Goal: Task Accomplishment & Management: Use online tool/utility

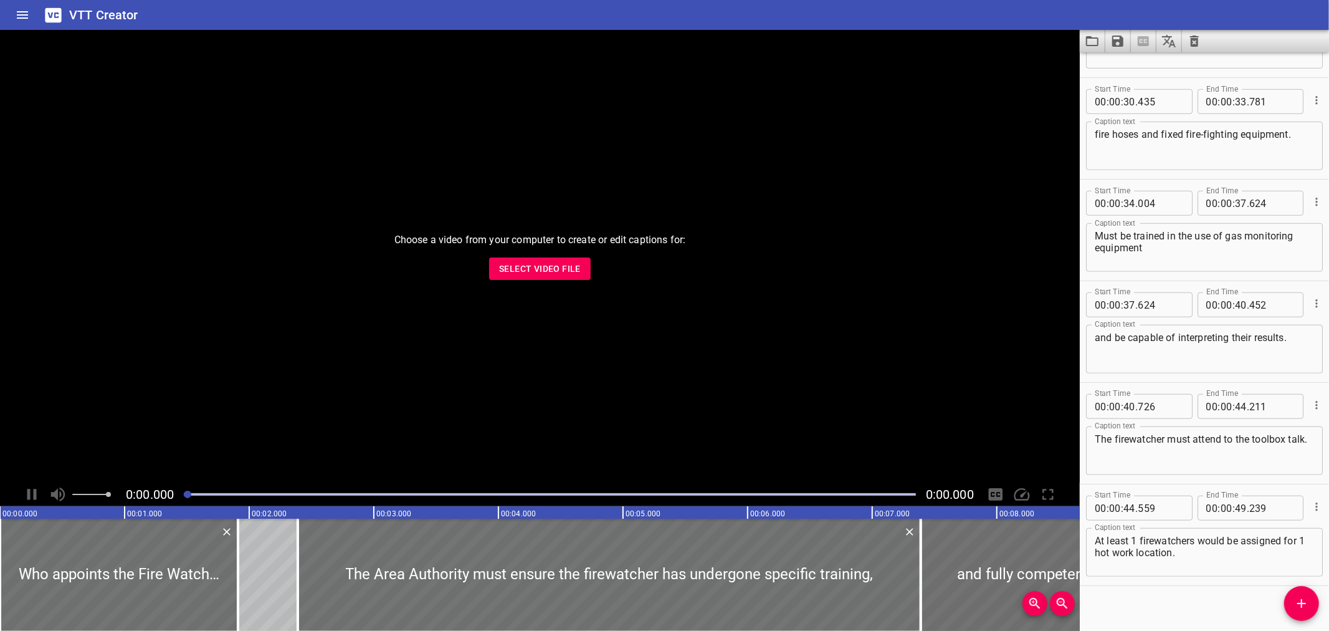
scroll to position [800, 0]
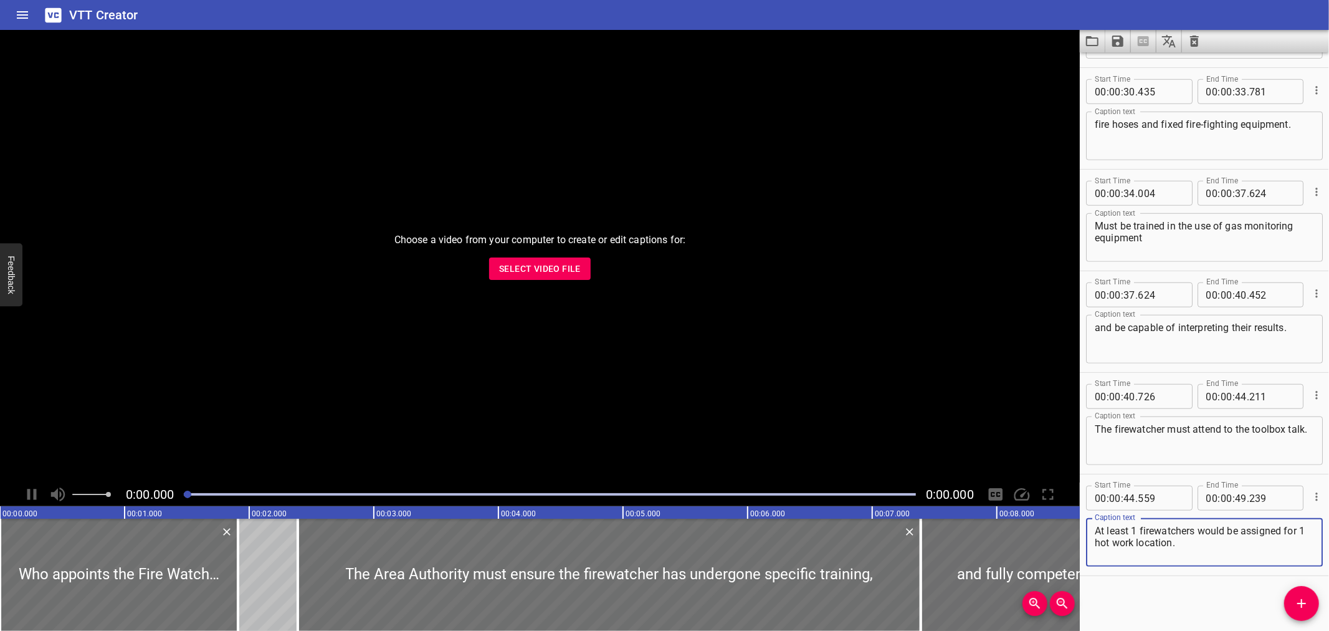
drag, startPoint x: 590, startPoint y: 17, endPoint x: 596, endPoint y: 14, distance: 7.5
drag, startPoint x: 382, startPoint y: 273, endPoint x: 274, endPoint y: 188, distance: 137.2
drag, startPoint x: 274, startPoint y: 188, endPoint x: 549, endPoint y: 264, distance: 285.0
click at [549, 264] on span "Select Video File" at bounding box center [540, 269] width 82 height 16
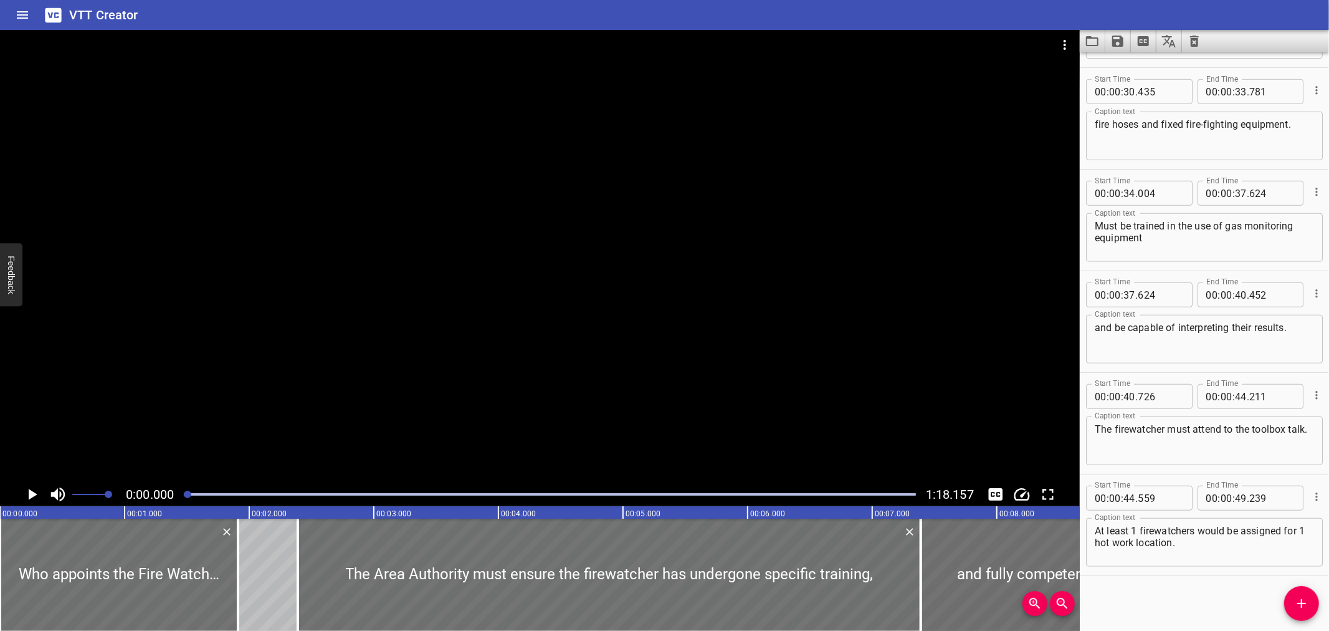
click at [1102, 42] on button "Load captions from file" at bounding box center [1093, 41] width 26 height 22
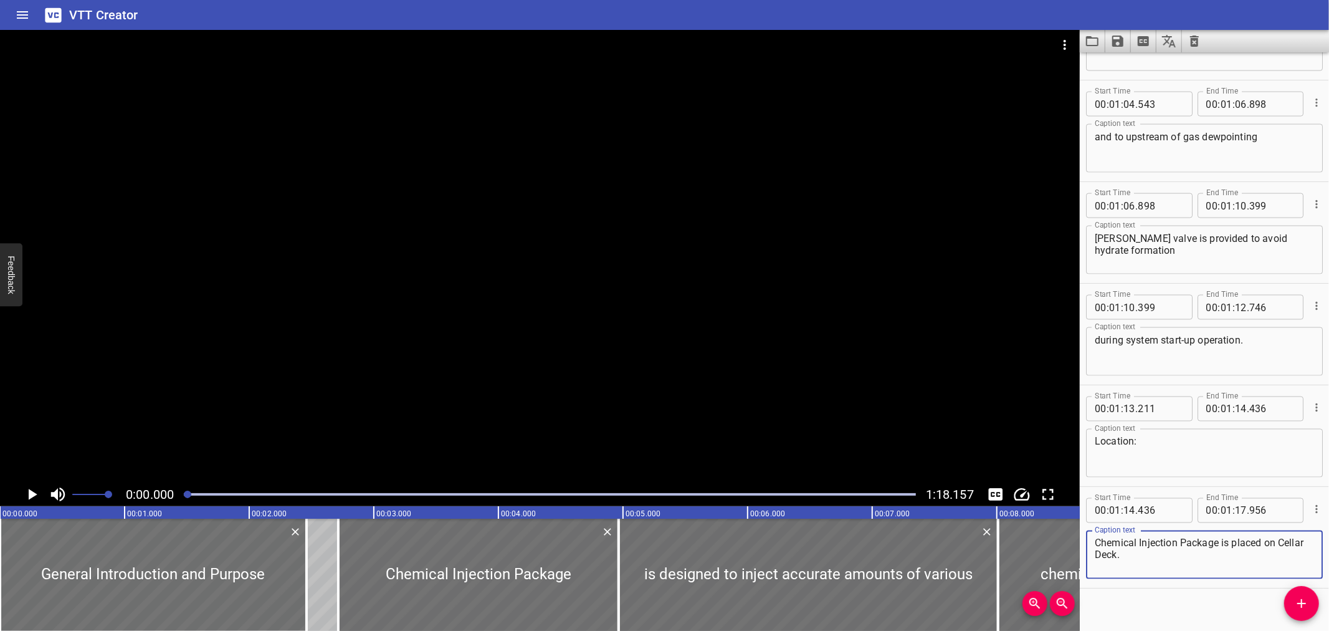
scroll to position [1713, 0]
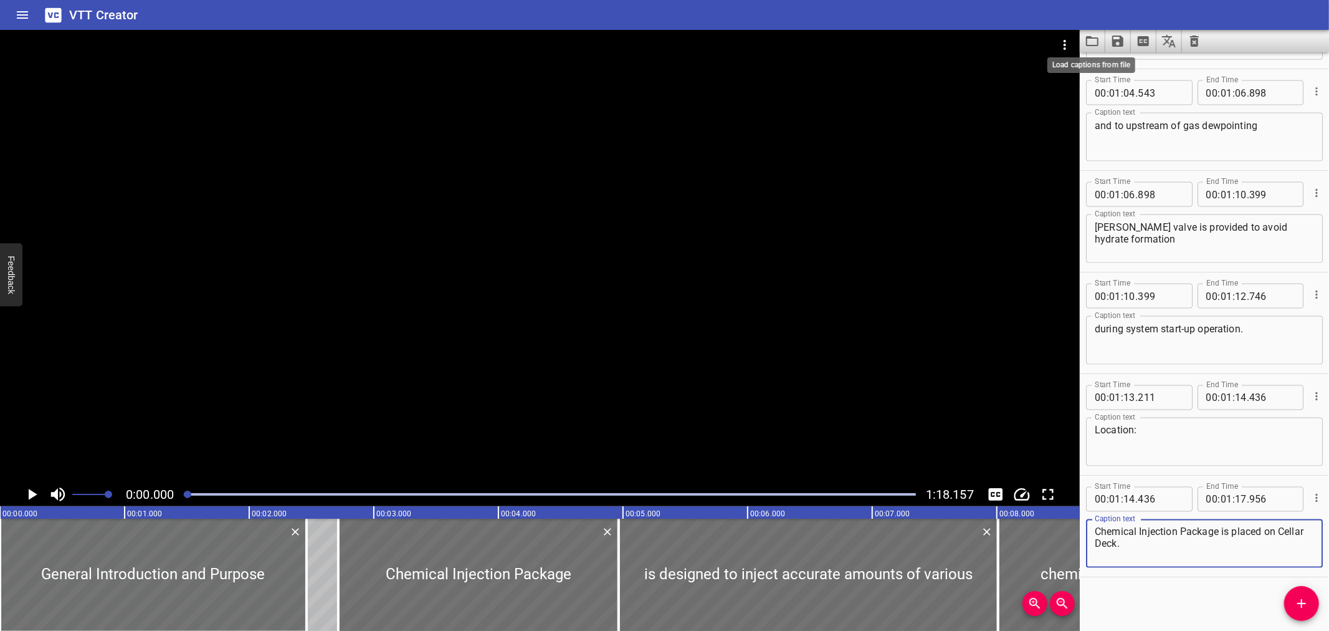
click at [1094, 42] on icon "Load captions from file" at bounding box center [1092, 41] width 15 height 15
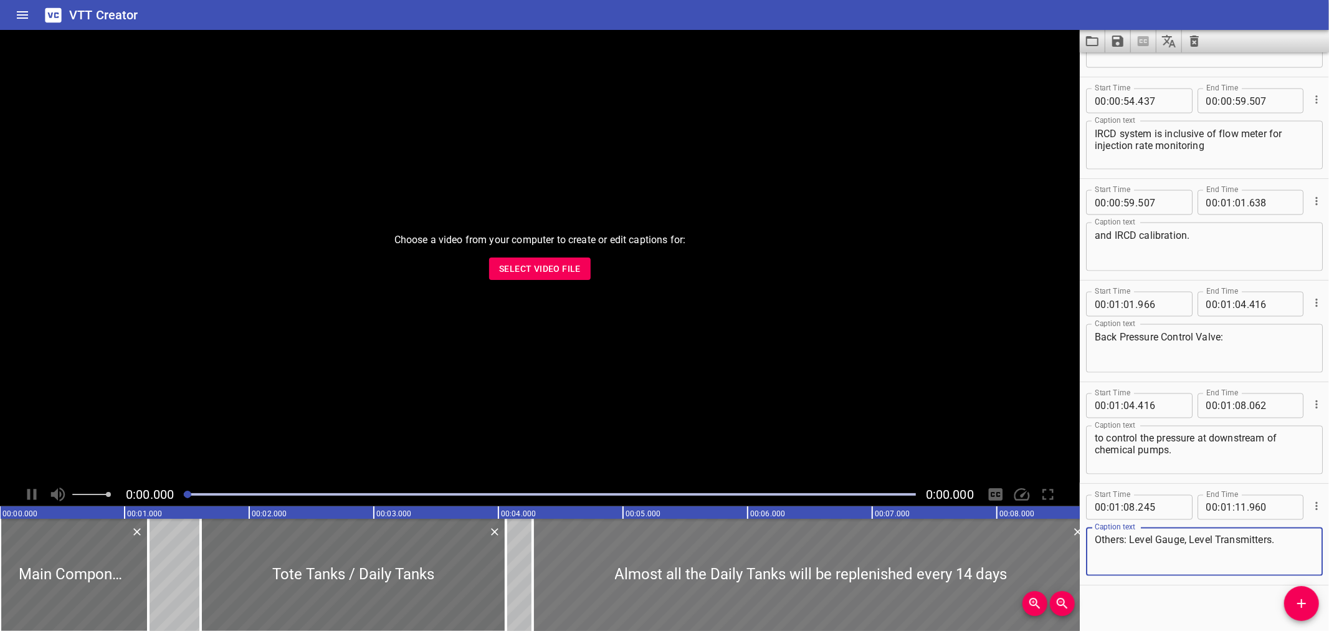
scroll to position [1713, 0]
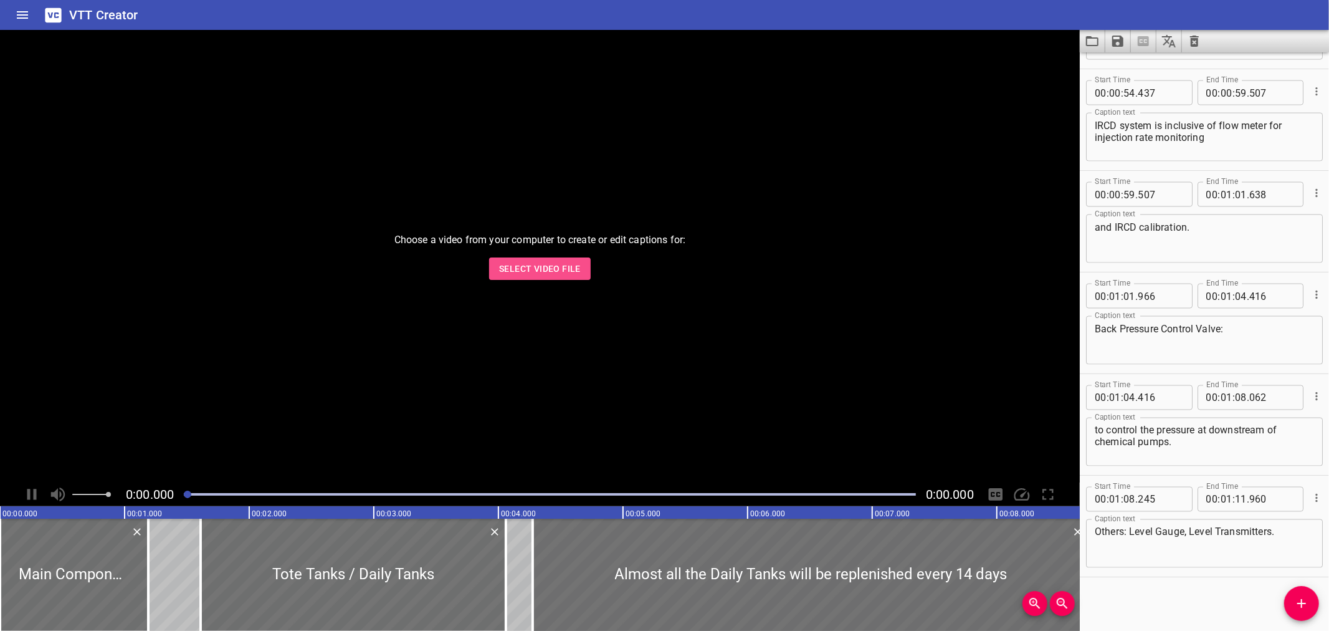
drag, startPoint x: 683, startPoint y: 547, endPoint x: 572, endPoint y: 274, distance: 294.1
click at [572, 274] on span "Select Video File" at bounding box center [540, 269] width 82 height 16
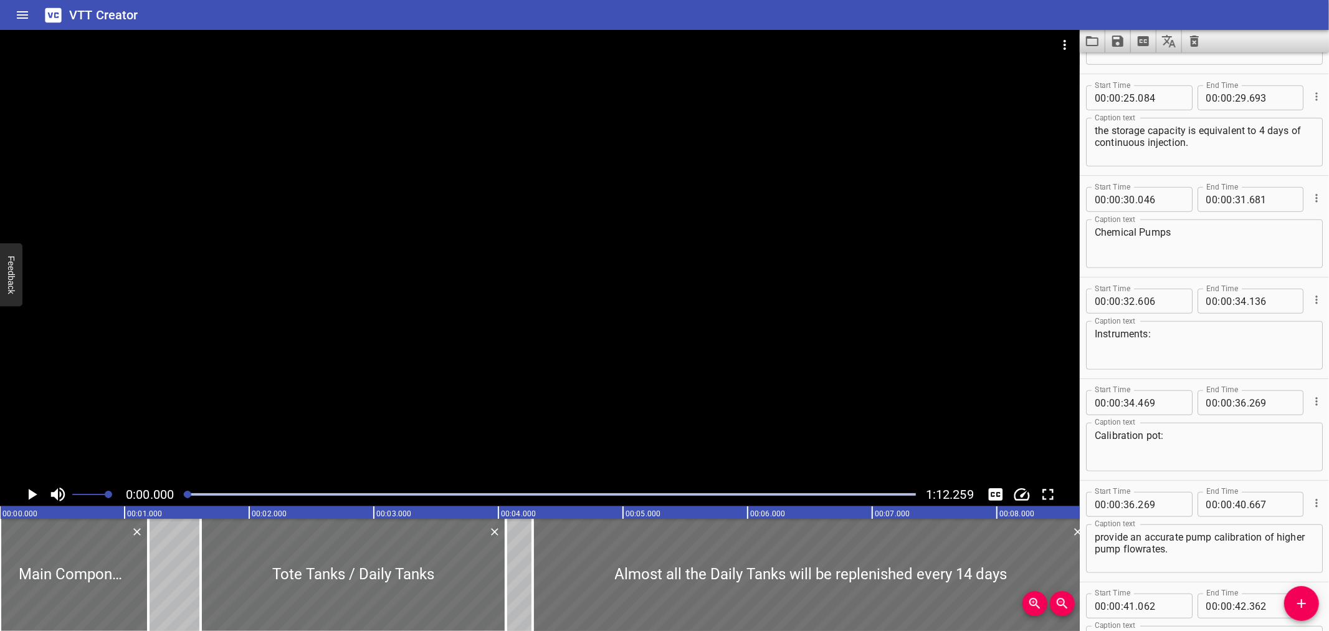
scroll to position [815, 0]
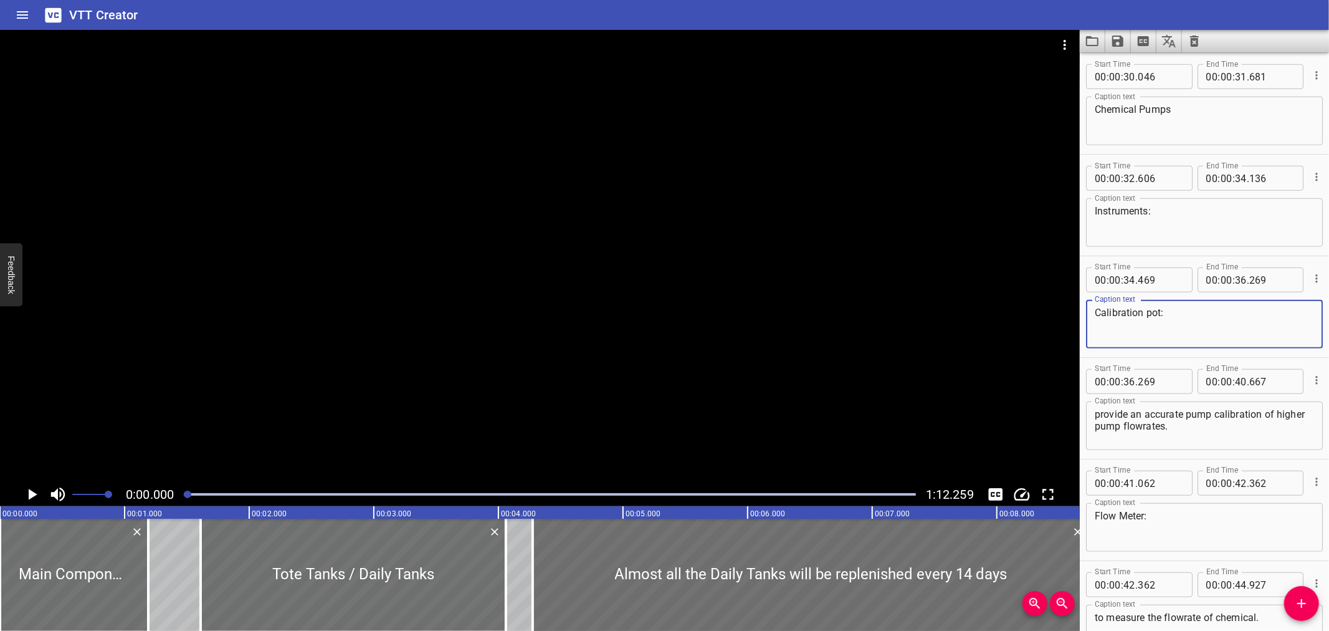
click at [1150, 312] on textarea "Calibration pot:" at bounding box center [1204, 325] width 219 height 36
type textarea "Calibration Pot:"
click at [1112, 45] on icon "Save captions to file" at bounding box center [1118, 41] width 15 height 15
click at [1123, 64] on li "Save to VTT file" at bounding box center [1152, 68] width 92 height 22
click at [305, 21] on div "VTT Creator" at bounding box center [664, 15] width 1329 height 30
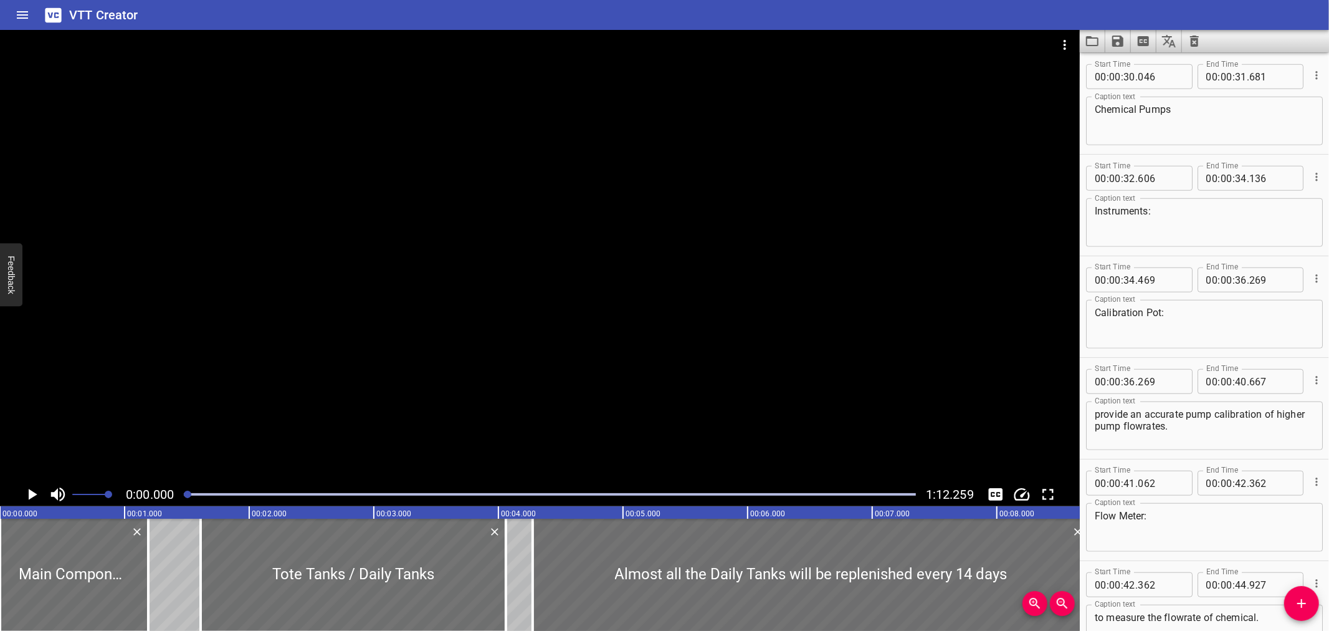
drag, startPoint x: 277, startPoint y: 12, endPoint x: 293, endPoint y: 1, distance: 19.7
click at [279, 11] on div "VTT Creator" at bounding box center [664, 15] width 1329 height 30
click at [1088, 42] on icon "Load captions from file" at bounding box center [1092, 41] width 15 height 15
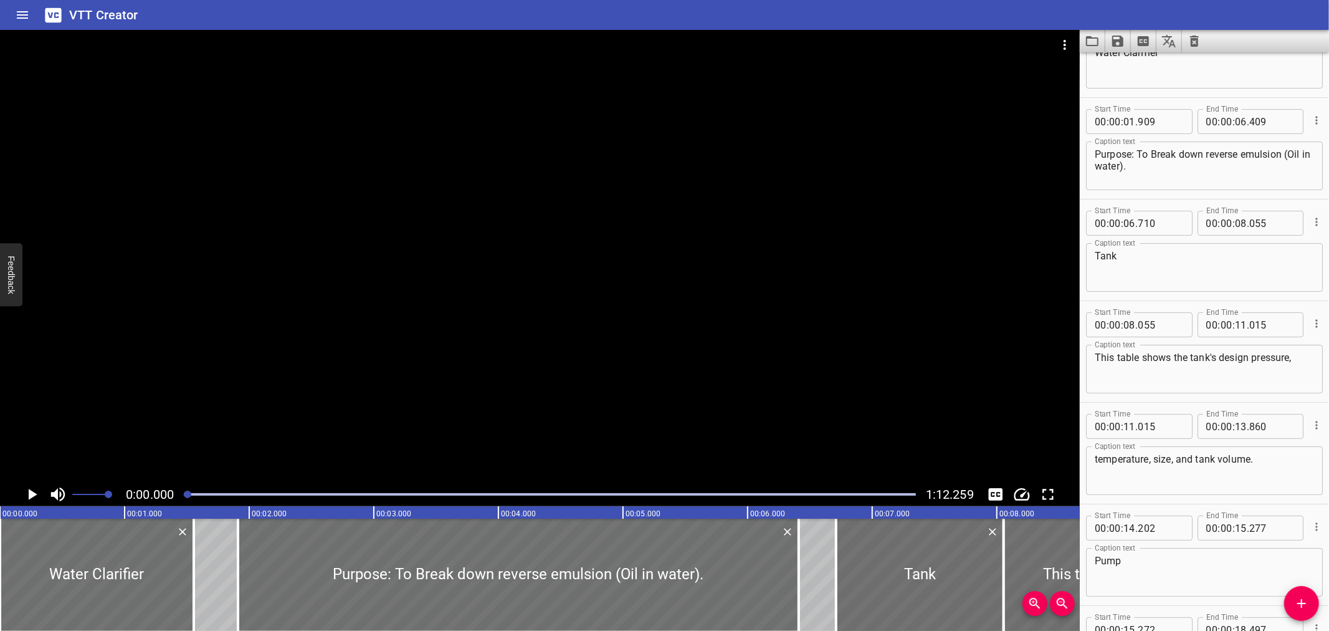
scroll to position [0, 0]
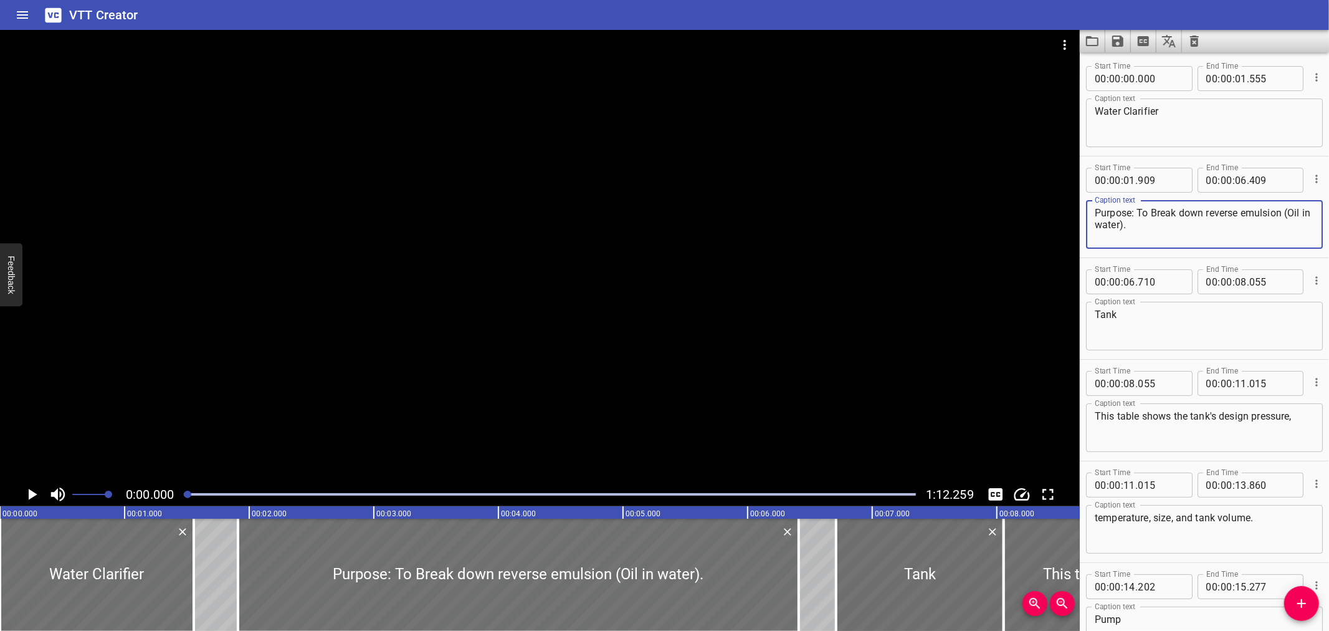
click at [1157, 213] on textarea "Purpose: To Break down reverse emulsion (Oil in water)." at bounding box center [1204, 225] width 219 height 36
type textarea "Purpose: To break down reverse emulsion (Oil in water)."
click at [1111, 36] on icon "Save captions to file" at bounding box center [1118, 41] width 15 height 15
click at [1129, 64] on li "Save to VTT file" at bounding box center [1152, 68] width 92 height 22
click at [1087, 37] on icon "Load captions from file" at bounding box center [1092, 41] width 12 height 10
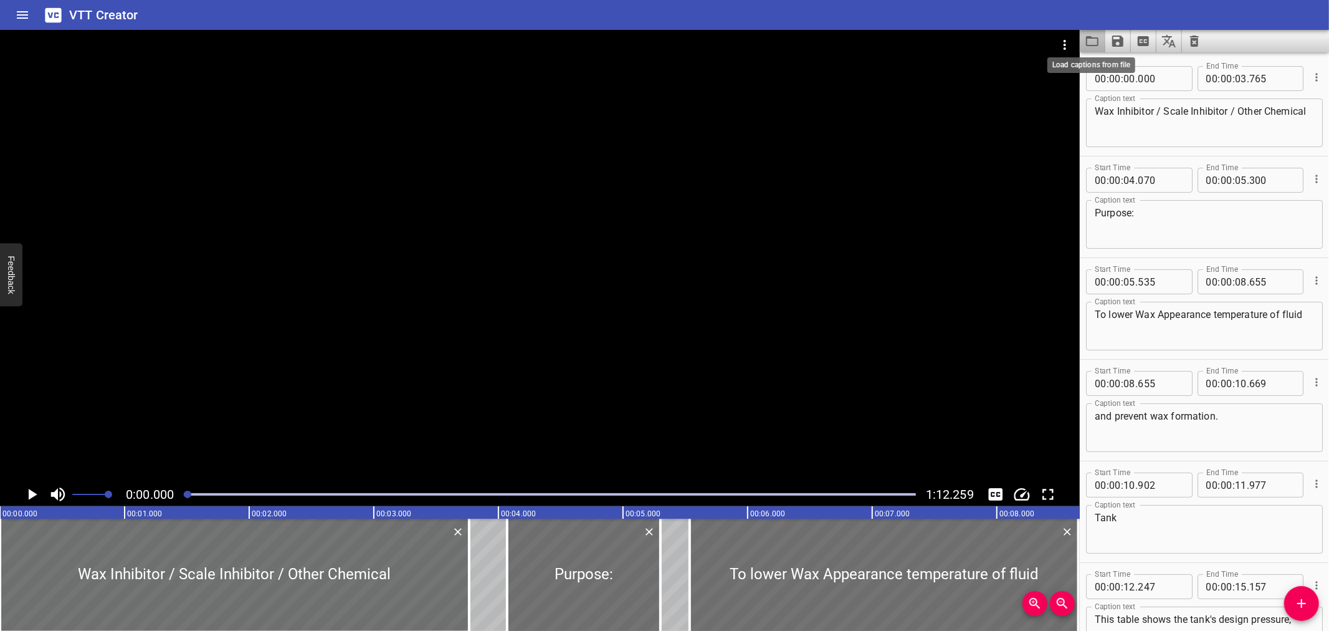
click at [1089, 35] on icon "Load captions from file" at bounding box center [1092, 41] width 15 height 15
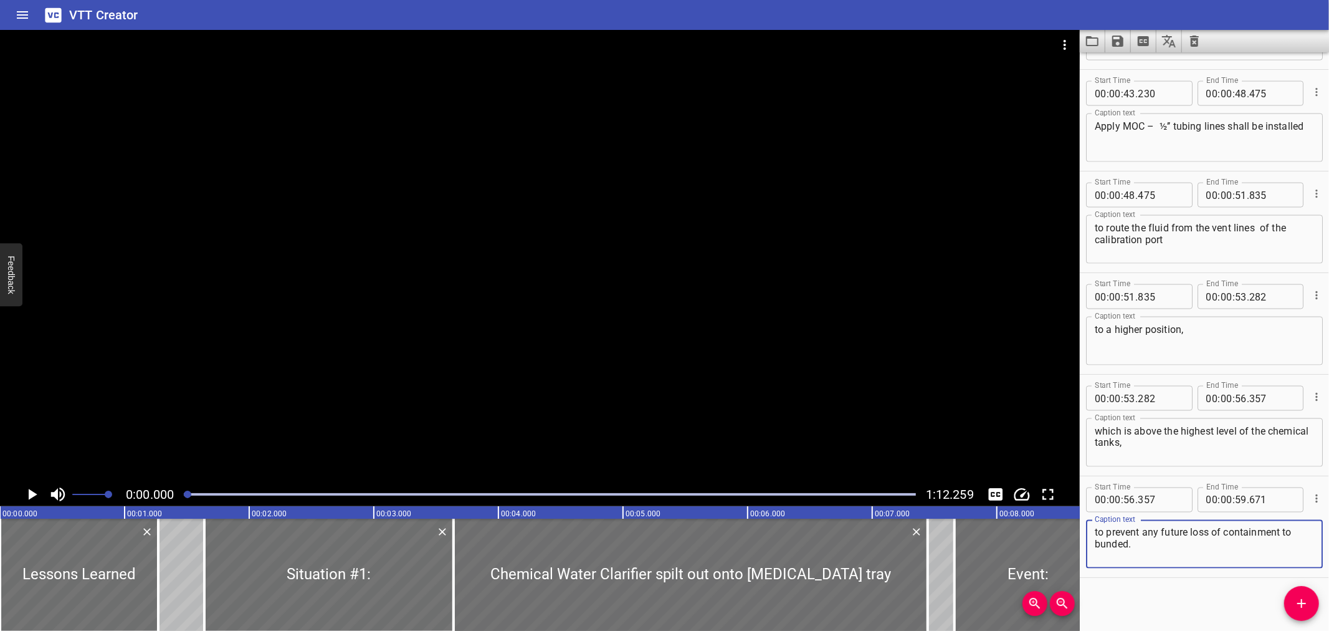
scroll to position [1612, 0]
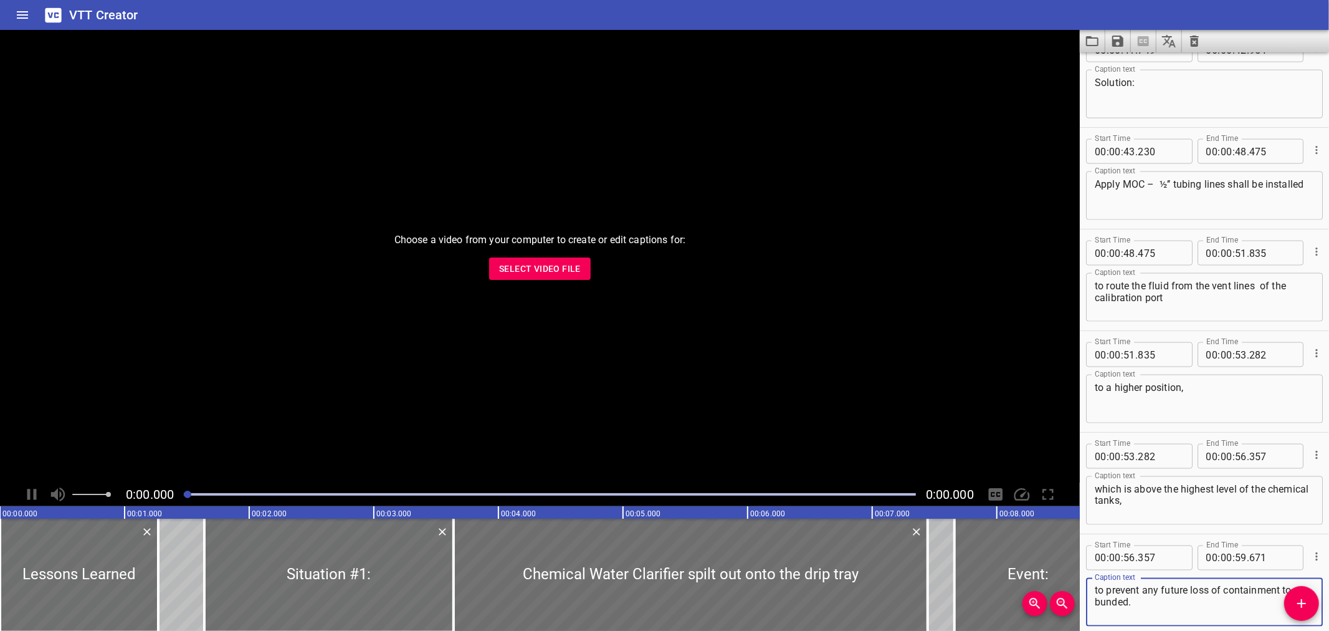
scroll to position [1612, 0]
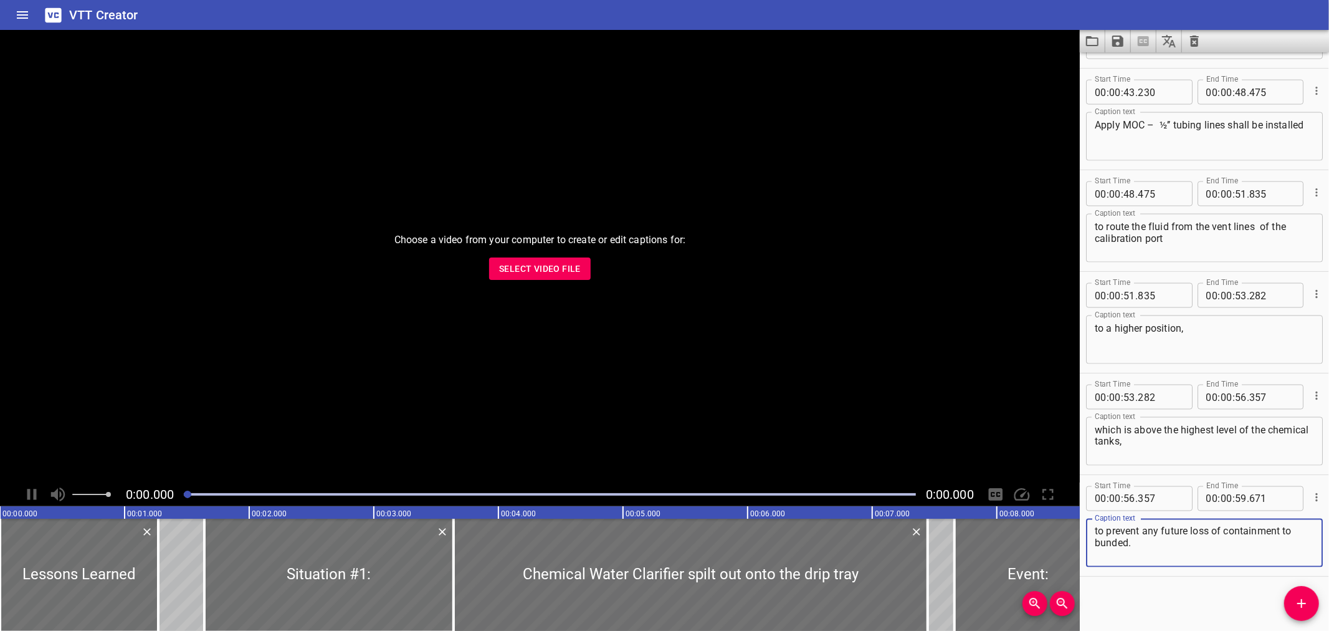
drag, startPoint x: 0, startPoint y: 0, endPoint x: 641, endPoint y: 223, distance: 678.3
drag, startPoint x: 641, startPoint y: 223, endPoint x: 519, endPoint y: 275, distance: 132.3
click at [519, 275] on span "Select Video File" at bounding box center [540, 269] width 82 height 16
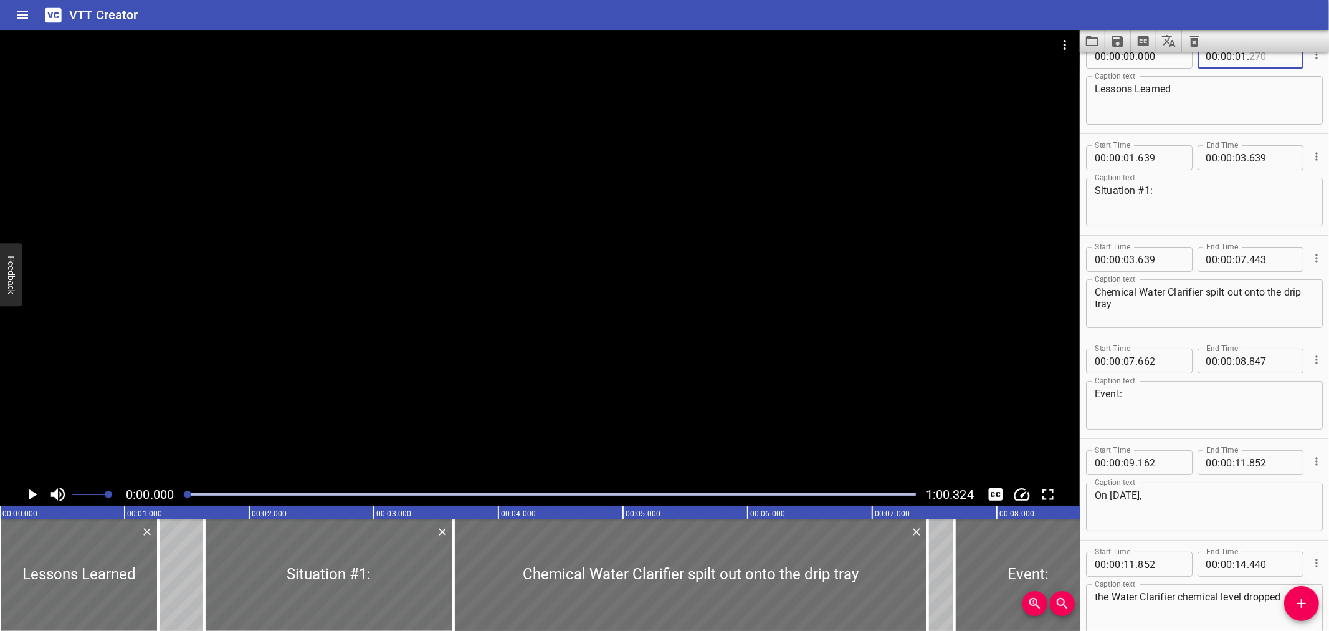
scroll to position [26, 0]
type input "270"
drag, startPoint x: 1267, startPoint y: 97, endPoint x: 1307, endPoint y: 95, distance: 40.0
click at [1307, 95] on div "Lessons Learned Caption text" at bounding box center [1204, 97] width 237 height 49
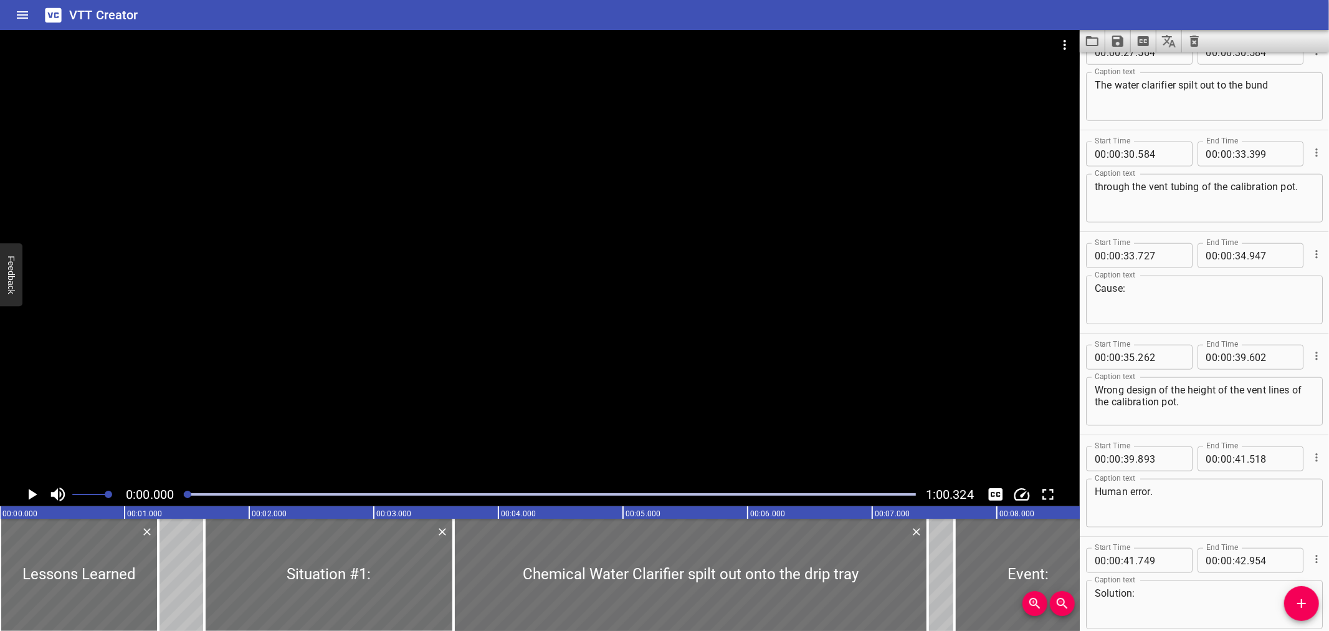
scroll to position [1048, 0]
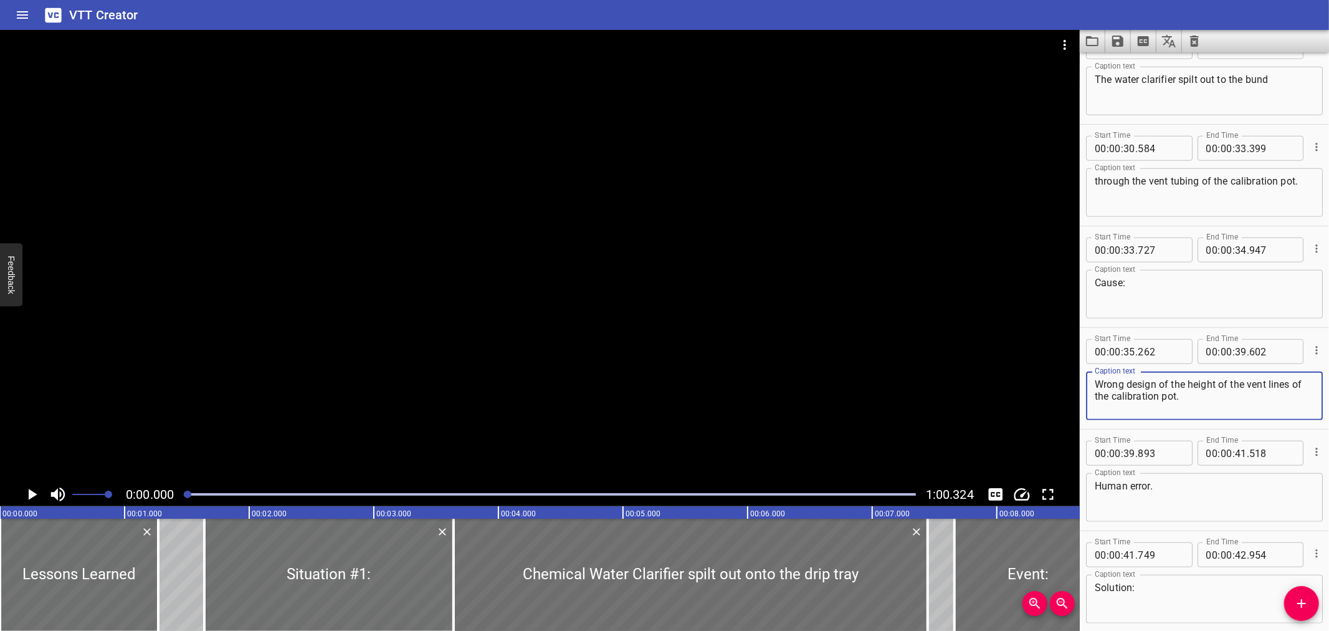
drag, startPoint x: 1306, startPoint y: 357, endPoint x: 1218, endPoint y: 410, distance: 102.9
click at [1224, 412] on textarea "Wrong design of the height of the vent lines of the calibration pot." at bounding box center [1204, 396] width 219 height 36
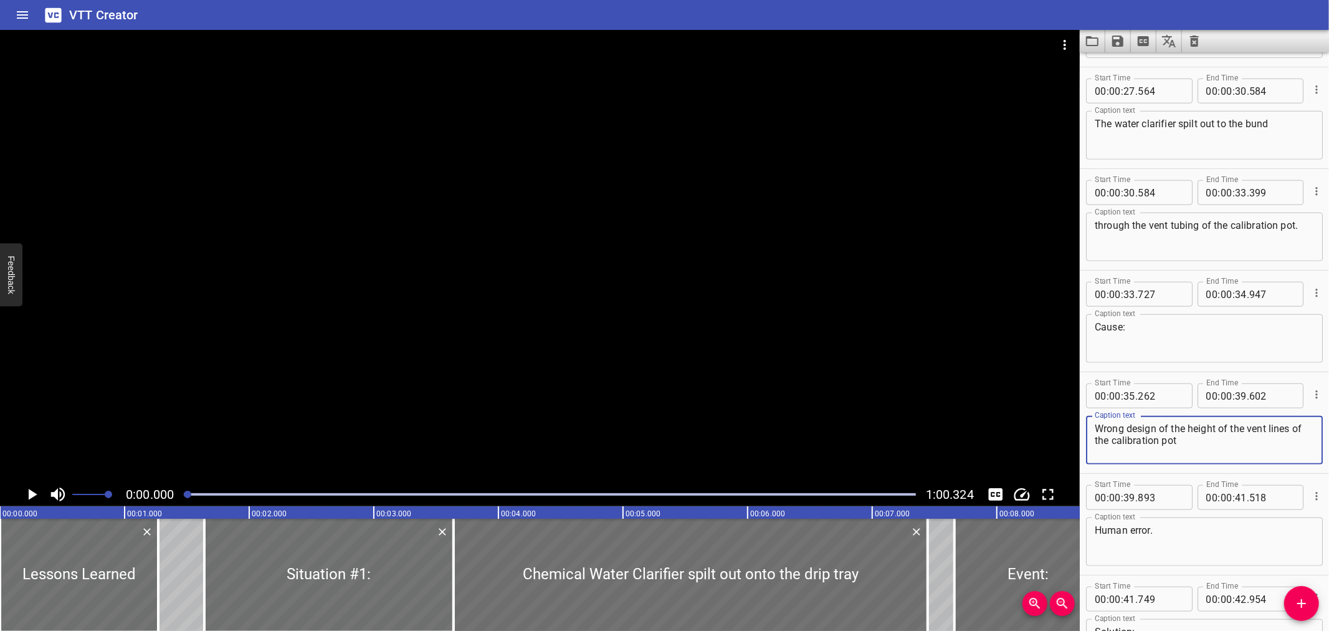
scroll to position [1008, 0]
type textarea "Wrong design of the height of the vent lines of the calibration pot"
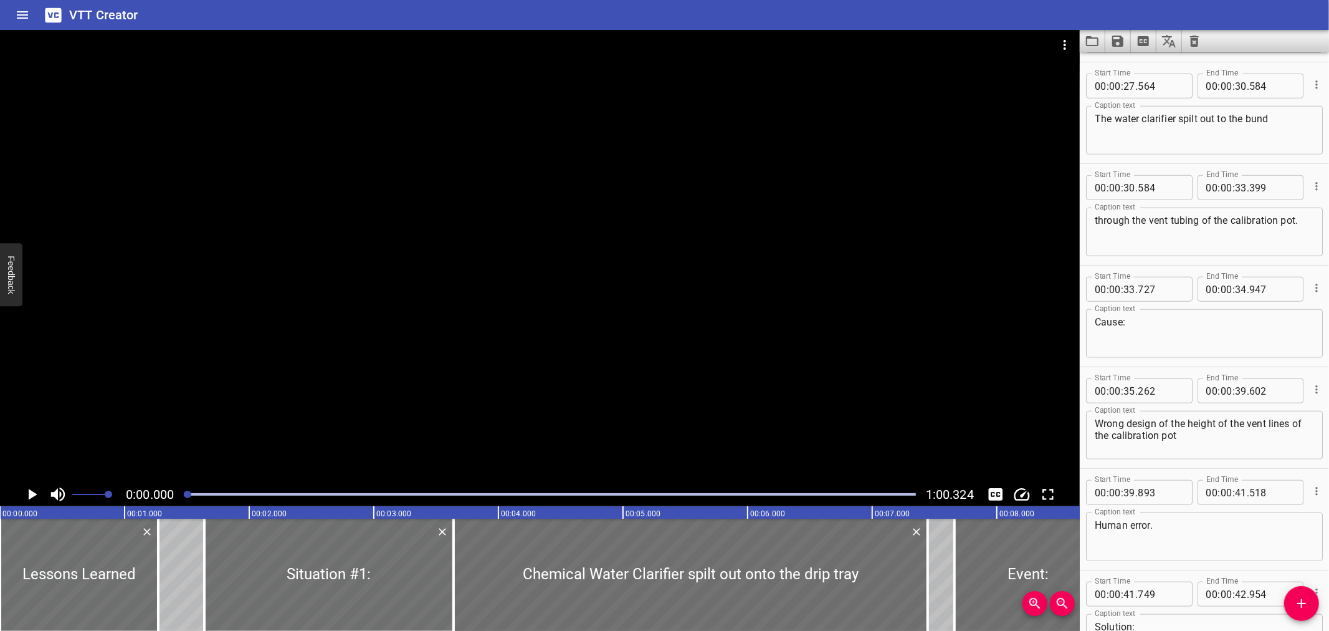
click at [1174, 524] on textarea "Human error." at bounding box center [1204, 537] width 219 height 36
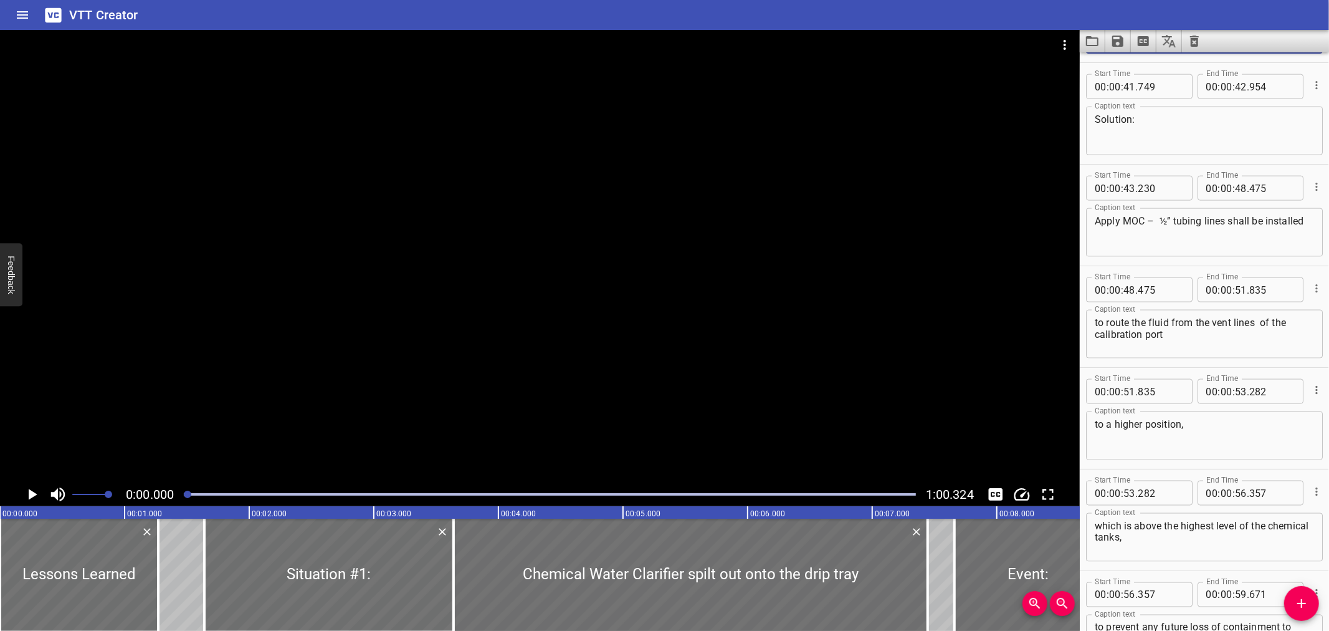
scroll to position [1518, 0]
type textarea "Human error"
drag, startPoint x: 1328, startPoint y: 443, endPoint x: 1252, endPoint y: 323, distance: 142.6
click at [1249, 325] on textarea "to route the fluid from the vent lines of the calibration port" at bounding box center [1204, 332] width 219 height 36
click at [1259, 320] on textarea "to route the fluid from the vent lines of the calibration port" at bounding box center [1204, 332] width 219 height 36
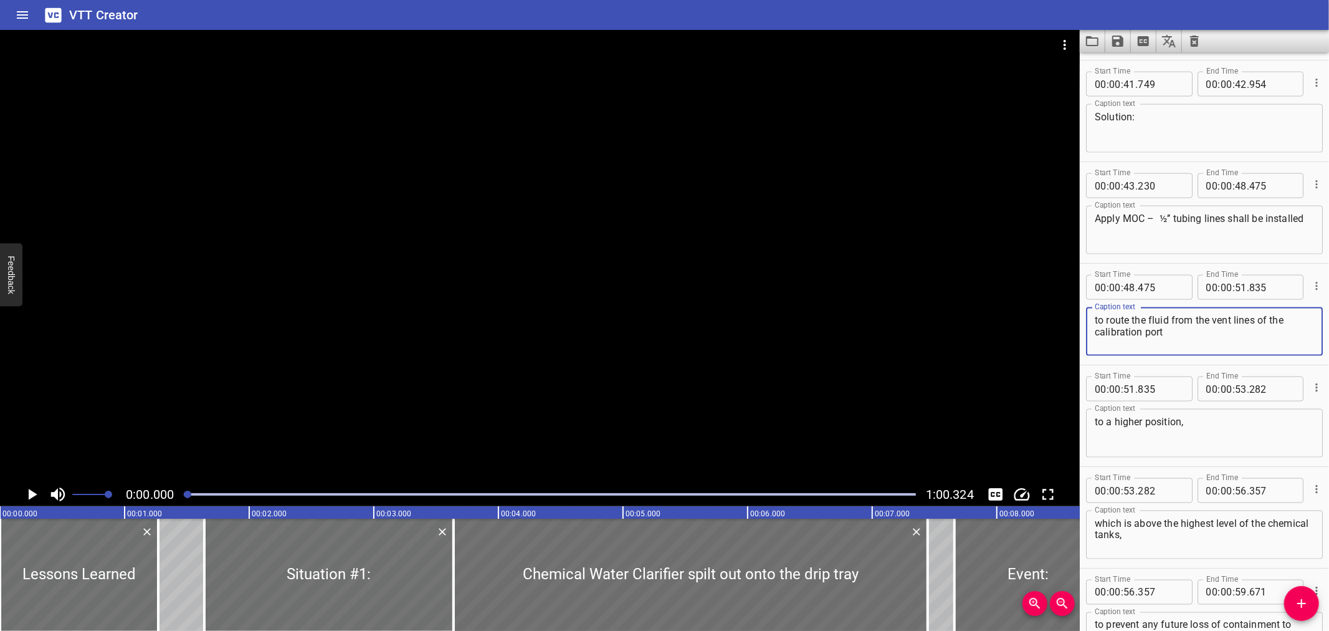
type textarea "to route the fluid from the vent lines of the calibration port"
click at [1113, 40] on icon "Save captions to file" at bounding box center [1118, 41] width 15 height 15
click at [1124, 66] on li "Save to VTT file" at bounding box center [1152, 68] width 92 height 22
click at [881, 0] on div "VTT Creator" at bounding box center [664, 15] width 1329 height 30
click at [1093, 51] on button "Load captions from file" at bounding box center [1093, 41] width 26 height 22
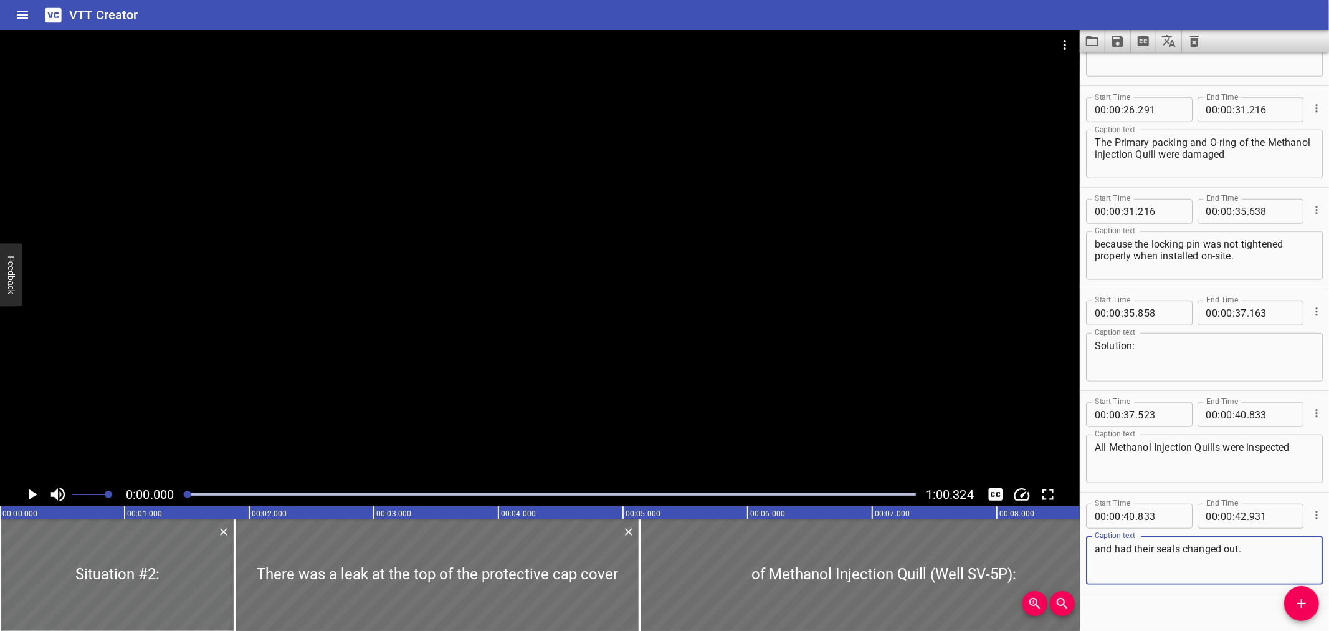
scroll to position [901, 0]
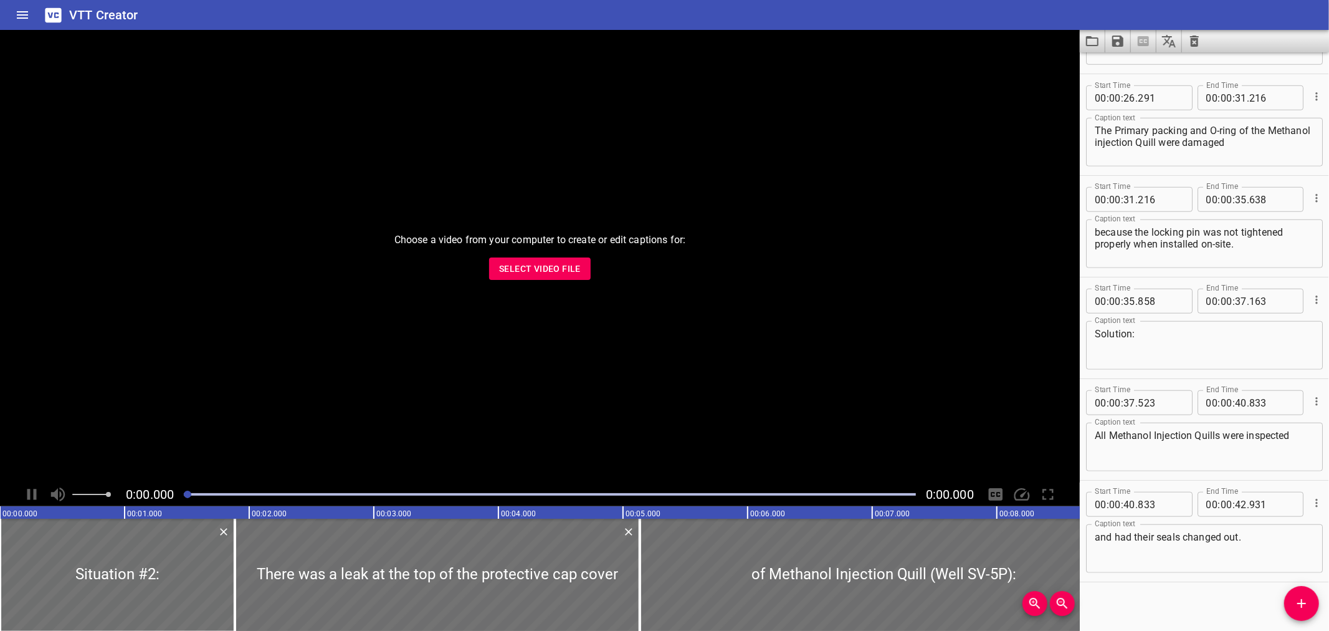
scroll to position [901, 0]
click at [527, 266] on span "Select Video File" at bounding box center [540, 269] width 82 height 16
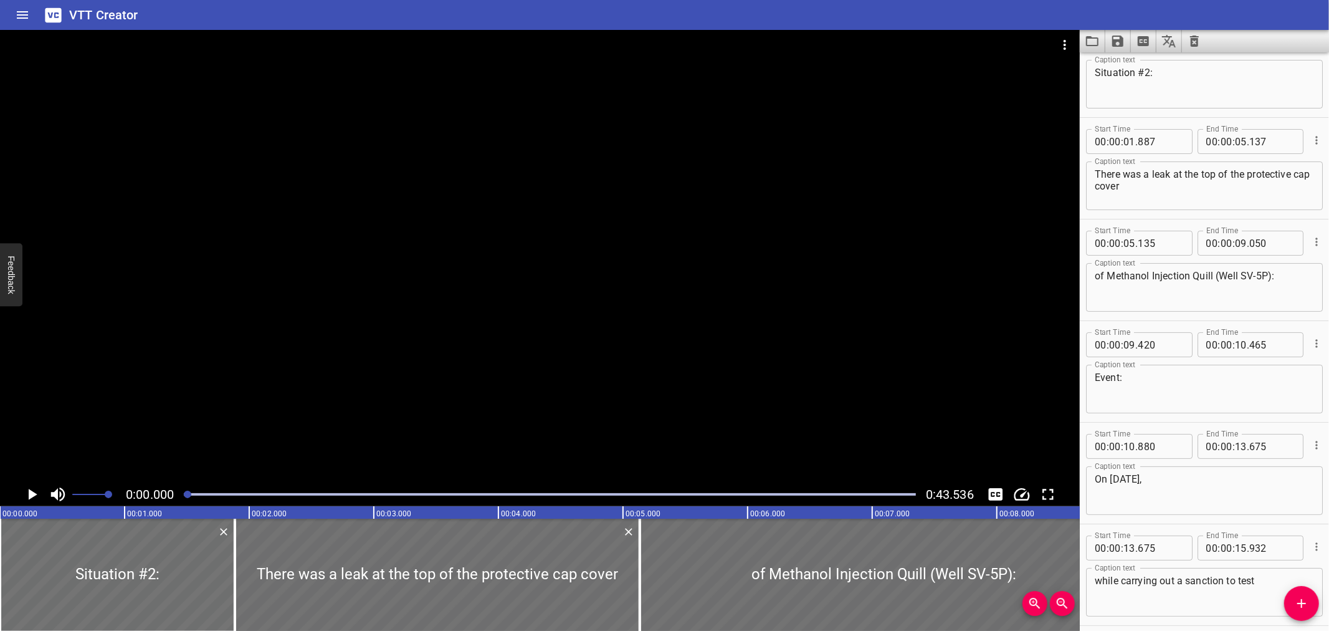
scroll to position [0, 0]
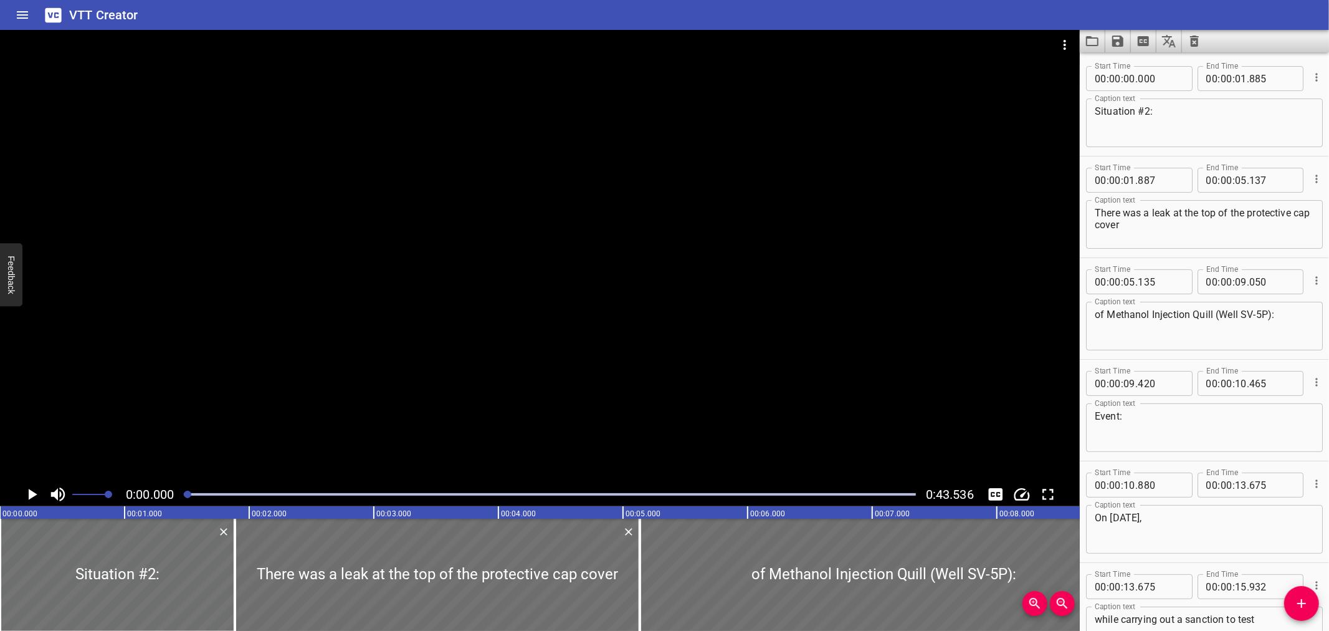
drag, startPoint x: 1300, startPoint y: 150, endPoint x: 1301, endPoint y: 137, distance: 13.1
click at [1091, 47] on icon "Load captions from file" at bounding box center [1092, 41] width 15 height 15
click at [353, 12] on div "VTT Creator" at bounding box center [664, 15] width 1329 height 30
click at [1184, 45] on button "Clear captions" at bounding box center [1194, 41] width 25 height 22
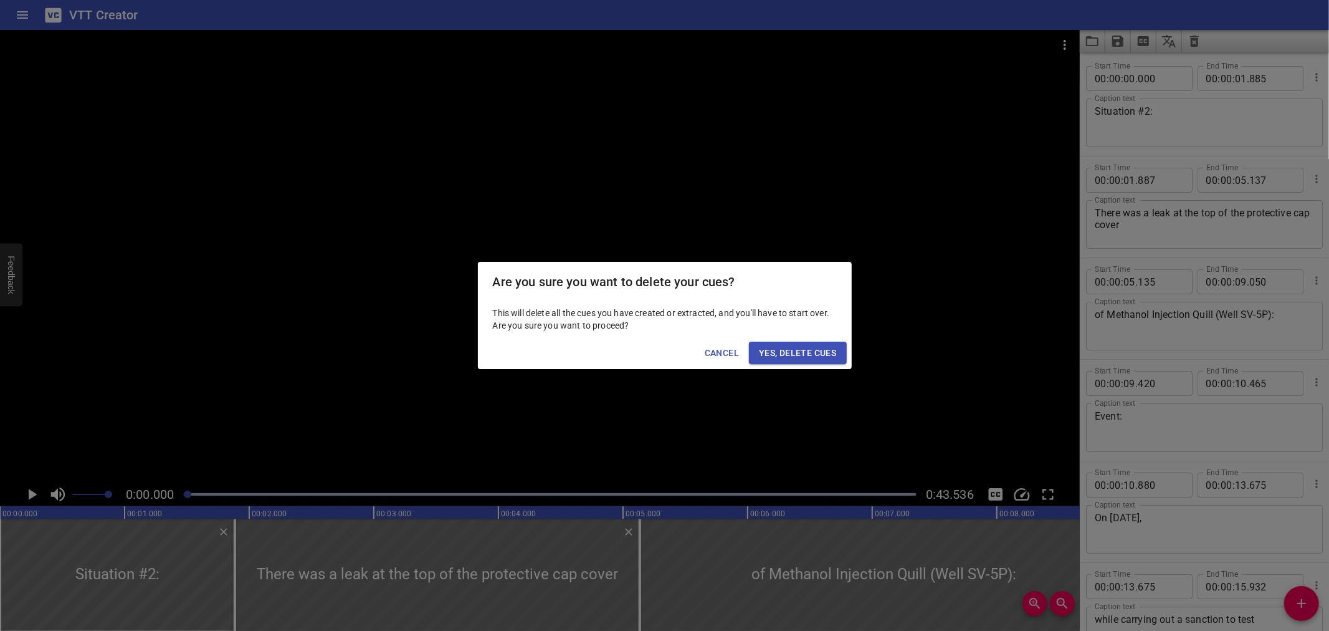
click at [794, 353] on span "Yes, Delete Cues" at bounding box center [797, 353] width 77 height 16
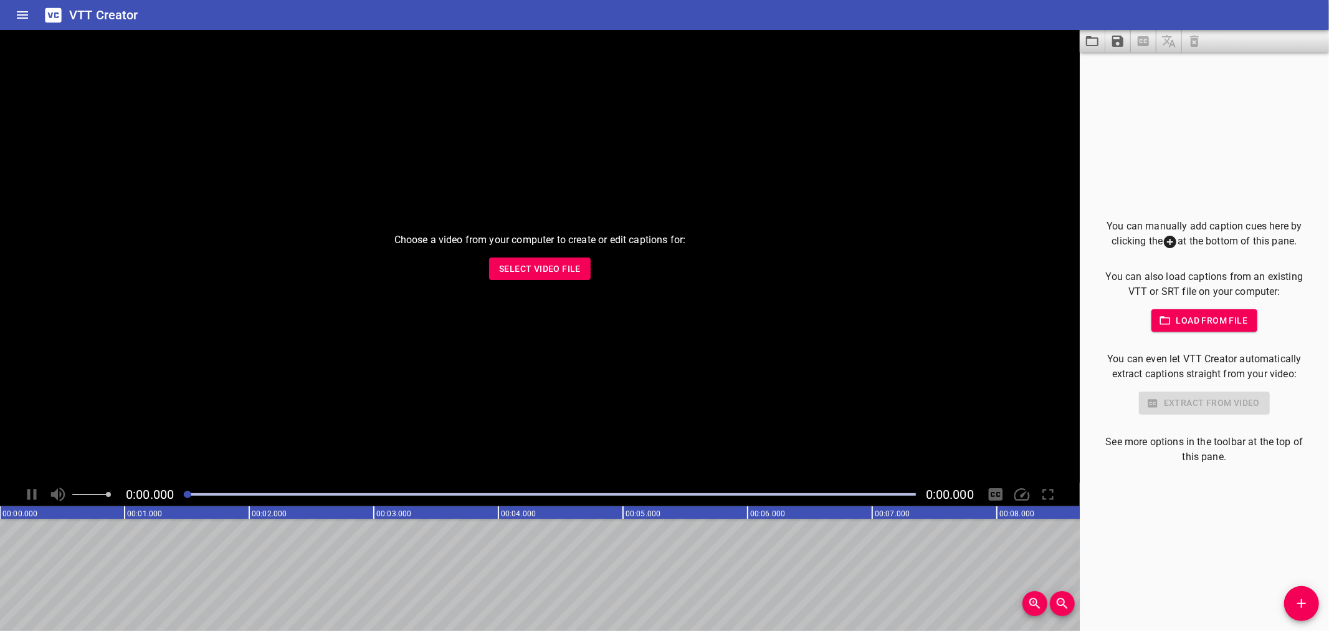
click at [494, 270] on button "Select Video File" at bounding box center [540, 268] width 102 height 23
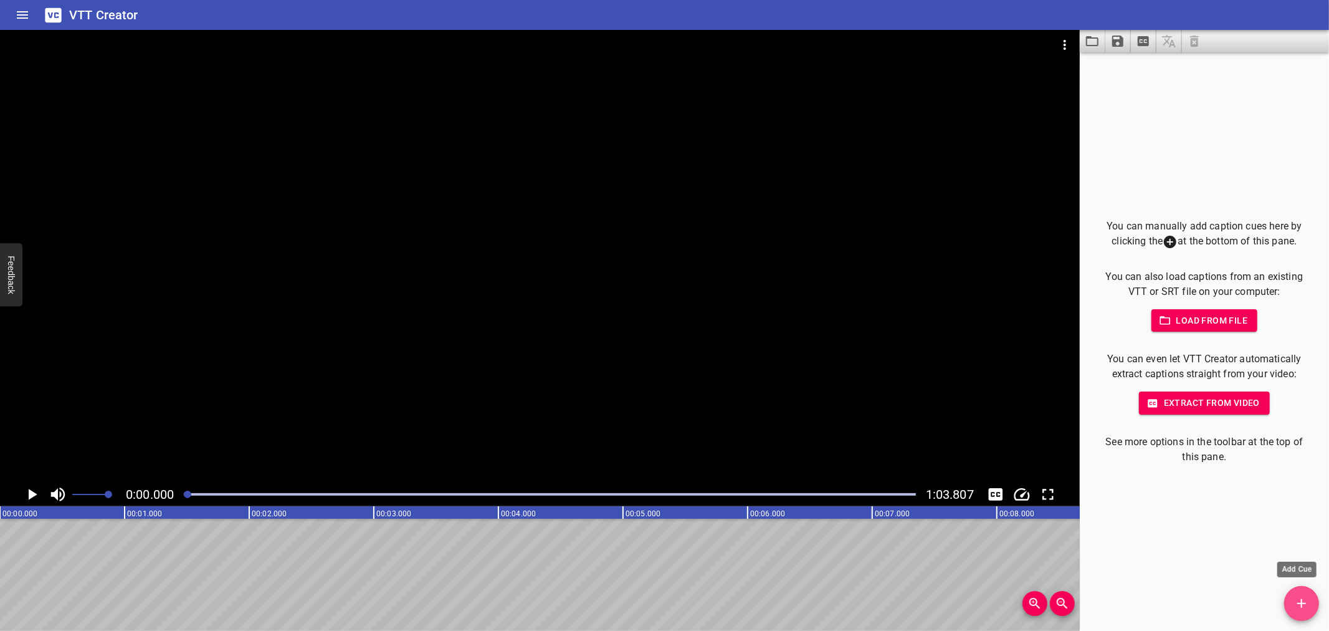
click at [1293, 594] on button "Add Cue" at bounding box center [1302, 603] width 35 height 35
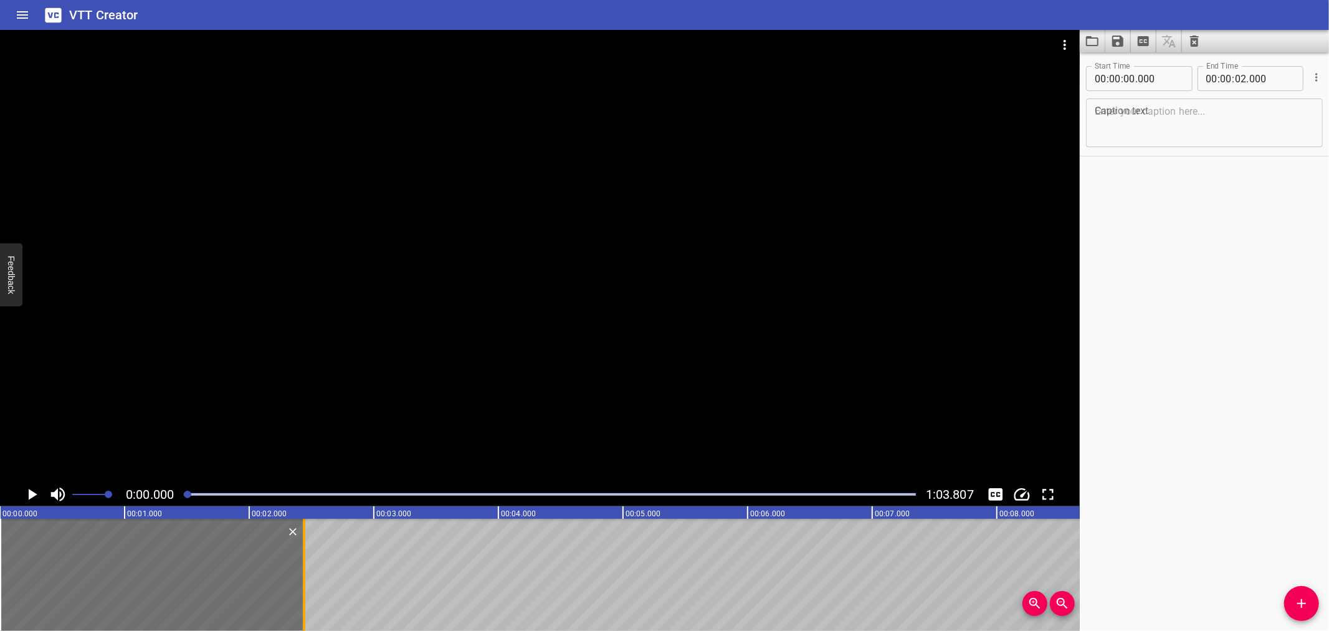
drag, startPoint x: 251, startPoint y: 575, endPoint x: 305, endPoint y: 584, distance: 55.5
click at [305, 584] on div at bounding box center [304, 575] width 12 height 112
type input "440"
click at [1145, 112] on textarea at bounding box center [1204, 123] width 219 height 36
paste textarea "Who appoints the Fire Watcher?​"
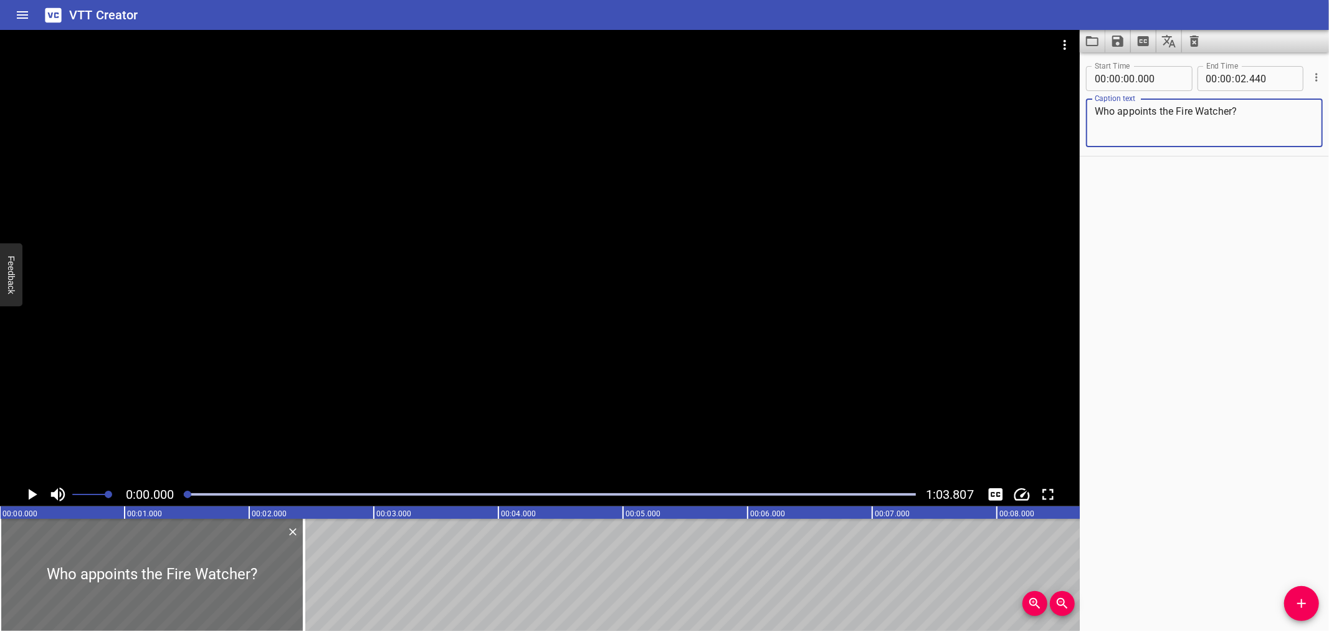
drag, startPoint x: 266, startPoint y: 312, endPoint x: 259, endPoint y: 317, distance: 8.1
click at [265, 312] on div at bounding box center [540, 256] width 1080 height 452
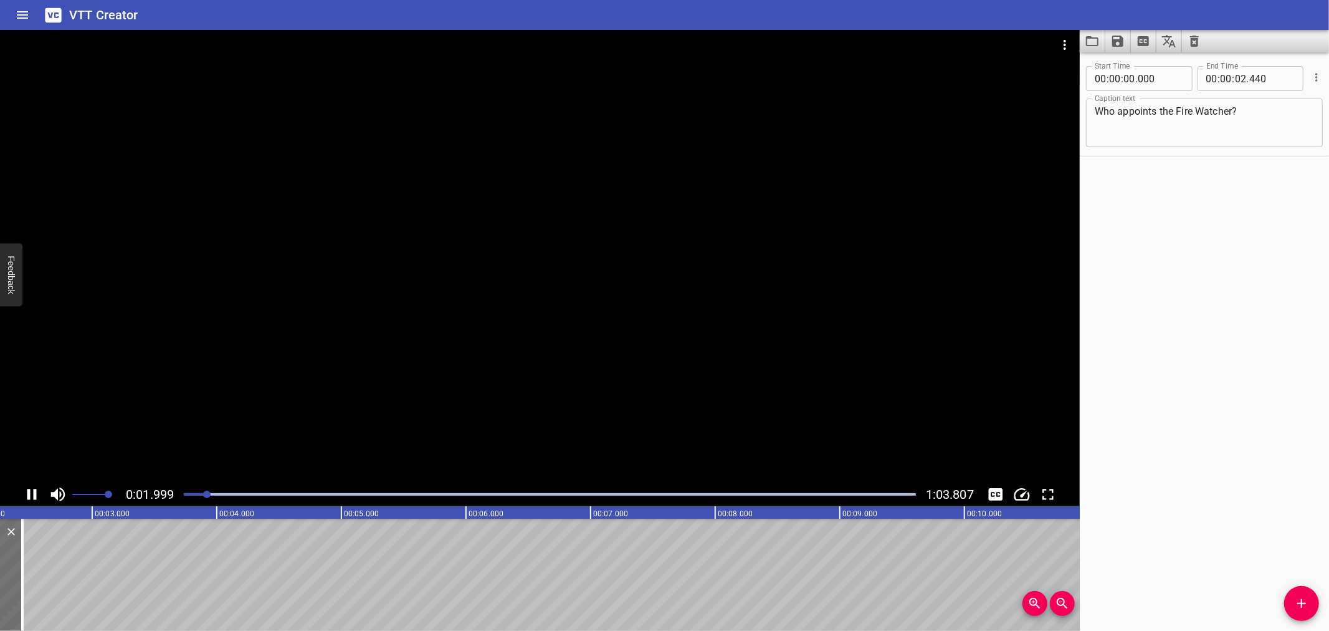
click at [27, 495] on icon "Play/Pause" at bounding box center [31, 494] width 9 height 11
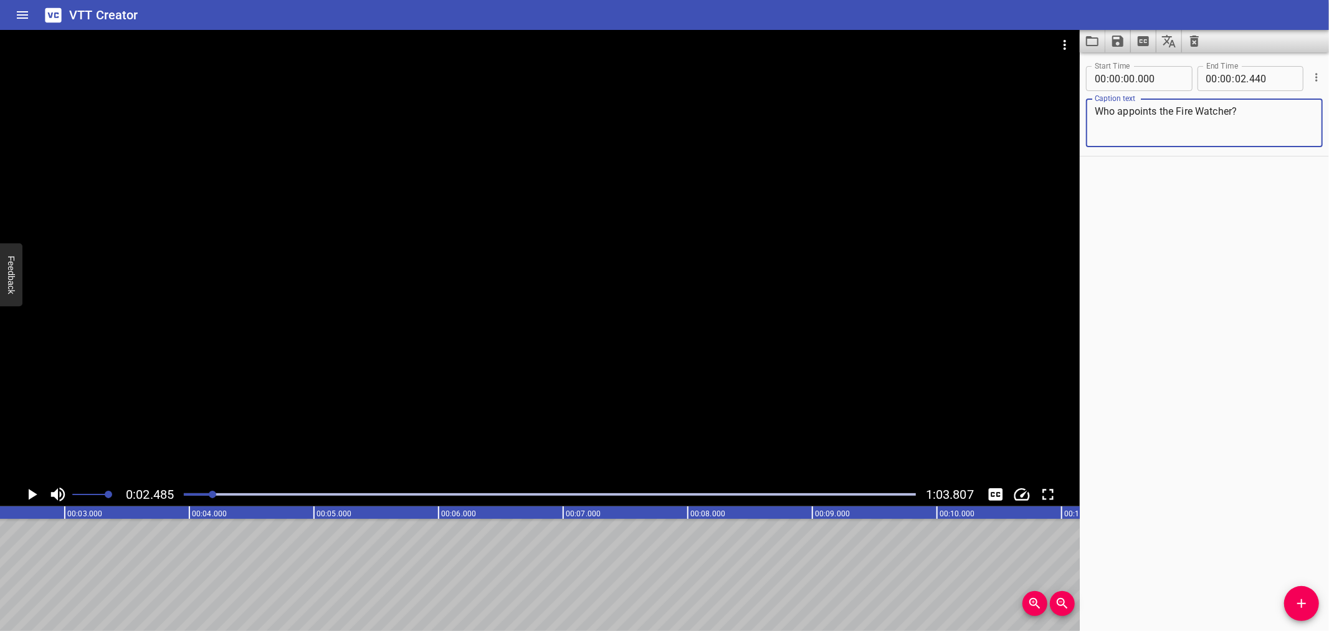
drag, startPoint x: 1166, startPoint y: 127, endPoint x: 1232, endPoint y: 122, distance: 66.3
click at [1167, 127] on textarea "Who appoints the Fire Watcher?​" at bounding box center [1204, 123] width 219 height 36
drag, startPoint x: 1242, startPoint y: 109, endPoint x: 1023, endPoint y: 123, distance: 219.9
click at [1023, 123] on main "0:02.485 1:03.807 00:00.000 00:01.000 00:02.000 00:03.000 00:04.000 00:05.000 0…" at bounding box center [664, 330] width 1329 height 601
paste textarea "Fire Watcher's Responsibilities"
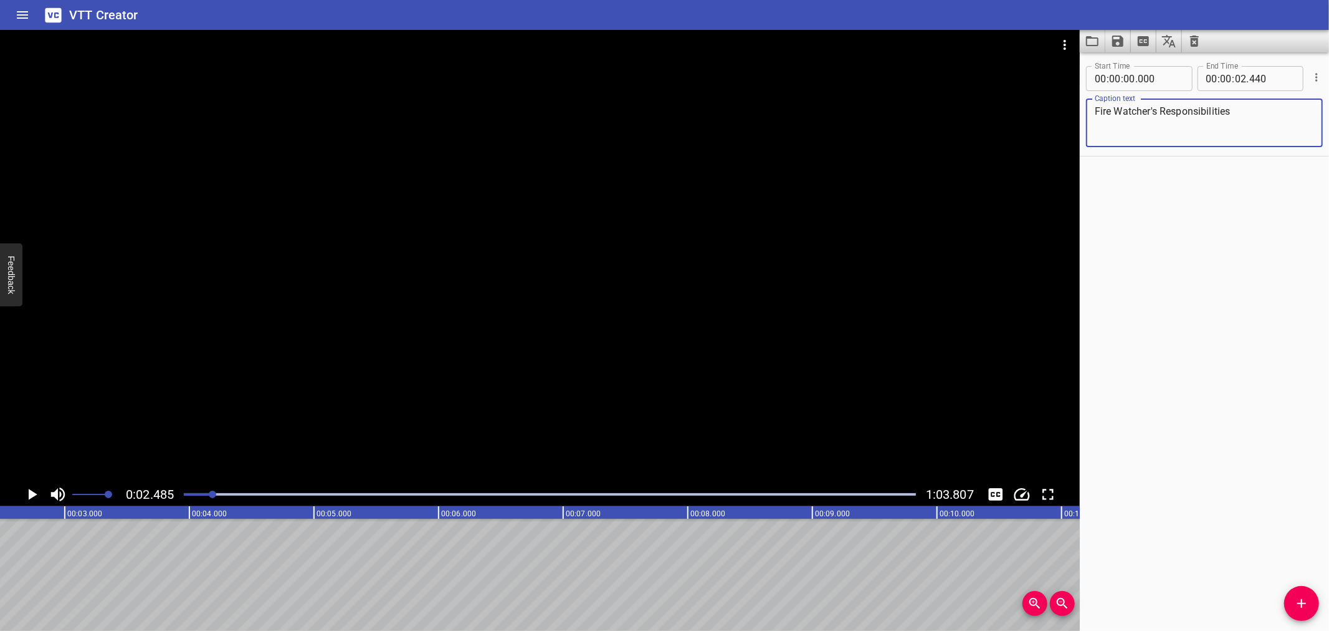
type textarea "Fire Watcher's Responsibilities"
click at [1298, 611] on icon "Add Cue" at bounding box center [1302, 603] width 15 height 15
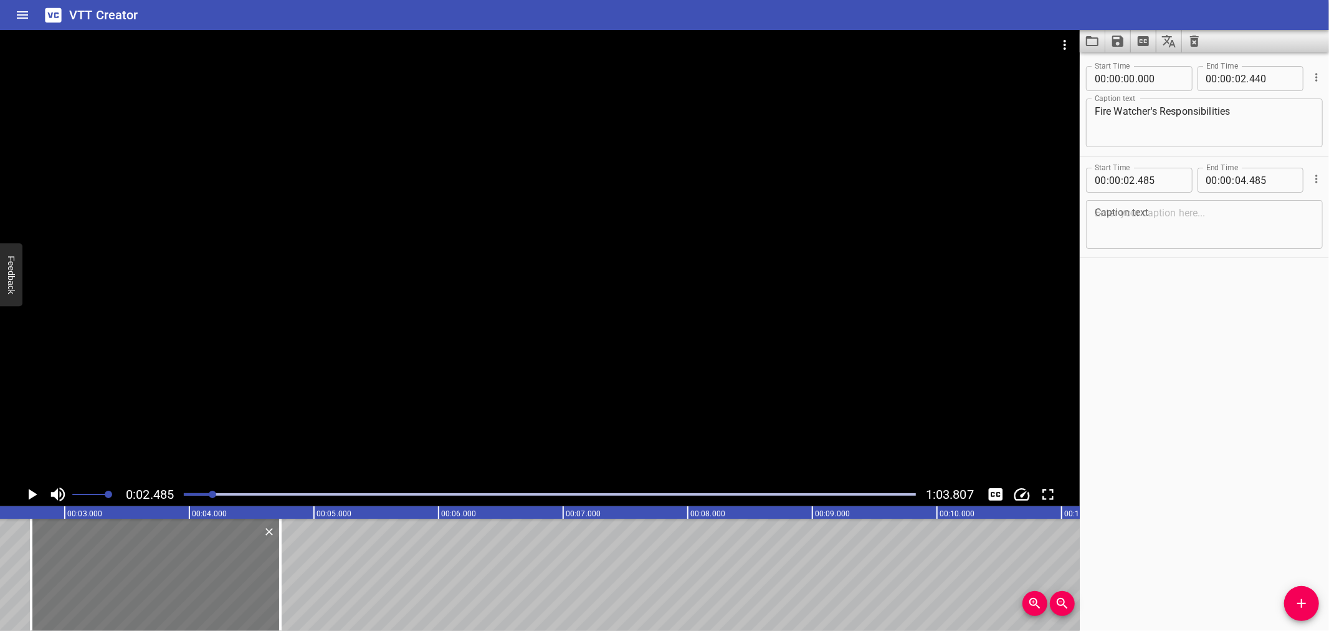
drag, startPoint x: 116, startPoint y: 553, endPoint x: 146, endPoint y: 557, distance: 30.7
click at [146, 557] on div at bounding box center [155, 575] width 249 height 112
type input "730"
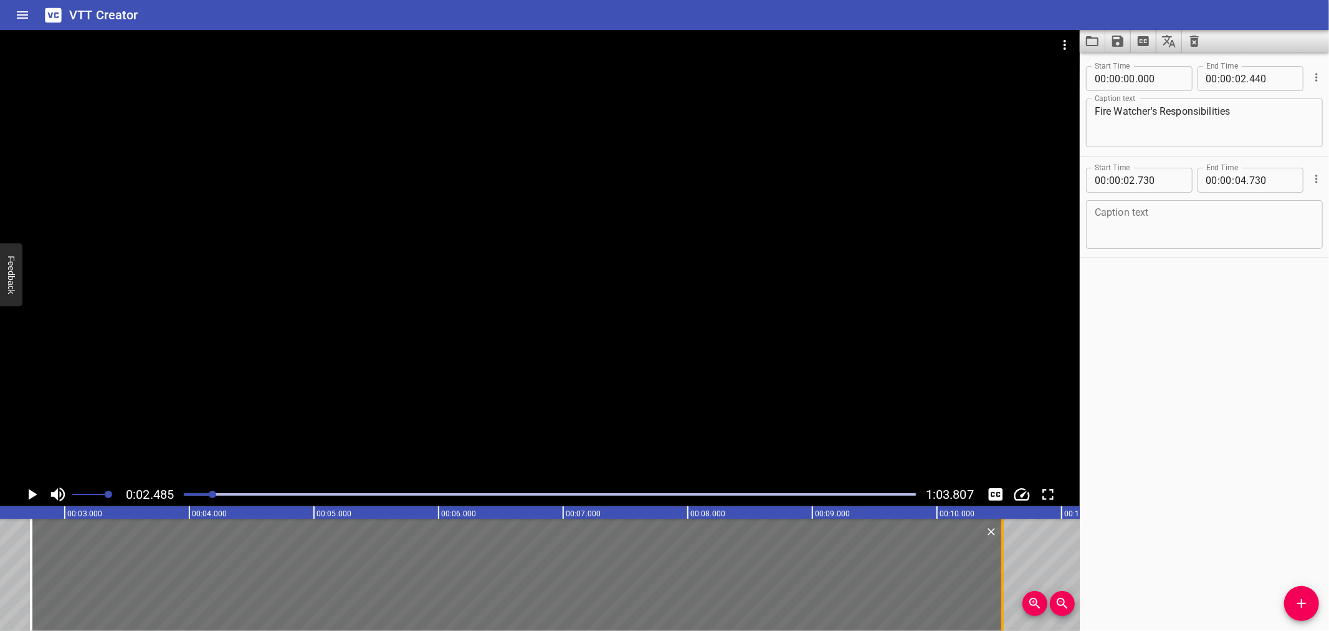
drag, startPoint x: 282, startPoint y: 572, endPoint x: 1005, endPoint y: 577, distance: 722.4
click at [1005, 577] on div at bounding box center [1003, 575] width 12 height 112
type input "10"
type input "525"
click at [588, 318] on div at bounding box center [540, 256] width 1080 height 452
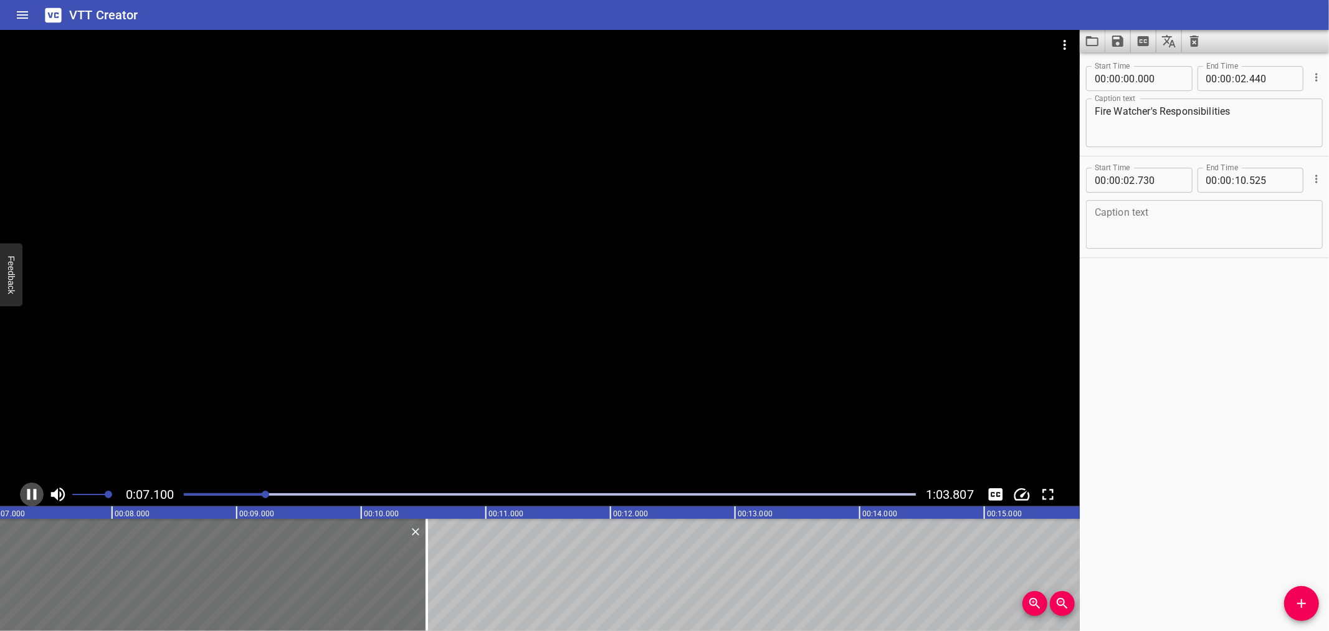
click at [34, 485] on icon "Play/Pause" at bounding box center [31, 494] width 19 height 19
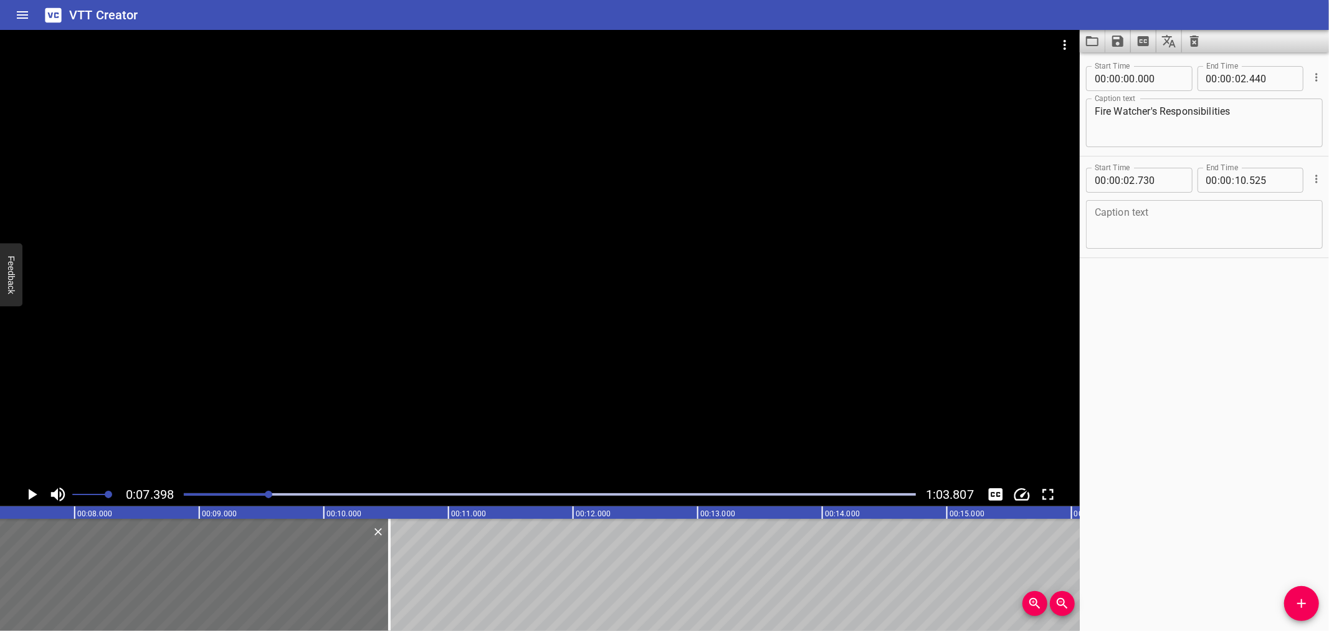
click at [1149, 223] on textarea at bounding box center [1204, 225] width 219 height 36
paste textarea "The firewatcher is clearly needed when HOTWORK is planned and to be confirmed"
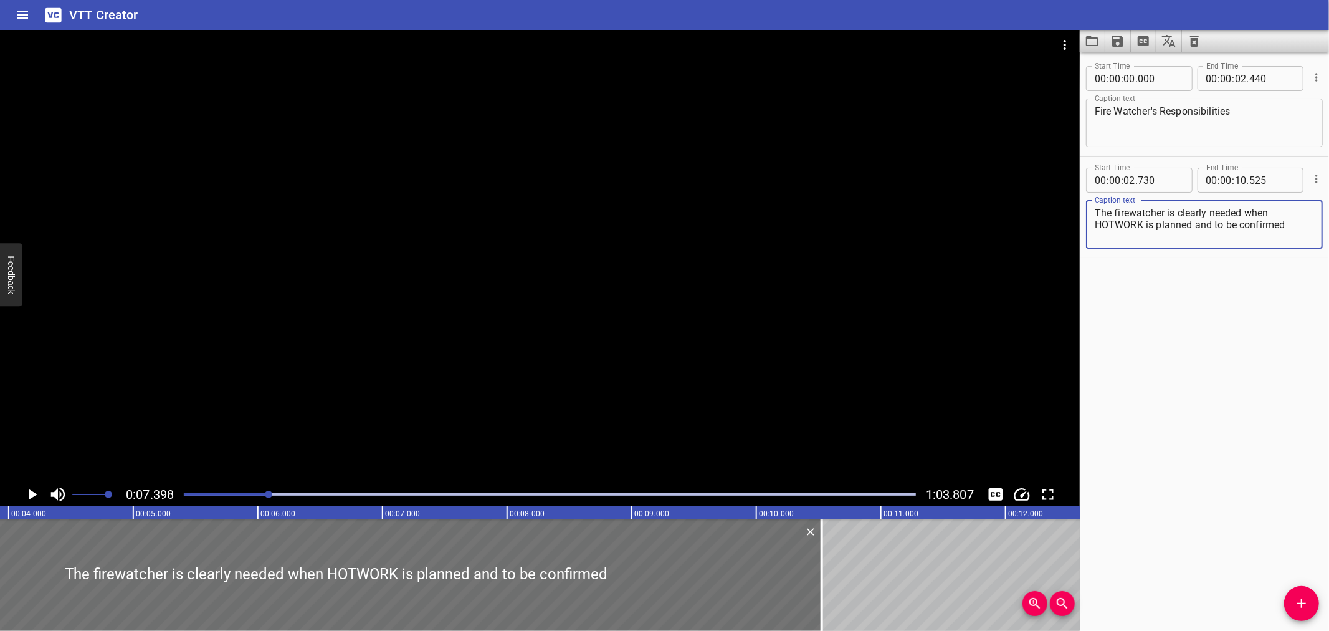
scroll to position [0, 500]
type textarea "The firewatcher is clearly needed when HOTWORK is planned and to be confirmed"
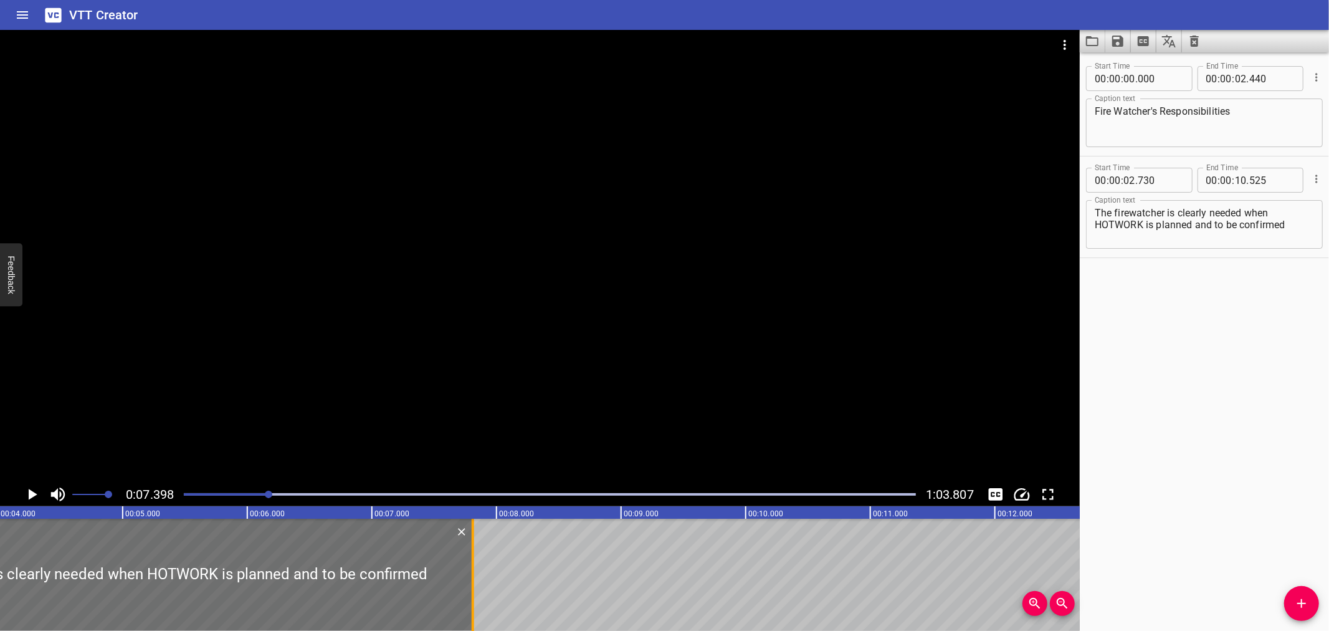
drag, startPoint x: 808, startPoint y: 550, endPoint x: 470, endPoint y: 551, distance: 338.4
click at [470, 551] on div at bounding box center [473, 575] width 12 height 112
type input "07"
type input "810"
click at [87, 566] on div at bounding box center [156, 575] width 633 height 112
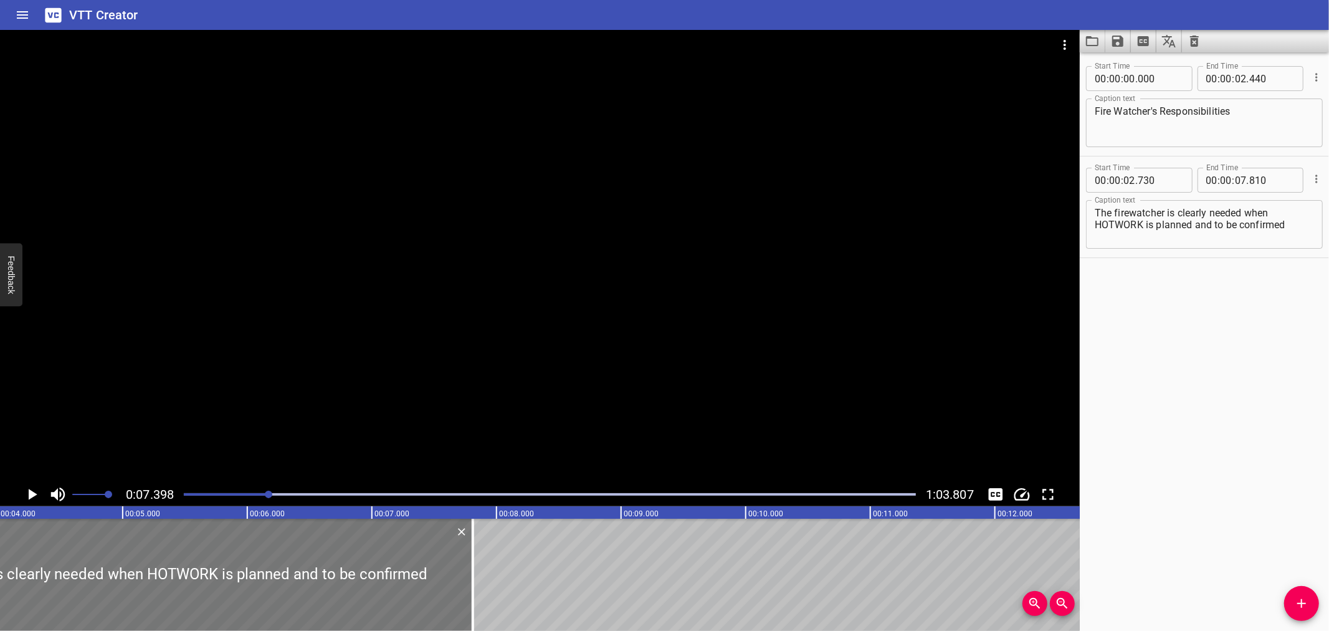
type input "725"
type input "805"
click at [28, 488] on icon "Play/Pause" at bounding box center [31, 494] width 19 height 19
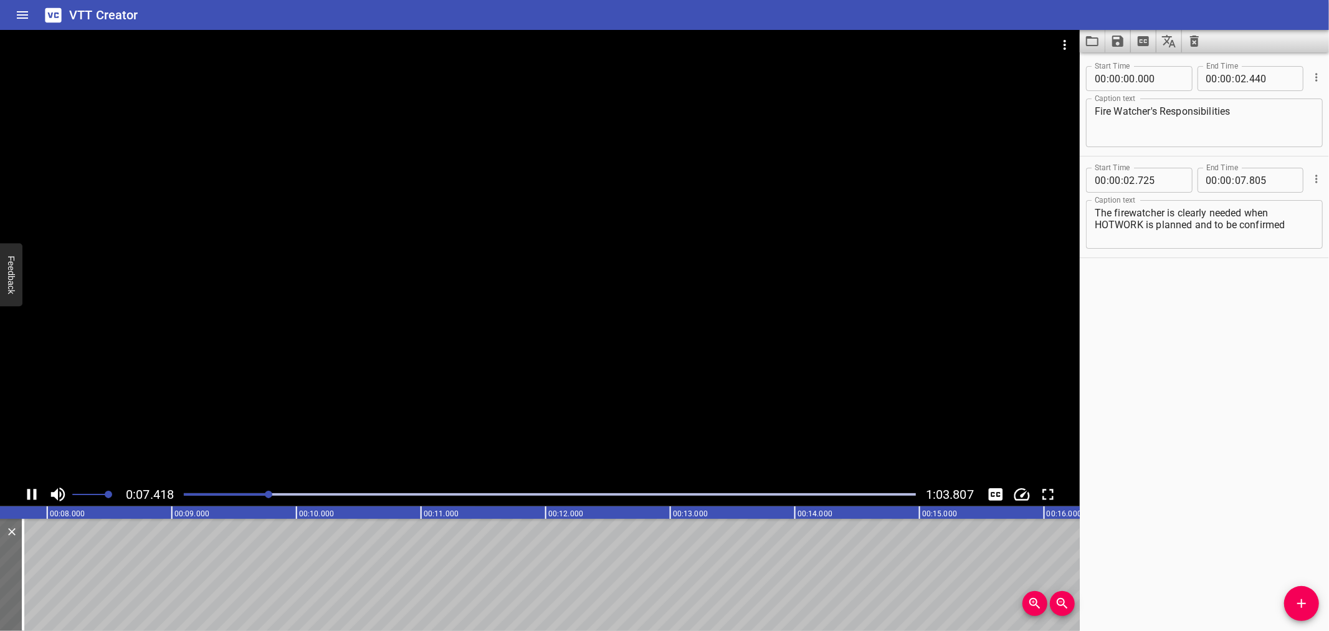
click at [28, 488] on icon "Play/Pause" at bounding box center [31, 494] width 19 height 19
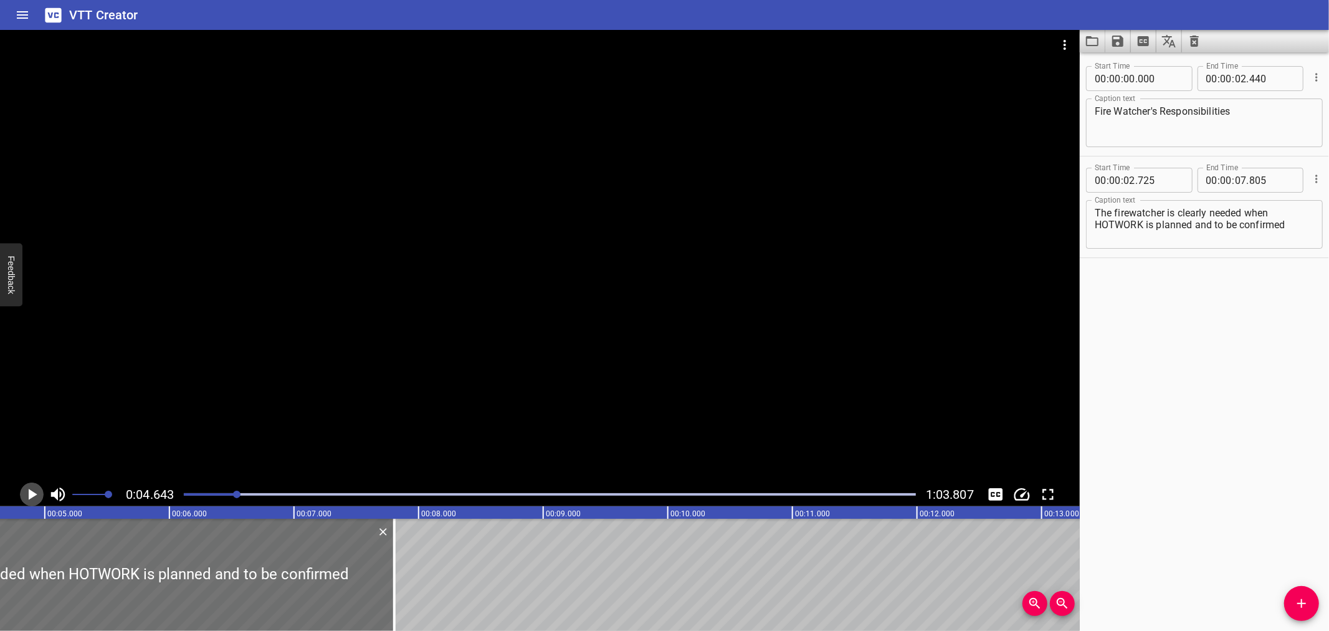
click at [33, 497] on icon "Play/Pause" at bounding box center [31, 494] width 19 height 19
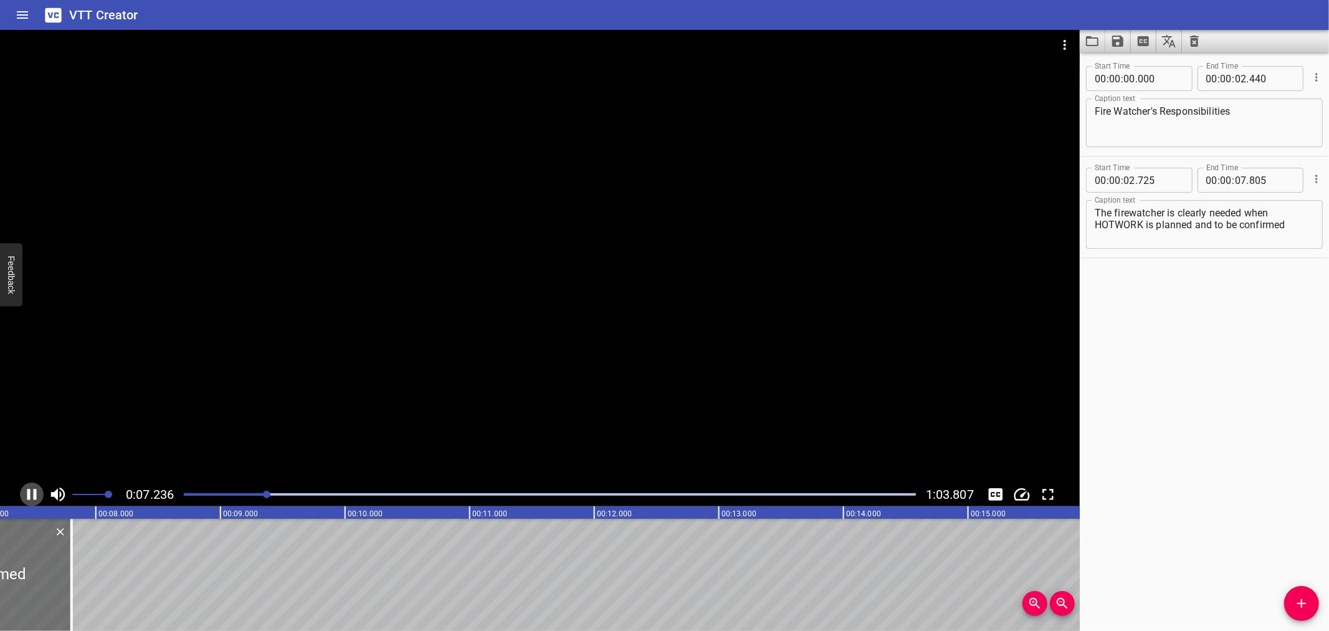
click at [33, 496] on icon "Play/Pause" at bounding box center [31, 494] width 19 height 19
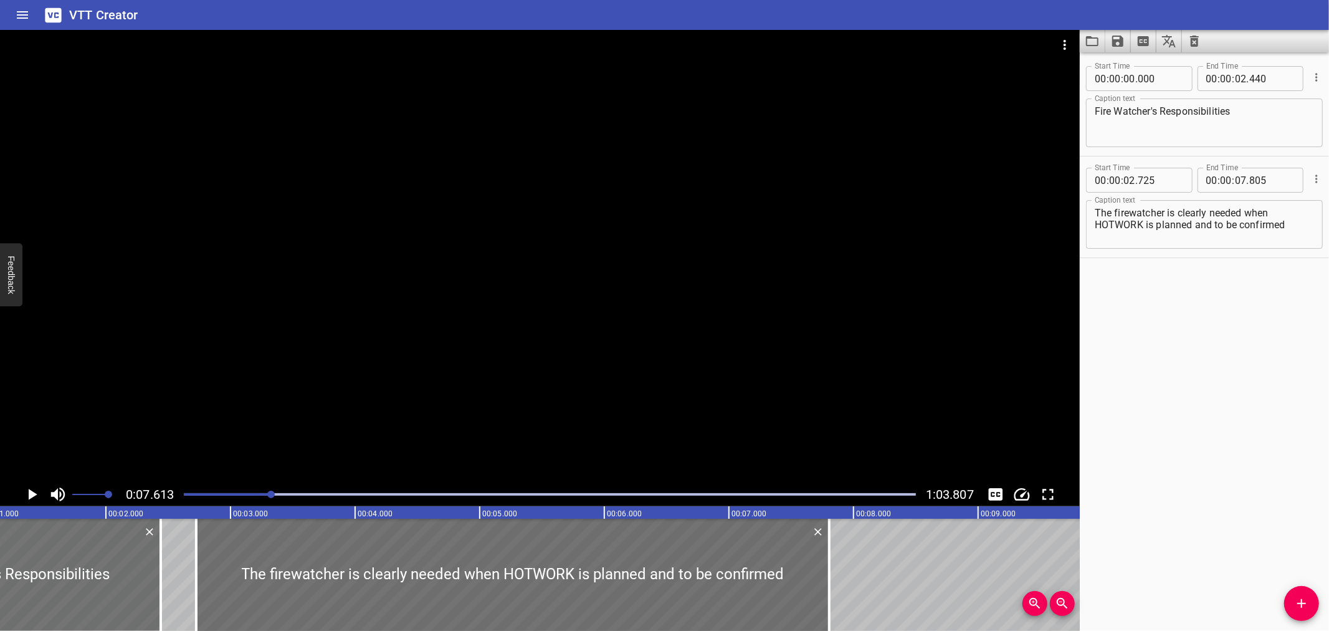
scroll to position [0, 104]
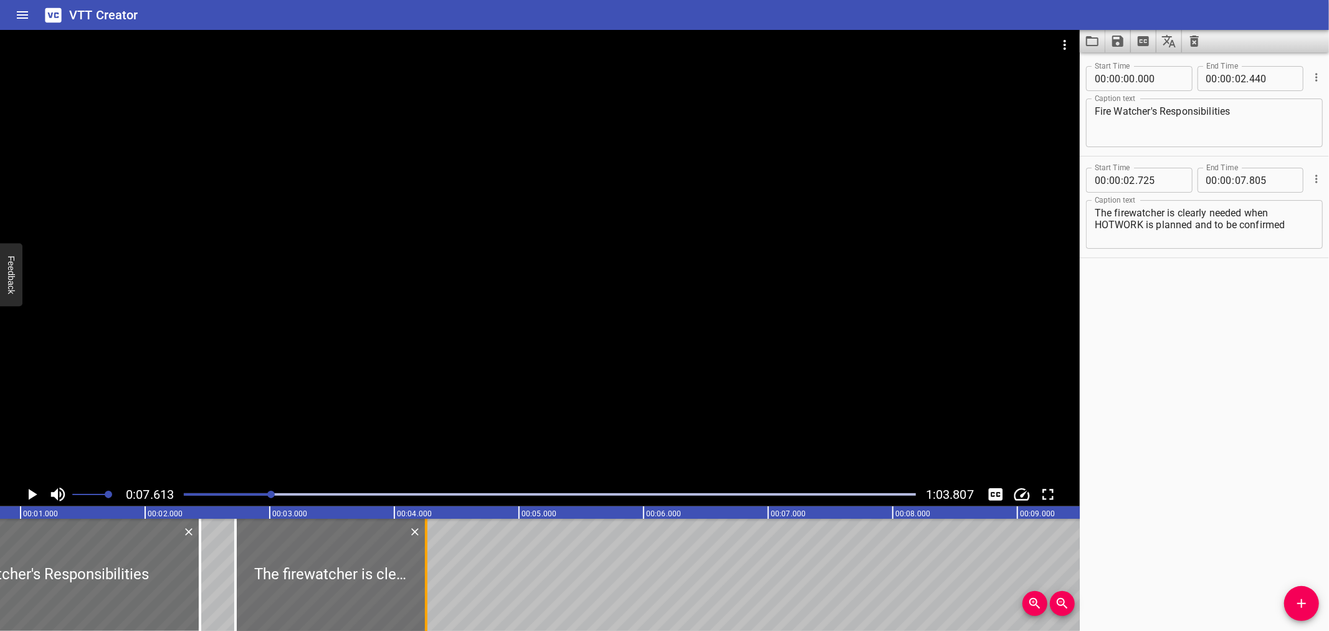
drag, startPoint x: 866, startPoint y: 572, endPoint x: 424, endPoint y: 596, distance: 443.2
click at [424, 596] on div at bounding box center [426, 575] width 12 height 112
type input "04"
type input "255"
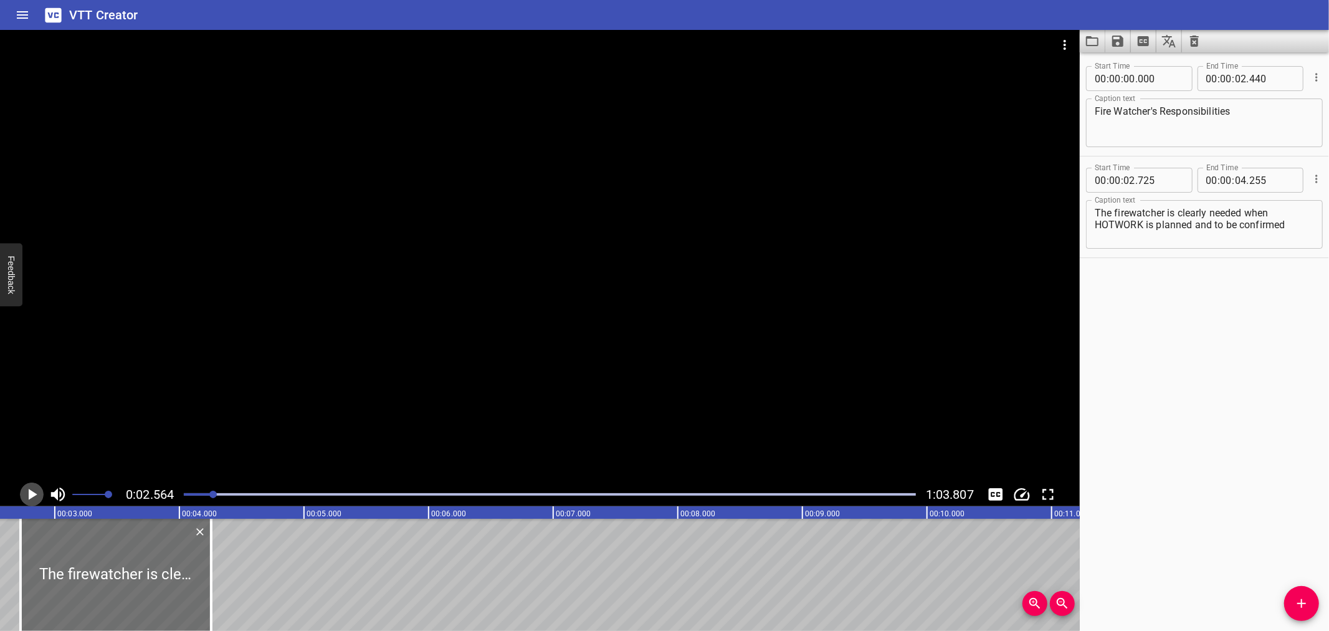
click at [31, 494] on icon "Play/Pause" at bounding box center [33, 494] width 9 height 11
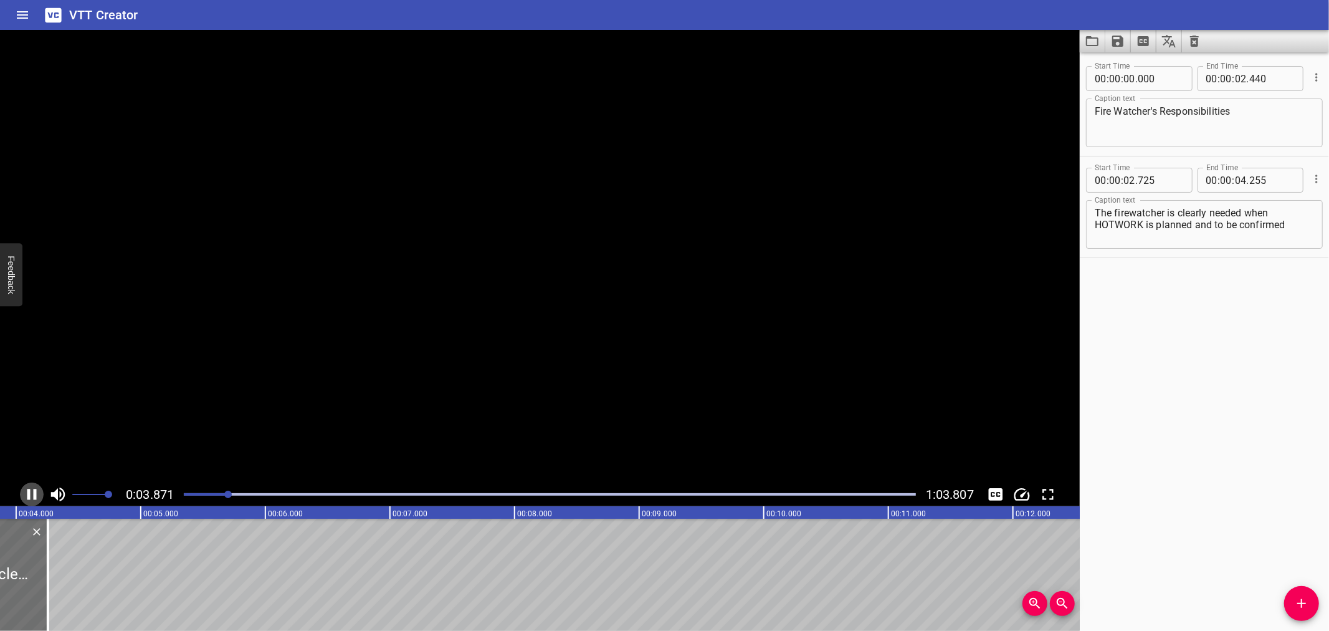
click at [31, 494] on icon "Play/Pause" at bounding box center [31, 494] width 19 height 19
click at [31, 494] on icon "Play/Pause" at bounding box center [33, 494] width 9 height 11
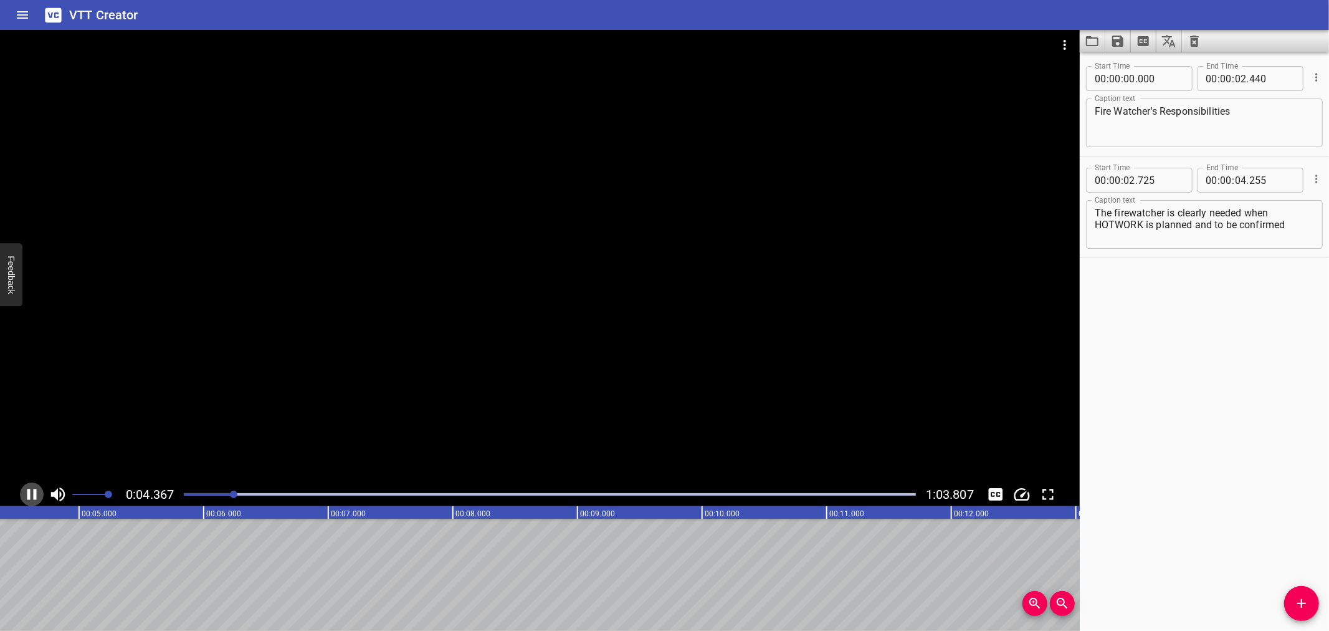
click at [31, 494] on icon "Play/Pause" at bounding box center [31, 494] width 19 height 19
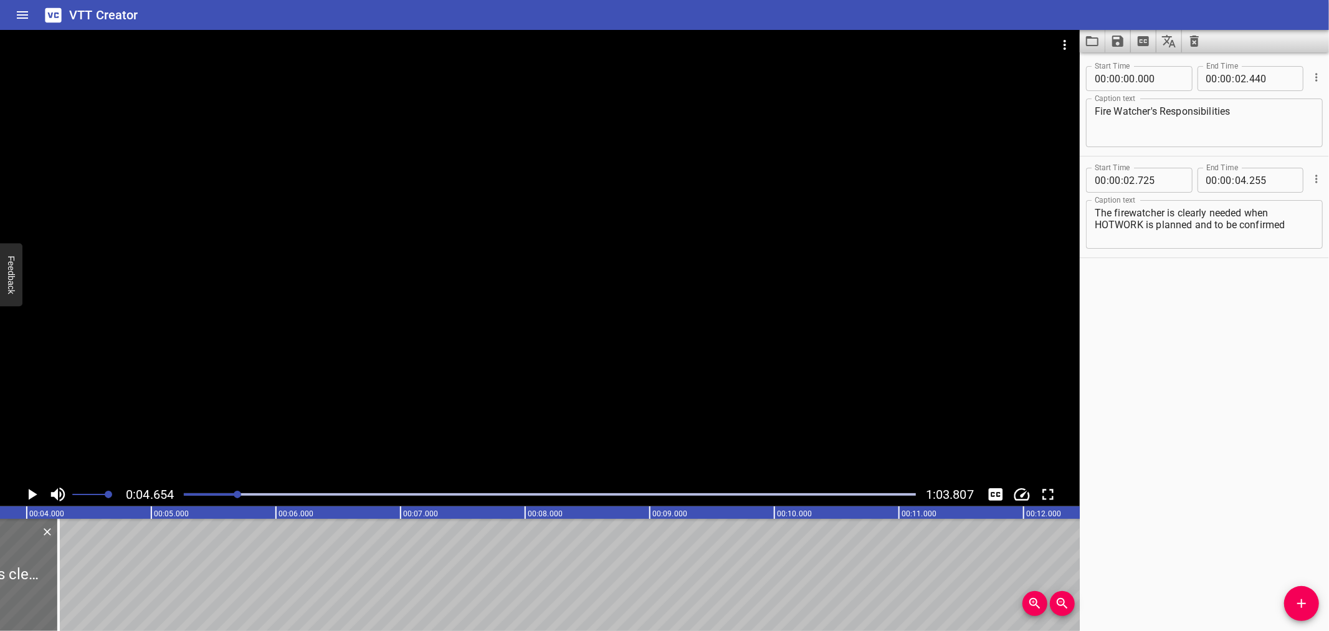
scroll to position [0, 443]
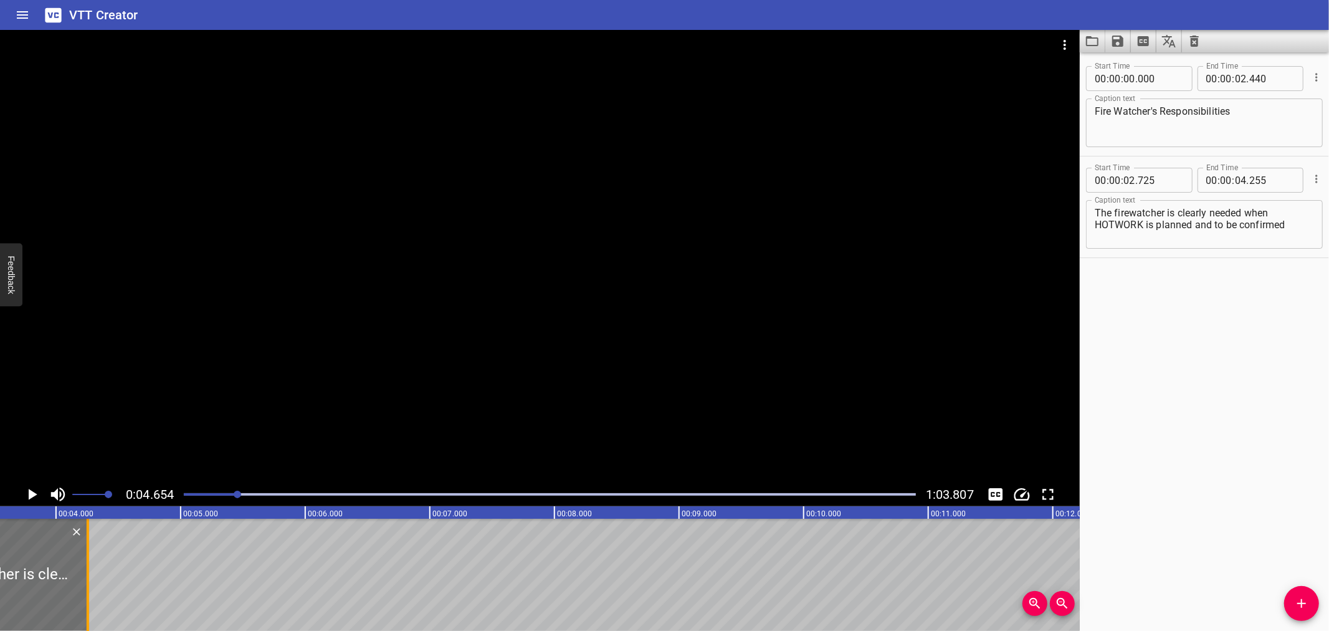
click at [84, 600] on div at bounding box center [88, 575] width 12 height 112
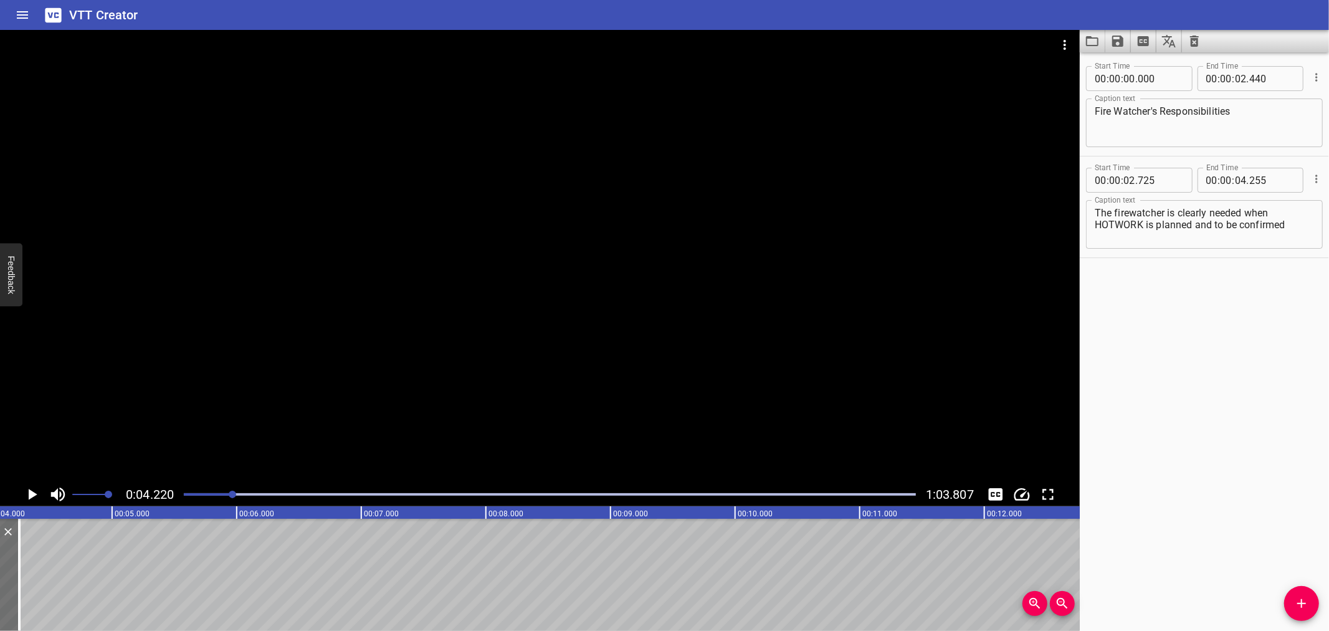
scroll to position [0, 526]
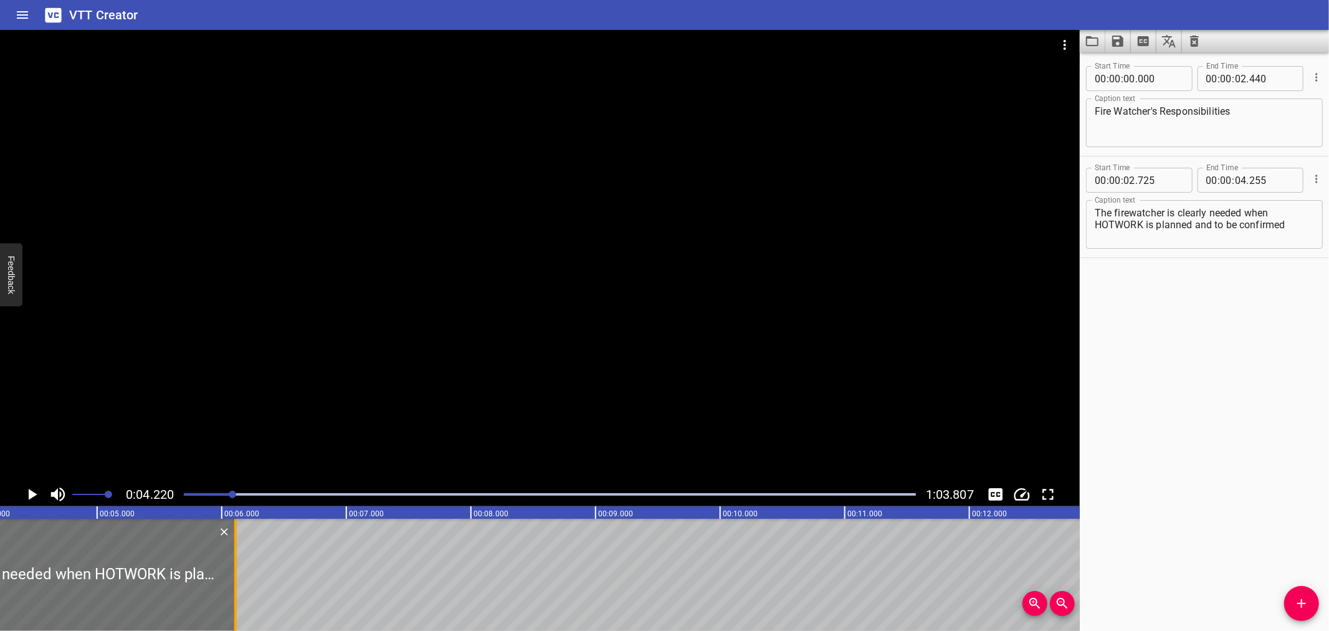
drag, startPoint x: 2, startPoint y: 538, endPoint x: 234, endPoint y: 532, distance: 231.3
click at [234, 532] on div at bounding box center [235, 575] width 2 height 112
type input "06"
type input "110"
click at [33, 491] on icon "Play/Pause" at bounding box center [31, 494] width 19 height 19
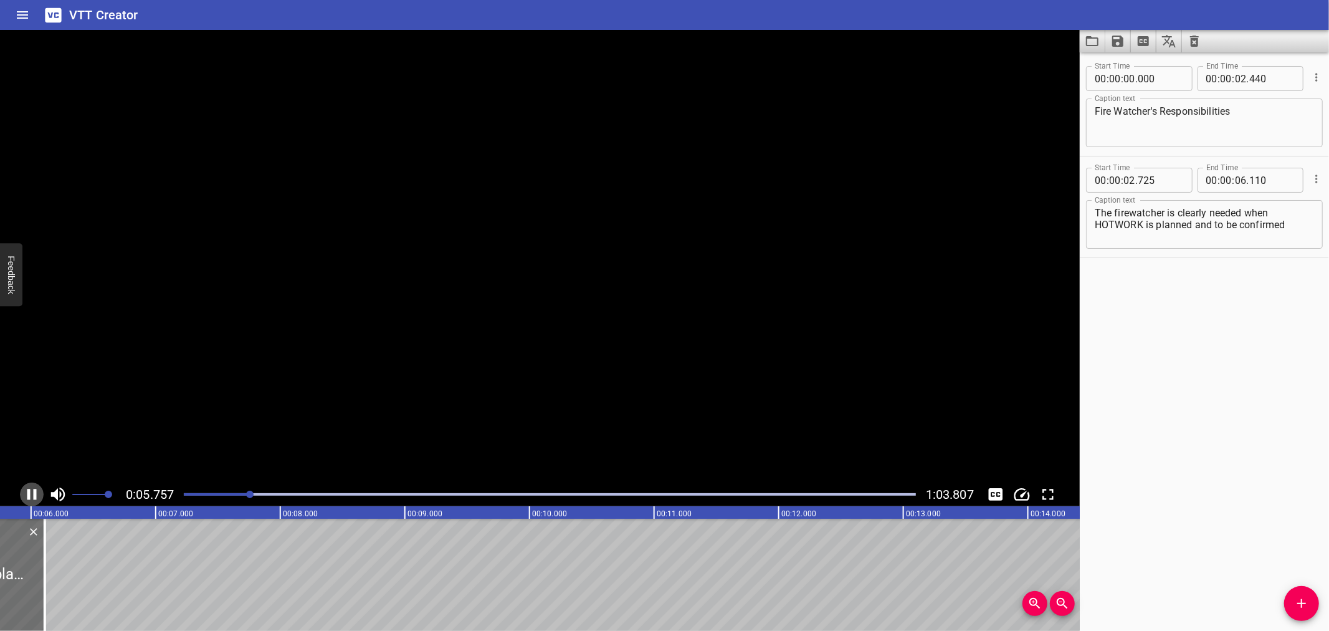
click at [33, 491] on icon "Play/Pause" at bounding box center [31, 494] width 19 height 19
click at [22, 568] on div at bounding box center [23, 575] width 2 height 112
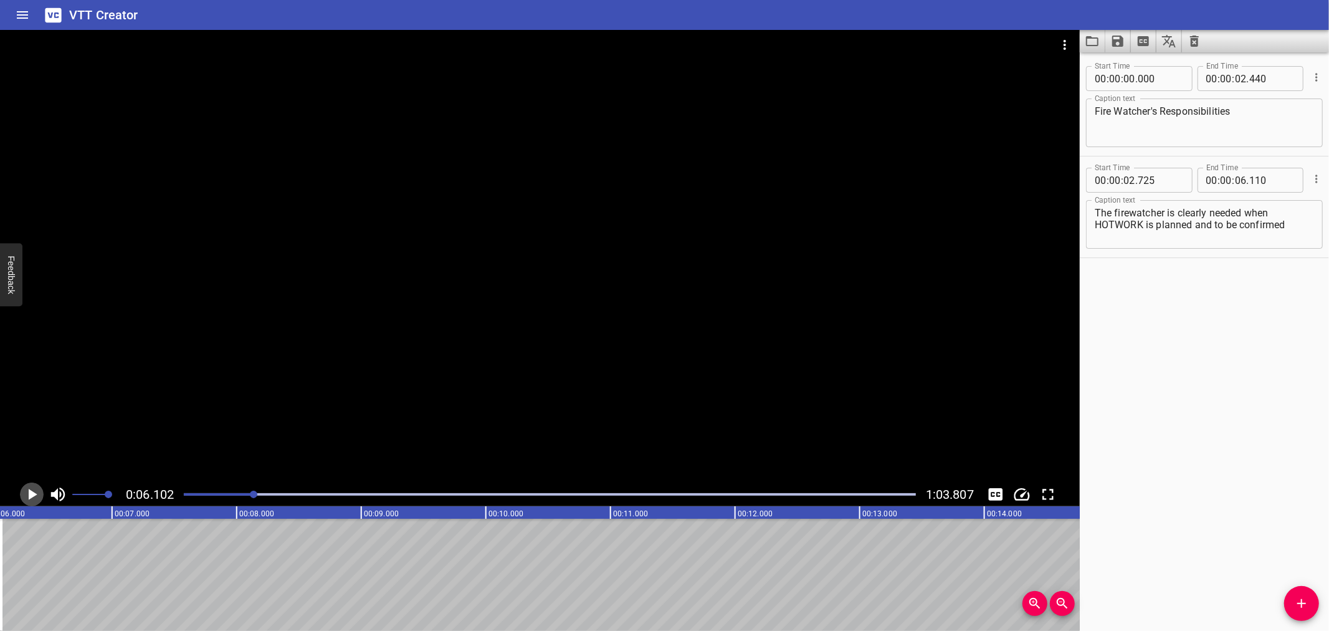
click at [27, 490] on icon "Play/Pause" at bounding box center [31, 494] width 19 height 19
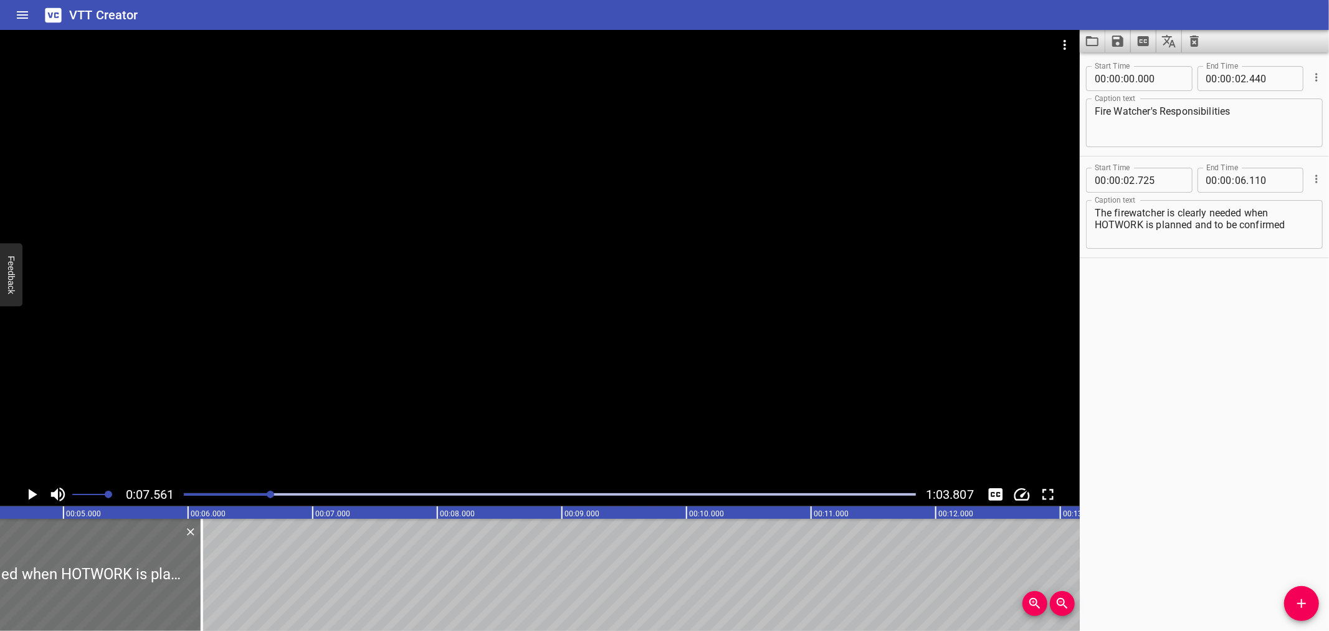
scroll to position [0, 501]
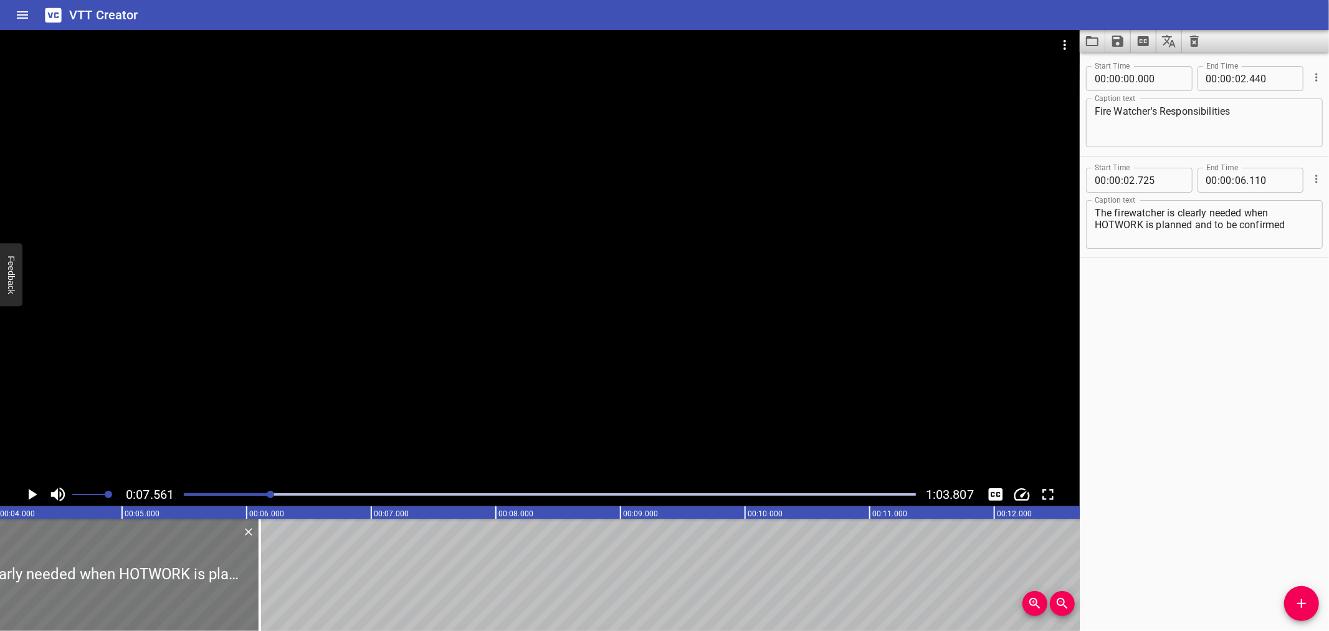
drag, startPoint x: 252, startPoint y: 562, endPoint x: 251, endPoint y: 574, distance: 11.9
click at [251, 574] on div at bounding box center [49, 575] width 422 height 112
type input "720"
type input "105"
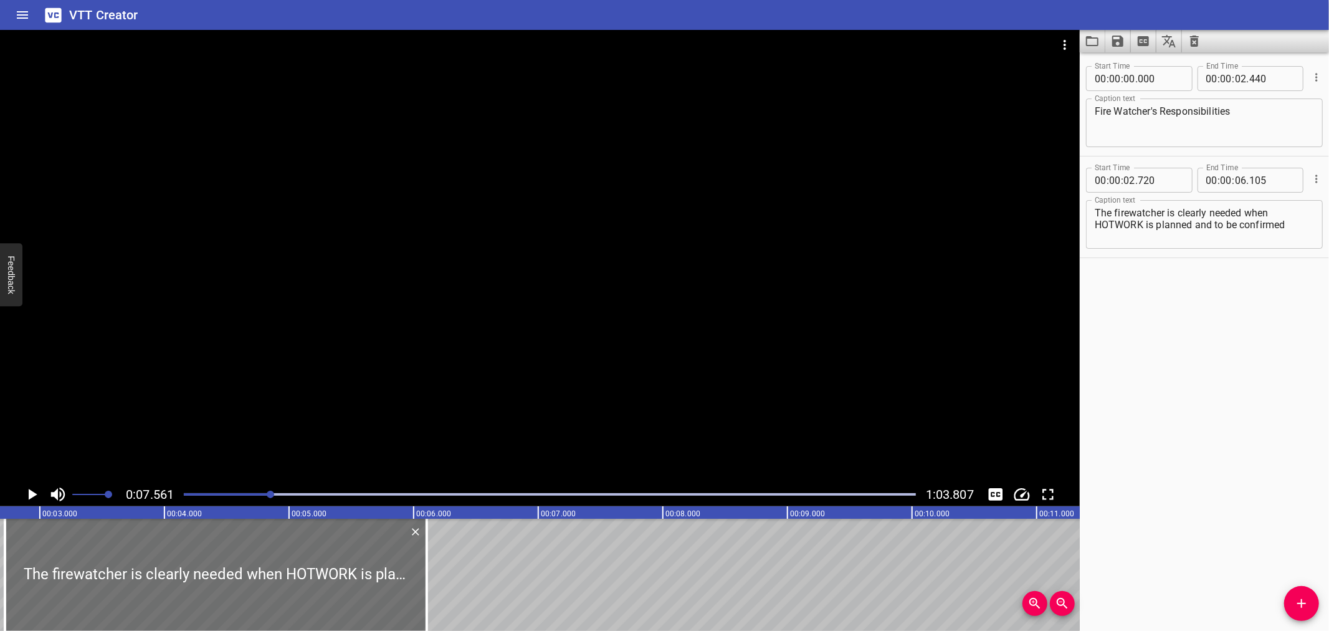
scroll to position [0, 324]
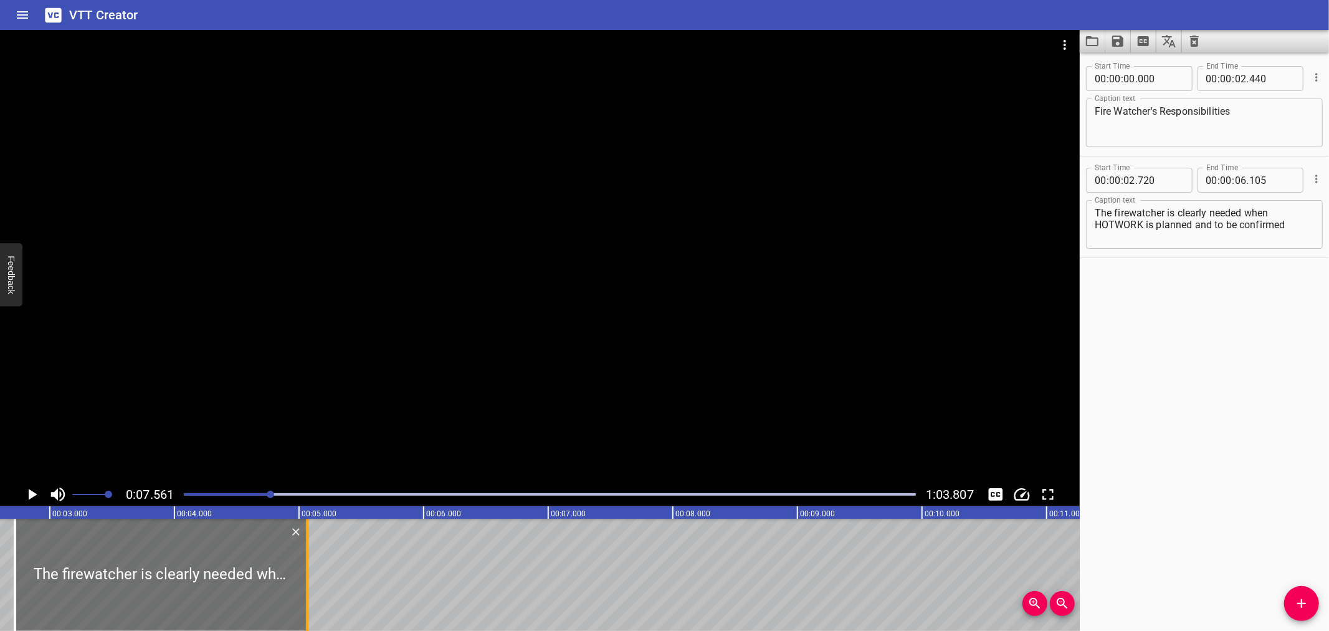
click at [304, 580] on div at bounding box center [307, 575] width 12 height 112
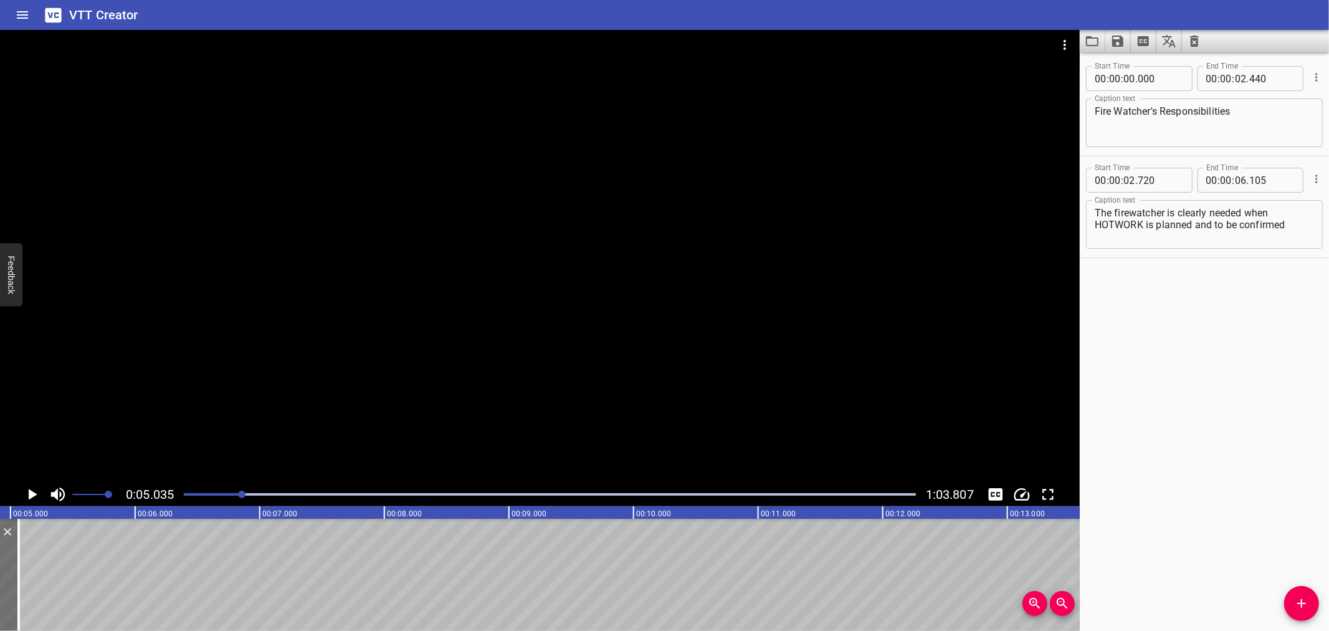
scroll to position [0, 627]
click at [37, 492] on icon "Play/Pause" at bounding box center [31, 494] width 19 height 19
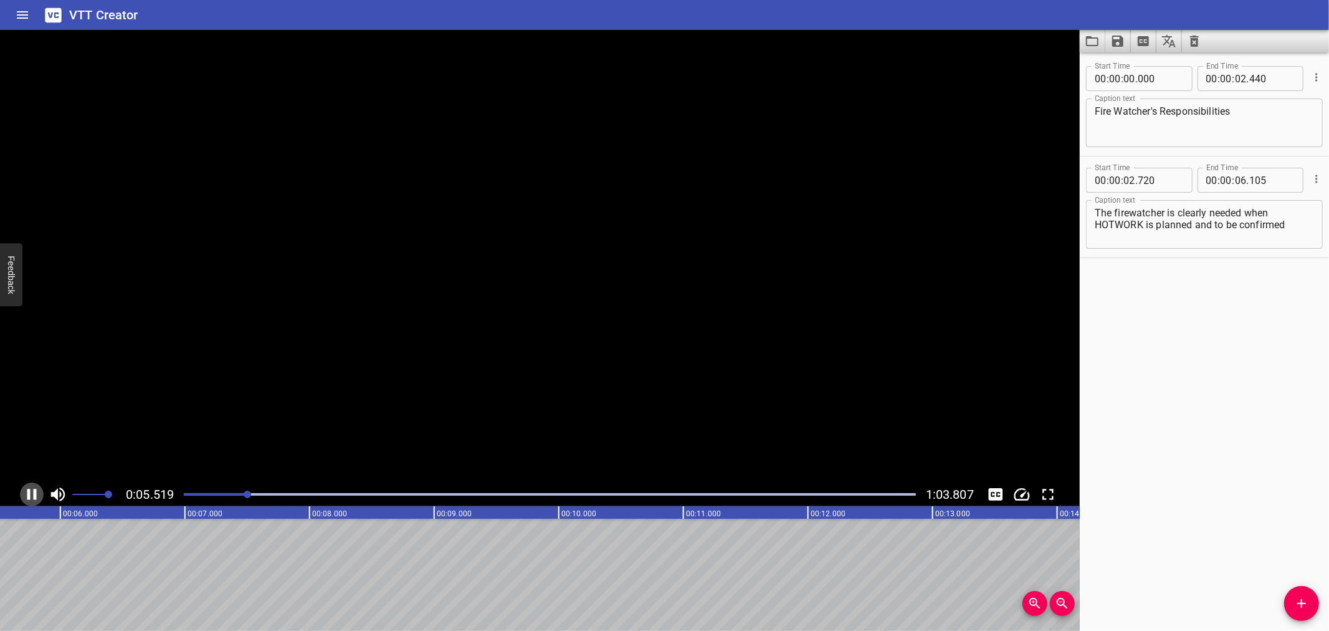
click at [37, 492] on icon "Play/Pause" at bounding box center [31, 494] width 19 height 19
drag, startPoint x: 90, startPoint y: 619, endPoint x: 81, endPoint y: 624, distance: 10.6
click at [81, 624] on div "00:00.000 00:01.000 00:02.000 00:03.000 00:04.000 00:05.000 00:06.000 00:07.000…" at bounding box center [540, 568] width 1080 height 125
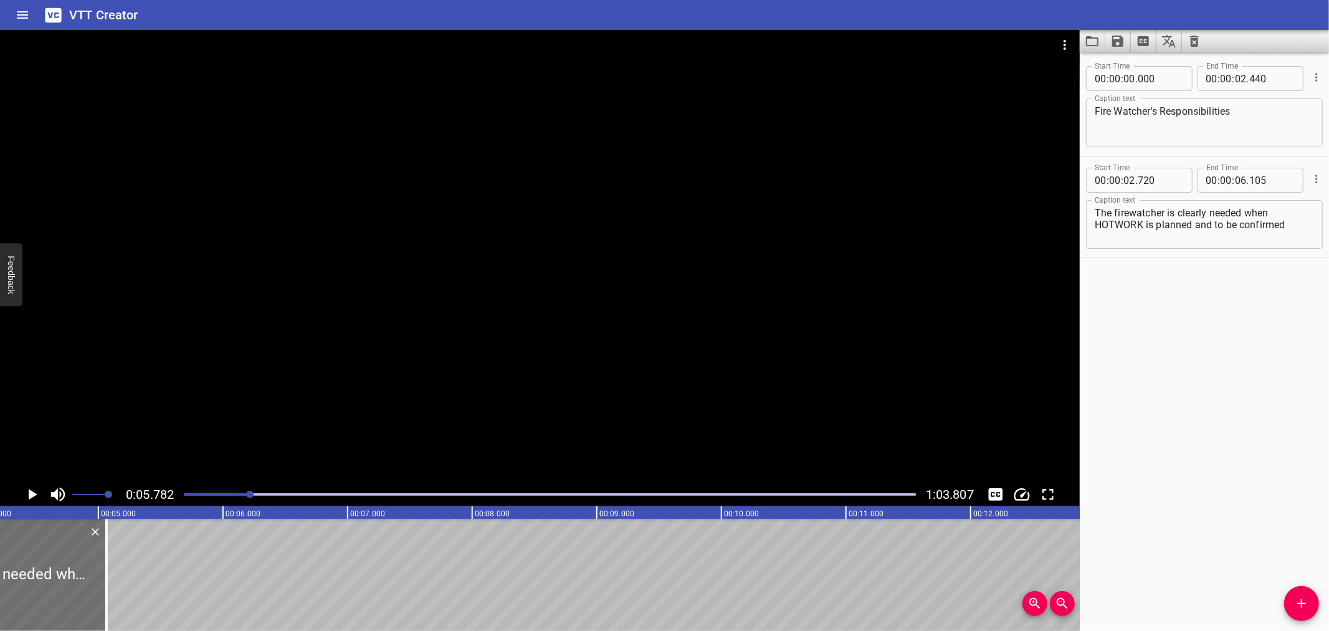
scroll to position [0, 505]
click at [127, 575] on div at bounding box center [126, 575] width 2 height 112
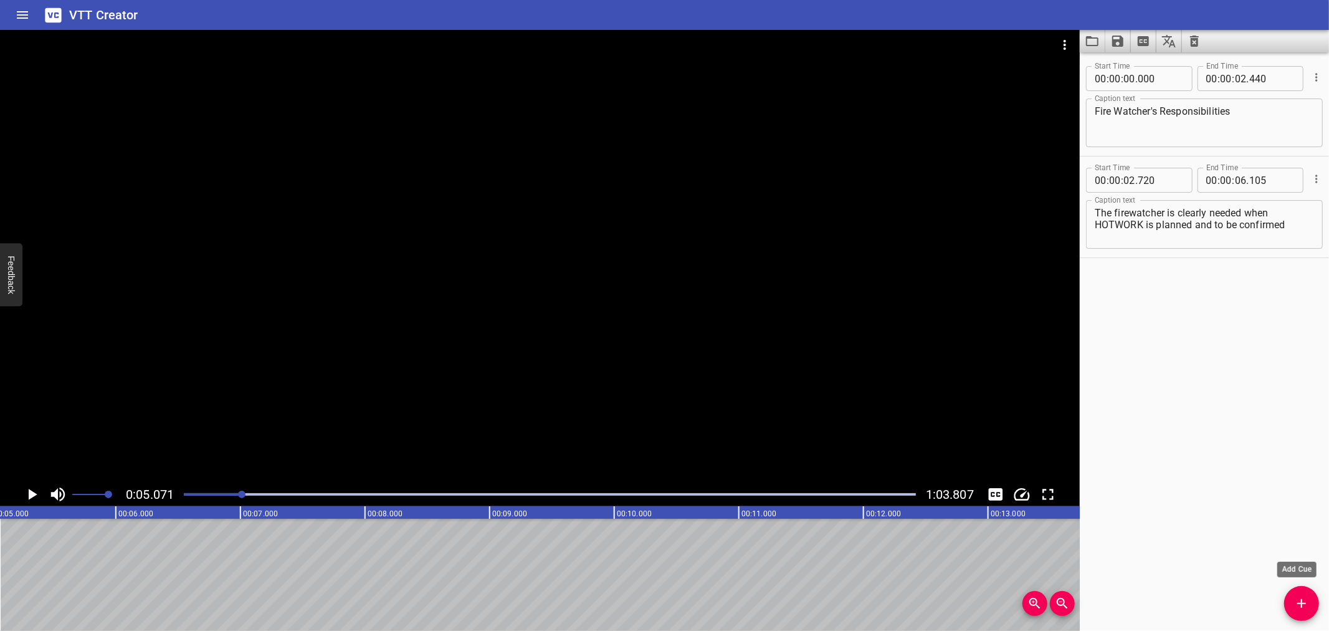
click at [1286, 598] on span "Add Cue" at bounding box center [1302, 603] width 35 height 15
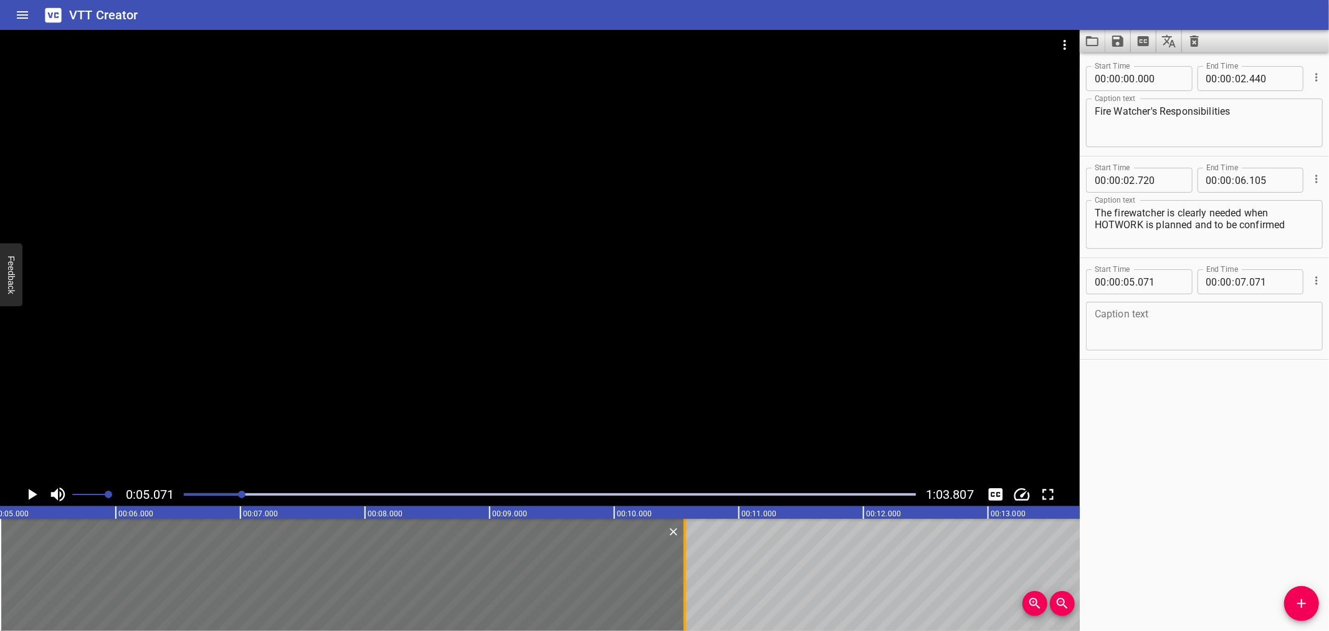
drag, startPoint x: 247, startPoint y: 571, endPoint x: 682, endPoint y: 585, distance: 435.9
click at [684, 585] on div at bounding box center [685, 575] width 2 height 112
type input "10"
type input "566"
click at [1138, 282] on input "number" at bounding box center [1160, 281] width 45 height 25
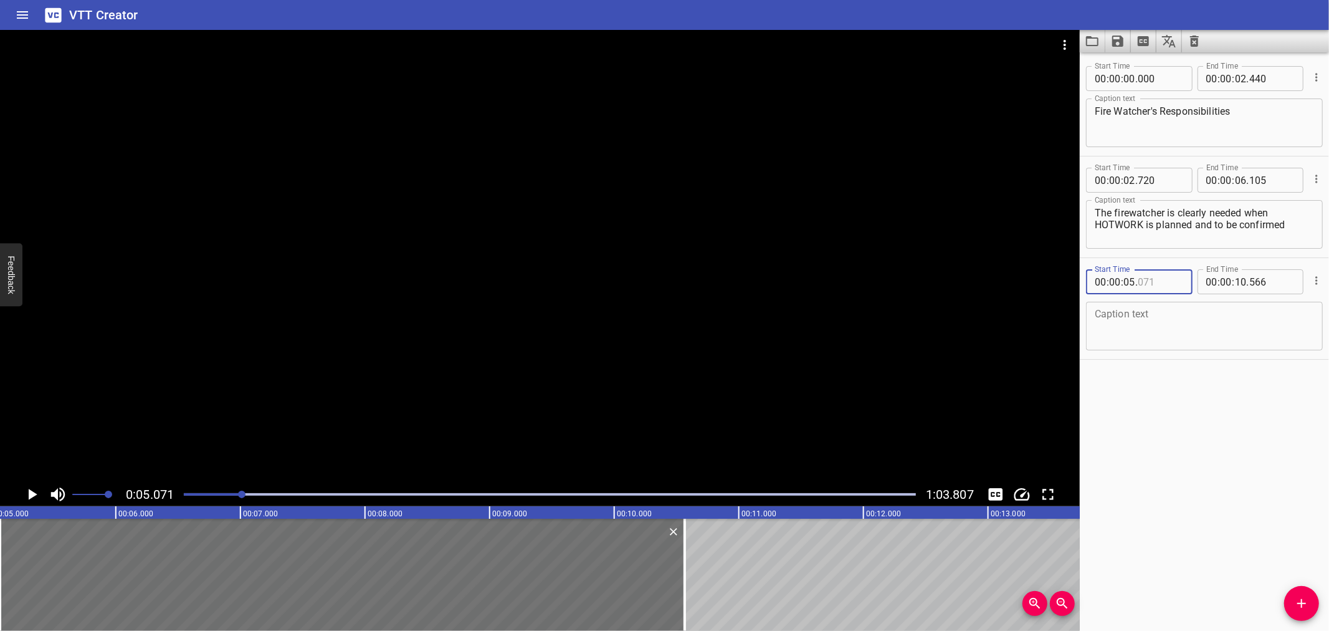
type input "071"
click at [1131, 282] on input "number" at bounding box center [1130, 281] width 12 height 25
type input "06"
type input "105"
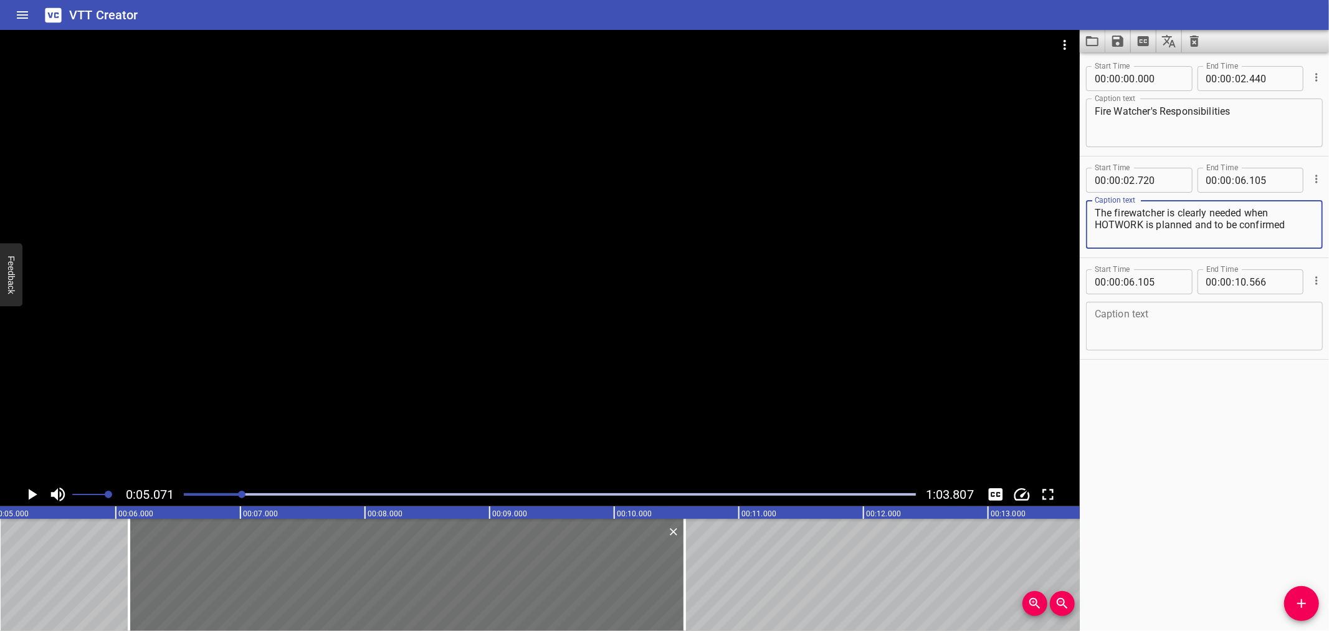
drag, startPoint x: 1291, startPoint y: 224, endPoint x: 1247, endPoint y: 213, distance: 45.7
click at [1247, 213] on textarea "The firewatcher is clearly needed when HOTWORK is planned and to be confirmed" at bounding box center [1204, 225] width 219 height 36
type textarea "The firewatcher is clearly needed"
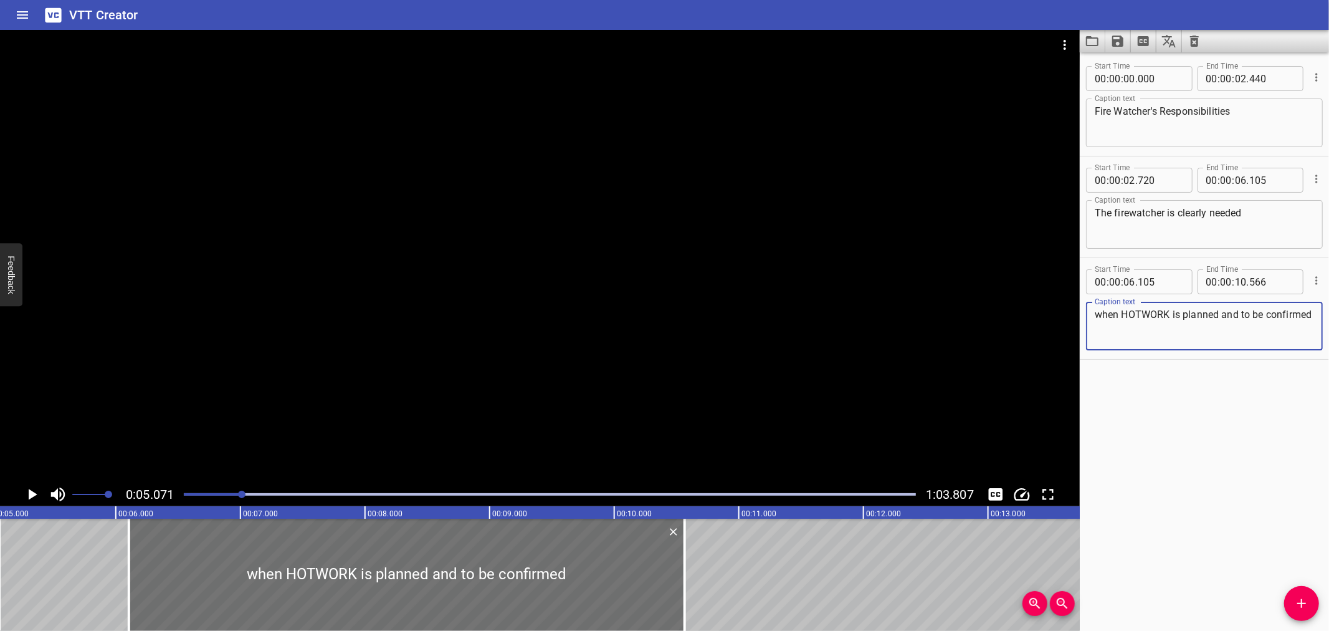
type textarea "when HOTWORK is planned and to be confirmed"
click at [1258, 216] on textarea "The firewatcher is clearly needed" at bounding box center [1204, 225] width 219 height 36
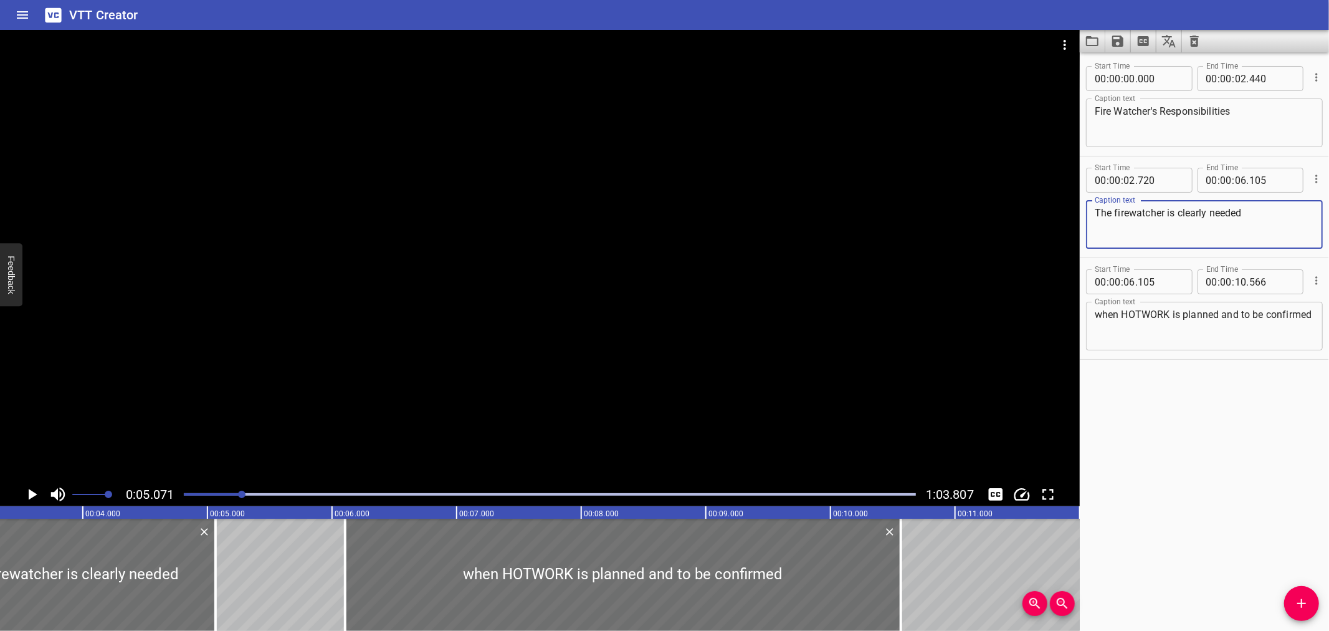
scroll to position [0, 347]
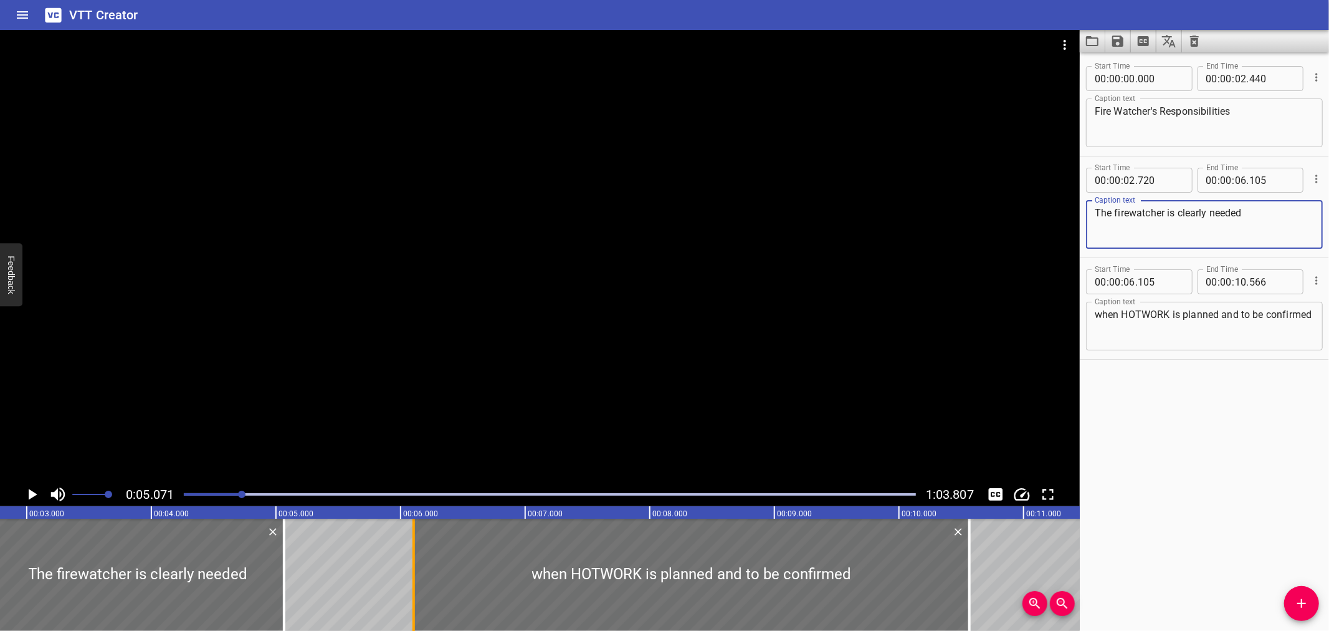
type textarea "The firewatcher is clearly needed"
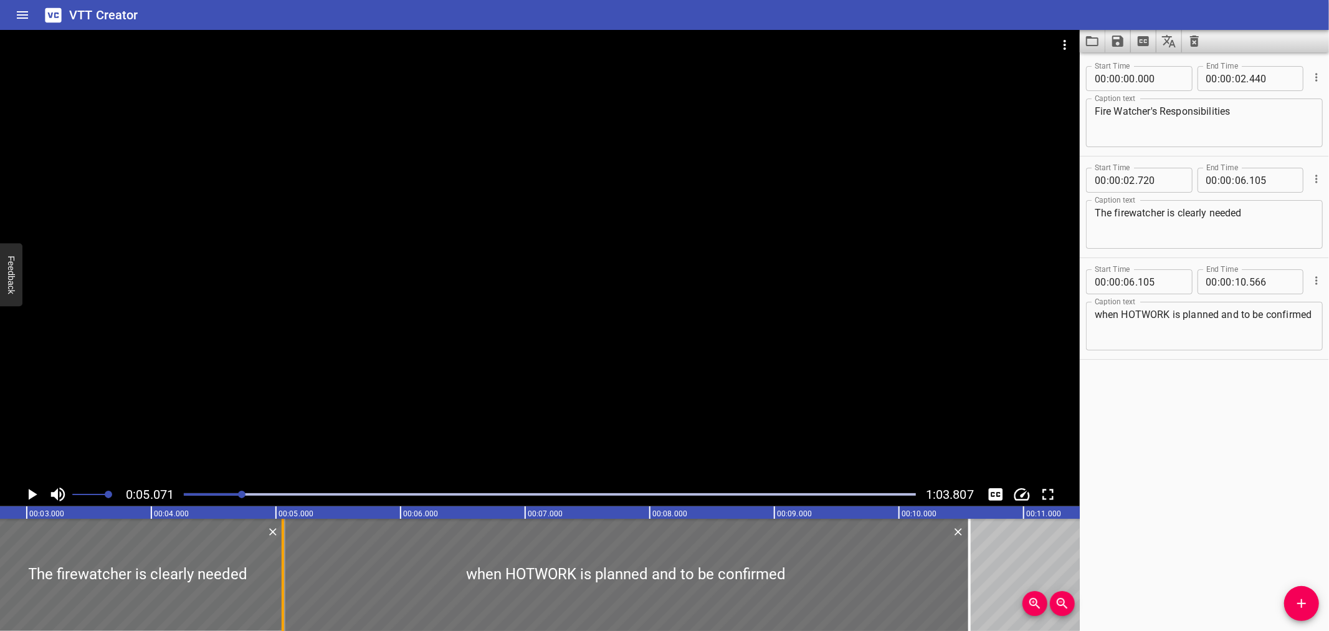
drag, startPoint x: 410, startPoint y: 590, endPoint x: 279, endPoint y: 608, distance: 132.1
click at [279, 608] on div at bounding box center [283, 575] width 12 height 112
type input "05"
type input "055"
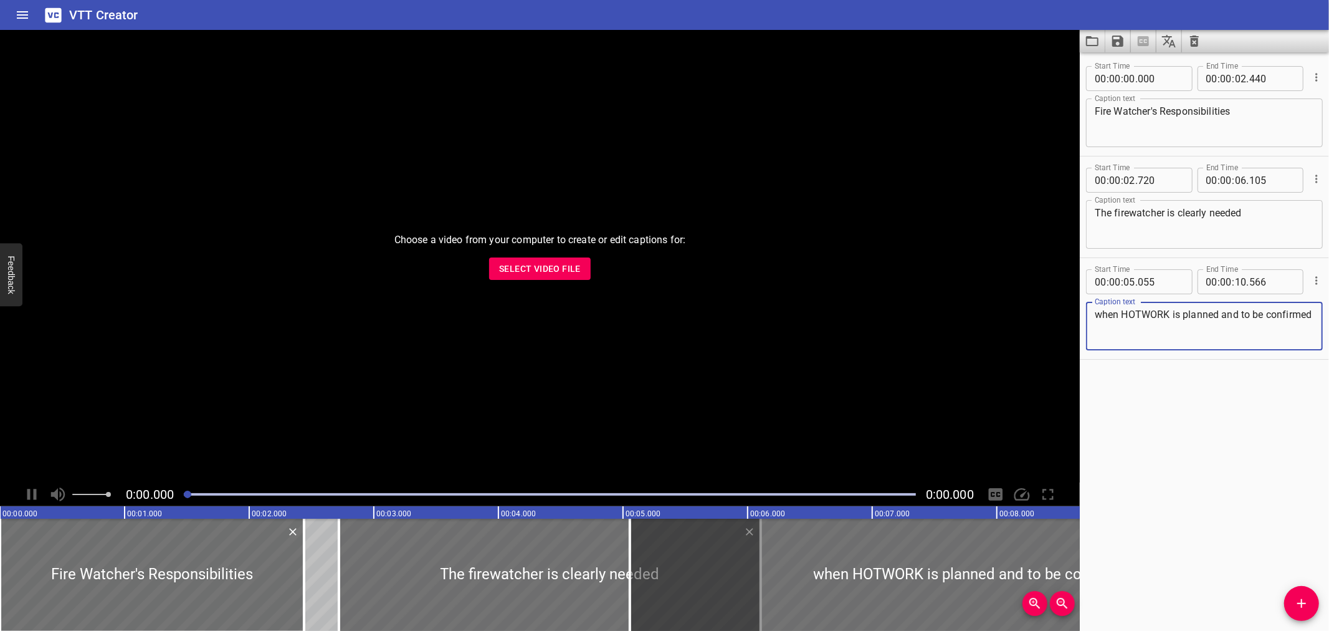
click at [532, 267] on span "Select Video File" at bounding box center [540, 269] width 82 height 16
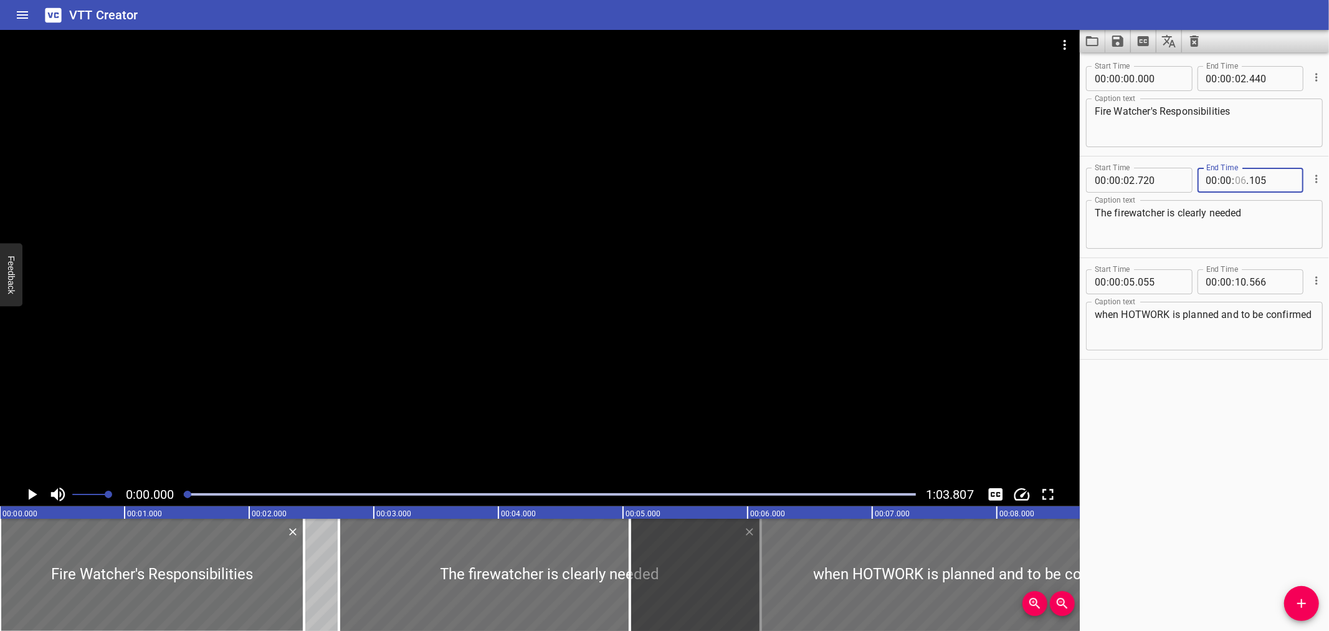
click at [1235, 179] on input "number" at bounding box center [1241, 180] width 12 height 25
type input "05"
type input "055"
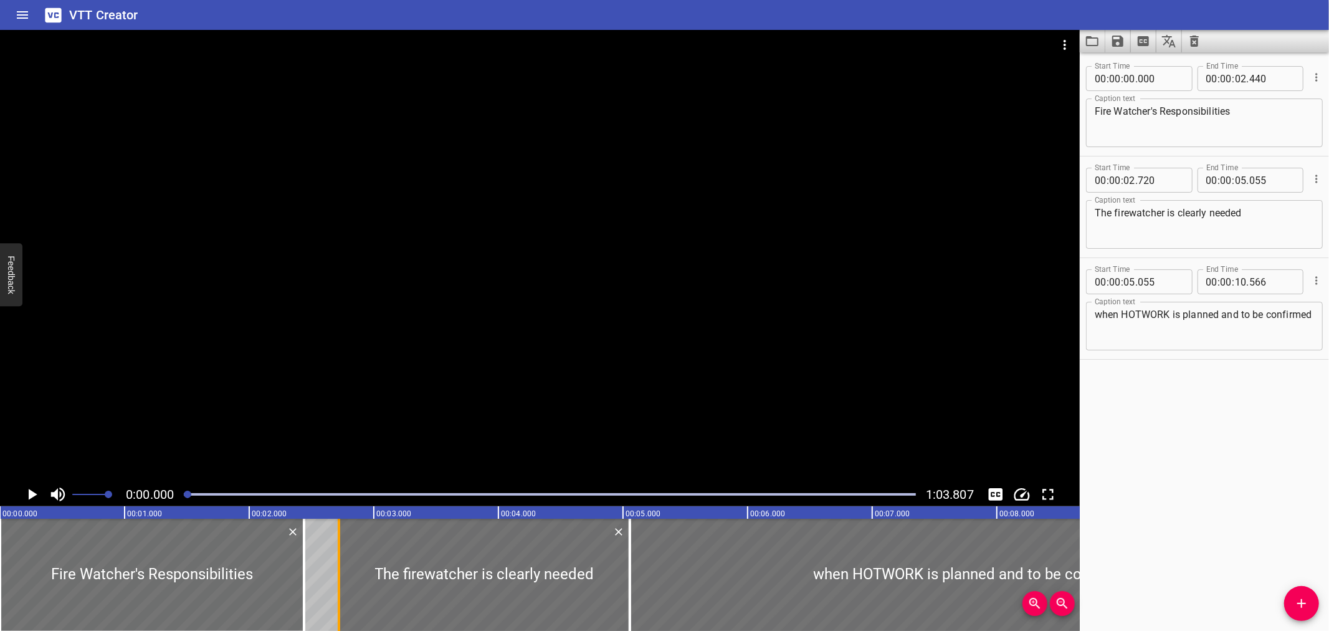
click at [335, 563] on div at bounding box center [339, 575] width 12 height 112
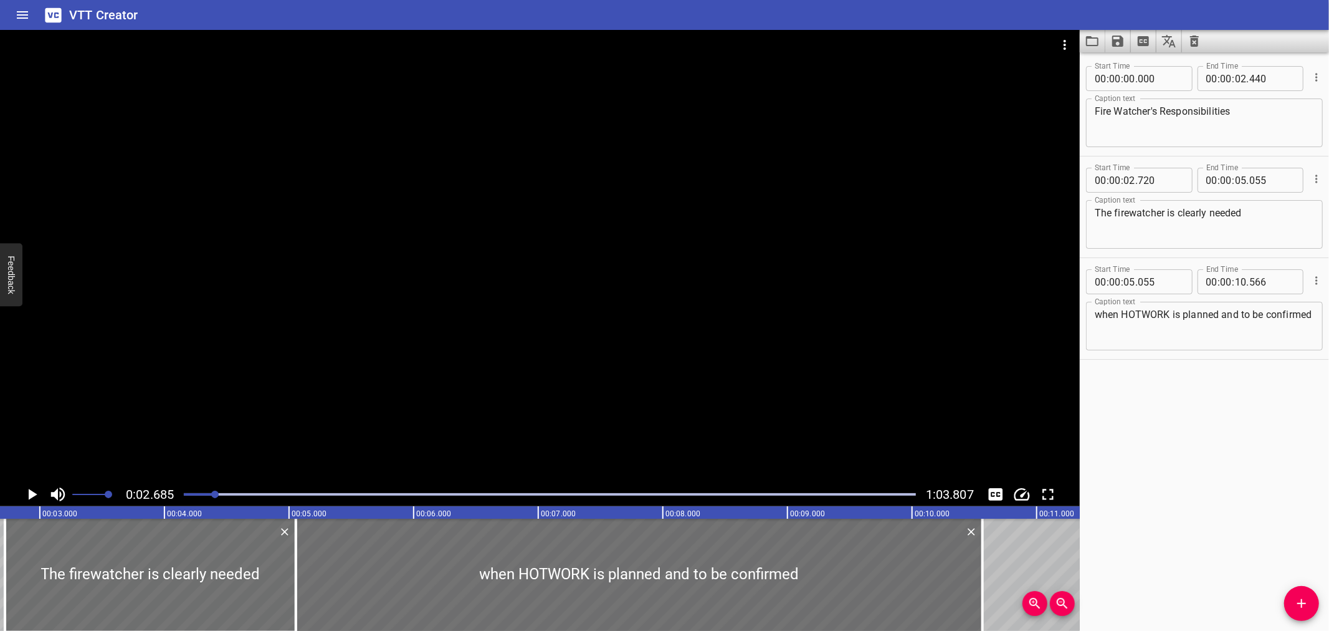
click at [363, 256] on div at bounding box center [540, 256] width 1080 height 452
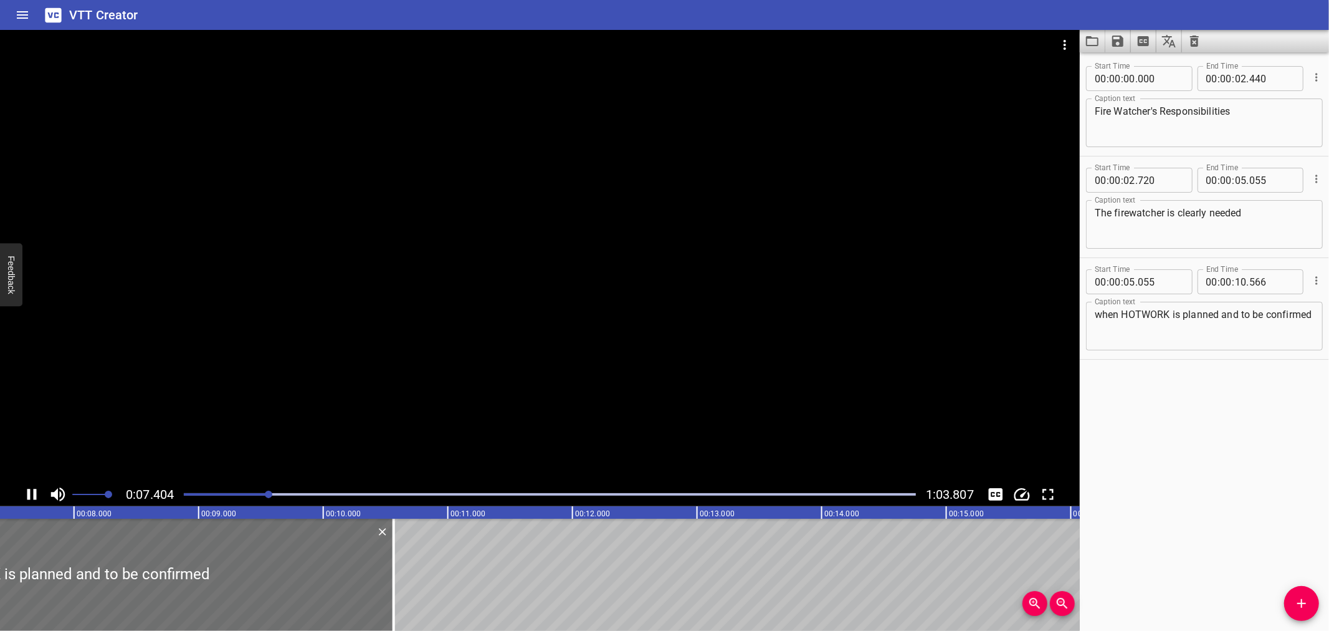
click at [393, 398] on div at bounding box center [540, 256] width 1080 height 452
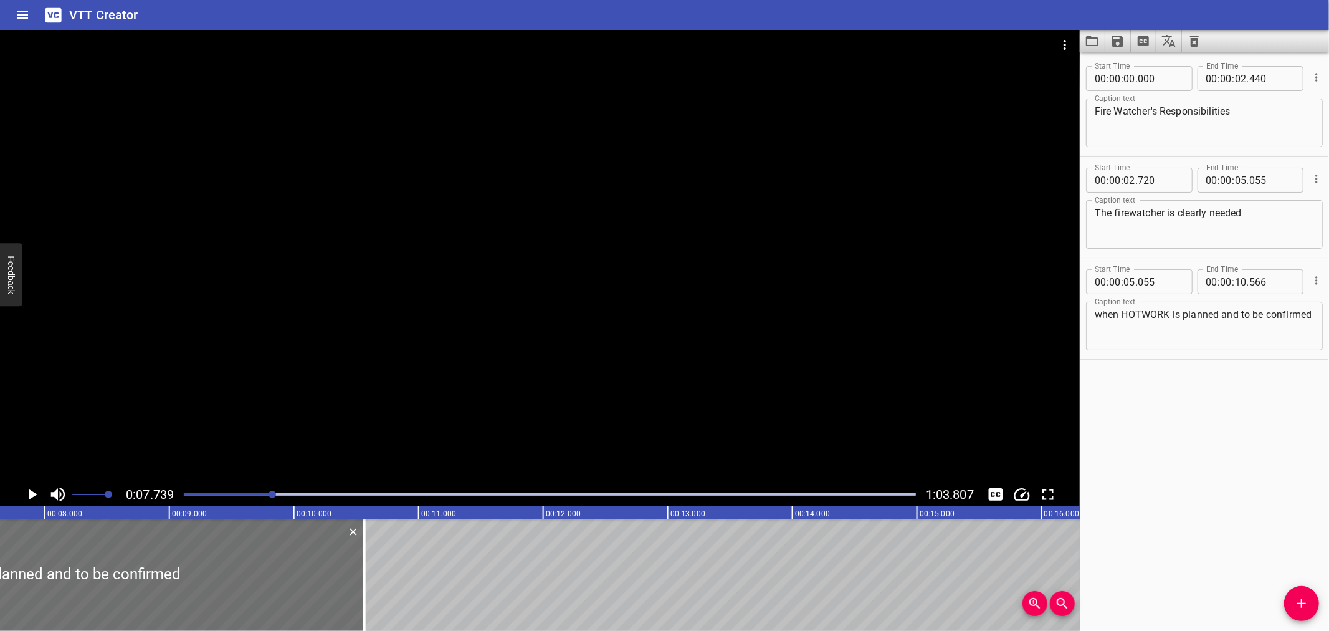
scroll to position [0, 964]
click at [1149, 310] on textarea "when HOTWORK is planned and to be confirmed" at bounding box center [1204, 327] width 219 height 36
type textarea "when hotwork is planned and to be confirmed"
drag, startPoint x: 350, startPoint y: 588, endPoint x: 358, endPoint y: 588, distance: 8.7
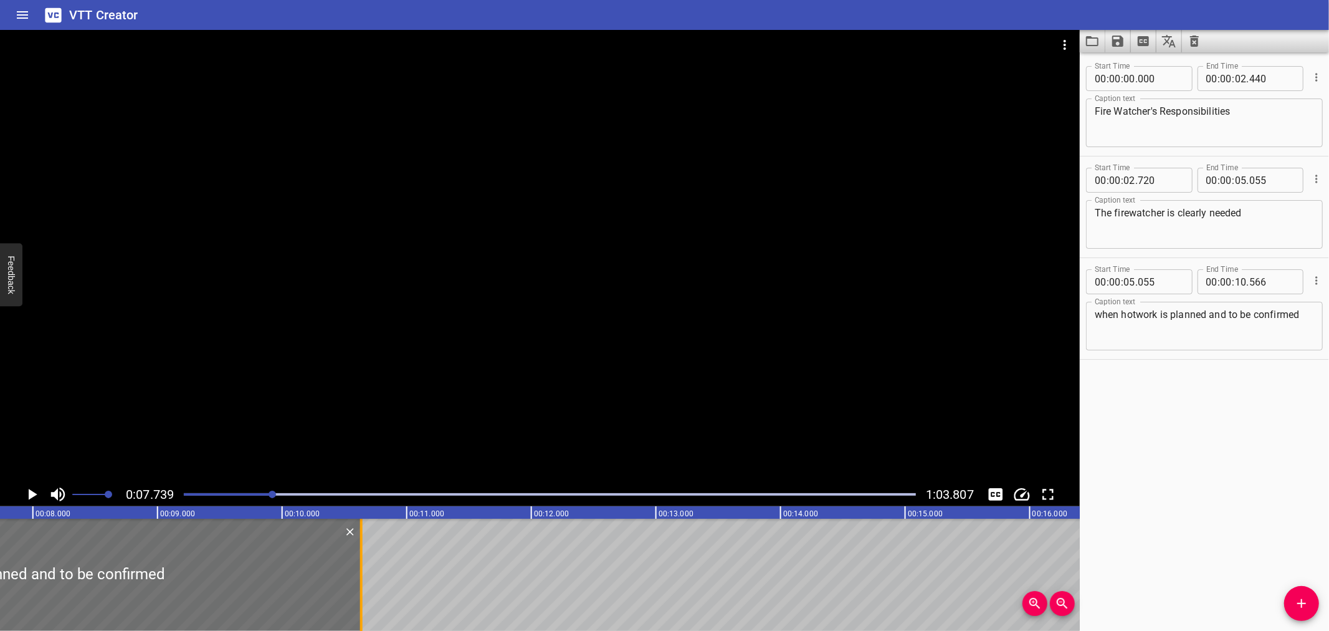
click at [358, 588] on div at bounding box center [361, 575] width 12 height 112
type input "636"
click at [358, 588] on div at bounding box center [361, 575] width 12 height 112
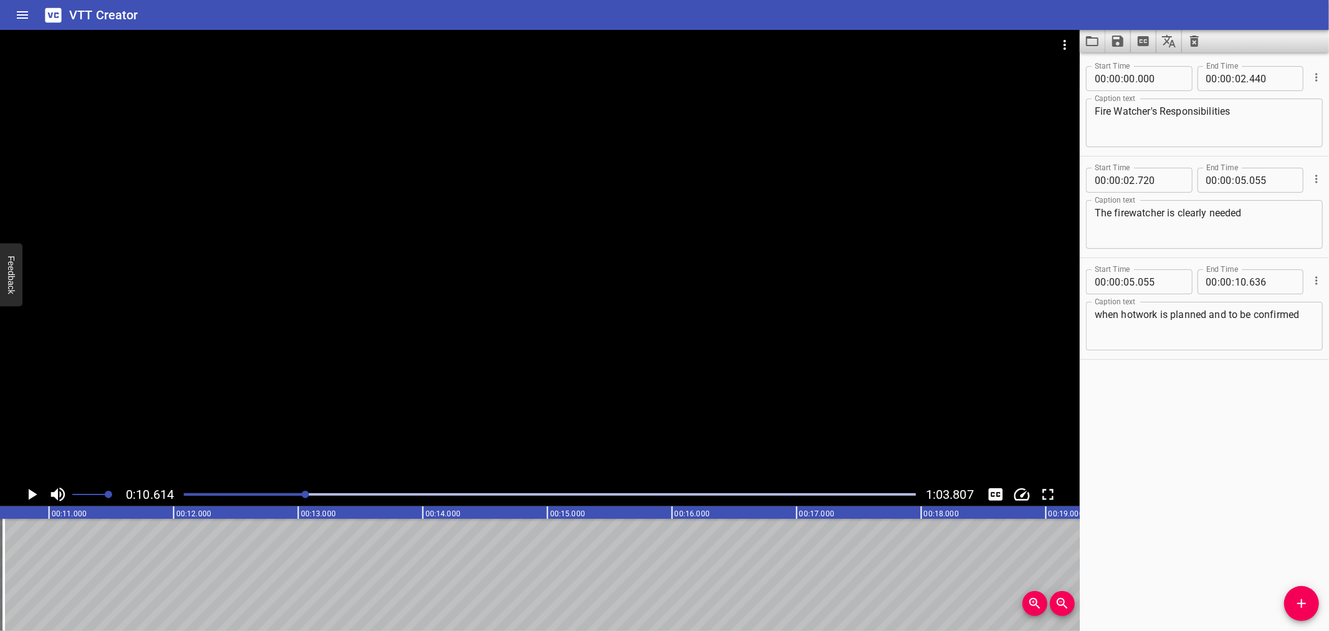
scroll to position [0, 1323]
click at [1308, 603] on icon "Add Cue" at bounding box center [1302, 603] width 15 height 15
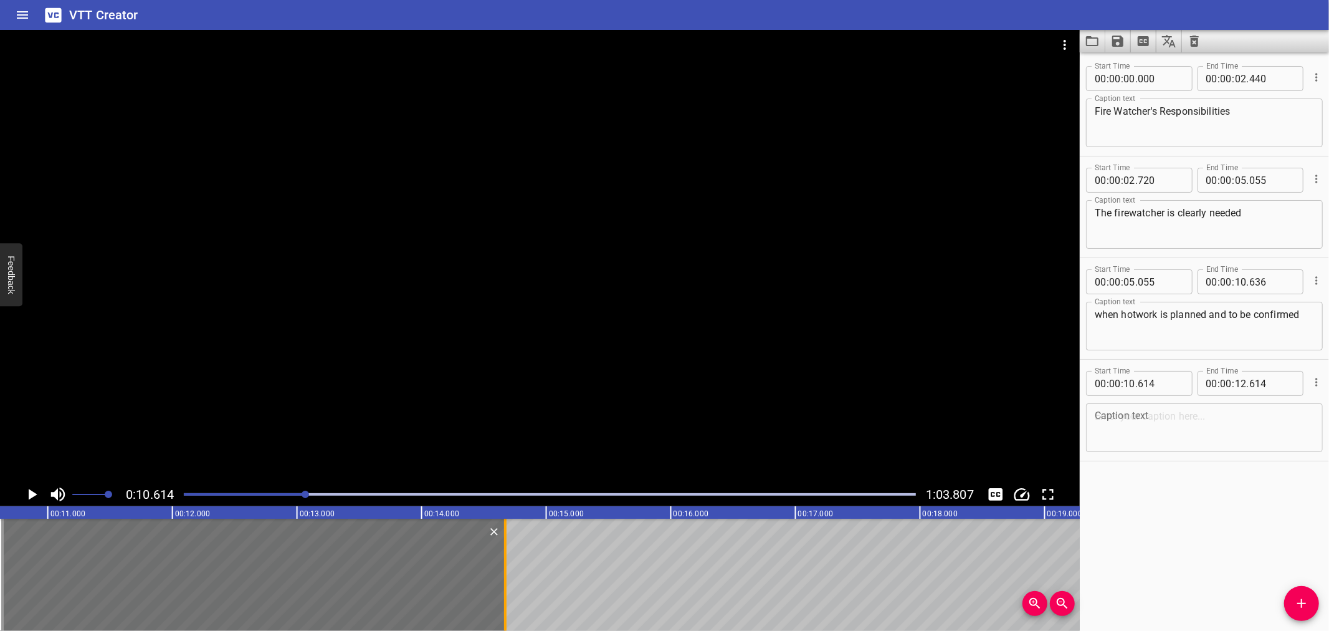
drag, startPoint x: 252, startPoint y: 582, endPoint x: 509, endPoint y: 600, distance: 256.8
click at [509, 600] on div at bounding box center [505, 575] width 12 height 112
type input "14"
type input "669"
click at [1157, 372] on input "number" at bounding box center [1160, 383] width 45 height 25
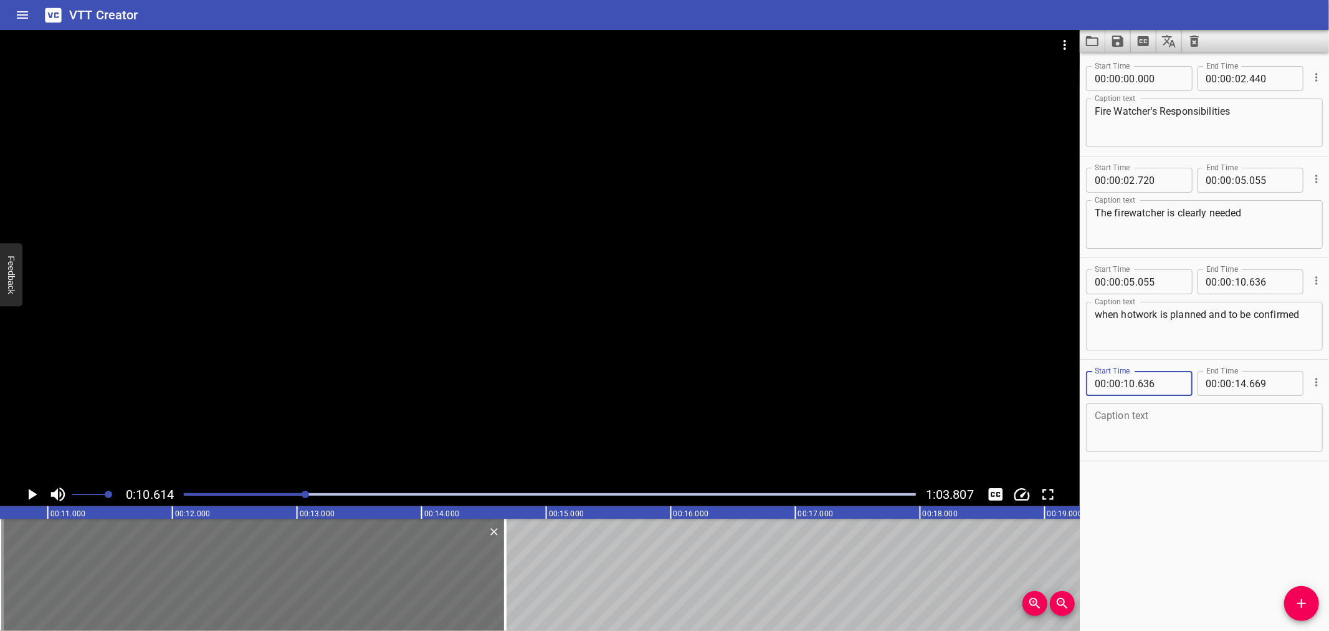
type input "636"
click at [270, 410] on div at bounding box center [540, 256] width 1080 height 452
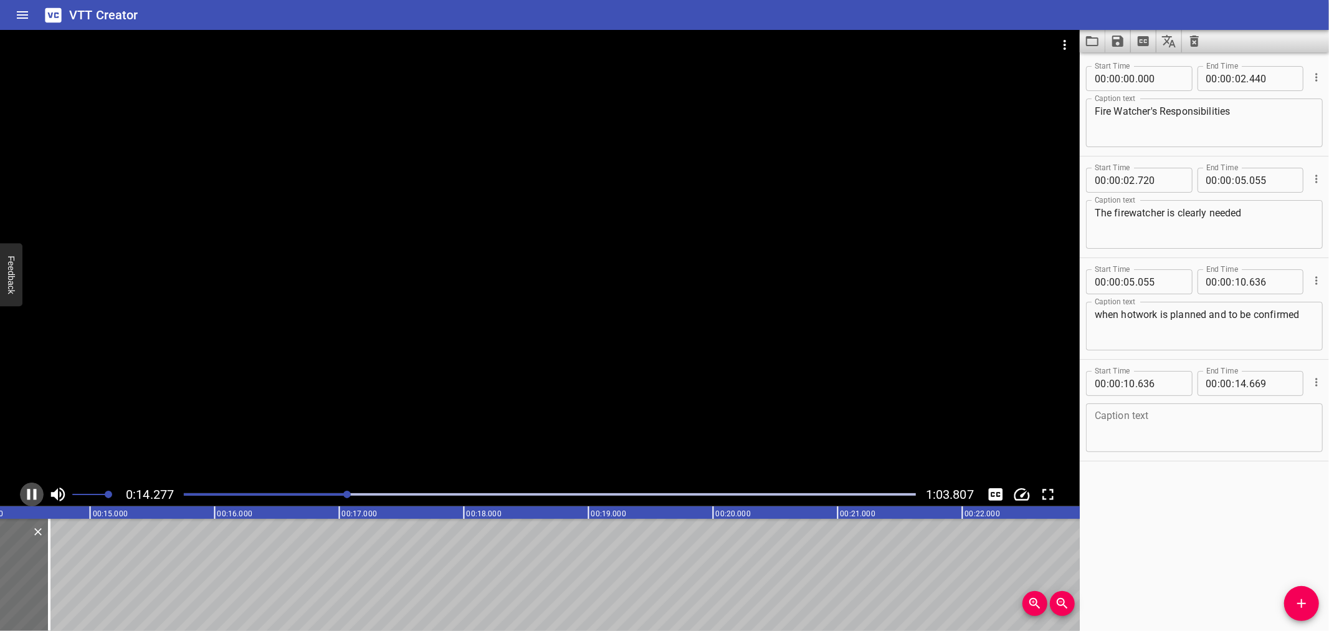
click at [34, 491] on icon "Play/Pause" at bounding box center [31, 494] width 9 height 11
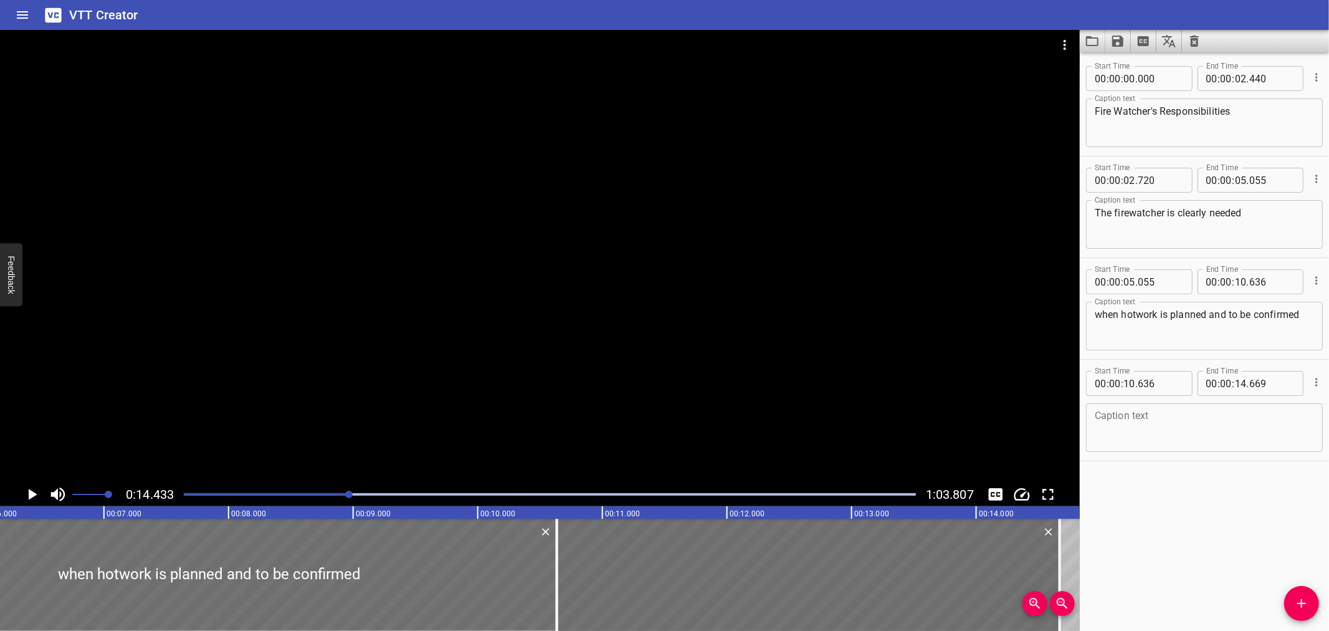
scroll to position [0, 759]
click at [19, 570] on div at bounding box center [220, 575] width 696 height 112
type input "050"
type input "631"
click at [15, 593] on div at bounding box center [219, 575] width 696 height 112
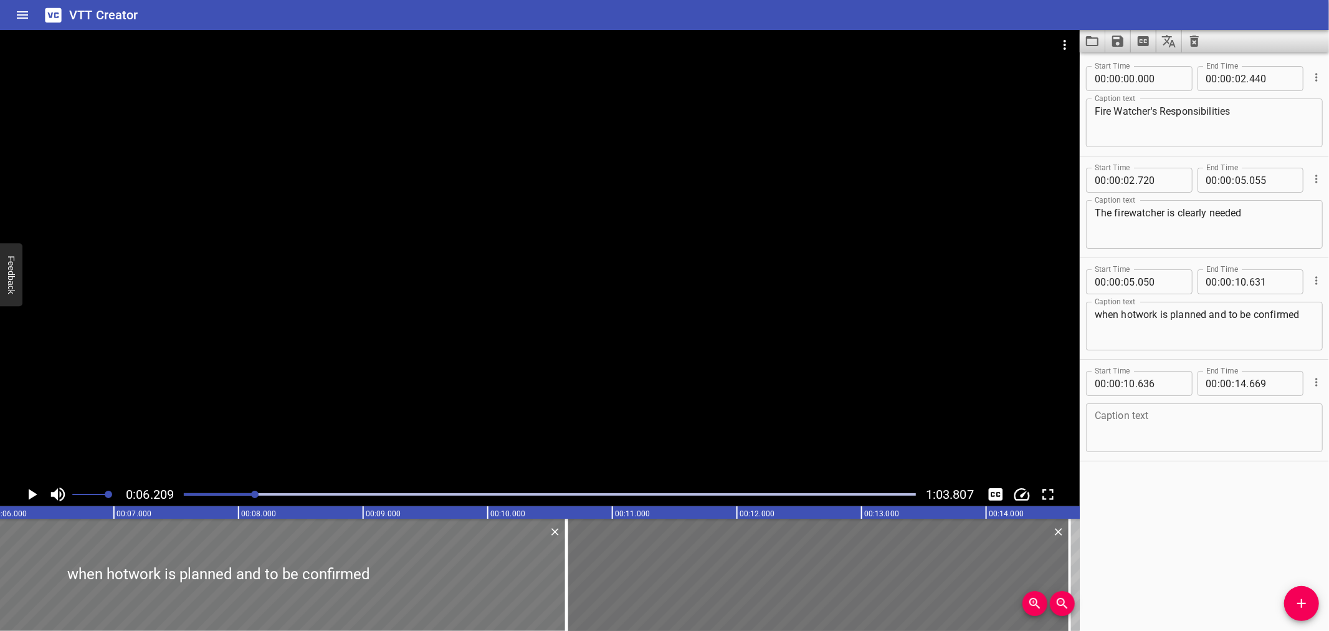
scroll to position [0, 774]
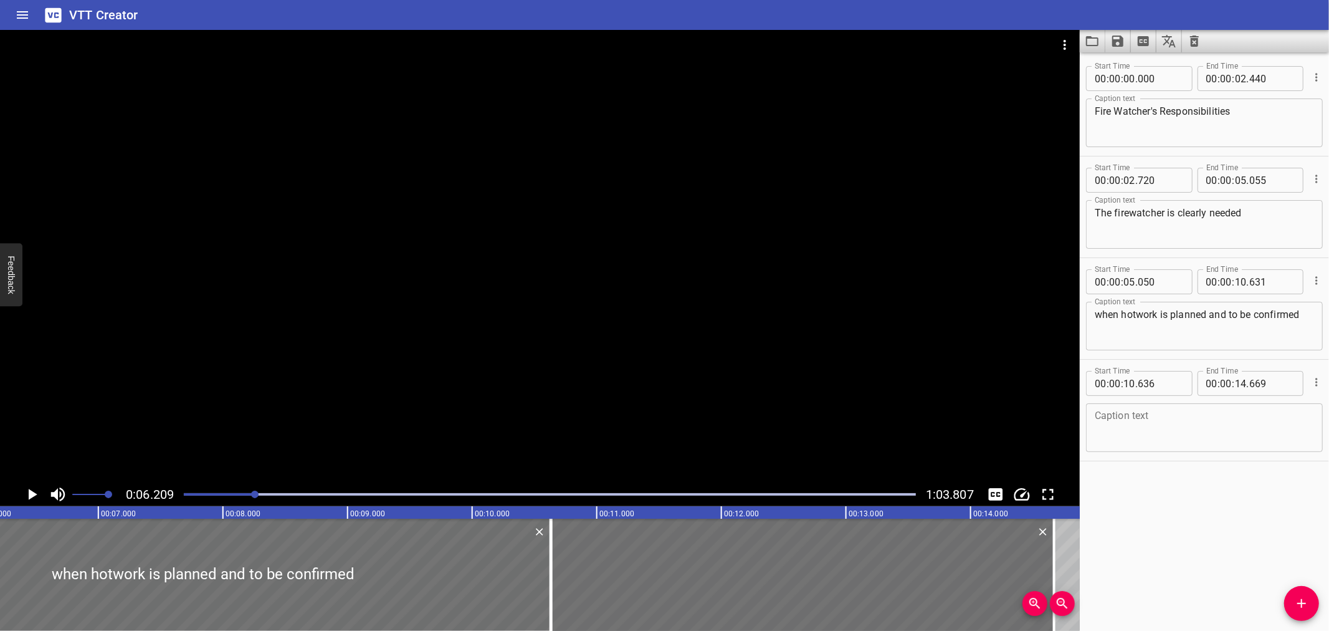
click at [122, 252] on div at bounding box center [540, 256] width 1080 height 452
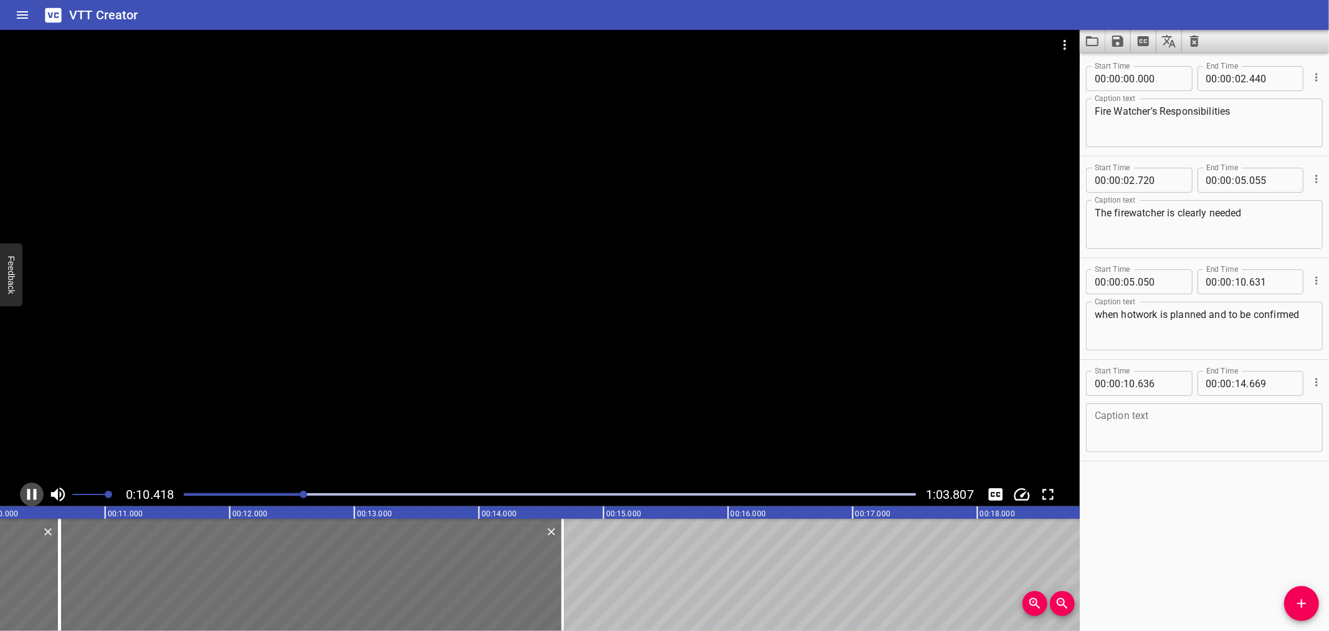
click at [30, 488] on icon "Play/Pause" at bounding box center [31, 494] width 19 height 19
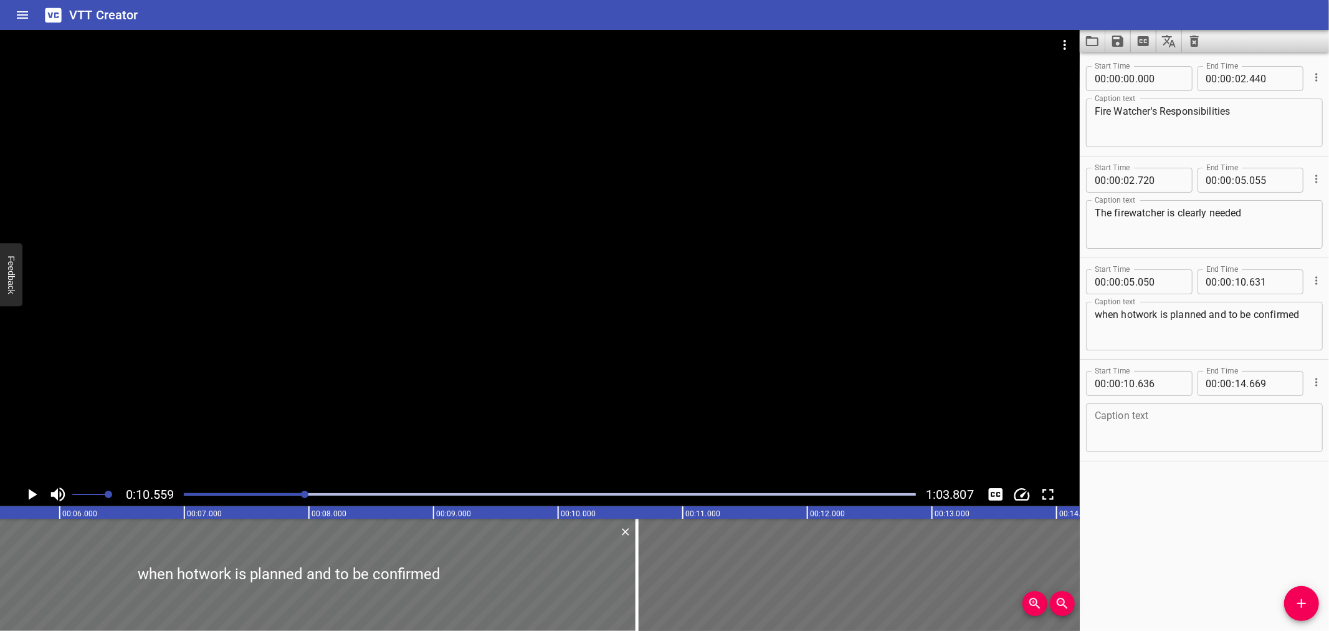
scroll to position [0, 658]
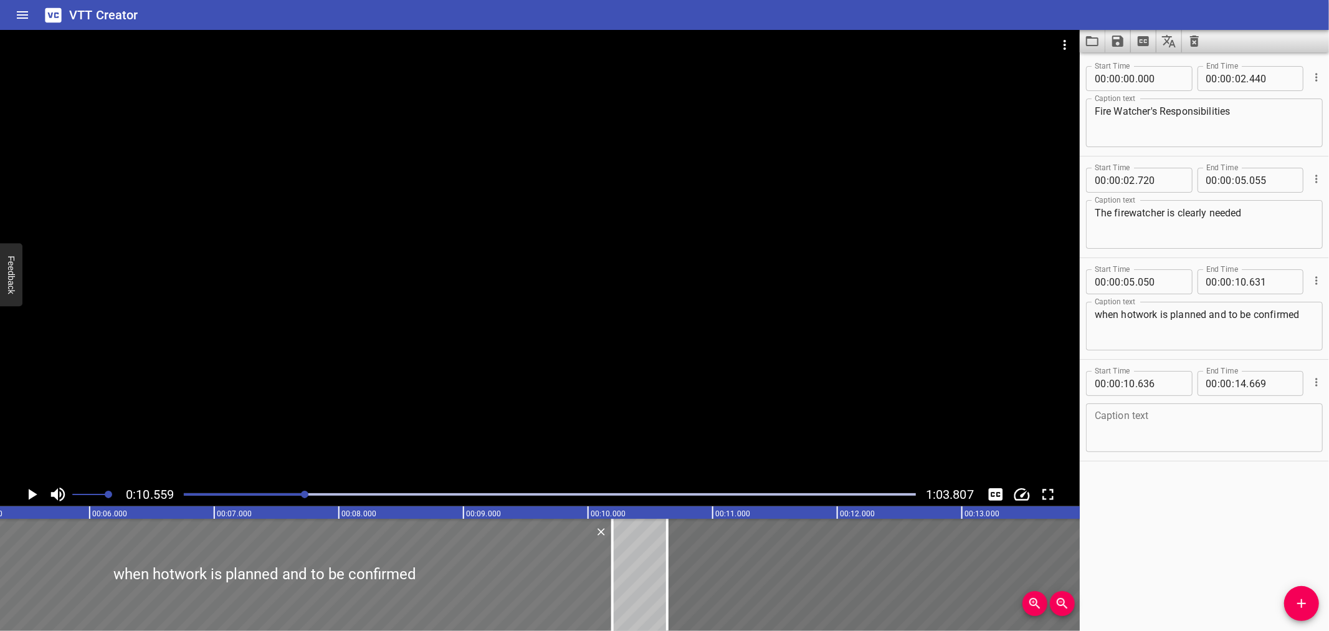
drag, startPoint x: 658, startPoint y: 543, endPoint x: 603, endPoint y: 553, distance: 55.2
click at [603, 553] on div at bounding box center [265, 575] width 696 height 112
type input "04"
type input "615"
type input "196"
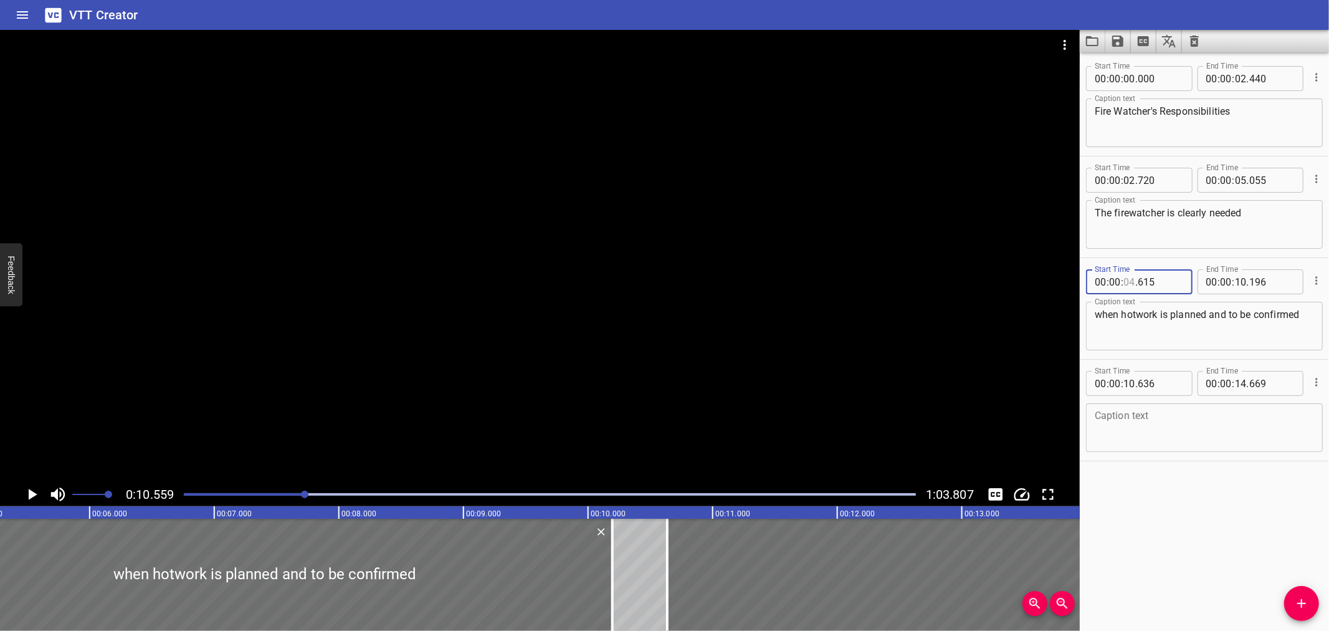
click at [1128, 279] on input "number" at bounding box center [1130, 281] width 12 height 25
type input "05"
type input "055"
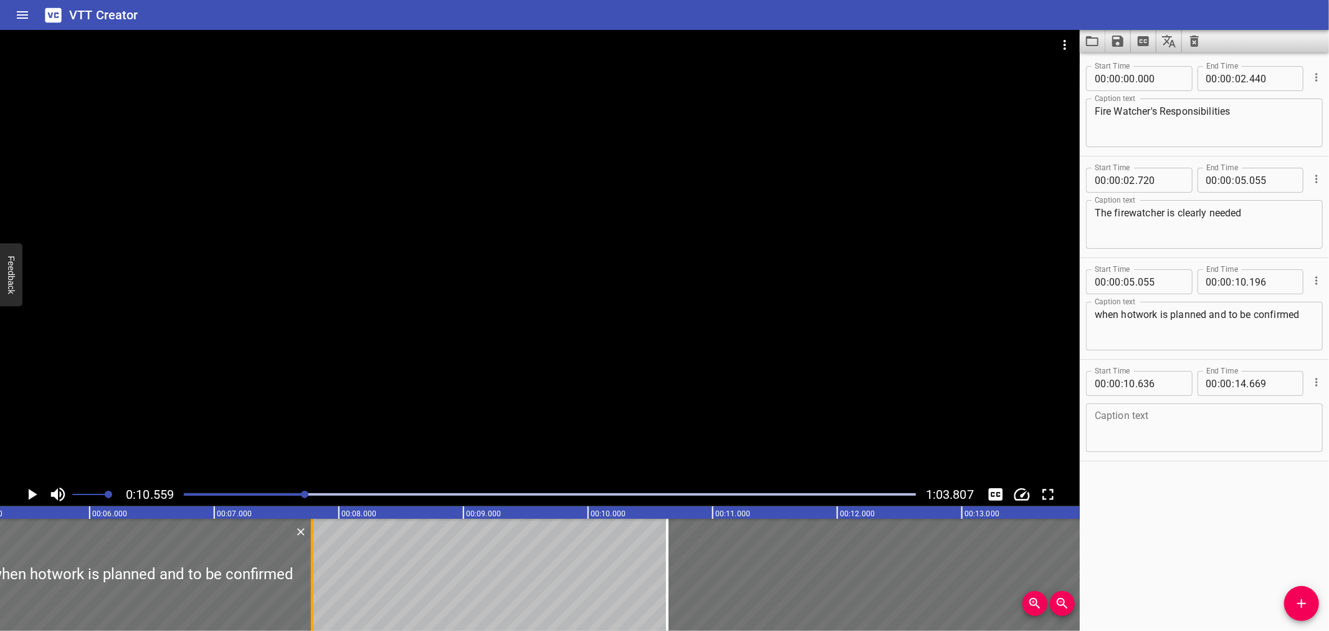
drag, startPoint x: 615, startPoint y: 563, endPoint x: 315, endPoint y: 582, distance: 299.7
click at [315, 582] on div at bounding box center [312, 575] width 12 height 112
type input "07"
type input "796"
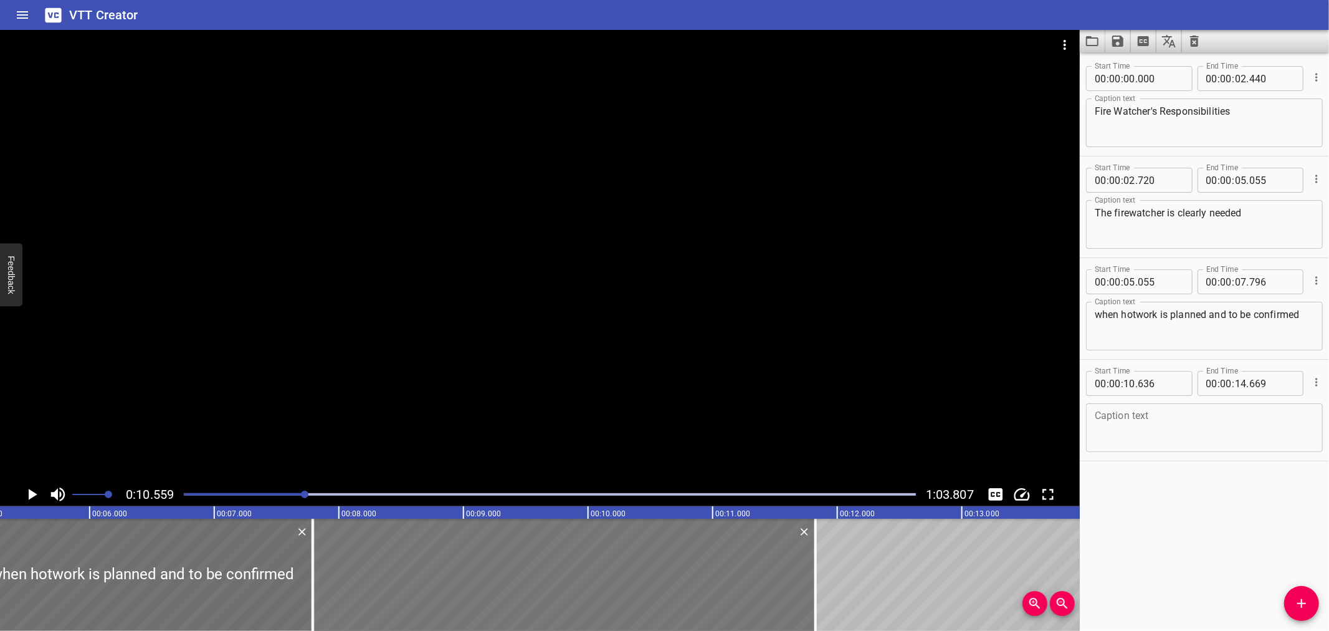
drag, startPoint x: 857, startPoint y: 548, endPoint x: 502, endPoint y: 559, distance: 354.8
click at [502, 559] on div at bounding box center [564, 575] width 503 height 112
type input "07"
type input "791"
type input "11"
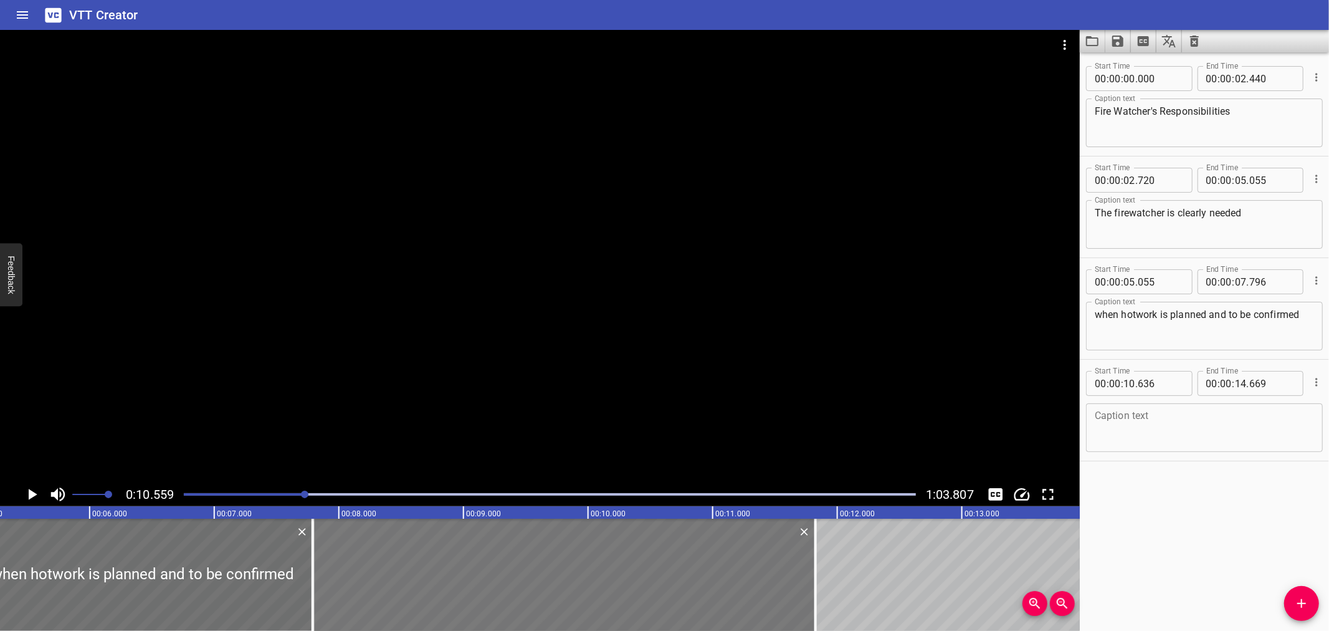
type input "824"
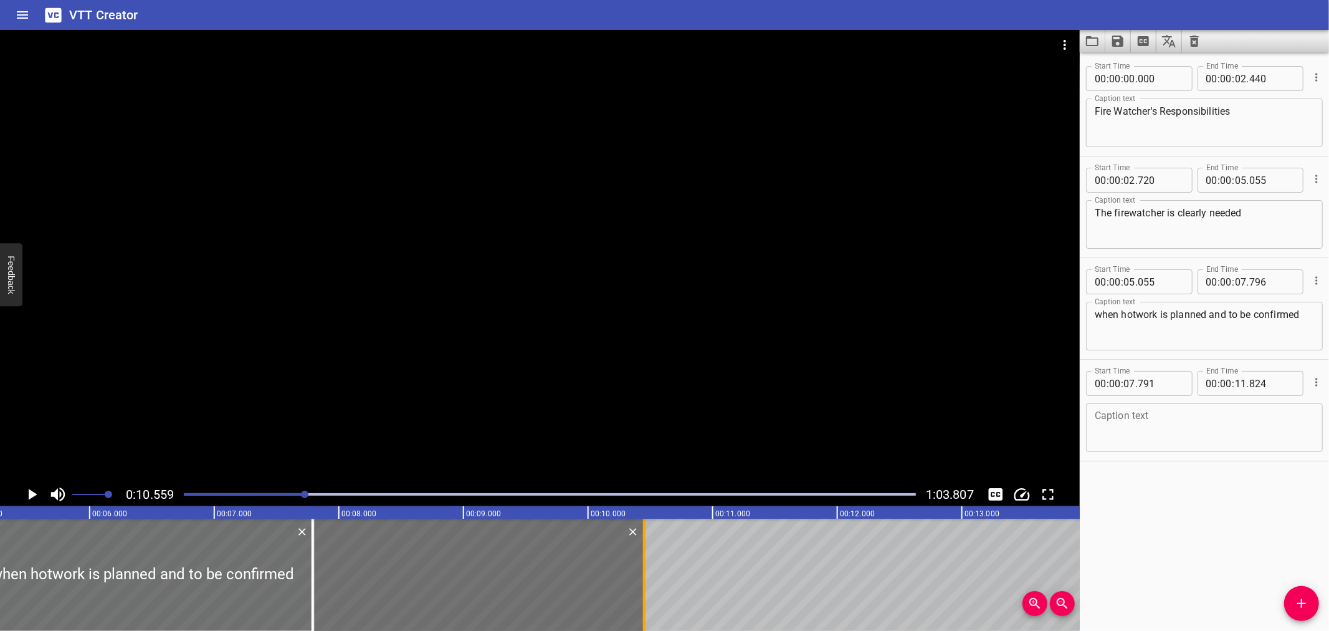
drag, startPoint x: 818, startPoint y: 556, endPoint x: 646, endPoint y: 578, distance: 172.9
click at [646, 578] on div at bounding box center [644, 575] width 12 height 112
type input "10"
type input "449"
click at [1164, 376] on input "number" at bounding box center [1160, 383] width 45 height 25
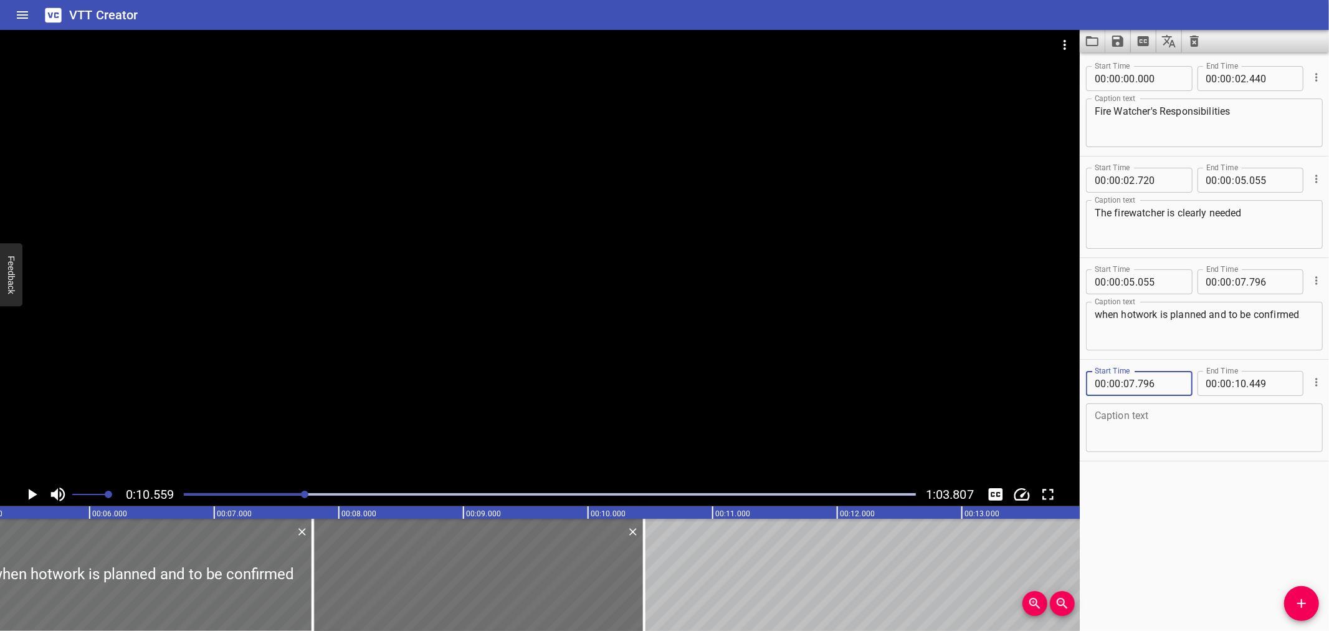
type input "796"
click at [1160, 431] on textarea at bounding box center [1204, 428] width 219 height 36
paste textarea "that he is responsible for ensuring that:"
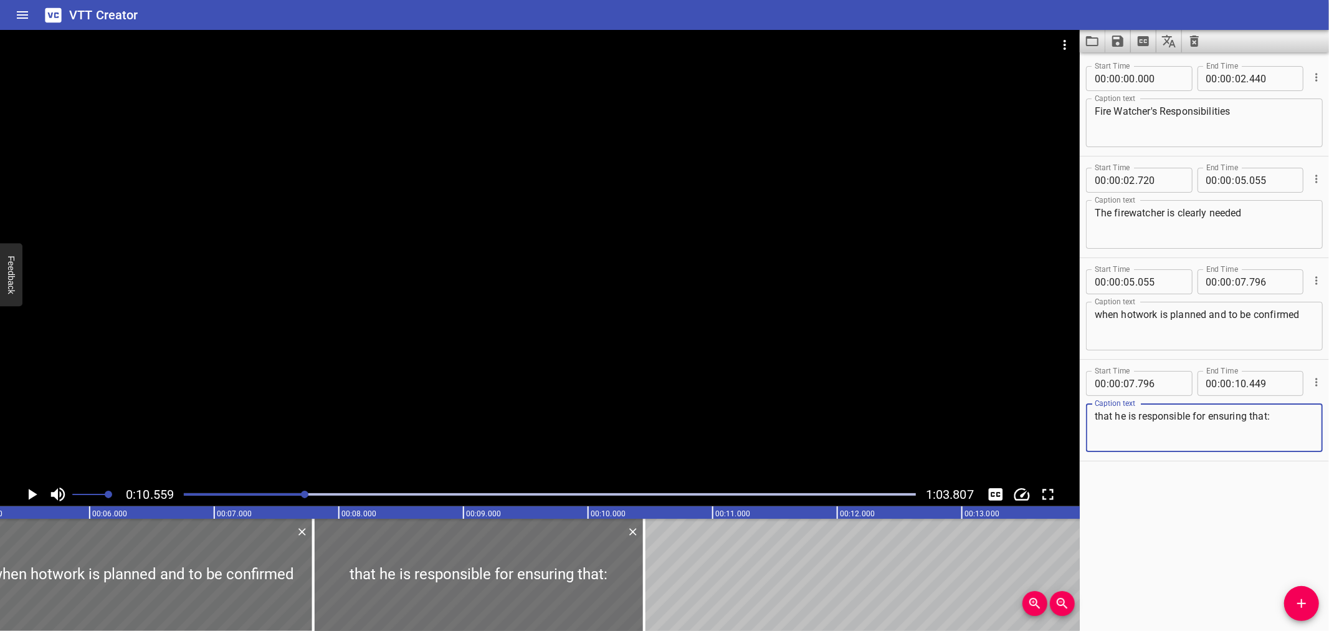
type textarea "that he is responsible for ensuring that:"
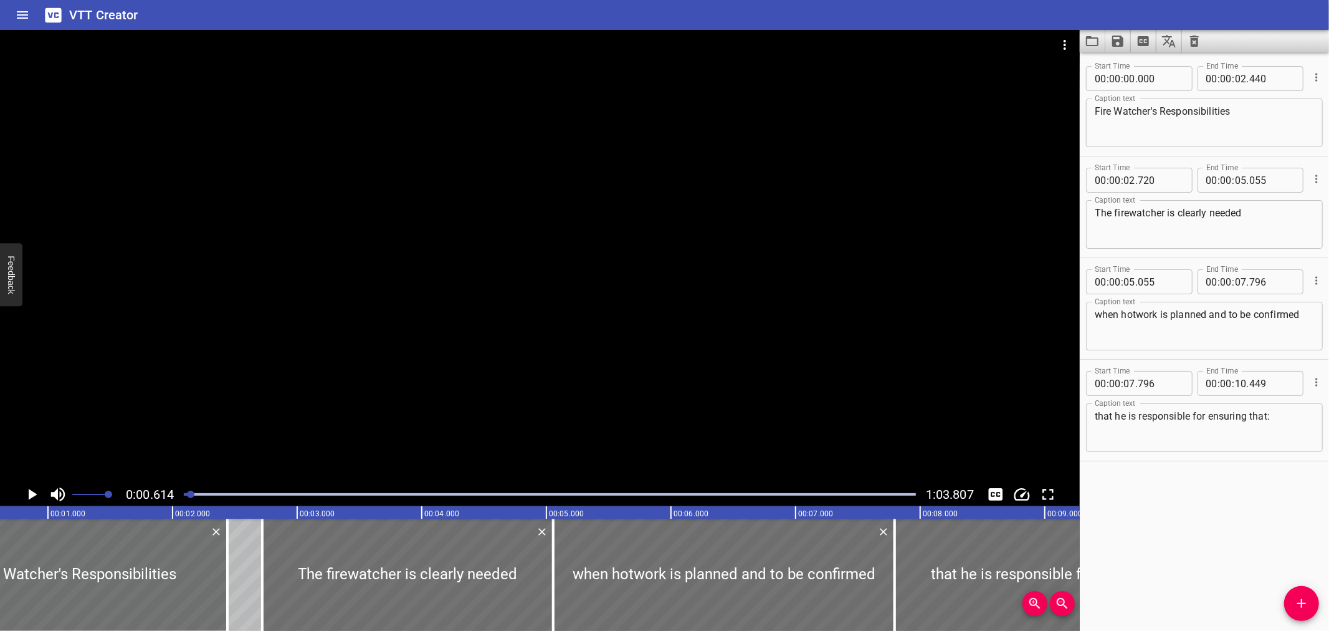
click at [240, 381] on div at bounding box center [540, 256] width 1080 height 452
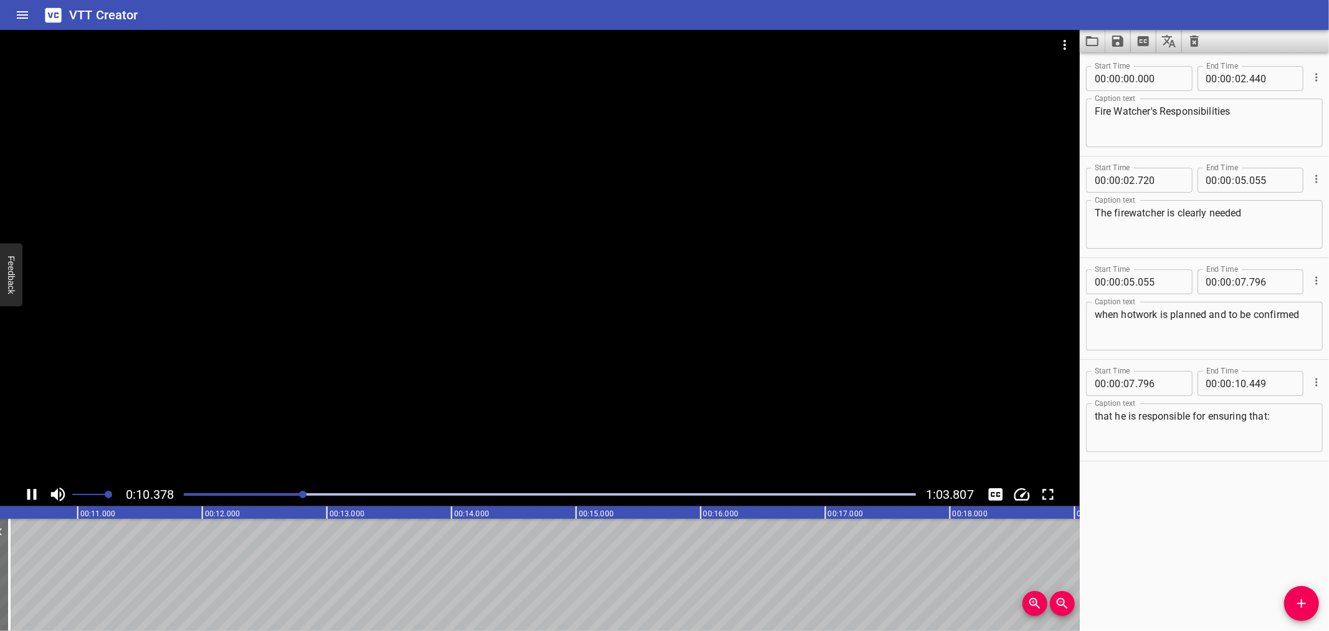
click at [273, 429] on div at bounding box center [540, 256] width 1080 height 452
click at [1297, 611] on button "Add Cue" at bounding box center [1302, 603] width 35 height 35
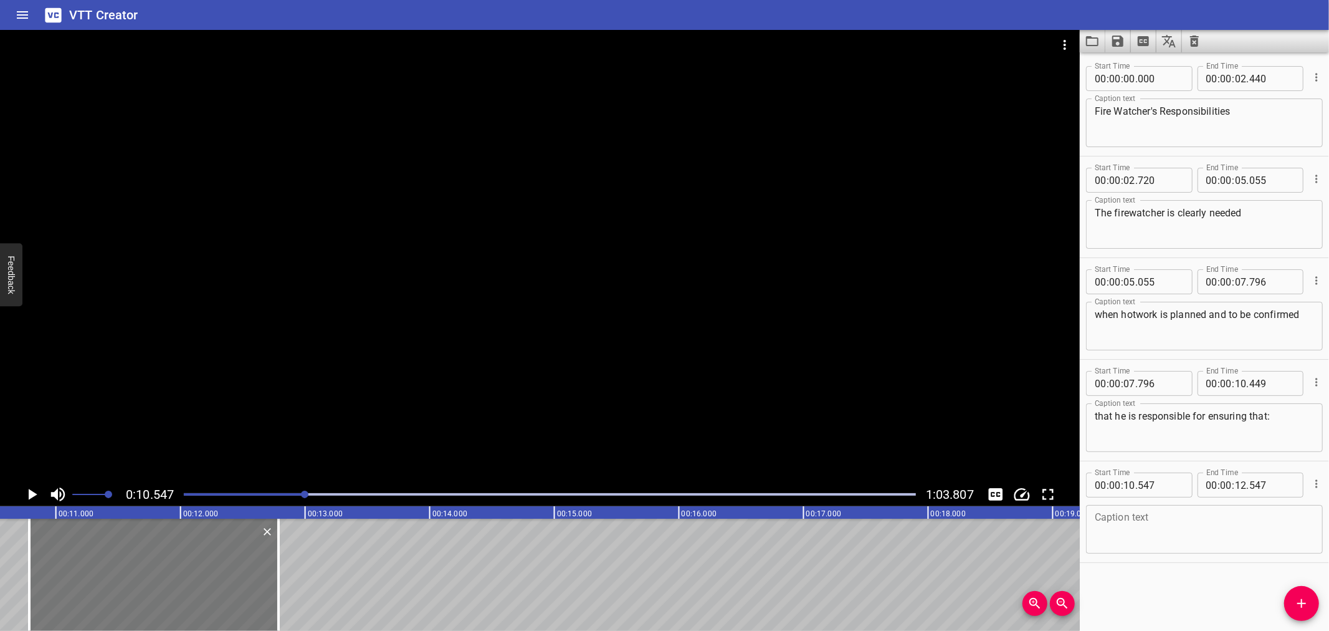
drag, startPoint x: 153, startPoint y: 563, endPoint x: 189, endPoint y: 566, distance: 36.9
click at [182, 568] on div at bounding box center [153, 575] width 249 height 112
type input "782"
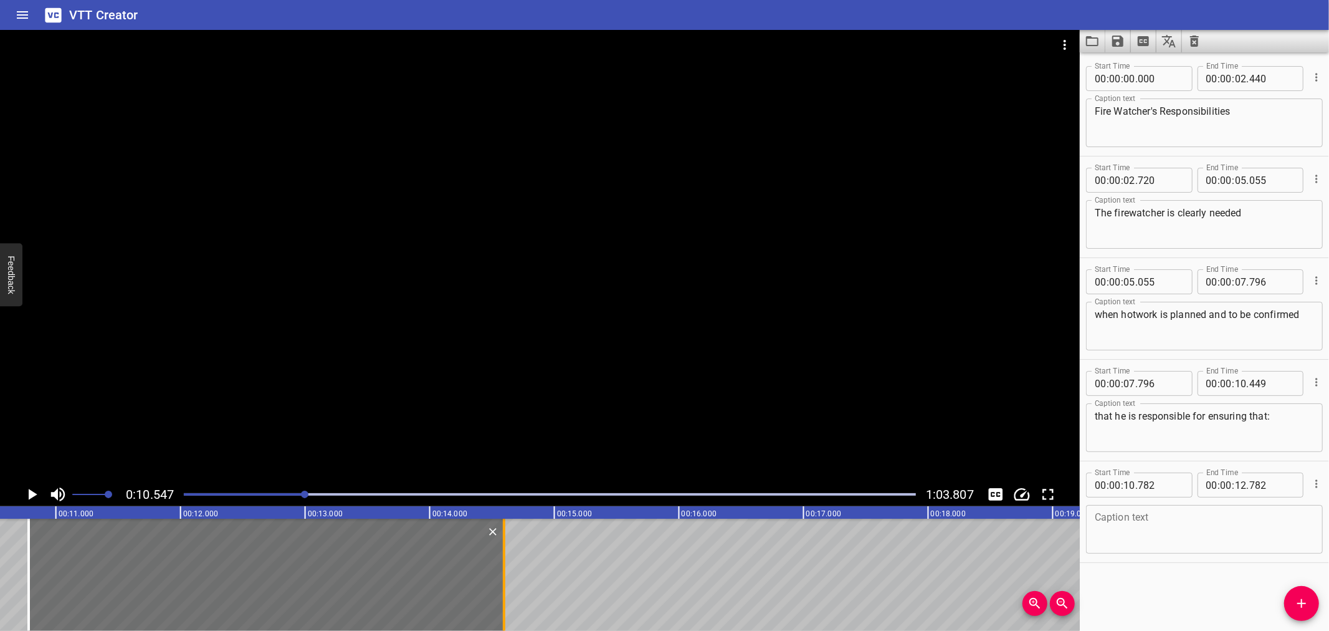
drag, startPoint x: 274, startPoint y: 563, endPoint x: 500, endPoint y: 580, distance: 226.9
click at [500, 580] on div at bounding box center [504, 575] width 12 height 112
type input "14"
type input "597"
click at [1124, 520] on textarea at bounding box center [1204, 530] width 219 height 36
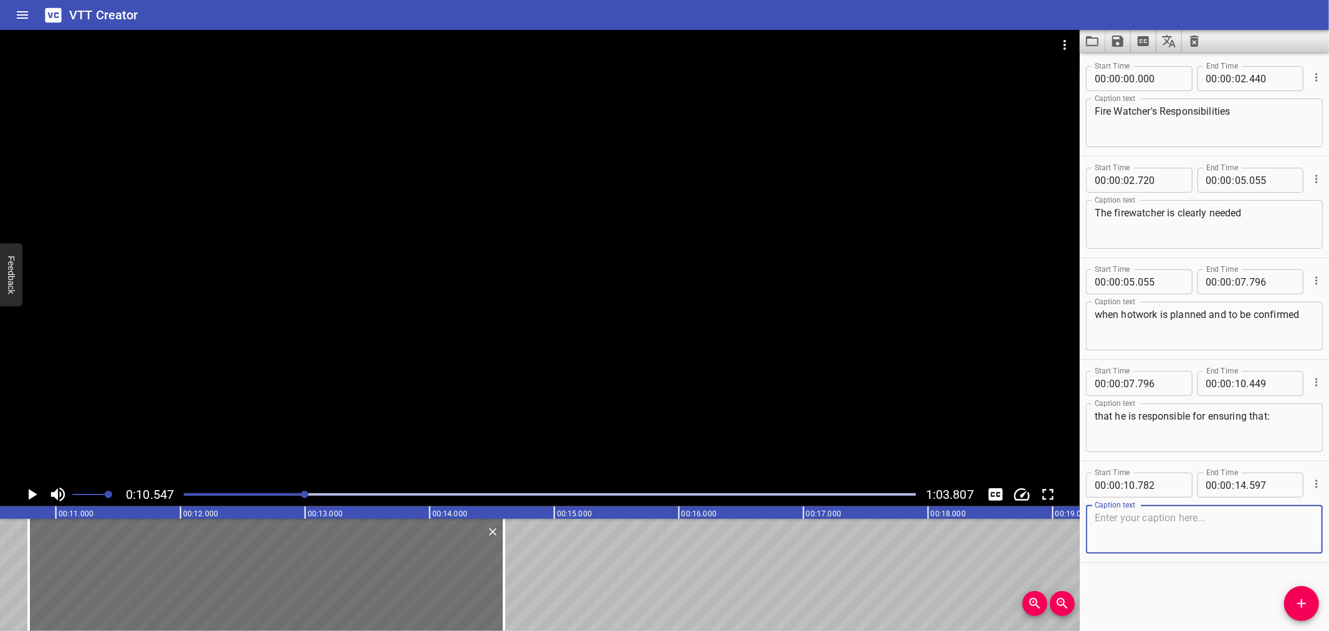
paste textarea "Appropriate PPEs being used for the task."
click at [489, 226] on div at bounding box center [540, 256] width 1080 height 452
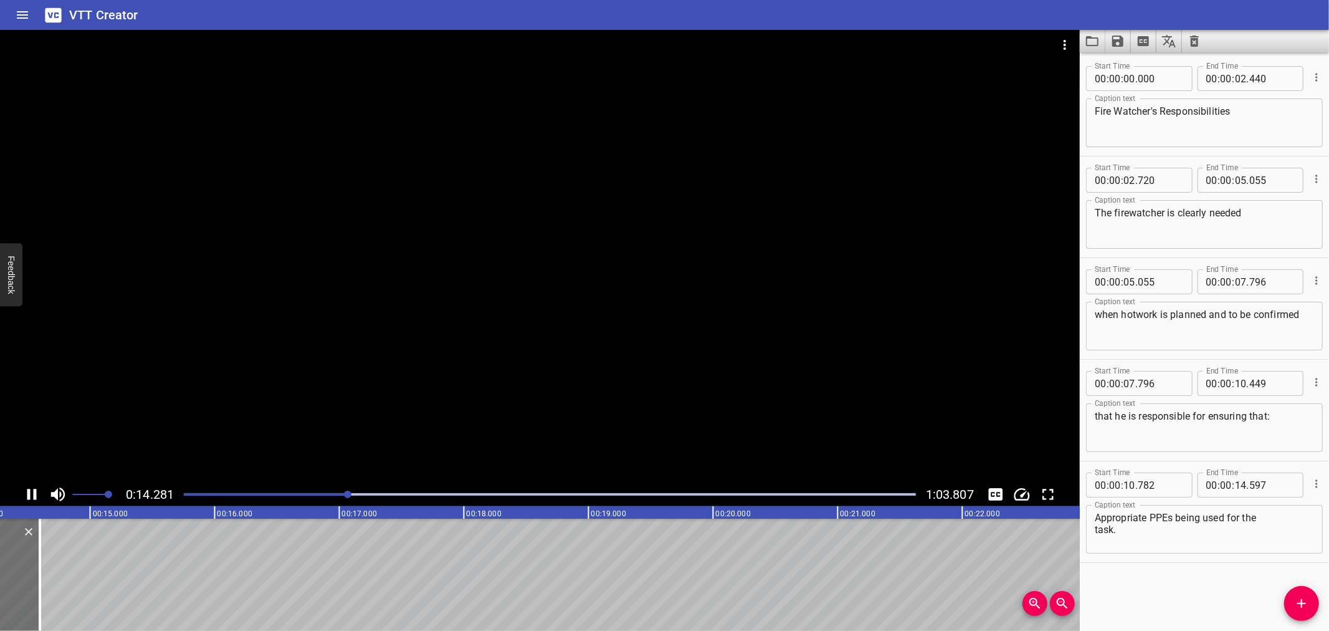
click at [484, 364] on div at bounding box center [540, 256] width 1080 height 452
click at [324, 489] on div at bounding box center [549, 494] width 747 height 17
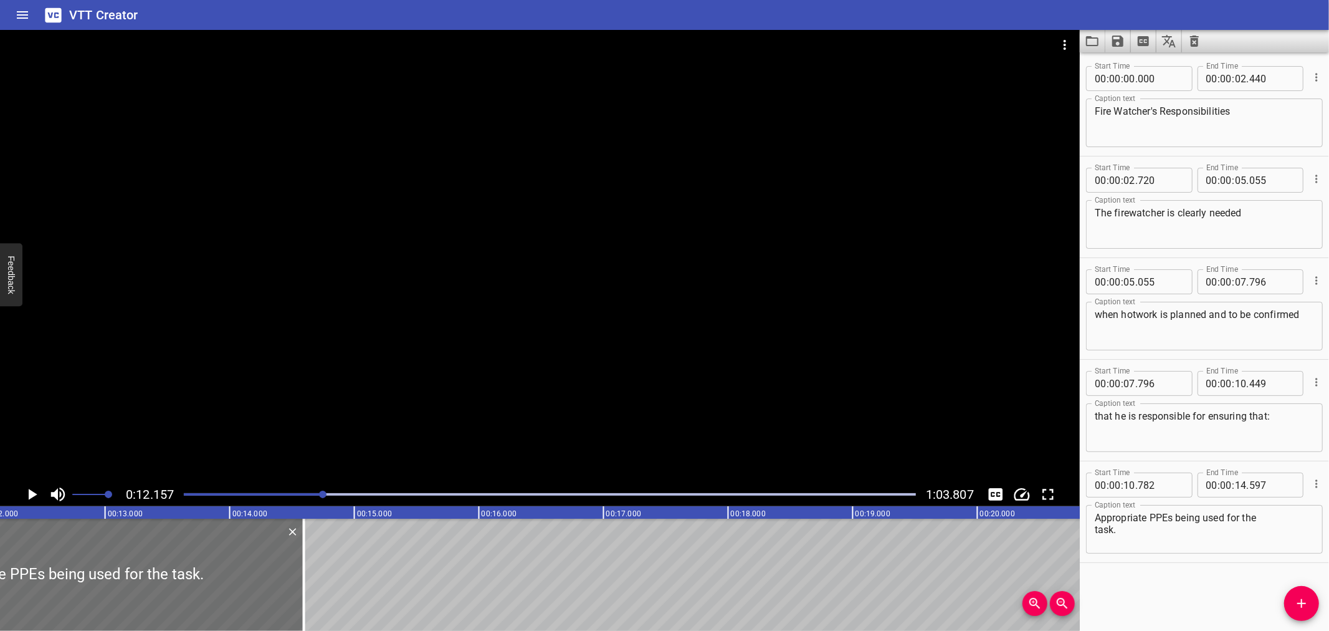
drag, startPoint x: 307, startPoint y: 493, endPoint x: 294, endPoint y: 494, distance: 13.1
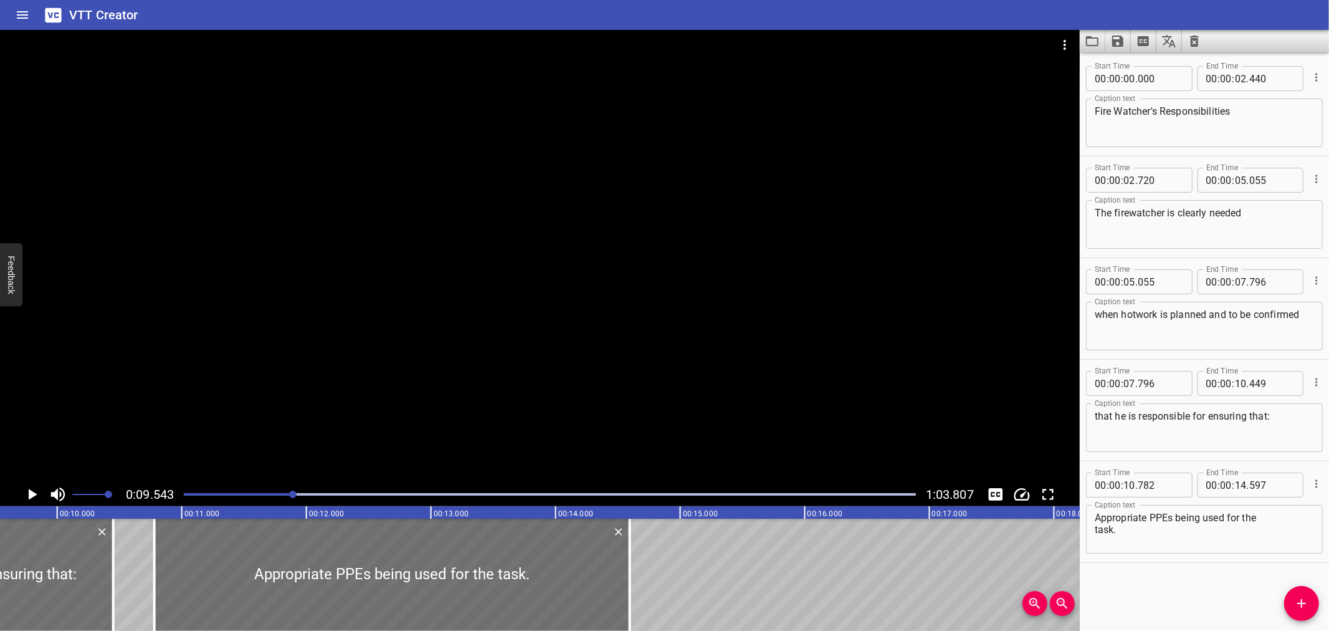
click at [322, 415] on div at bounding box center [540, 256] width 1080 height 452
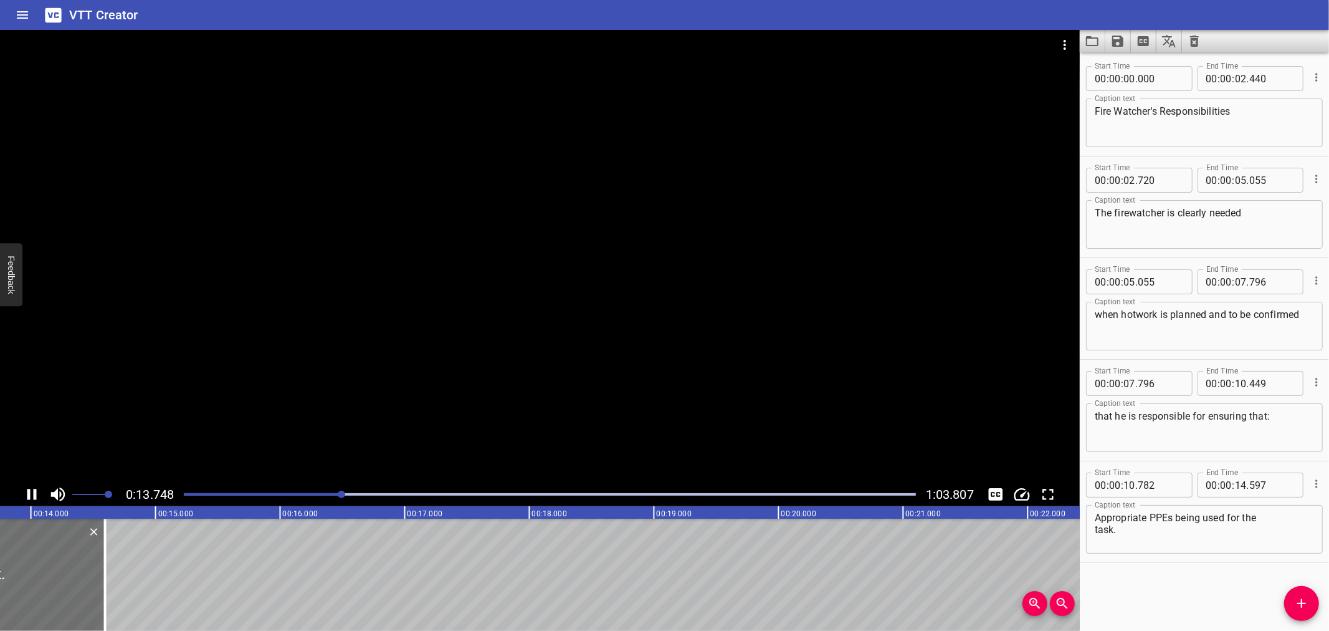
click at [328, 423] on div at bounding box center [540, 256] width 1080 height 452
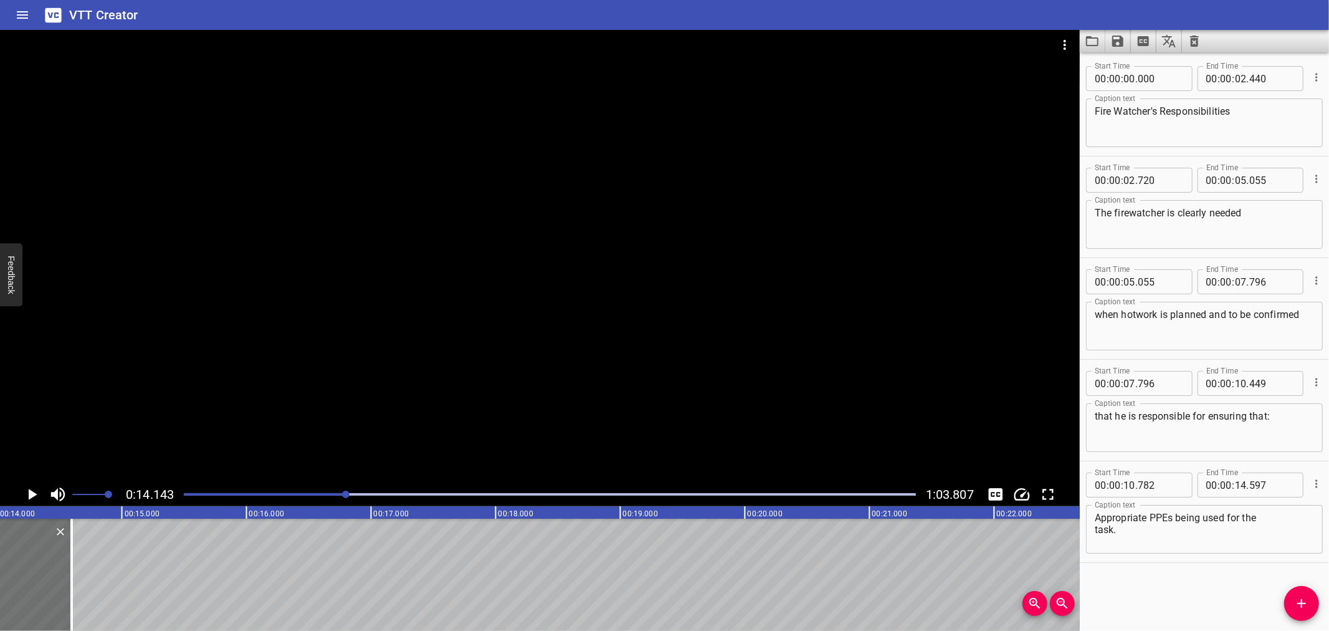
scroll to position [0, 1763]
click at [1174, 515] on textarea "Appropriate PPEs being used for the task." at bounding box center [1204, 530] width 219 height 36
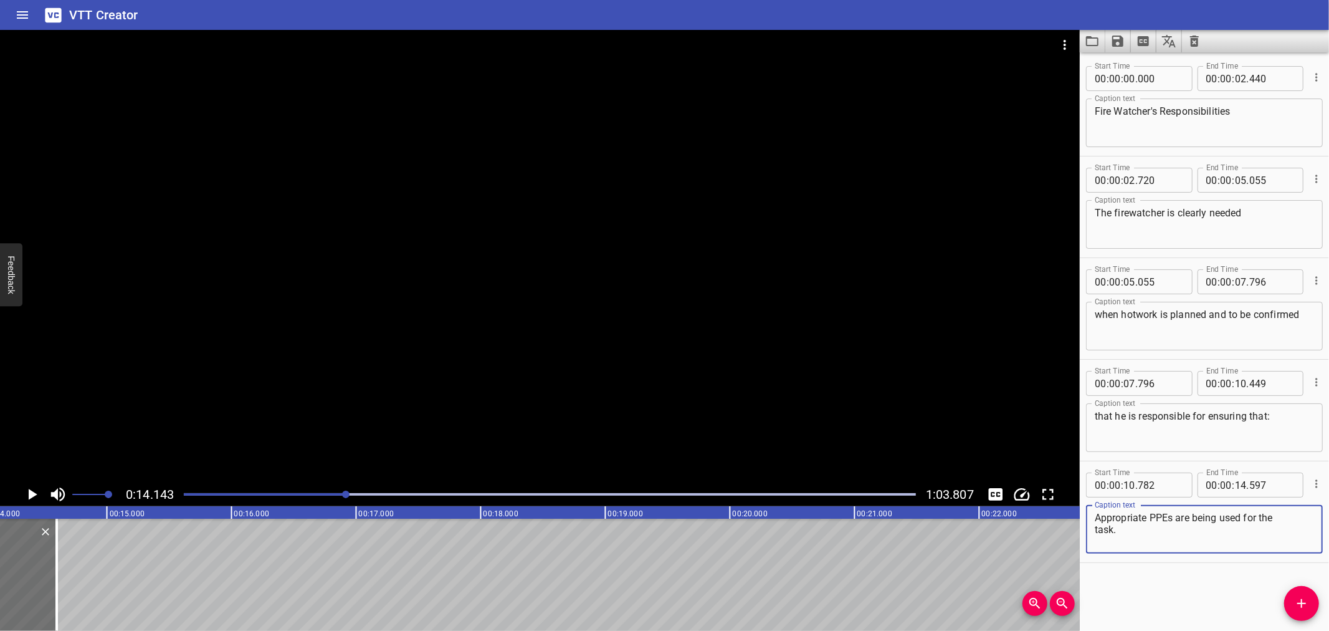
click at [1282, 524] on textarea "Appropriate PPEs are being used for the task." at bounding box center [1204, 530] width 219 height 36
click at [1287, 517] on textarea "Appropriate PPEs are being used for the task." at bounding box center [1204, 530] width 219 height 36
type textarea "Appropriate PPEs are being used for the task."
click at [1306, 596] on icon "Add Cue" at bounding box center [1302, 603] width 15 height 15
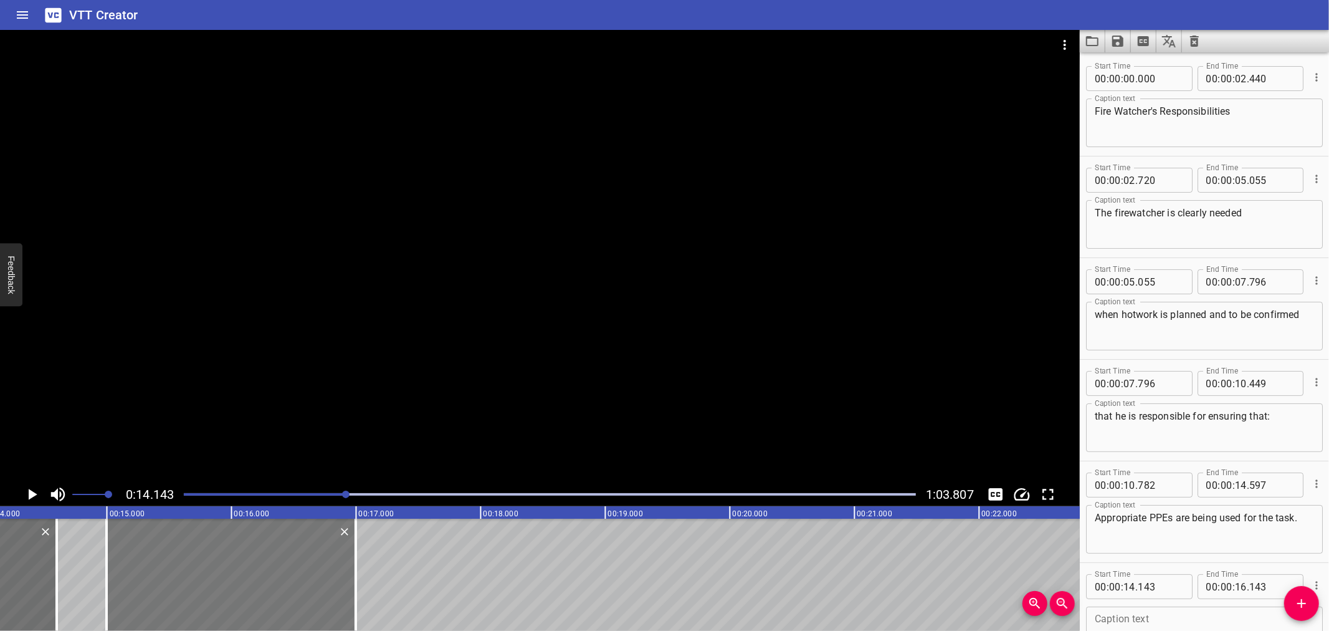
drag, startPoint x: 215, startPoint y: 585, endPoint x: 259, endPoint y: 588, distance: 43.8
click at [259, 588] on div at bounding box center [231, 575] width 249 height 112
type input "993"
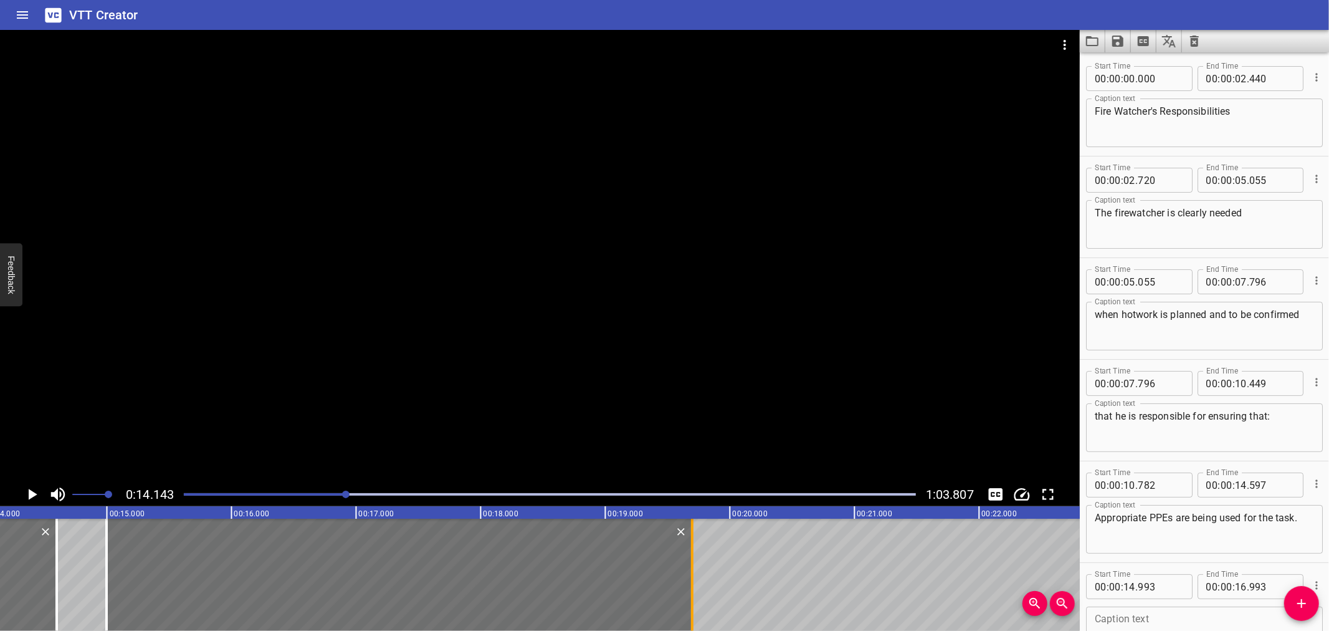
drag, startPoint x: 350, startPoint y: 575, endPoint x: 687, endPoint y: 587, distance: 336.8
click at [687, 587] on div at bounding box center [692, 575] width 12 height 112
type input "19"
type input "693"
click at [475, 303] on div at bounding box center [540, 256] width 1080 height 452
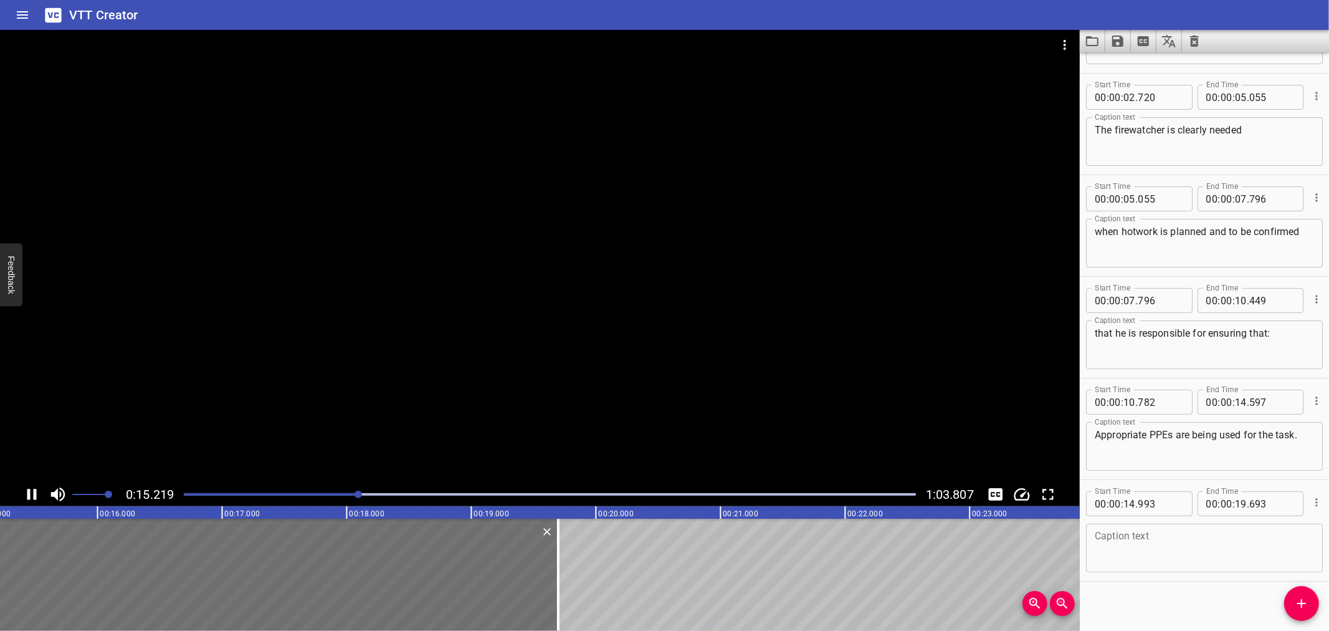
scroll to position [89, 0]
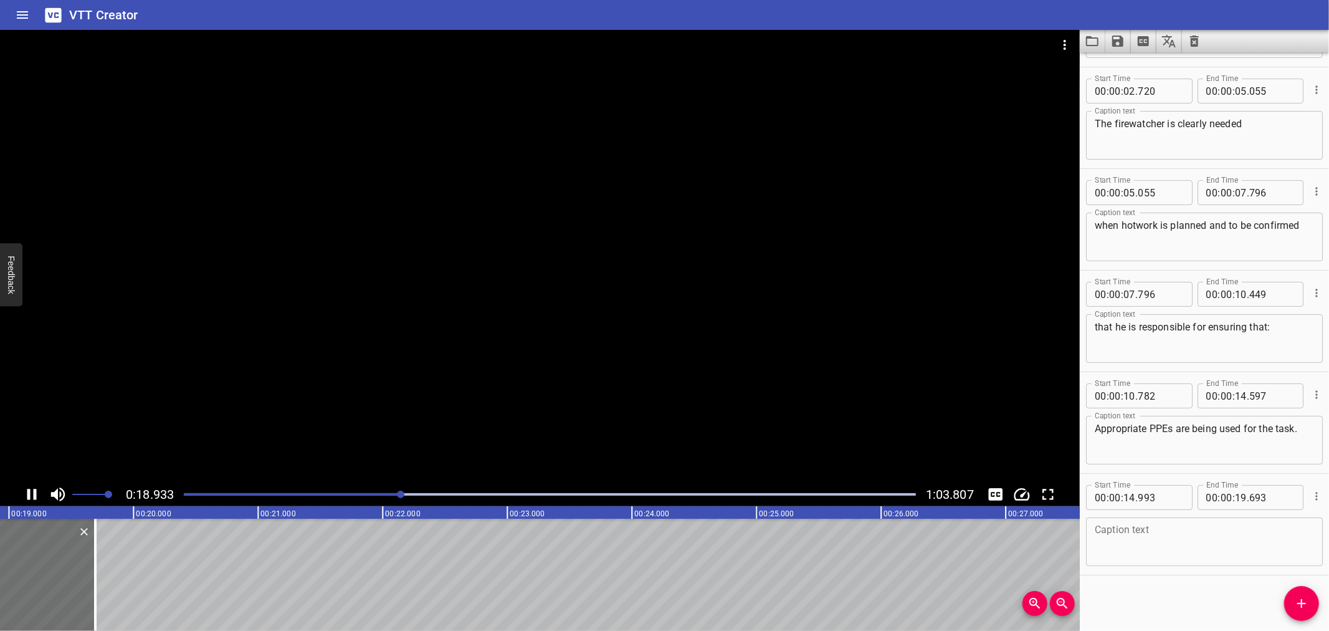
click at [385, 374] on div at bounding box center [540, 256] width 1080 height 452
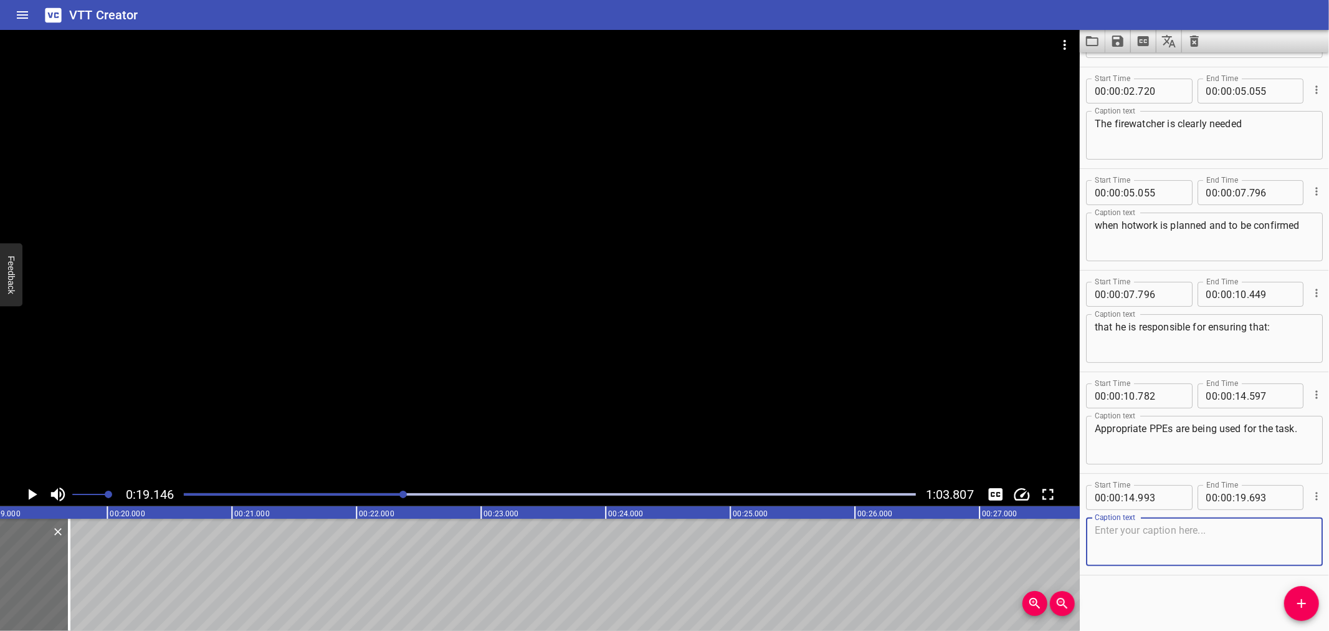
click at [1126, 534] on textarea at bounding box center [1204, 542] width 219 height 36
paste textarea "Firefighting equipment is available and ready for immediate use."
click at [1273, 521] on div "Firefighting equipment is available and ready for immediate use. Caption text" at bounding box center [1204, 541] width 237 height 49
click at [1278, 524] on textarea "Firefighting equipment is available and ready for immediate use." at bounding box center [1204, 542] width 219 height 36
type textarea "Firefighting equipment is available and ready for immediate use."
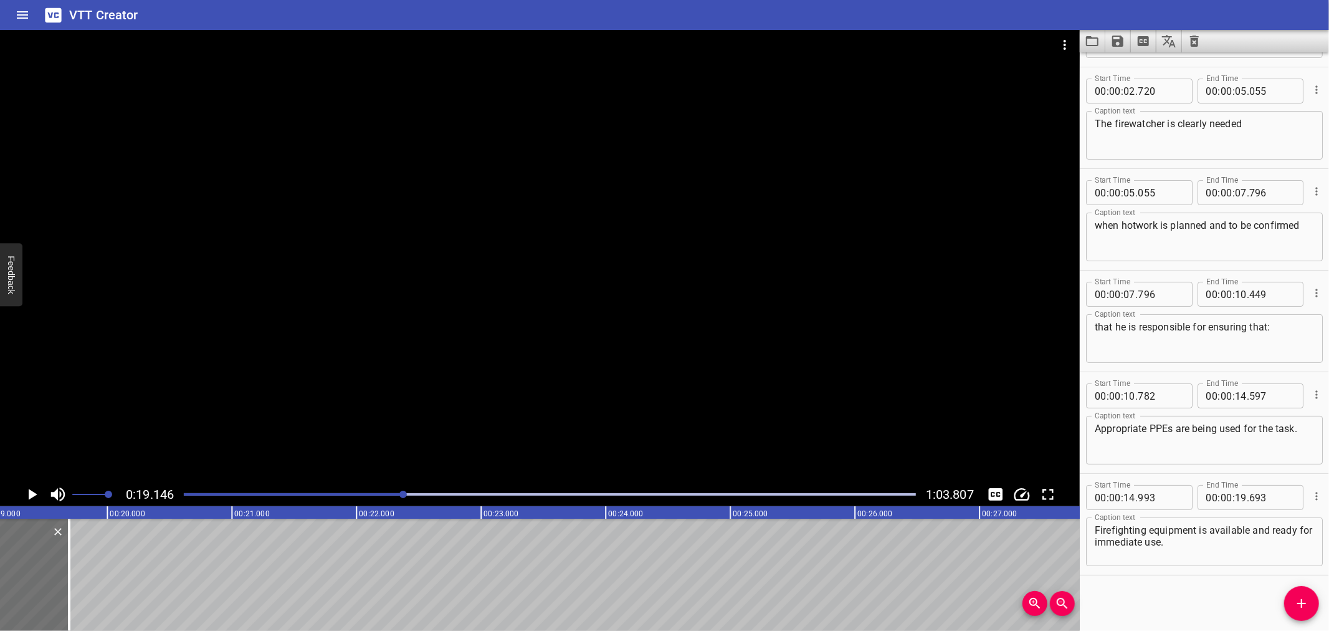
drag, startPoint x: 613, startPoint y: 461, endPoint x: 593, endPoint y: 450, distance: 22.3
drag, startPoint x: 593, startPoint y: 450, endPoint x: 1289, endPoint y: 610, distance: 713.6
click at [1289, 610] on span "Add Cue" at bounding box center [1302, 603] width 35 height 15
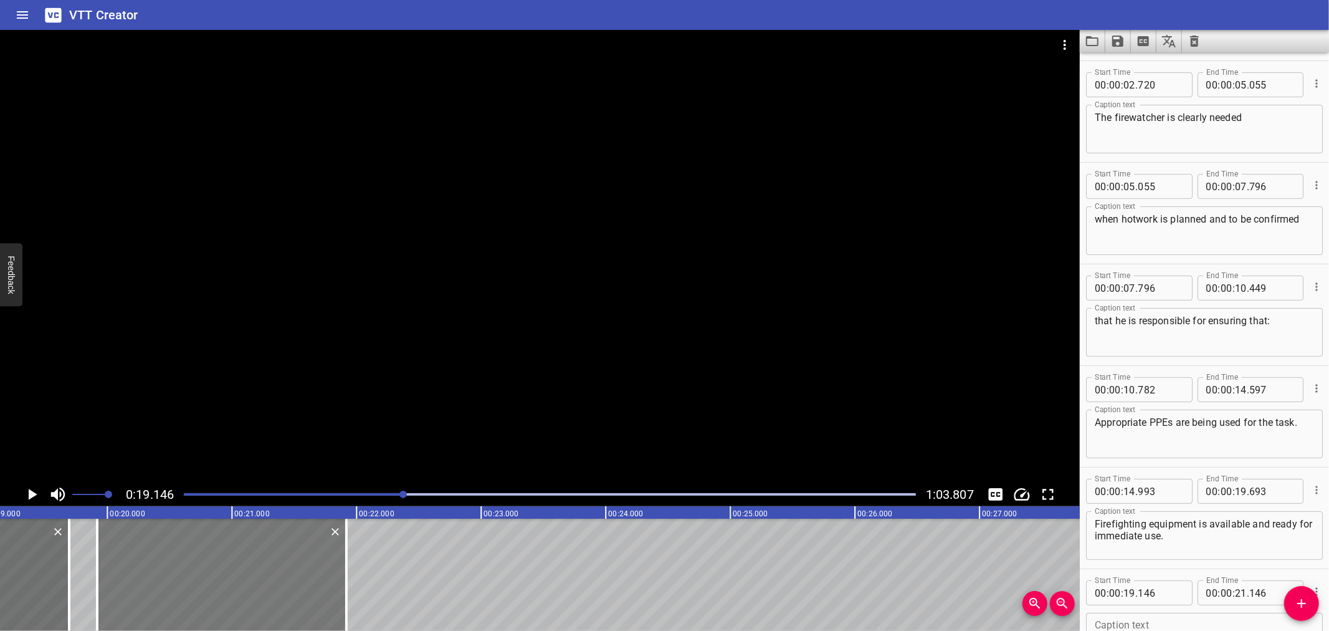
drag, startPoint x: 108, startPoint y: 565, endPoint x: 204, endPoint y: 569, distance: 96.7
click at [204, 569] on div at bounding box center [221, 575] width 249 height 112
type input "921"
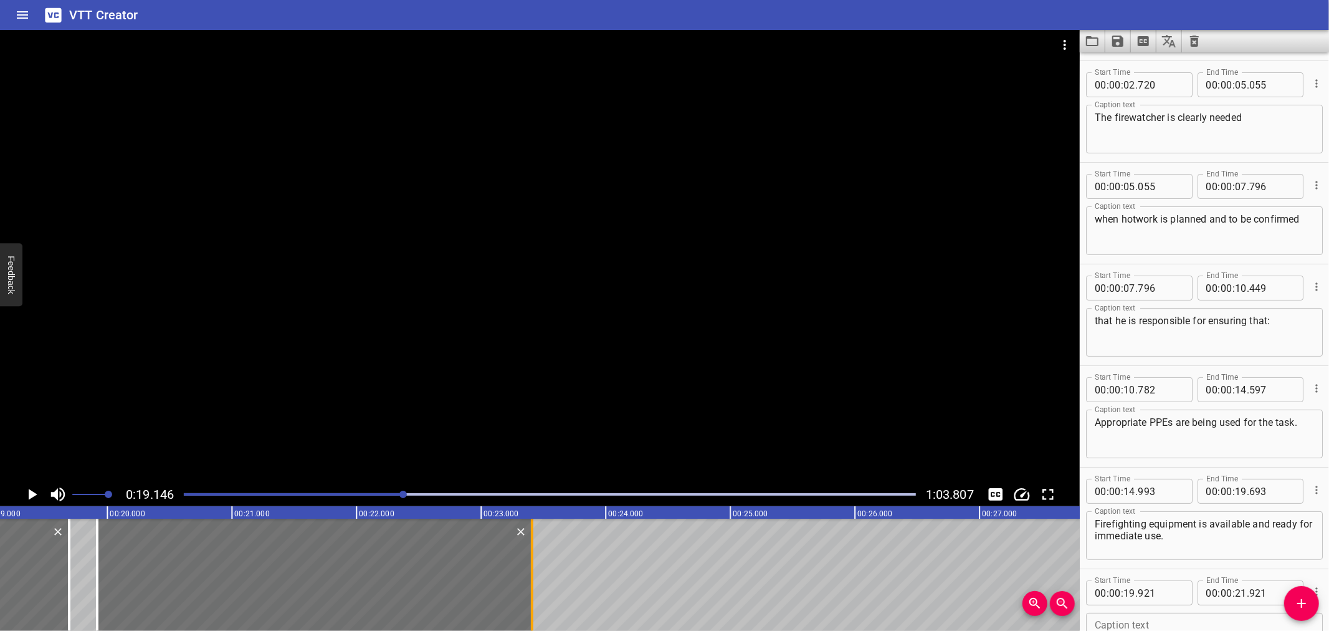
drag, startPoint x: 341, startPoint y: 568, endPoint x: 527, endPoint y: 569, distance: 185.7
click at [527, 569] on div at bounding box center [532, 575] width 12 height 112
type input "23"
type input "411"
click at [368, 314] on div at bounding box center [540, 256] width 1080 height 452
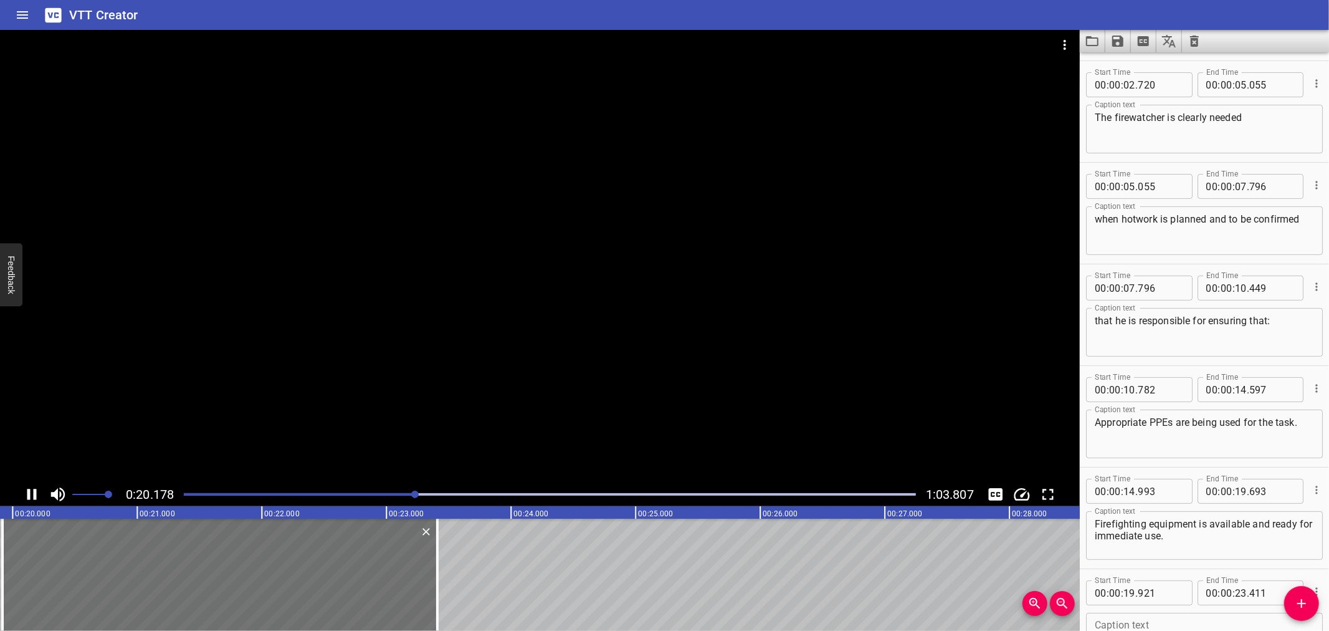
scroll to position [190, 0]
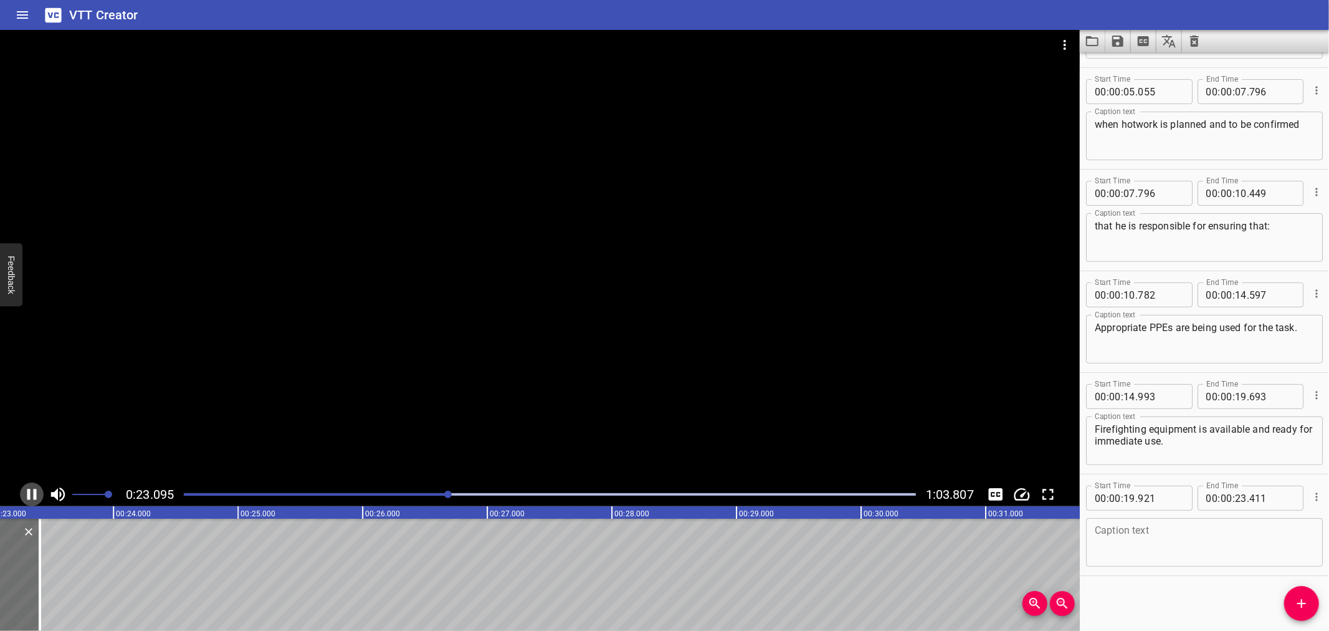
click at [28, 497] on icon "Play/Pause" at bounding box center [31, 494] width 9 height 11
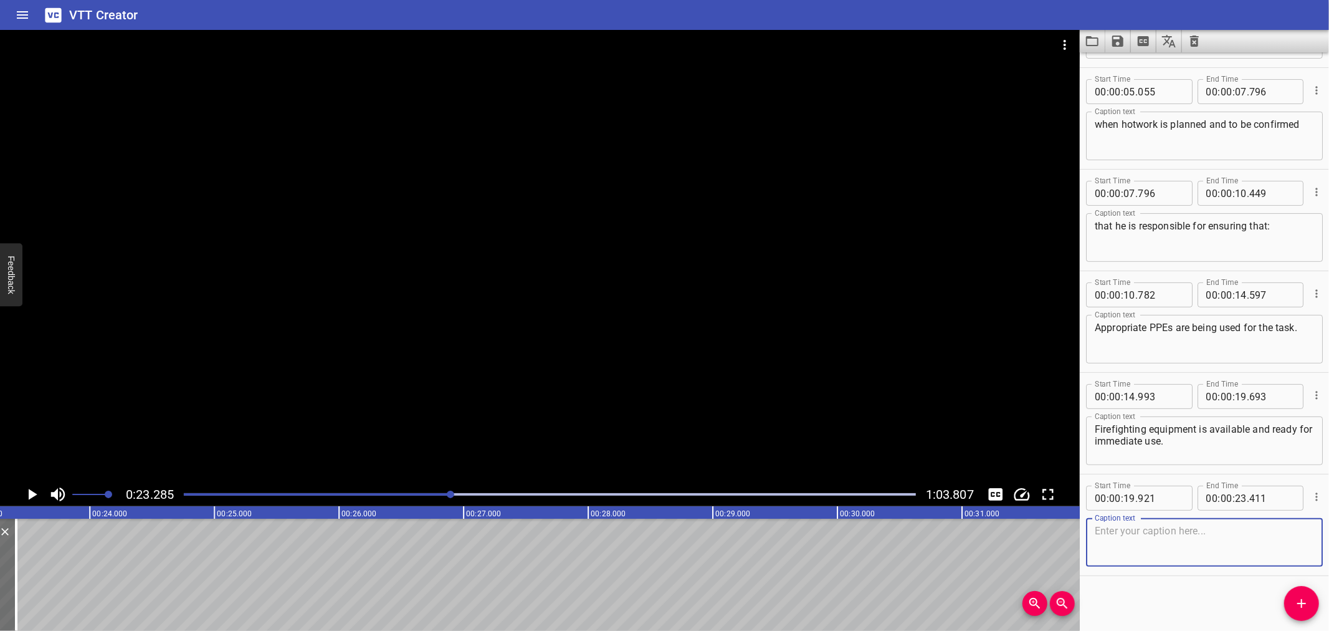
click at [1126, 539] on textarea at bounding box center [1204, 543] width 219 height 36
paste textarea "Flammable materials are cleared away from the worksite."
click at [1276, 527] on textarea "Flammable materials are cleared away from the worksite." at bounding box center [1204, 543] width 219 height 36
type textarea "Flammable materials are cleared away from the worksite."
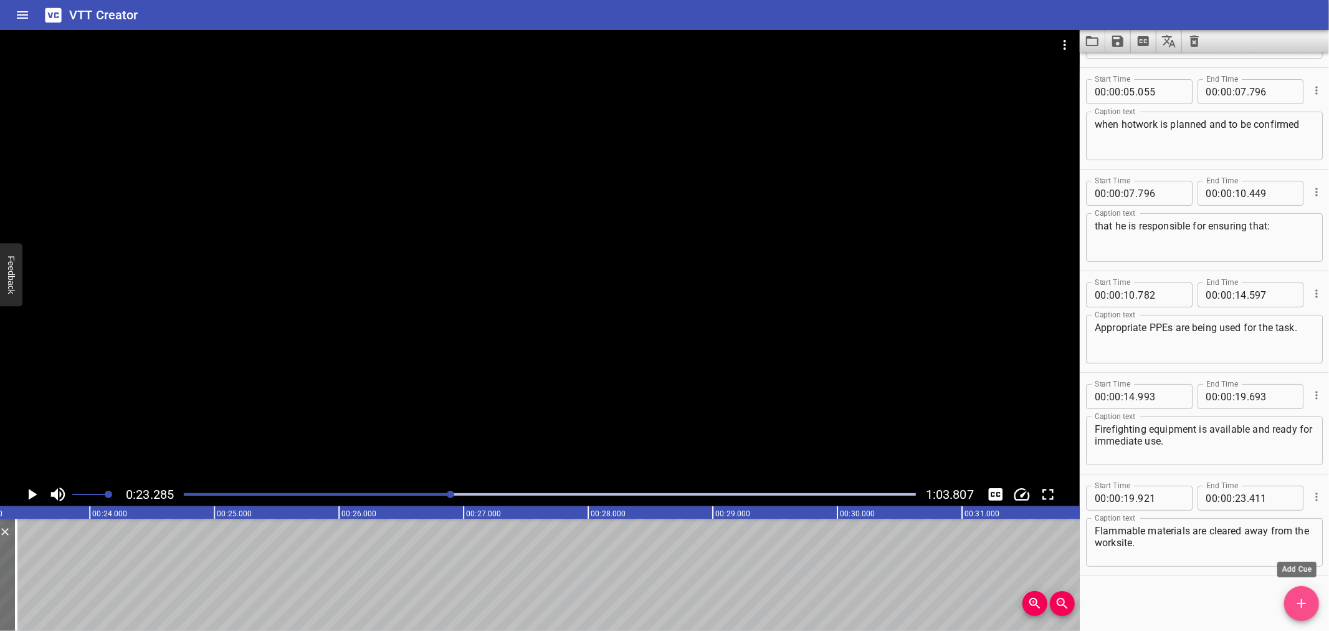
click at [1298, 607] on icon "Add Cue" at bounding box center [1302, 603] width 15 height 15
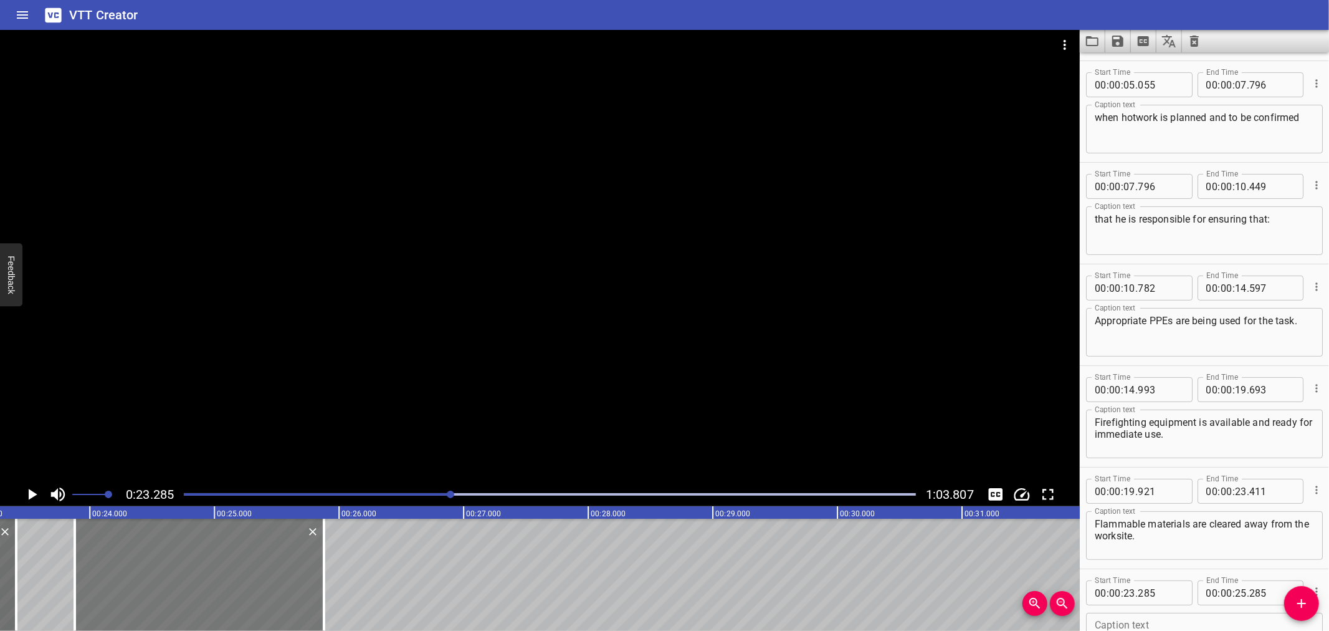
drag, startPoint x: 117, startPoint y: 586, endPoint x: 198, endPoint y: 586, distance: 81.0
click at [191, 586] on div at bounding box center [199, 575] width 249 height 112
type input "885"
drag, startPoint x: 321, startPoint y: 583, endPoint x: 366, endPoint y: 581, distance: 45.5
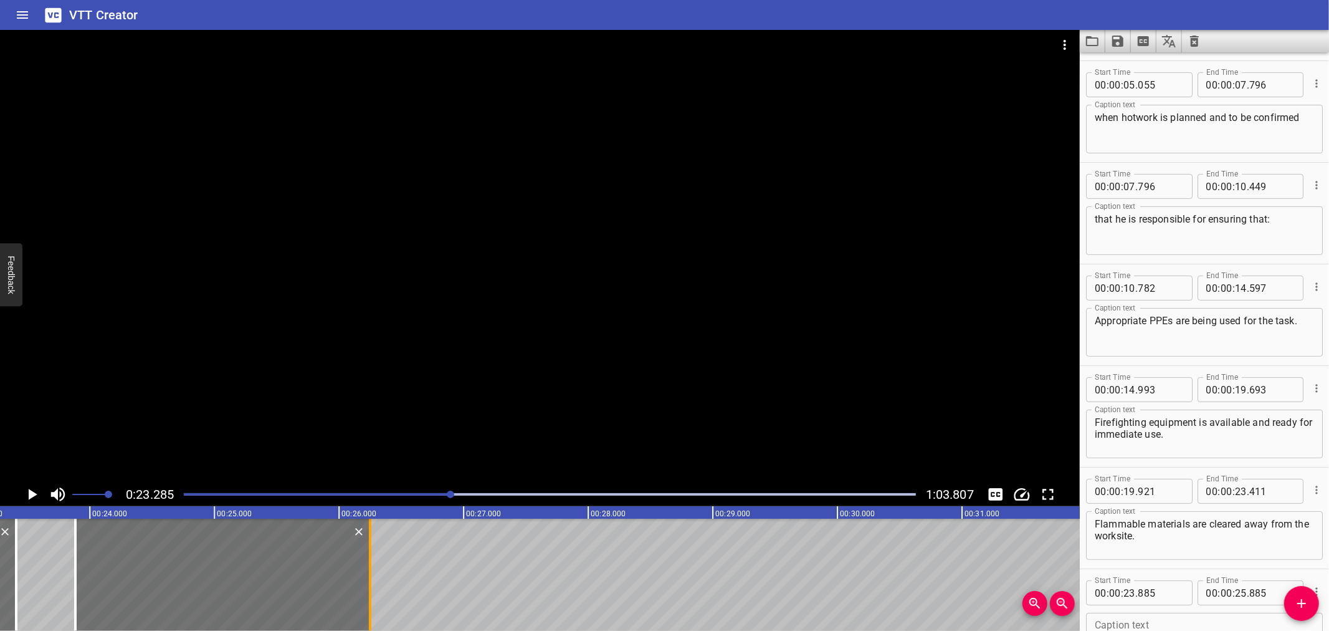
click at [366, 581] on div at bounding box center [370, 575] width 12 height 112
type input "26"
type input "250"
click at [1194, 625] on textarea at bounding box center [1204, 638] width 219 height 36
paste textarea "Drains remain covered and sealed."
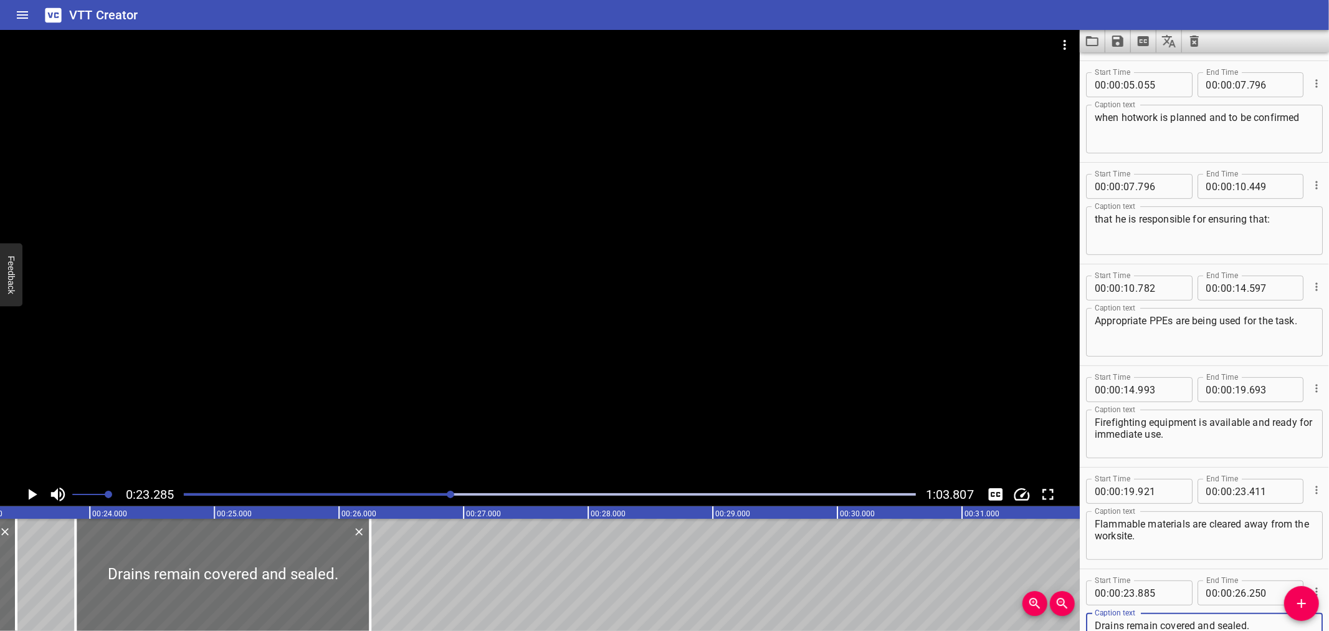
type textarea "Drains remain covered and sealed."
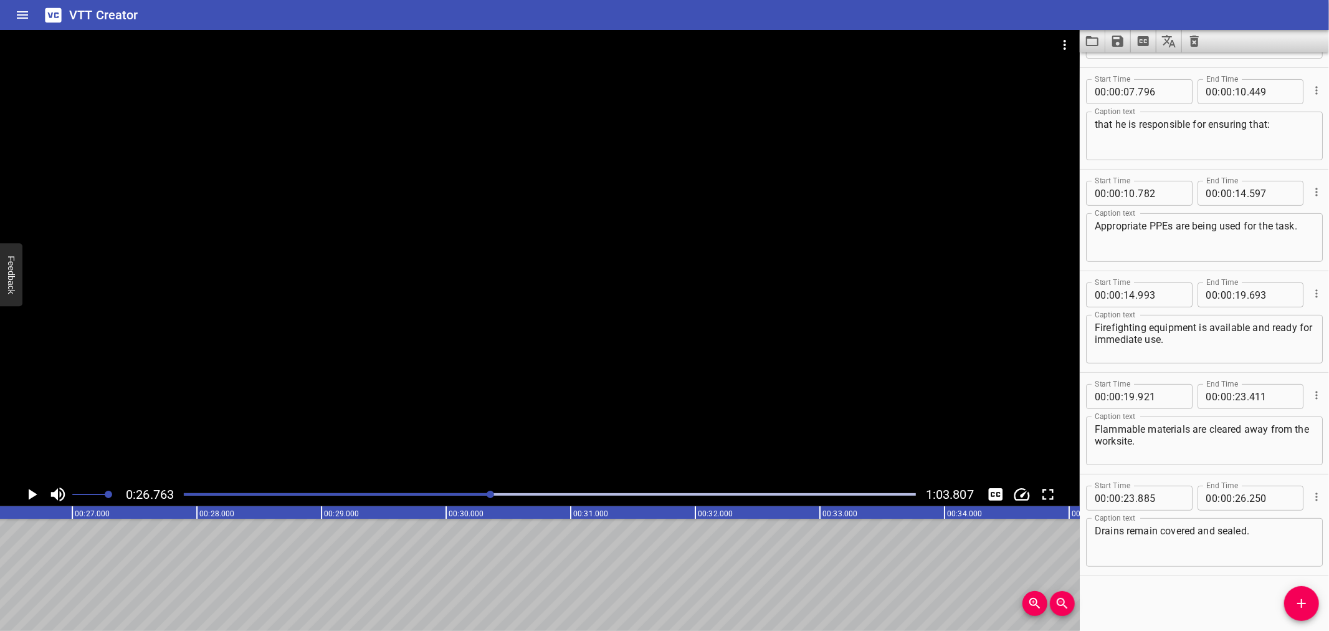
scroll to position [0, 3336]
drag, startPoint x: 1291, startPoint y: 591, endPoint x: 1260, endPoint y: 602, distance: 33.1
click at [1254, 601] on div "Start Time 00 : 00 : 00 . 000 Start Time End Time 00 : 00 : 02 . 440 End Time C…" at bounding box center [1204, 341] width 249 height 578
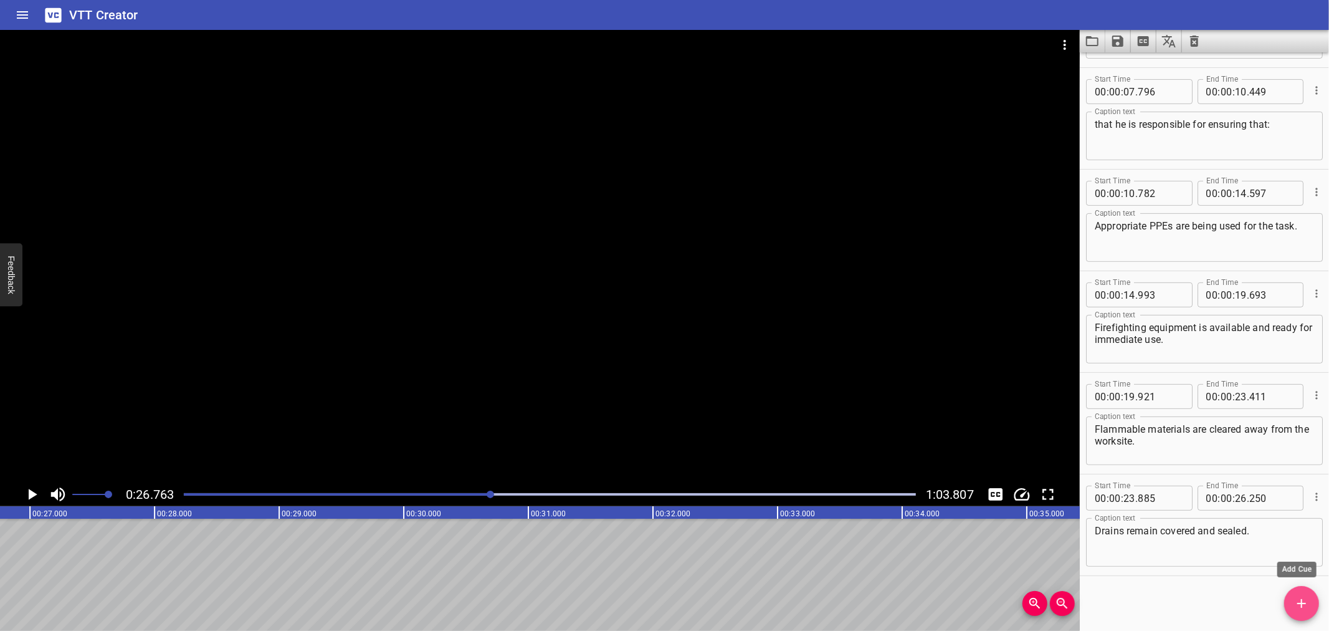
click at [1288, 599] on span "Add Cue" at bounding box center [1302, 603] width 35 height 15
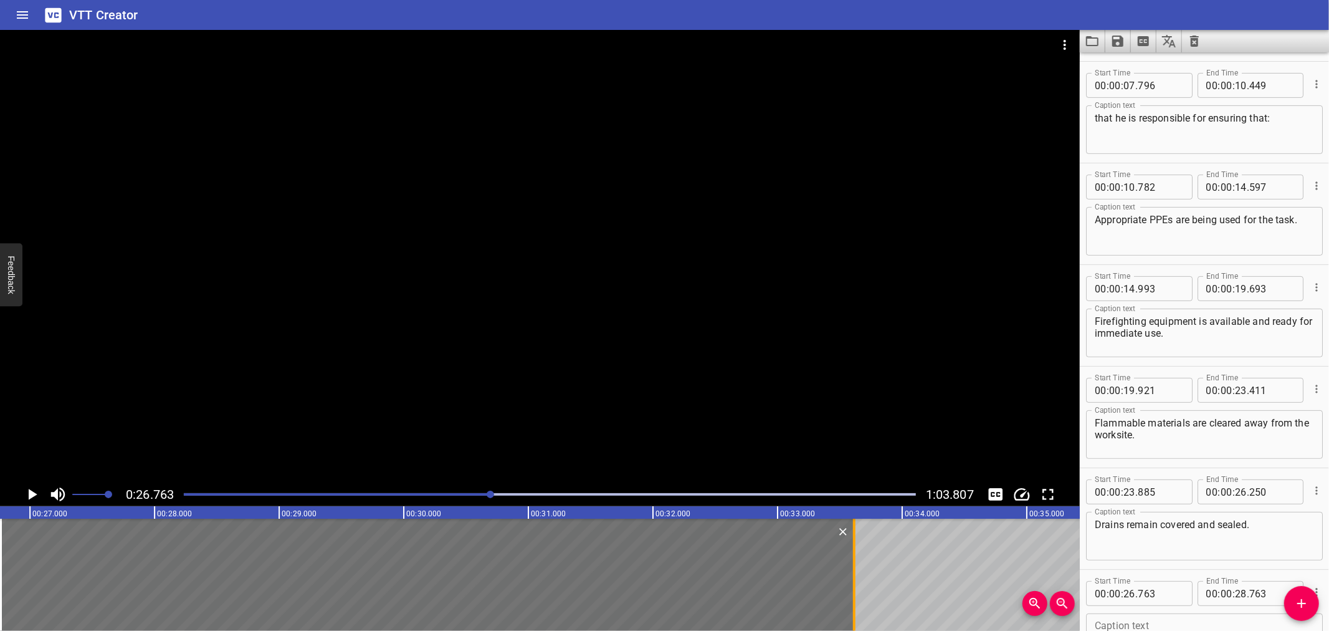
drag, startPoint x: 246, startPoint y: 572, endPoint x: 851, endPoint y: 562, distance: 604.6
click at [851, 562] on div at bounding box center [854, 575] width 12 height 112
type input "33"
type input "613"
click at [799, 412] on div at bounding box center [540, 256] width 1080 height 452
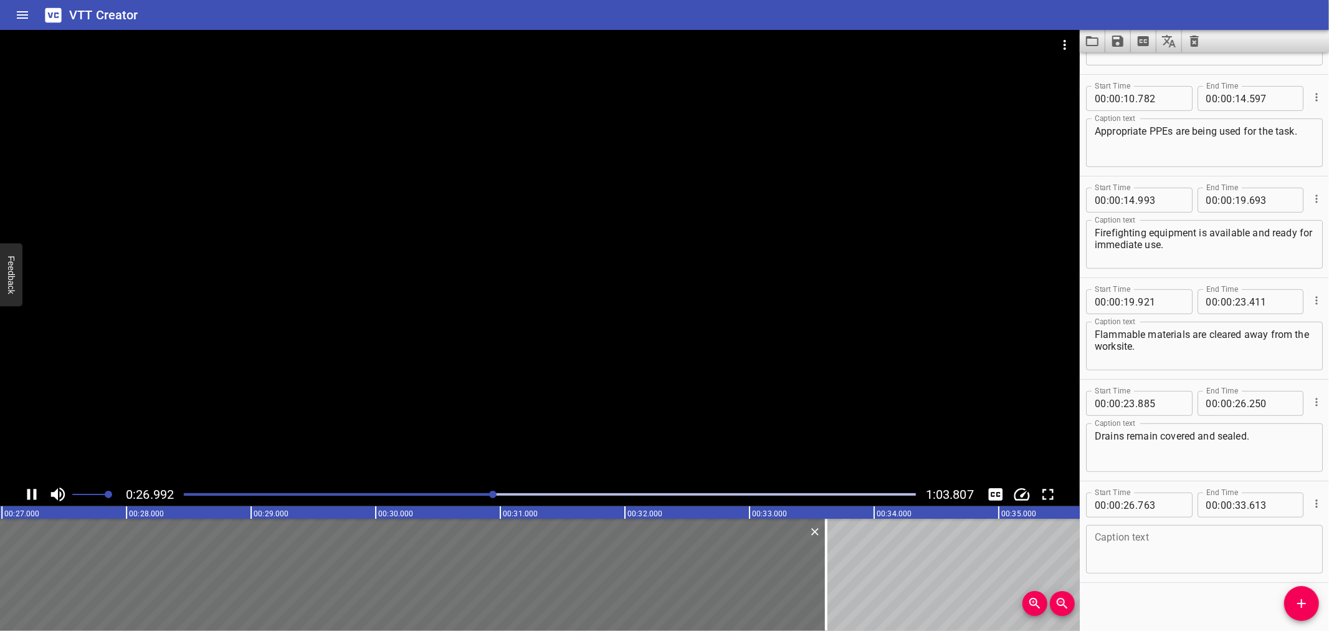
scroll to position [393, 0]
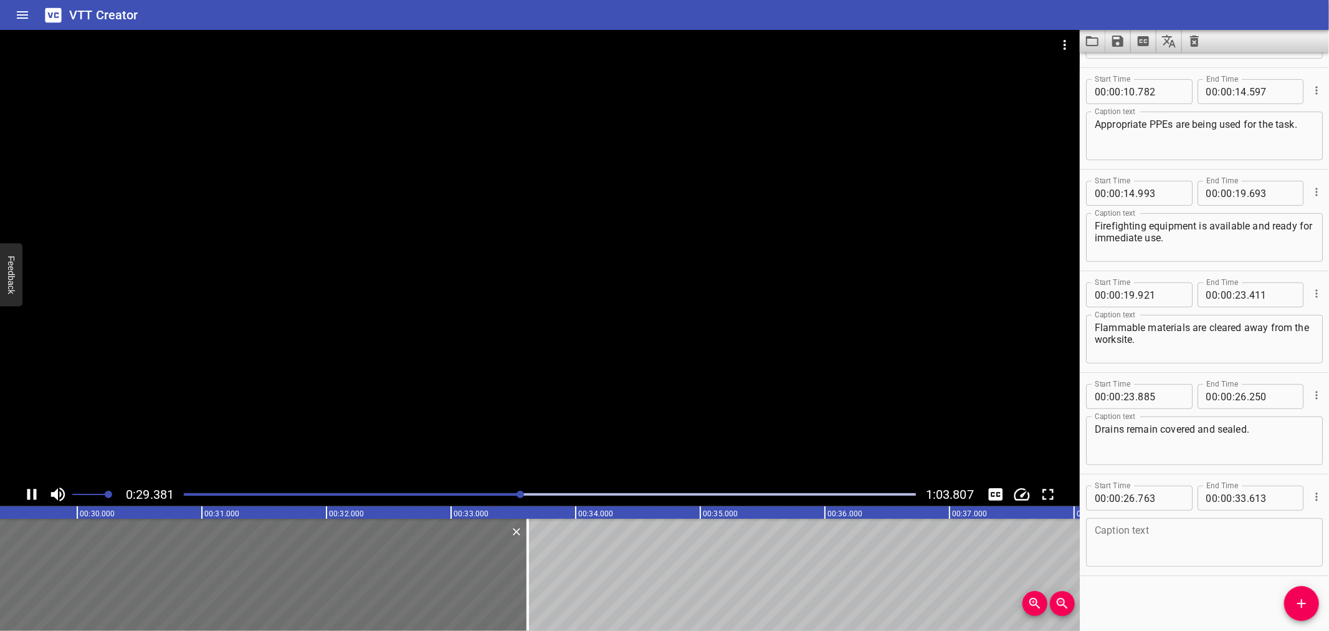
click at [185, 344] on div at bounding box center [540, 256] width 1080 height 452
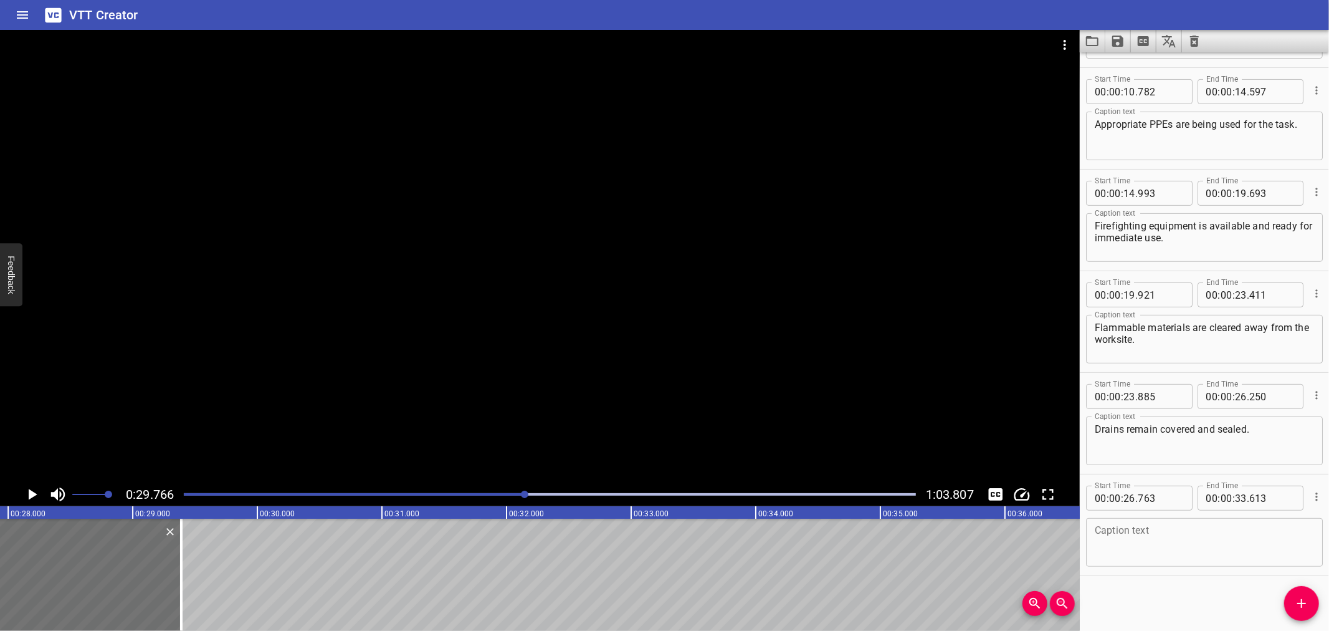
scroll to position [0, 3445]
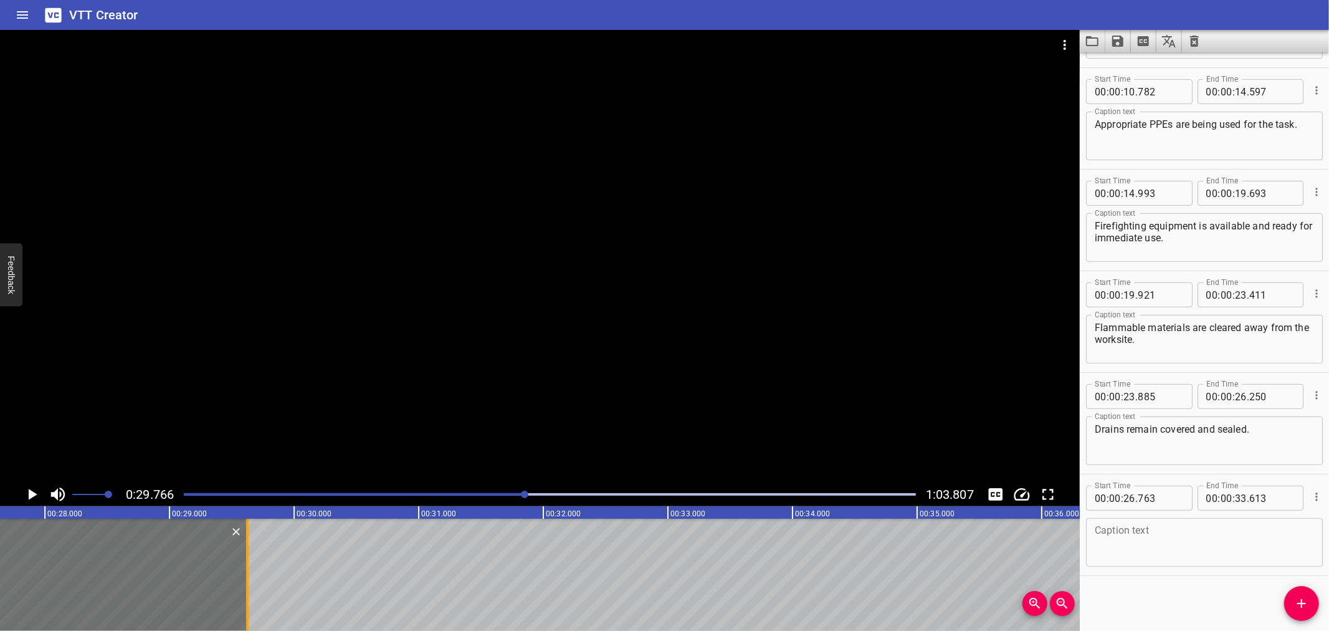
drag, startPoint x: 479, startPoint y: 575, endPoint x: 246, endPoint y: 580, distance: 233.2
click at [246, 580] on div at bounding box center [247, 575] width 2 height 112
type input "29"
type input "621"
click at [246, 580] on div at bounding box center [247, 575] width 2 height 112
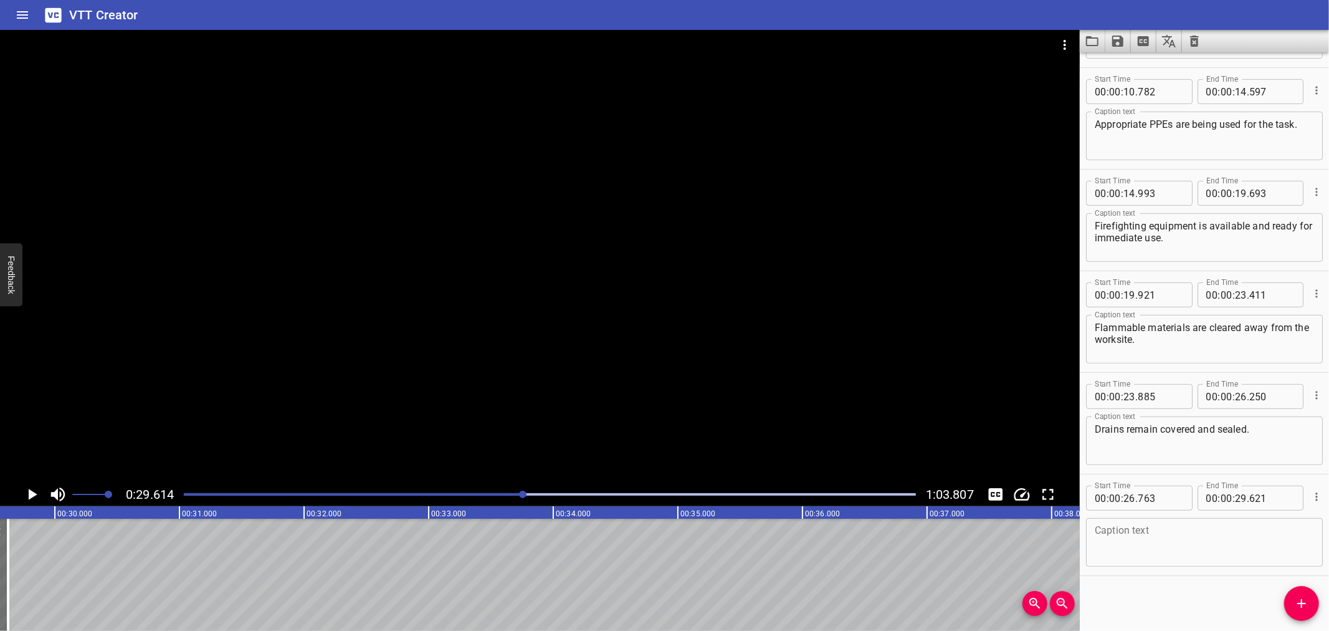
scroll to position [0, 3692]
click at [1293, 599] on span "Add Cue" at bounding box center [1302, 603] width 35 height 15
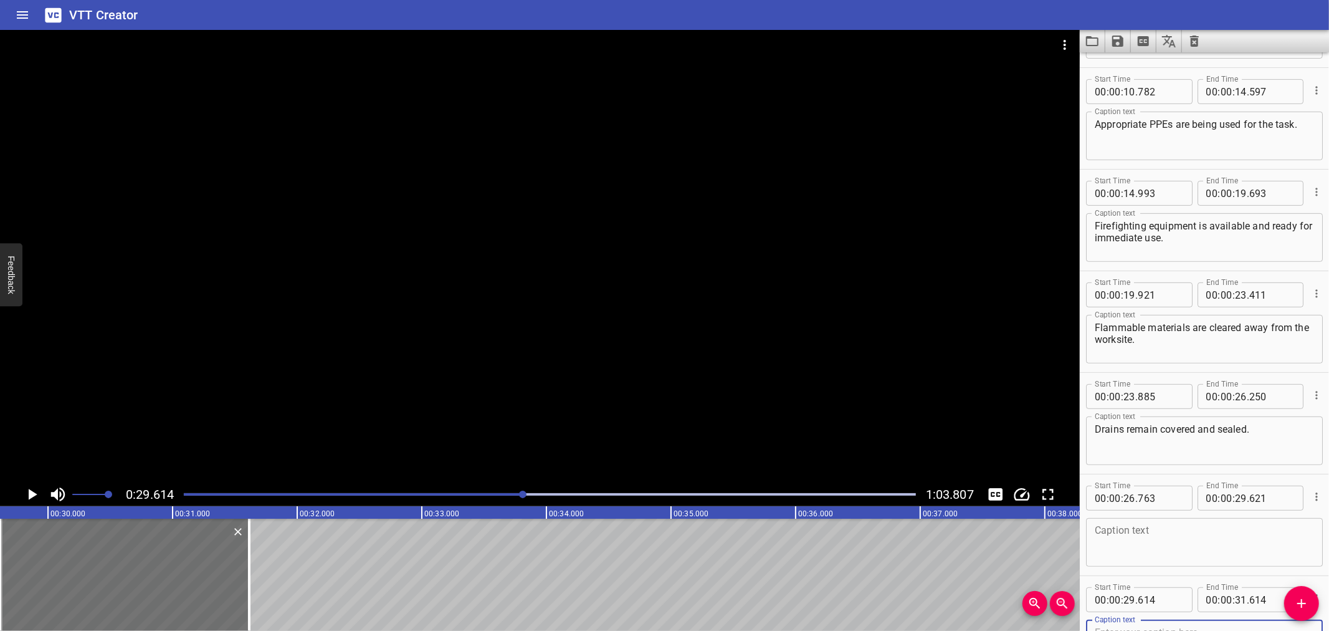
scroll to position [400, 0]
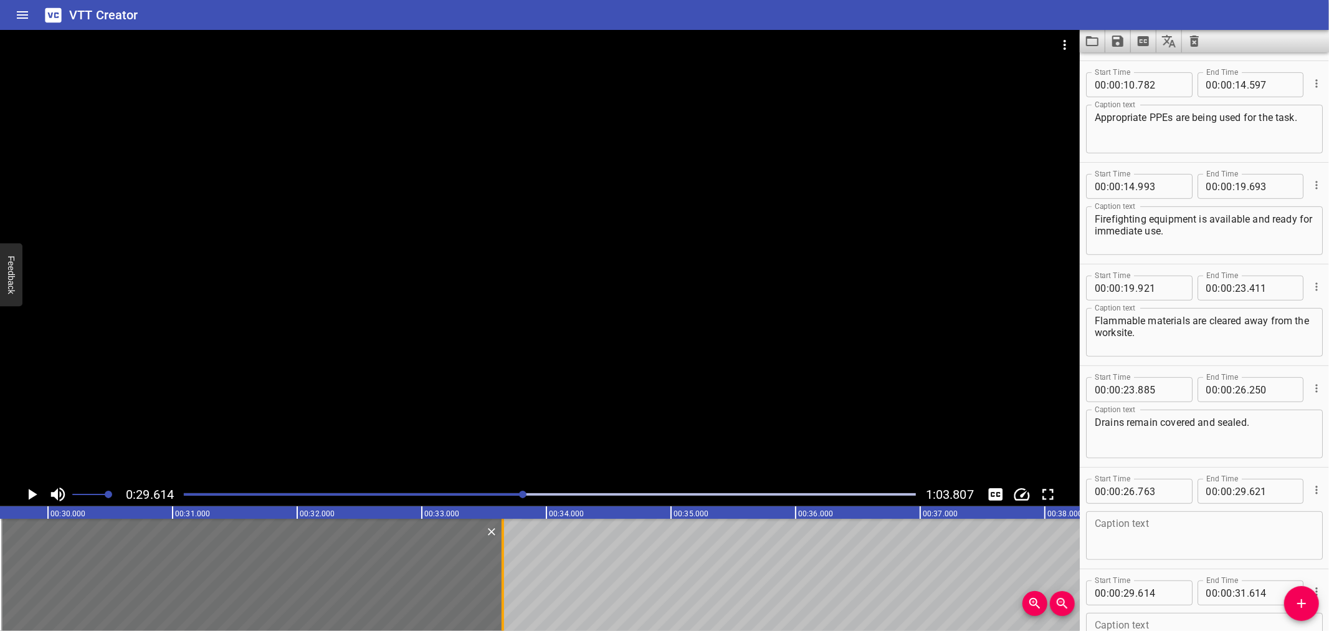
drag, startPoint x: 244, startPoint y: 590, endPoint x: 495, endPoint y: 591, distance: 251.8
click at [497, 590] on div at bounding box center [503, 575] width 12 height 112
type input "33"
type input "644"
click at [1182, 586] on div "00 : 00 : 29 . 614" at bounding box center [1139, 592] width 107 height 25
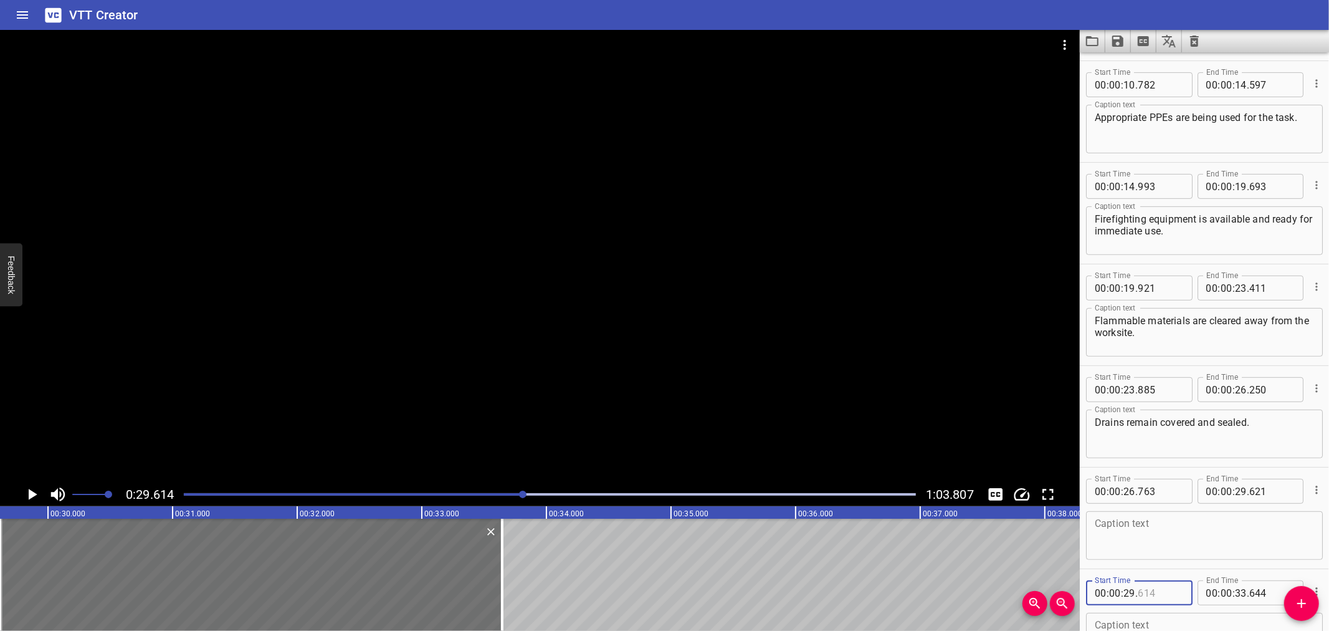
click at [1170, 591] on input "number" at bounding box center [1160, 592] width 45 height 25
type input "621"
click at [1173, 541] on textarea at bounding box center [1204, 536] width 219 height 36
paste textarea "Sparks and welding spatter are contained"
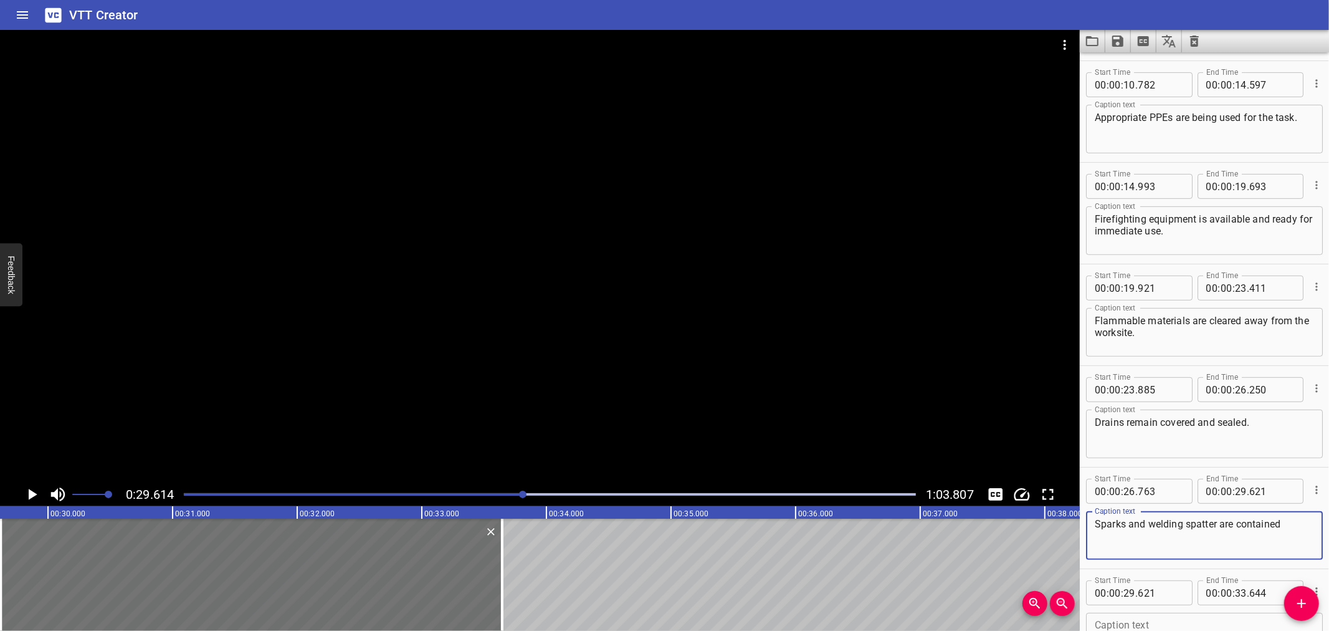
type textarea "Sparks and welding spatter are contained"
click at [608, 220] on div at bounding box center [540, 256] width 1080 height 452
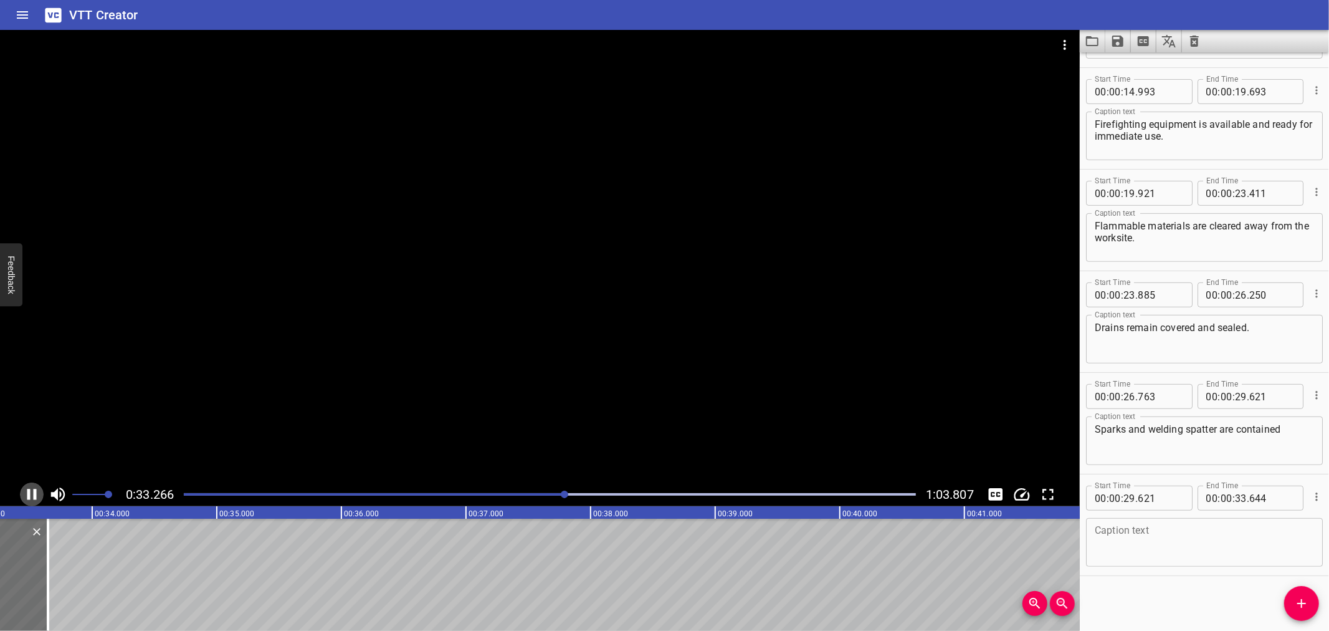
click at [39, 489] on icon "Play/Pause" at bounding box center [31, 494] width 19 height 19
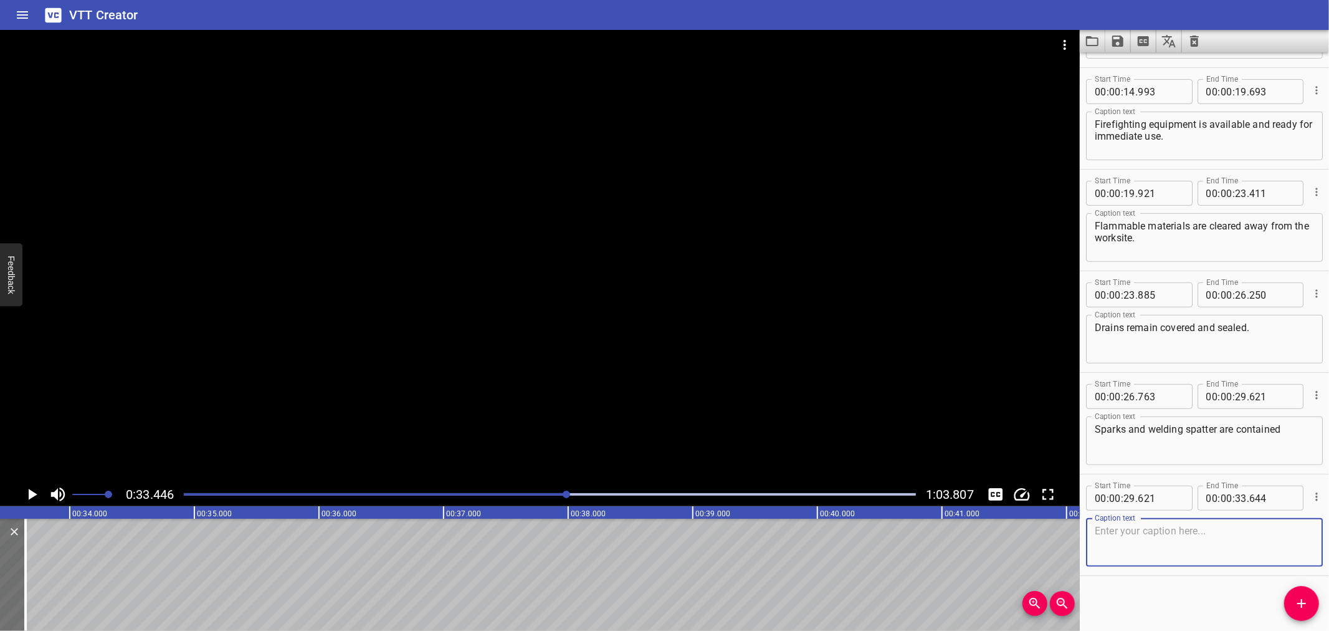
click at [1138, 532] on textarea at bounding box center [1204, 543] width 219 height 36
paste textarea "(by using of fire blankets, water sprays, etc.)."
drag, startPoint x: 1138, startPoint y: 532, endPoint x: 1127, endPoint y: 537, distance: 12.0
click at [1128, 537] on textarea "(by using of fire blankets, water sprays, etc.)." at bounding box center [1204, 543] width 219 height 36
click at [1106, 527] on textarea "(by using of fire blankets, water sprays, etc.)." at bounding box center [1204, 543] width 219 height 36
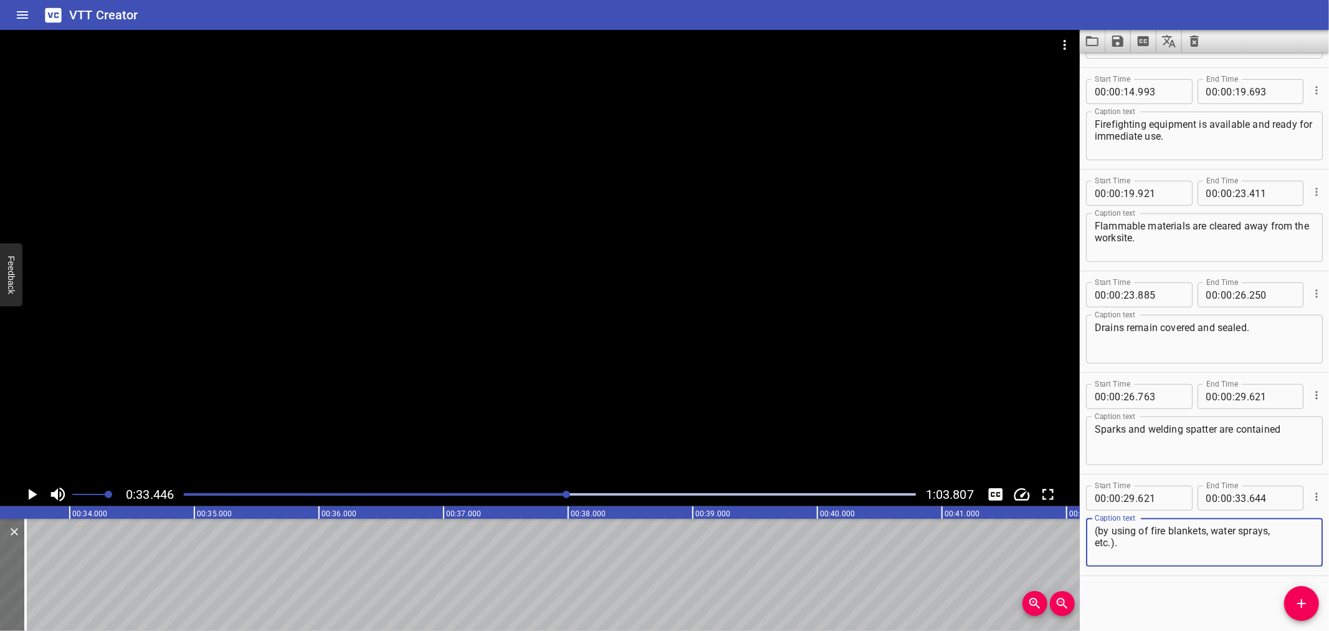
type textarea "(by using of fire blankets, water sprays, etc.)."
drag, startPoint x: 393, startPoint y: 292, endPoint x: 416, endPoint y: 663, distance: 372.2
click at [416, 630] on html "VTT Creator Caption Editor Batch Transcribe Login Sign Up Privacy Contact 0:33.…" at bounding box center [664, 315] width 1329 height 631
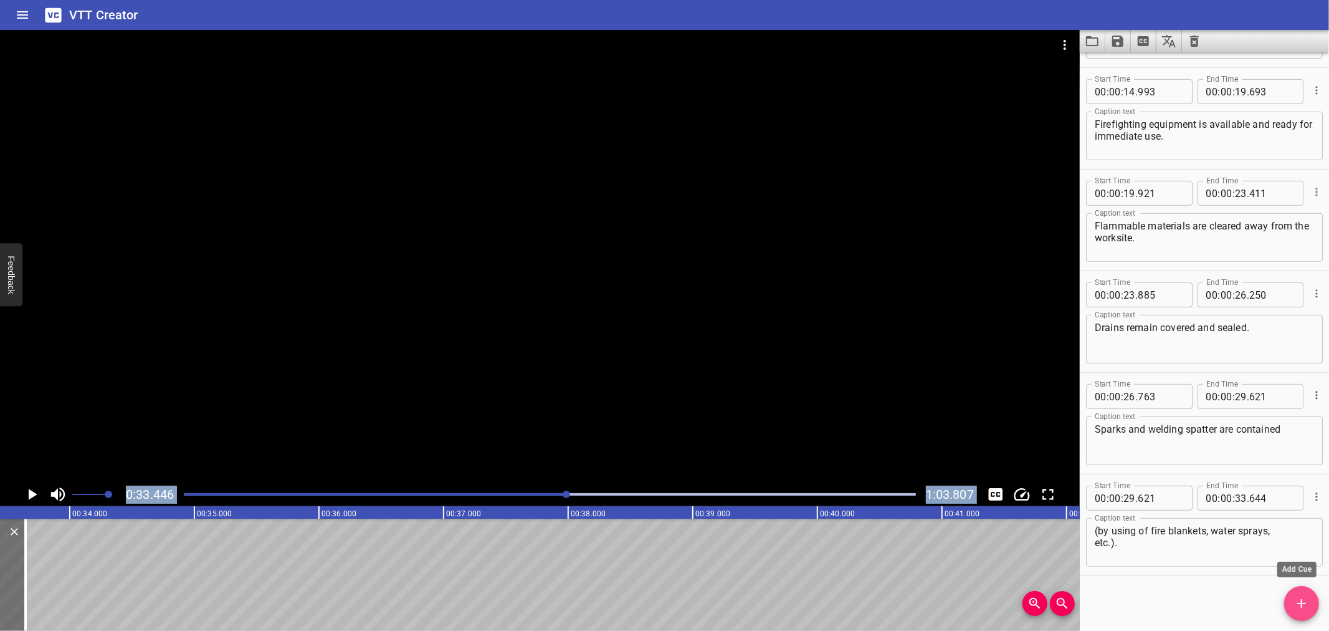
click at [1299, 610] on icon "Add Cue" at bounding box center [1302, 603] width 15 height 15
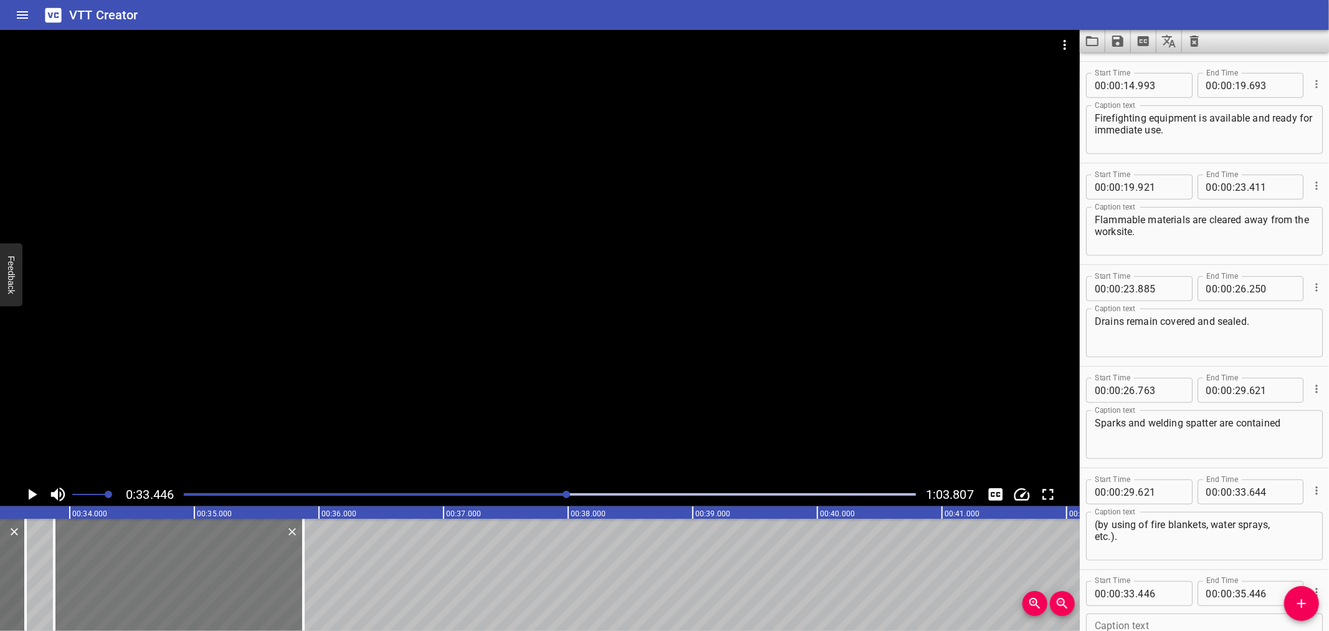
drag, startPoint x: 156, startPoint y: 556, endPoint x: 210, endPoint y: 562, distance: 54.0
click at [210, 562] on div at bounding box center [178, 575] width 249 height 112
type input "876"
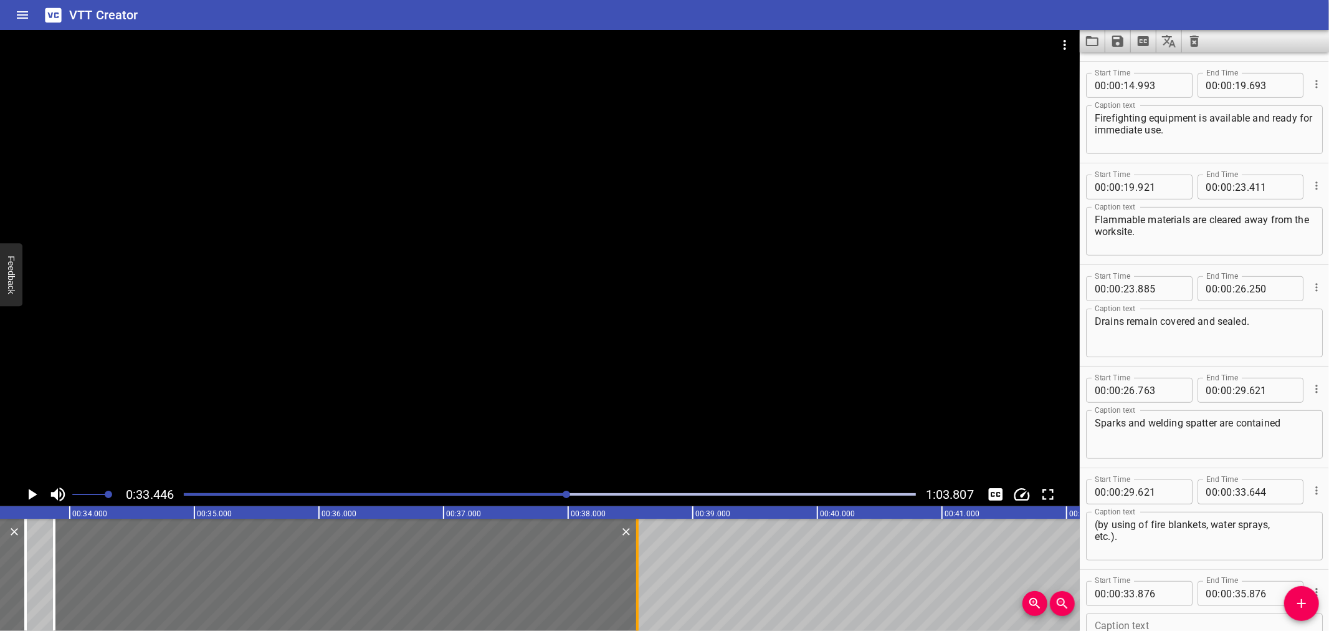
drag, startPoint x: 302, startPoint y: 574, endPoint x: 636, endPoint y: 578, distance: 334.1
click at [636, 578] on div at bounding box center [637, 575] width 2 height 112
type input "38"
type input "556"
click at [1278, 524] on textarea "(by using of fire blankets, water sprays, etc.)." at bounding box center [1204, 537] width 219 height 36
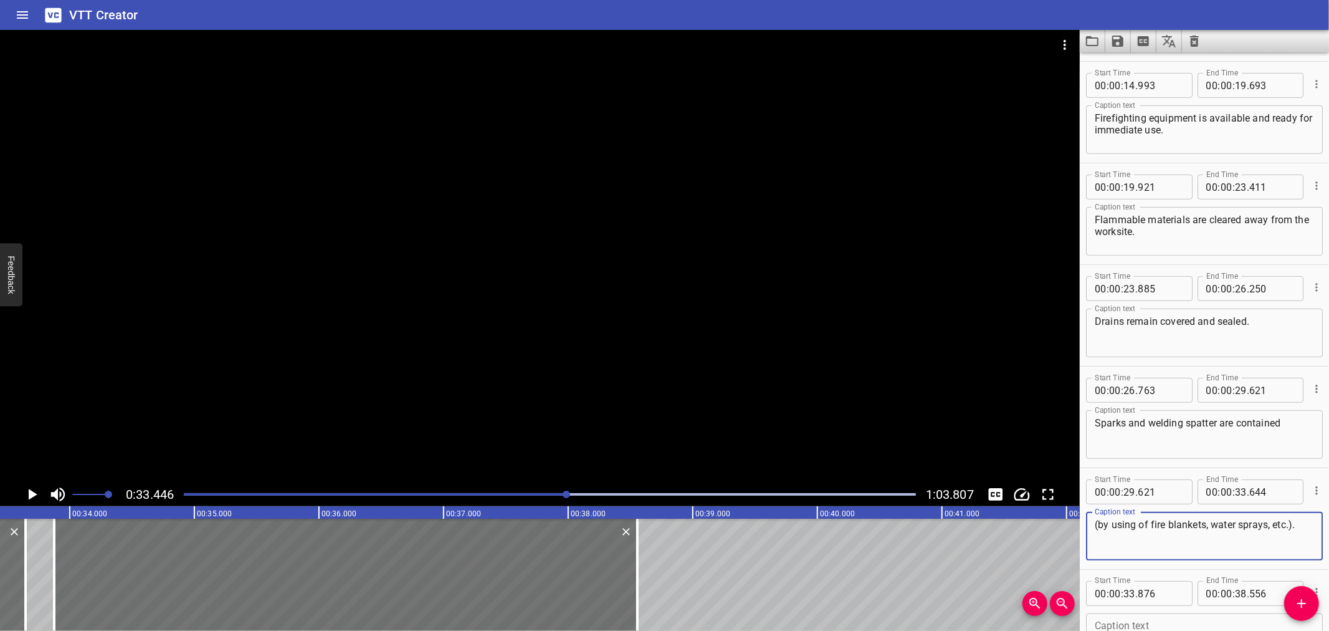
type textarea "(by using of fire blankets, water sprays, etc.)."
click at [1281, 426] on textarea "Sparks and welding spatter are contained" at bounding box center [1204, 435] width 219 height 36
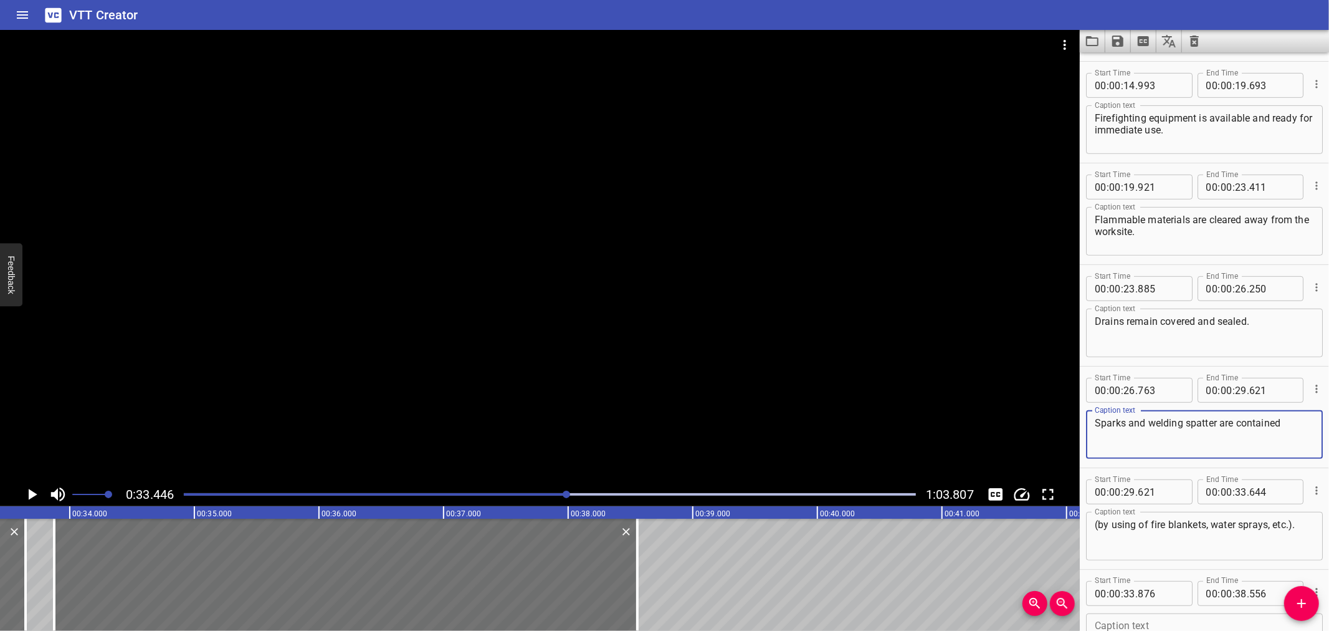
click at [1285, 426] on textarea "Sparks and welding spatter are contained" at bounding box center [1204, 435] width 219 height 36
click at [489, 265] on div at bounding box center [540, 256] width 1080 height 452
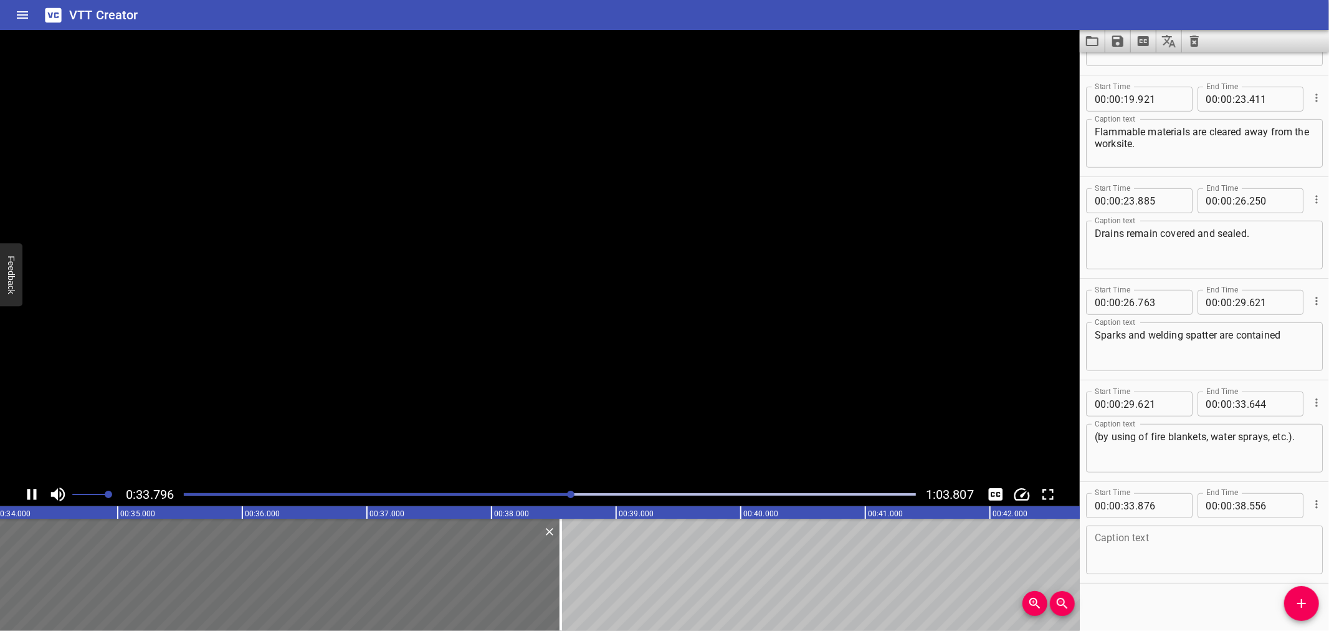
scroll to position [596, 0]
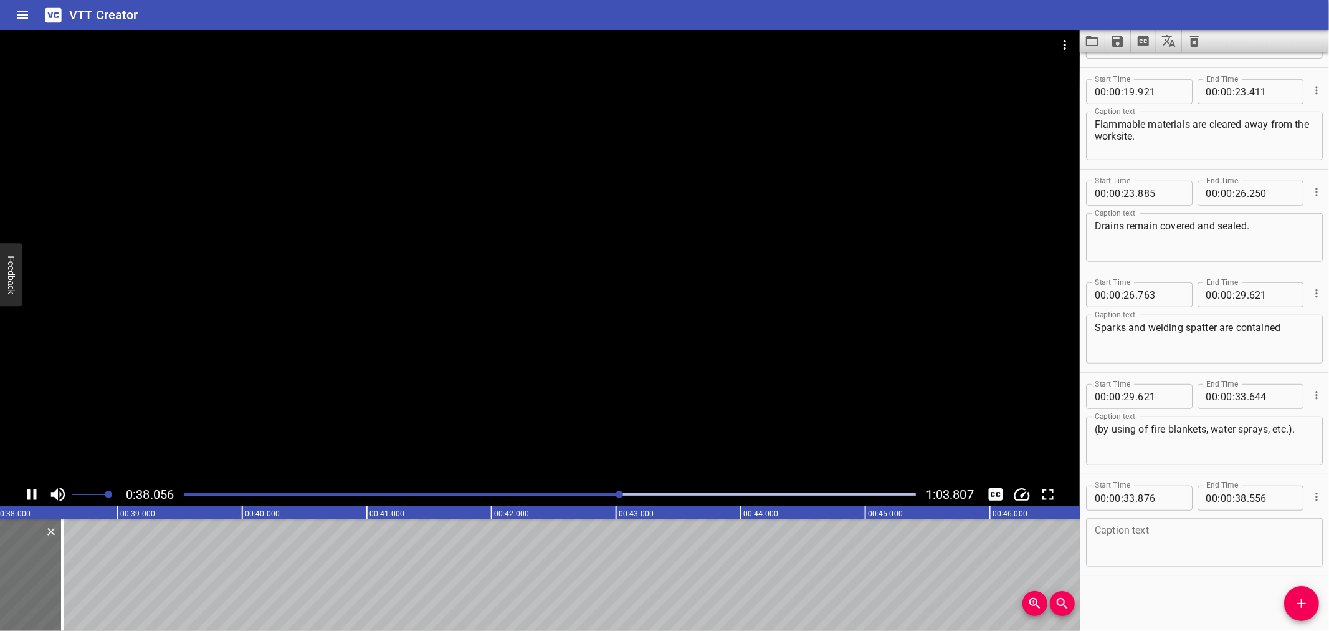
click at [444, 375] on div at bounding box center [540, 256] width 1080 height 452
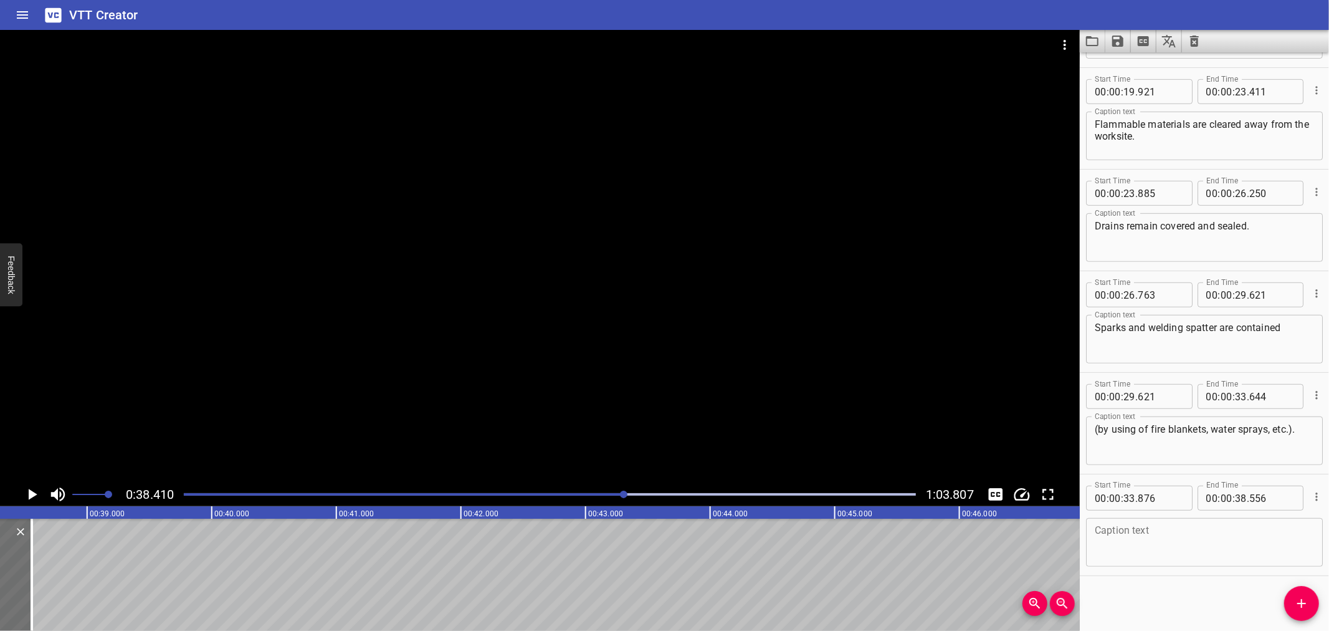
scroll to position [0, 4788]
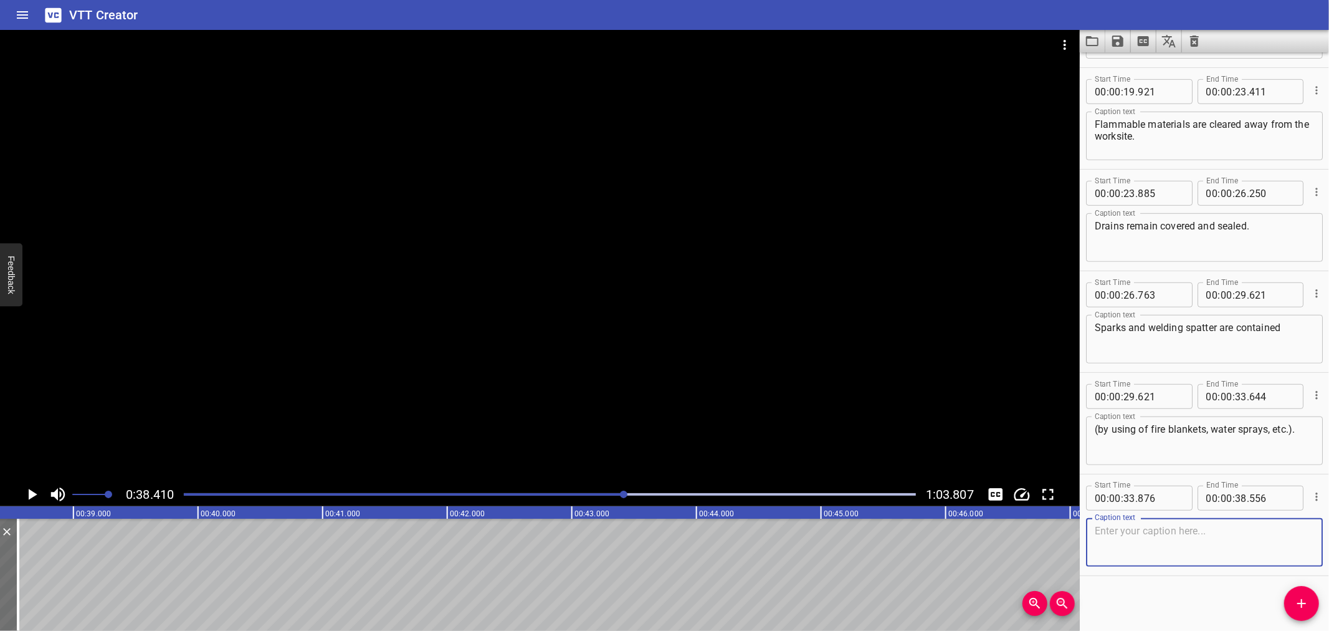
click at [1102, 530] on textarea at bounding box center [1204, 543] width 219 height 36
paste textarea ")The alarm is raised where a fire or gas release occurs in the area."
type textarea "The alarm is raised where a fire or gas release occurs in the area."
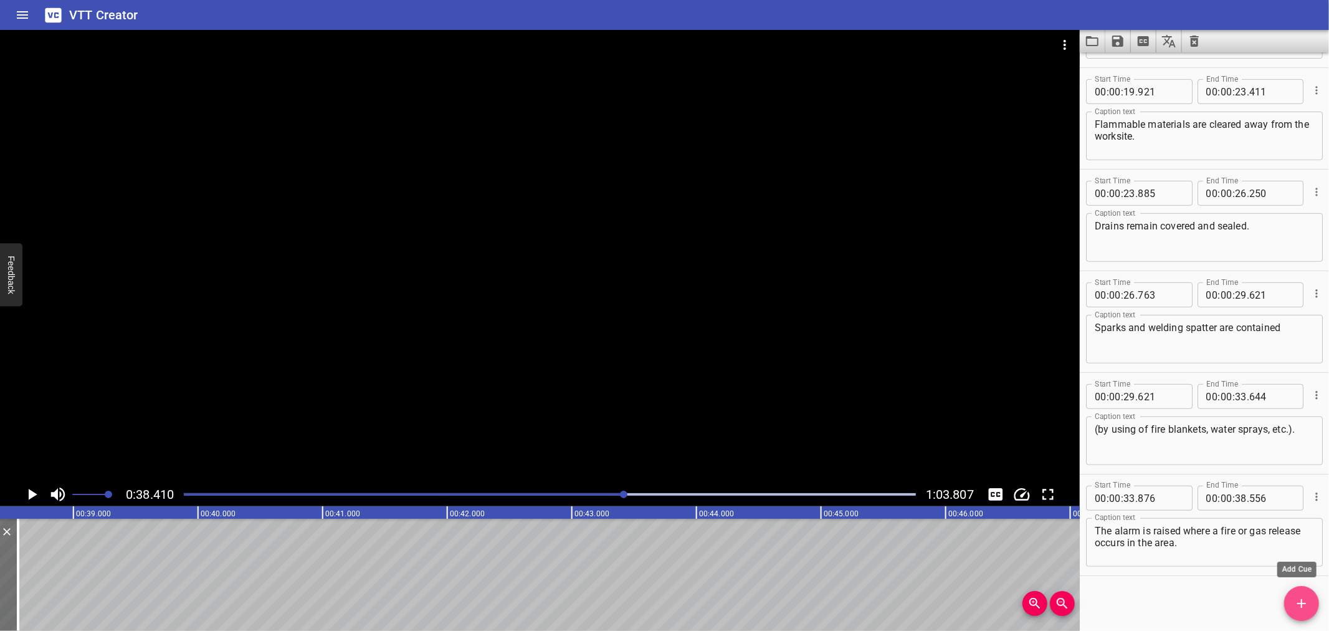
click at [1311, 596] on span "Add Cue" at bounding box center [1302, 603] width 35 height 15
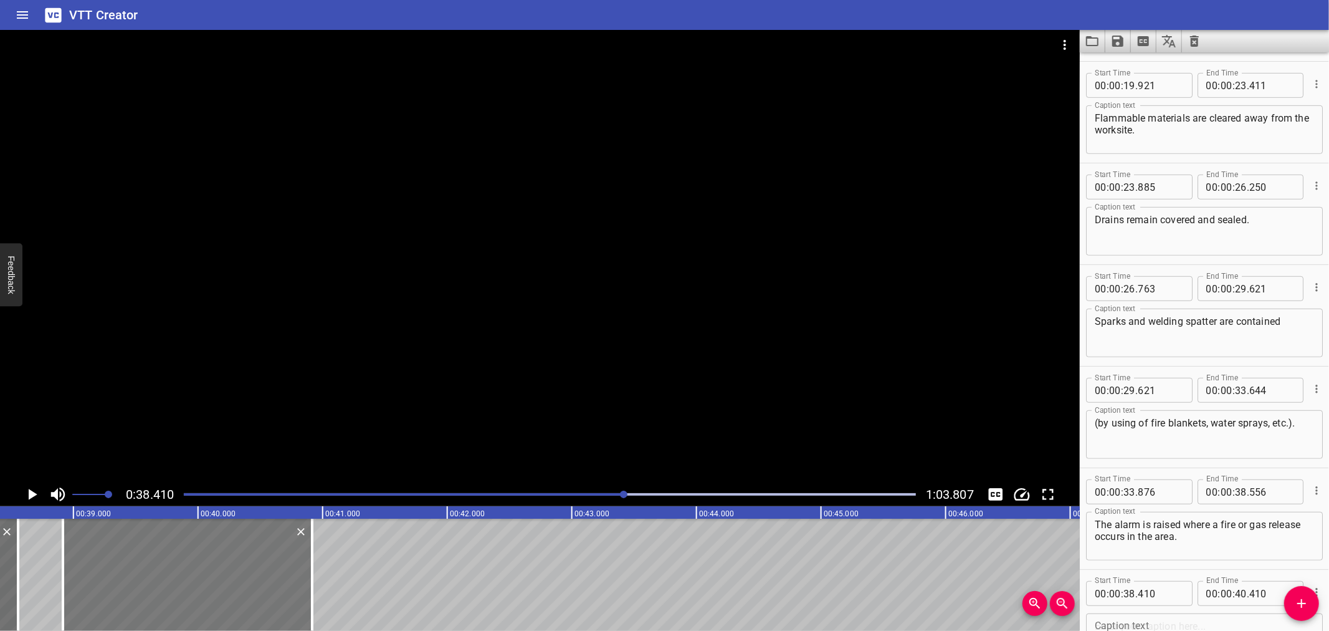
drag, startPoint x: 190, startPoint y: 557, endPoint x: 237, endPoint y: 562, distance: 47.7
click at [237, 562] on div at bounding box center [187, 575] width 249 height 112
type input "915"
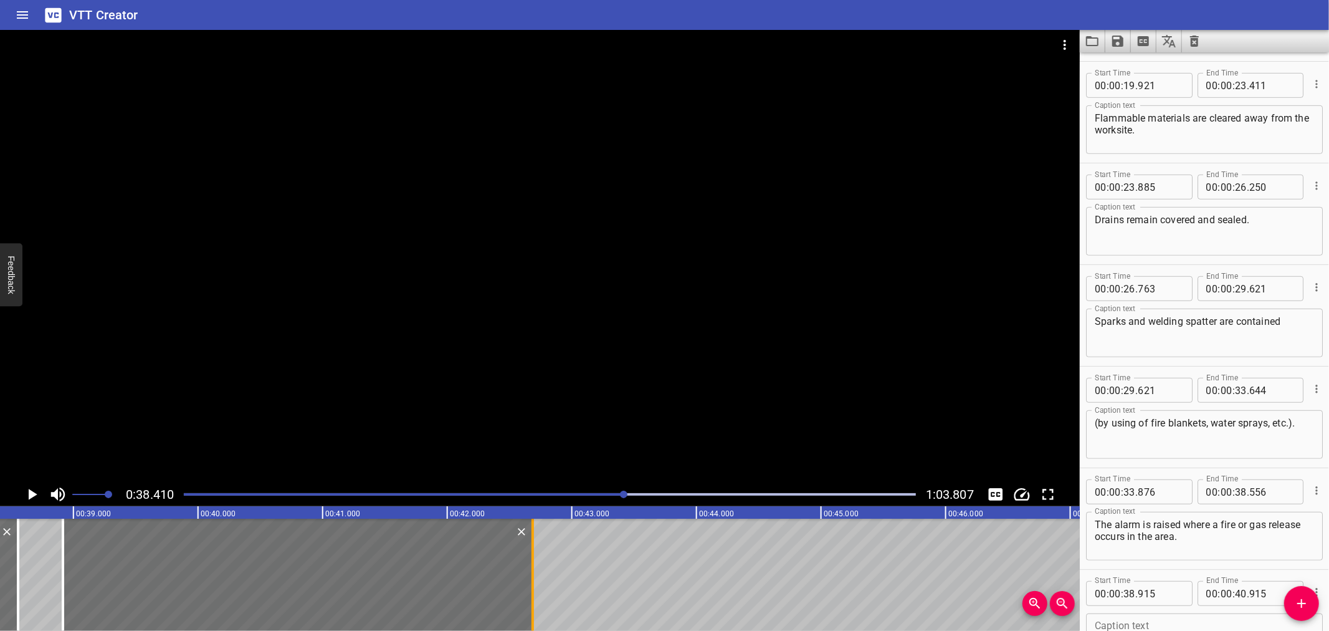
drag, startPoint x: 309, startPoint y: 568, endPoint x: 530, endPoint y: 594, distance: 222.1
click at [530, 594] on div at bounding box center [533, 575] width 12 height 112
type input "42"
type input "685"
click at [249, 249] on div at bounding box center [540, 256] width 1080 height 452
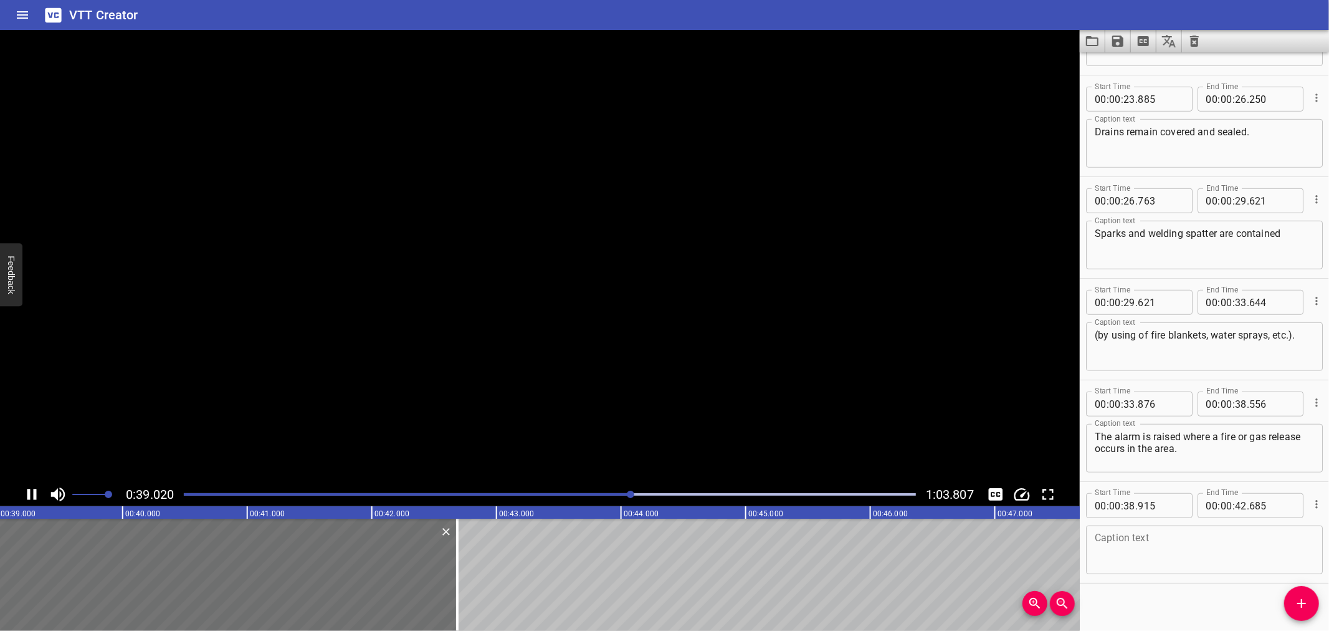
scroll to position [698, 0]
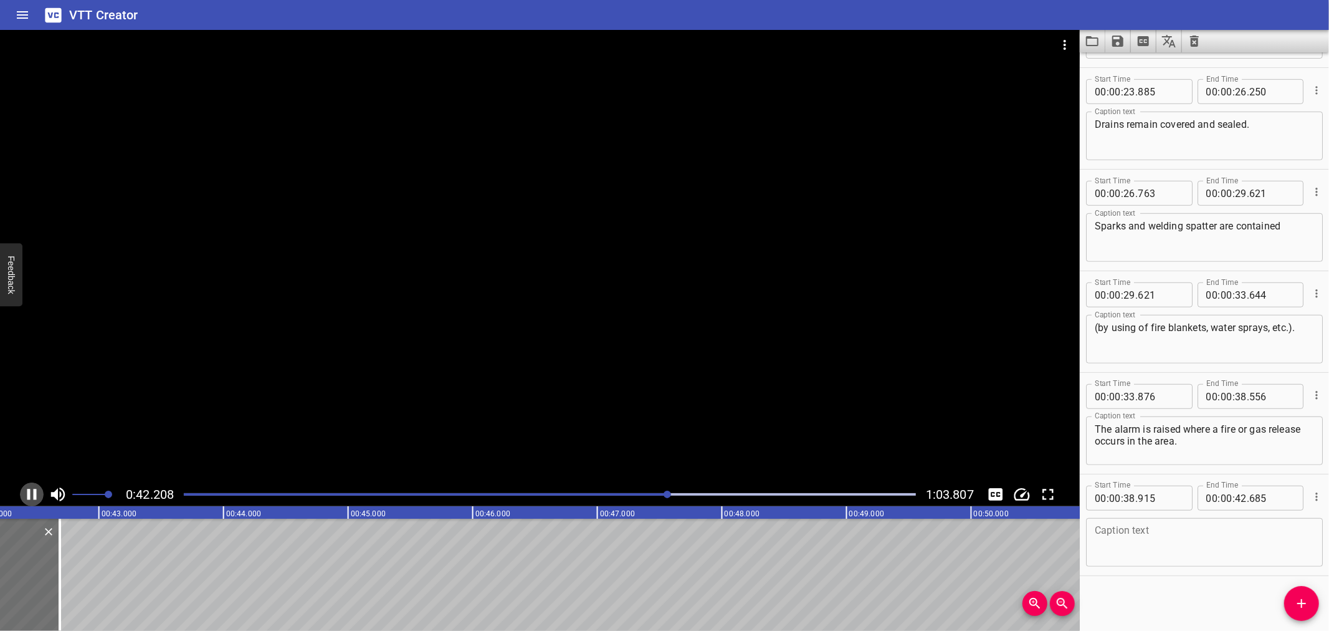
click at [30, 491] on icon "Play/Pause" at bounding box center [31, 494] width 19 height 19
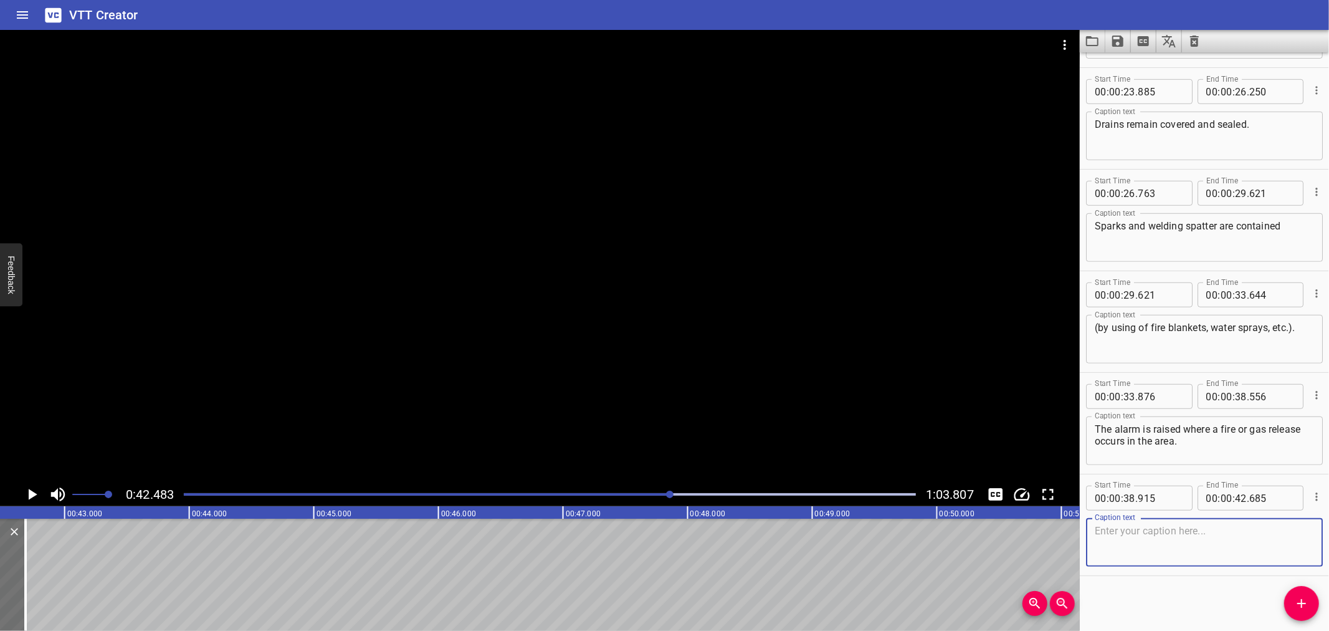
click at [1144, 555] on textarea at bounding box center [1204, 543] width 219 height 36
paste textarea "Must be fully familiar with the means of raising the alarm"
type textarea "Must be fully familiar with the means of raising the alarm"
click at [1304, 614] on button "Add Cue" at bounding box center [1302, 603] width 35 height 35
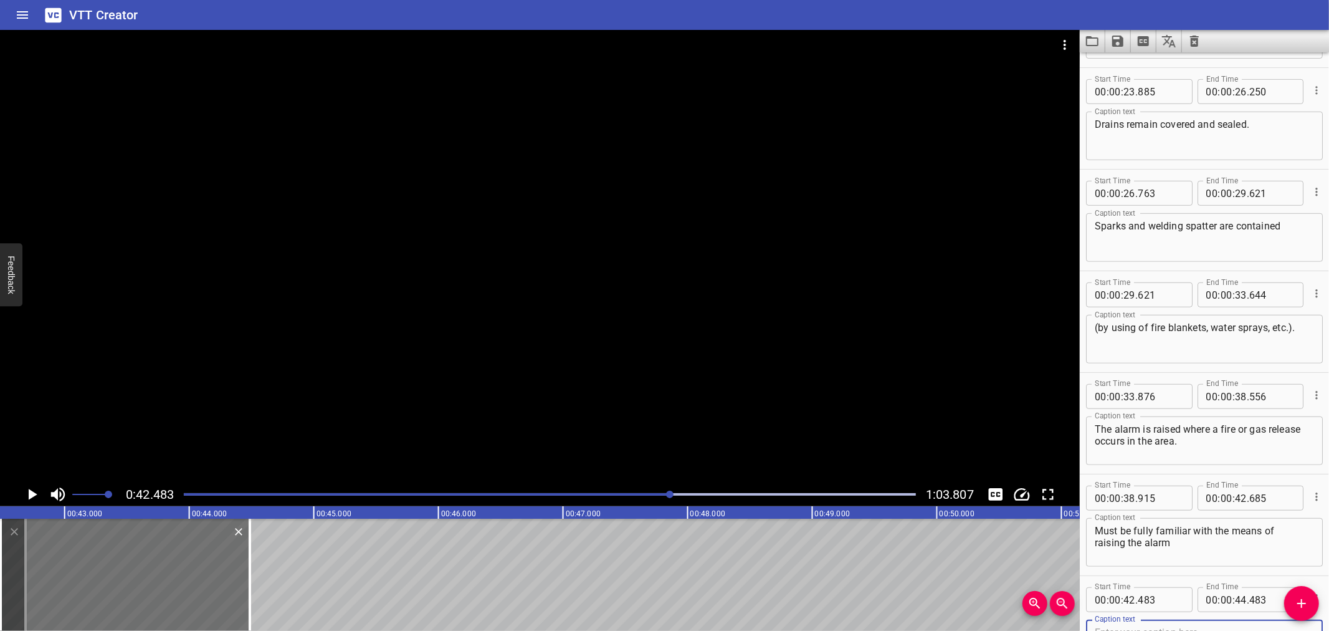
scroll to position [705, 0]
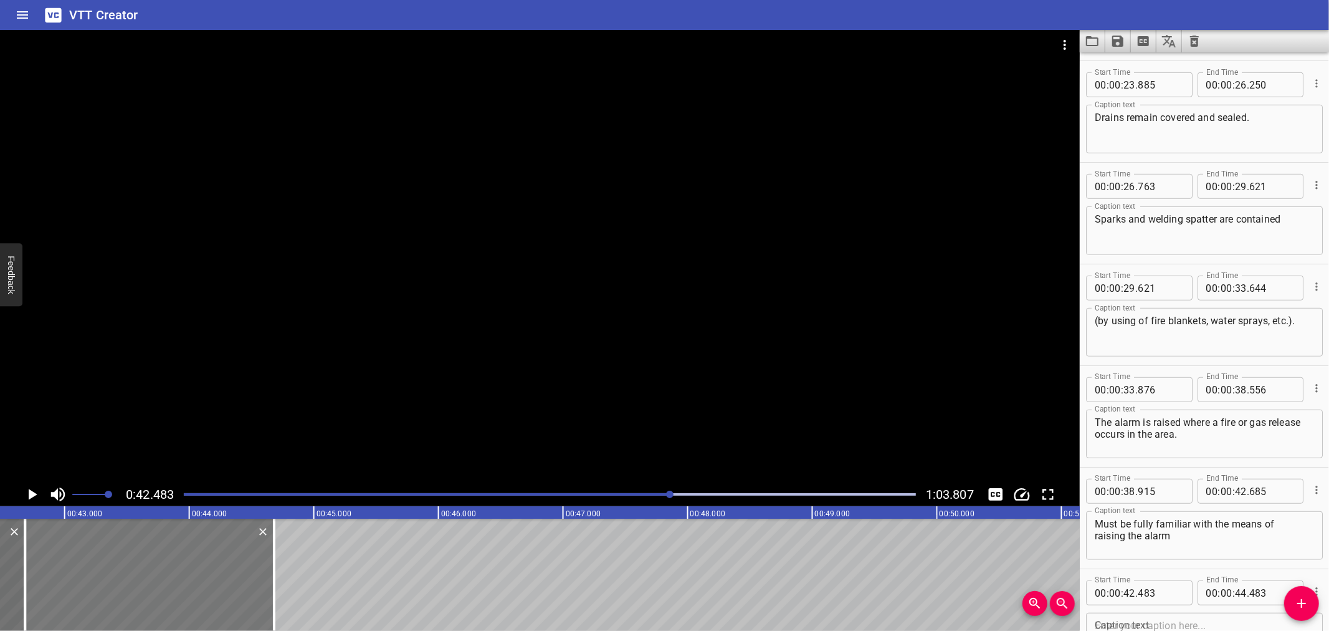
drag, startPoint x: 50, startPoint y: 562, endPoint x: 73, endPoint y: 568, distance: 23.3
click at [73, 568] on div at bounding box center [149, 575] width 249 height 112
type input "663"
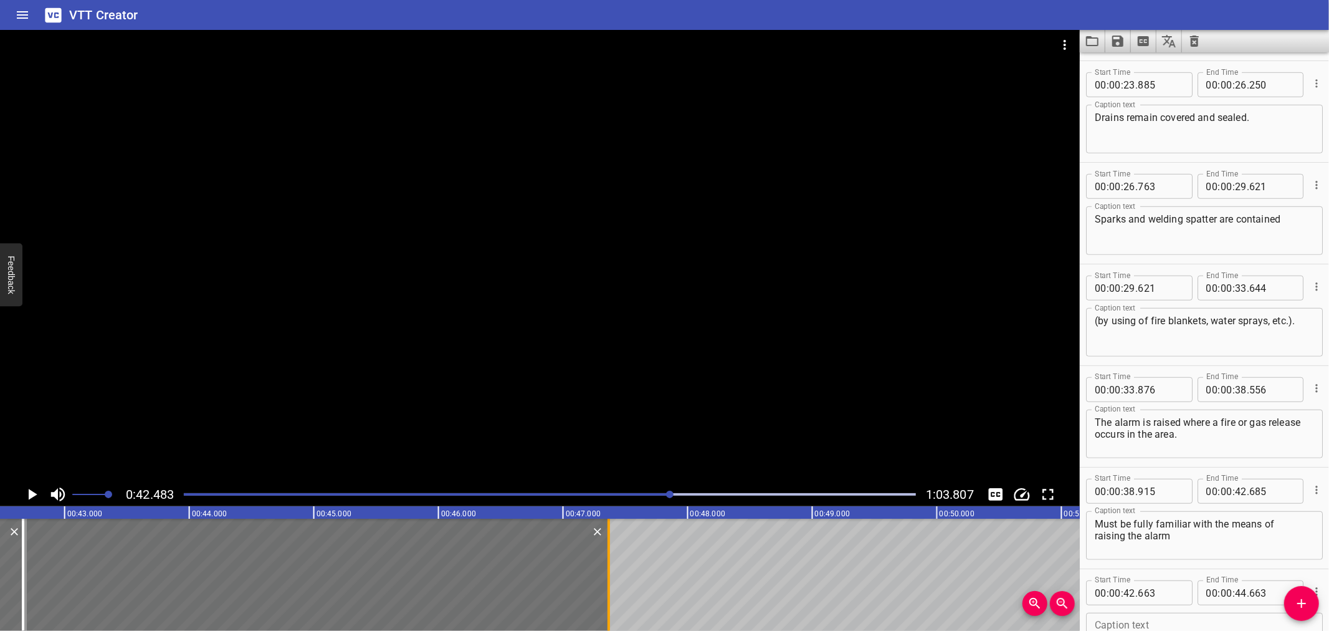
drag, startPoint x: 275, startPoint y: 582, endPoint x: 611, endPoint y: 591, distance: 336.7
click at [611, 591] on div at bounding box center [609, 575] width 12 height 112
type input "47"
type input "363"
click at [1170, 590] on input "number" at bounding box center [1160, 592] width 45 height 25
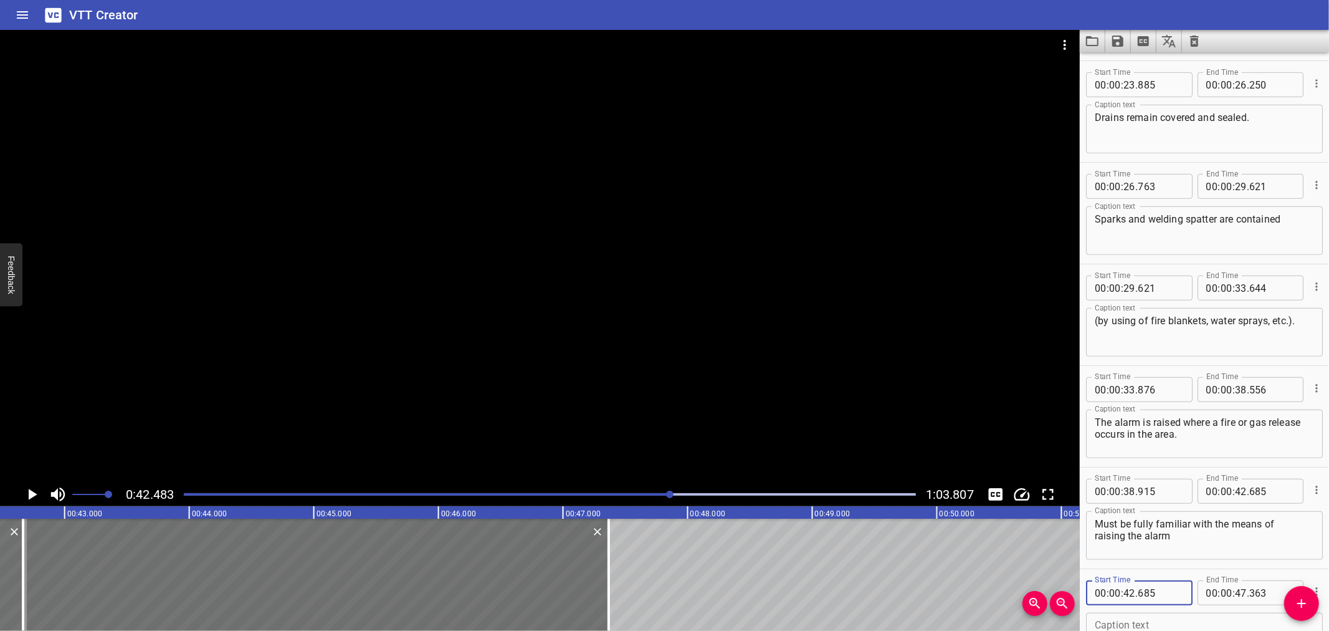
type input "685"
click at [1118, 620] on textarea at bounding box center [1204, 638] width 219 height 36
paste textarea "and understand what to do in the event of an incident or dangerous occurrence."
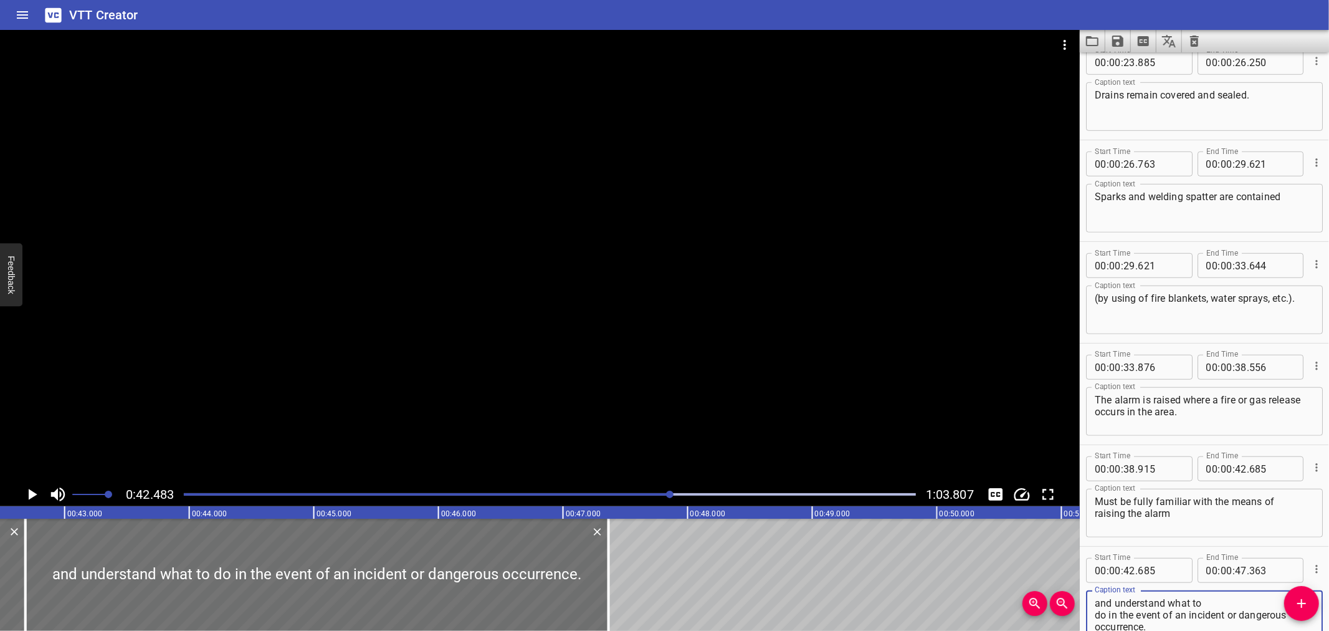
type textarea "and understand what to do in the event of an incident or dangerous occurrence."
click at [1278, 495] on textarea "Must be fully familiar with the means of raising the alarm" at bounding box center [1204, 513] width 219 height 36
type textarea "Must be fully familiar with the means of raising the alarm"
click at [1225, 600] on textarea "and understand what to do in the event of an incident or dangerous occurrence." at bounding box center [1204, 615] width 219 height 36
click at [1202, 621] on textarea "and understand what to do in the event of an incident or dangerous occurrence." at bounding box center [1204, 615] width 219 height 36
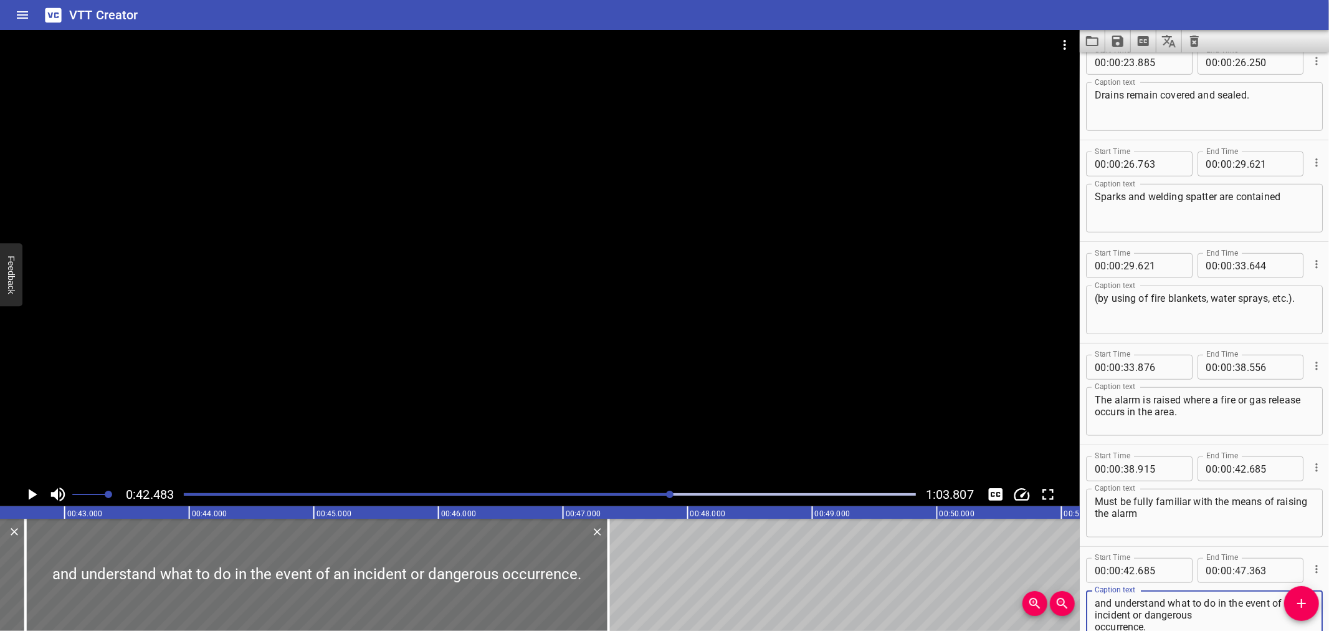
click at [1207, 613] on textarea "and understand what to do in the event of an incident or dangerous occurrence." at bounding box center [1204, 615] width 219 height 36
type textarea "and understand what to do in the event of an incident or dangerous occurrence."
click at [536, 381] on div at bounding box center [540, 256] width 1080 height 452
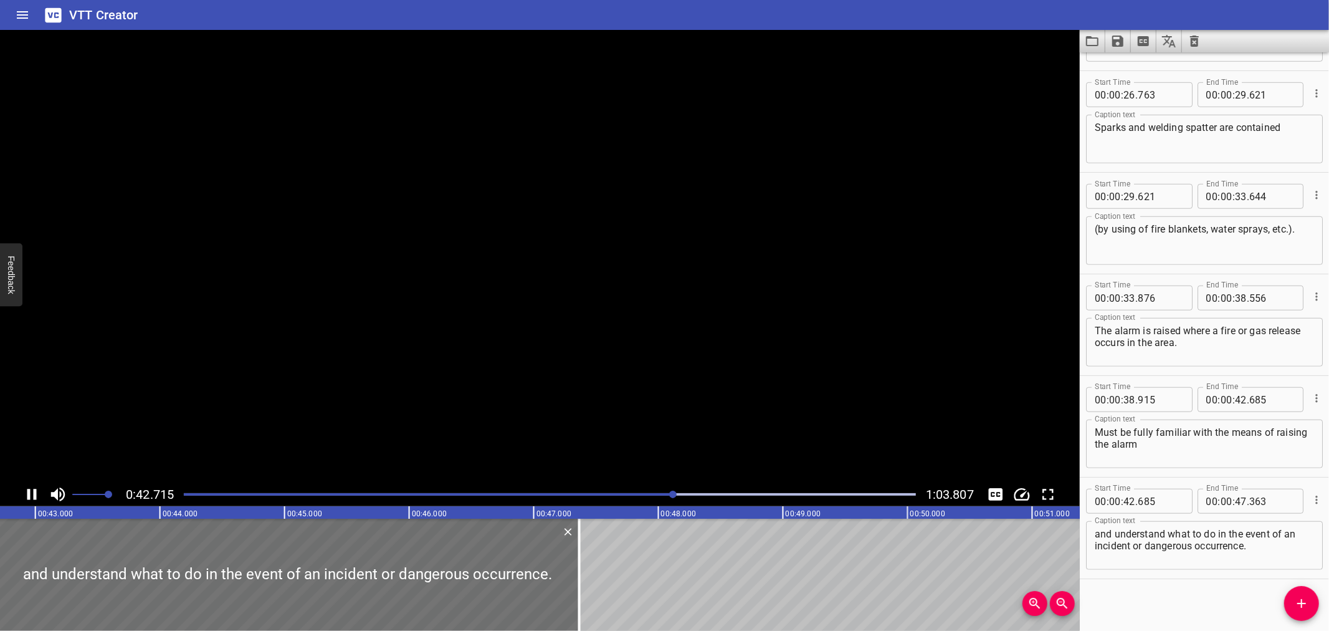
scroll to position [800, 0]
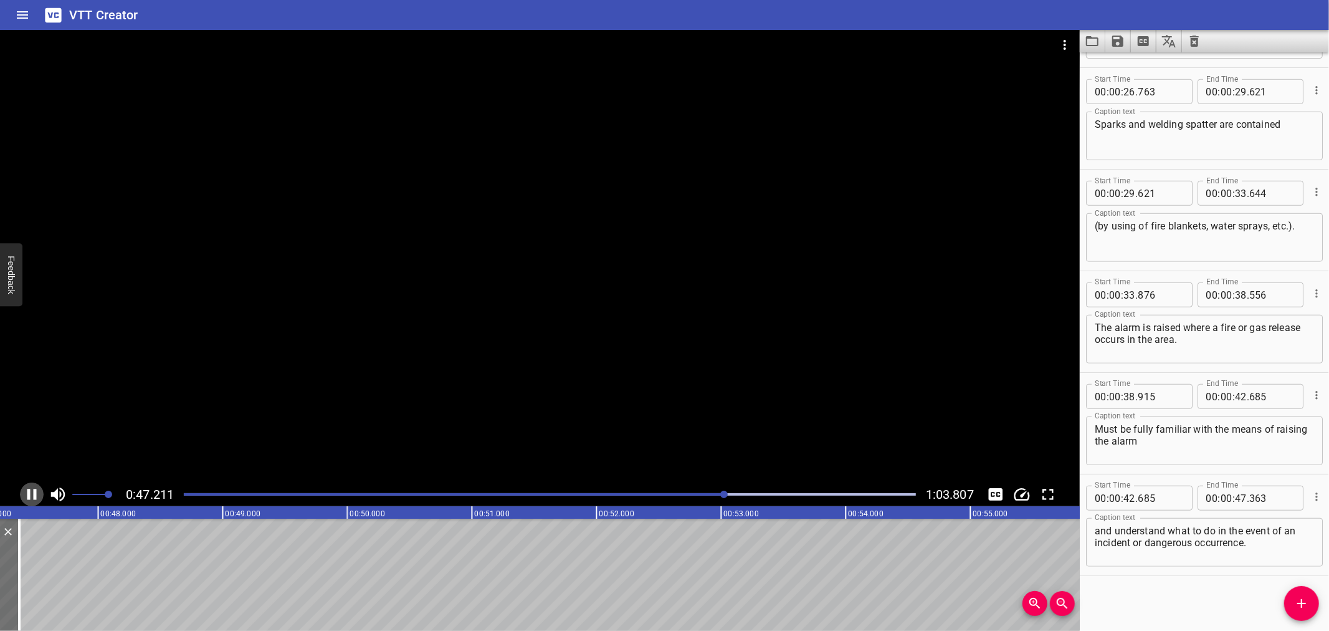
click at [34, 497] on icon "Play/Pause" at bounding box center [31, 494] width 9 height 11
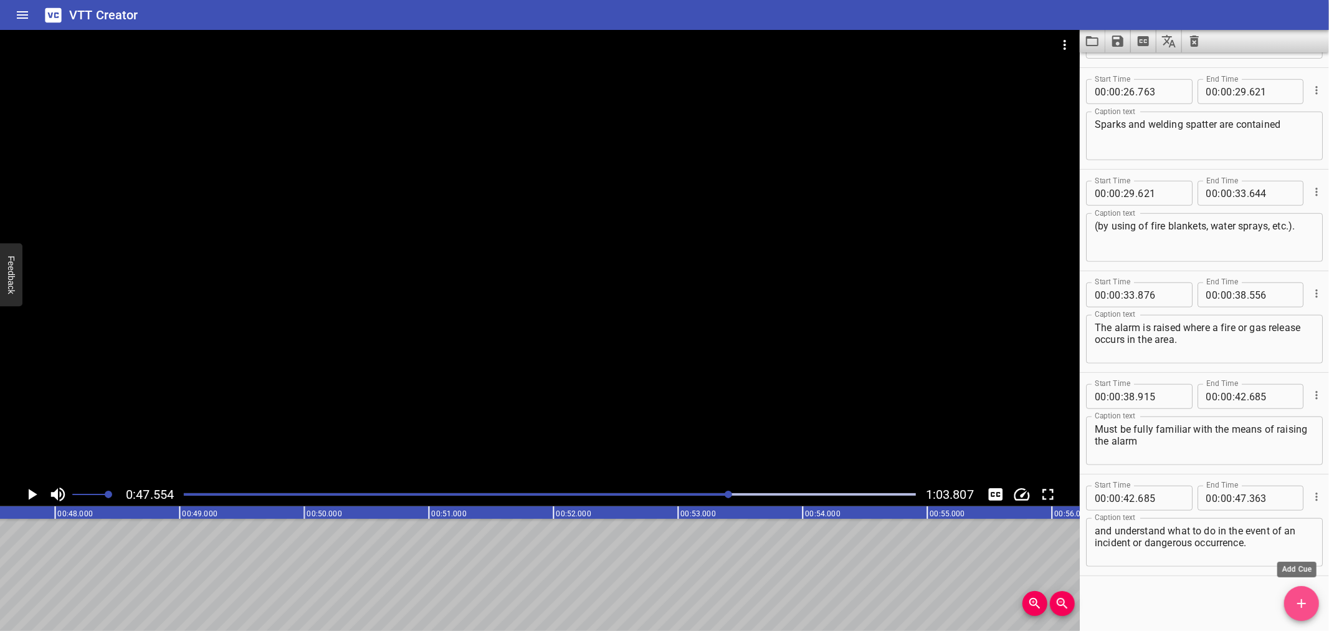
click at [1293, 596] on span "Add Cue" at bounding box center [1302, 603] width 35 height 15
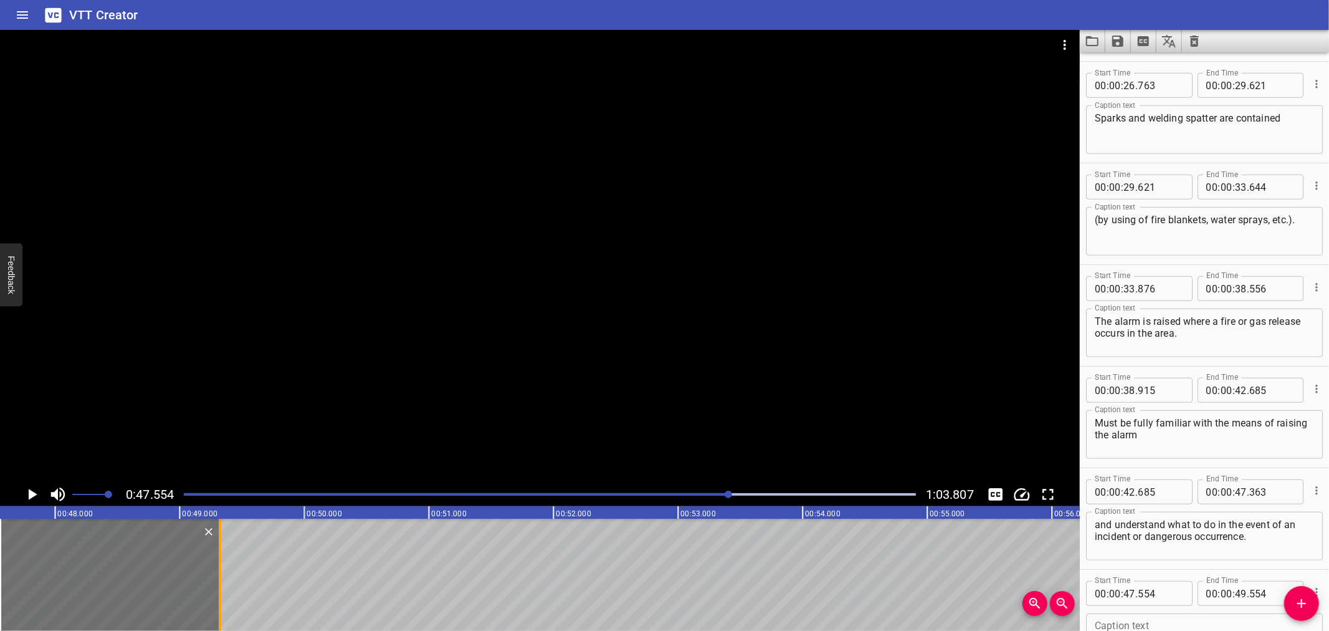
drag, startPoint x: 218, startPoint y: 576, endPoint x: 237, endPoint y: 573, distance: 18.9
click at [226, 573] on div at bounding box center [220, 575] width 12 height 112
type input "489"
drag, startPoint x: 141, startPoint y: 573, endPoint x: 162, endPoint y: 572, distance: 20.6
click at [162, 572] on div at bounding box center [141, 575] width 241 height 112
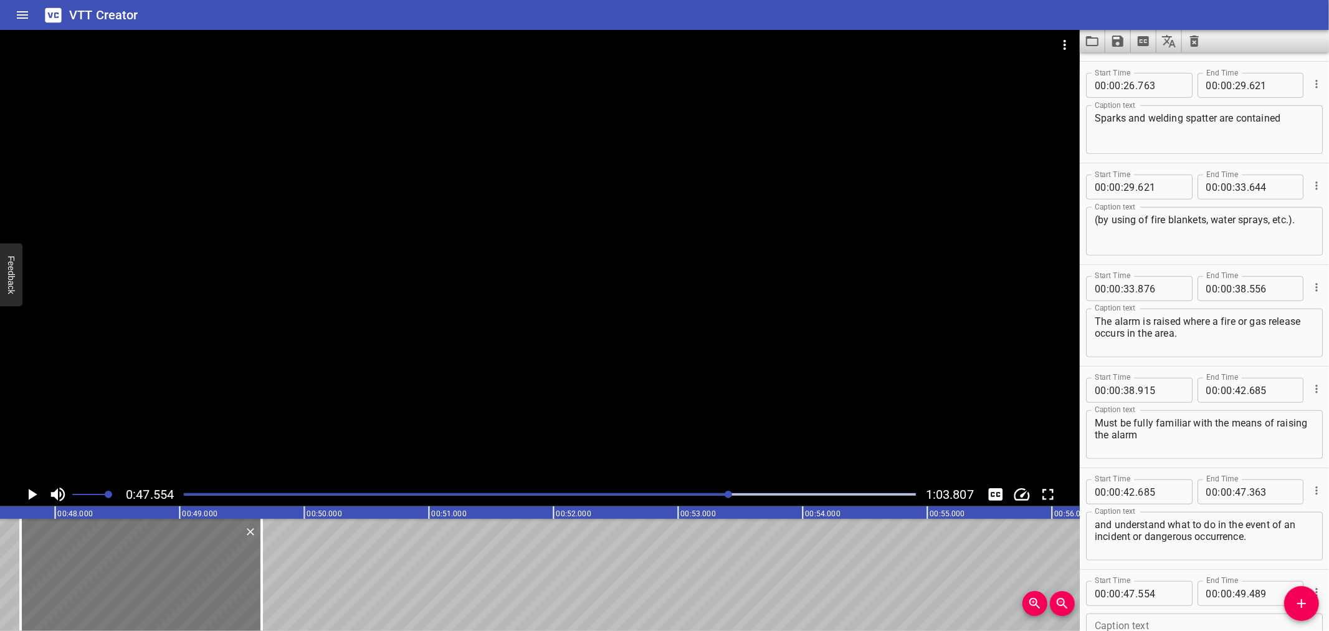
type input "719"
type input "654"
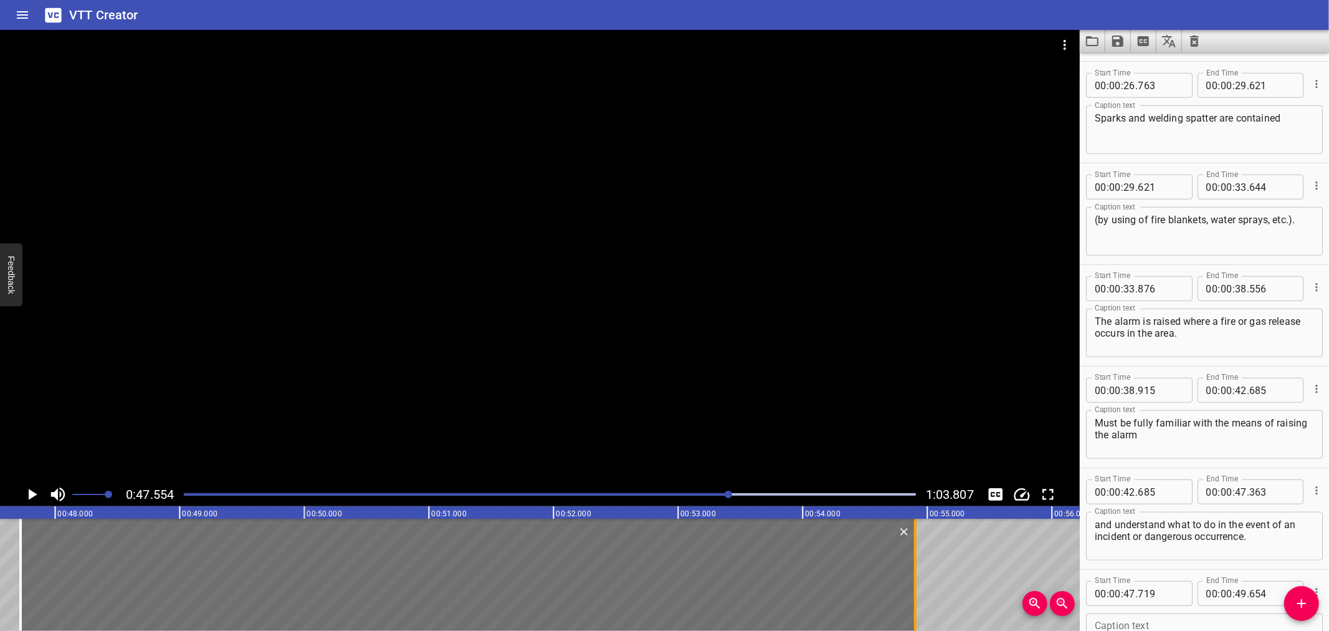
drag, startPoint x: 266, startPoint y: 577, endPoint x: 919, endPoint y: 581, distance: 653.8
click at [919, 581] on div at bounding box center [915, 575] width 12 height 112
type input "54"
type input "899"
click at [445, 368] on div at bounding box center [540, 256] width 1080 height 452
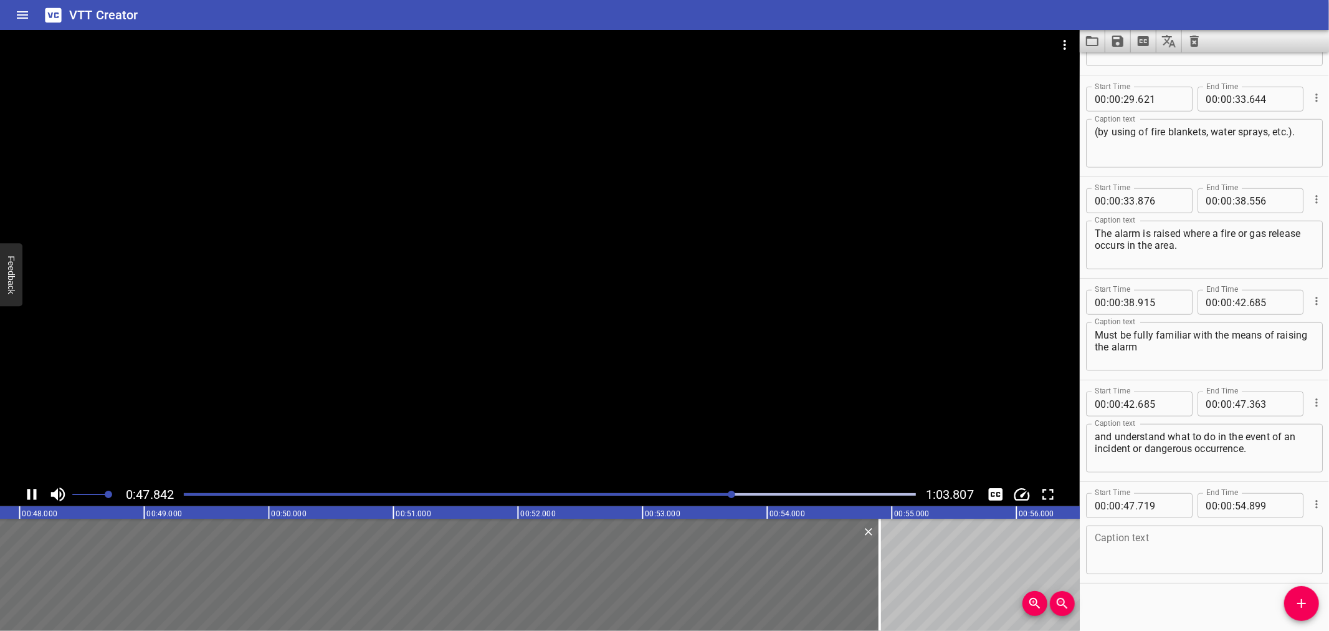
scroll to position [901, 0]
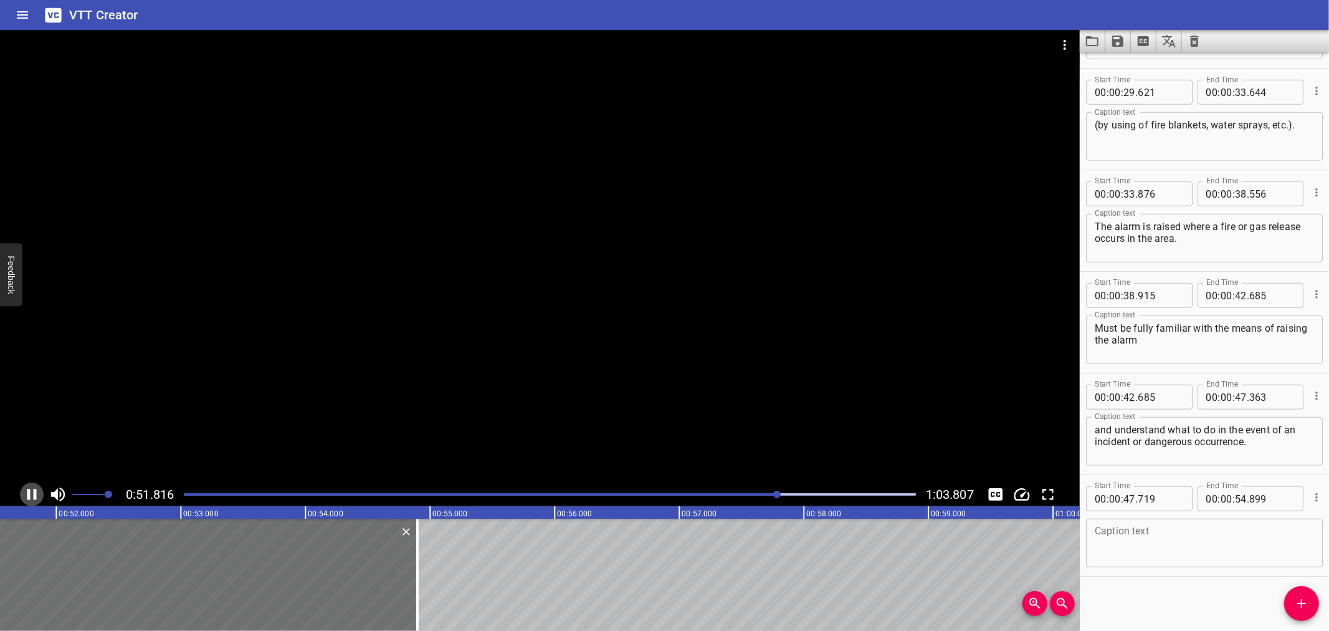
click at [31, 494] on icon "Play/Pause" at bounding box center [31, 494] width 19 height 19
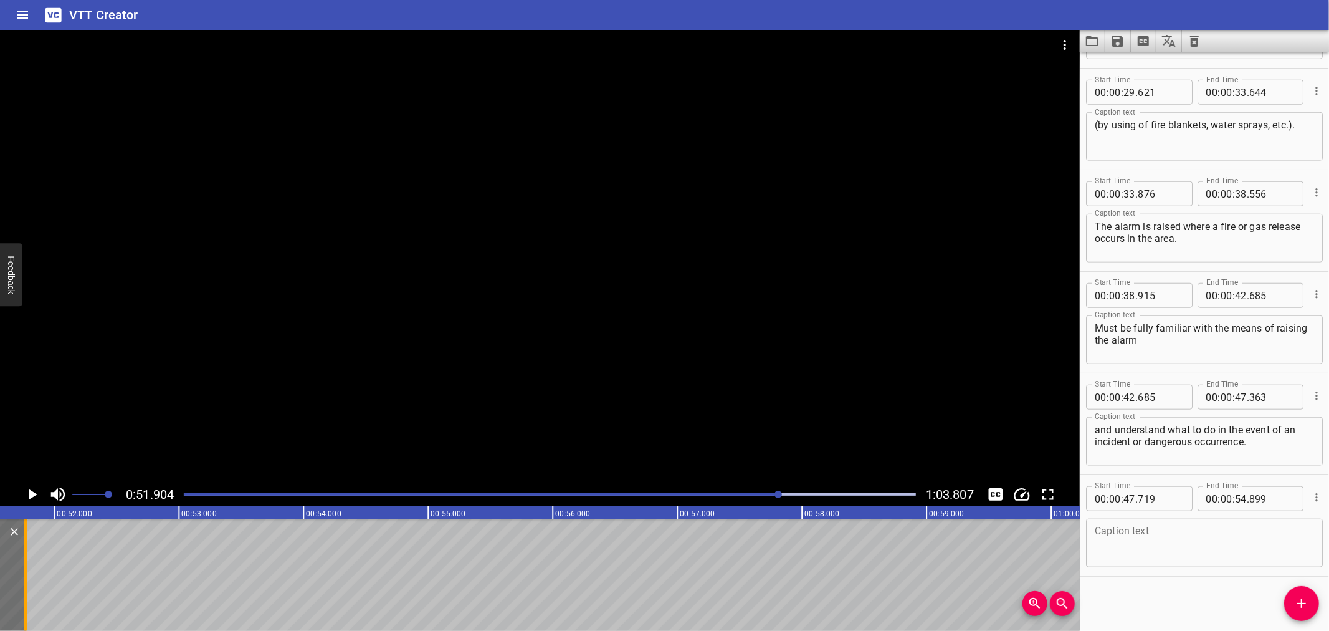
scroll to position [0, 6423]
drag, startPoint x: 368, startPoint y: 548, endPoint x: 36, endPoint y: 560, distance: 333.0
click at [36, 560] on div at bounding box center [41, 575] width 12 height 112
type input "51"
type input "857"
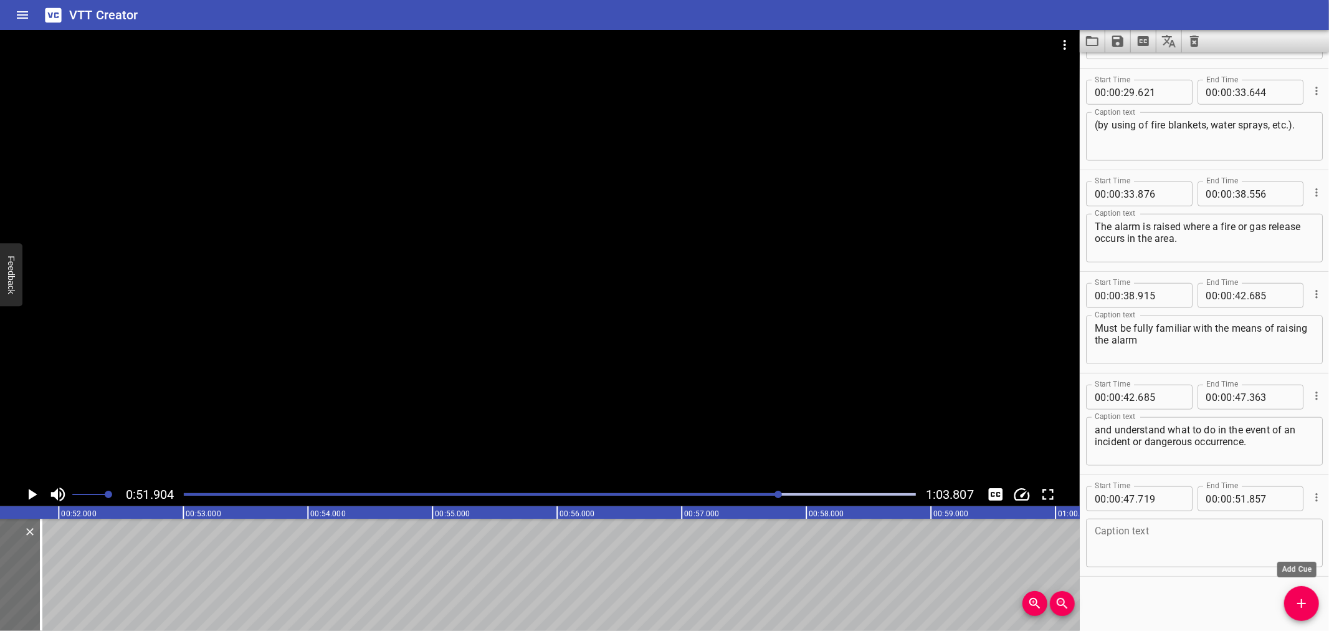
click at [1292, 598] on span "Add Cue" at bounding box center [1302, 603] width 35 height 15
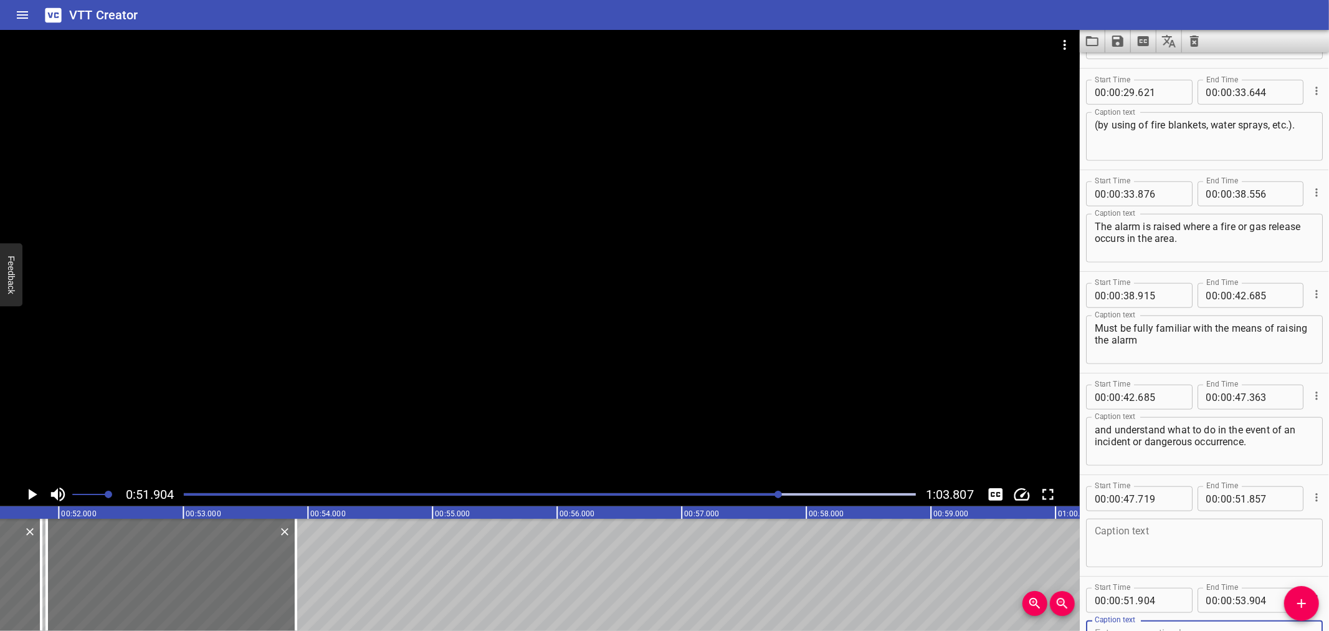
scroll to position [907, 0]
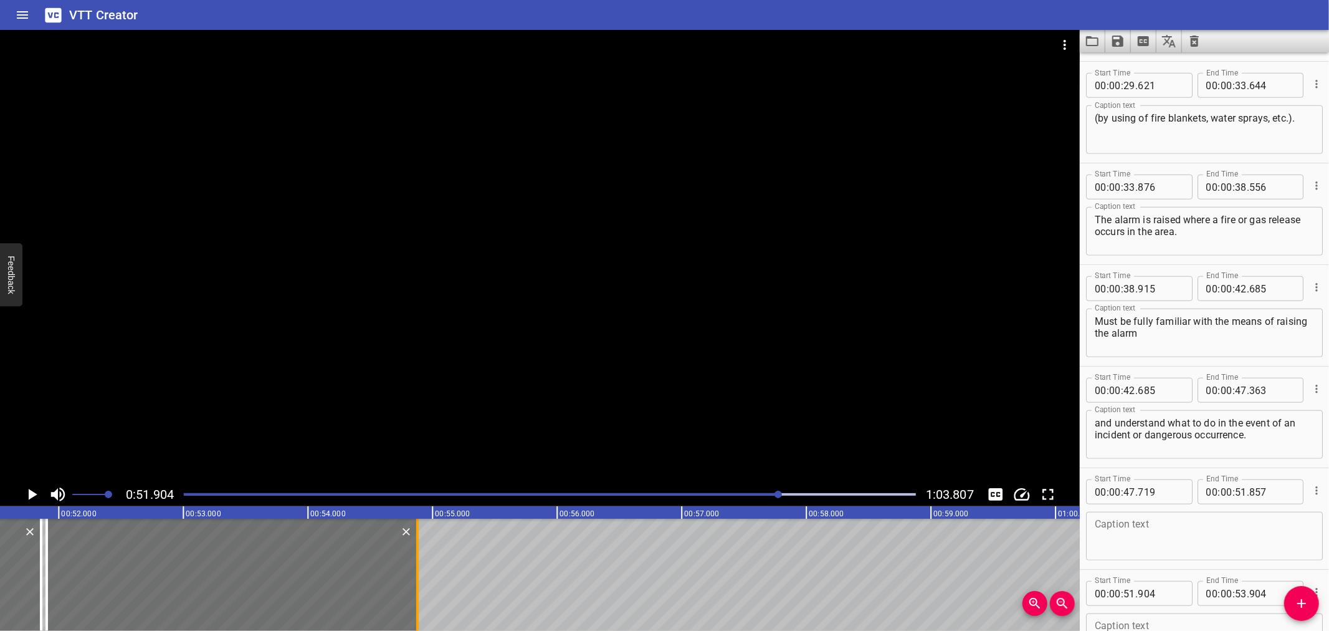
drag, startPoint x: 292, startPoint y: 561, endPoint x: 413, endPoint y: 563, distance: 121.6
click at [413, 563] on div at bounding box center [417, 575] width 12 height 112
type input "54"
type input "879"
click at [396, 565] on div at bounding box center [227, 575] width 371 height 112
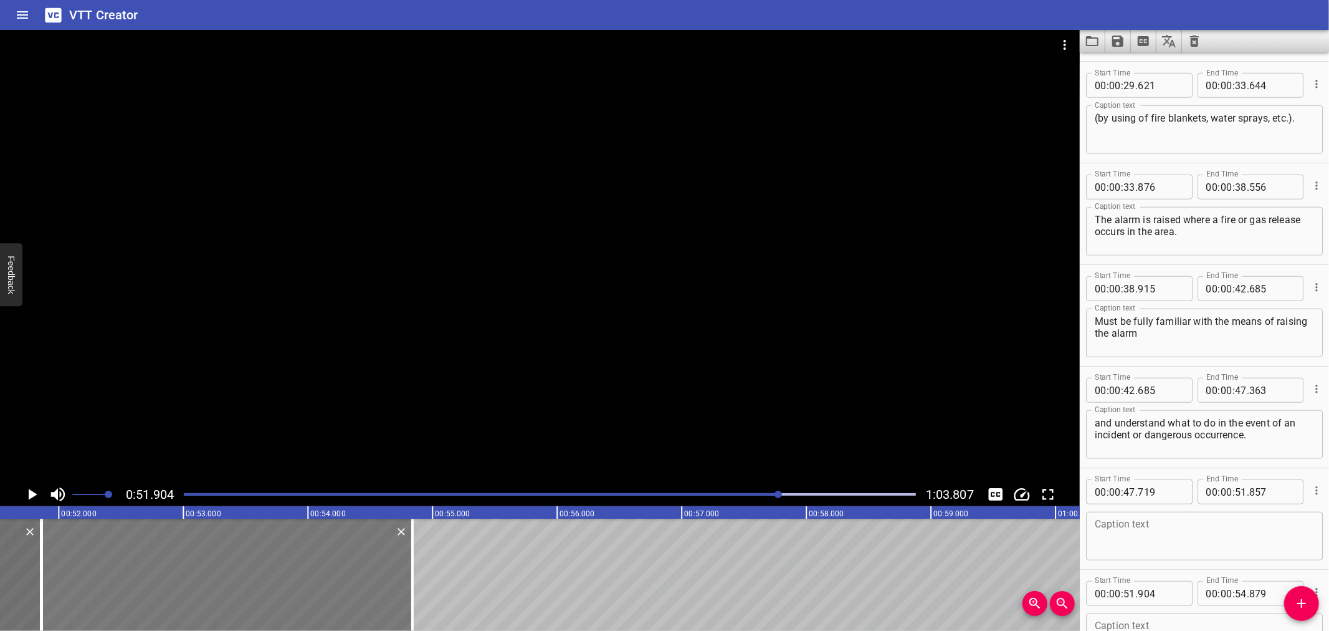
type input "884"
type input "859"
drag, startPoint x: 396, startPoint y: 565, endPoint x: 1166, endPoint y: 595, distance: 770.3
click at [1166, 595] on input "number" at bounding box center [1160, 593] width 45 height 25
type input "857"
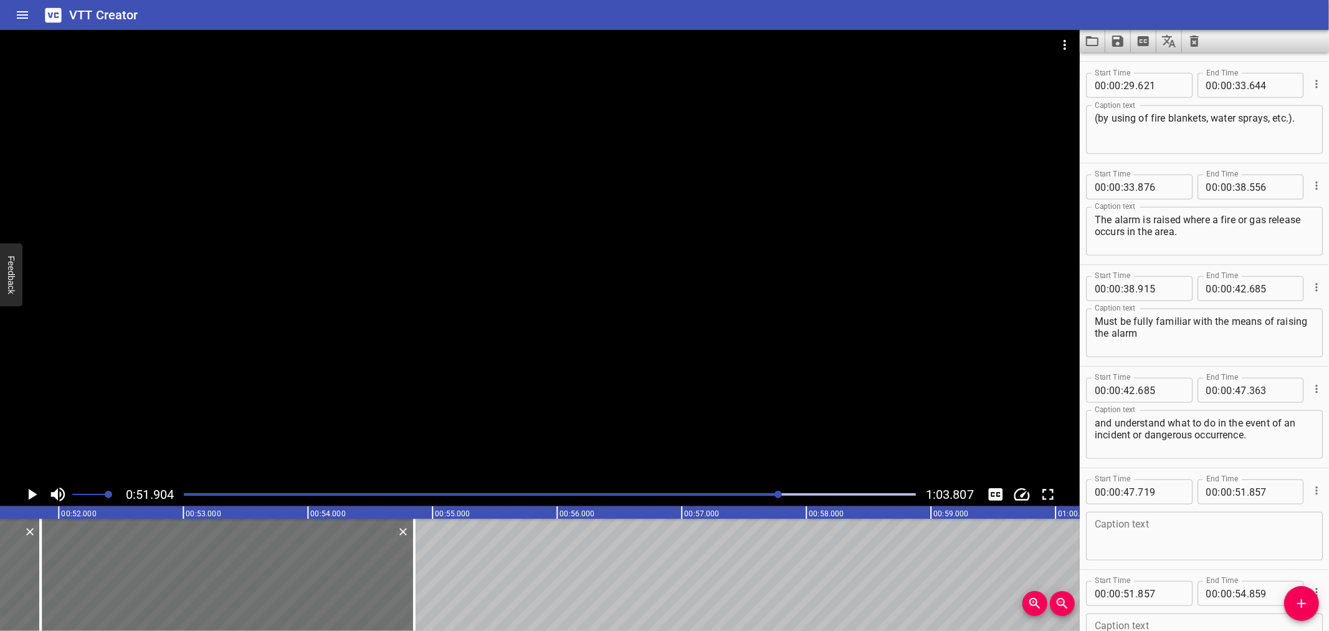
click at [198, 290] on div at bounding box center [540, 256] width 1080 height 452
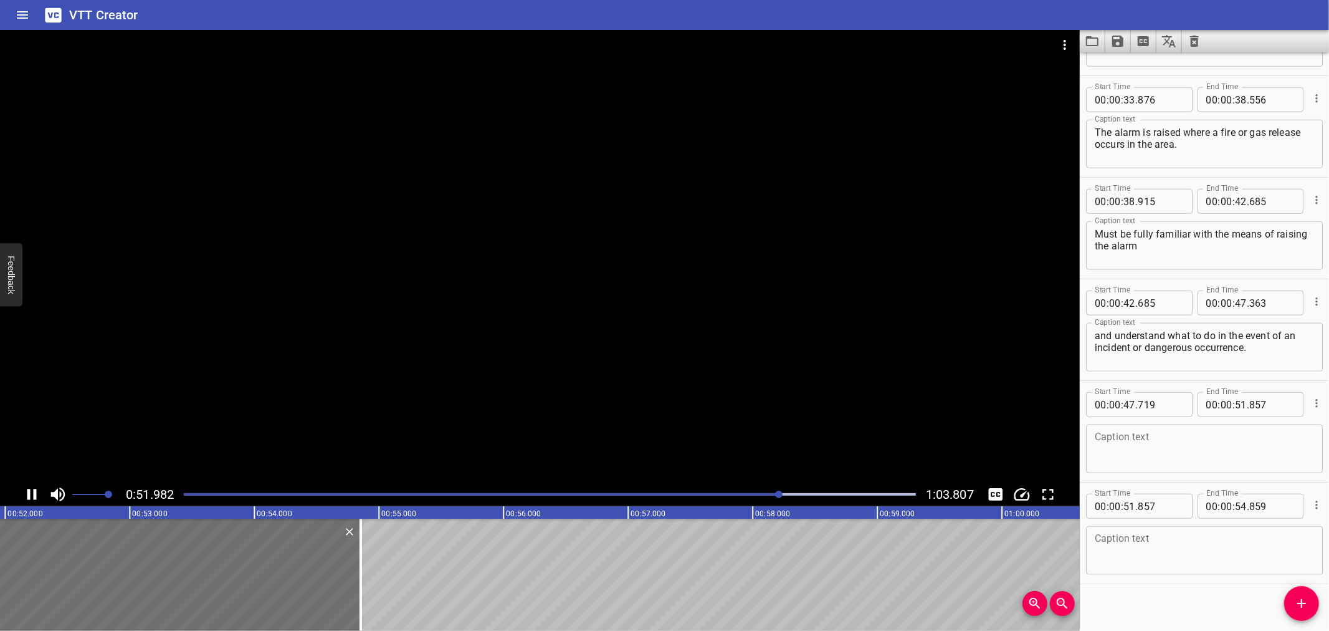
scroll to position [1002, 0]
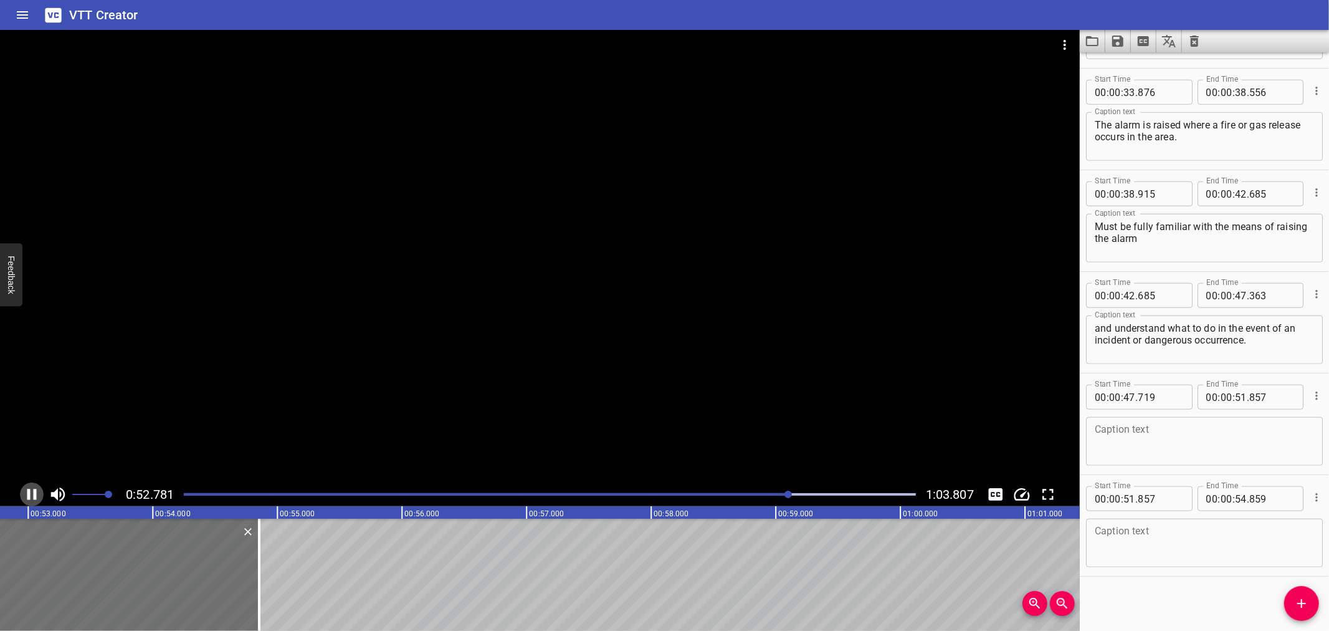
click at [28, 495] on icon "Play/Pause" at bounding box center [31, 494] width 9 height 11
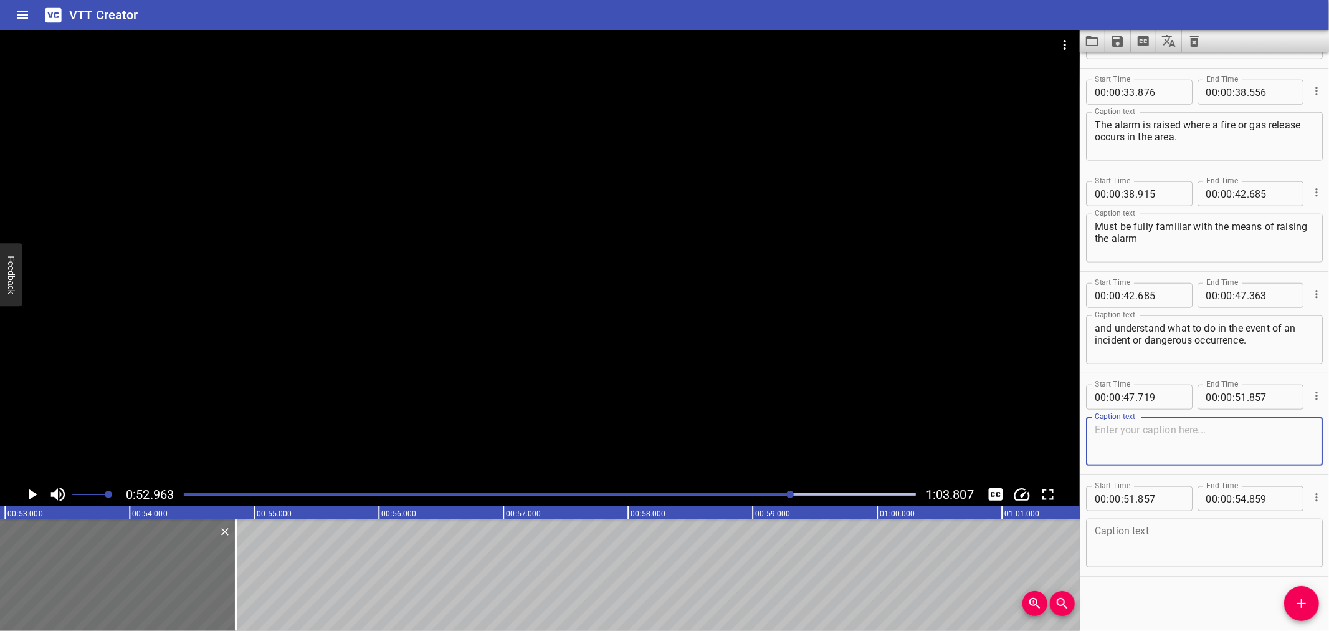
click at [1161, 440] on textarea at bounding box center [1204, 442] width 219 height 36
paste textarea "Must attend the toolbox talk and understood the control measures"
click at [1300, 426] on textarea "Must attend the toolbox talk and understood the control measures" at bounding box center [1204, 442] width 219 height 36
type textarea "Must attend the toolbox talk and understood the control measures"
click at [1152, 550] on textarea at bounding box center [1204, 543] width 219 height 36
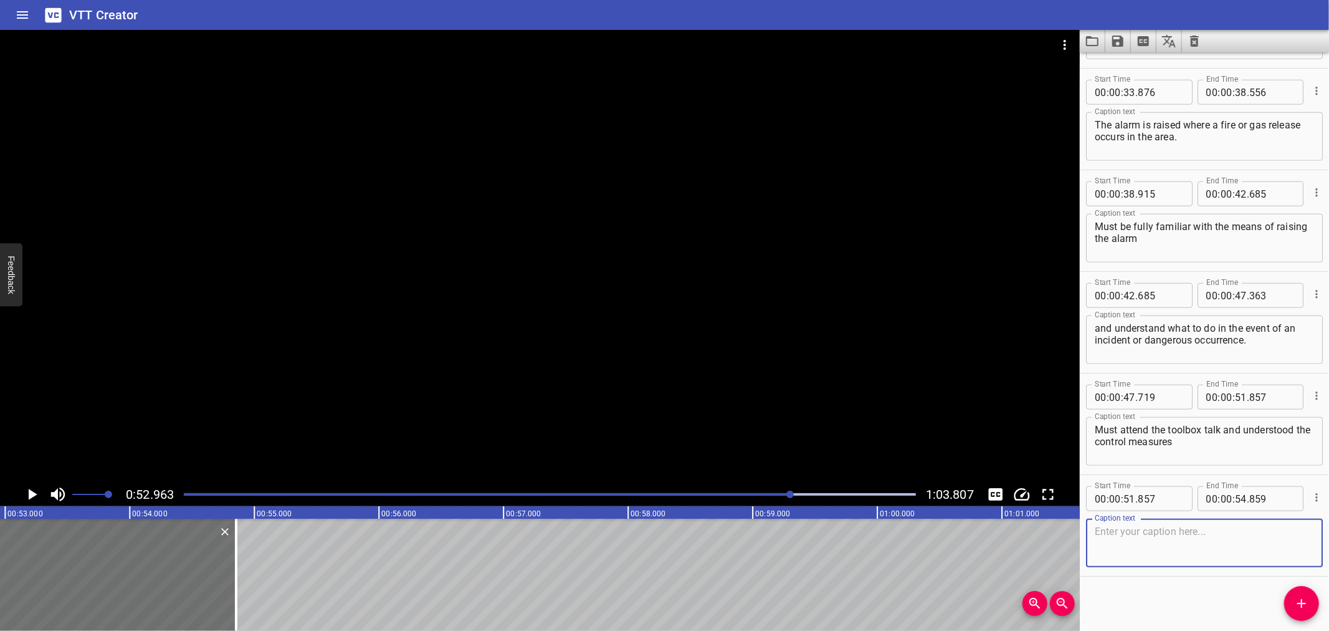
paste textarea "as require under the approved PTW."
type textarea "as require under the approved PTW."
click at [735, 494] on div "Play progress" at bounding box center [426, 494] width 732 height 2
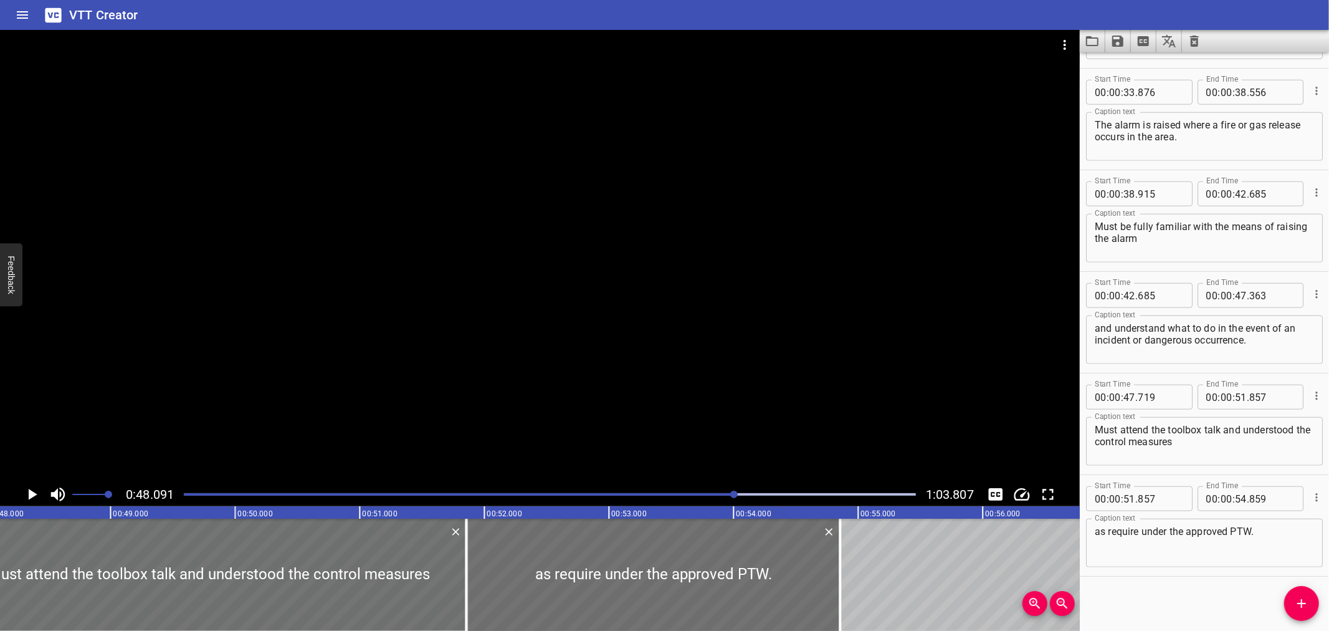
scroll to position [0, 5994]
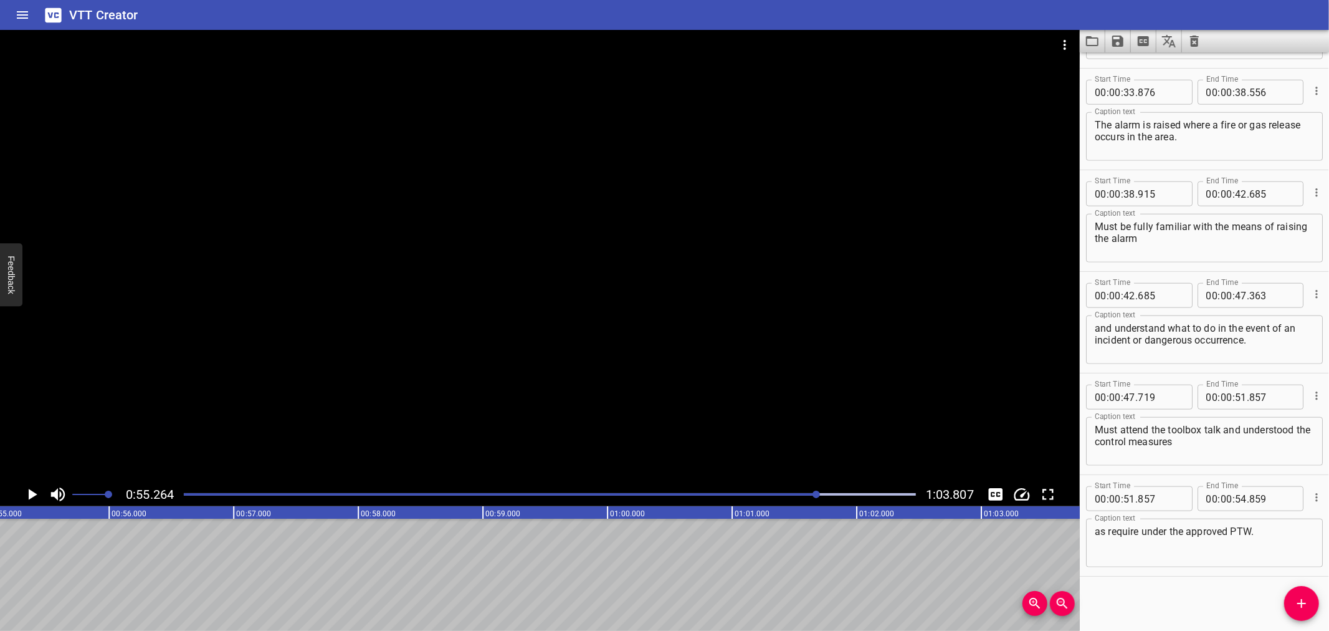
scroll to position [0, 6889]
drag, startPoint x: 1306, startPoint y: 608, endPoint x: 1297, endPoint y: 605, distance: 9.9
click at [1306, 608] on icon "Add Cue" at bounding box center [1302, 603] width 15 height 15
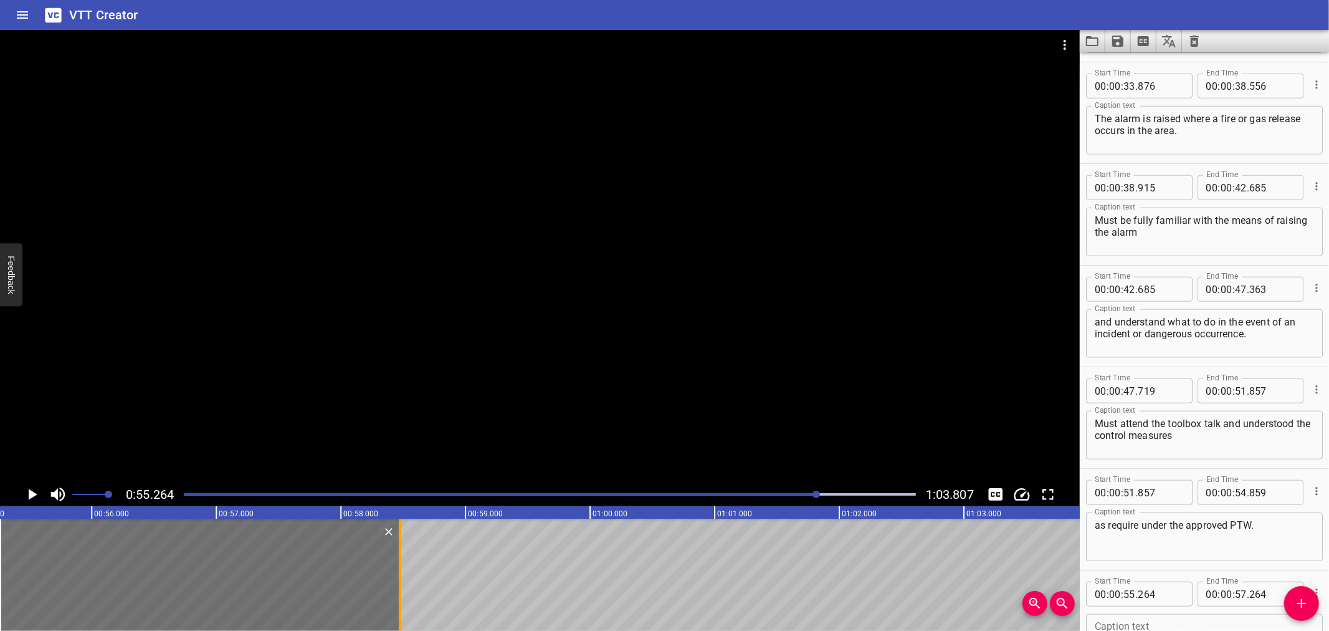
drag, startPoint x: 247, startPoint y: 584, endPoint x: 398, endPoint y: 580, distance: 150.9
click at [399, 580] on div at bounding box center [400, 575] width 2 height 112
type input "58"
type input "474"
click at [146, 335] on div at bounding box center [540, 256] width 1080 height 452
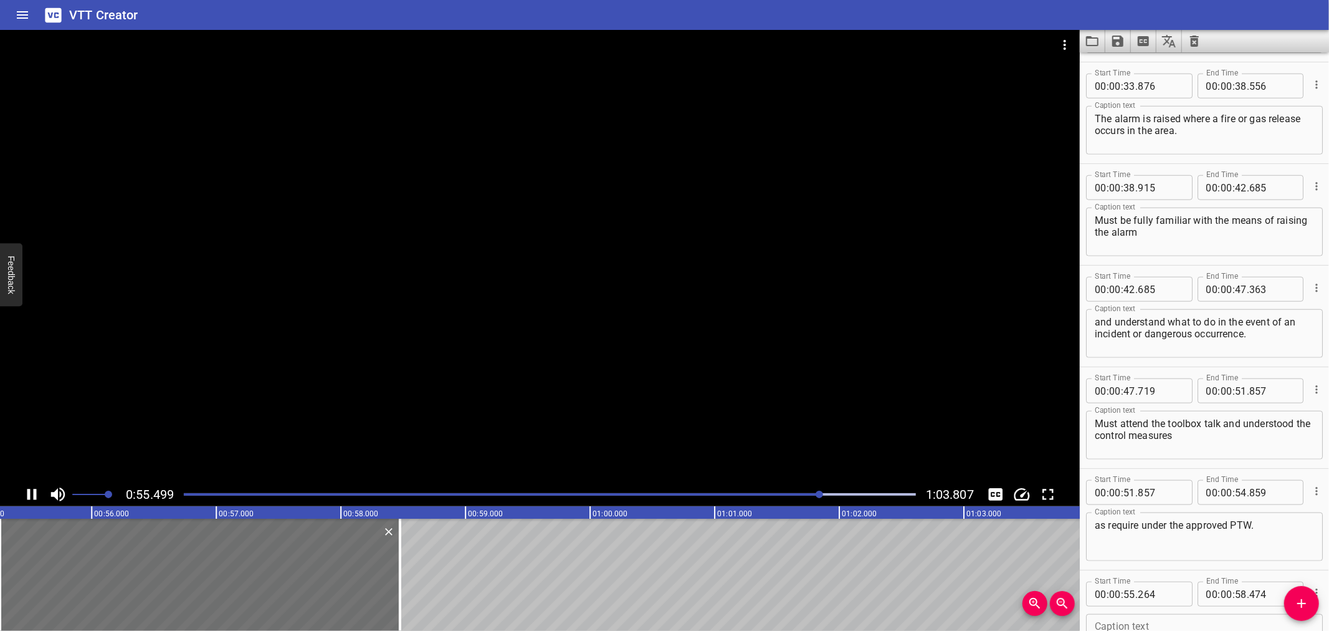
scroll to position [1104, 0]
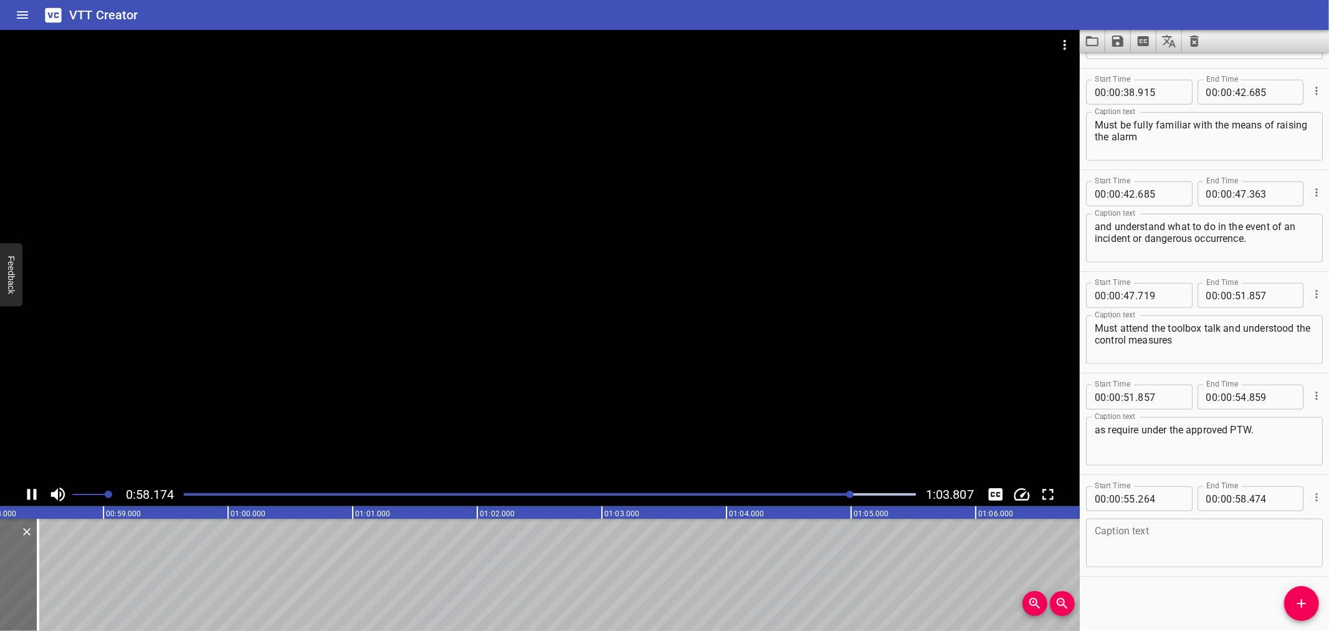
click at [130, 371] on div at bounding box center [540, 256] width 1080 height 452
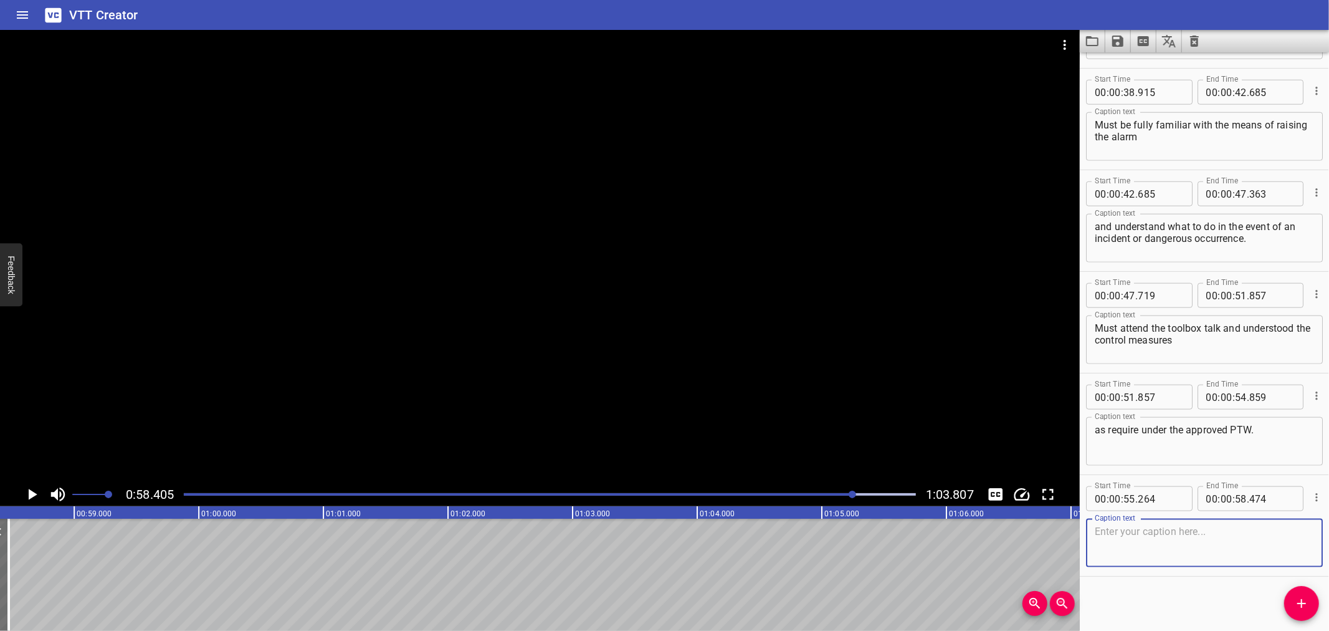
click at [1126, 544] on textarea at bounding box center [1204, 543] width 219 height 36
paste textarea "Must be fully conversant with the use a radio"
type textarea "Must be fully conversant with the use a radio"
drag, startPoint x: 1300, startPoint y: 593, endPoint x: 950, endPoint y: 593, distance: 350.3
click at [1298, 593] on button "Add Cue" at bounding box center [1302, 603] width 35 height 35
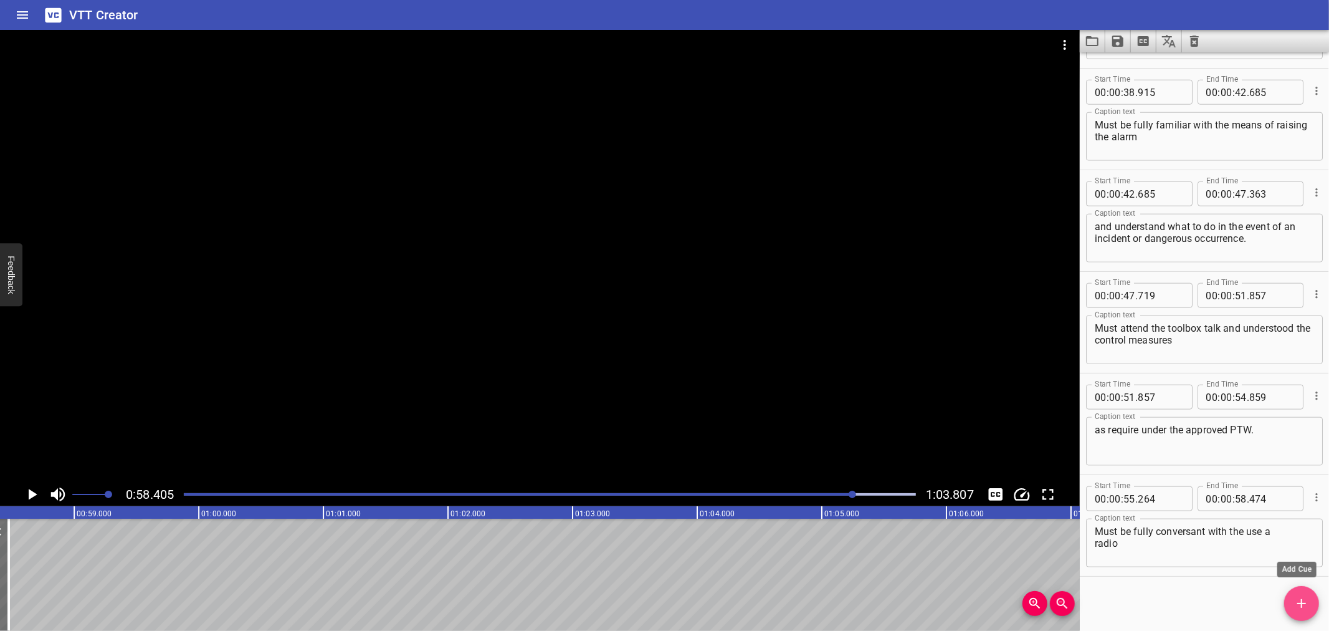
scroll to position [1111, 0]
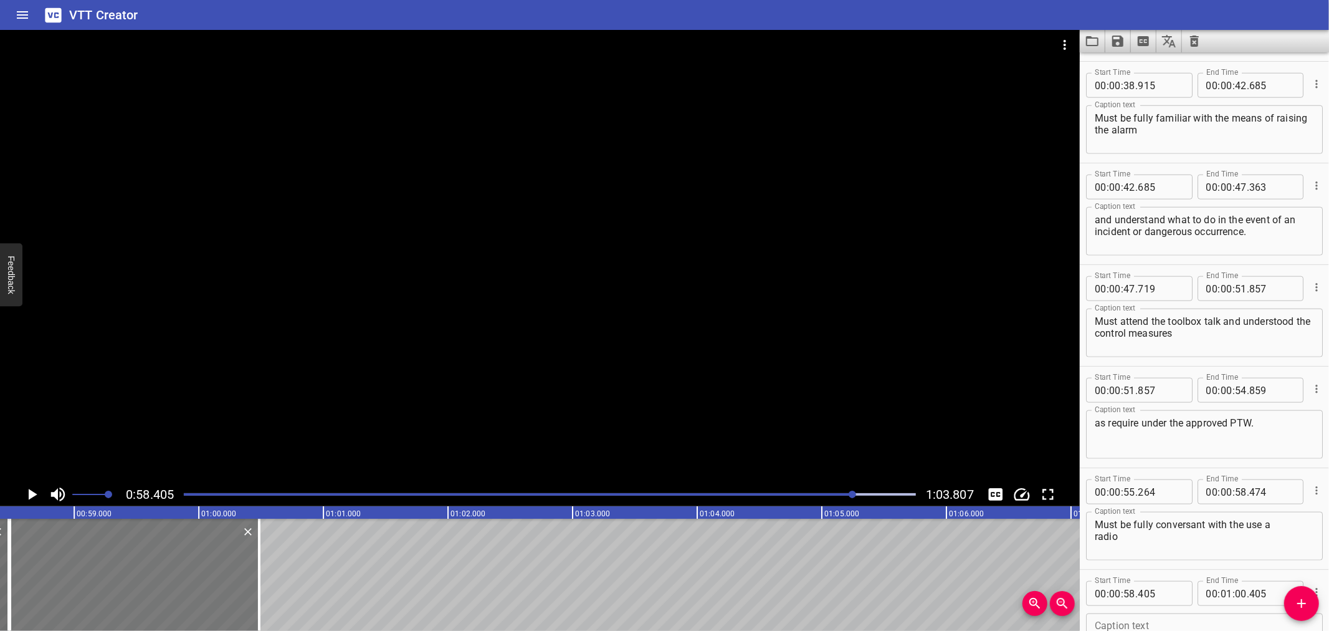
drag, startPoint x: 134, startPoint y: 596, endPoint x: 155, endPoint y: 596, distance: 20.6
click at [141, 595] on div at bounding box center [134, 575] width 249 height 112
type input "485"
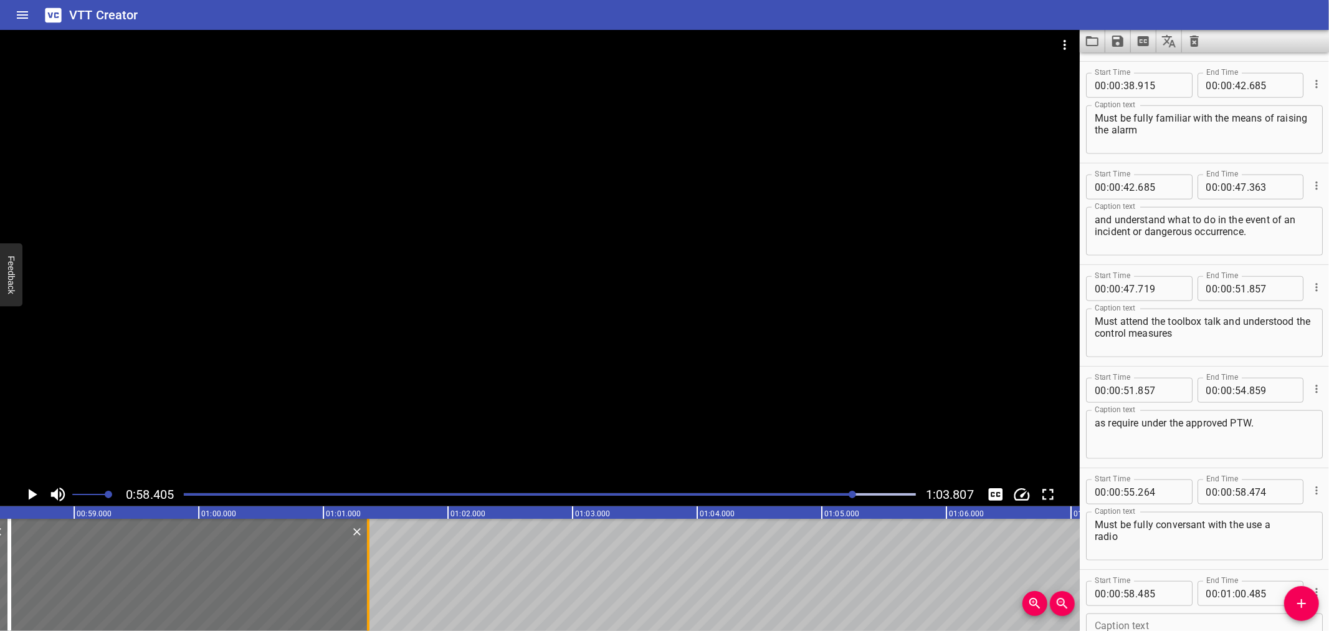
drag, startPoint x: 262, startPoint y: 592, endPoint x: 371, endPoint y: 594, distance: 109.1
click at [371, 594] on div at bounding box center [368, 575] width 12 height 112
type input "01"
type input "360"
click at [1169, 596] on input "number" at bounding box center [1160, 593] width 45 height 25
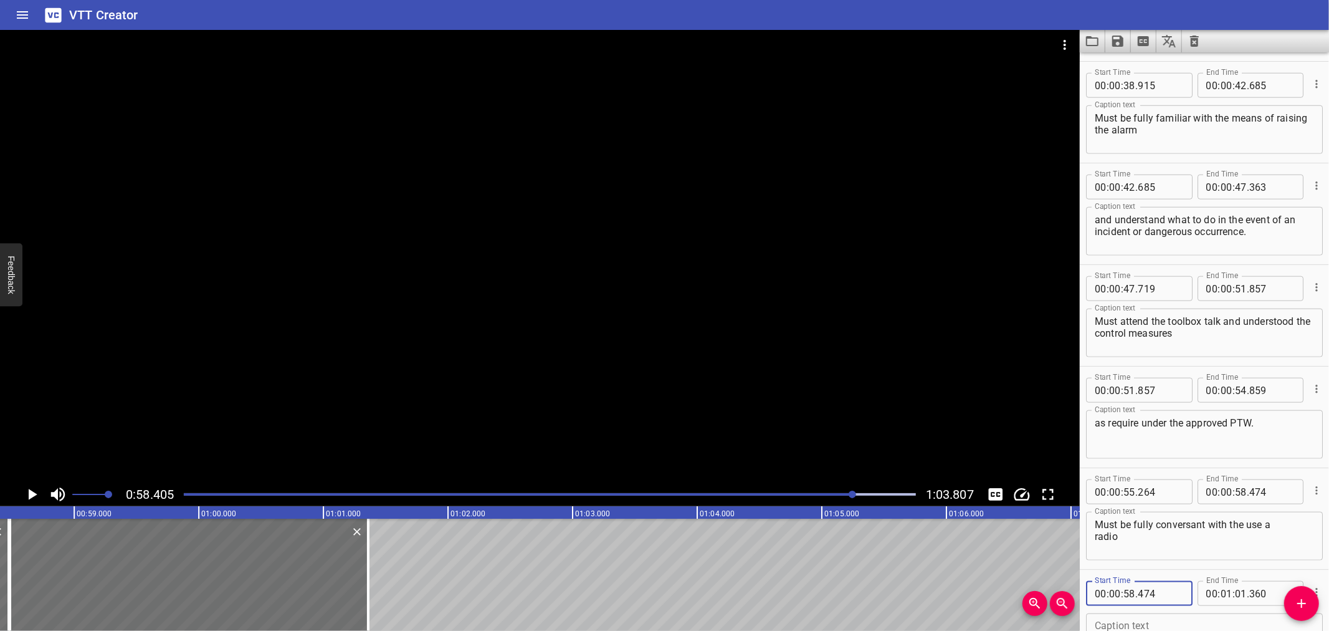
type input "474"
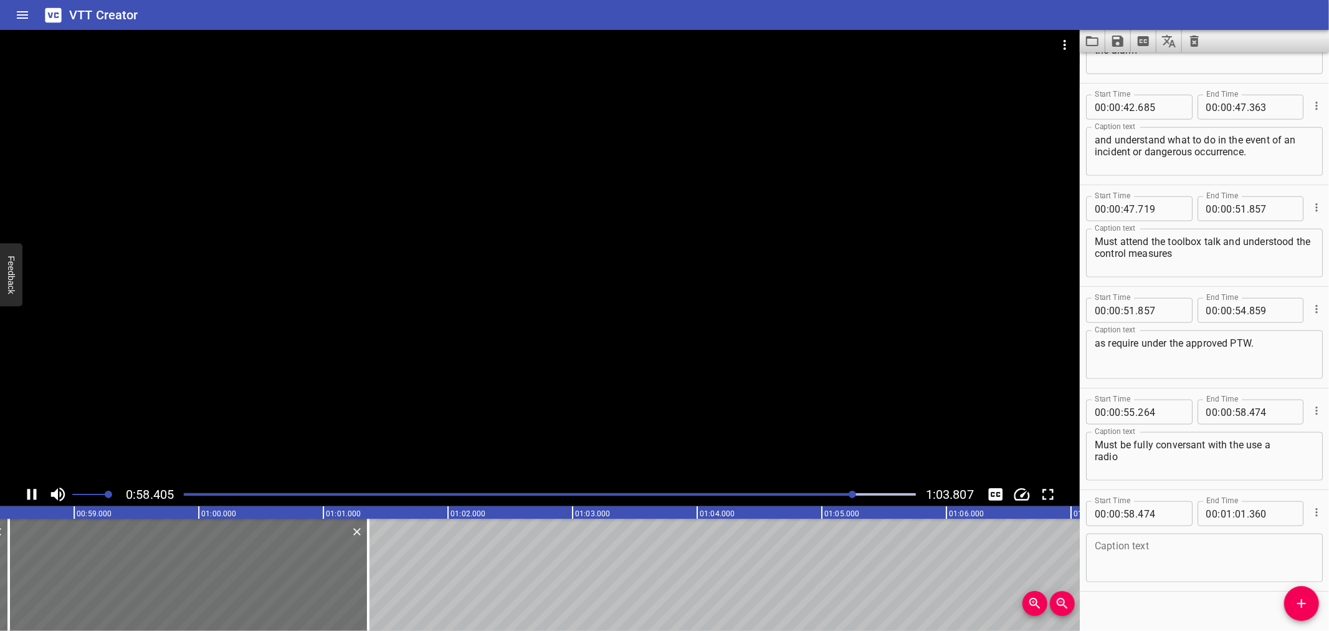
scroll to position [1205, 0]
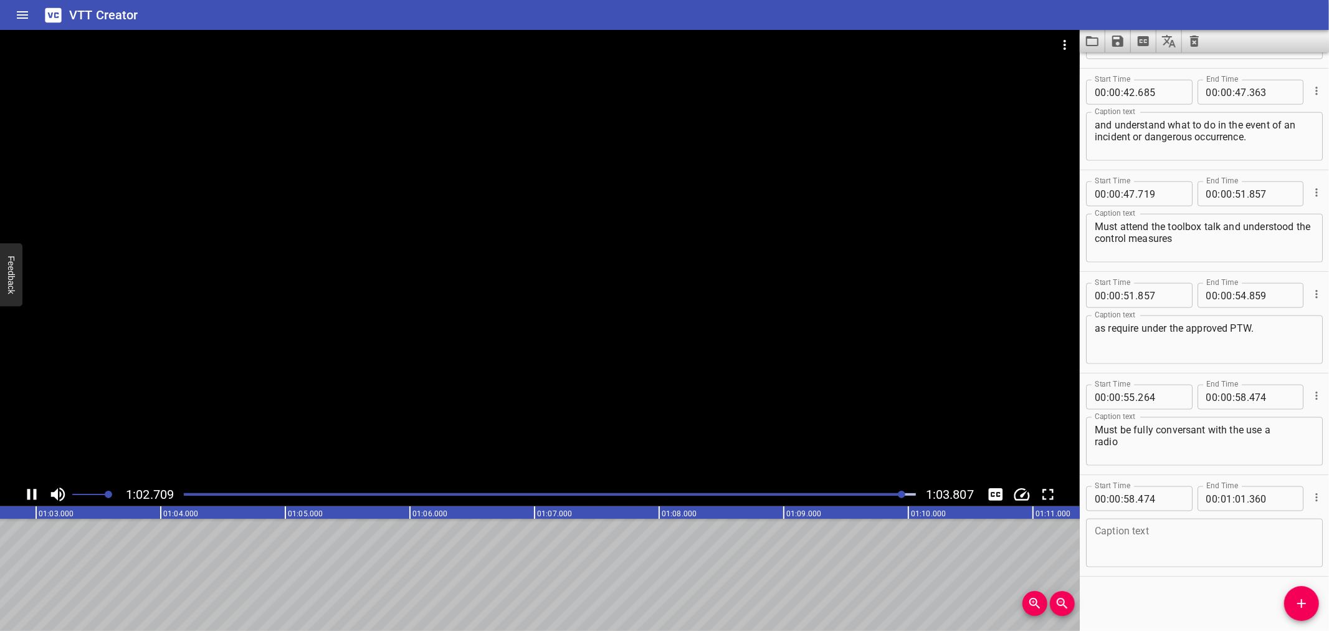
click at [581, 457] on div at bounding box center [540, 256] width 1080 height 452
click at [1229, 538] on textarea at bounding box center [1204, 543] width 219 height 36
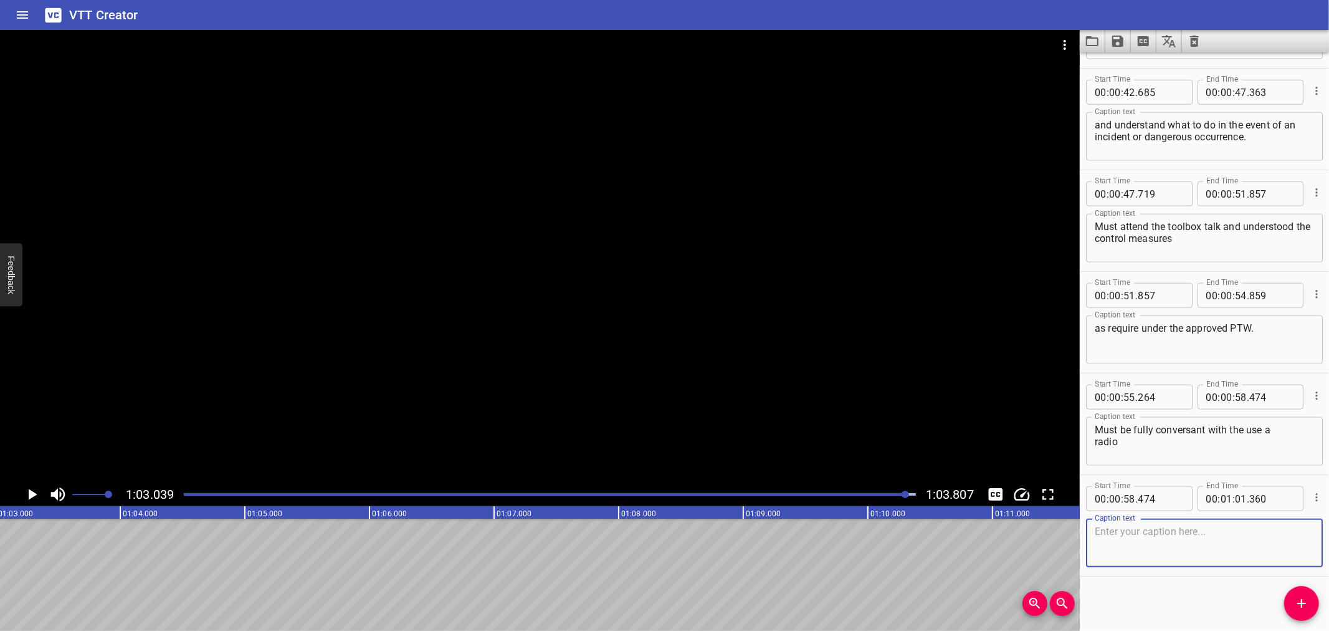
paste textarea "and must be fully proficient and understandable (English language proficient)."
click at [1266, 532] on textarea "and must be fully proficient and understandable (English language proficient)." at bounding box center [1204, 543] width 219 height 36
click at [1280, 540] on textarea "and must be fully proficient and understandable (English language proficient)." at bounding box center [1204, 543] width 219 height 36
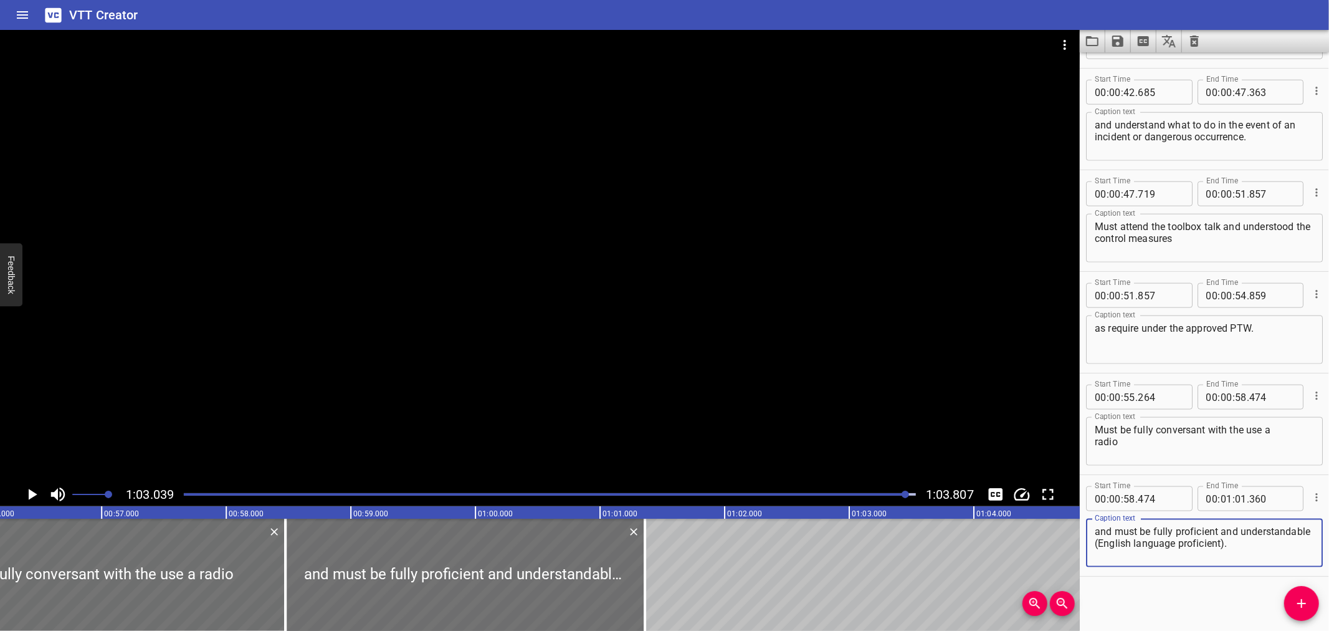
scroll to position [0, 6759]
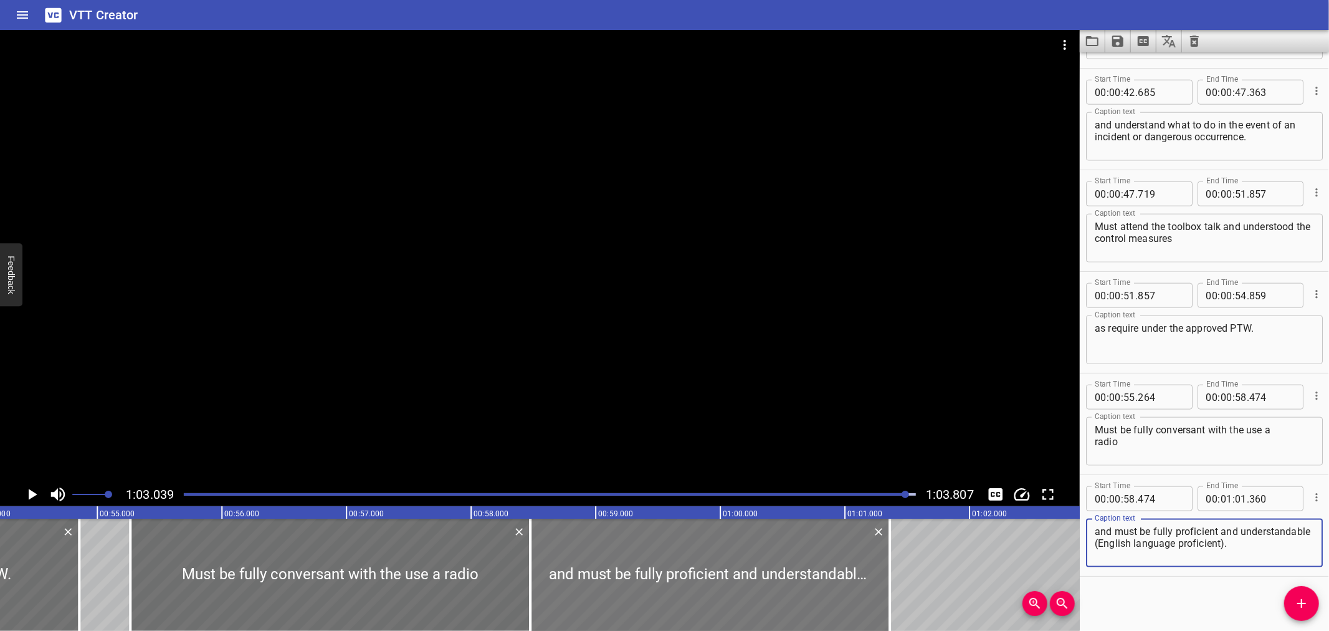
type textarea "and must be fully proficient and understandable (English language proficient)."
click at [649, 575] on div at bounding box center [710, 575] width 360 height 112
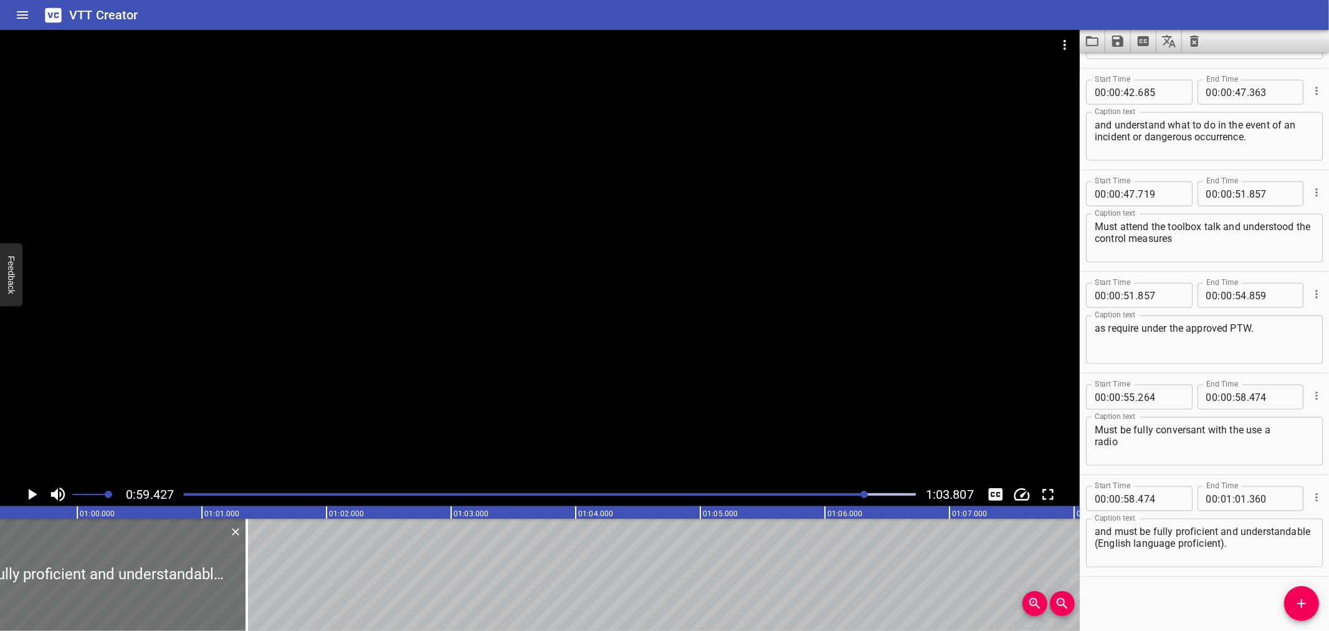
scroll to position [0, 7407]
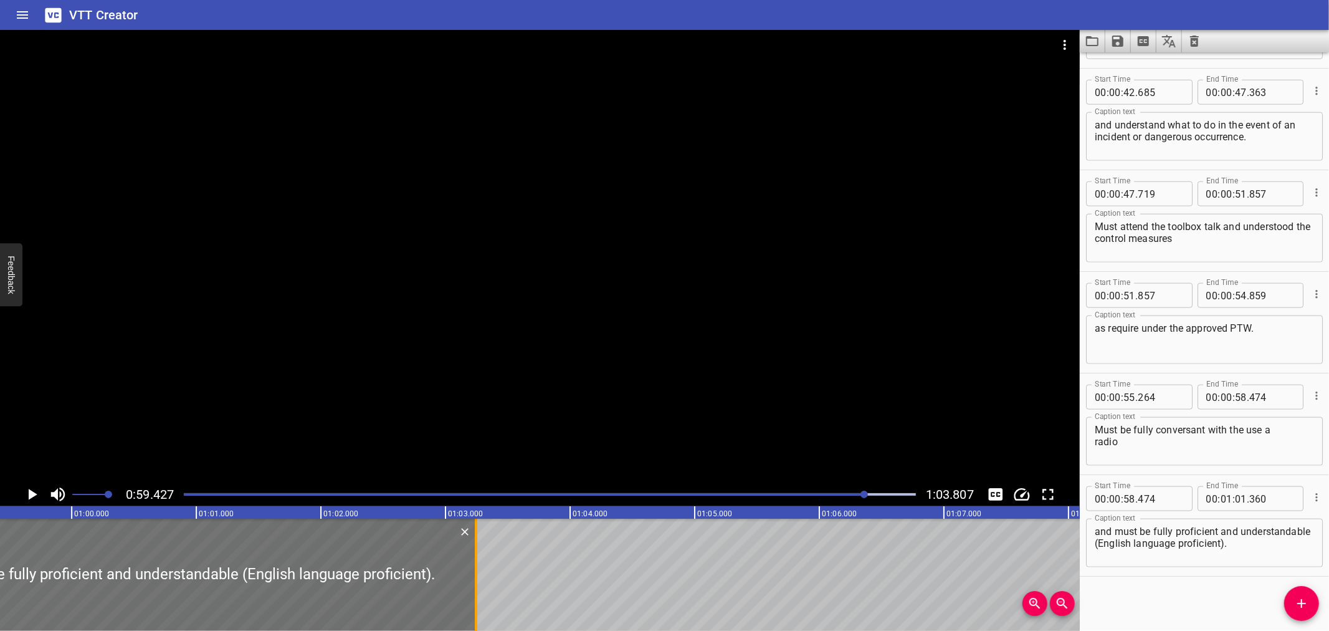
drag, startPoint x: 243, startPoint y: 588, endPoint x: 478, endPoint y: 583, distance: 235.0
click at [478, 583] on div at bounding box center [476, 575] width 12 height 112
type input "03"
type input "245"
drag, startPoint x: 224, startPoint y: 489, endPoint x: 237, endPoint y: 491, distance: 13.2
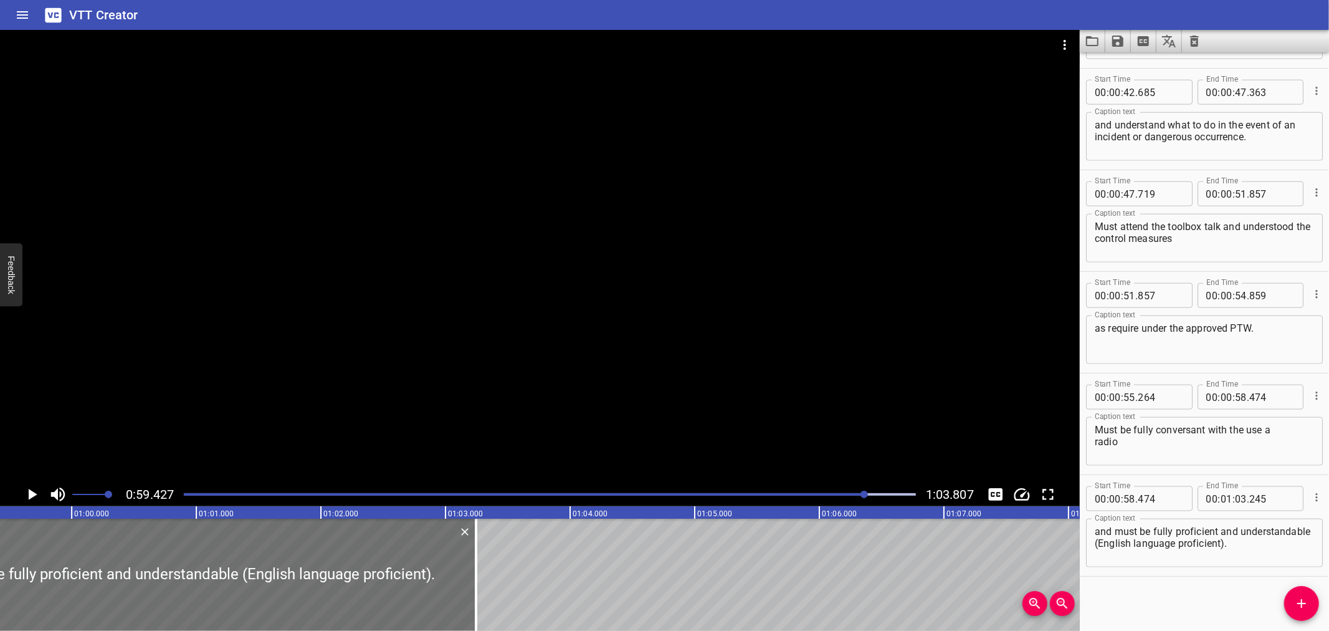
click at [223, 490] on div at bounding box center [549, 494] width 747 height 17
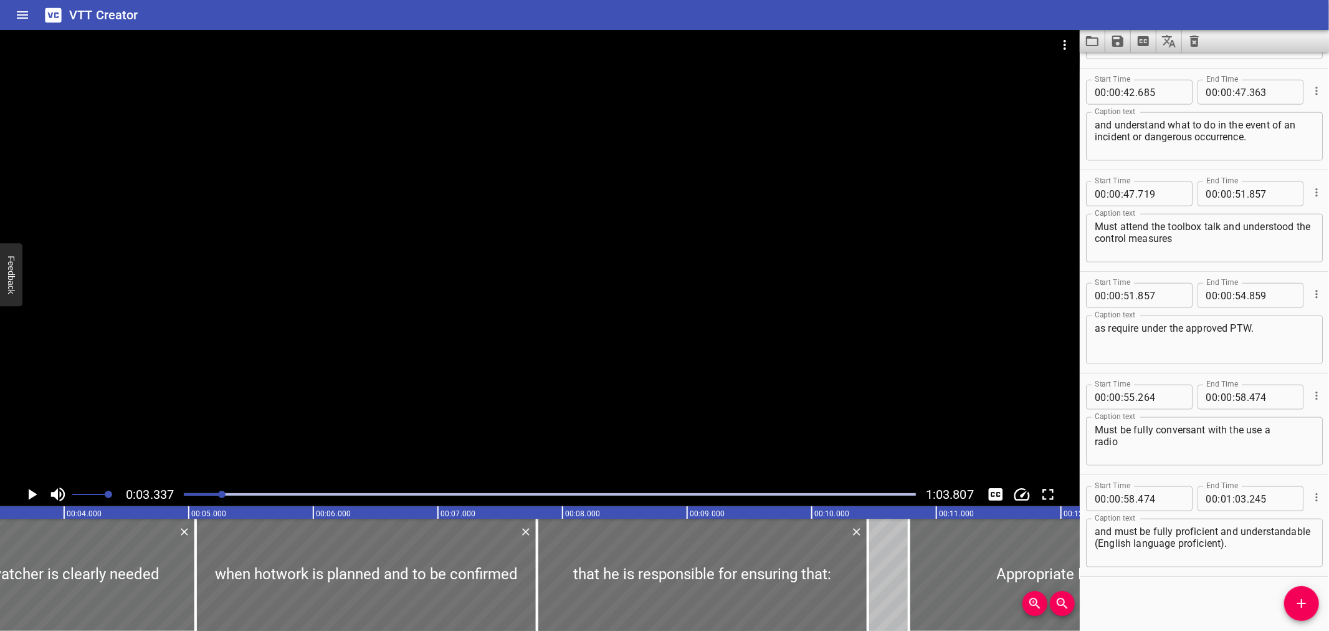
scroll to position [0, 416]
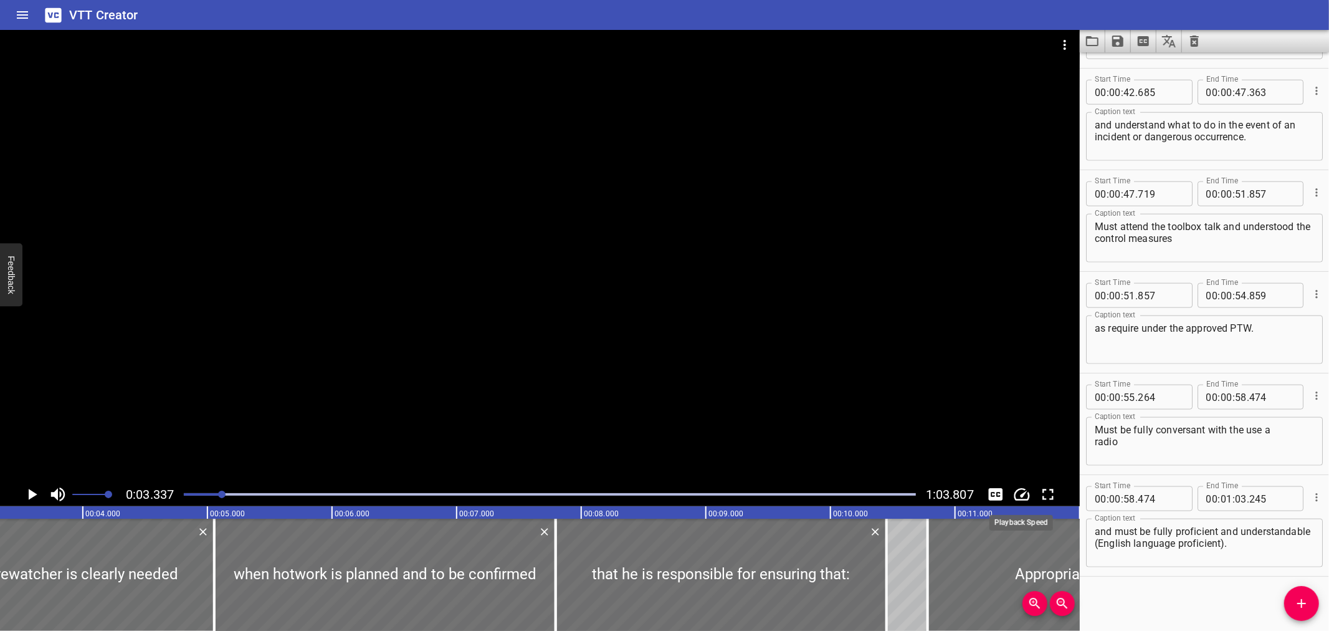
click at [1026, 494] on icon "Change Playback Speed" at bounding box center [1022, 494] width 19 height 19
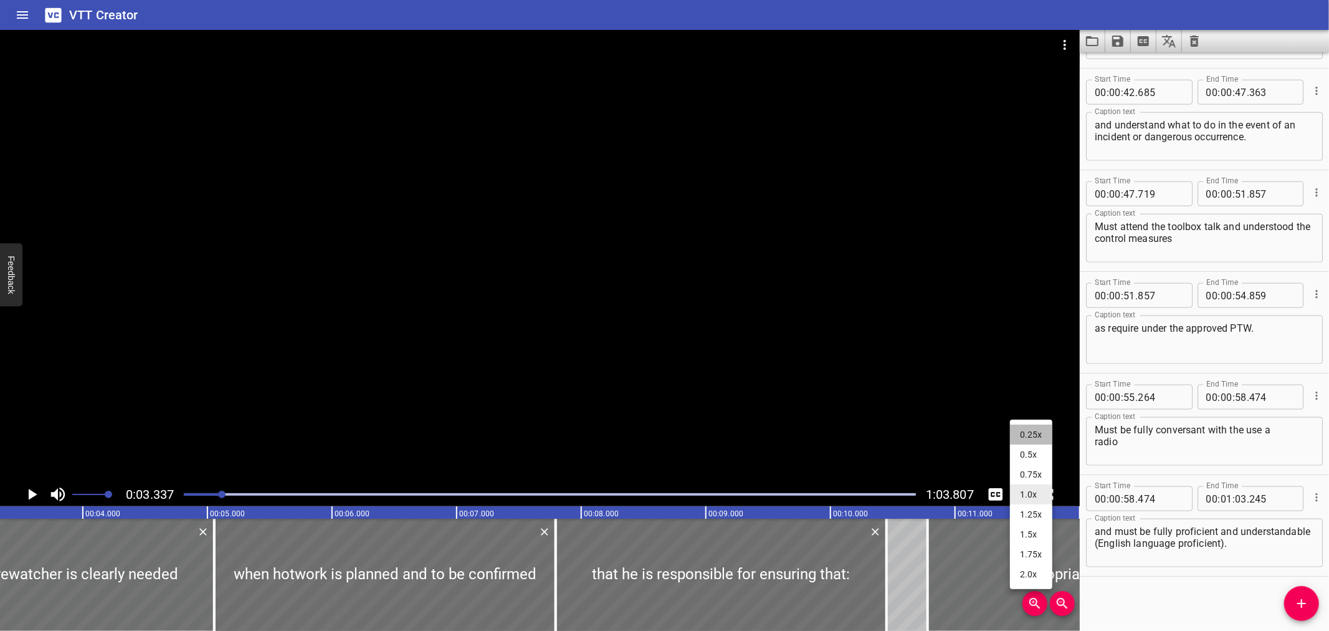
click at [1018, 435] on li "0.25x" at bounding box center [1031, 434] width 42 height 20
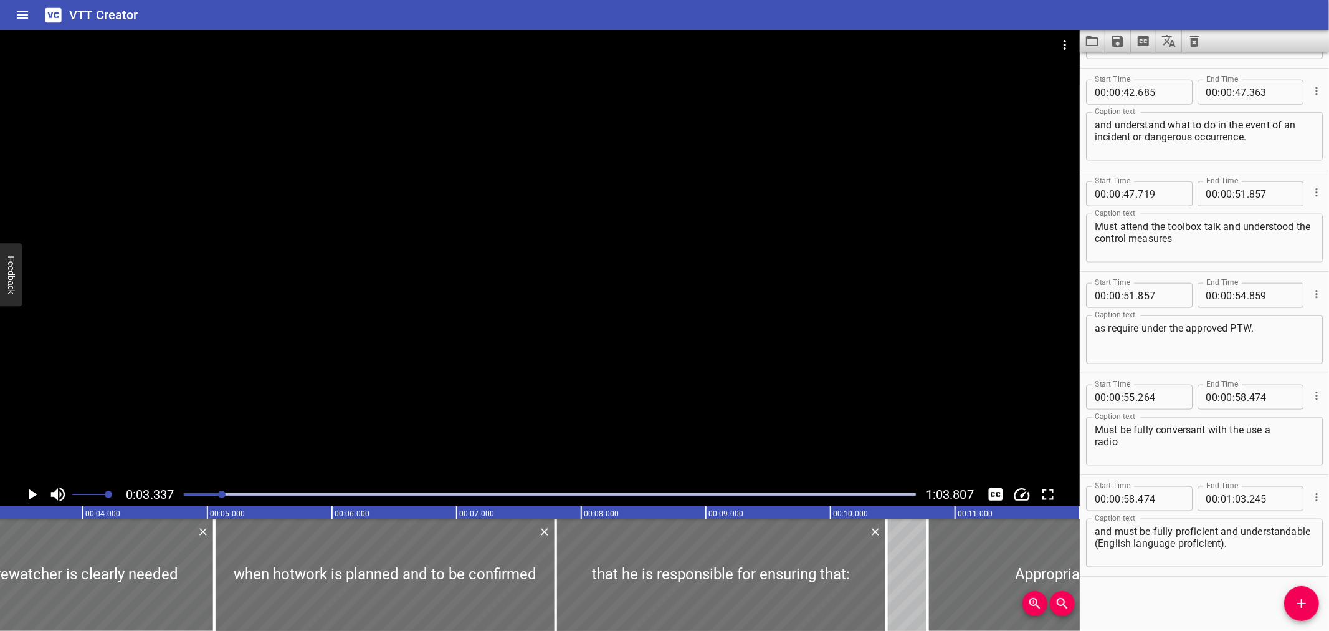
click at [59, 494] on icon "Toggle mute" at bounding box center [58, 494] width 19 height 19
click at [308, 439] on div at bounding box center [540, 256] width 1080 height 452
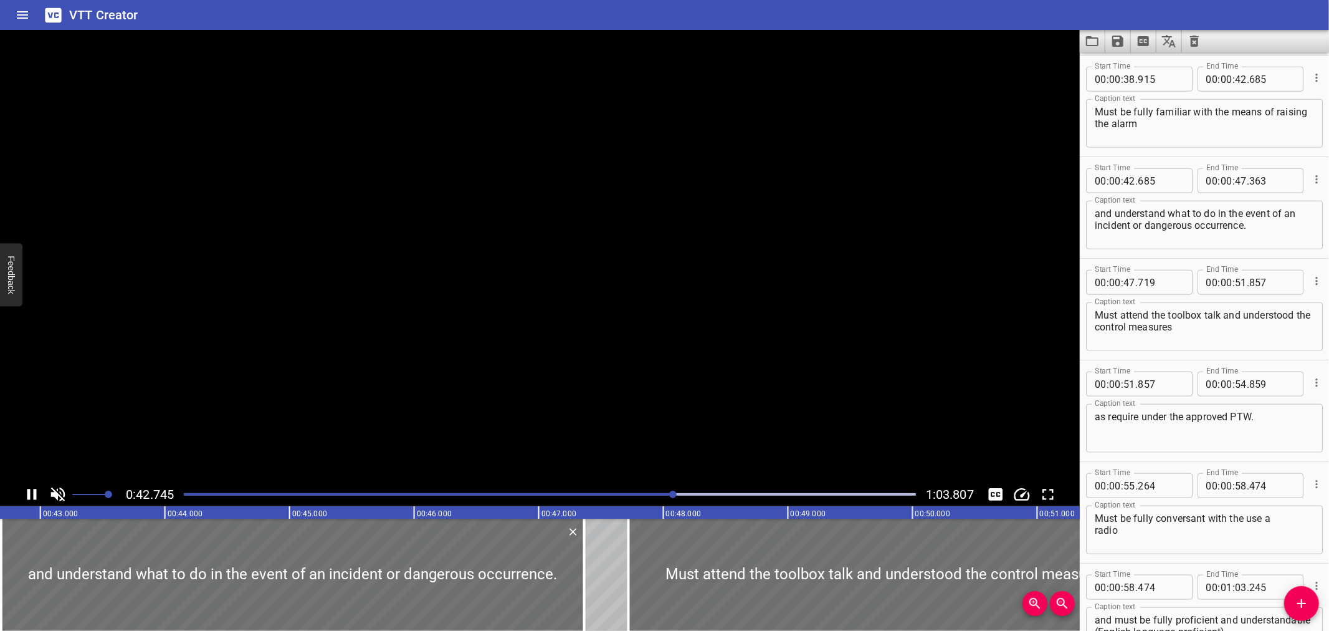
scroll to position [1205, 0]
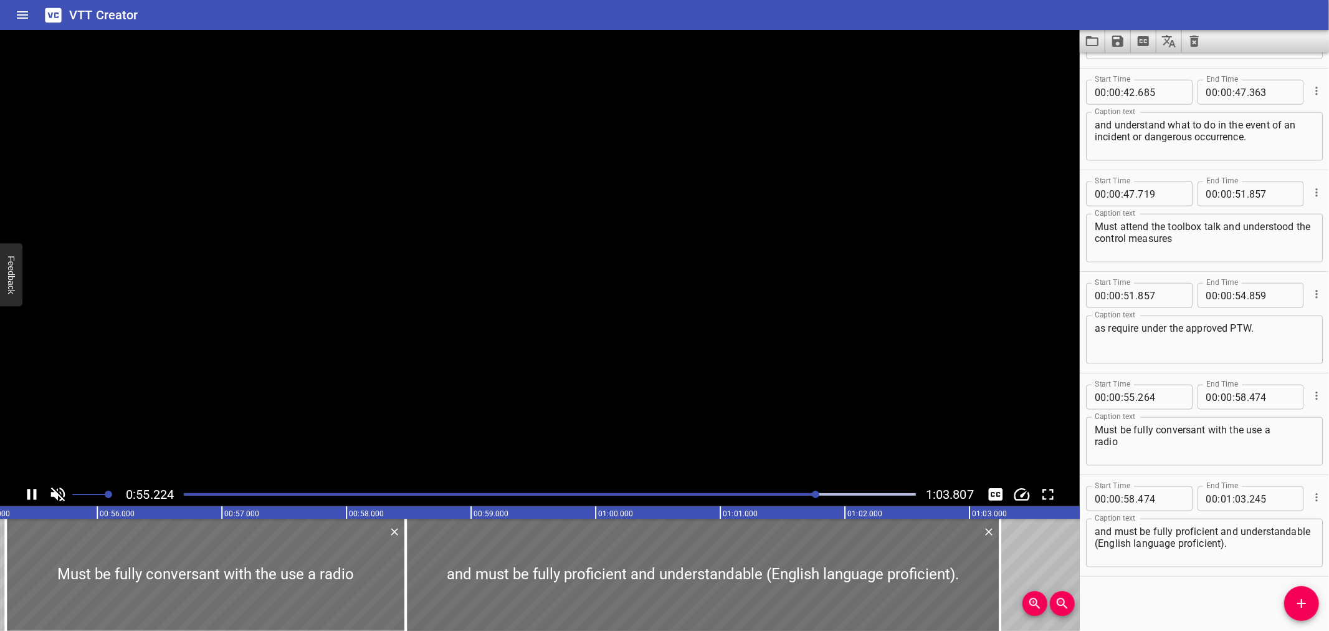
click at [297, 449] on video at bounding box center [540, 256] width 1080 height 452
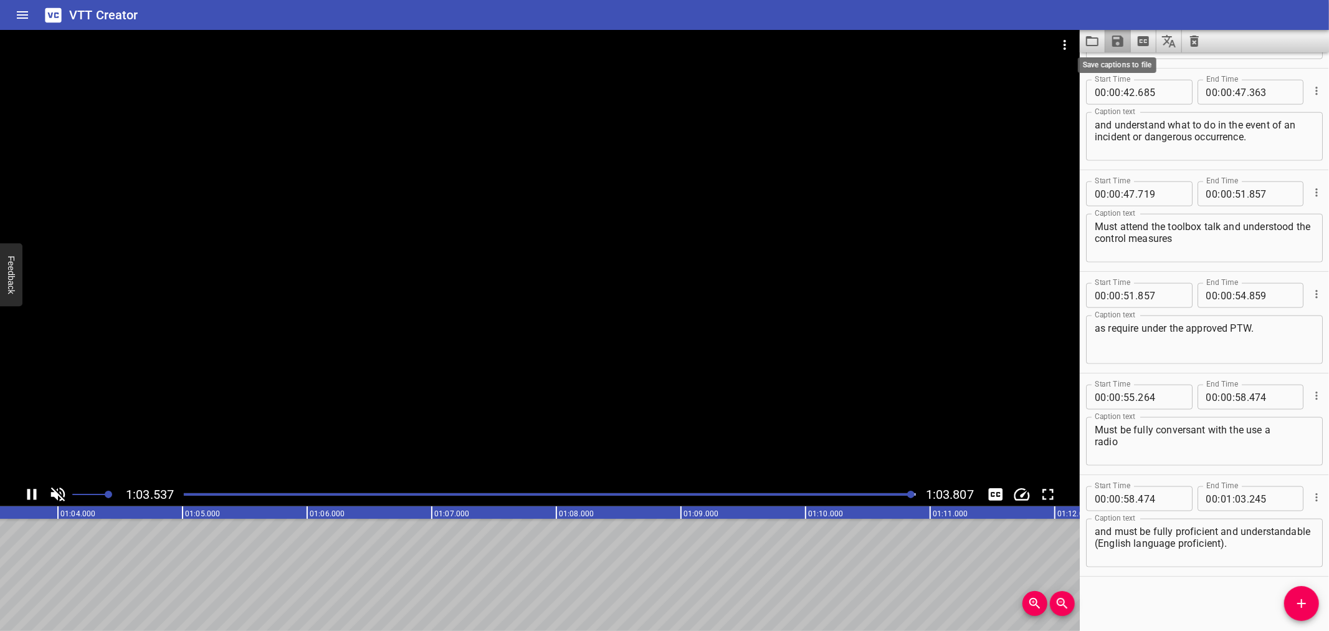
click at [1118, 36] on icon "Save captions to file" at bounding box center [1118, 41] width 11 height 11
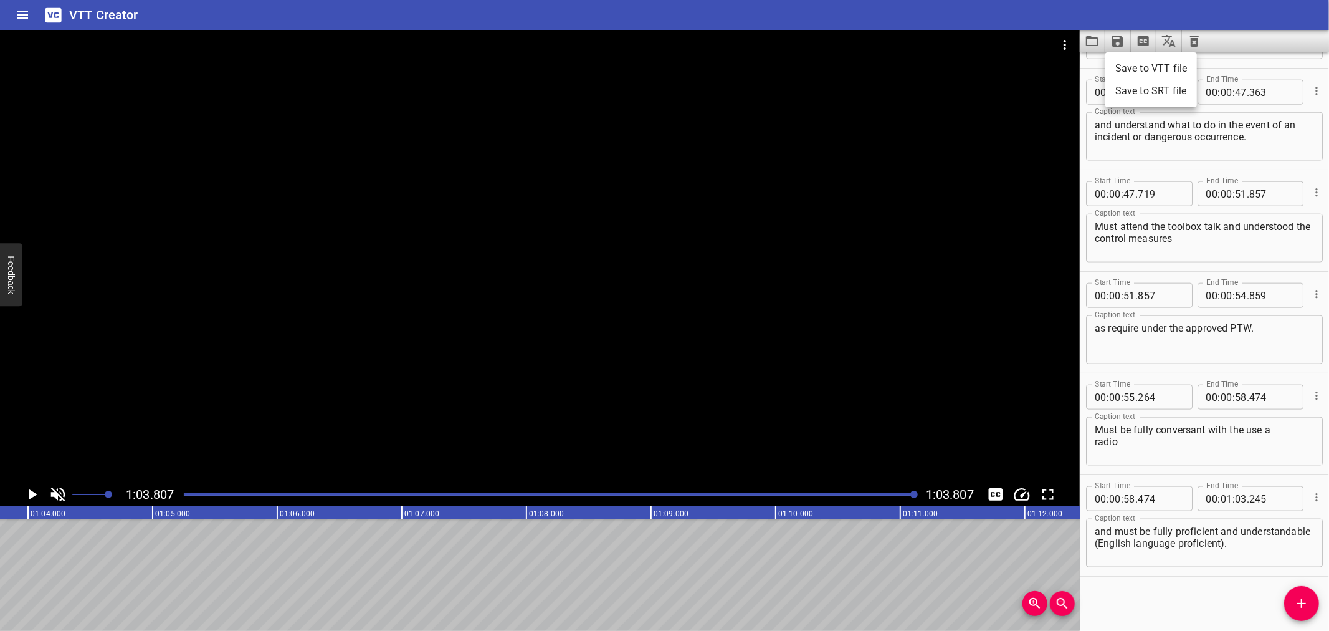
scroll to position [0, 7953]
click at [1131, 62] on li "Save to VTT file" at bounding box center [1152, 68] width 92 height 22
click at [1000, 7] on div "VTT Creator" at bounding box center [664, 15] width 1329 height 30
click at [1091, 32] on button "Load captions from file" at bounding box center [1093, 41] width 26 height 22
click at [198, 487] on div at bounding box center [549, 494] width 747 height 17
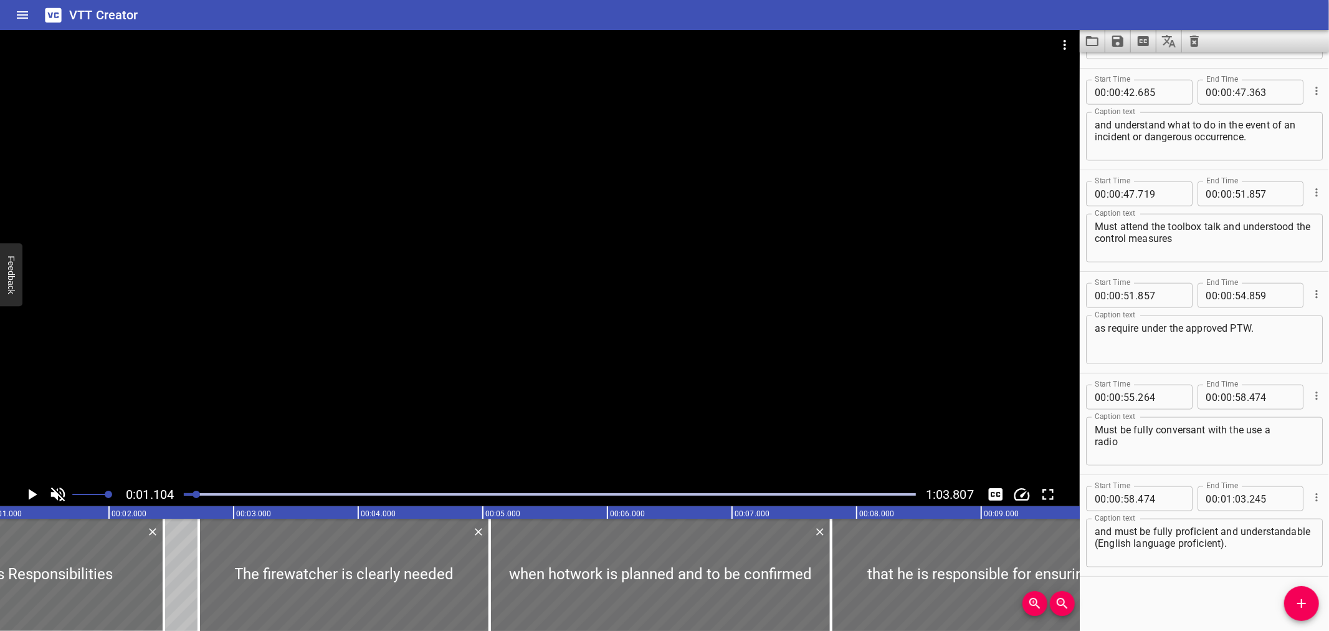
scroll to position [0, 138]
drag, startPoint x: 198, startPoint y: 485, endPoint x: 575, endPoint y: 377, distance: 391.6
click at [575, 377] on div at bounding box center [540, 256] width 1080 height 452
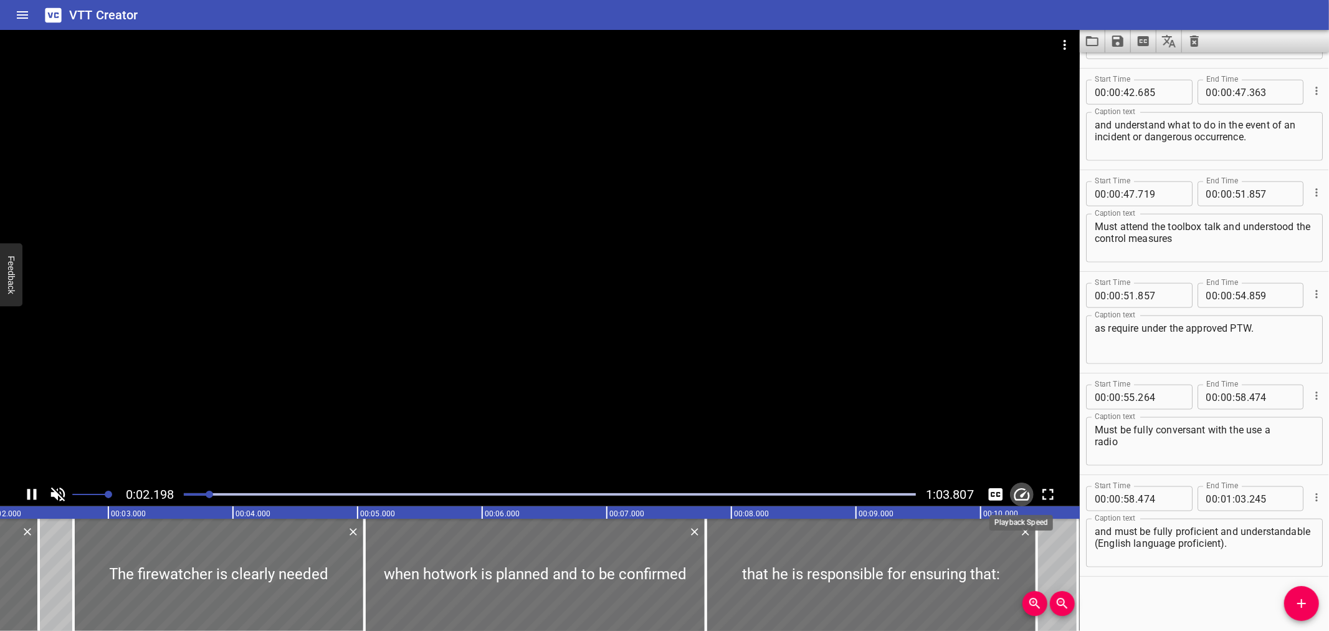
drag, startPoint x: 575, startPoint y: 377, endPoint x: 1023, endPoint y: 495, distance: 462.7
click at [1023, 495] on icon "Change Playback Speed" at bounding box center [1023, 494] width 16 height 12
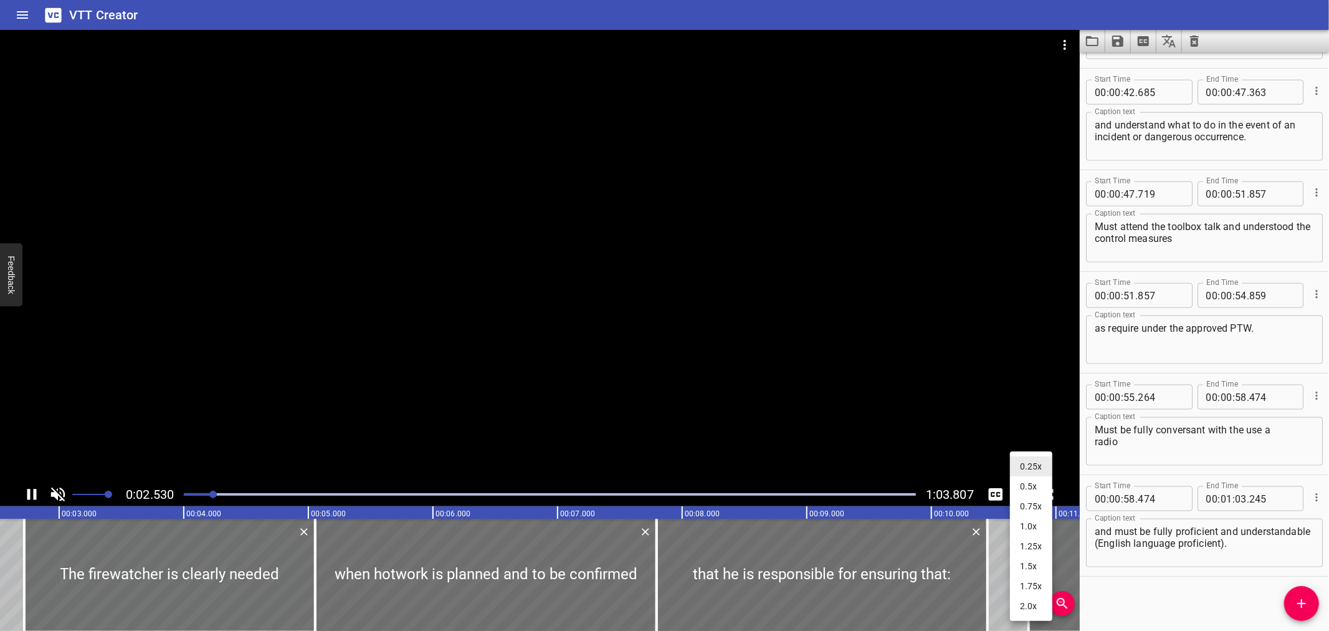
click at [1156, 605] on div at bounding box center [664, 315] width 1329 height 631
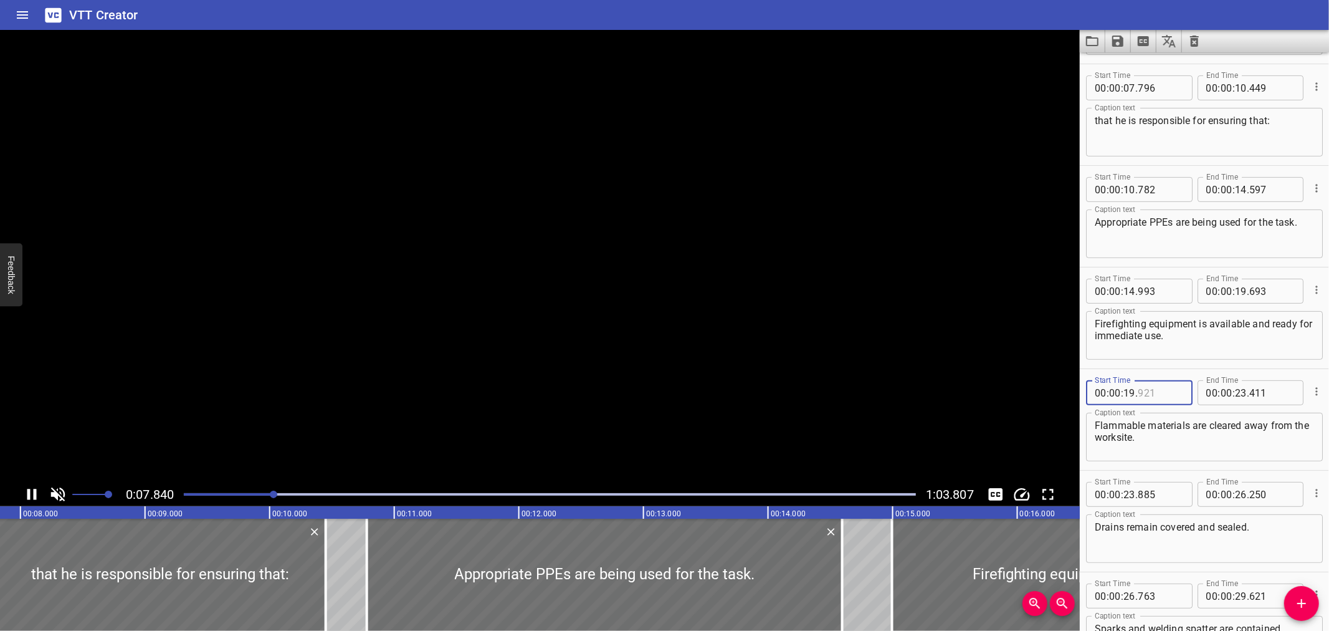
scroll to position [304, 0]
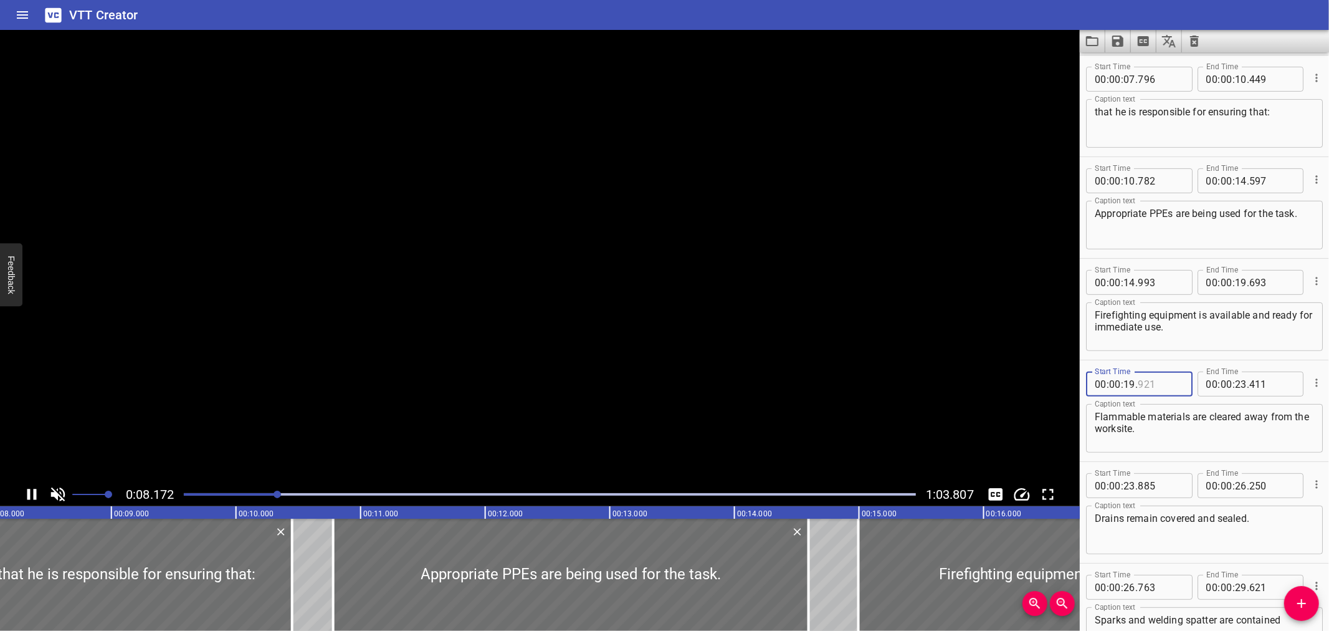
type input "921"
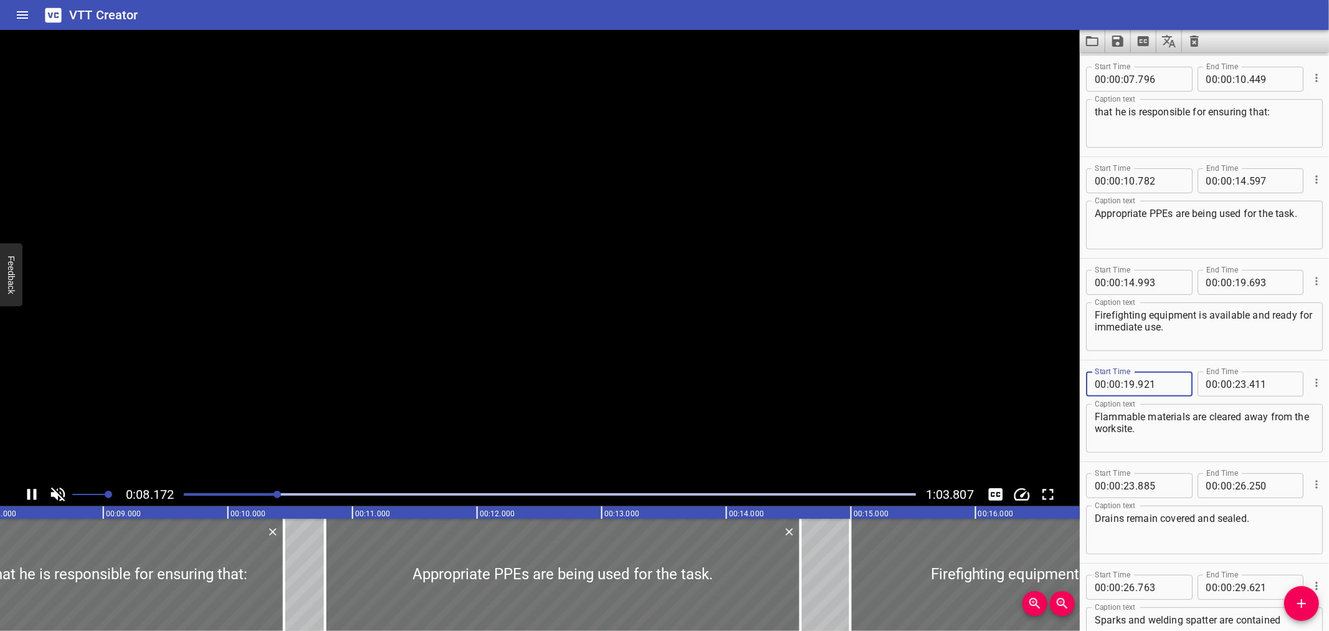
drag, startPoint x: 1154, startPoint y: 593, endPoint x: 65, endPoint y: 495, distance: 1093.8
click at [65, 495] on icon "Toggle mute" at bounding box center [58, 494] width 19 height 19
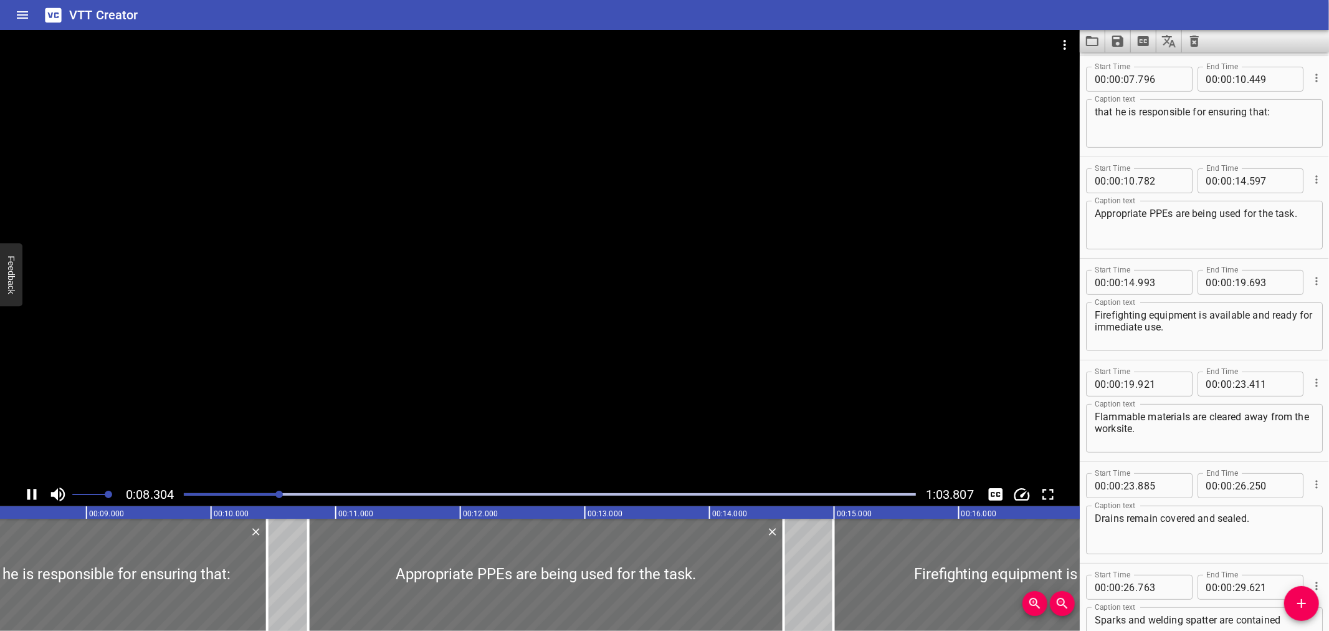
click at [74, 495] on span at bounding box center [90, 494] width 36 height 17
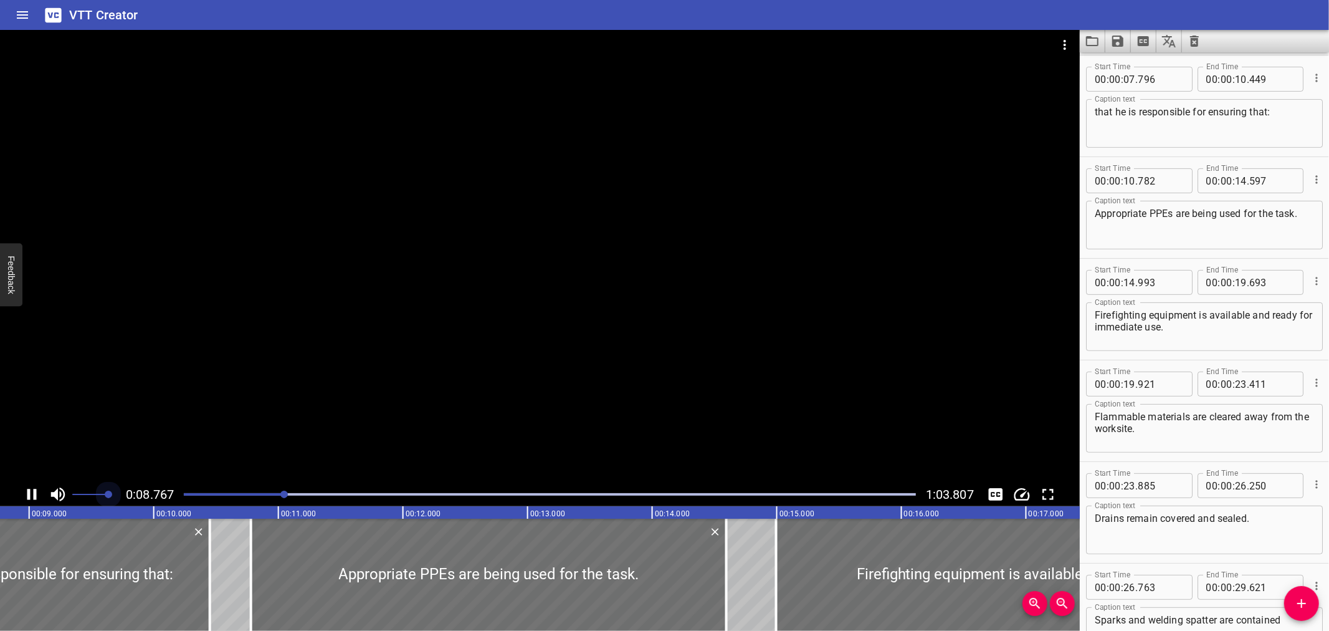
drag, startPoint x: 74, startPoint y: 495, endPoint x: 132, endPoint y: 491, distance: 58.7
click at [132, 491] on div "0:08.767 1:03.807" at bounding box center [540, 494] width 1080 height 24
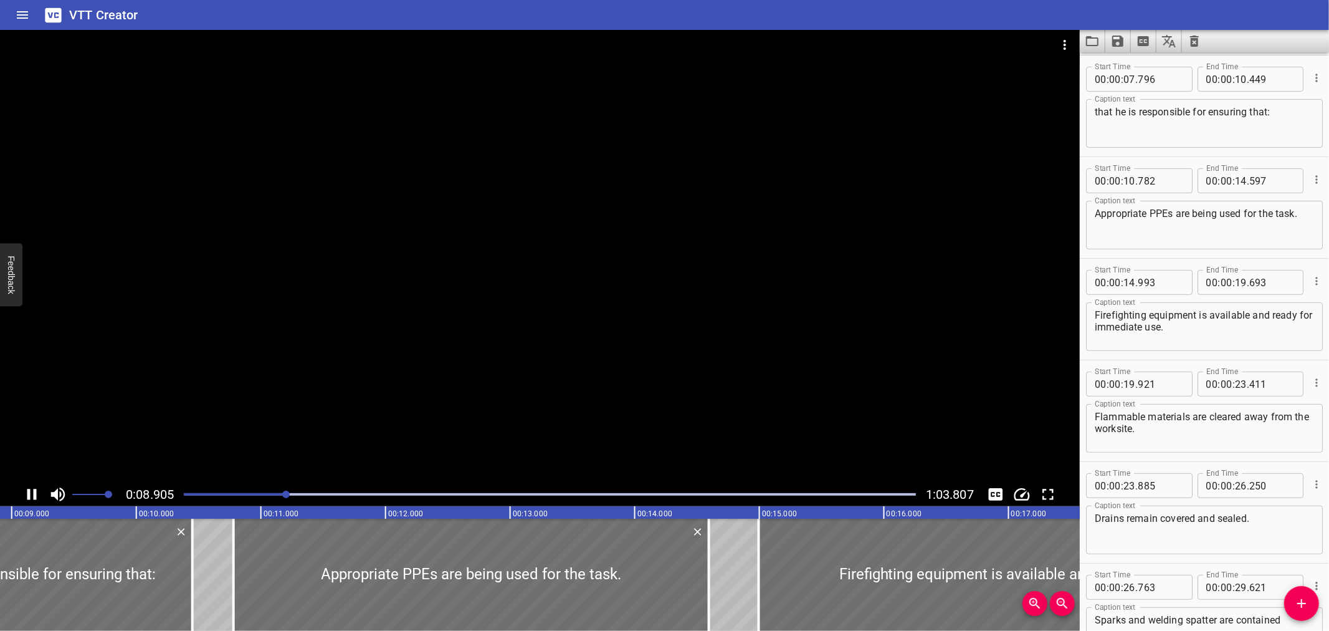
click at [62, 495] on icon "Toggle mute" at bounding box center [58, 494] width 19 height 19
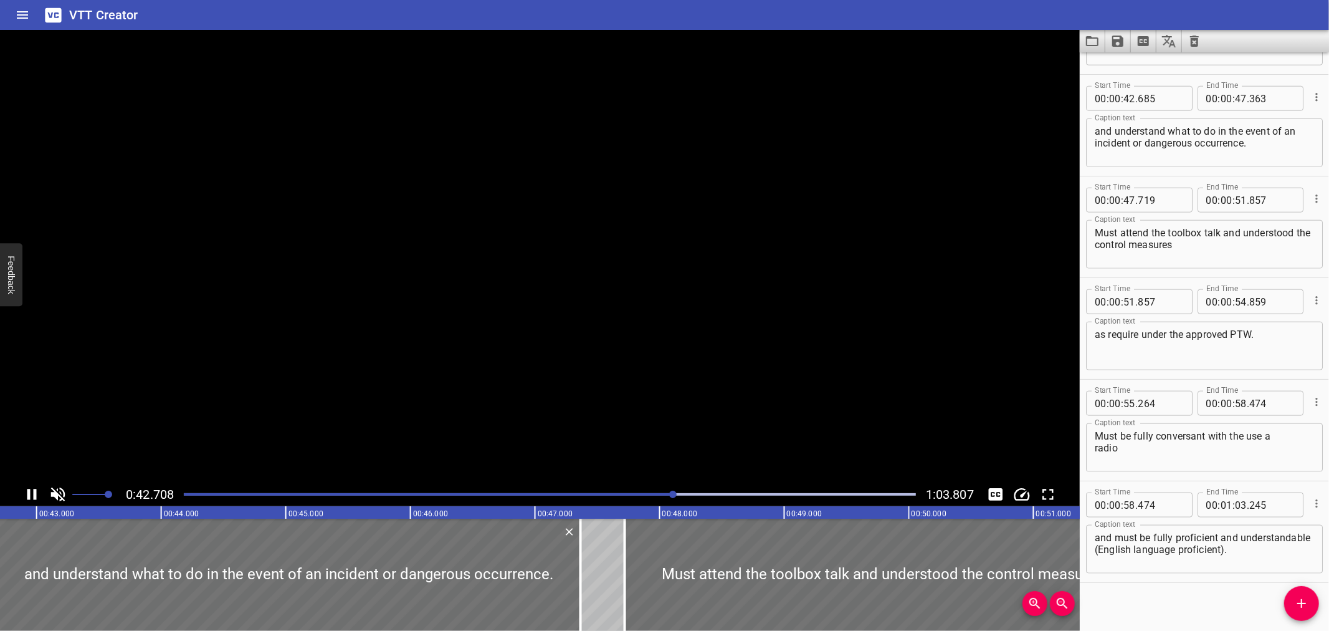
scroll to position [1205, 0]
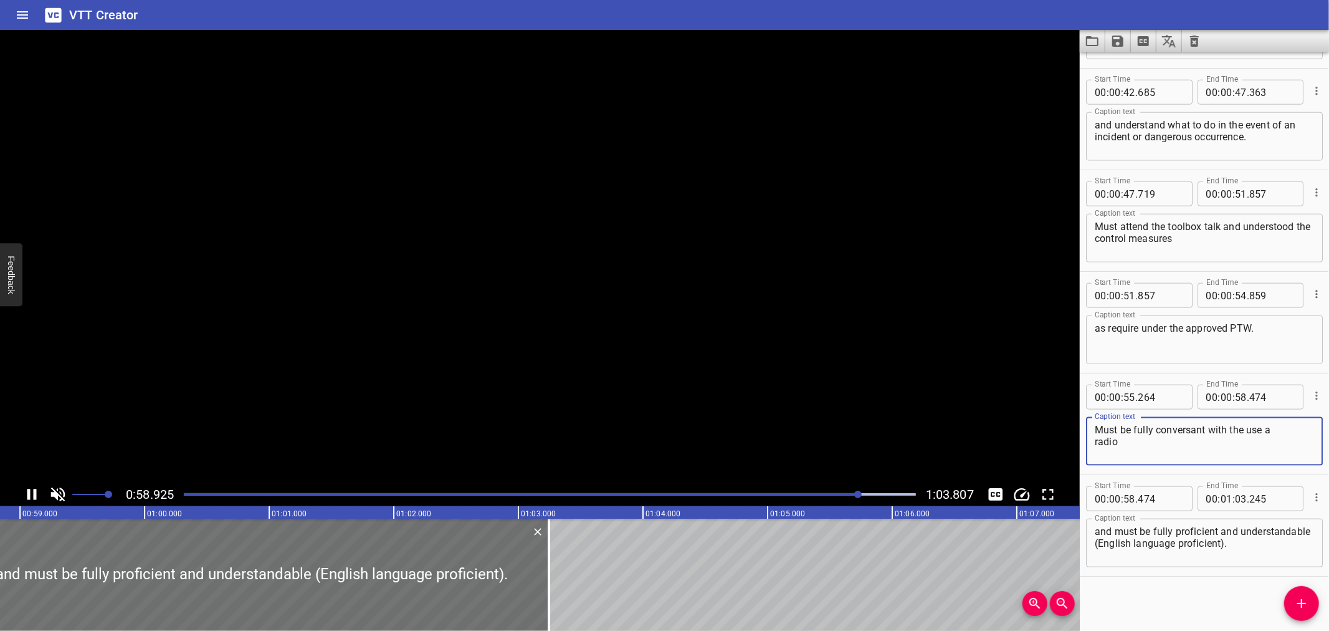
click at [1286, 431] on textarea "Must be fully conversant with the use a radio" at bounding box center [1204, 442] width 219 height 36
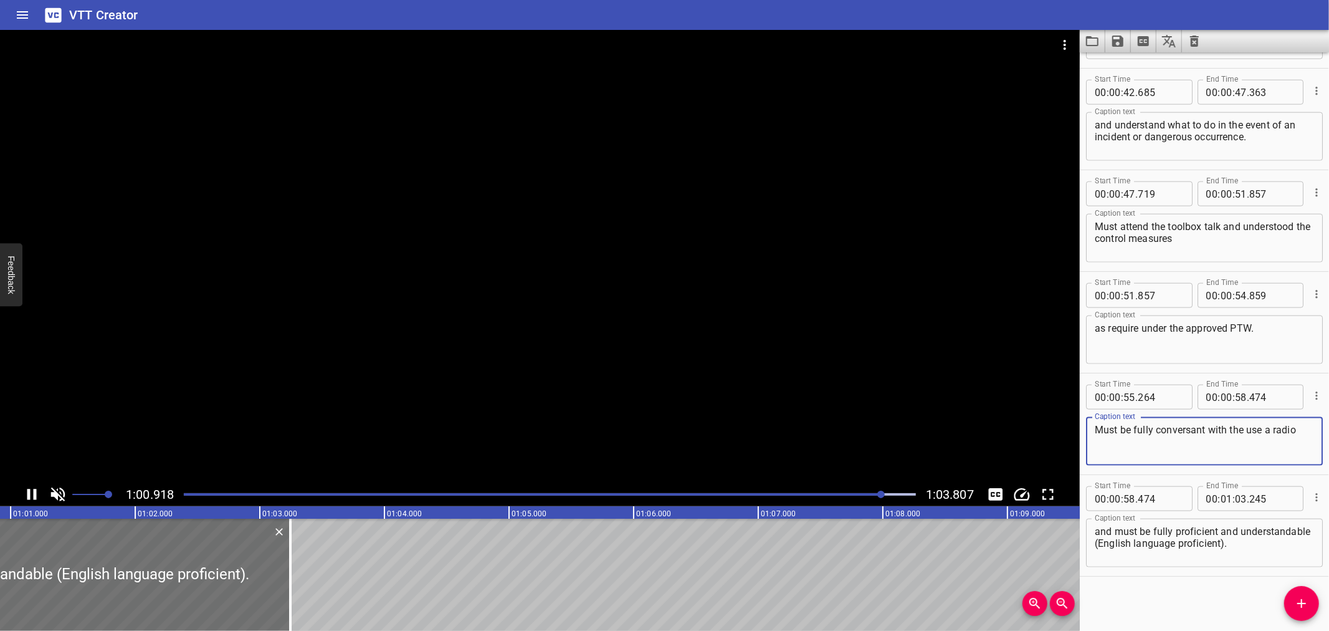
type textarea "Must be fully conversant with the use a radio"
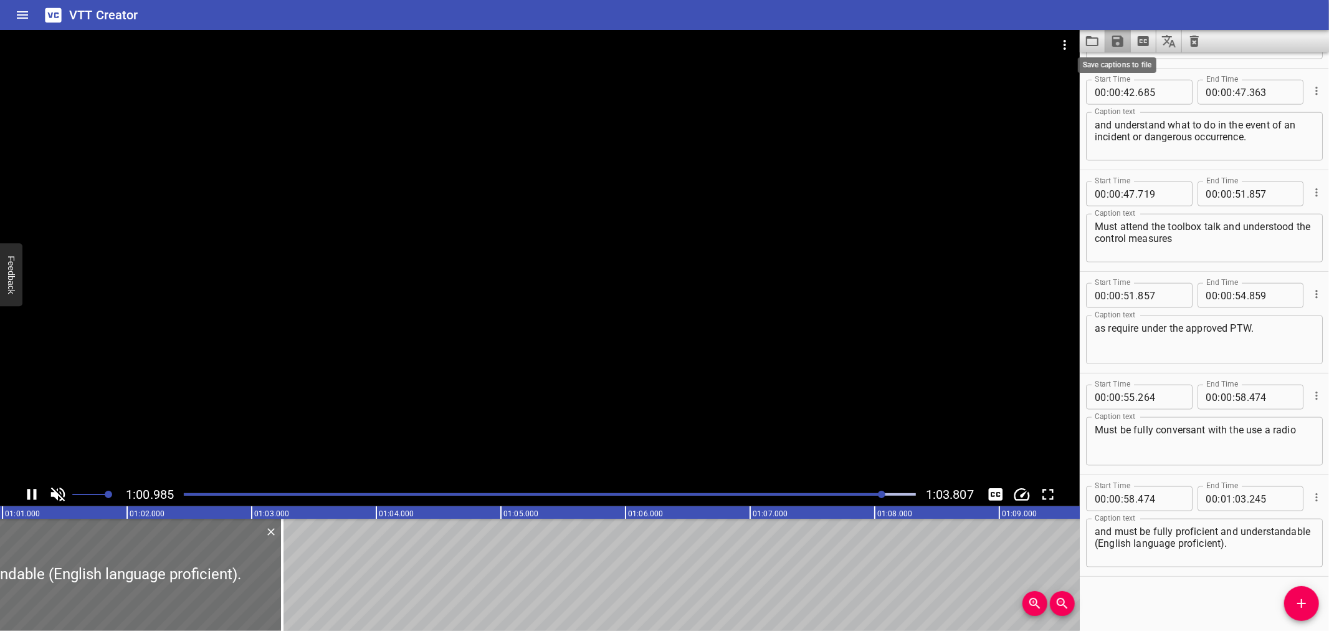
click at [1124, 41] on icon "Save captions to file" at bounding box center [1118, 41] width 11 height 11
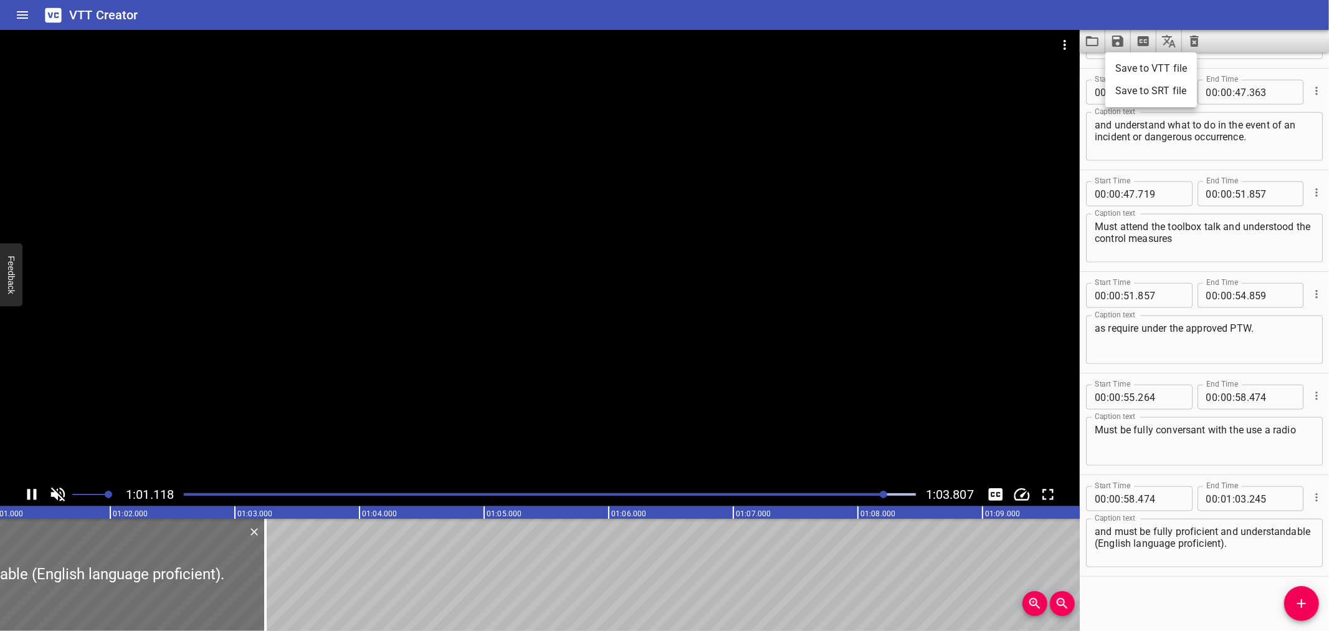
click at [1133, 65] on li "Save to VTT file" at bounding box center [1152, 68] width 92 height 22
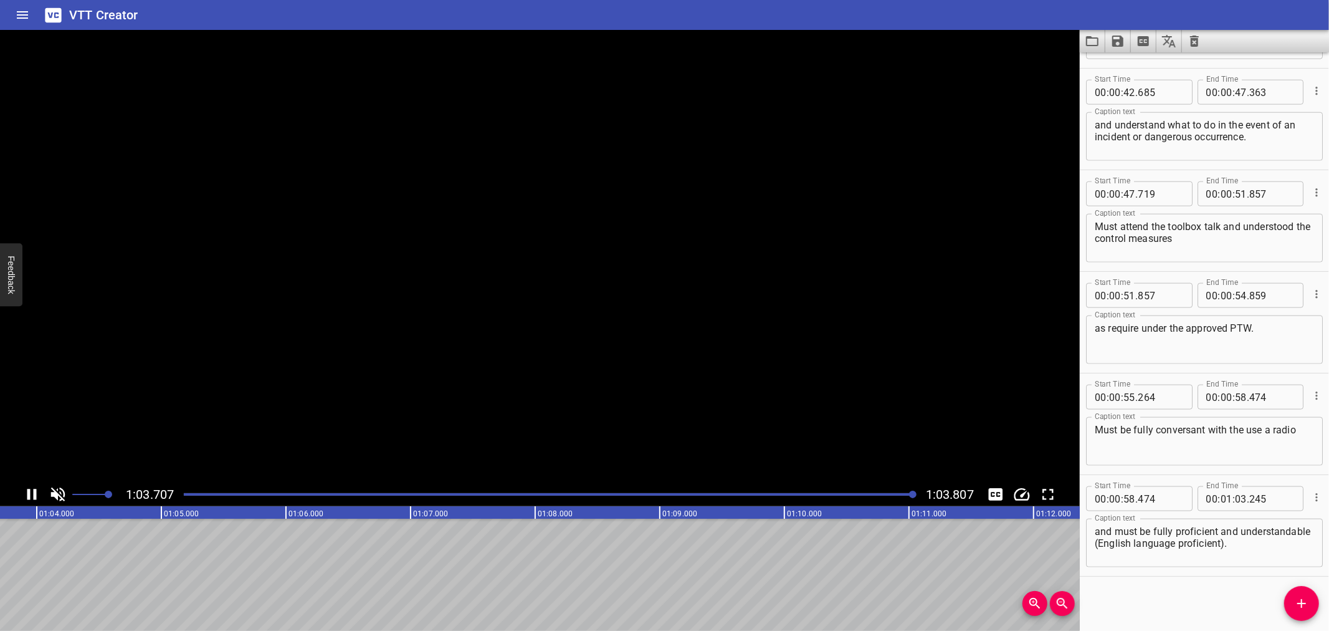
scroll to position [0, 7953]
drag, startPoint x: 471, startPoint y: 21, endPoint x: 514, endPoint y: 27, distance: 42.8
click at [471, 21] on div "VTT Creator" at bounding box center [664, 15] width 1329 height 30
click at [1194, 36] on icon "Clear captions" at bounding box center [1194, 41] width 9 height 11
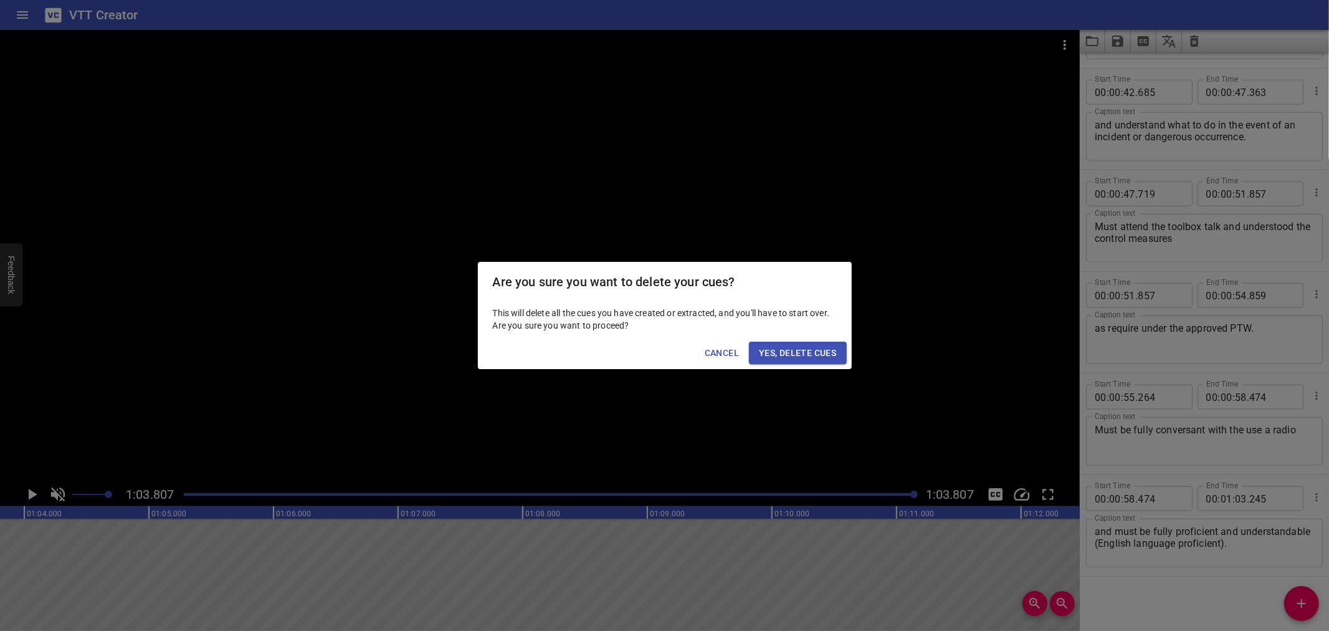
click at [711, 348] on span "Cancel" at bounding box center [722, 353] width 34 height 16
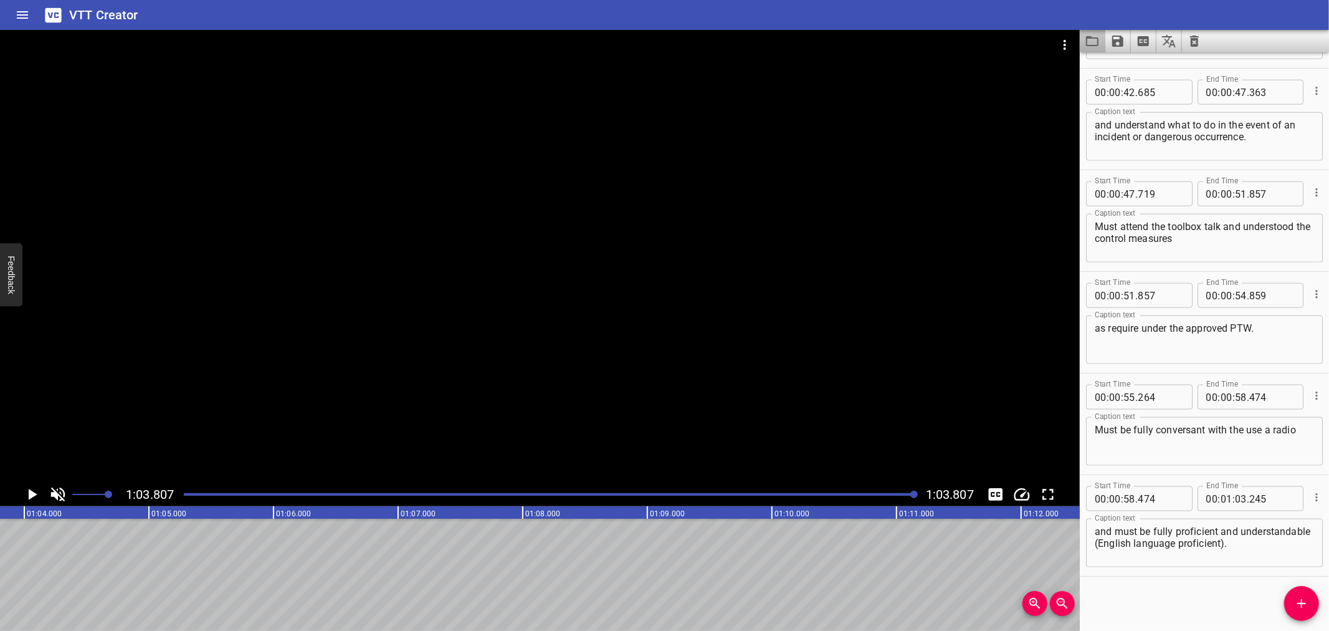
click at [1104, 45] on button "Load captions from file" at bounding box center [1093, 41] width 26 height 22
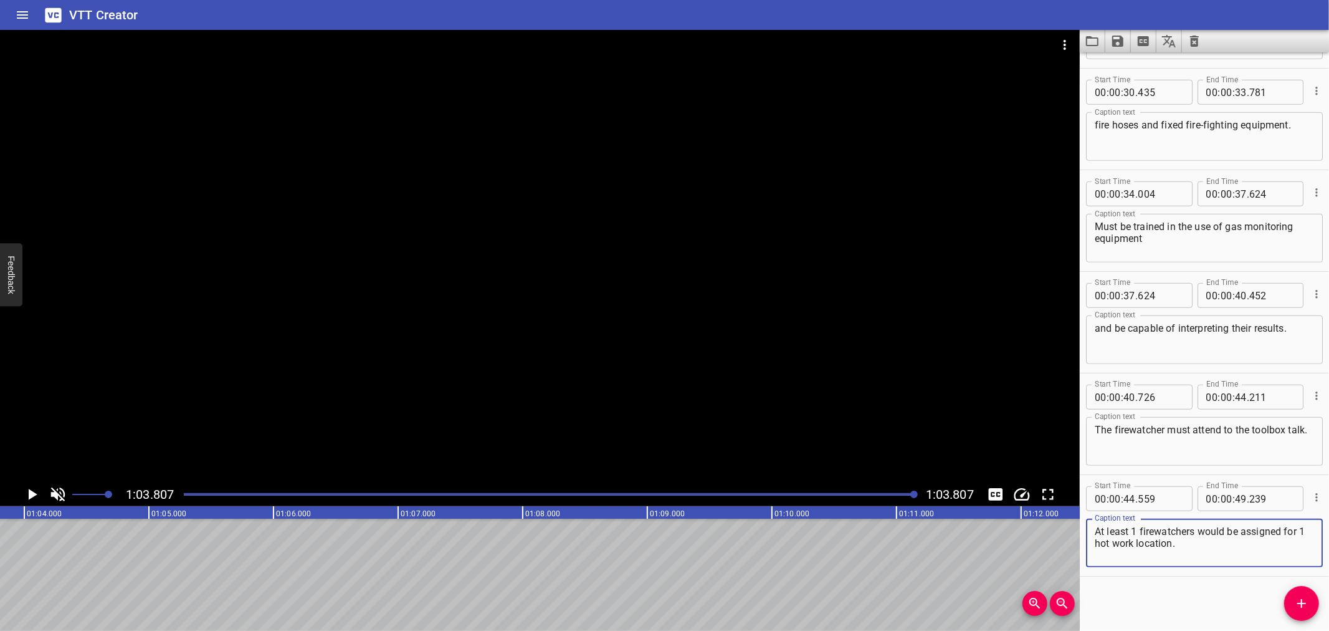
scroll to position [800, 0]
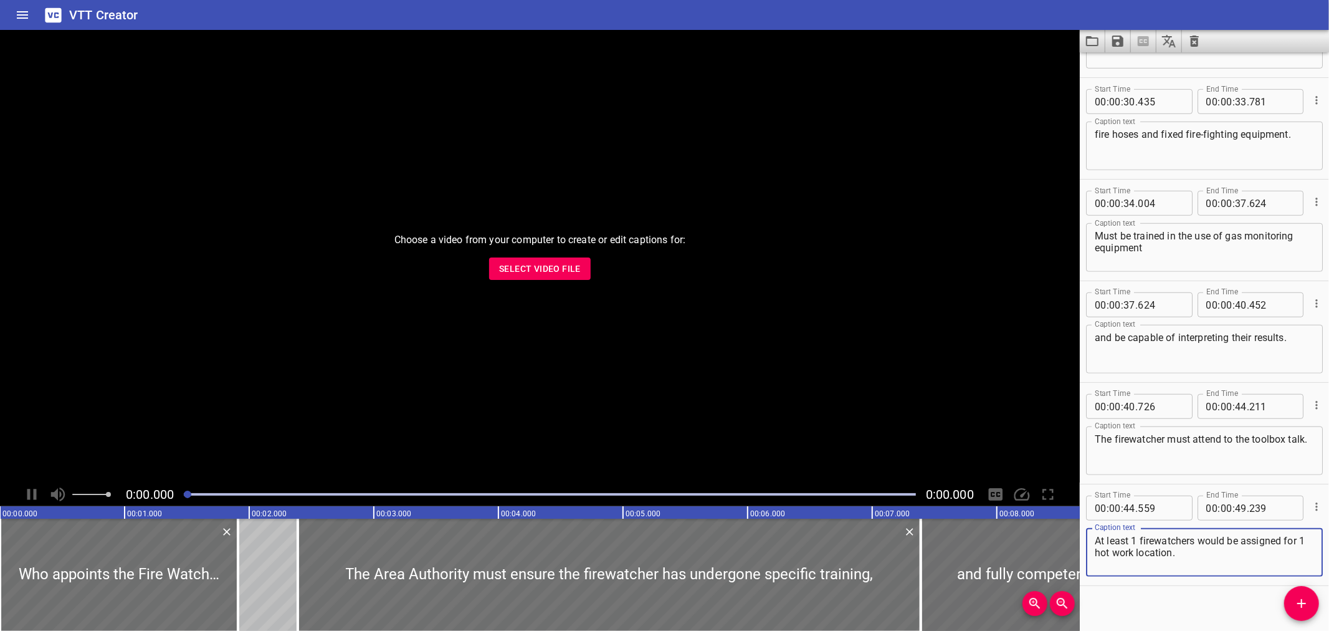
scroll to position [800, 0]
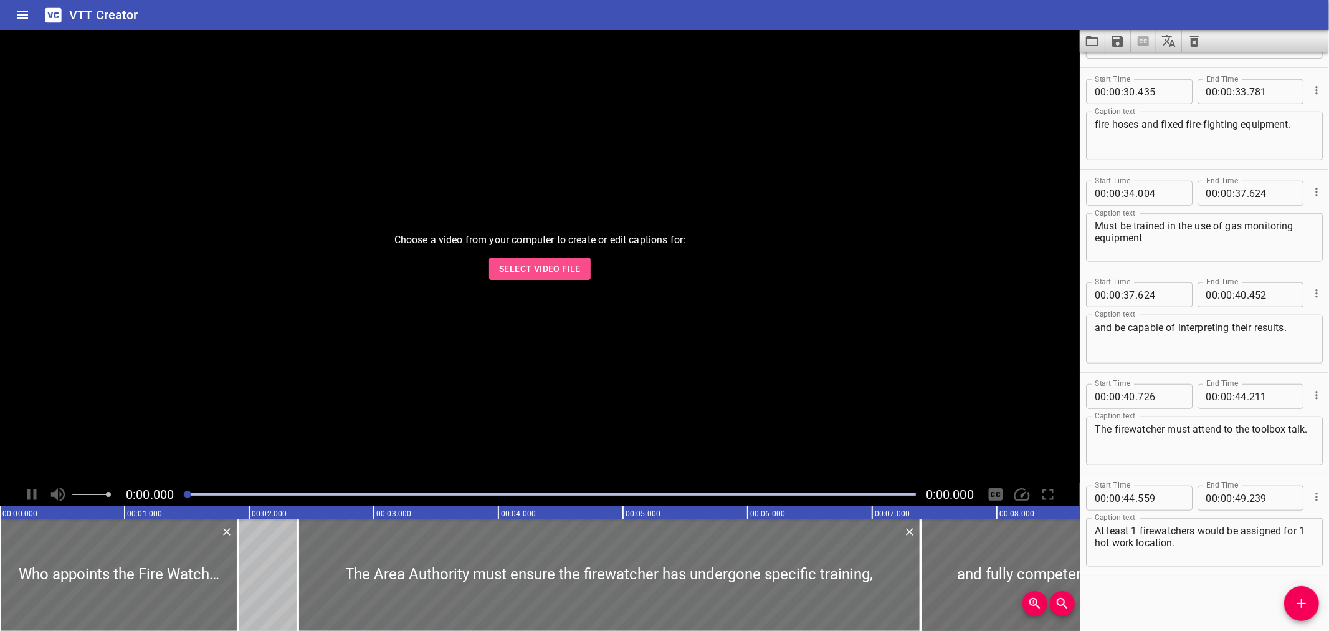
click at [546, 275] on span "Select Video File" at bounding box center [540, 269] width 82 height 16
click at [590, 269] on div "Choose a video from your computer to create or edit captions for: Select Video …" at bounding box center [540, 256] width 1080 height 452
click at [575, 269] on span "Select Video File" at bounding box center [540, 269] width 82 height 16
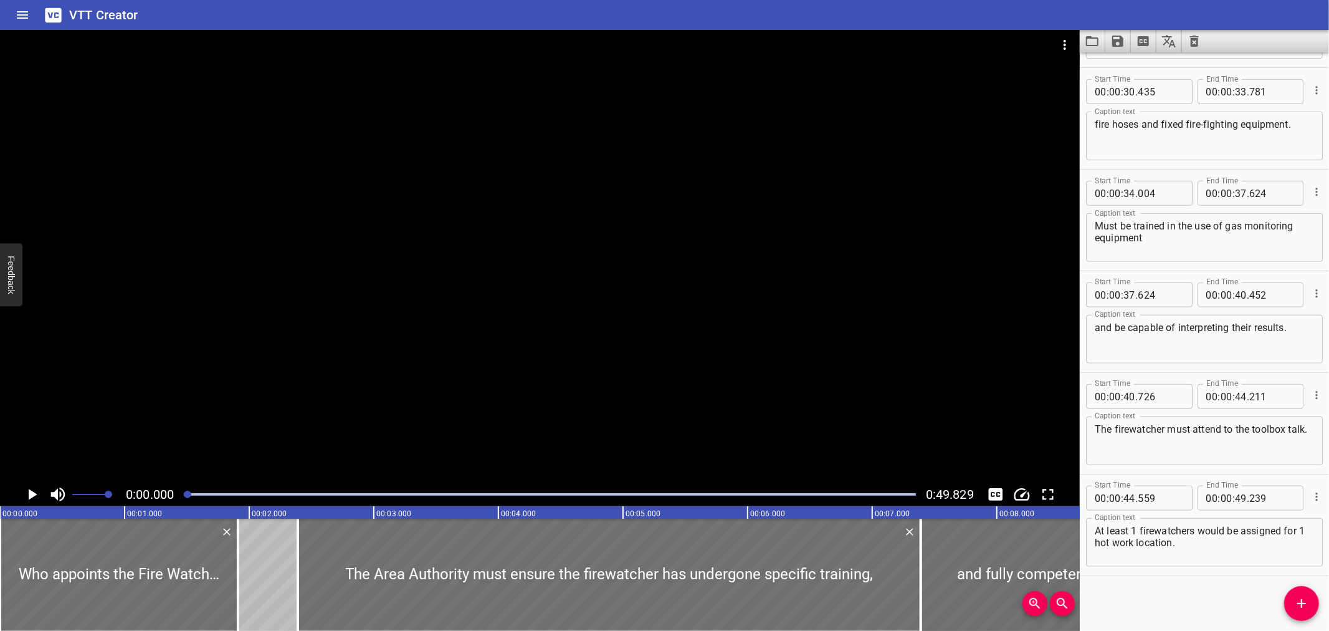
click at [785, 257] on div at bounding box center [540, 256] width 1080 height 452
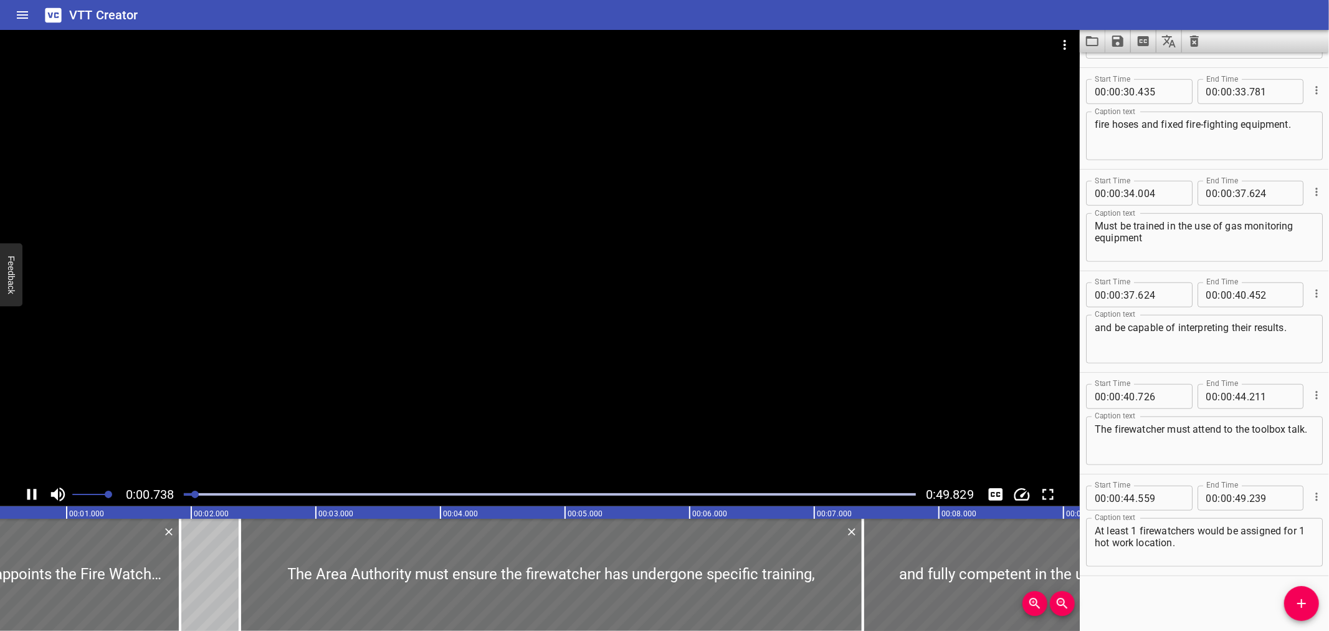
drag, startPoint x: 633, startPoint y: 329, endPoint x: 239, endPoint y: 377, distance: 396.8
click at [618, 332] on div at bounding box center [540, 256] width 1080 height 452
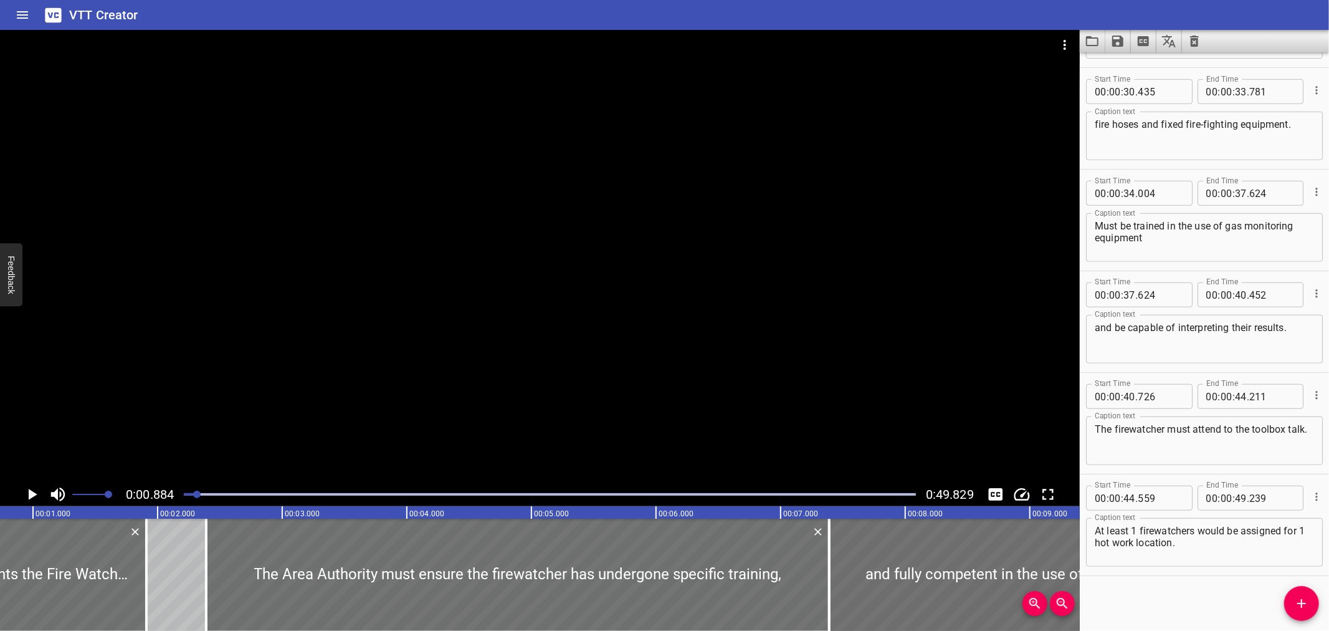
scroll to position [0, 110]
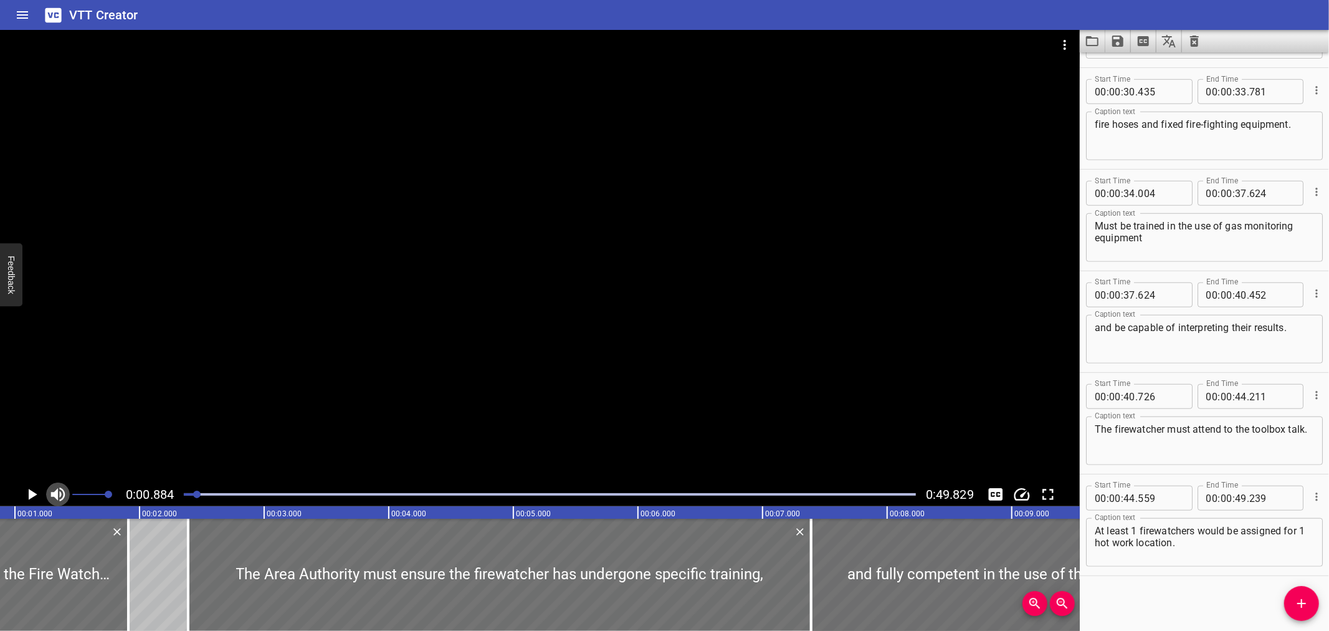
click at [61, 497] on icon "Toggle mute" at bounding box center [58, 494] width 19 height 19
click at [1027, 494] on icon "Change Playback Speed" at bounding box center [1022, 494] width 19 height 19
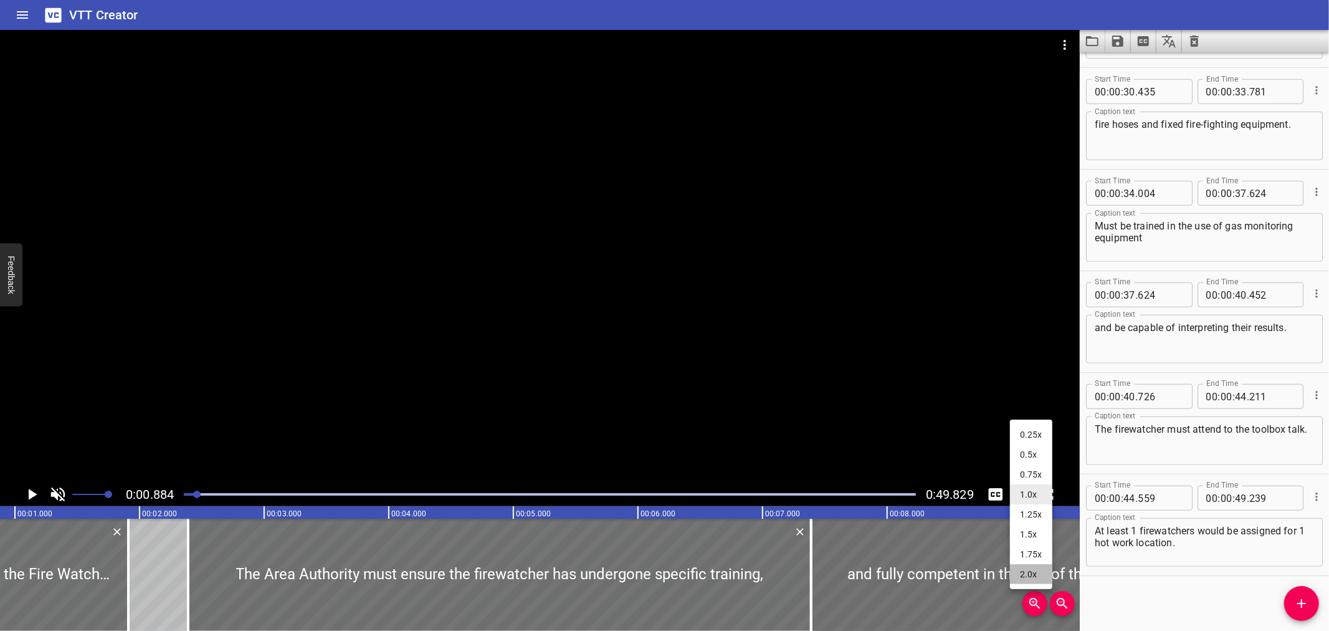
click at [1014, 568] on li "2.0x" at bounding box center [1031, 574] width 42 height 20
click at [739, 317] on div at bounding box center [540, 256] width 1080 height 452
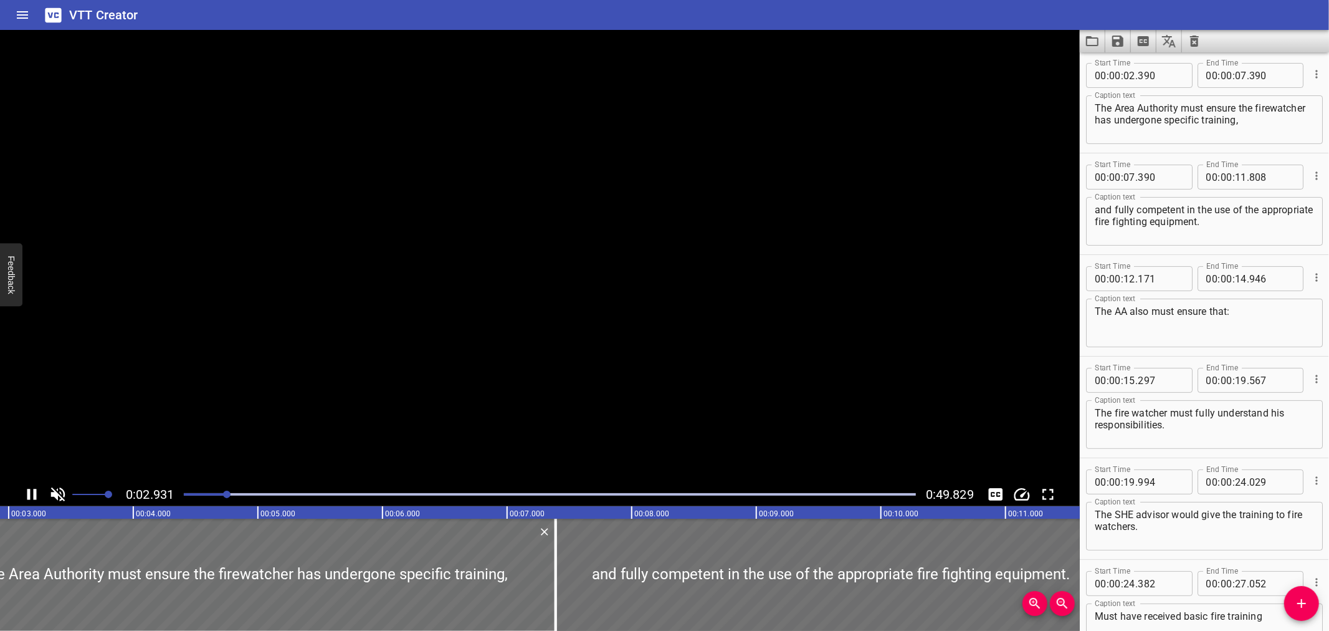
scroll to position [102, 0]
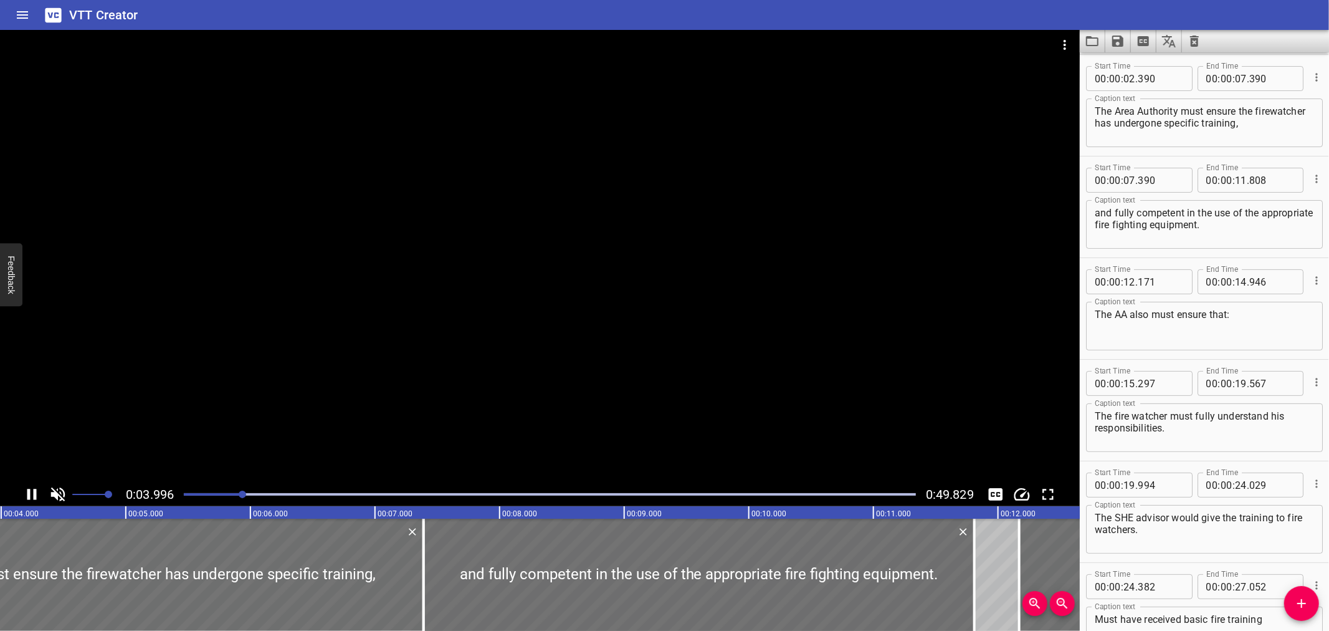
drag, startPoint x: 773, startPoint y: 360, endPoint x: 782, endPoint y: 368, distance: 11.9
click at [773, 363] on div at bounding box center [540, 256] width 1080 height 452
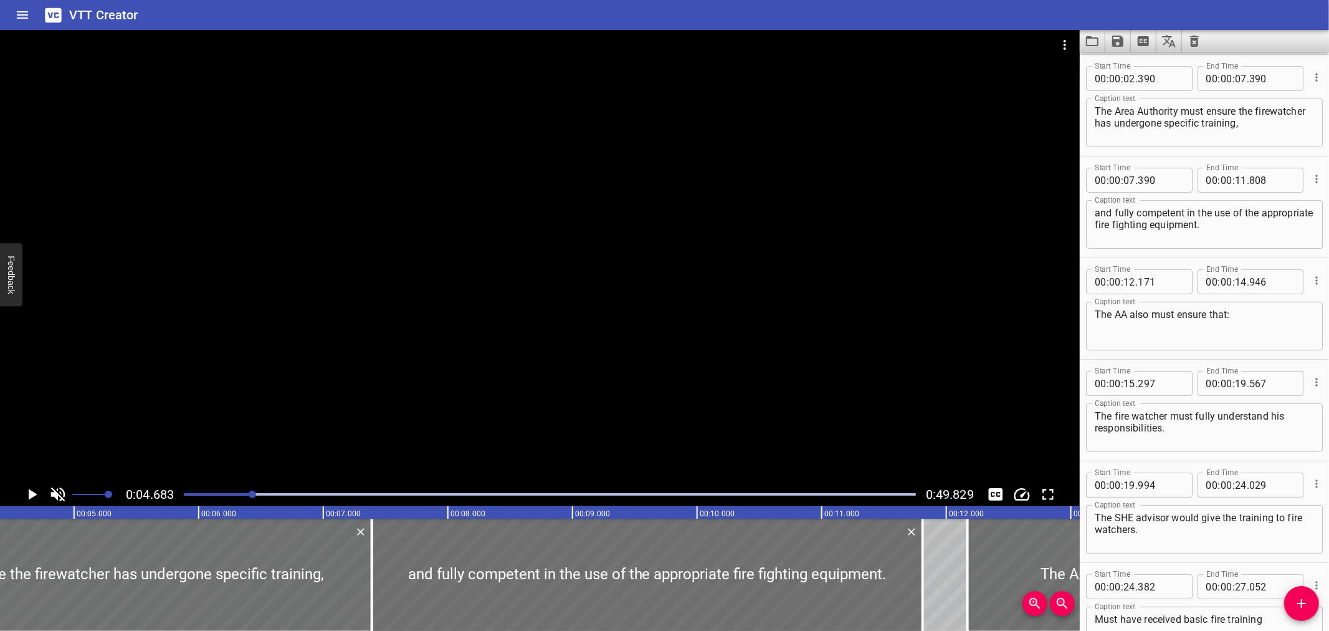
scroll to position [0, 583]
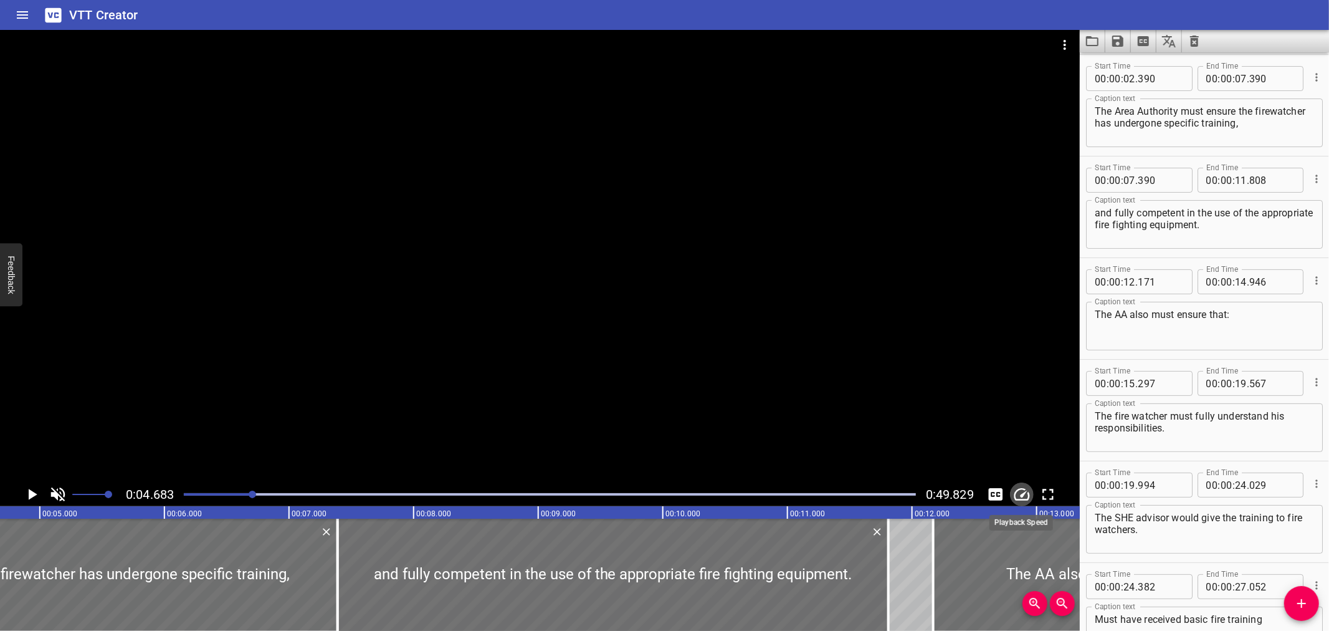
click at [1020, 494] on icon "Change Playback Speed" at bounding box center [1022, 494] width 19 height 19
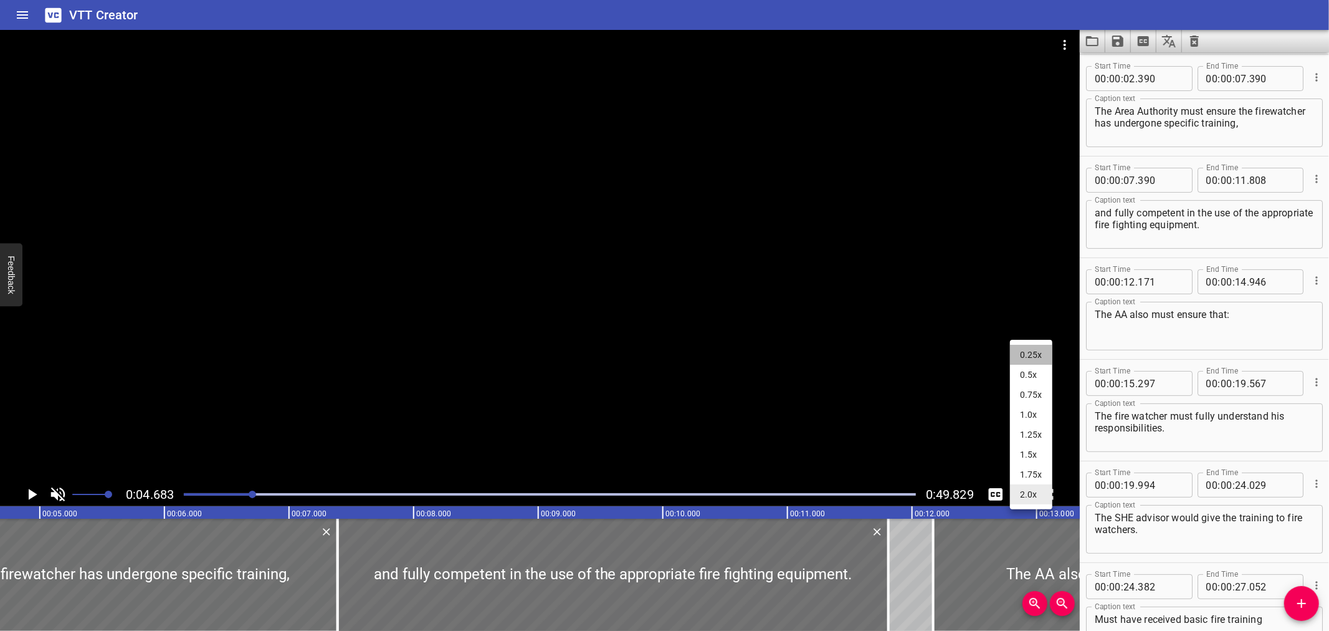
click at [1027, 347] on li "0.25x" at bounding box center [1031, 355] width 42 height 20
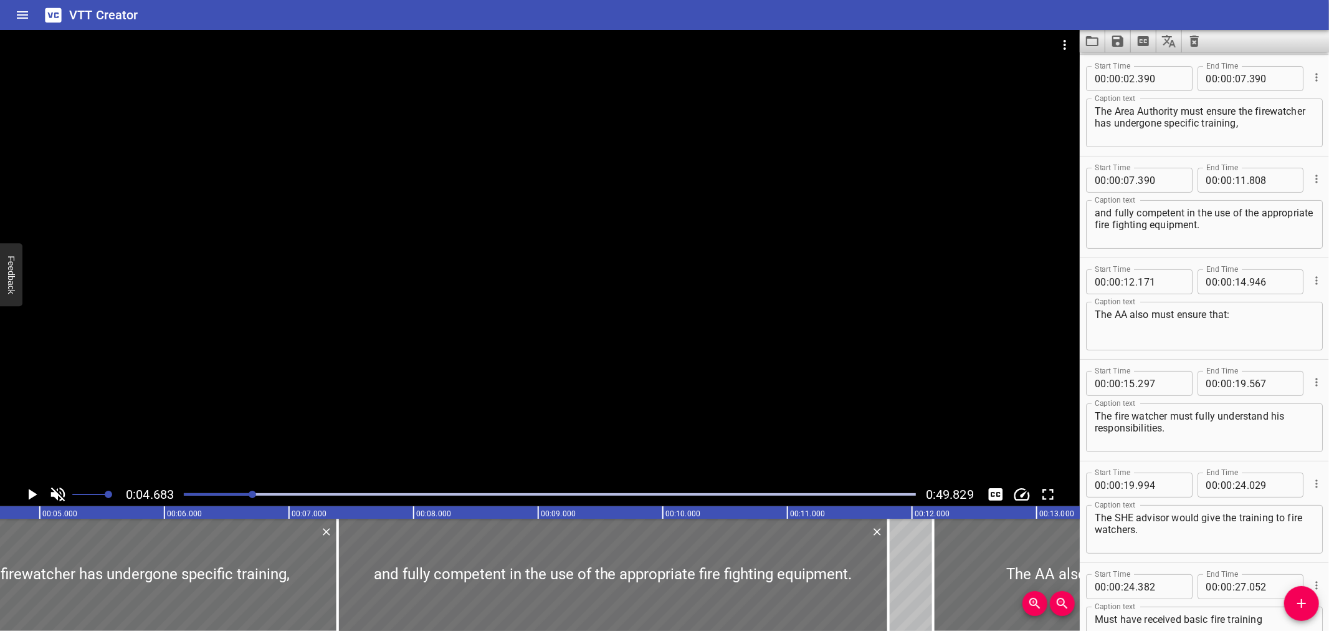
click at [793, 349] on div "0.25x 0.5x 0.75x 1.0x 1.25x 1.5x 1.75x 2.0x" at bounding box center [664, 315] width 1329 height 631
click at [588, 397] on div at bounding box center [540, 256] width 1080 height 452
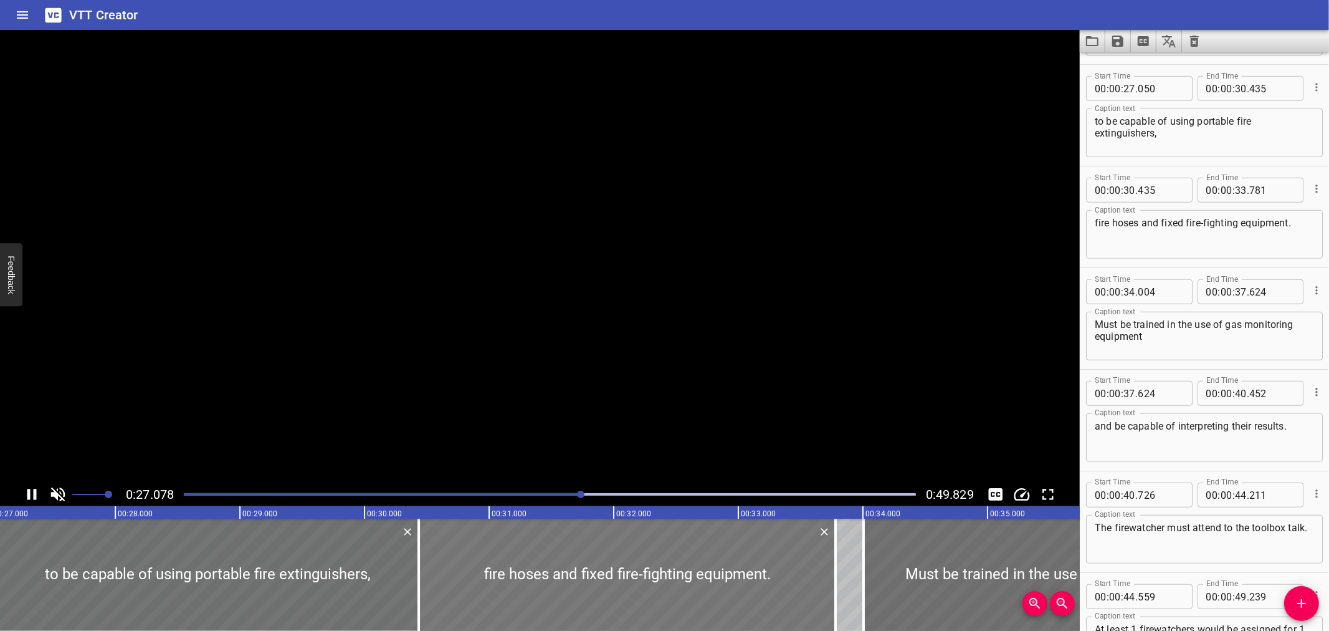
scroll to position [711, 0]
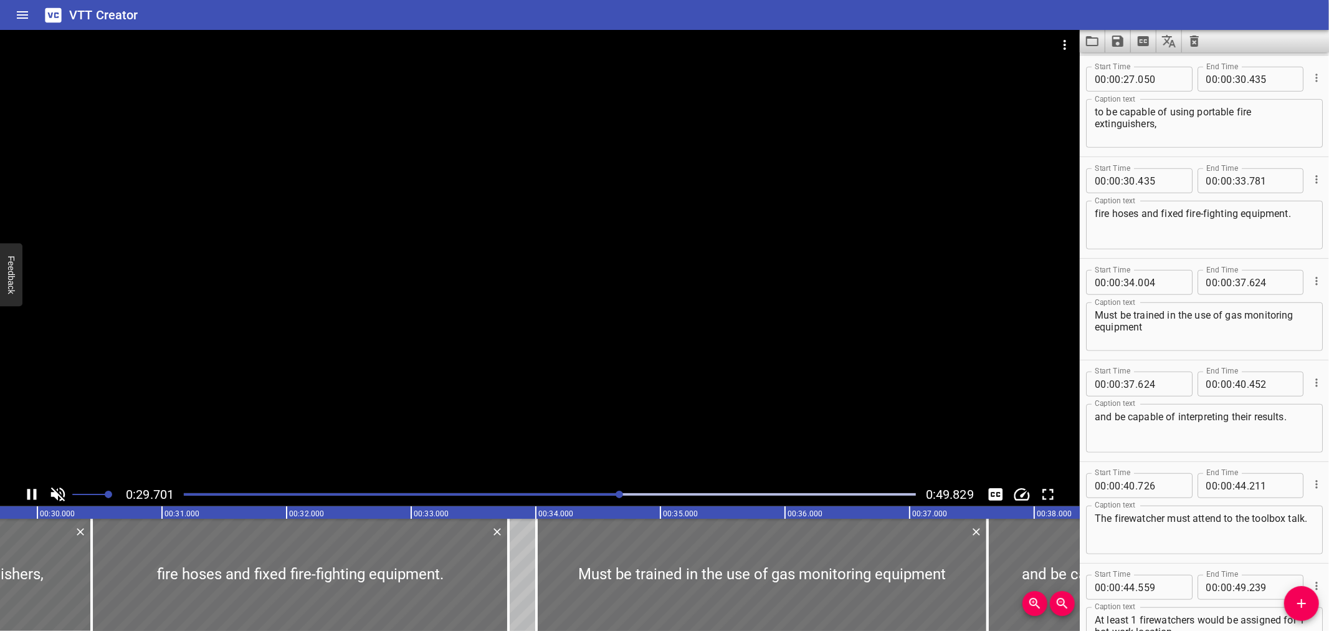
click at [632, 21] on div "VTT Creator" at bounding box center [664, 15] width 1329 height 30
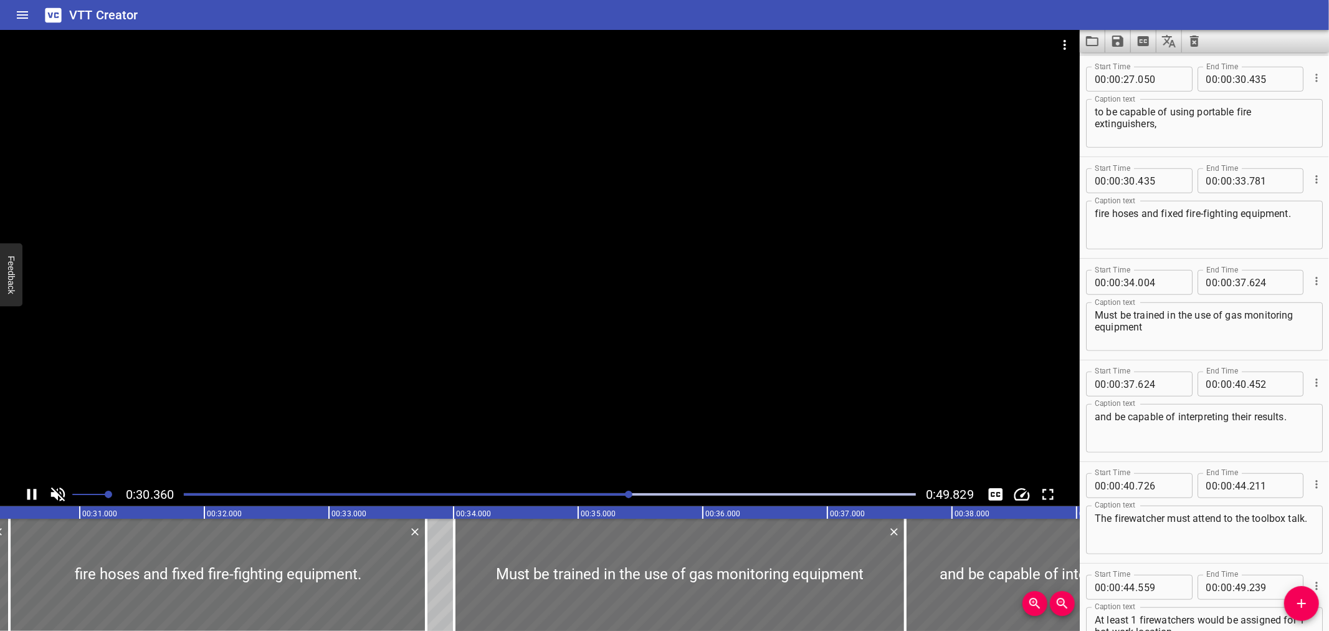
click at [552, 492] on div at bounding box center [549, 494] width 747 height 17
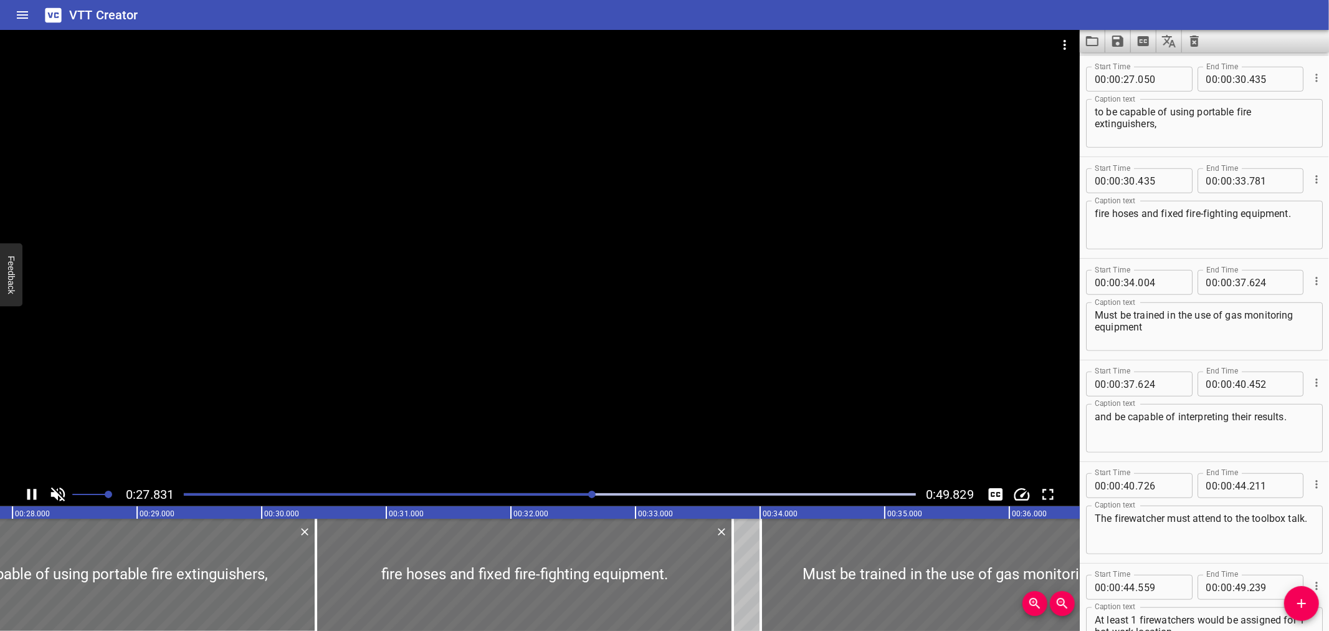
click at [633, 318] on div at bounding box center [540, 256] width 1080 height 452
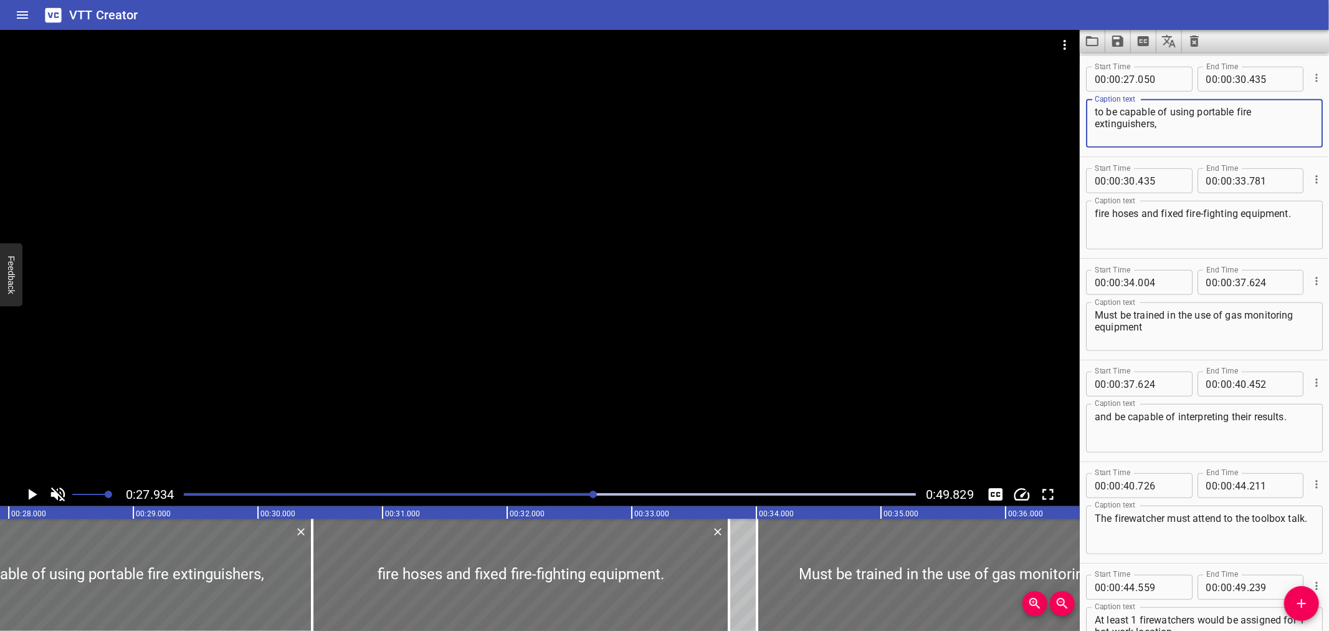
click at [1175, 125] on textarea "to be capable of using portable fire extinguishers," at bounding box center [1204, 124] width 219 height 36
click at [751, 232] on div at bounding box center [540, 256] width 1080 height 452
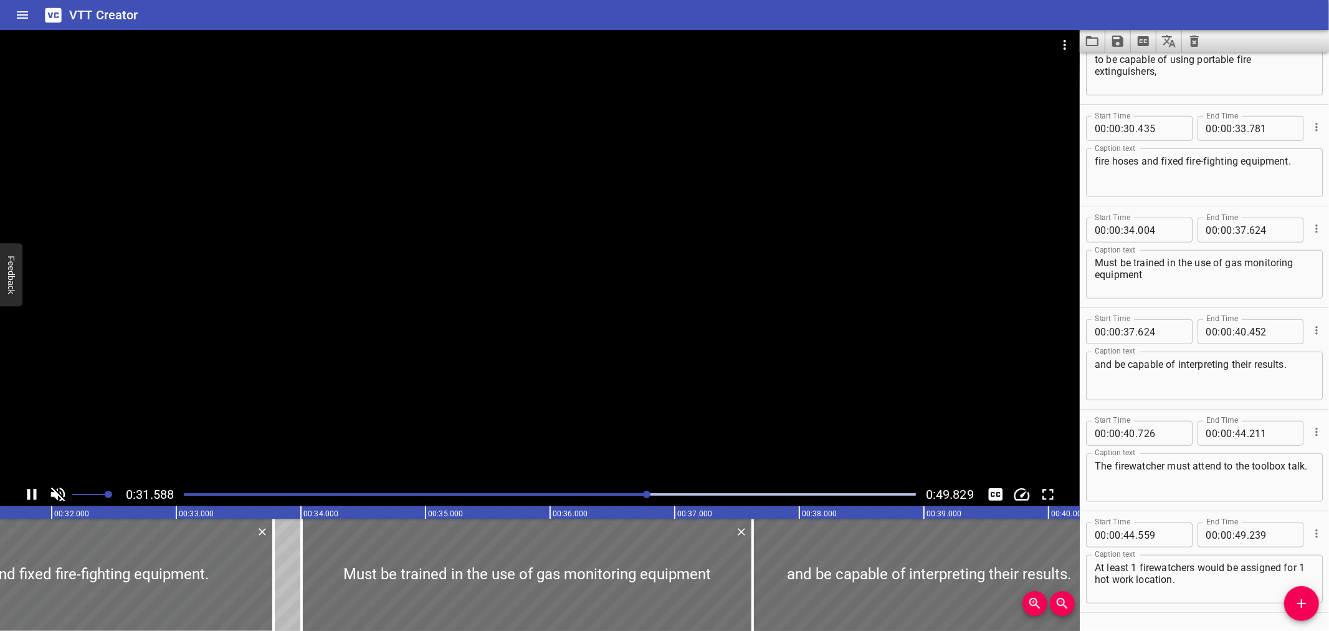
scroll to position [730, 0]
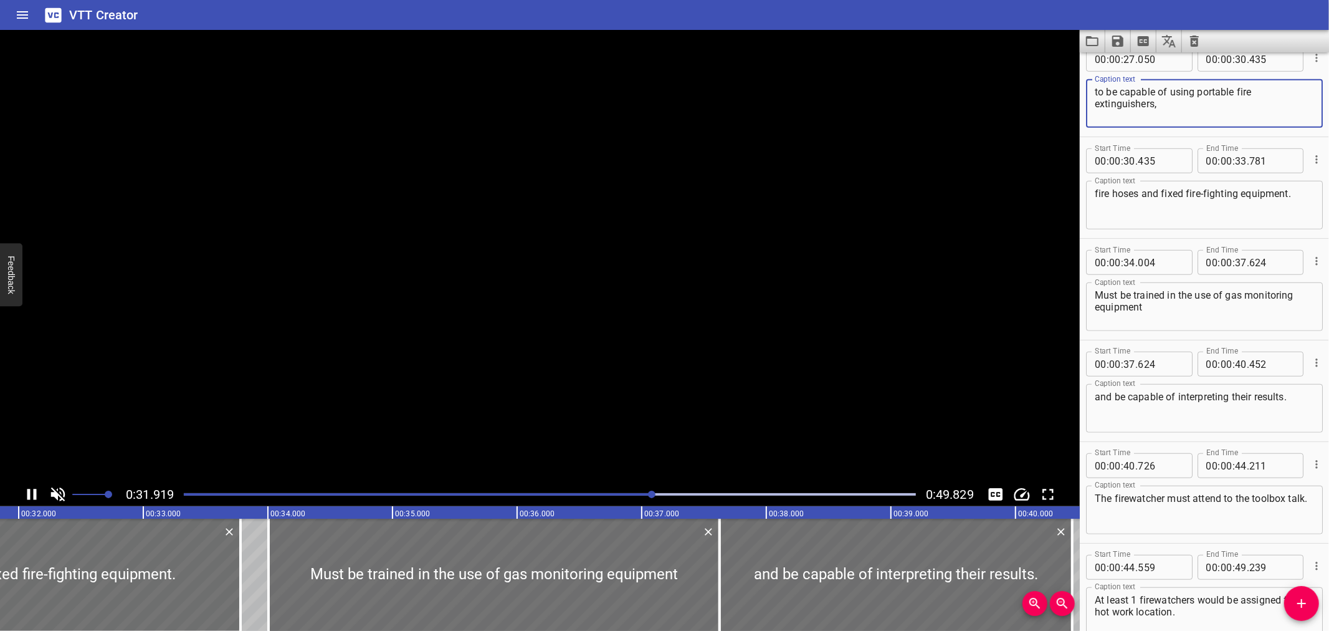
click at [1099, 90] on textarea "to be capable of using portable fire extinguishers," at bounding box center [1204, 104] width 219 height 36
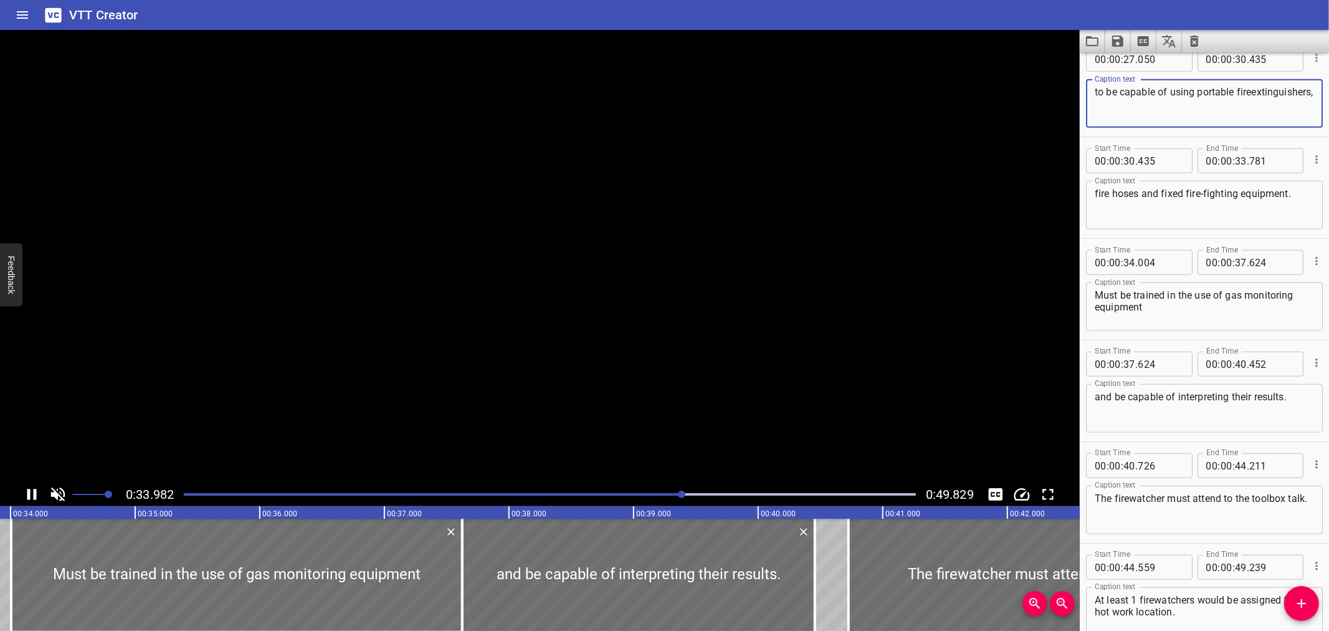
scroll to position [0, 4236]
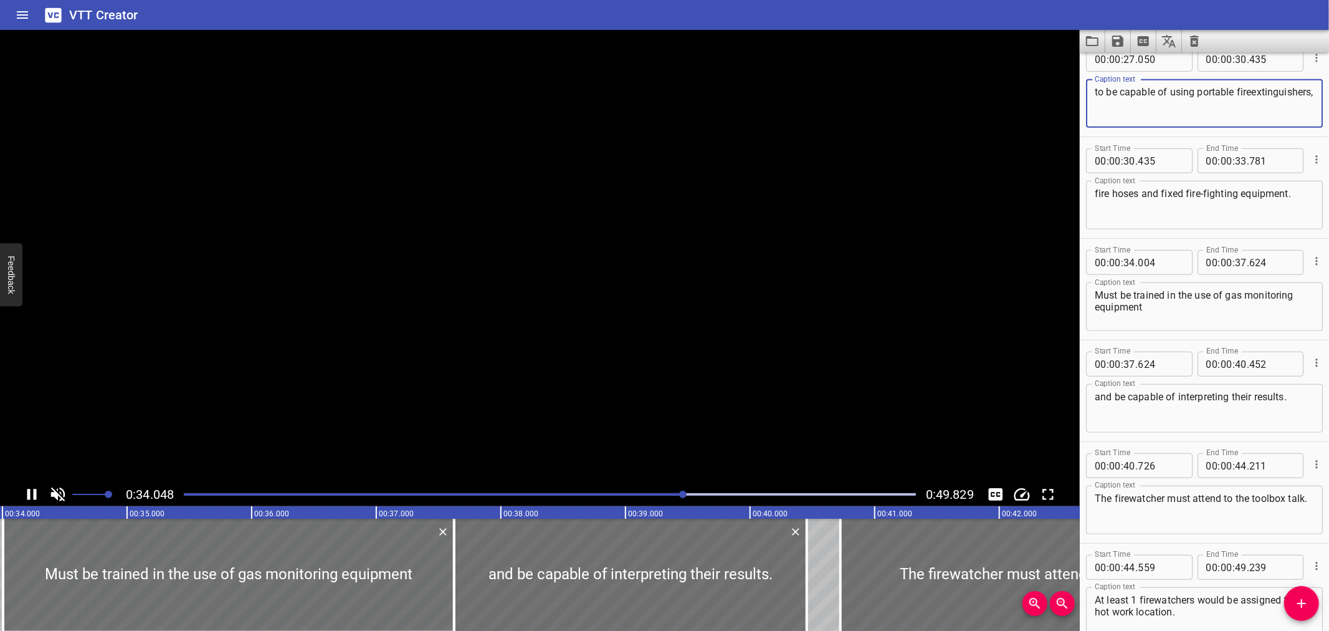
type textarea "to be capable of using portable fire extinguishers,"
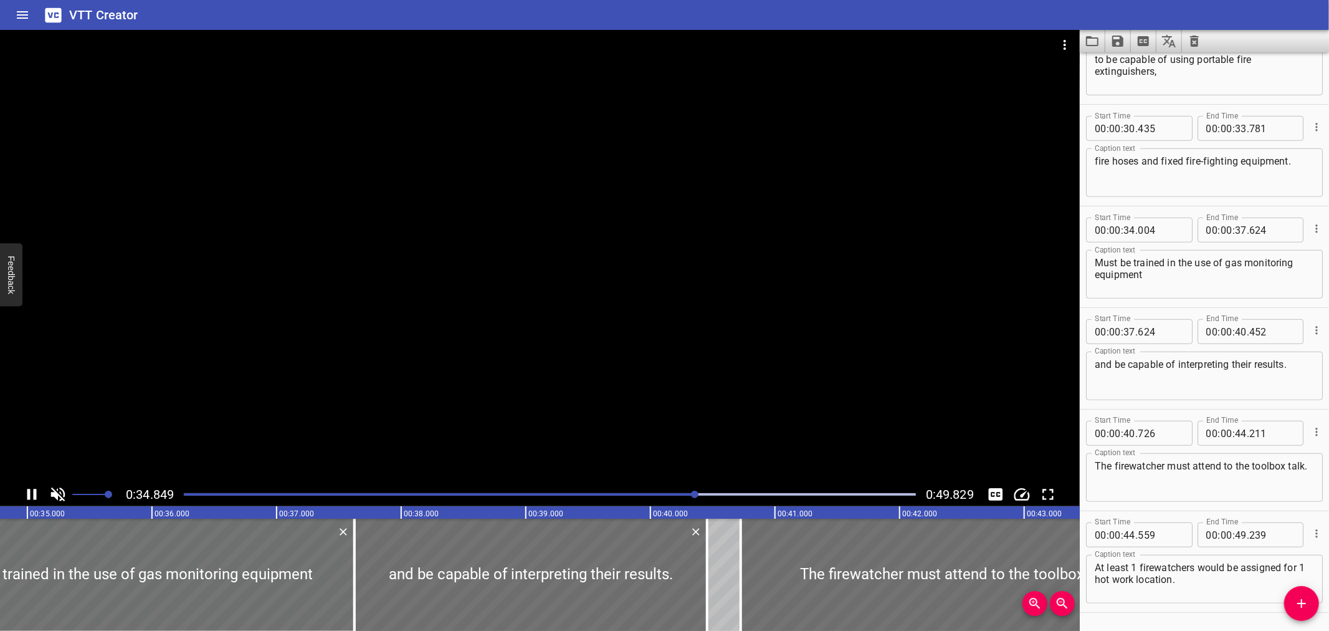
scroll to position [0, 4344]
click at [479, 494] on div "Play progress" at bounding box center [330, 494] width 732 height 2
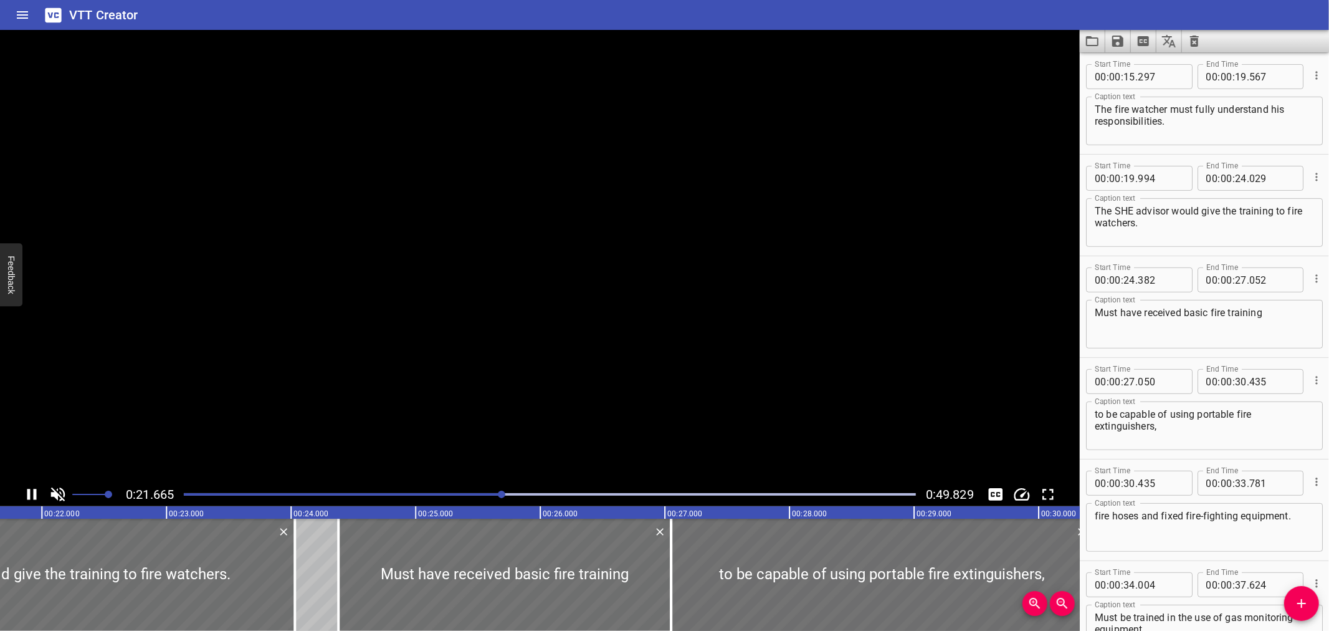
scroll to position [406, 0]
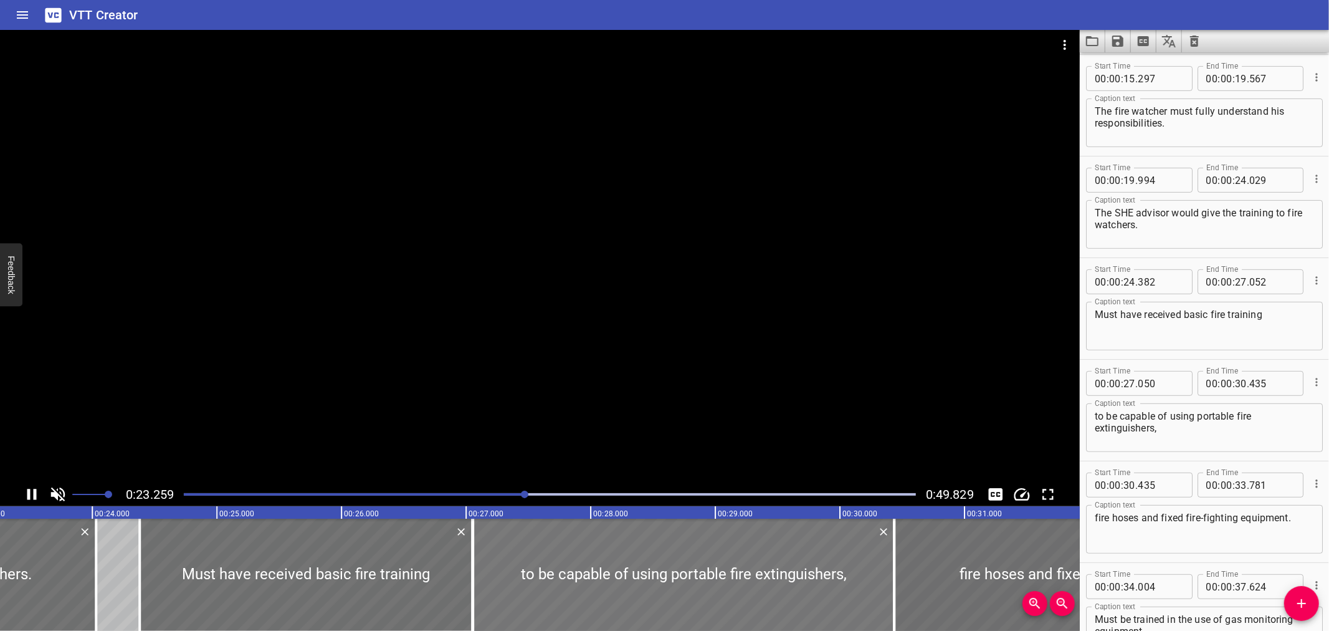
click at [502, 530] on div at bounding box center [684, 575] width 422 height 112
type input "061"
type input "446"
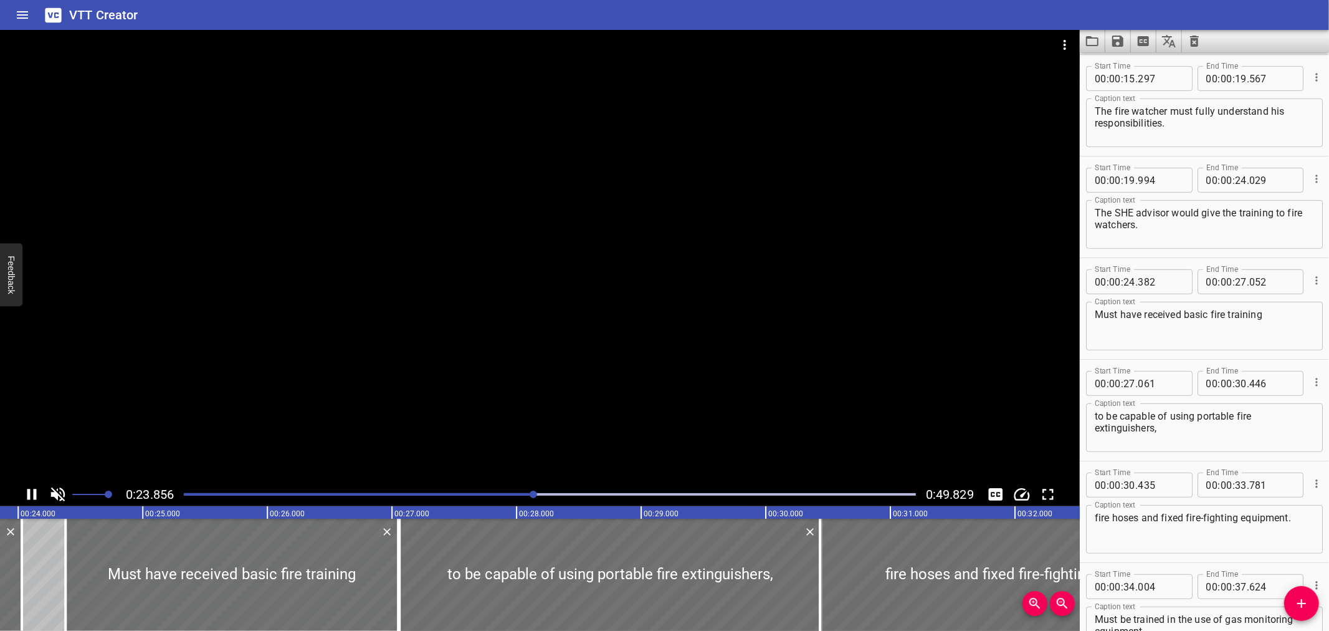
click at [736, 293] on div at bounding box center [540, 256] width 1080 height 452
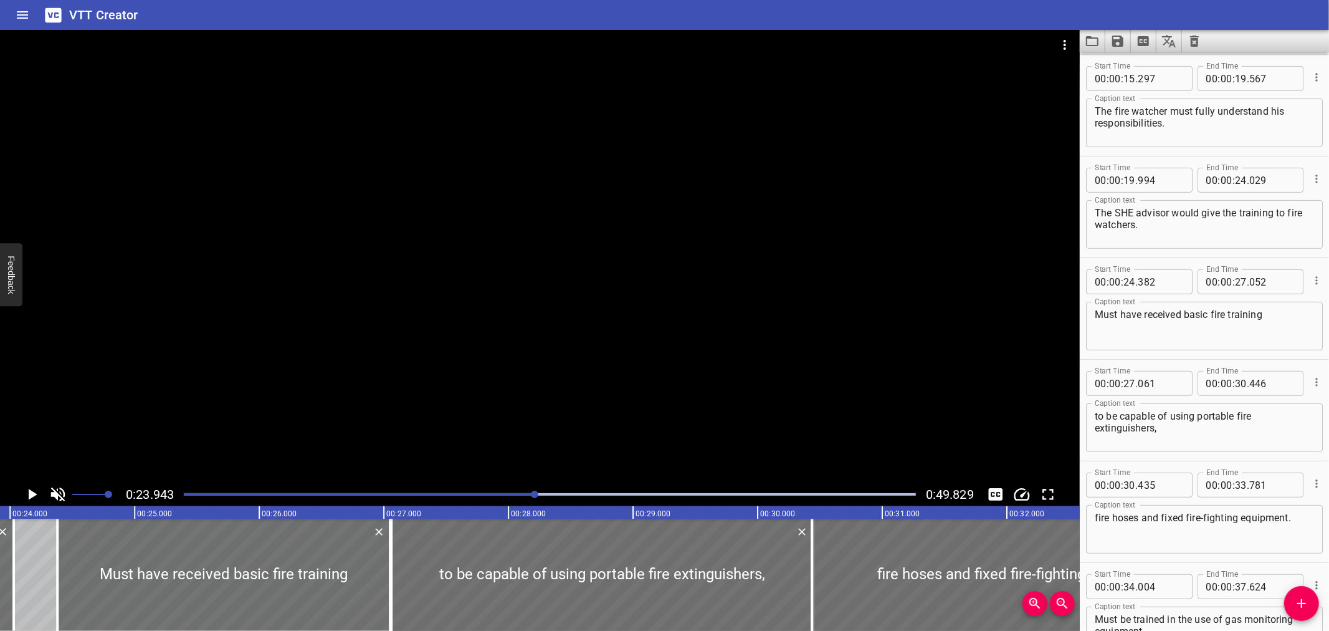
scroll to position [0, 2984]
click at [1166, 383] on input "number" at bounding box center [1160, 383] width 45 height 25
type input "052"
click at [1267, 382] on input "number" at bounding box center [1272, 383] width 45 height 25
type input "435"
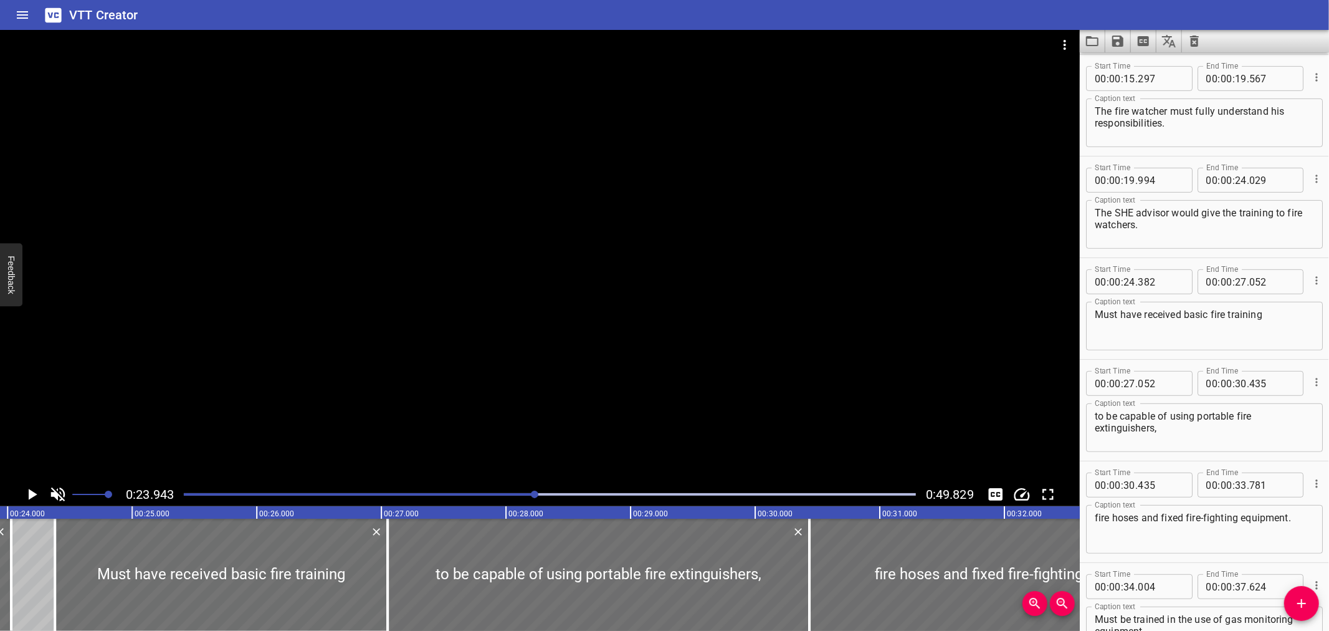
click at [1098, 320] on textarea "Must have received basic fire training" at bounding box center [1204, 327] width 219 height 36
click at [329, 406] on div at bounding box center [540, 256] width 1080 height 452
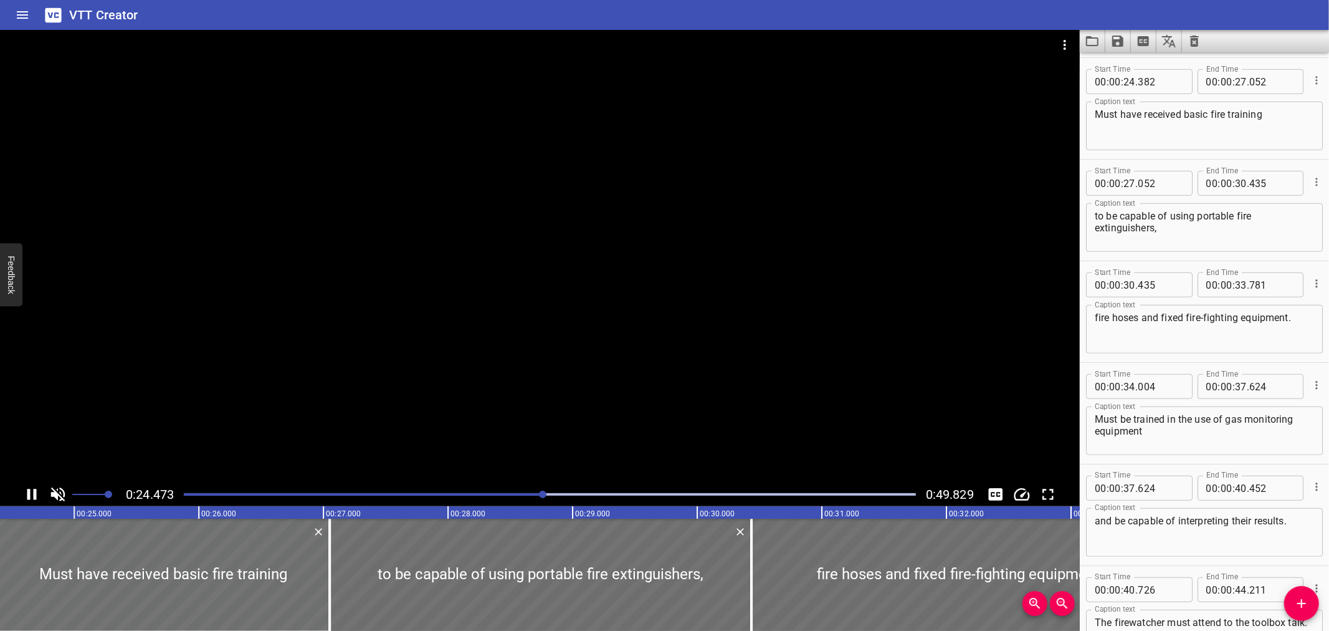
scroll to position [608, 0]
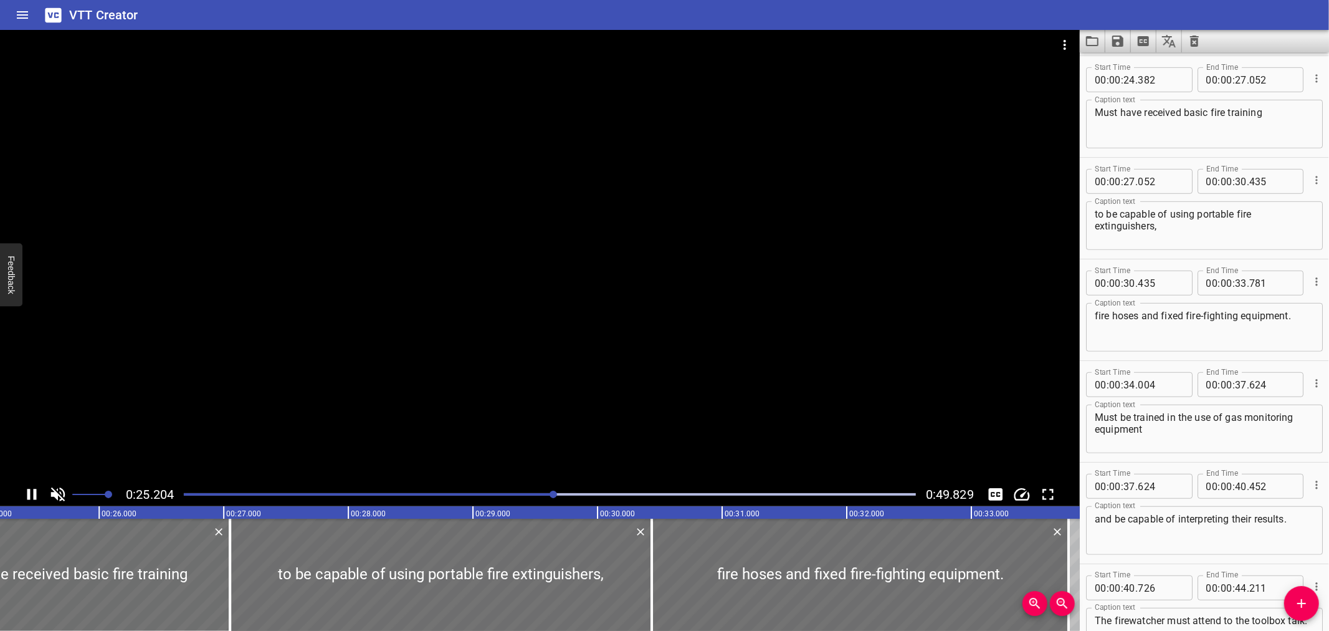
drag, startPoint x: 338, startPoint y: 408, endPoint x: 324, endPoint y: 426, distance: 23.1
click at [324, 426] on div at bounding box center [540, 256] width 1080 height 452
click at [324, 427] on div at bounding box center [540, 256] width 1080 height 452
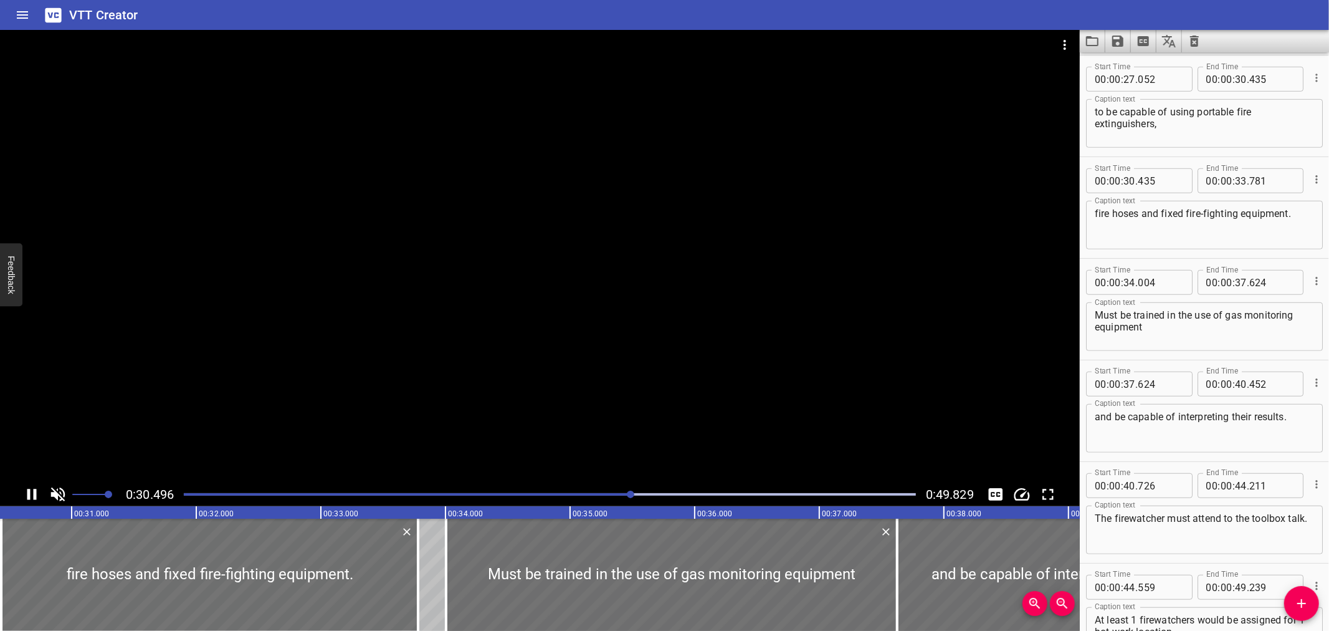
scroll to position [800, 0]
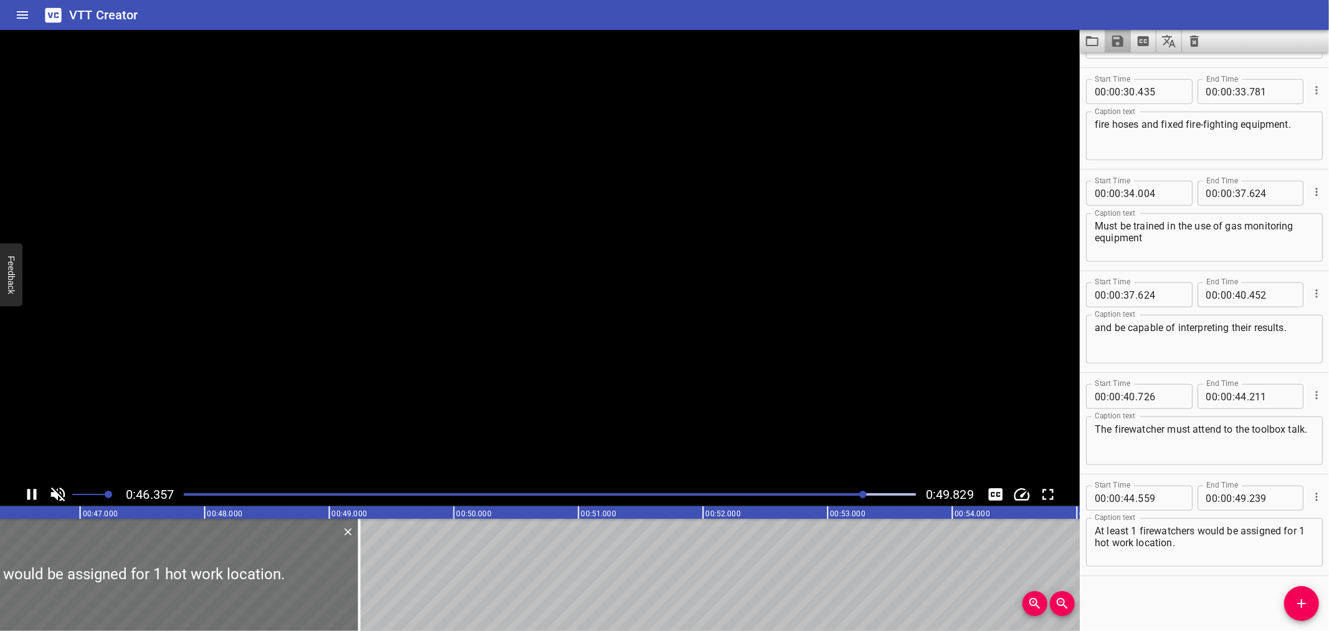
click at [1110, 41] on button "Save captions to file" at bounding box center [1119, 41] width 26 height 22
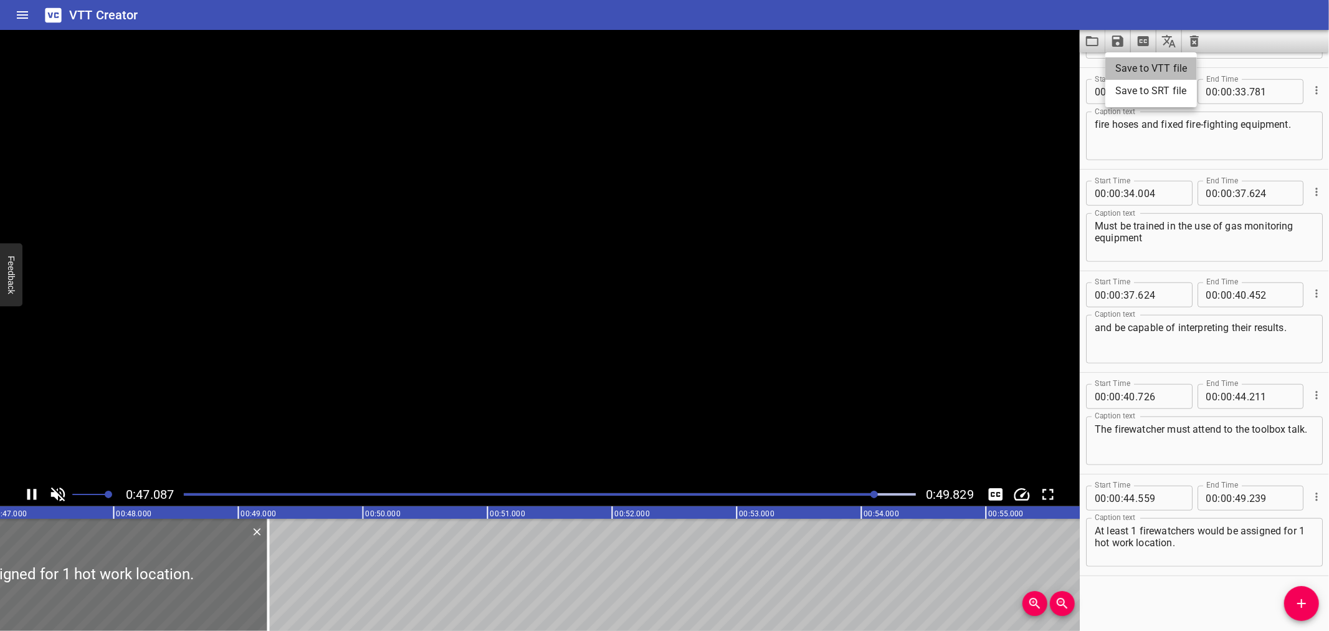
click at [1126, 67] on li "Save to VTT file" at bounding box center [1152, 68] width 92 height 22
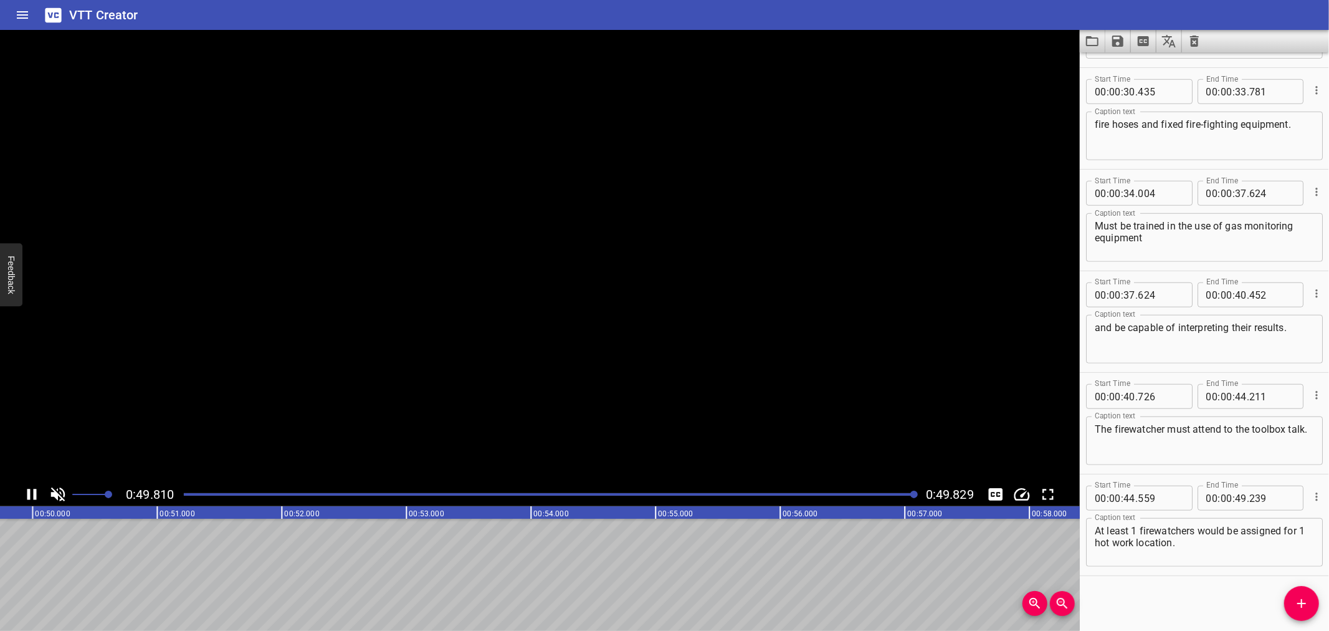
scroll to position [0, 6211]
click at [1085, 41] on icon "Load captions from file" at bounding box center [1092, 41] width 15 height 15
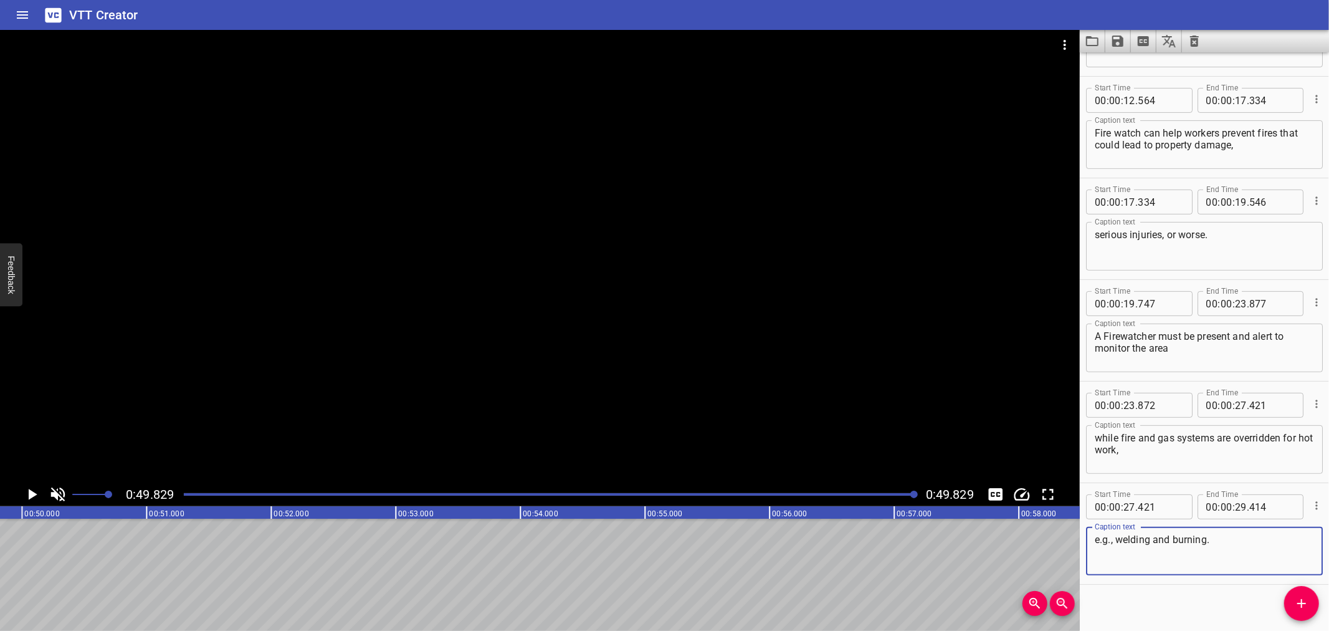
scroll to position [292, 0]
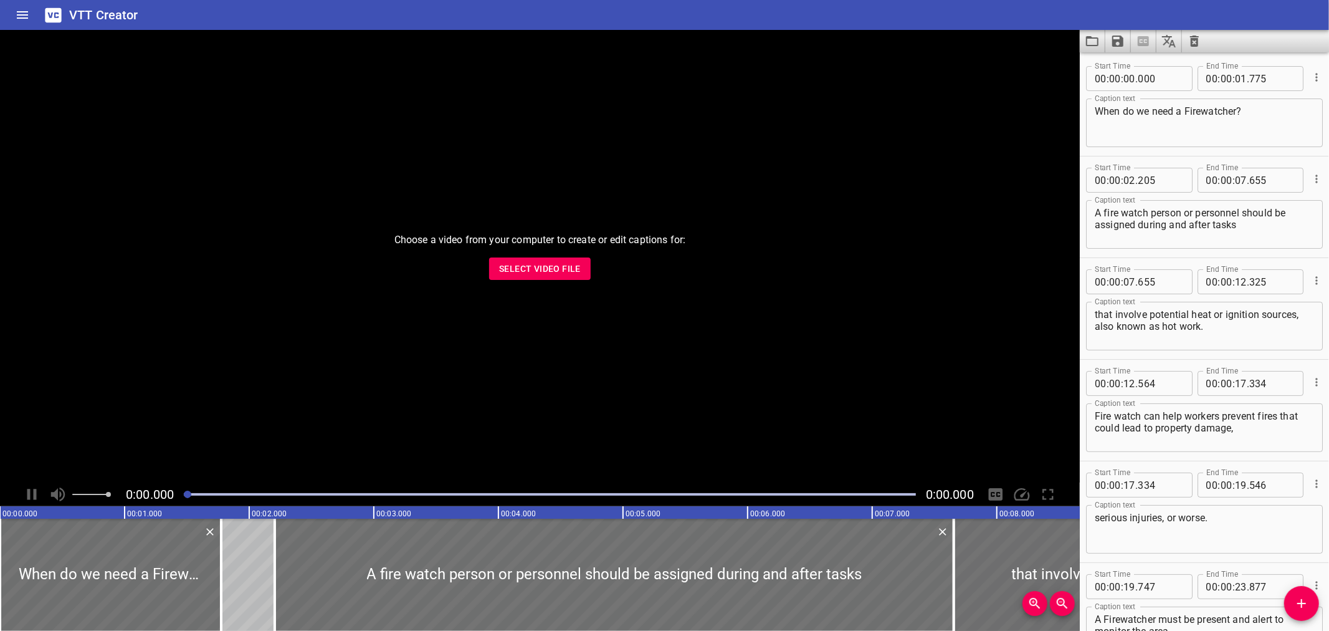
scroll to position [292, 0]
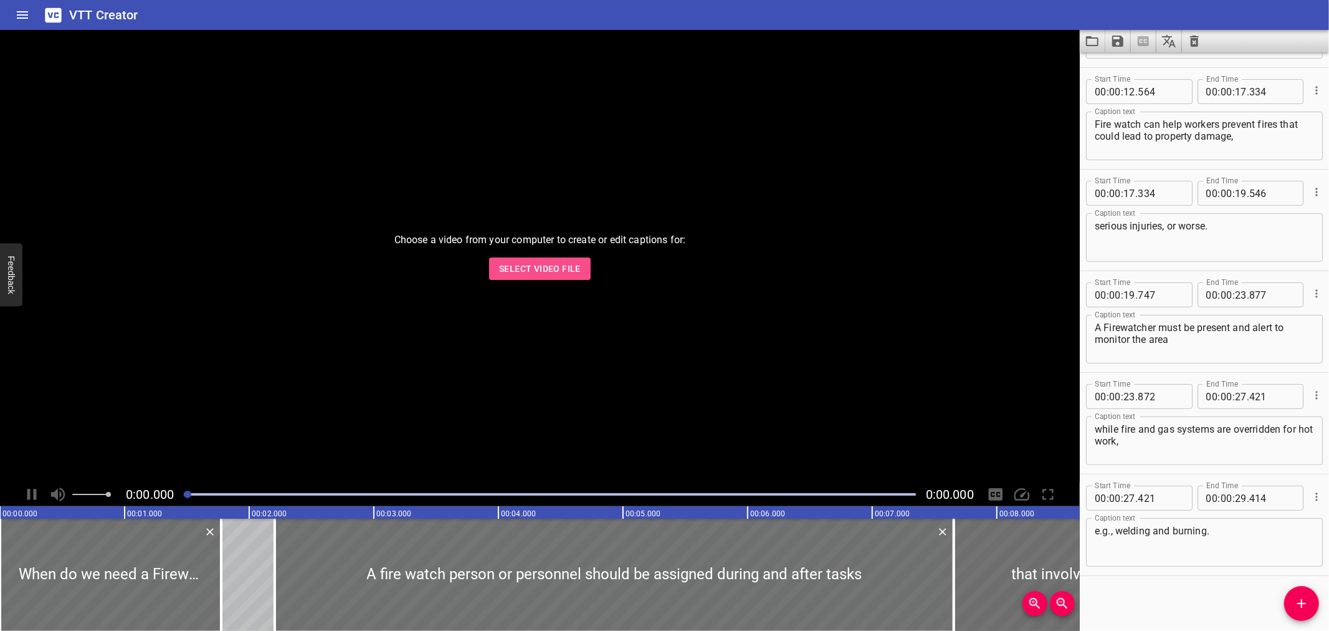
click at [532, 265] on span "Select Video File" at bounding box center [540, 269] width 82 height 16
click at [1023, 490] on icon "Change Playback Speed" at bounding box center [1022, 494] width 19 height 19
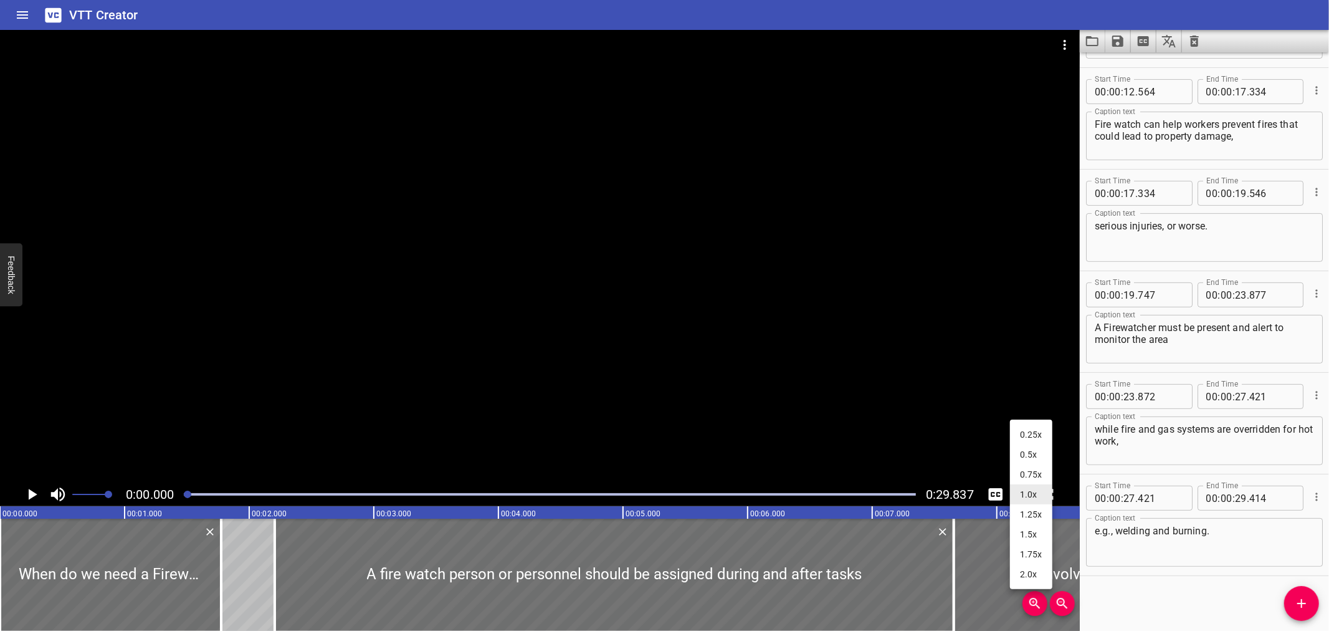
click at [1021, 426] on li "0.25x" at bounding box center [1031, 434] width 42 height 20
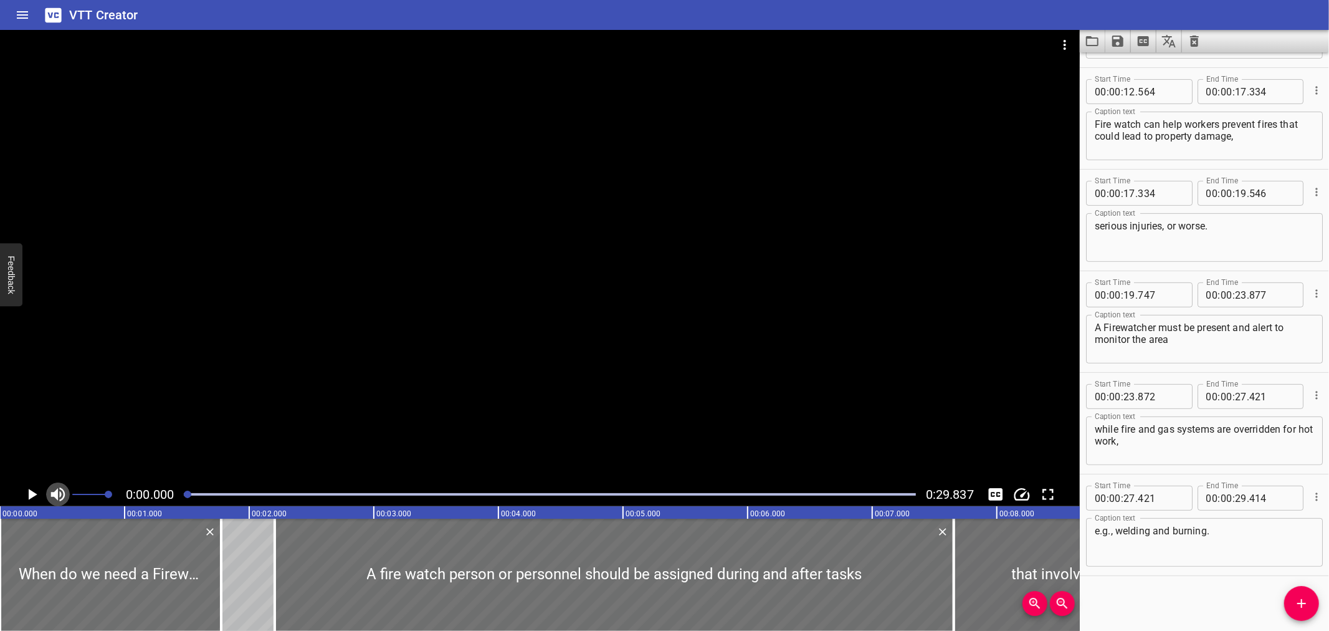
drag, startPoint x: 60, startPoint y: 489, endPoint x: 365, endPoint y: 381, distance: 322.5
click at [61, 489] on icon "Toggle mute" at bounding box center [58, 494] width 14 height 14
click at [455, 328] on div at bounding box center [540, 256] width 1080 height 452
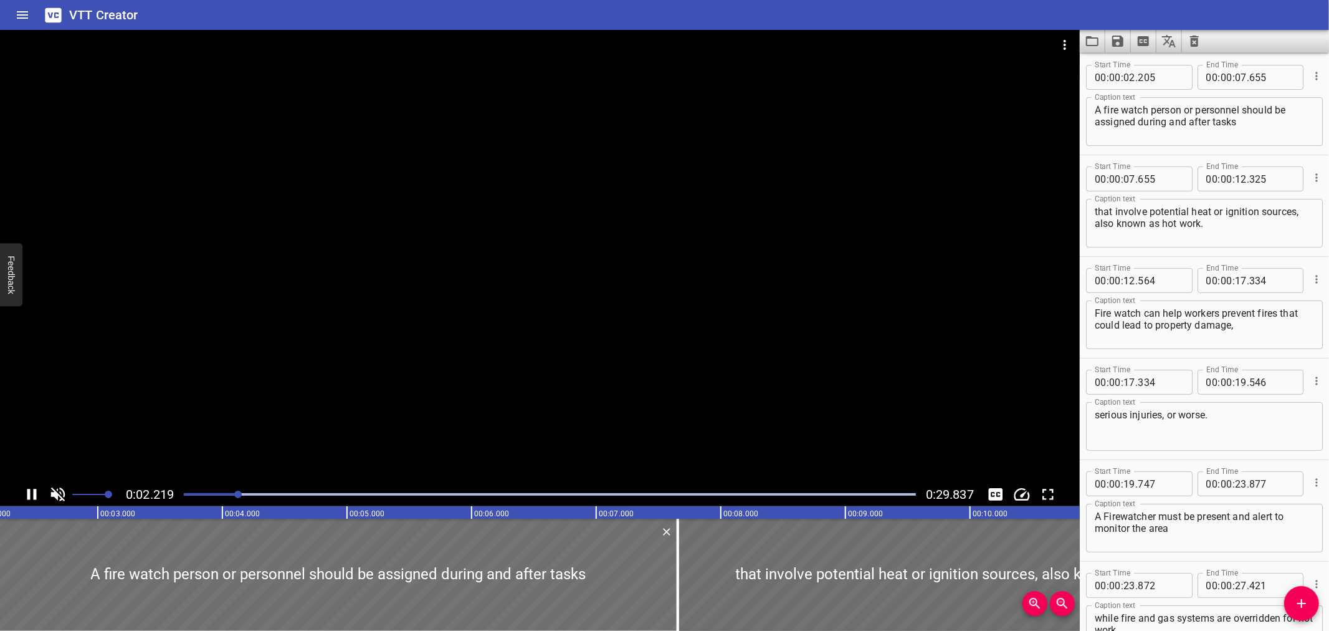
scroll to position [102, 0]
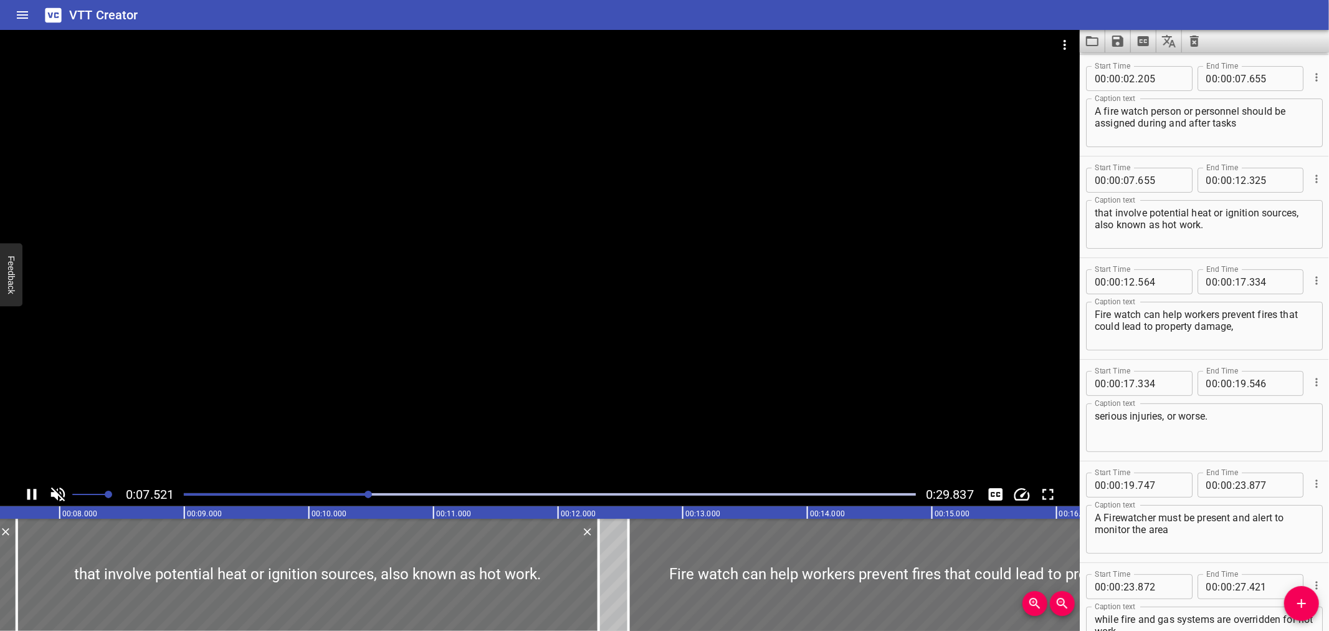
click at [571, 318] on div at bounding box center [540, 256] width 1080 height 452
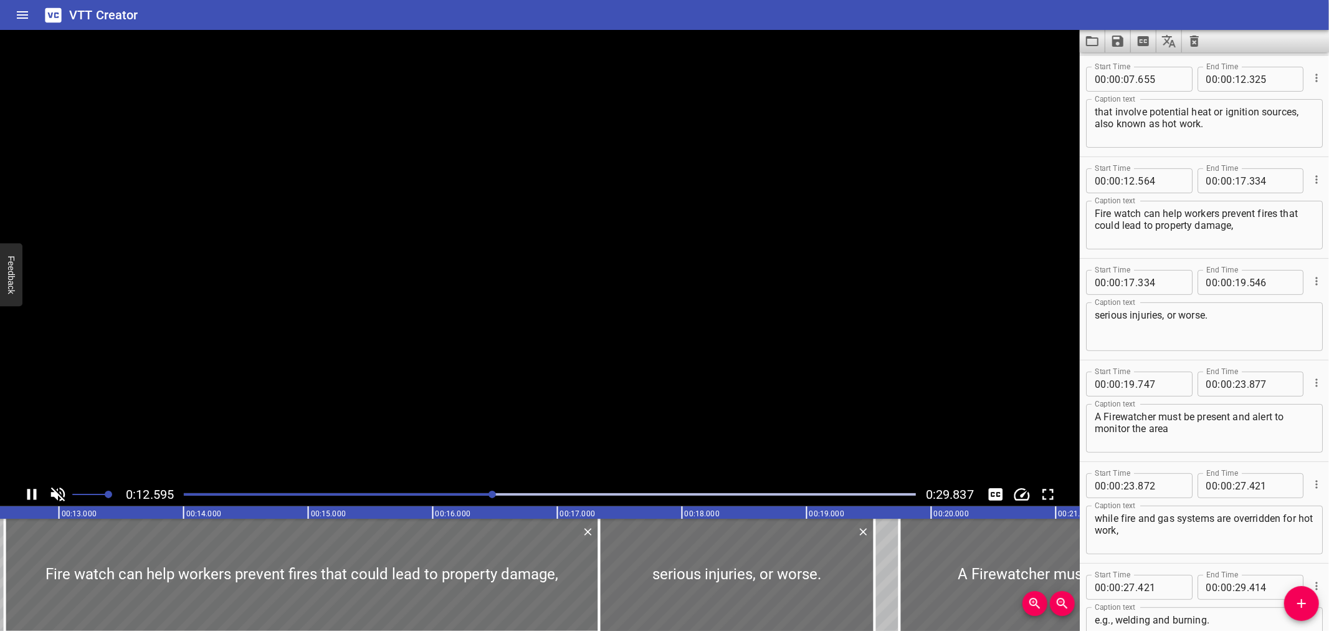
scroll to position [292, 0]
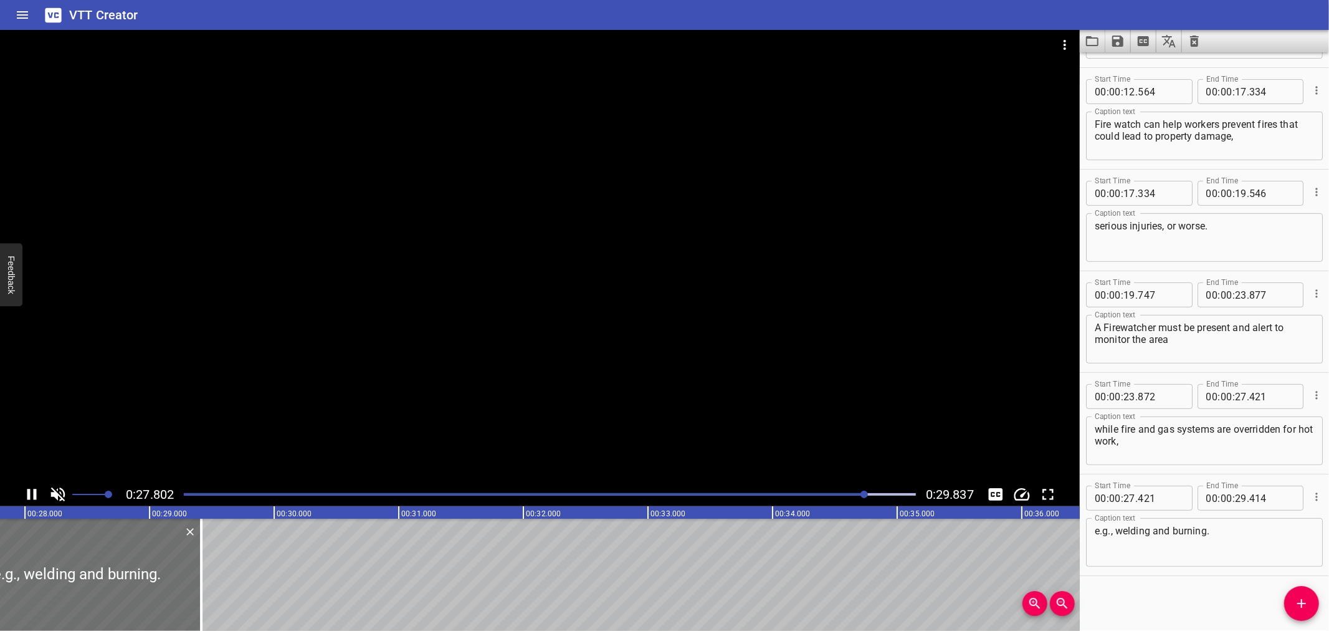
click at [794, 484] on div "0:27.802 0:29.837" at bounding box center [540, 268] width 1080 height 476
click at [825, 496] on div at bounding box center [549, 494] width 747 height 17
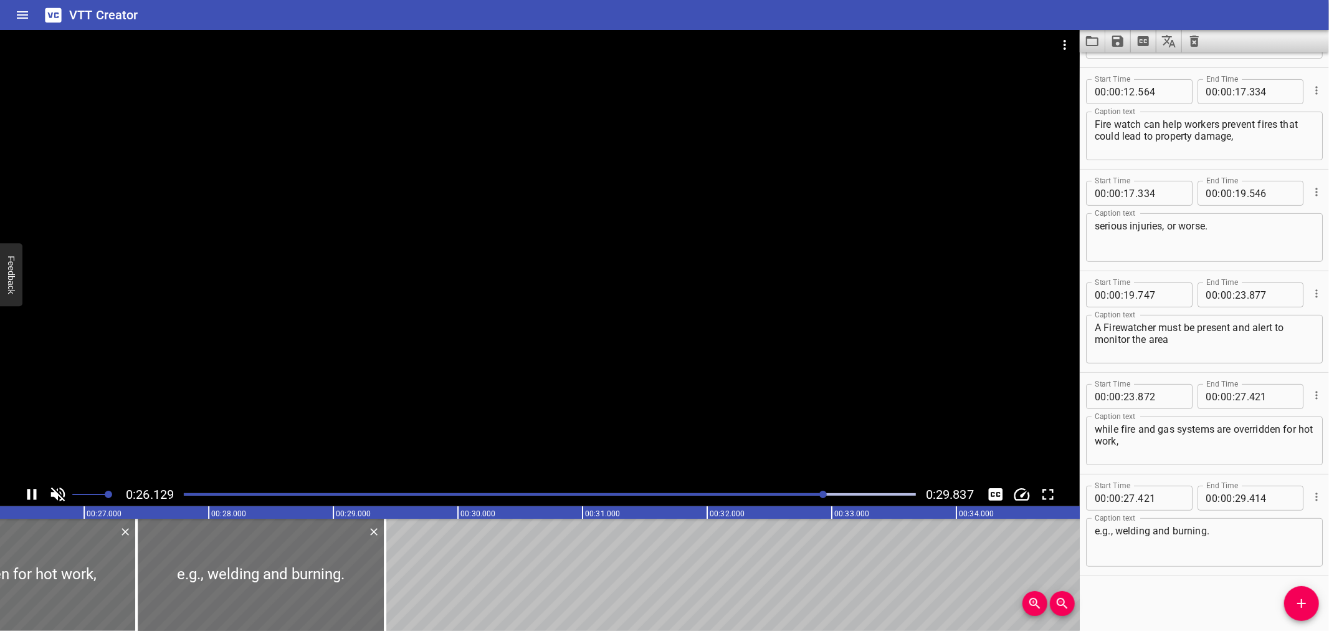
click at [816, 495] on div "Play progress" at bounding box center [459, 494] width 732 height 2
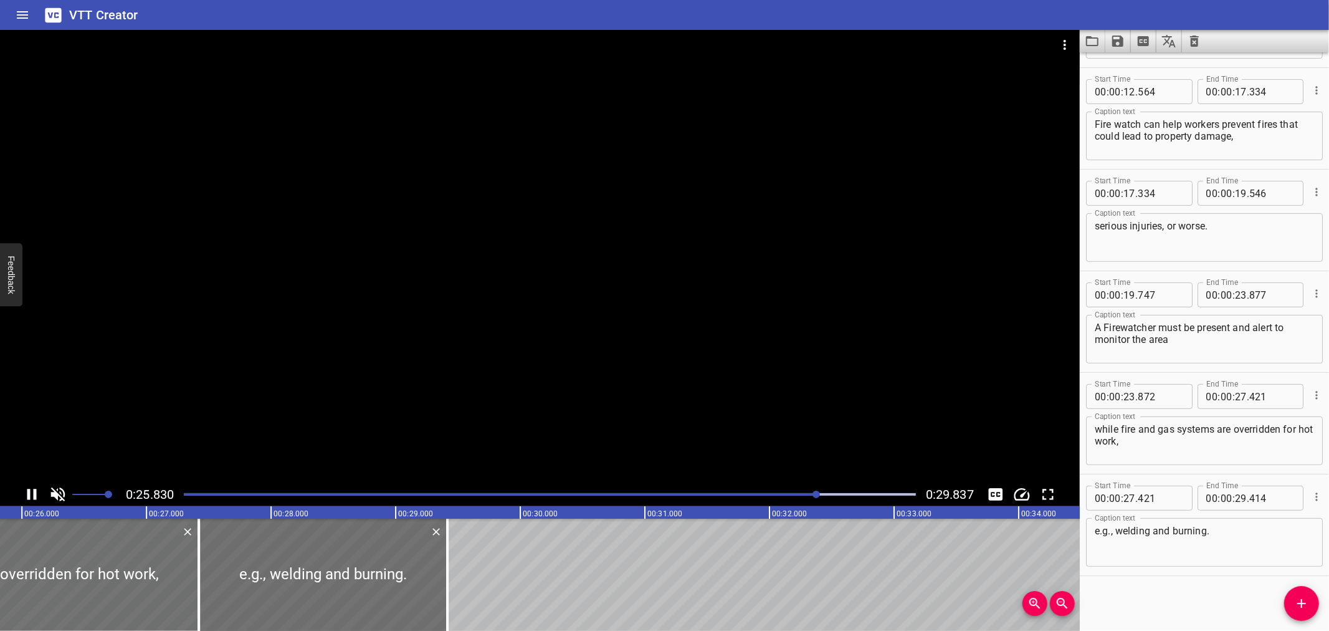
click at [809, 494] on div "Play progress" at bounding box center [451, 494] width 732 height 2
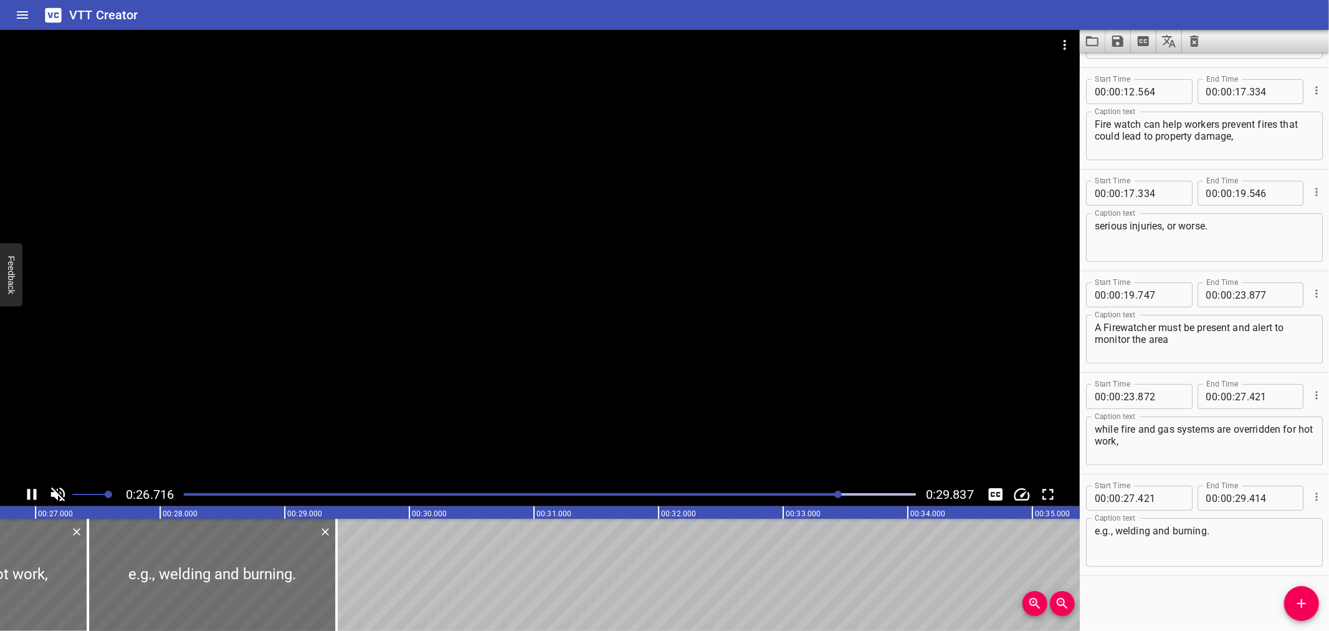
click at [701, 493] on div "Play progress" at bounding box center [473, 494] width 732 height 2
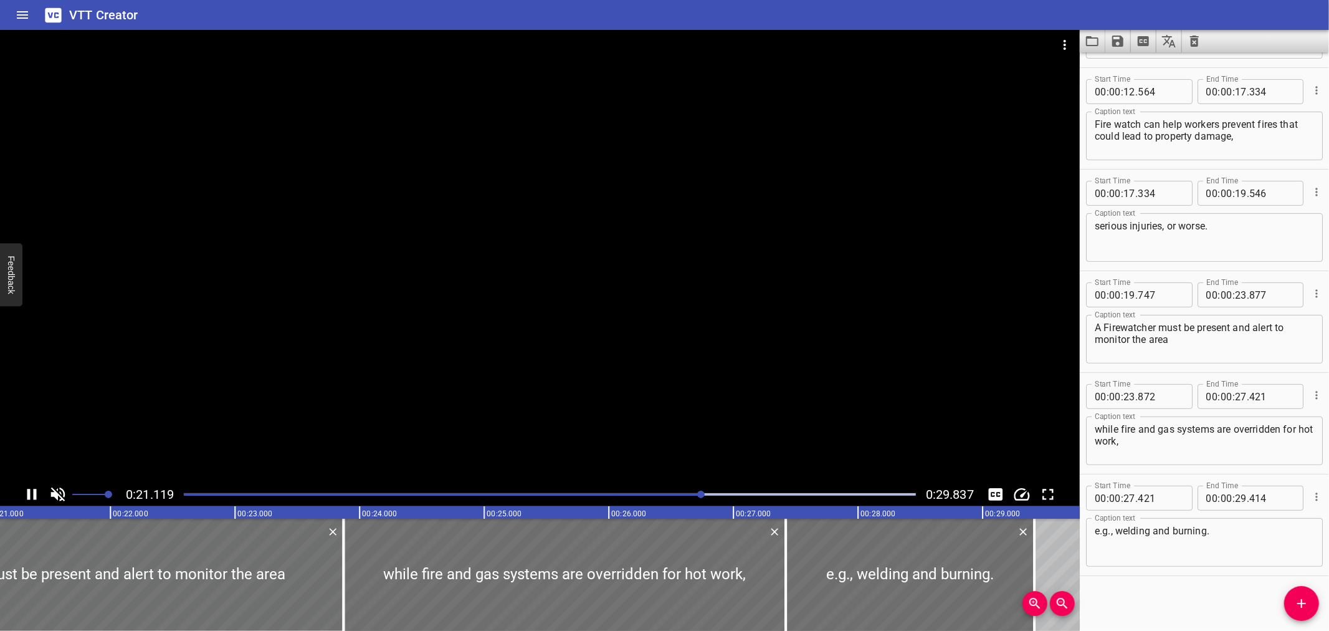
click at [750, 491] on div at bounding box center [549, 494] width 747 height 17
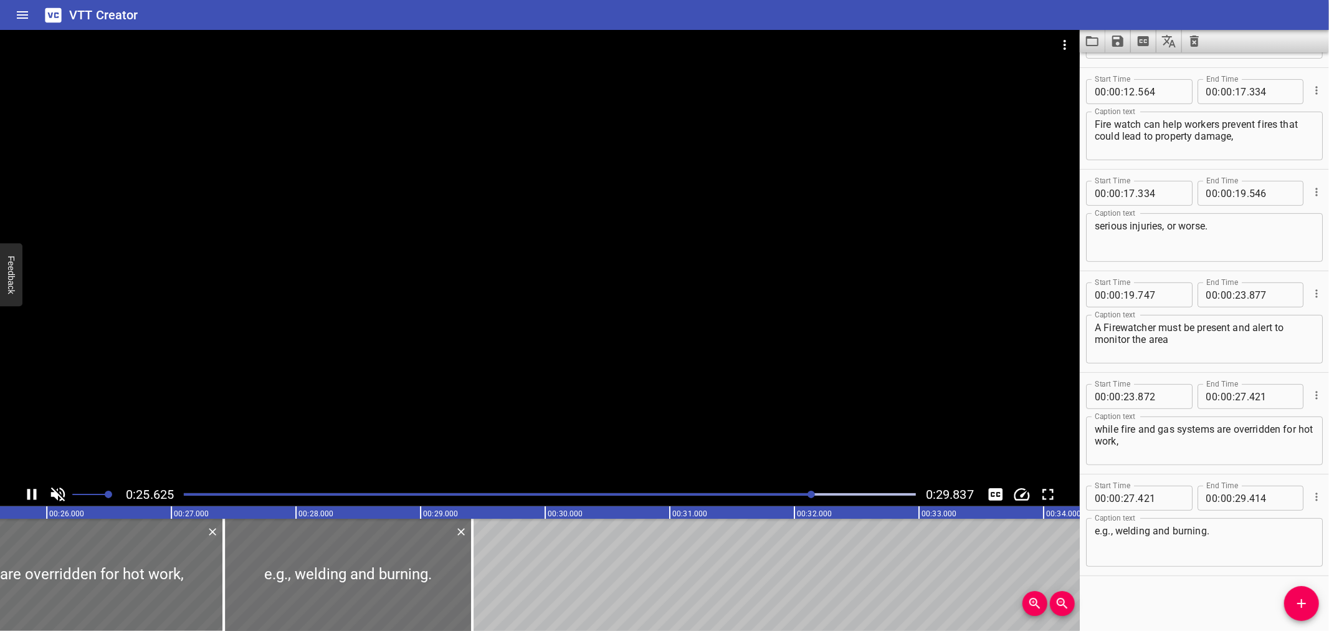
drag, startPoint x: 755, startPoint y: 491, endPoint x: 1170, endPoint y: 608, distance: 431.3
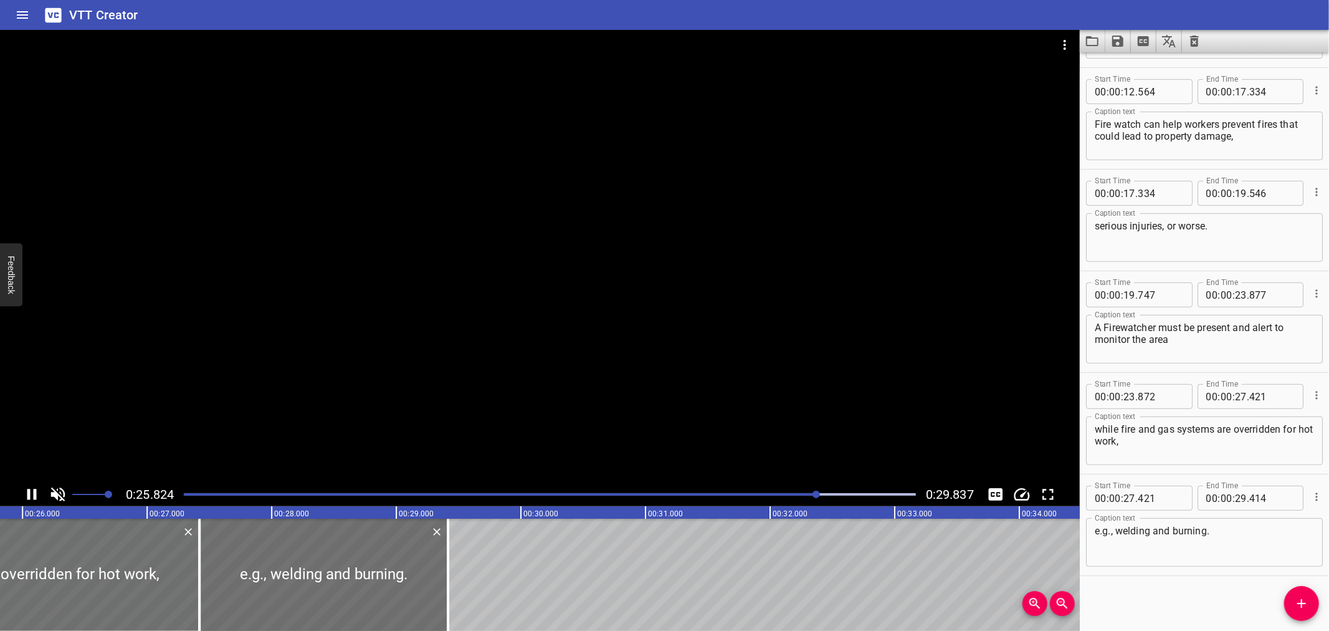
drag, startPoint x: 1170, startPoint y: 608, endPoint x: 1238, endPoint y: 603, distance: 68.1
click at [1238, 603] on div "Start Time 00 : 00 : 00 . 000 Start Time End Time 00 : 00 : 01 . 775 End Time C…" at bounding box center [1204, 341] width 249 height 578
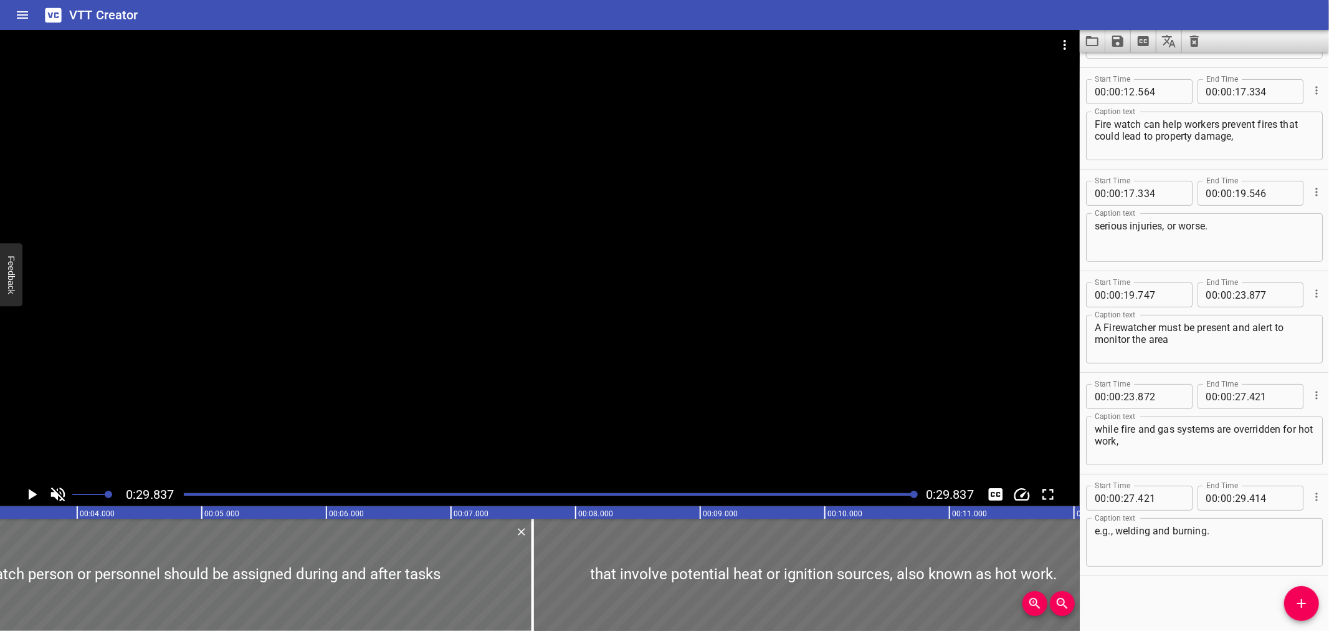
scroll to position [0, 0]
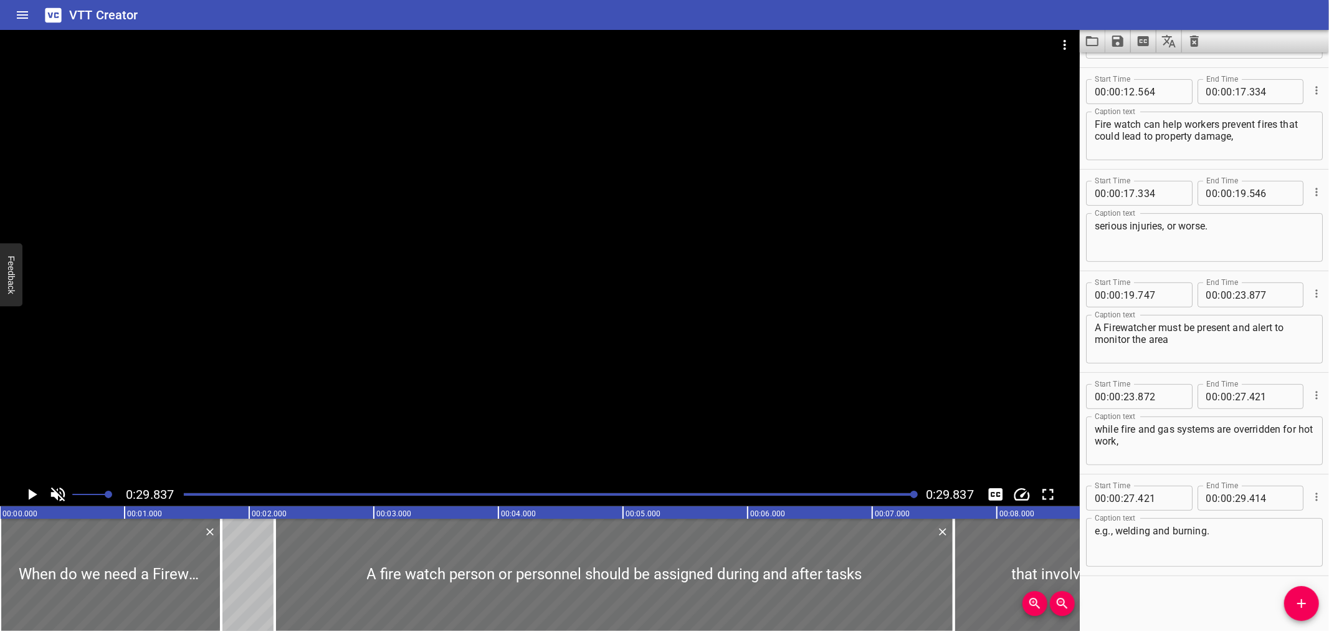
click at [188, 491] on div at bounding box center [549, 494] width 747 height 17
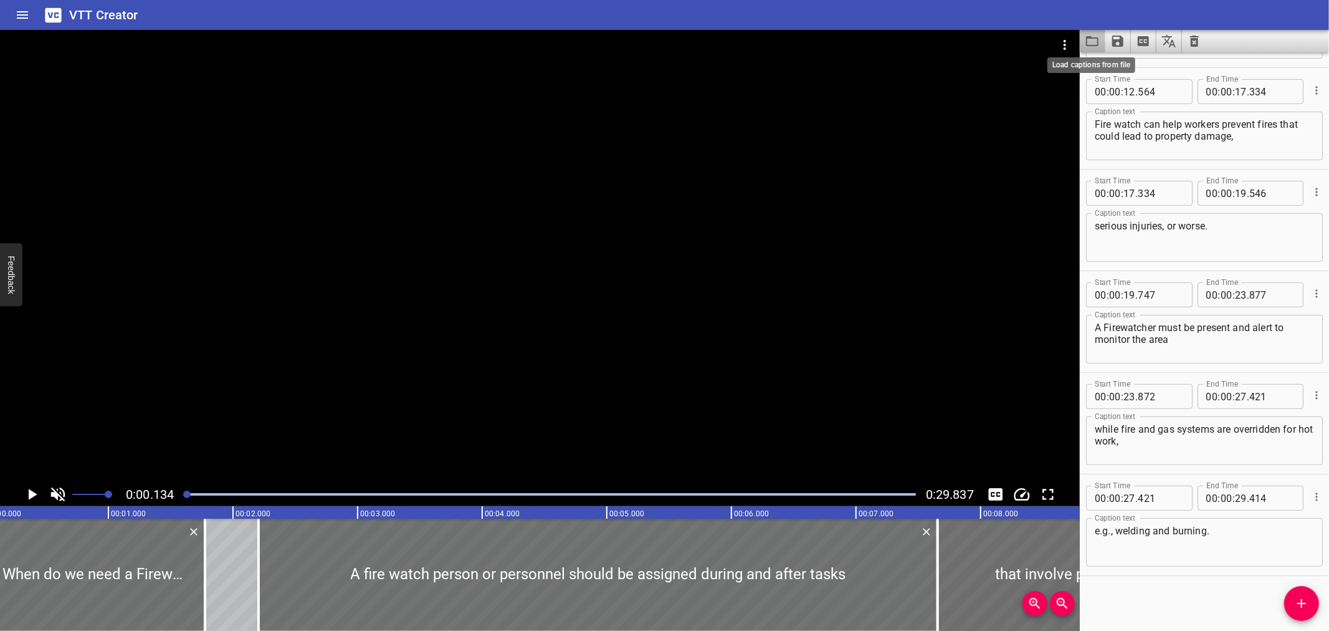
click at [1099, 48] on icon "Load captions from file" at bounding box center [1092, 41] width 15 height 15
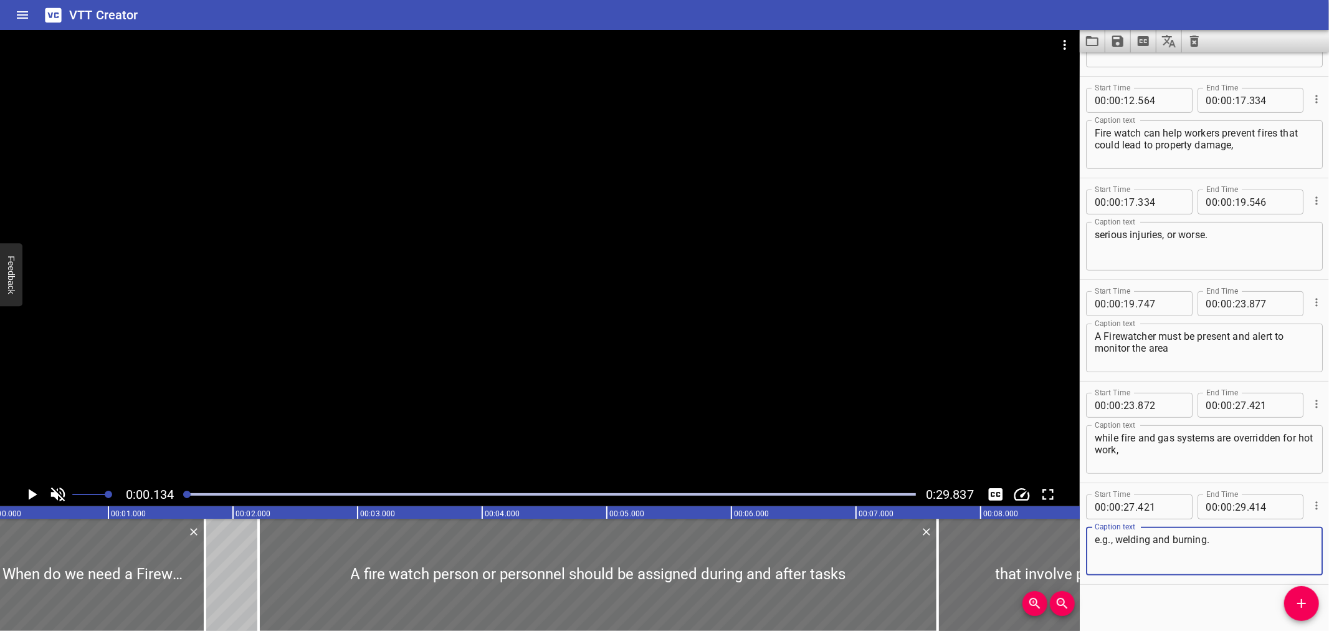
scroll to position [292, 0]
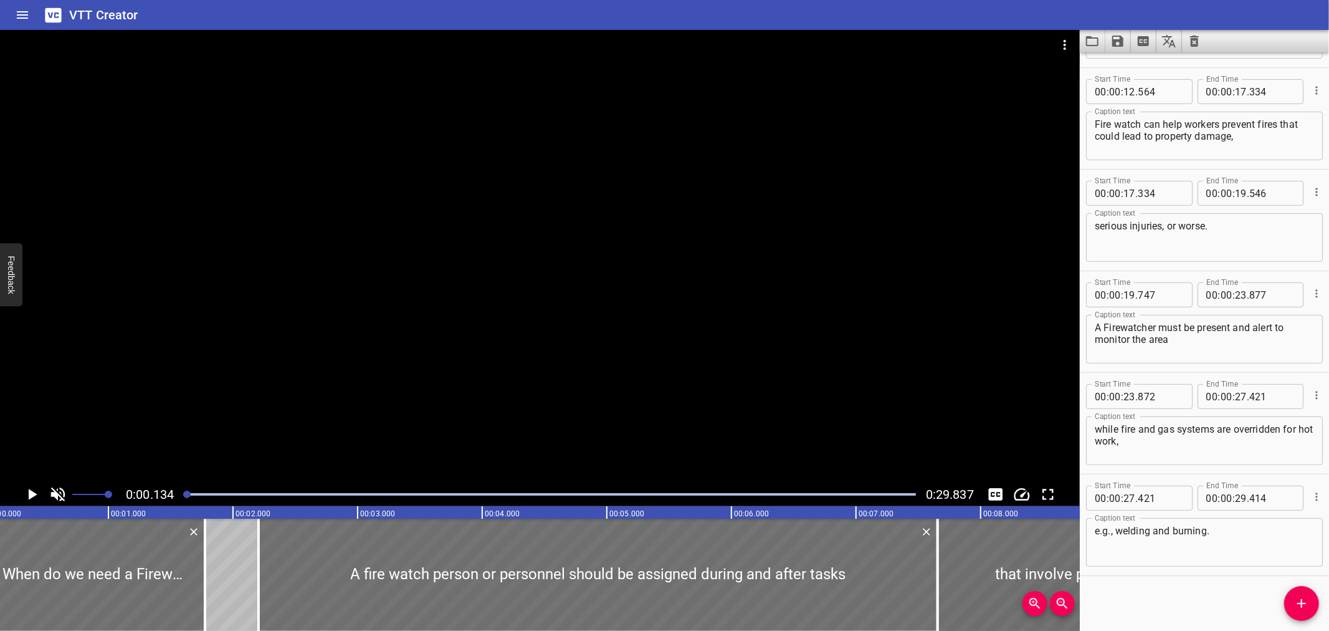
click at [315, 277] on div at bounding box center [540, 256] width 1080 height 452
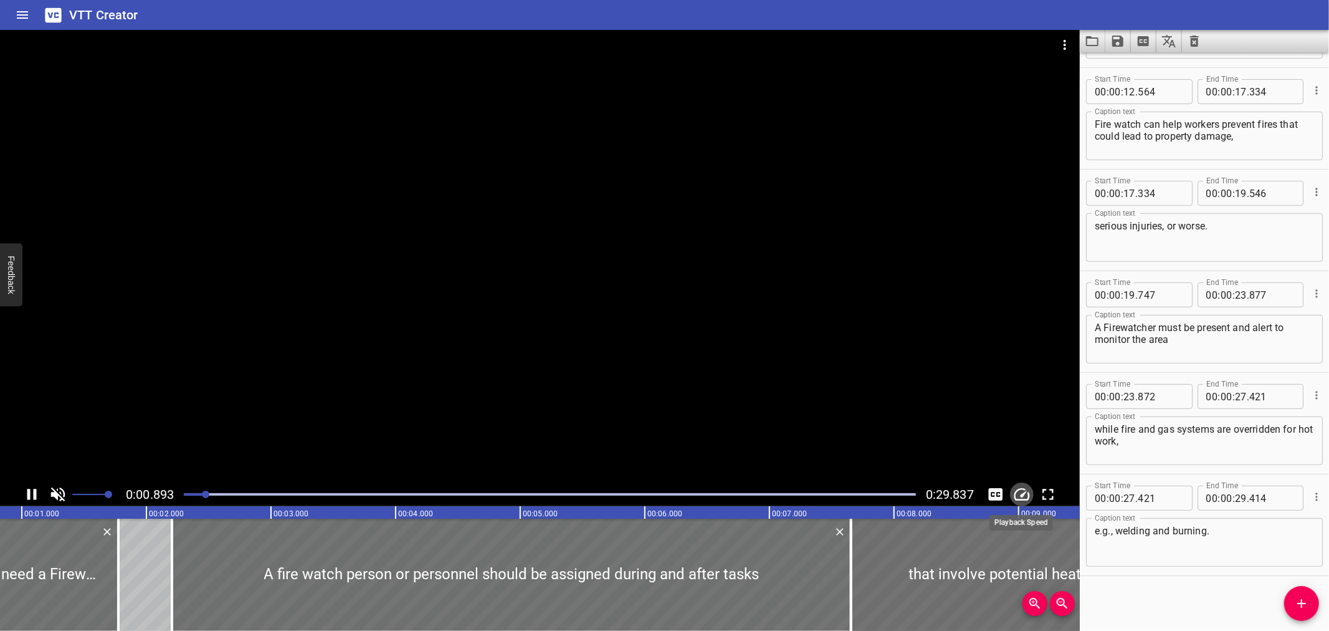
click at [1020, 496] on icon "Change Playback Speed" at bounding box center [1022, 494] width 19 height 19
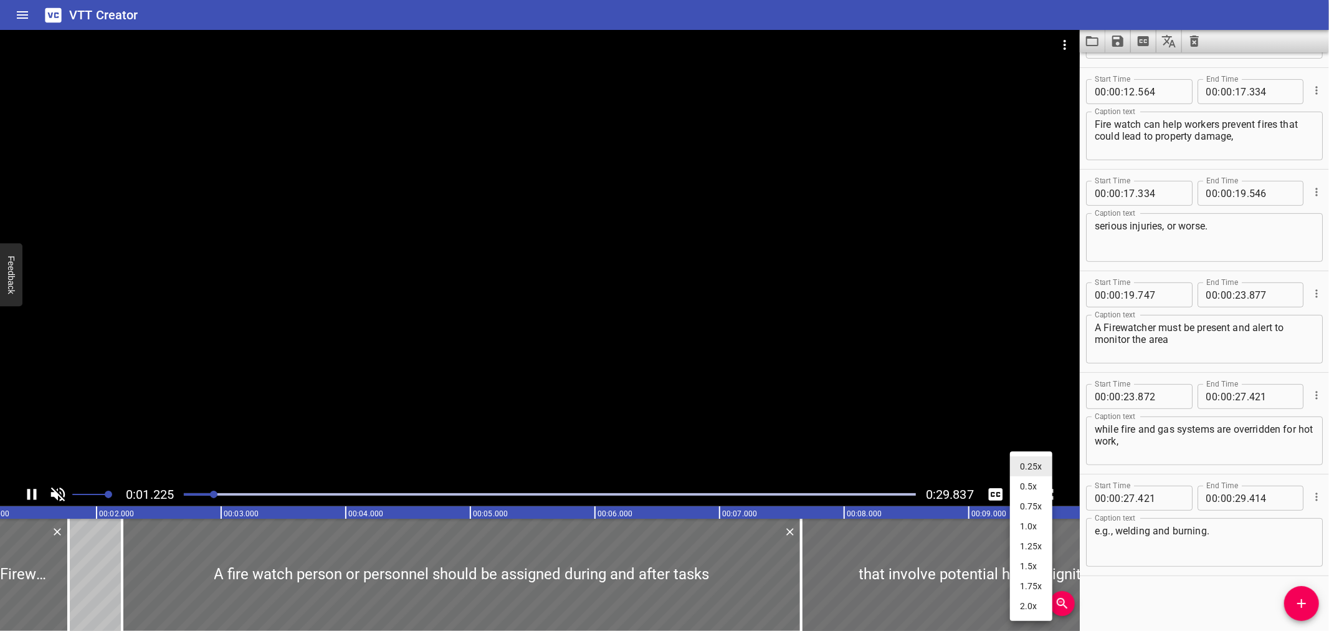
click at [1164, 580] on div at bounding box center [664, 315] width 1329 height 631
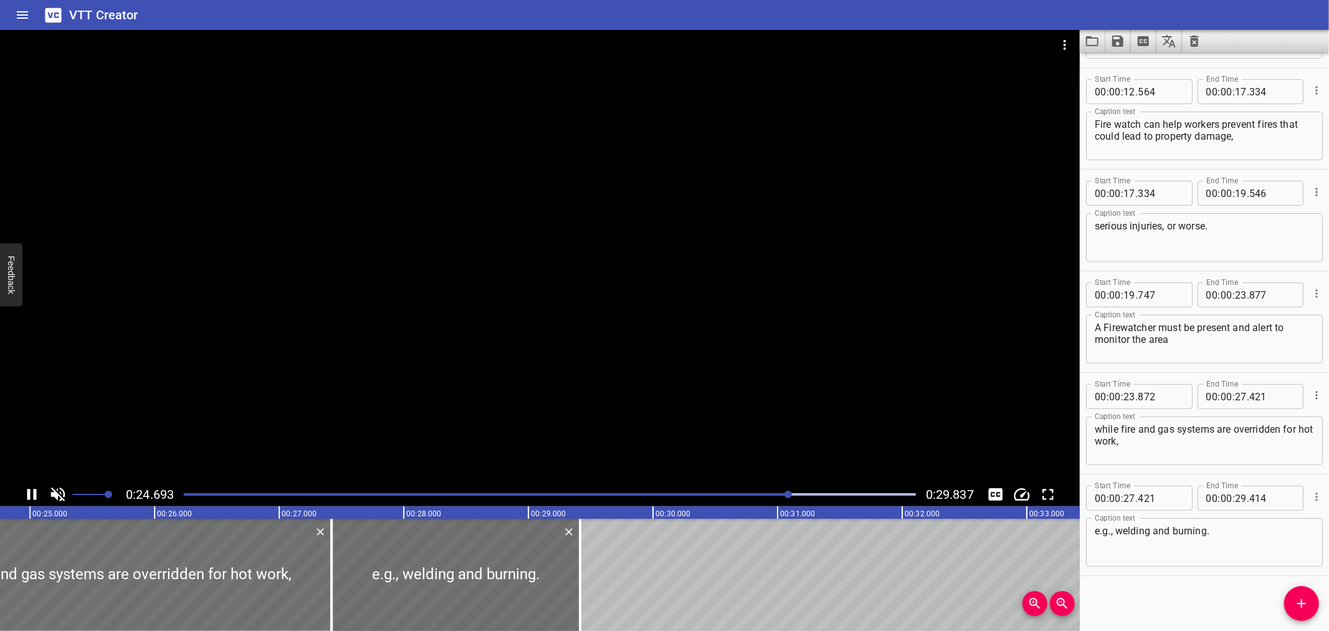
click at [707, 309] on div at bounding box center [540, 256] width 1080 height 452
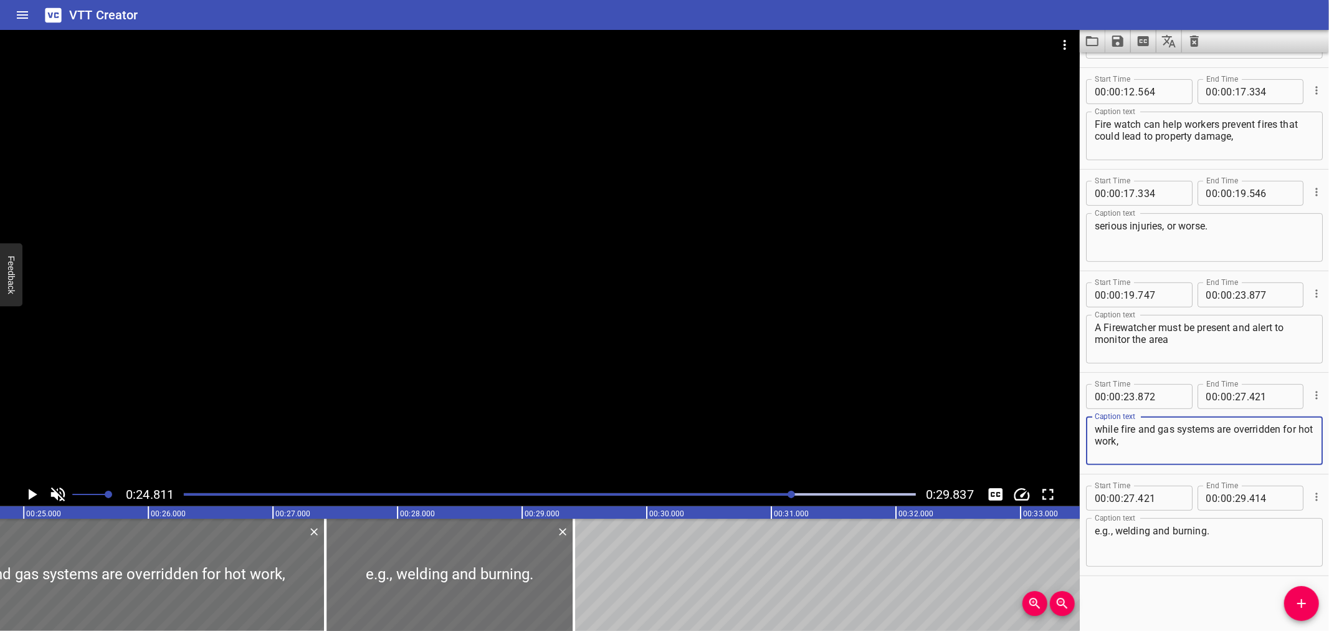
click at [1301, 426] on textarea "while fire and gas systems are overridden for hot work," at bounding box center [1204, 441] width 219 height 36
click at [1292, 324] on textarea "A Firewatcher must be present and alert to monitor the area" at bounding box center [1204, 340] width 219 height 36
click at [555, 359] on div at bounding box center [540, 256] width 1080 height 452
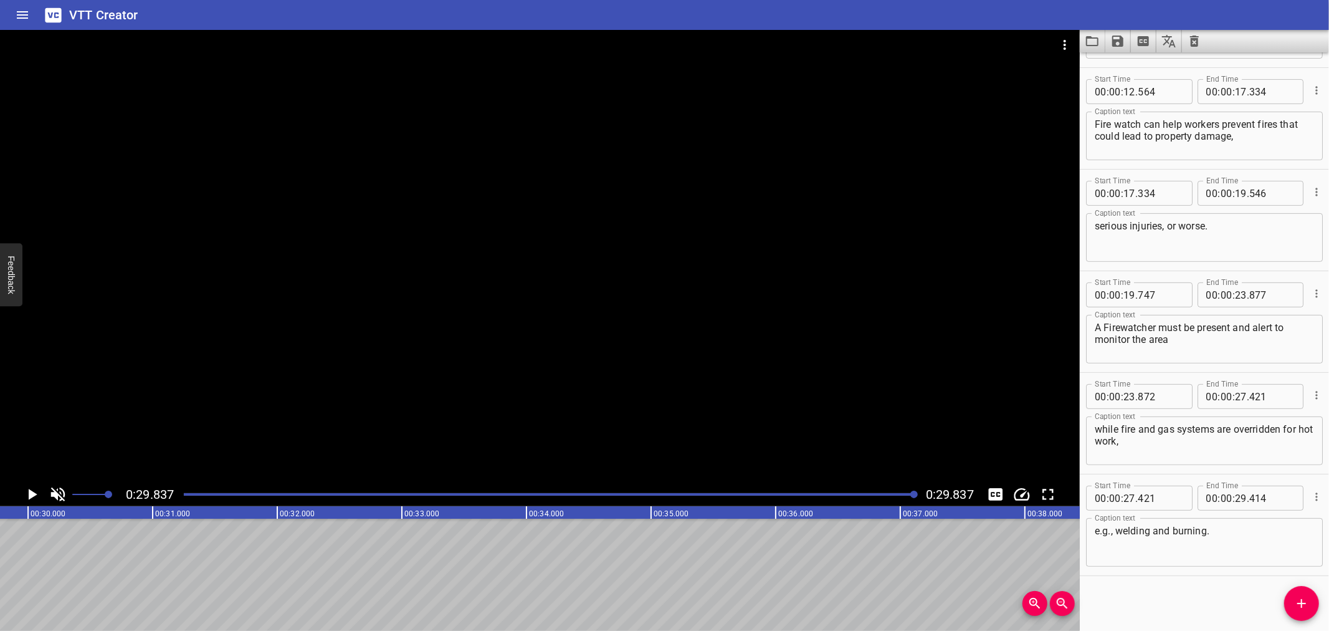
scroll to position [0, 3719]
click at [1022, 492] on icon "Change Playback Speed" at bounding box center [1022, 494] width 19 height 19
click at [1039, 519] on li "1.0x" at bounding box center [1031, 526] width 42 height 20
click at [54, 490] on icon "Toggle mute" at bounding box center [58, 494] width 14 height 14
click at [195, 494] on div "Play progress" at bounding box center [550, 494] width 732 height 2
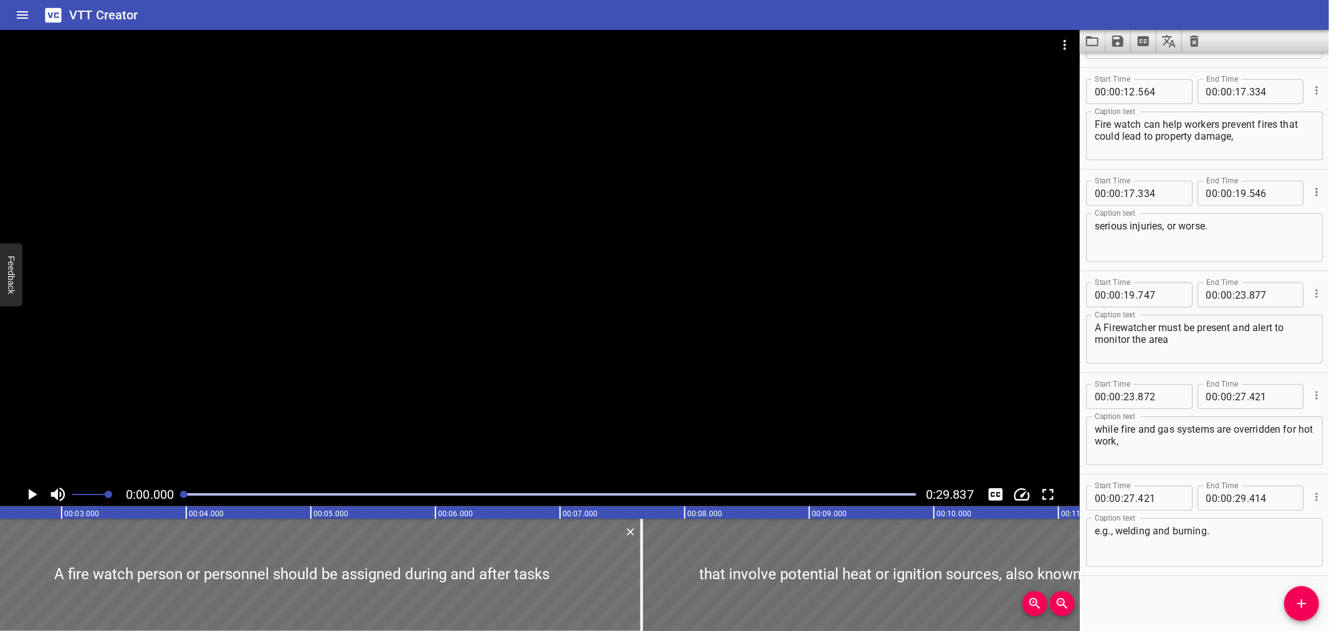
scroll to position [0, 31]
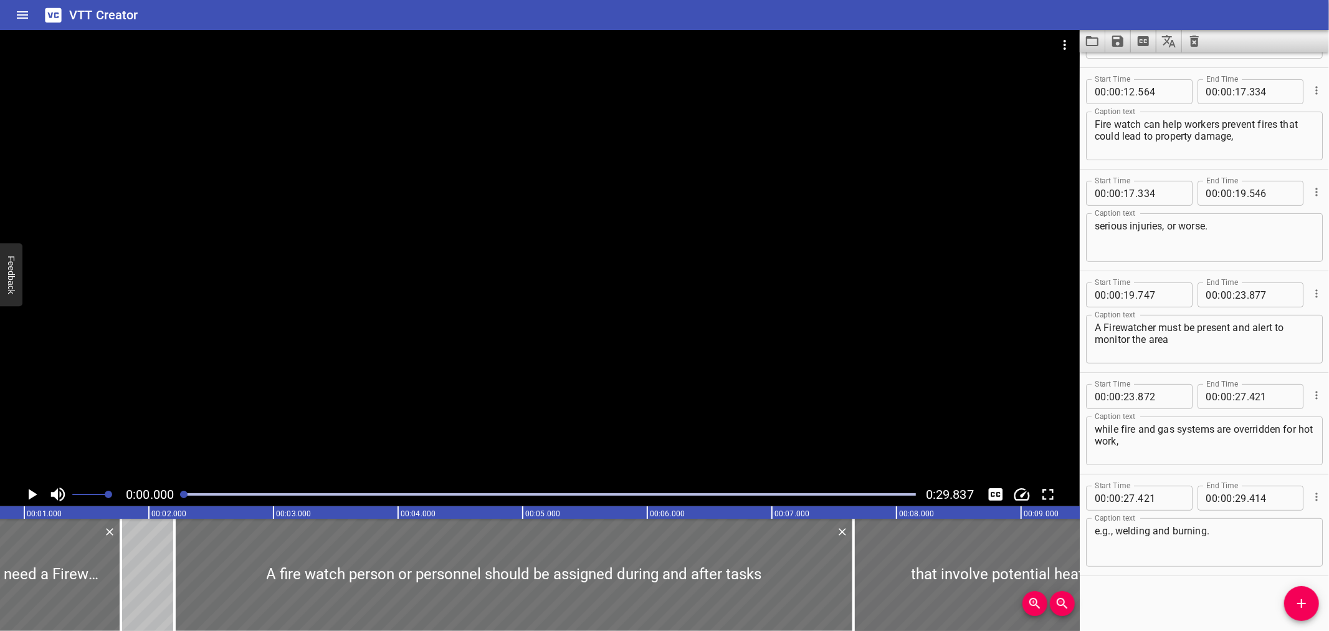
drag, startPoint x: 189, startPoint y: 494, endPoint x: 178, endPoint y: 482, distance: 16.3
click at [178, 497] on div at bounding box center [549, 494] width 747 height 17
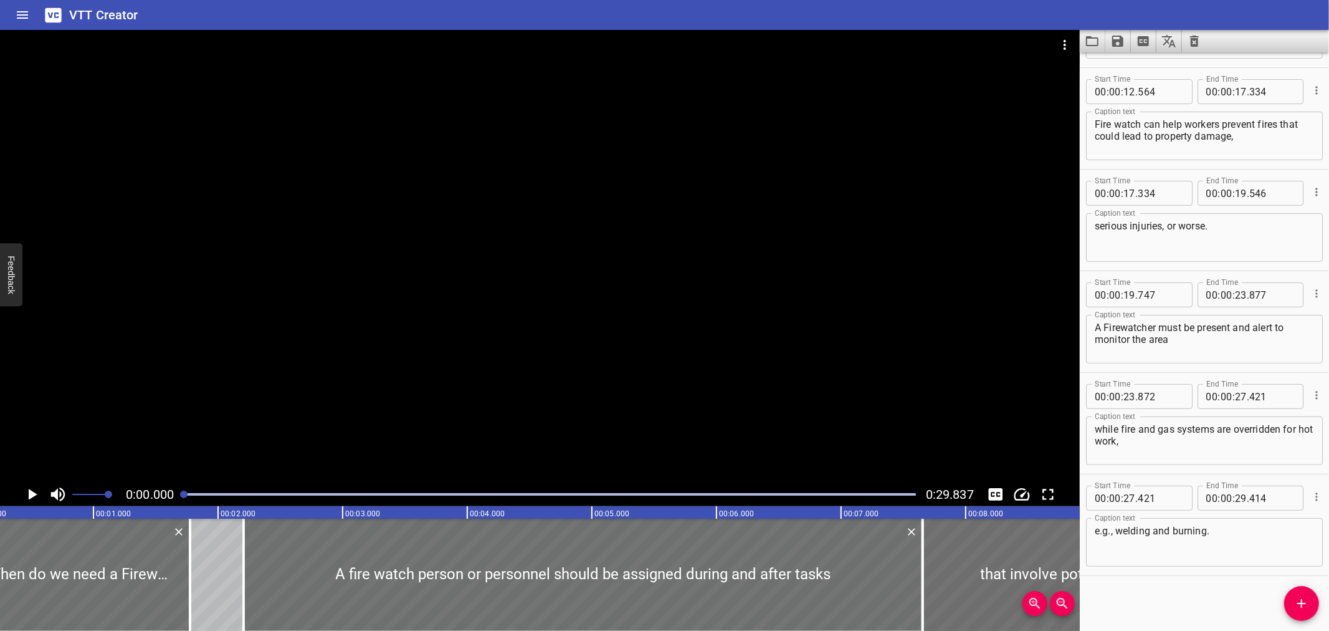
scroll to position [0, 0]
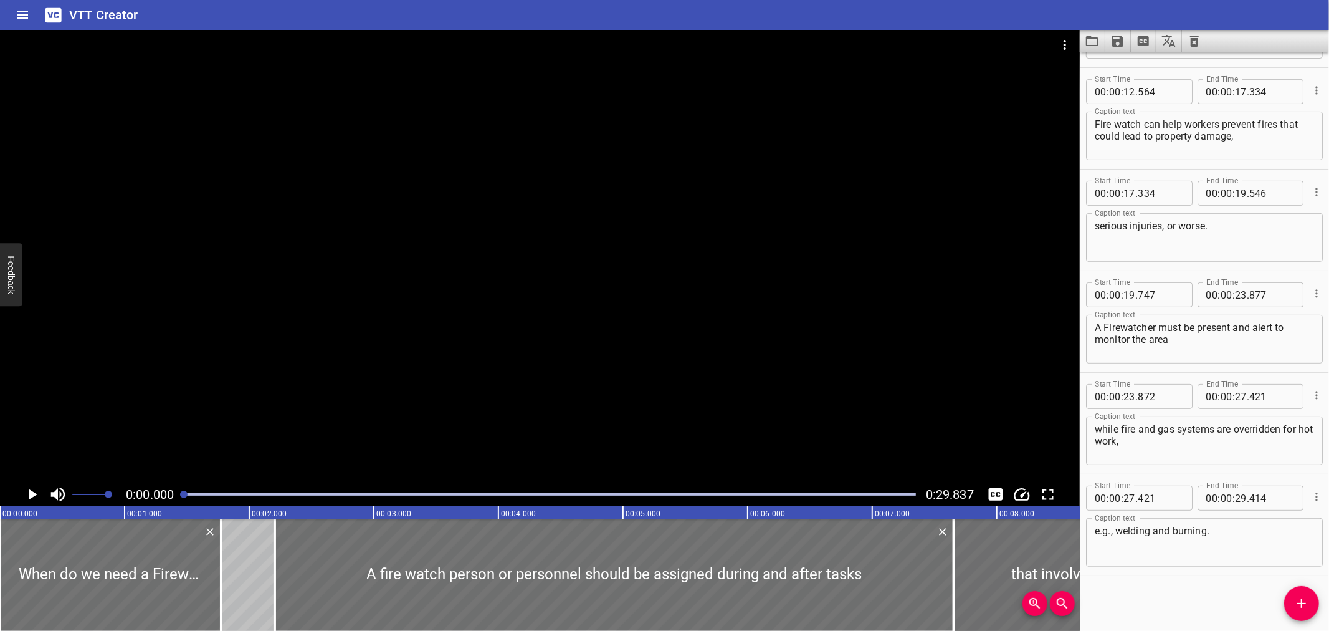
click at [251, 381] on div at bounding box center [540, 256] width 1080 height 452
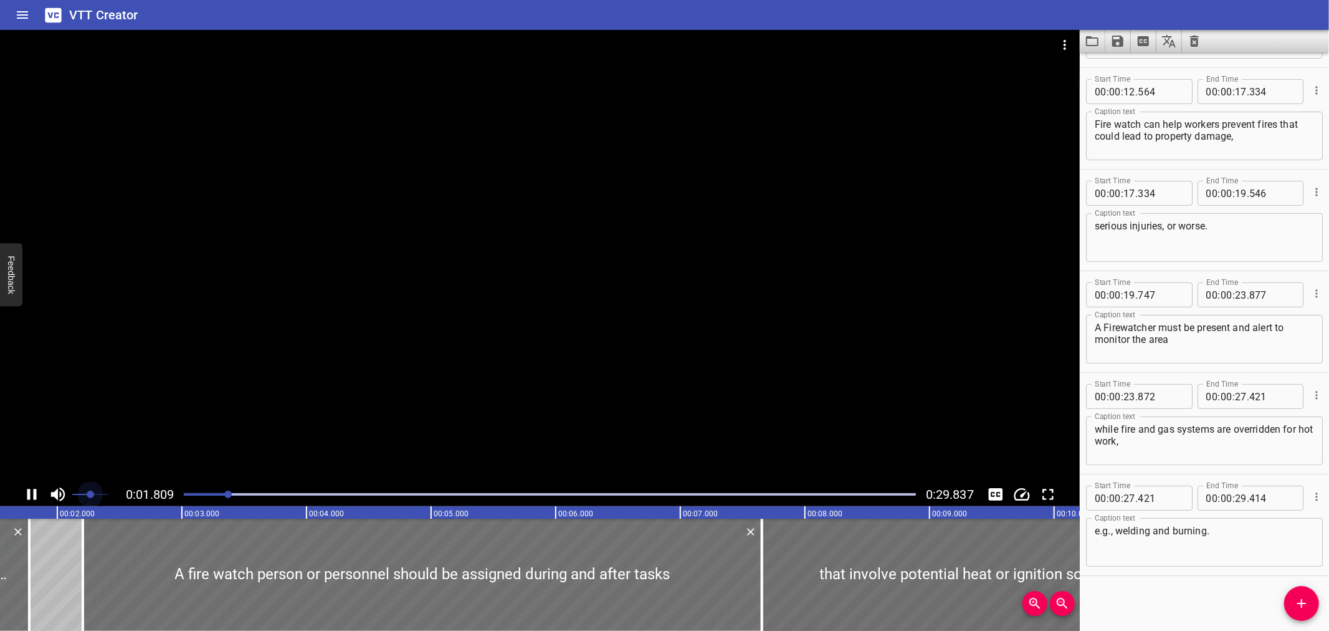
click at [90, 492] on span at bounding box center [90, 494] width 36 height 17
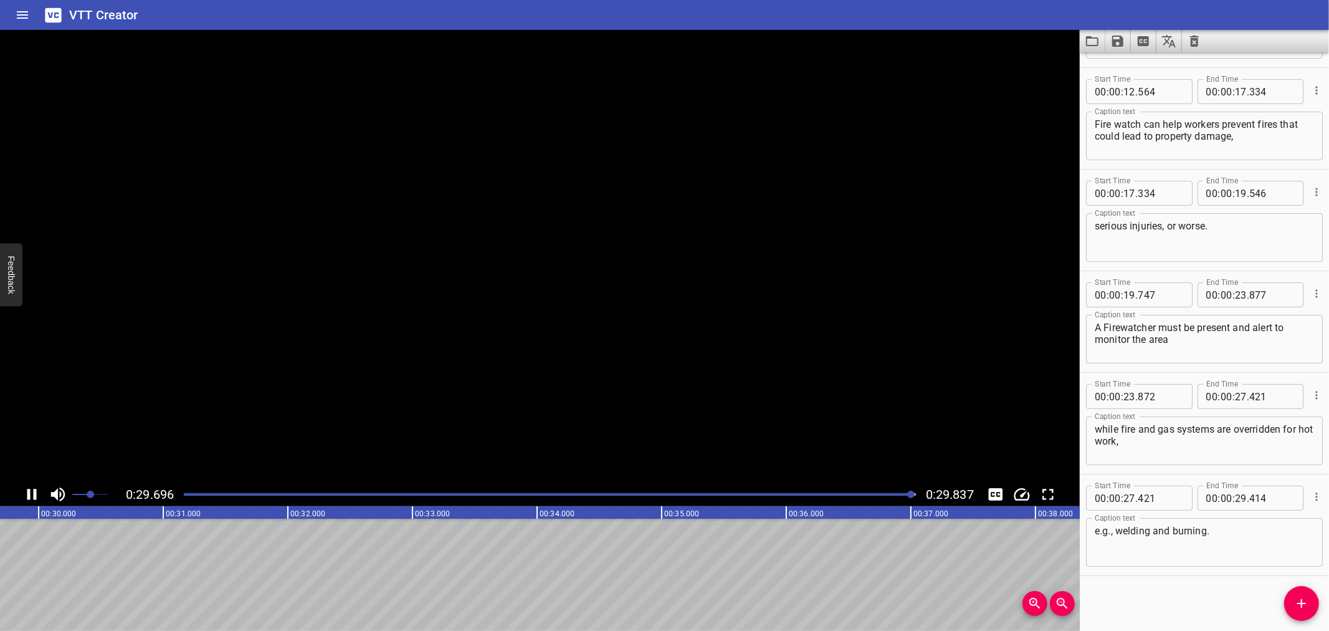
scroll to position [0, 3719]
click at [1081, 40] on button "Load captions from file" at bounding box center [1093, 41] width 26 height 22
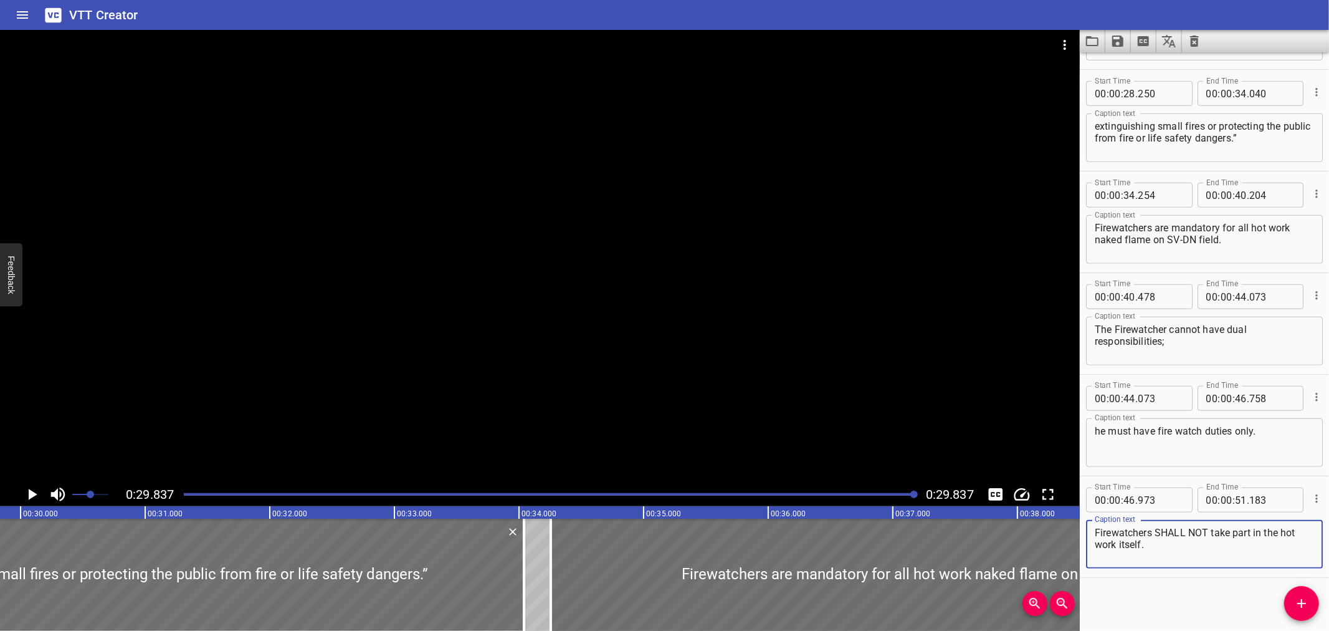
scroll to position [800, 0]
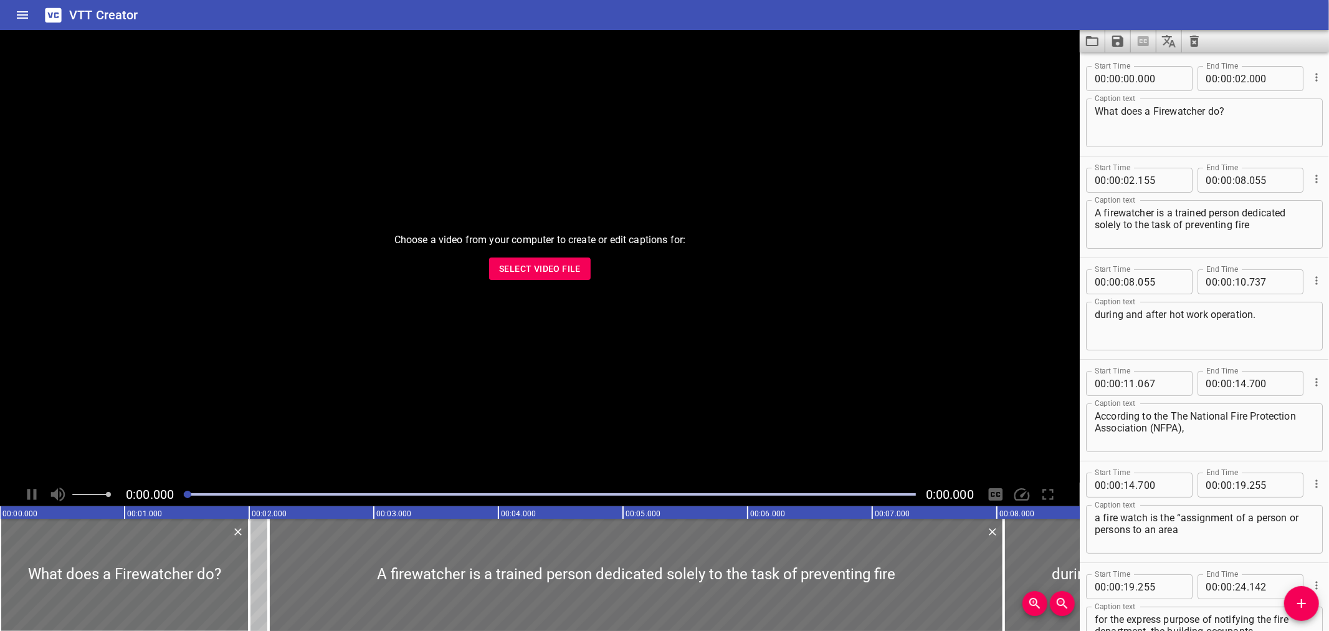
scroll to position [800, 0]
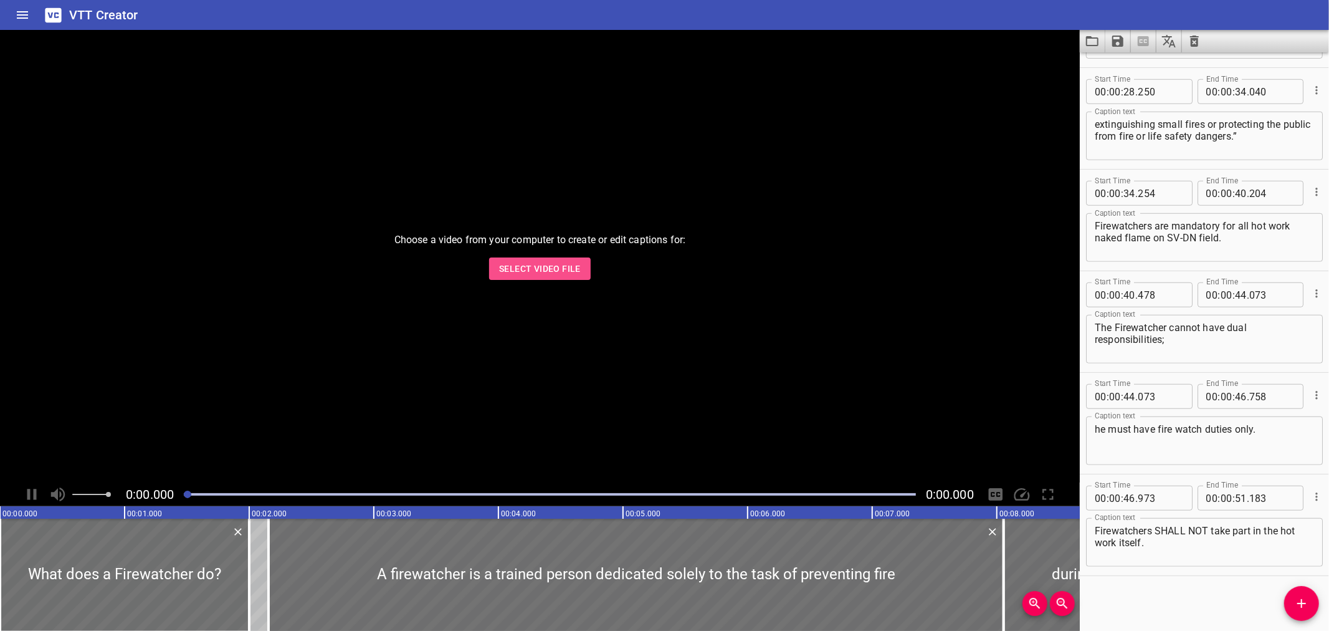
click at [508, 262] on button "Select Video File" at bounding box center [540, 268] width 102 height 23
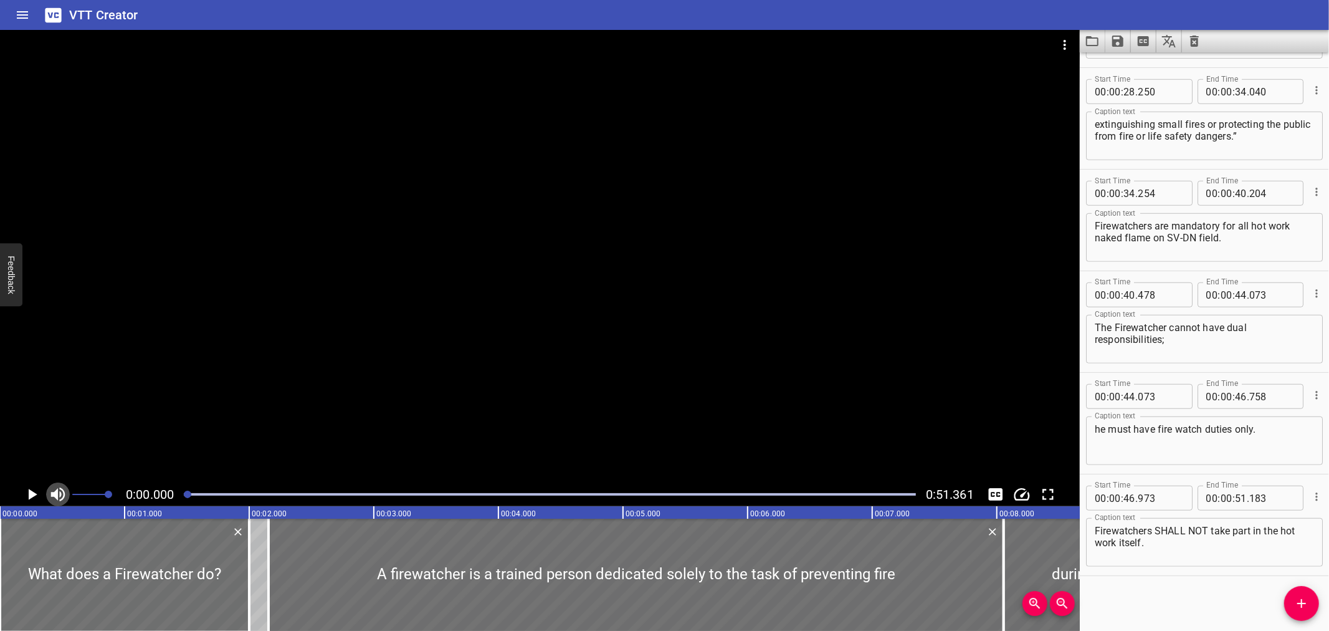
click at [60, 497] on icon "Toggle mute" at bounding box center [58, 494] width 19 height 19
click at [1019, 491] on icon "Change Playback Speed" at bounding box center [1022, 494] width 19 height 19
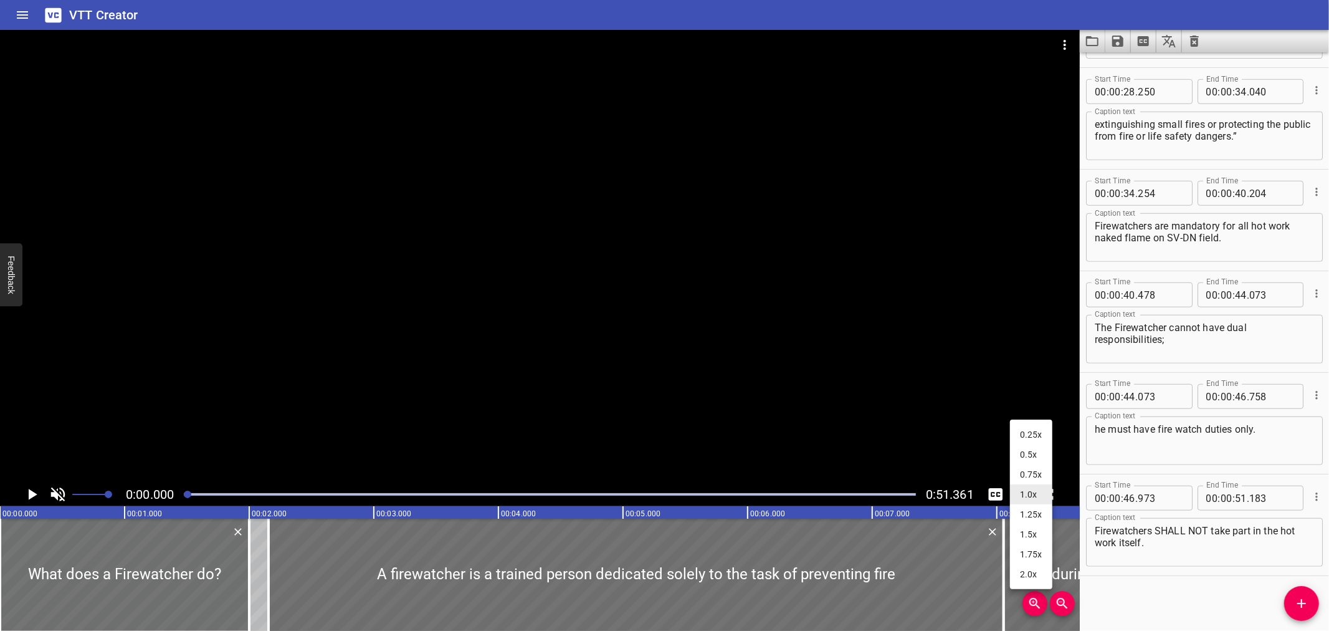
click at [1019, 425] on li "0.25x" at bounding box center [1031, 434] width 42 height 20
click at [919, 342] on div at bounding box center [540, 256] width 1080 height 452
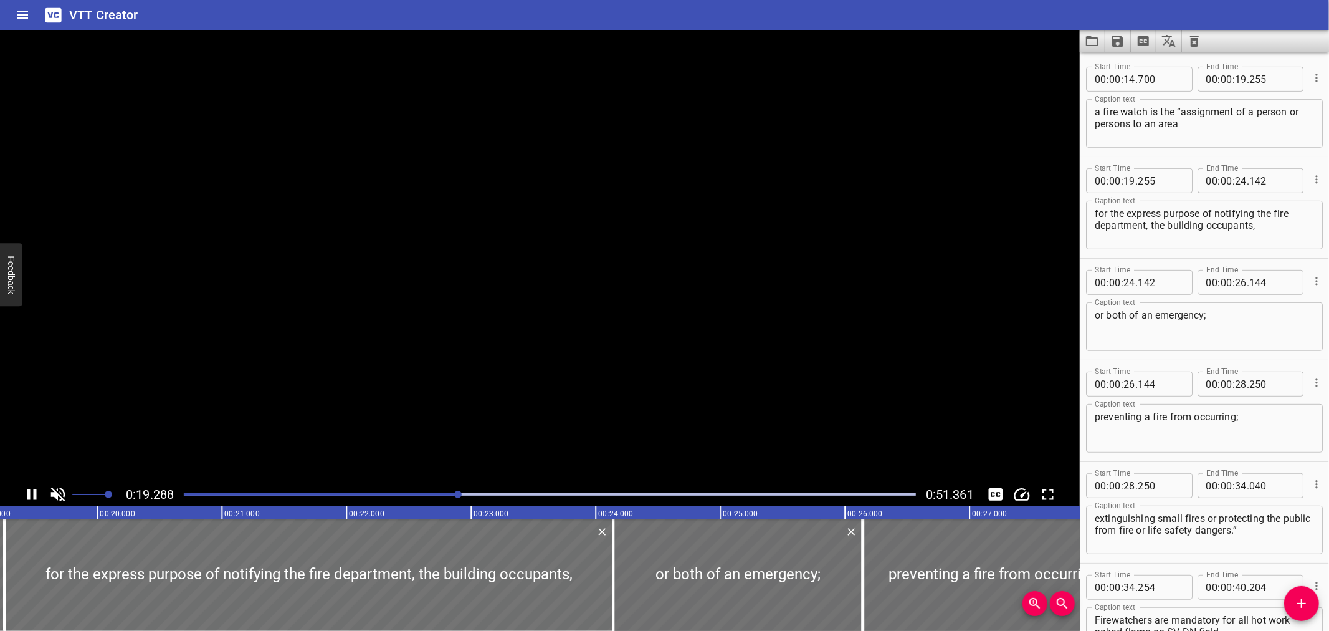
scroll to position [507, 0]
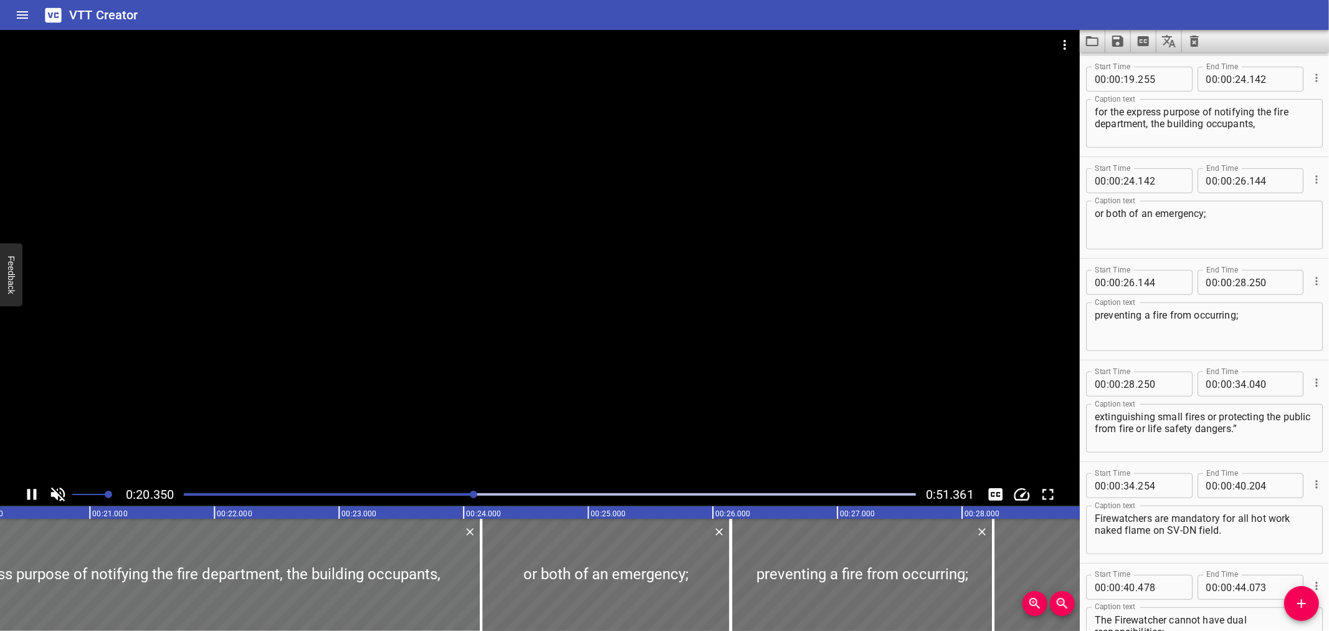
click at [441, 493] on div "Play progress" at bounding box center [108, 494] width 732 height 2
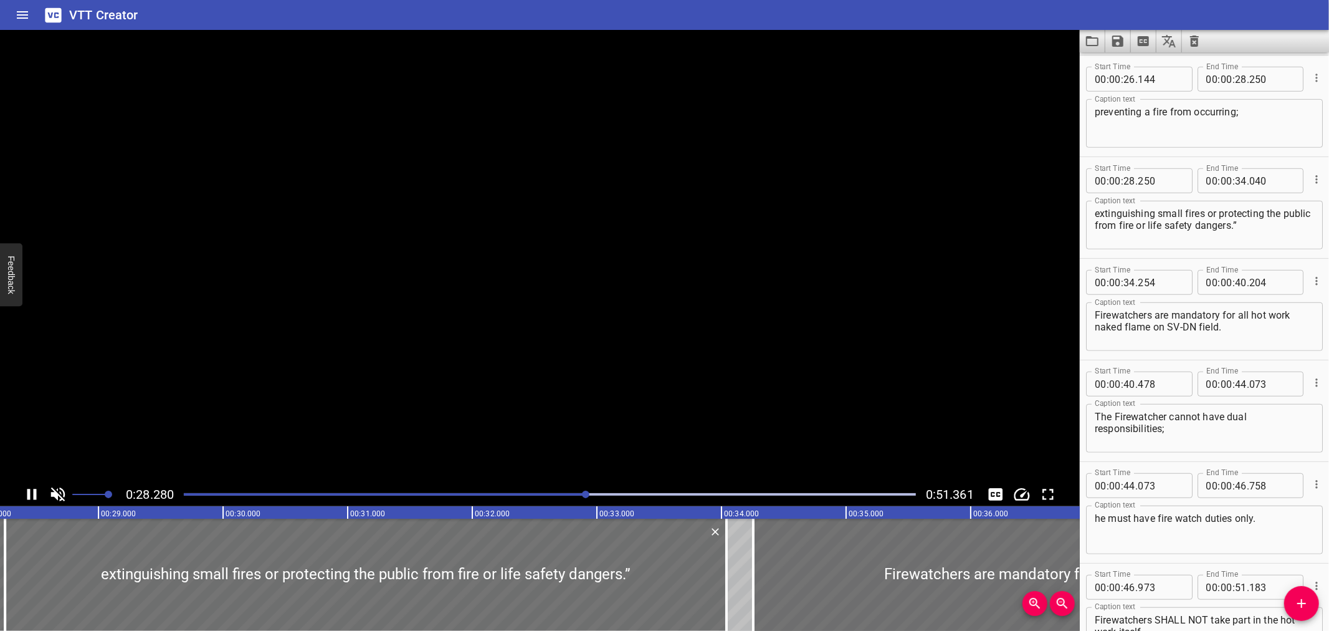
scroll to position [800, 0]
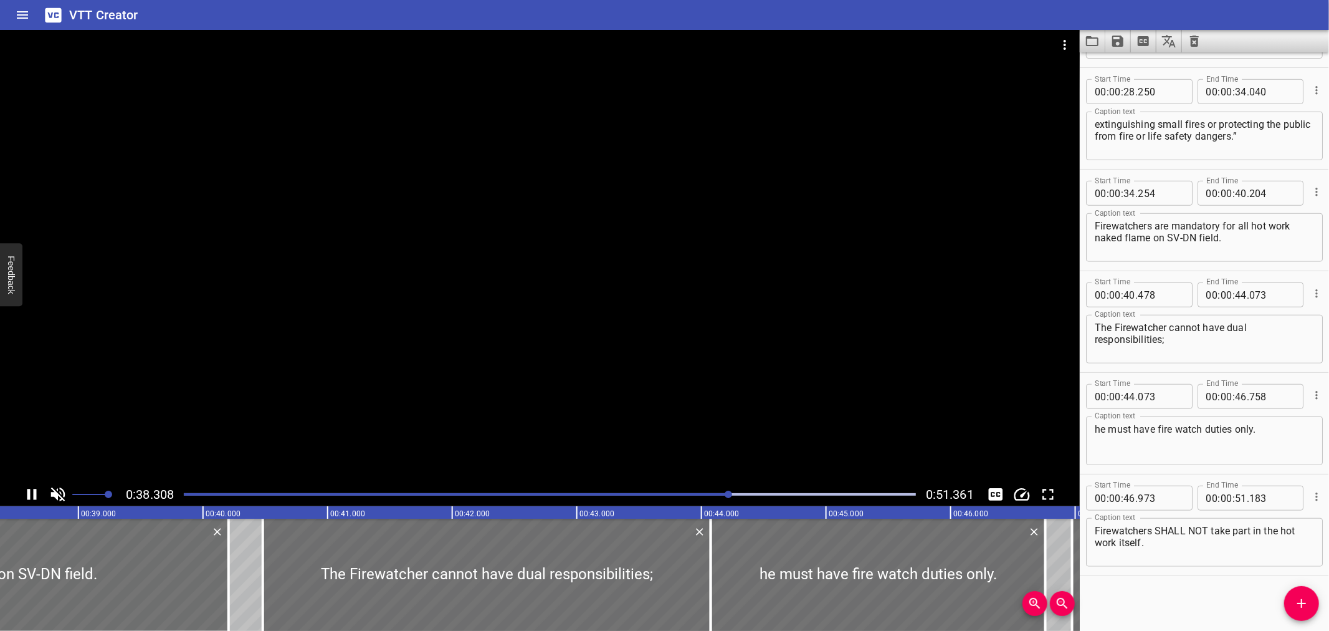
click at [668, 499] on div at bounding box center [549, 494] width 747 height 17
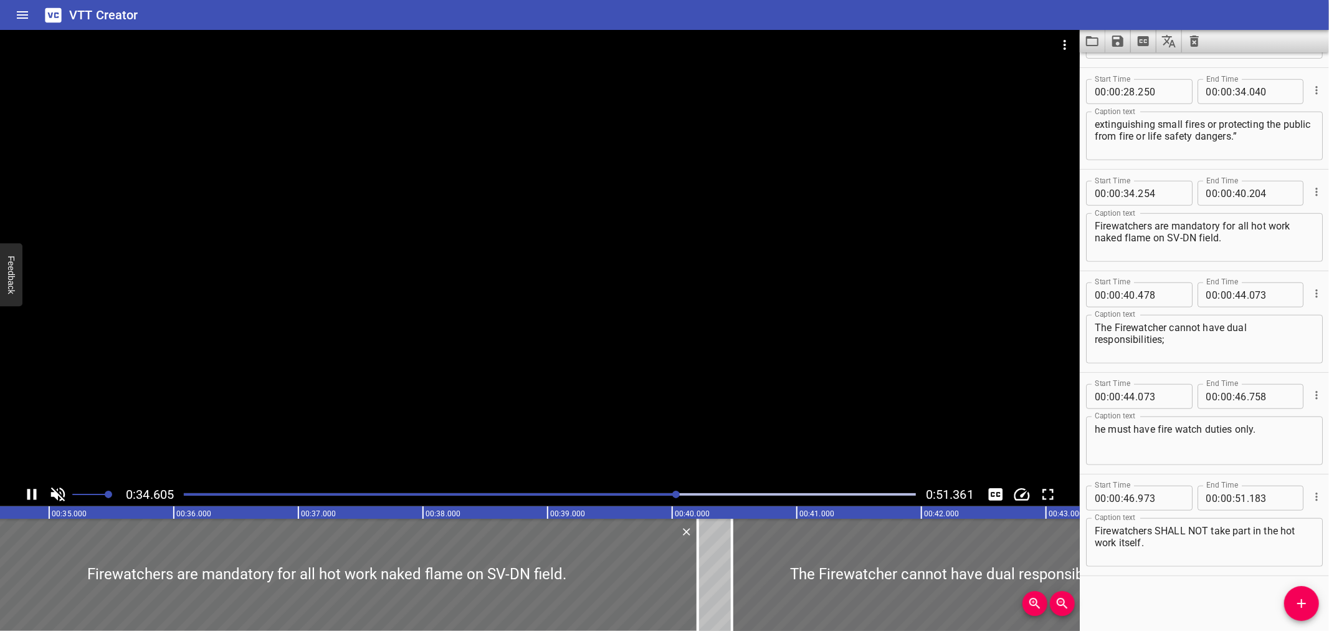
click at [644, 499] on div at bounding box center [549, 494] width 747 height 17
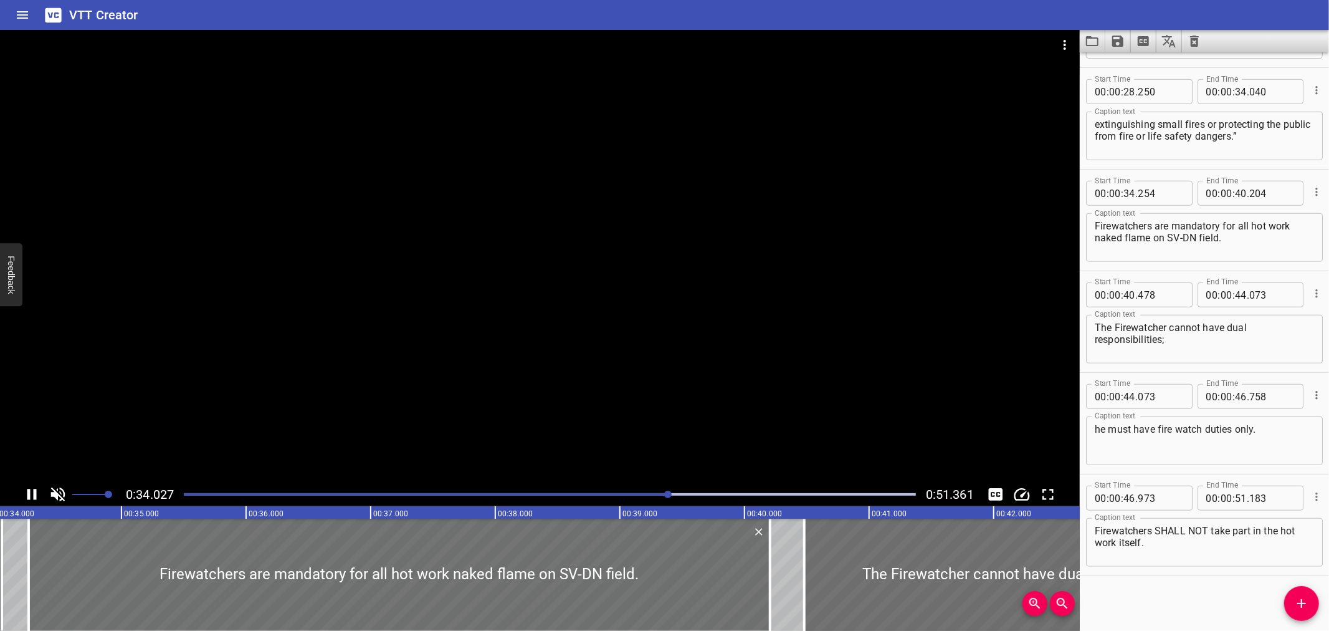
drag, startPoint x: 599, startPoint y: 434, endPoint x: 628, endPoint y: 490, distance: 63.3
click at [597, 433] on div at bounding box center [540, 256] width 1080 height 452
click at [625, 277] on div at bounding box center [540, 256] width 1080 height 452
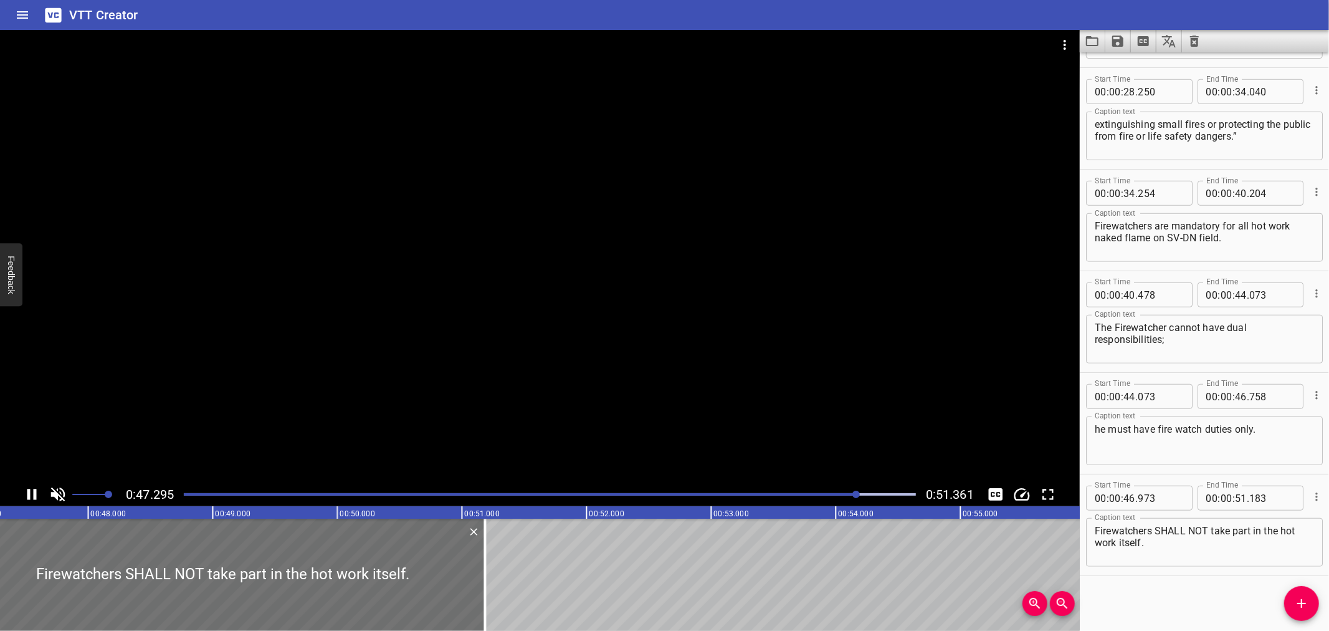
click at [767, 494] on div "Play progress" at bounding box center [492, 494] width 732 height 2
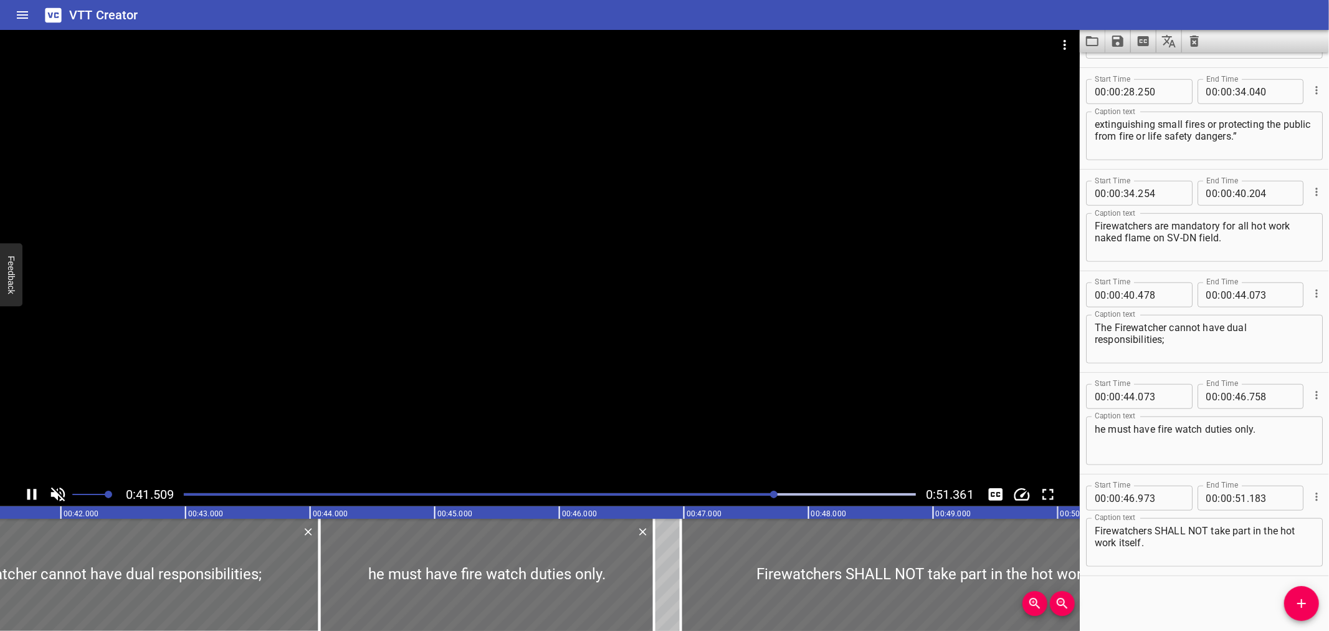
click at [744, 496] on div at bounding box center [549, 494] width 747 height 17
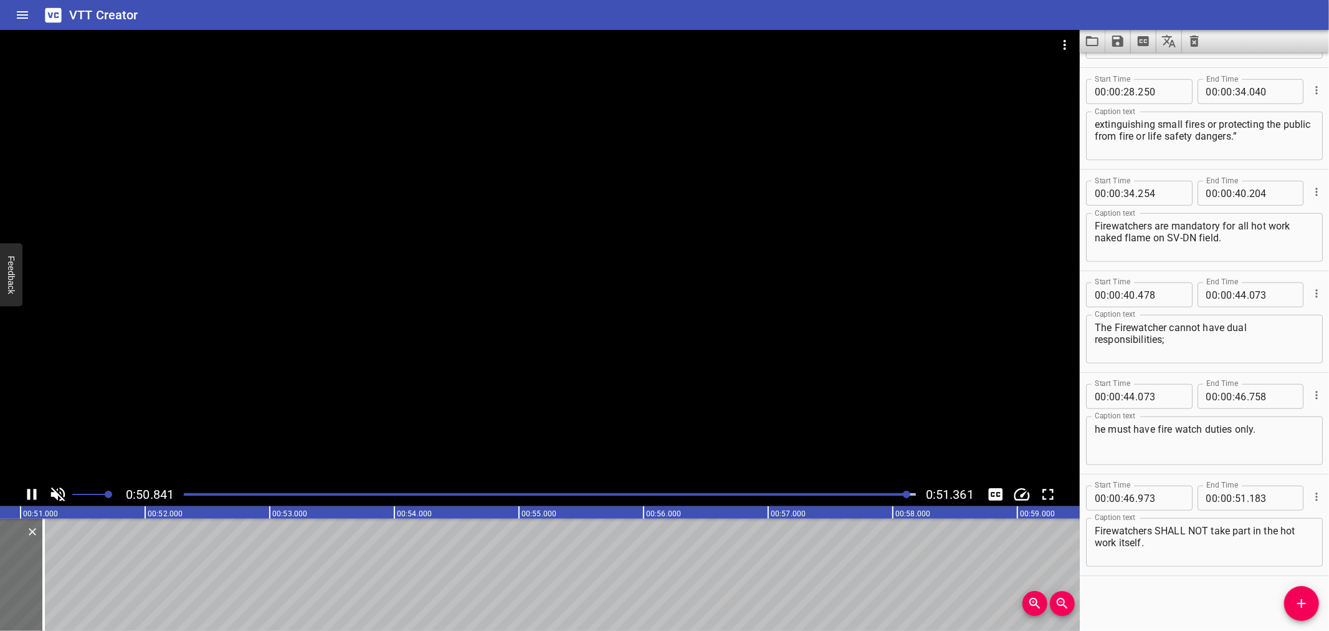
click at [59, 491] on icon "Toggle mute" at bounding box center [58, 494] width 14 height 14
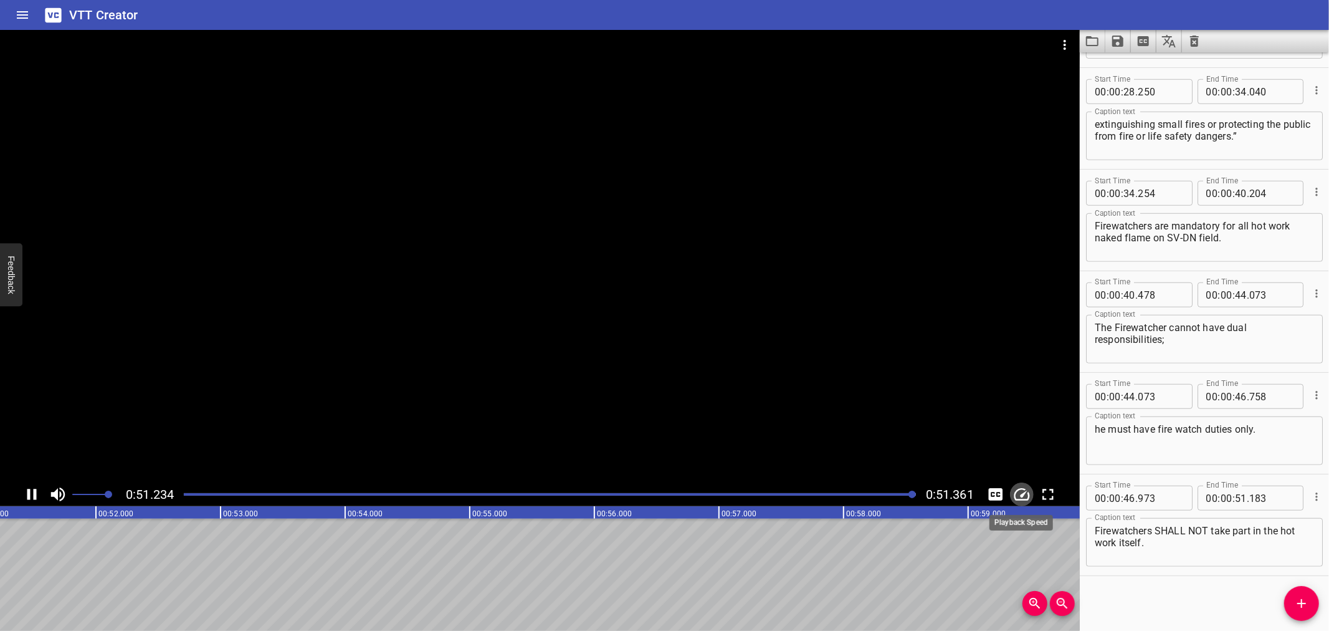
click at [1027, 495] on icon "Change Playback Speed" at bounding box center [1022, 494] width 19 height 19
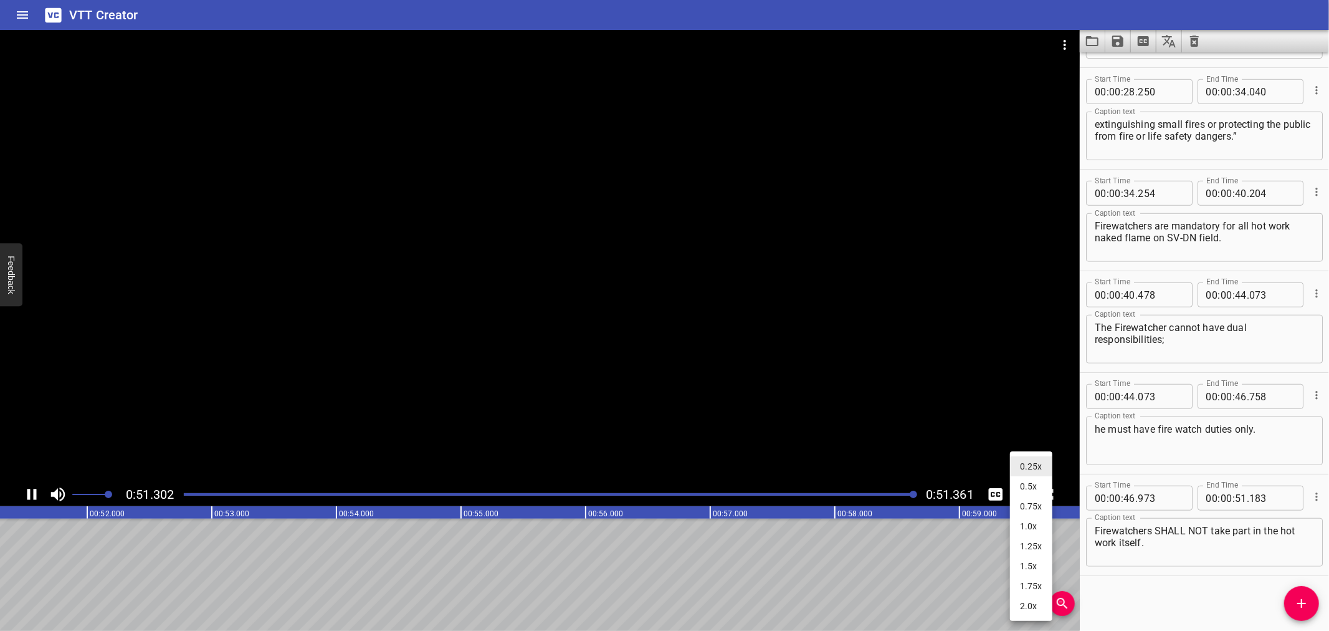
scroll to position [0, 6398]
click at [1018, 525] on li "1.0x" at bounding box center [1031, 526] width 42 height 20
click at [183, 491] on div at bounding box center [549, 494] width 747 height 17
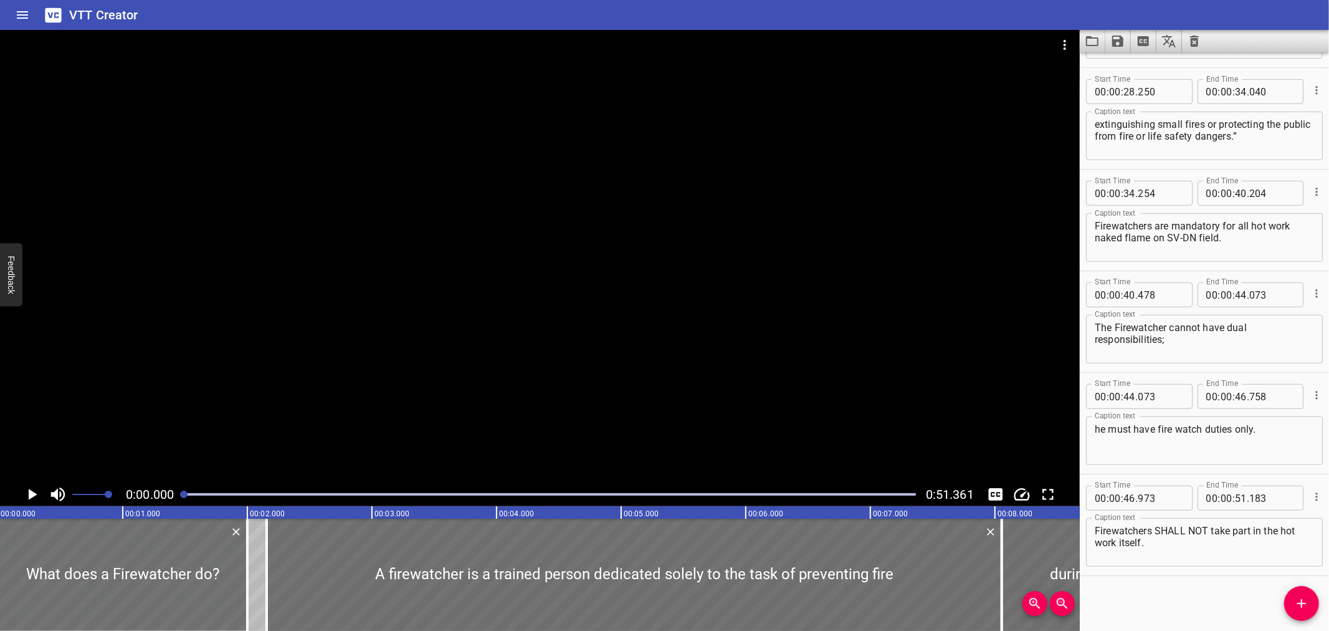
scroll to position [0, 0]
click at [479, 293] on div at bounding box center [540, 256] width 1080 height 452
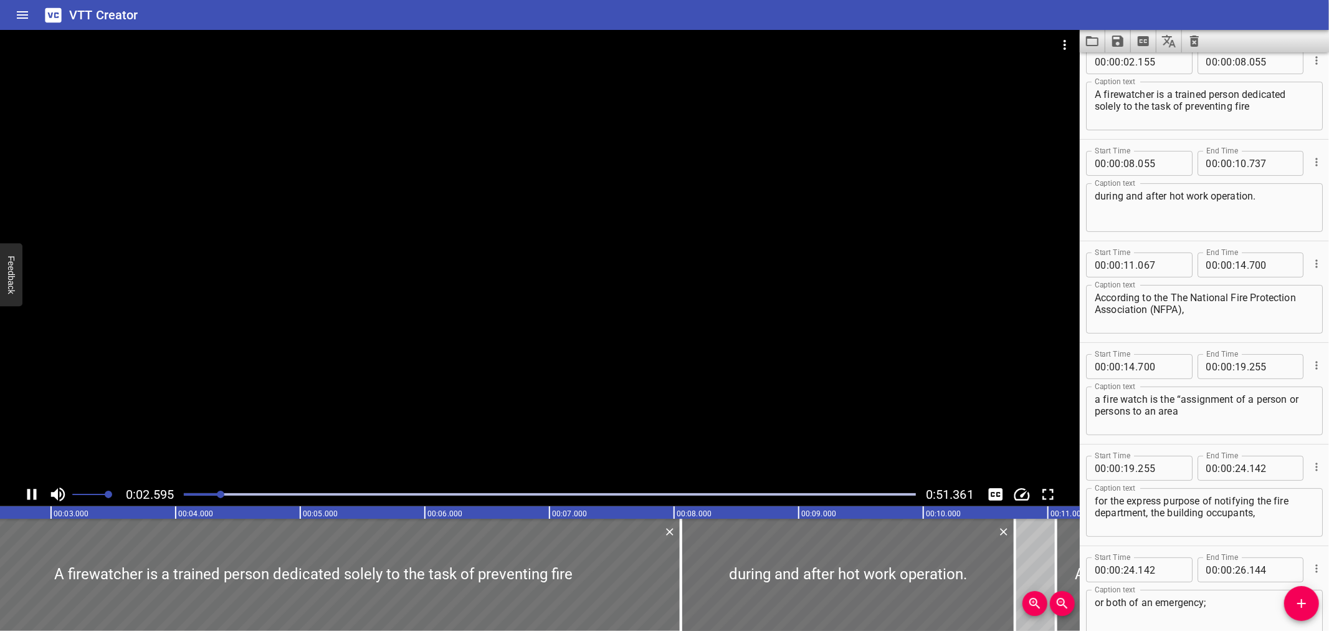
scroll to position [102, 0]
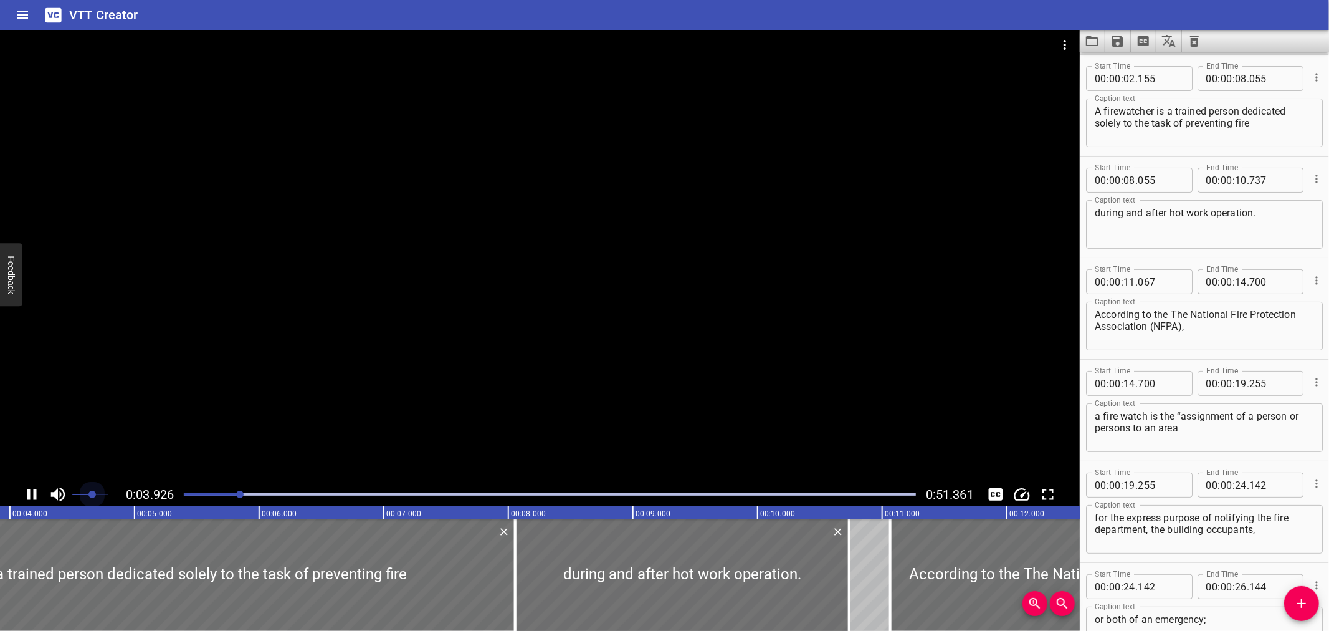
click at [92, 495] on span at bounding box center [90, 494] width 36 height 17
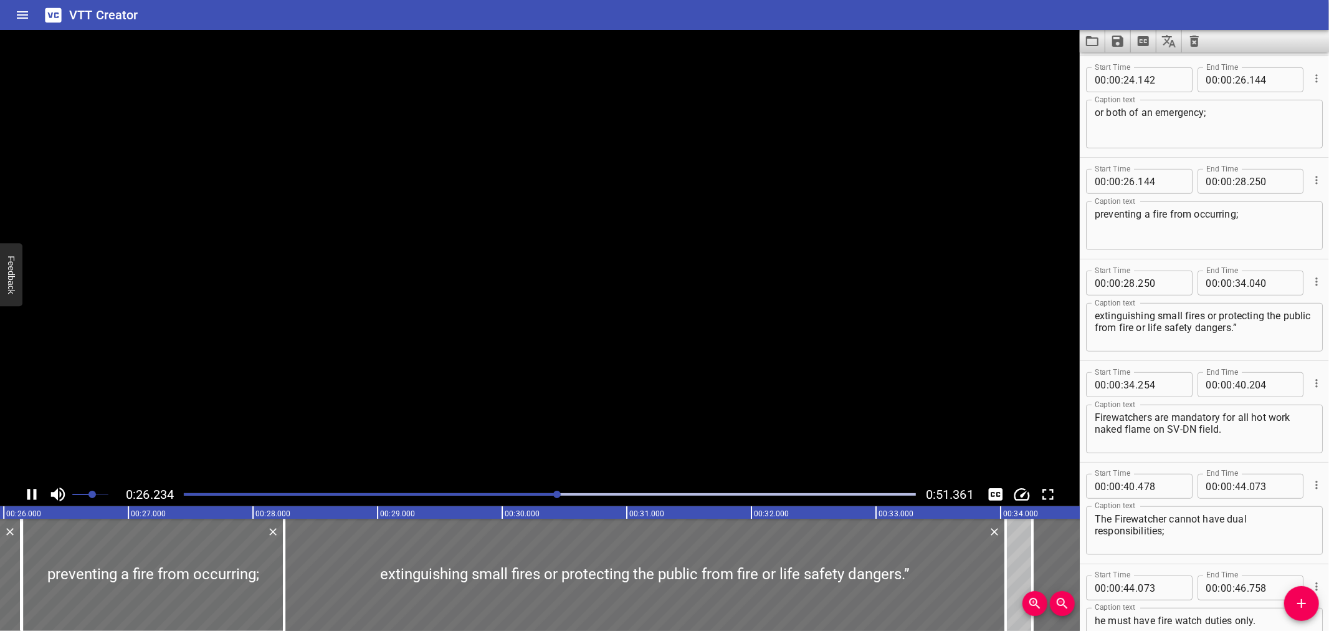
scroll to position [0, 0]
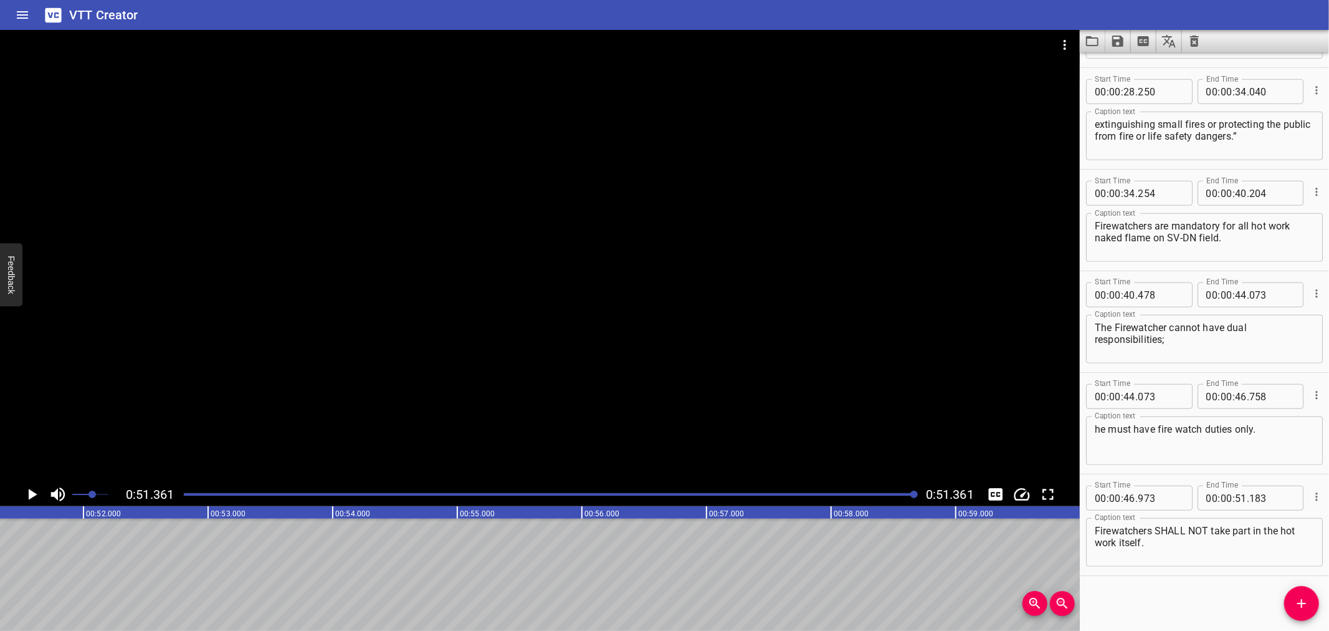
click at [820, 22] on div "VTT Creator" at bounding box center [664, 15] width 1329 height 30
click at [1103, 38] on button "Load captions from file" at bounding box center [1093, 41] width 26 height 22
drag, startPoint x: 1200, startPoint y: 42, endPoint x: 1230, endPoint y: 6, distance: 46.8
click at [1230, 6] on div "VTT Creator Caption Editor Batch Transcribe Login Sign Up Privacy Contact 0:51.…" at bounding box center [664, 315] width 1329 height 631
click at [1200, 37] on icon "Clear captions" at bounding box center [1194, 41] width 15 height 15
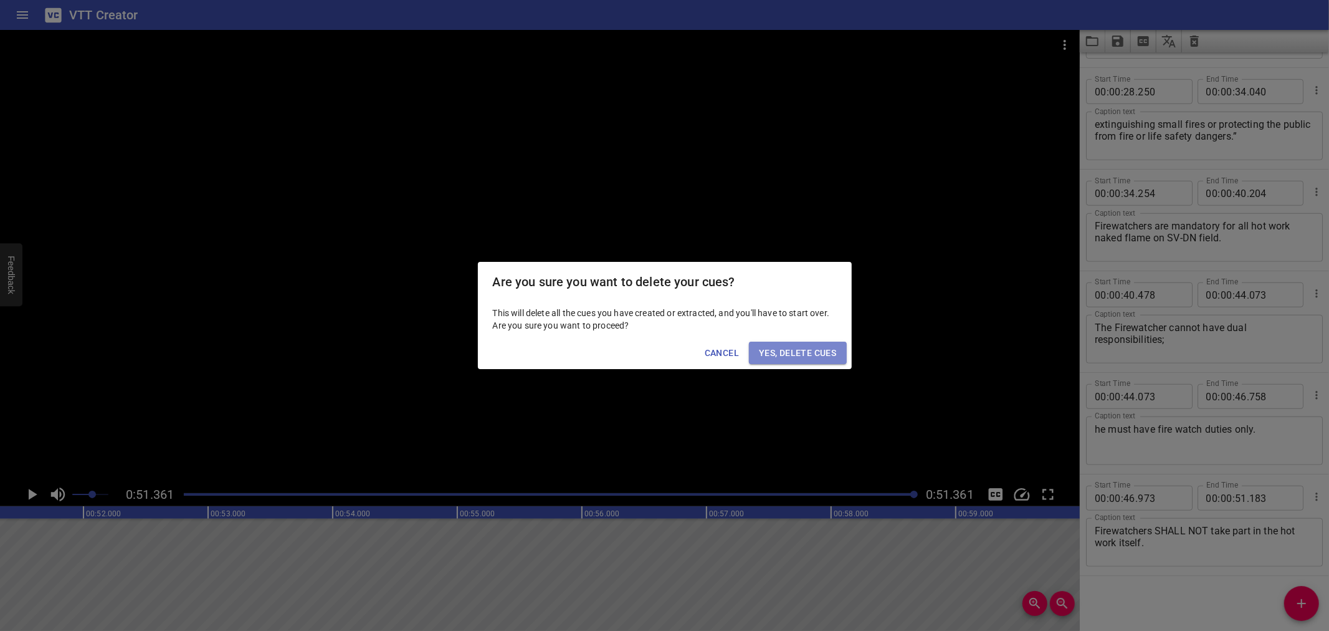
click at [821, 355] on span "Yes, Delete Cues" at bounding box center [797, 353] width 77 height 16
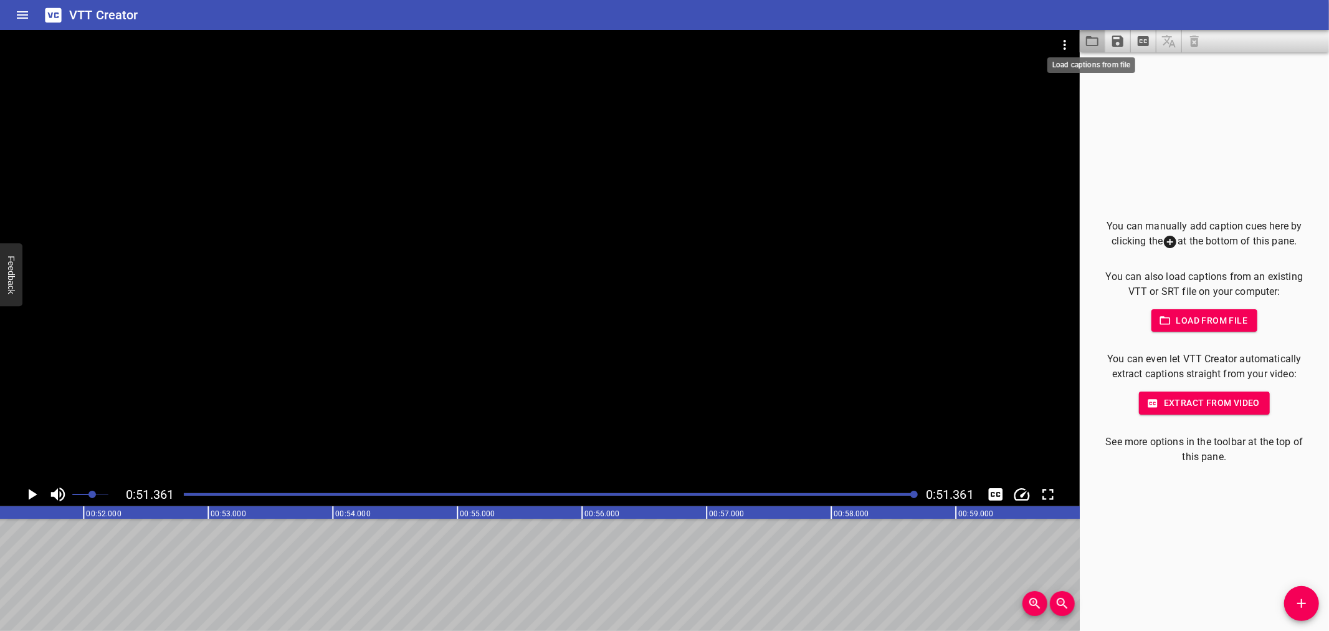
click at [1091, 39] on icon "Load captions from file" at bounding box center [1092, 41] width 15 height 15
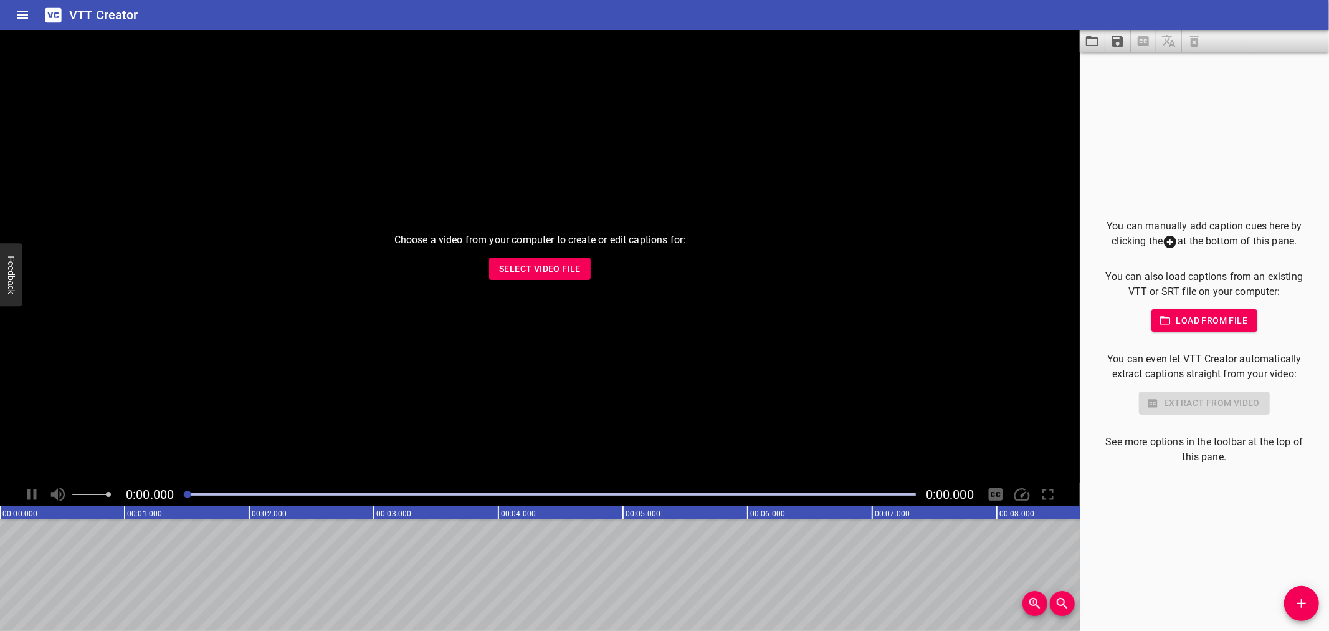
click at [531, 272] on span "Select Video File" at bounding box center [540, 269] width 82 height 16
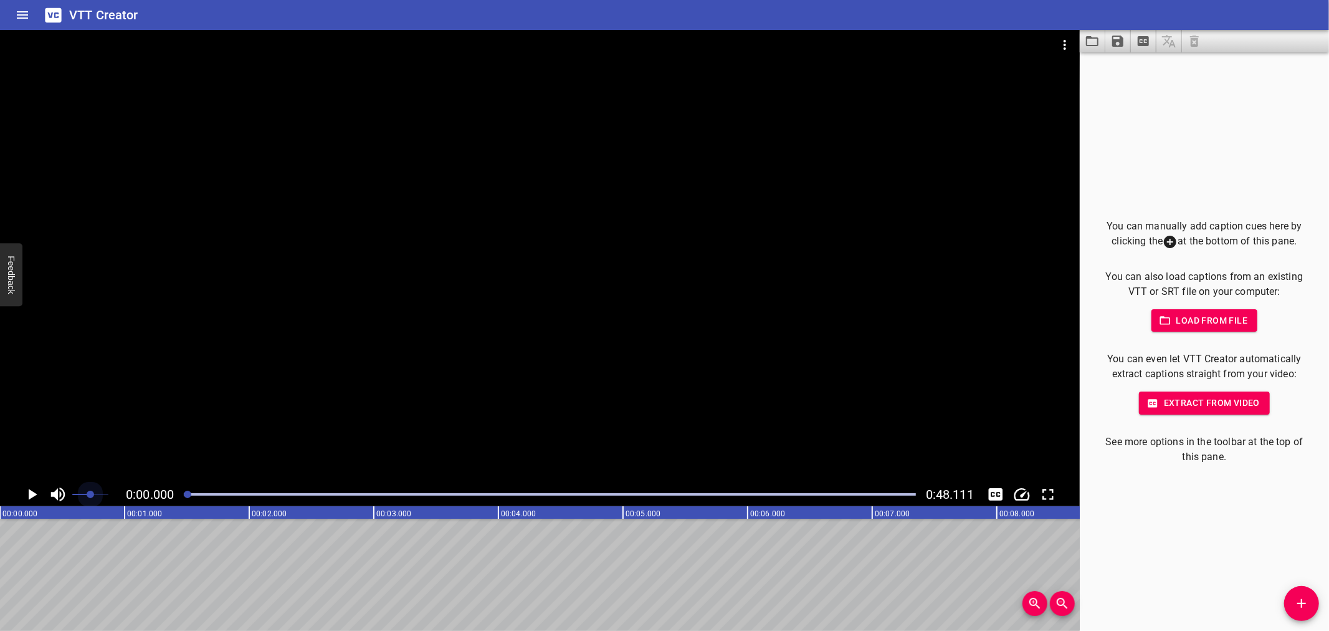
click at [91, 491] on span at bounding box center [90, 494] width 36 height 17
click at [1298, 597] on icon "Add Cue" at bounding box center [1302, 603] width 15 height 15
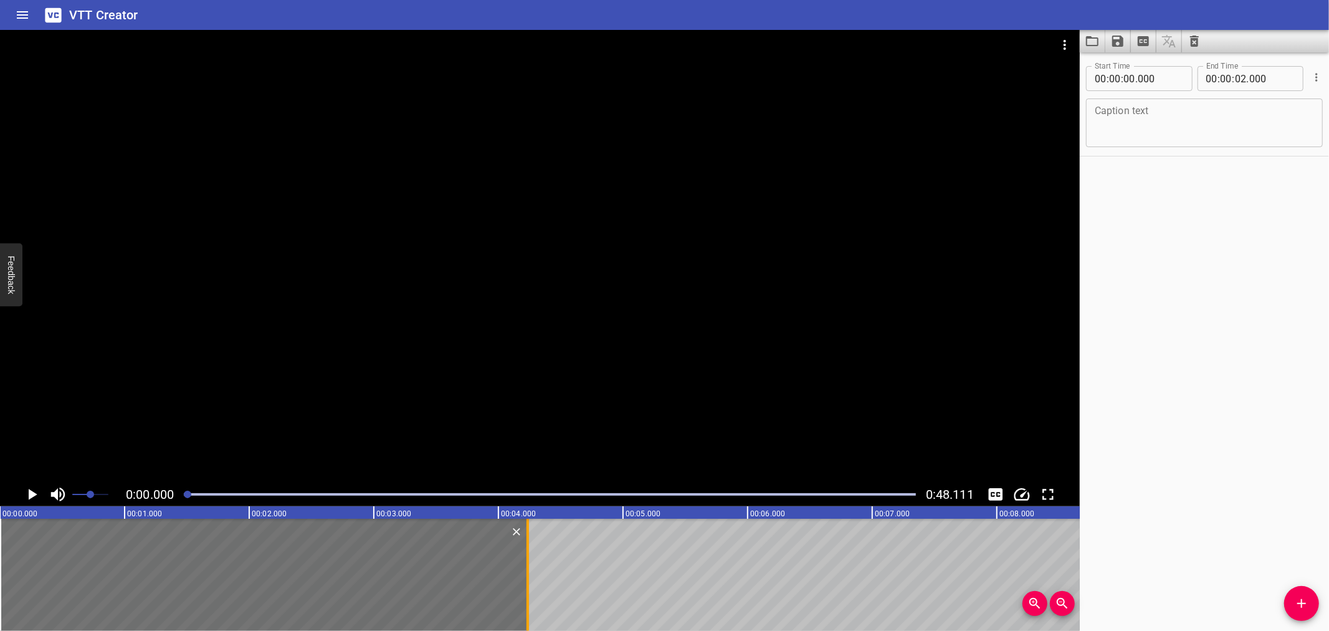
drag, startPoint x: 247, startPoint y: 600, endPoint x: 530, endPoint y: 592, distance: 283.7
click at [530, 593] on div at bounding box center [528, 575] width 12 height 112
type input "04"
type input "275"
click at [433, 252] on div at bounding box center [540, 256] width 1080 height 452
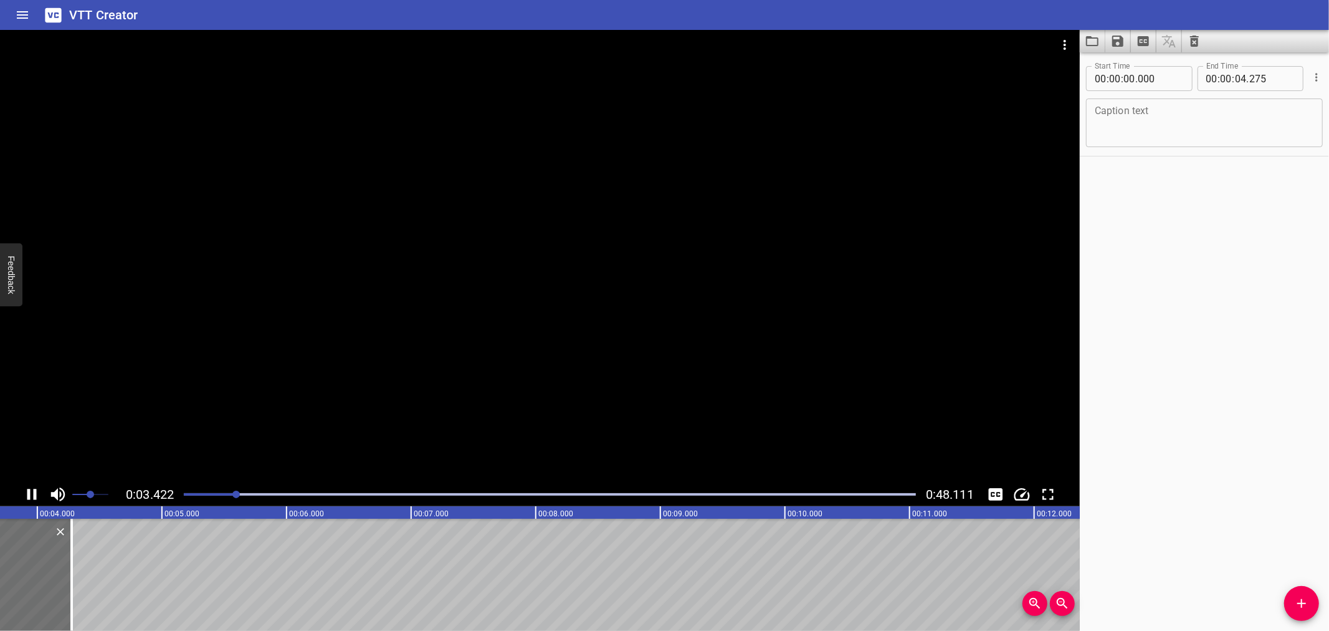
click at [37, 491] on icon "Play/Pause" at bounding box center [31, 494] width 19 height 19
click at [1189, 115] on textarea at bounding box center [1204, 123] width 219 height 36
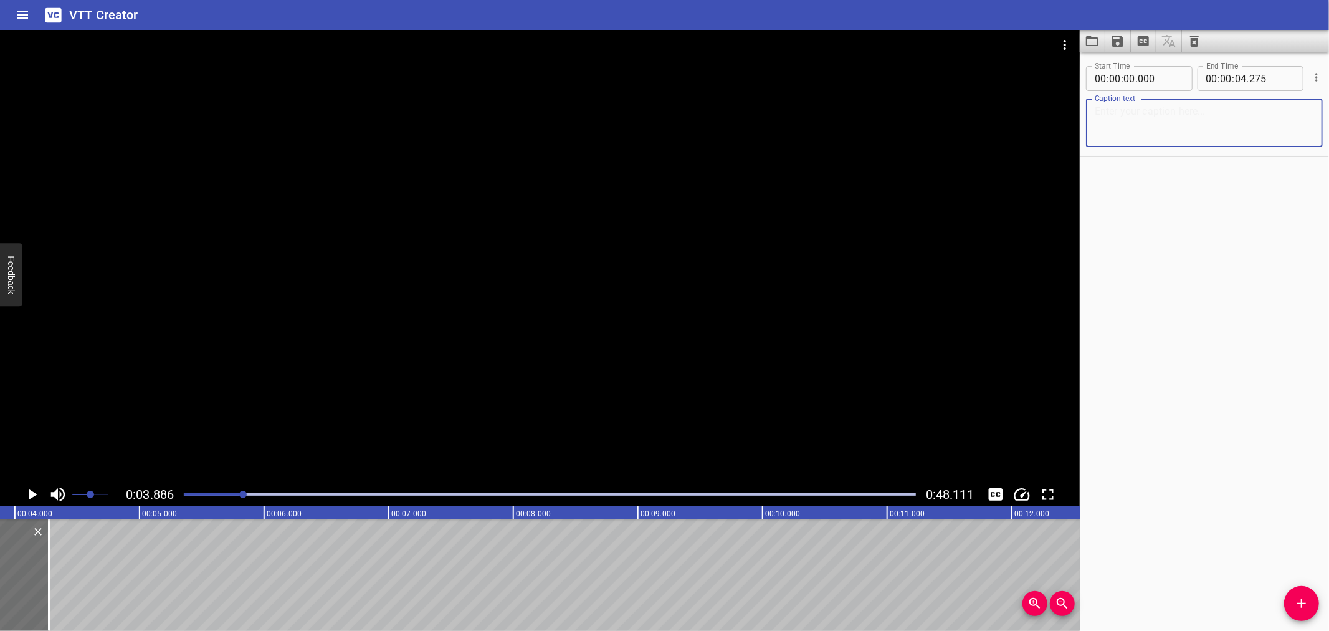
paste textarea "Inform the CCR as when the hot work starts and finishes."
click at [1097, 114] on textarea "Inform the CCR as when the hot work starts and finishes." at bounding box center [1204, 123] width 219 height 36
click at [1298, 113] on textarea "Inform the CCR as when the hot work starts and finishes." at bounding box center [1204, 123] width 219 height 36
type textarea "Inform the CCR as when the hot work starts and finishes."
drag, startPoint x: 1301, startPoint y: 591, endPoint x: 1228, endPoint y: 589, distance: 72.9
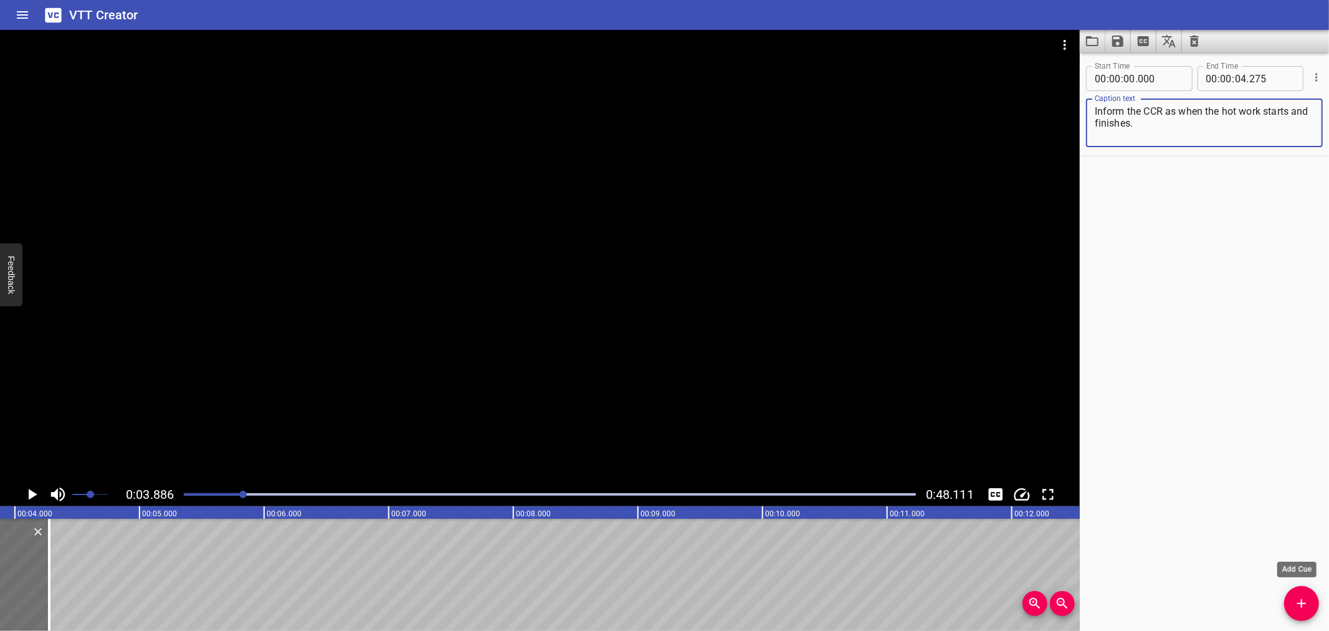
click at [1300, 591] on button "Add Cue" at bounding box center [1302, 603] width 35 height 35
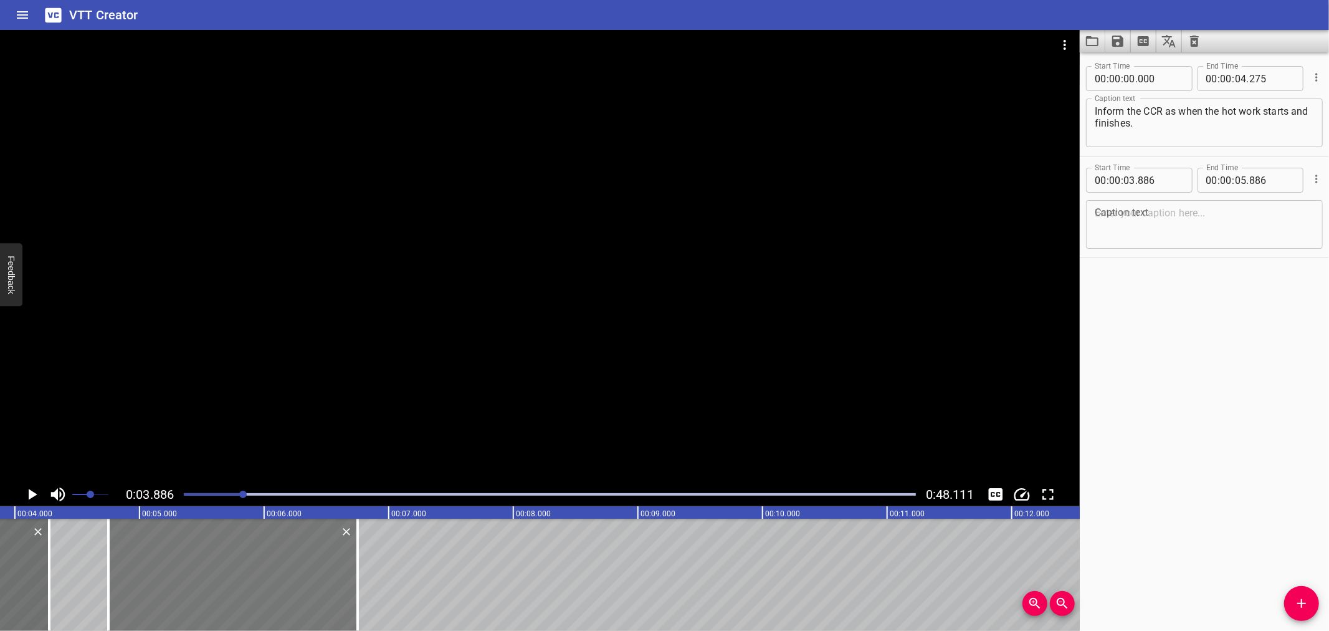
drag, startPoint x: 89, startPoint y: 586, endPoint x: 186, endPoint y: 586, distance: 97.2
click at [186, 586] on div at bounding box center [232, 575] width 249 height 112
type input "04"
type input "751"
type input "06"
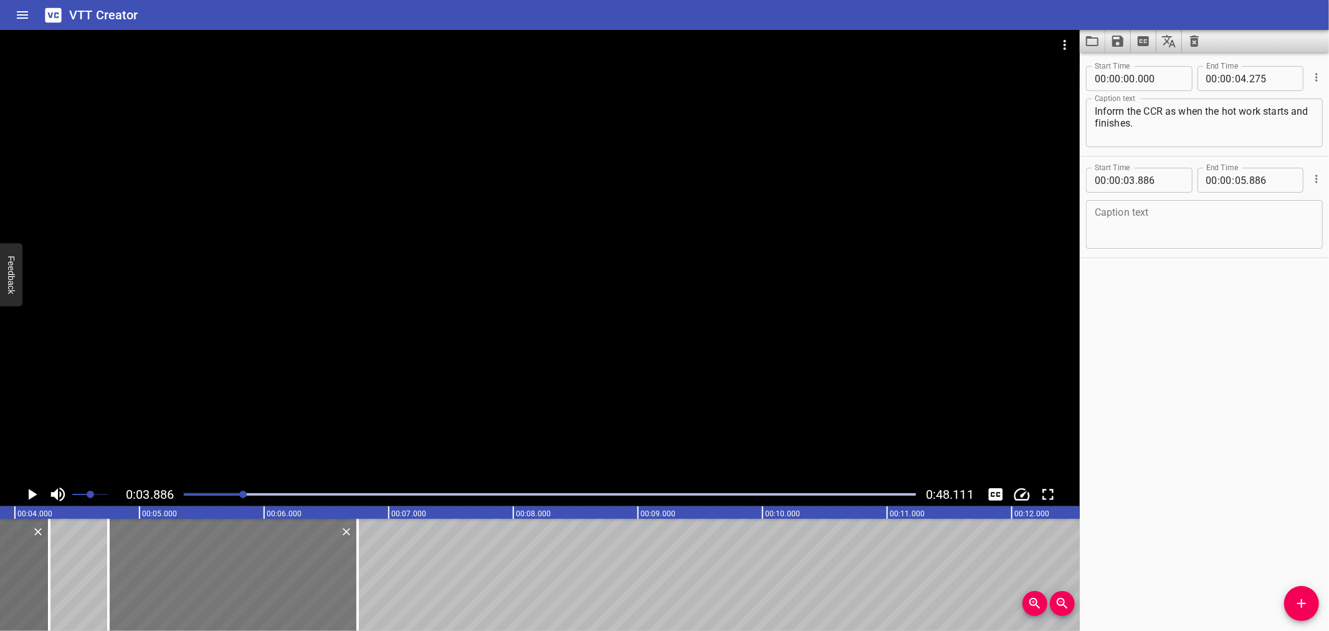
type input "751"
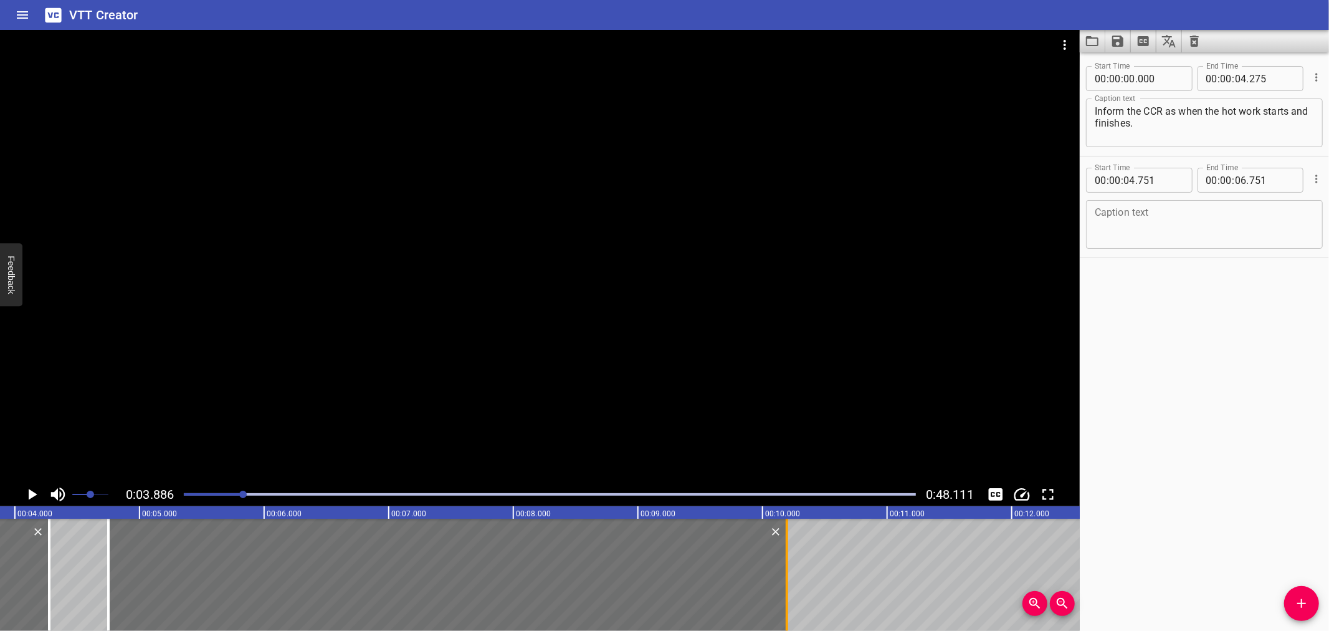
drag, startPoint x: 357, startPoint y: 583, endPoint x: 786, endPoint y: 595, distance: 429.6
click at [786, 595] on div at bounding box center [787, 575] width 2 height 112
type input "10"
type input "196"
click at [602, 350] on div at bounding box center [540, 256] width 1080 height 452
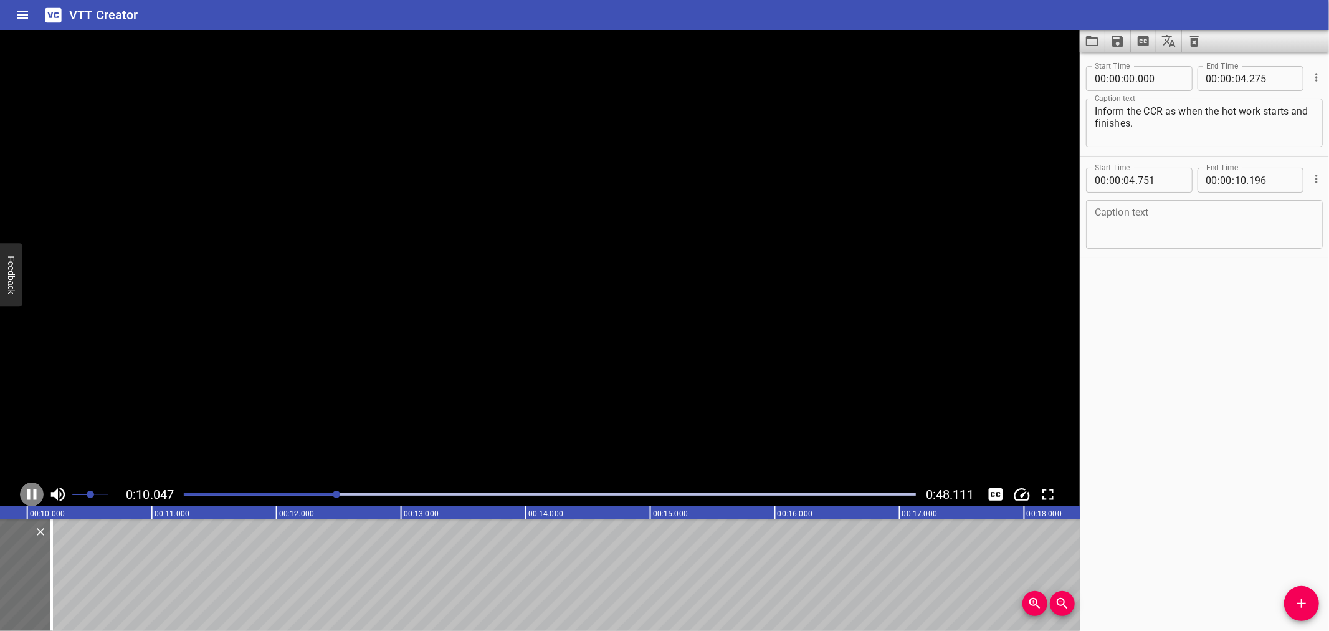
click at [25, 497] on icon "Play/Pause" at bounding box center [31, 494] width 19 height 19
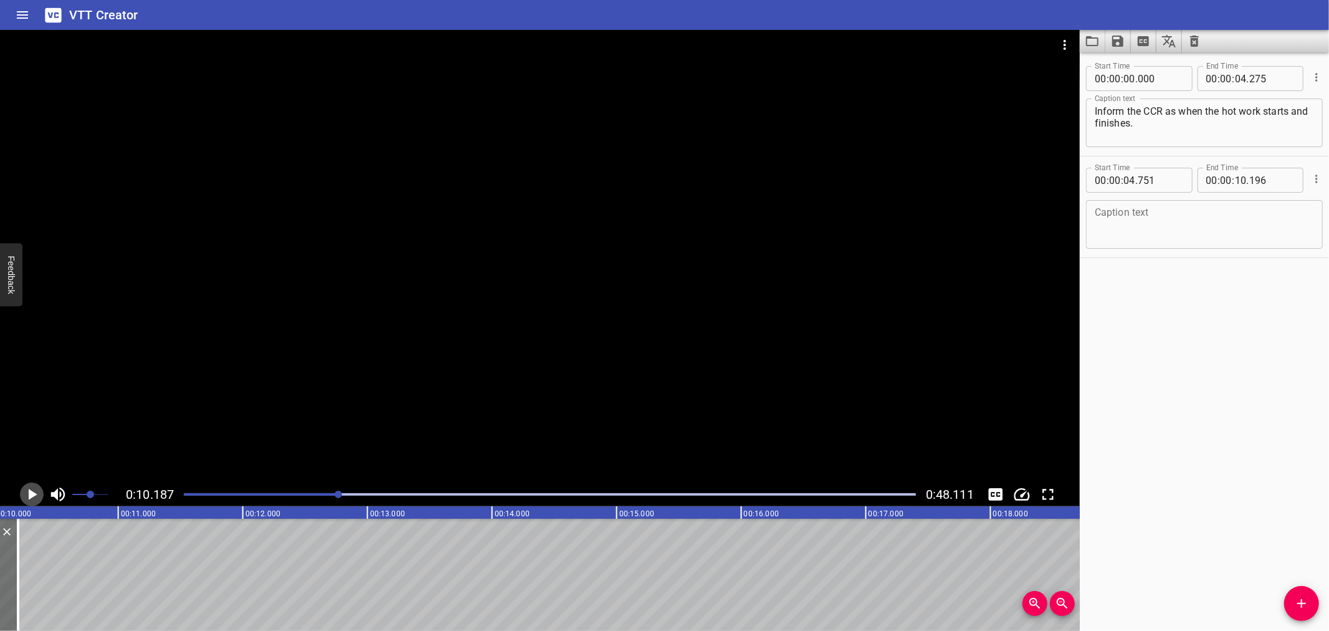
scroll to position [0, 1270]
click at [1159, 229] on textarea at bounding box center [1204, 225] width 219 height 36
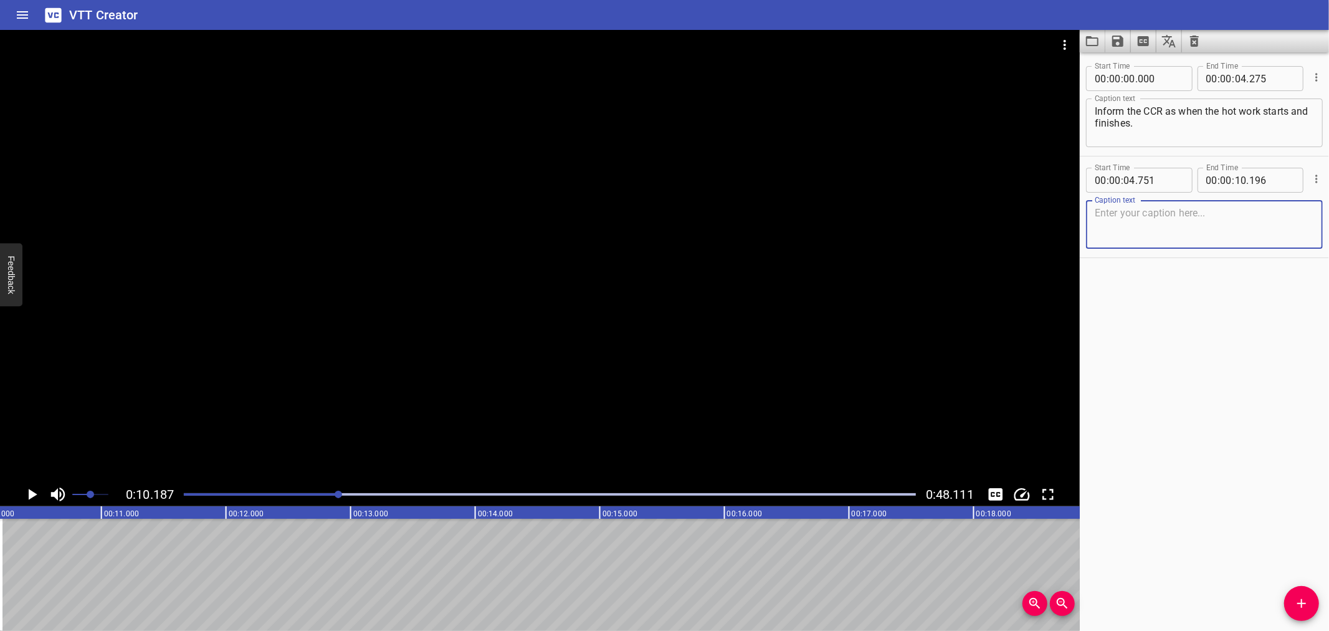
paste textarea "Be clear that he will not perform any other duty other than his Fire Watcher du…"
click at [1292, 211] on textarea "Be clear that he will not perform any other duty other than his Fire Watcher du…" at bounding box center [1204, 225] width 219 height 36
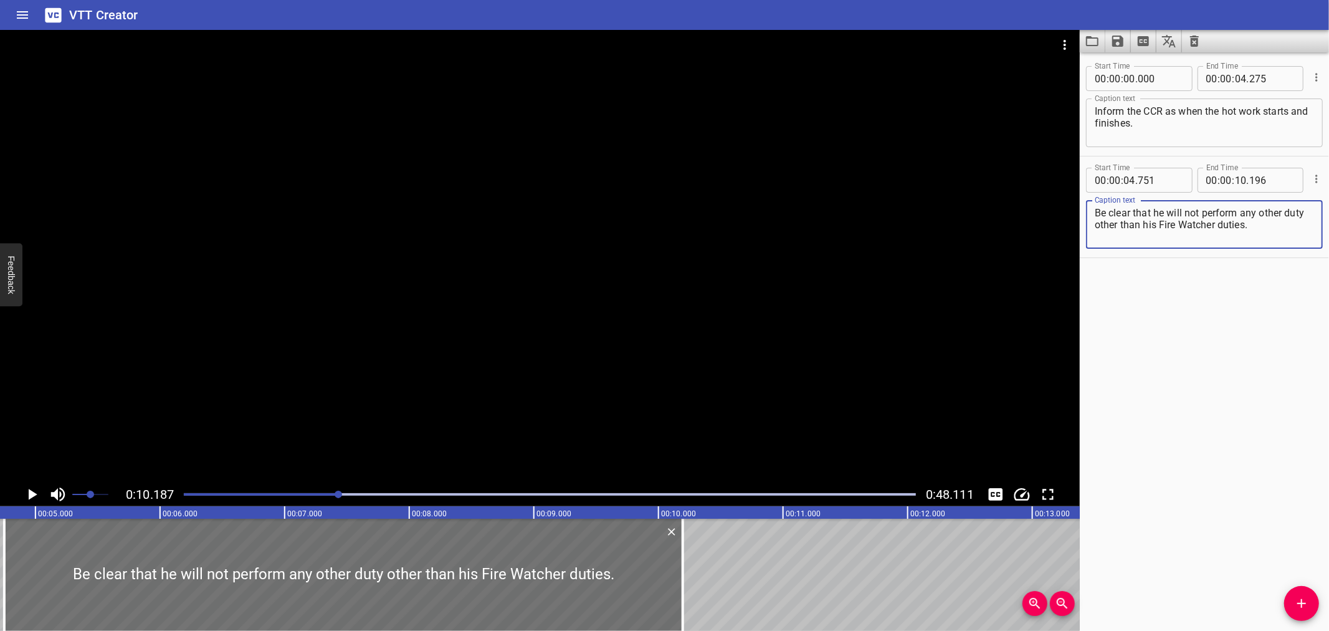
scroll to position [0, 494]
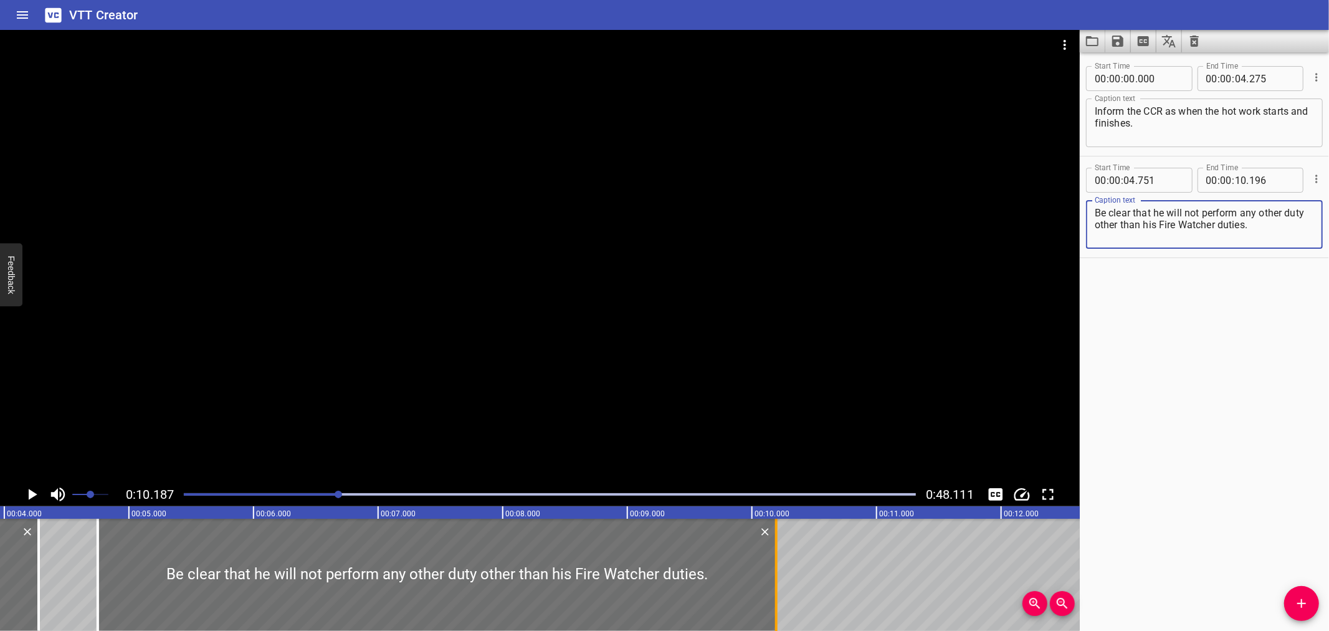
type textarea "Be clear that he will not perform any other duty other than his Fire Watcher du…"
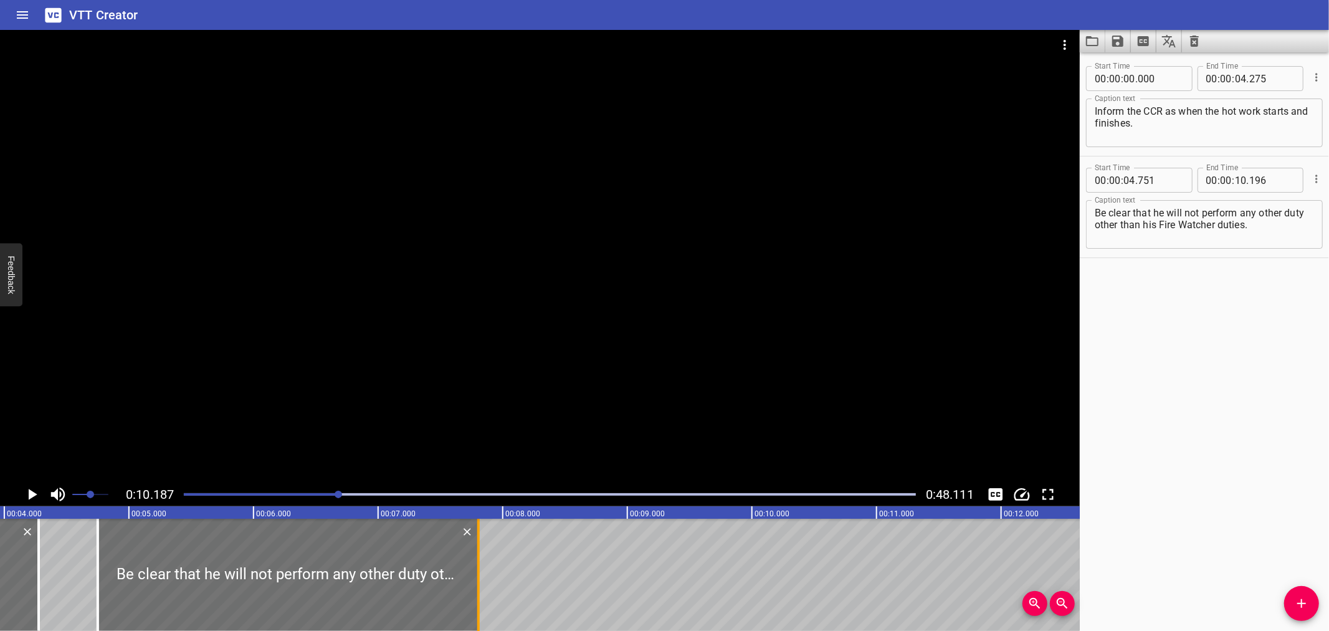
drag, startPoint x: 773, startPoint y: 553, endPoint x: 476, endPoint y: 590, distance: 300.3
click at [476, 590] on div at bounding box center [478, 575] width 12 height 112
type input "07"
type input "806"
click at [476, 590] on div at bounding box center [478, 575] width 12 height 112
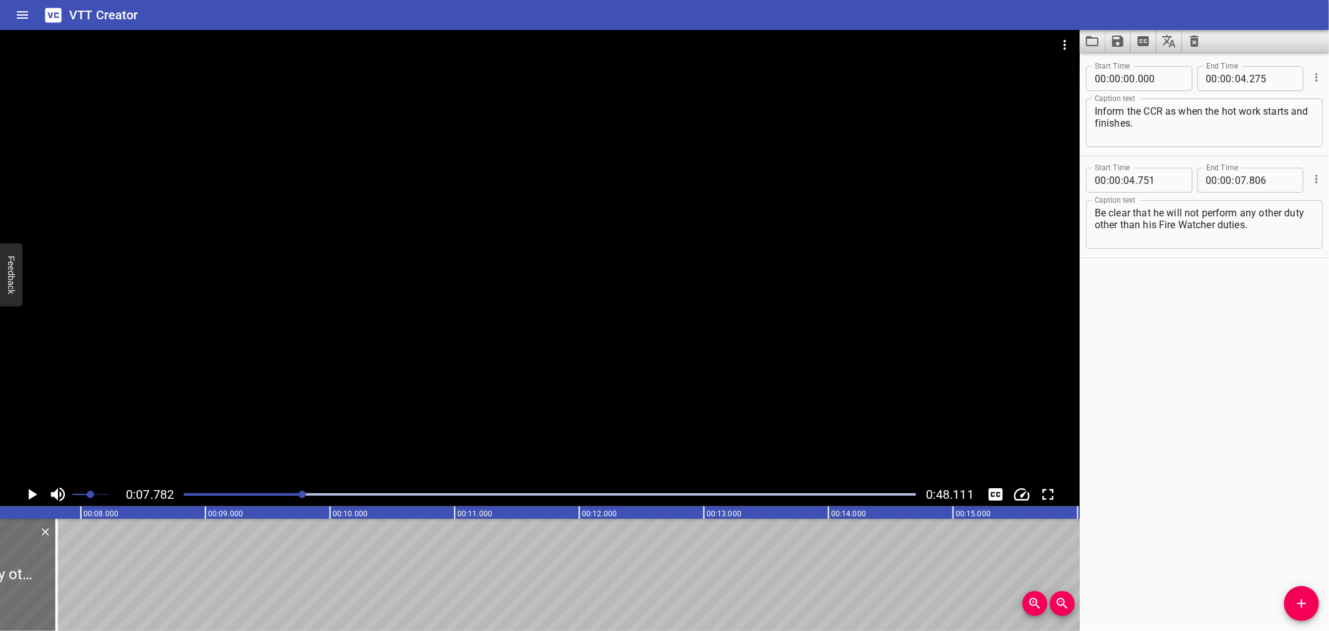
scroll to position [0, 970]
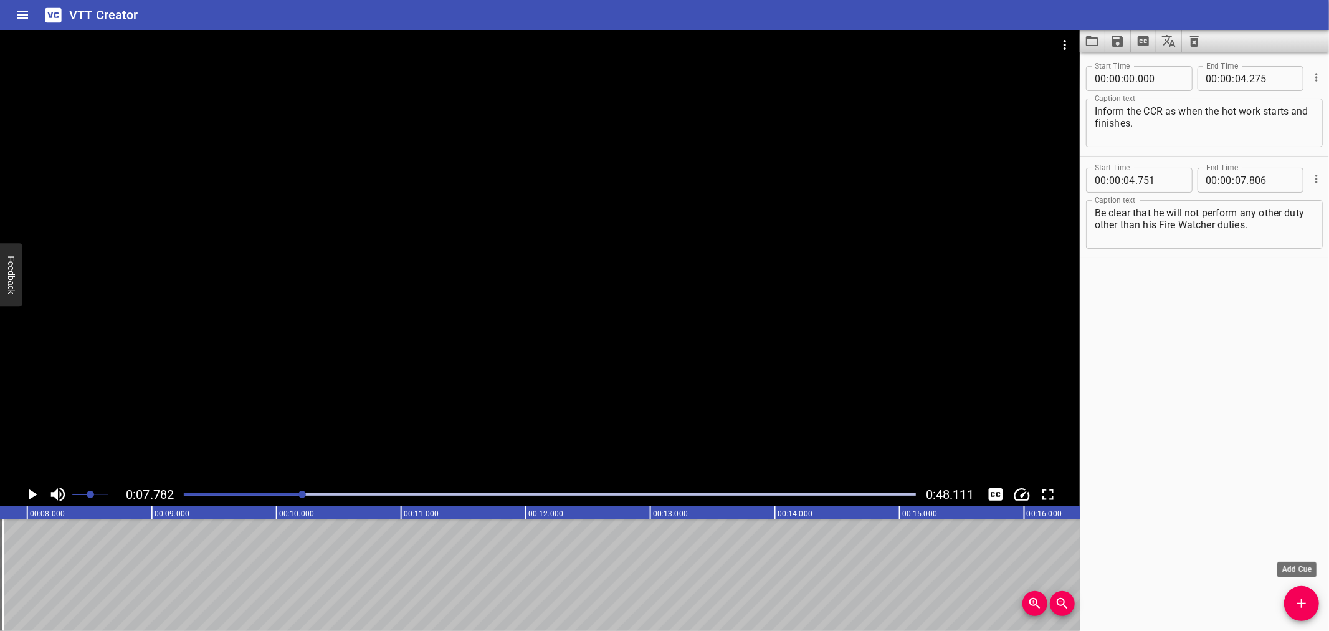
drag, startPoint x: 1309, startPoint y: 601, endPoint x: 1281, endPoint y: 601, distance: 28.7
click at [1309, 601] on icon "Add Cue" at bounding box center [1302, 603] width 15 height 15
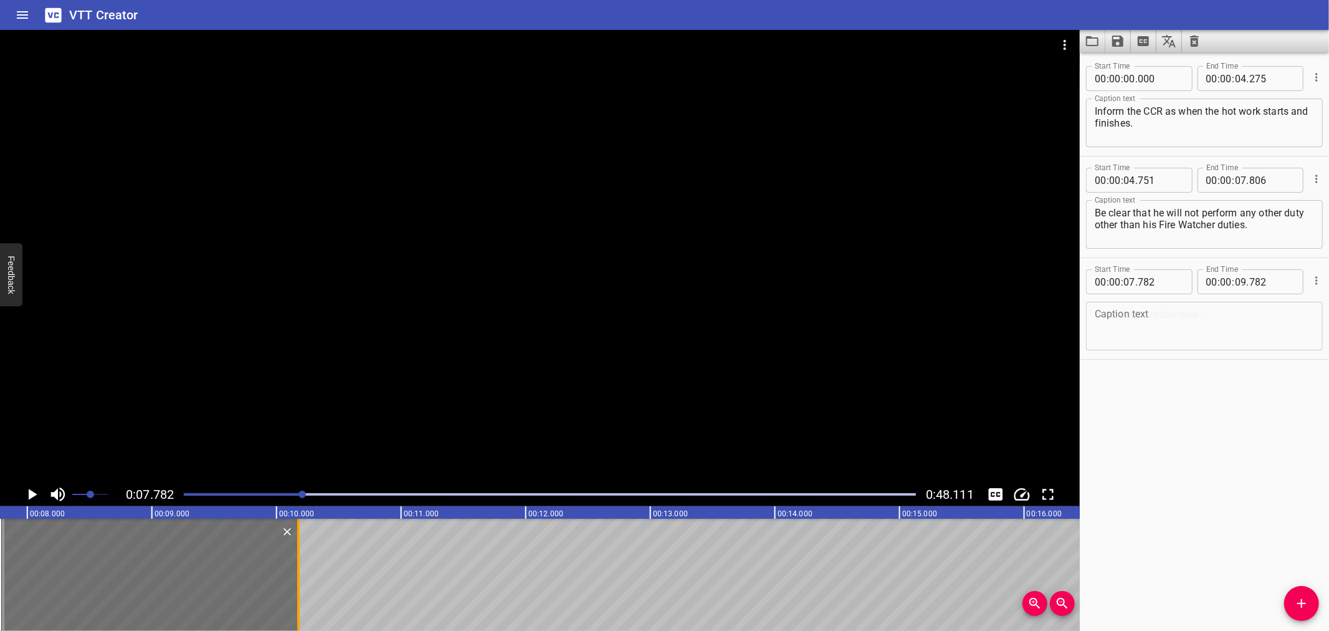
drag, startPoint x: 246, startPoint y: 581, endPoint x: 294, endPoint y: 580, distance: 48.0
click at [294, 580] on div at bounding box center [298, 575] width 12 height 112
type input "10"
type input "177"
click at [1175, 280] on input "number" at bounding box center [1160, 281] width 45 height 25
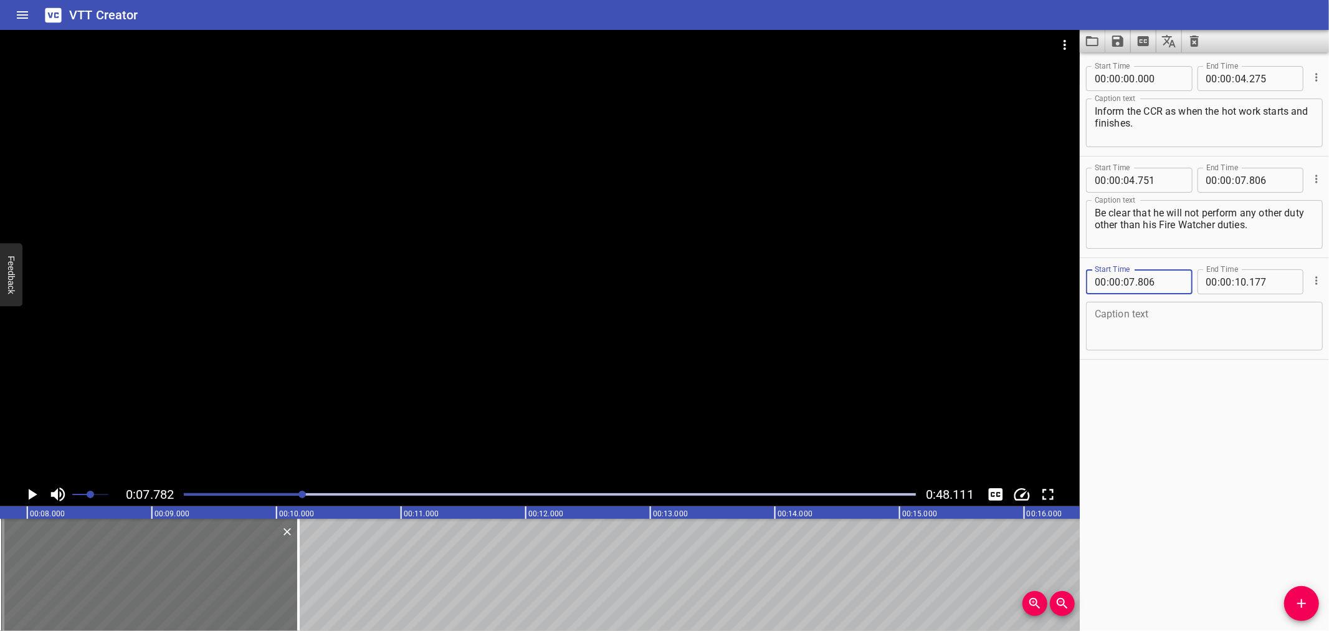
type input "806"
click at [173, 160] on div at bounding box center [540, 256] width 1080 height 452
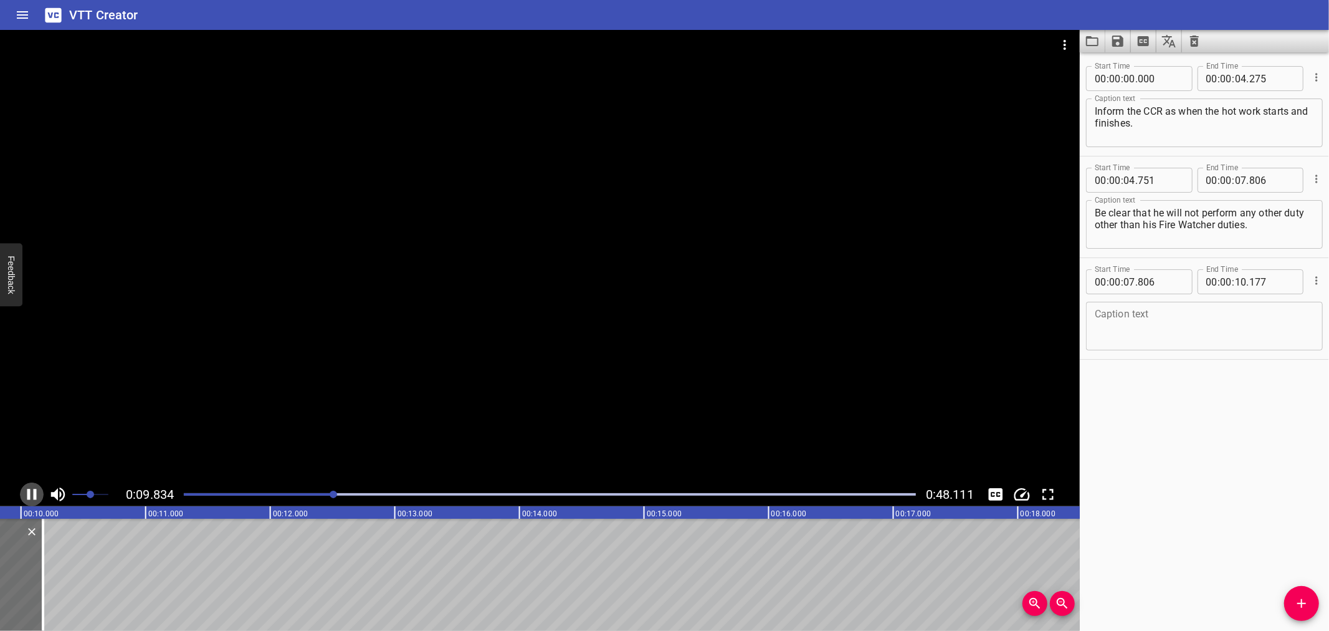
click at [35, 497] on icon "Play/Pause" at bounding box center [31, 494] width 9 height 11
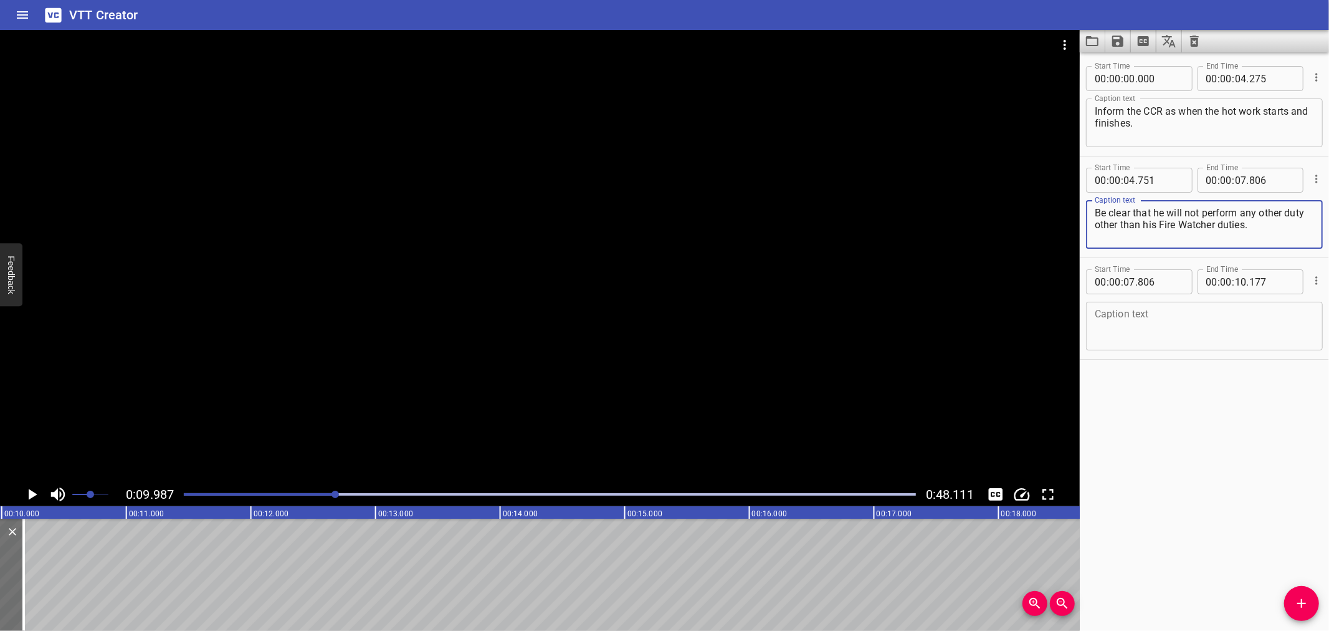
drag, startPoint x: 1280, startPoint y: 223, endPoint x: 1261, endPoint y: 214, distance: 20.9
click at [1261, 214] on textarea "Be clear that he will not perform any other duty other than his Fire Watcher du…" at bounding box center [1204, 225] width 219 height 36
type textarea "Be clear that he will not perform any"
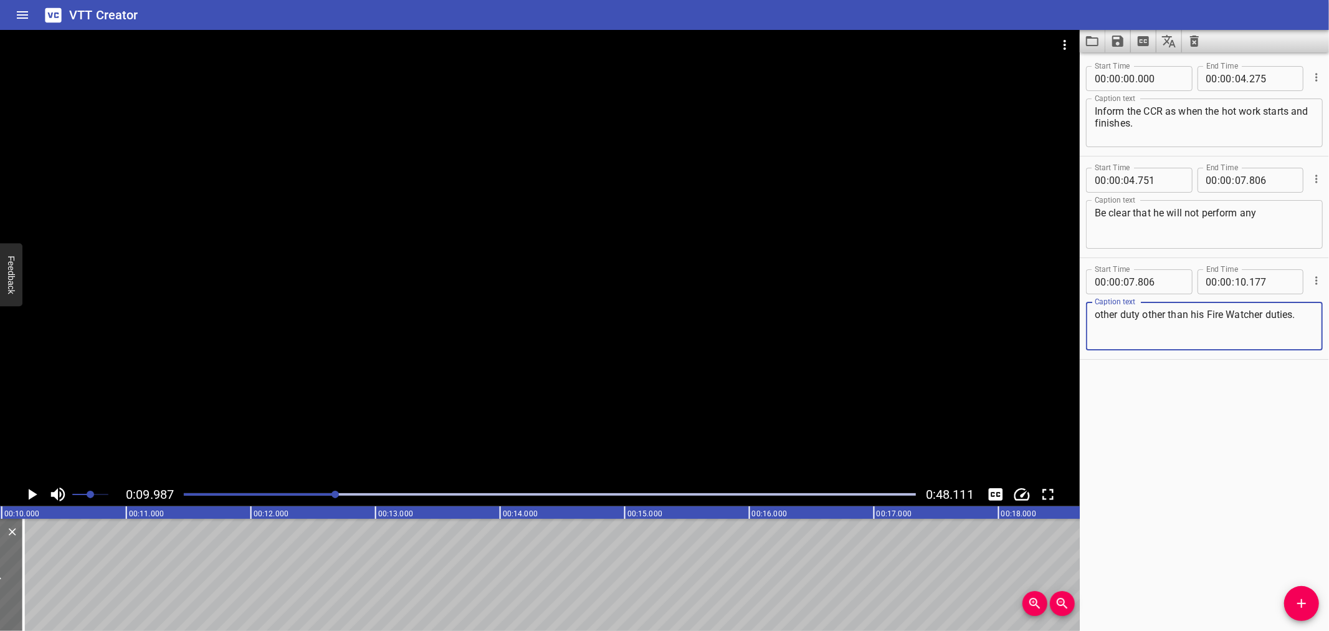
type textarea "other duty other than his Fire Watcher duties."
click at [1267, 209] on textarea "Be clear that he will not perform any" at bounding box center [1204, 225] width 219 height 36
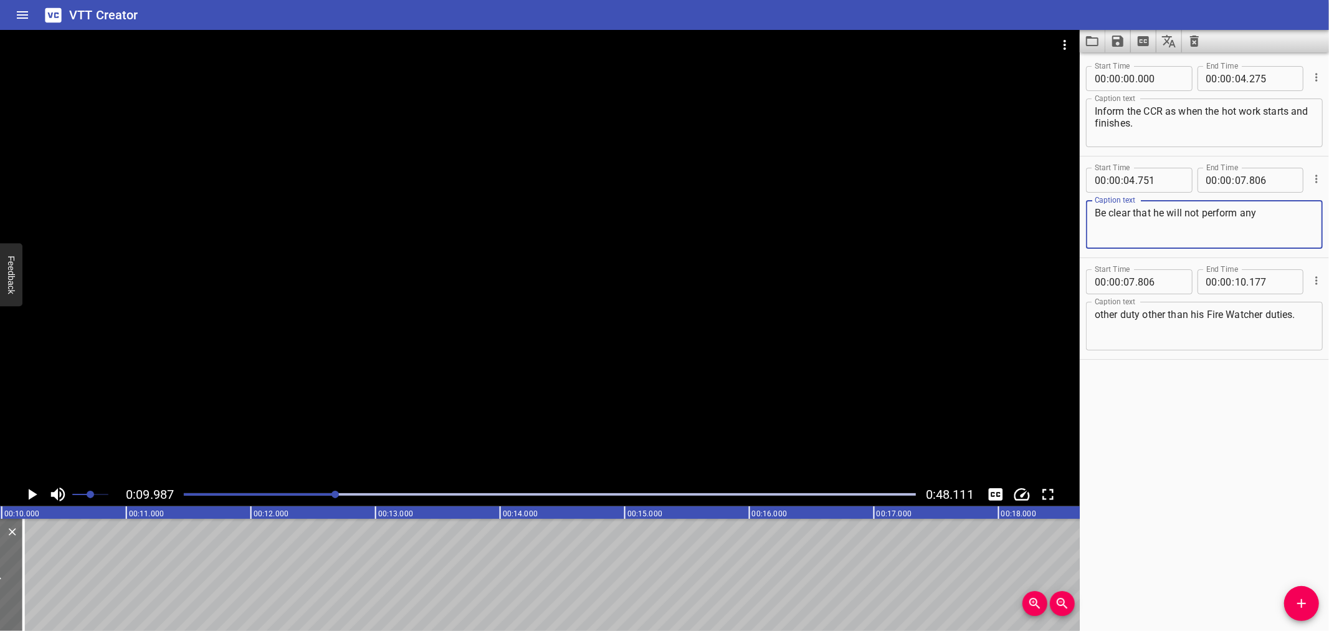
type textarea "Be clear that he will not perform any"
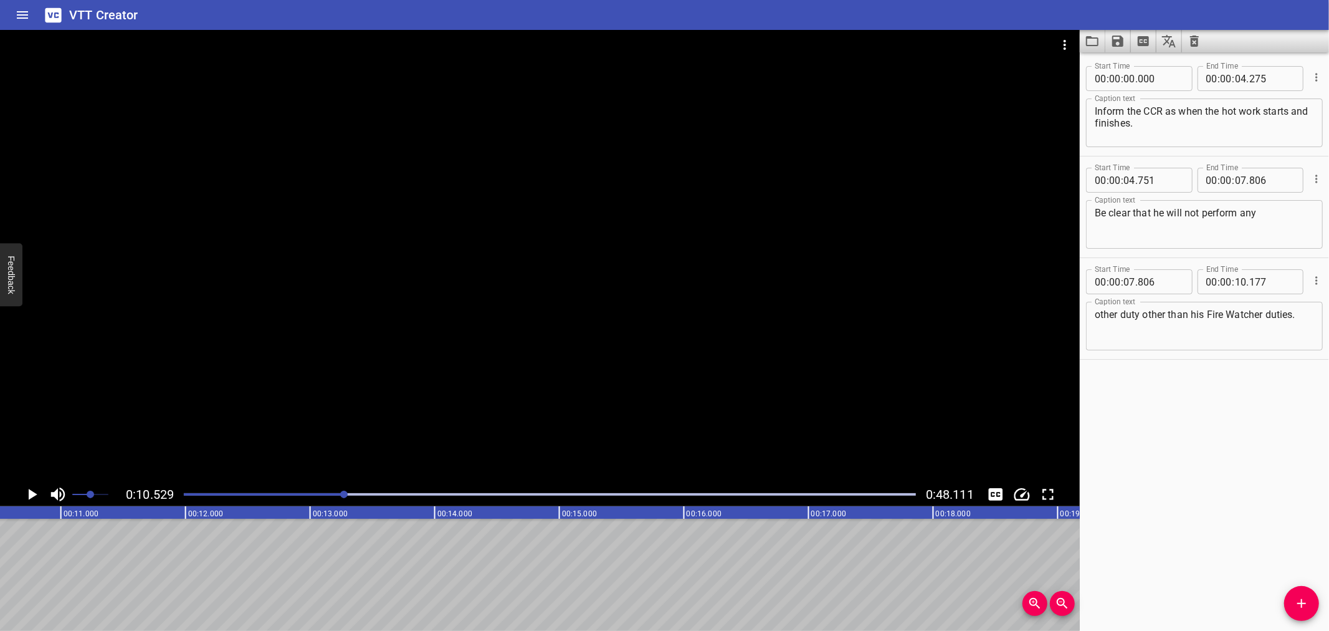
scroll to position [0, 1312]
click at [1309, 599] on icon "Add Cue" at bounding box center [1302, 603] width 15 height 15
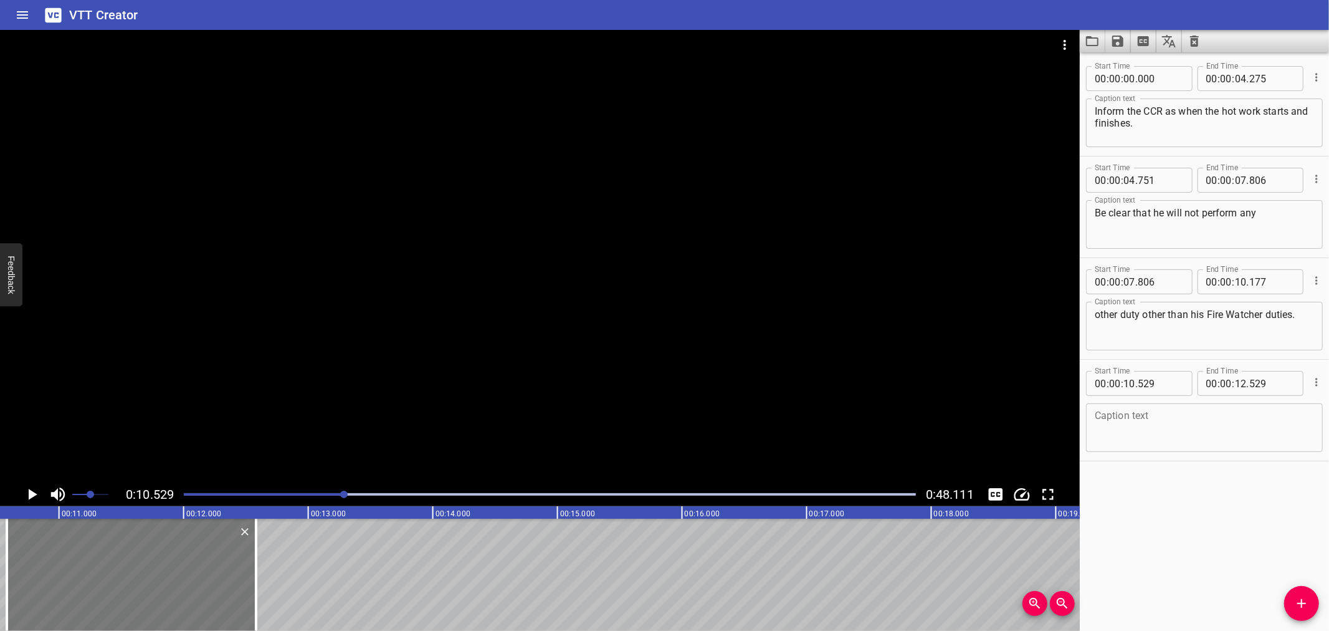
drag, startPoint x: 171, startPoint y: 585, endPoint x: 177, endPoint y: 583, distance: 6.4
click at [177, 583] on div at bounding box center [131, 575] width 249 height 112
type input "579"
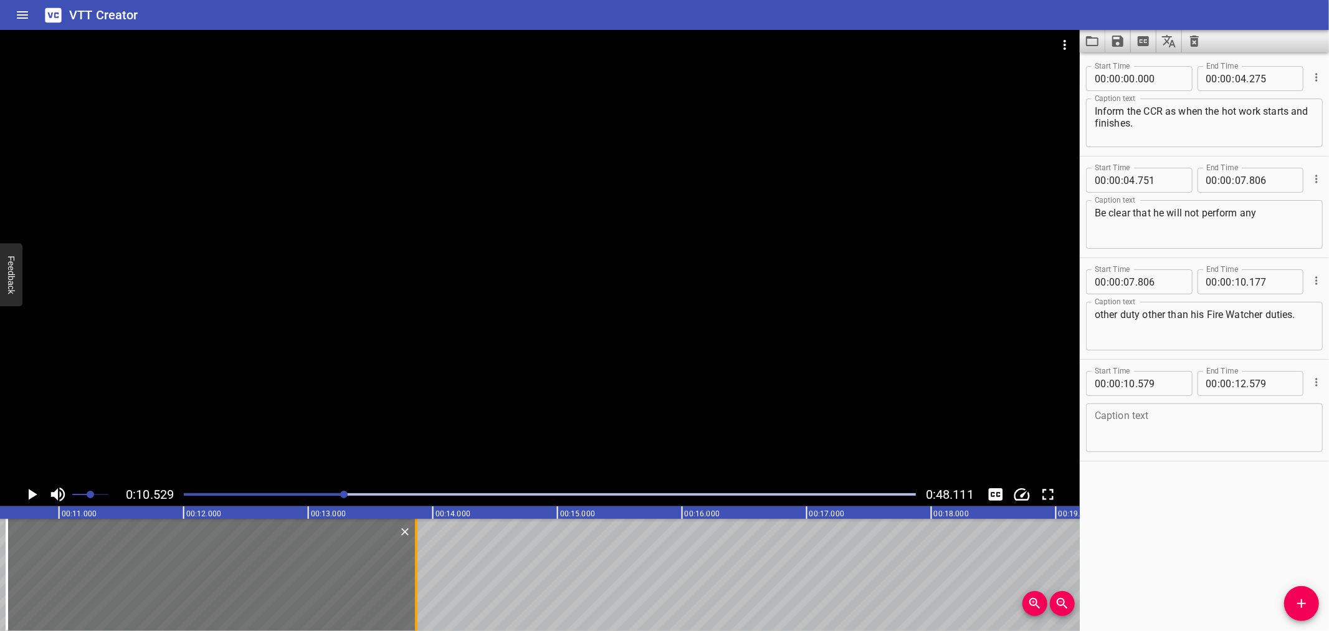
drag, startPoint x: 258, startPoint y: 573, endPoint x: 418, endPoint y: 578, distance: 160.3
click at [418, 578] on div at bounding box center [416, 575] width 12 height 112
type input "13"
type input "864"
click at [358, 305] on div at bounding box center [540, 256] width 1080 height 452
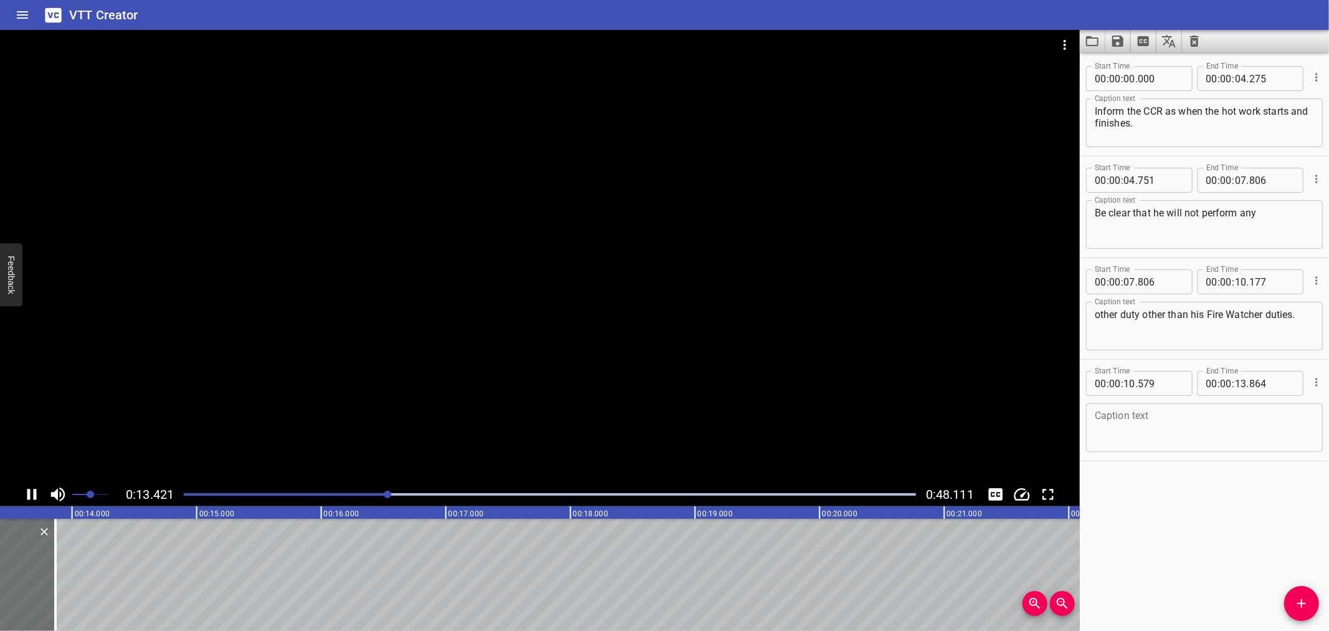
click at [264, 368] on div at bounding box center [540, 256] width 1080 height 452
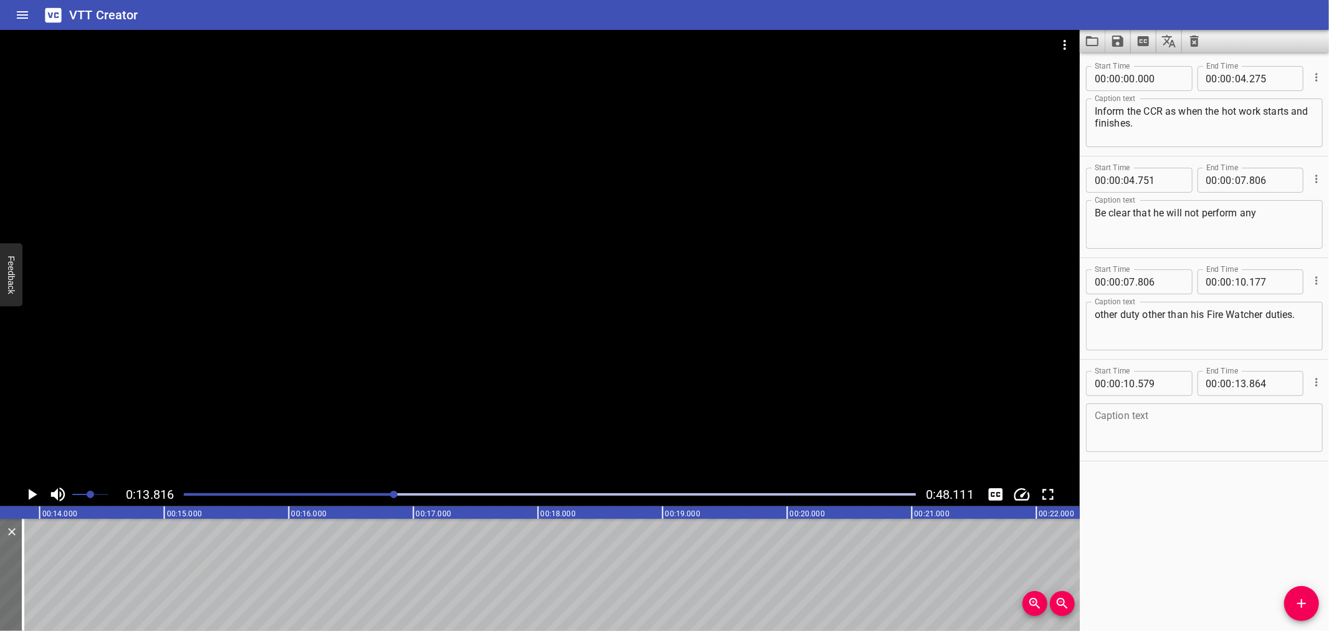
scroll to position [0, 1722]
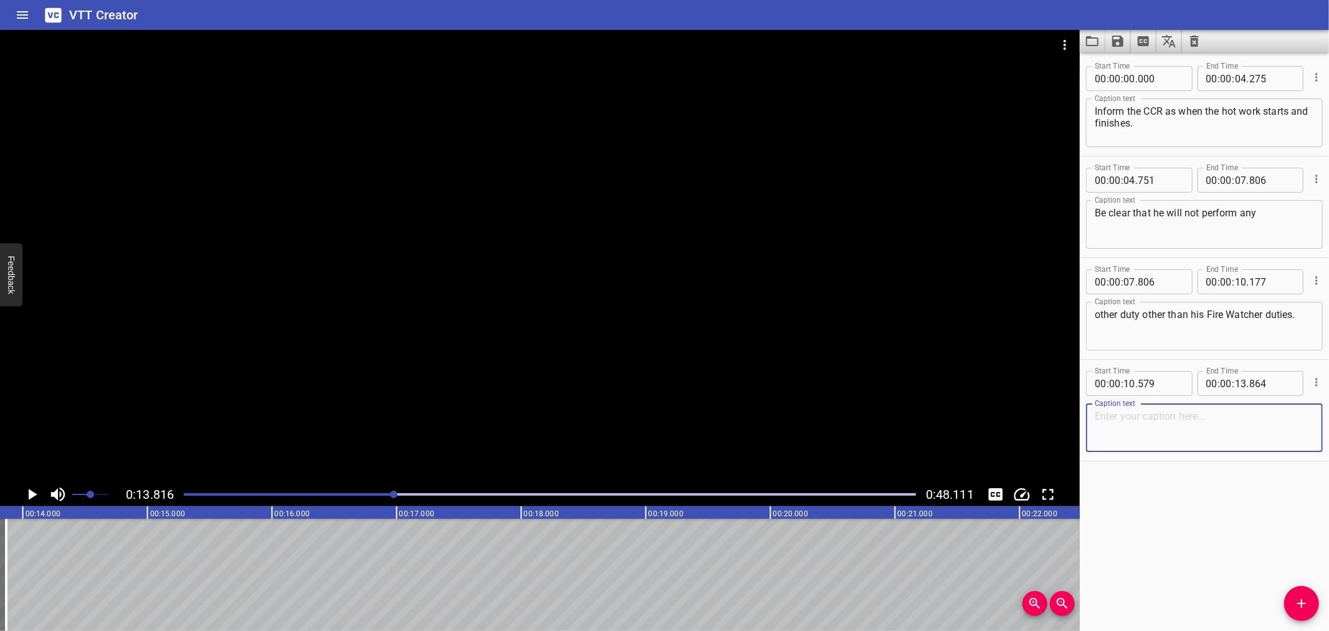
click at [1134, 425] on textarea at bounding box center [1204, 428] width 219 height 36
paste textarea "Ensure any sparks or spatter are well contained"
type textarea "Ensure any sparks or spatter are well contained"
click at [1298, 600] on icon "Add Cue" at bounding box center [1302, 603] width 15 height 15
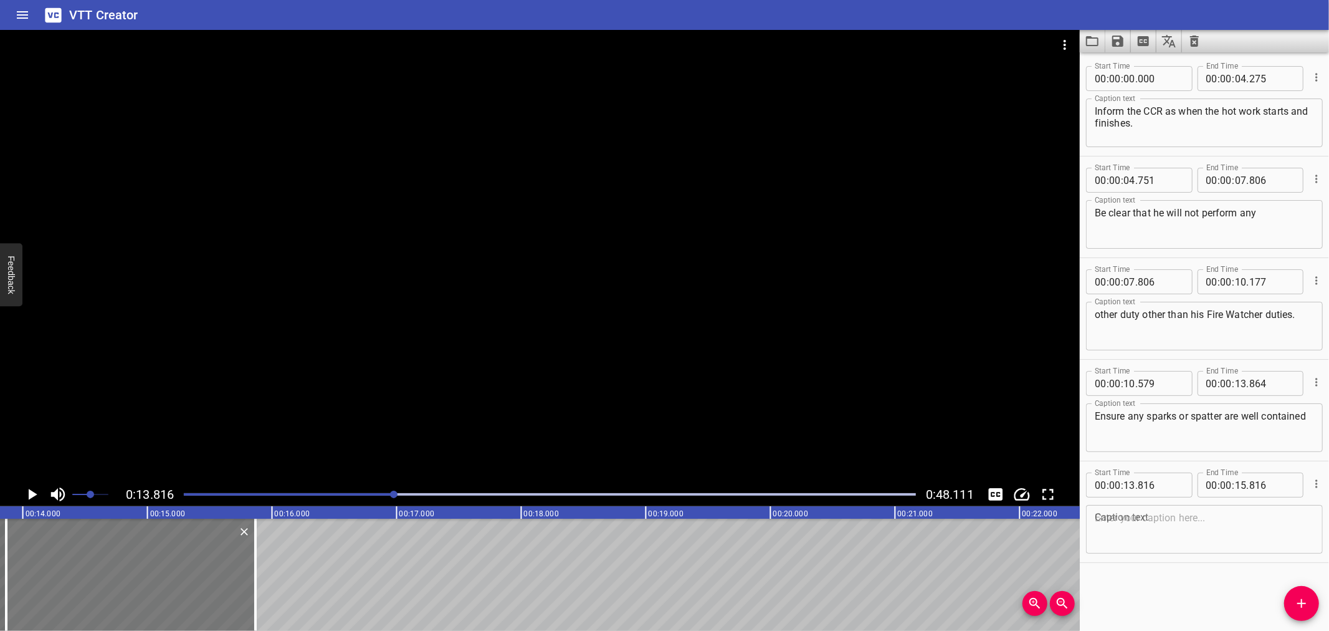
drag, startPoint x: 193, startPoint y: 545, endPoint x: 199, endPoint y: 546, distance: 6.3
click at [199, 546] on div at bounding box center [130, 575] width 249 height 112
type input "866"
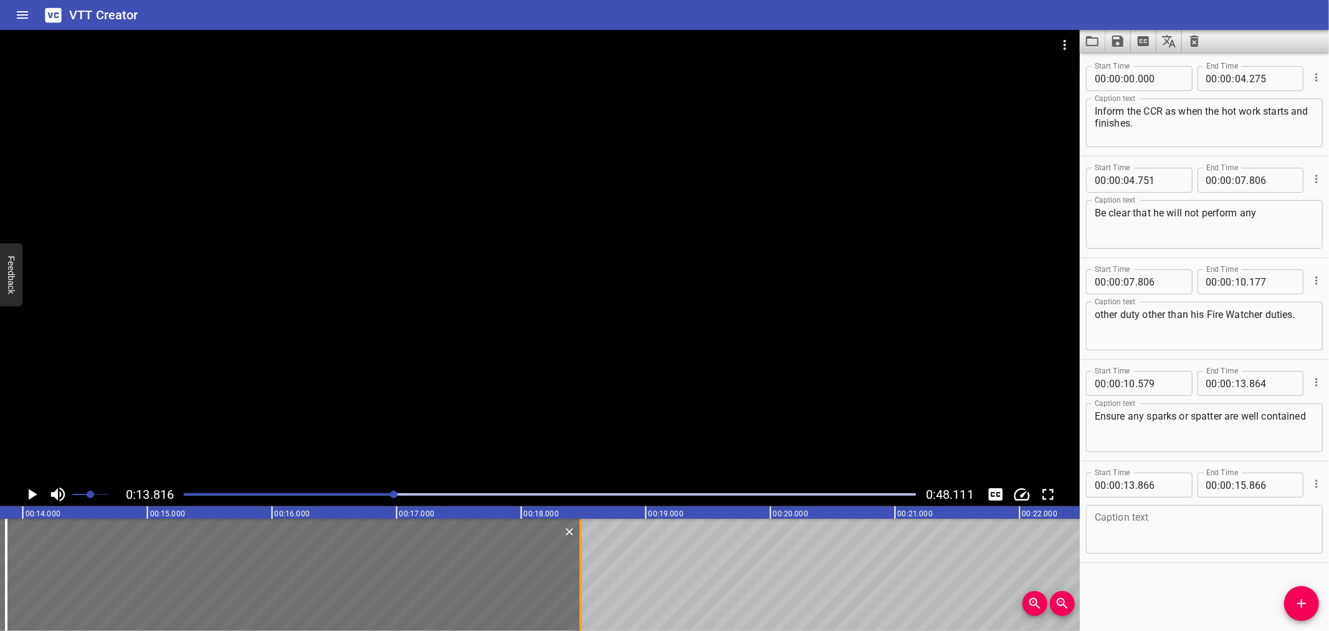
drag, startPoint x: 251, startPoint y: 550, endPoint x: 577, endPoint y: 556, distance: 325.4
click at [577, 556] on div at bounding box center [581, 575] width 12 height 112
type input "18"
type input "476"
click at [1160, 485] on input "number" at bounding box center [1160, 484] width 45 height 25
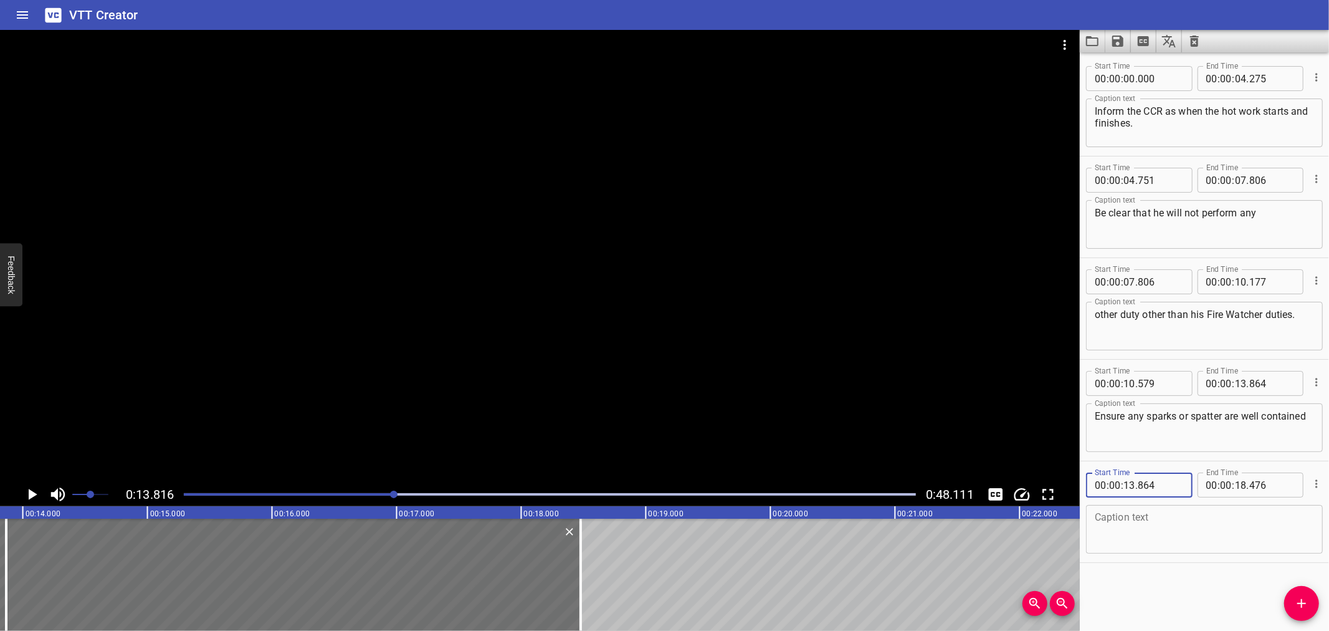
type input "864"
click at [679, 327] on div at bounding box center [540, 256] width 1080 height 452
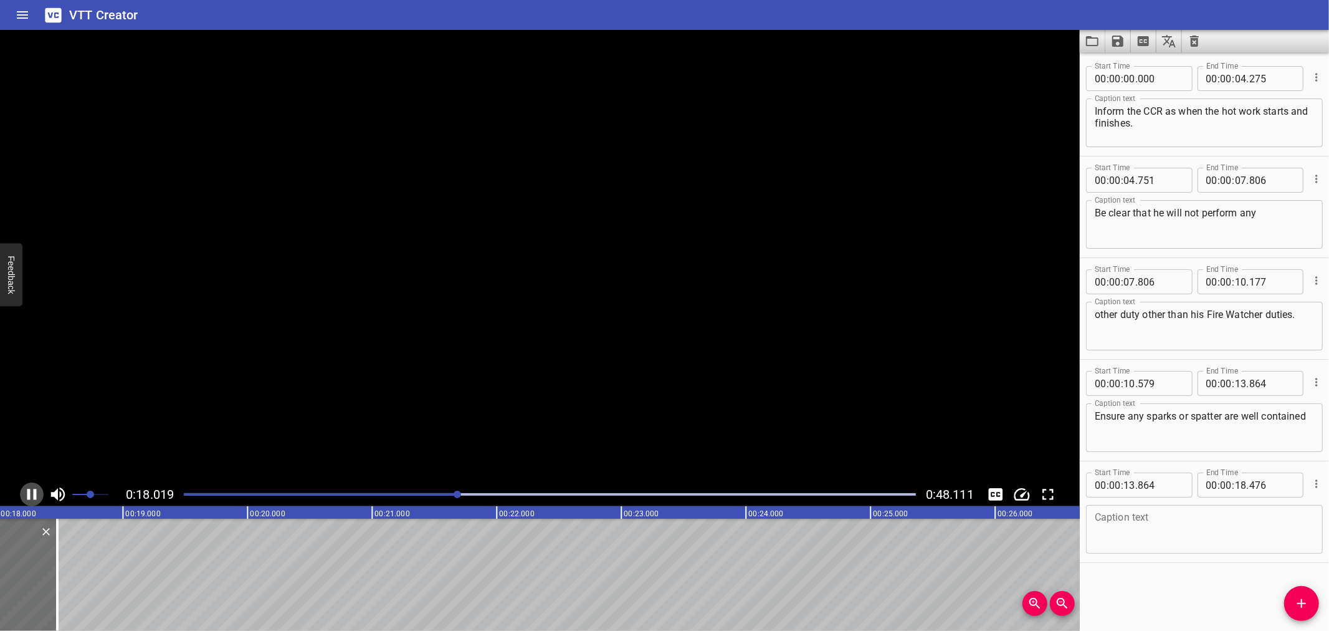
click at [26, 491] on icon "Play/Pause" at bounding box center [31, 494] width 19 height 19
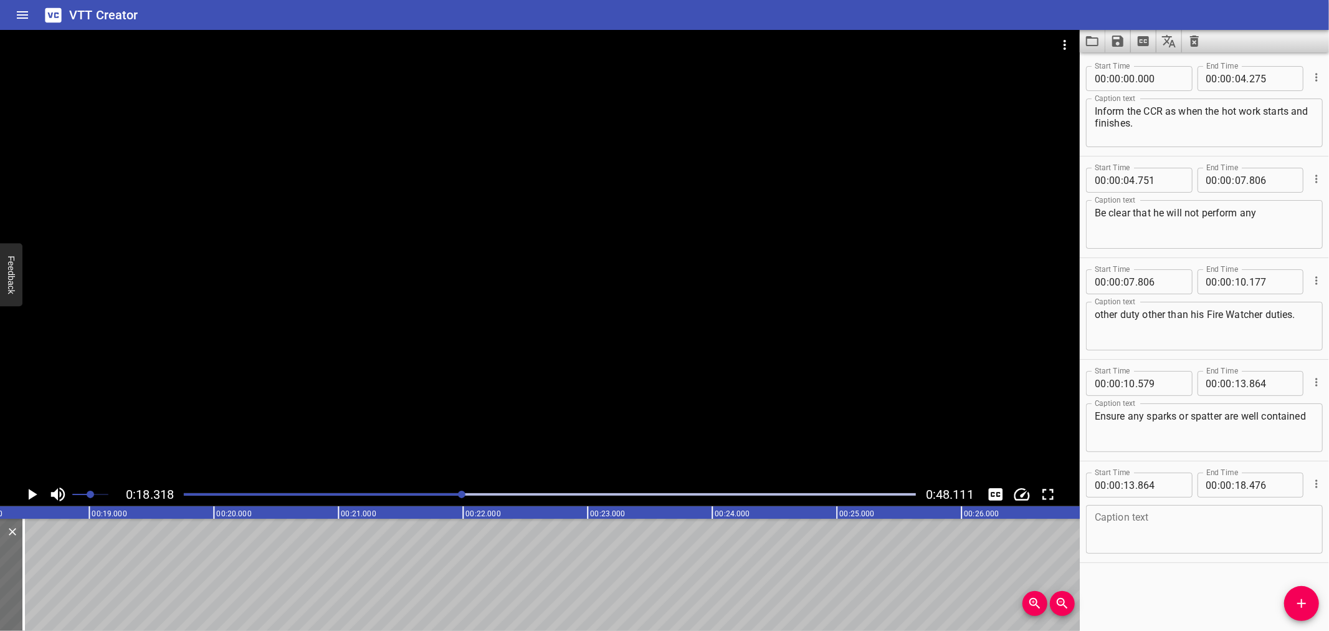
scroll to position [0, 2283]
click at [1186, 522] on textarea at bounding box center [1204, 530] width 219 height 36
paste textarea "(by use of fire blankets, water spray, screens etc.)"
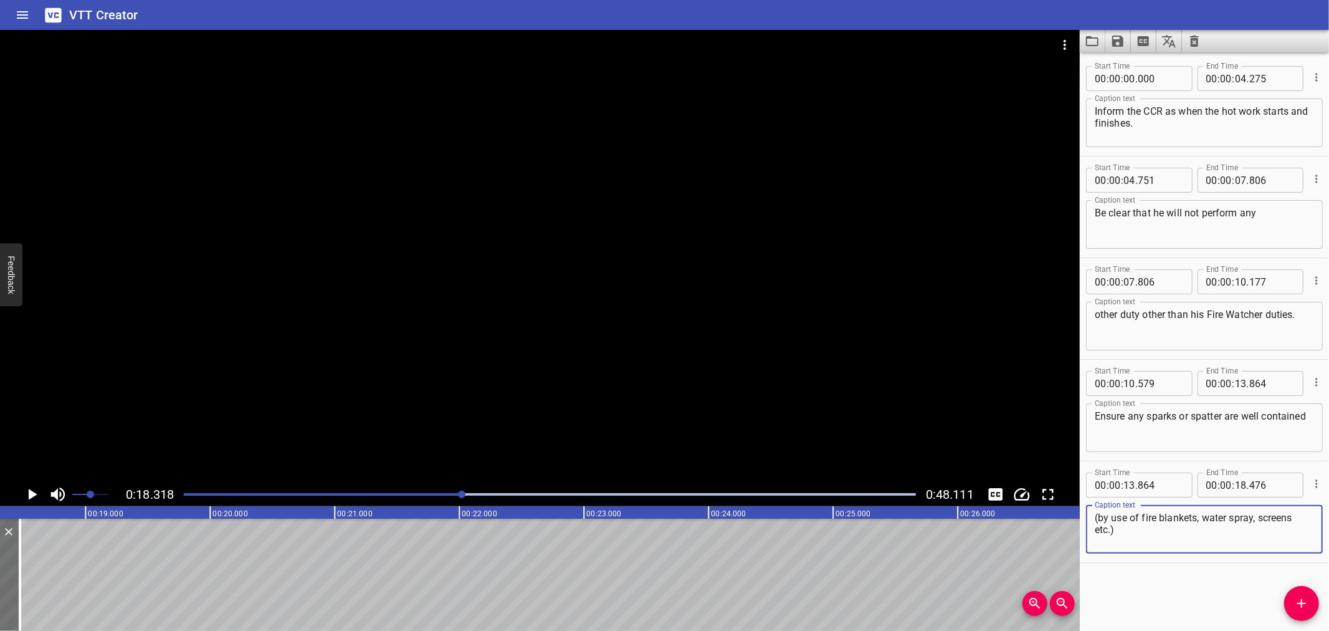
click at [1132, 519] on textarea "(by use of fire blankets, water spray, screens etc.)" at bounding box center [1204, 530] width 219 height 36
click at [1300, 515] on textarea "(by use of fire blankets, water spray, screens etc.)" at bounding box center [1204, 530] width 219 height 36
type textarea "(by use of fire blankets, water spray, screens, etc.)"
click at [1297, 598] on icon "Add Cue" at bounding box center [1302, 603] width 15 height 15
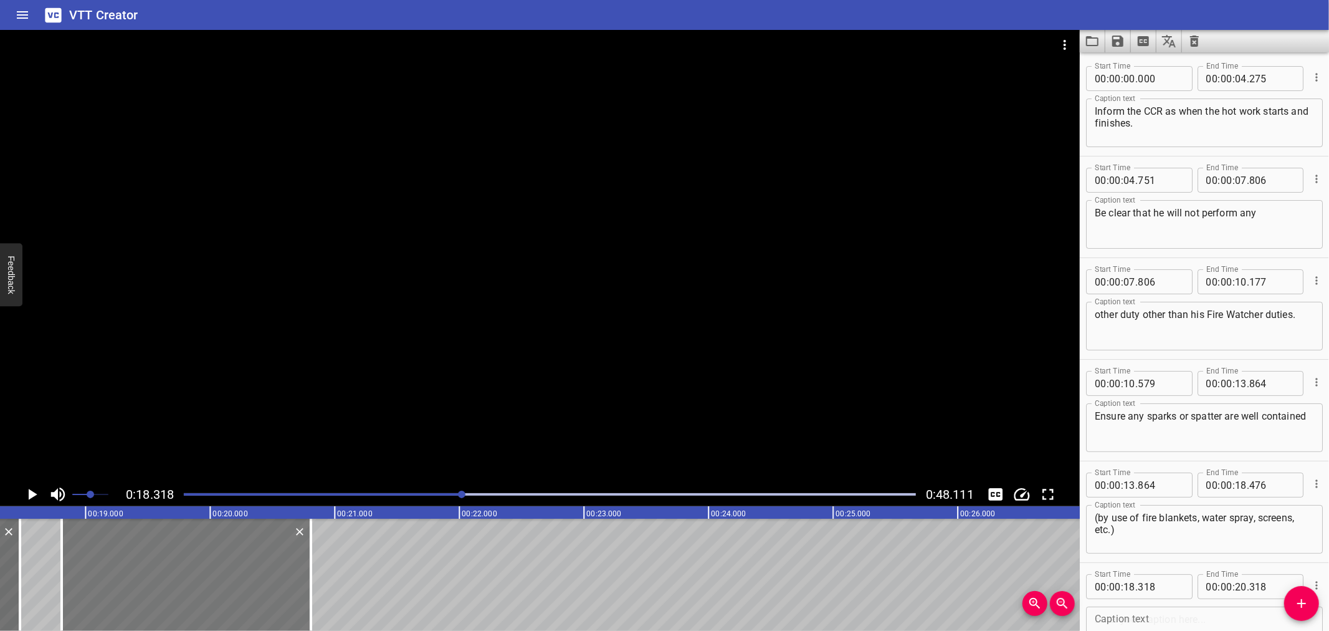
drag, startPoint x: 121, startPoint y: 565, endPoint x: 182, endPoint y: 565, distance: 61.1
click at [182, 565] on div at bounding box center [186, 575] width 249 height 112
type input "808"
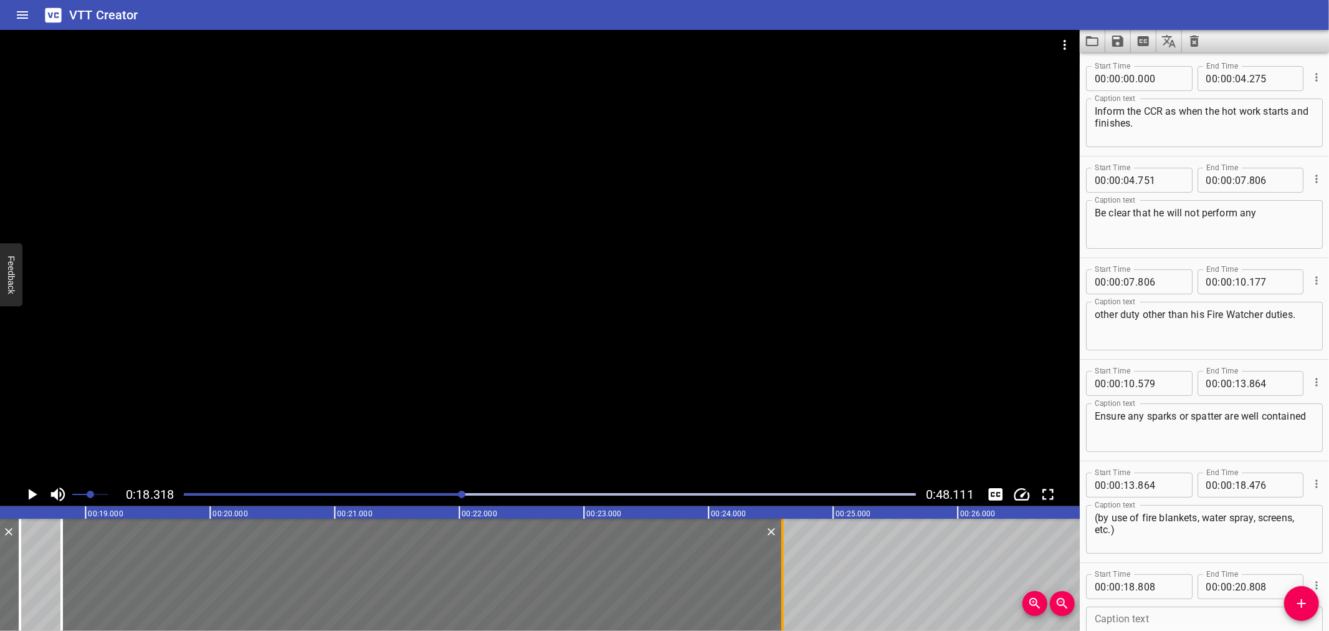
drag, startPoint x: 314, startPoint y: 566, endPoint x: 785, endPoint y: 575, distance: 471.9
click at [785, 575] on div at bounding box center [783, 575] width 12 height 112
type input "24"
type input "593"
click at [562, 302] on div at bounding box center [540, 256] width 1080 height 452
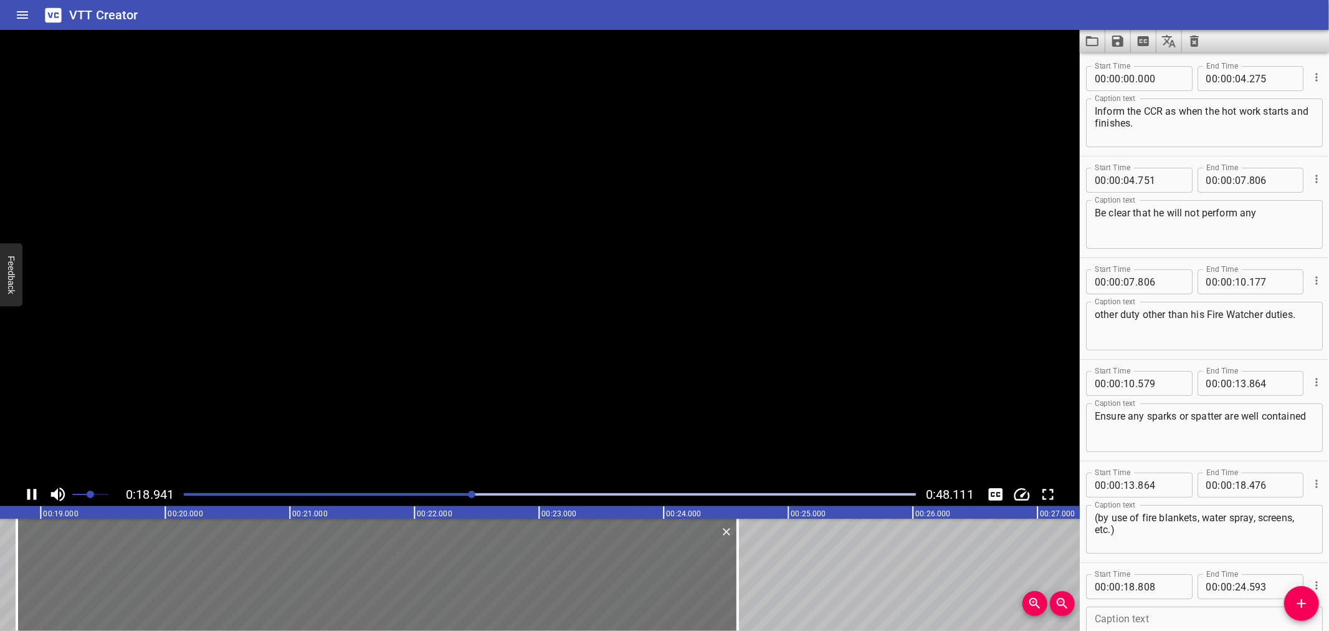
scroll to position [89, 0]
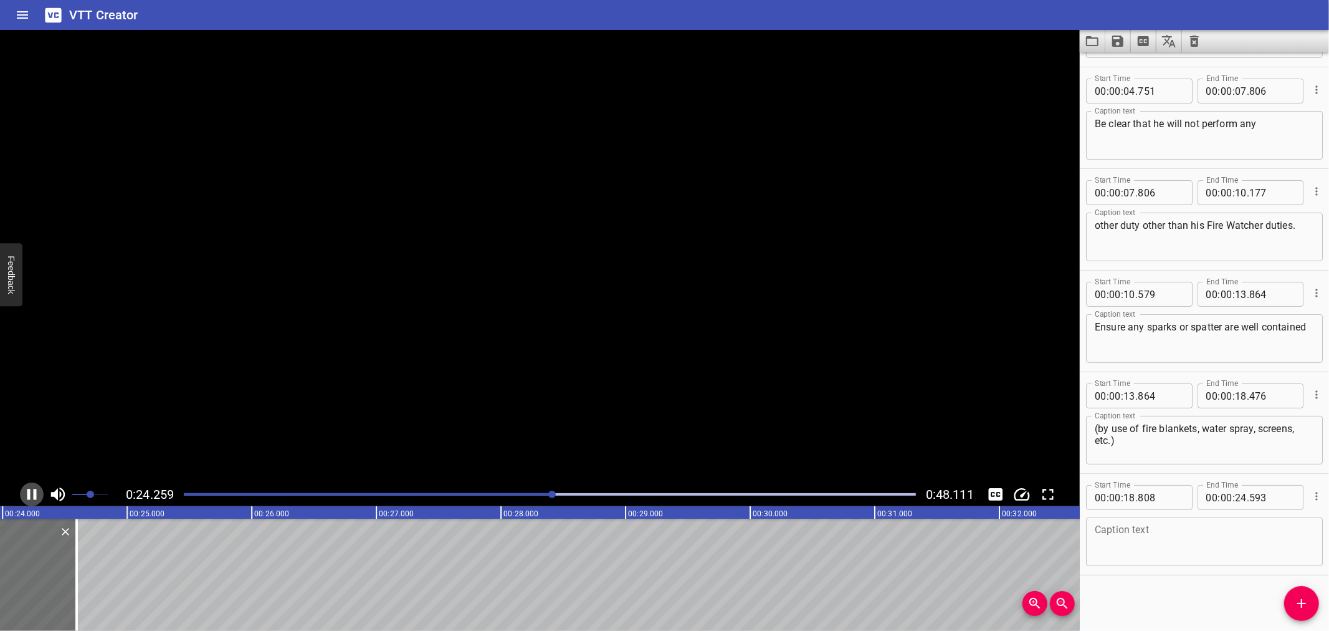
click at [26, 499] on icon "Play/Pause" at bounding box center [31, 494] width 19 height 19
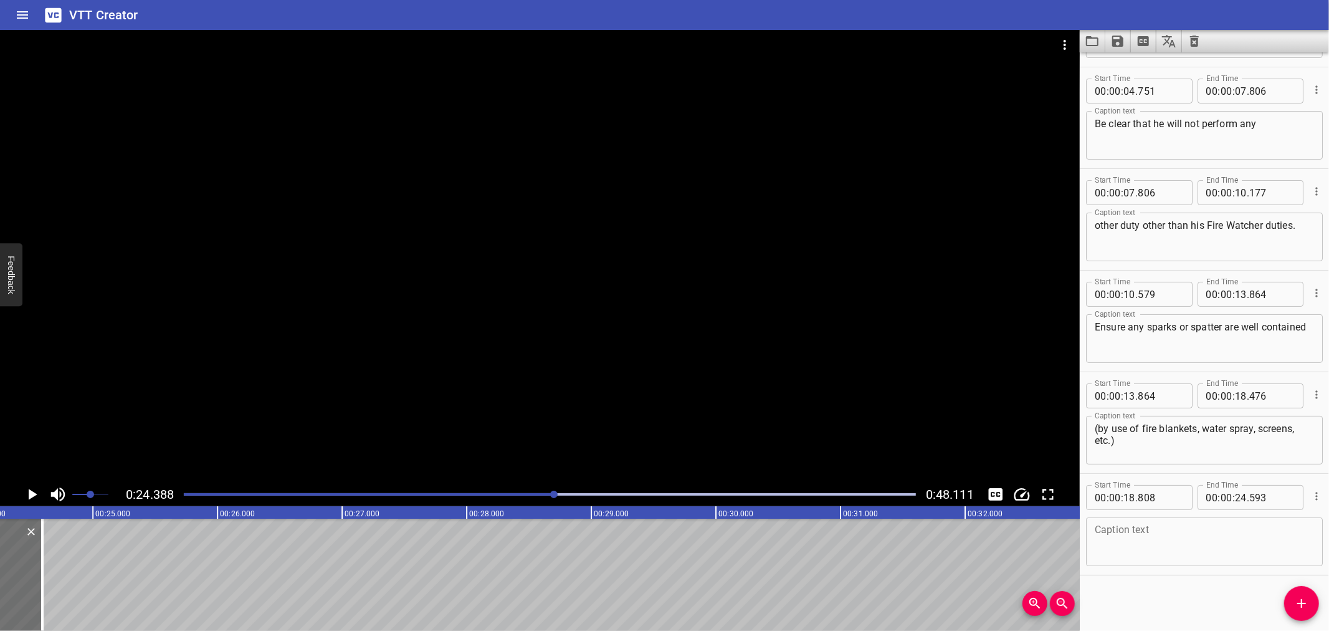
scroll to position [0, 3040]
click at [1153, 540] on textarea at bounding box center [1204, 542] width 219 height 36
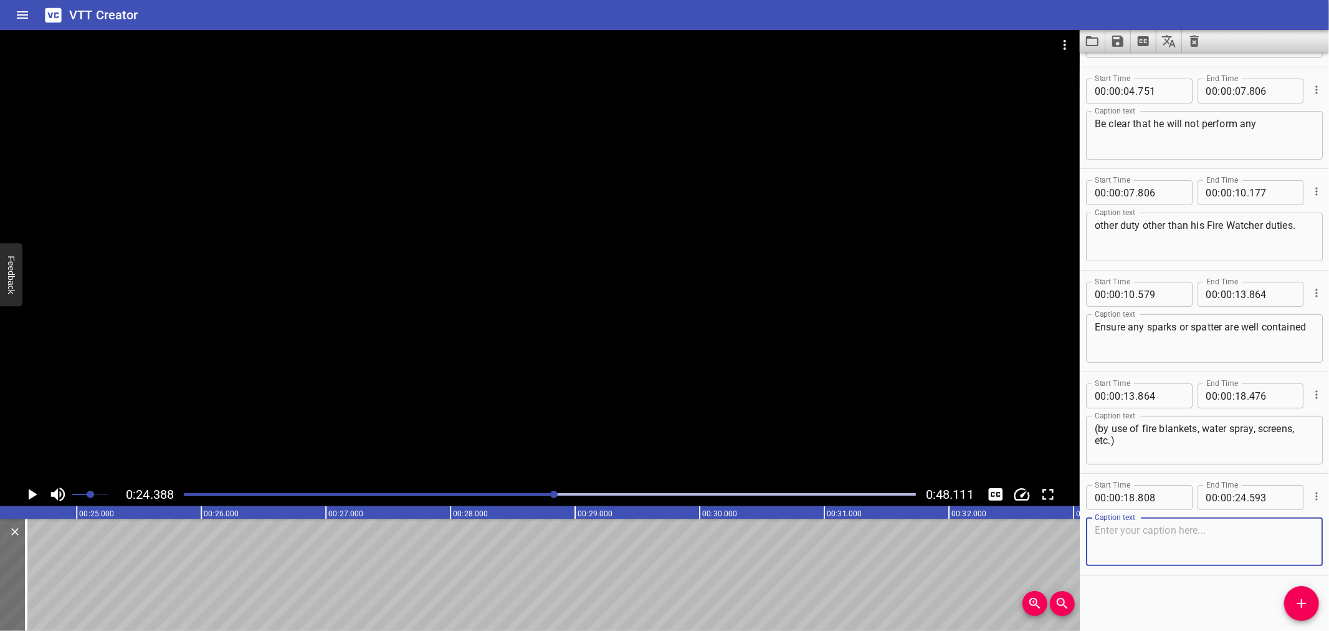
paste textarea "Maintaining line of sight or verbal contact with members of the work party they…"
click at [1303, 528] on textarea "Maintaining line of sight or verbal contact with members of the work party they…" at bounding box center [1204, 542] width 219 height 36
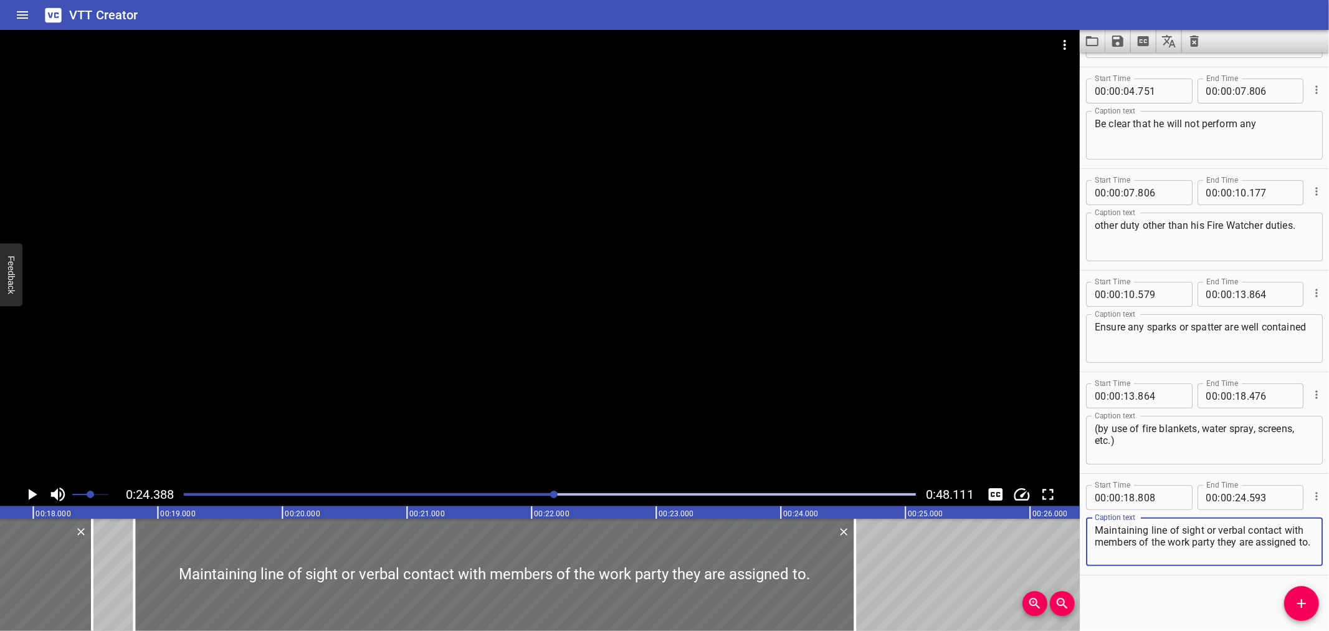
scroll to position [0, 2098]
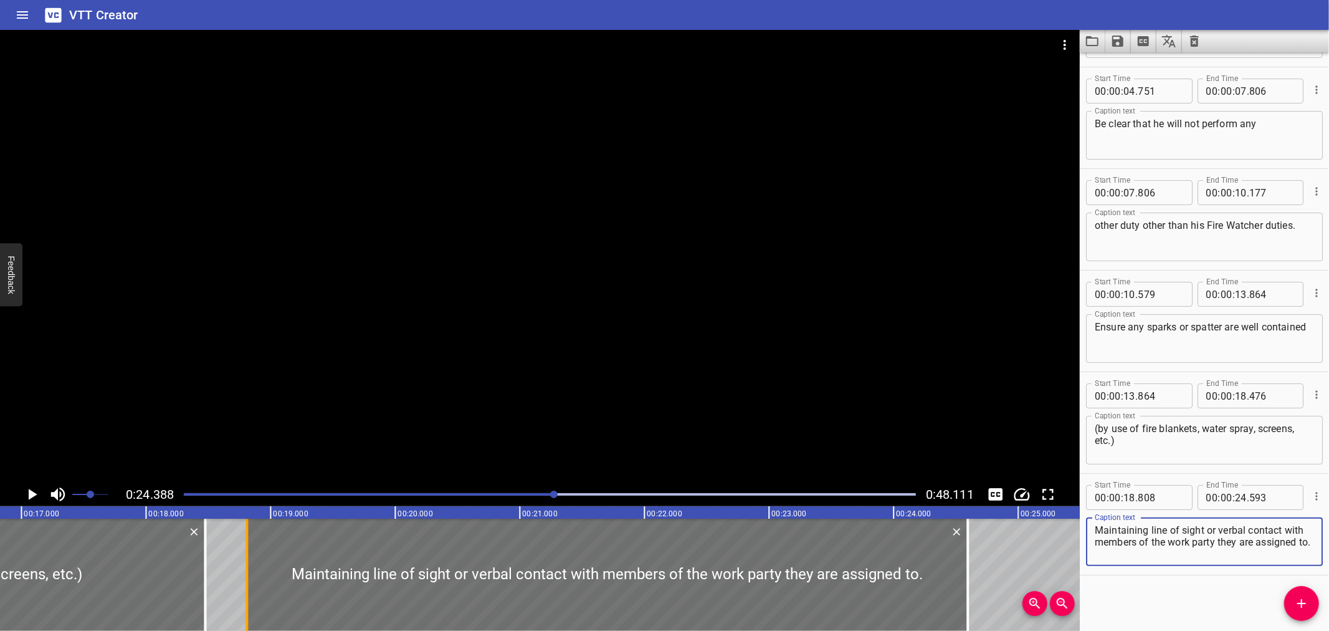
type textarea "Maintaining line of sight or verbal contact with members of the work party they…"
click at [250, 569] on div at bounding box center [247, 575] width 12 height 112
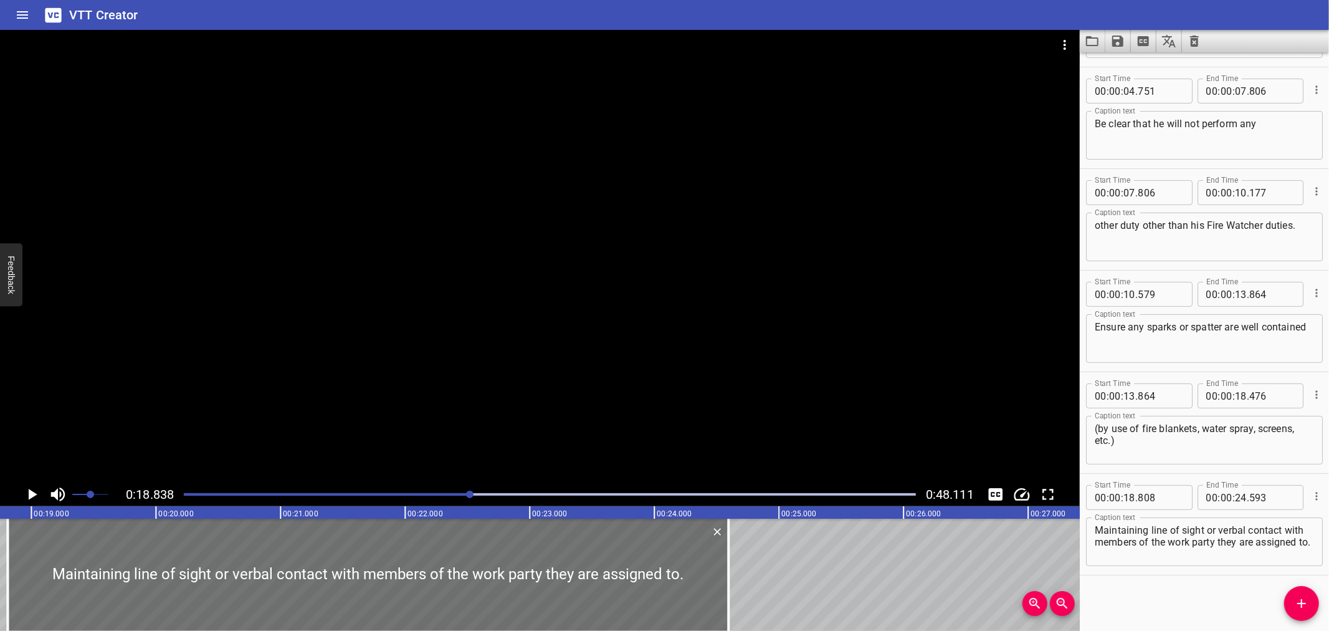
scroll to position [0, 2348]
click at [27, 490] on icon "Play/Pause" at bounding box center [31, 494] width 19 height 19
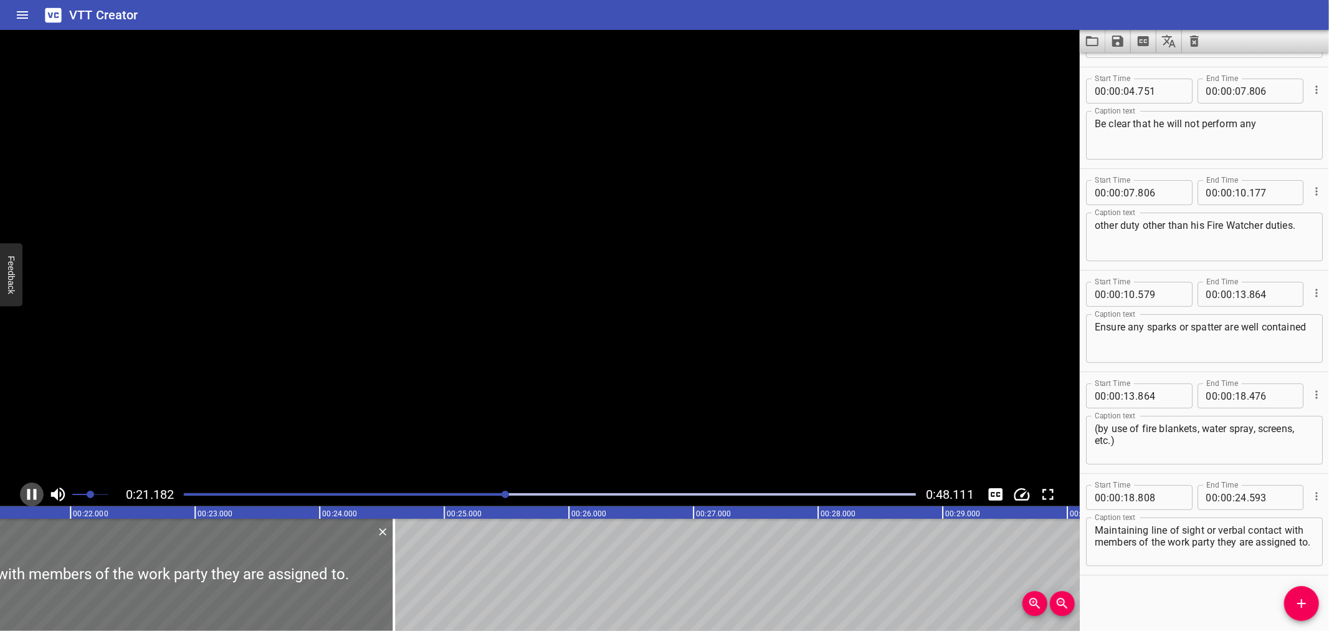
click at [27, 490] on icon "Play/Pause" at bounding box center [31, 494] width 9 height 11
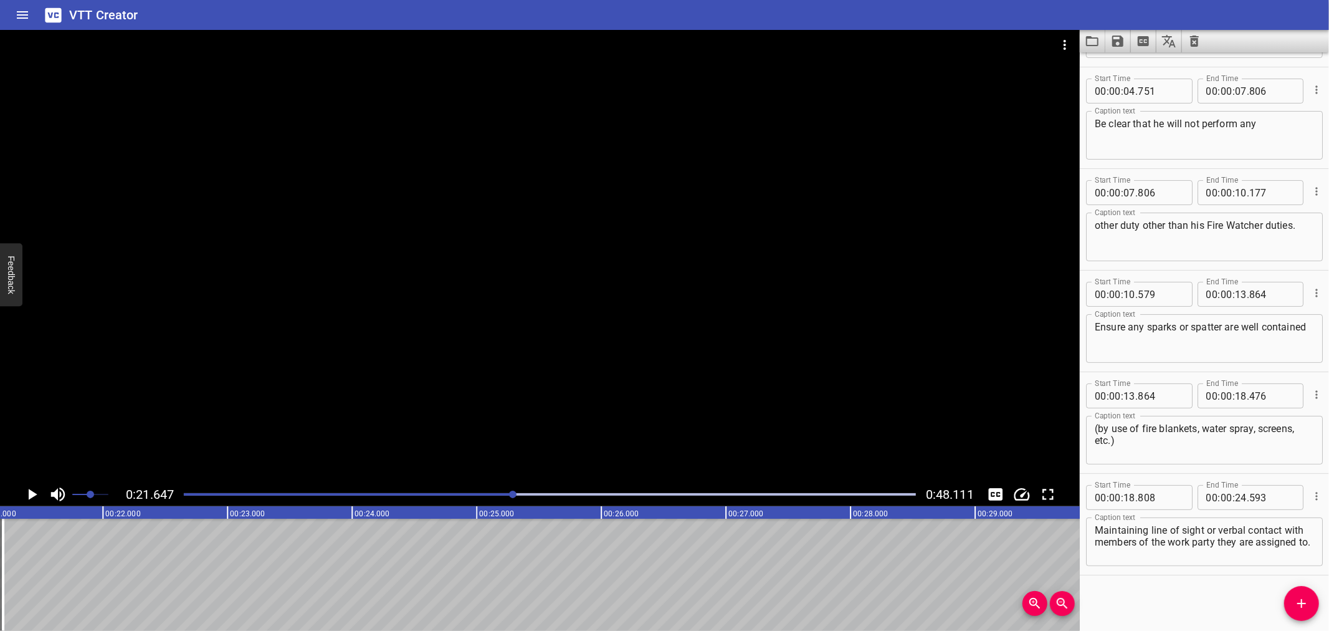
scroll to position [0, 2625]
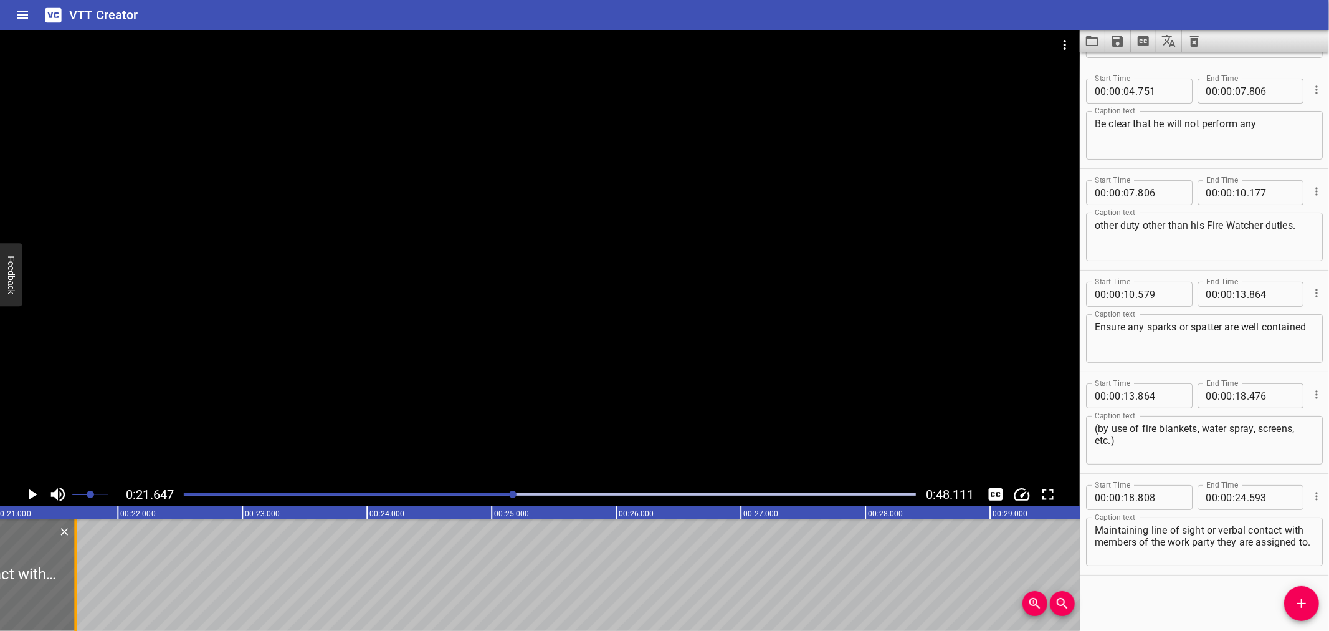
drag, startPoint x: 365, startPoint y: 563, endPoint x: 73, endPoint y: 580, distance: 292.8
click at [73, 580] on div at bounding box center [75, 575] width 12 height 112
type input "21"
type input "659"
click at [73, 580] on div at bounding box center [75, 575] width 12 height 112
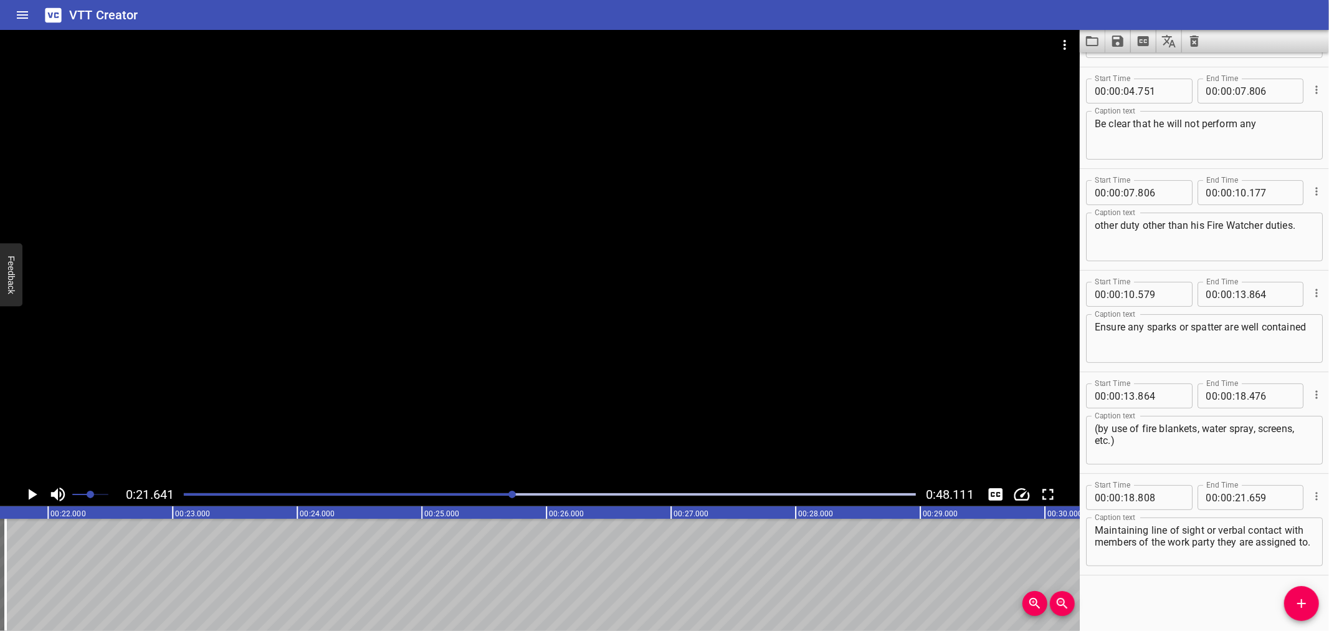
scroll to position [0, 2697]
click at [1306, 620] on button "Add Cue" at bounding box center [1302, 603] width 35 height 35
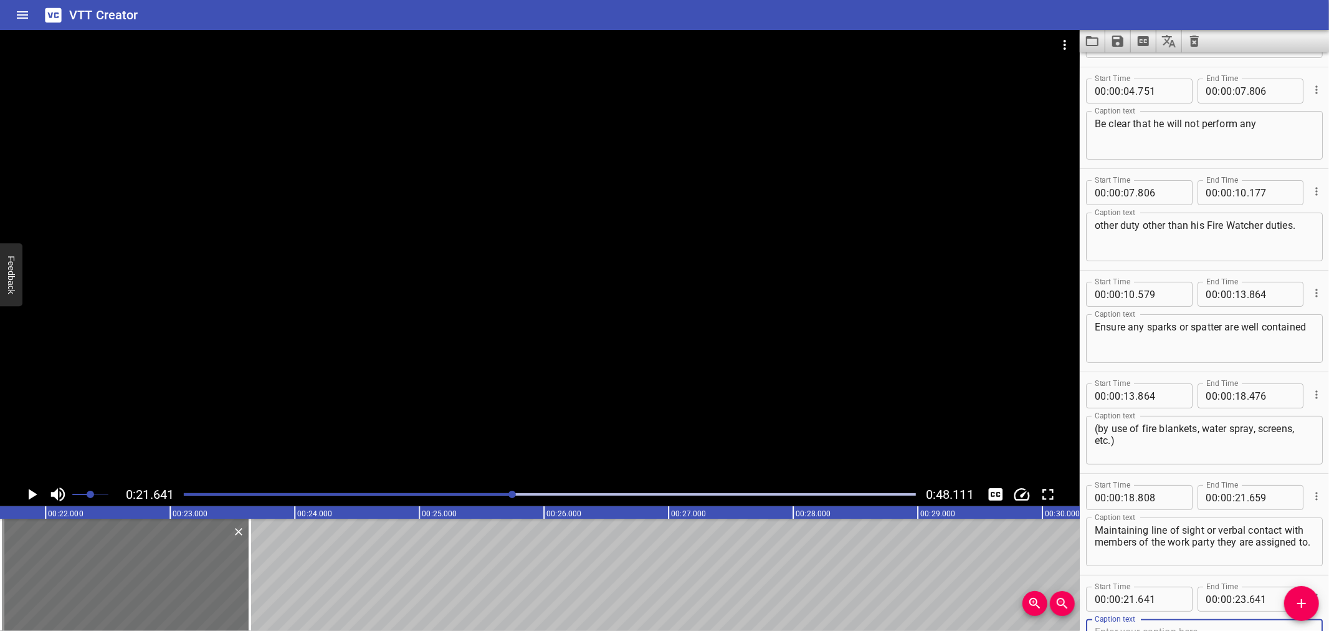
scroll to position [95, 0]
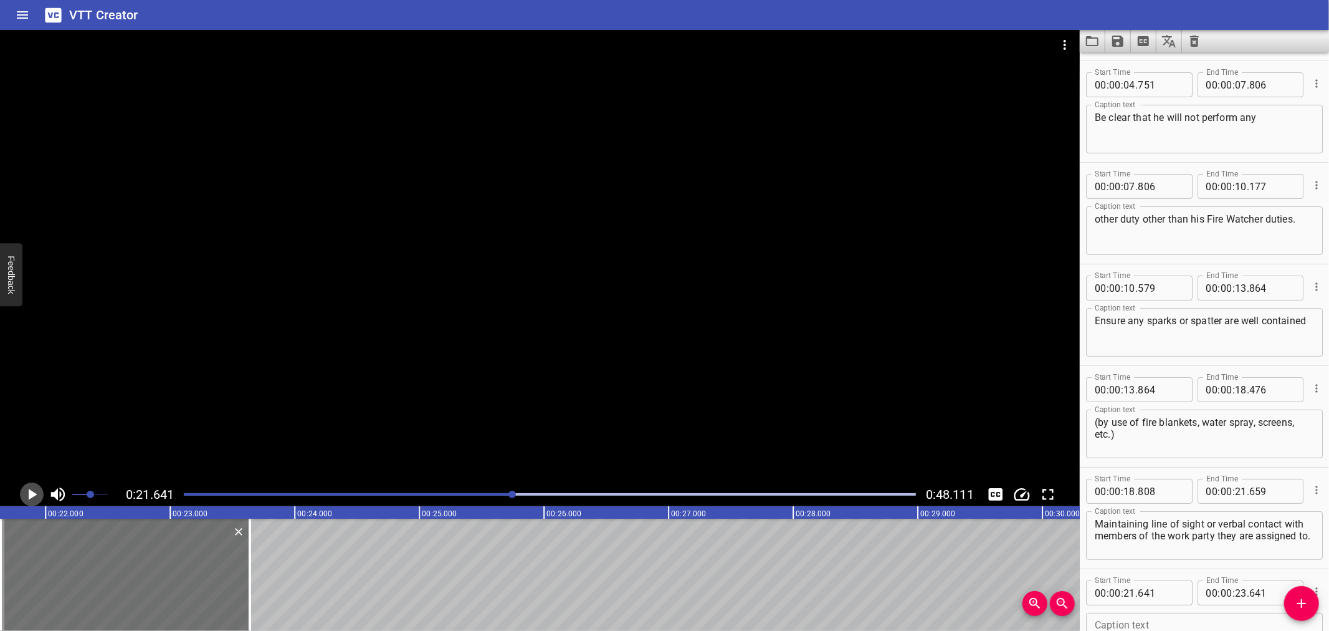
click at [32, 489] on icon "Play/Pause" at bounding box center [31, 494] width 19 height 19
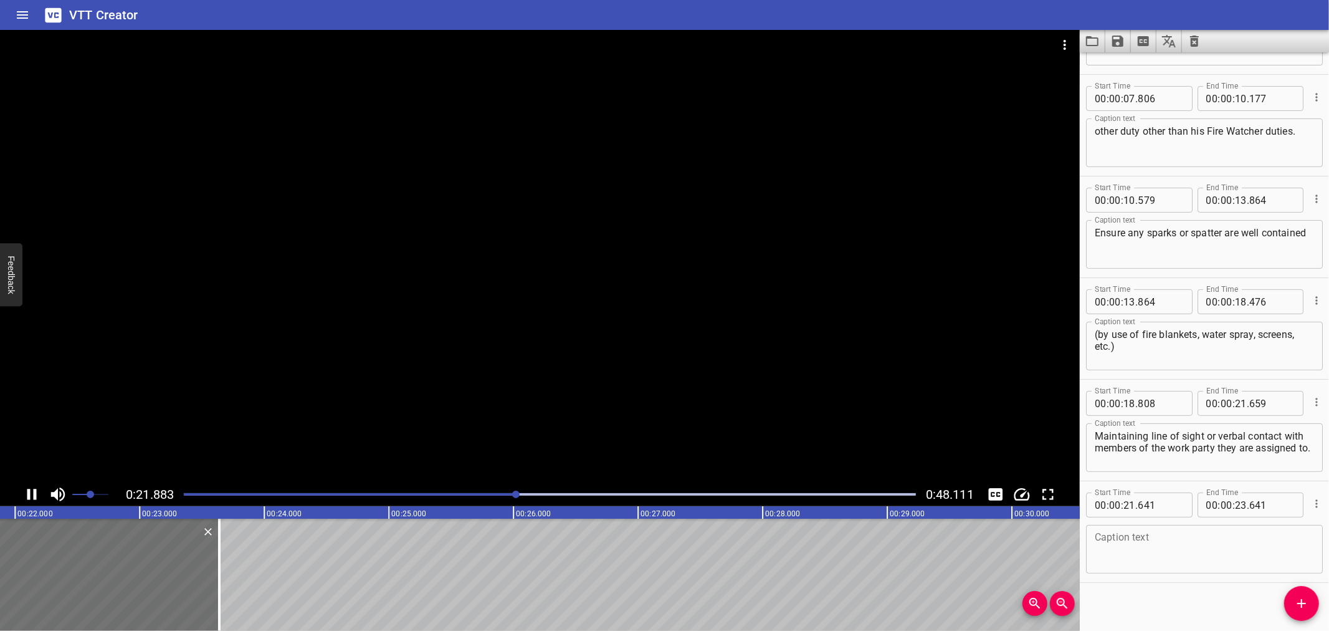
scroll to position [190, 0]
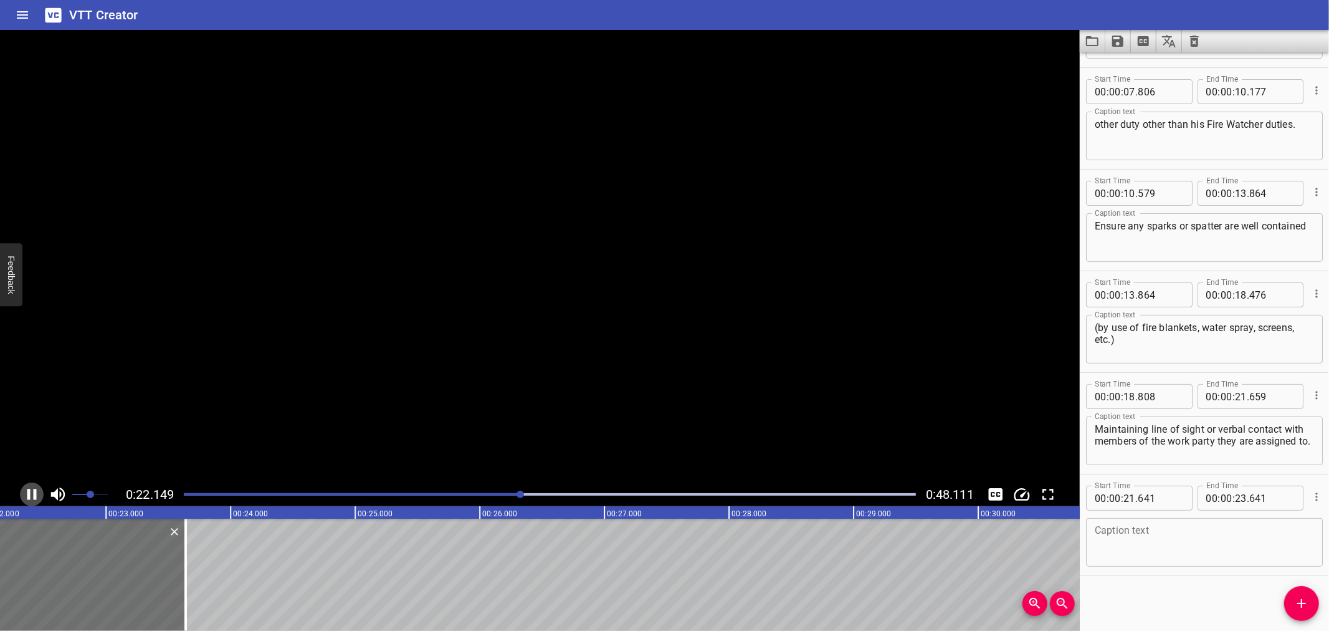
click at [32, 489] on icon "Play/Pause" at bounding box center [31, 494] width 19 height 19
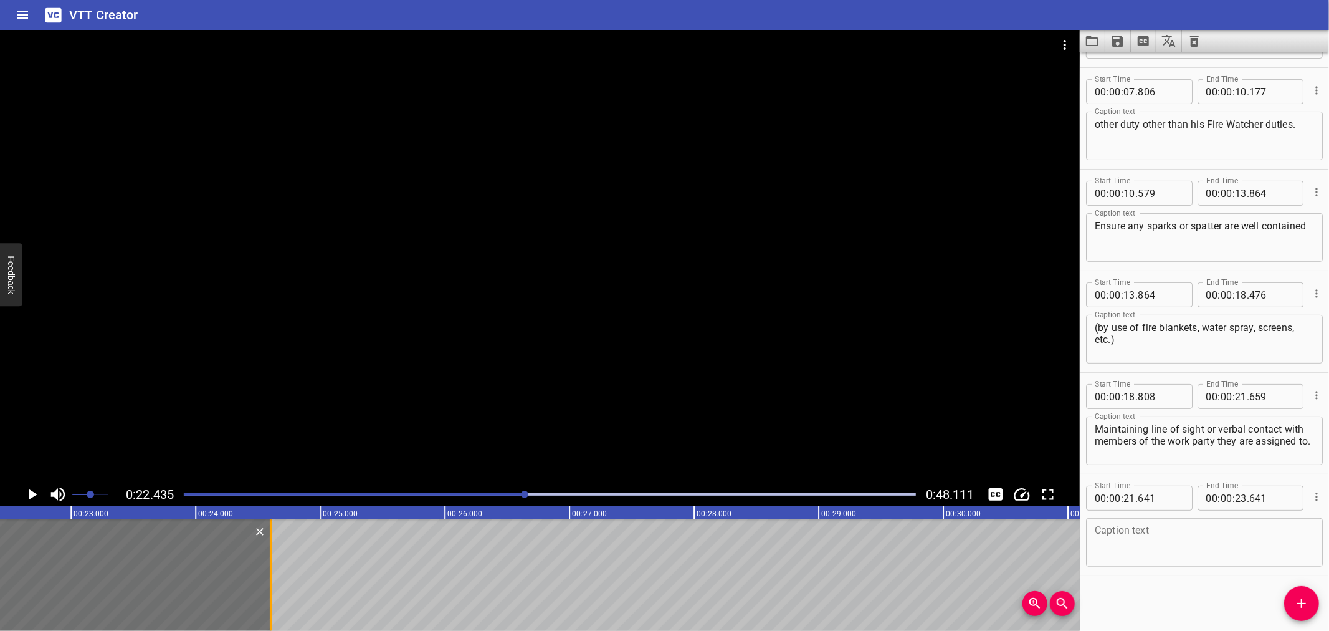
drag, startPoint x: 151, startPoint y: 573, endPoint x: 271, endPoint y: 578, distance: 120.4
click at [271, 578] on div at bounding box center [271, 575] width 2 height 112
type input "24"
type input "606"
click at [1159, 492] on input "number" at bounding box center [1160, 498] width 45 height 25
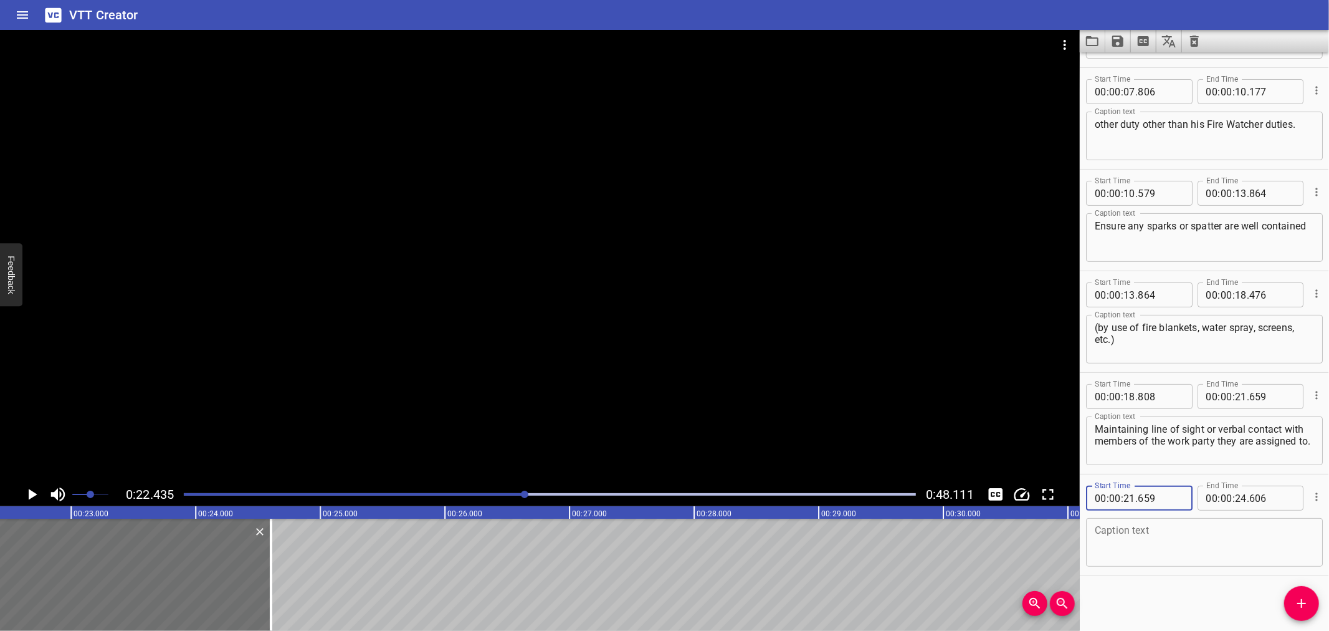
type input "659"
drag, startPoint x: 1113, startPoint y: 458, endPoint x: 1286, endPoint y: 428, distance: 176.6
click at [1287, 428] on div "Maintaining line of sight or verbal contact with members of the work party they…" at bounding box center [1204, 440] width 237 height 49
drag, startPoint x: 1285, startPoint y: 428, endPoint x: 1288, endPoint y: 443, distance: 15.2
click at [1272, 453] on textarea "Maintaining line of sight or verbal contact with members of the work party they…" at bounding box center [1204, 441] width 219 height 36
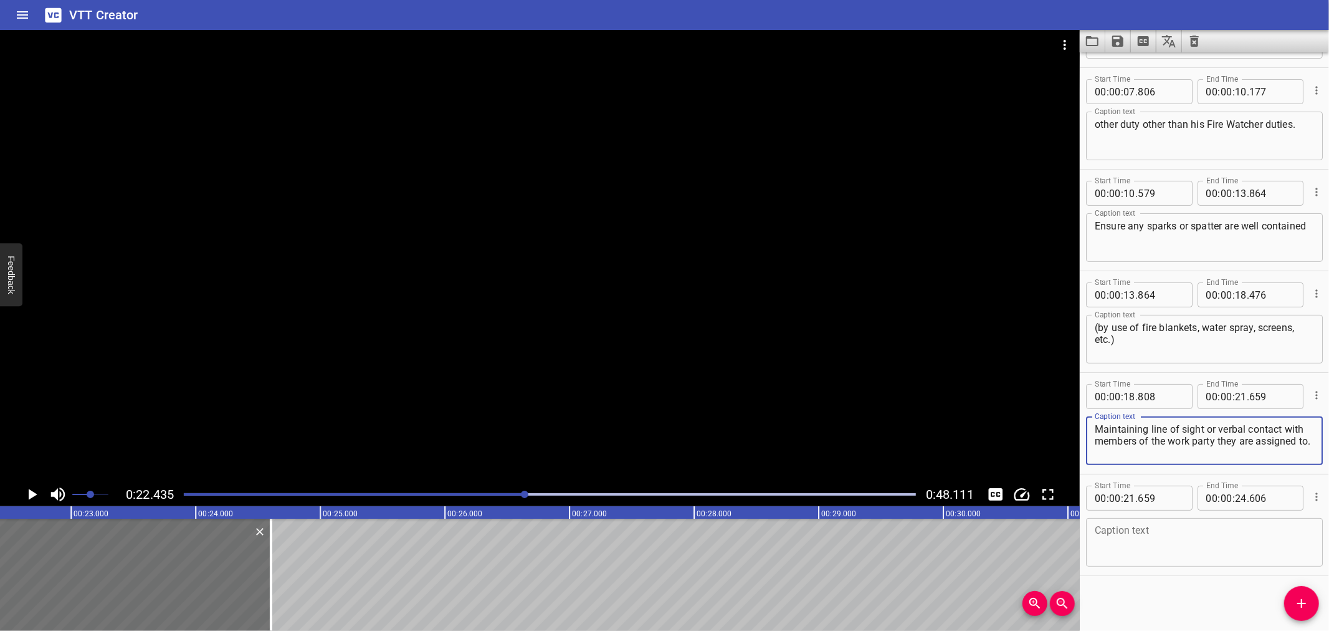
type textarea "Maintaining line of sight or verbal contact"
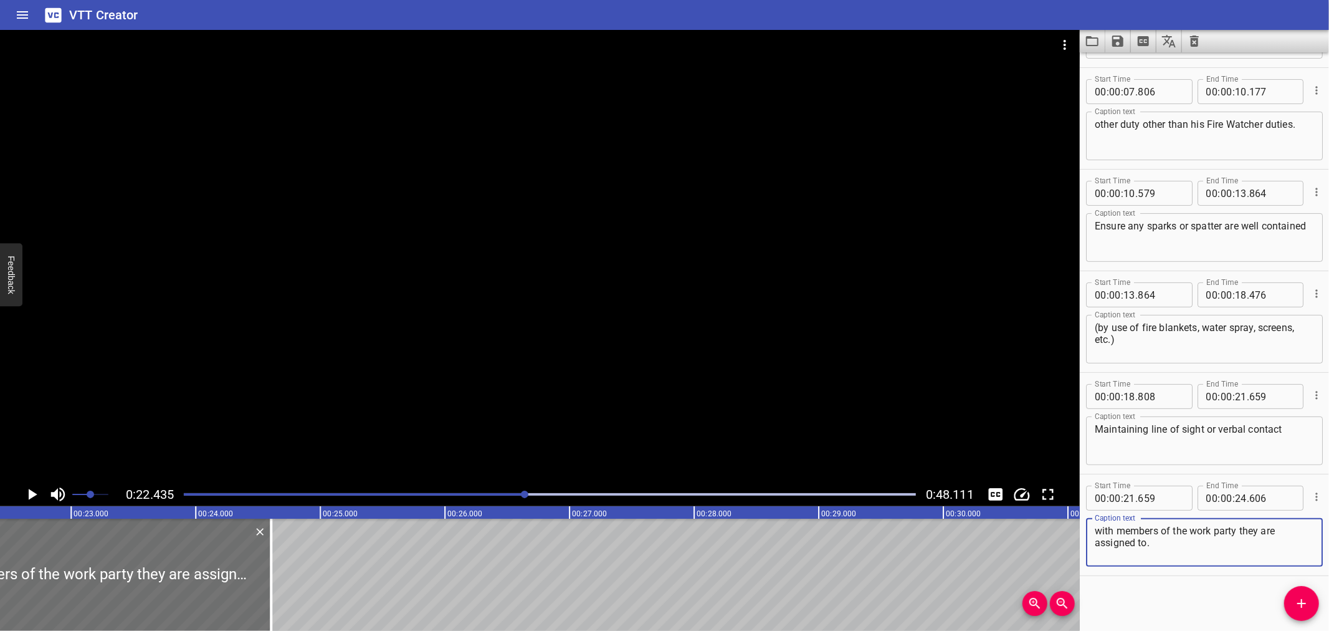
type textarea "with members of the work party they are assigned to."
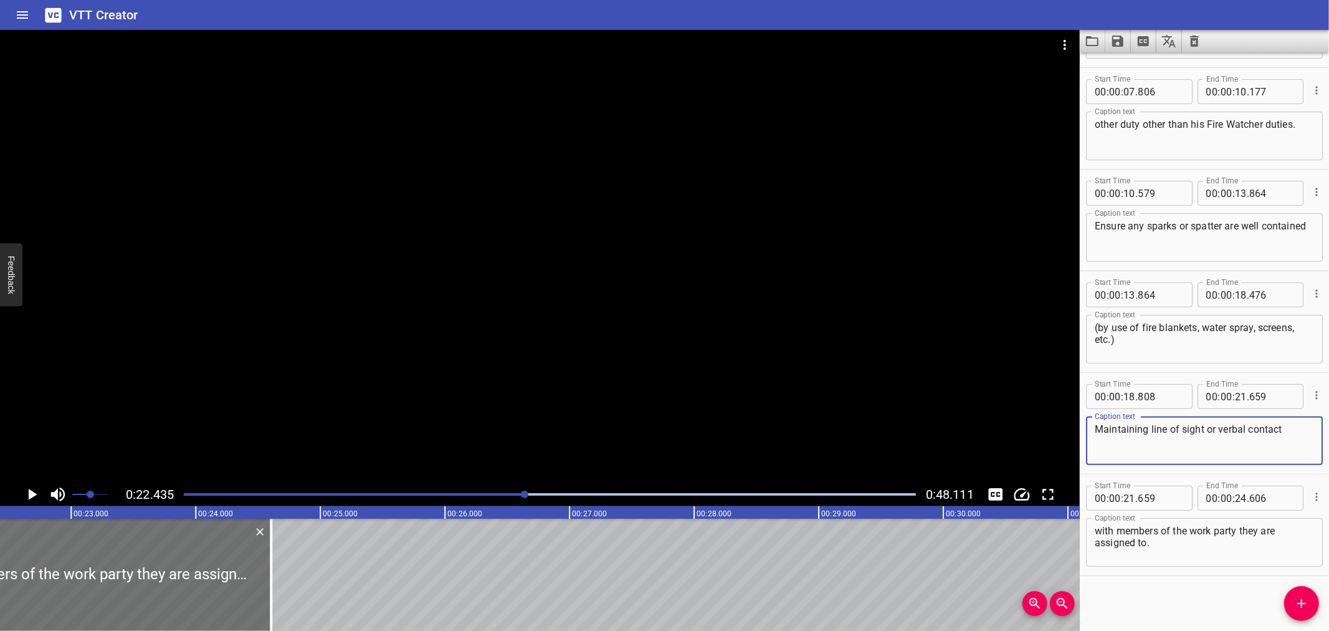
click at [1303, 429] on textarea "Maintaining line of sight or verbal contact" at bounding box center [1204, 441] width 219 height 36
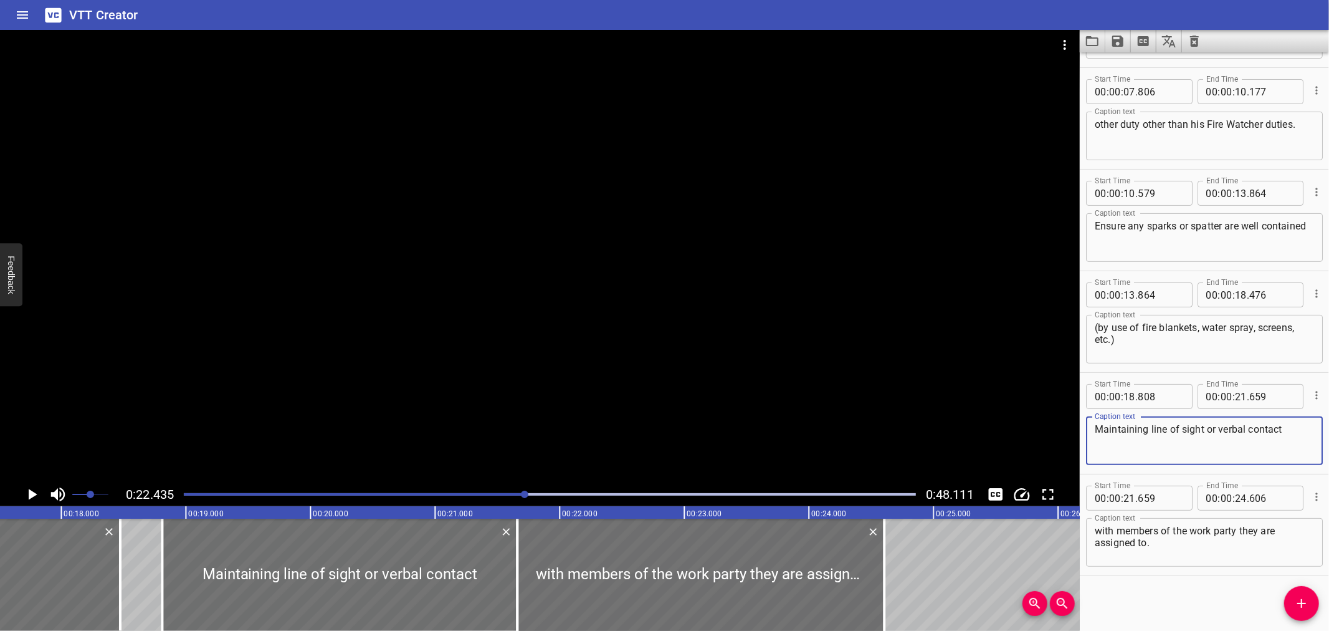
scroll to position [0, 2163]
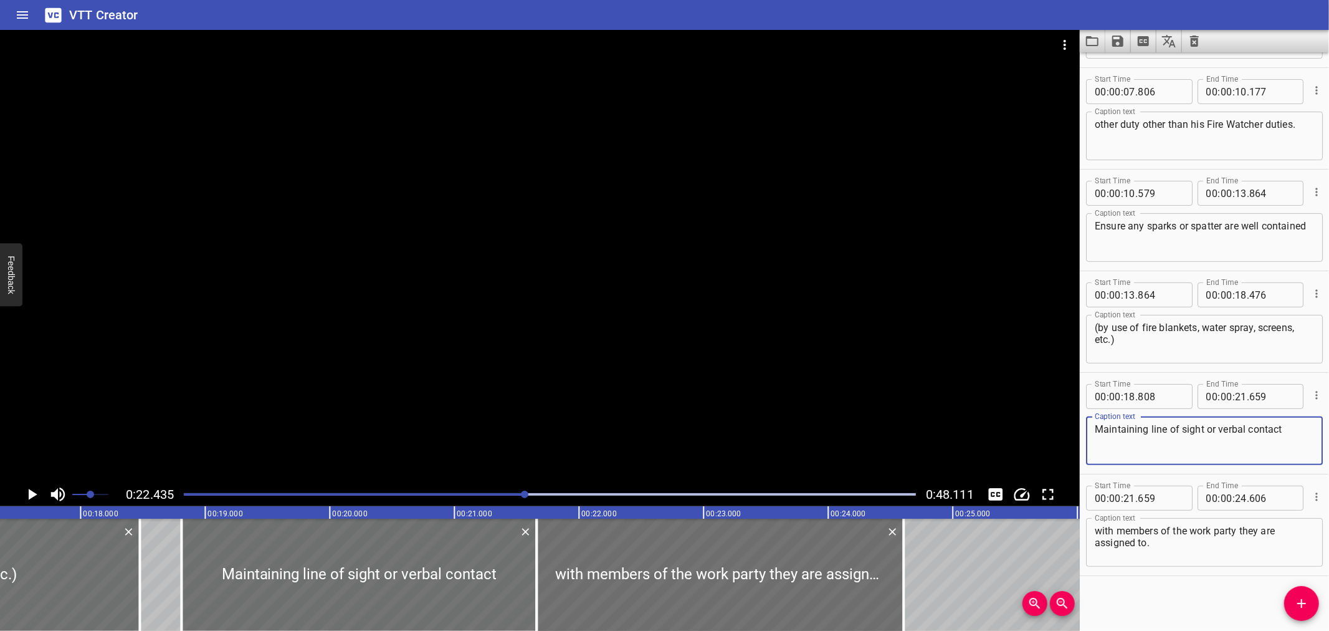
type textarea "Maintaining line of sight or verbal contact"
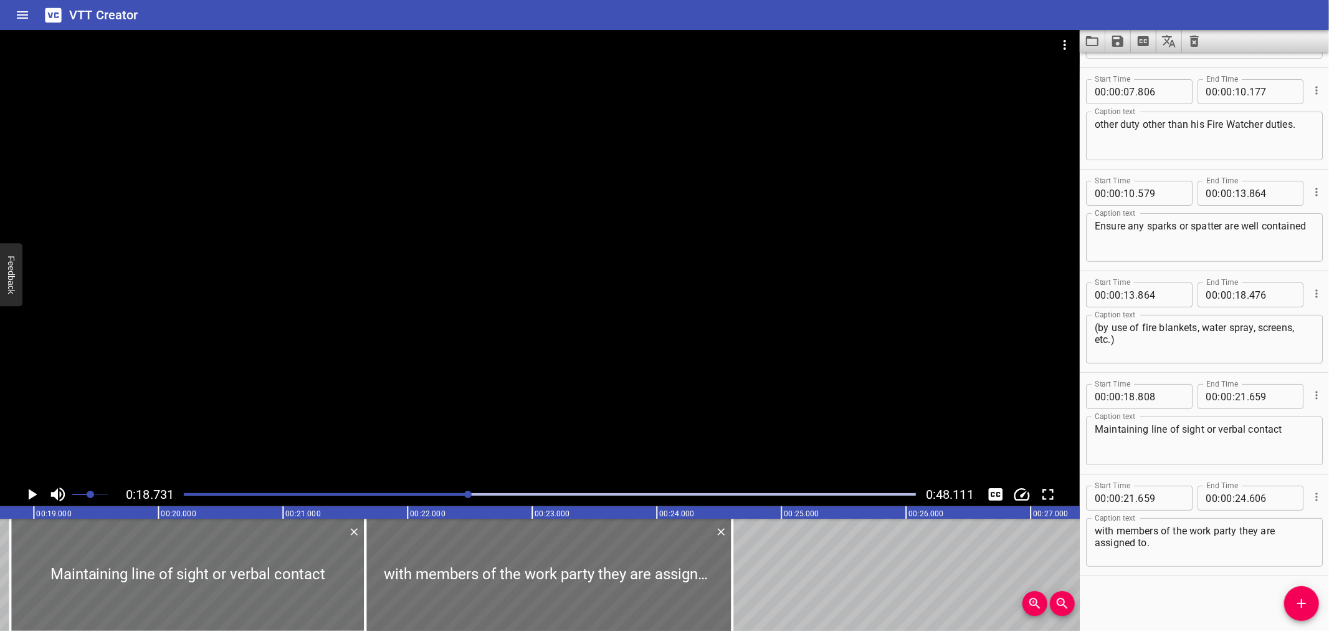
click at [357, 343] on div at bounding box center [540, 256] width 1080 height 452
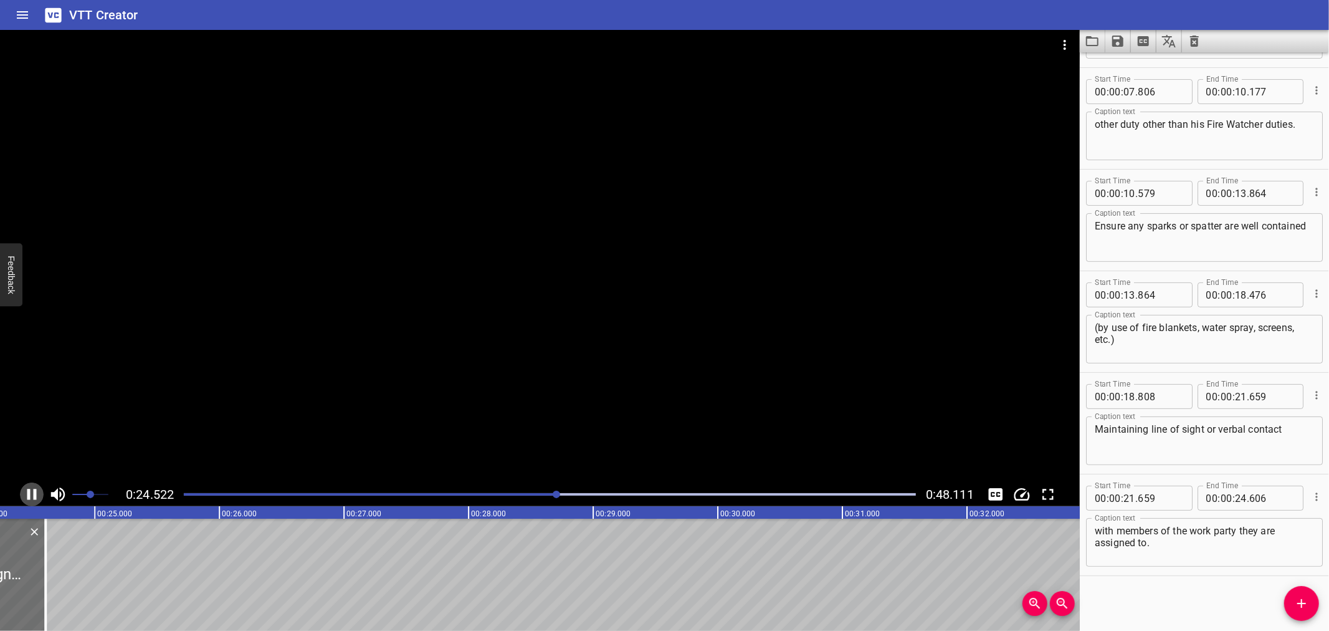
click at [26, 488] on icon "Play/Pause" at bounding box center [31, 494] width 19 height 19
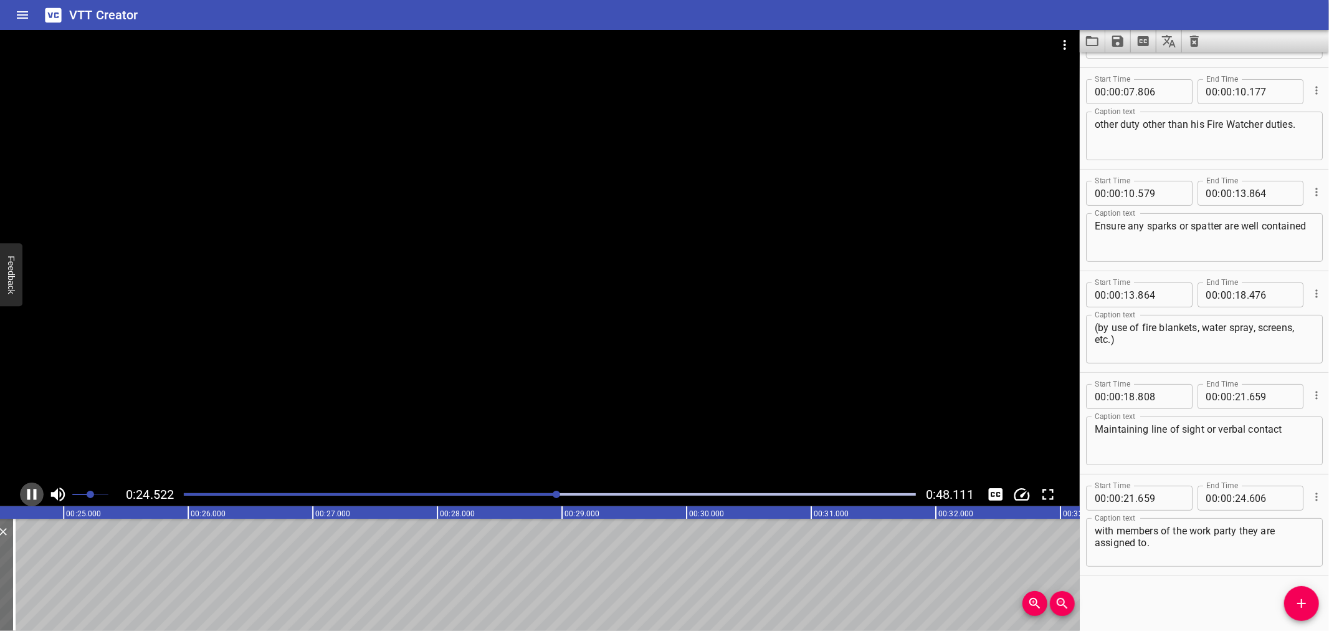
scroll to position [0, 3066]
drag, startPoint x: 1310, startPoint y: 601, endPoint x: 865, endPoint y: 602, distance: 445.0
click at [1310, 601] on span "Add Cue" at bounding box center [1302, 603] width 35 height 15
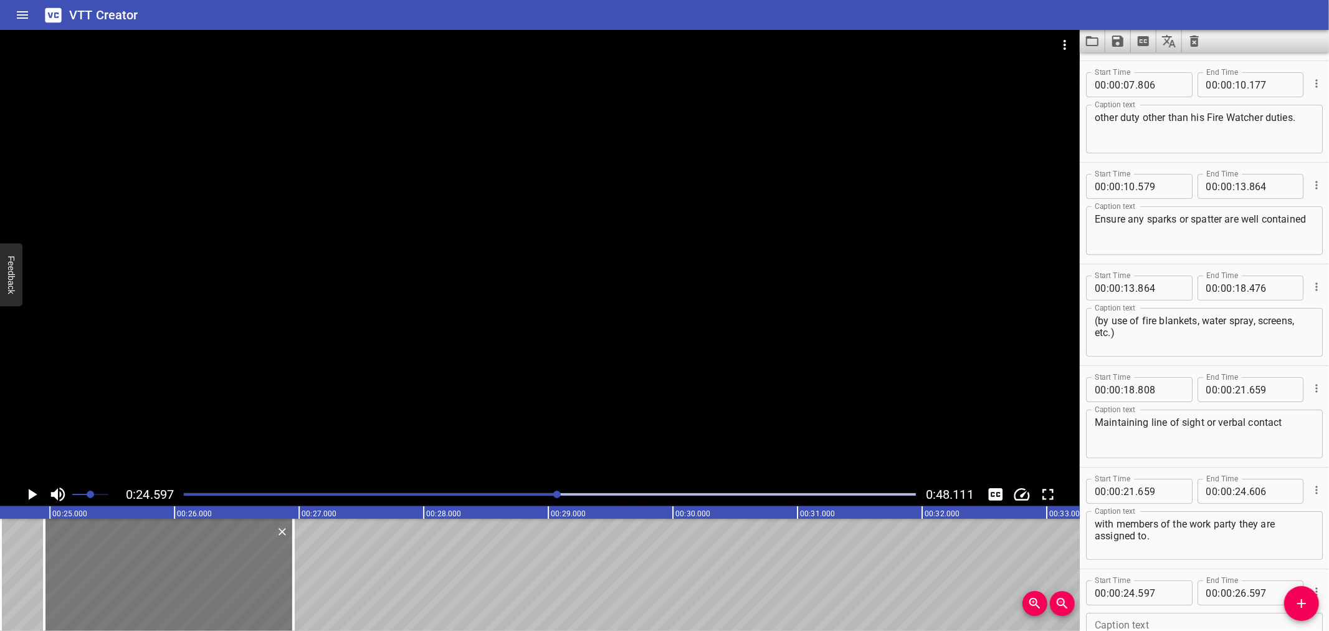
drag, startPoint x: 158, startPoint y: 572, endPoint x: 203, endPoint y: 571, distance: 44.9
click at [203, 571] on div at bounding box center [168, 575] width 249 height 112
type input "957"
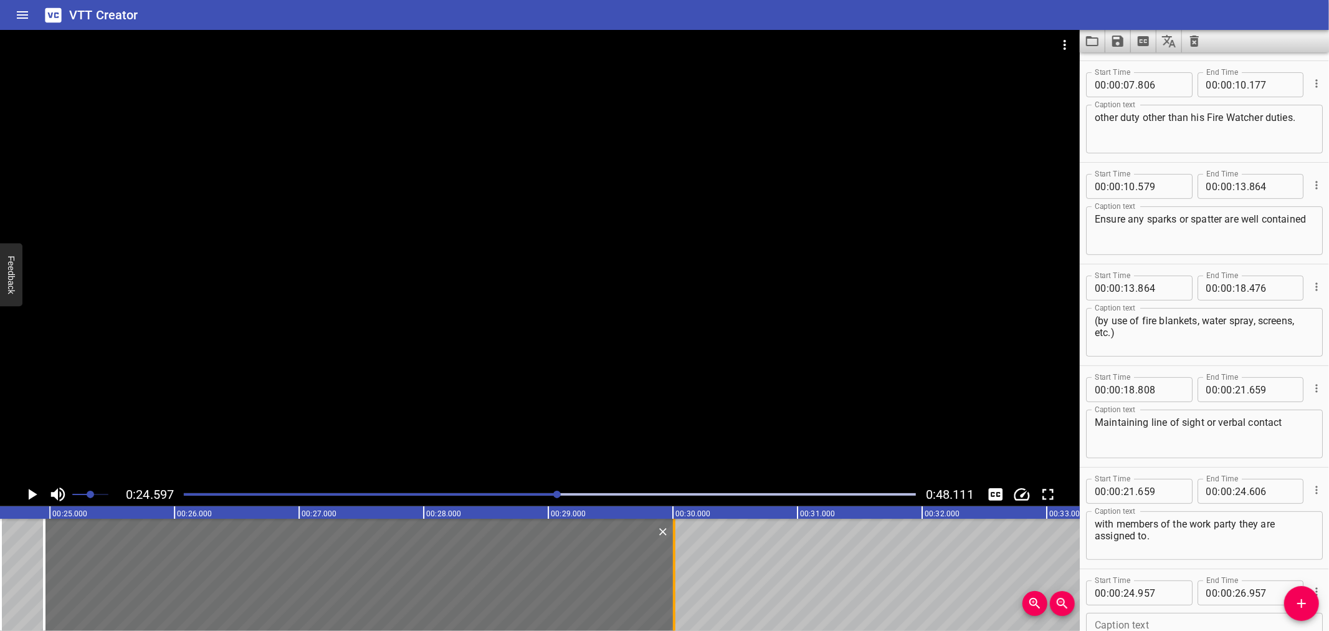
drag, startPoint x: 295, startPoint y: 560, endPoint x: 676, endPoint y: 578, distance: 381.2
click at [676, 578] on div at bounding box center [674, 575] width 12 height 112
type input "30"
type input "012"
click at [507, 217] on div at bounding box center [540, 256] width 1080 height 452
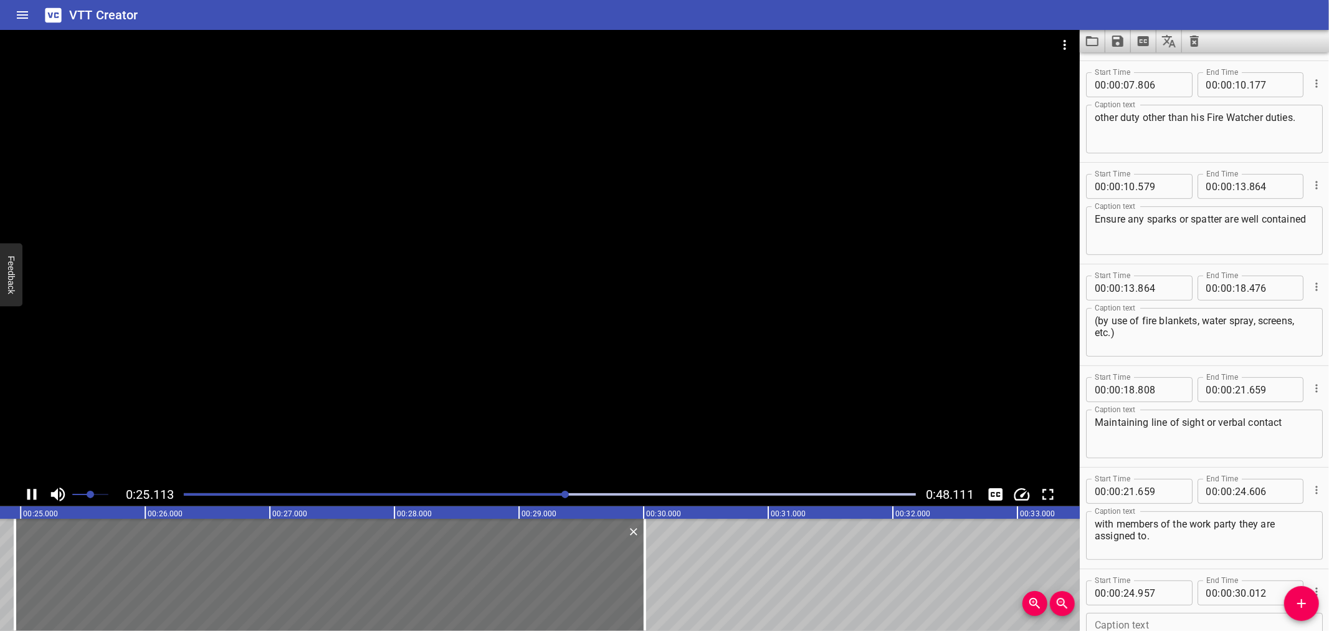
scroll to position [292, 0]
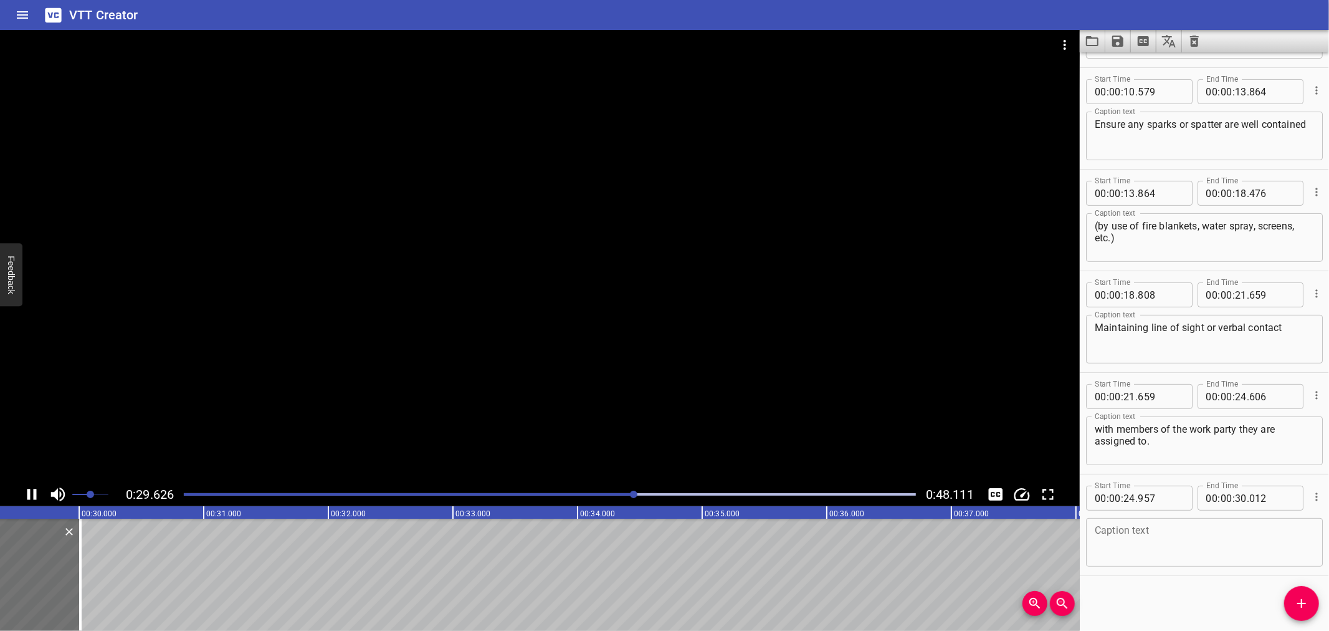
click at [194, 394] on div at bounding box center [540, 256] width 1080 height 452
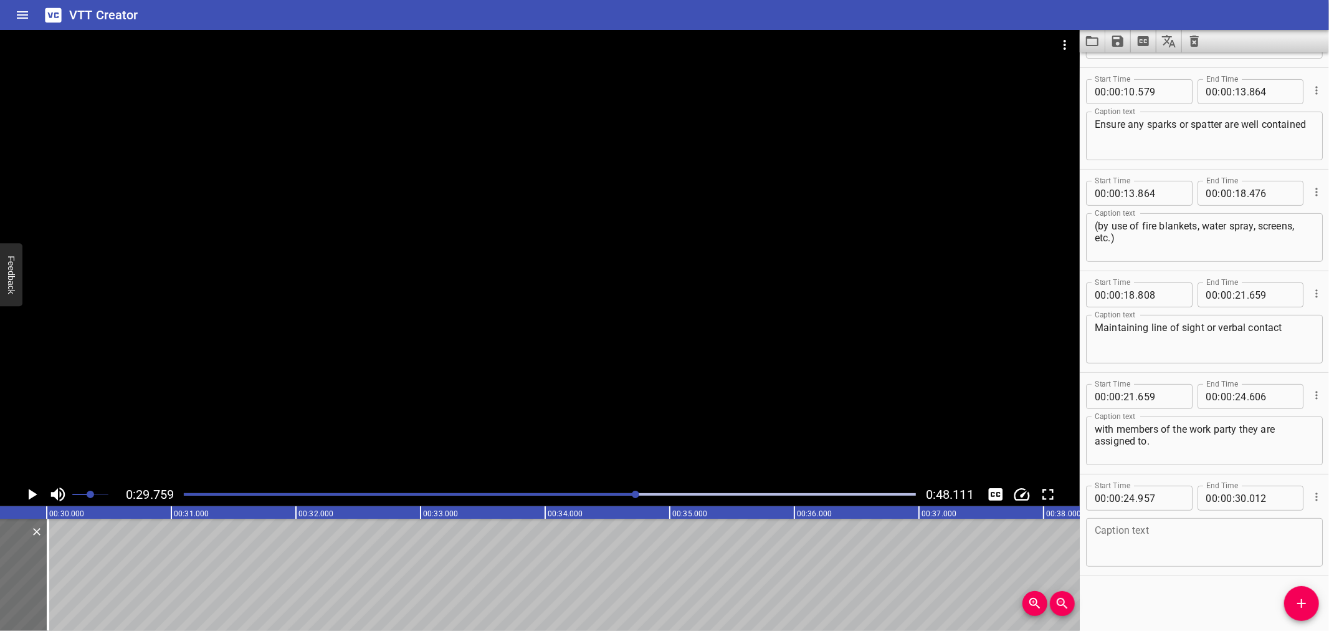
scroll to position [0, 3710]
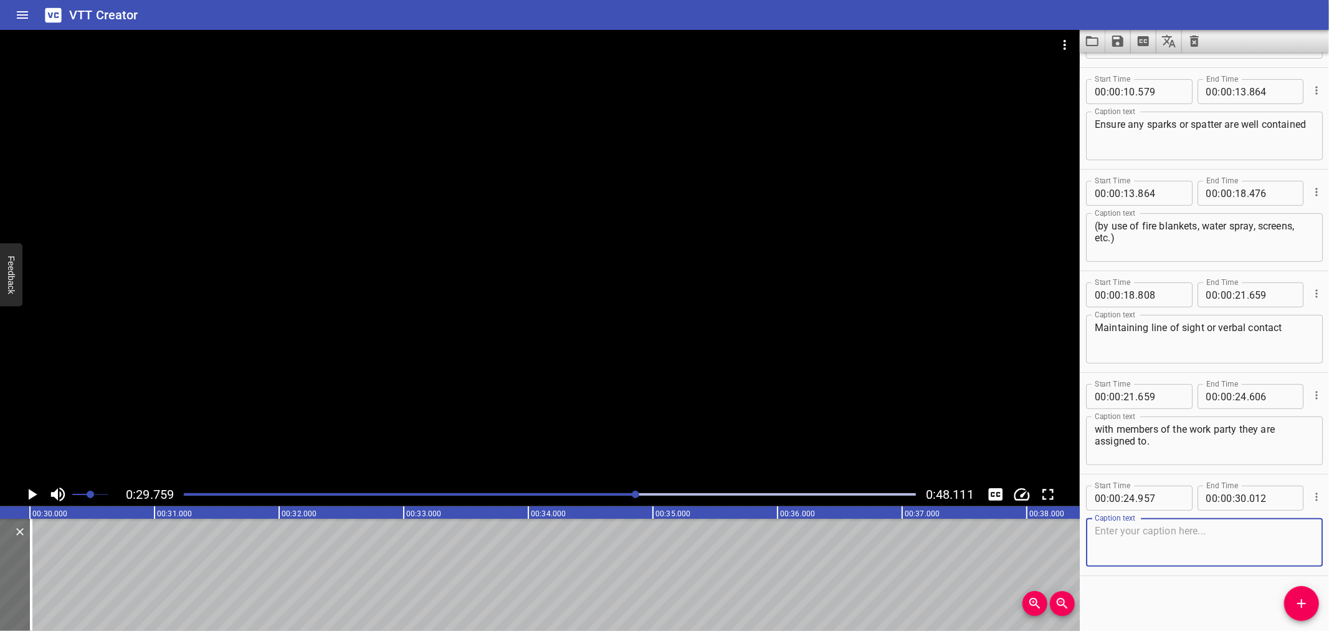
click at [1168, 543] on textarea at bounding box center [1204, 543] width 219 height 36
paste textarea "Must not leave the work location unless being relieved by another trained perso…"
click at [1304, 527] on textarea "Must not leave the work location unless being relieved by another trained perso…" at bounding box center [1204, 543] width 219 height 36
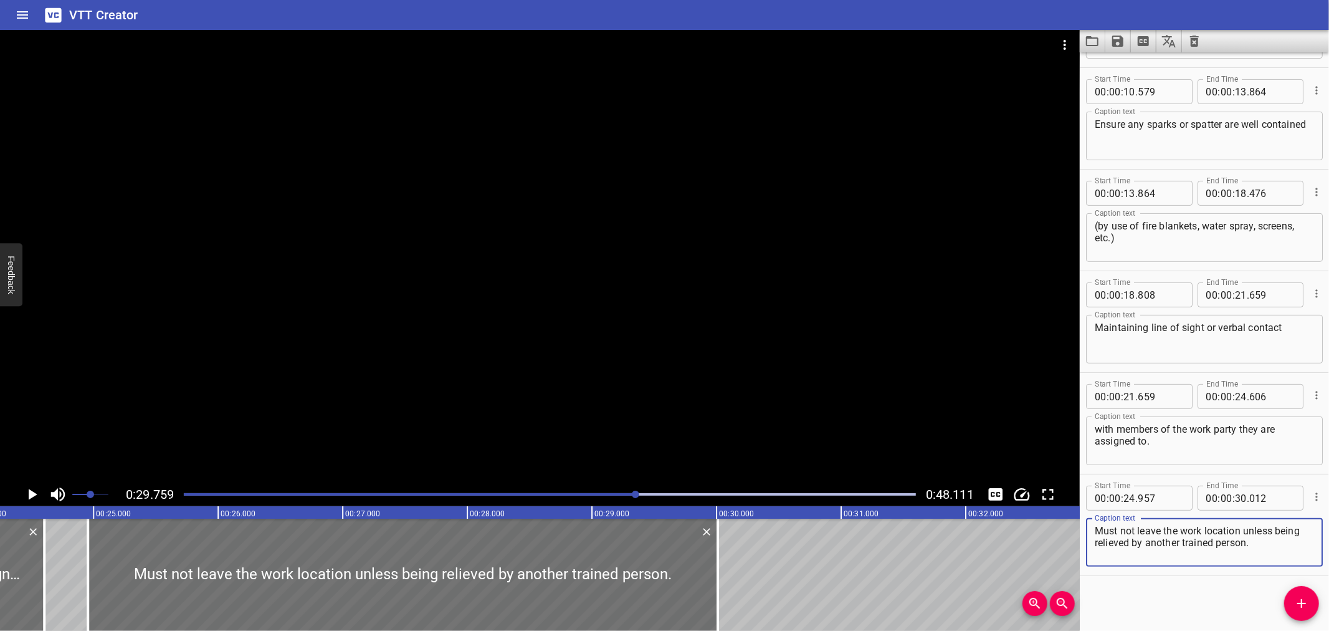
scroll to position [0, 2993]
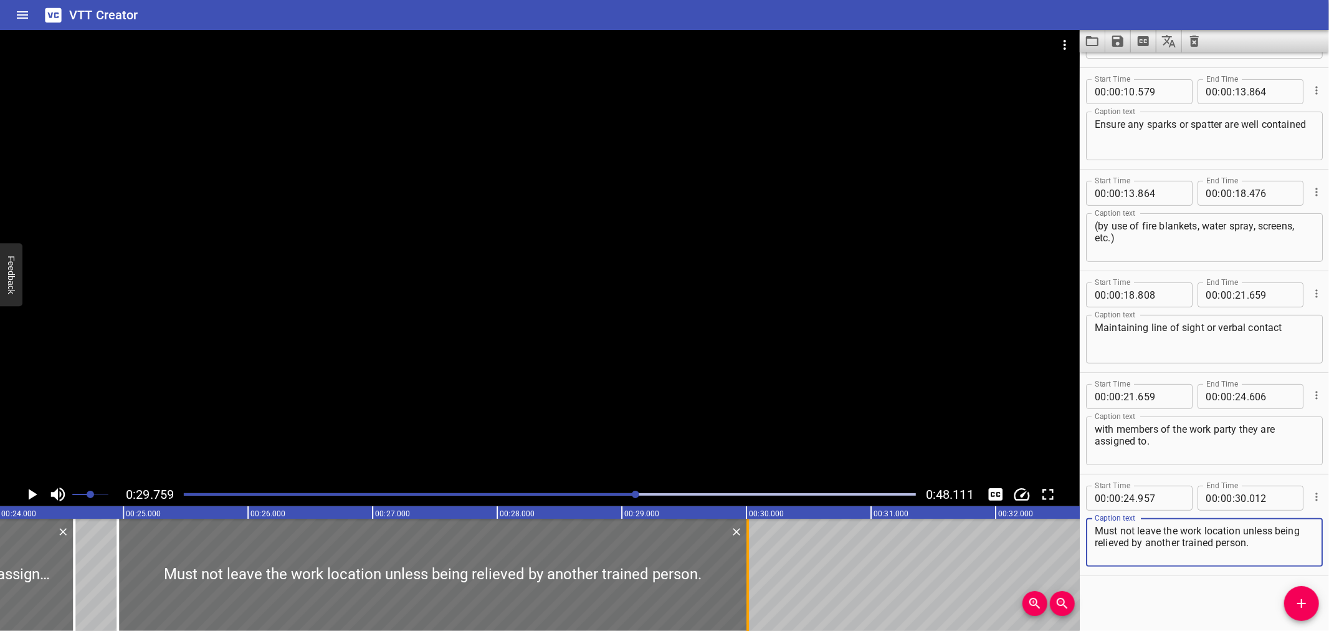
type textarea "Must not leave the work location unless being relieved by another trained perso…"
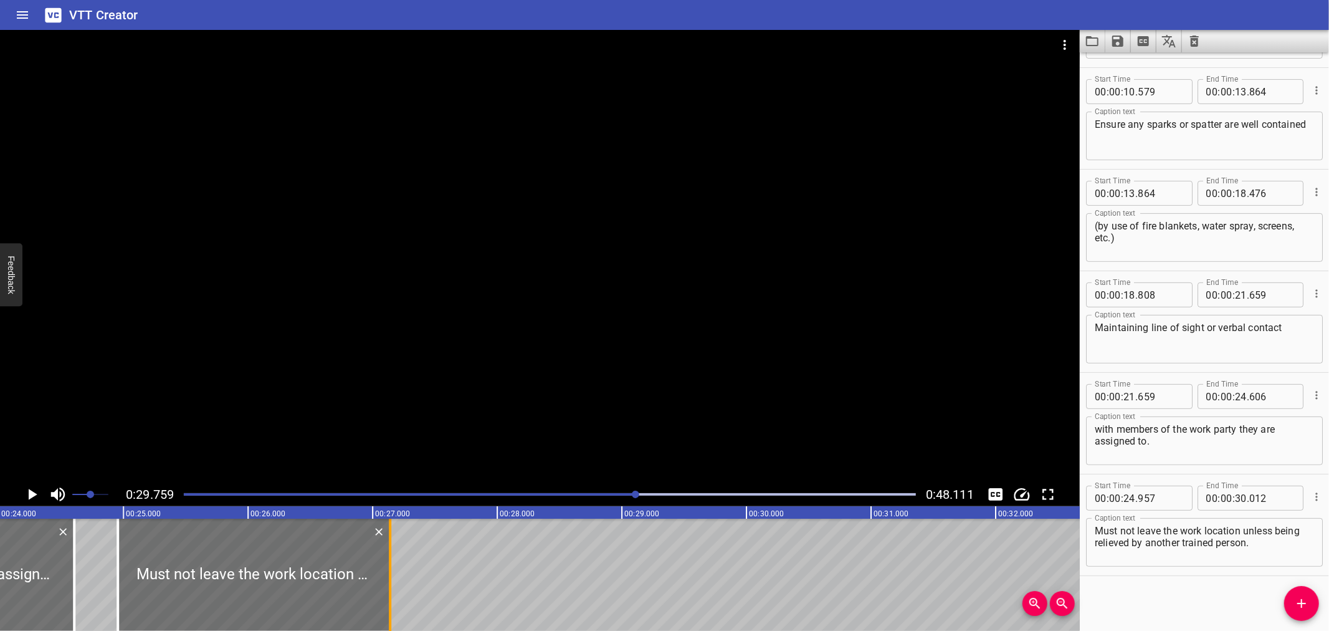
drag, startPoint x: 751, startPoint y: 578, endPoint x: 393, endPoint y: 599, distance: 358.4
click at [393, 599] on div at bounding box center [390, 575] width 12 height 112
type input "27"
type input "142"
click at [393, 599] on div at bounding box center [390, 575] width 12 height 112
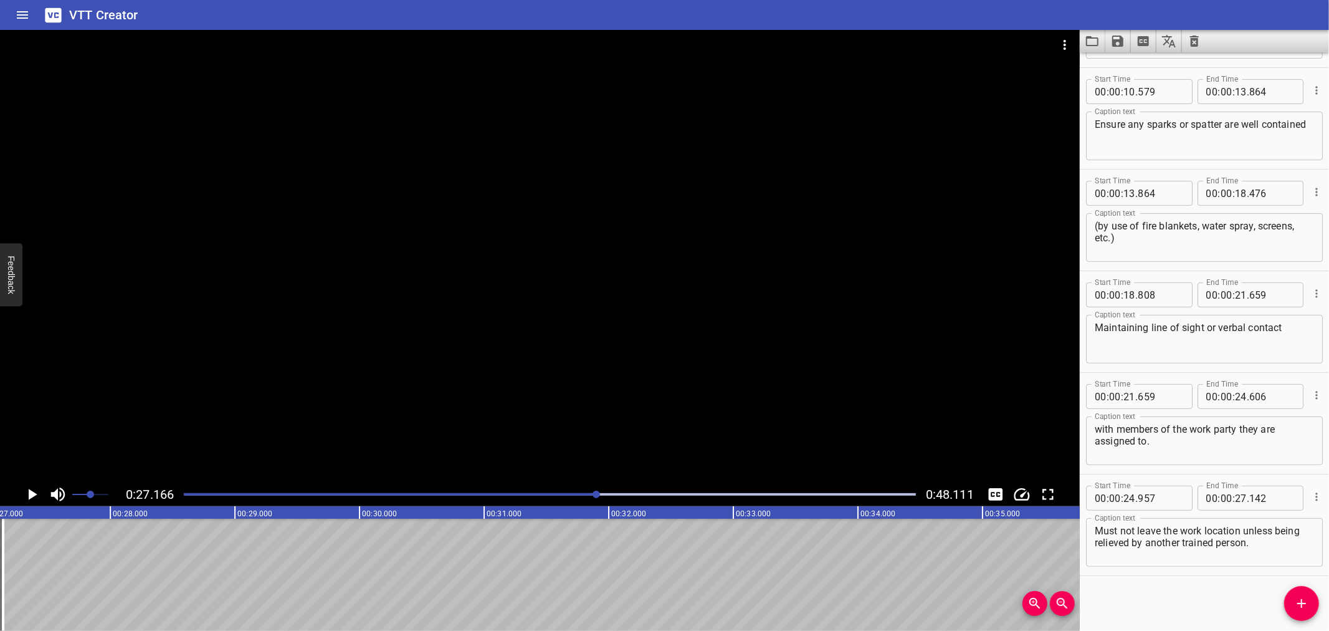
scroll to position [0, 3386]
drag, startPoint x: 1301, startPoint y: 603, endPoint x: 1175, endPoint y: 603, distance: 125.3
click at [1300, 603] on icon "Add Cue" at bounding box center [1302, 603] width 9 height 9
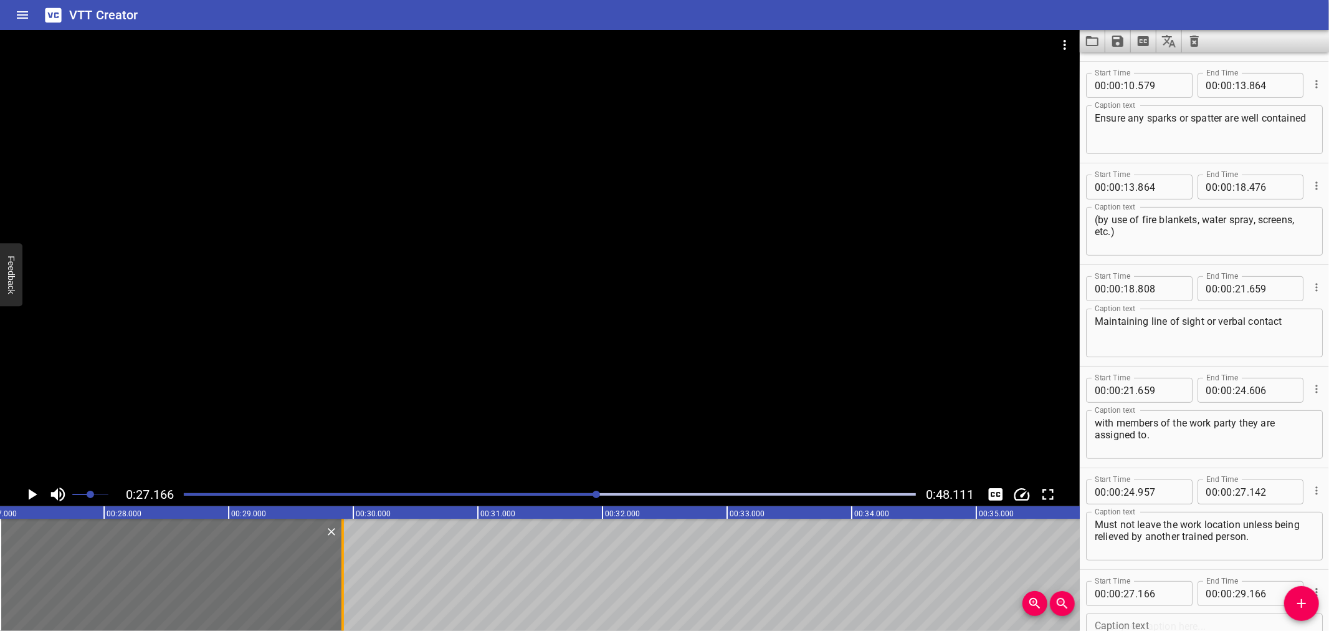
drag, startPoint x: 243, startPoint y: 569, endPoint x: 337, endPoint y: 578, distance: 94.0
click at [337, 578] on div at bounding box center [343, 575] width 12 height 112
type input "916"
click at [1167, 589] on input "number" at bounding box center [1160, 593] width 45 height 25
type input "142"
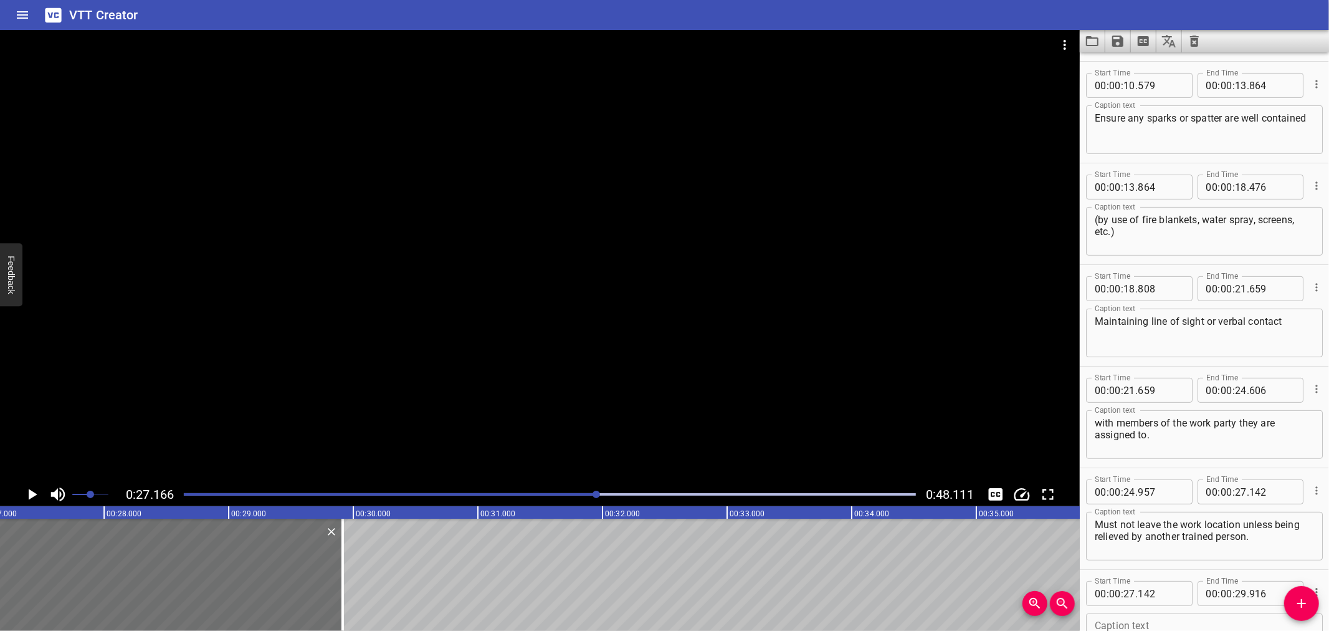
drag, startPoint x: 239, startPoint y: 421, endPoint x: 96, endPoint y: 461, distance: 148.4
click at [233, 424] on div at bounding box center [540, 256] width 1080 height 452
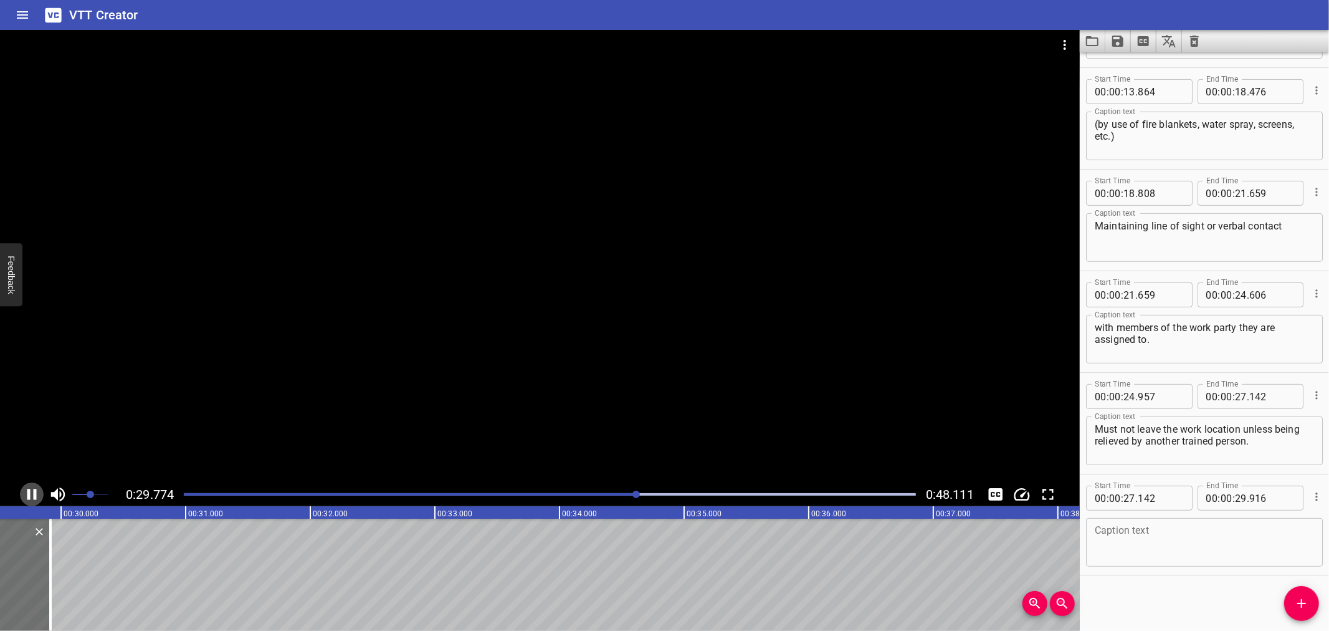
click at [30, 494] on icon "Play/Pause" at bounding box center [31, 494] width 19 height 19
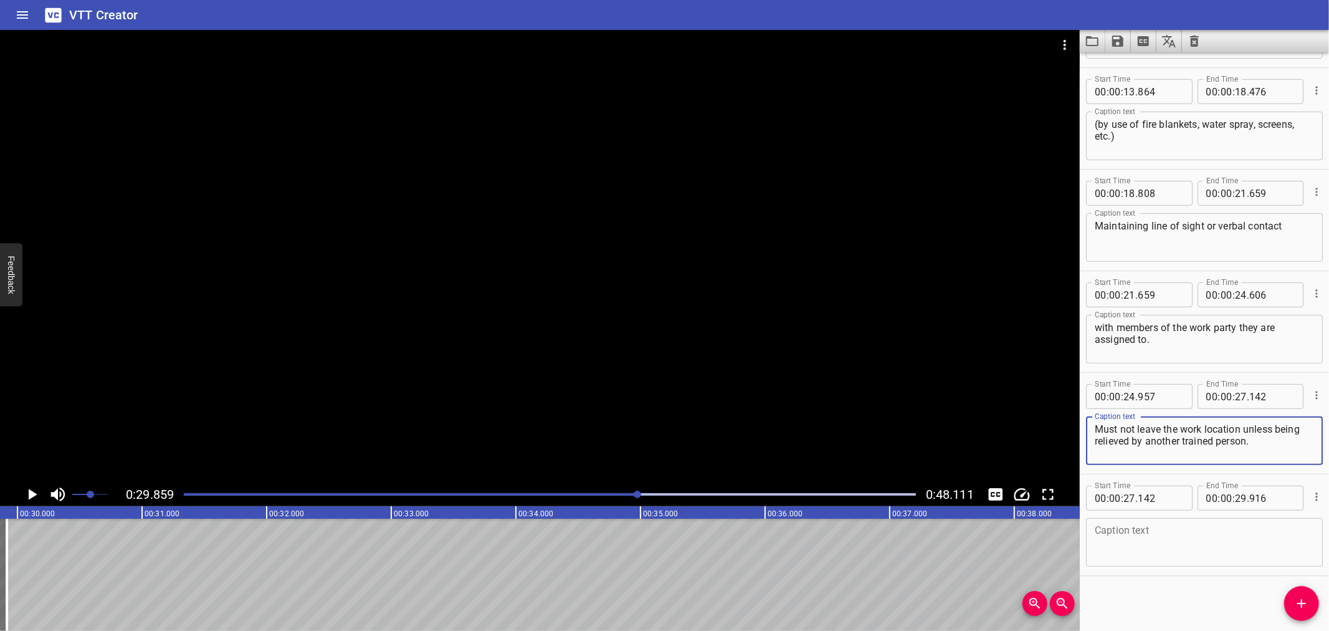
drag, startPoint x: 1260, startPoint y: 443, endPoint x: 1247, endPoint y: 433, distance: 16.0
click at [1247, 433] on textarea "Must not leave the work location unless being relieved by another trained perso…" at bounding box center [1204, 441] width 219 height 36
type textarea "Must not leave the work location"
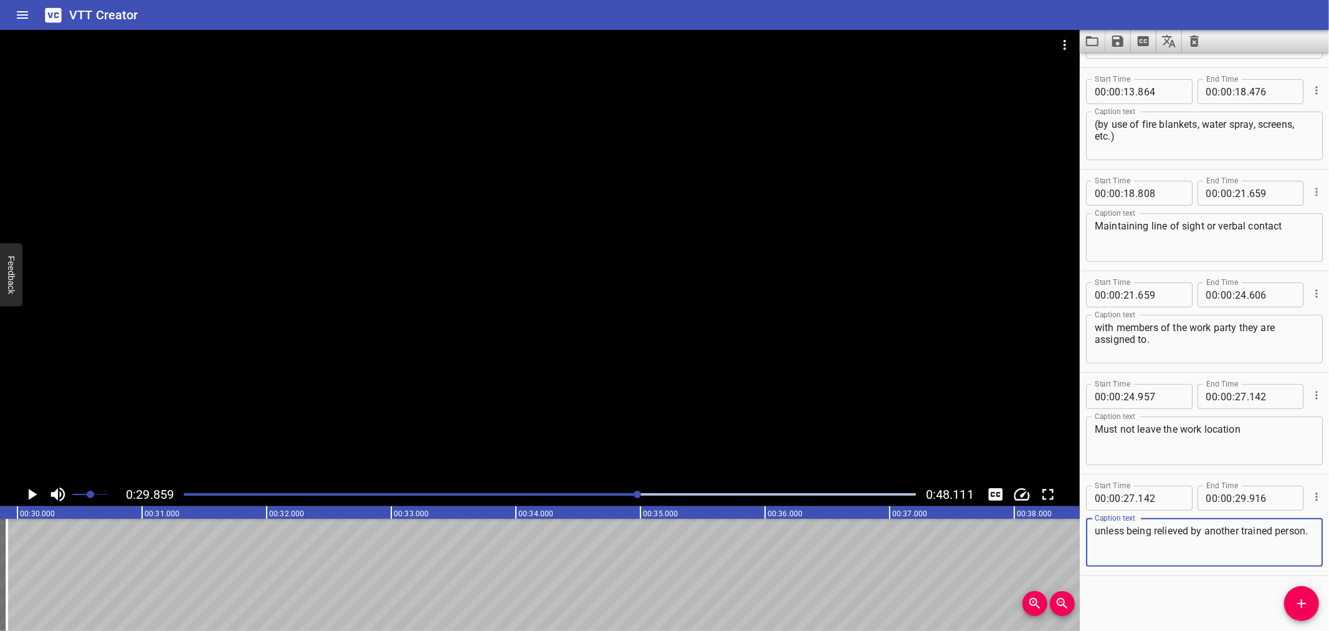
type textarea "unless being relieved by another trained person."
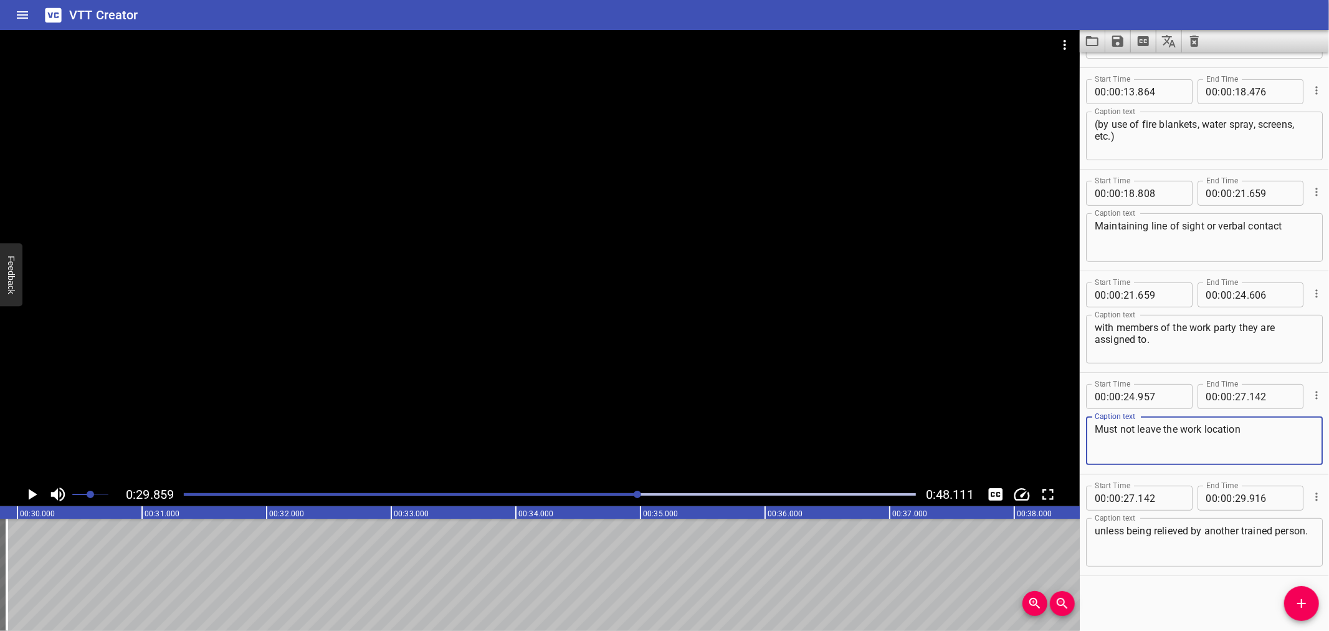
click at [1266, 431] on textarea "Must not leave the work location" at bounding box center [1204, 441] width 219 height 36
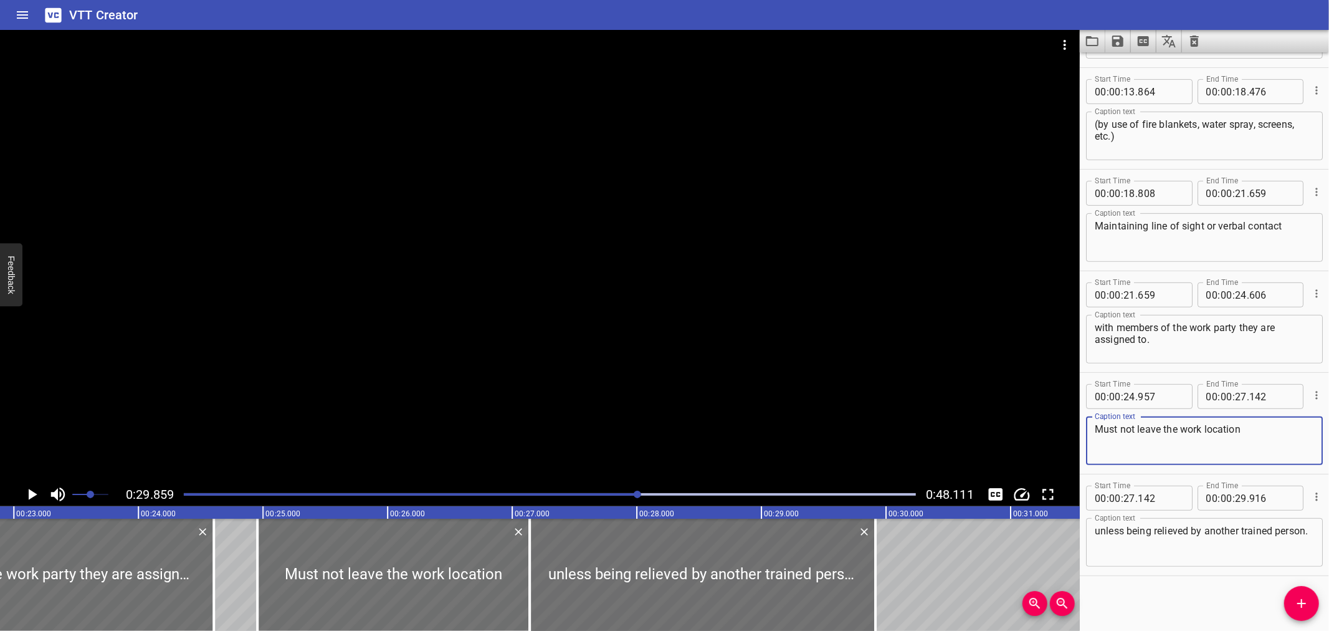
scroll to position [0, 2844]
type textarea "Must not leave the work location"
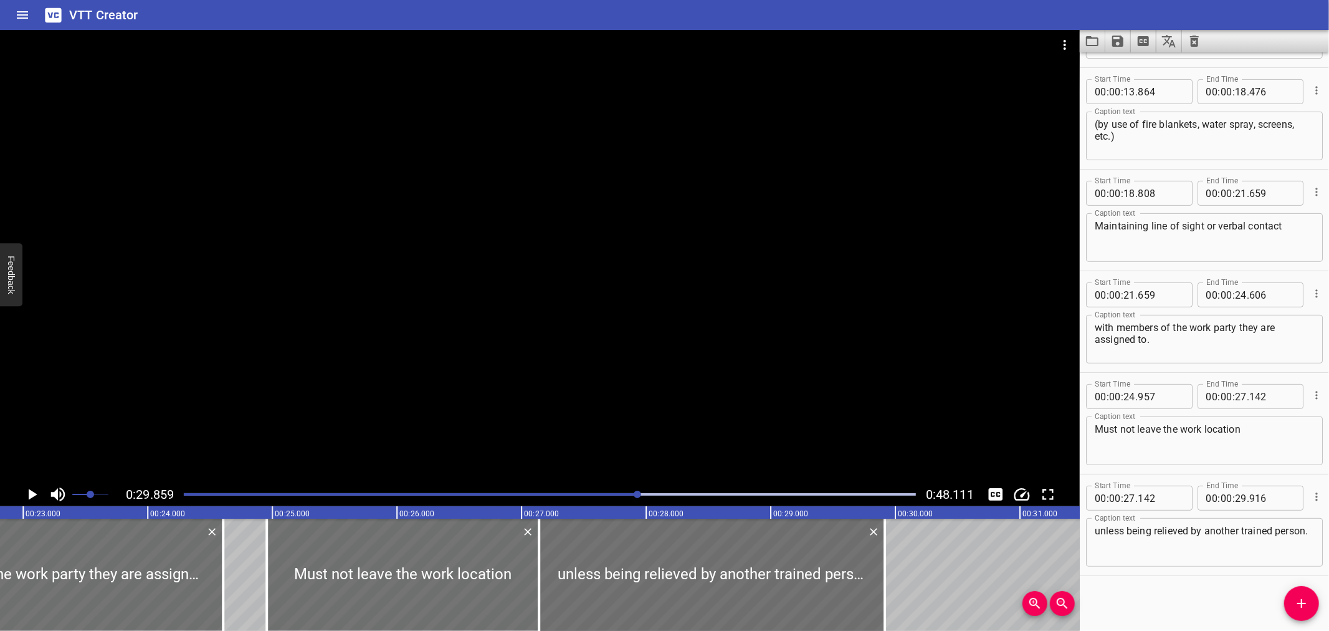
click at [247, 582] on div "Inform the CCR as when the hot work starts and finishes. Be clear that he will …" at bounding box center [895, 575] width 7479 height 112
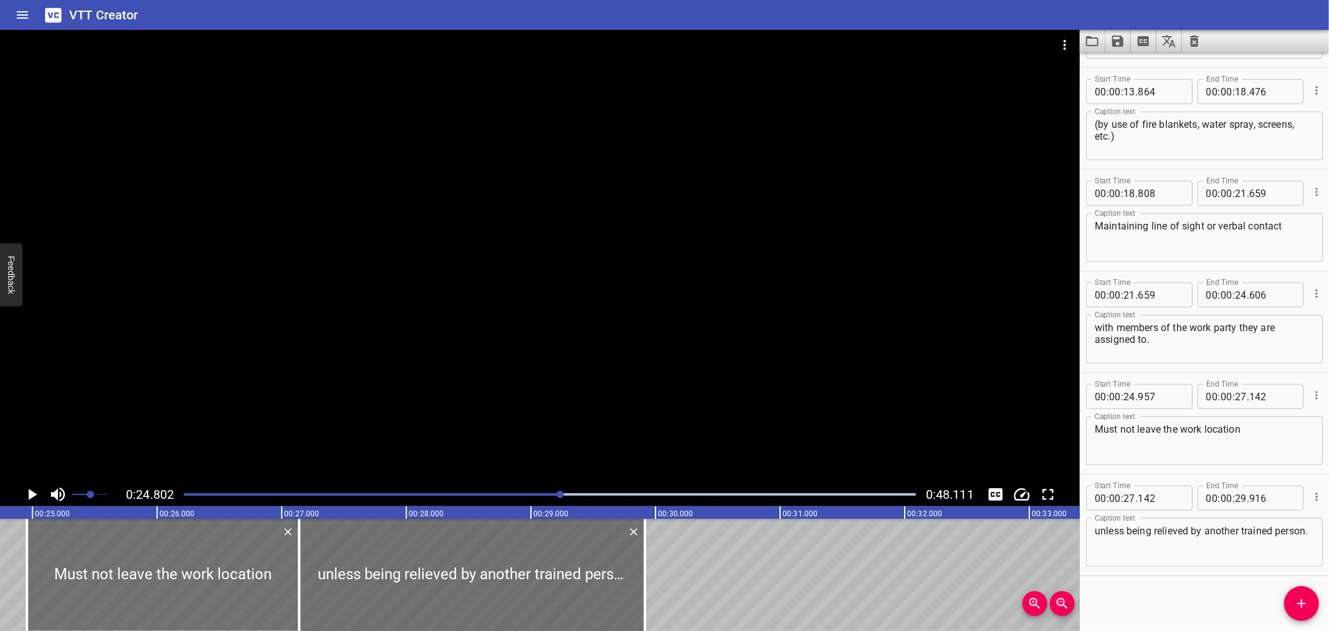
scroll to position [0, 3091]
click at [24, 488] on icon "Play/Pause" at bounding box center [31, 494] width 19 height 19
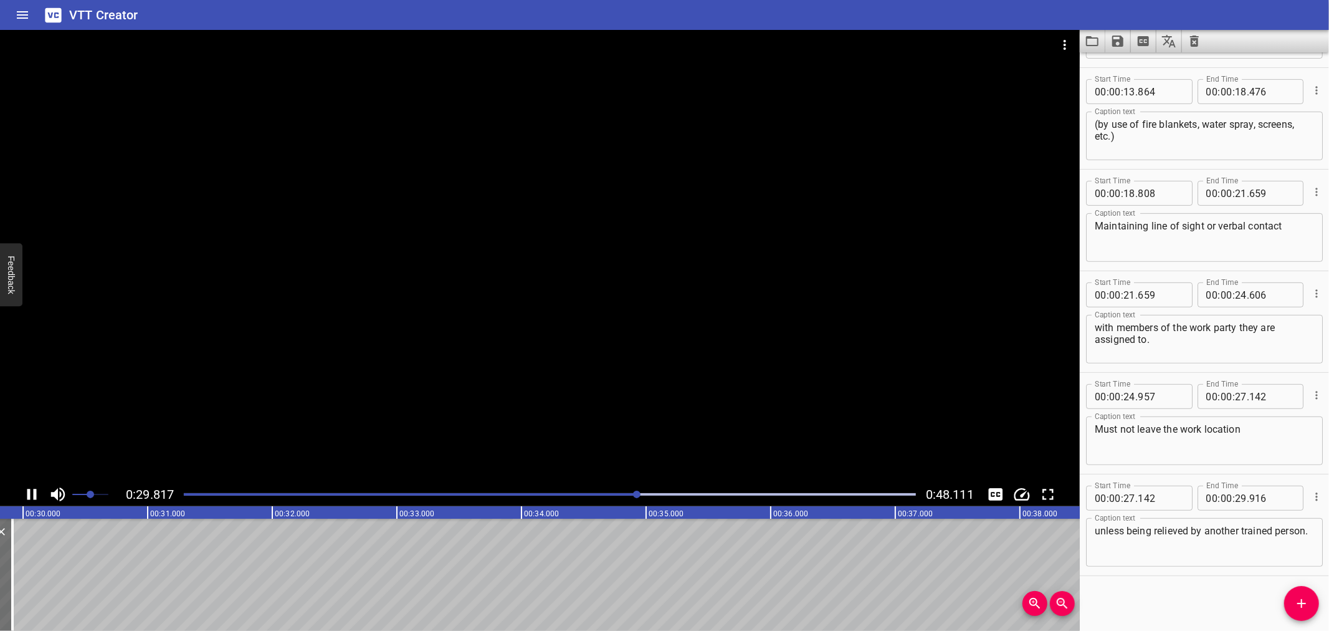
click at [25, 488] on icon "Play/Pause" at bounding box center [31, 494] width 19 height 19
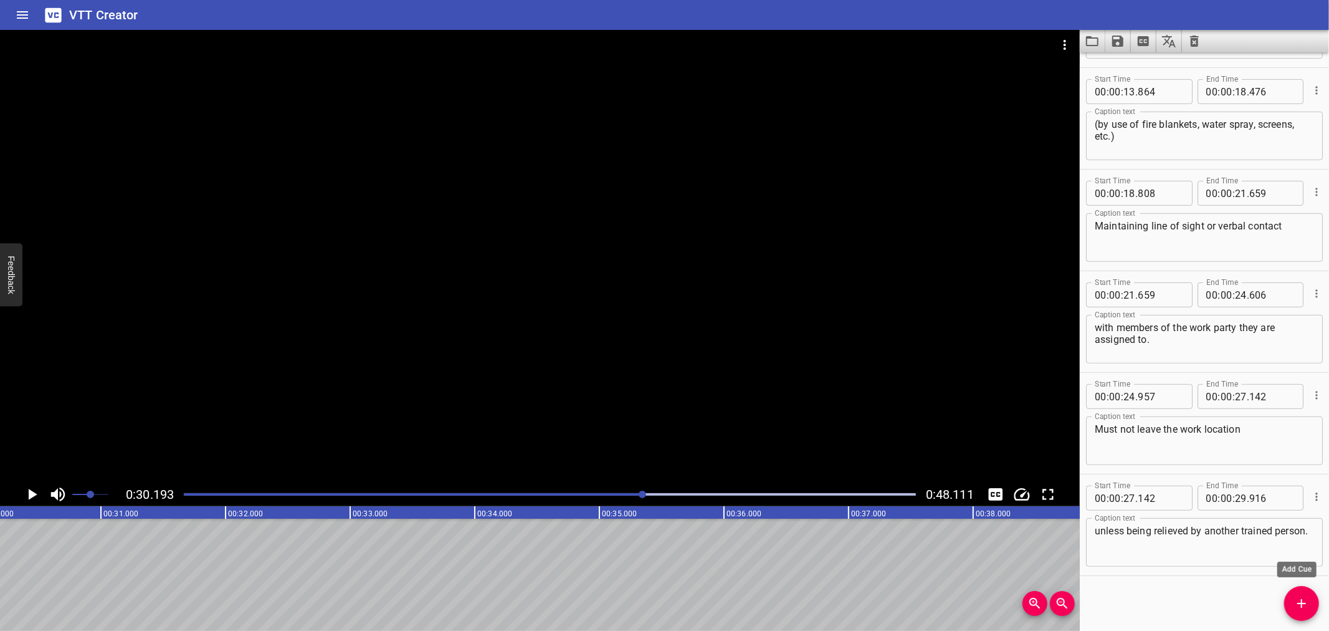
click at [1307, 606] on icon "Add Cue" at bounding box center [1302, 603] width 15 height 15
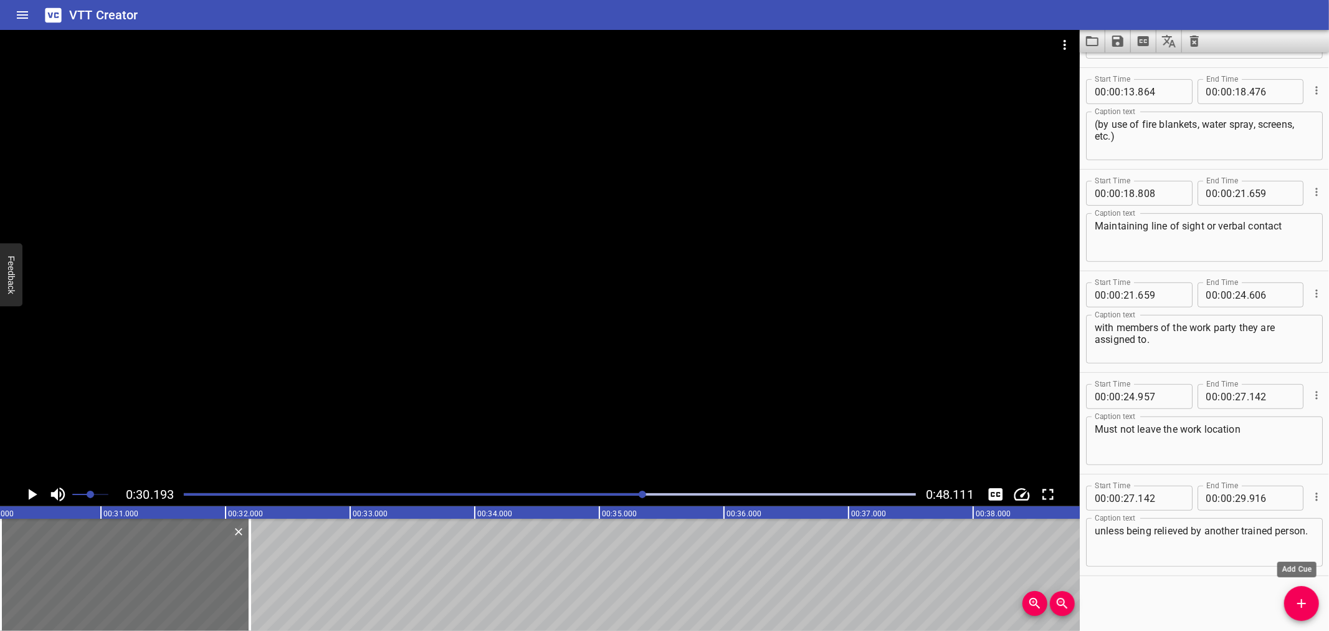
scroll to position [400, 0]
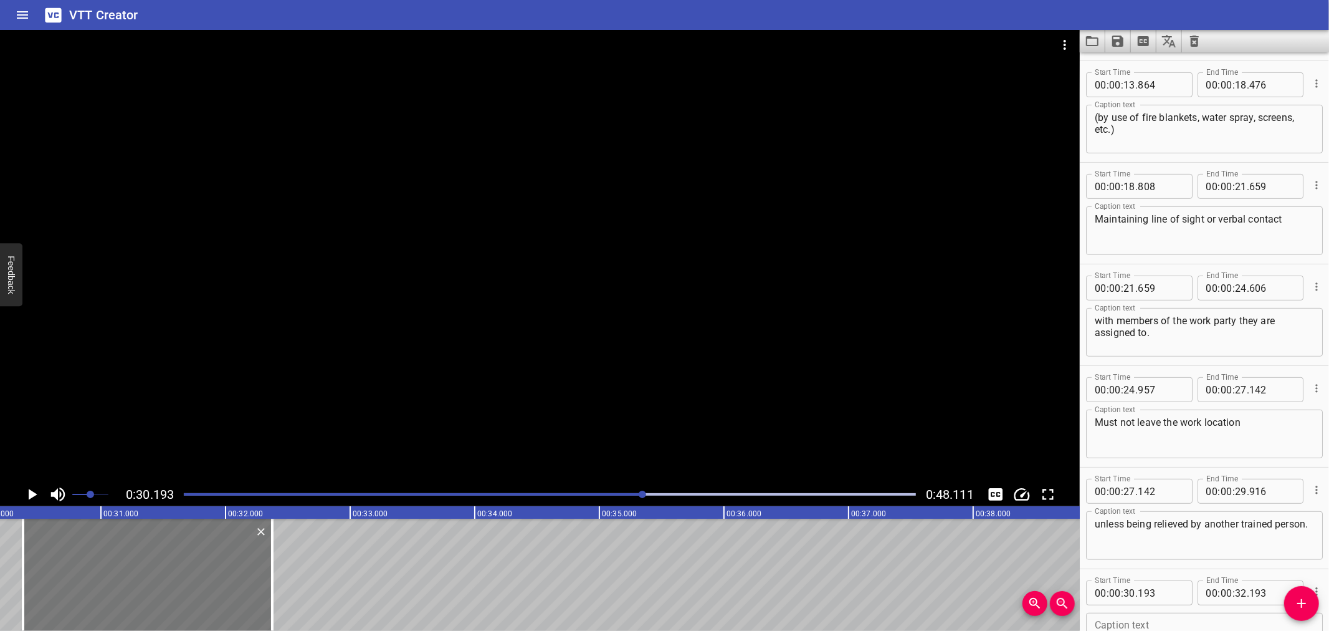
drag, startPoint x: 94, startPoint y: 578, endPoint x: 117, endPoint y: 582, distance: 22.7
click at [117, 582] on div at bounding box center [147, 575] width 249 height 112
type input "373"
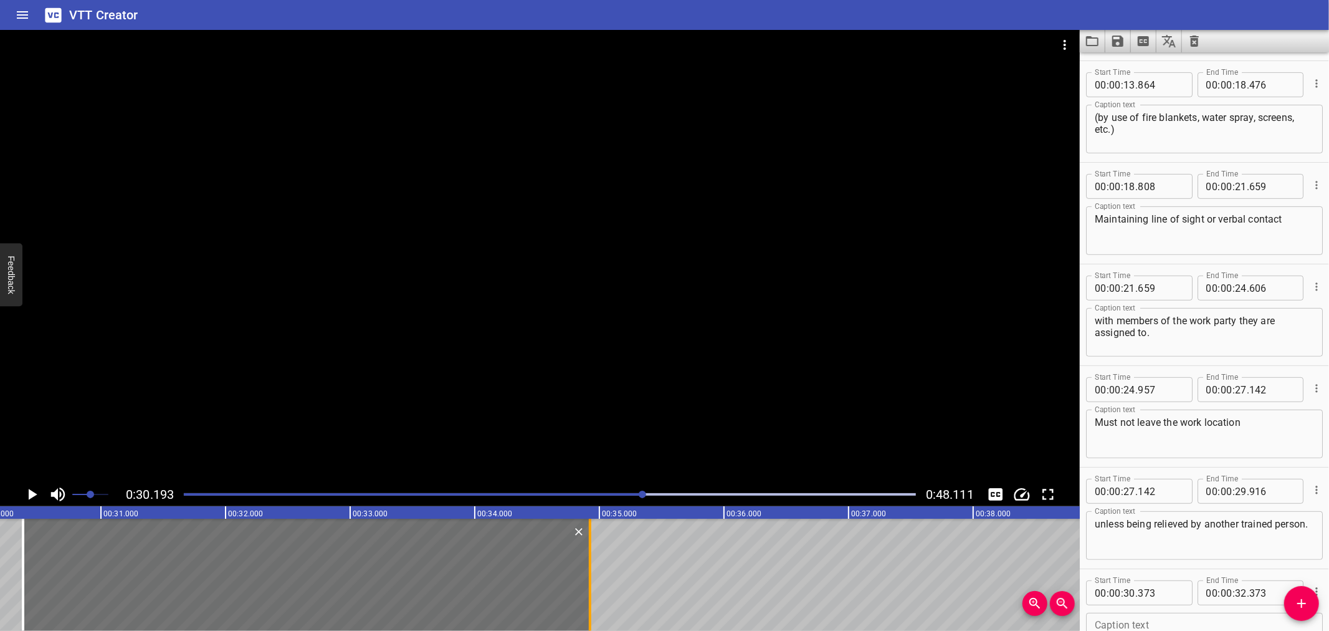
drag, startPoint x: 274, startPoint y: 589, endPoint x: 592, endPoint y: 586, distance: 317.9
click at [592, 586] on div at bounding box center [590, 575] width 12 height 112
type input "34"
type input "923"
click at [430, 269] on div at bounding box center [540, 256] width 1080 height 452
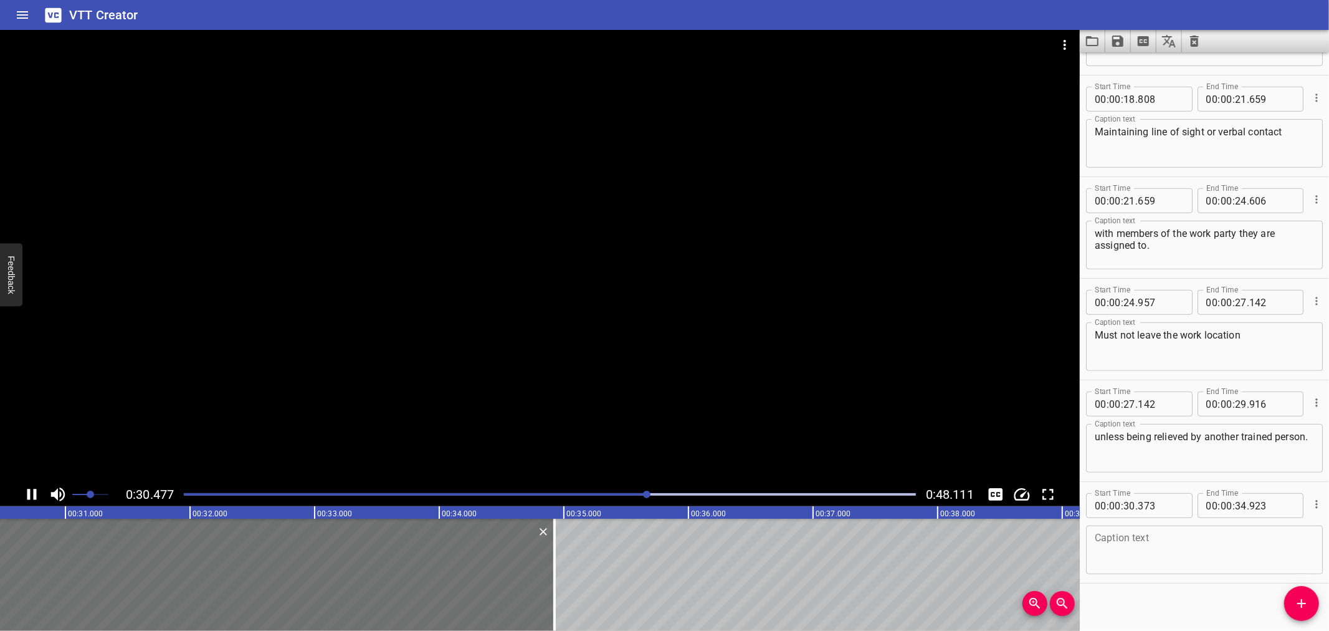
scroll to position [495, 0]
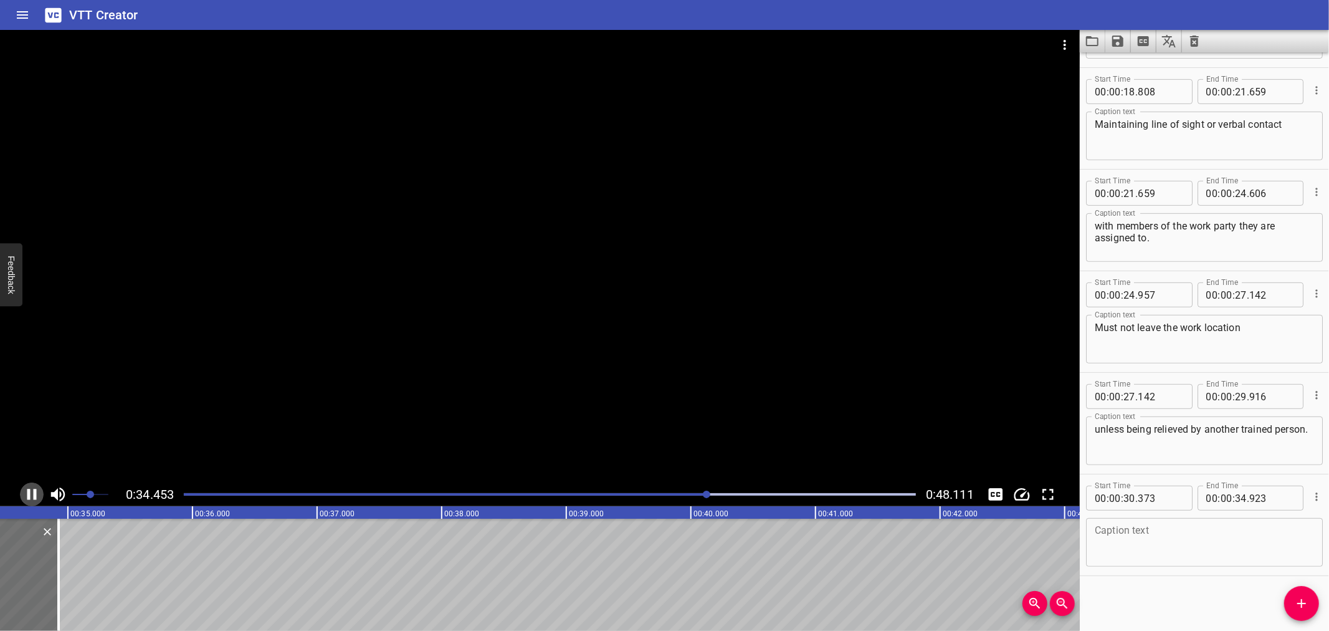
click at [28, 495] on icon "Play/Pause" at bounding box center [31, 494] width 9 height 11
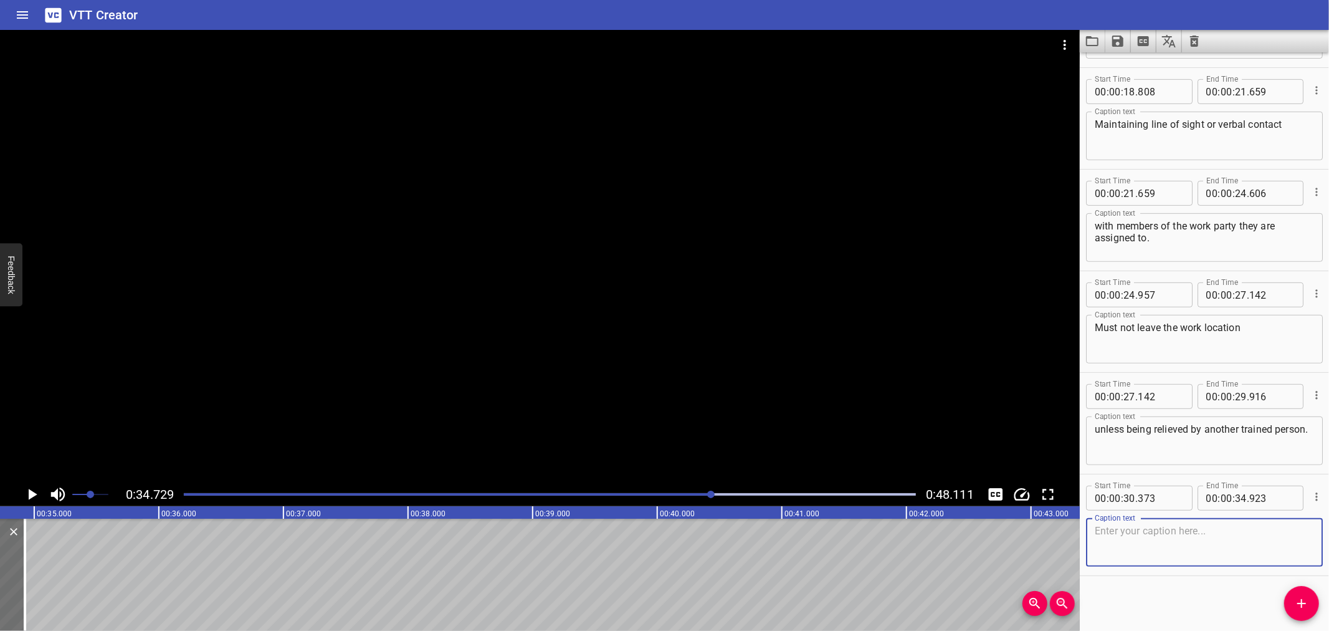
click at [1170, 541] on textarea at bounding box center [1204, 543] width 219 height 36
paste textarea "Suspend the work if any of the gas detection equipment is activated."
click at [1303, 535] on textarea "Suspend the work if any of the gas detection equipment is activated." at bounding box center [1204, 543] width 219 height 36
click at [1297, 530] on textarea "Suspend the work if any of the gas detection equipment is activated." at bounding box center [1204, 543] width 219 height 36
type textarea "Suspend the work if any of the gas detection equipment is activated."
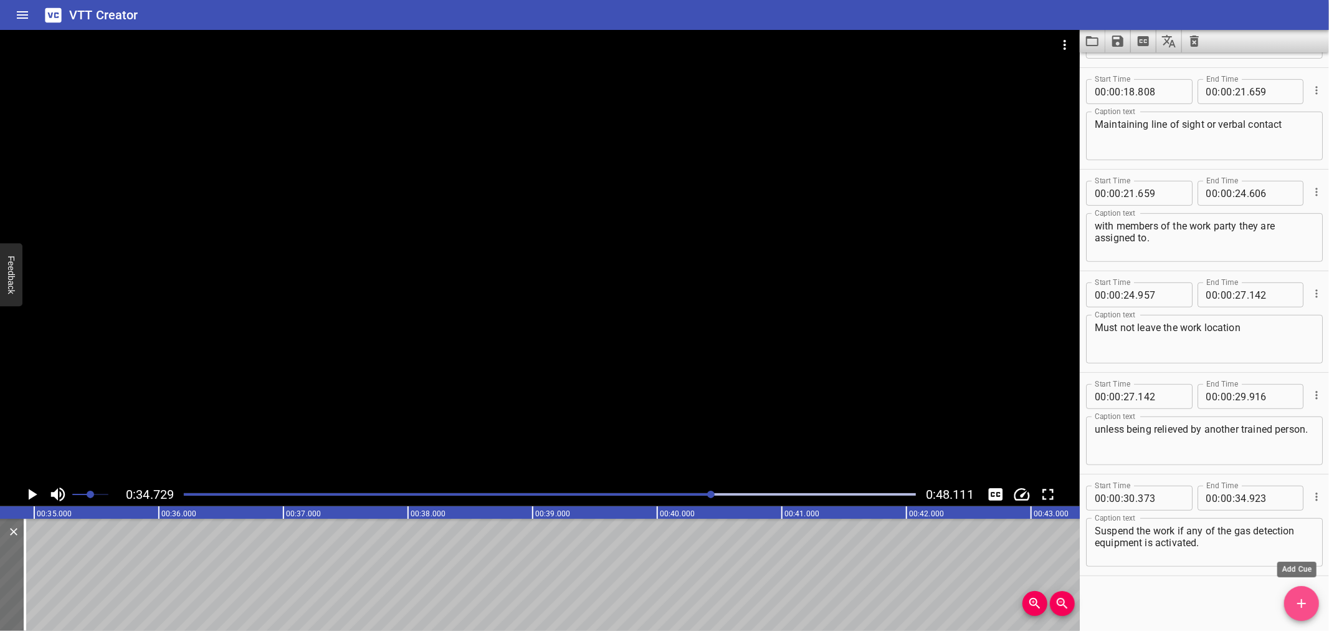
click at [1295, 601] on icon "Add Cue" at bounding box center [1302, 603] width 15 height 15
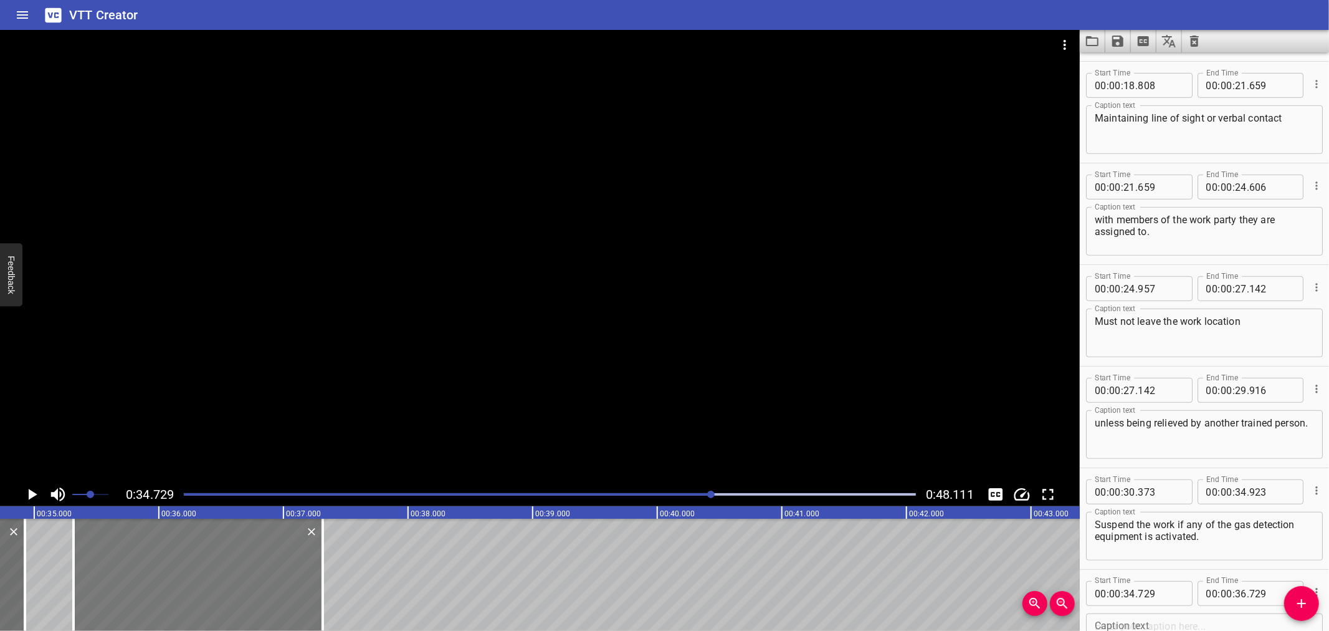
drag, startPoint x: 140, startPoint y: 534, endPoint x: 213, endPoint y: 532, distance: 72.9
click at [213, 532] on div at bounding box center [198, 575] width 249 height 112
type input "35"
type input "314"
type input "37"
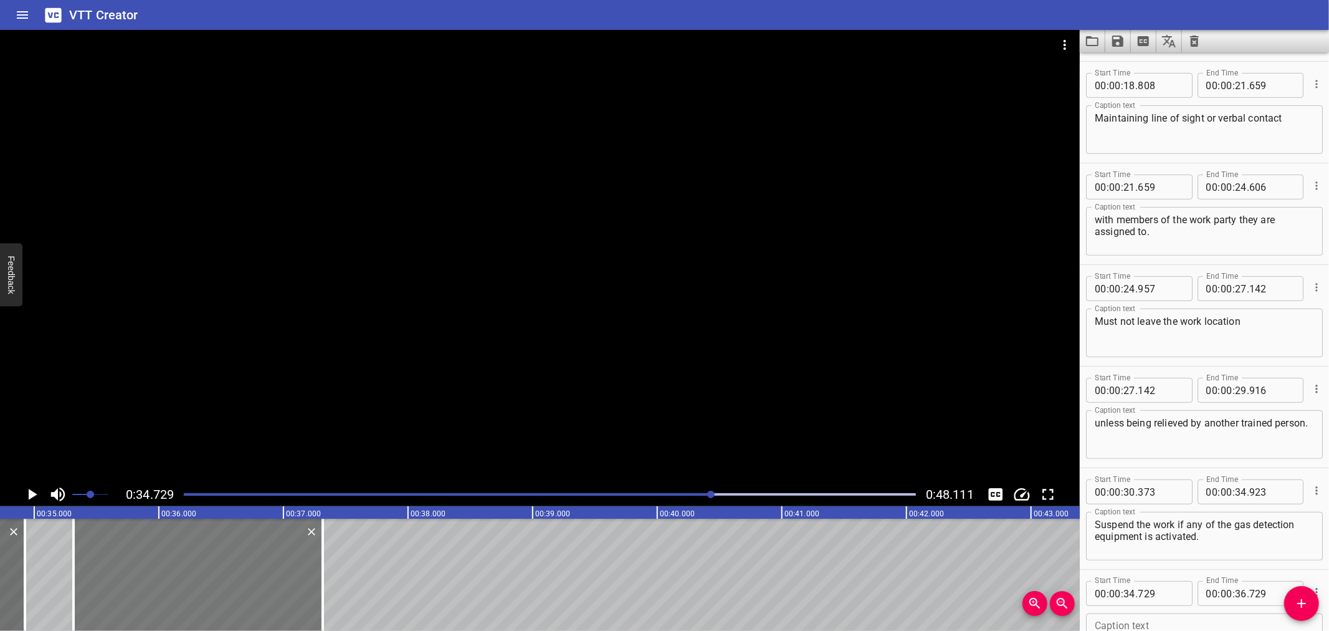
type input "314"
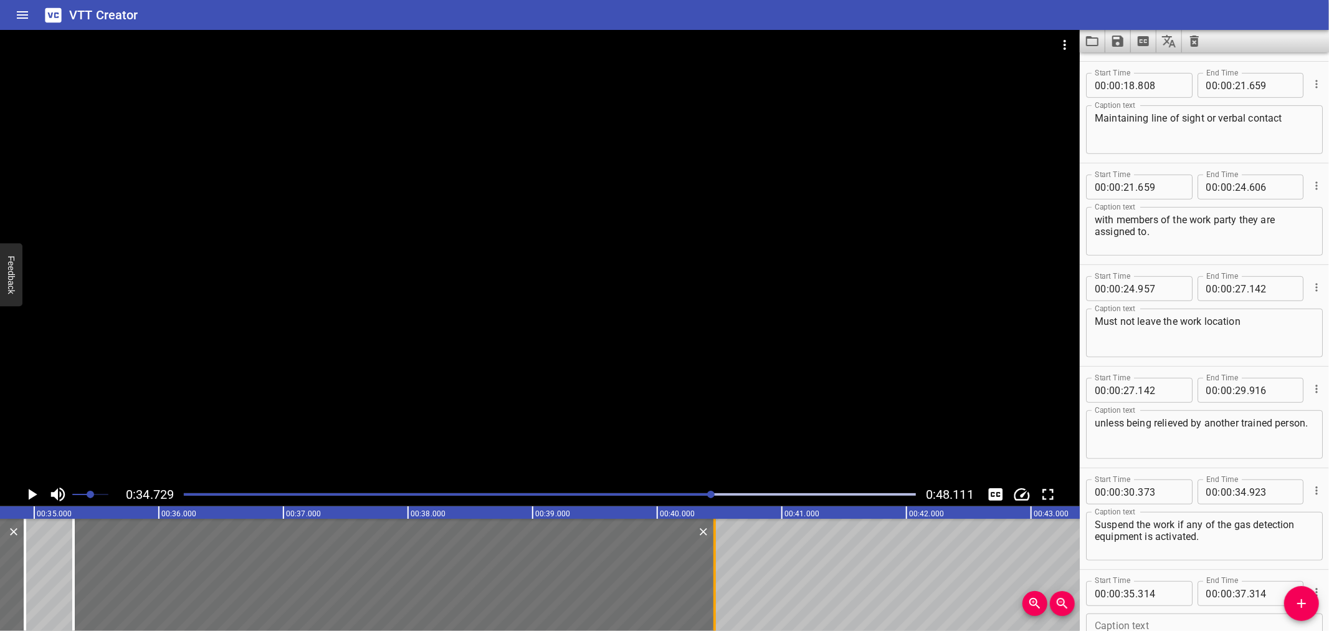
drag, startPoint x: 322, startPoint y: 558, endPoint x: 714, endPoint y: 551, distance: 392.1
click at [714, 551] on div at bounding box center [715, 575] width 2 height 112
type input "40"
type input "459"
click at [26, 496] on icon "Play/Pause" at bounding box center [31, 494] width 19 height 19
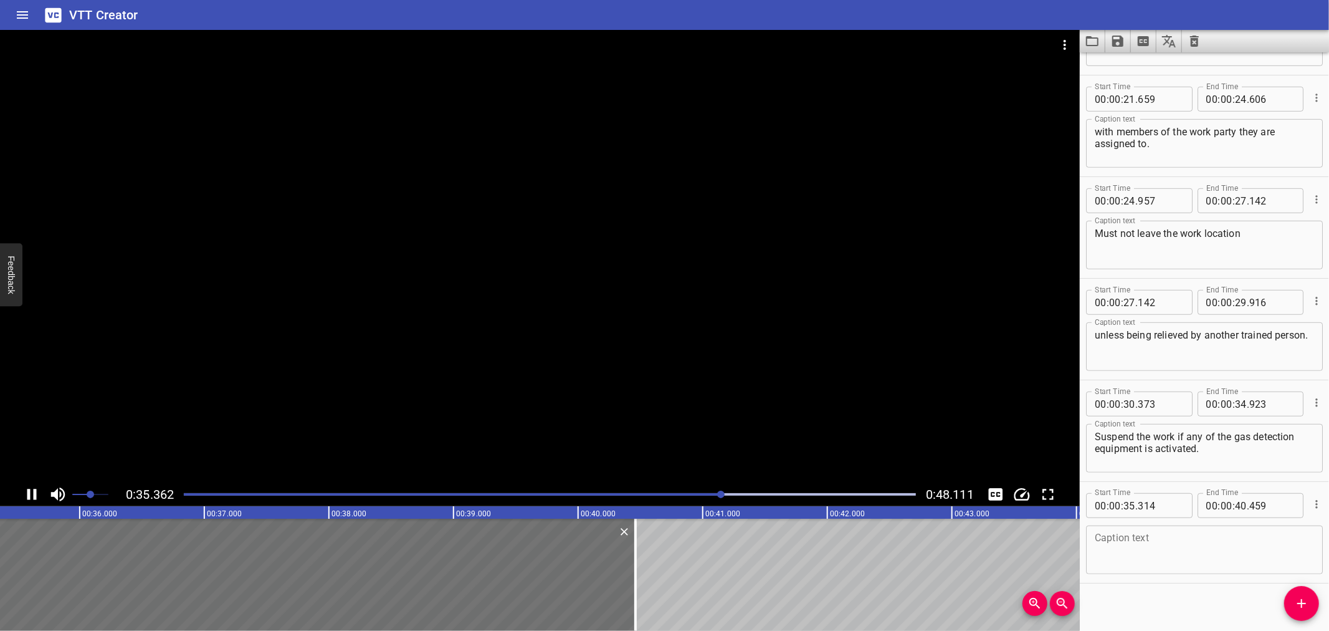
scroll to position [596, 0]
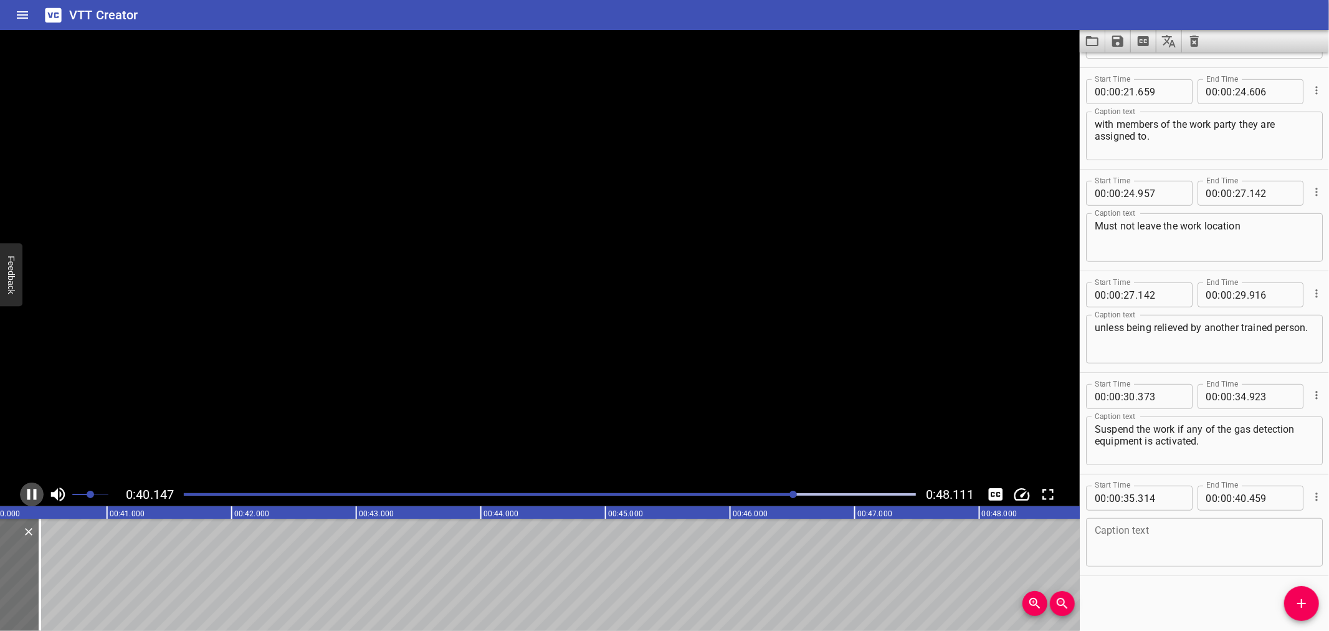
click at [27, 494] on icon "Play/Pause" at bounding box center [31, 494] width 19 height 19
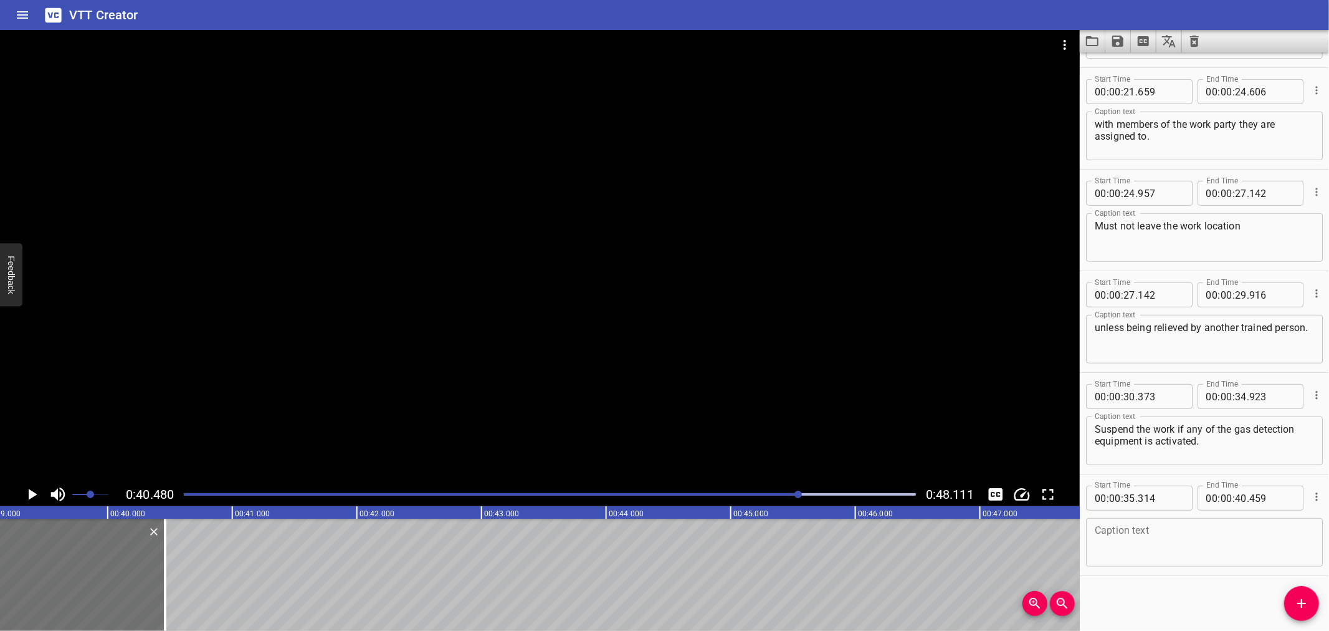
scroll to position [0, 4859]
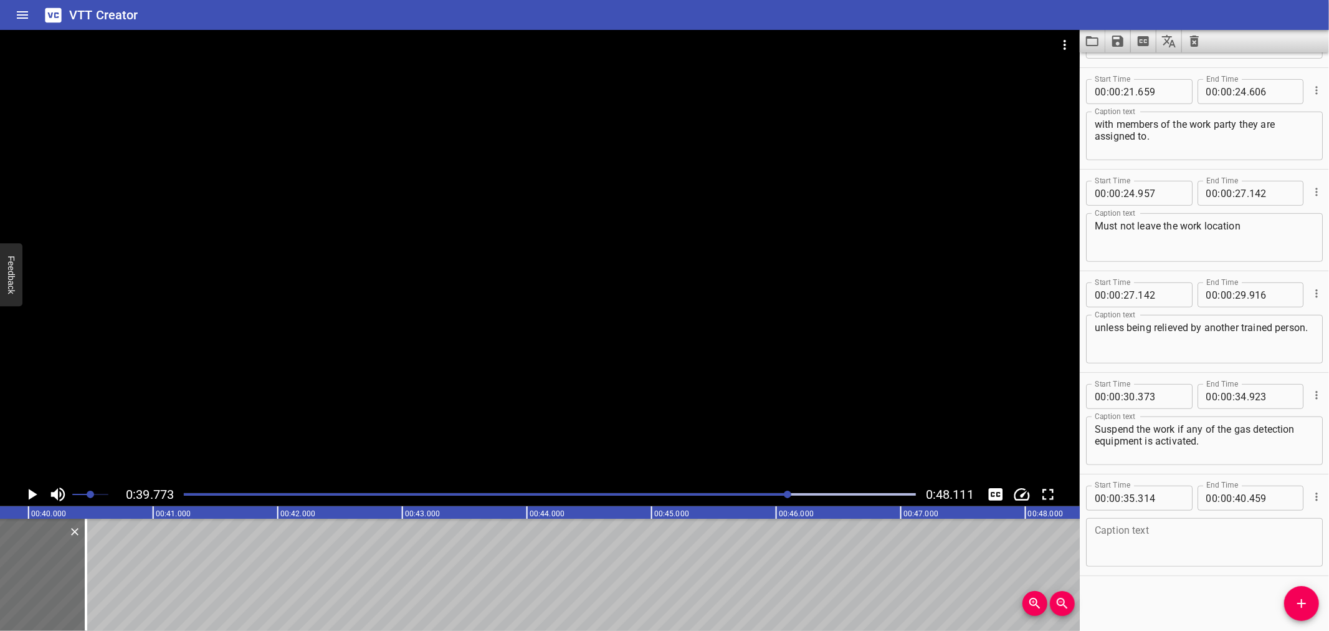
click at [1180, 558] on textarea at bounding box center [1204, 543] width 219 height 36
paste textarea "Raise the alarm if a fire is spotted and (5a)if safe to do so, fight the fire."
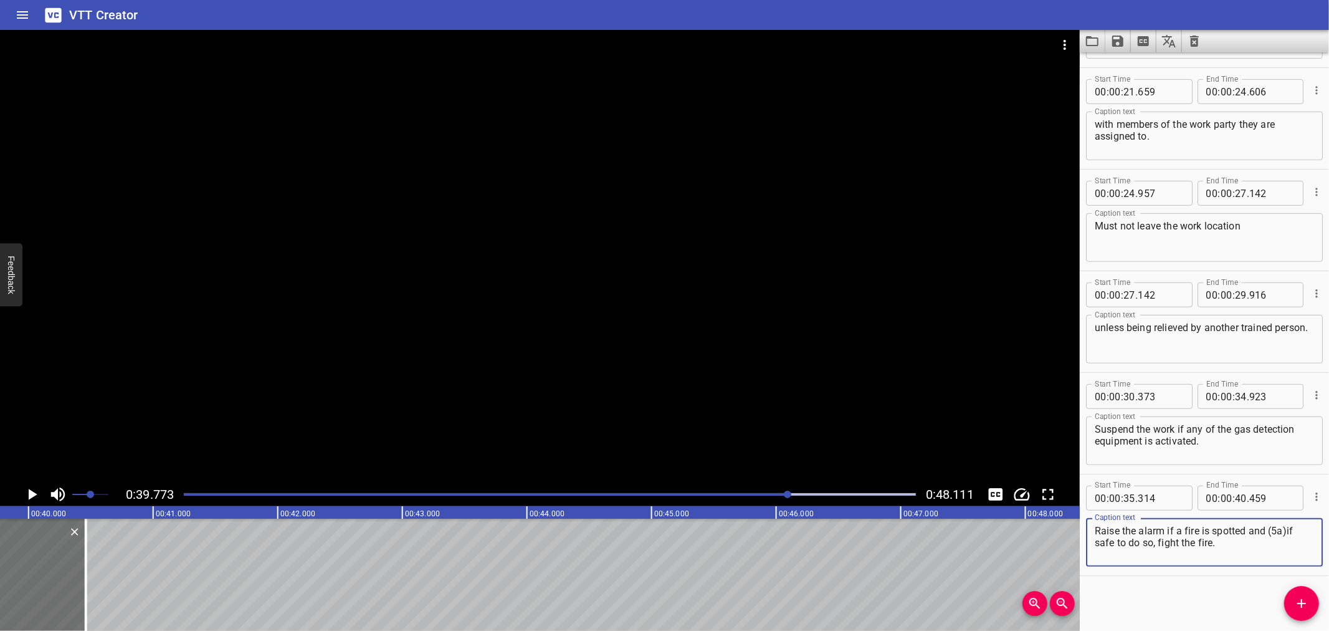
click at [1283, 530] on textarea "Raise the alarm if a fire is spotted and (5a)if safe to do so, fight the fire." at bounding box center [1204, 543] width 219 height 36
click at [1284, 533] on textarea "Raise the alarm if a fire is spotted and if safe to do so, fight the fire." at bounding box center [1204, 543] width 219 height 36
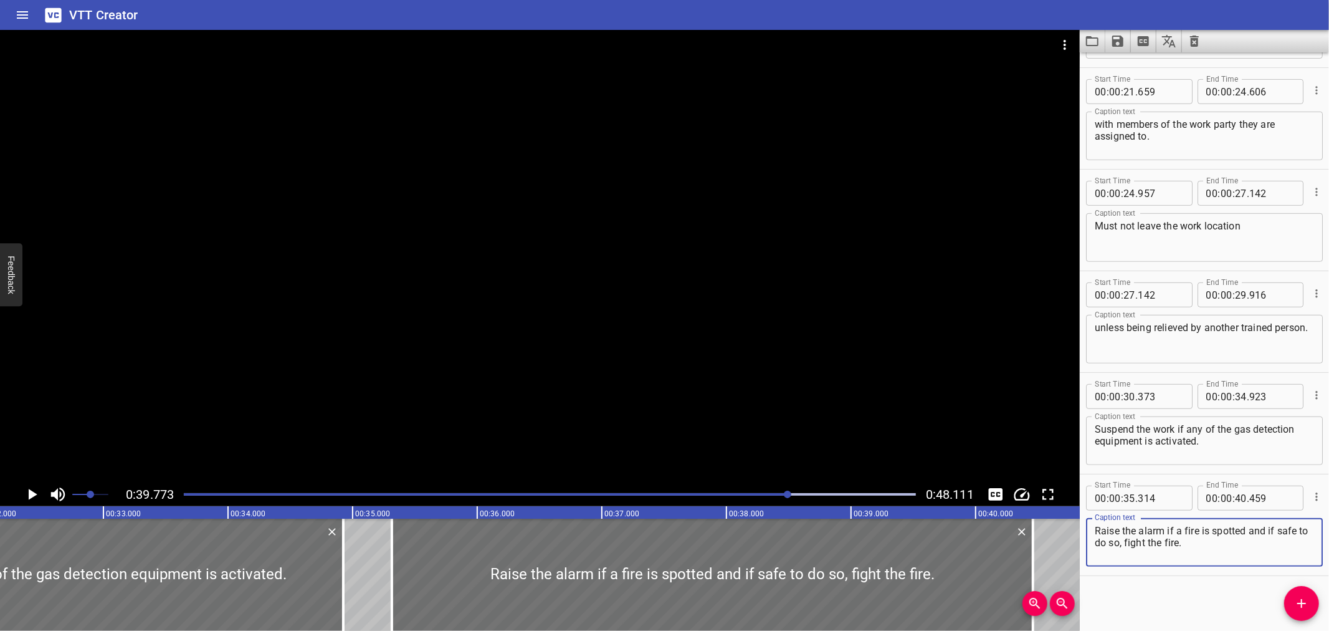
scroll to position [0, 4005]
type textarea "Raise the alarm if a fire is spotted and if safe to do so, fight the fire."
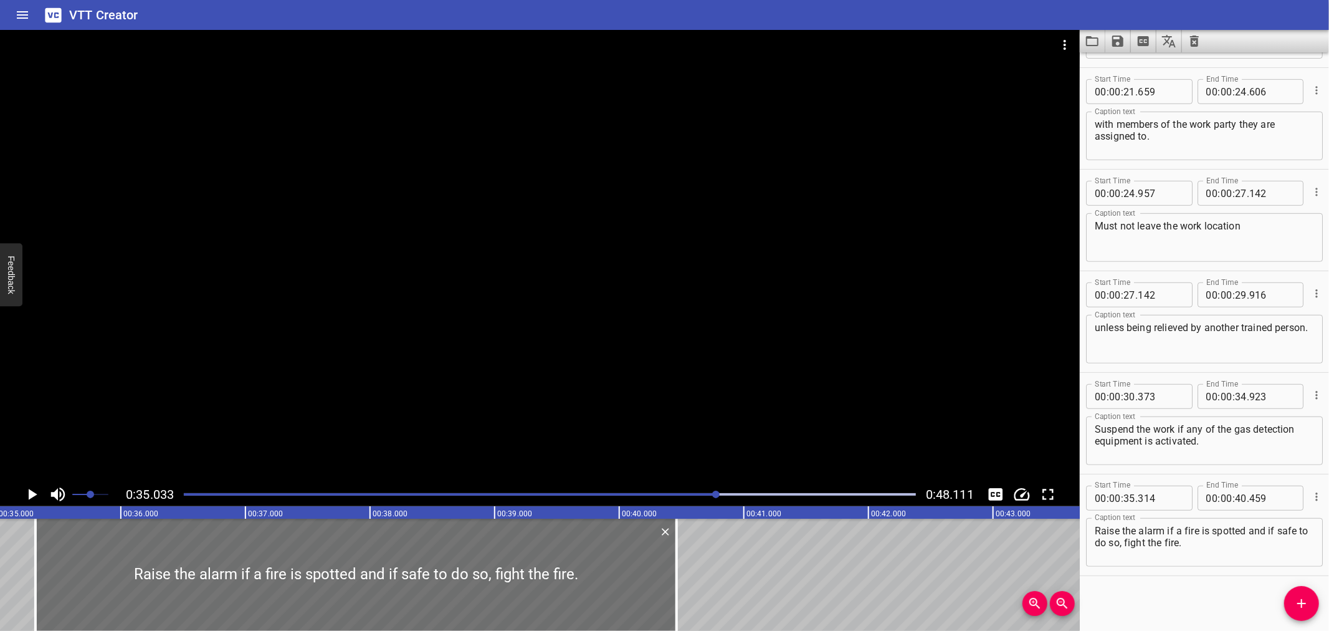
click at [491, 397] on div at bounding box center [540, 256] width 1080 height 452
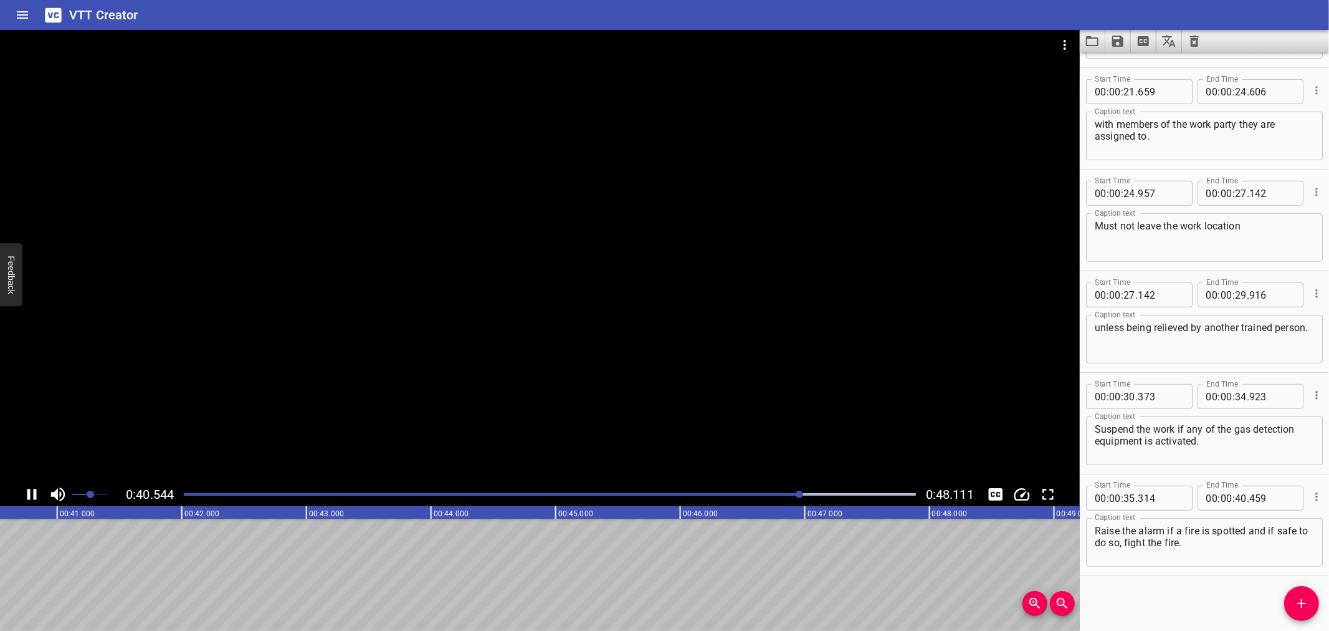
click at [485, 413] on div at bounding box center [540, 256] width 1080 height 452
click at [1303, 601] on icon "Add Cue" at bounding box center [1302, 603] width 9 height 9
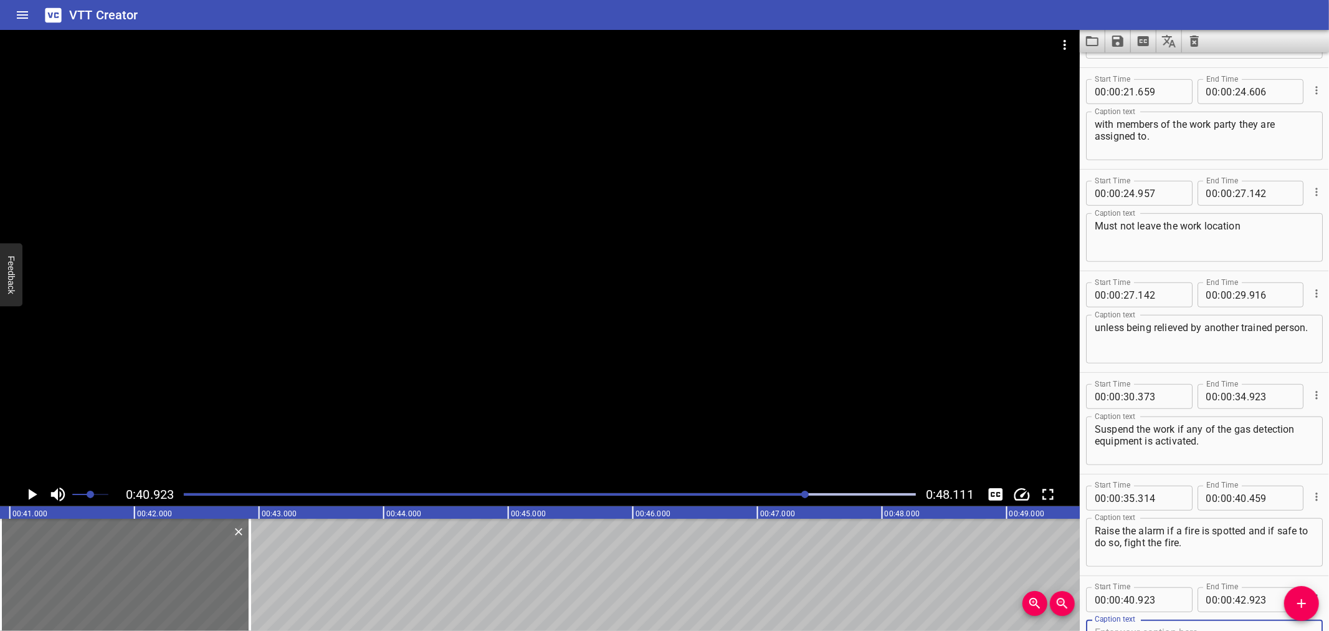
scroll to position [603, 0]
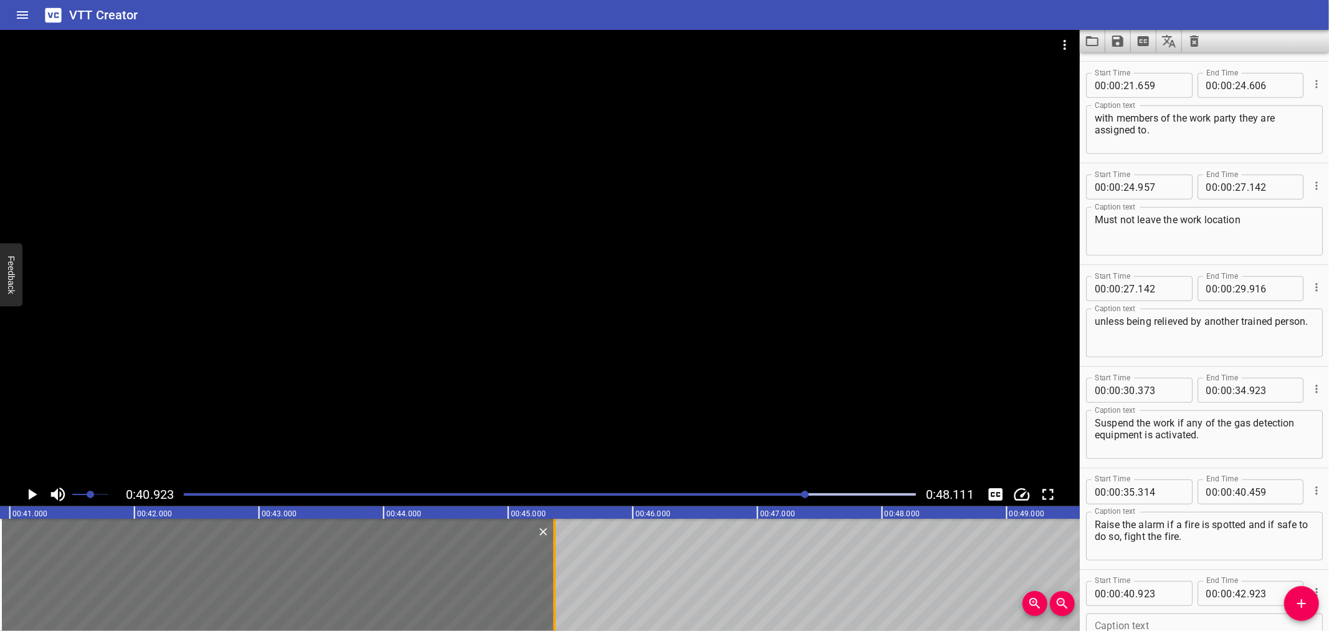
drag, startPoint x: 247, startPoint y: 580, endPoint x: 552, endPoint y: 598, distance: 305.3
click at [552, 598] on div at bounding box center [554, 575] width 12 height 112
type input "45"
type input "368"
drag, startPoint x: 448, startPoint y: 304, endPoint x: 421, endPoint y: 314, distance: 28.4
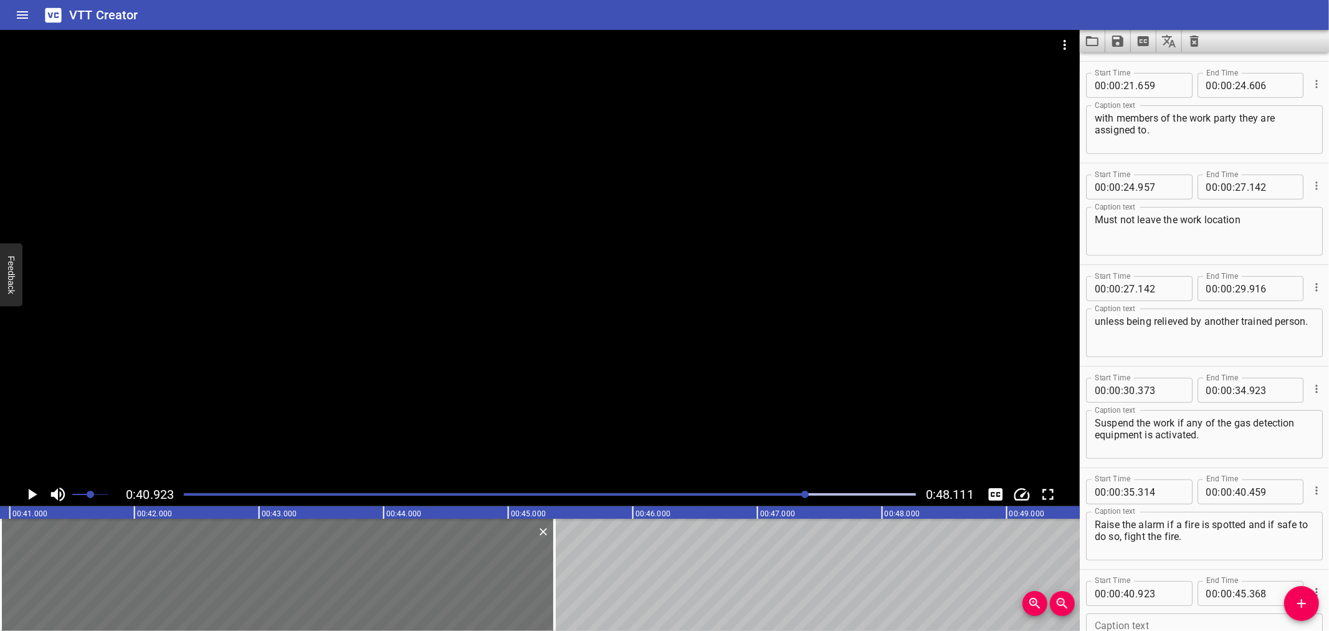
click at [446, 304] on div at bounding box center [540, 256] width 1080 height 452
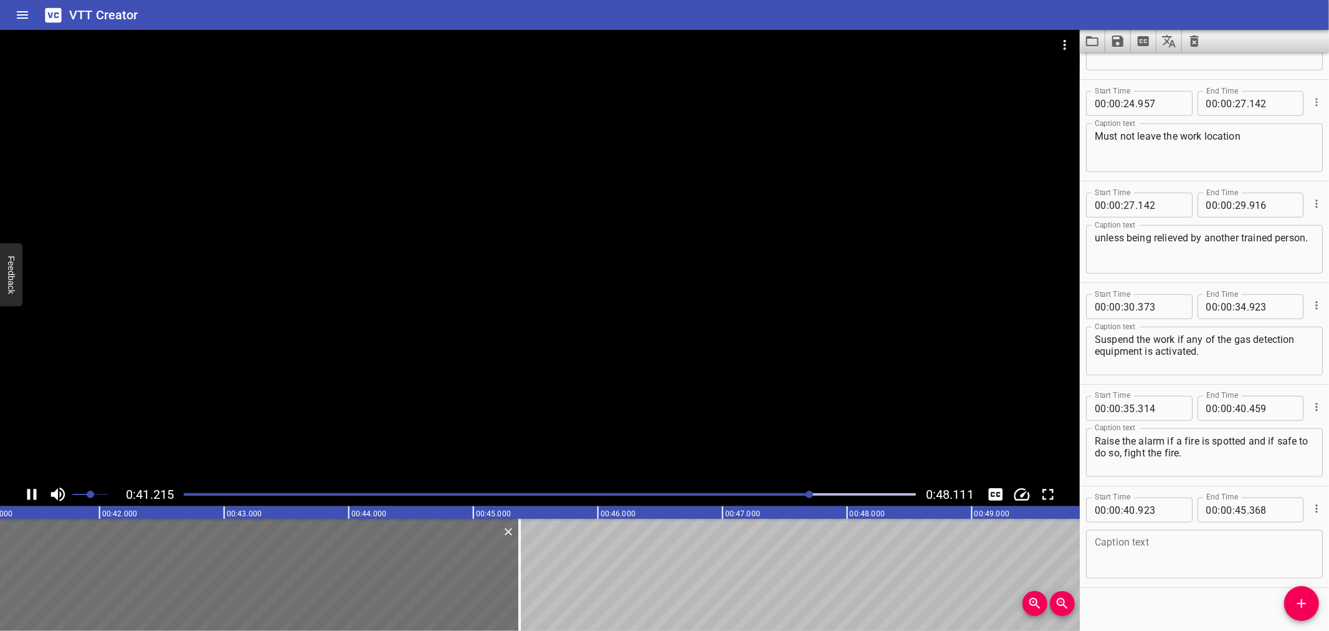
scroll to position [698, 0]
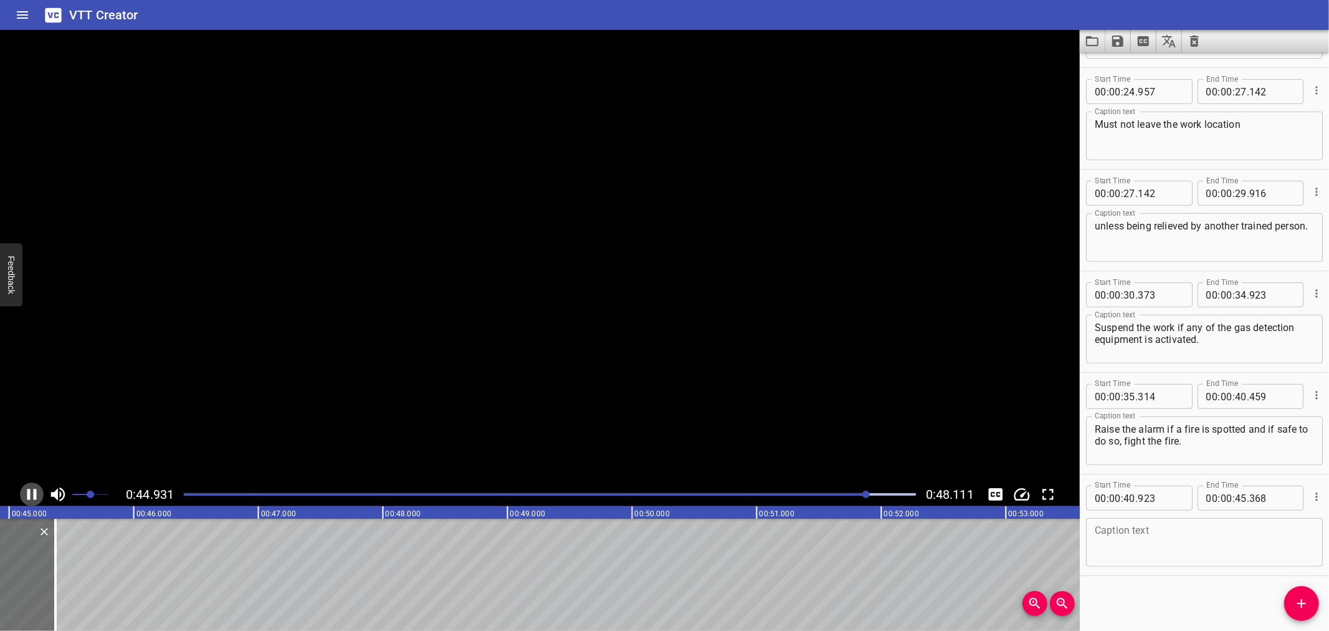
click at [31, 489] on icon "Play/Pause" at bounding box center [31, 494] width 19 height 19
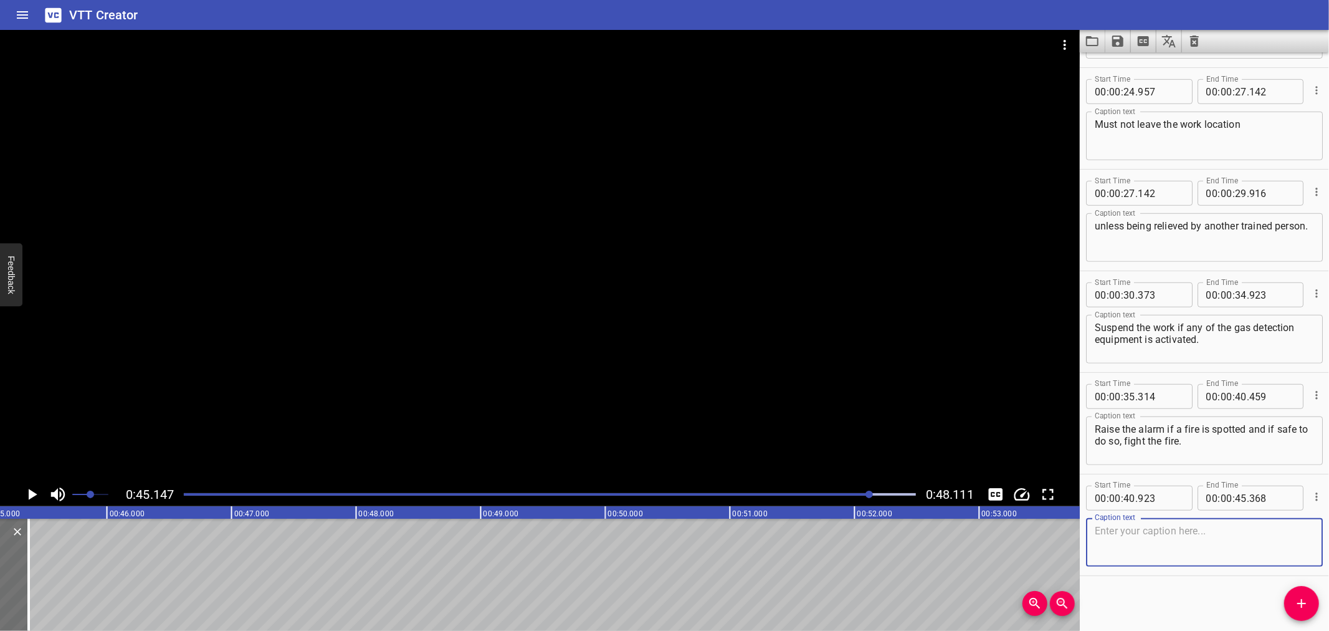
click at [1179, 537] on textarea at bounding box center [1204, 543] width 219 height 36
paste textarea "Must remain on site checking for hot spots for at least 30 minutes"
type textarea "Must remain on site checking for hot spots for at least 30 minutes"
drag, startPoint x: 1312, startPoint y: 597, endPoint x: 1156, endPoint y: 594, distance: 156.5
click at [1308, 596] on span "Add Cue" at bounding box center [1302, 603] width 35 height 15
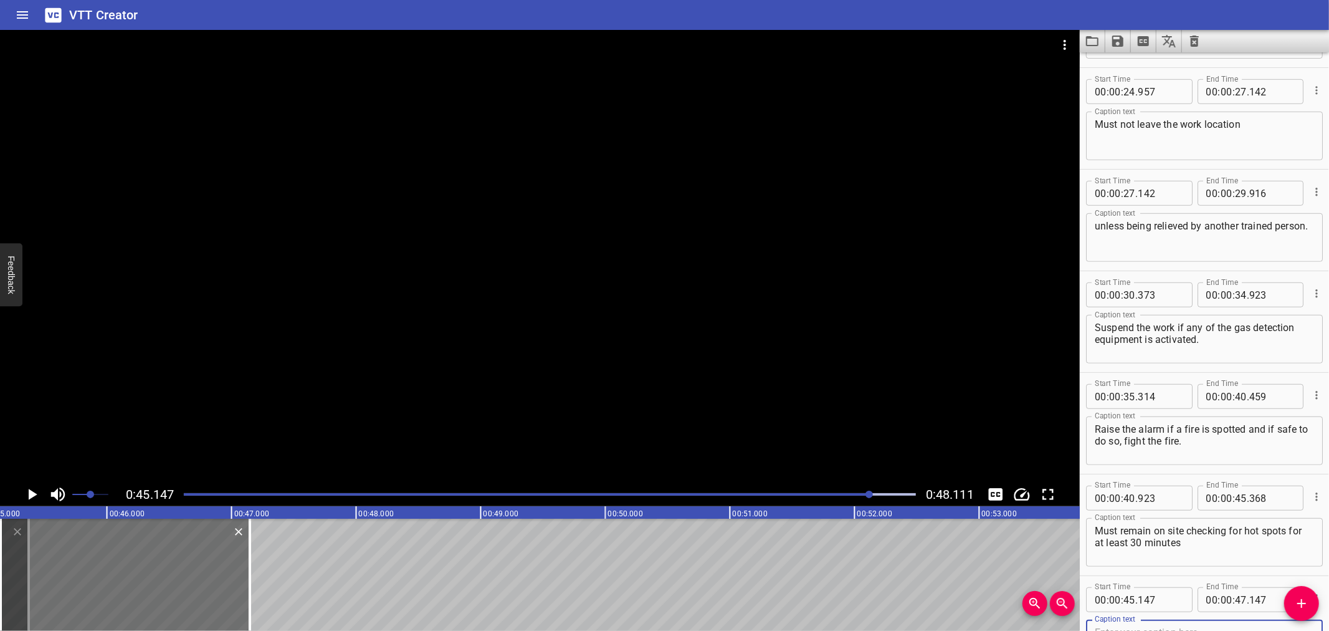
scroll to position [705, 0]
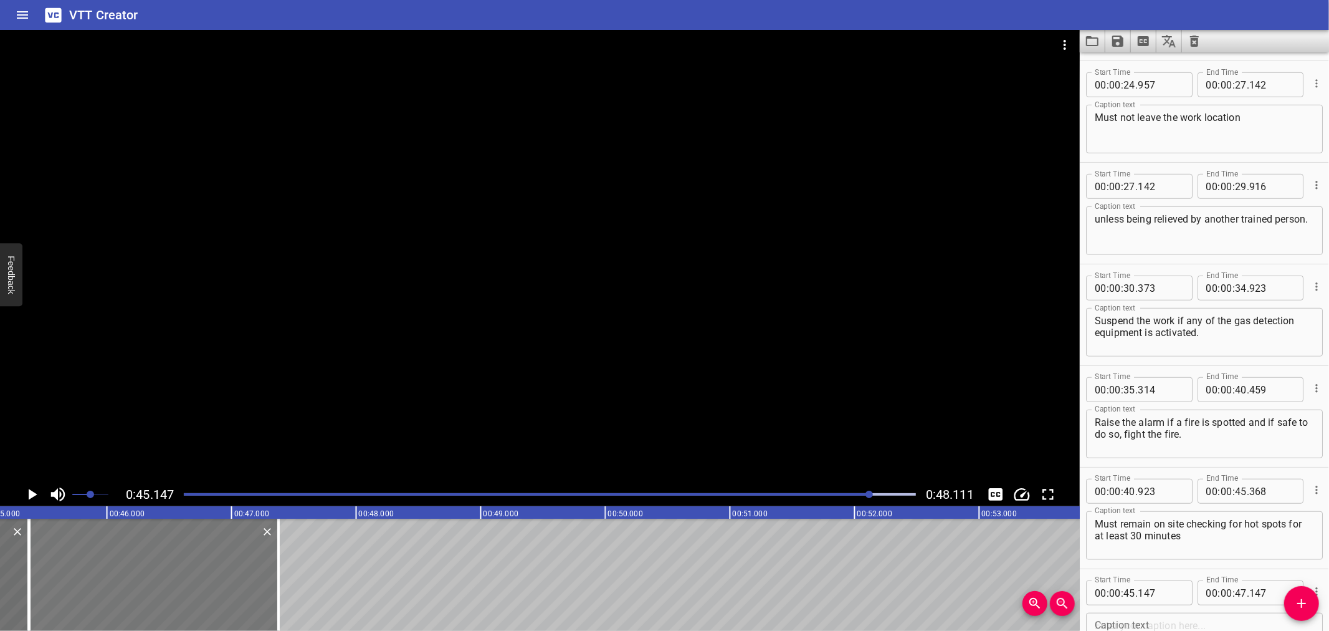
drag, startPoint x: 46, startPoint y: 586, endPoint x: 75, endPoint y: 586, distance: 28.7
click at [75, 586] on div at bounding box center [153, 575] width 249 height 112
type input "377"
click at [1308, 522] on div "Must remain on site checking for hot spots for at least 30 minutes Caption text" at bounding box center [1204, 535] width 237 height 49
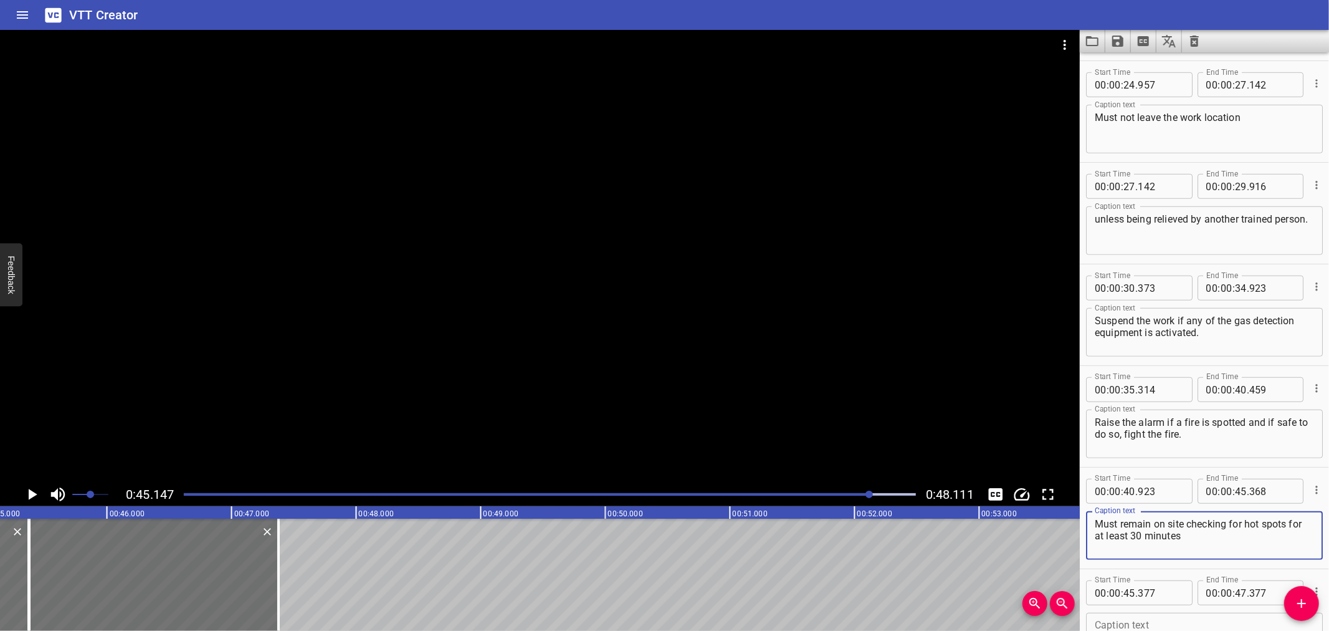
click at [1303, 520] on textarea "Must remain on site checking for hot spots for at least 30 minutes" at bounding box center [1204, 536] width 219 height 36
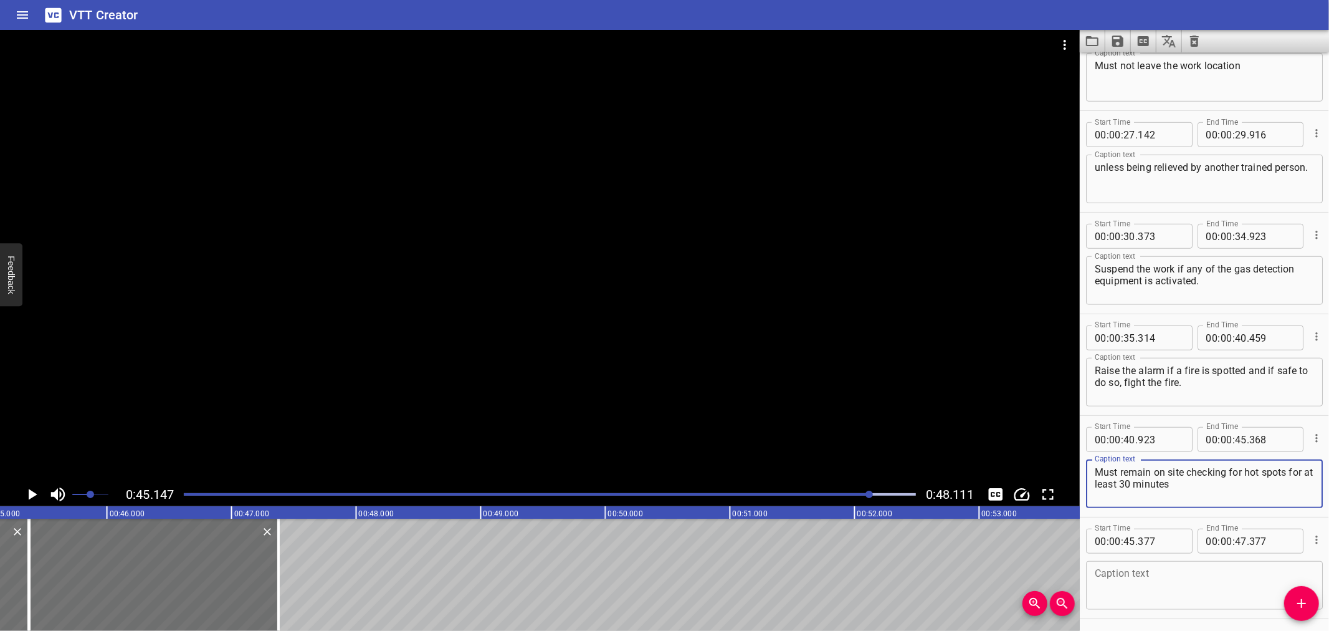
scroll to position [800, 0]
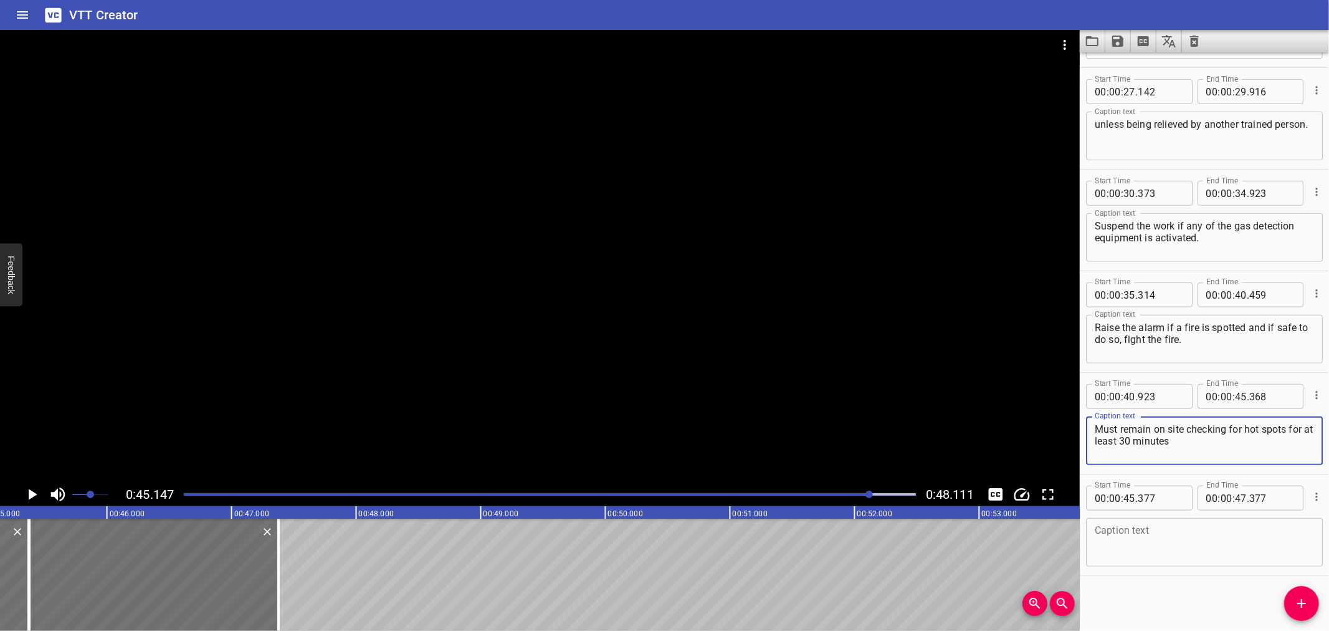
type textarea "Must remain on site checking for hot spots for at least 30 minutes"
click at [1167, 494] on input "number" at bounding box center [1160, 498] width 45 height 25
type input "368"
click at [414, 347] on div at bounding box center [540, 256] width 1080 height 452
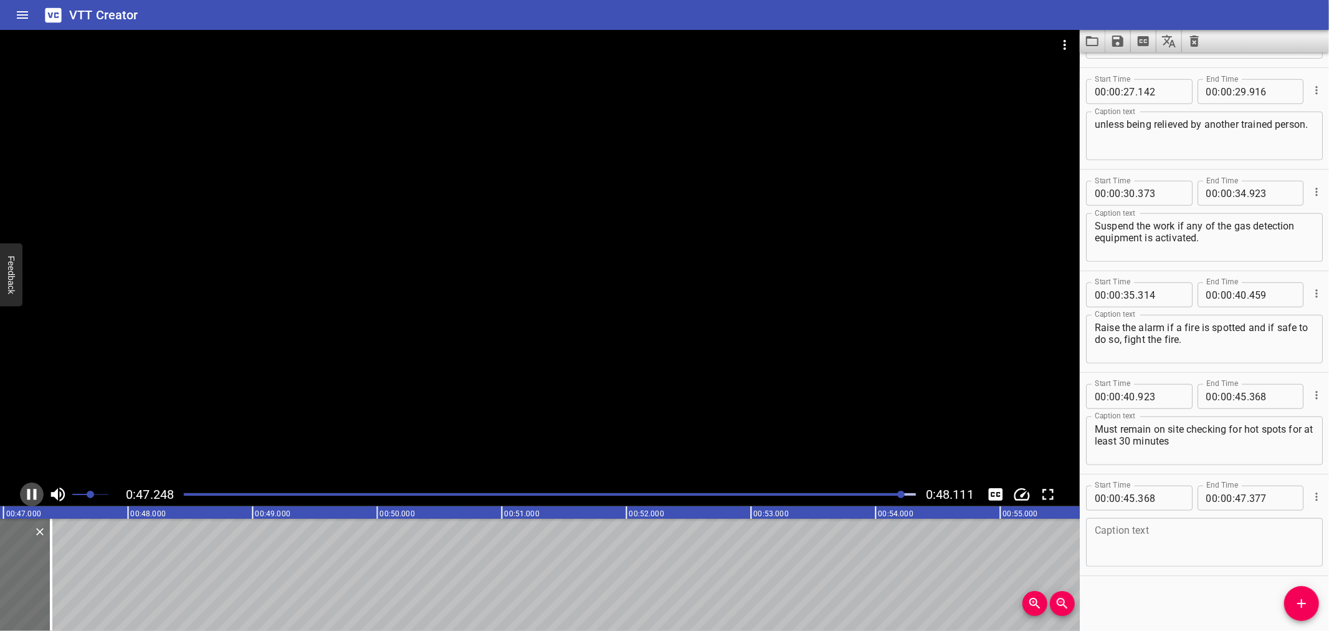
click at [29, 489] on icon "Play/Pause" at bounding box center [31, 494] width 9 height 11
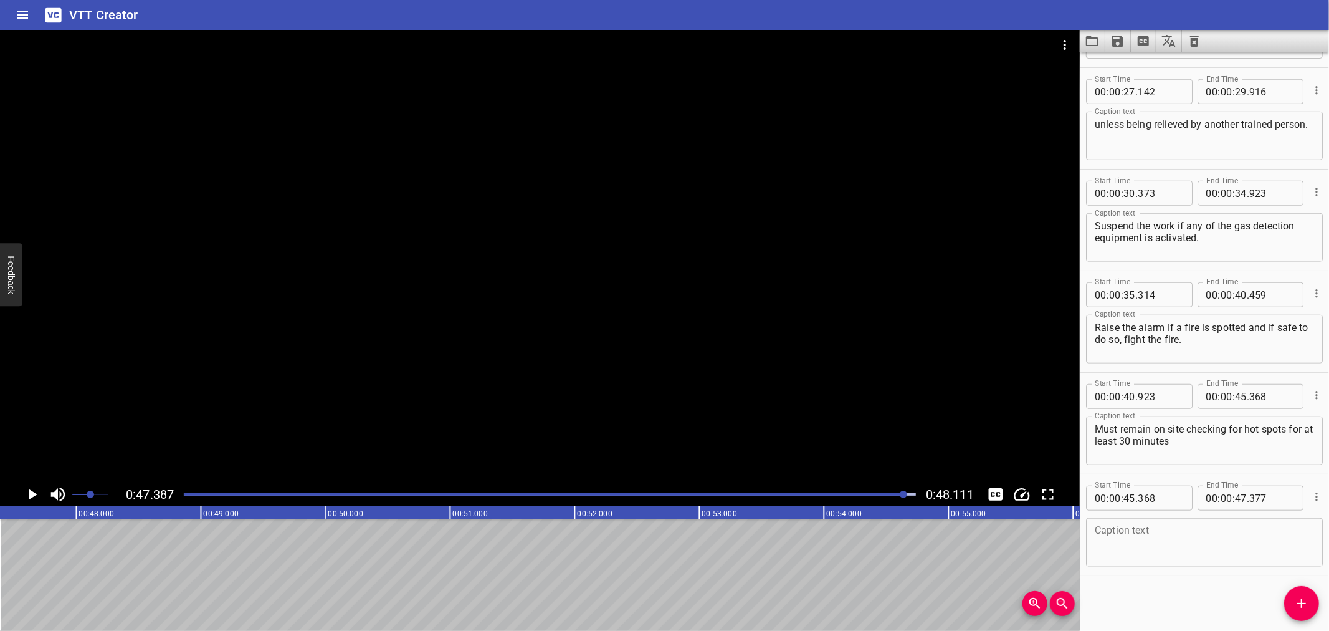
click at [1197, 535] on textarea at bounding box center [1204, 543] width 219 height 36
paste textarea "after the hot work has completed."
click at [1236, 527] on textarea "after the hot work has completed." at bounding box center [1204, 543] width 219 height 36
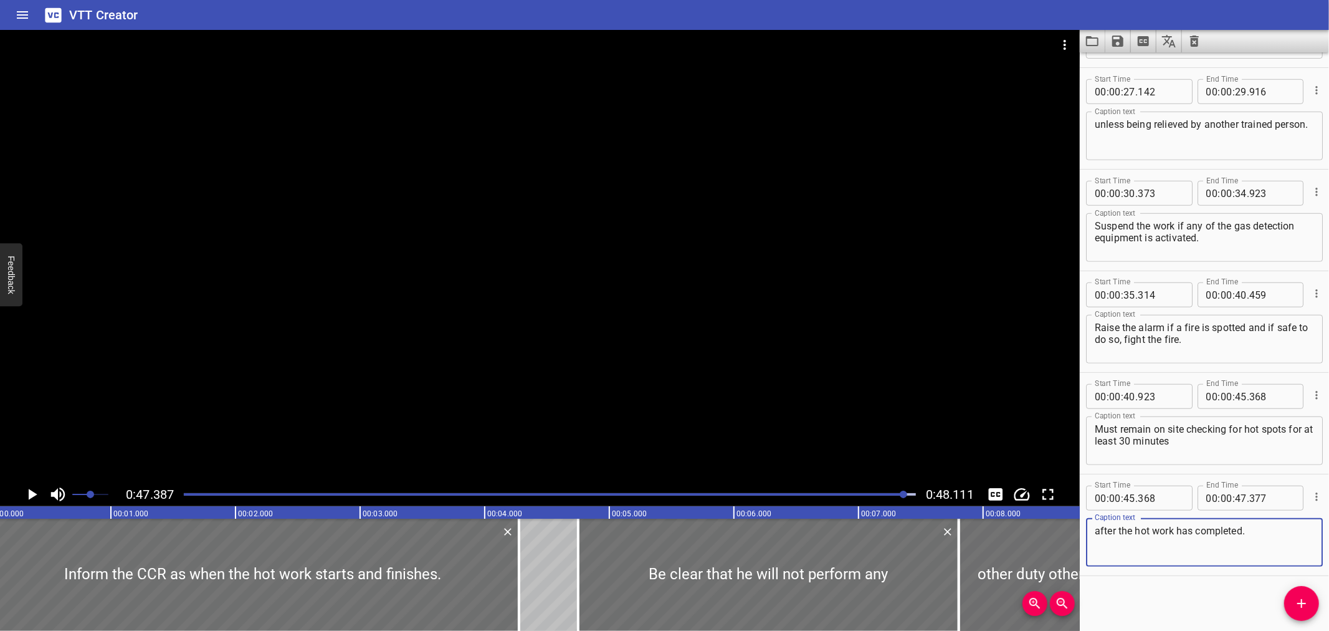
scroll to position [0, 0]
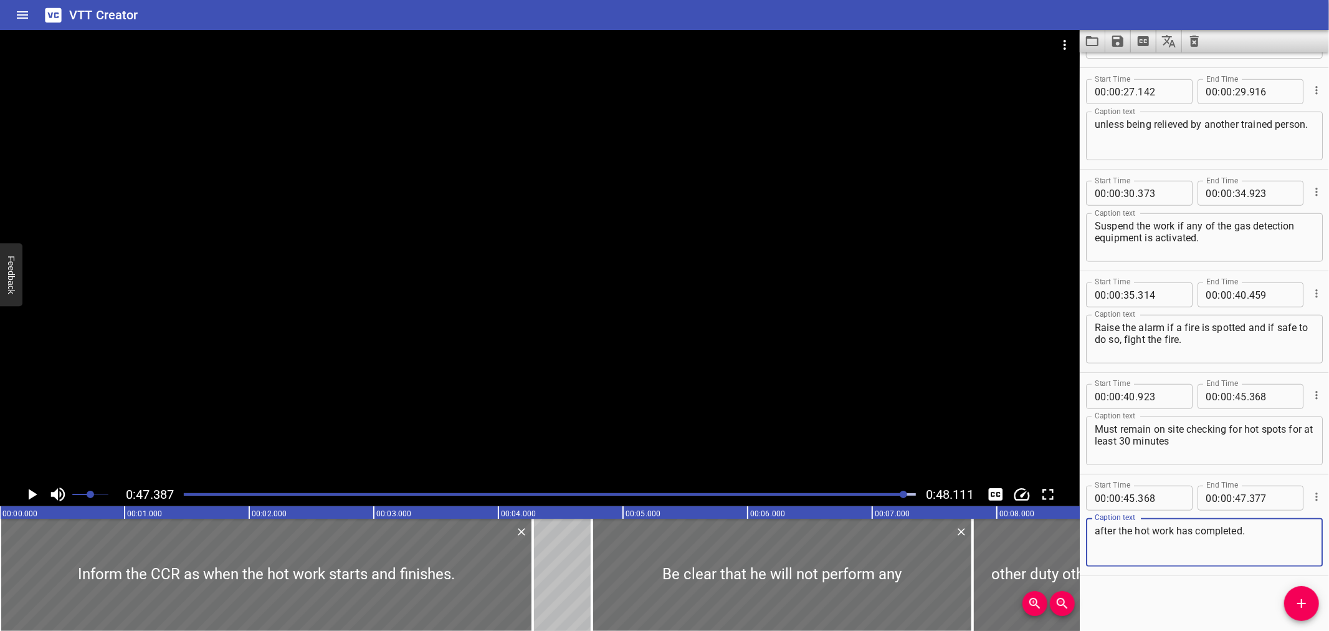
type textarea "after the hot work has completed."
click at [188, 495] on div "Play progress" at bounding box center [539, 494] width 732 height 2
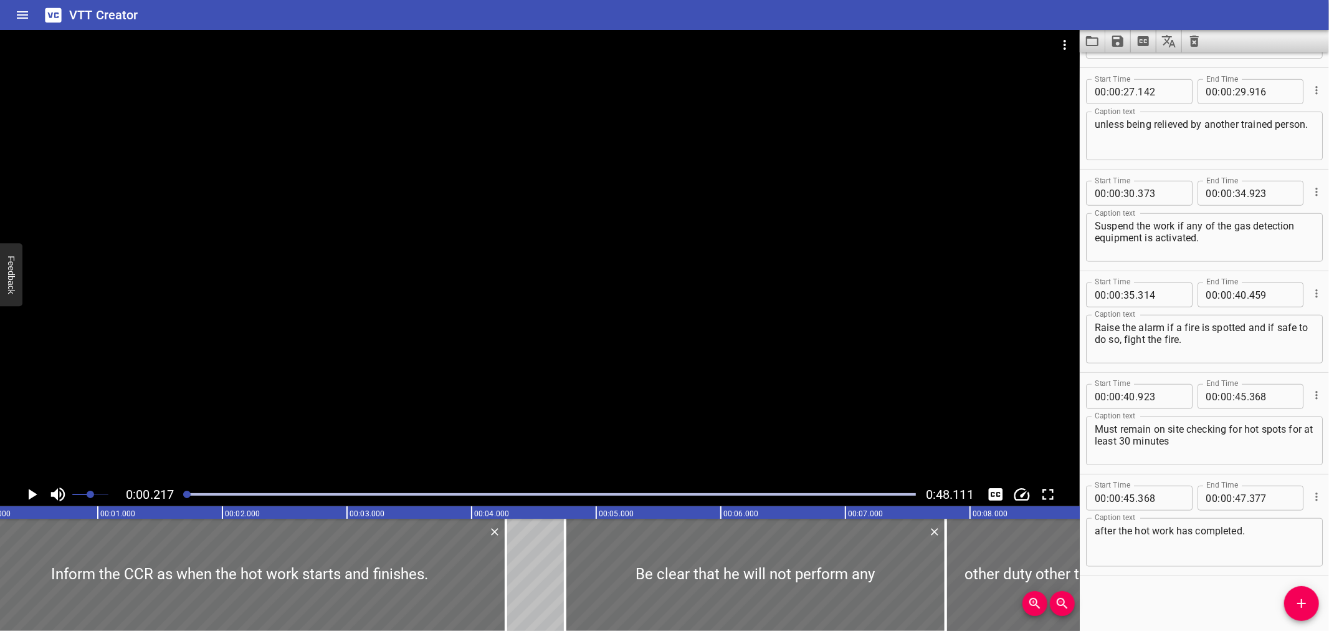
click at [209, 444] on div at bounding box center [540, 256] width 1080 height 452
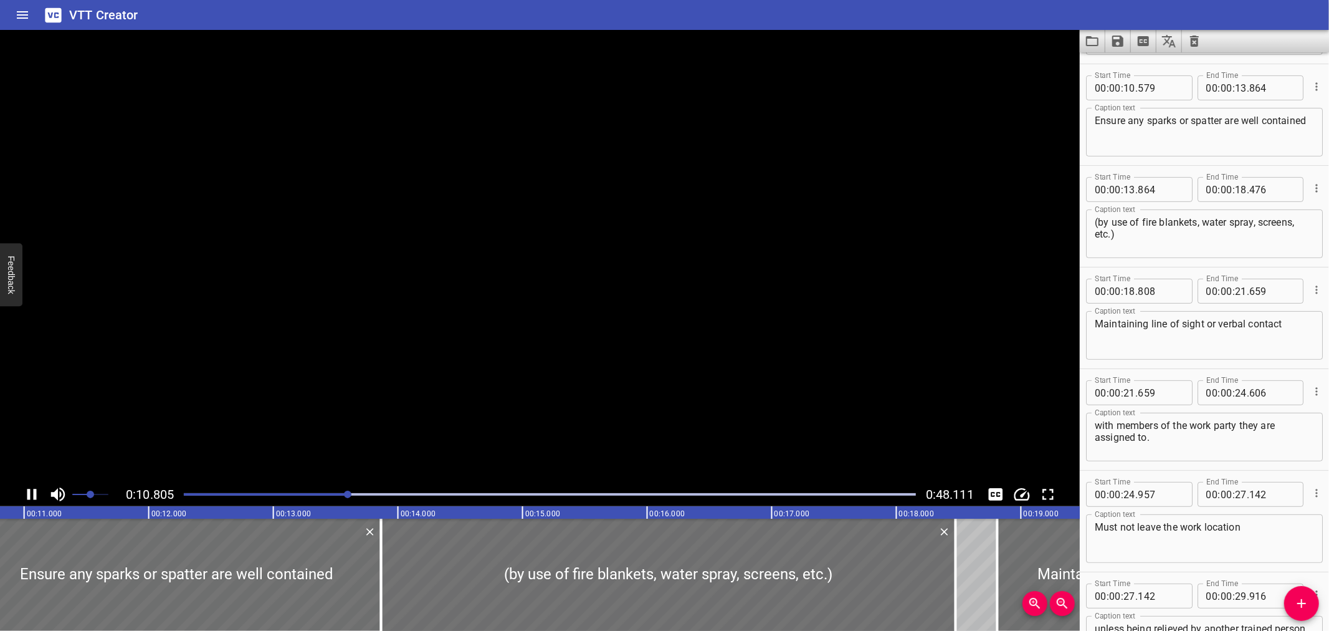
scroll to position [304, 0]
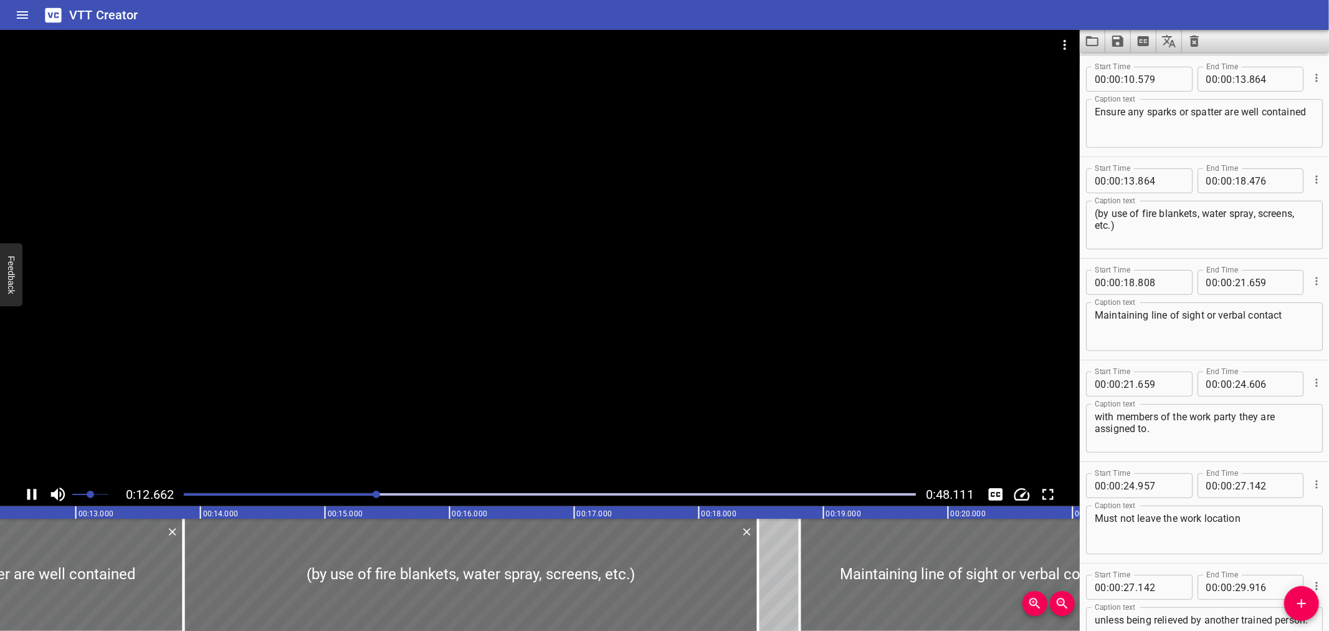
drag, startPoint x: 363, startPoint y: 380, endPoint x: 357, endPoint y: 383, distance: 7.3
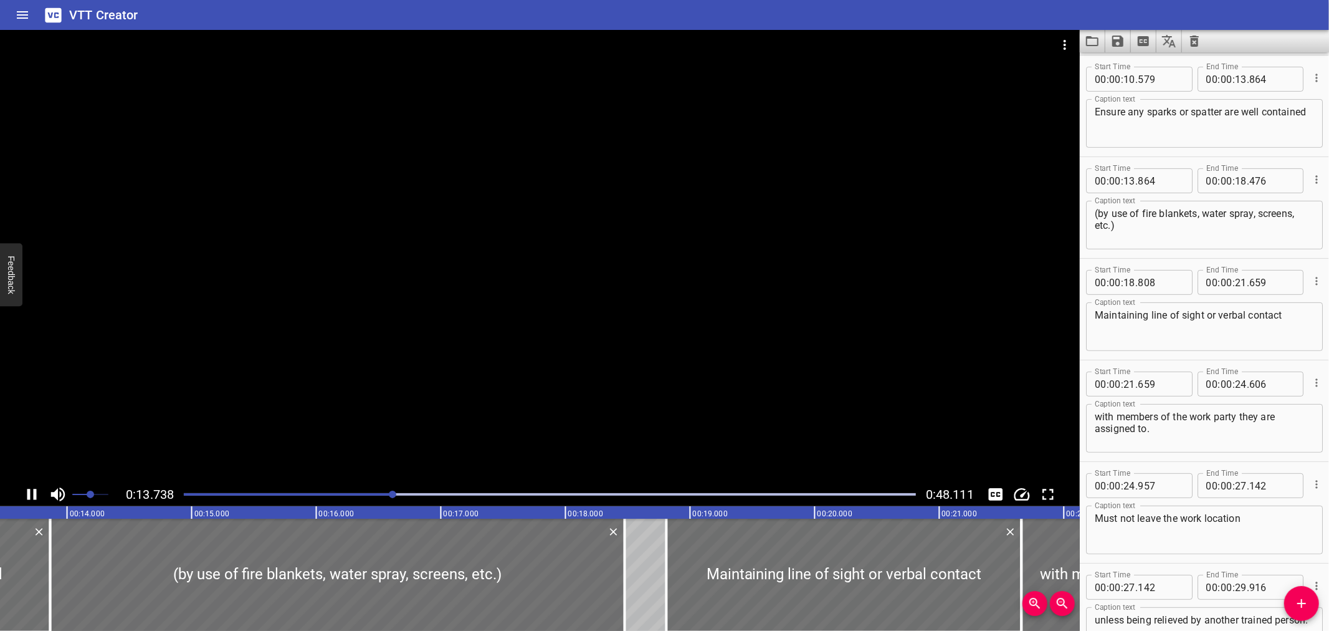
scroll to position [0, 1712]
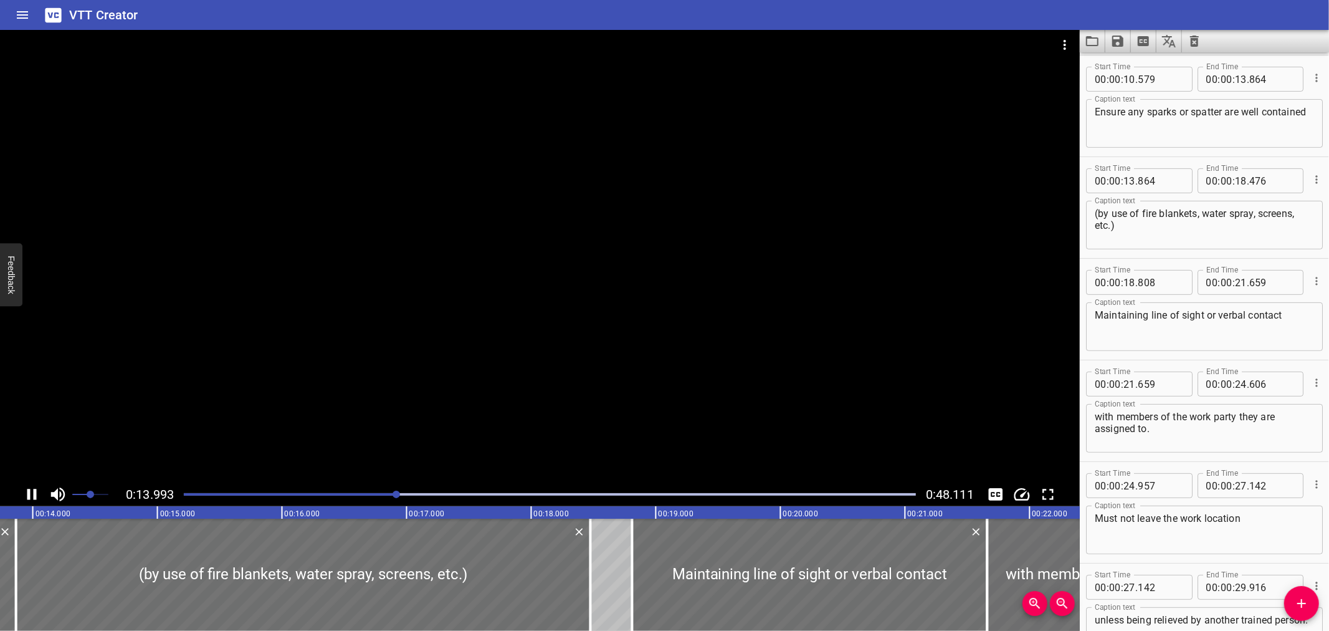
drag, startPoint x: 357, startPoint y: 383, endPoint x: 505, endPoint y: 13, distance: 398.5
click at [505, 13] on div "VTT Creator" at bounding box center [664, 15] width 1329 height 30
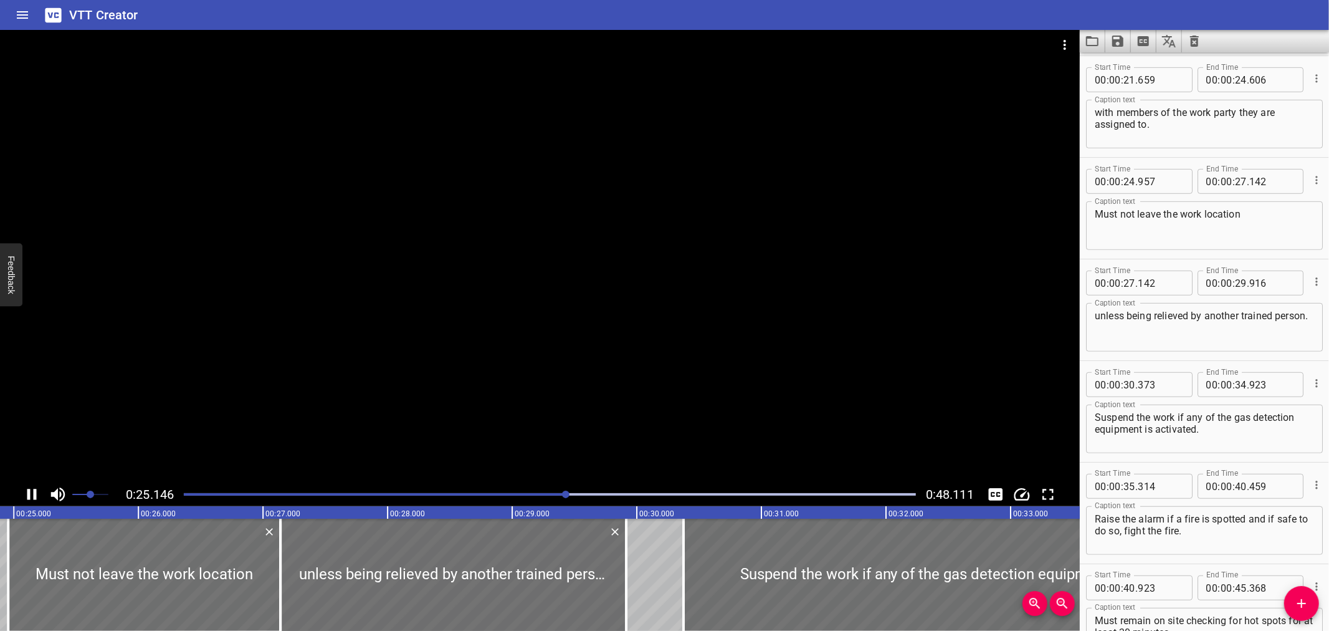
scroll to position [711, 0]
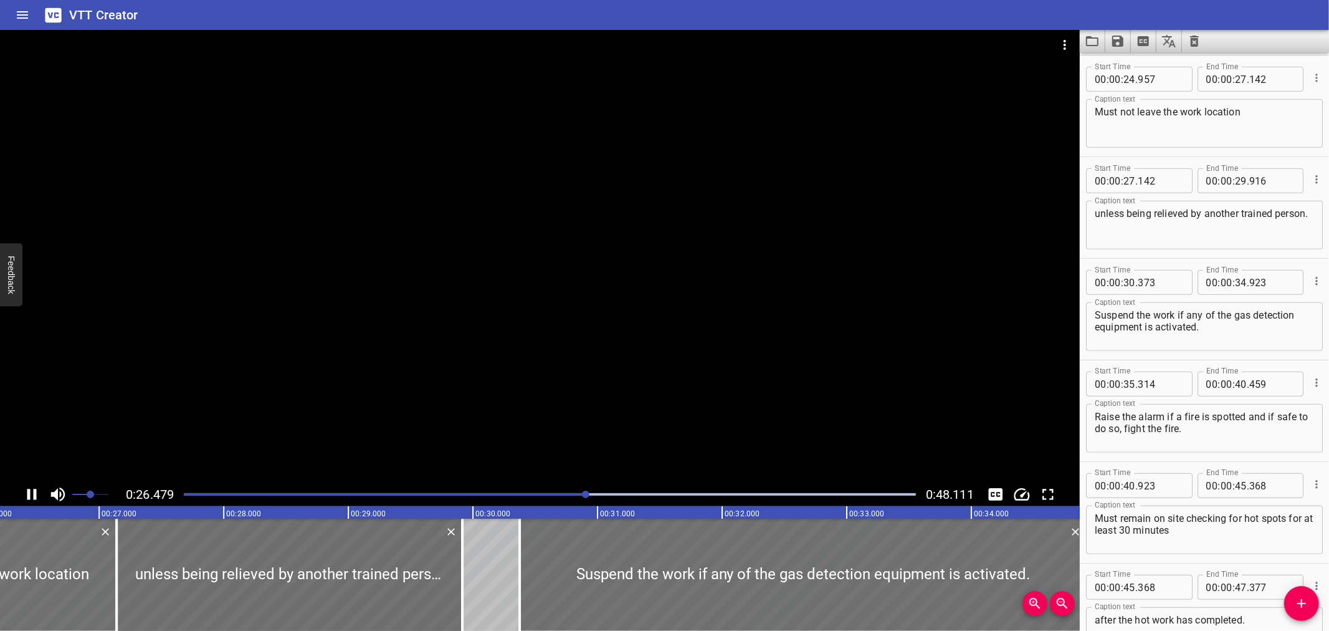
click at [426, 309] on div at bounding box center [540, 256] width 1080 height 452
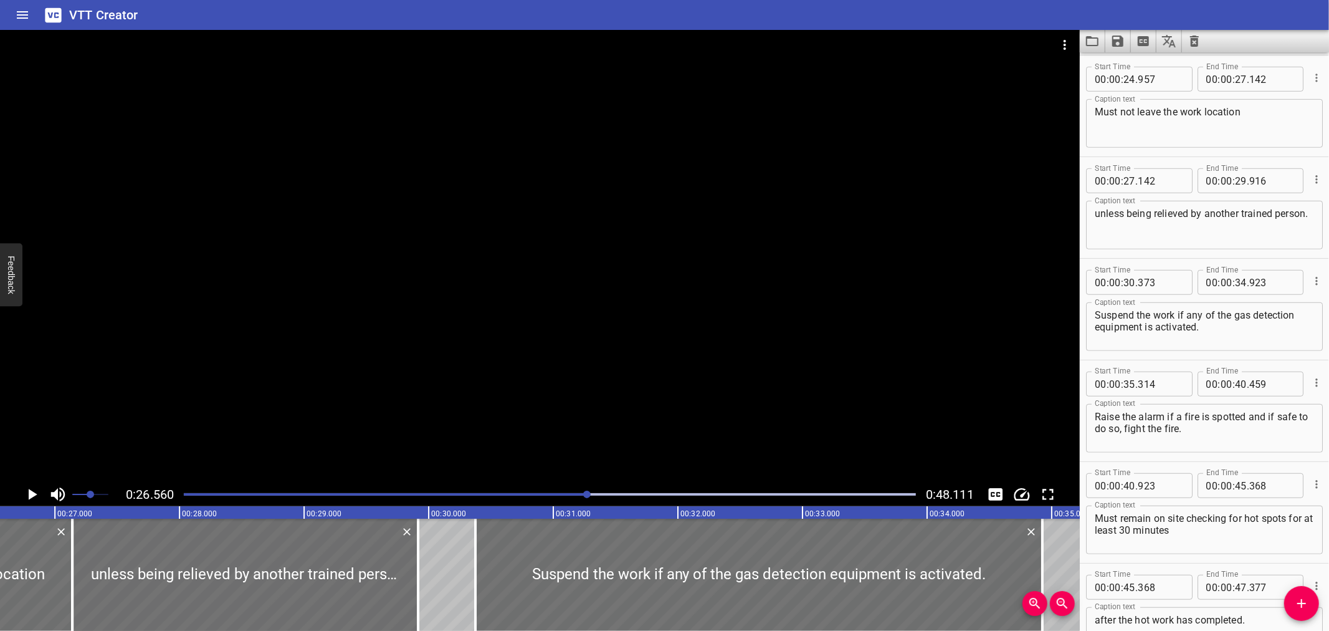
click at [435, 312] on div at bounding box center [540, 256] width 1080 height 452
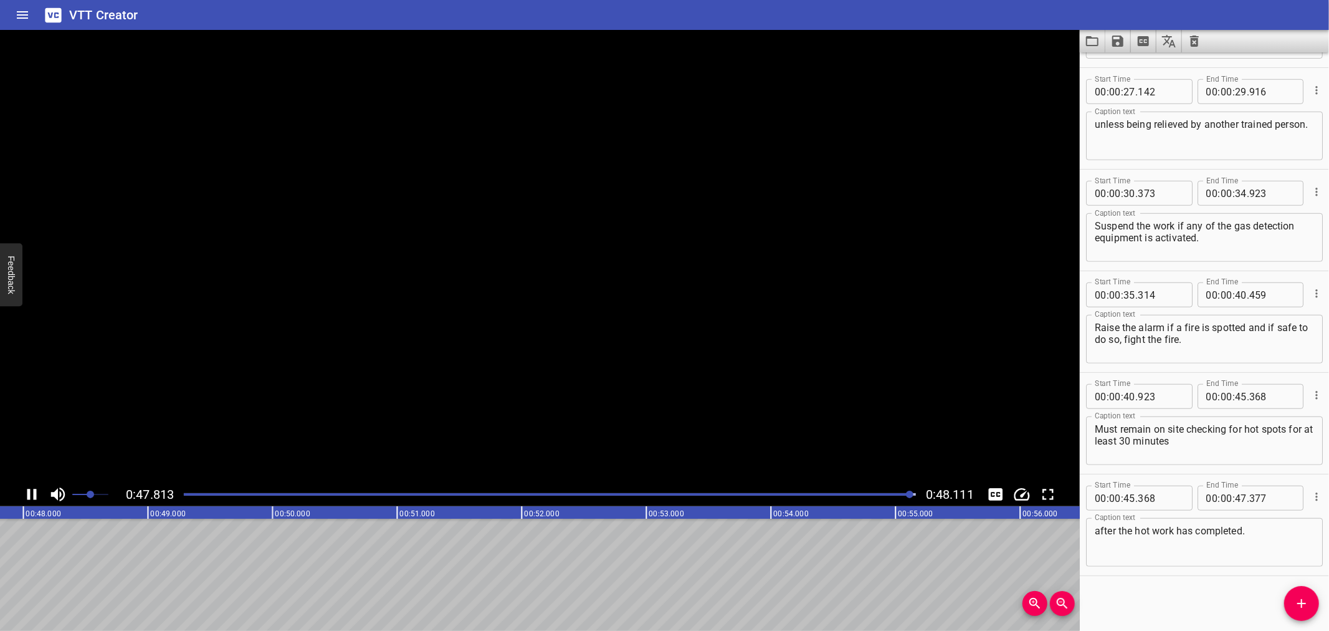
scroll to position [0, 5997]
drag, startPoint x: 436, startPoint y: 309, endPoint x: 1113, endPoint y: 38, distance: 728.3
click at [1113, 38] on icon "Save captions to file" at bounding box center [1118, 41] width 11 height 11
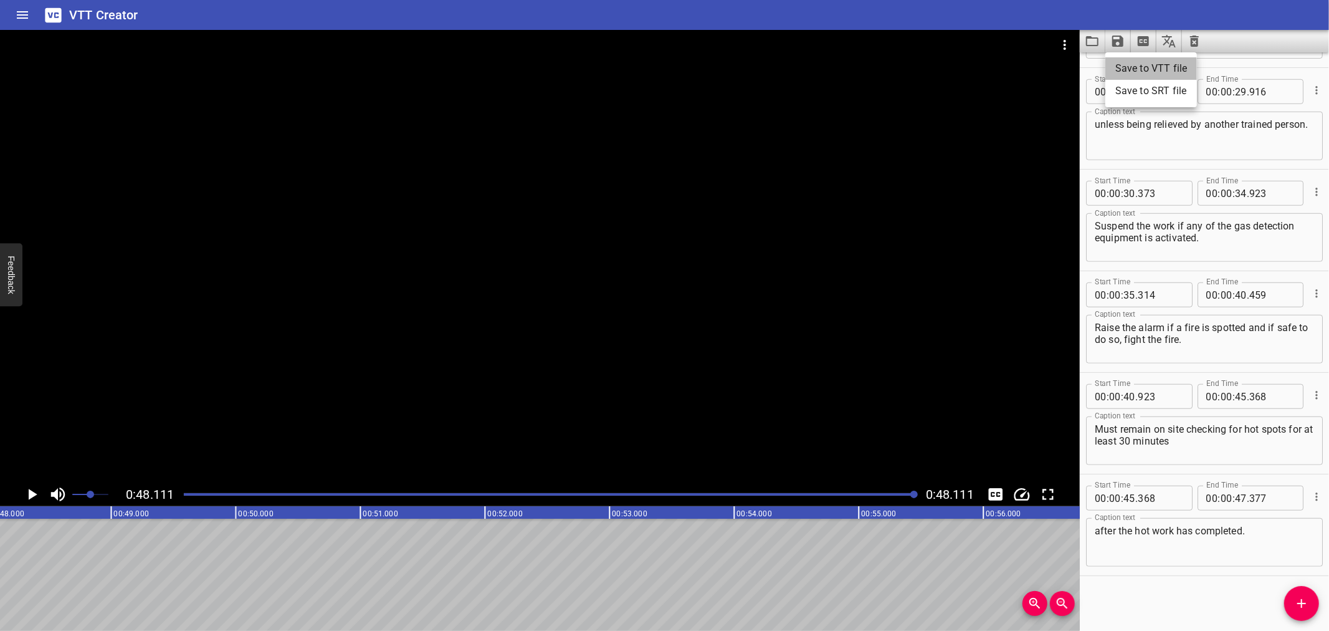
click at [1135, 70] on li "Save to VTT file" at bounding box center [1152, 68] width 92 height 22
click at [1191, 44] on icon "Clear captions" at bounding box center [1194, 41] width 15 height 15
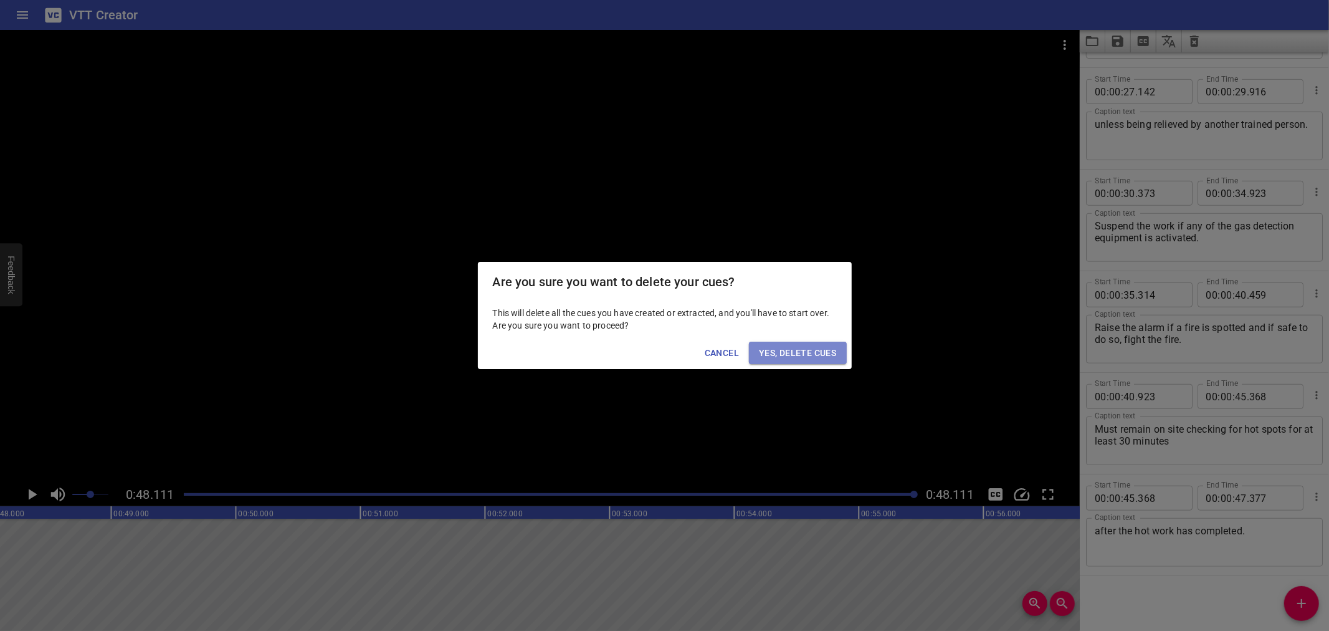
click at [795, 358] on span "Yes, Delete Cues" at bounding box center [797, 353] width 77 height 16
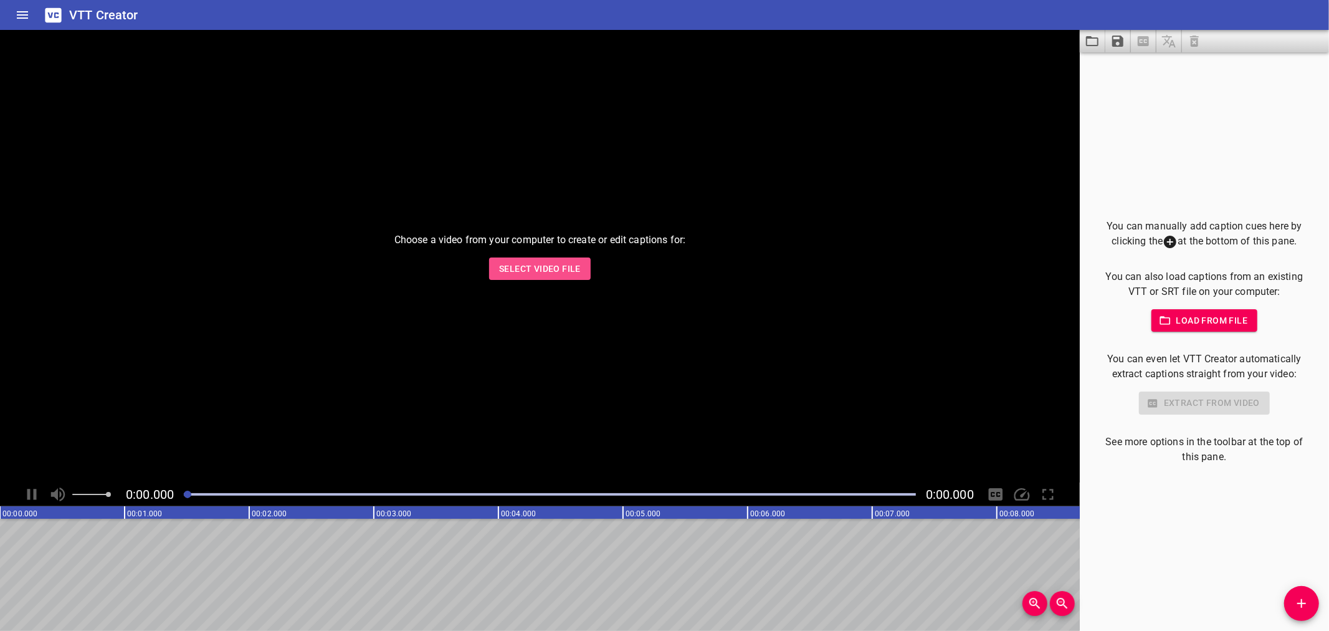
click at [539, 262] on span "Select Video File" at bounding box center [540, 269] width 82 height 16
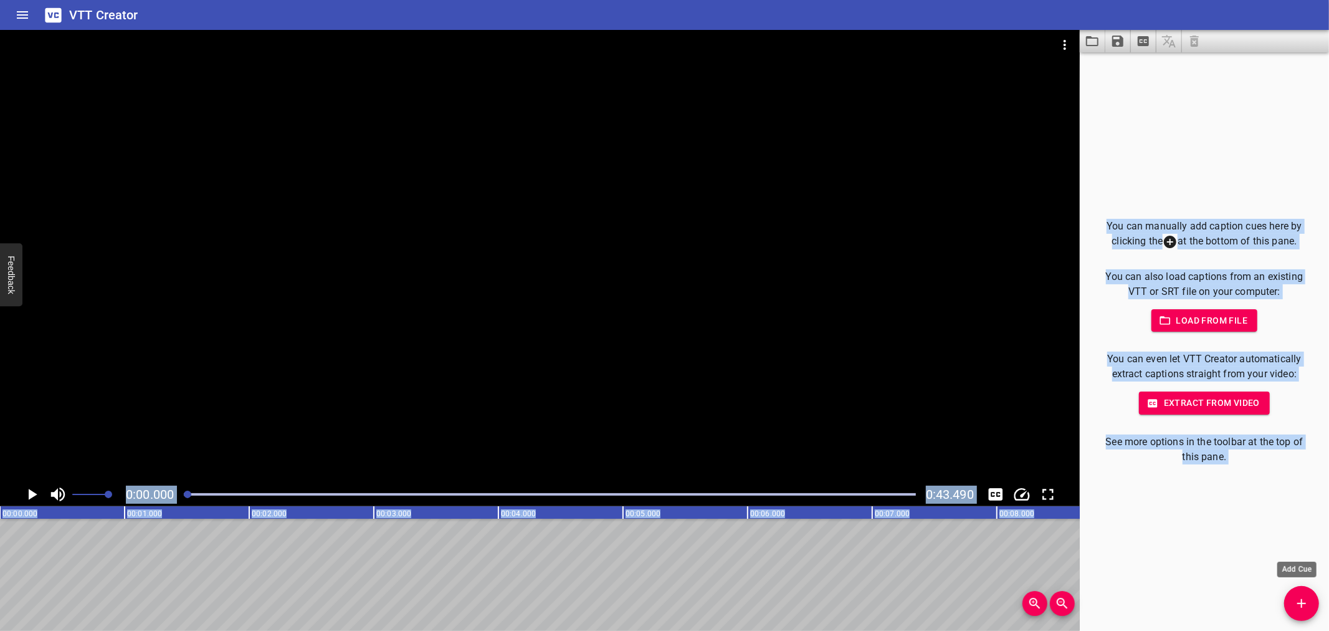
drag, startPoint x: 328, startPoint y: 339, endPoint x: 1307, endPoint y: 606, distance: 1014.2
click at [1307, 606] on main "0:00.000 0:43.490 00:00.000 00:01.000 00:02.000 00:03.000 00:04.000 00:05.000 0…" at bounding box center [664, 330] width 1329 height 601
click at [1307, 605] on icon "Add Cue" at bounding box center [1302, 603] width 15 height 15
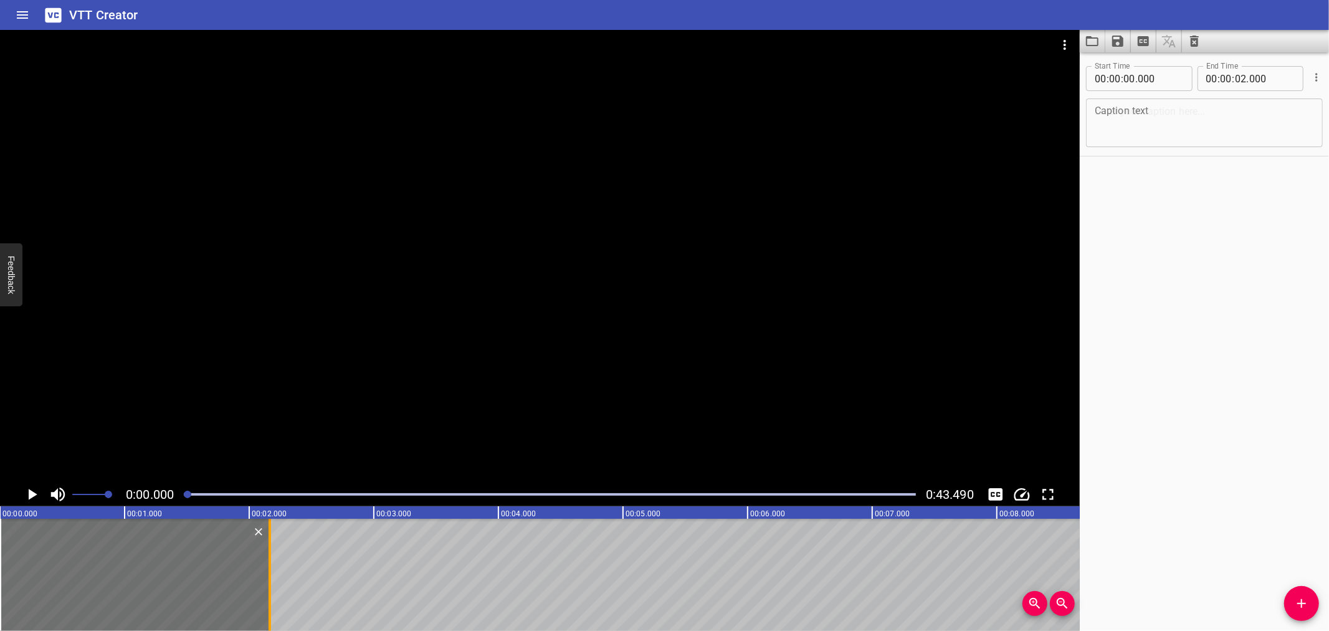
drag, startPoint x: 252, startPoint y: 565, endPoint x: 272, endPoint y: 563, distance: 20.7
click at [272, 563] on div at bounding box center [270, 575] width 12 height 112
type input "165"
click at [181, 344] on div at bounding box center [540, 256] width 1080 height 452
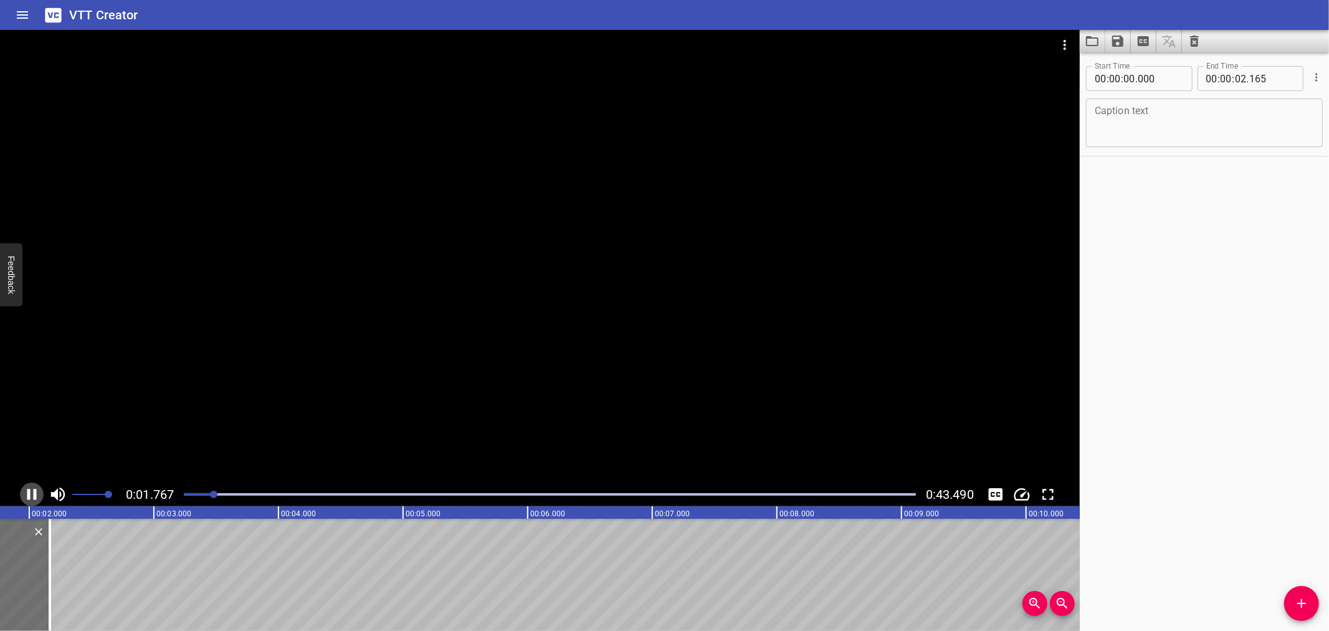
click at [32, 486] on icon "Play/Pause" at bounding box center [31, 494] width 19 height 19
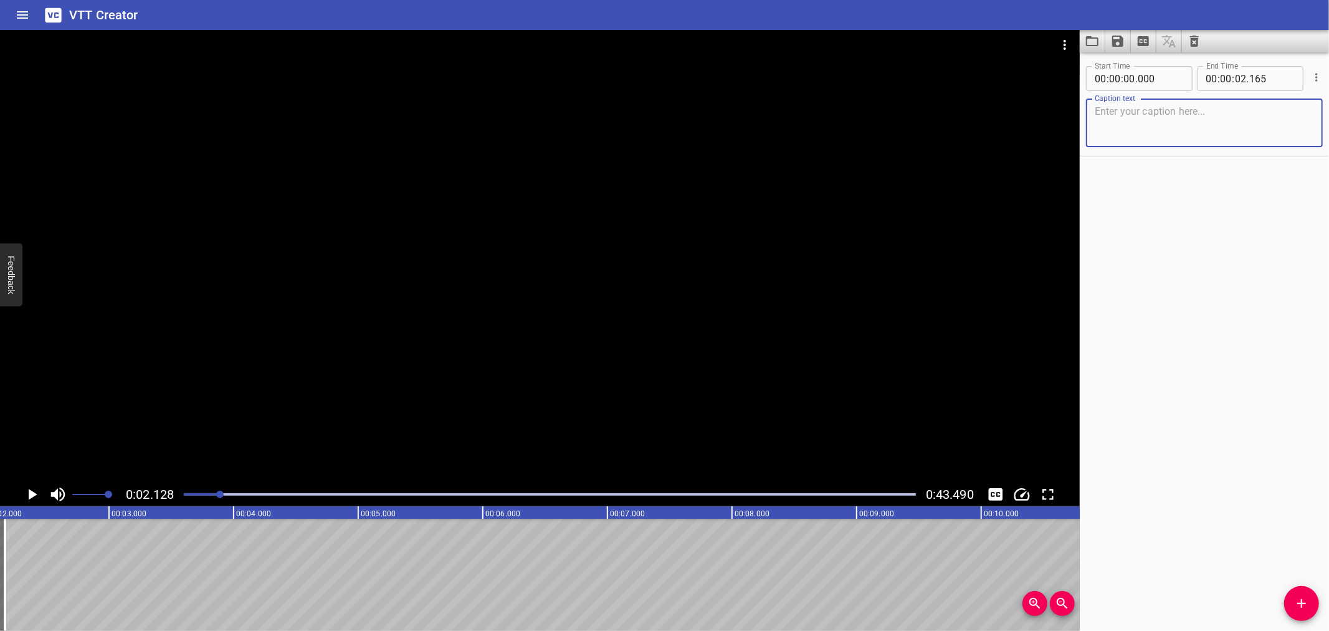
click at [1120, 128] on textarea at bounding box center [1204, 123] width 219 height 36
paste textarea "Fire Watcher PPE"
type textarea "Fire Watcher PPE"
click at [1297, 593] on button "Add Cue" at bounding box center [1302, 603] width 35 height 35
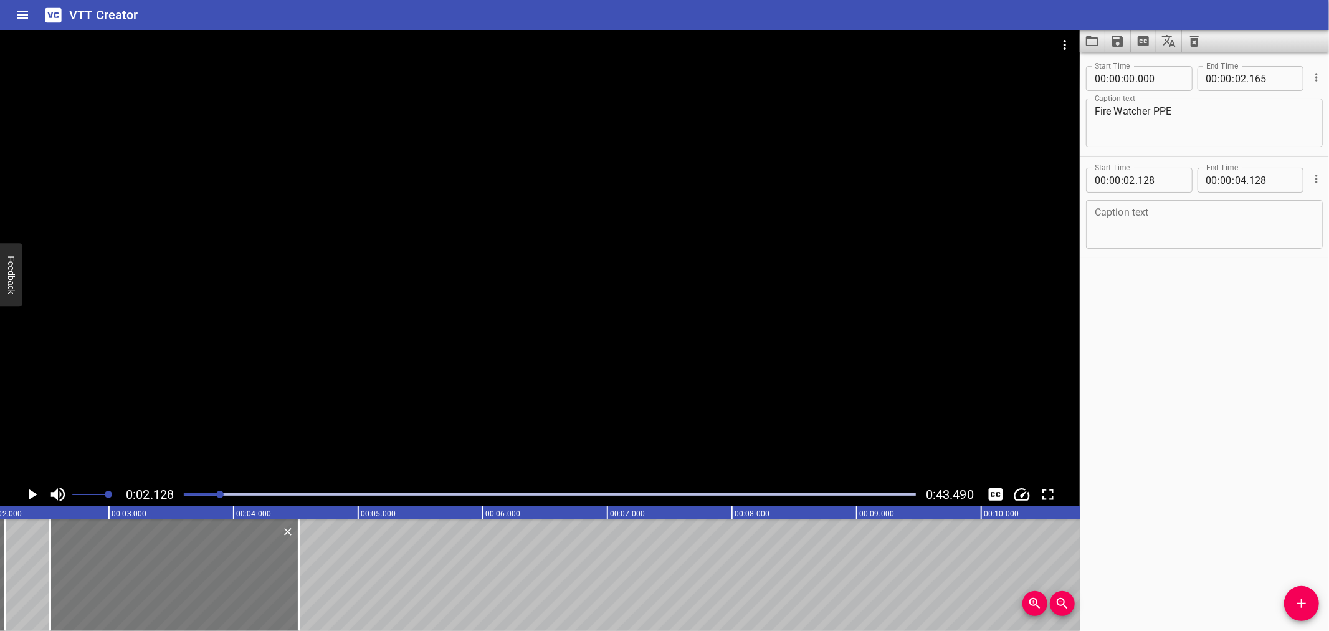
drag, startPoint x: 173, startPoint y: 562, endPoint x: 223, endPoint y: 565, distance: 49.4
click at [223, 565] on div at bounding box center [174, 575] width 249 height 112
type input "523"
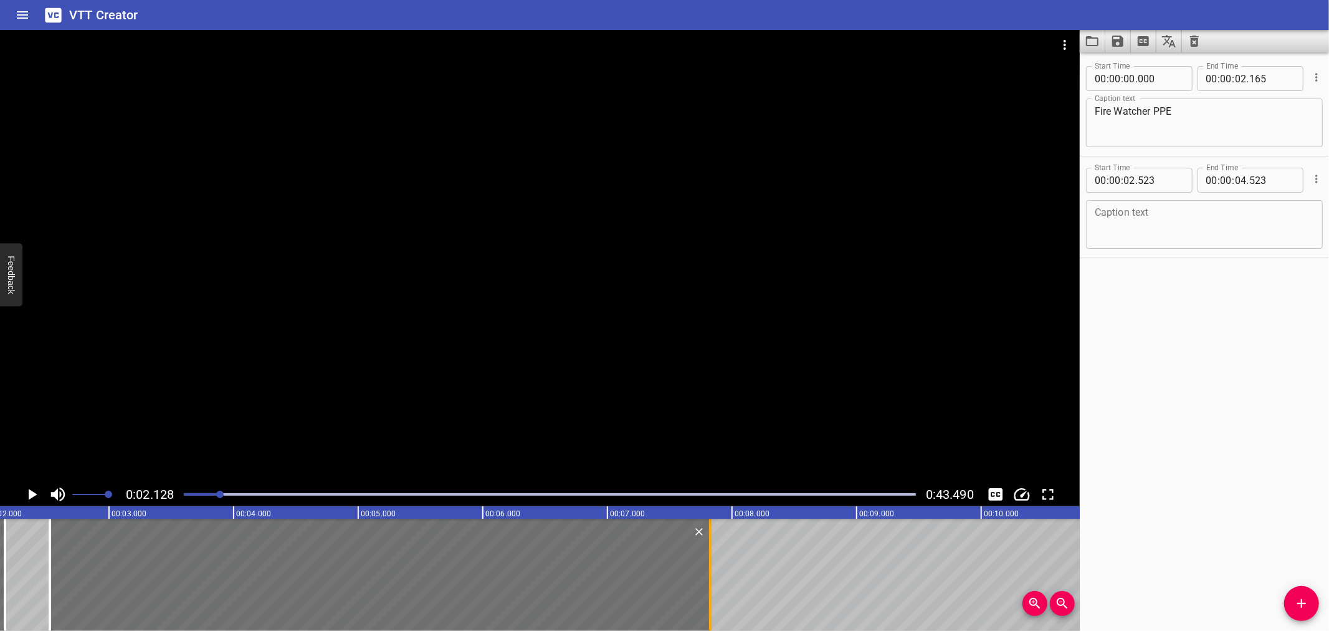
drag, startPoint x: 300, startPoint y: 565, endPoint x: 708, endPoint y: 573, distance: 407.7
click at [708, 573] on div at bounding box center [710, 575] width 12 height 112
type input "07"
type input "793"
click at [509, 259] on div at bounding box center [540, 256] width 1080 height 452
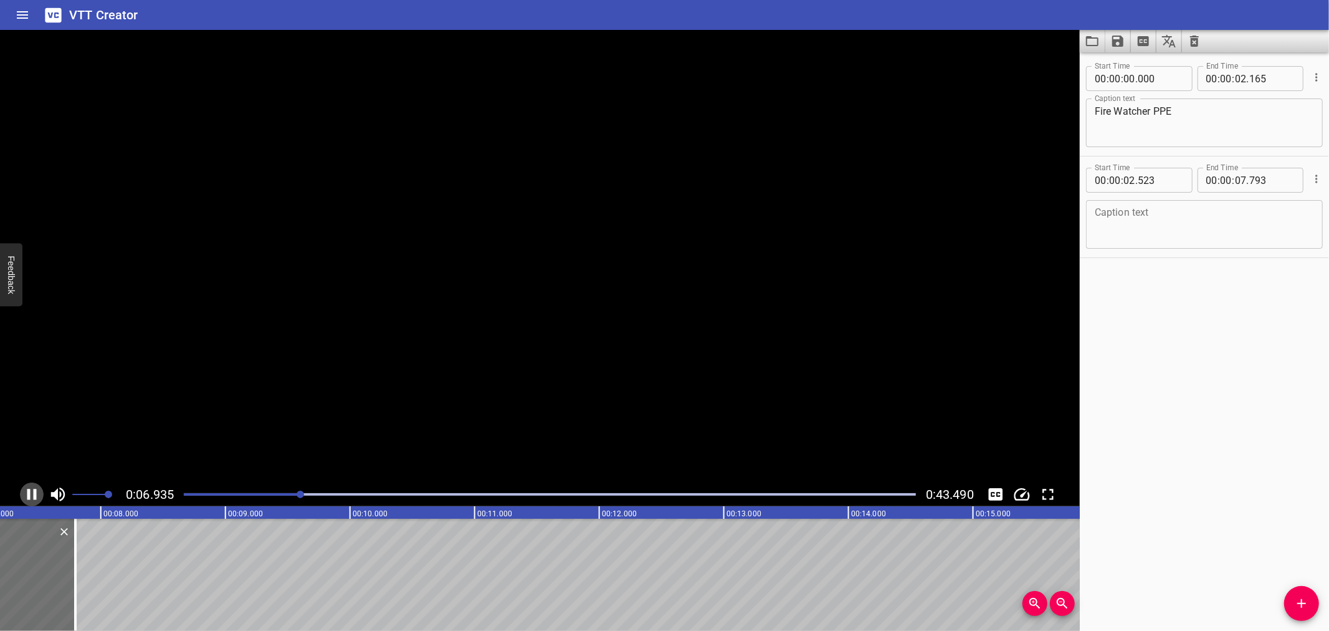
click at [32, 489] on icon "Play/Pause" at bounding box center [31, 494] width 19 height 19
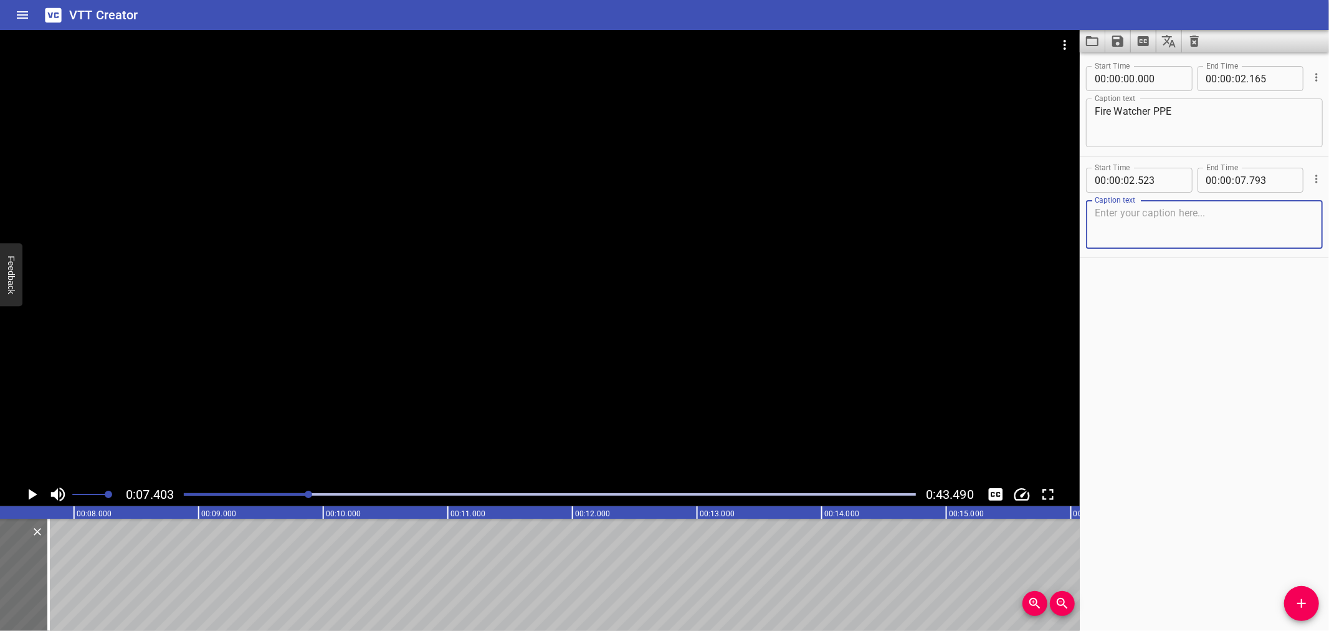
click at [1178, 213] on textarea at bounding box center [1204, 225] width 219 height 36
paste textarea "The firewatcher must wear approved PPE and before the hot work can begin:"
click at [1305, 214] on div "The firewatcher must wear approved PPE and before the hot work can begin: Capti…" at bounding box center [1204, 224] width 237 height 49
click at [1300, 209] on textarea "The firewatcher must wear approved PPE and before the hot work can begin:" at bounding box center [1204, 225] width 219 height 36
type textarea "The firewatcher must wear approved PPE and before the hot work can begin:"
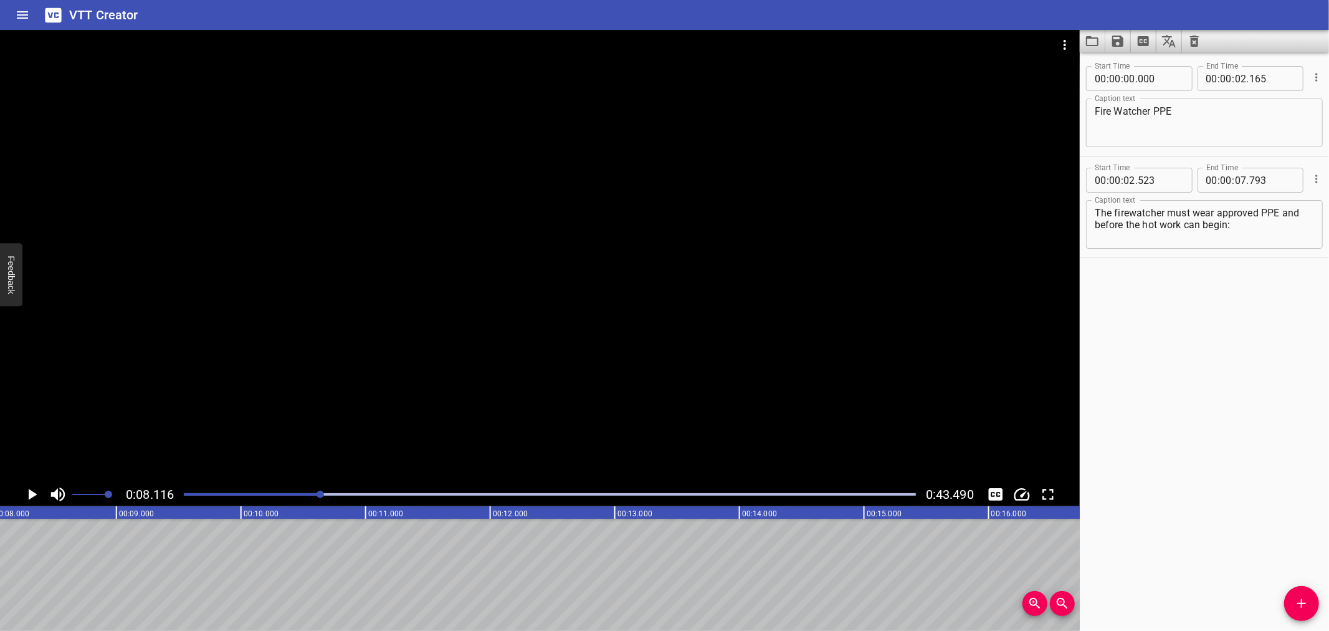
scroll to position [0, 1012]
click at [1304, 605] on icon "Add Cue" at bounding box center [1302, 603] width 15 height 15
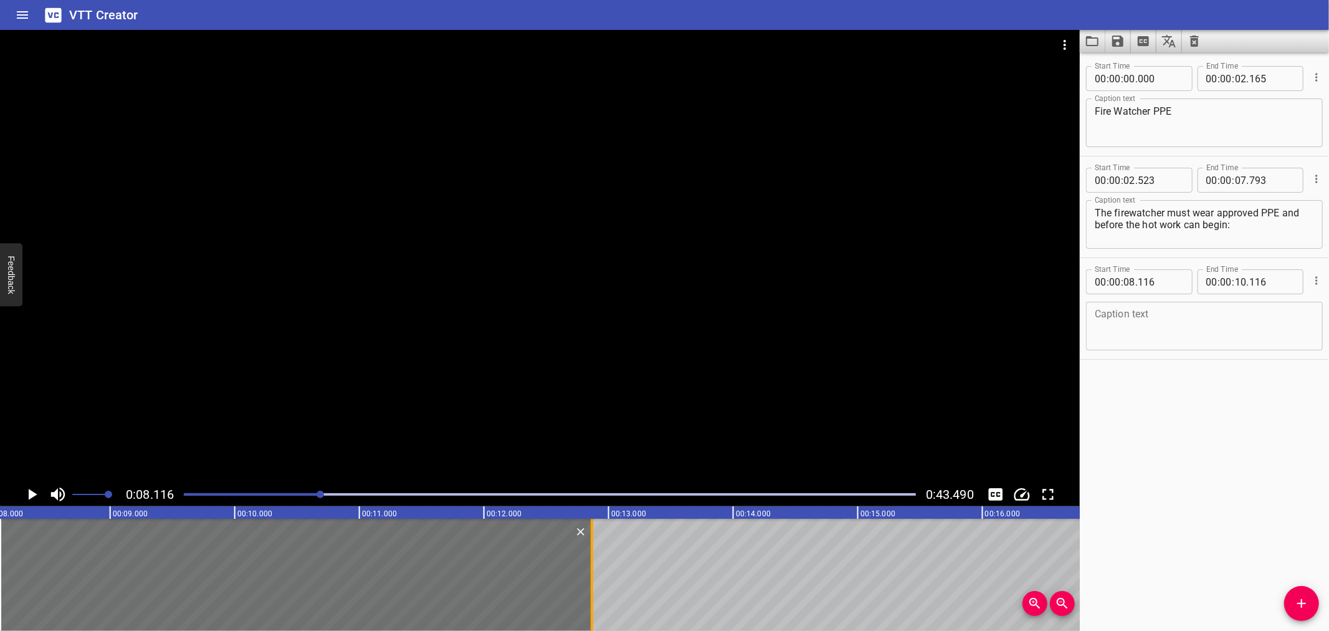
drag, startPoint x: 246, startPoint y: 588, endPoint x: 588, endPoint y: 584, distance: 342.8
click at [588, 584] on div at bounding box center [592, 575] width 12 height 112
type input "12"
type input "866"
click at [514, 580] on div at bounding box center [300, 575] width 592 height 112
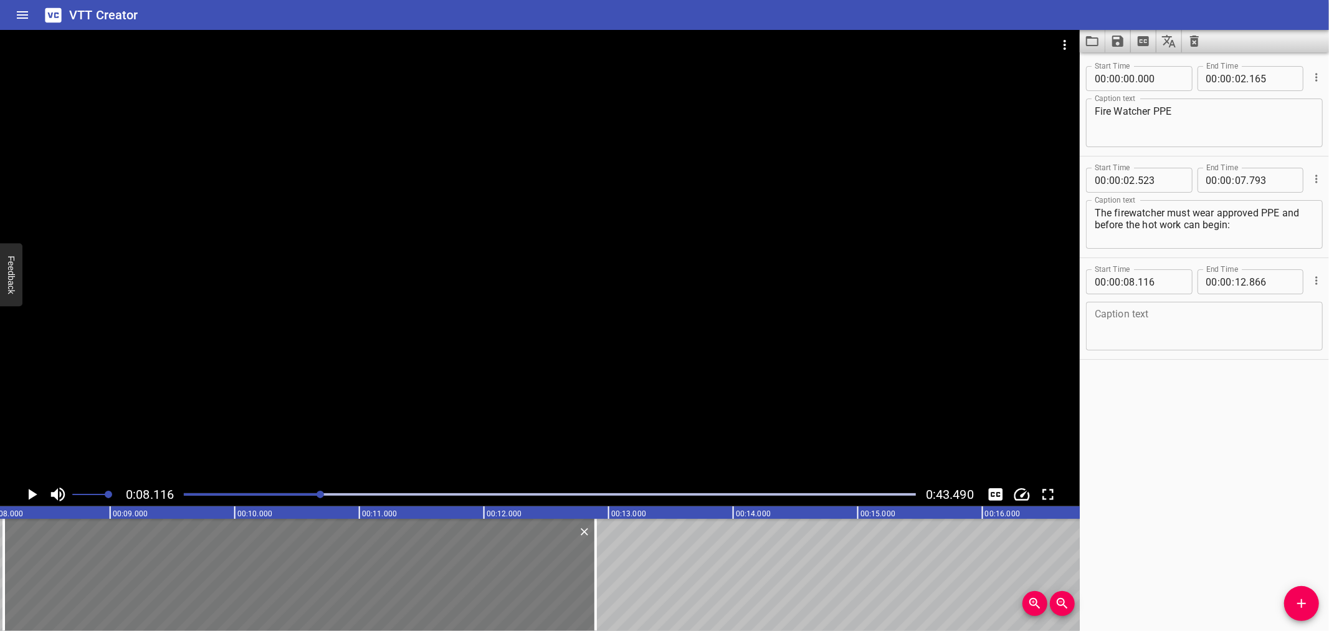
type input "146"
drag, startPoint x: 600, startPoint y: 577, endPoint x: 544, endPoint y: 578, distance: 55.5
click at [590, 580] on div at bounding box center [588, 575] width 12 height 112
type input "821"
click at [527, 575] on div at bounding box center [296, 575] width 583 height 112
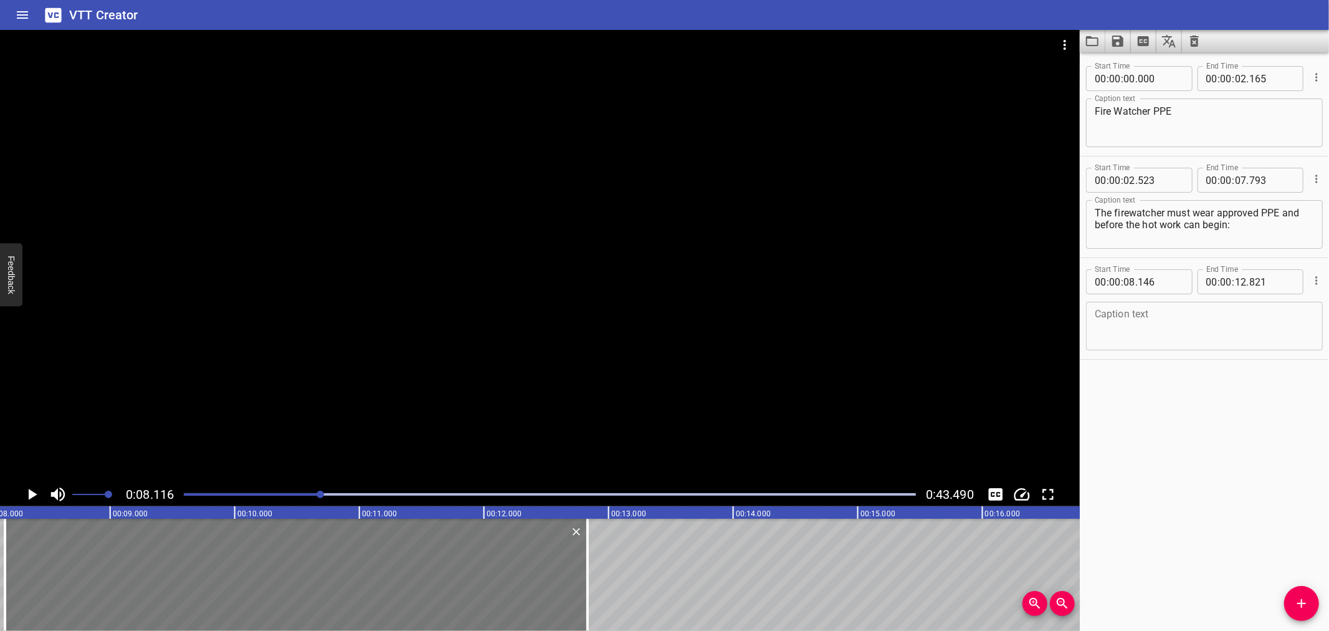
type input "156"
type input "831"
click at [1169, 328] on textarea at bounding box center [1204, 327] width 219 height 36
paste textarea "The PPE should suit the level of risk to which he may be exposed."
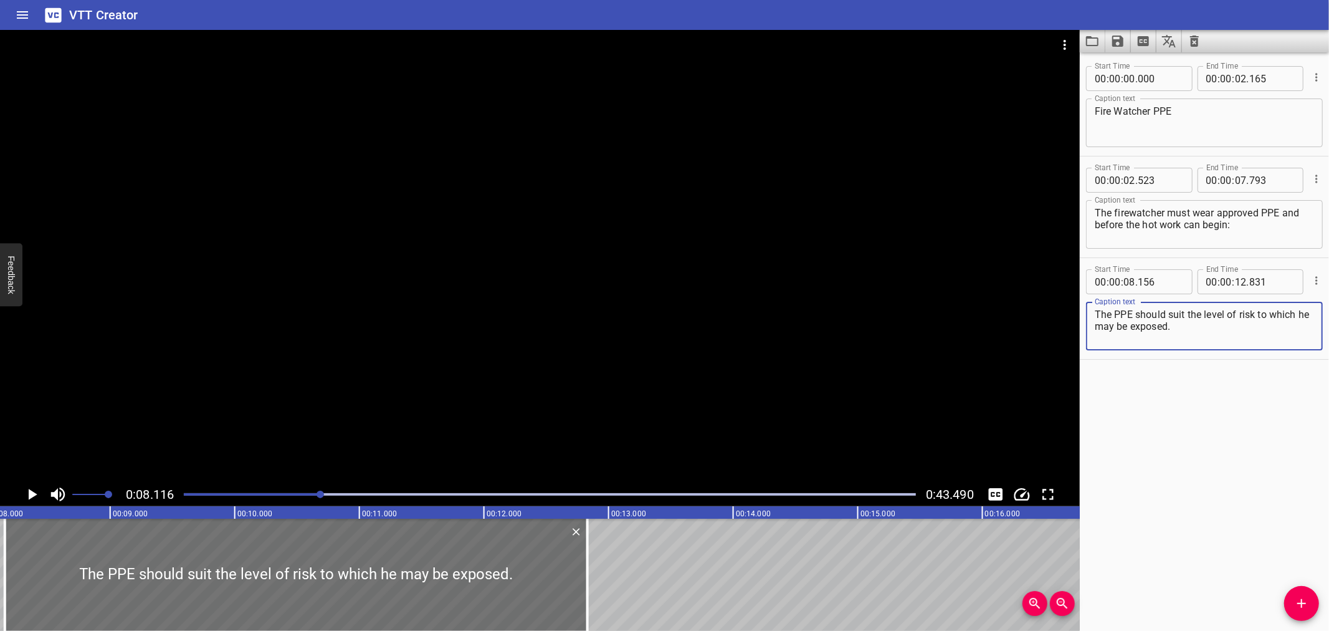
click at [1142, 318] on textarea "The PPE should suit the level of risk to which he may be exposed." at bounding box center [1204, 327] width 219 height 36
type textarea "The PPE should suit the level of risk to which he may be exposed."
click at [501, 320] on div at bounding box center [540, 256] width 1080 height 452
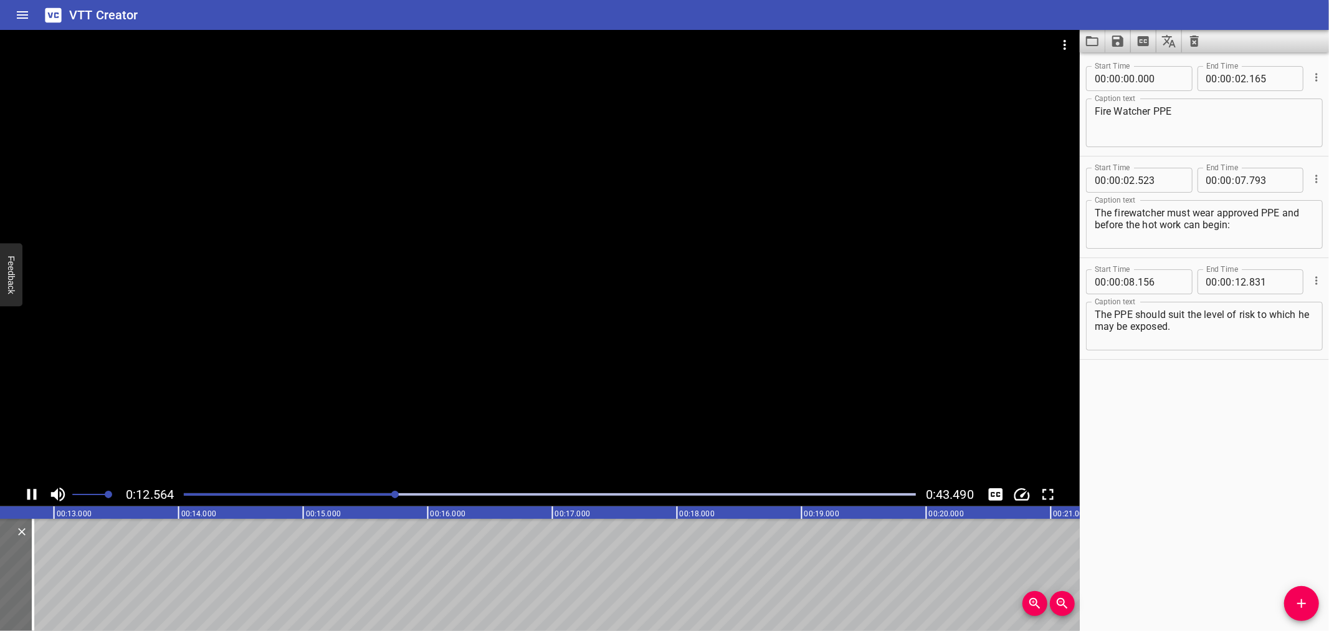
click at [21, 486] on div "0:12.564 0:43.490" at bounding box center [540, 494] width 1080 height 24
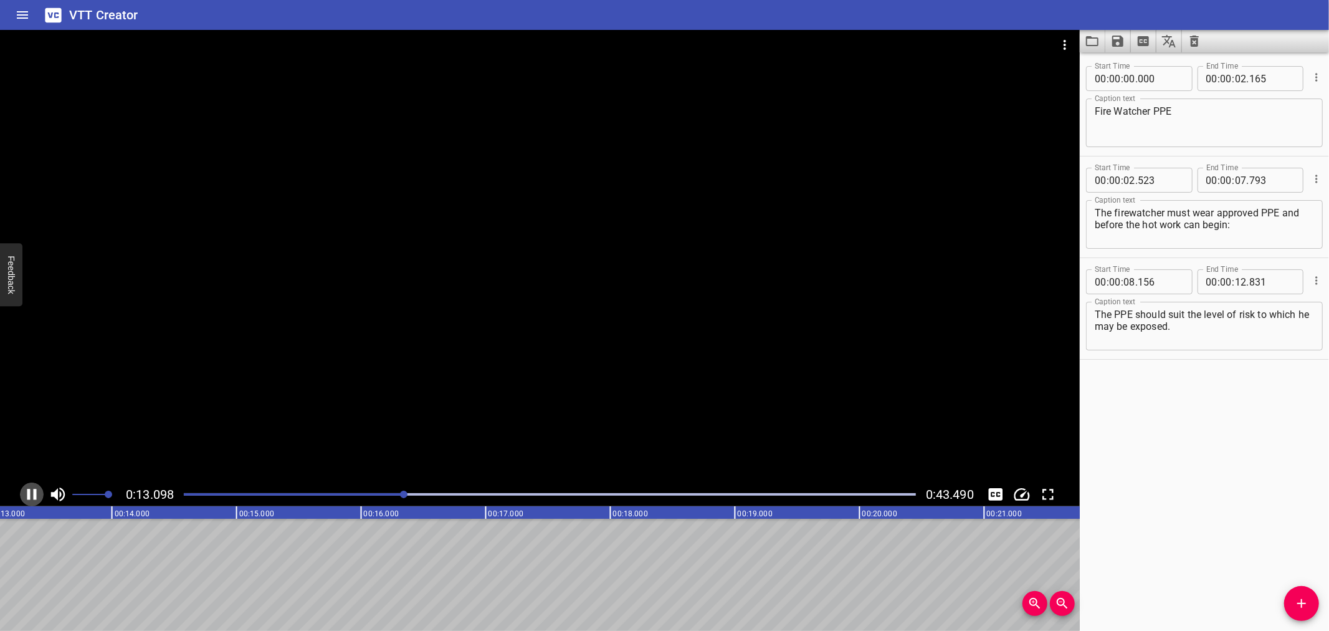
click at [29, 489] on icon "Play/Pause" at bounding box center [31, 494] width 9 height 11
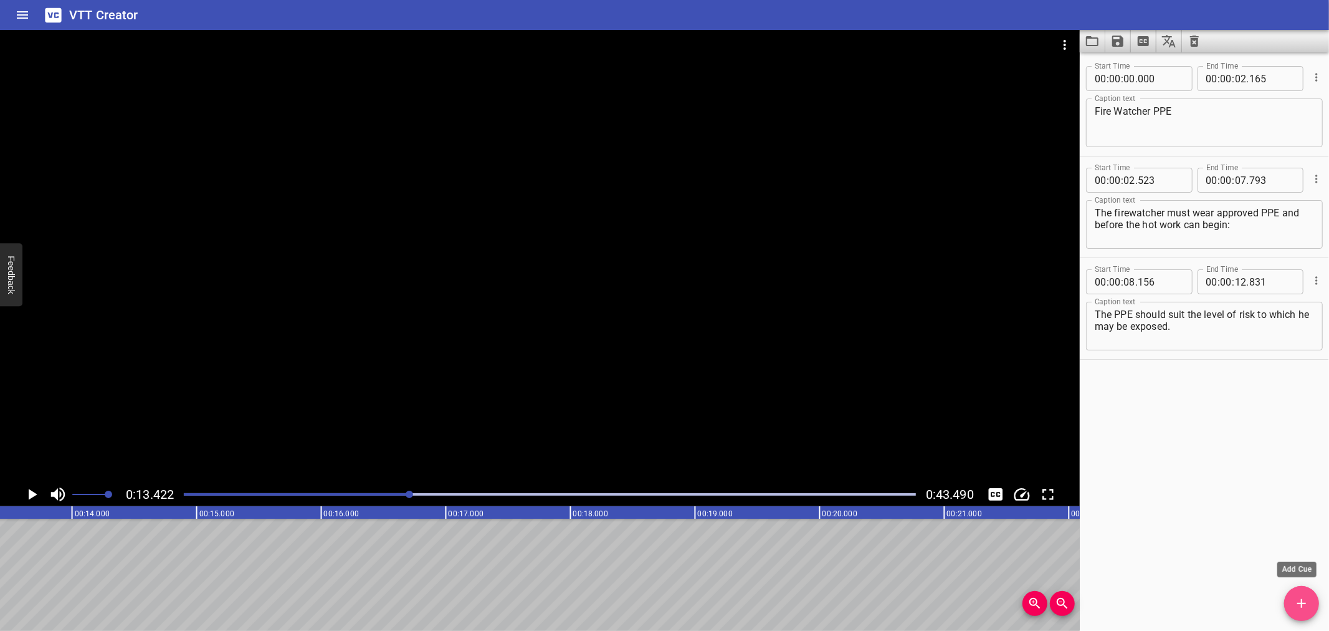
drag, startPoint x: 1304, startPoint y: 607, endPoint x: 1180, endPoint y: 601, distance: 123.6
click at [1303, 607] on icon "Add Cue" at bounding box center [1302, 603] width 15 height 15
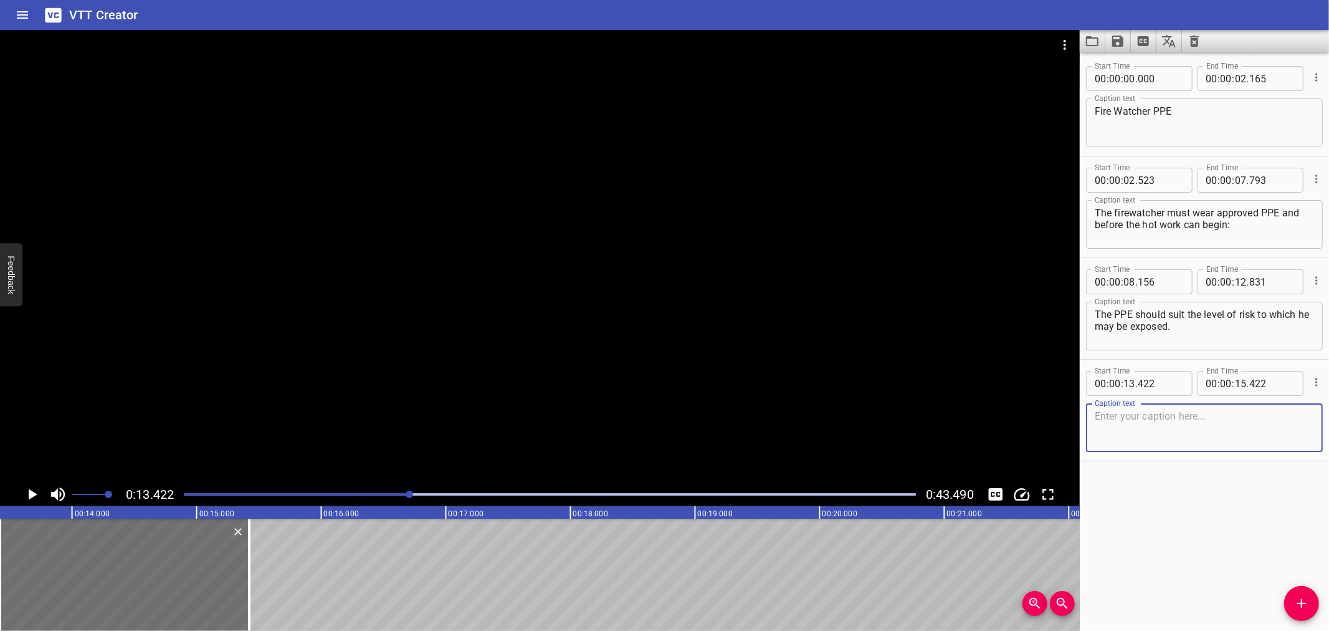
scroll to position [0, 1511]
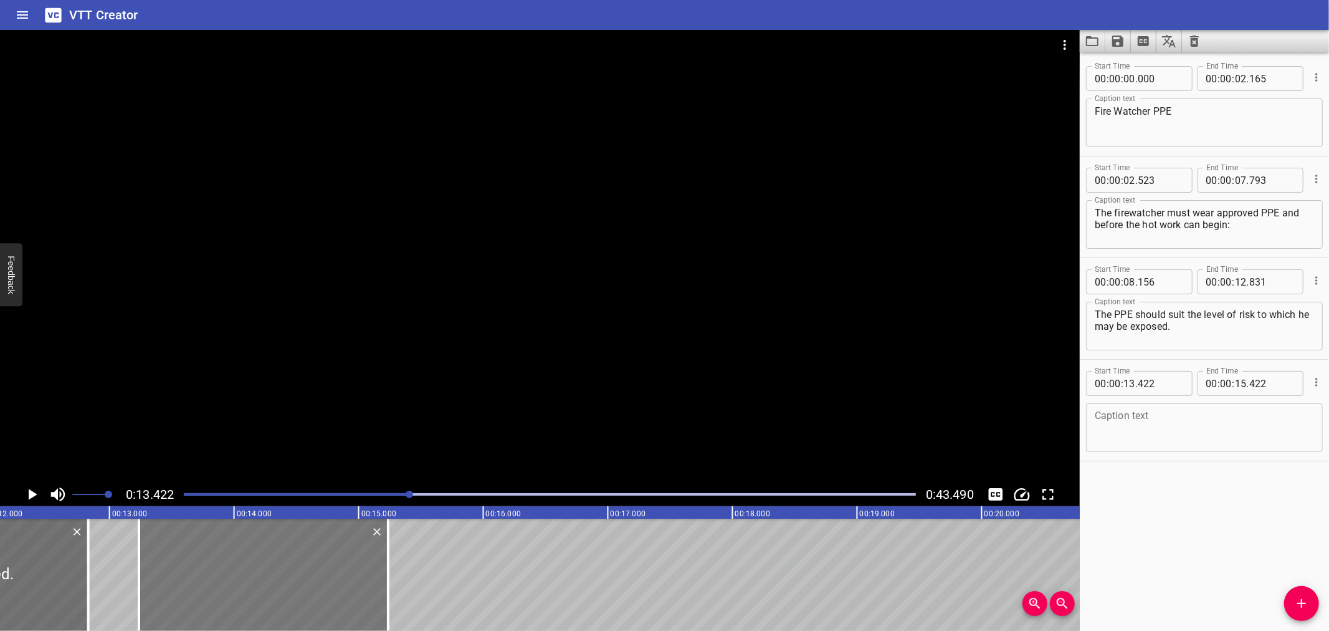
drag, startPoint x: 273, startPoint y: 574, endPoint x: 254, endPoint y: 575, distance: 19.3
click at [254, 575] on div at bounding box center [263, 575] width 249 height 112
type input "237"
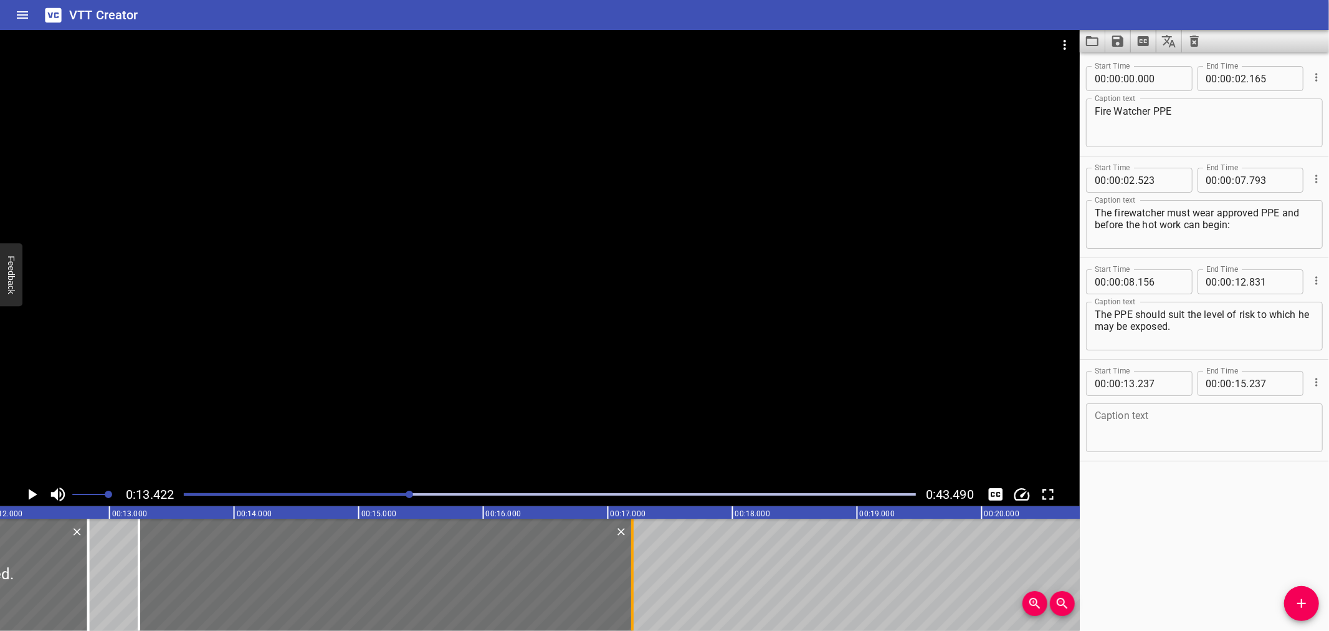
drag, startPoint x: 389, startPoint y: 577, endPoint x: 633, endPoint y: 577, distance: 244.3
click at [633, 577] on div at bounding box center [632, 575] width 12 height 112
type input "17"
type input "197"
click at [359, 431] on div at bounding box center [540, 256] width 1080 height 452
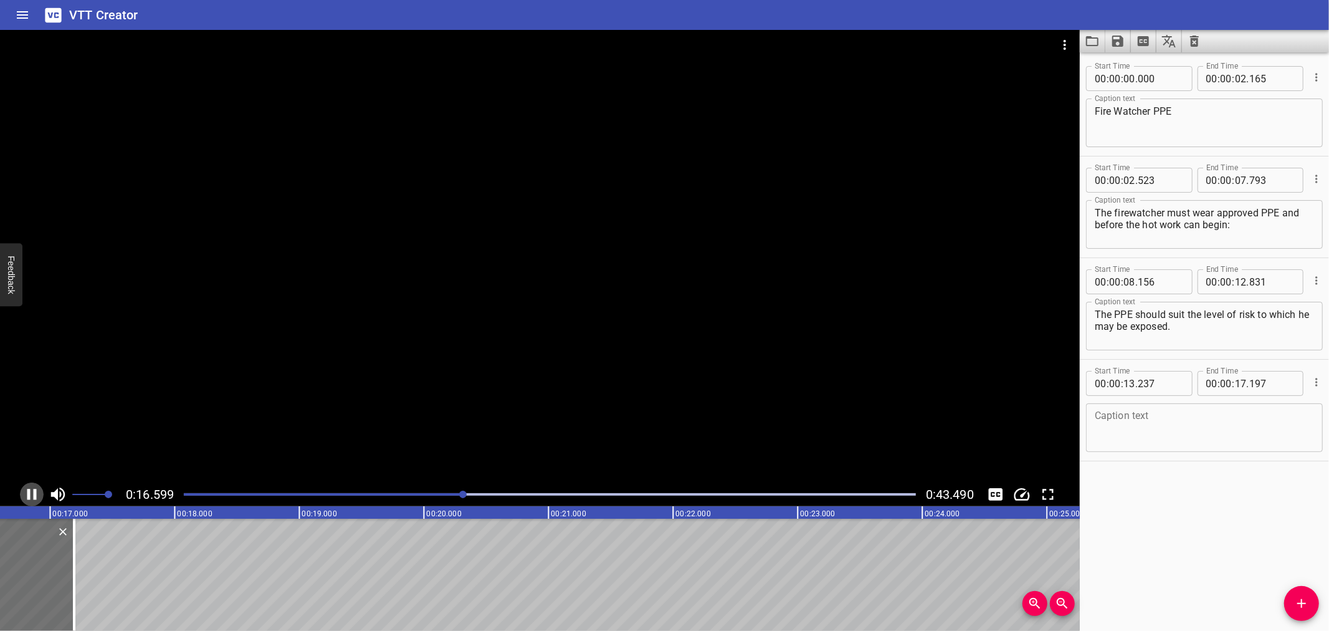
click at [24, 493] on icon "Play/Pause" at bounding box center [31, 494] width 19 height 19
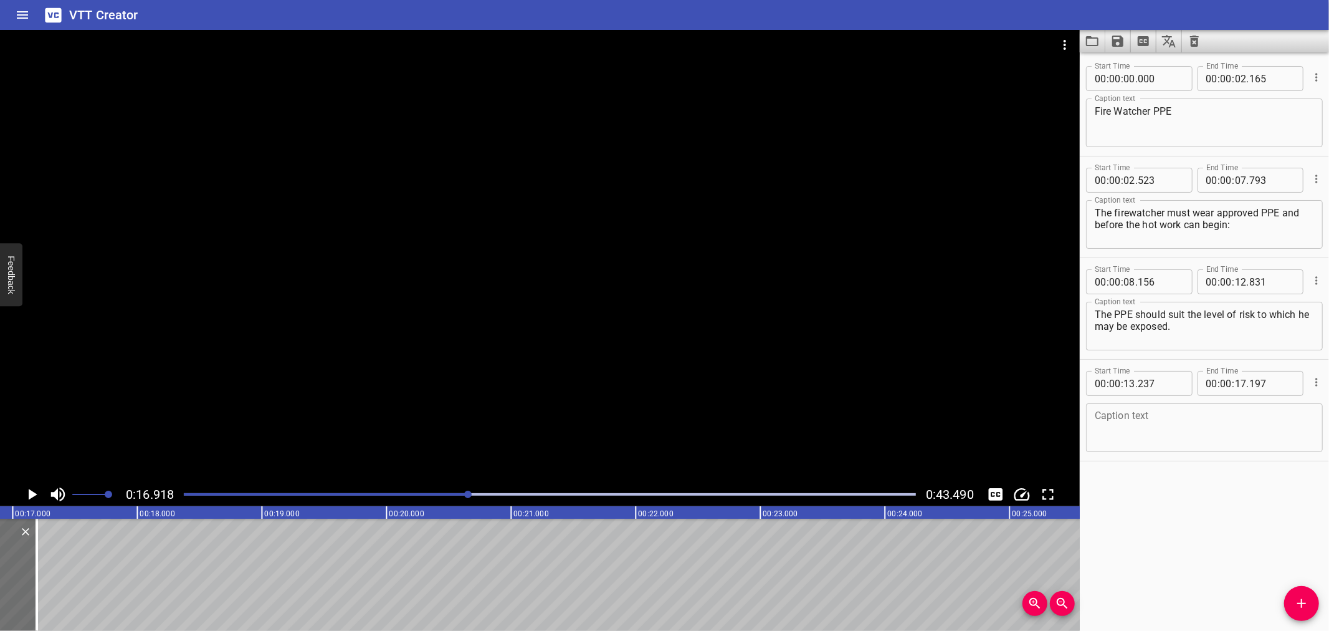
scroll to position [0, 2108]
click at [1203, 431] on textarea at bounding box center [1204, 428] width 219 height 36
paste textarea "The selection of firefighting equipment must be made carefully"
click at [1167, 428] on textarea "The selection of firefighting equipment must be made carefully" at bounding box center [1204, 428] width 219 height 36
click at [1204, 424] on textarea "The selection of firefighting equipment must be made carefully" at bounding box center [1204, 428] width 219 height 36
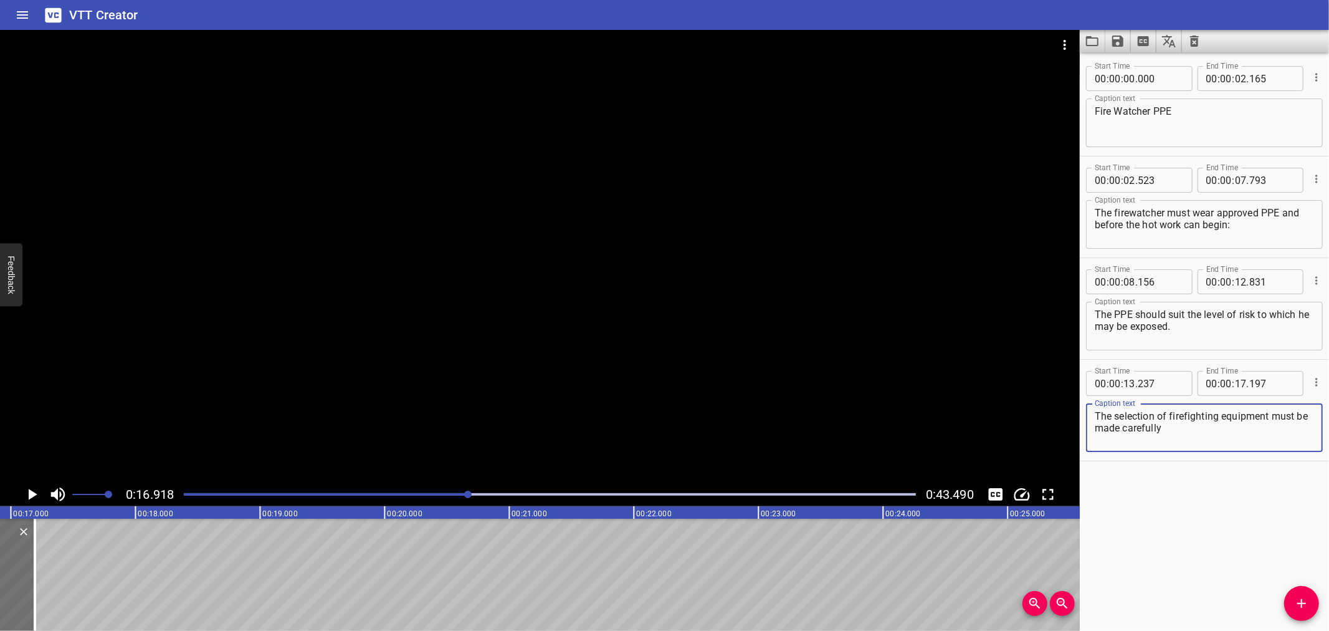
type textarea "The selection of firefighting equipment must be made carefully"
click at [1306, 595] on button "Add Cue" at bounding box center [1302, 603] width 35 height 35
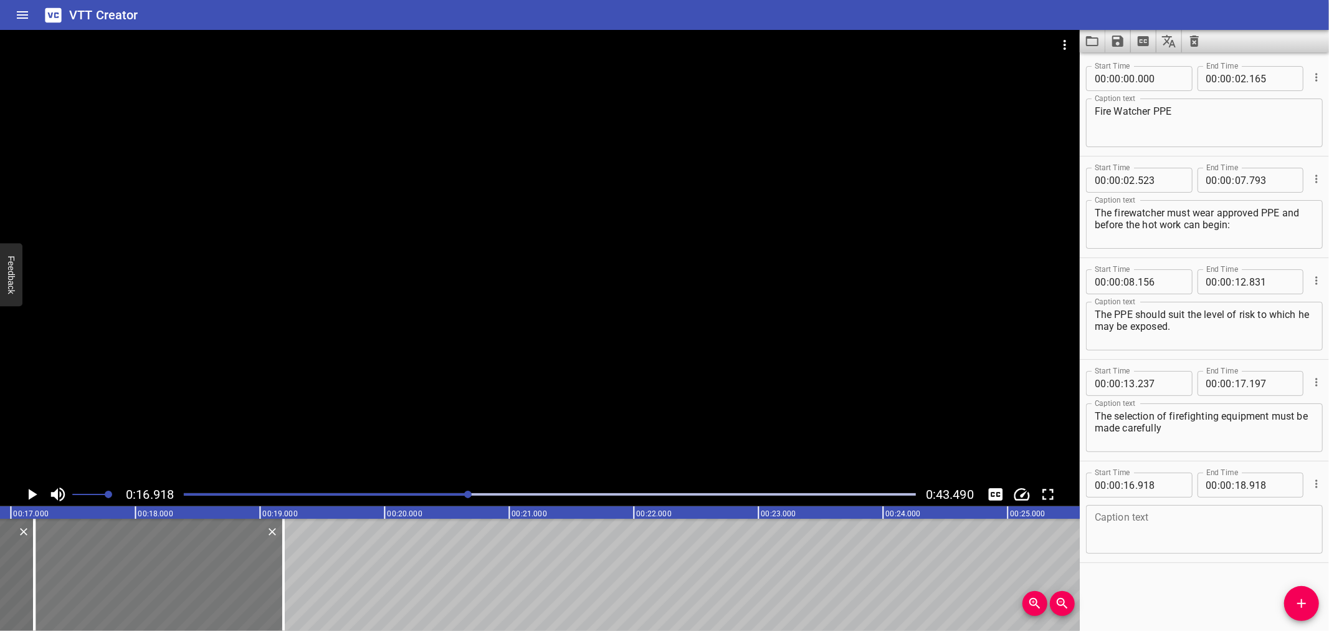
drag, startPoint x: 82, startPoint y: 570, endPoint x: 115, endPoint y: 570, distance: 33.7
click at [115, 570] on div at bounding box center [158, 575] width 249 height 112
type input "17"
type input "188"
type input "19"
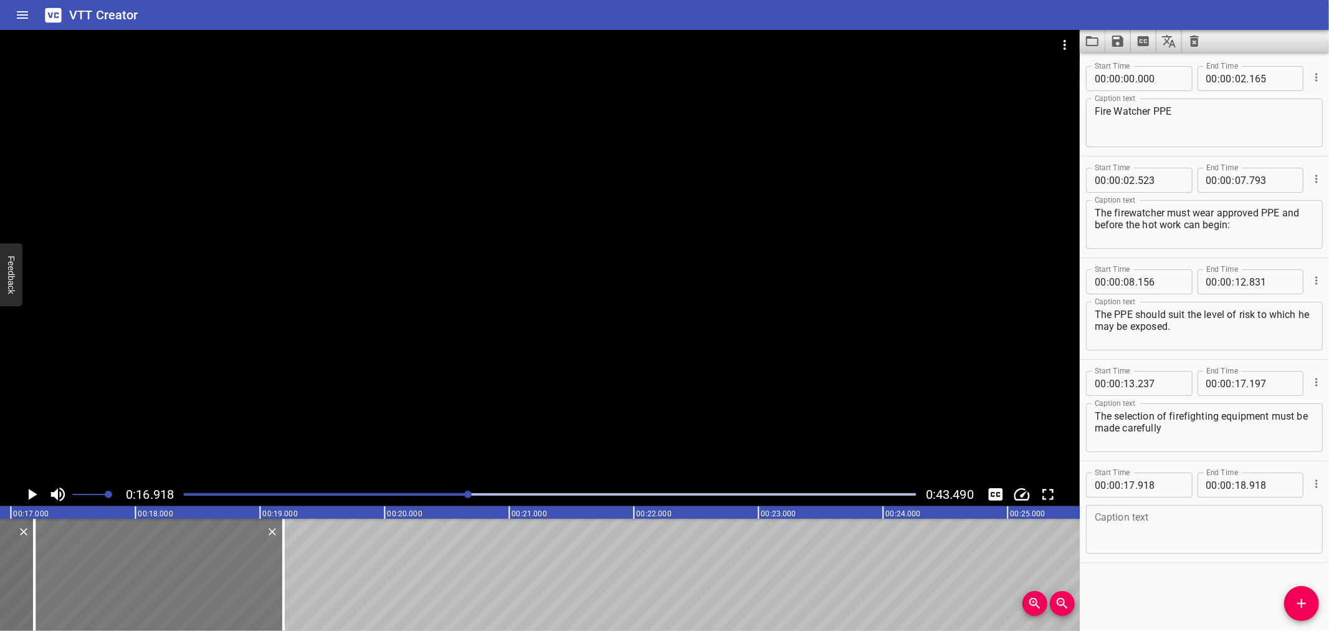
type input "188"
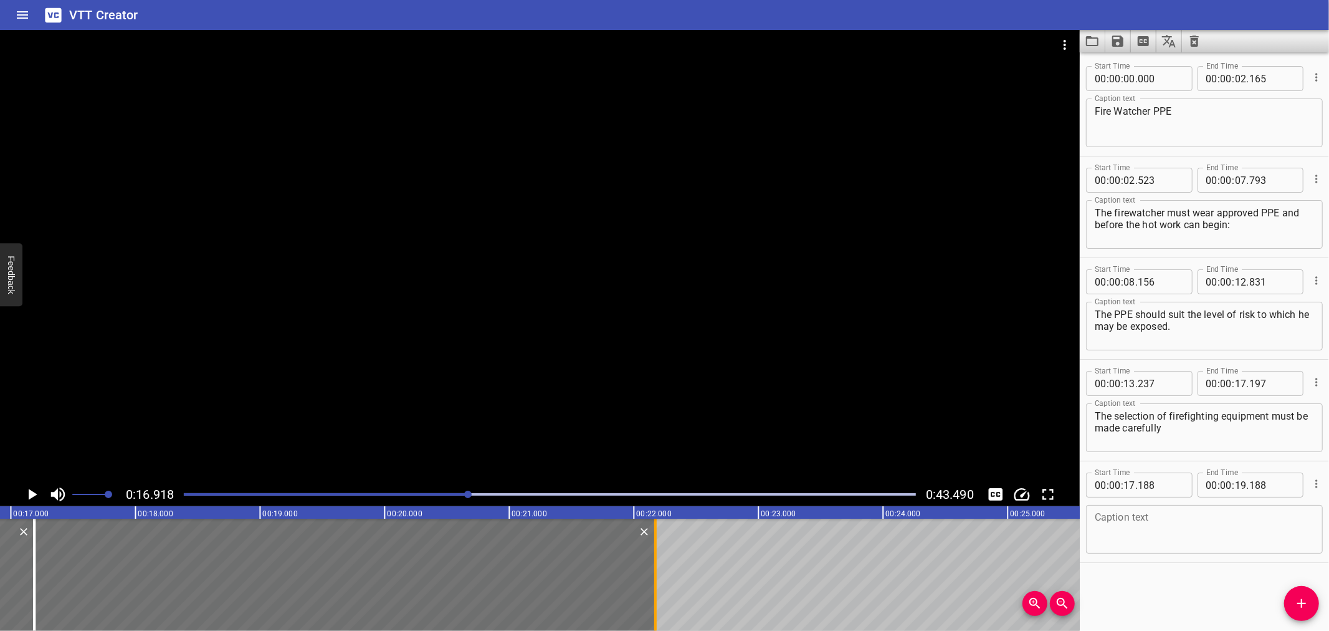
drag, startPoint x: 285, startPoint y: 570, endPoint x: 657, endPoint y: 572, distance: 372.1
click at [657, 572] on div at bounding box center [655, 575] width 12 height 112
type input "22"
type input "173"
click at [1172, 485] on input "number" at bounding box center [1160, 484] width 45 height 25
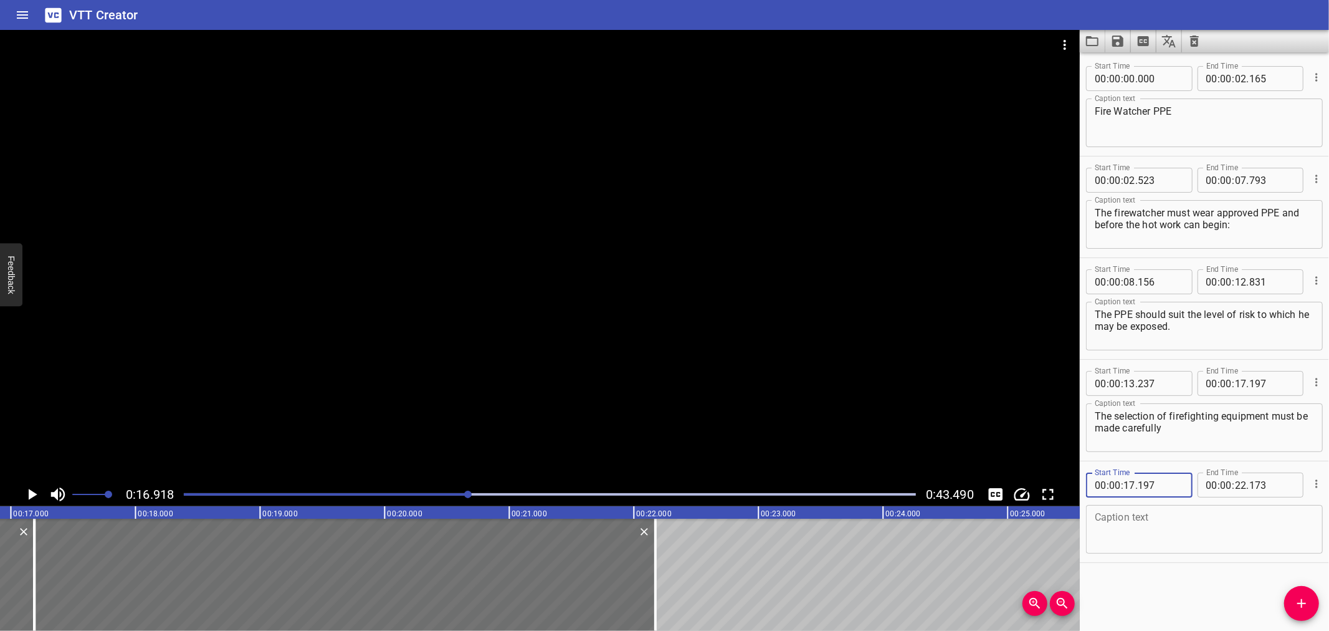
type input "197"
click at [37, 502] on icon "Play/Pause" at bounding box center [31, 494] width 19 height 19
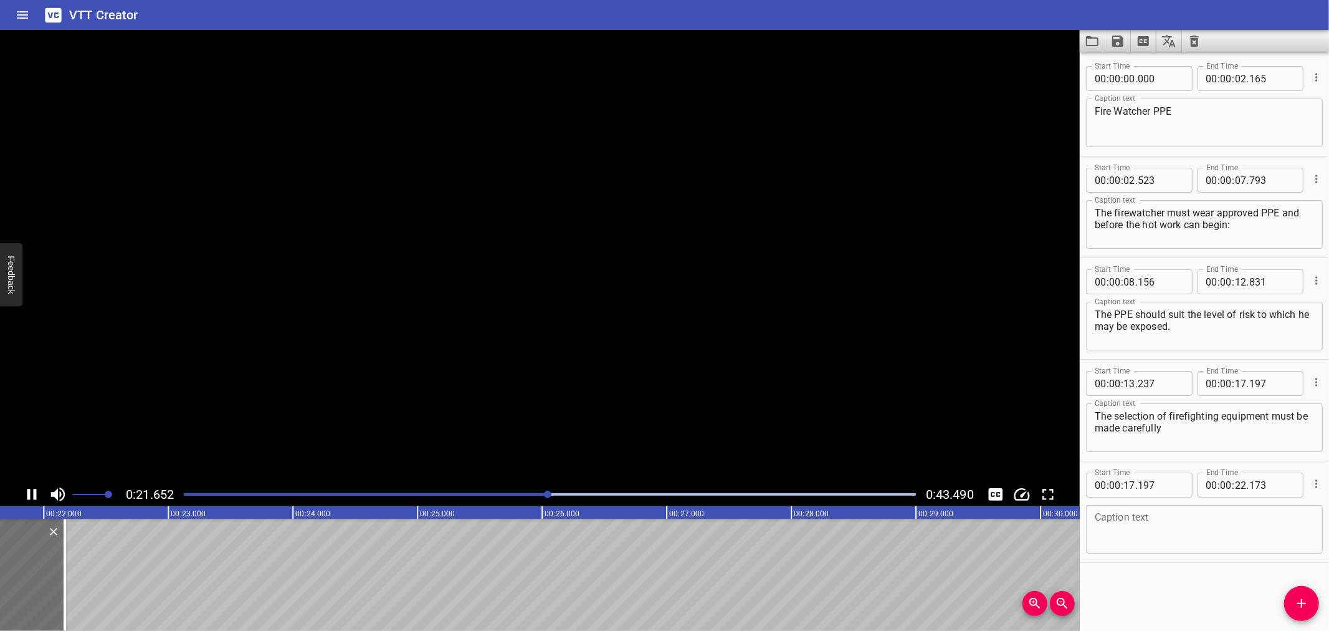
click at [33, 494] on icon "Play/Pause" at bounding box center [31, 494] width 19 height 19
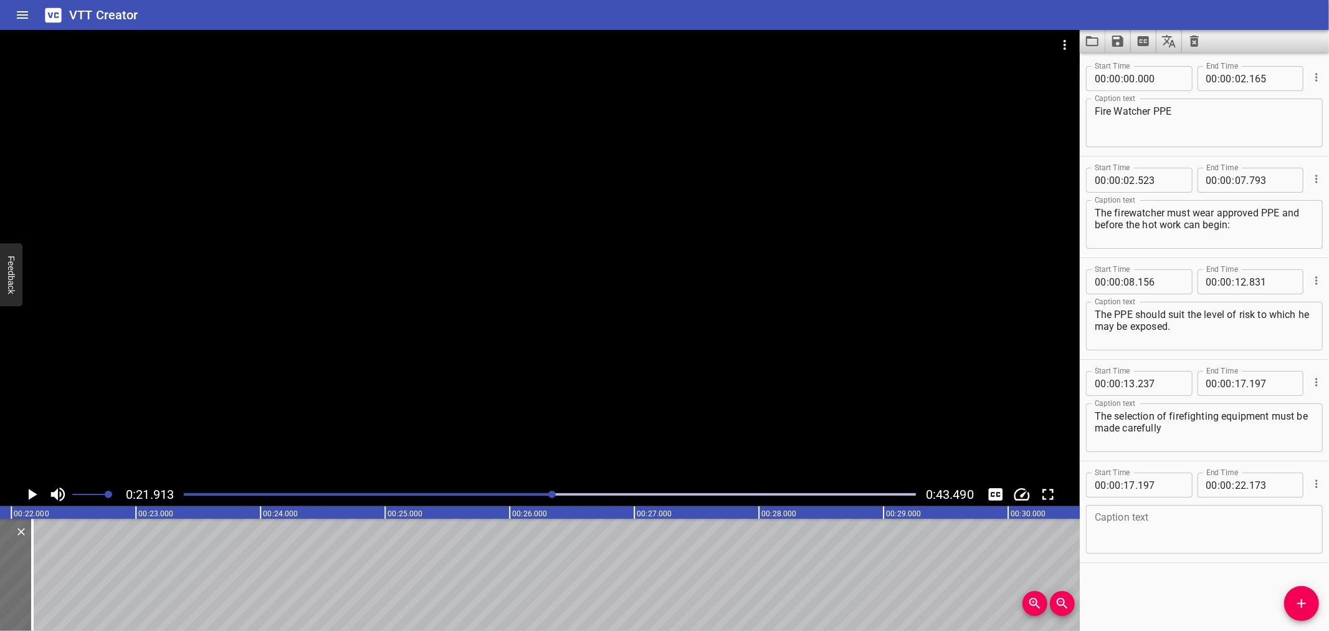
click at [1175, 526] on textarea at bounding box center [1204, 530] width 219 height 36
paste textarea "as the type of appliance used may vary according to the nature of the work / ri…"
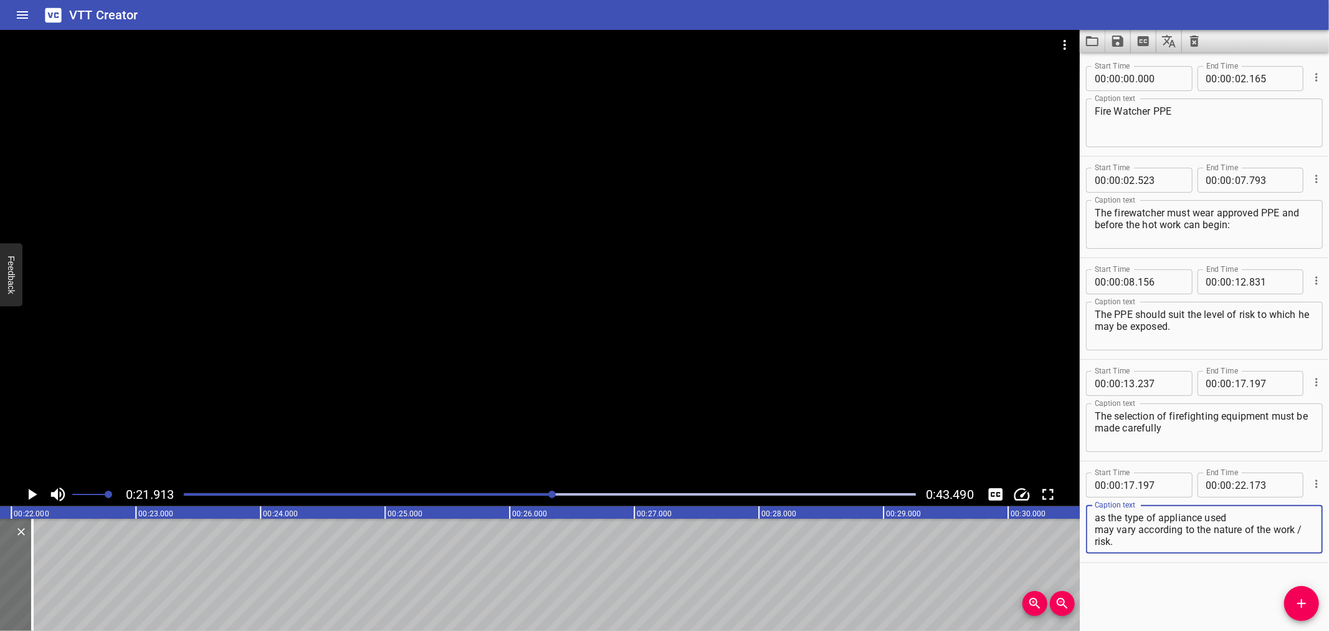
click at [1235, 515] on textarea "as the type of appliance used may vary according to the nature of the work / ri…" at bounding box center [1204, 530] width 219 height 36
click at [1252, 532] on textarea "as the type of appliance used may vary according to the nature of the work / ri…" at bounding box center [1204, 530] width 219 height 36
type textarea "as the type of appliance used may vary according to the nature of the work/risk."
click at [295, 4] on div "VTT Creator" at bounding box center [664, 15] width 1329 height 30
click at [1298, 609] on icon "Add Cue" at bounding box center [1302, 603] width 15 height 15
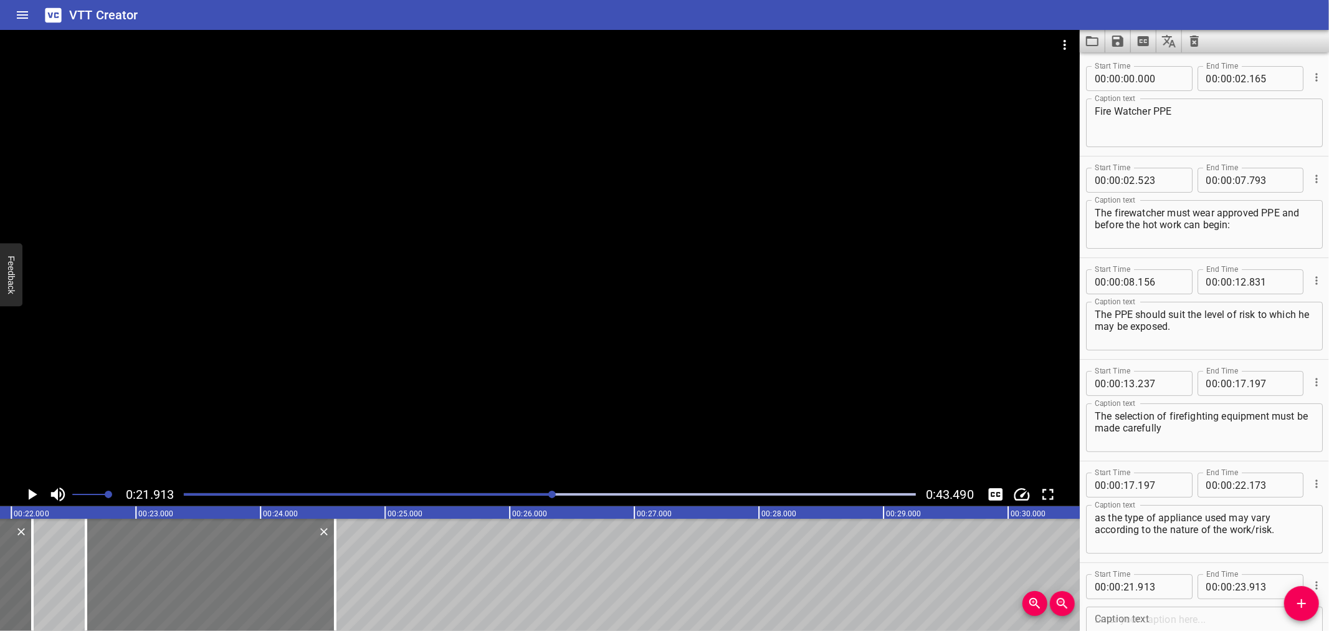
drag, startPoint x: 184, startPoint y: 572, endPoint x: 269, endPoint y: 577, distance: 85.5
click at [269, 577] on div at bounding box center [210, 575] width 249 height 112
type input "22"
type input "598"
type input "24"
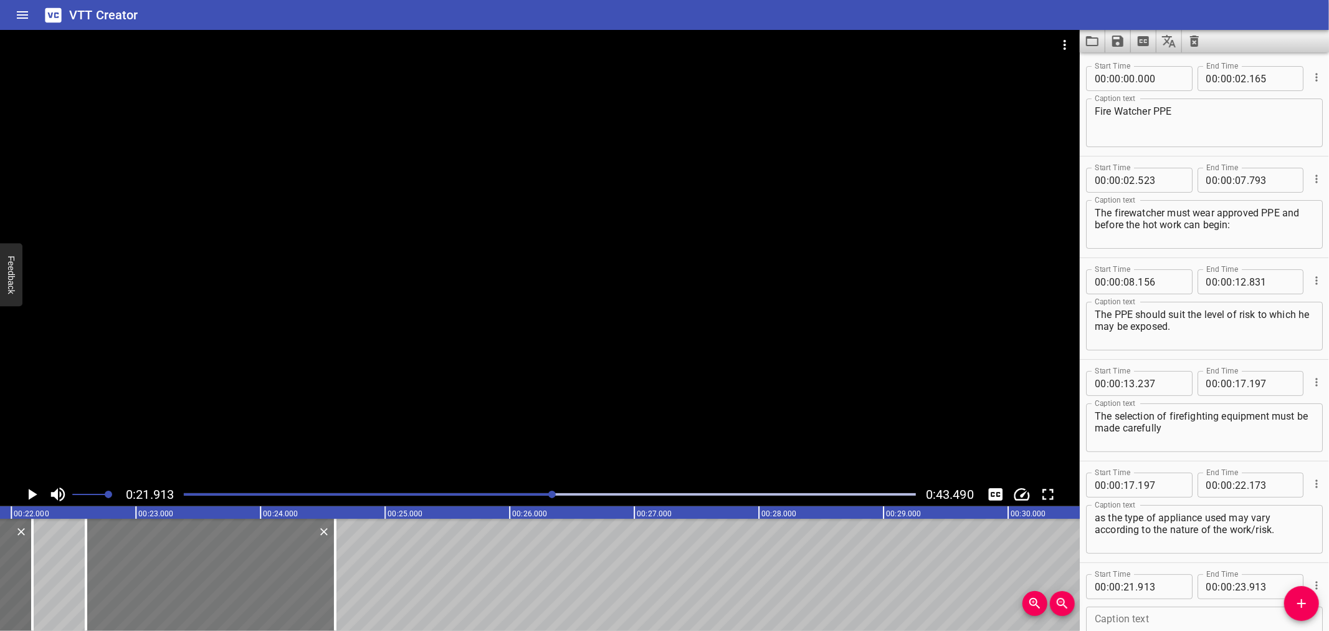
type input "598"
drag, startPoint x: 328, startPoint y: 564, endPoint x: 335, endPoint y: 565, distance: 7.6
click at [335, 565] on div at bounding box center [217, 575] width 249 height 112
type input "658"
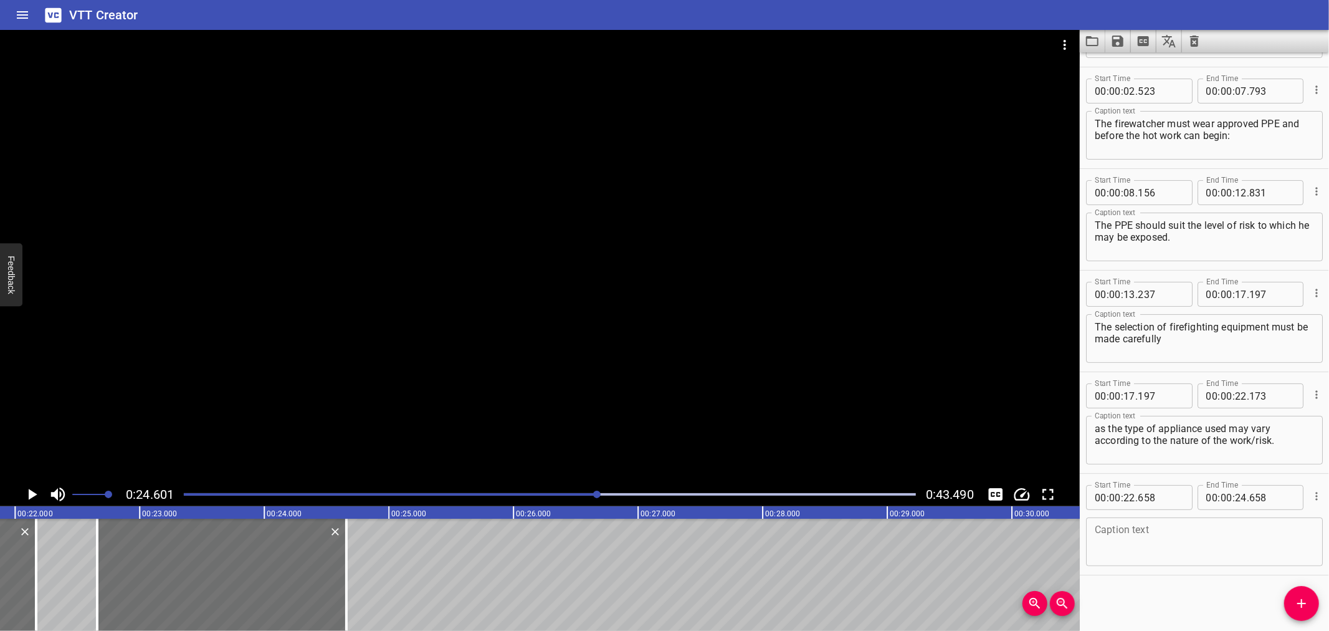
scroll to position [0, 2674]
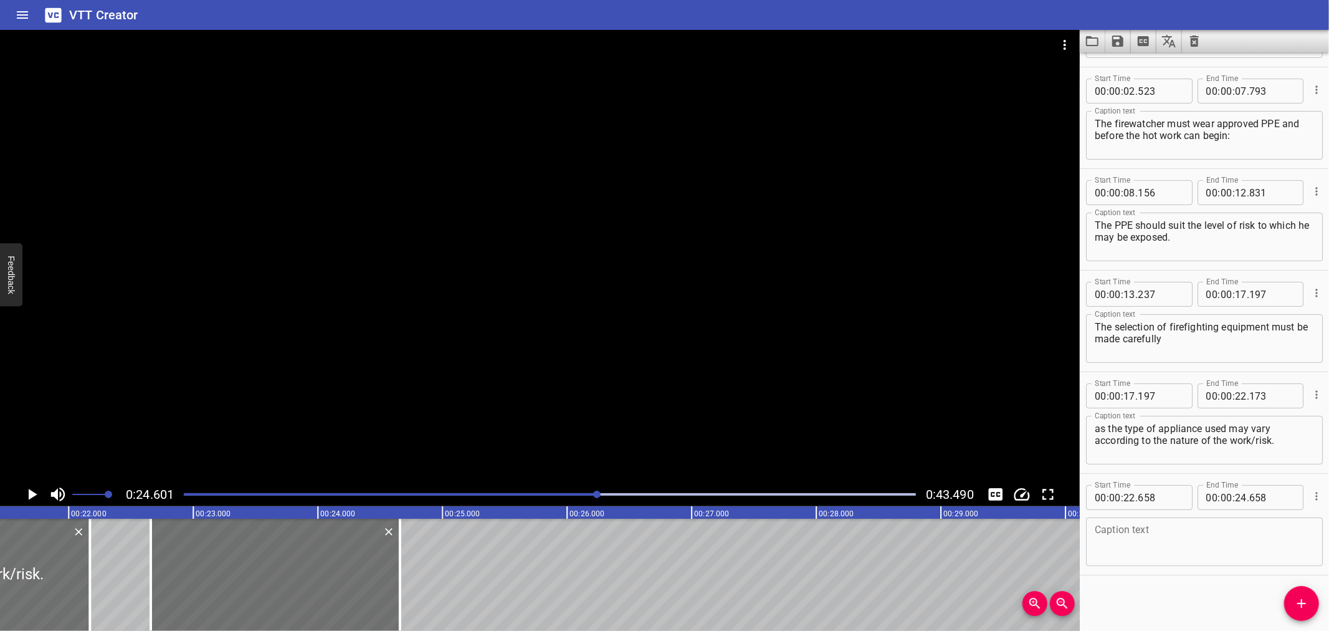
click at [133, 562] on div "Fire Watcher PPE The firewatcher must wear approved PPE and before the hot work…" at bounding box center [1065, 575] width 7479 height 112
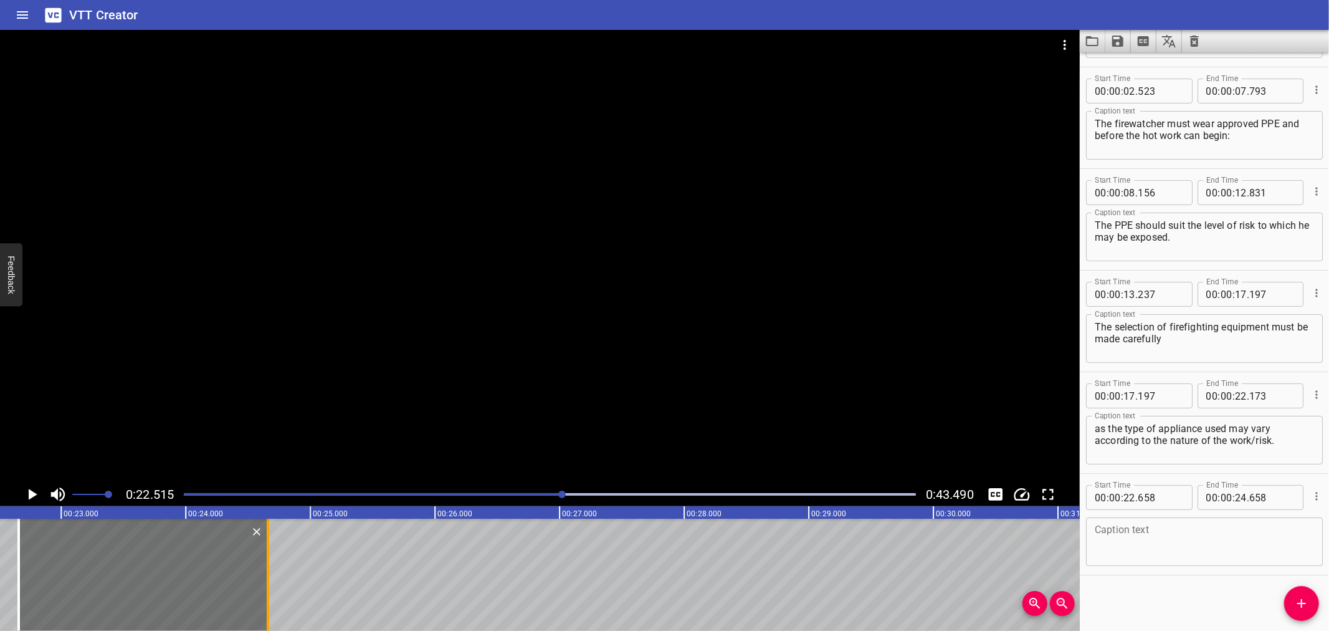
scroll to position [0, 2807]
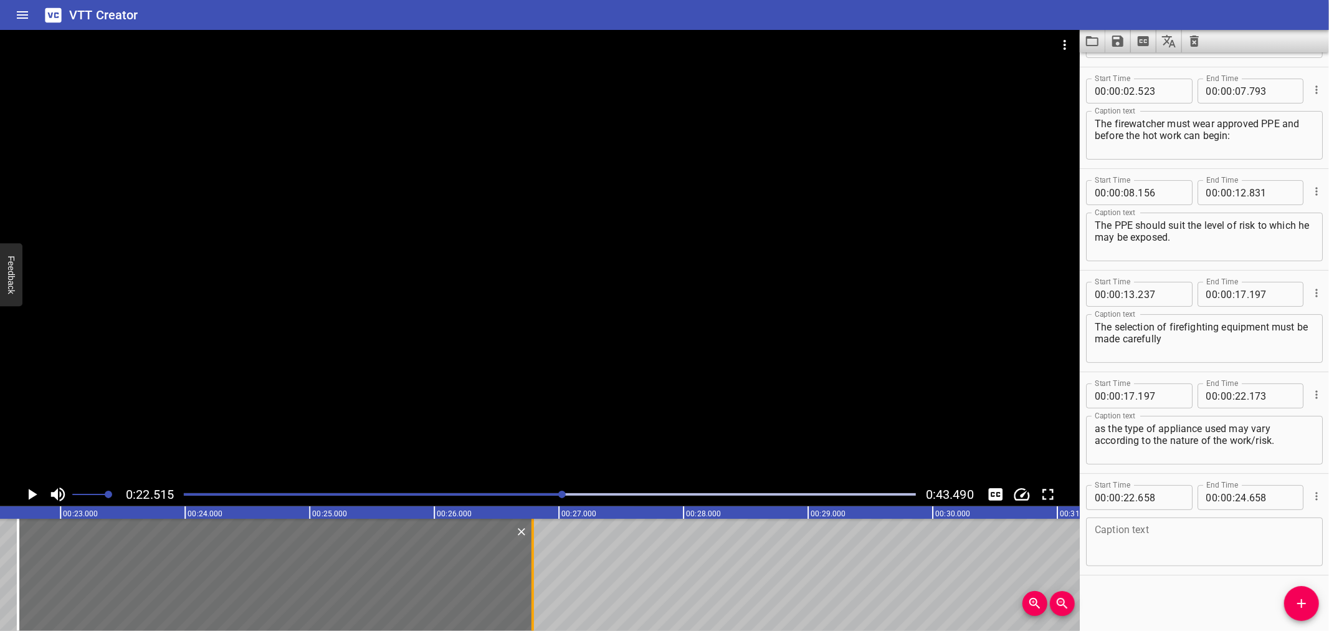
drag, startPoint x: 265, startPoint y: 570, endPoint x: 530, endPoint y: 562, distance: 265.6
click at [530, 562] on div at bounding box center [533, 575] width 12 height 112
type input "26"
type input "788"
click at [152, 427] on div at bounding box center [540, 256] width 1080 height 452
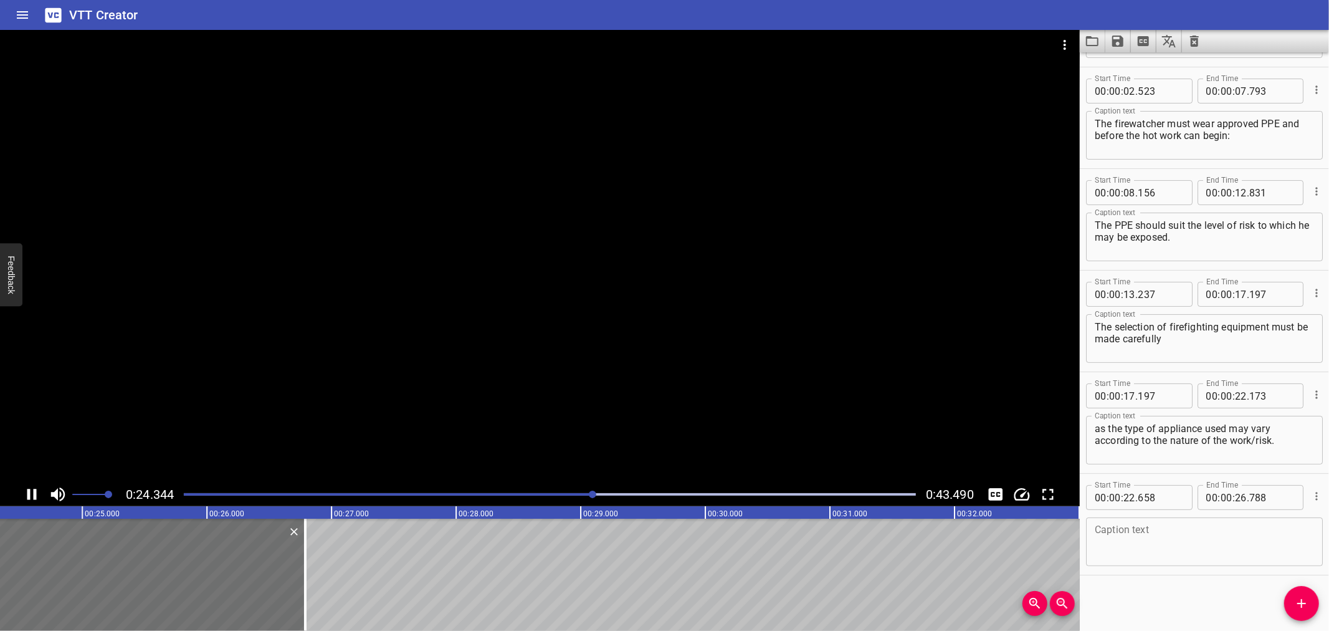
click at [34, 489] on icon "Play/Pause" at bounding box center [31, 494] width 9 height 11
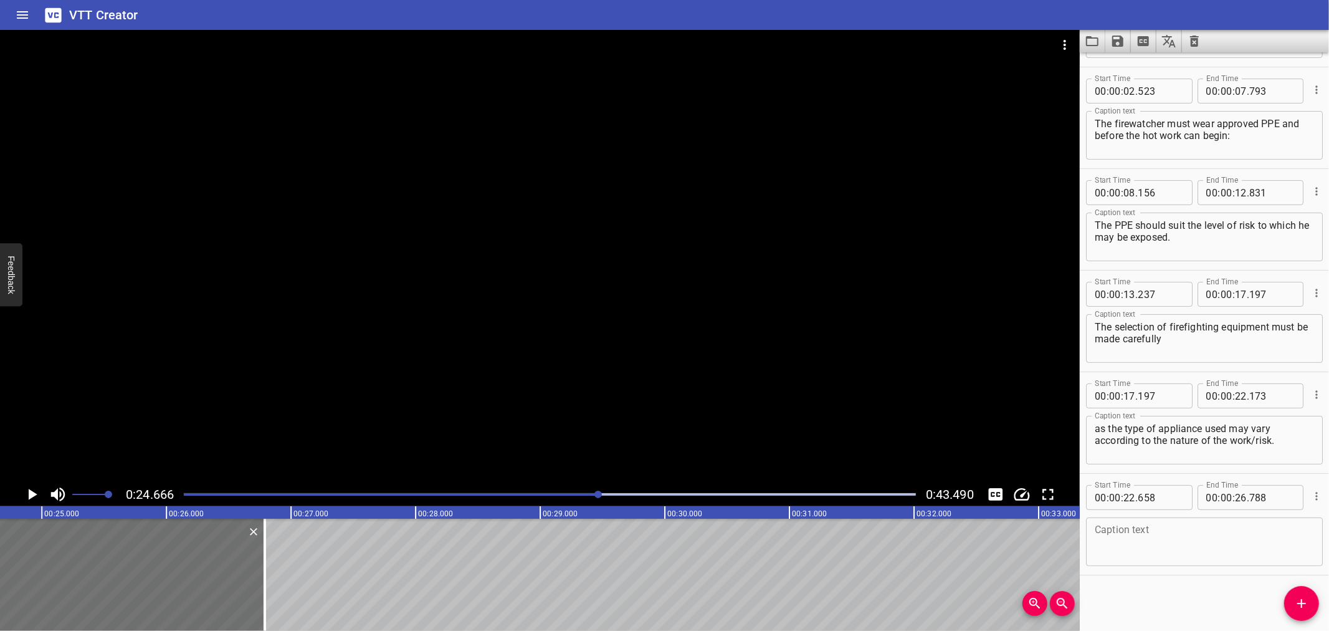
click at [226, 317] on div at bounding box center [540, 256] width 1080 height 452
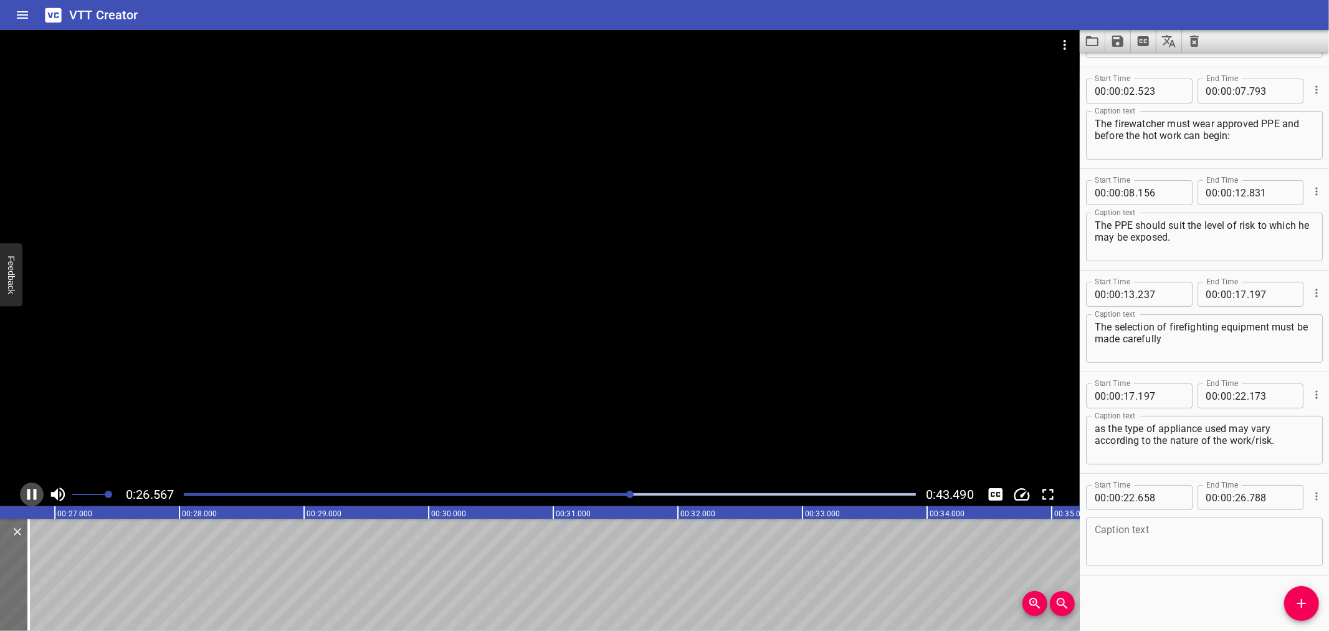
click at [28, 493] on icon "Play/Pause" at bounding box center [31, 494] width 9 height 11
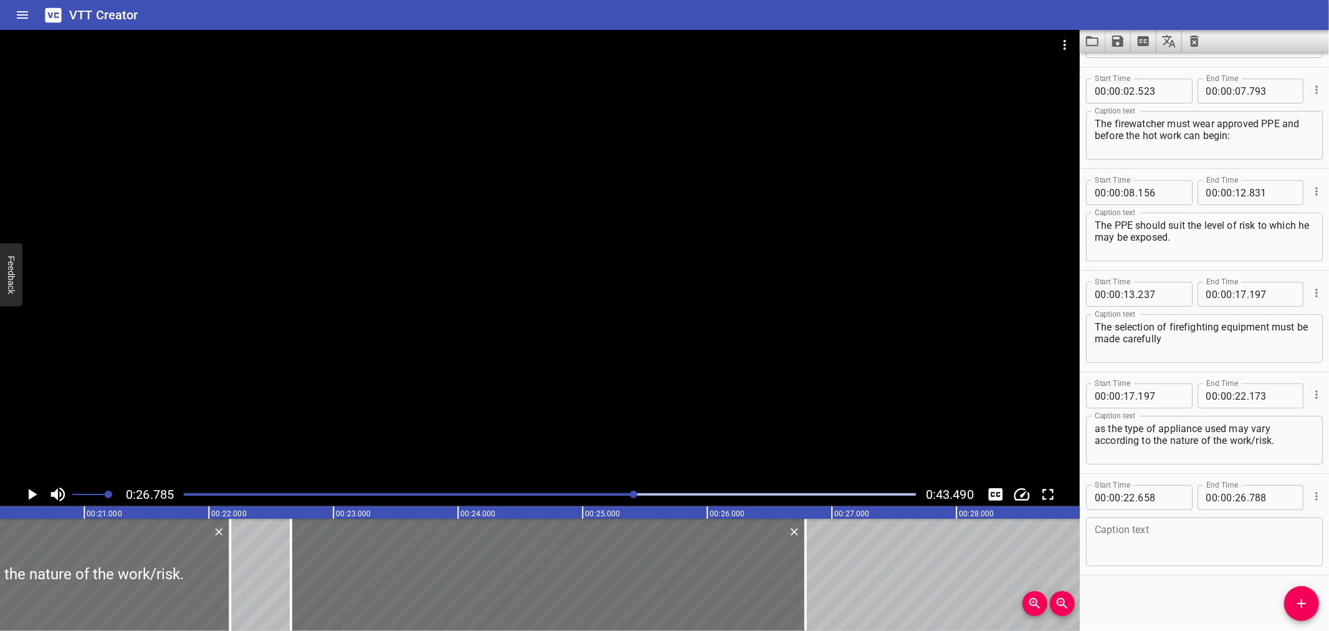
click at [258, 535] on div "Fire Watcher PPE The firewatcher must wear approved PPE and before the hot work…" at bounding box center [1205, 575] width 7479 height 112
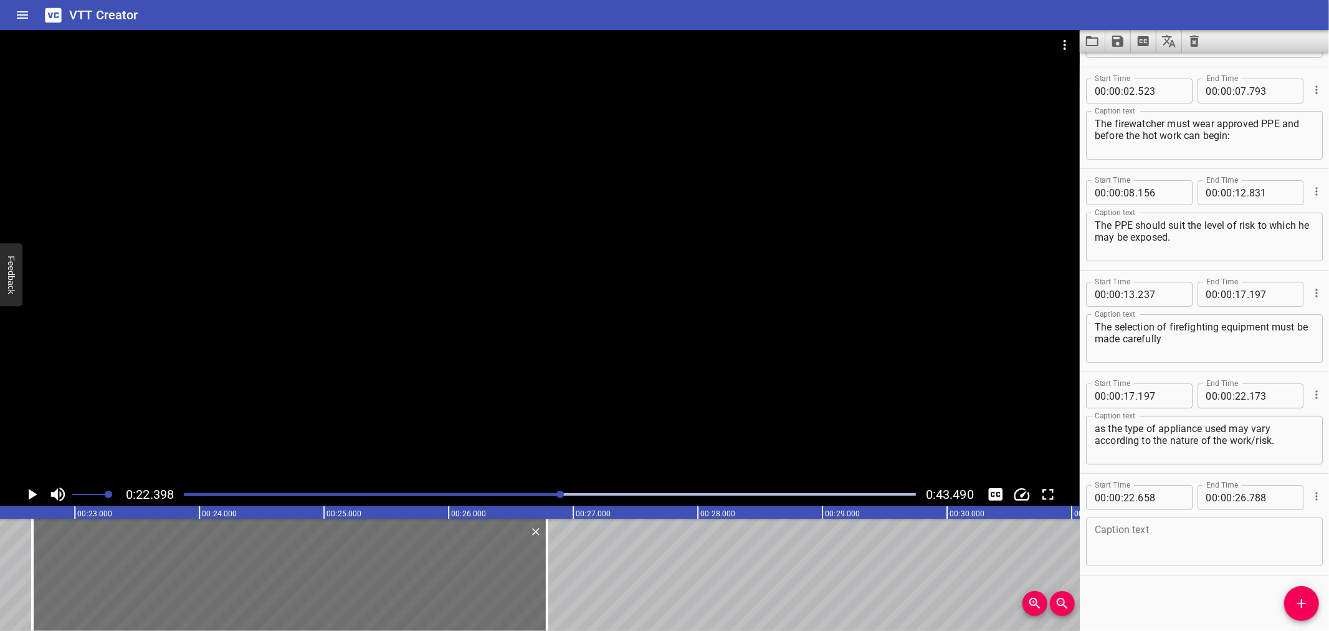
click at [363, 194] on div at bounding box center [540, 256] width 1080 height 452
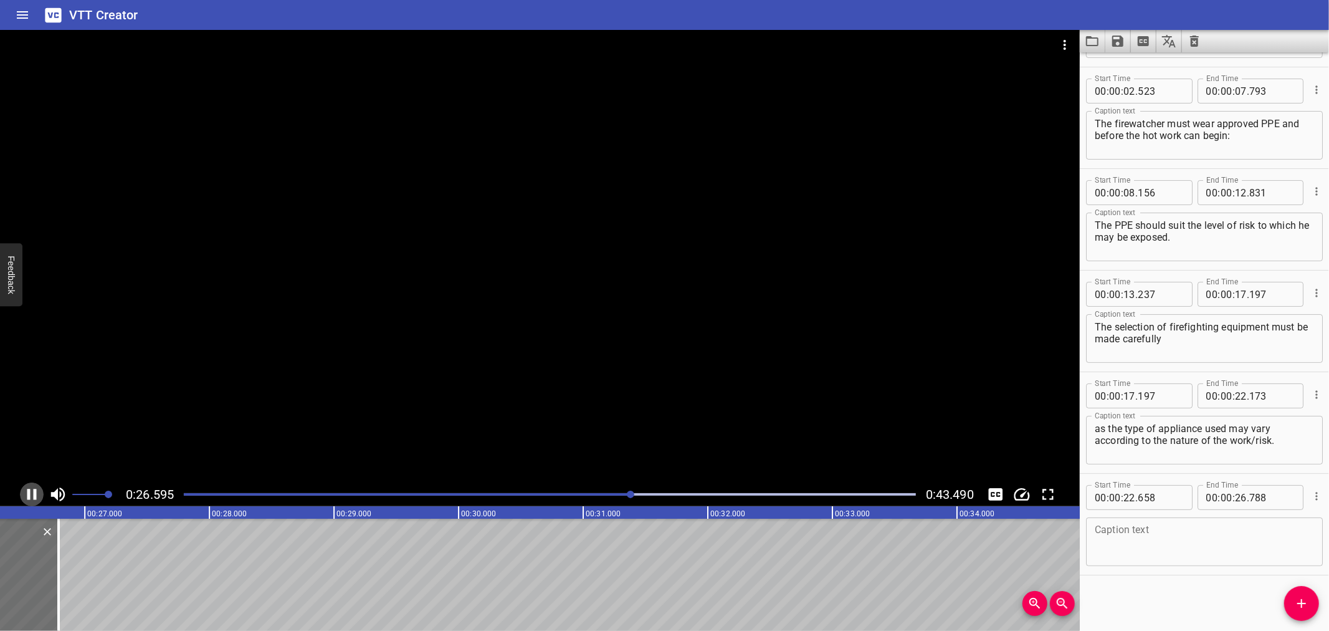
click at [30, 495] on icon "Play/Pause" at bounding box center [31, 494] width 19 height 19
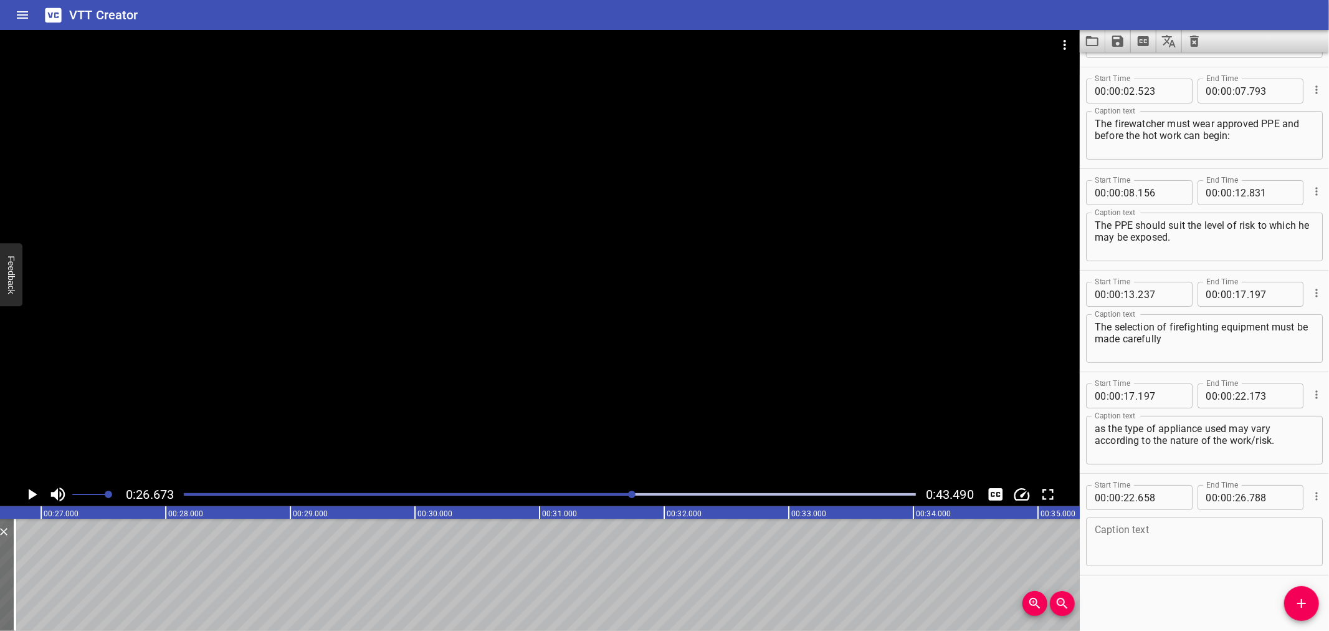
click at [1152, 541] on textarea at bounding box center [1204, 542] width 219 height 36
paste textarea "Under normal operational circumstances this would consist of:"
click at [1299, 527] on textarea "Under normal operational circumstances this would consist of:" at bounding box center [1204, 542] width 219 height 36
type textarea "Under normal operational circumstances this would consist of:"
click at [64, 567] on div "Fire Watcher PPE The firewatcher must wear approved PPE and before the hot work…" at bounding box center [415, 575] width 7479 height 112
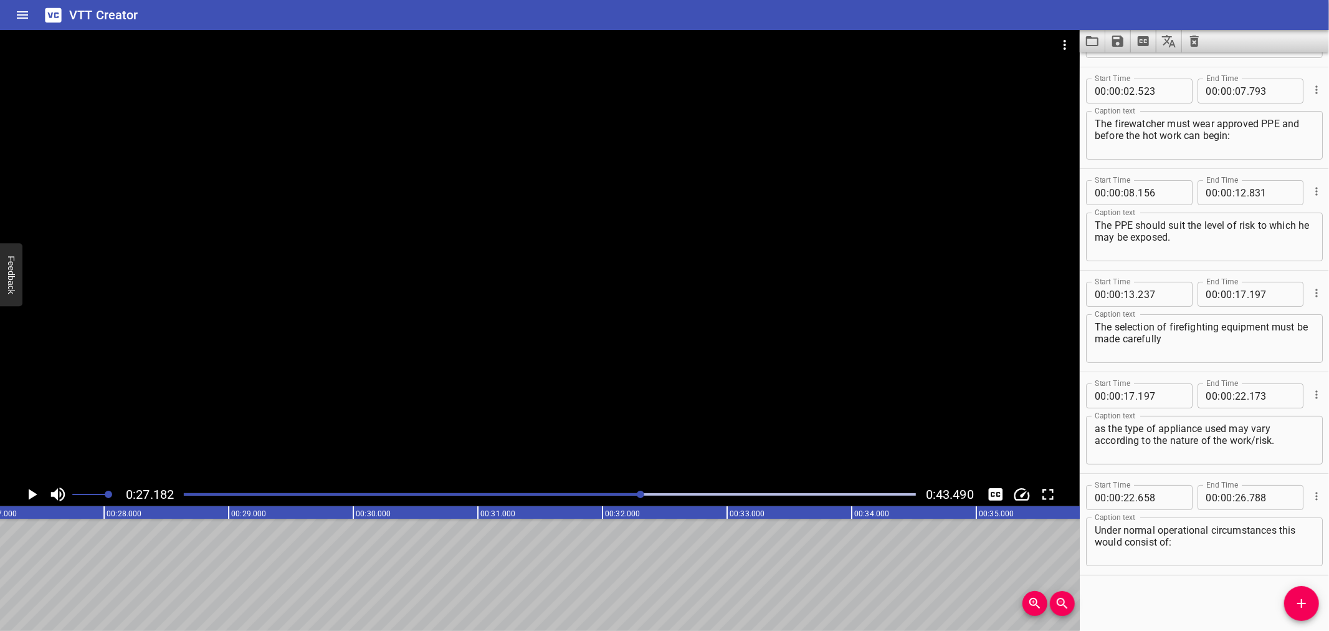
scroll to position [0, 3388]
click at [1295, 608] on icon "Add Cue" at bounding box center [1302, 603] width 15 height 15
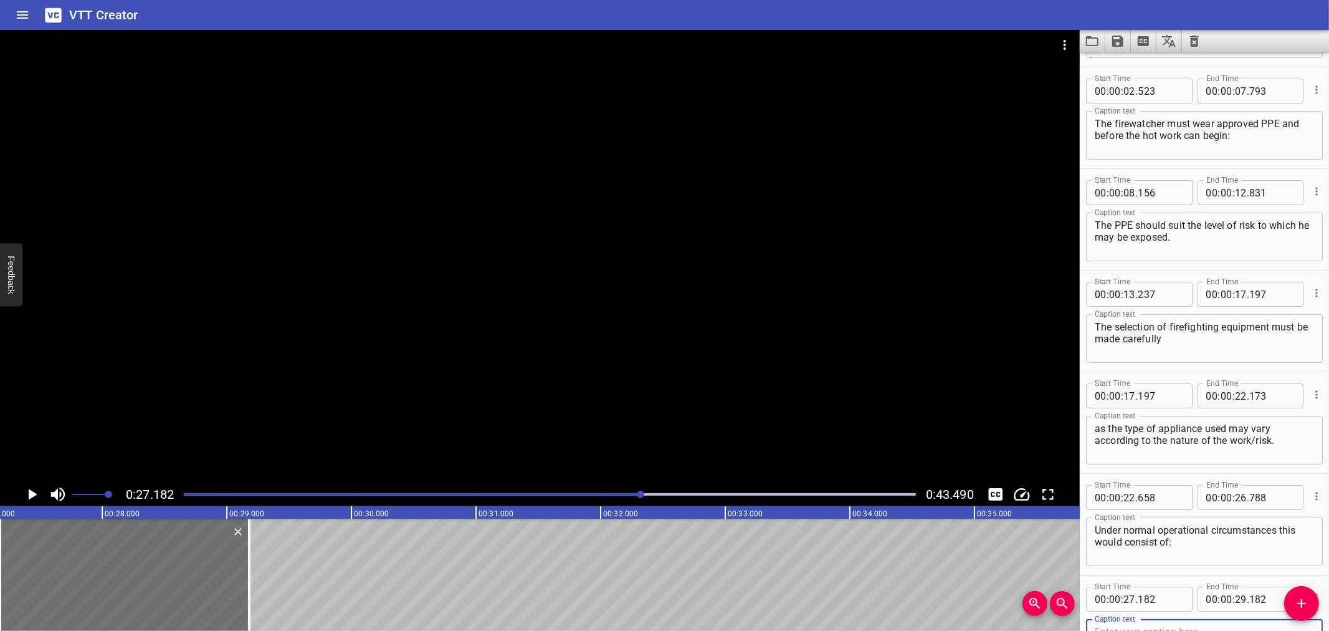
scroll to position [95, 0]
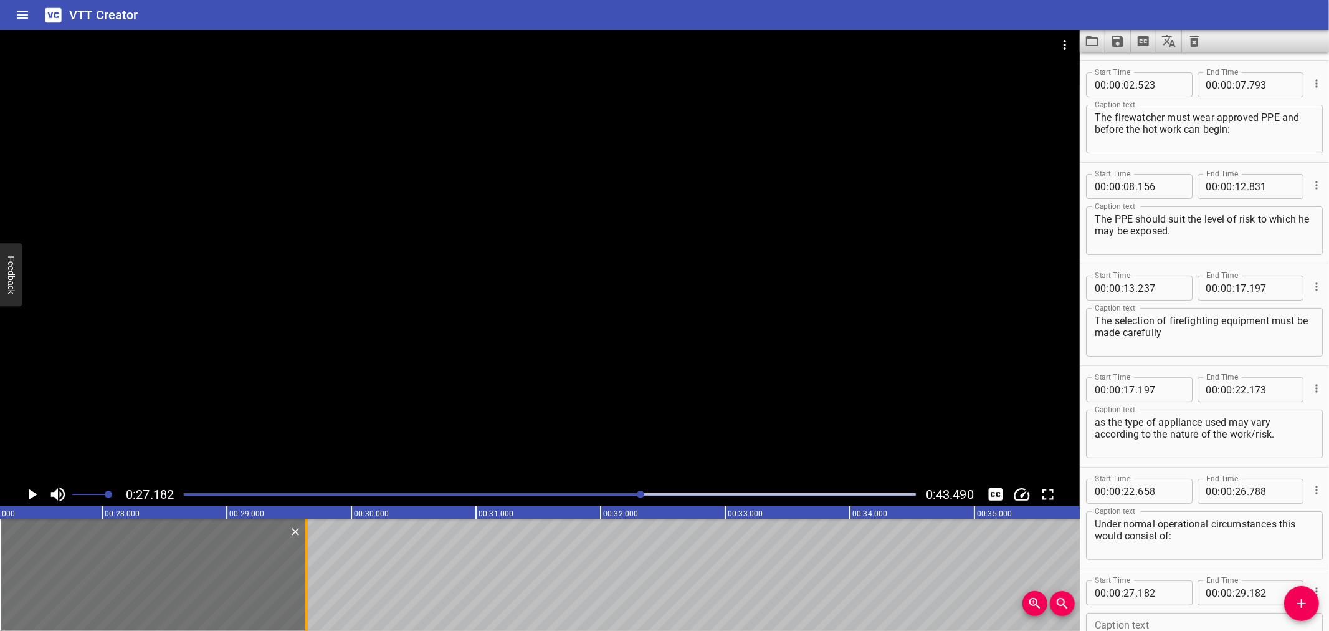
drag, startPoint x: 247, startPoint y: 570, endPoint x: 304, endPoint y: 568, distance: 57.4
click at [305, 568] on div at bounding box center [306, 575] width 2 height 112
type input "642"
drag, startPoint x: 239, startPoint y: 568, endPoint x: 248, endPoint y: 568, distance: 9.4
click at [248, 568] on div at bounding box center [162, 575] width 307 height 112
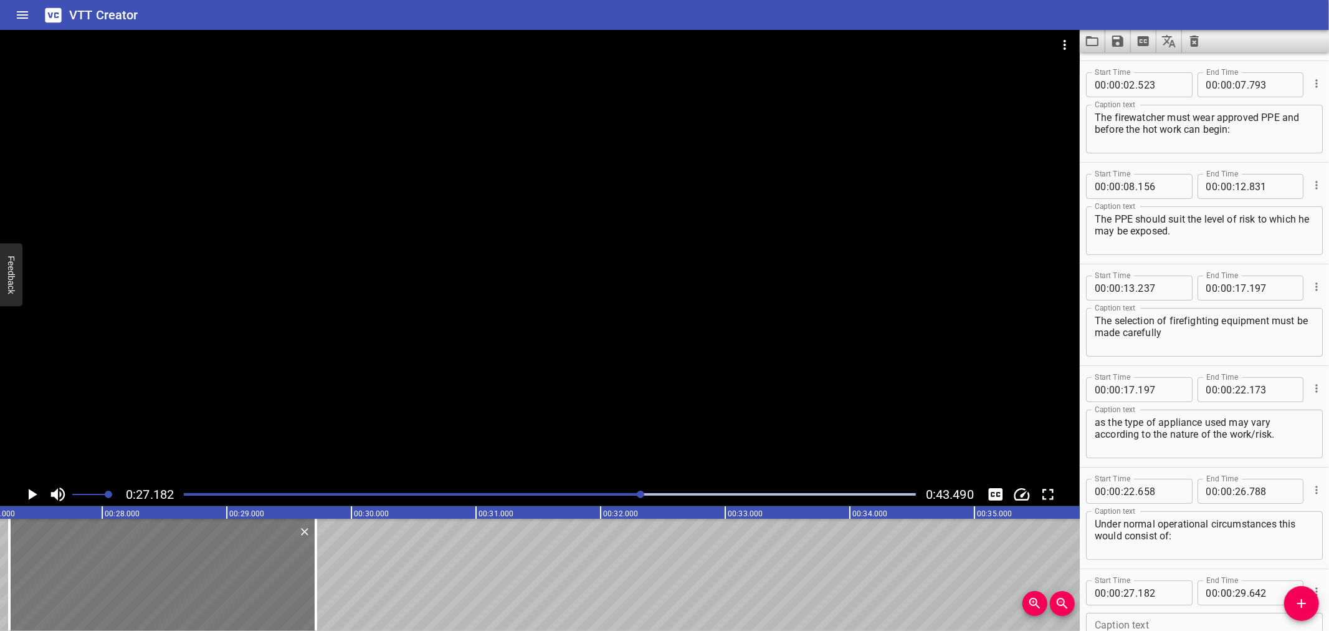
type input "257"
drag, startPoint x: 319, startPoint y: 568, endPoint x: 307, endPoint y: 572, distance: 12.2
click at [307, 572] on div at bounding box center [304, 575] width 12 height 112
type input "622"
click at [29, 490] on icon "Play/Pause" at bounding box center [33, 494] width 9 height 11
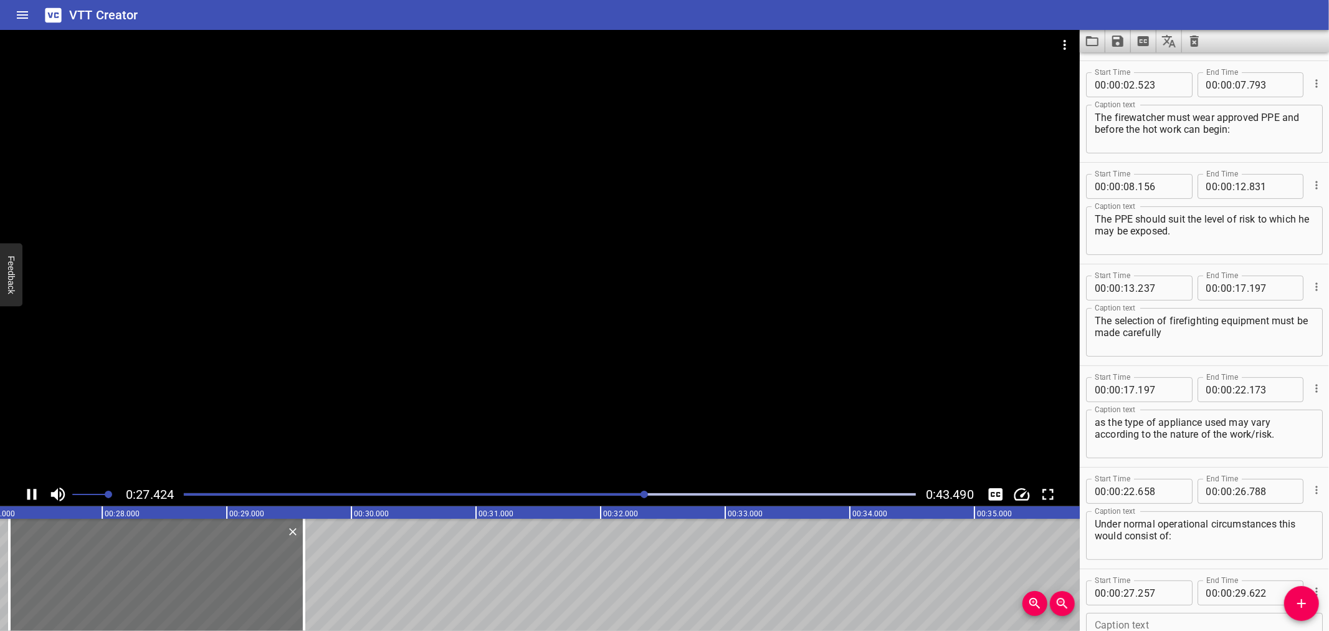
scroll to position [190, 0]
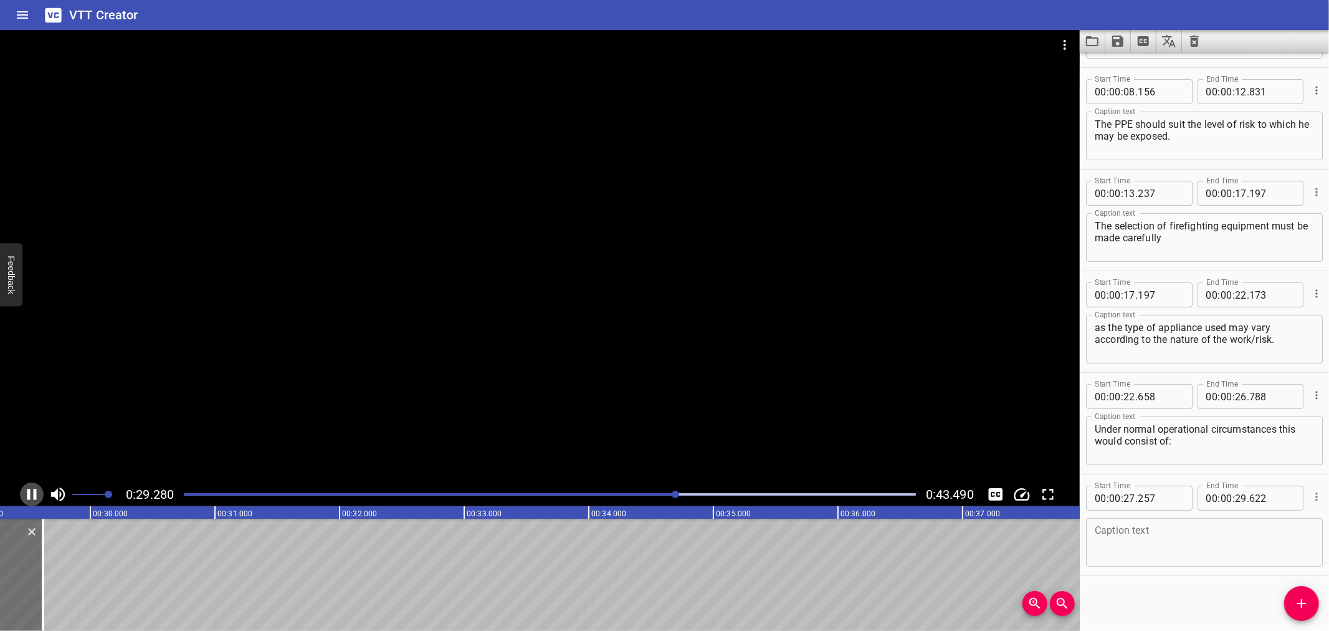
click at [28, 489] on icon "Play/Pause" at bounding box center [31, 494] width 9 height 11
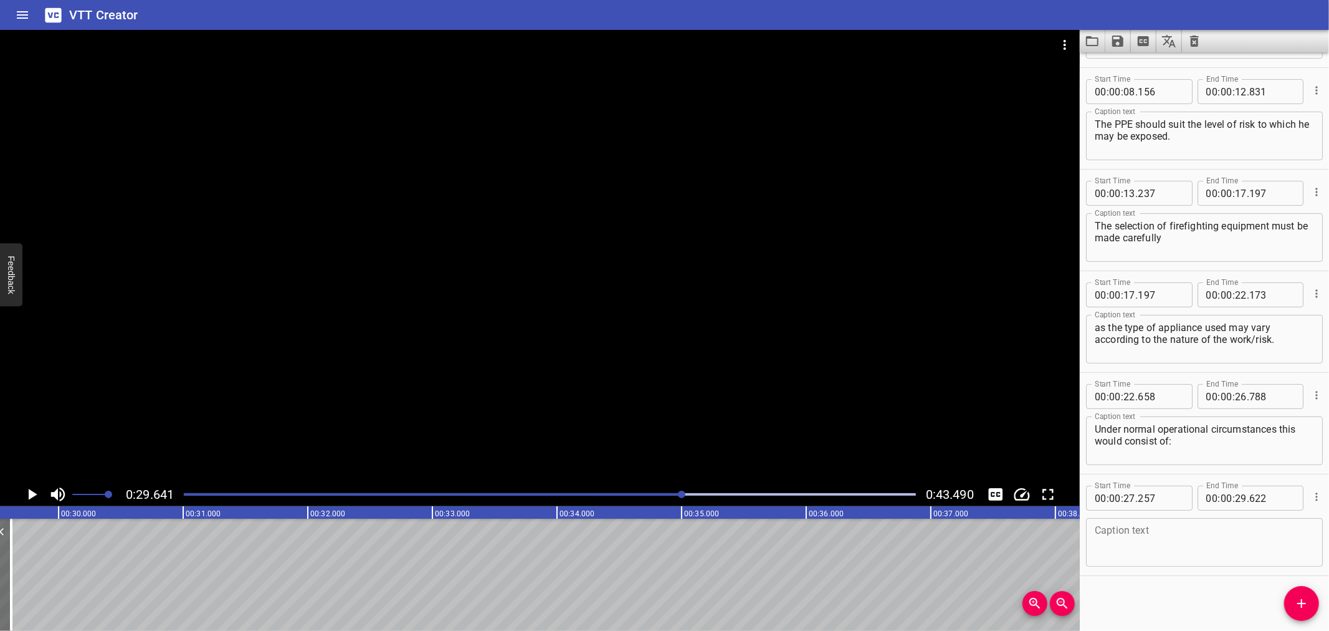
scroll to position [0, 3694]
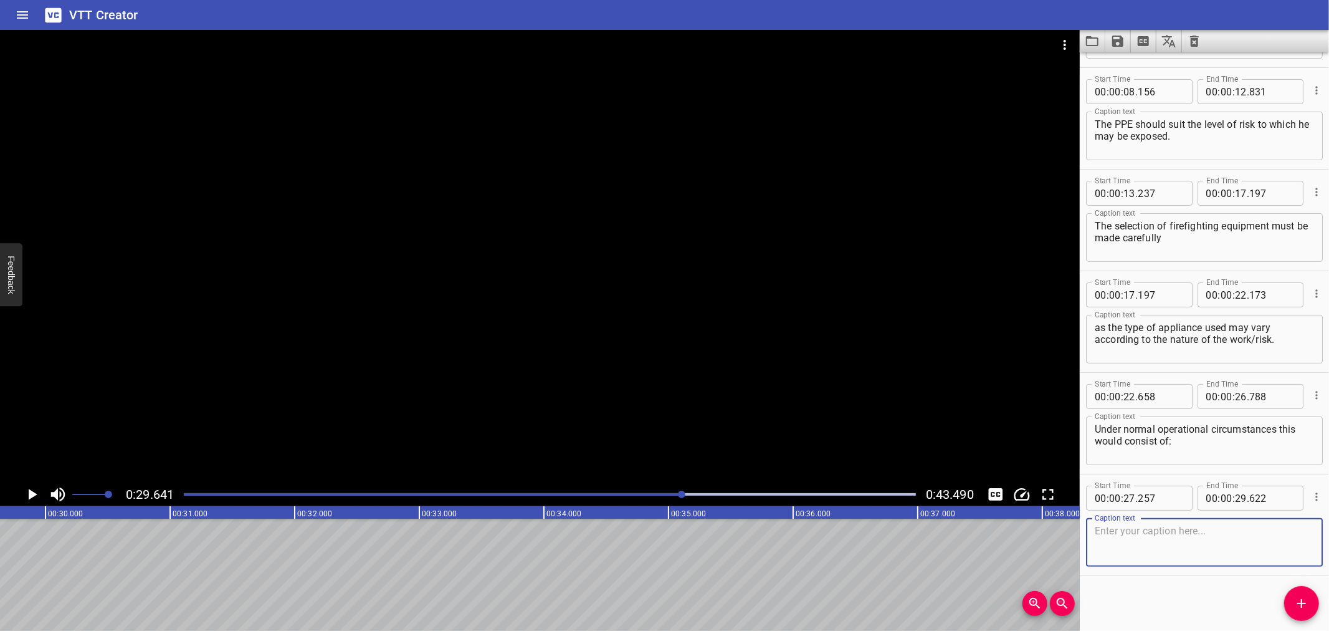
click at [1172, 545] on textarea at bounding box center [1204, 543] width 219 height 36
paste textarea "Reflective protective vest"
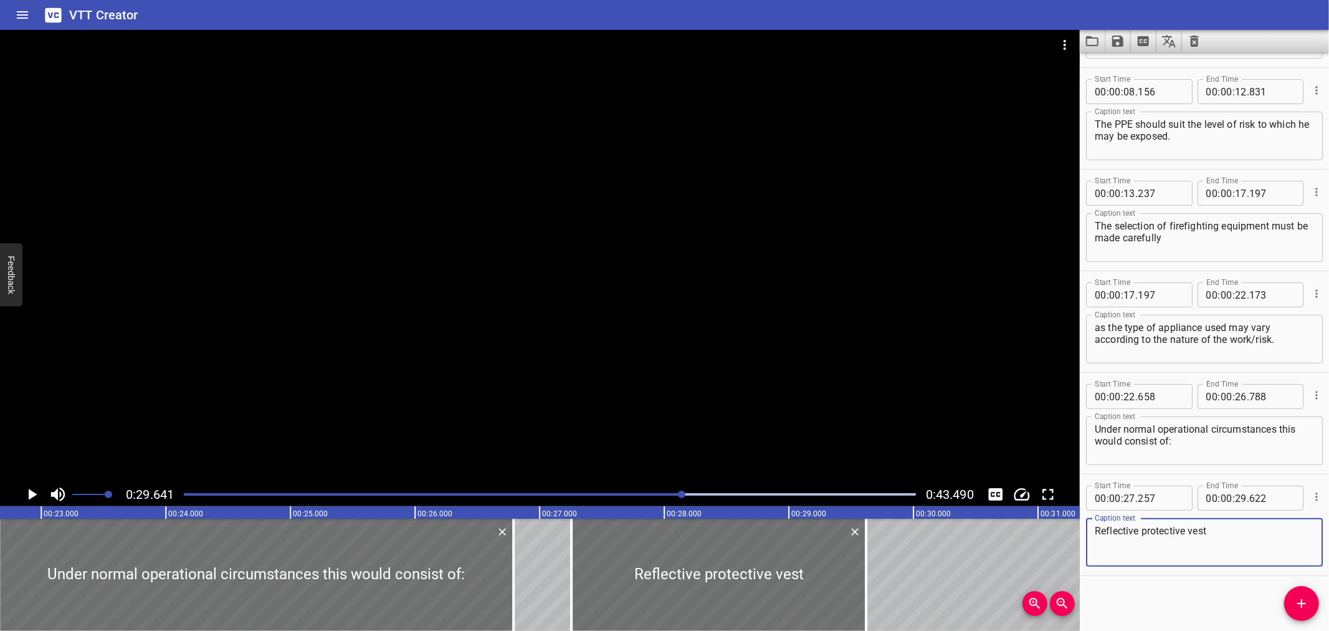
scroll to position [0, 2821]
type textarea "Reflective protective vest"
click at [424, 564] on div at bounding box center [261, 575] width 515 height 112
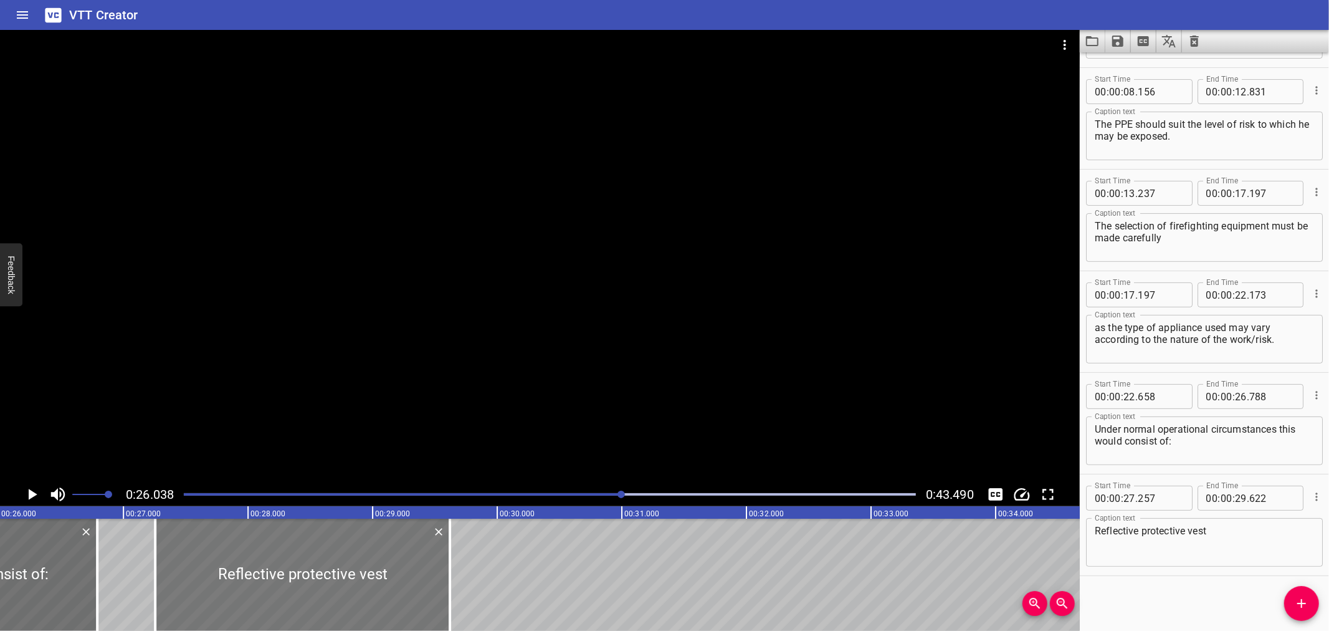
scroll to position [0, 3245]
click at [501, 558] on div "Fire Watcher PPE The firewatcher must wear approved PPE and before the hot work…" at bounding box center [494, 575] width 7479 height 112
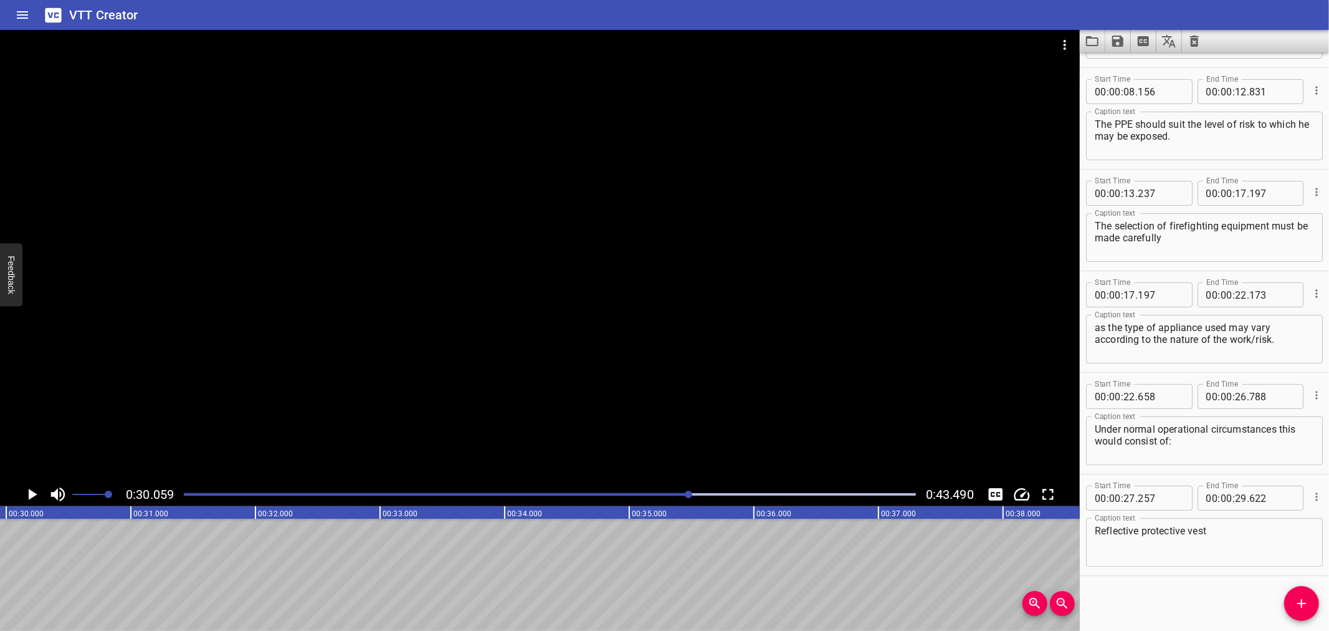
scroll to position [0, 3747]
click at [1313, 600] on span "Add Cue" at bounding box center [1302, 603] width 35 height 15
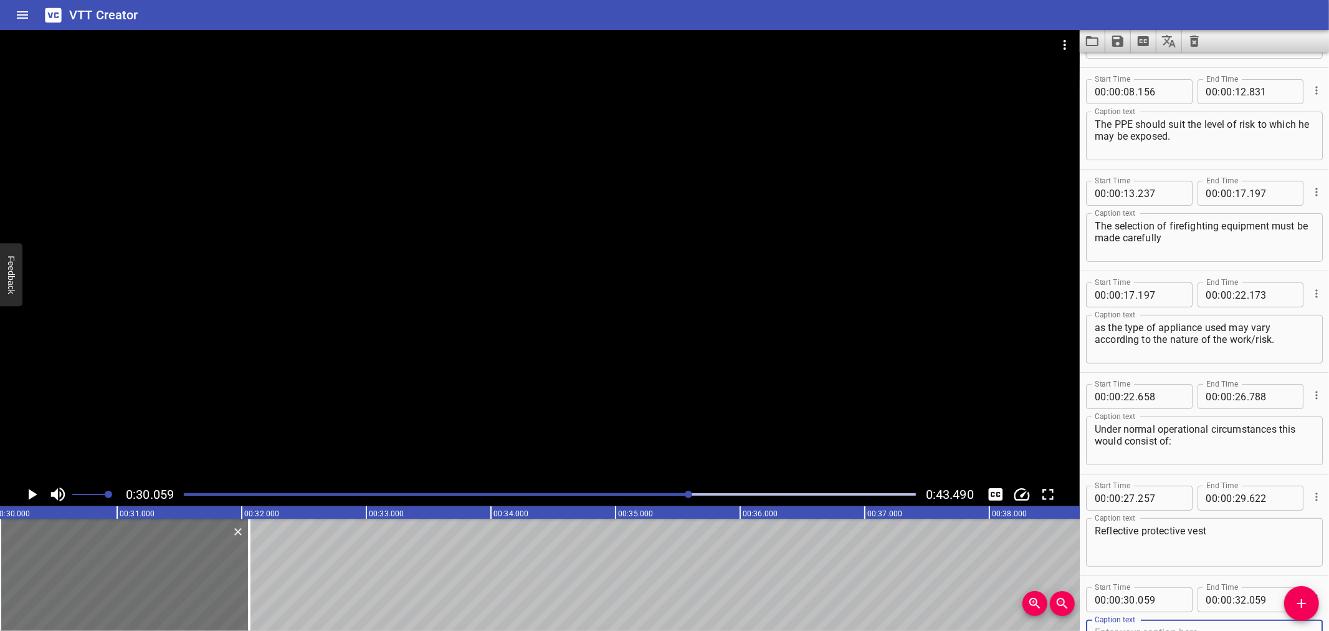
scroll to position [197, 0]
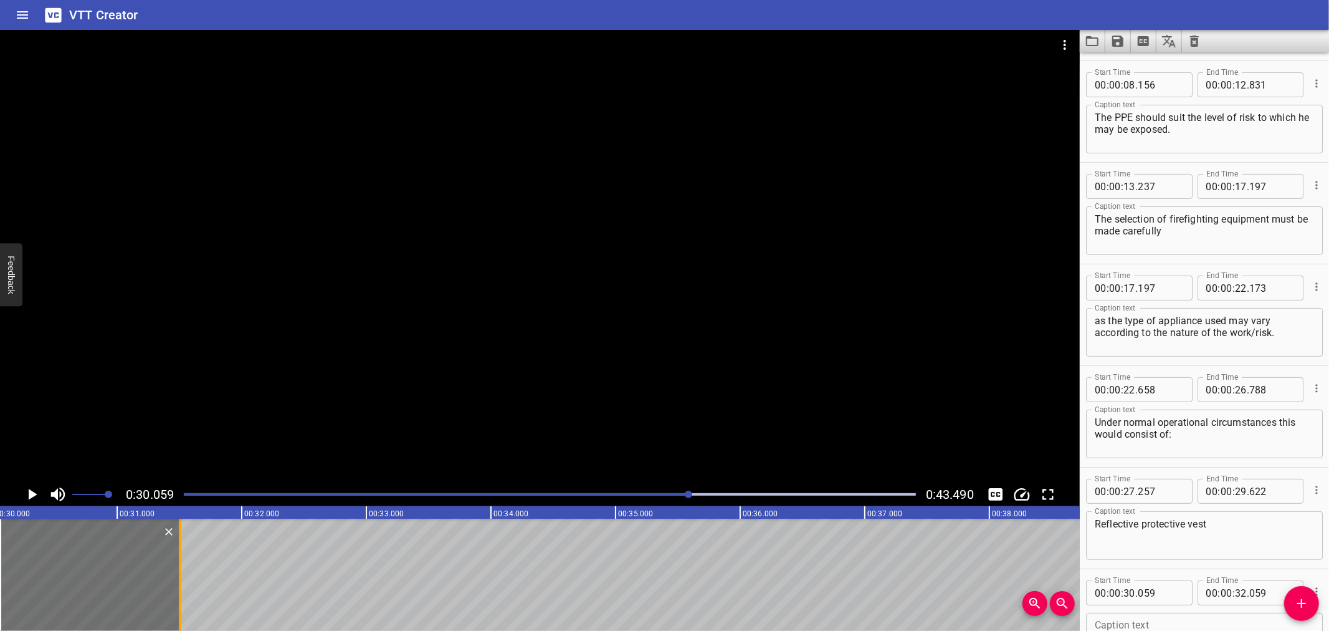
drag, startPoint x: 246, startPoint y: 552, endPoint x: 176, endPoint y: 570, distance: 71.5
click at [176, 570] on div at bounding box center [180, 575] width 12 height 112
type input "31"
type input "504"
click at [1193, 621] on textarea at bounding box center [1204, 638] width 219 height 36
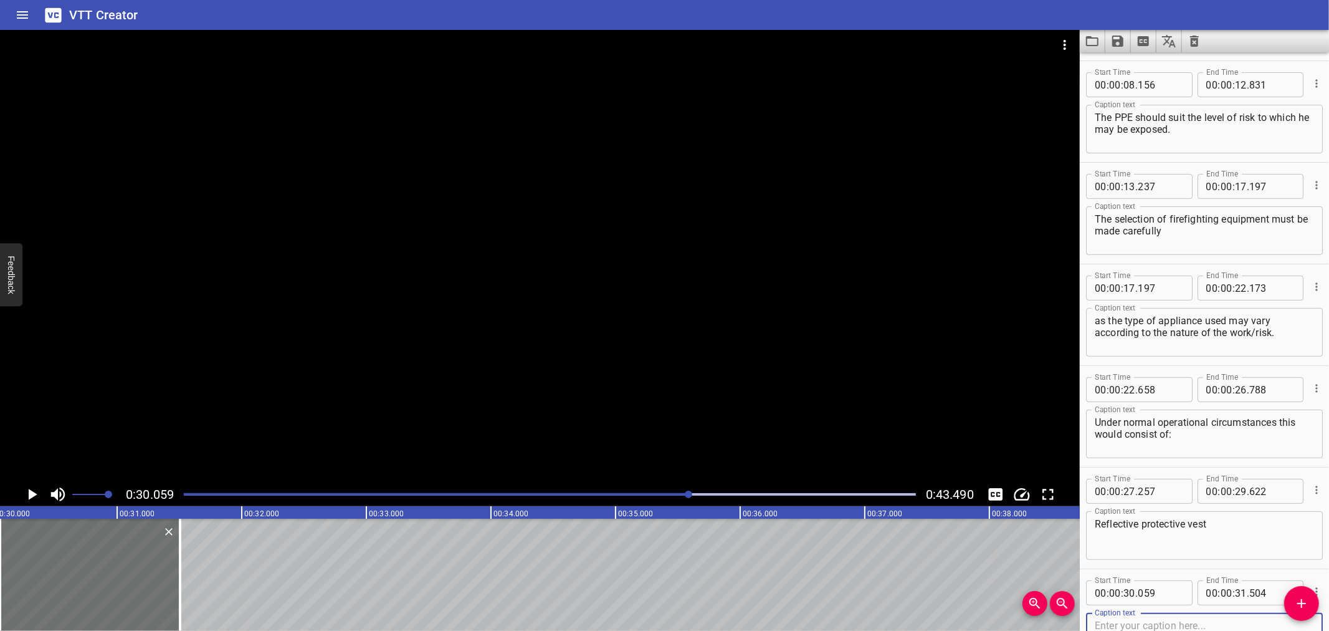
paste textarea "Safety helmet"
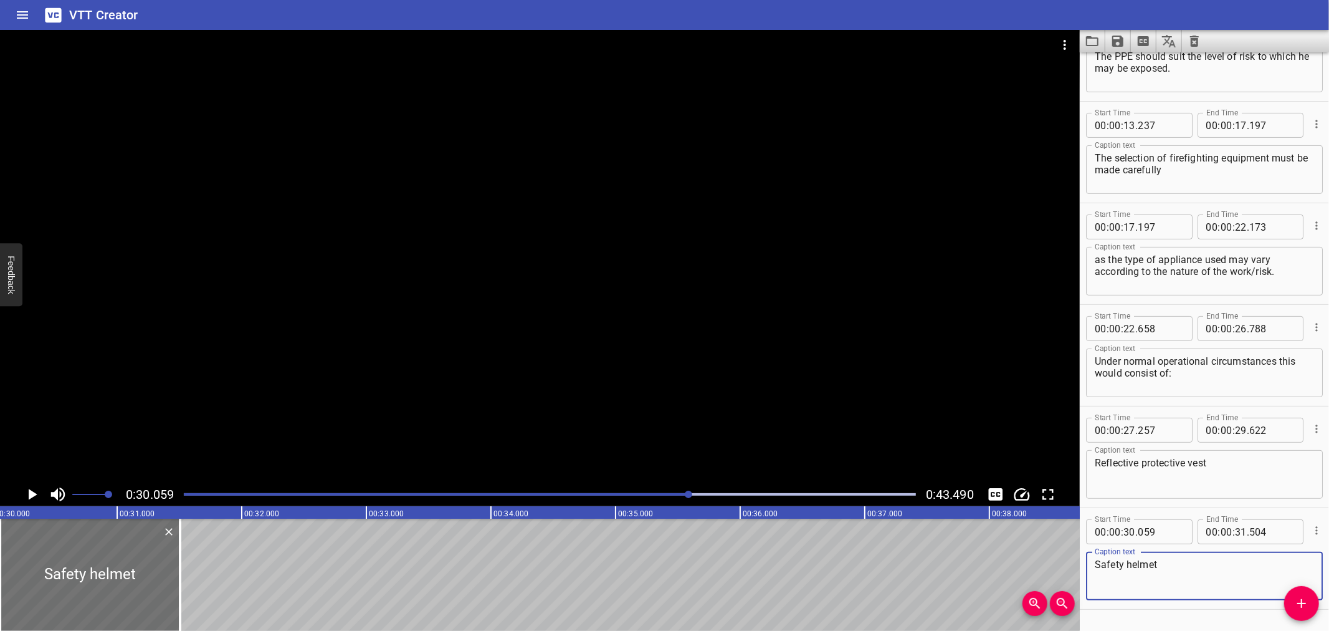
scroll to position [292, 0]
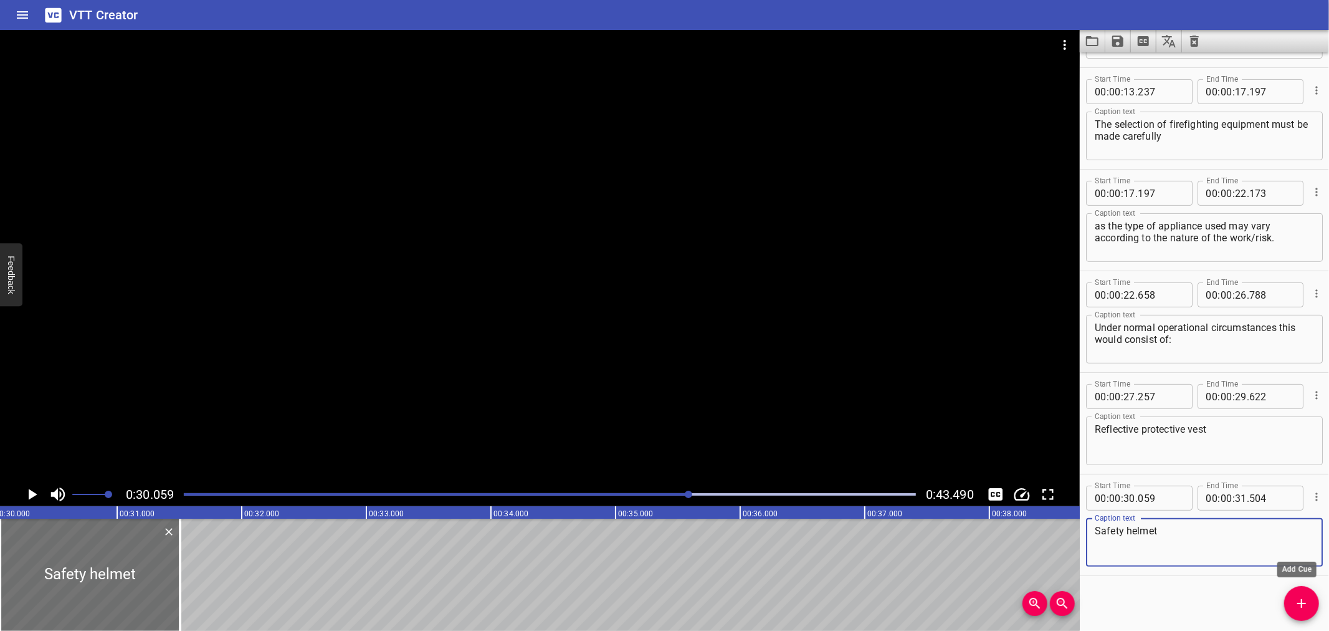
type textarea "Safety helmet"
click at [1294, 594] on button "Add Cue" at bounding box center [1302, 603] width 35 height 35
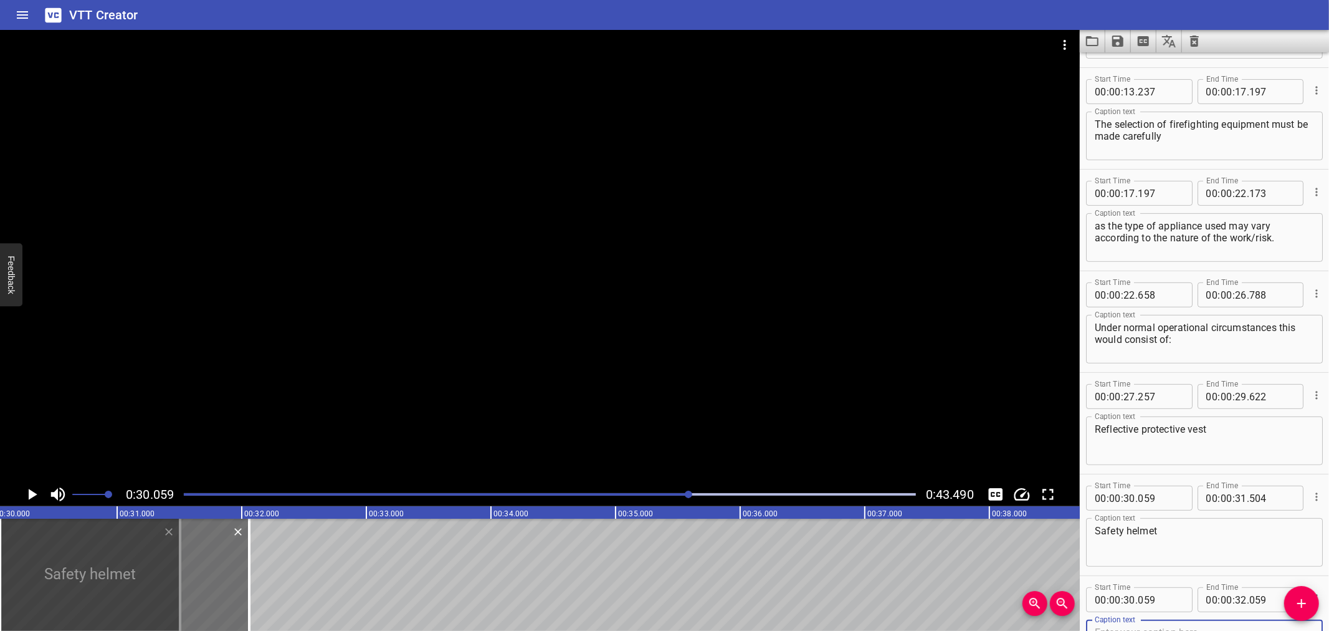
scroll to position [298, 0]
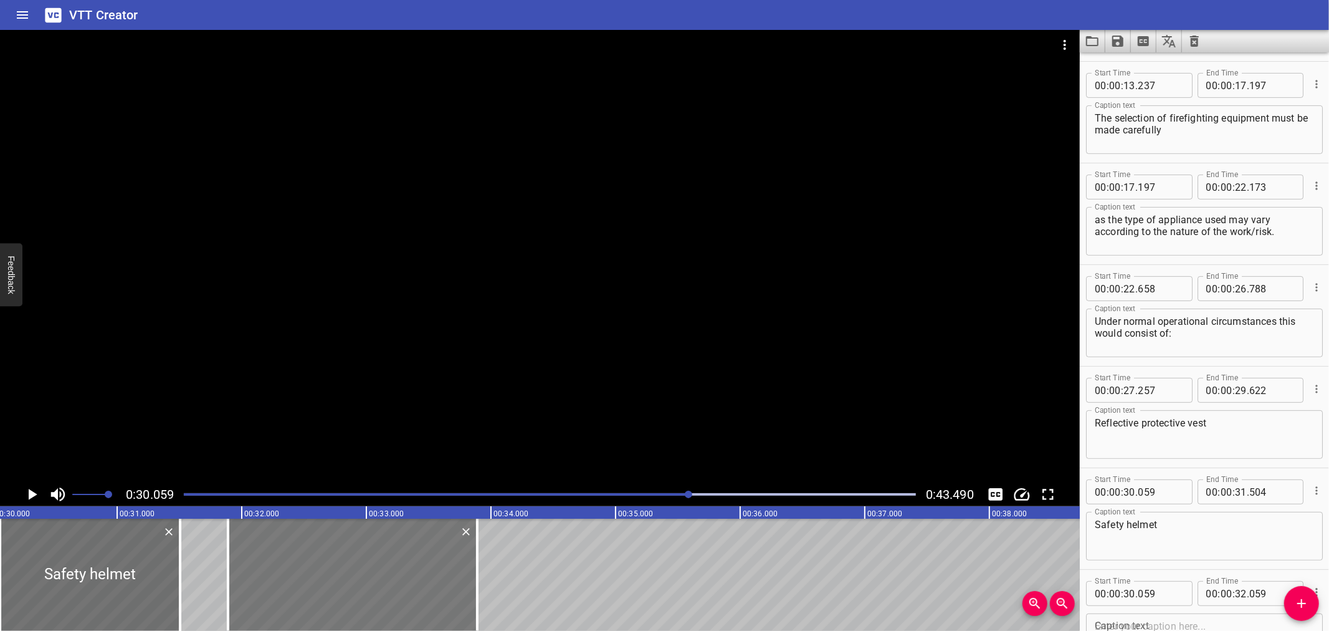
drag, startPoint x: 242, startPoint y: 586, endPoint x: 429, endPoint y: 588, distance: 187.0
click at [429, 588] on div at bounding box center [352, 575] width 249 height 112
type input "31"
type input "889"
type input "33"
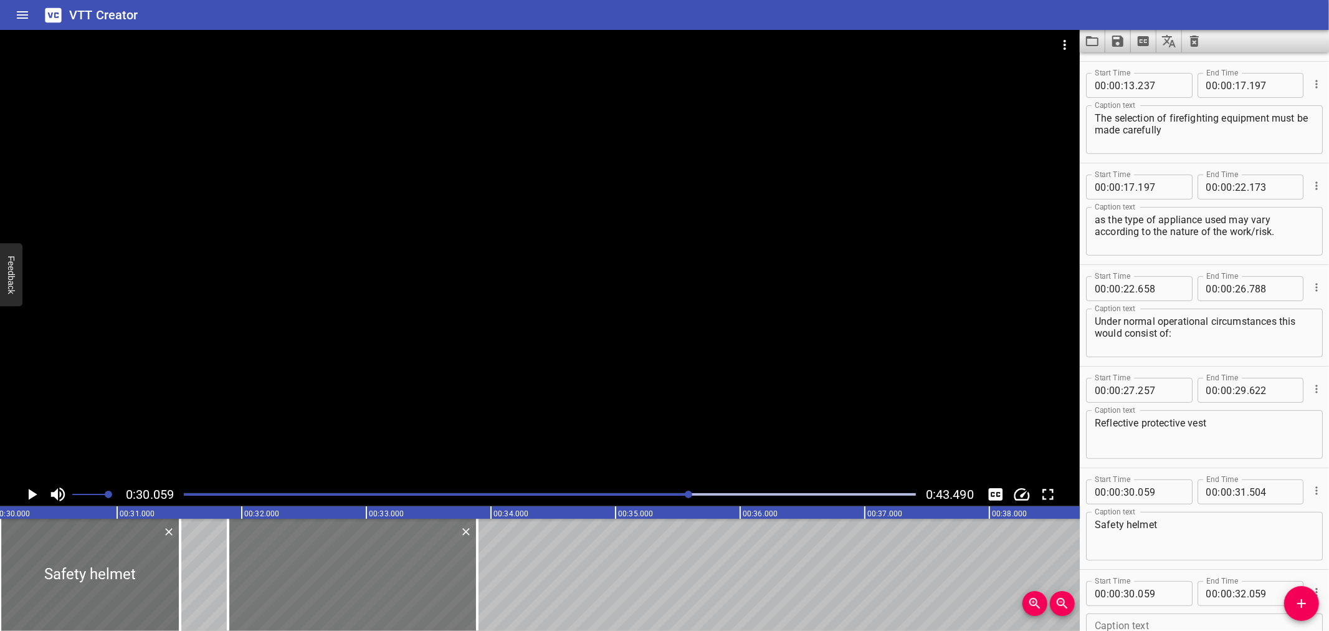
type input "889"
drag, startPoint x: 194, startPoint y: 396, endPoint x: 131, endPoint y: 429, distance: 71.1
click at [194, 395] on div at bounding box center [540, 256] width 1080 height 452
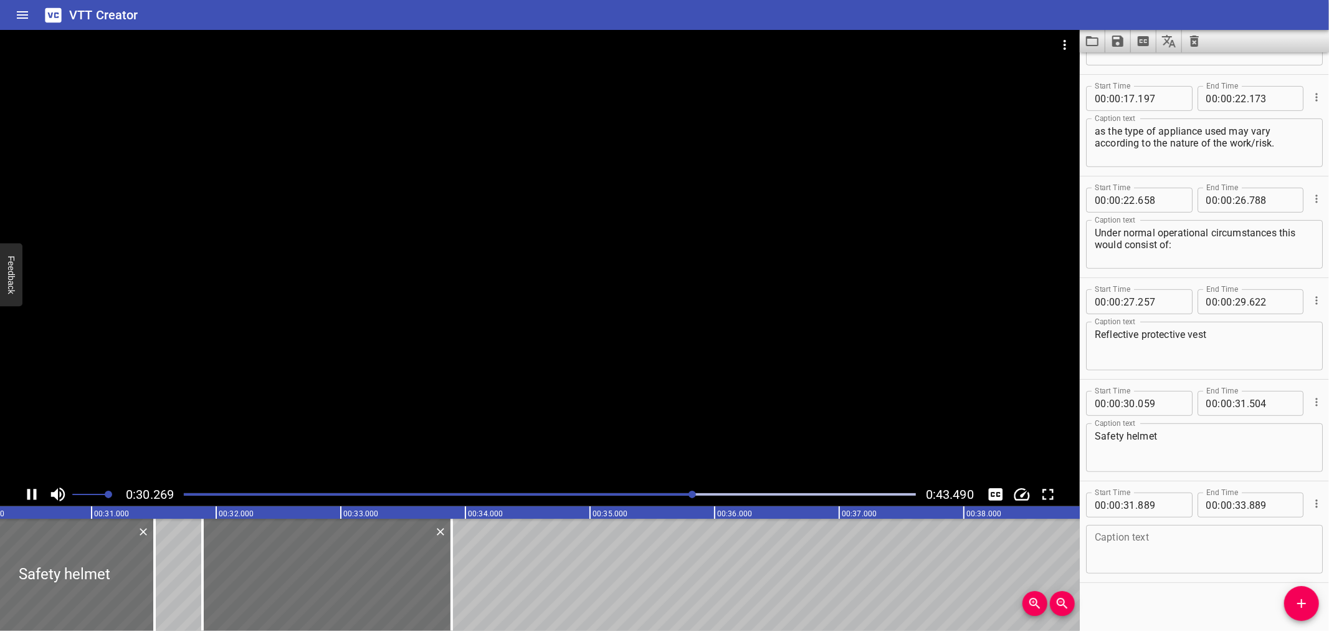
scroll to position [393, 0]
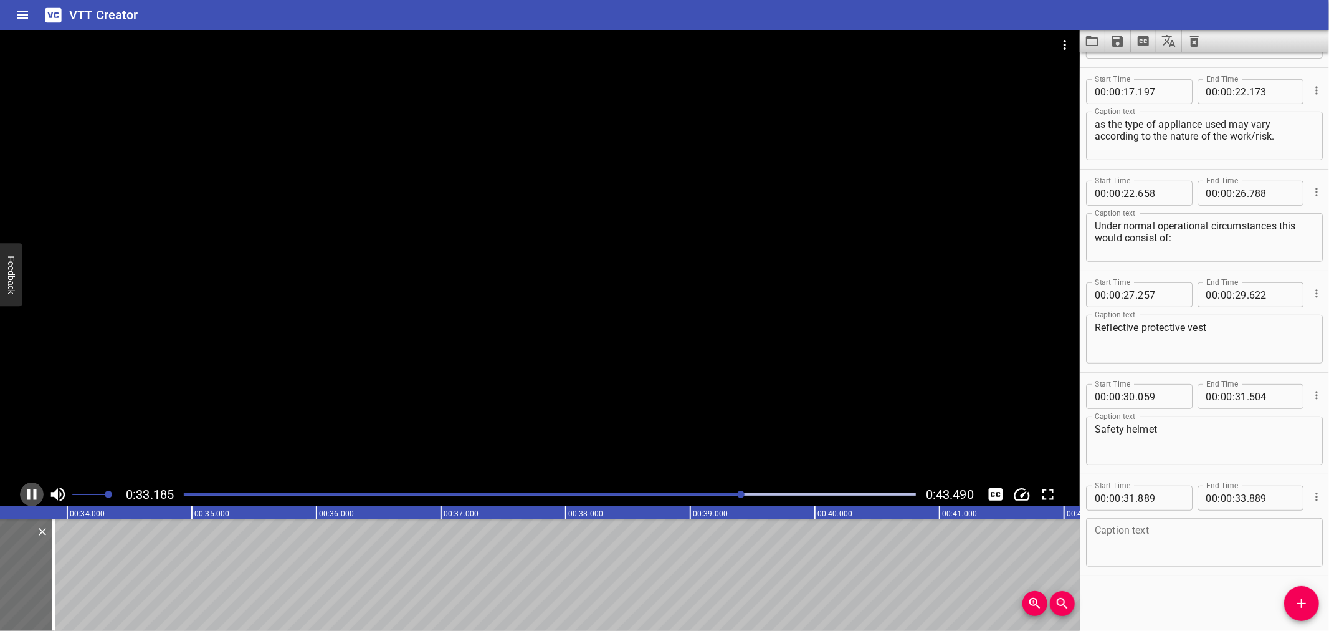
click at [35, 487] on icon "Play/Pause" at bounding box center [31, 494] width 19 height 19
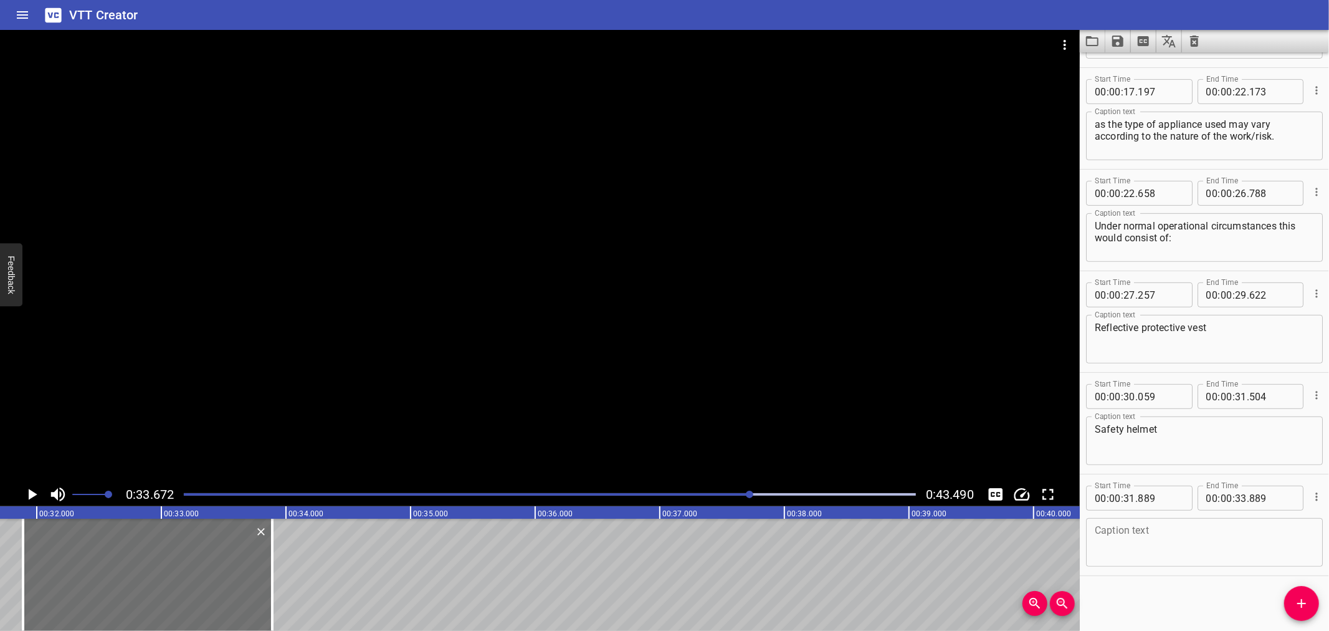
scroll to position [0, 3947]
click at [199, 560] on div at bounding box center [155, 575] width 249 height 112
type input "914"
click at [1174, 540] on textarea at bounding box center [1204, 543] width 219 height 36
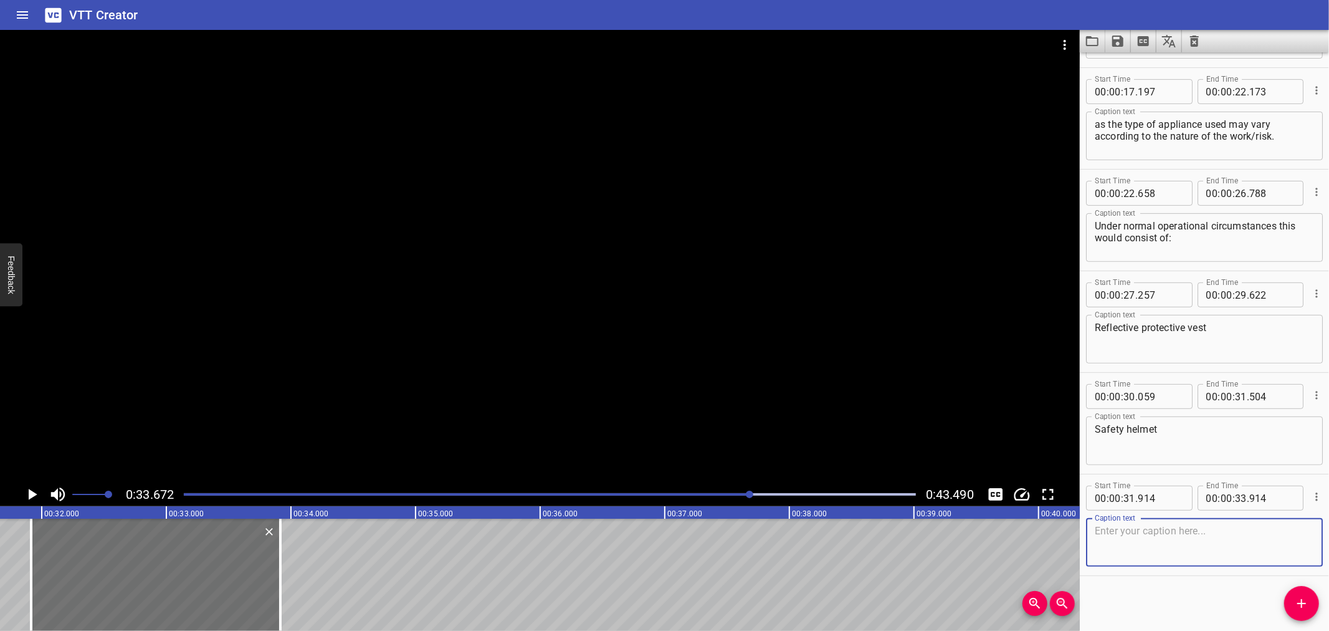
paste textarea "Safety eyes protection"
type textarea "Safety eyes protection"
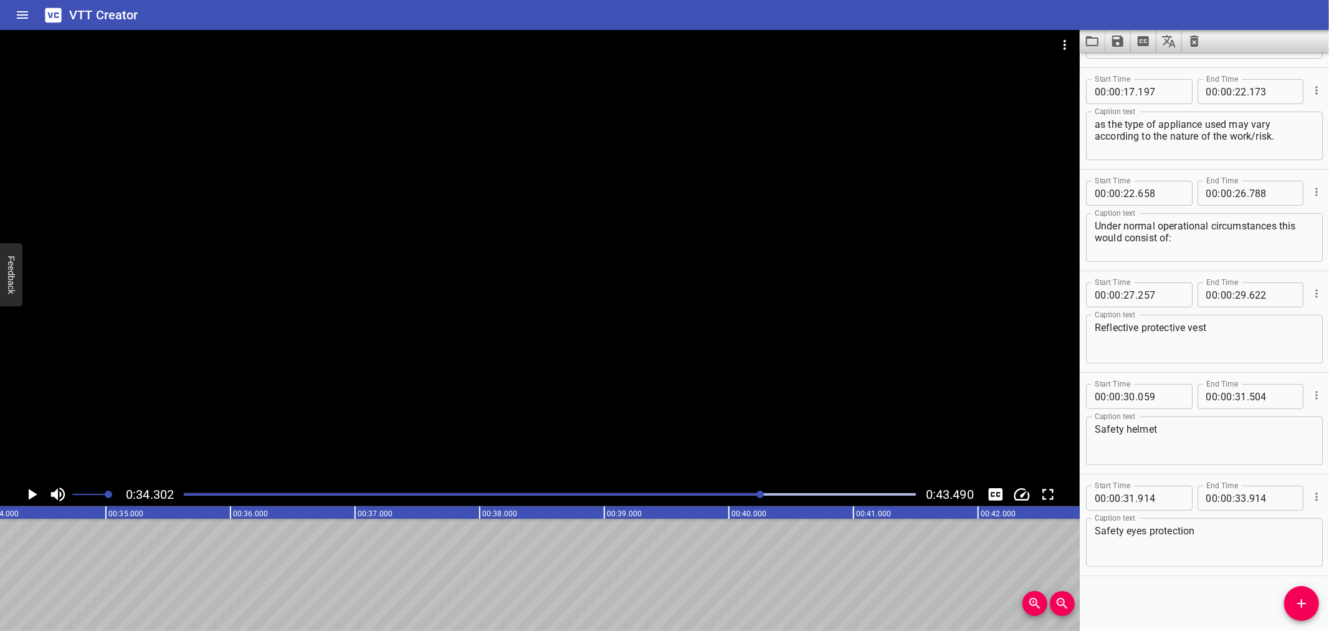
scroll to position [0, 4276]
click at [1313, 598] on span "Add Cue" at bounding box center [1302, 603] width 35 height 15
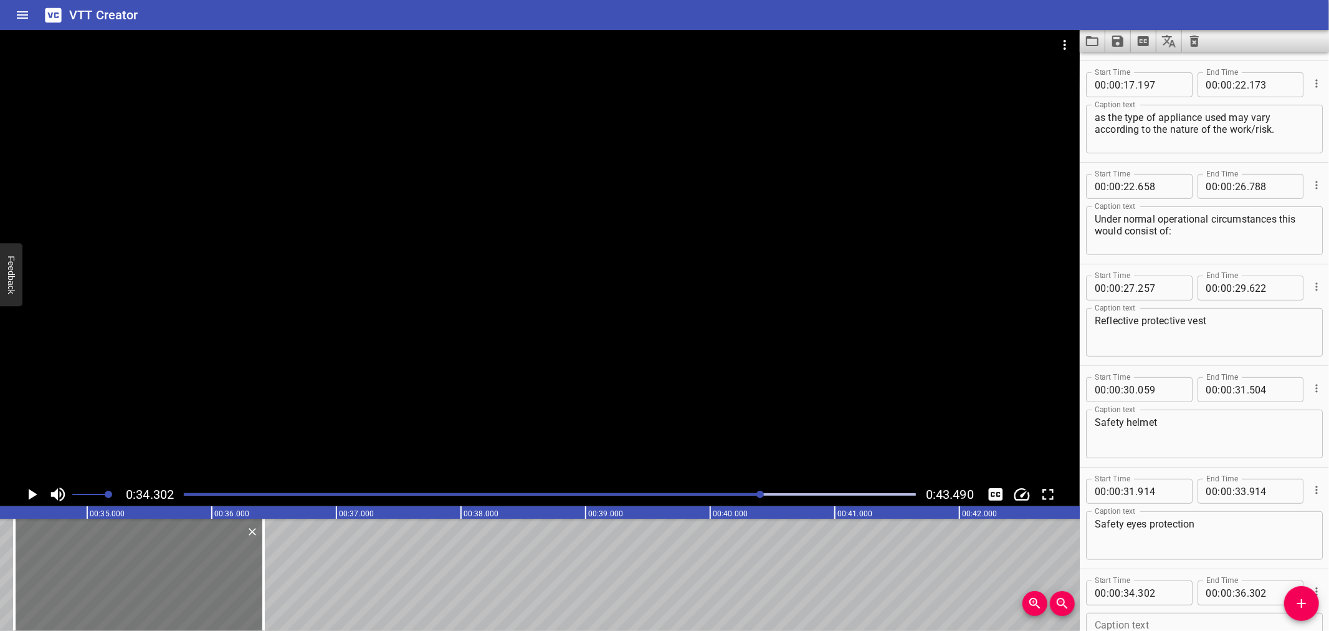
drag, startPoint x: 185, startPoint y: 575, endPoint x: 199, endPoint y: 580, distance: 15.0
click at [199, 580] on div at bounding box center [138, 575] width 249 height 112
type input "417"
click at [29, 479] on div at bounding box center [540, 256] width 1080 height 452
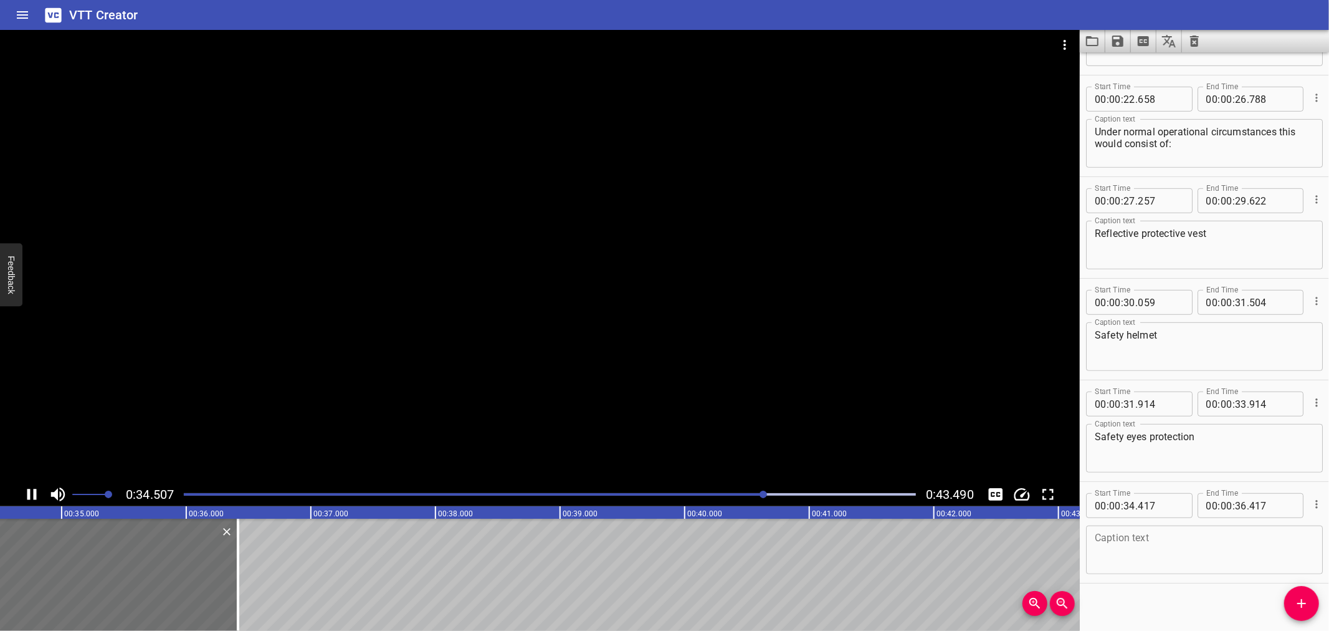
scroll to position [495, 0]
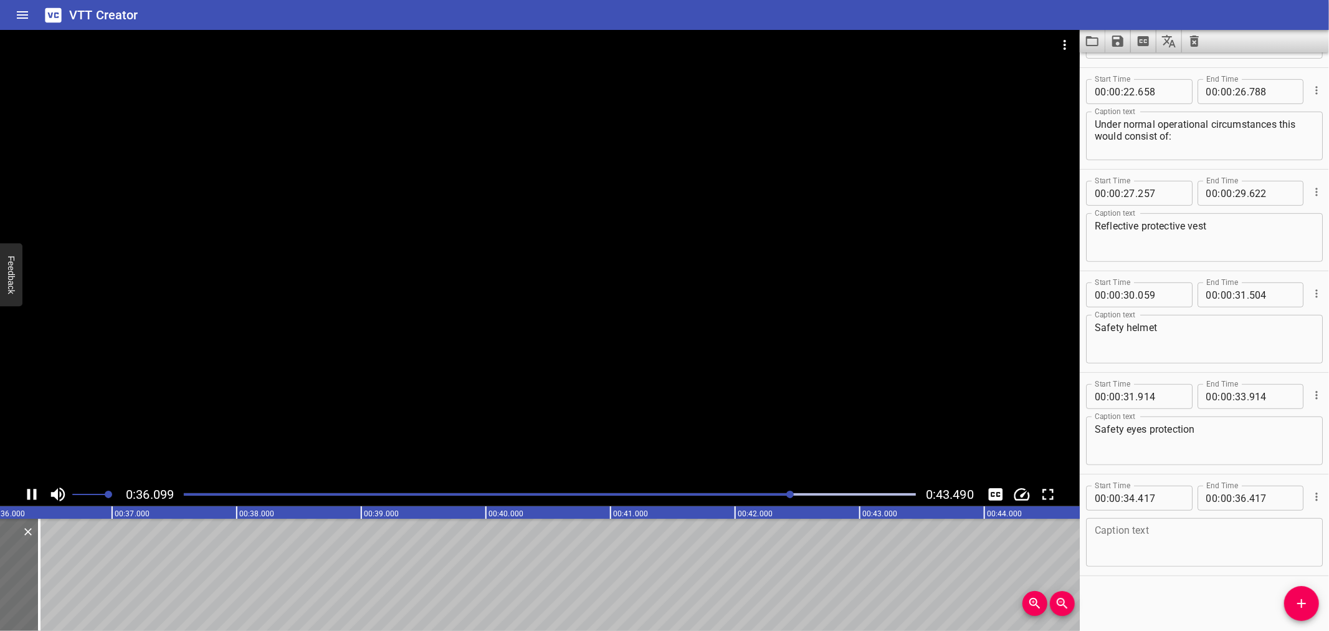
click at [29, 489] on icon "Play/Pause" at bounding box center [31, 494] width 19 height 19
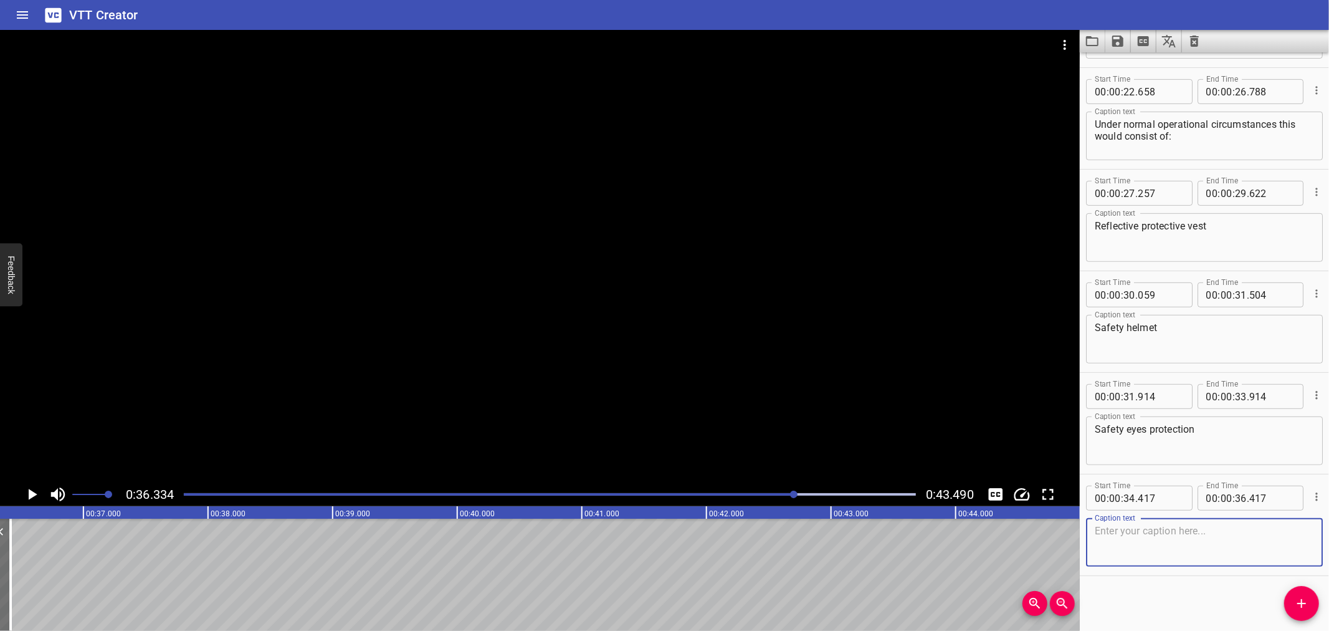
click at [1167, 547] on textarea at bounding box center [1204, 543] width 219 height 36
paste textarea "Fire-proof coveralls"
type textarea "Fire-proof coveralls"
click at [1300, 589] on button "Add Cue" at bounding box center [1302, 603] width 35 height 35
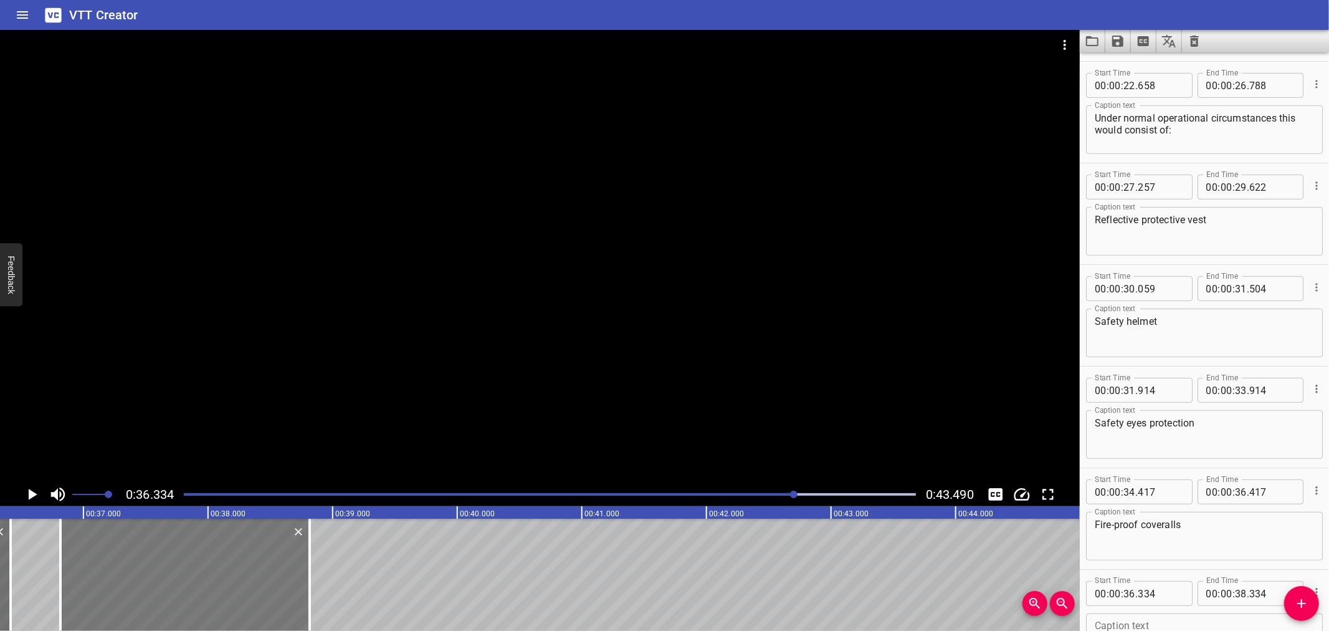
drag, startPoint x: 123, startPoint y: 577, endPoint x: 170, endPoint y: 576, distance: 46.8
click at [170, 576] on div at bounding box center [184, 575] width 249 height 112
type input "814"
drag, startPoint x: 306, startPoint y: 573, endPoint x: 294, endPoint y: 580, distance: 13.4
click at [294, 580] on div at bounding box center [298, 575] width 12 height 112
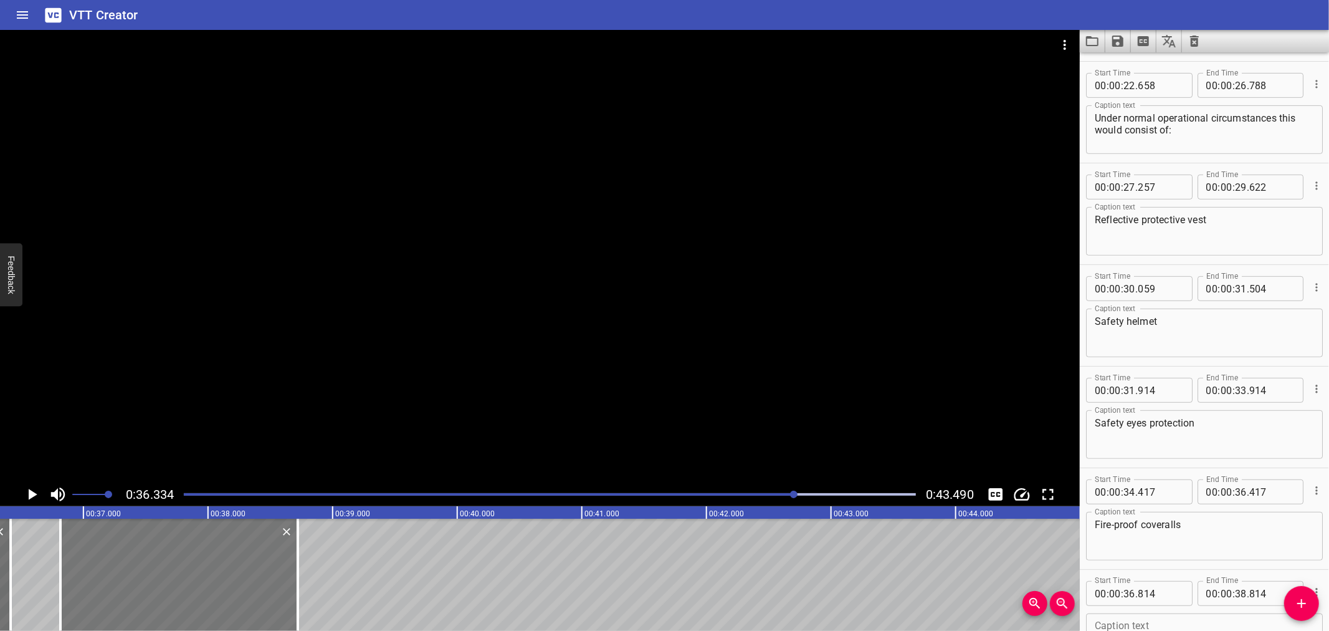
type input "719"
click at [225, 580] on div at bounding box center [182, 575] width 237 height 112
type input "844"
type input "749"
click at [1129, 620] on textarea at bounding box center [1204, 638] width 219 height 36
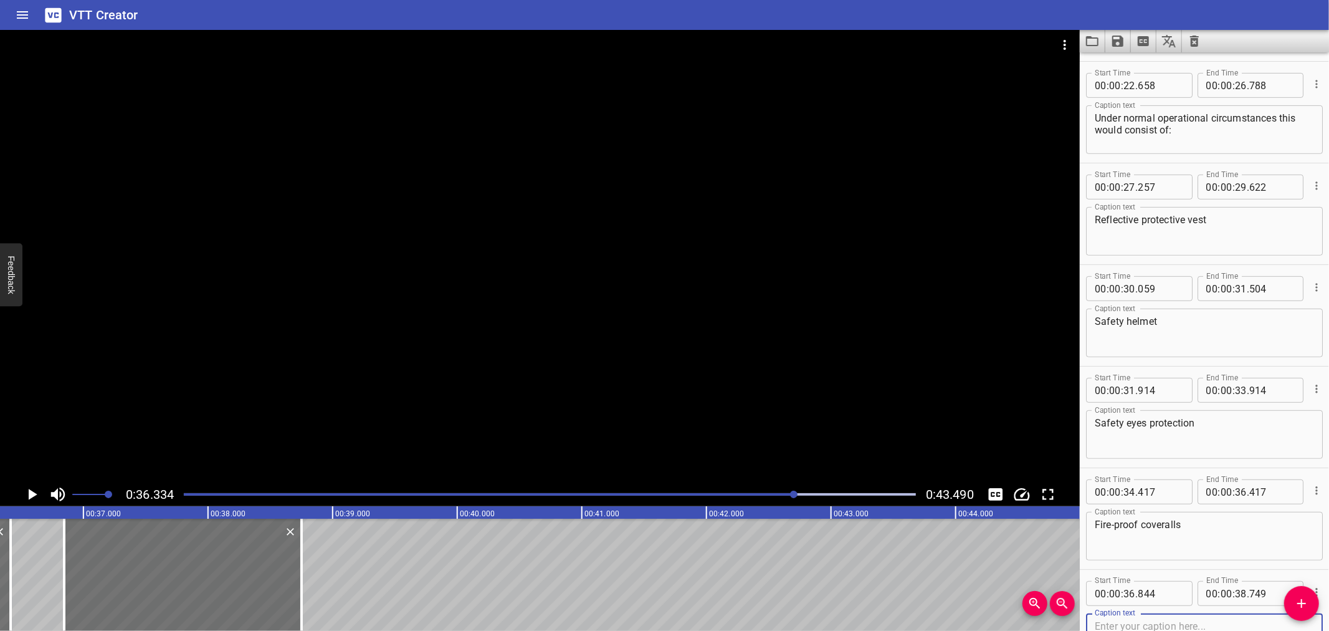
paste textarea "Safety hand gloves"
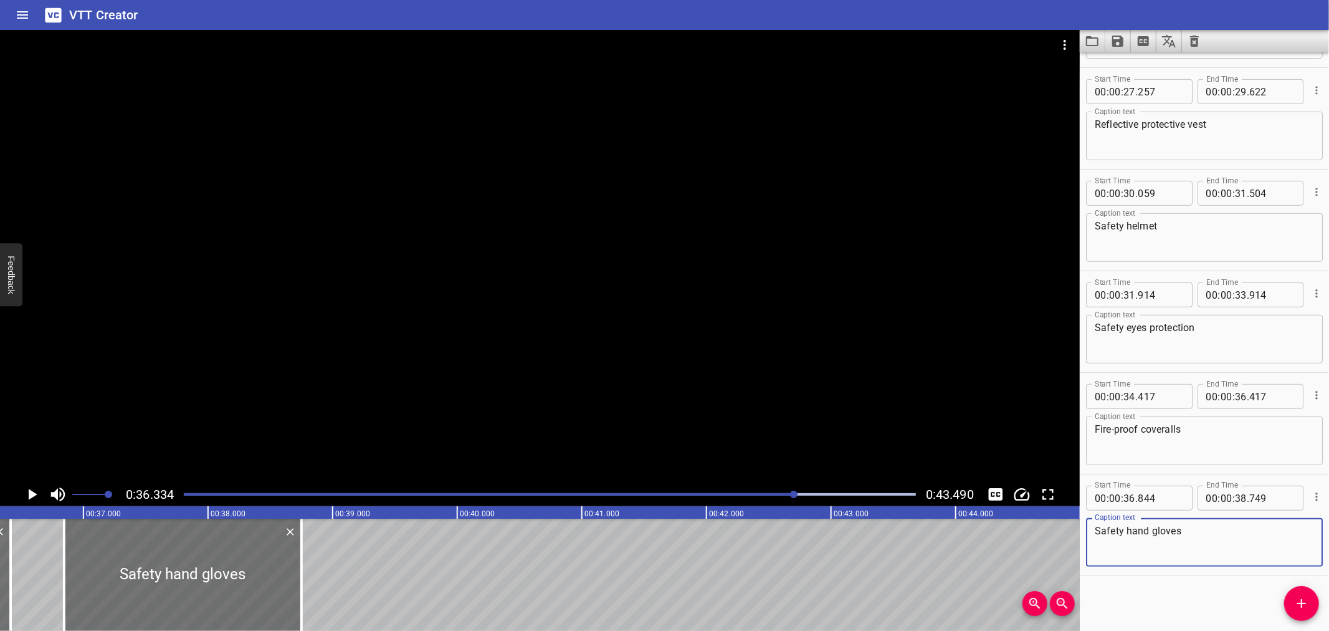
type textarea "Safety hand gloves"
click at [1306, 601] on icon "Add Cue" at bounding box center [1302, 603] width 15 height 15
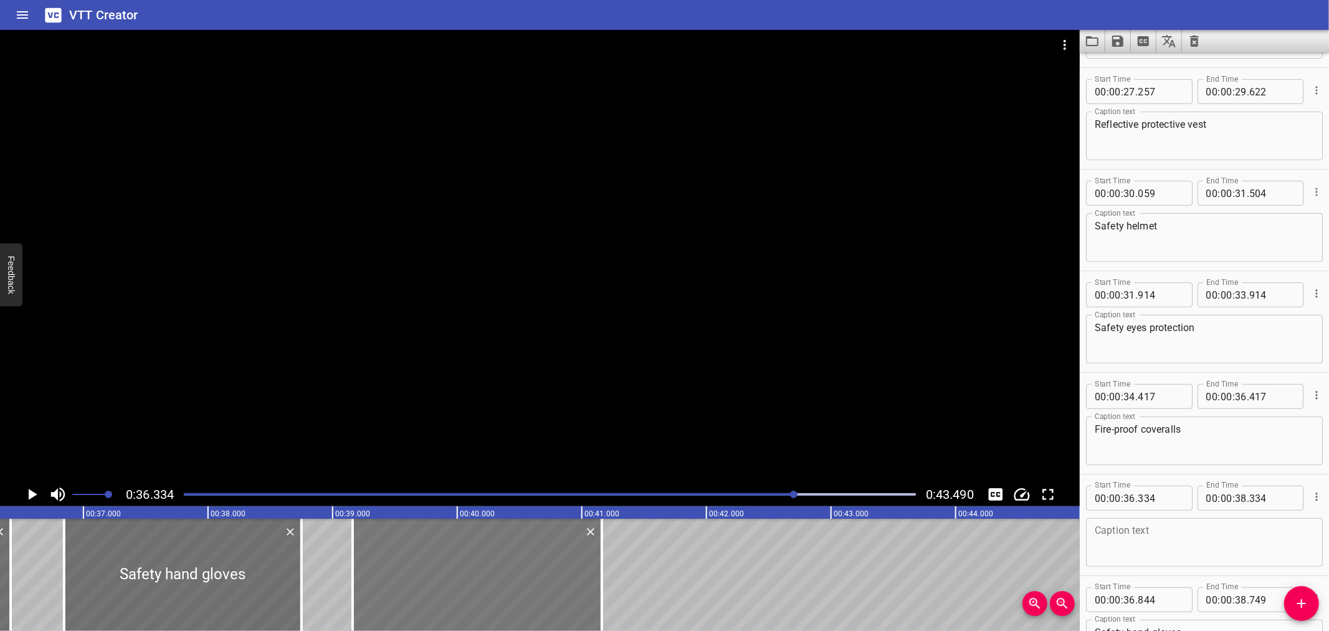
drag, startPoint x: 26, startPoint y: 572, endPoint x: 377, endPoint y: 612, distance: 353.2
type input "39"
type input "159"
type input "41"
type input "159"
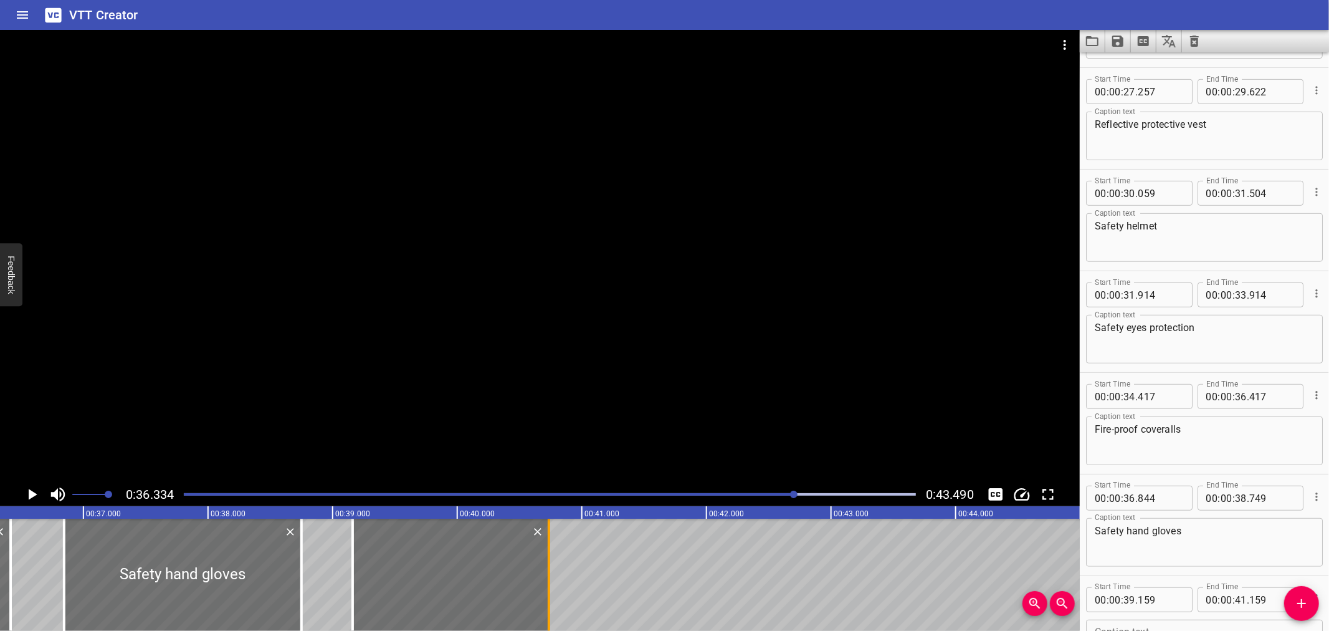
drag, startPoint x: 601, startPoint y: 589, endPoint x: 548, endPoint y: 598, distance: 53.8
click at [548, 598] on div at bounding box center [549, 575] width 2 height 112
type input "40"
type input "734"
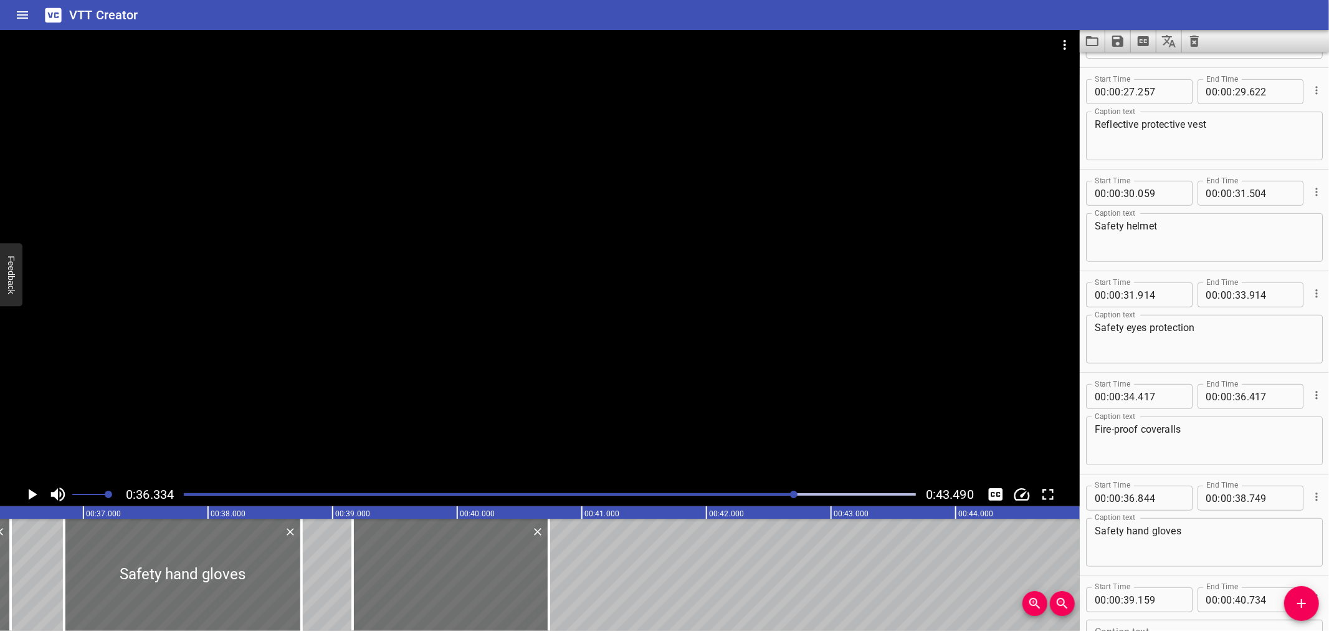
paste textarea "Safety shoes"
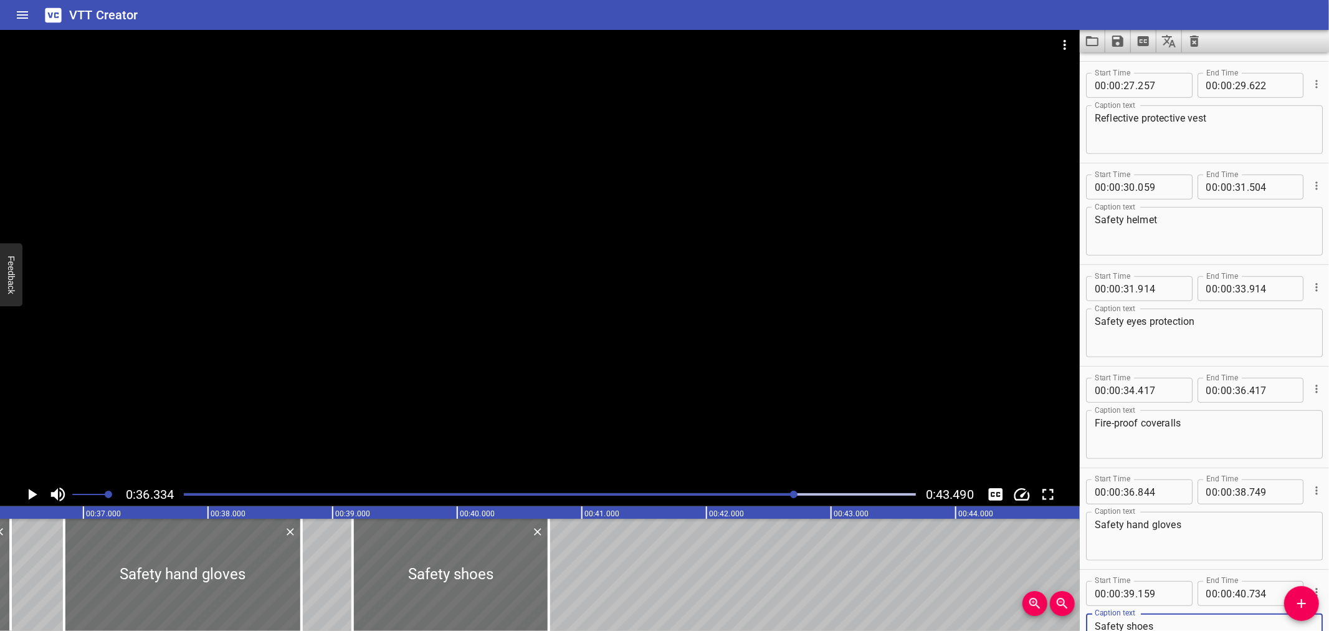
type textarea "Safety shoes"
click at [1240, 528] on textarea "Safety hand gloves" at bounding box center [1204, 537] width 219 height 36
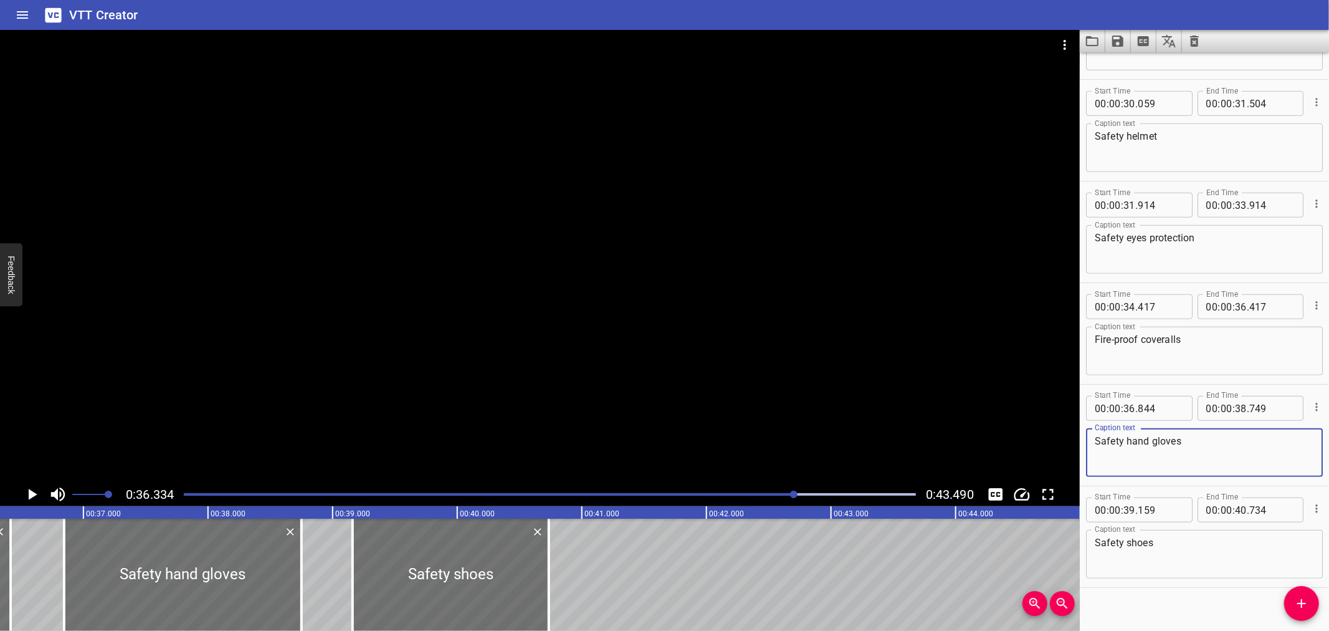
scroll to position [698, 0]
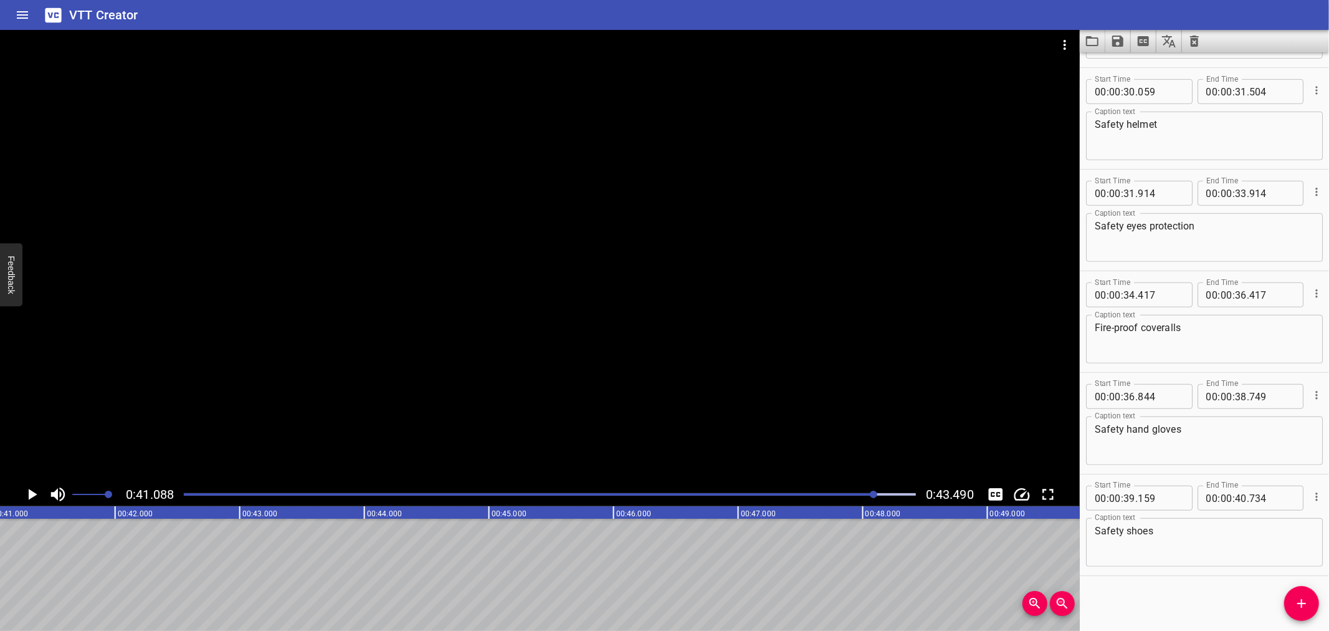
scroll to position [0, 5121]
click at [1296, 596] on icon "Add Cue" at bounding box center [1302, 603] width 15 height 15
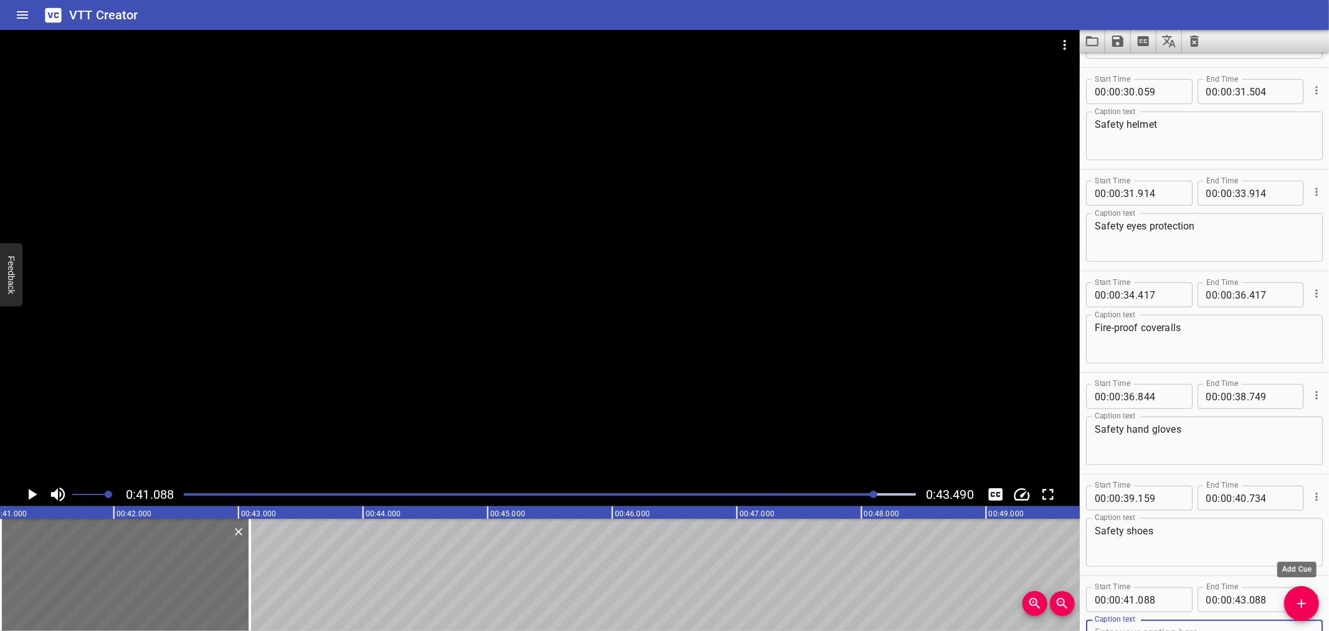
scroll to position [705, 0]
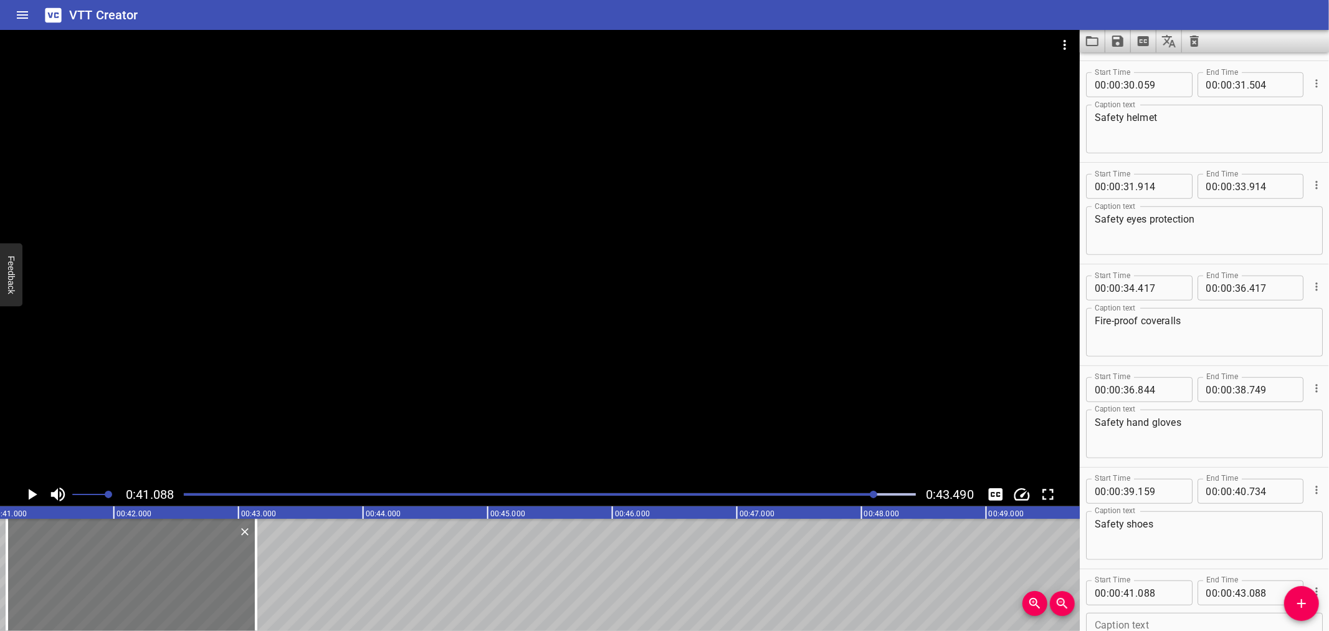
drag, startPoint x: 223, startPoint y: 580, endPoint x: 229, endPoint y: 578, distance: 6.5
click at [229, 578] on div at bounding box center [131, 575] width 249 height 112
type input "138"
drag, startPoint x: 251, startPoint y: 576, endPoint x: 282, endPoint y: 575, distance: 31.2
click at [282, 575] on div at bounding box center [287, 575] width 12 height 112
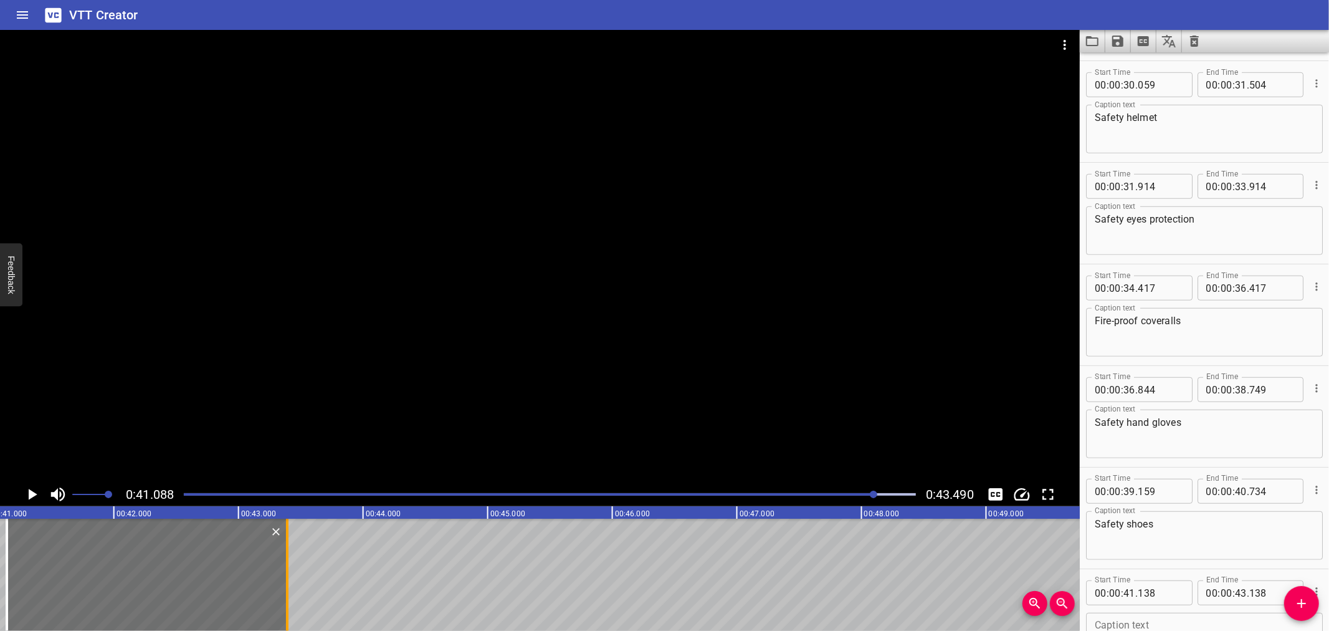
type input "388"
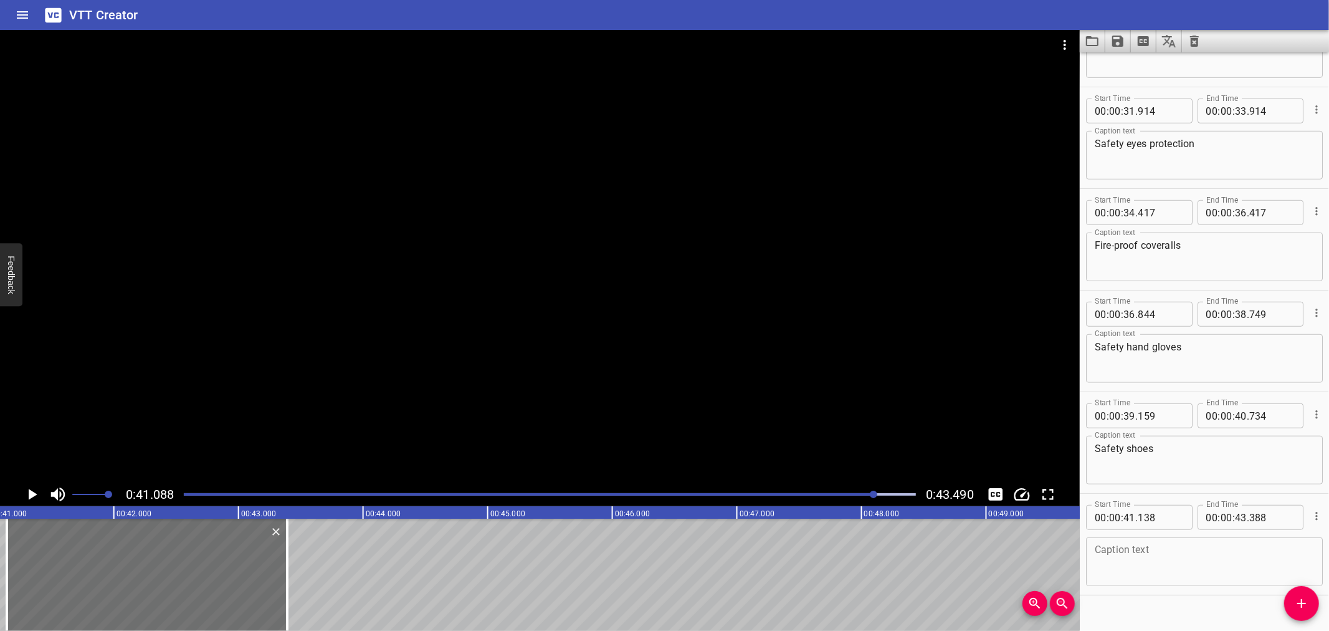
scroll to position [800, 0]
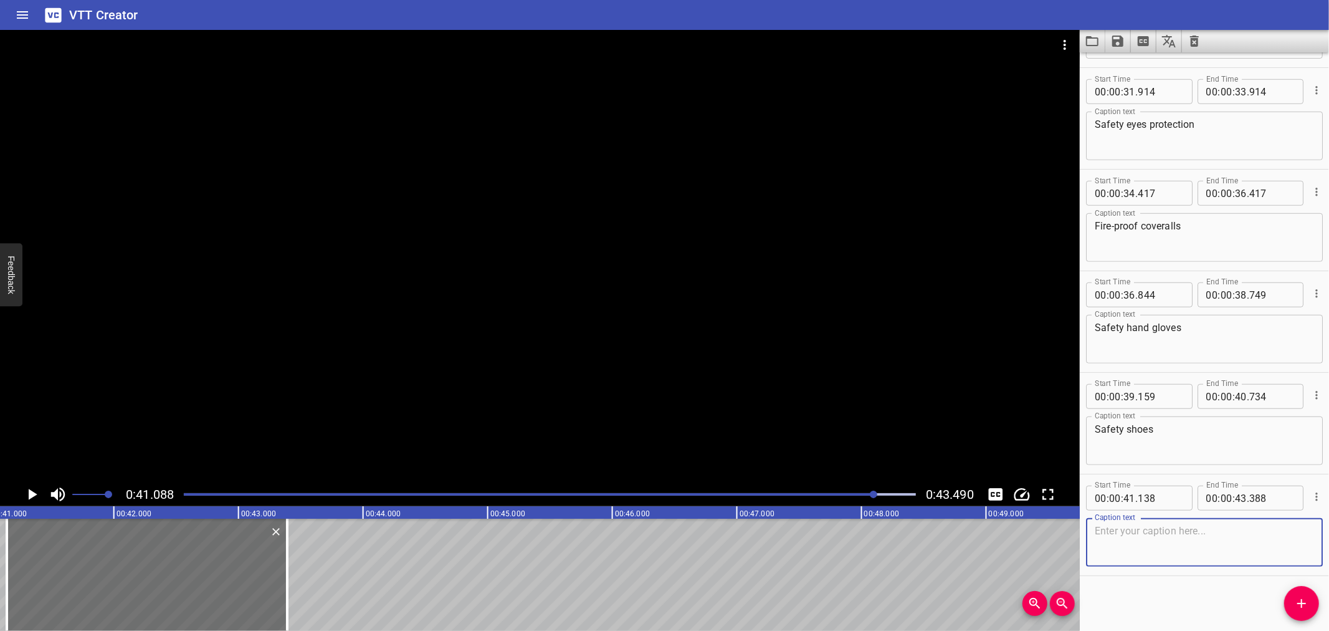
click at [1188, 556] on textarea at bounding box center [1204, 543] width 219 height 36
paste textarea "Hearing protection if required"
type textarea "Hearing protection if required"
click at [184, 491] on div at bounding box center [549, 494] width 747 height 17
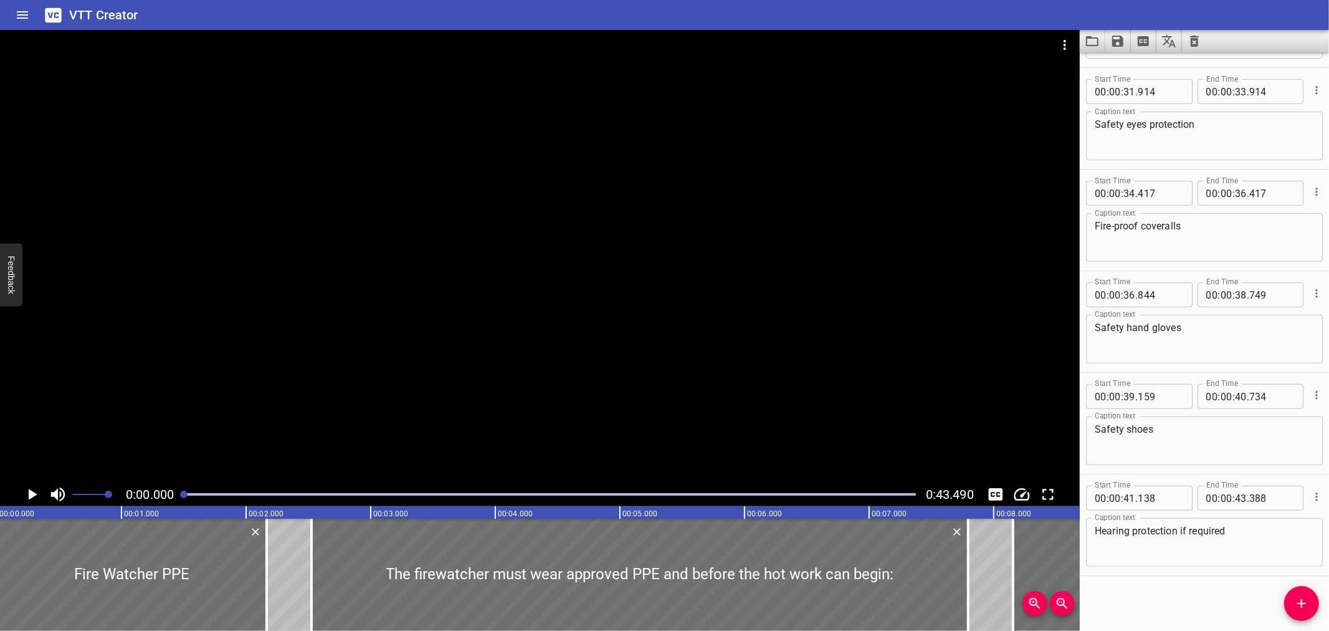
scroll to position [0, 0]
click at [220, 374] on div at bounding box center [540, 256] width 1080 height 452
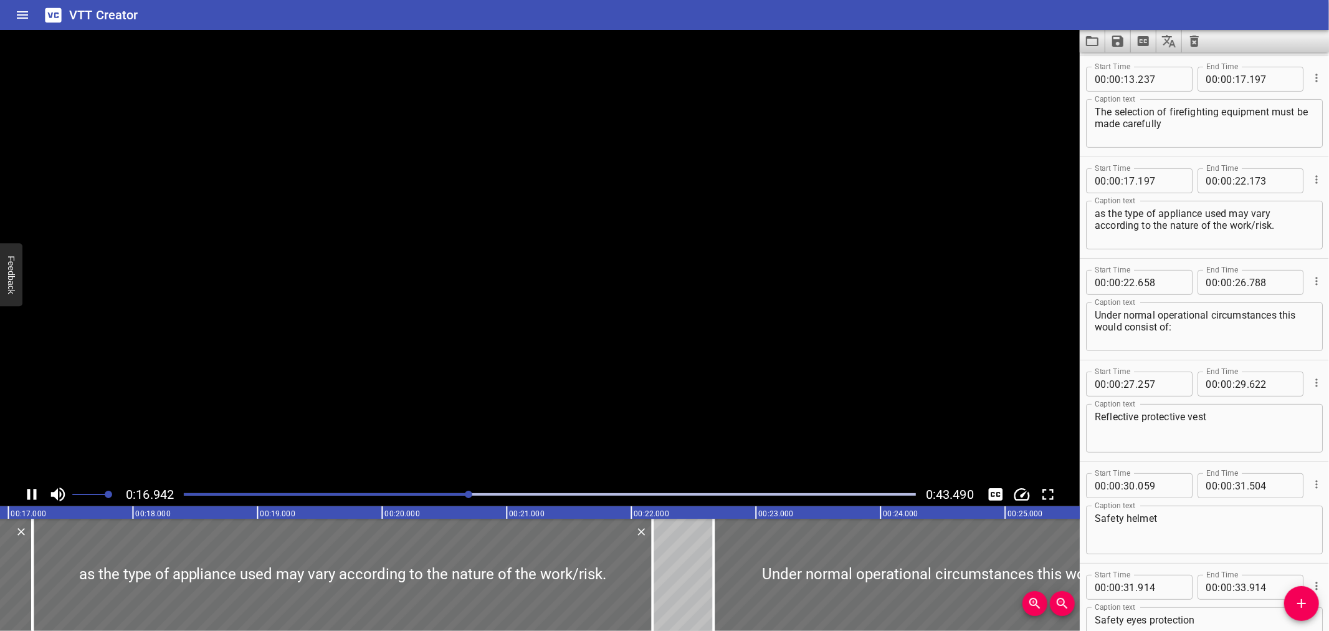
scroll to position [406, 0]
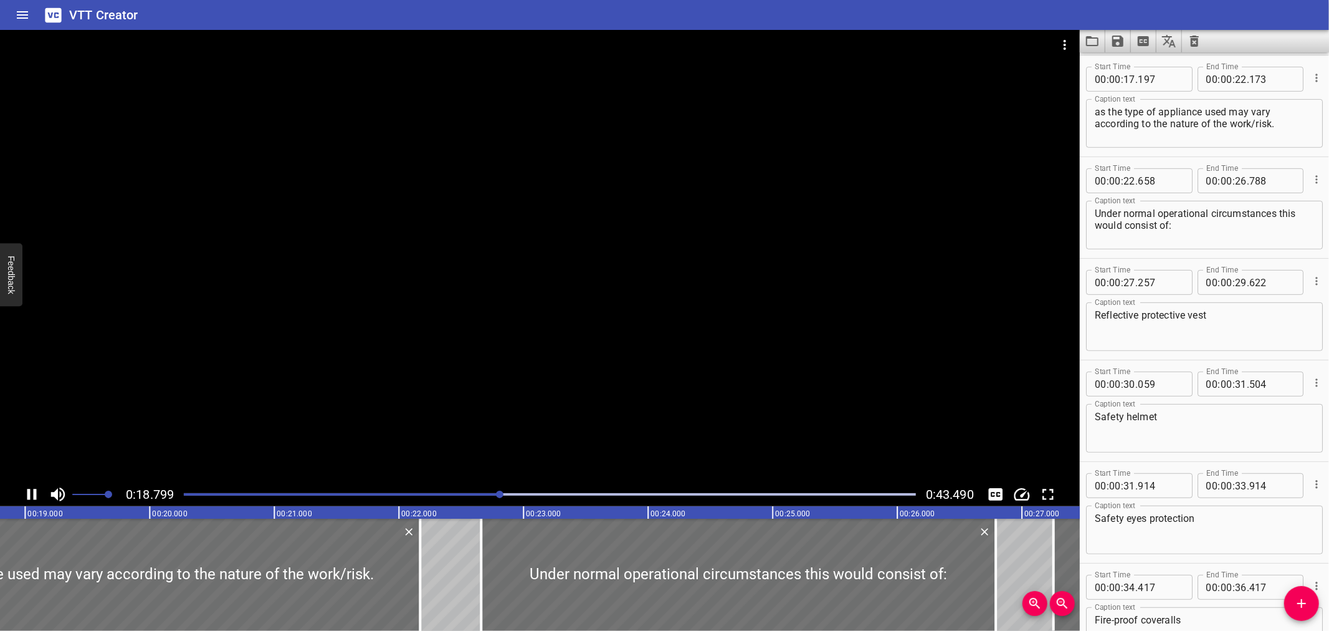
click at [338, 302] on div at bounding box center [540, 256] width 1080 height 452
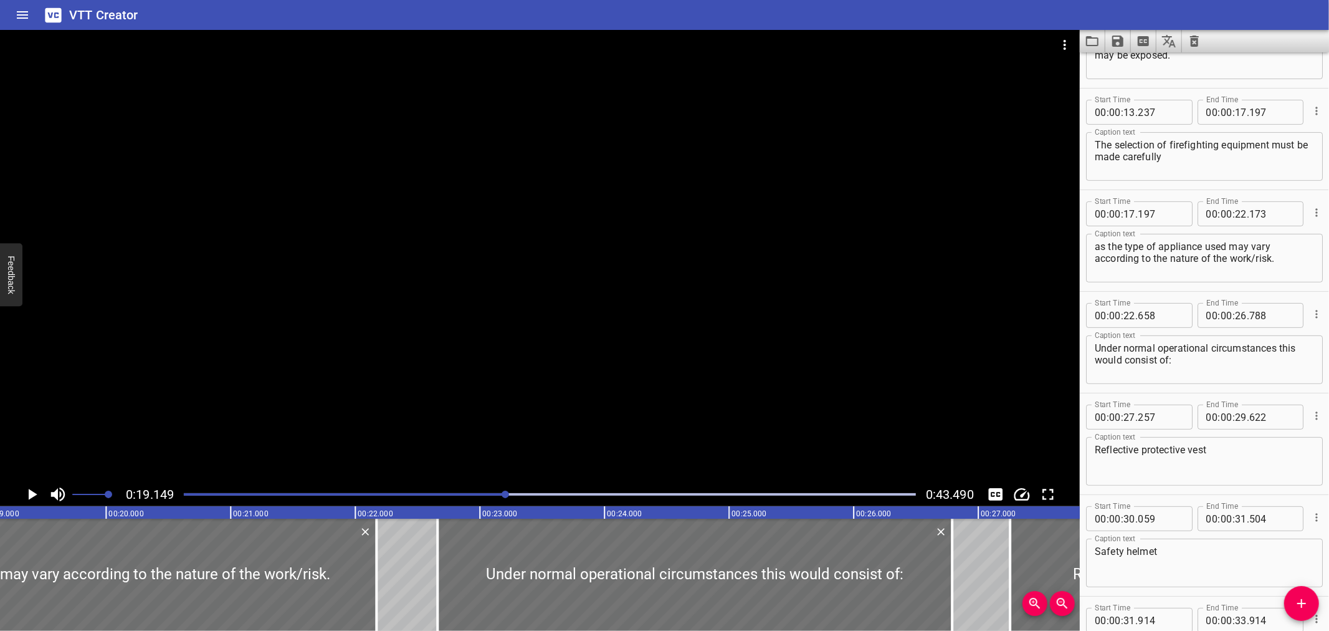
scroll to position [0, 0]
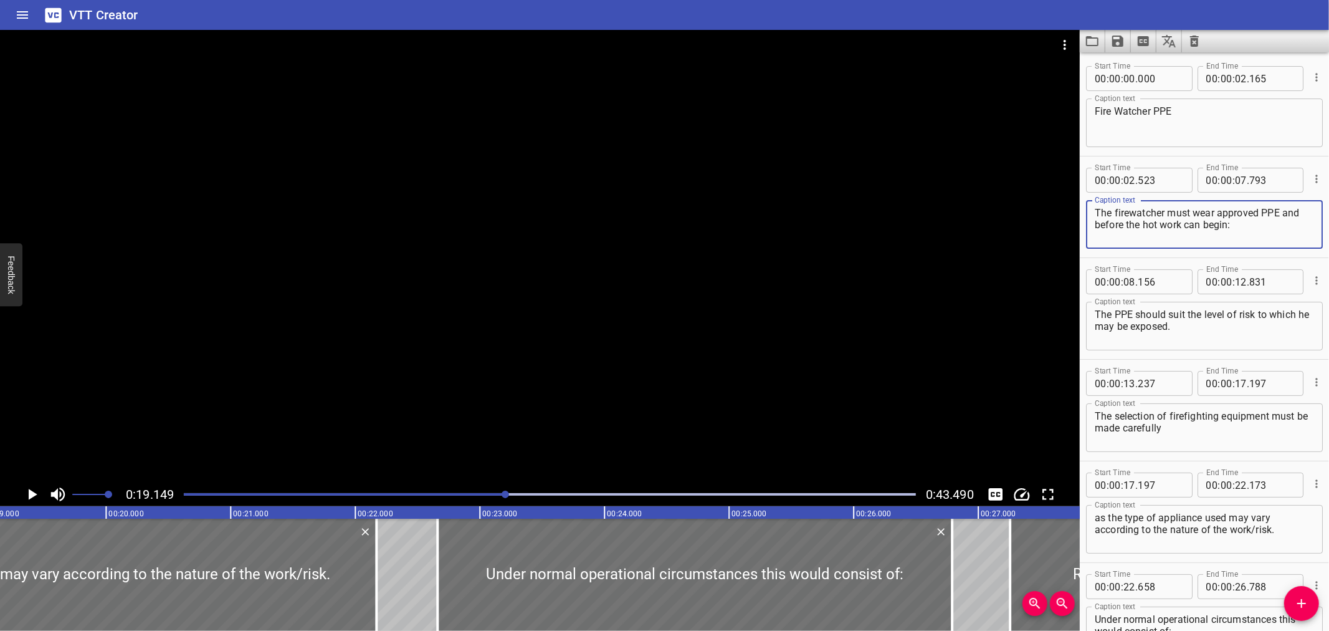
click at [1256, 225] on textarea "The firewatcher must wear approved PPE and before the hot work can begin:" at bounding box center [1204, 225] width 219 height 36
type textarea "The firewatcher must wear approved PPE and before the hot work can begin;"
drag, startPoint x: 476, startPoint y: 283, endPoint x: 674, endPoint y: -84, distance: 417.2
click at [674, 0] on html "VTT Creator Caption Editor Batch Transcribe Login Sign Up Privacy Contact 0:19.…" at bounding box center [664, 315] width 1329 height 631
click at [684, 304] on div at bounding box center [540, 256] width 1080 height 452
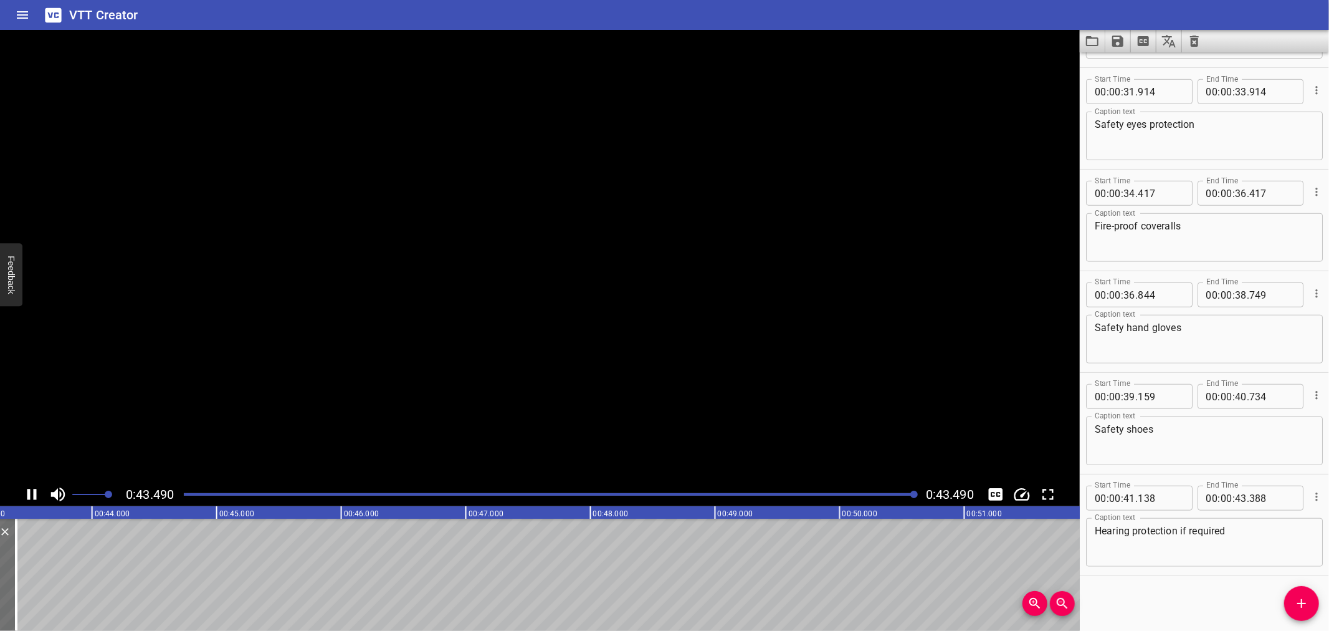
scroll to position [0, 5421]
click at [201, 499] on div at bounding box center [549, 494] width 747 height 17
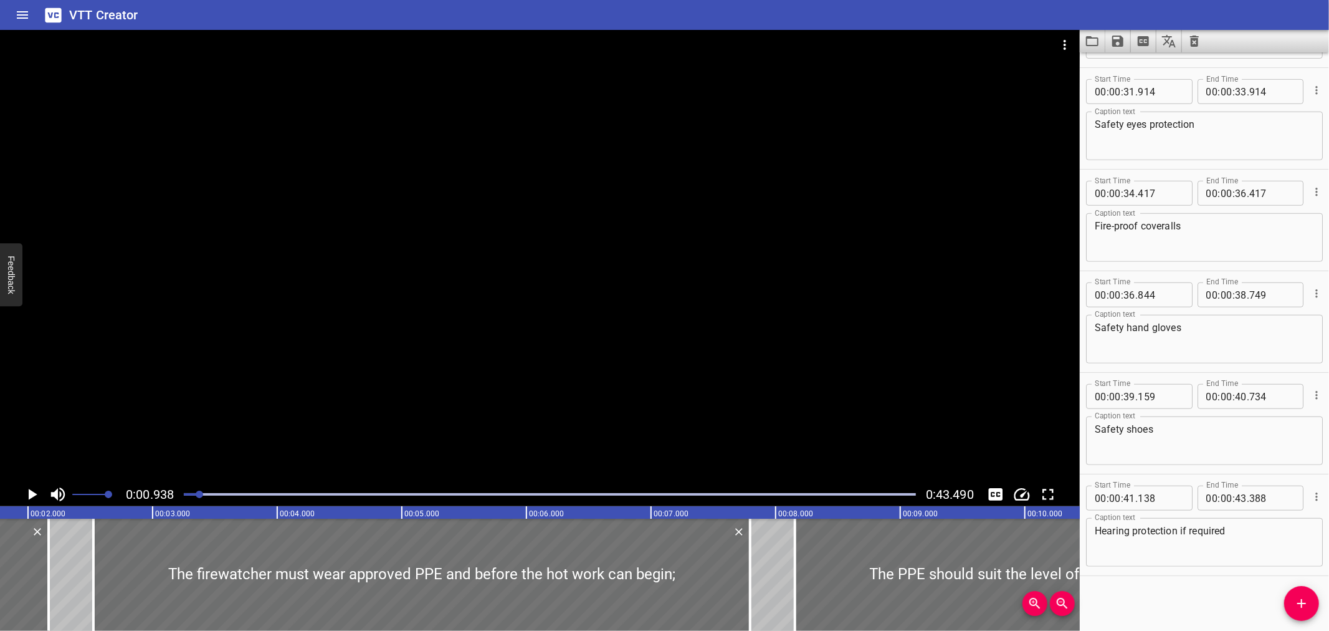
drag, startPoint x: 198, startPoint y: 497, endPoint x: 189, endPoint y: 497, distance: 8.1
click at [189, 497] on div at bounding box center [549, 494] width 747 height 17
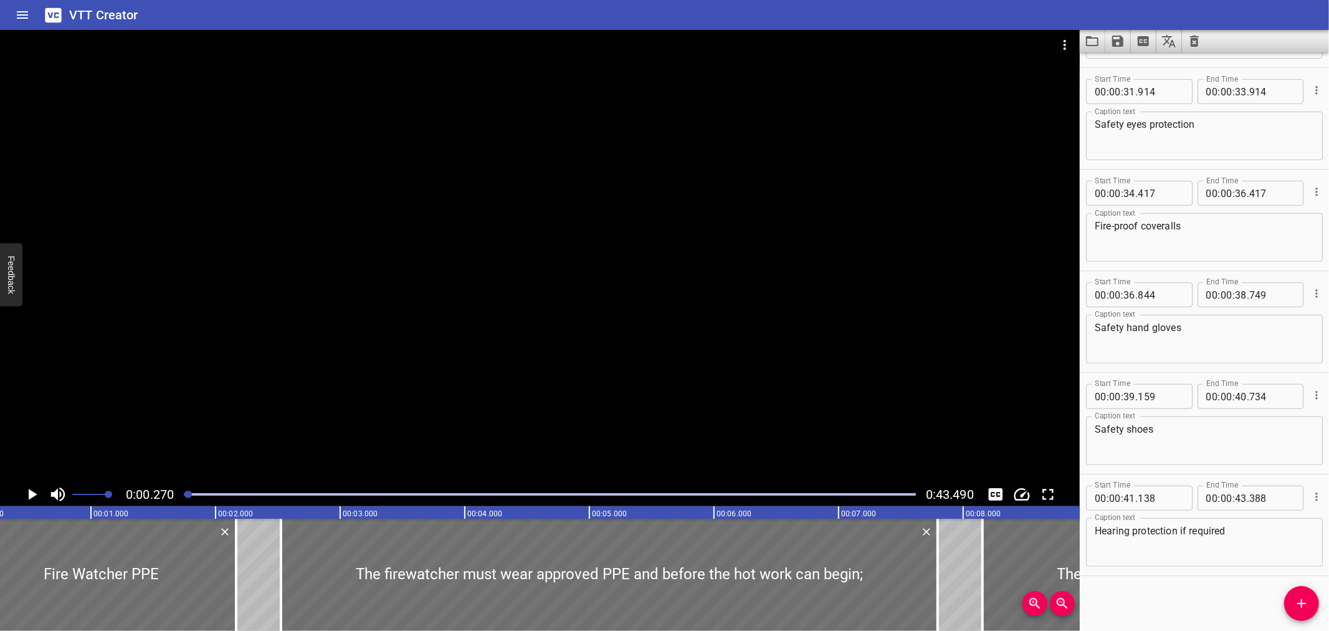
scroll to position [0, 0]
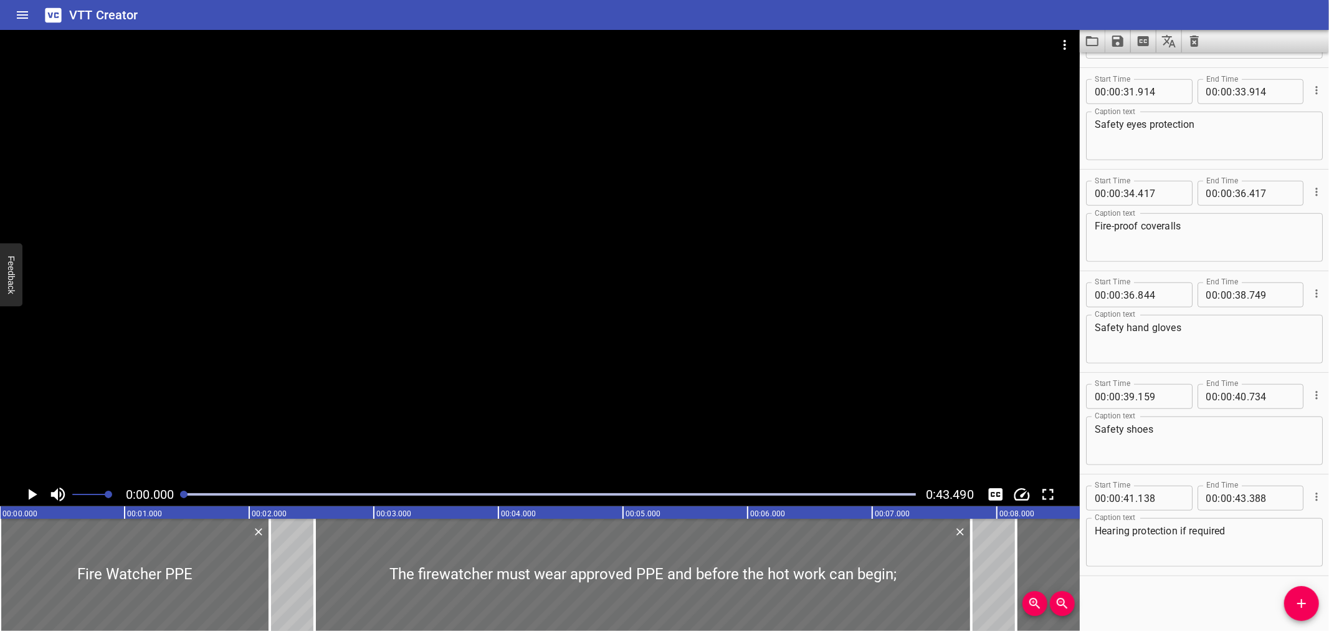
click at [183, 495] on div at bounding box center [183, 494] width 7 height 7
click at [79, 357] on div at bounding box center [540, 256] width 1080 height 452
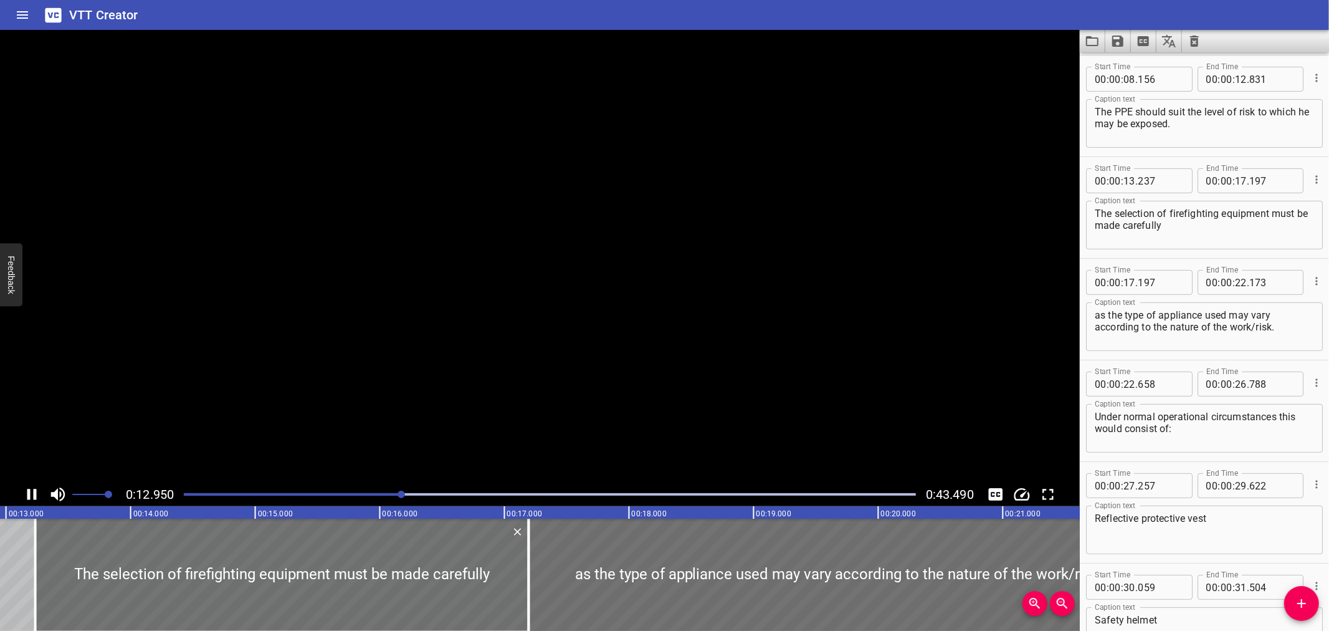
scroll to position [0, 1648]
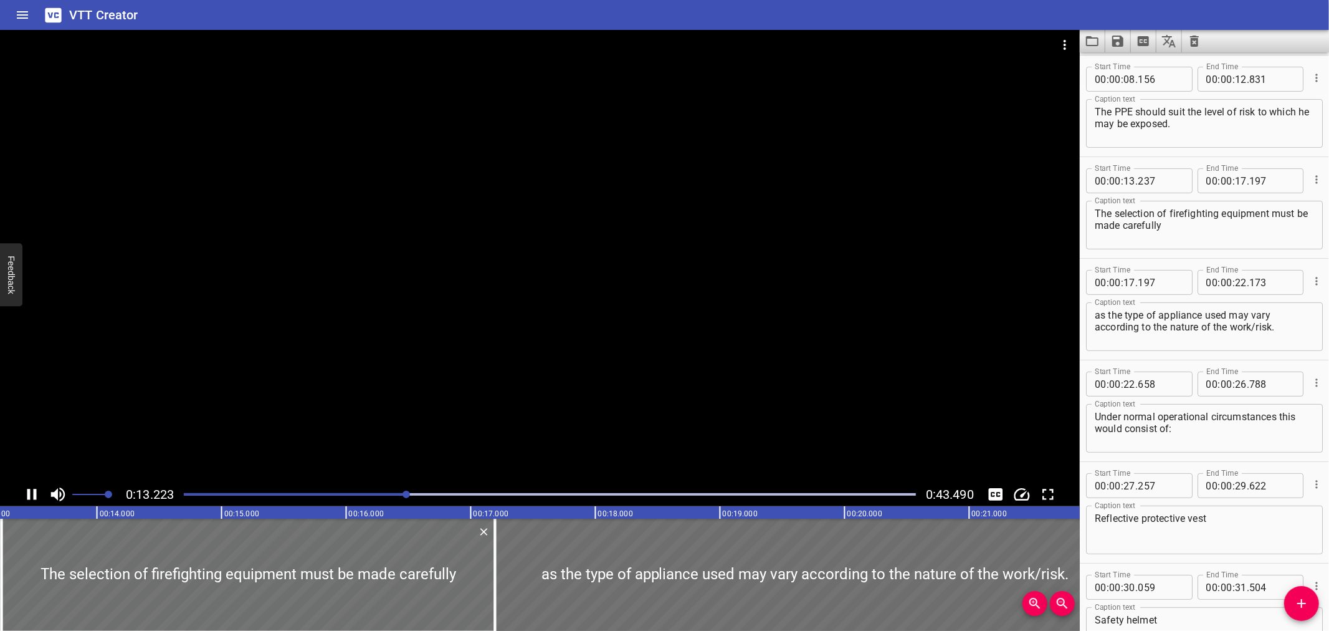
click at [81, 359] on div at bounding box center [540, 256] width 1080 height 452
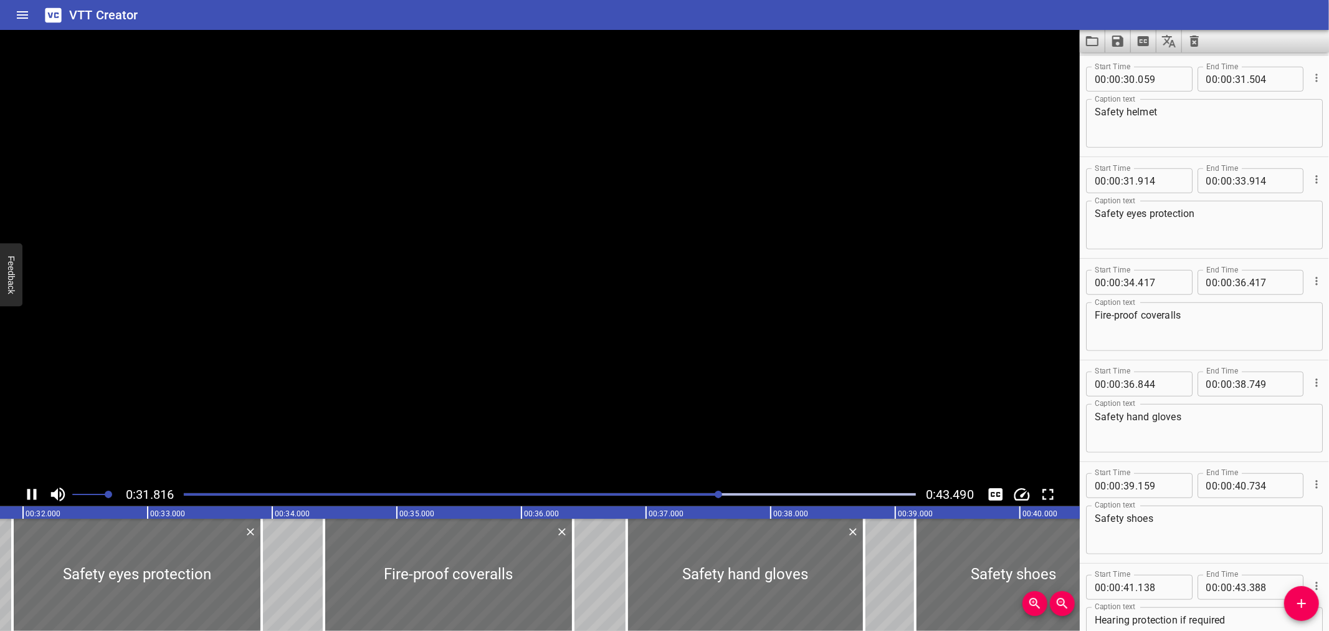
scroll to position [0, 0]
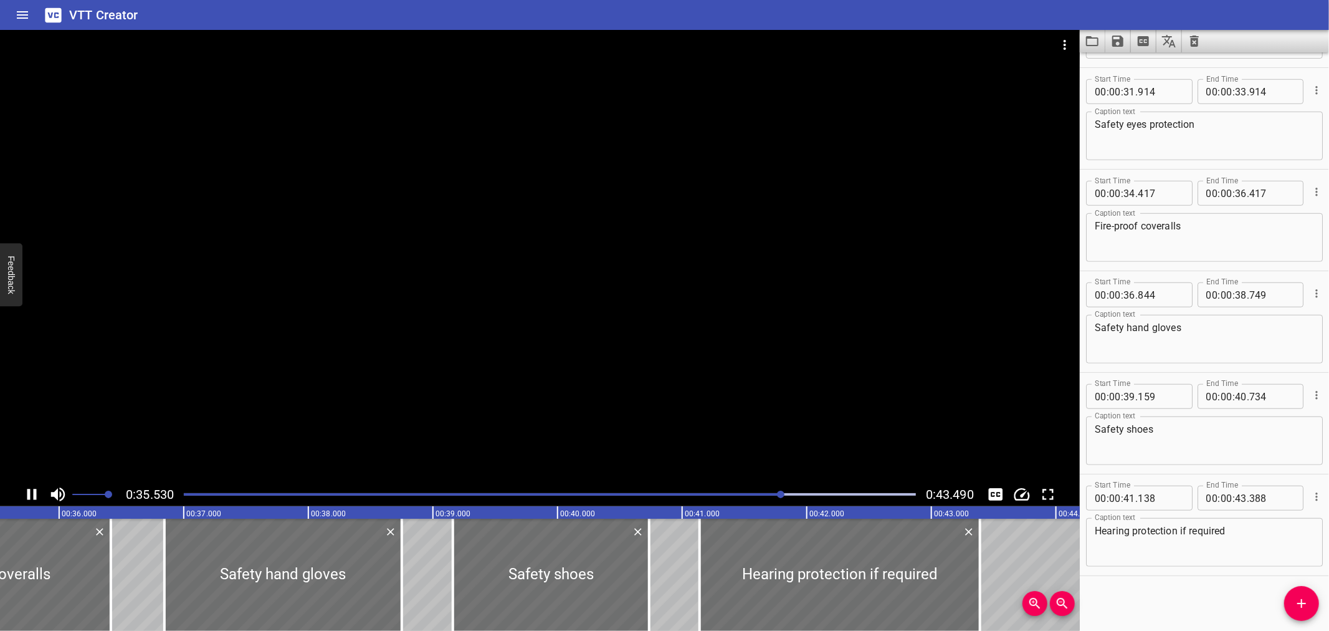
drag, startPoint x: 78, startPoint y: 360, endPoint x: 48, endPoint y: 366, distance: 30.6
click at [48, 366] on div at bounding box center [540, 256] width 1080 height 452
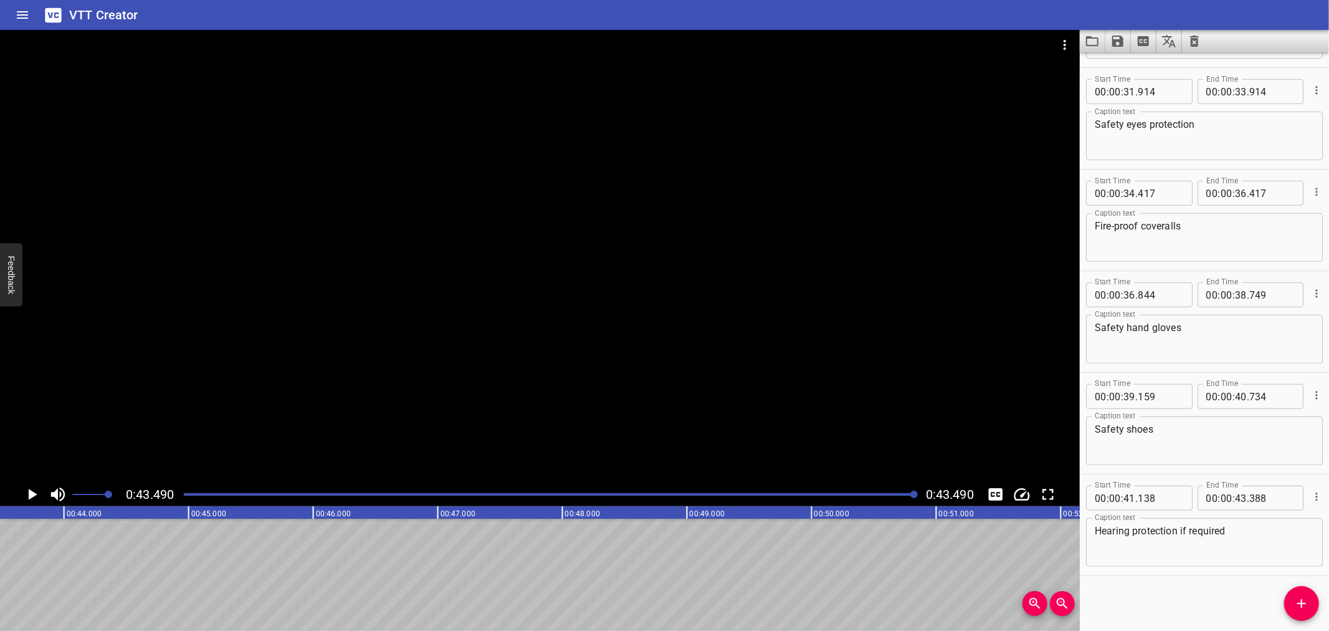
click at [1126, 39] on button "Save captions to file" at bounding box center [1119, 41] width 26 height 22
click at [1137, 66] on li "Save to VTT file" at bounding box center [1152, 68] width 92 height 22
click at [852, 11] on div "VTT Creator" at bounding box center [664, 15] width 1329 height 30
click at [1204, 44] on button "Clear captions" at bounding box center [1194, 41] width 25 height 22
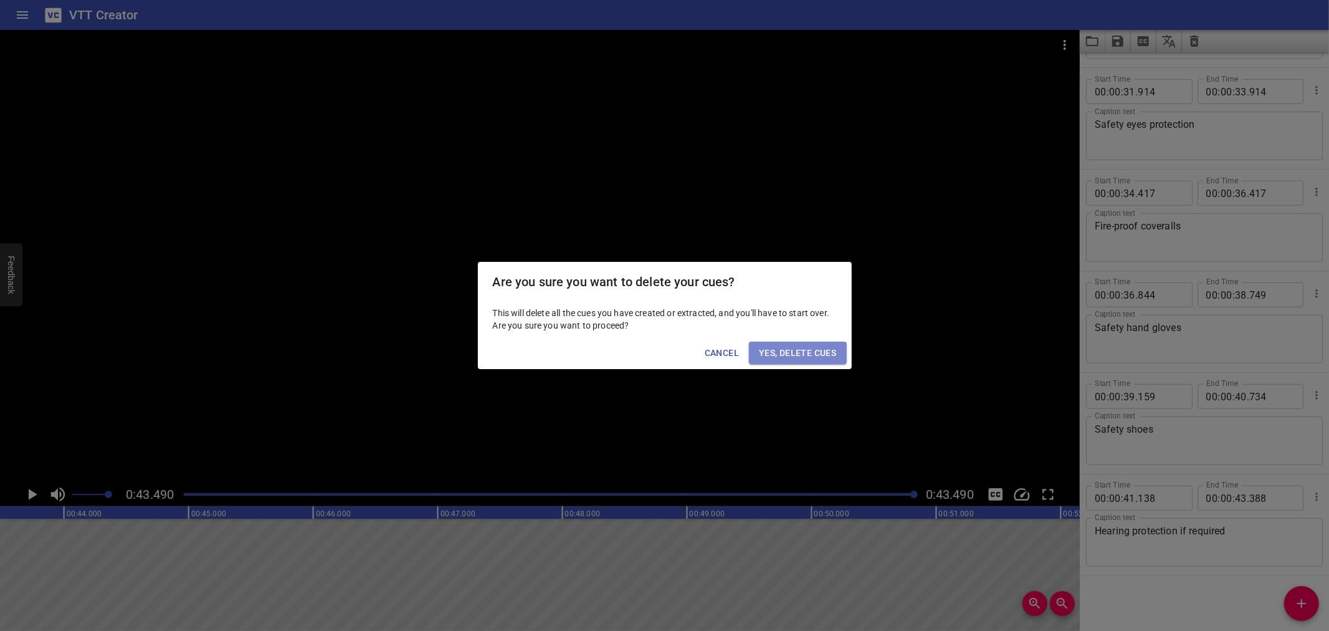
click at [785, 356] on span "Yes, Delete Cues" at bounding box center [797, 353] width 77 height 16
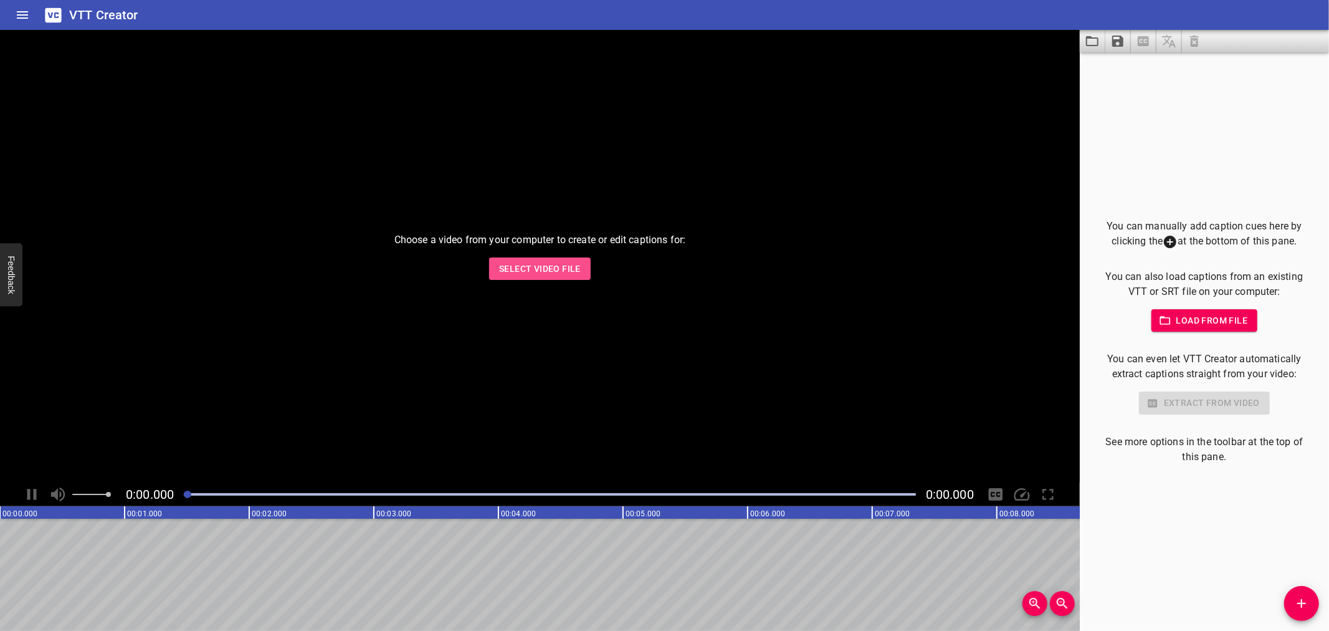
click at [541, 262] on span "Select Video File" at bounding box center [540, 269] width 82 height 16
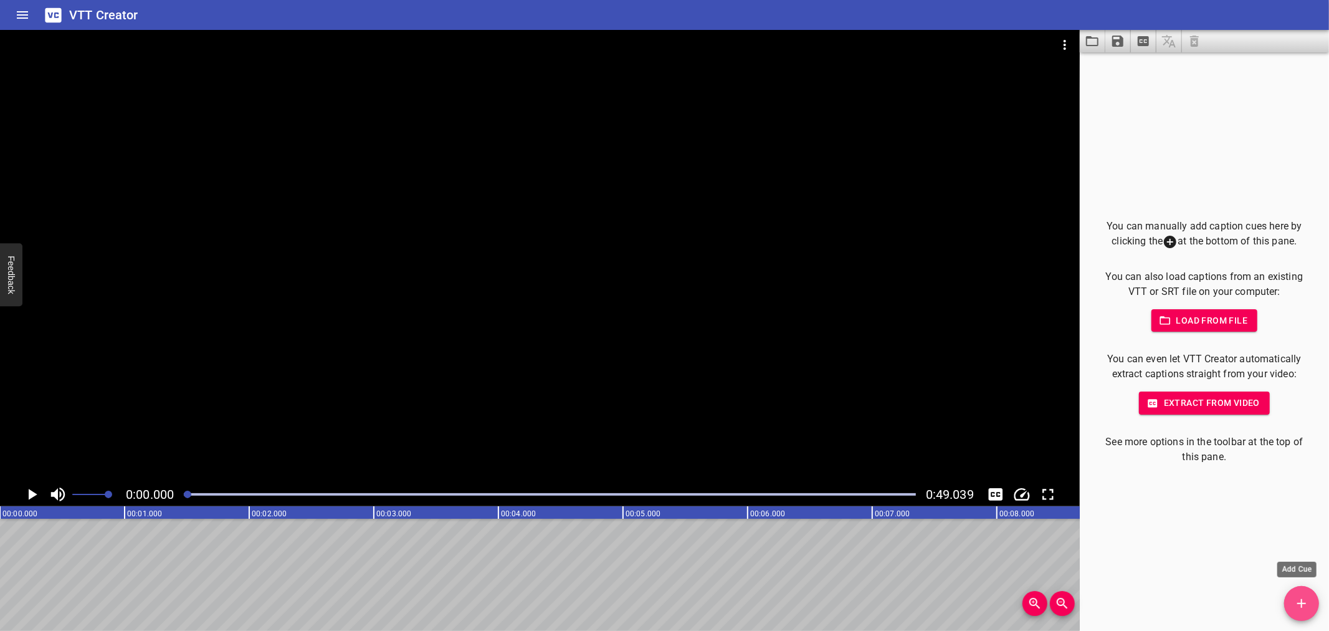
click at [1301, 608] on icon "Add Cue" at bounding box center [1302, 603] width 15 height 15
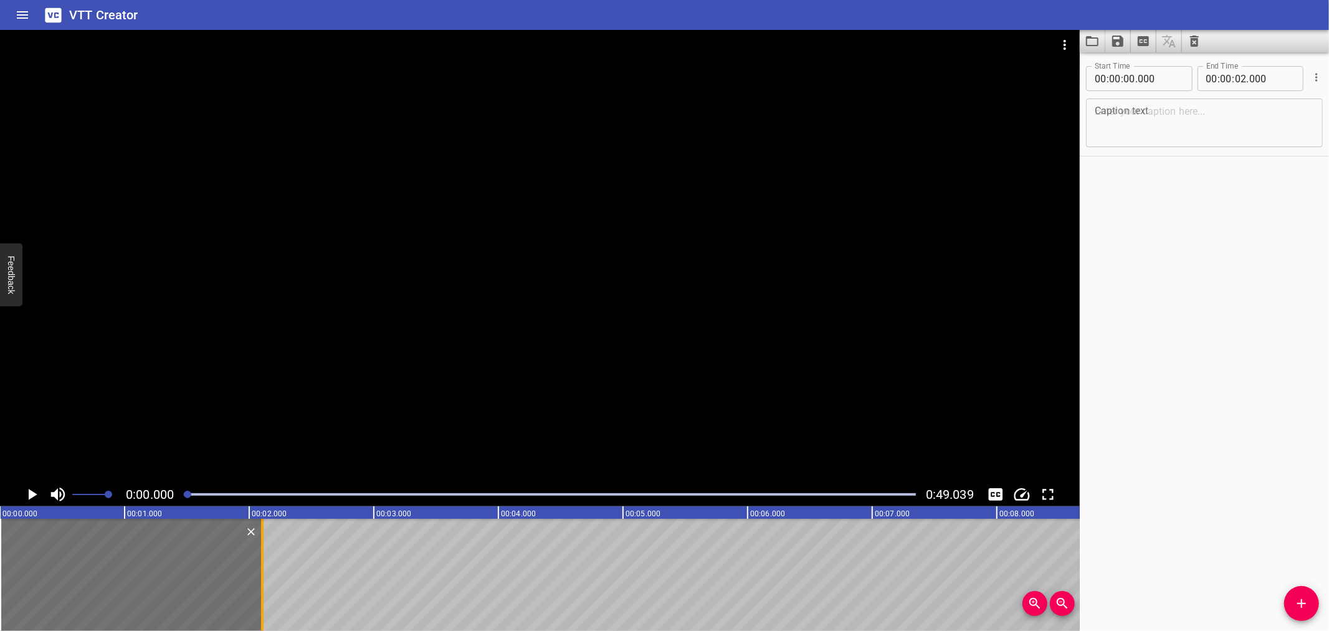
drag, startPoint x: 251, startPoint y: 590, endPoint x: 264, endPoint y: 590, distance: 13.1
click at [264, 590] on div at bounding box center [262, 575] width 12 height 112
type input "105"
click at [261, 282] on div at bounding box center [540, 256] width 1080 height 452
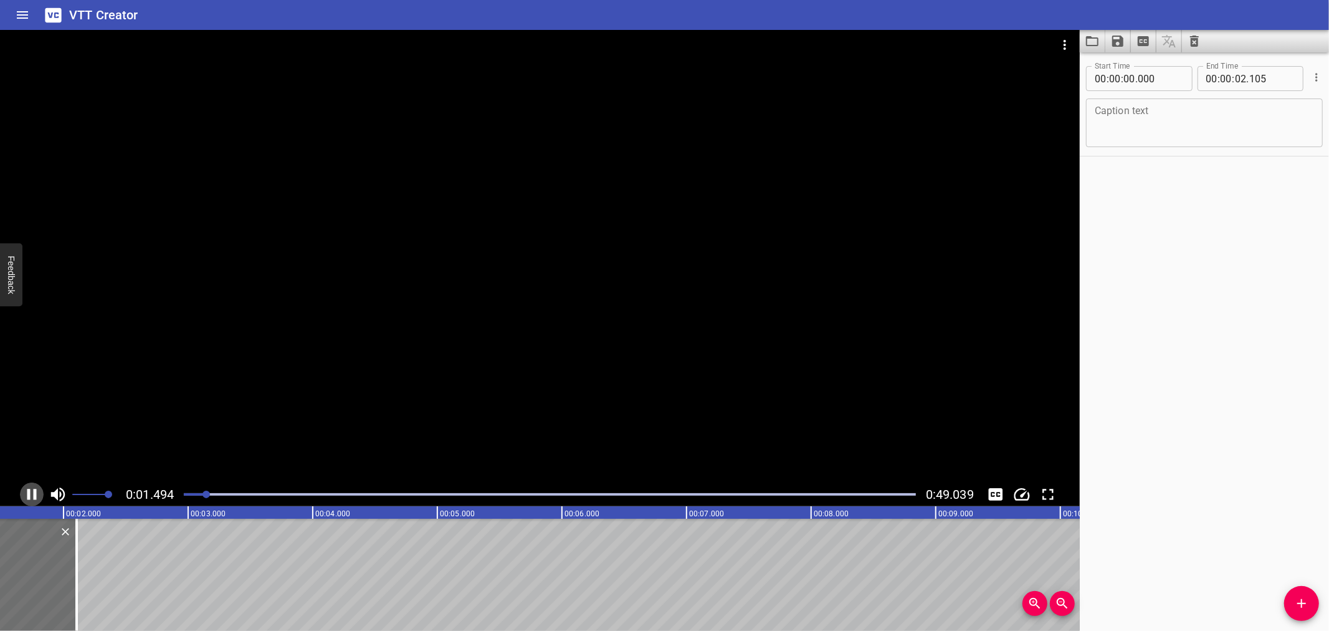
click at [29, 494] on icon "Play/Pause" at bounding box center [31, 494] width 9 height 11
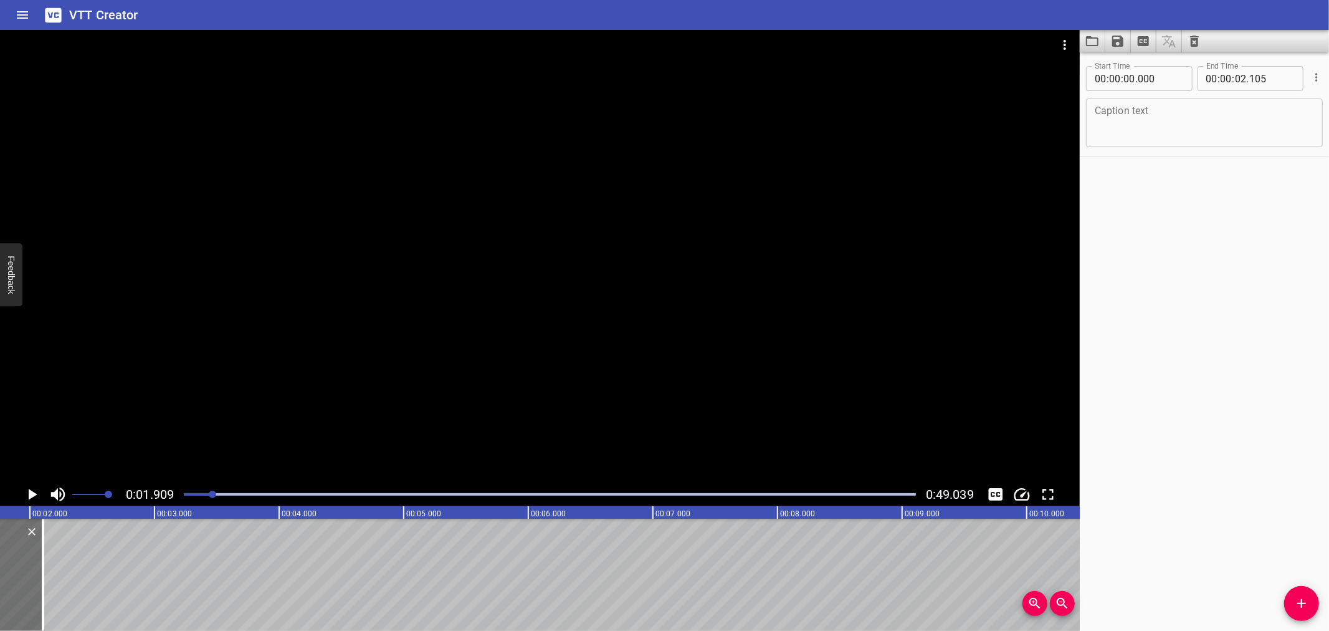
scroll to position [0, 238]
click at [1113, 115] on textarea at bounding box center [1204, 123] width 219 height 36
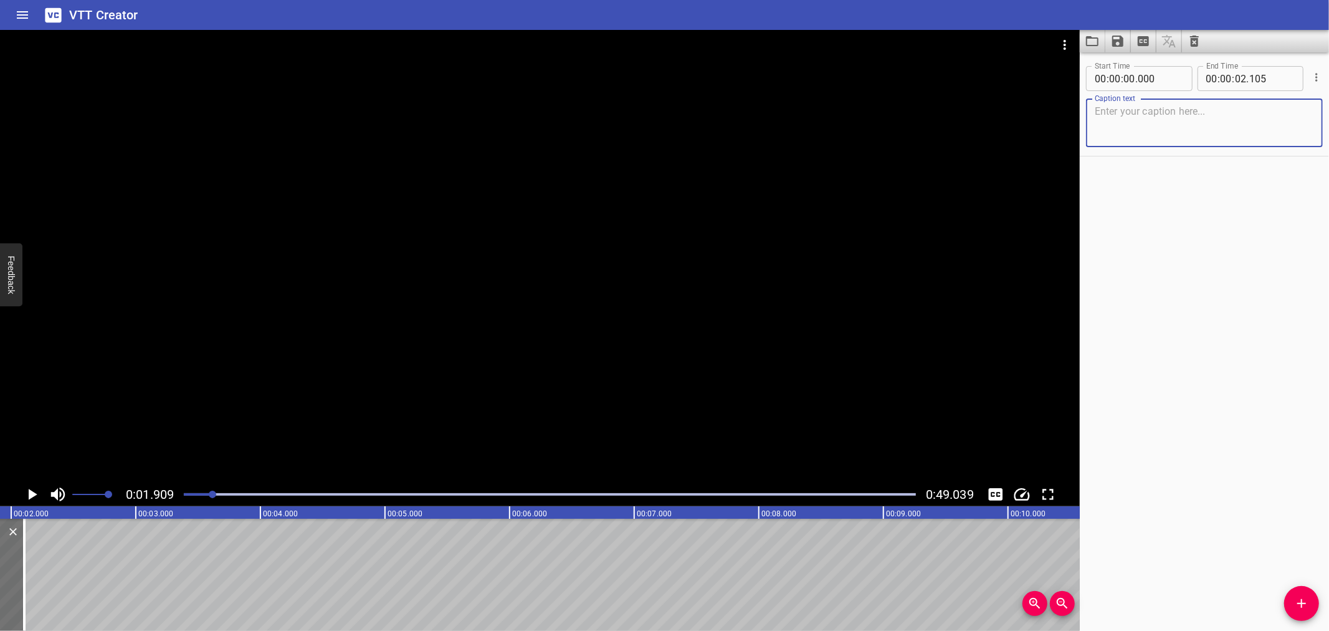
paste textarea "Fire Watcher Area Checks"
type textarea "Fire Watcher Area Checks"
click at [1291, 596] on span "Add Cue" at bounding box center [1302, 603] width 35 height 15
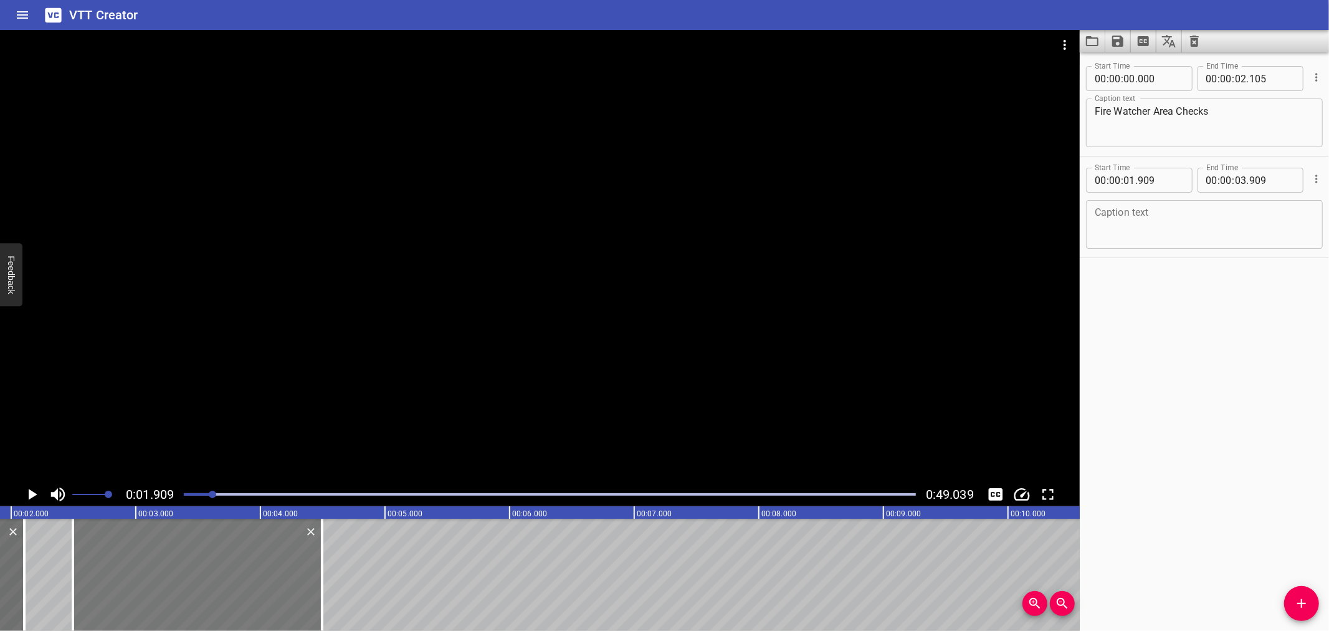
drag, startPoint x: 189, startPoint y: 563, endPoint x: 262, endPoint y: 581, distance: 75.1
click at [262, 581] on div at bounding box center [197, 575] width 249 height 112
type input "02"
type input "494"
type input "04"
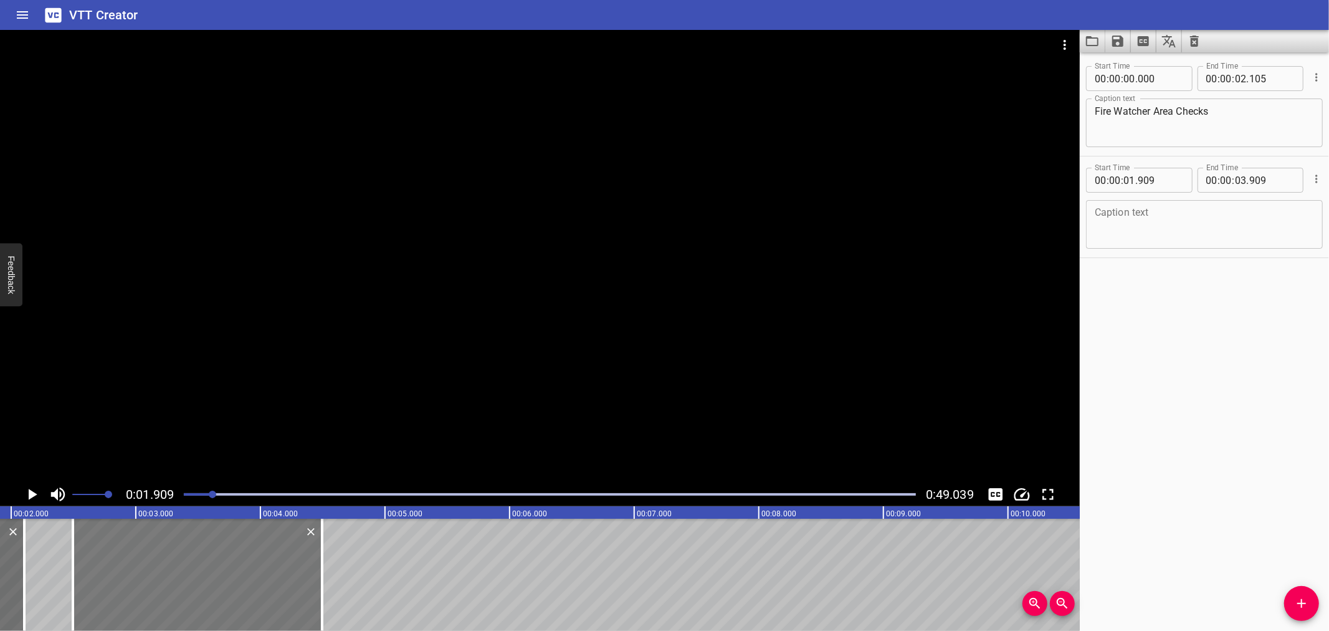
type input "494"
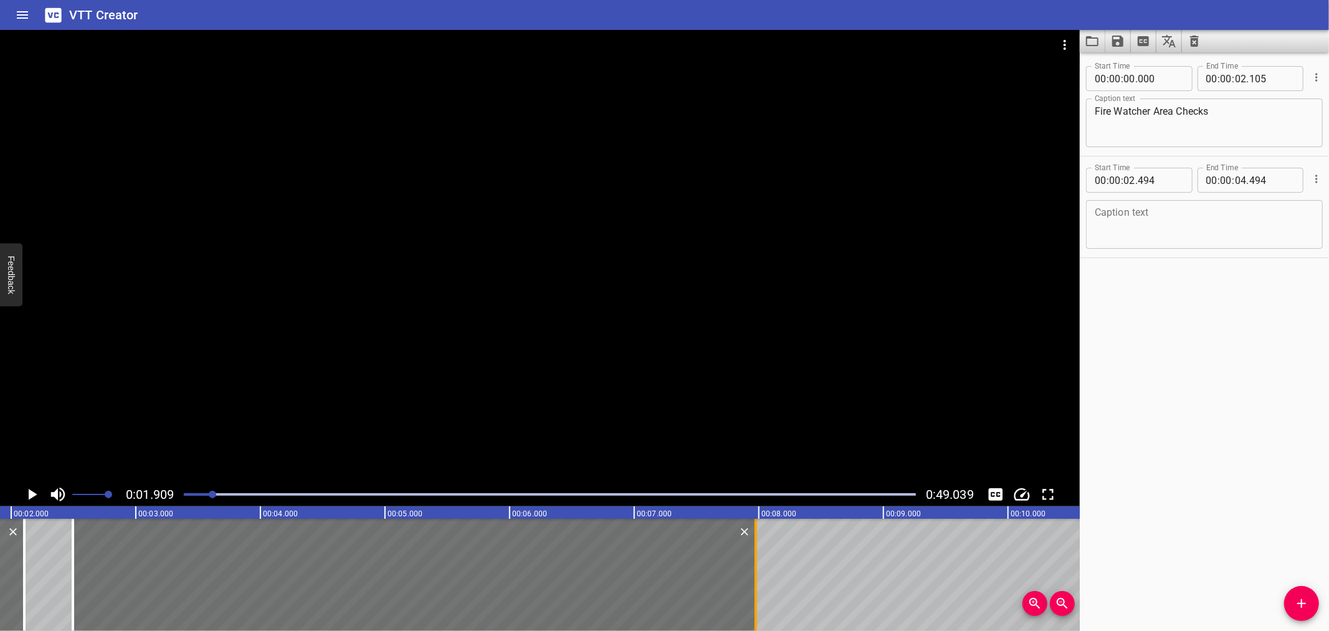
drag, startPoint x: 318, startPoint y: 573, endPoint x: 752, endPoint y: 538, distance: 435.2
click at [752, 538] on div at bounding box center [756, 575] width 12 height 112
type input "07"
type input "974"
click at [23, 487] on icon "Play/Pause" at bounding box center [31, 494] width 19 height 19
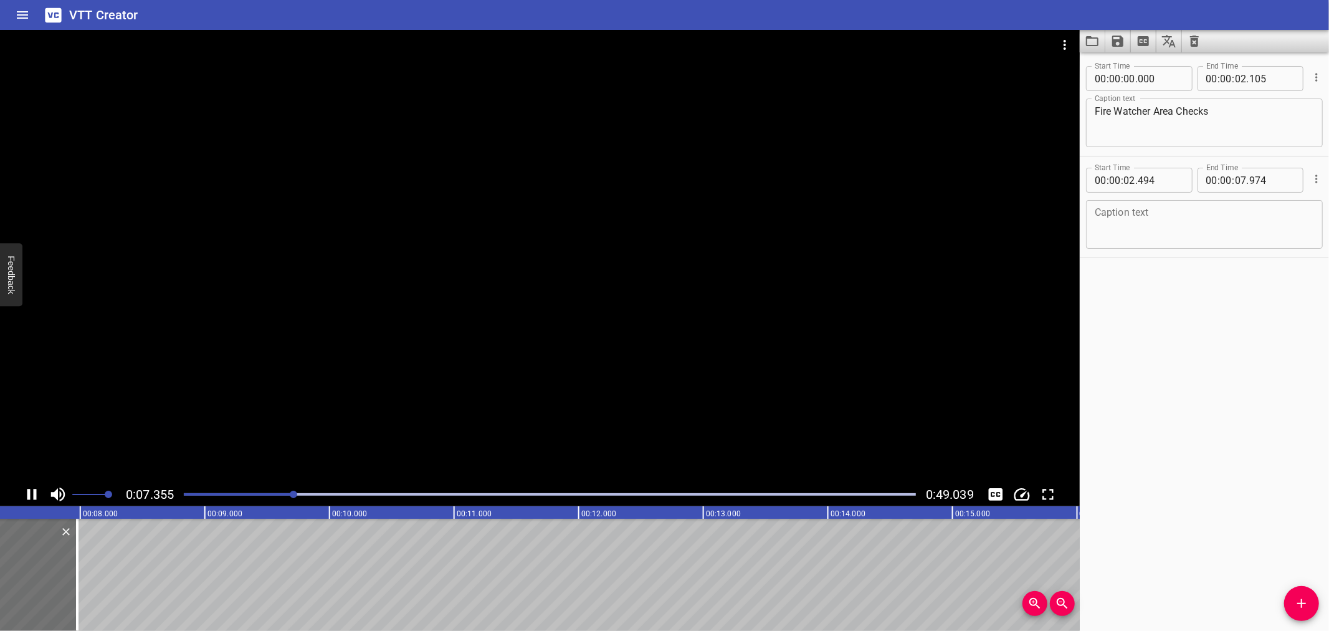
click at [17, 484] on div "0:07.355 0:49.039" at bounding box center [540, 494] width 1080 height 24
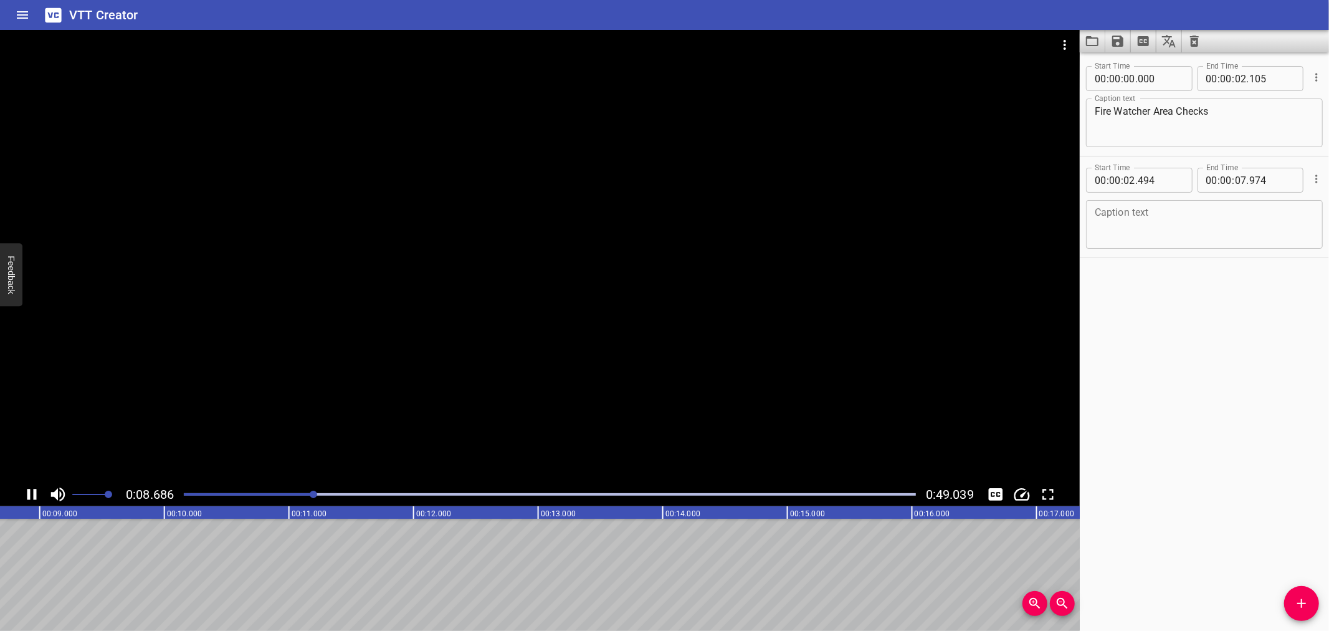
click at [324, 340] on div at bounding box center [540, 256] width 1080 height 452
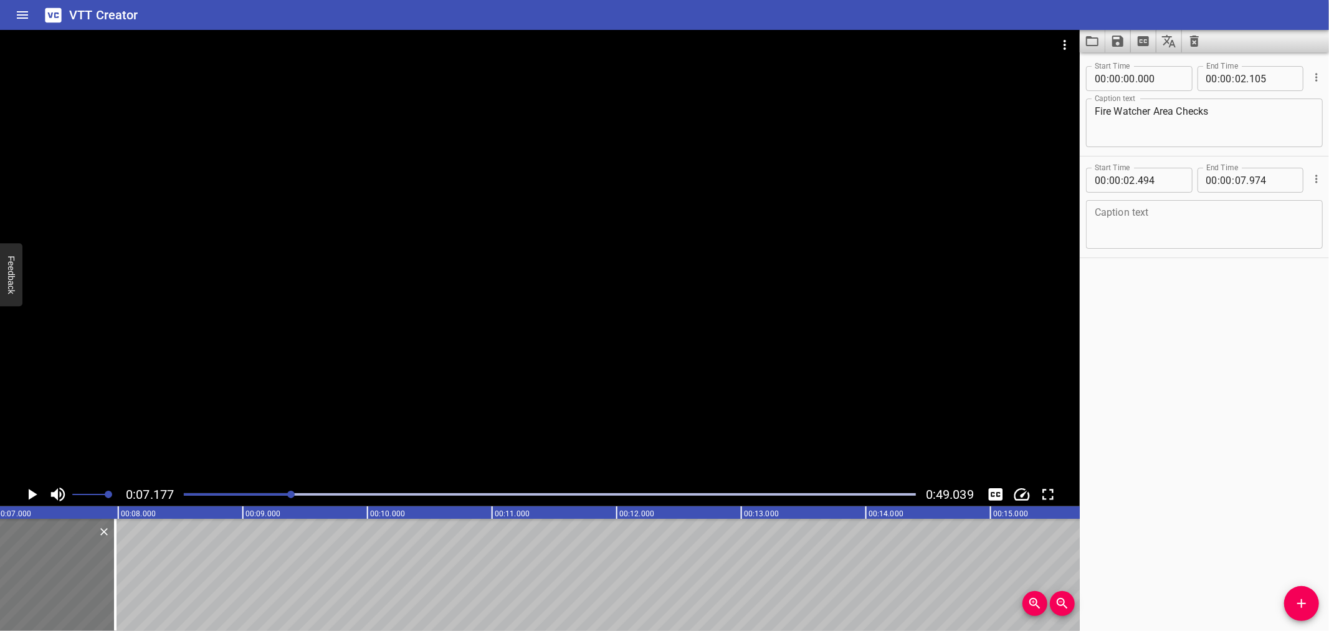
scroll to position [0, 894]
click at [1147, 226] on textarea at bounding box center [1204, 225] width 219 height 36
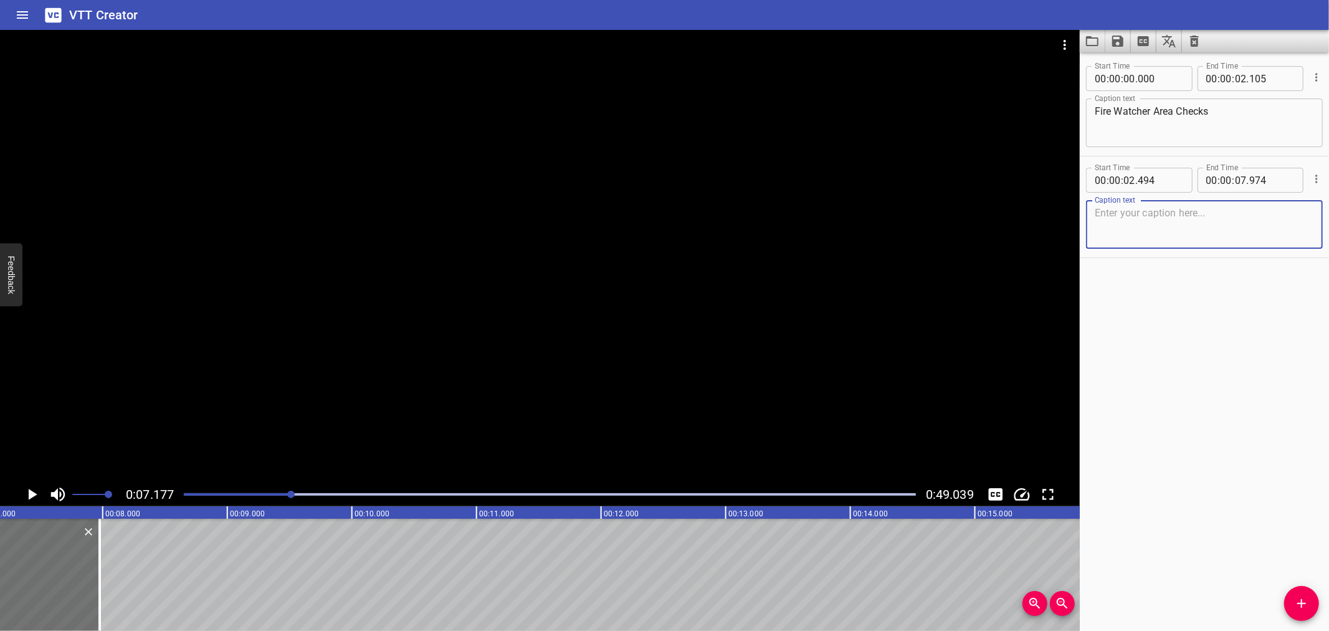
paste textarea "All drains and drainage channels, within the work area are to be covered with f…"
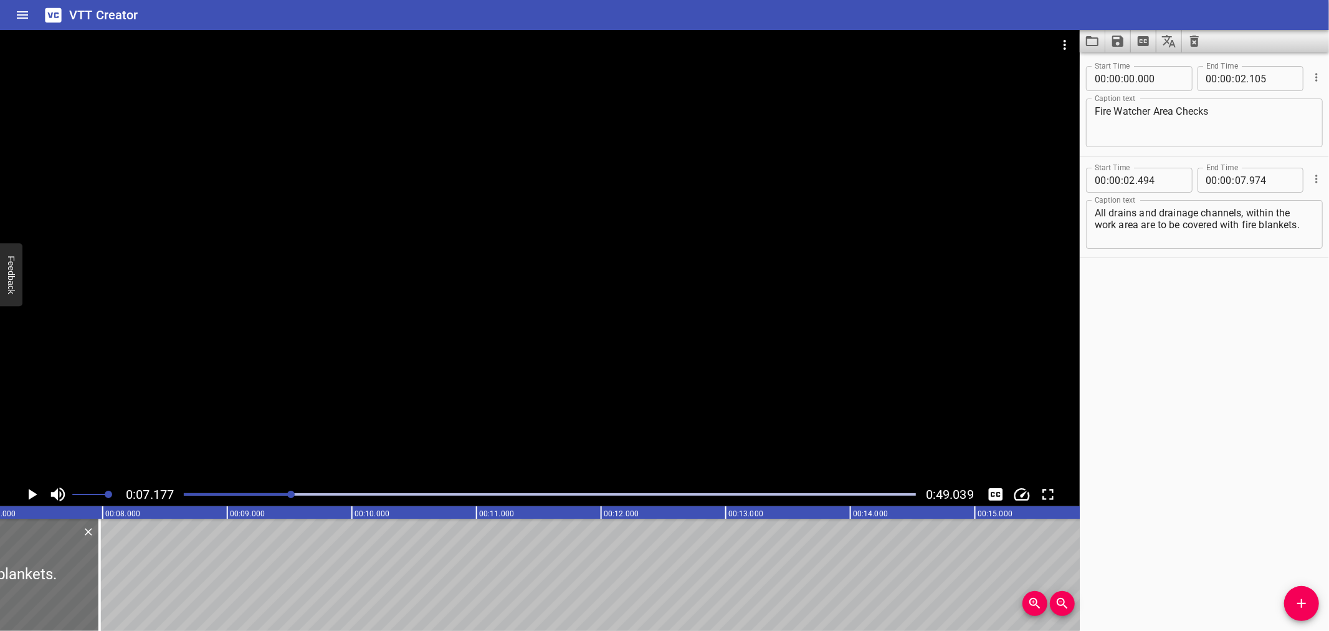
click at [1303, 204] on div "All drains and drainage channels, within the work area are to be covered with f…" at bounding box center [1204, 224] width 237 height 49
click at [1291, 208] on textarea "All drains and drainage channels, within the work area are to be covered with f…" at bounding box center [1204, 225] width 219 height 36
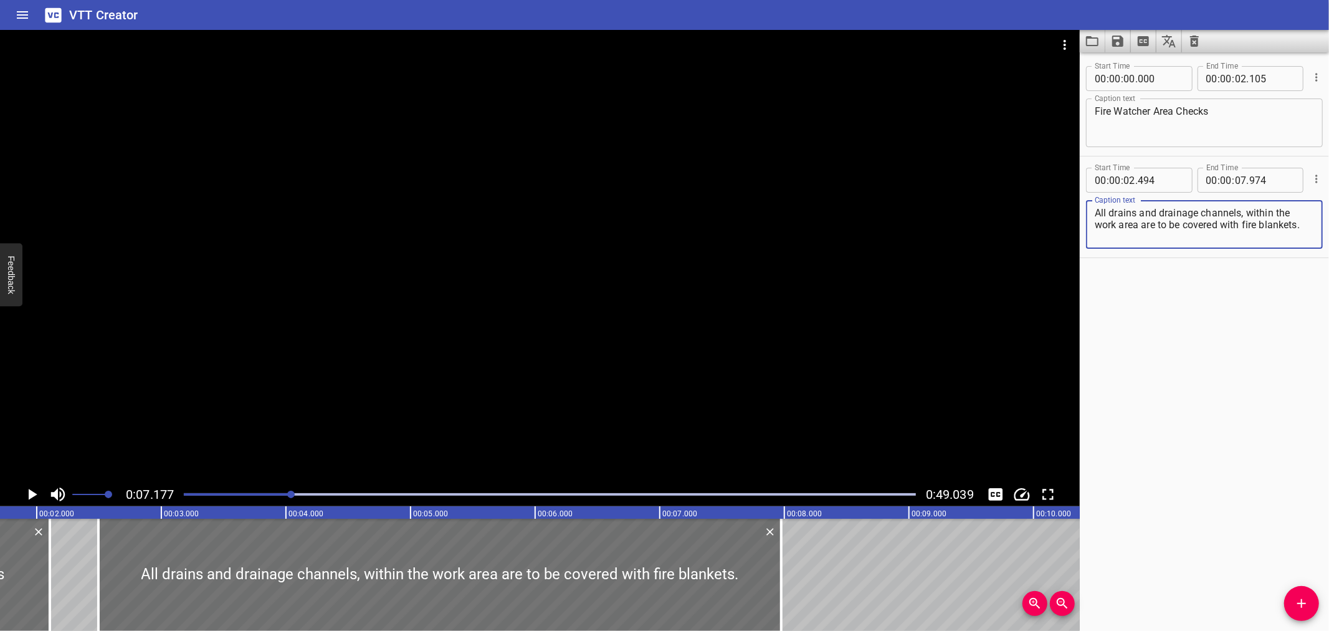
scroll to position [0, 163]
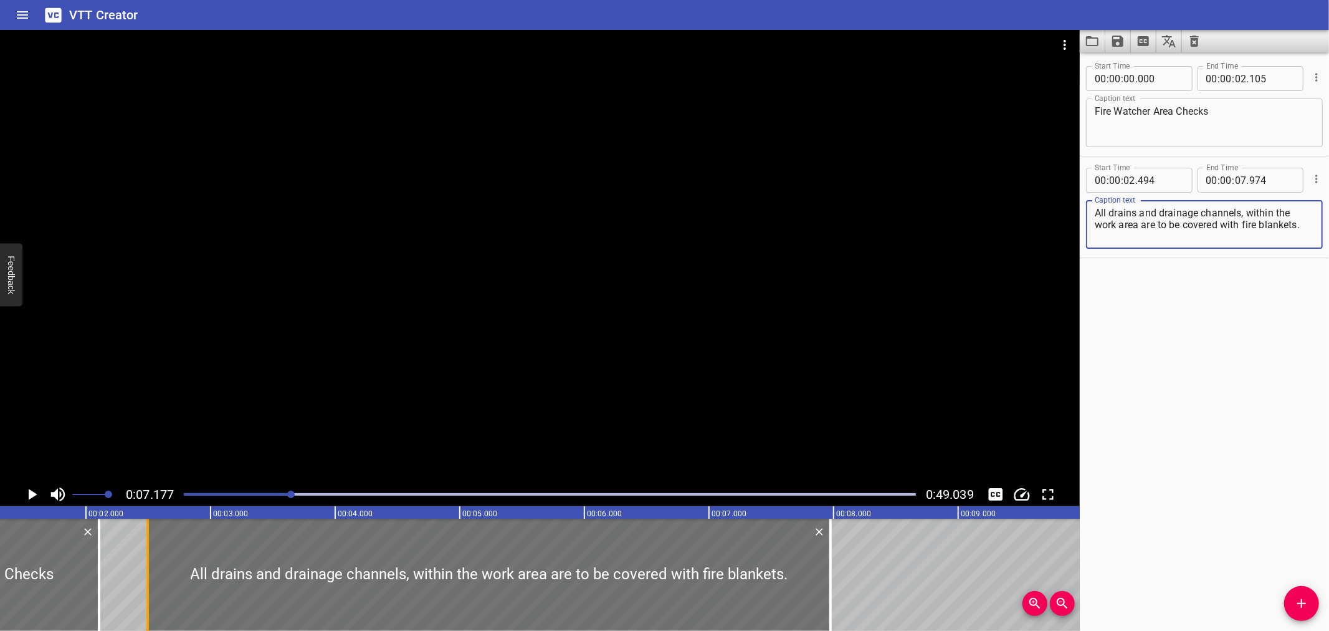
type textarea "All drains and drainage channels, within the work area are to be covered with f…"
click at [146, 574] on div at bounding box center [147, 575] width 2 height 112
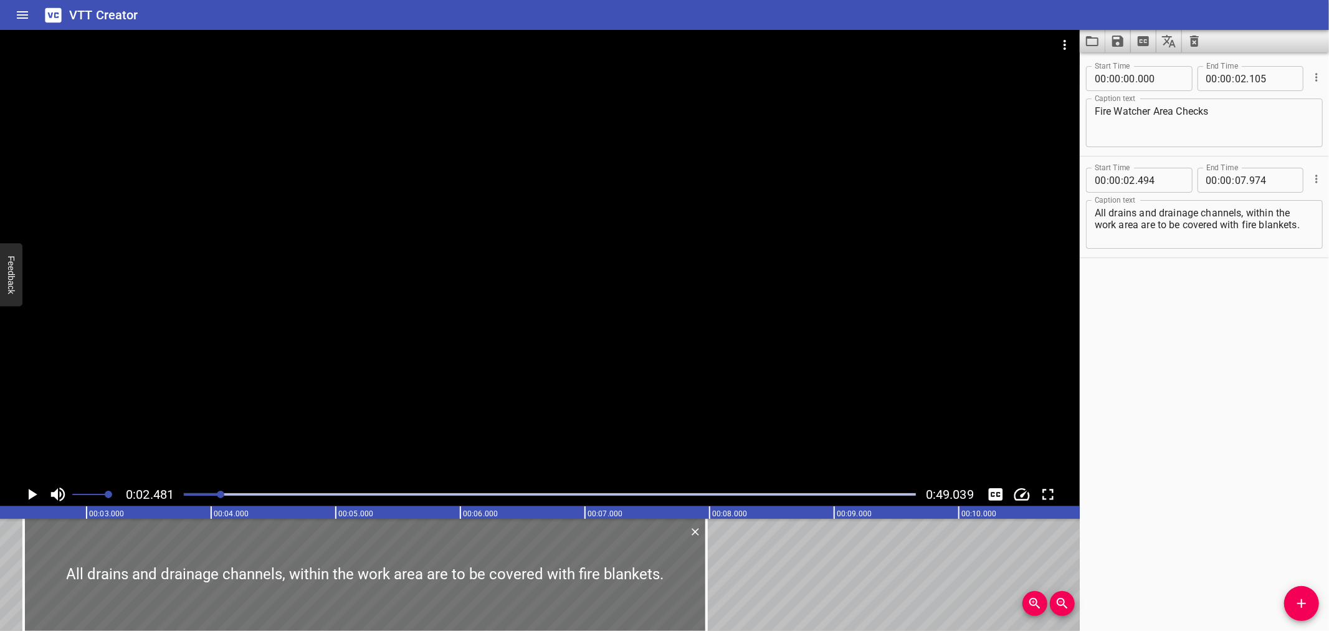
scroll to position [0, 309]
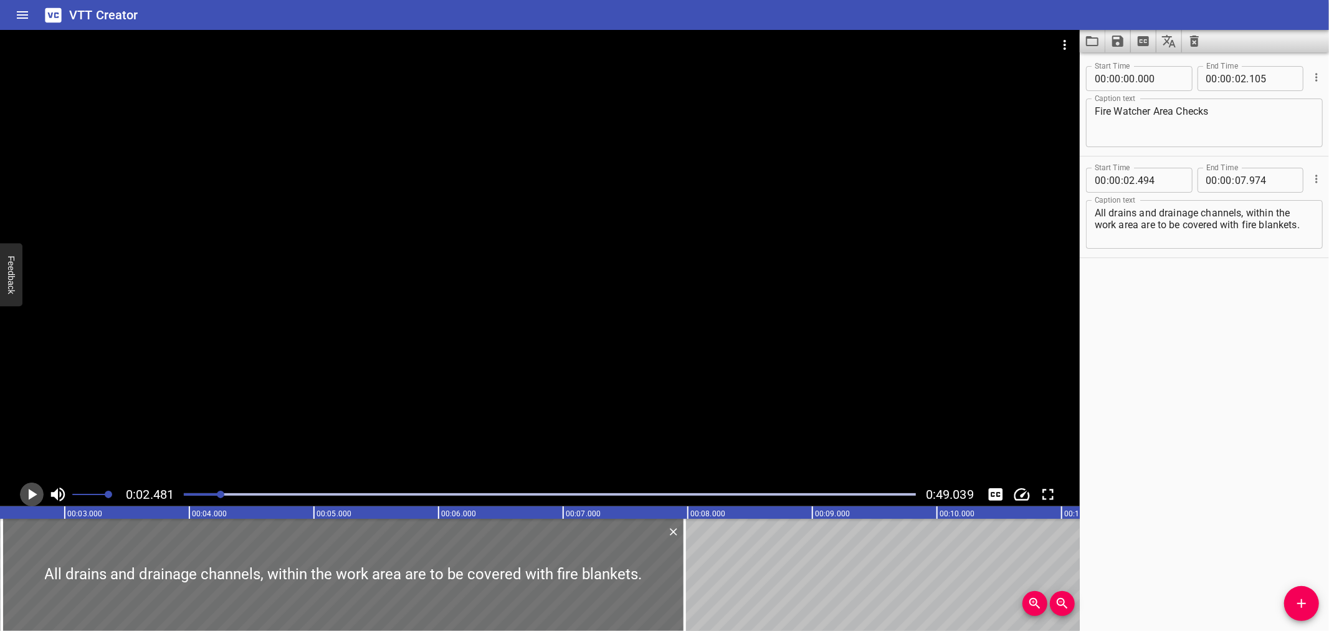
click at [23, 489] on icon "Play/Pause" at bounding box center [31, 494] width 19 height 19
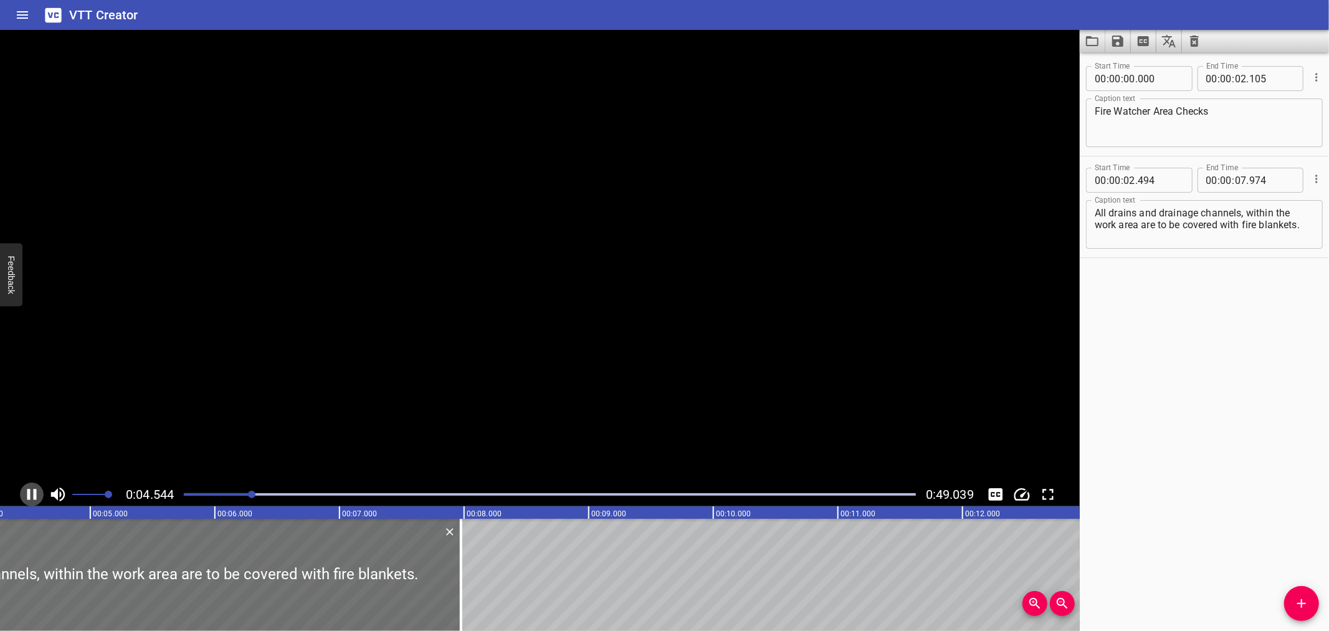
click at [23, 489] on icon "Play/Pause" at bounding box center [31, 494] width 19 height 19
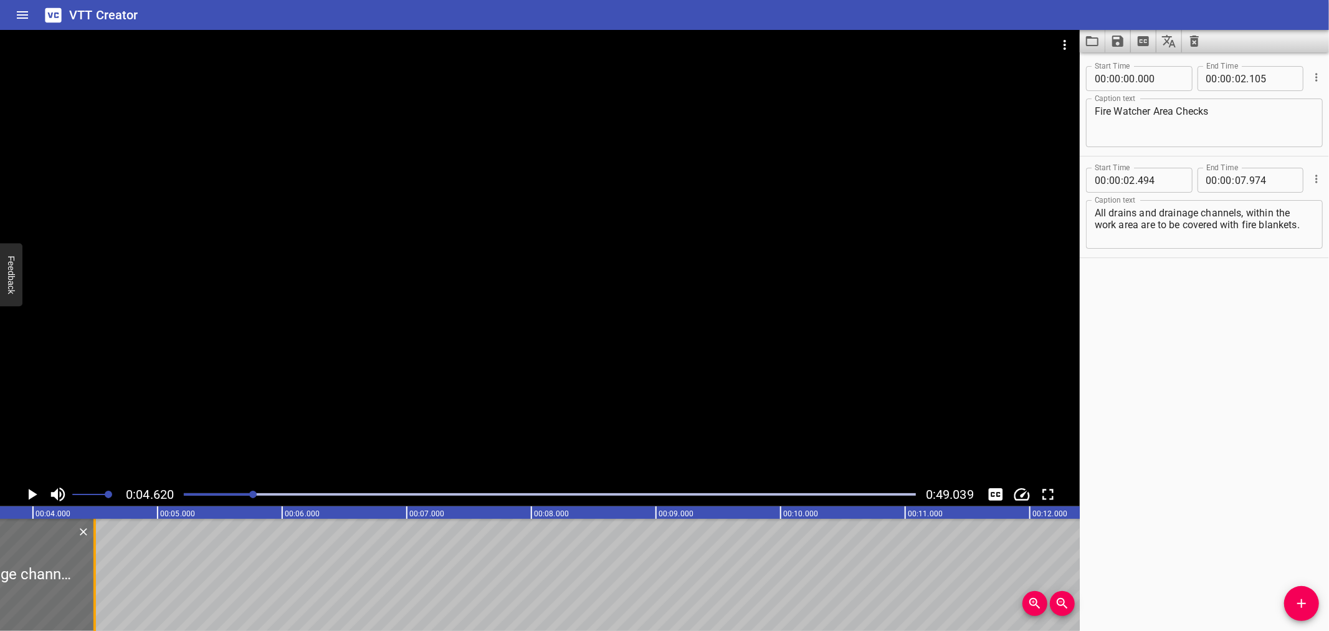
scroll to position [0, 462]
drag, startPoint x: 415, startPoint y: 587, endPoint x: 120, endPoint y: 592, distance: 295.5
click at [120, 592] on div at bounding box center [123, 575] width 12 height 112
type input "04"
type input "693"
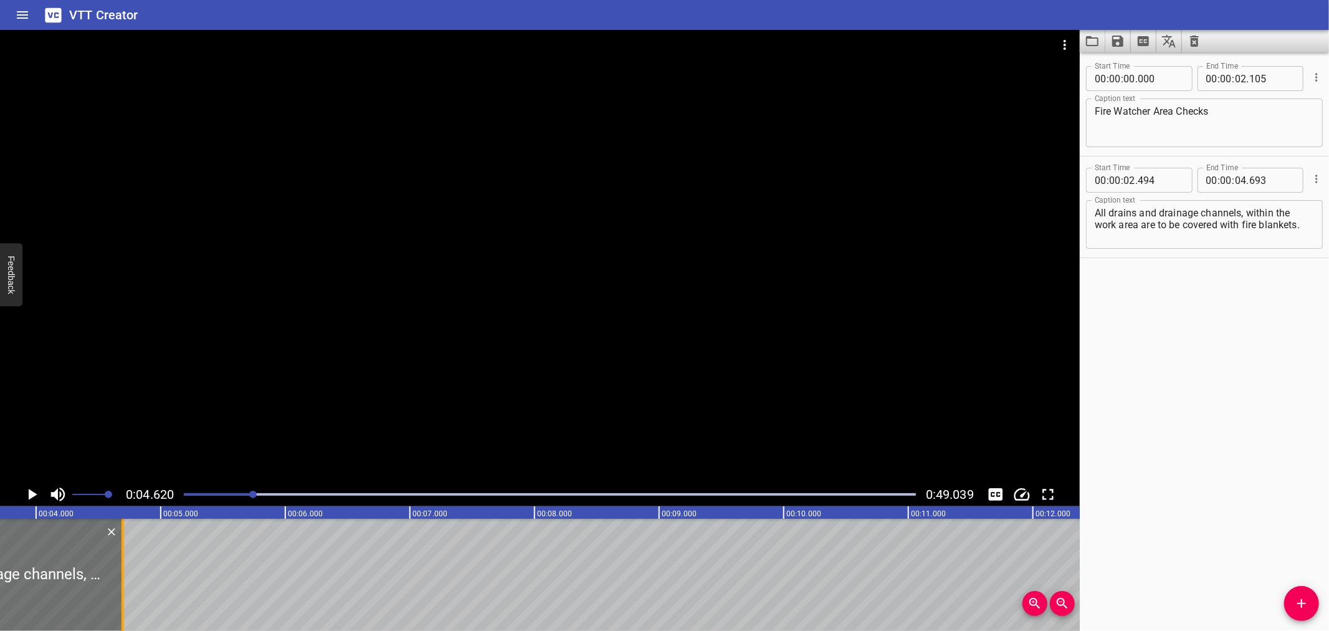
click at [120, 592] on div at bounding box center [123, 575] width 12 height 112
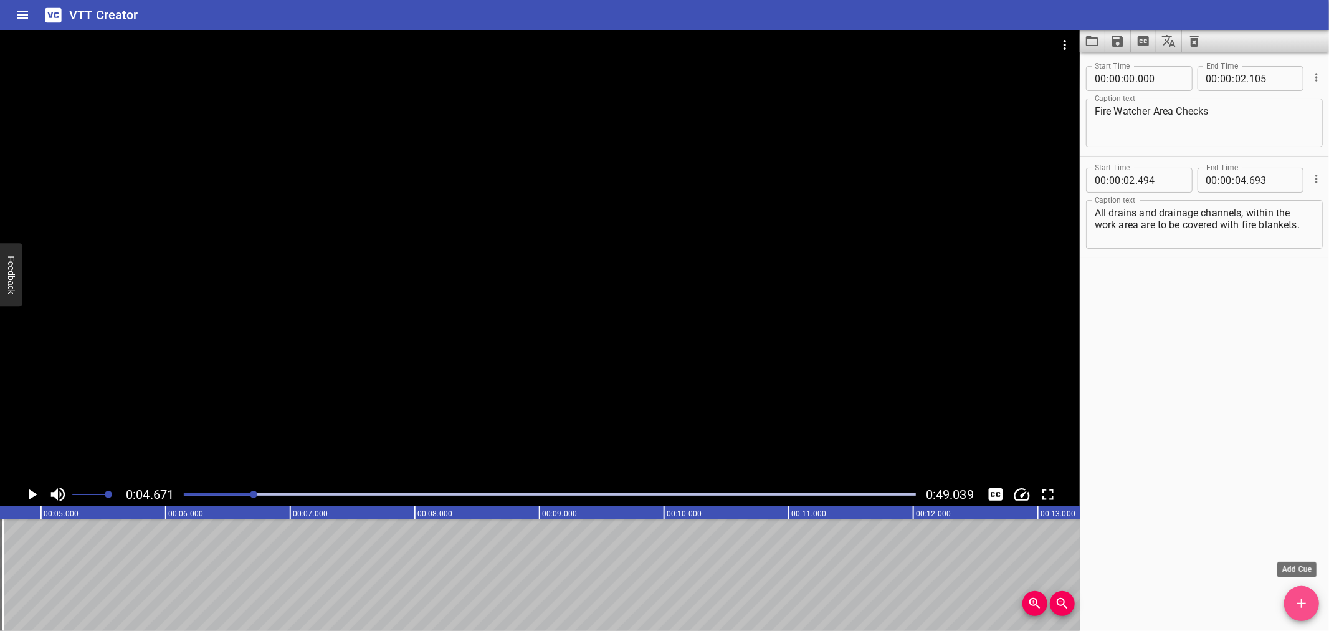
click at [1296, 591] on button "Add Cue" at bounding box center [1302, 603] width 35 height 35
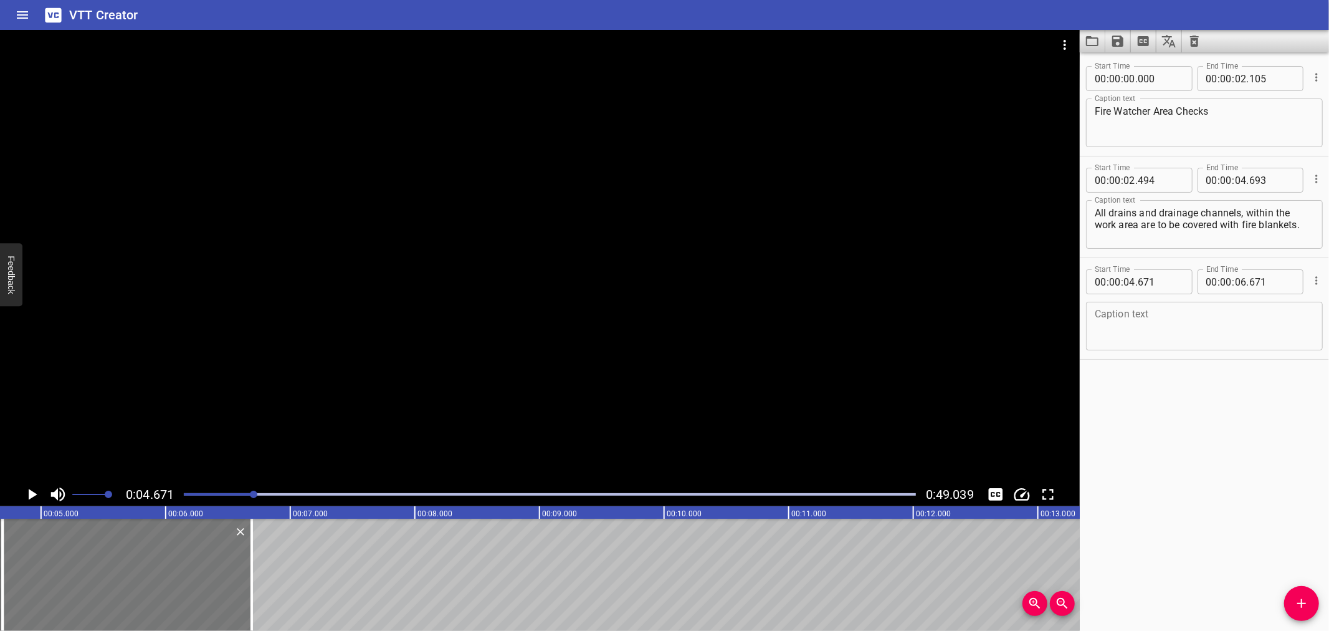
click at [212, 575] on div at bounding box center [126, 575] width 249 height 112
type input "691"
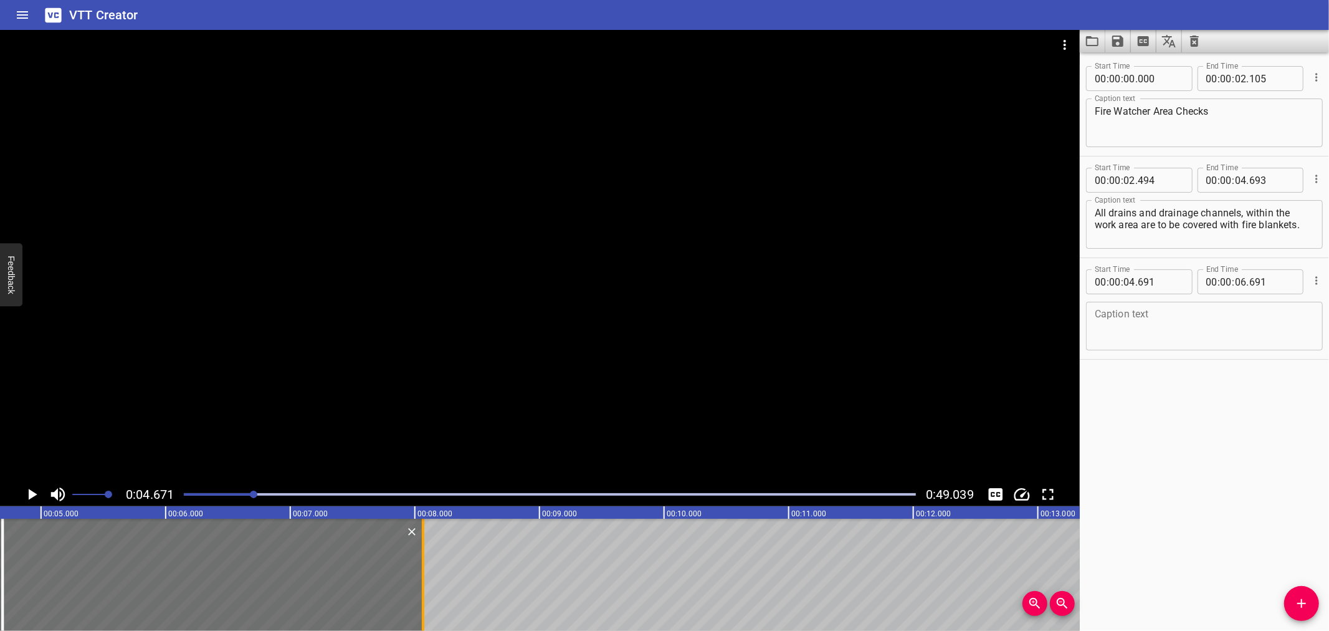
drag, startPoint x: 254, startPoint y: 569, endPoint x: 426, endPoint y: 568, distance: 171.4
click at [426, 568] on div at bounding box center [423, 575] width 12 height 112
type input "08"
type input "066"
click at [1168, 280] on input "number" at bounding box center [1160, 281] width 45 height 25
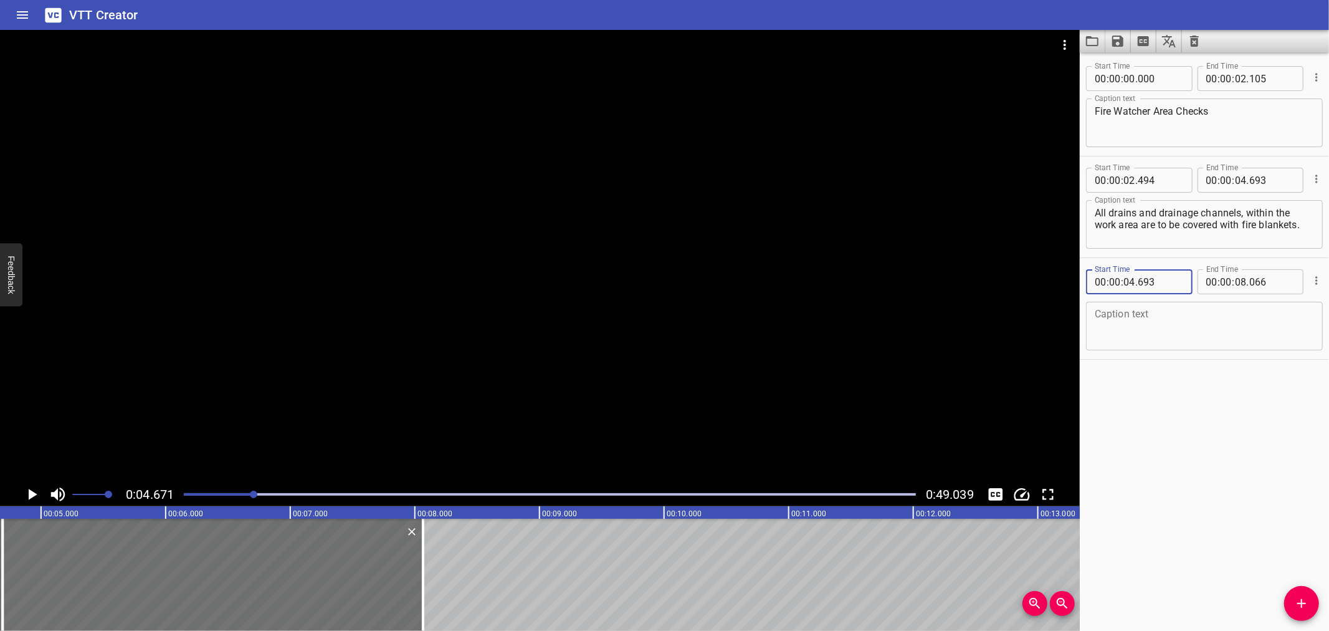
type input "693"
drag, startPoint x: 1304, startPoint y: 225, endPoint x: 1248, endPoint y: 213, distance: 56.9
click at [1248, 213] on textarea "All drains and drainage channels, within the work area are to be covered with f…" at bounding box center [1204, 225] width 219 height 36
type textarea "All drains and drainage channels,"
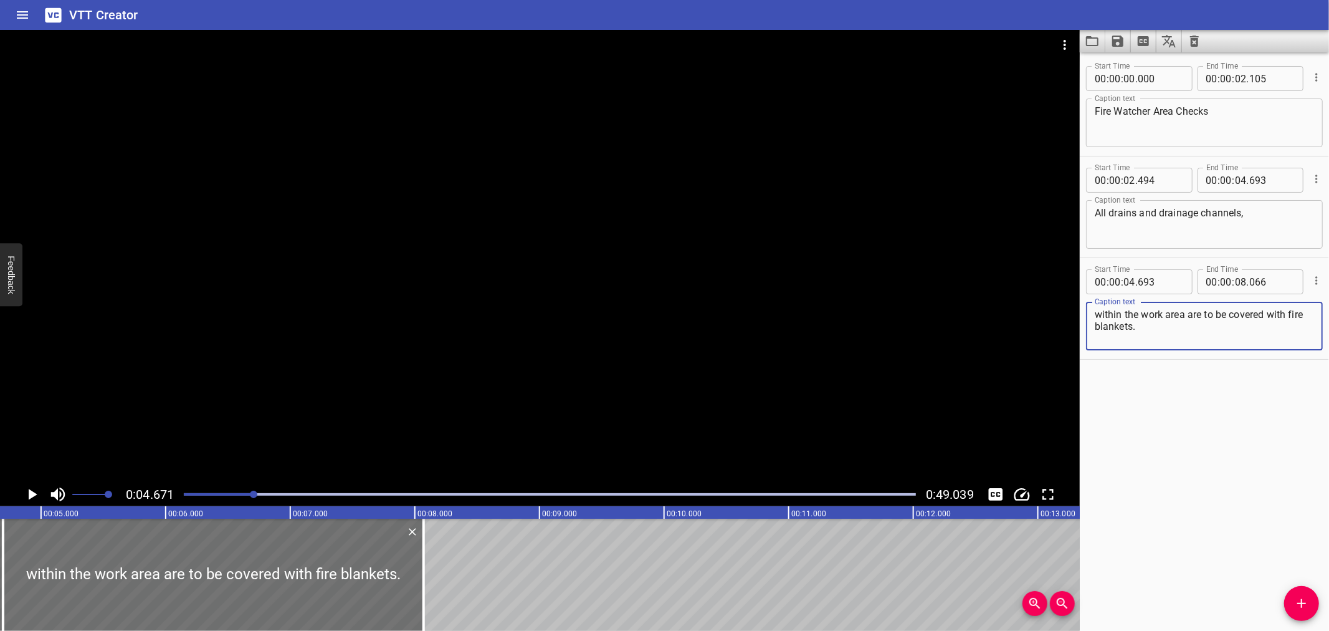
type textarea "within the work area are to be covered with fire blankets."
click at [294, 386] on div at bounding box center [540, 256] width 1080 height 452
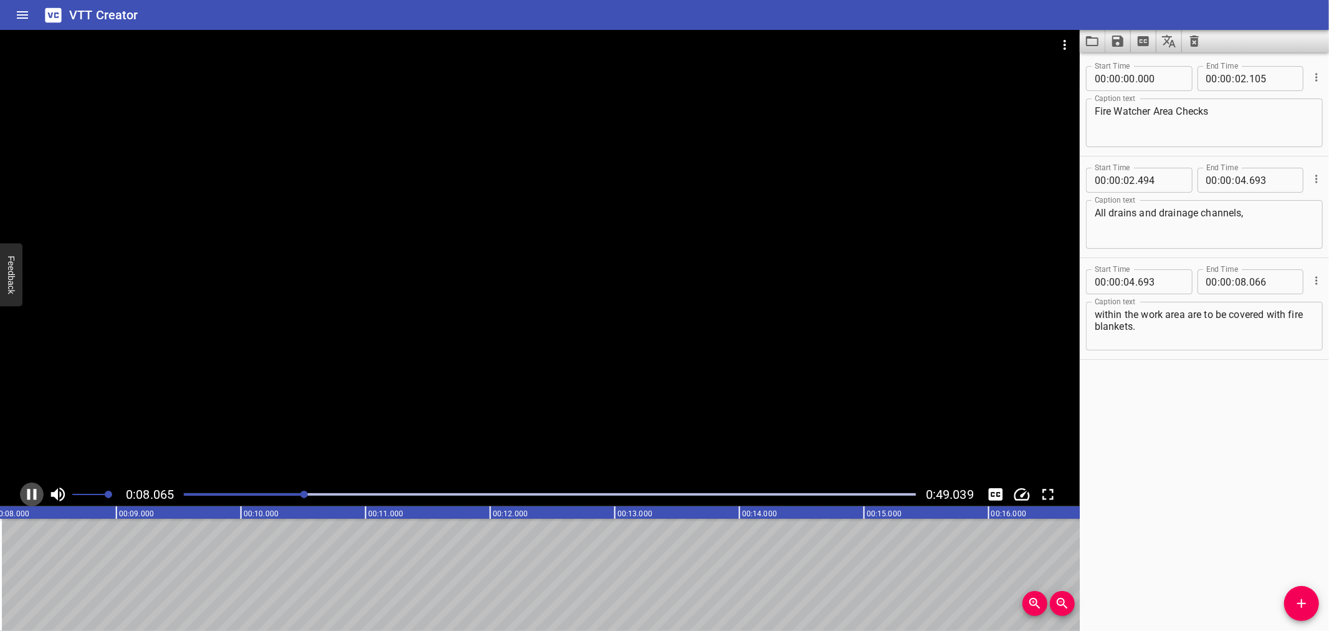
click at [28, 496] on icon "Play/Pause" at bounding box center [31, 494] width 9 height 11
click at [1306, 600] on icon "Add Cue" at bounding box center [1302, 603] width 15 height 15
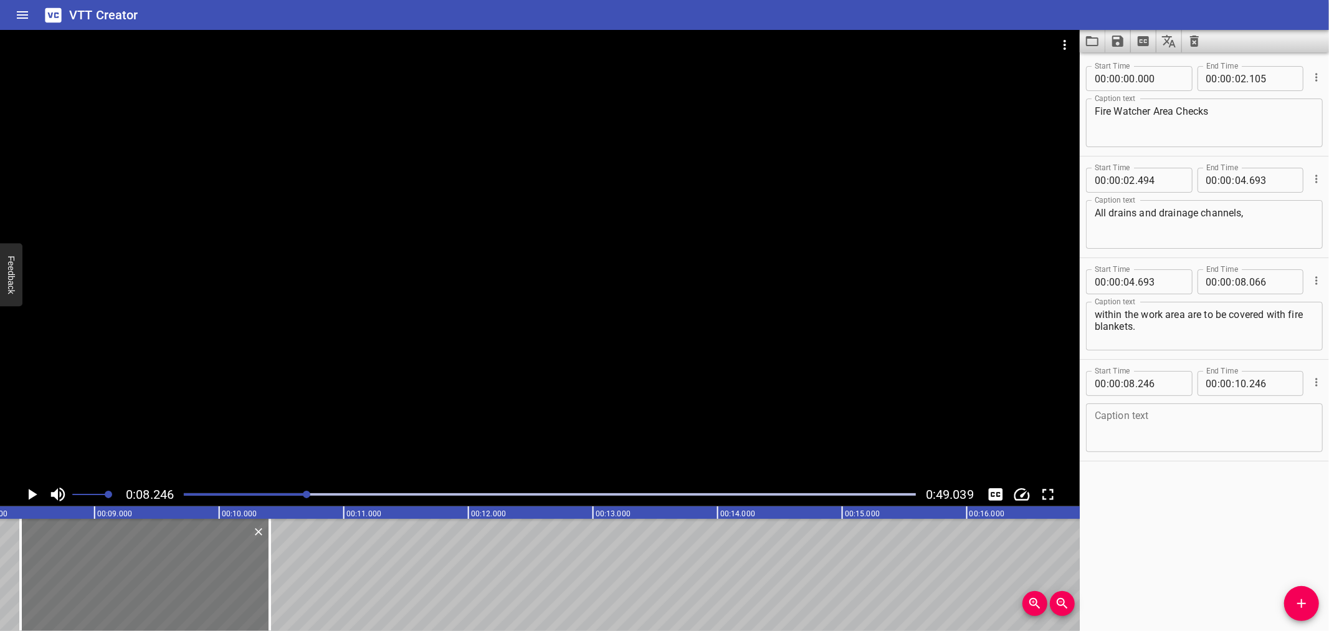
drag, startPoint x: 96, startPoint y: 572, endPoint x: 116, endPoint y: 571, distance: 20.0
click at [116, 571] on div at bounding box center [145, 575] width 249 height 112
type input "406"
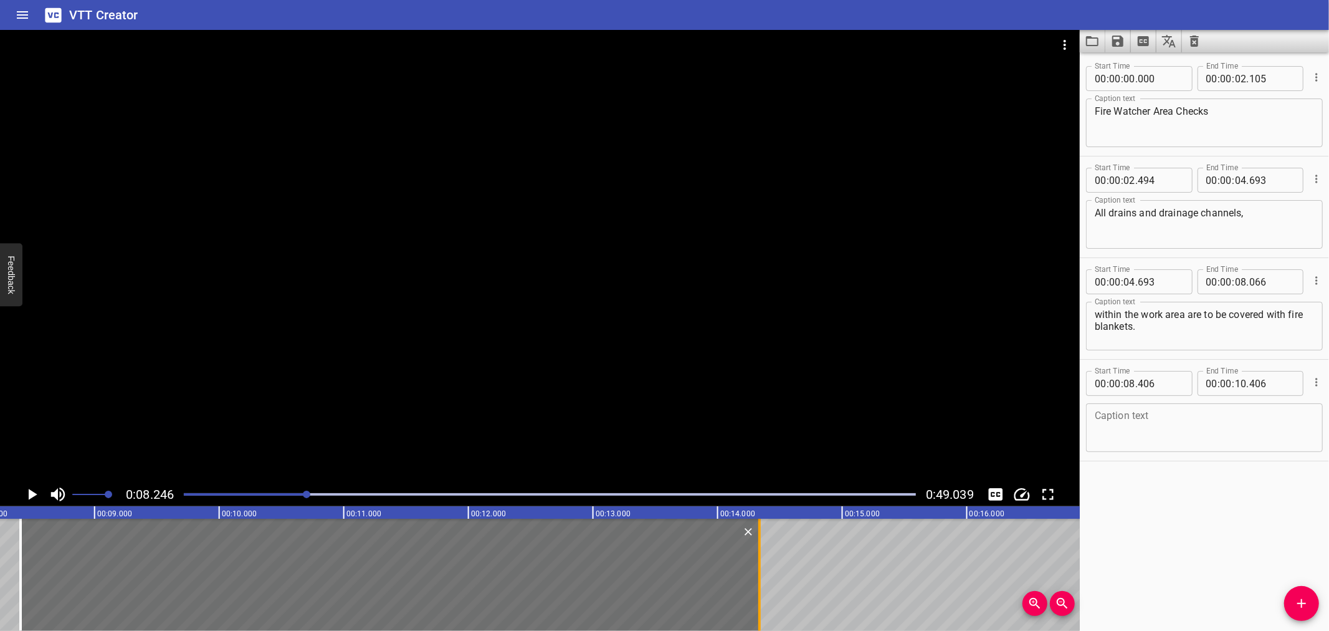
drag, startPoint x: 262, startPoint y: 562, endPoint x: 753, endPoint y: 570, distance: 490.6
click at [754, 570] on div at bounding box center [760, 575] width 12 height 112
type input "14"
type input "341"
click at [31, 483] on button "Play/Pause" at bounding box center [32, 494] width 24 height 24
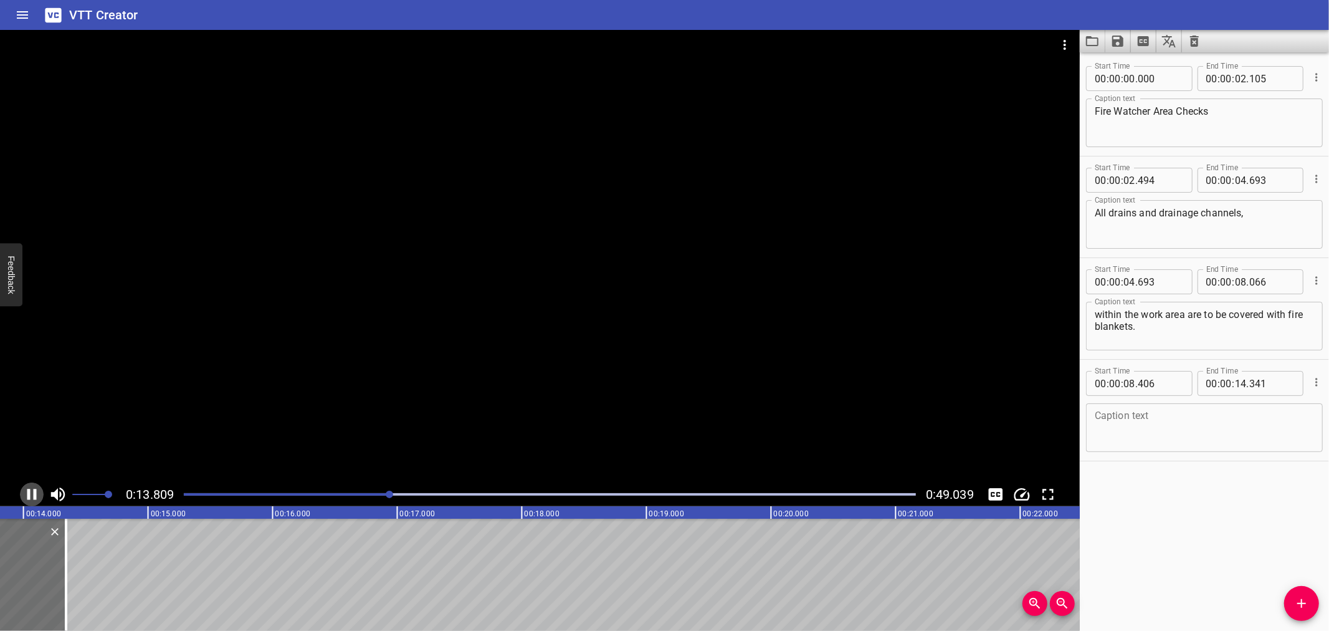
click at [35, 490] on icon "Play/Pause" at bounding box center [31, 494] width 9 height 11
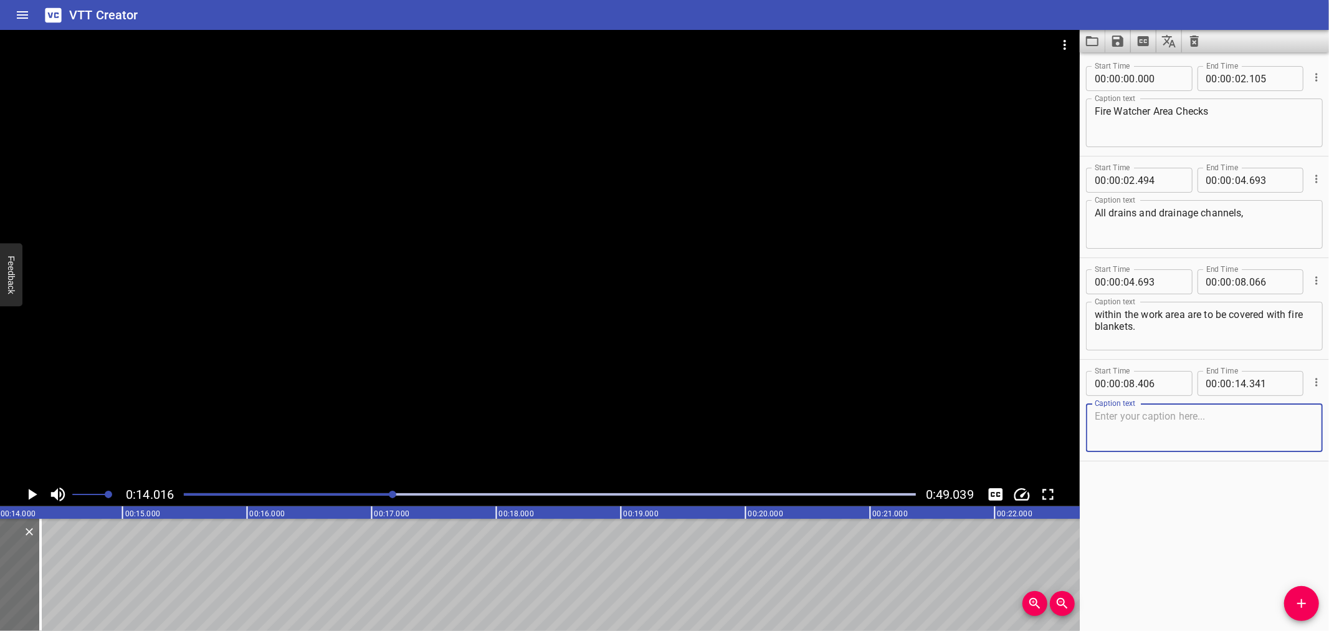
click at [1155, 427] on textarea at bounding box center [1204, 428] width 219 height 36
paste textarea "The blankets should be kept damp (with water) for the duration of the how work …"
click at [1267, 426] on textarea "The blankets should be kept damp (with water) for the duration of the how work …" at bounding box center [1204, 428] width 219 height 36
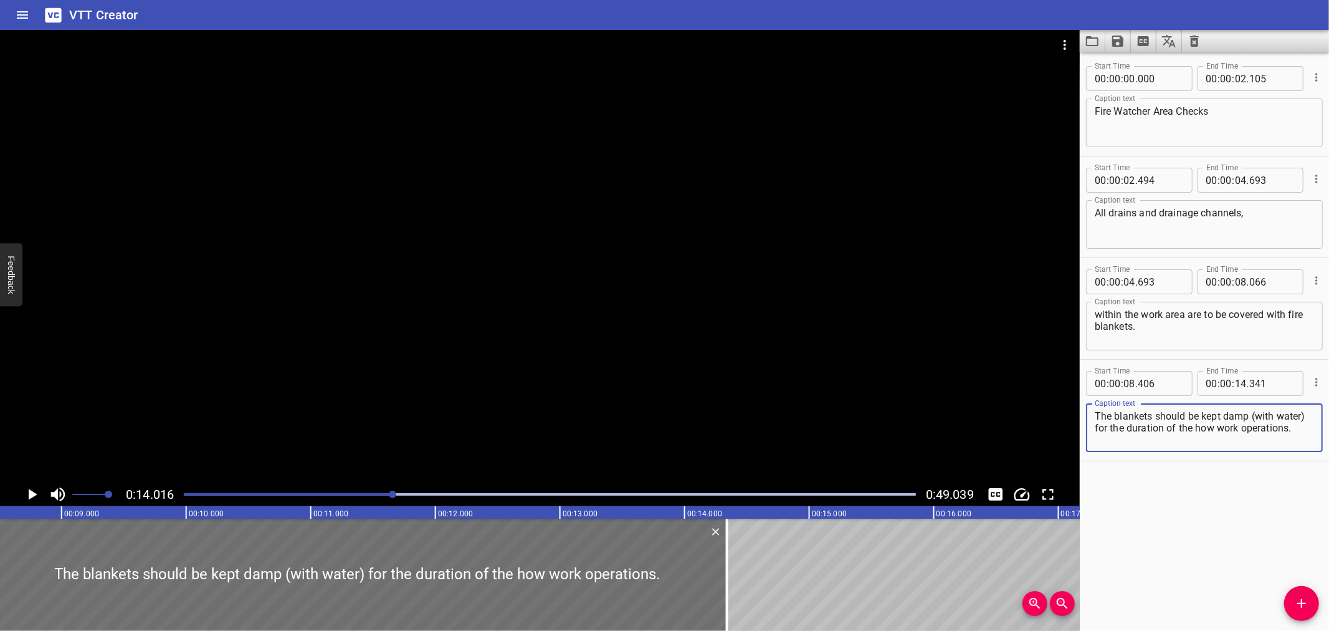
scroll to position [0, 1016]
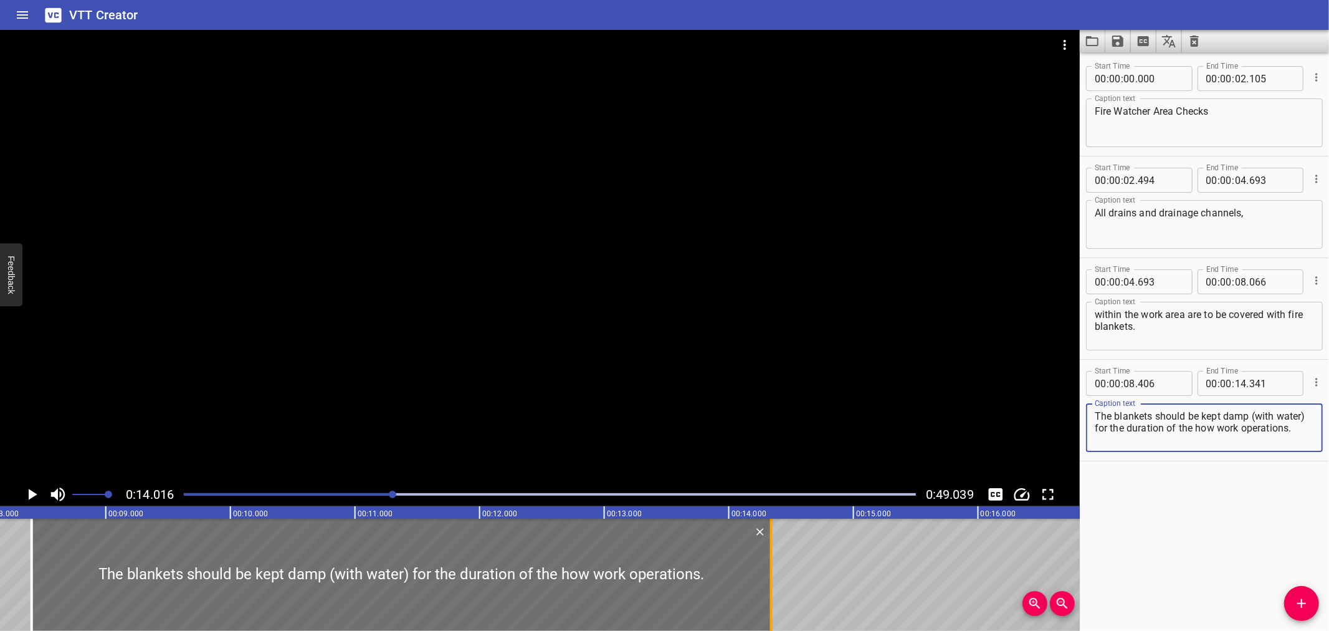
type textarea "The blankets should be kept damp (with water) for the duration of the how work …"
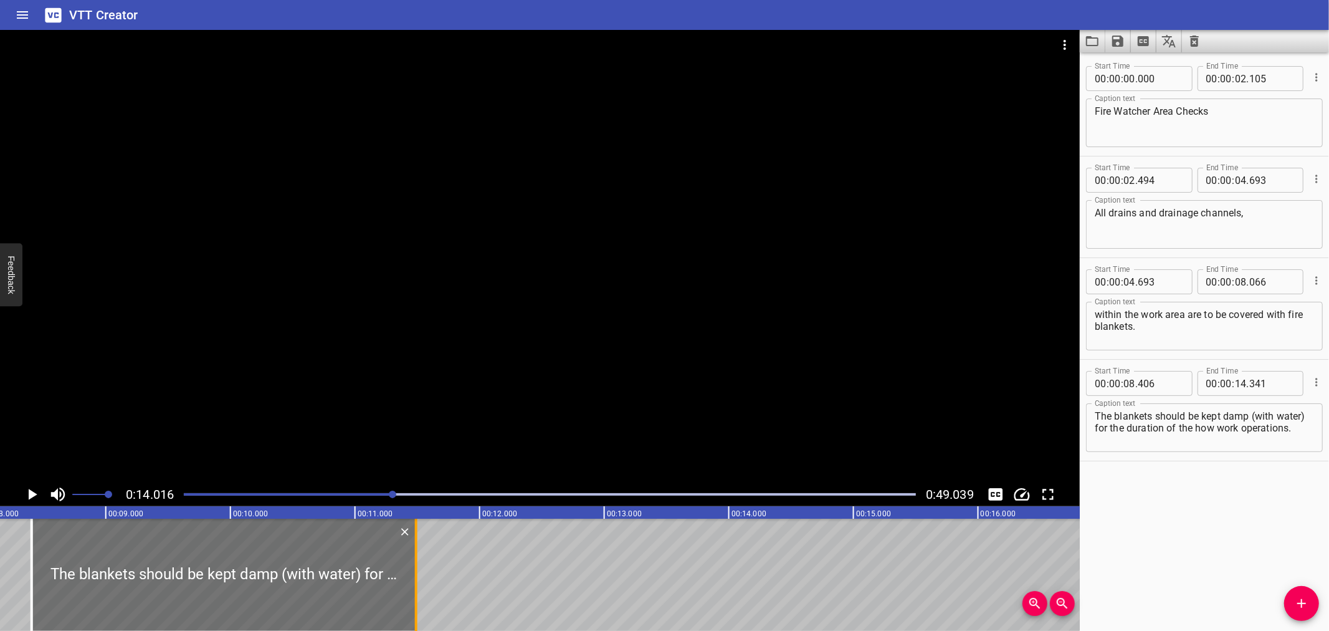
drag, startPoint x: 776, startPoint y: 569, endPoint x: 421, endPoint y: 606, distance: 357.2
click at [421, 606] on div at bounding box center [416, 575] width 12 height 112
type input "11"
type input "491"
click at [418, 601] on div at bounding box center [416, 575] width 12 height 112
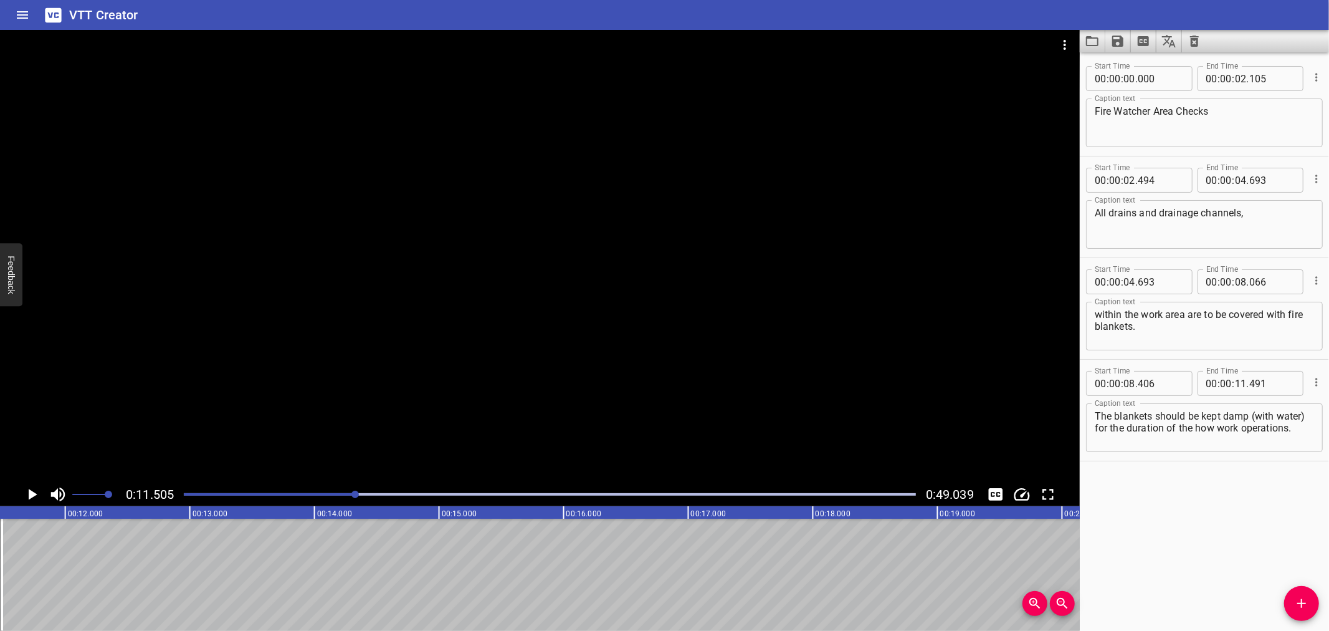
scroll to position [0, 1434]
drag, startPoint x: 1301, startPoint y: 601, endPoint x: 1027, endPoint y: 574, distance: 275.5
click at [1300, 601] on icon "Add Cue" at bounding box center [1302, 603] width 15 height 15
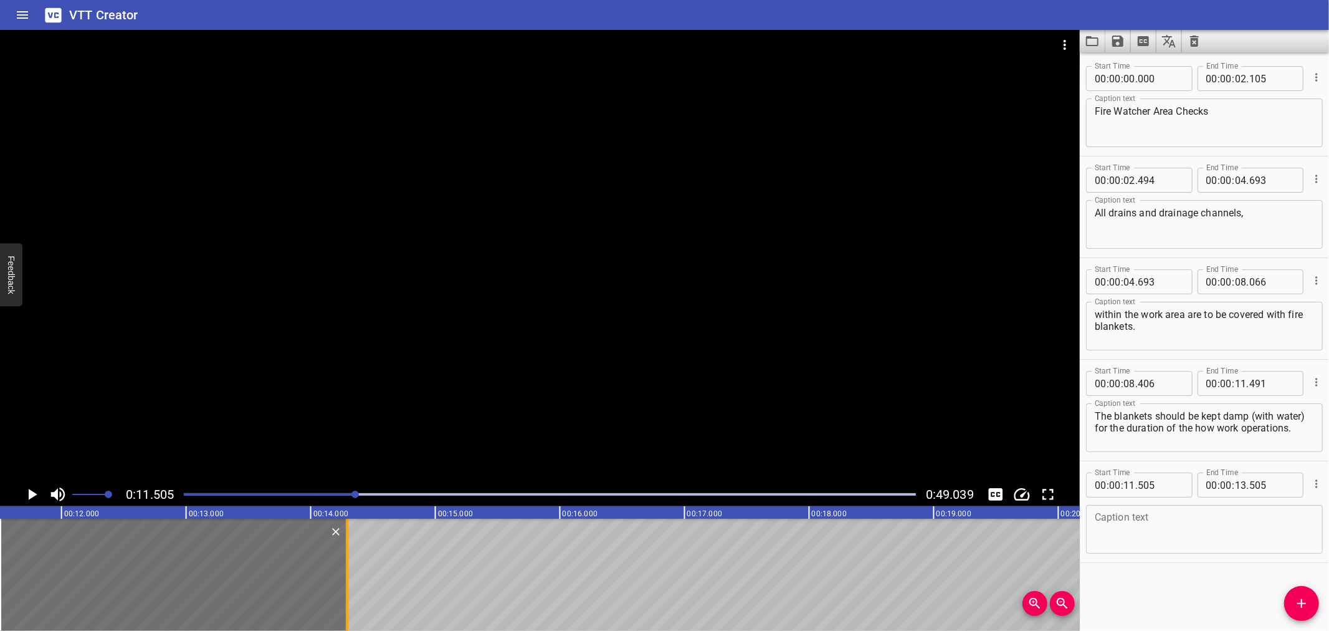
drag, startPoint x: 252, startPoint y: 561, endPoint x: 350, endPoint y: 565, distance: 97.9
click at [350, 565] on div at bounding box center [347, 575] width 12 height 112
type input "14"
type input "290"
click at [1169, 487] on input "number" at bounding box center [1160, 484] width 45 height 25
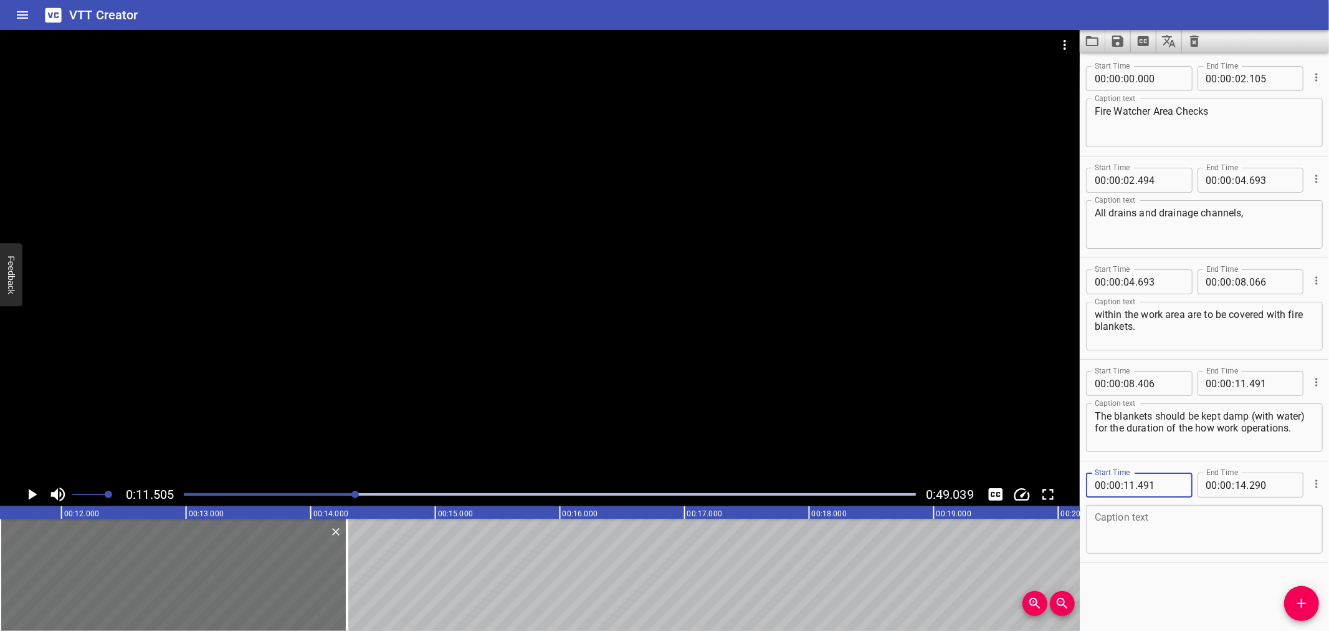
type input "491"
drag, startPoint x: 1157, startPoint y: 443, endPoint x: 1126, endPoint y: 431, distance: 33.6
click at [1126, 431] on textarea "The blankets should be kept damp (with water) for the duration of the how work …" at bounding box center [1204, 428] width 219 height 36
type textarea "The blankets should be kept damp (with water)"
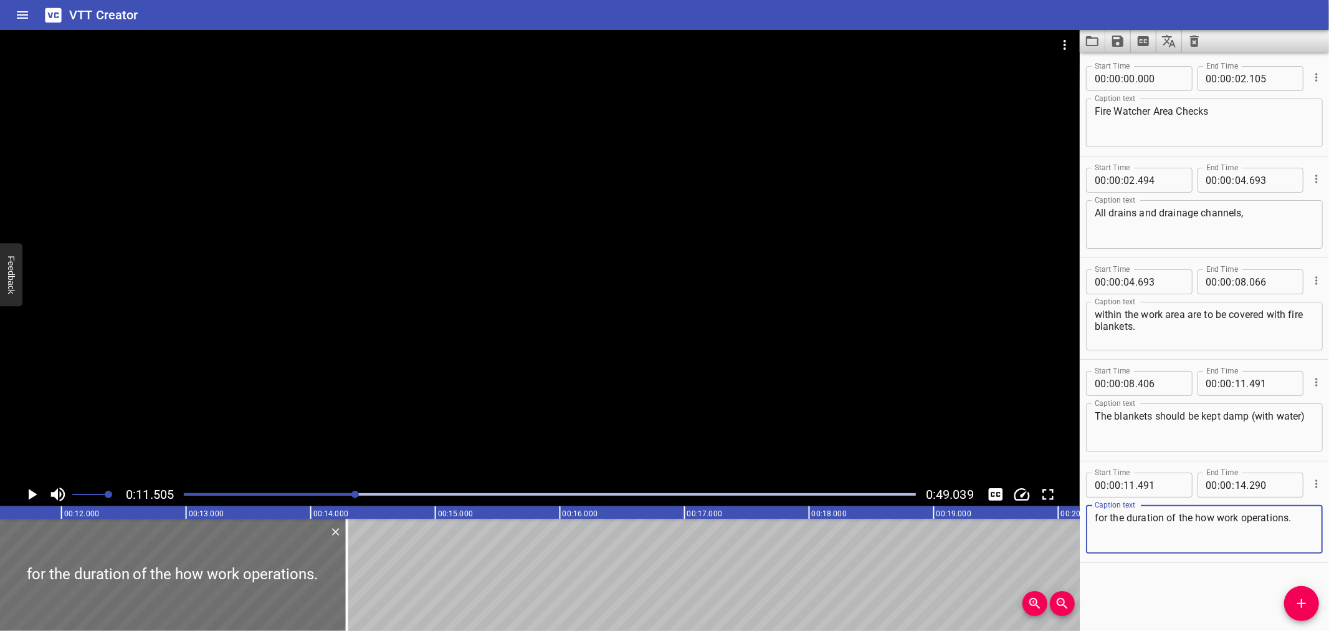
type textarea "for the duration of the how work operations."
click at [1163, 436] on textarea "The blankets should be kept damp (with water)" at bounding box center [1204, 428] width 219 height 36
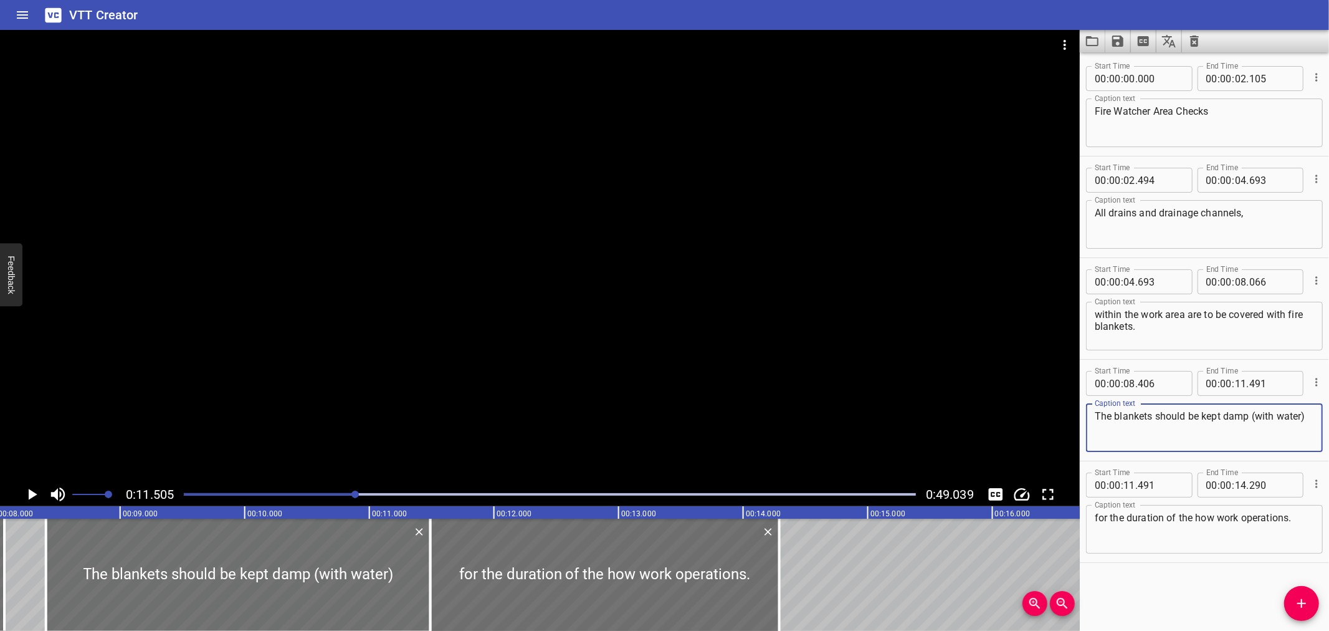
scroll to position [0, 845]
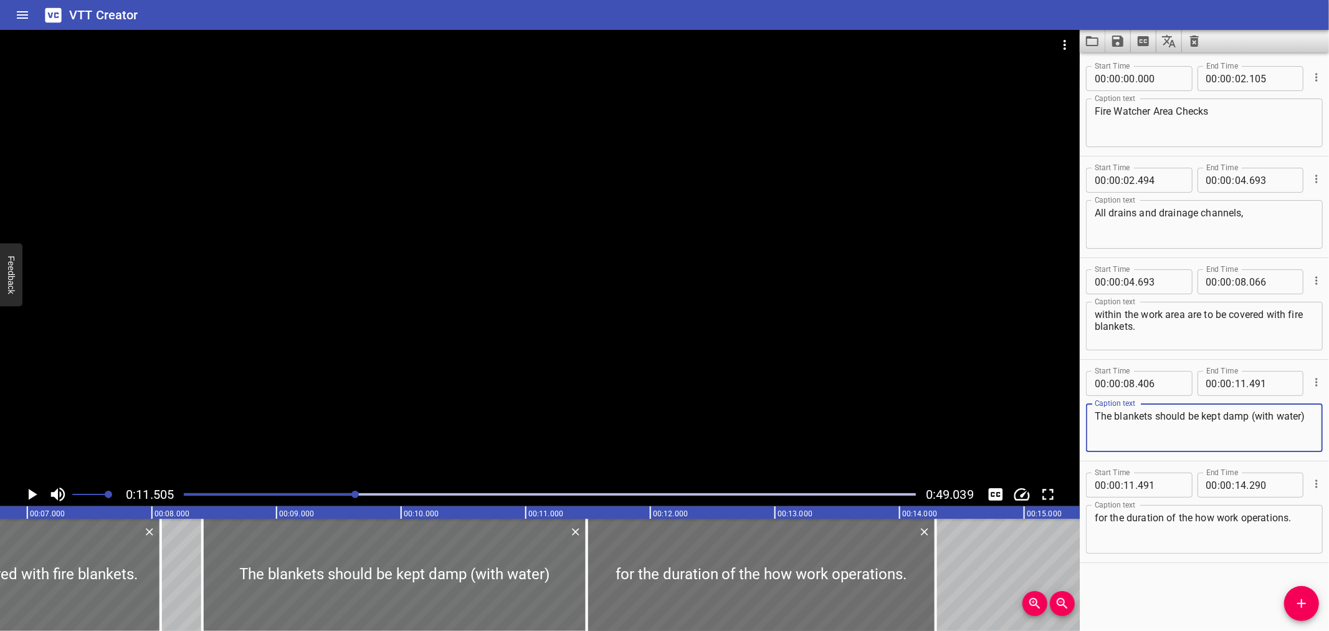
type textarea "The blankets should be kept damp (with water)"
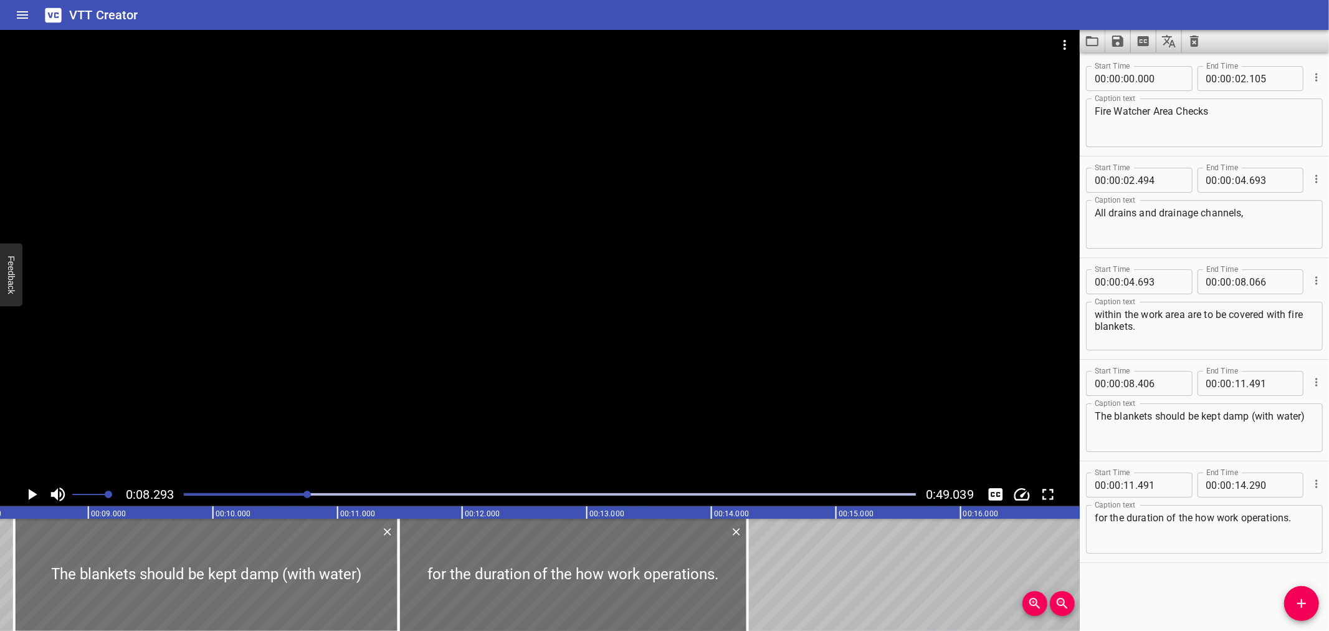
click at [312, 287] on div at bounding box center [540, 256] width 1080 height 452
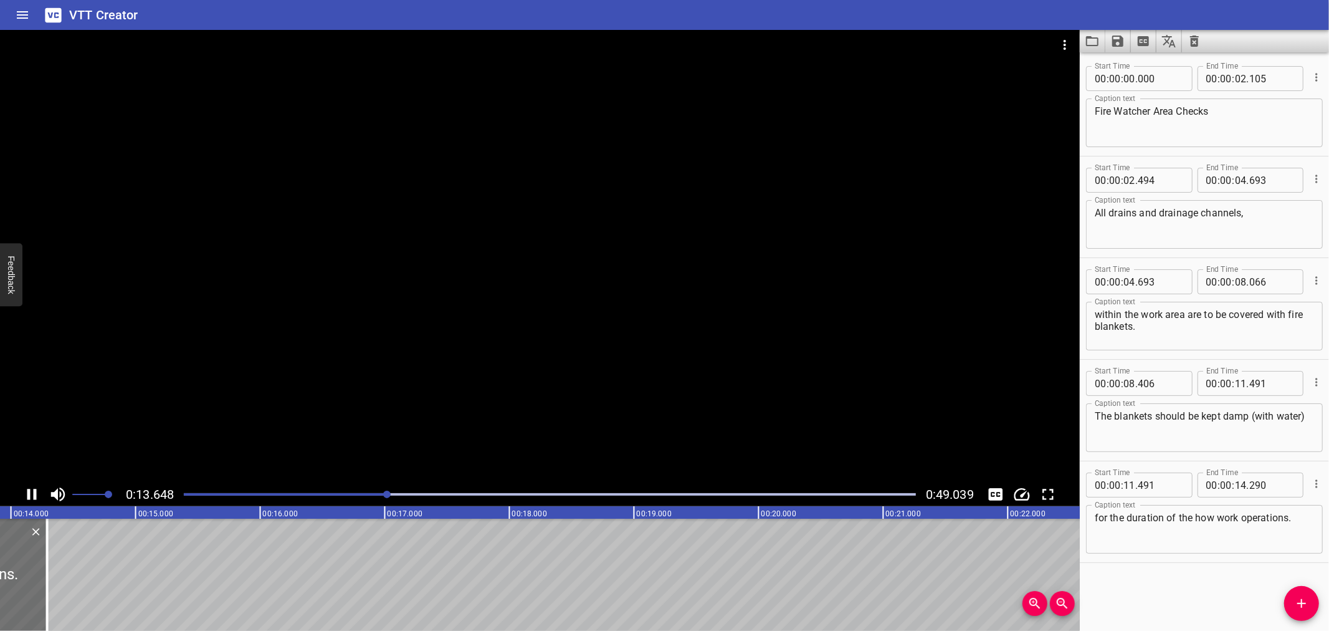
click at [397, 423] on div at bounding box center [540, 256] width 1080 height 452
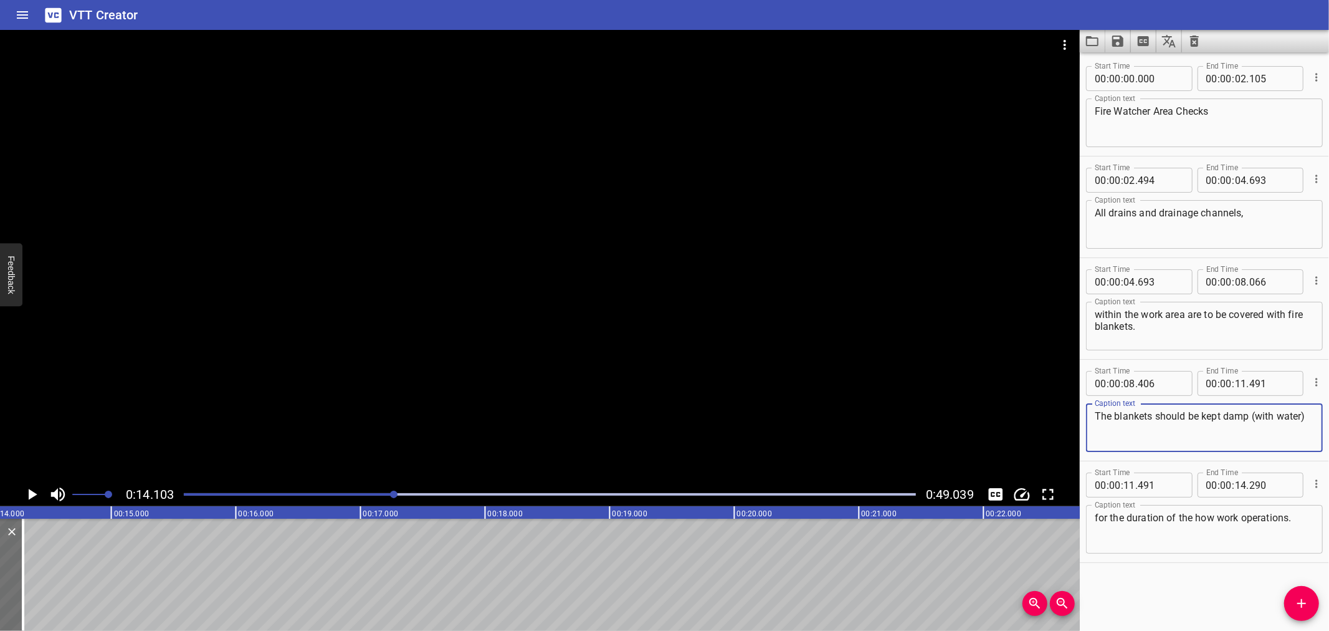
click at [1212, 438] on textarea "The blankets should be kept damp (with water)" at bounding box center [1204, 428] width 219 height 36
click at [1301, 607] on icon "Add Cue" at bounding box center [1302, 603] width 9 height 9
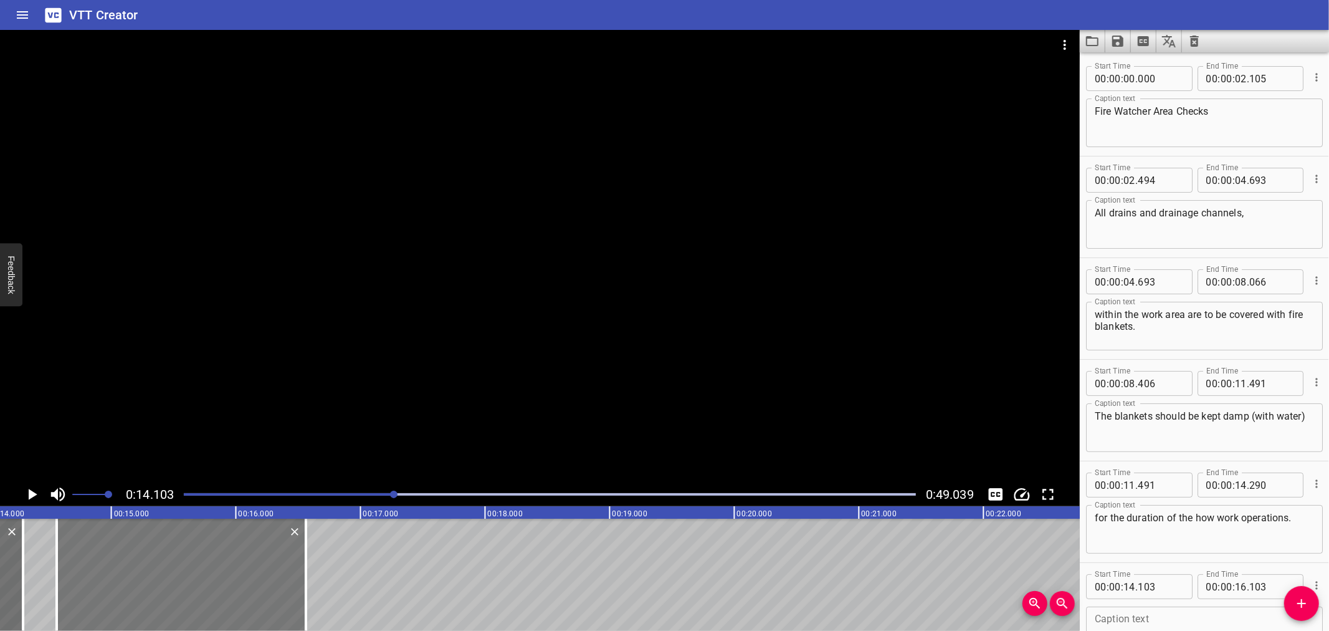
drag, startPoint x: 88, startPoint y: 573, endPoint x: 194, endPoint y: 588, distance: 106.9
click at [144, 570] on div at bounding box center [181, 575] width 249 height 112
type input "553"
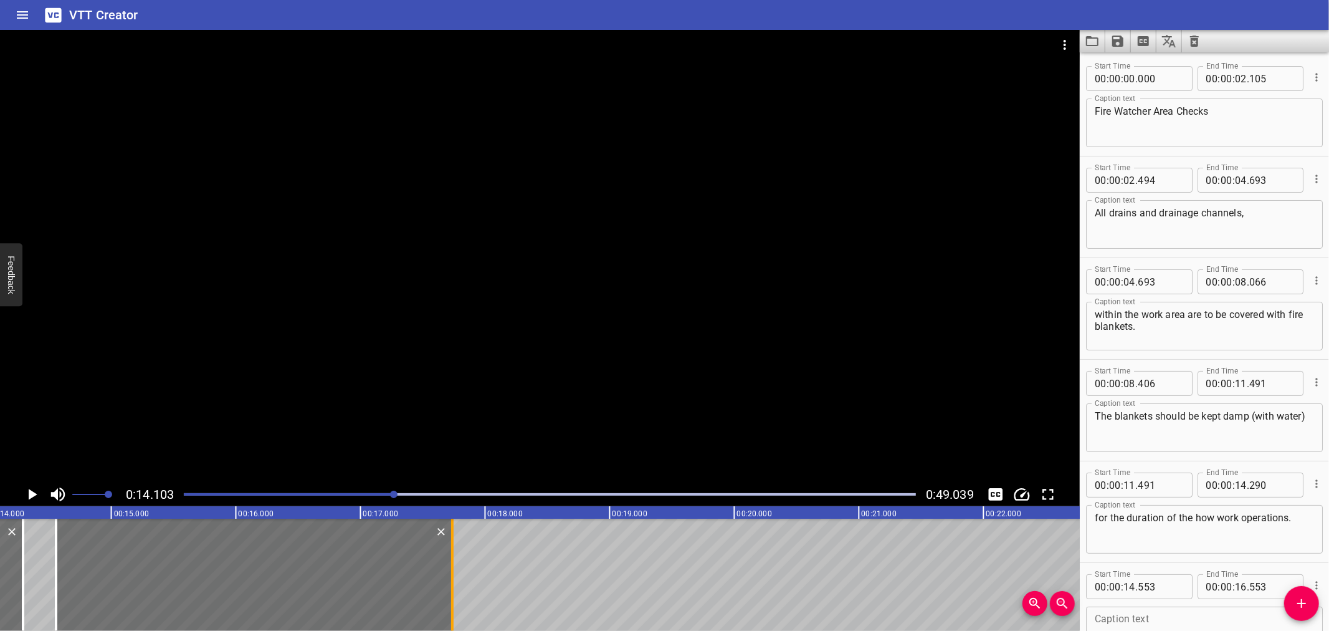
drag, startPoint x: 302, startPoint y: 593, endPoint x: 449, endPoint y: 593, distance: 147.1
click at [449, 593] on div at bounding box center [452, 575] width 12 height 112
type input "17"
type input "733"
click at [26, 490] on icon "Play/Pause" at bounding box center [31, 494] width 19 height 19
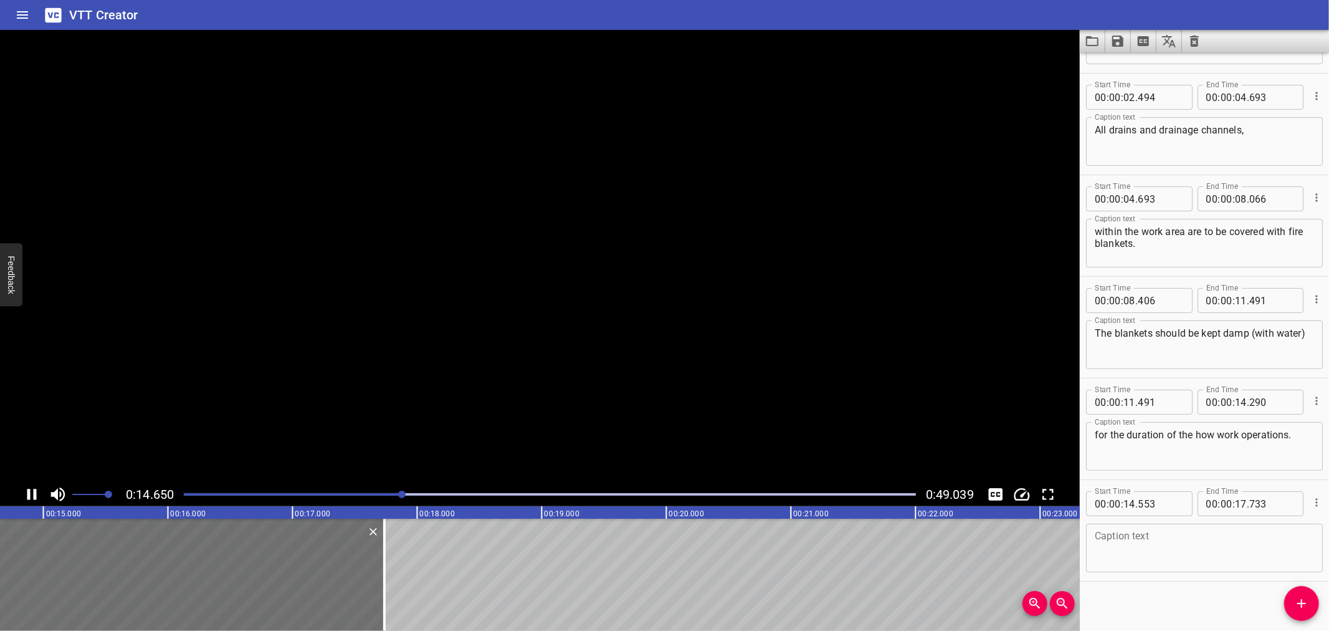
scroll to position [89, 0]
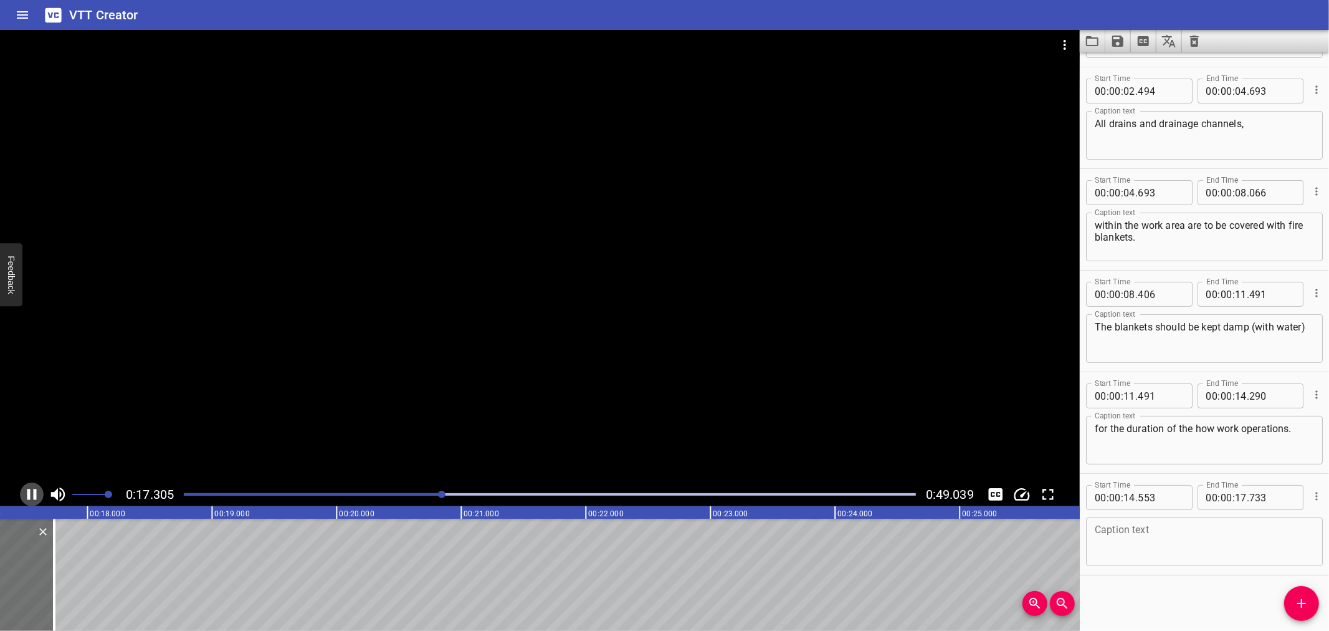
click at [27, 491] on icon "Play/Pause" at bounding box center [31, 494] width 19 height 19
click at [1138, 533] on textarea at bounding box center [1204, 542] width 219 height 36
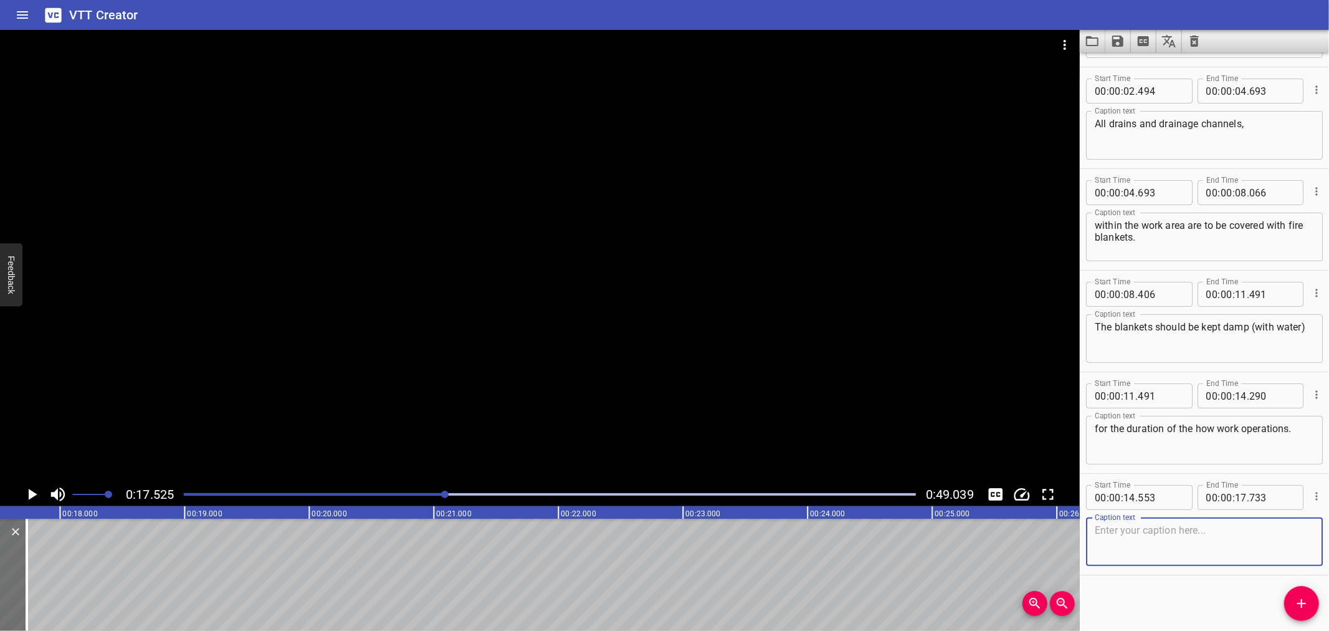
paste textarea "They will stop sparks falling into the channels."
type textarea "They will stop sparks falling into the channels."
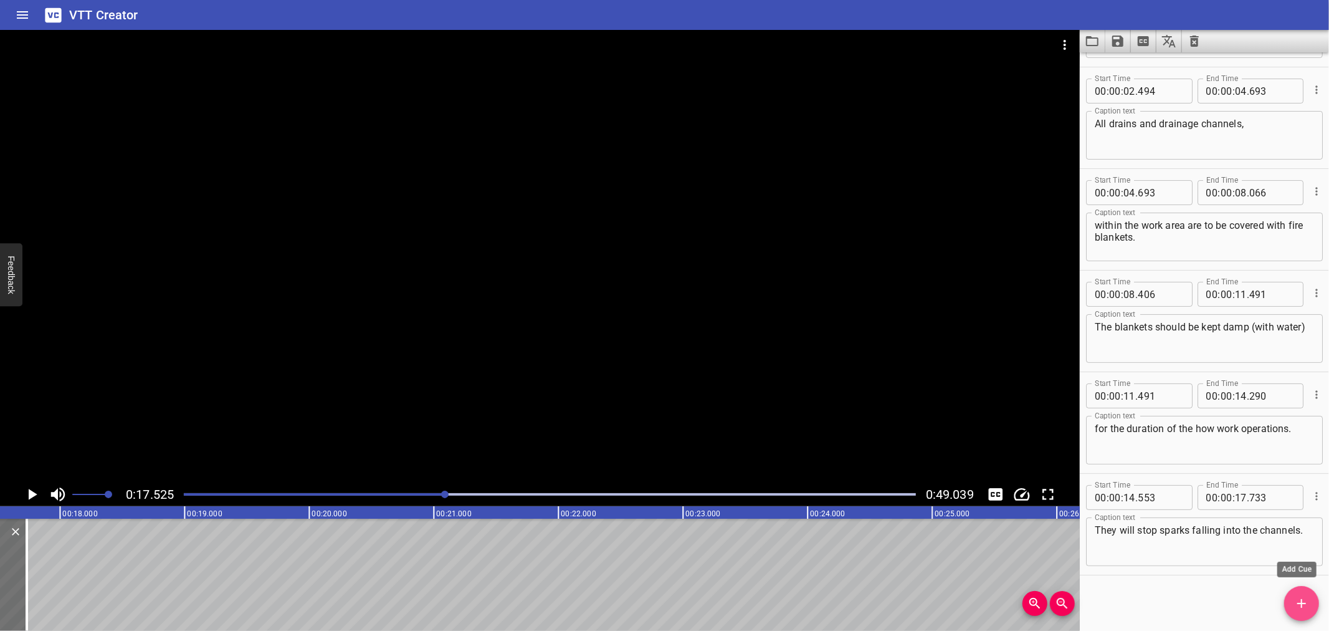
drag, startPoint x: 1306, startPoint y: 603, endPoint x: 1279, endPoint y: 601, distance: 26.9
click at [1306, 603] on icon "Add Cue" at bounding box center [1302, 603] width 15 height 15
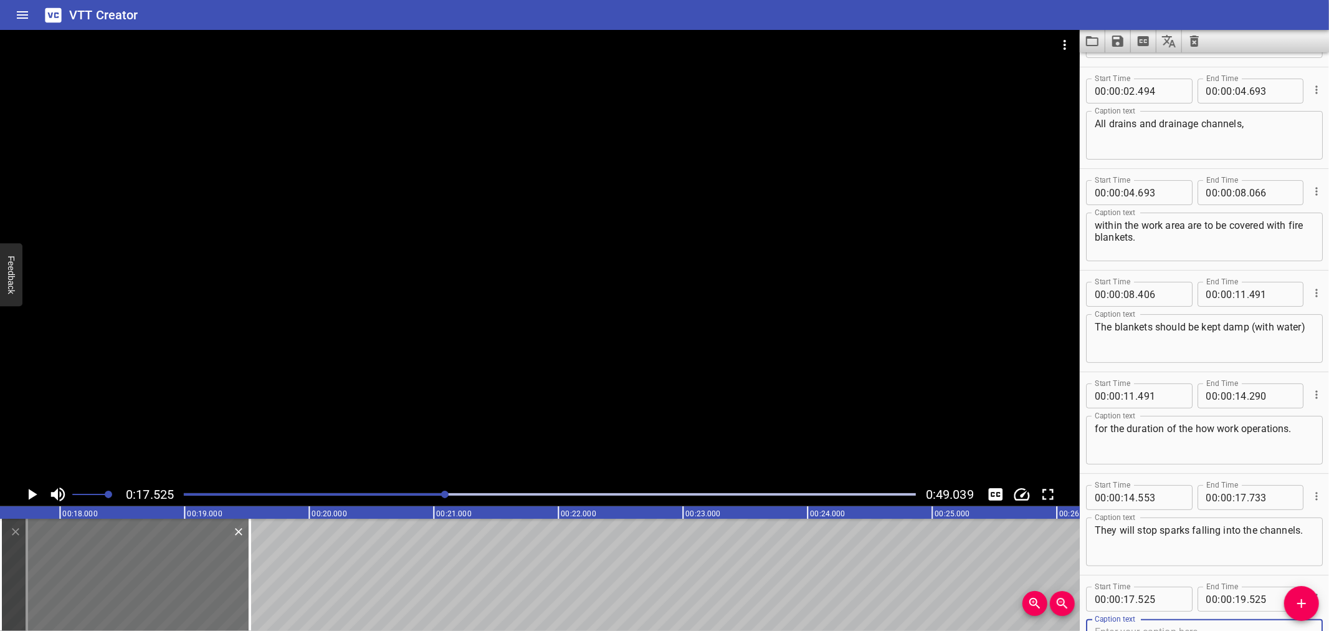
scroll to position [95, 0]
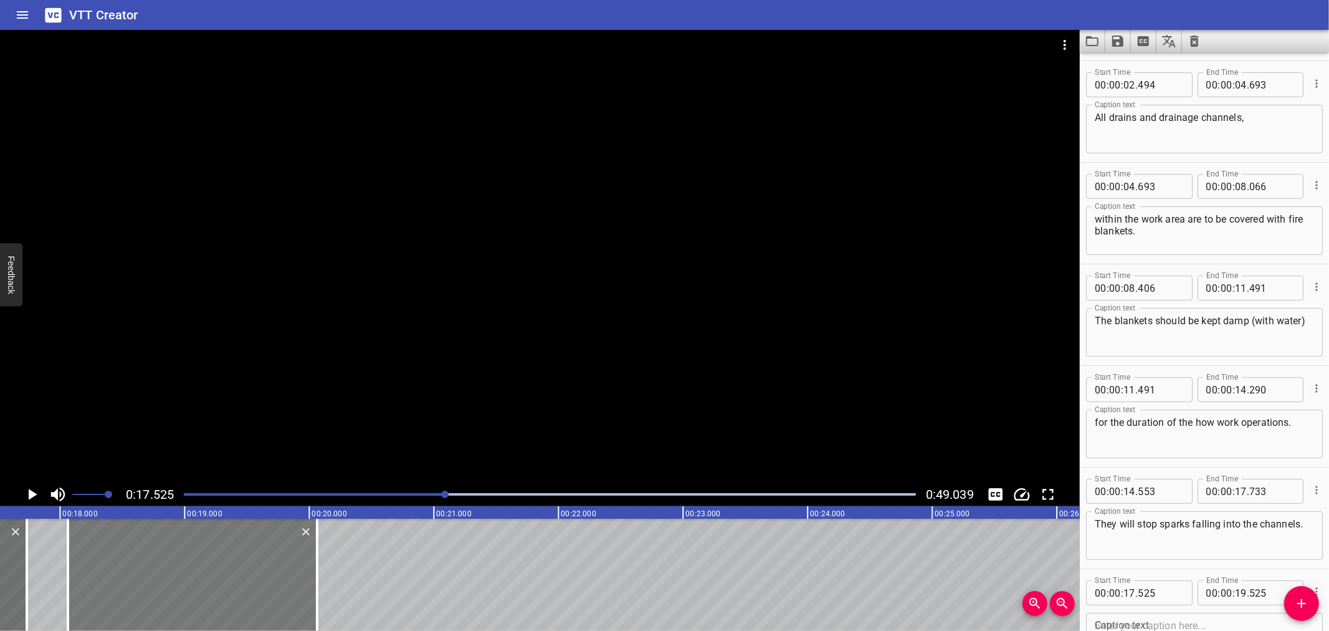
drag, startPoint x: 151, startPoint y: 546, endPoint x: 218, endPoint y: 552, distance: 67.5
click at [218, 552] on div at bounding box center [192, 575] width 249 height 112
type input "18"
type input "065"
type input "20"
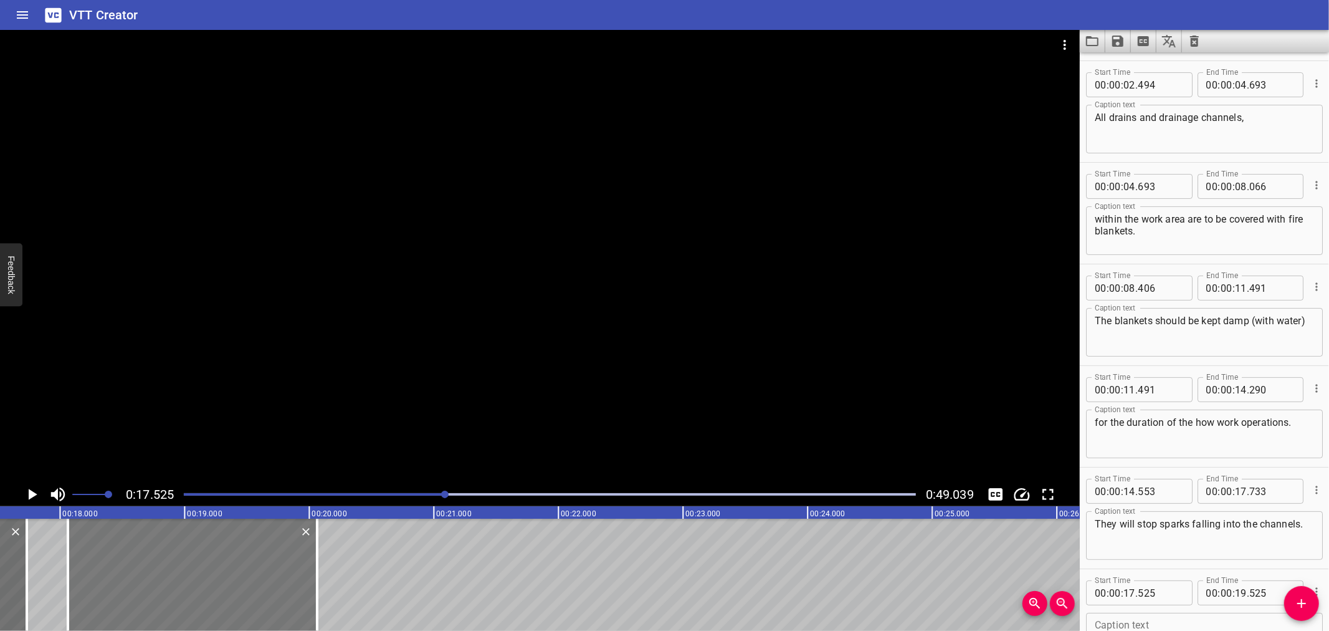
type input "065"
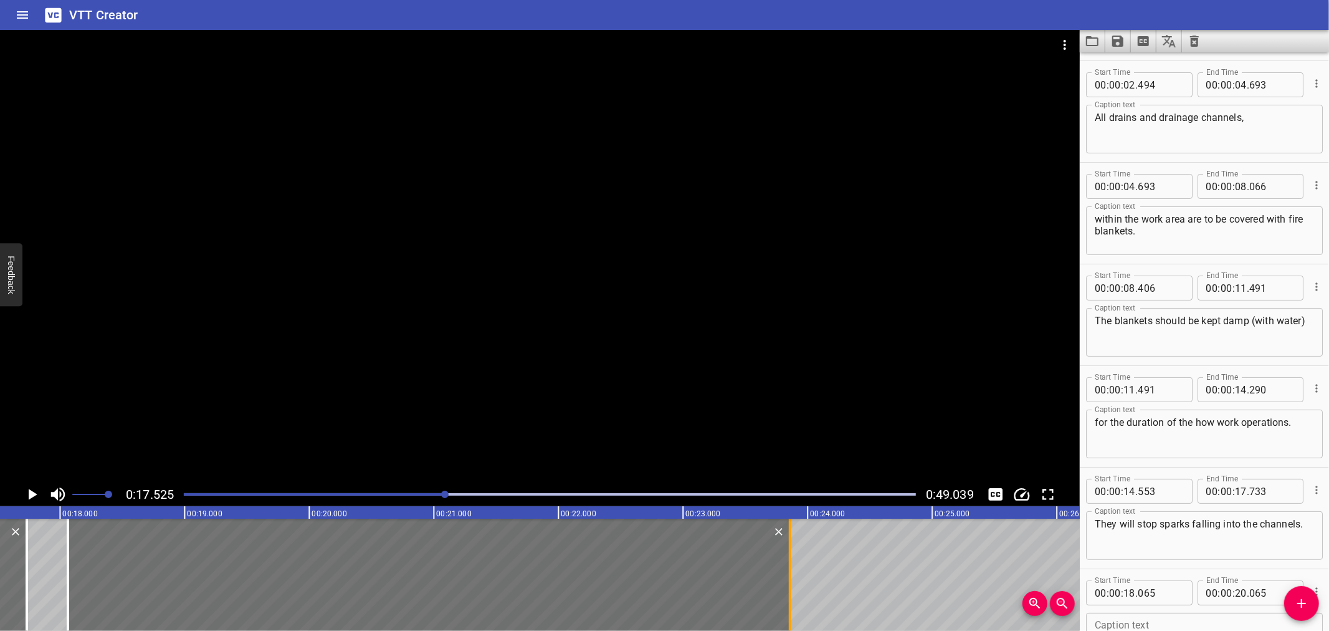
drag, startPoint x: 310, startPoint y: 568, endPoint x: 783, endPoint y: 582, distance: 473.3
click at [784, 582] on div at bounding box center [790, 575] width 12 height 112
type input "23"
type input "860"
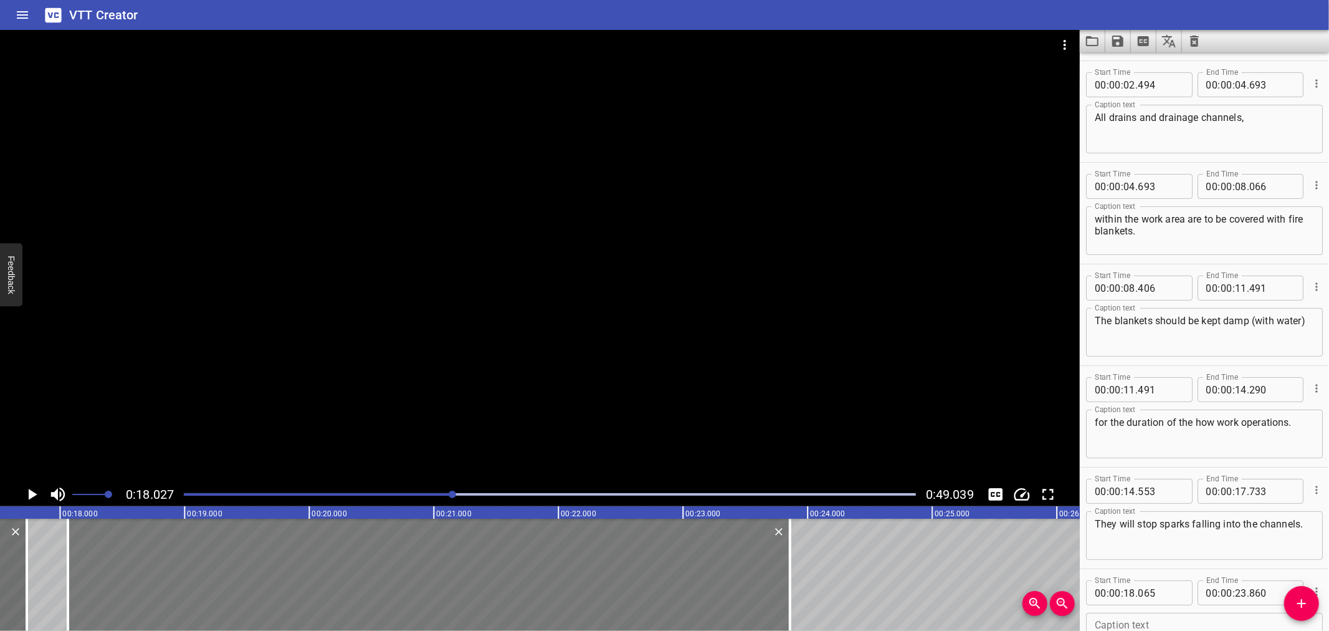
scroll to position [0, 2247]
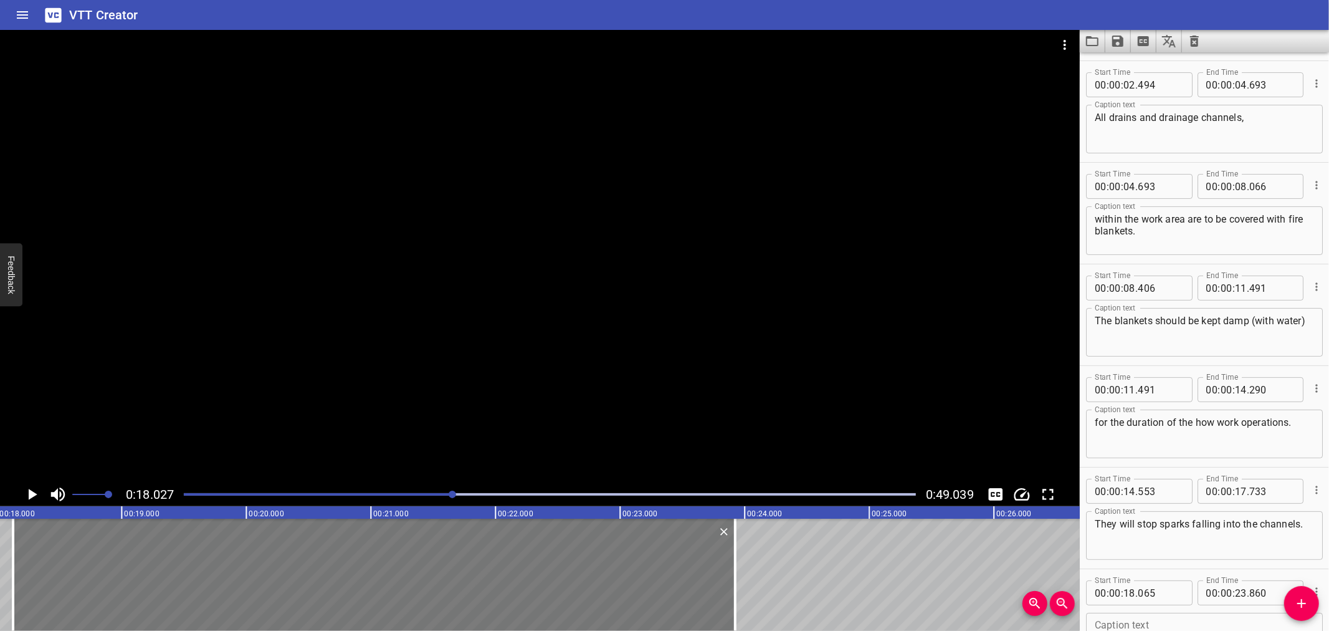
click at [74, 581] on div at bounding box center [374, 575] width 722 height 112
type input "070"
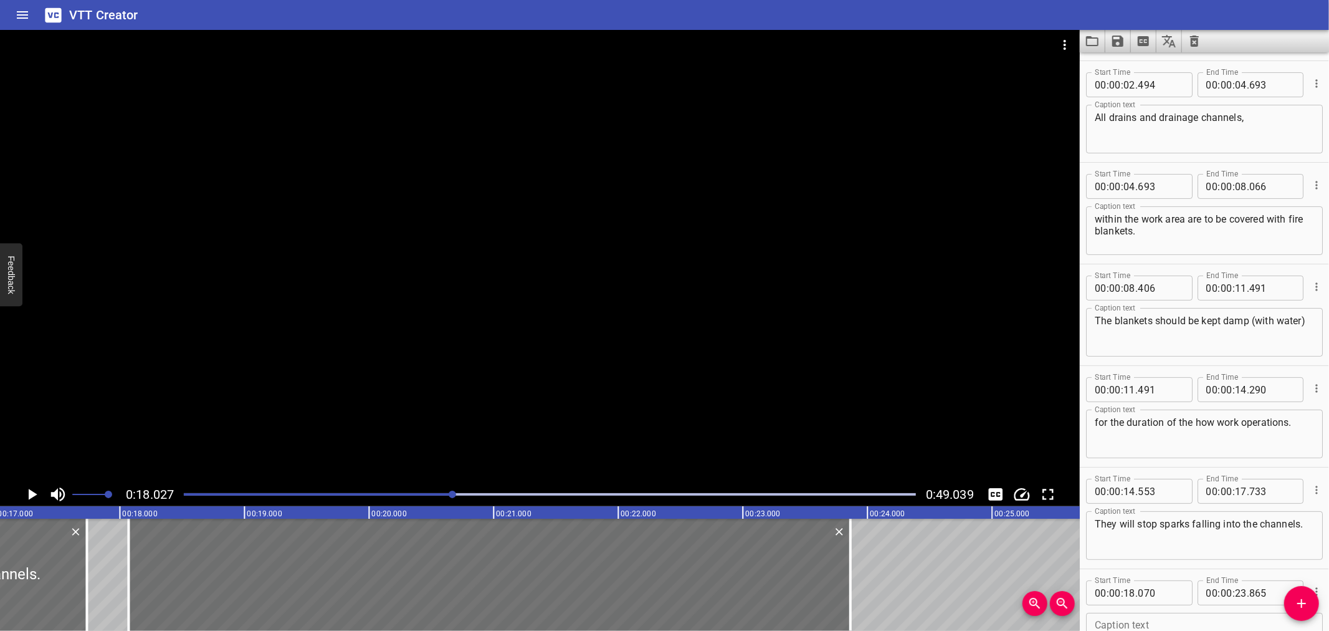
scroll to position [0, 2120]
drag, startPoint x: 853, startPoint y: 572, endPoint x: 831, endPoint y: 578, distance: 22.5
click at [838, 578] on div at bounding box center [844, 575] width 12 height 112
drag, startPoint x: 831, startPoint y: 578, endPoint x: 855, endPoint y: 577, distance: 24.3
click at [855, 577] on div at bounding box center [857, 575] width 12 height 112
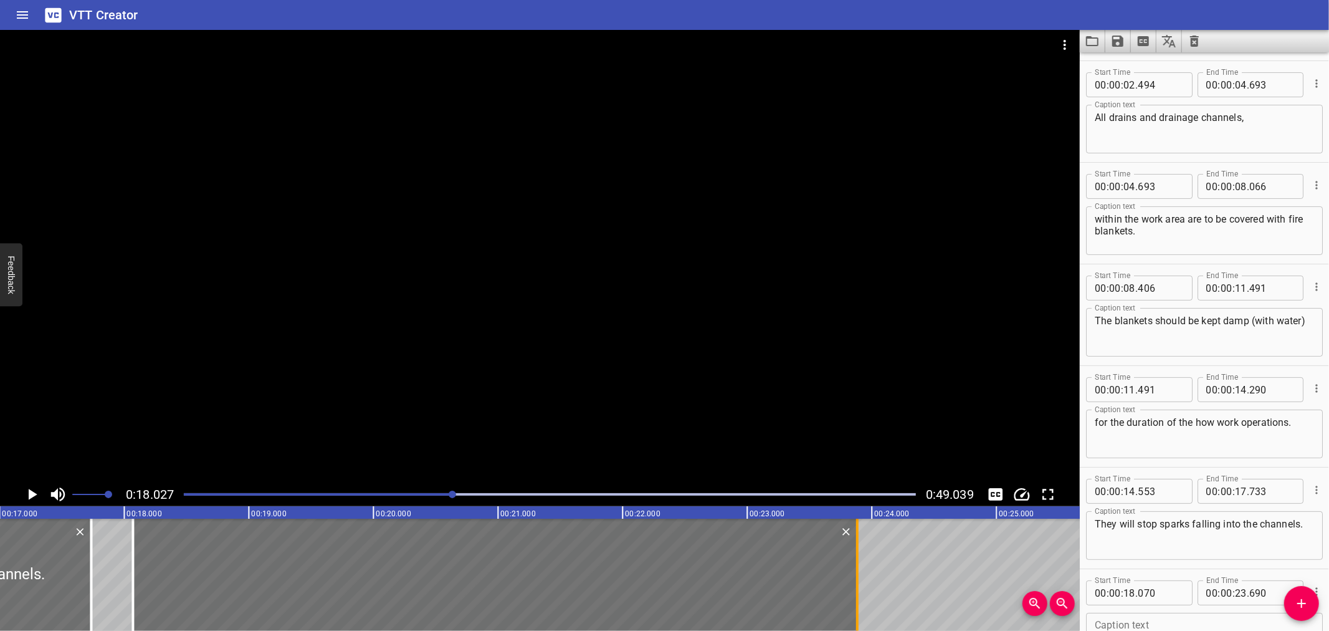
type input "885"
drag, startPoint x: 131, startPoint y: 555, endPoint x: 141, endPoint y: 555, distance: 10.6
click at [142, 555] on div at bounding box center [143, 575] width 2 height 112
type input "155"
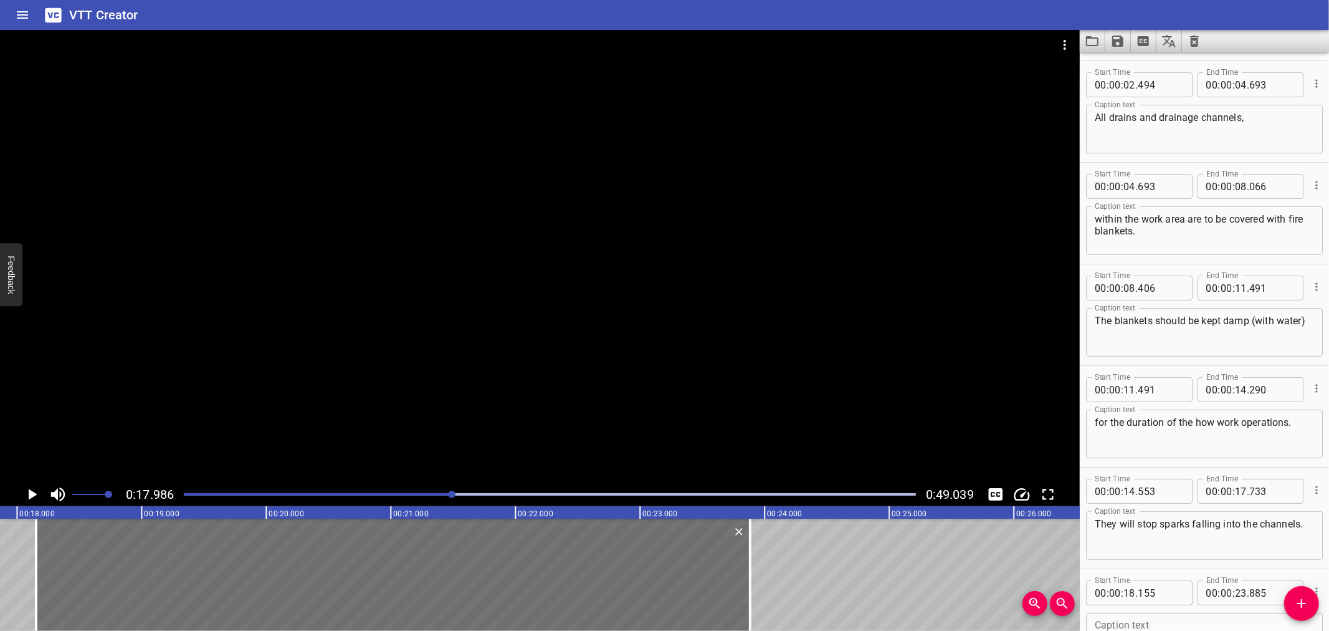
scroll to position [0, 2241]
click at [30, 489] on icon "Play/Pause" at bounding box center [31, 494] width 19 height 19
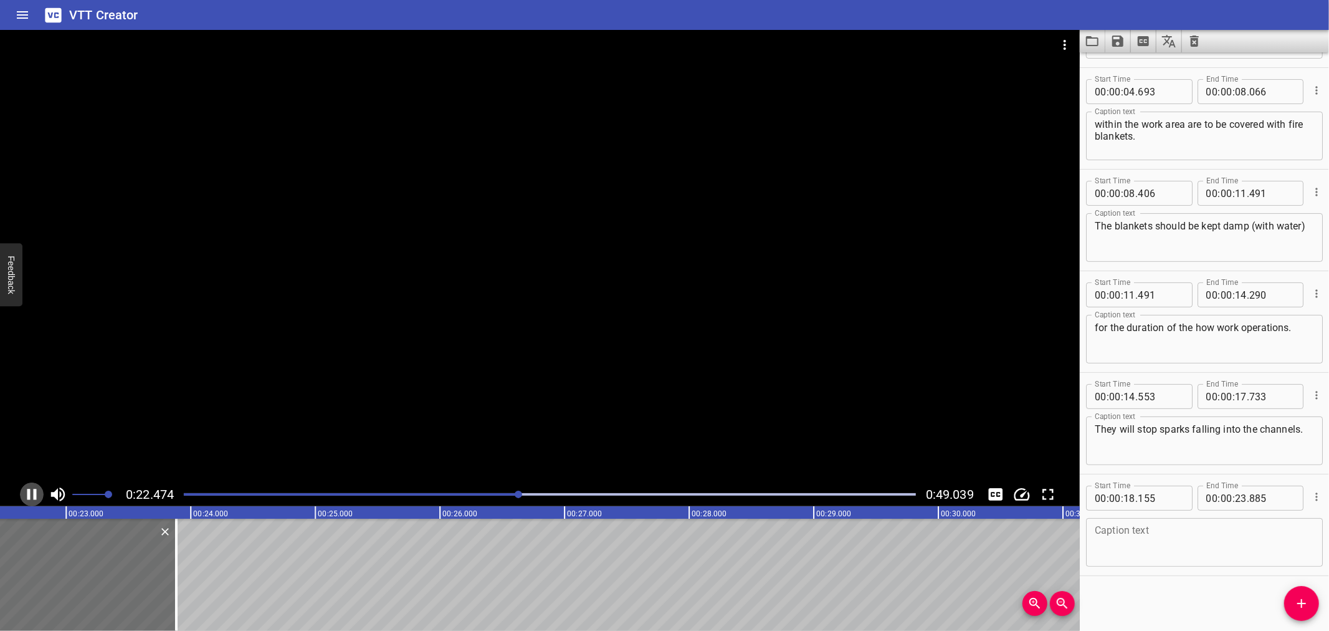
click at [27, 491] on icon "Play/Pause" at bounding box center [31, 494] width 9 height 11
click at [27, 492] on icon "Play/Pause" at bounding box center [31, 494] width 19 height 19
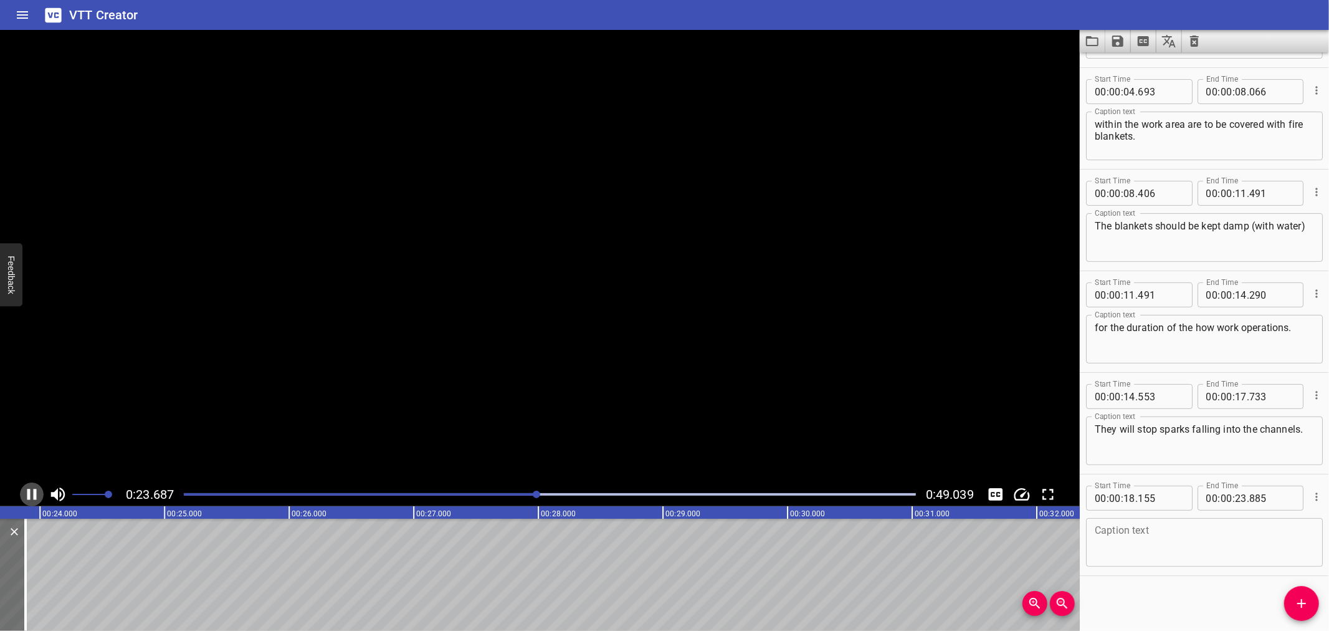
click at [27, 491] on icon "Play/Pause" at bounding box center [31, 494] width 9 height 11
click at [1131, 520] on div "Caption text" at bounding box center [1204, 542] width 237 height 49
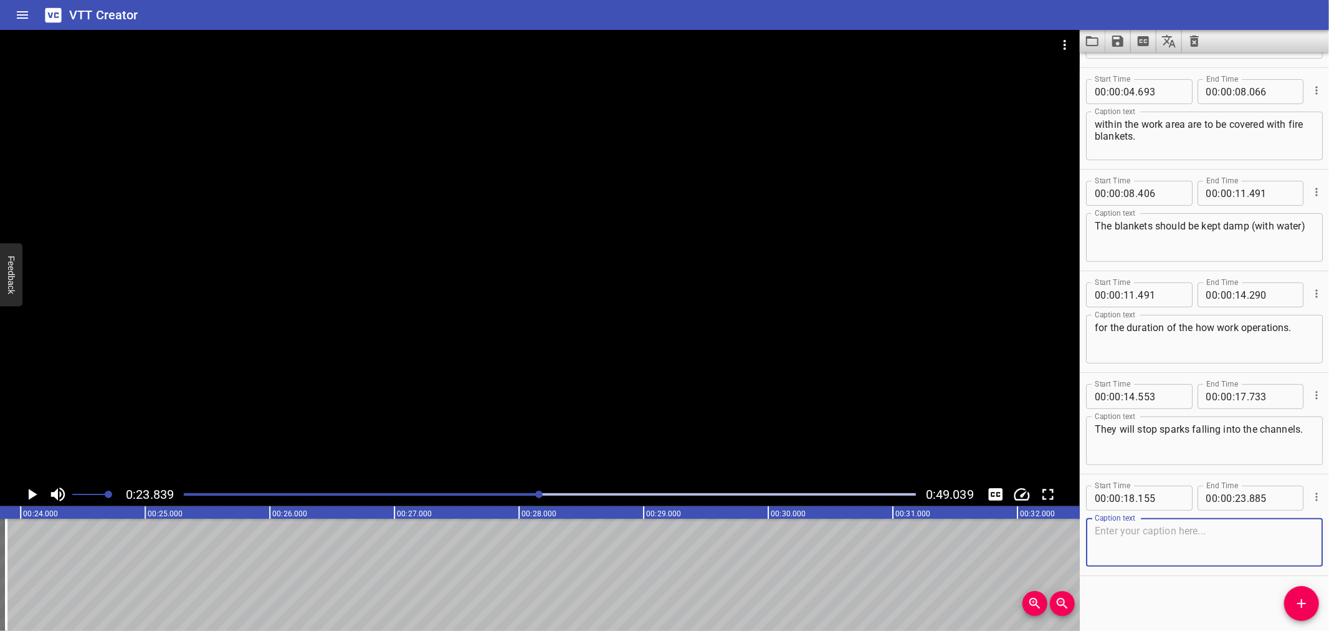
paste textarea "Initial gas testing will be performed by an Authorized Gas Tester before starti…"
click at [1288, 531] on textarea "Initial gas testing will be performed by an Authorized Gas Tester before starti…" at bounding box center [1204, 543] width 219 height 36
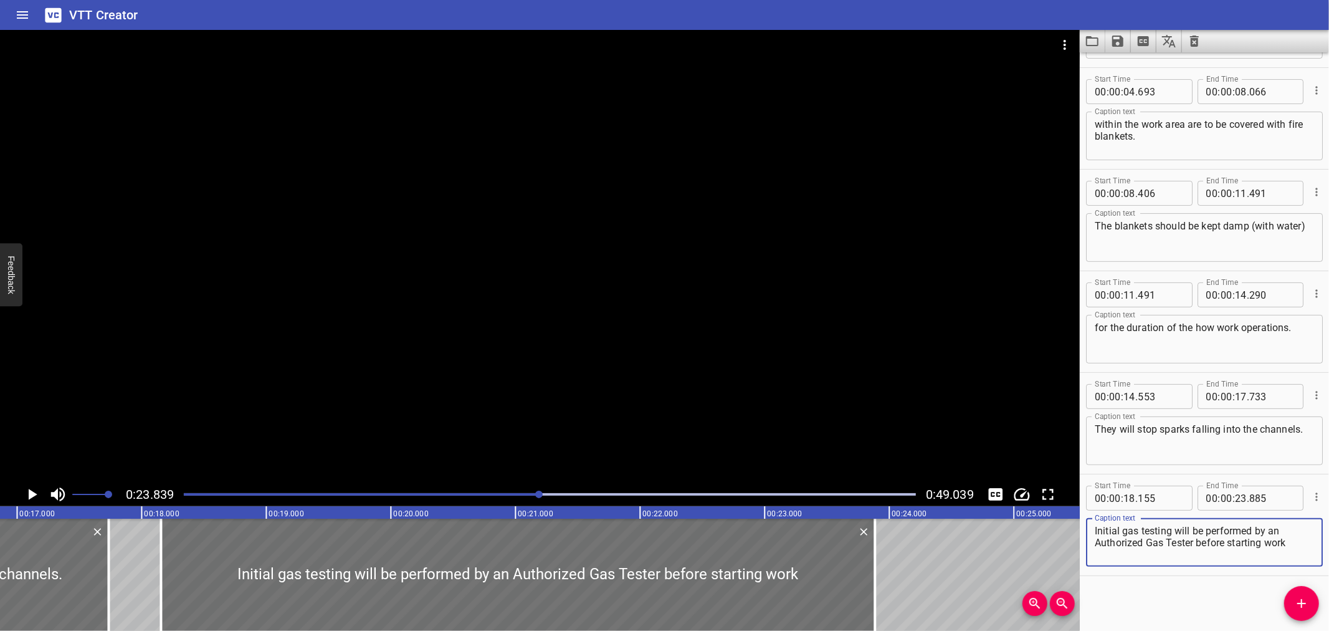
scroll to position [0, 2043]
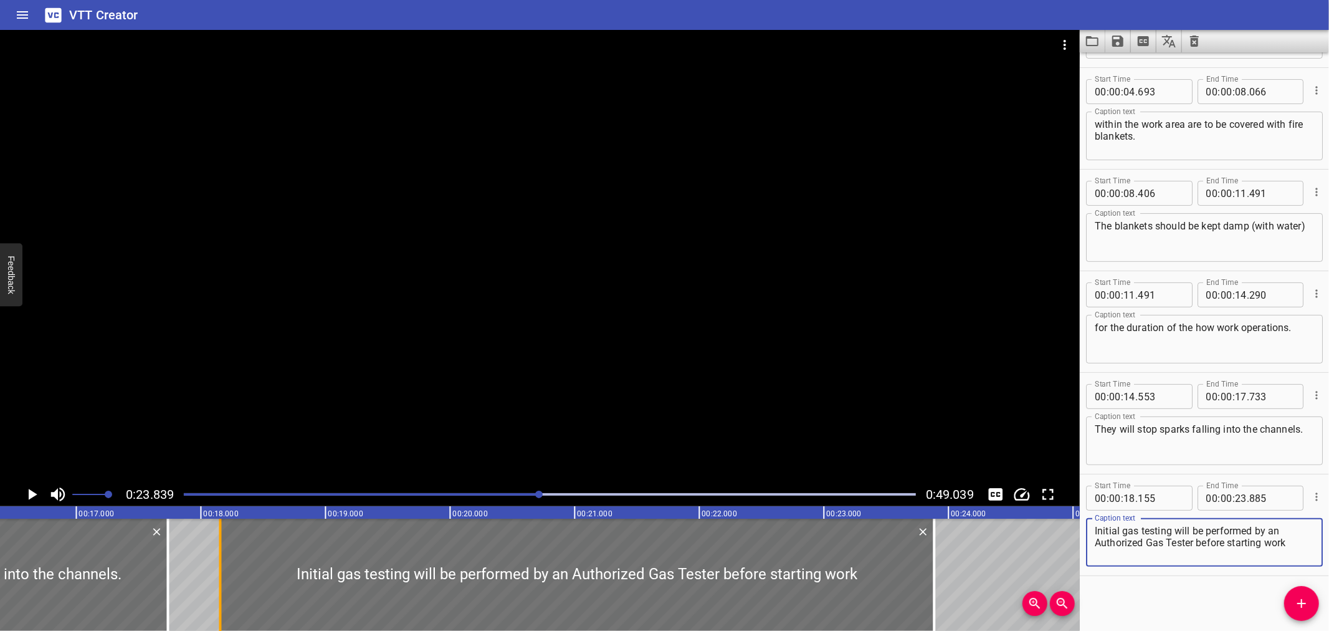
type textarea "Initial gas testing will be performed by an Authorized Gas Tester before starti…"
click at [219, 568] on div at bounding box center [220, 575] width 2 height 112
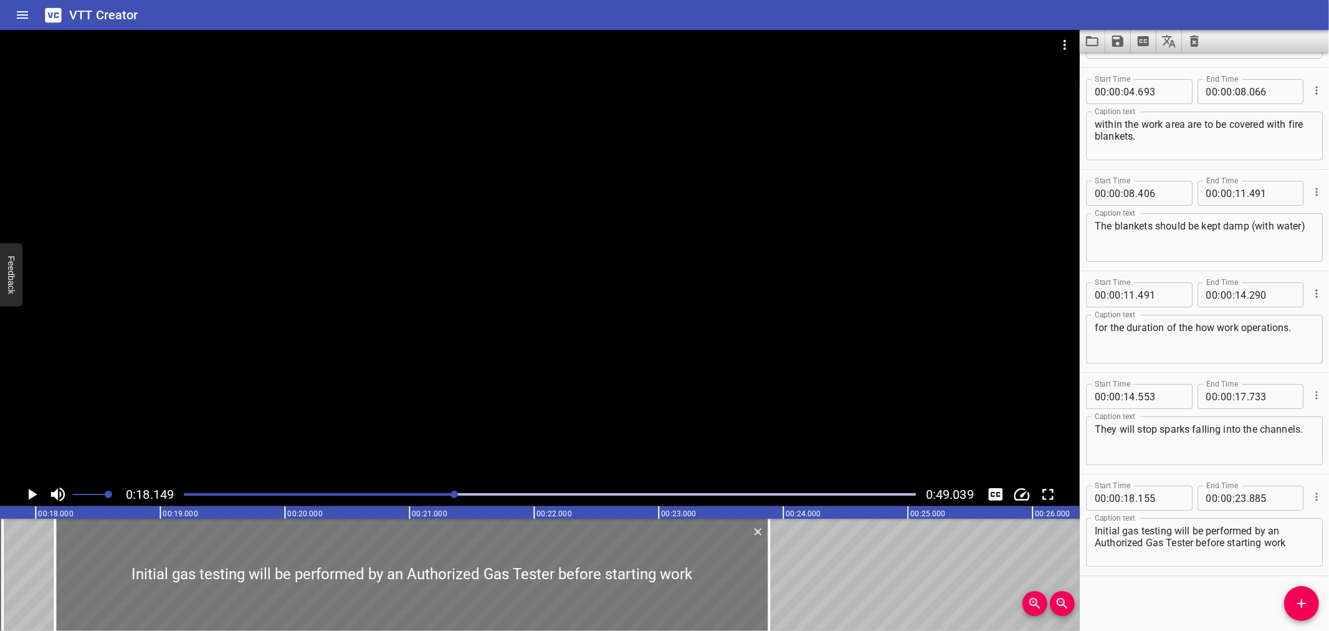
scroll to position [0, 2262]
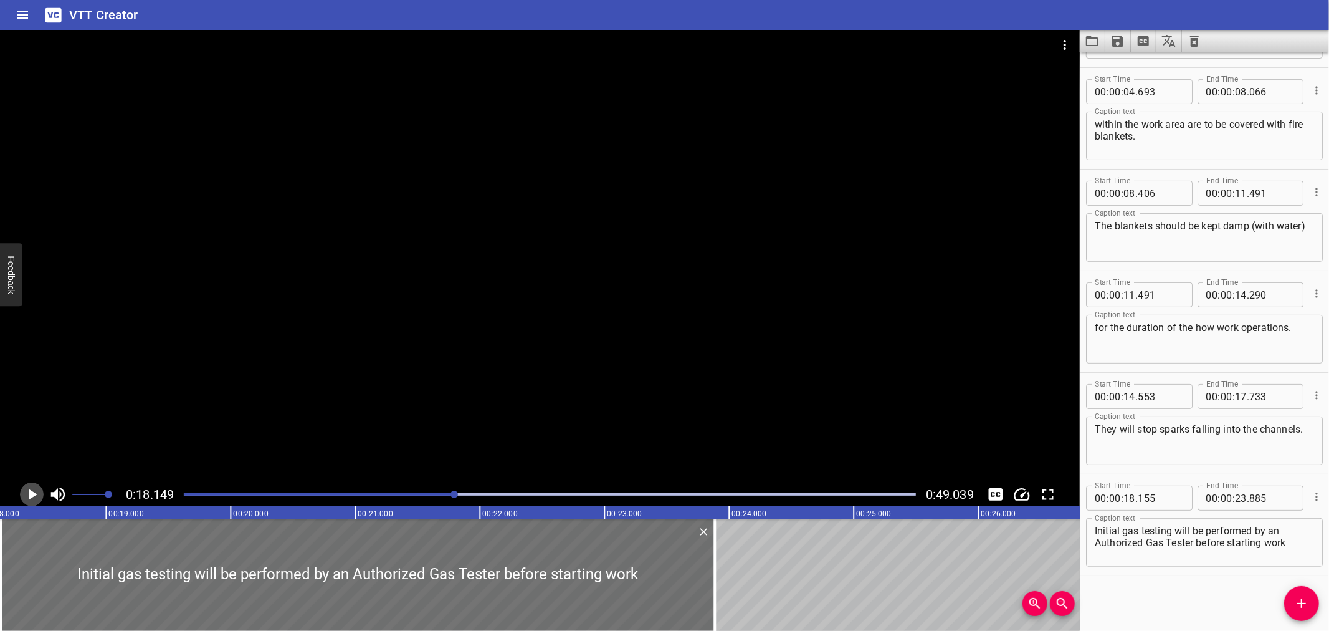
click at [33, 491] on icon "Play/Pause" at bounding box center [31, 494] width 19 height 19
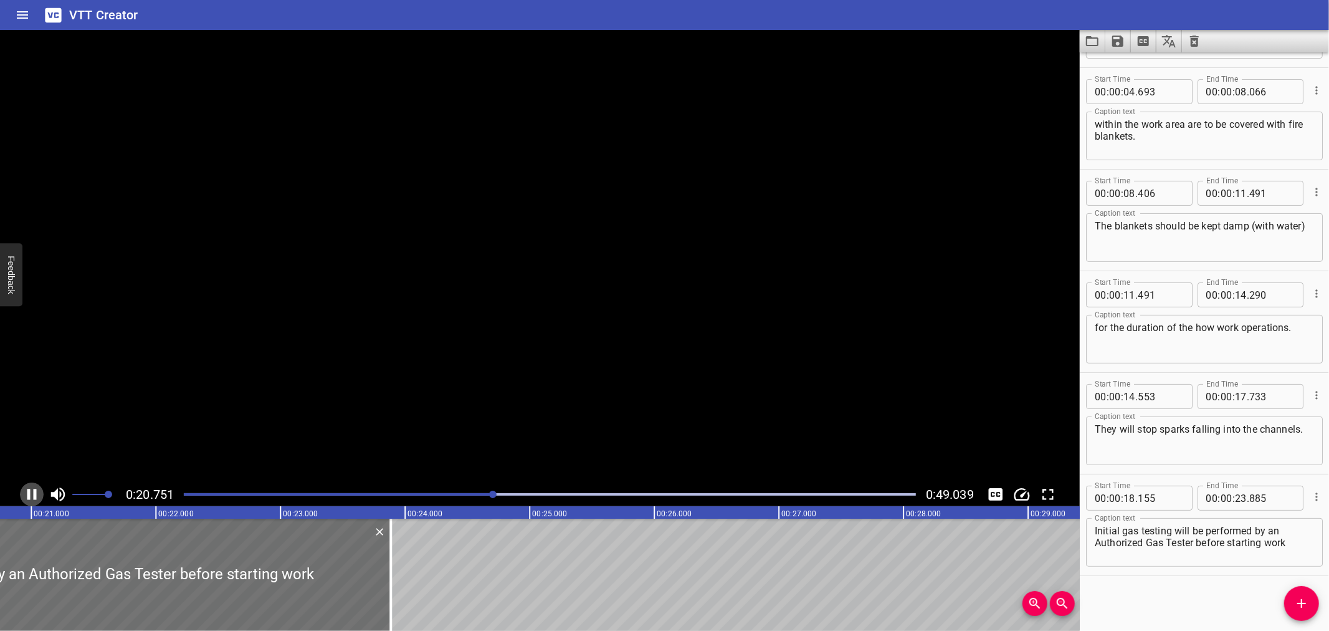
click at [33, 491] on icon "Play/Pause" at bounding box center [31, 494] width 19 height 19
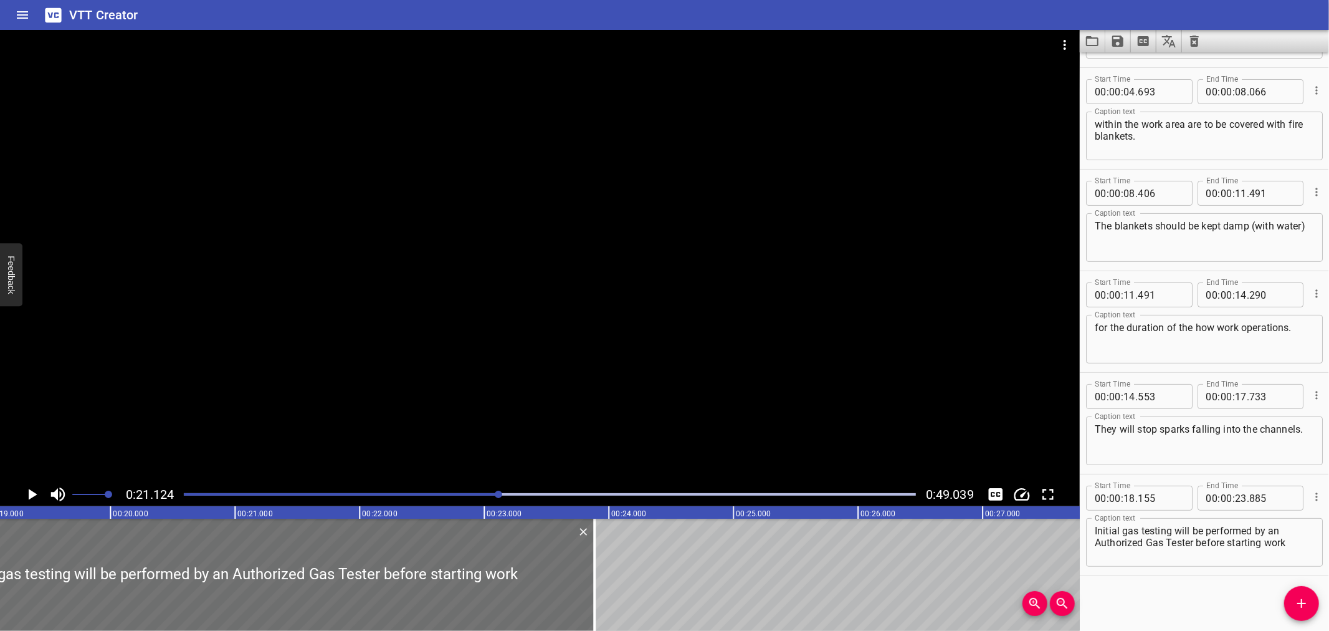
scroll to position [0, 2343]
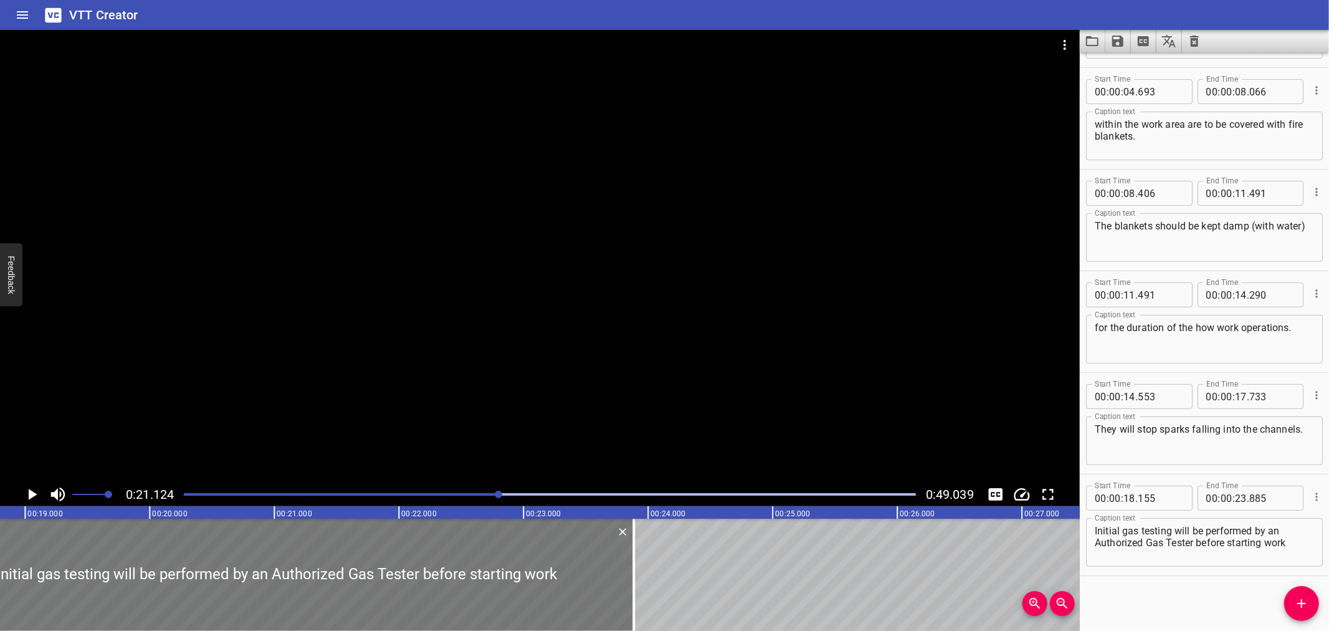
click at [179, 569] on div at bounding box center [277, 575] width 714 height 112
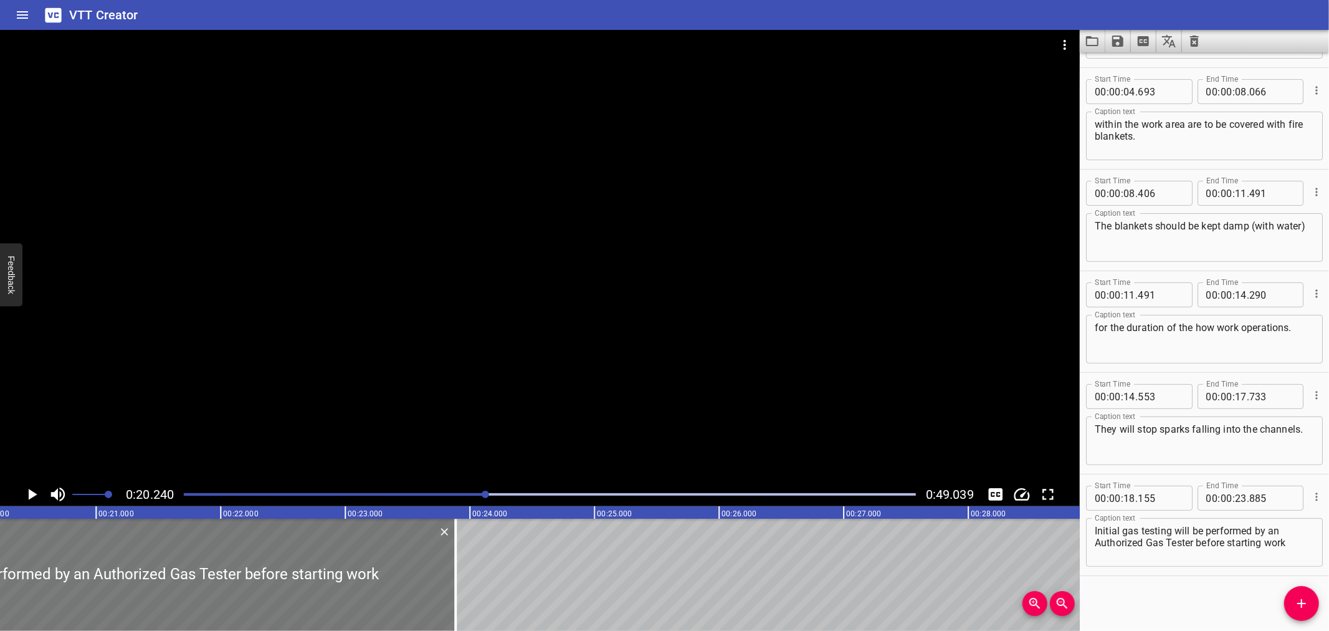
scroll to position [0, 2522]
click at [34, 494] on icon "Play/Pause" at bounding box center [33, 494] width 9 height 11
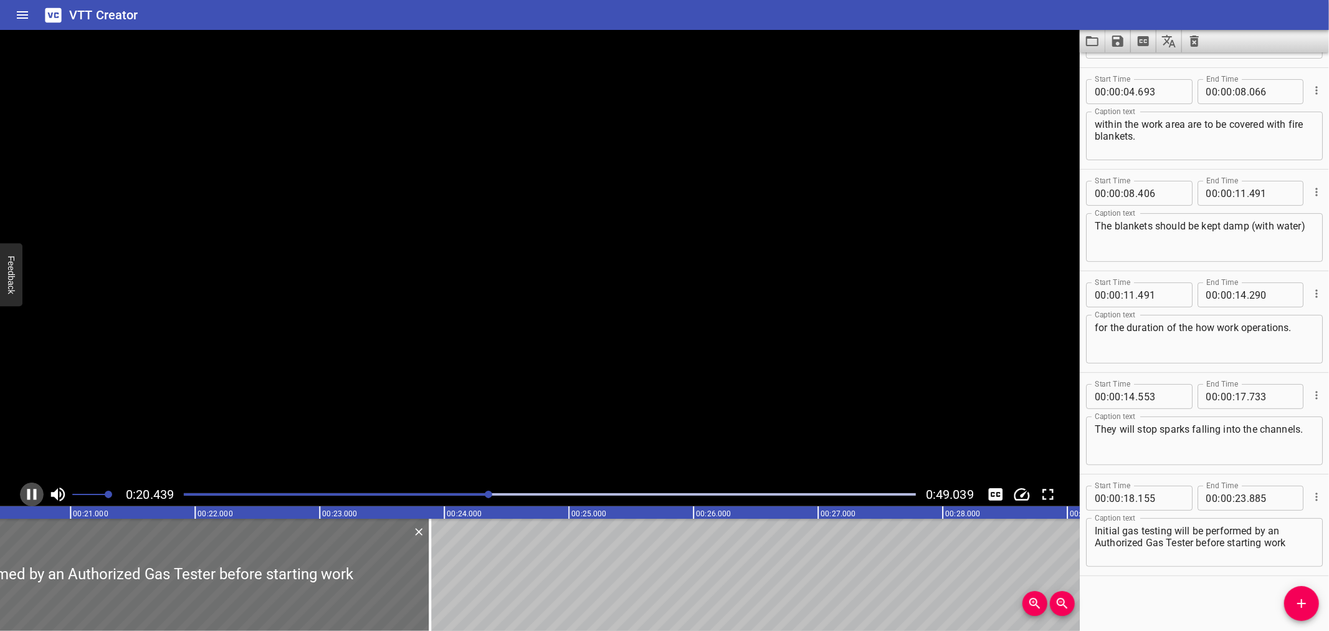
click at [34, 494] on icon "Play/Pause" at bounding box center [31, 494] width 9 height 11
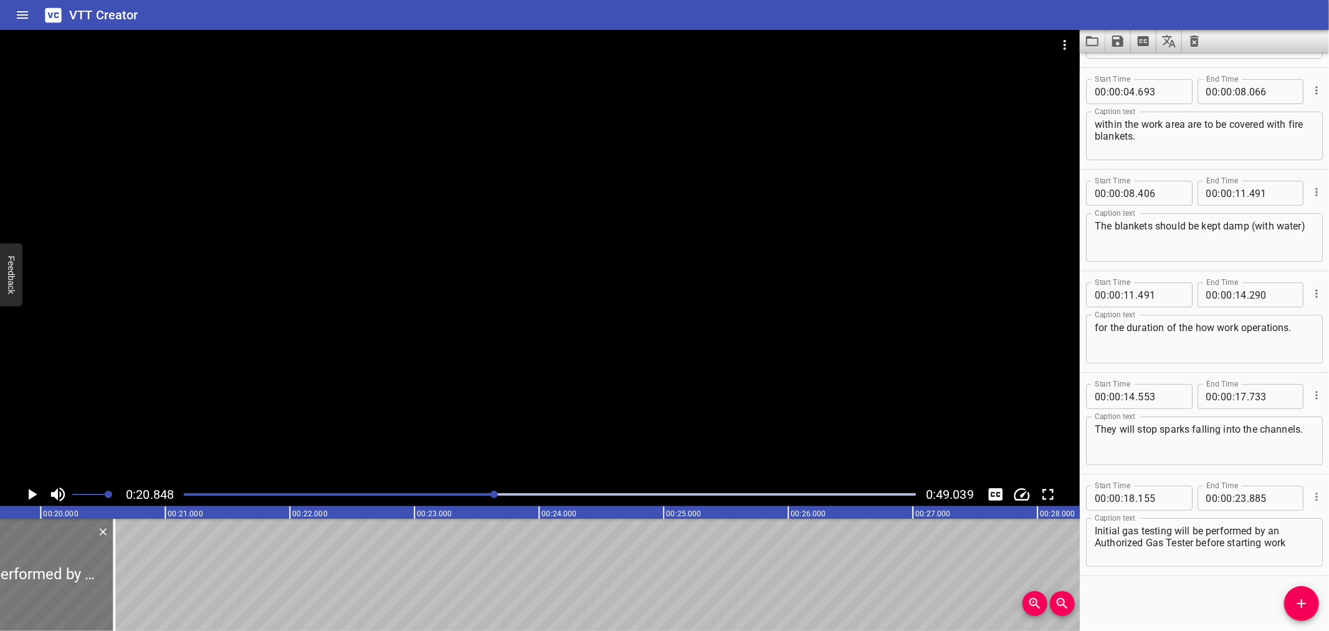
scroll to position [0, 2320]
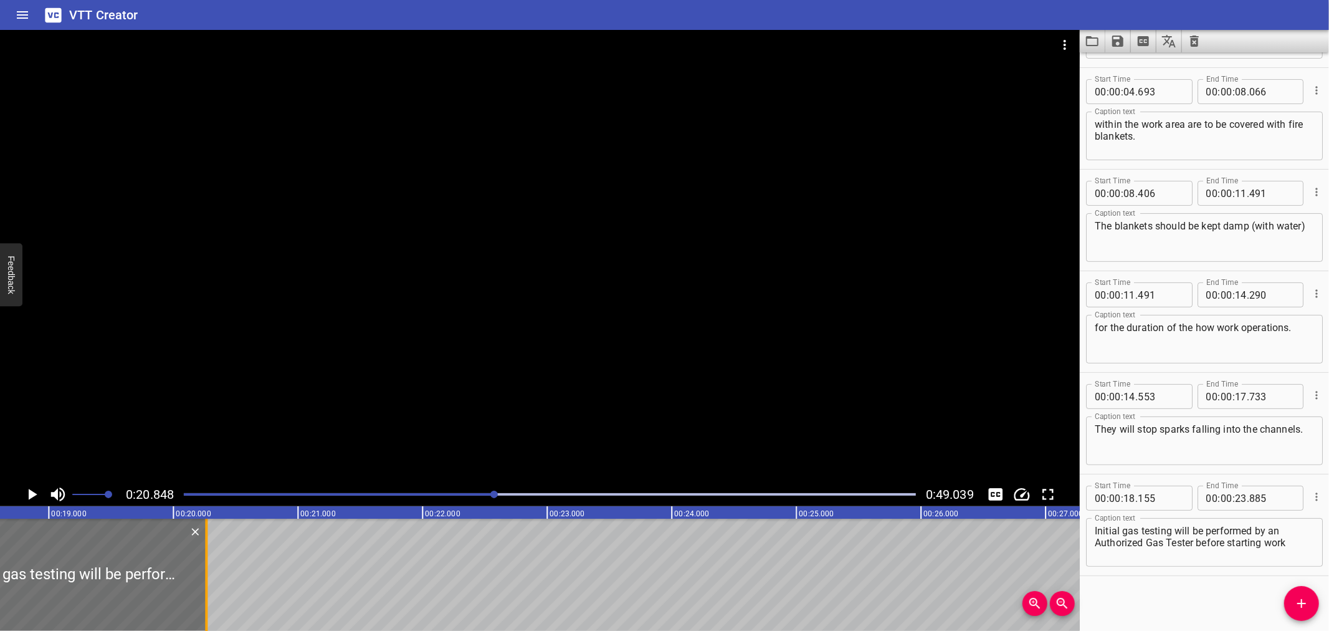
drag, startPoint x: 363, startPoint y: 577, endPoint x: 203, endPoint y: 586, distance: 160.5
click at [203, 586] on div at bounding box center [206, 575] width 12 height 112
type input "20"
type input "266"
click at [203, 586] on div at bounding box center [206, 575] width 12 height 112
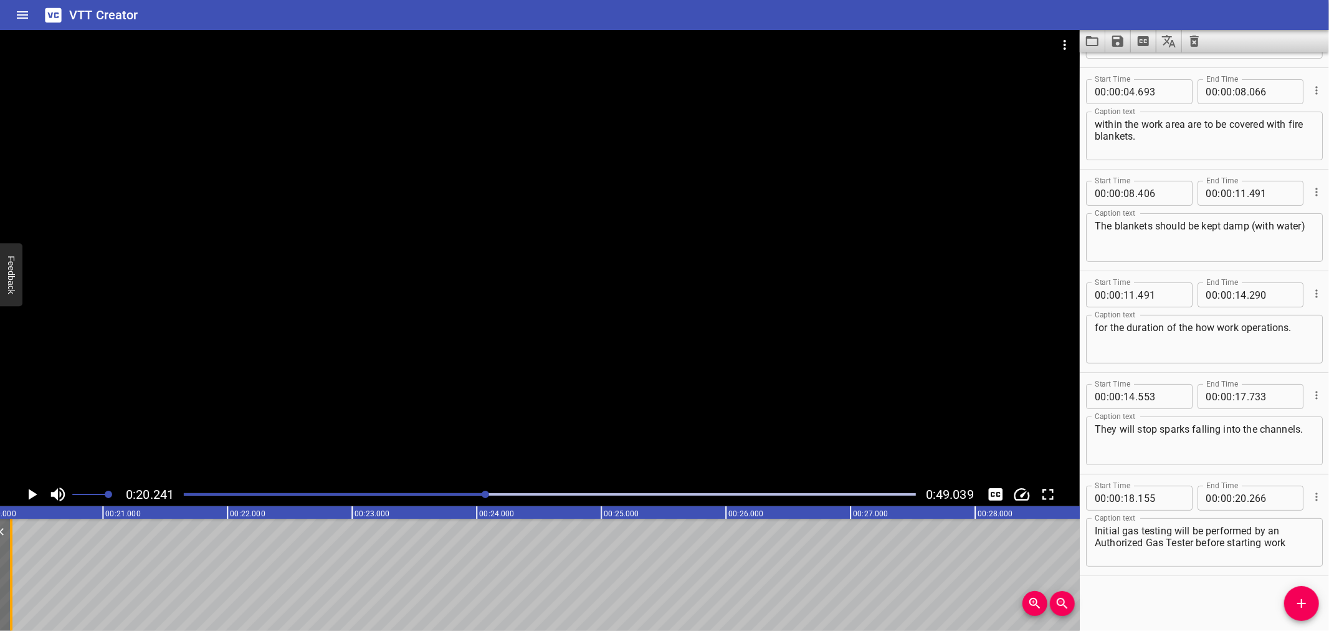
scroll to position [0, 2522]
click at [1296, 605] on icon "Add Cue" at bounding box center [1302, 603] width 15 height 15
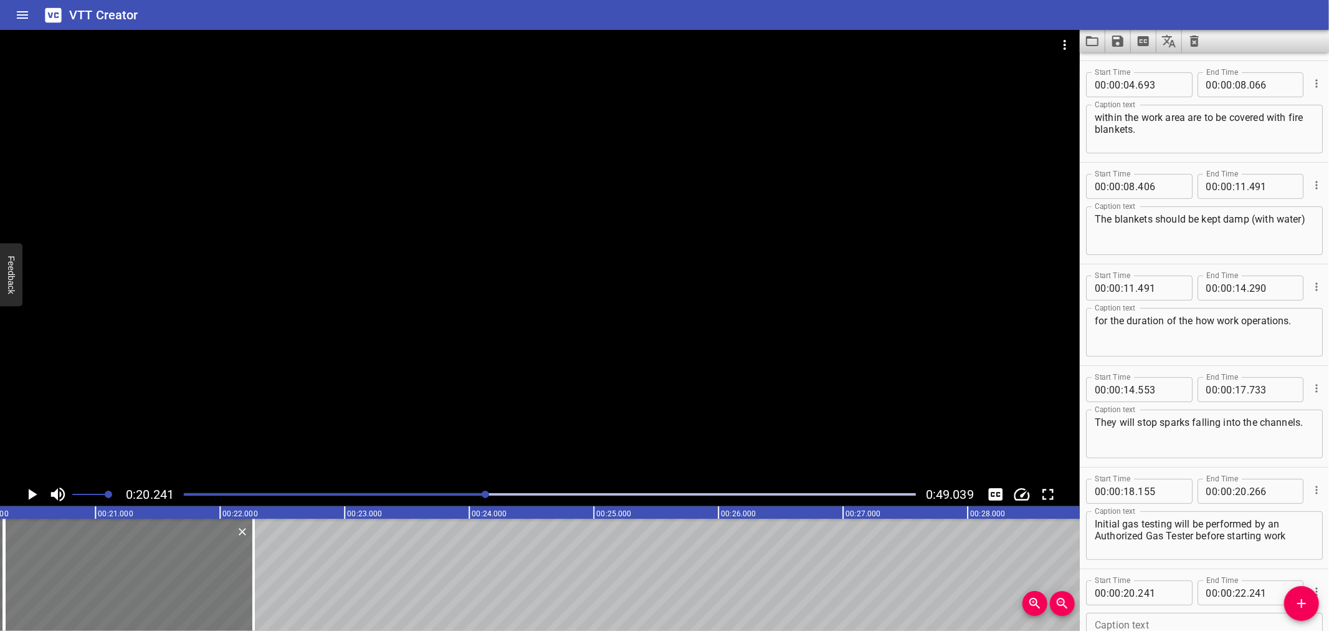
click at [196, 586] on div at bounding box center [128, 575] width 249 height 112
type input "271"
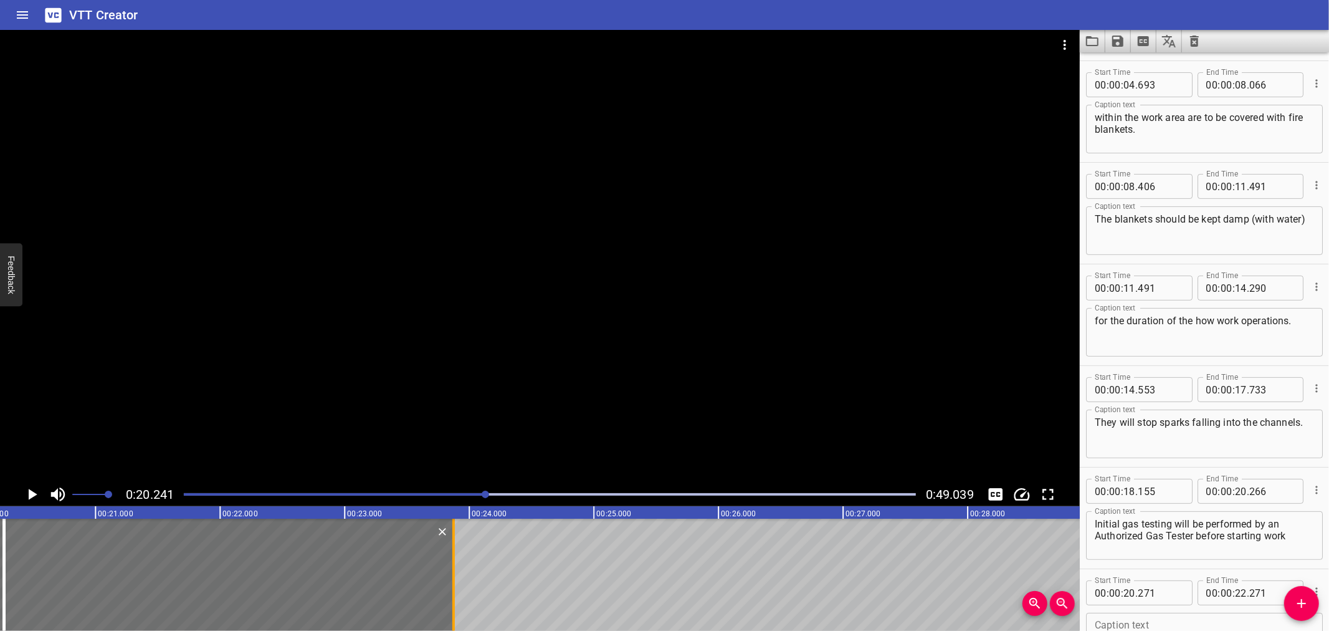
drag, startPoint x: 257, startPoint y: 583, endPoint x: 457, endPoint y: 584, distance: 200.1
click at [457, 584] on div at bounding box center [454, 575] width 12 height 112
type input "23"
type input "876"
click at [1174, 594] on input "number" at bounding box center [1160, 592] width 45 height 25
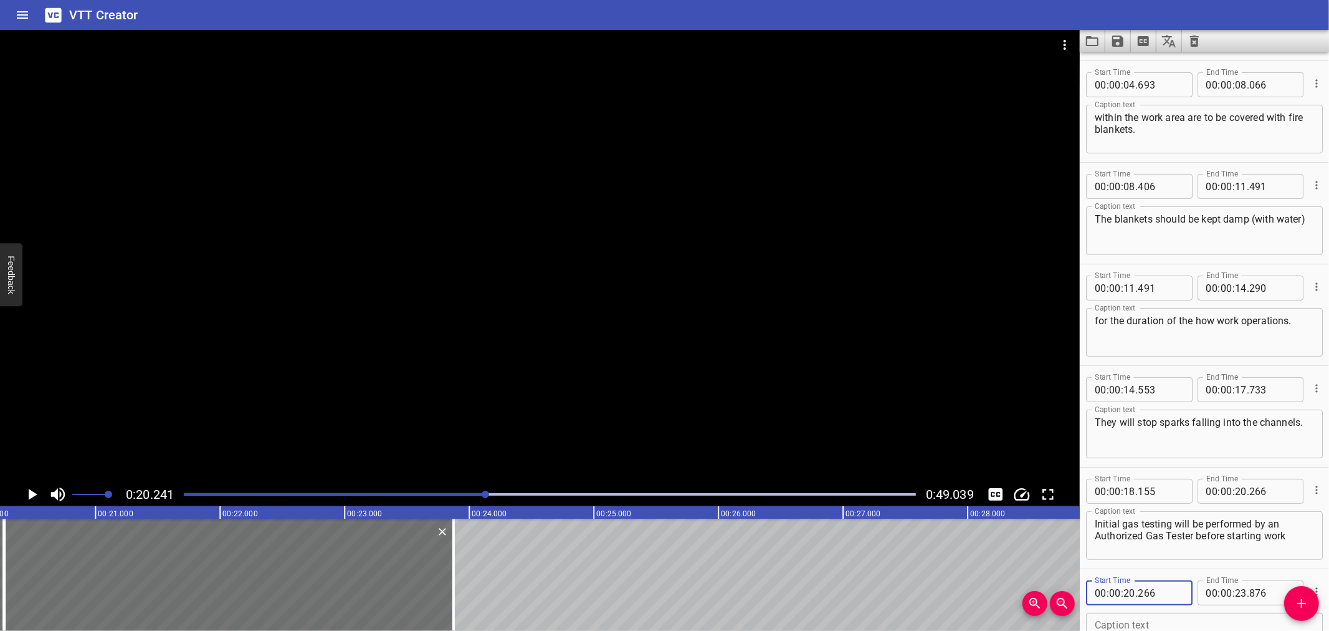
type input "266"
click at [31, 486] on icon "Play/Pause" at bounding box center [31, 494] width 19 height 19
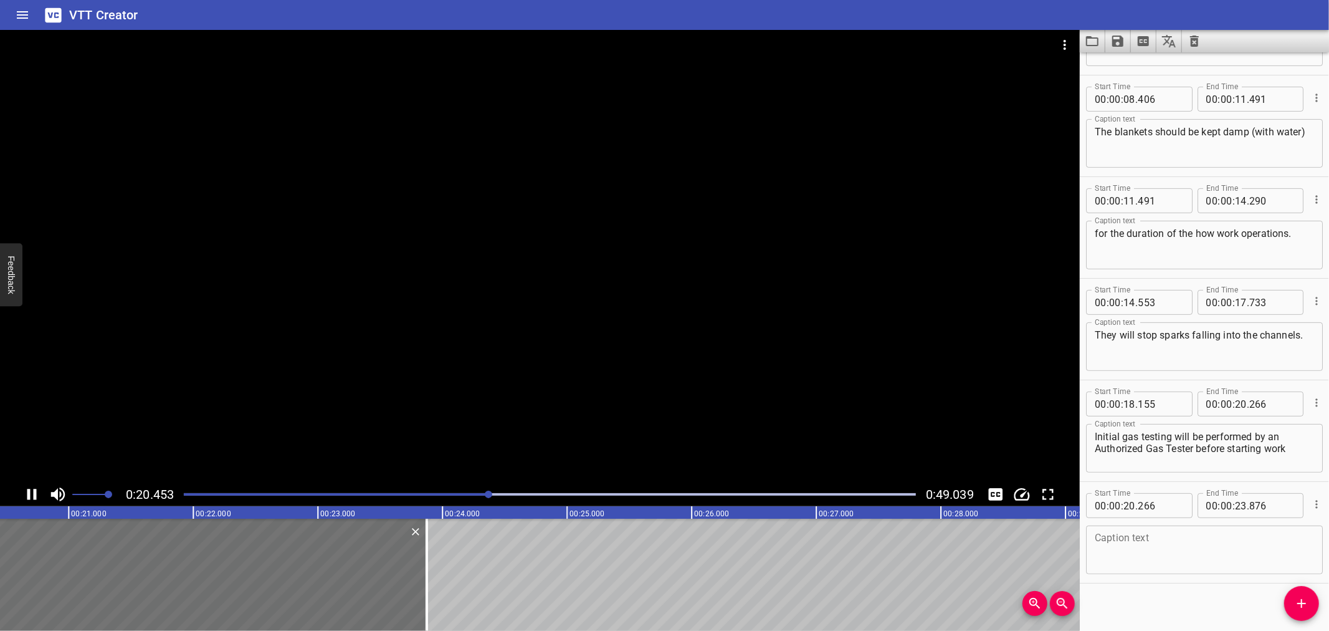
scroll to position [292, 0]
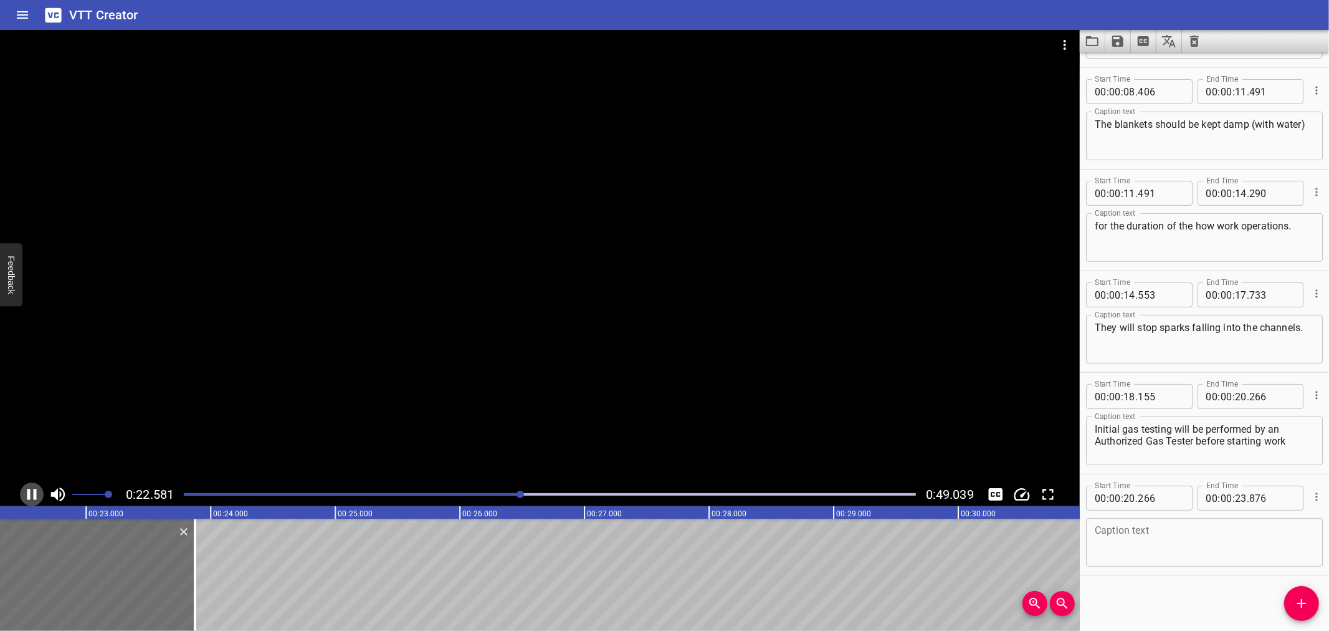
click at [31, 488] on icon "Play/Pause" at bounding box center [31, 494] width 19 height 19
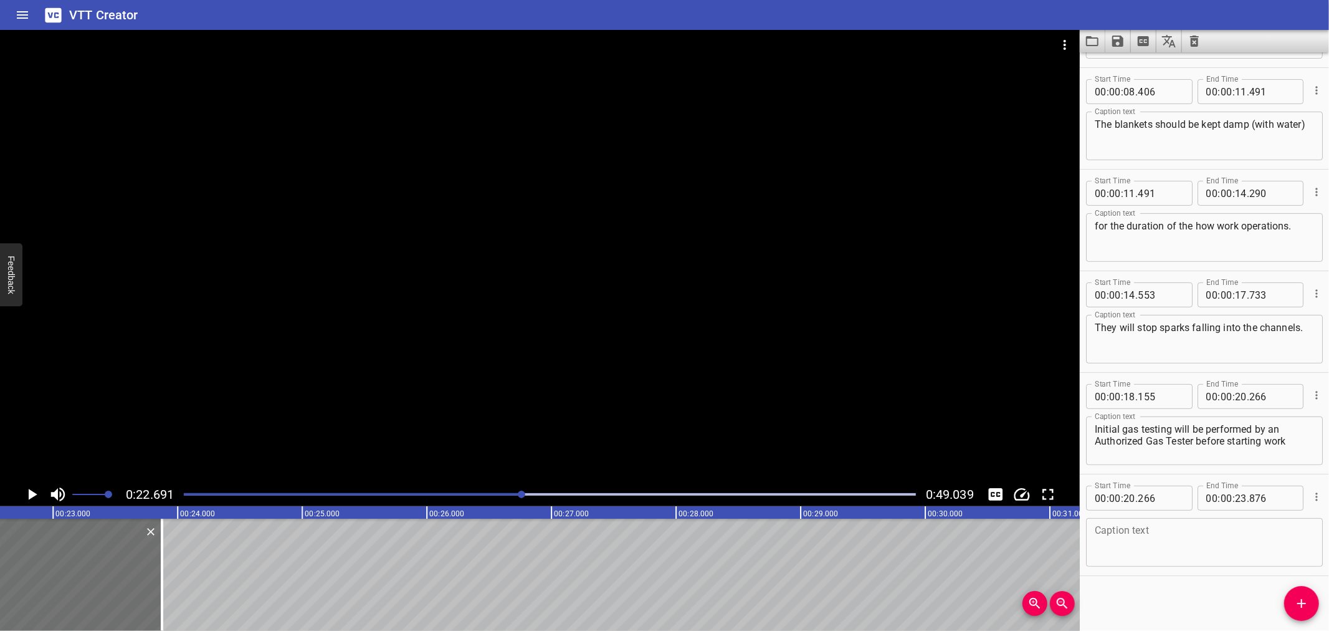
scroll to position [0, 2828]
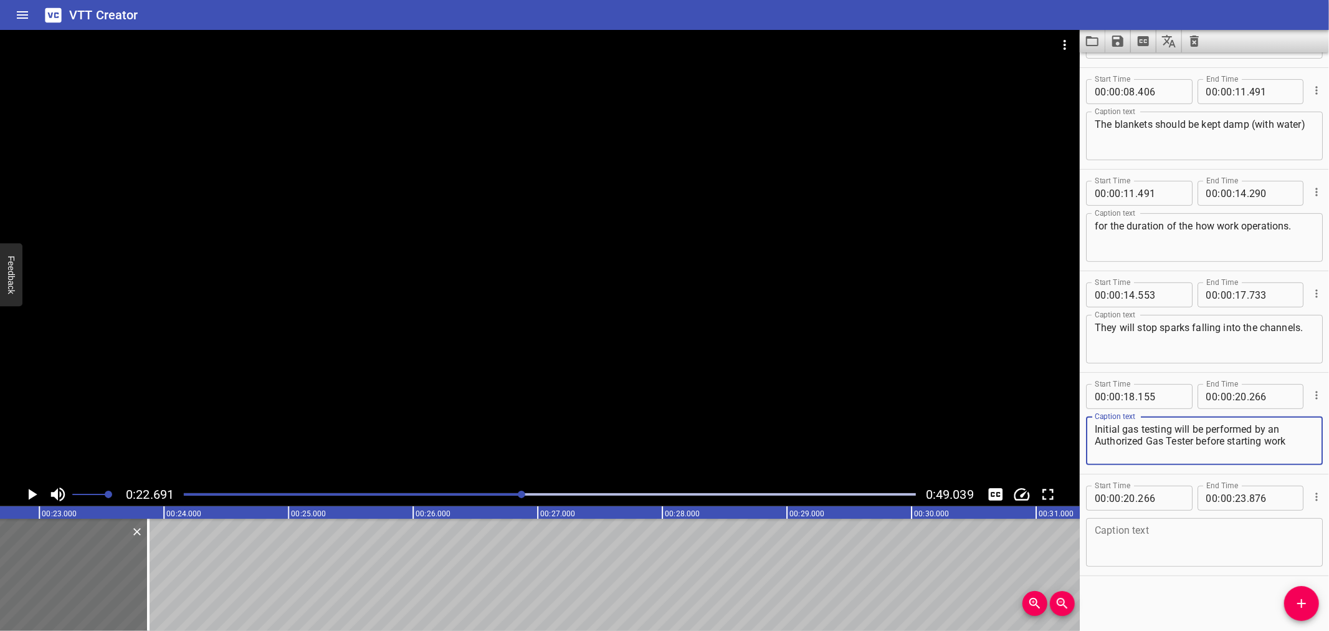
drag, startPoint x: 1207, startPoint y: 426, endPoint x: 1297, endPoint y: 437, distance: 91.0
click at [1297, 437] on textarea "Initial gas testing will be performed by an Authorized Gas Tester before starti…" at bounding box center [1204, 441] width 219 height 36
type textarea "Initial gas testing will be"
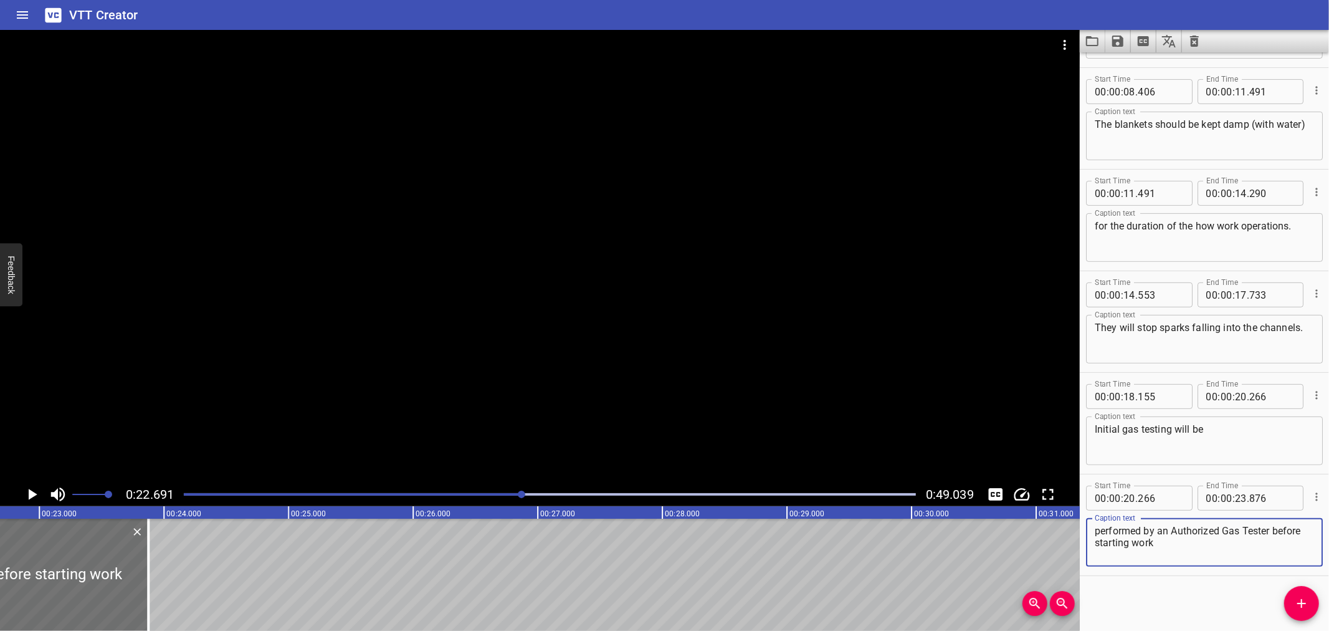
type textarea "performed by an Authorized Gas Tester before starting work"
click at [1218, 416] on div "Initial gas testing will be Caption text" at bounding box center [1204, 440] width 237 height 49
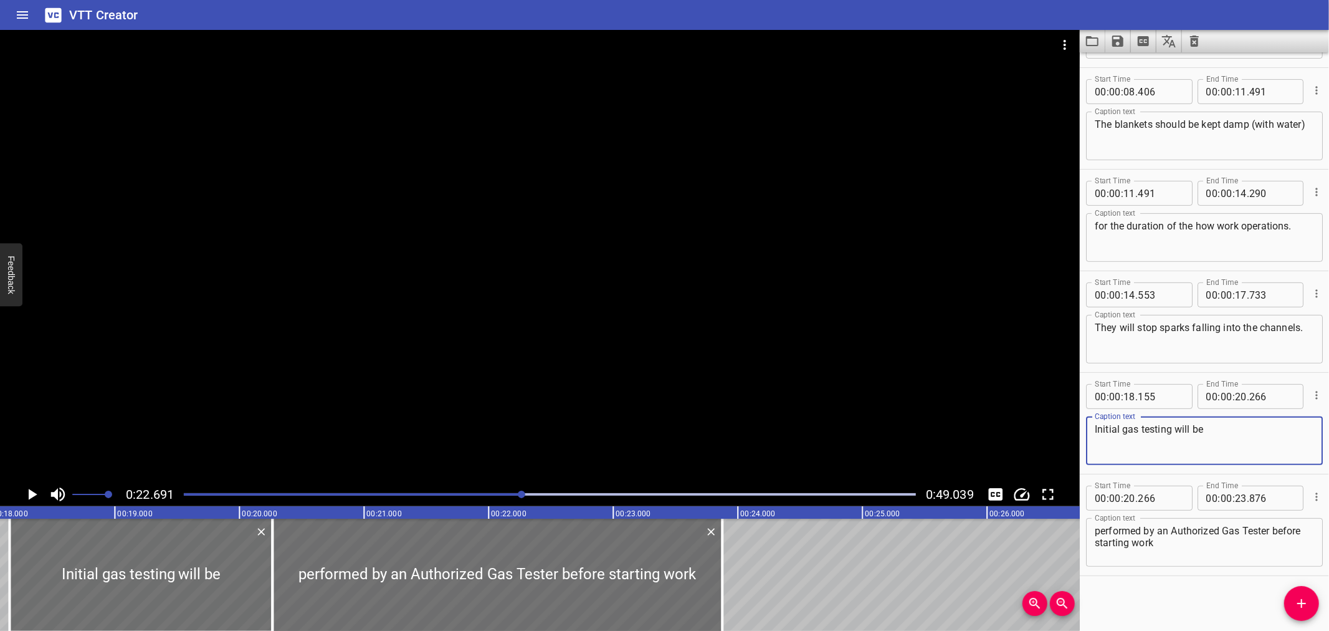
scroll to position [0, 2180]
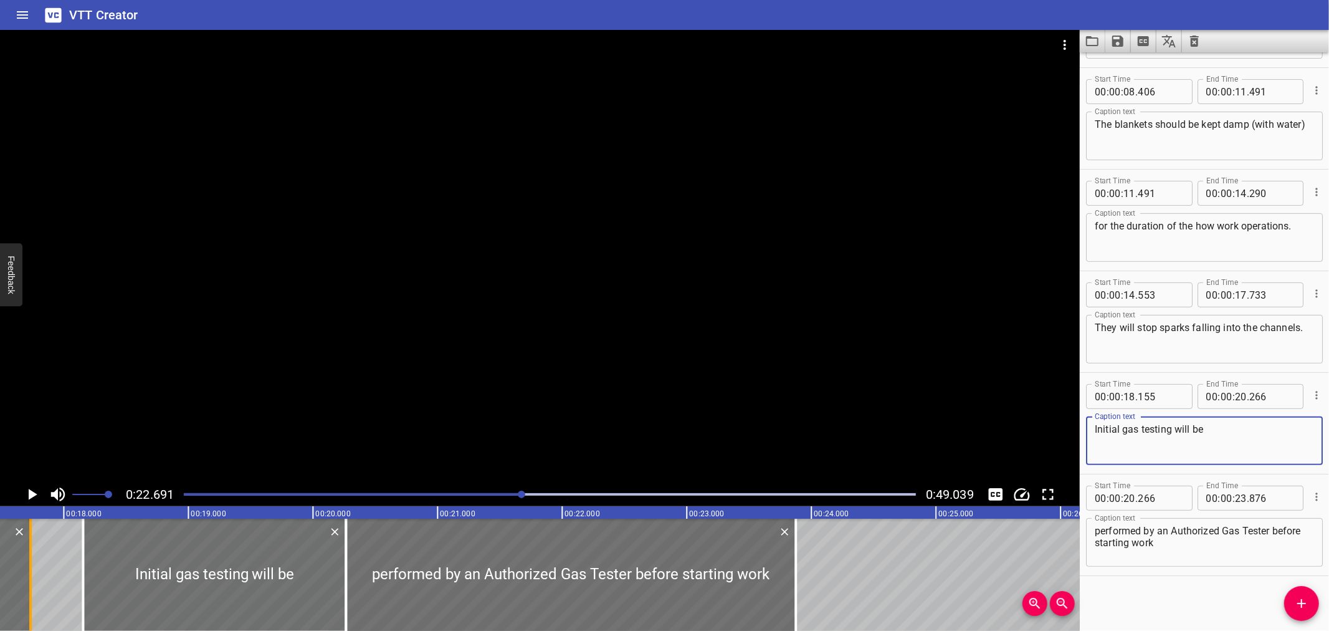
type textarea "Initial gas testing will be"
click at [28, 570] on div at bounding box center [29, 575] width 2 height 112
type input "723"
click at [28, 570] on div at bounding box center [29, 575] width 2 height 112
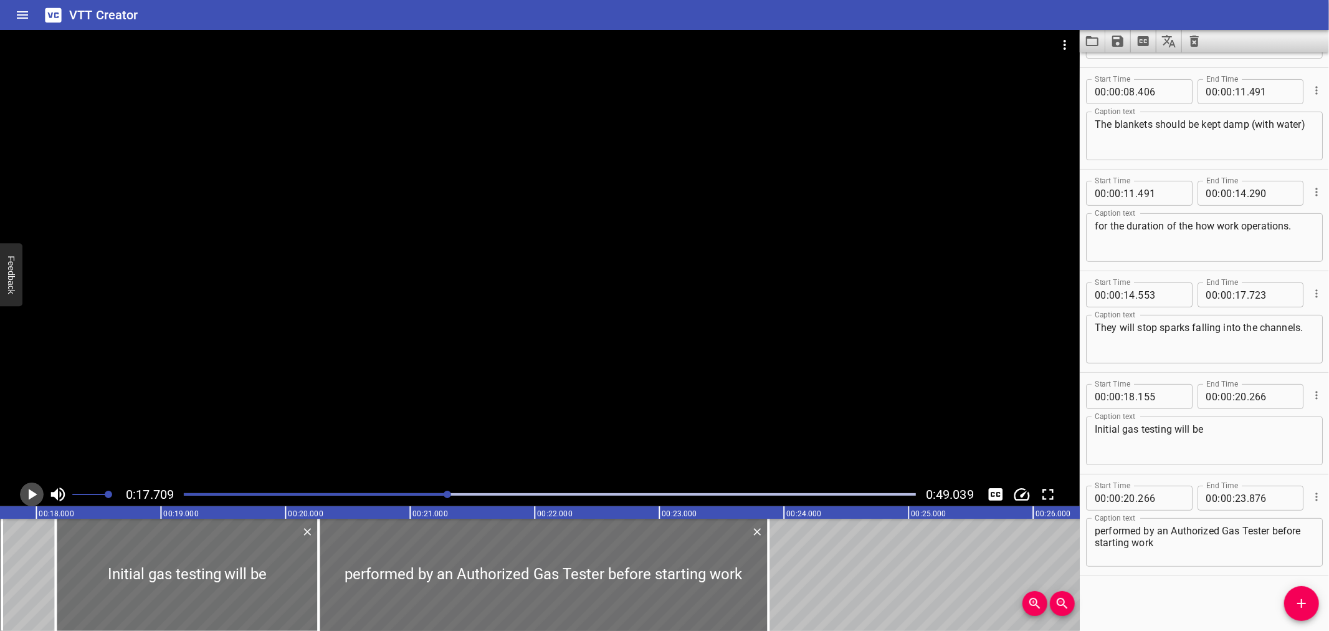
click at [30, 494] on icon "Play/Pause" at bounding box center [33, 494] width 9 height 11
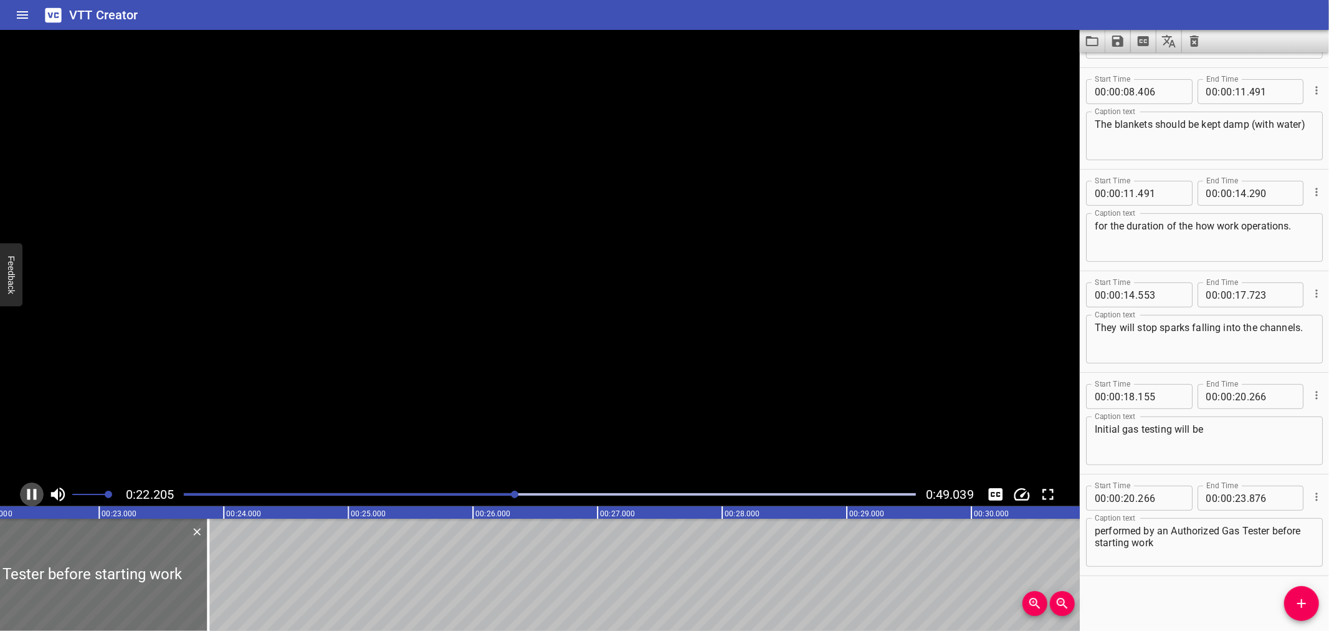
click at [30, 494] on icon "Play/Pause" at bounding box center [31, 494] width 19 height 19
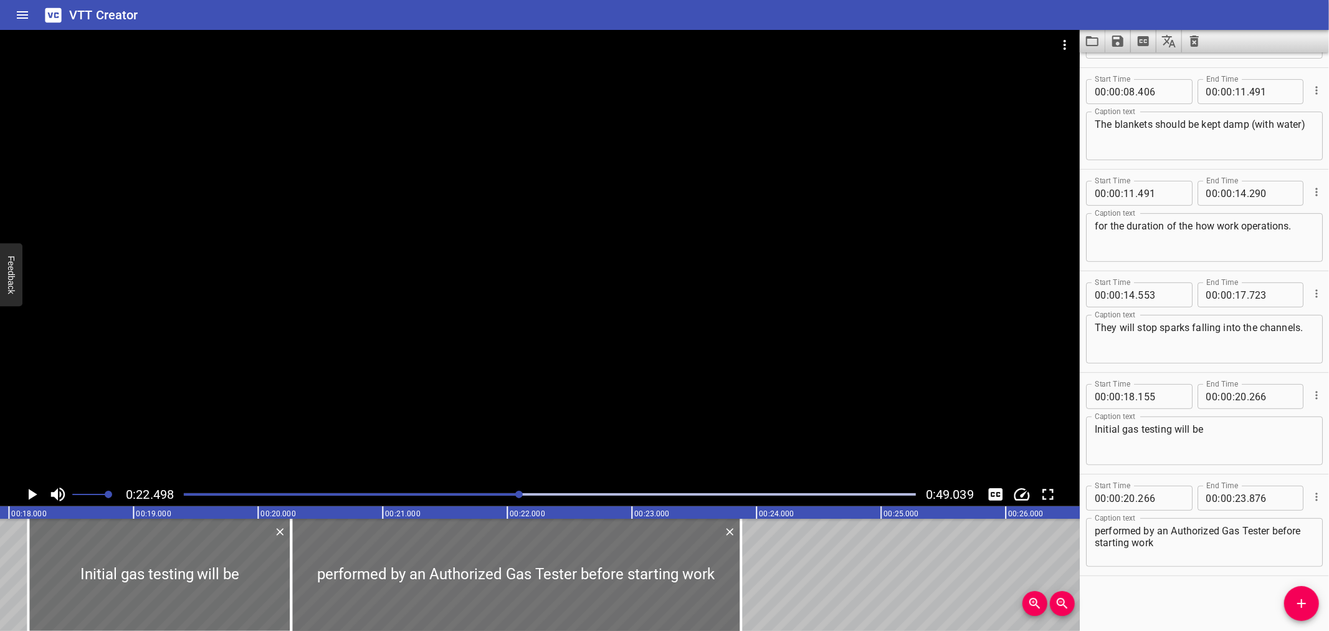
scroll to position [0, 2230]
click at [268, 572] on div at bounding box center [164, 575] width 263 height 112
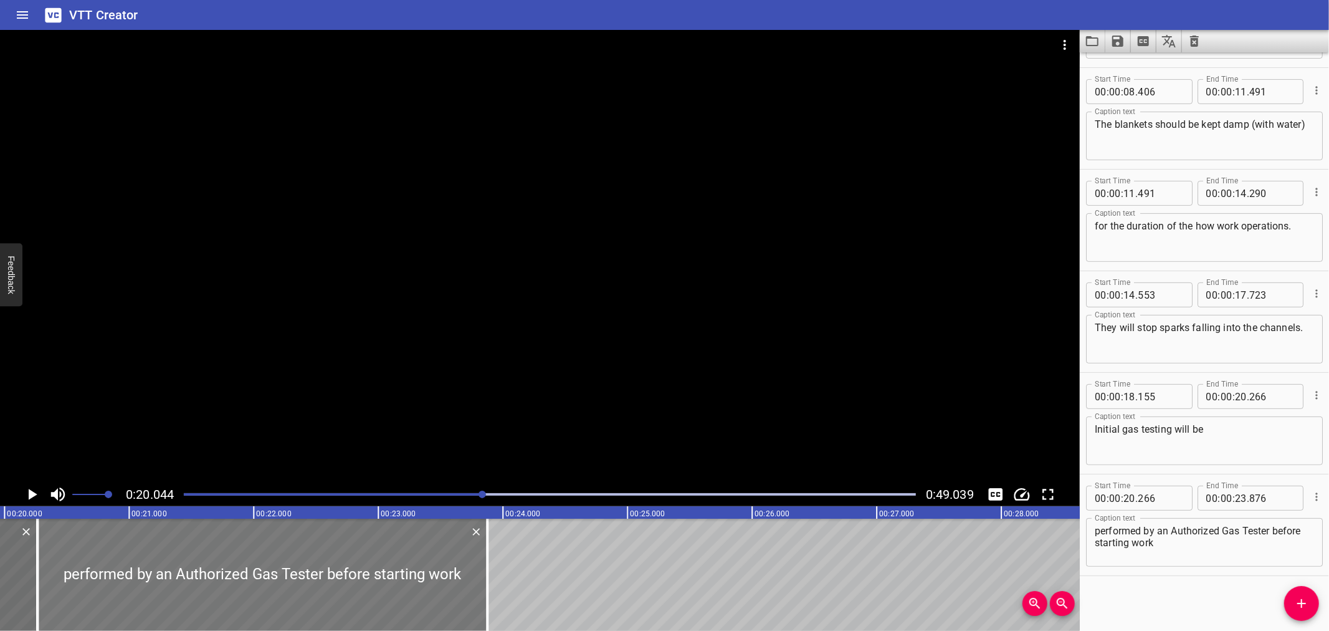
scroll to position [0, 2498]
click at [27, 486] on icon "Play/Pause" at bounding box center [31, 494] width 19 height 19
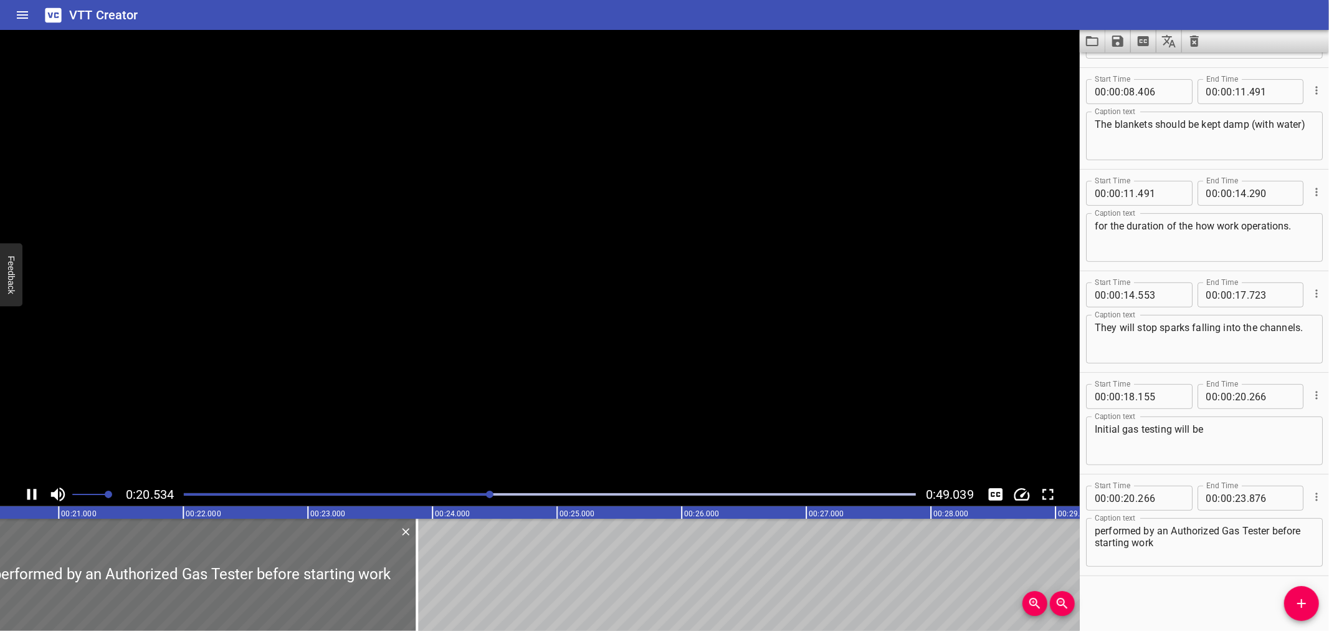
click at [27, 486] on icon "Play/Pause" at bounding box center [31, 494] width 19 height 19
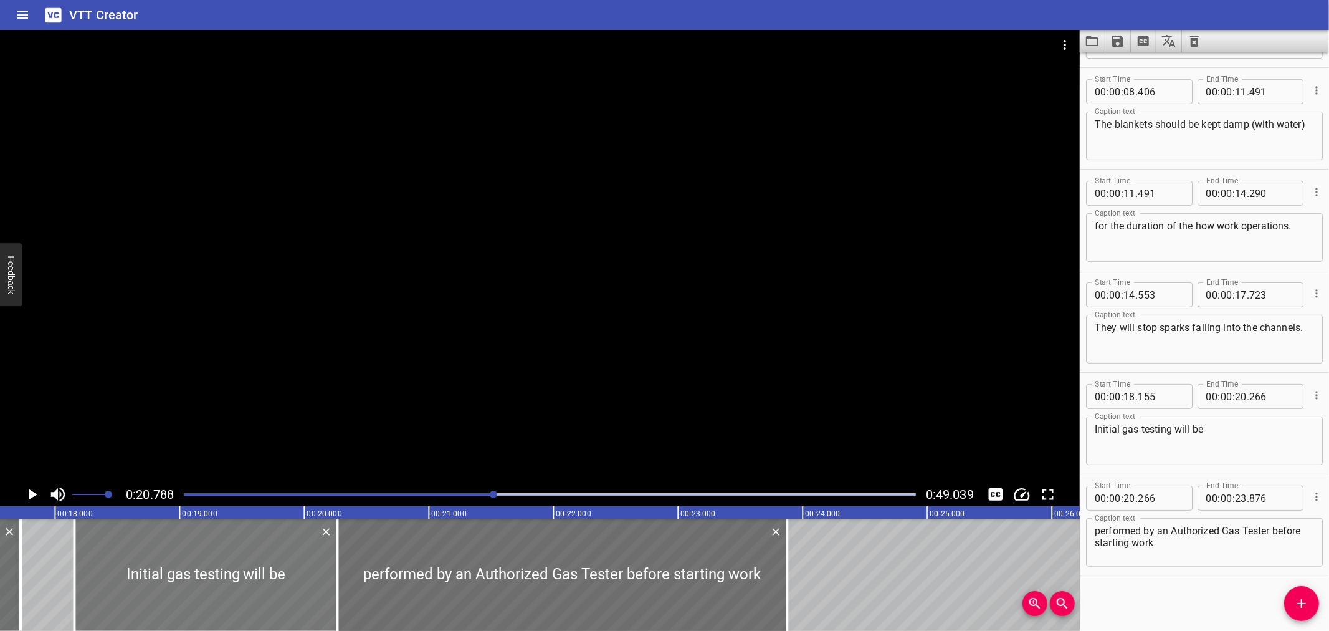
scroll to position [0, 2179]
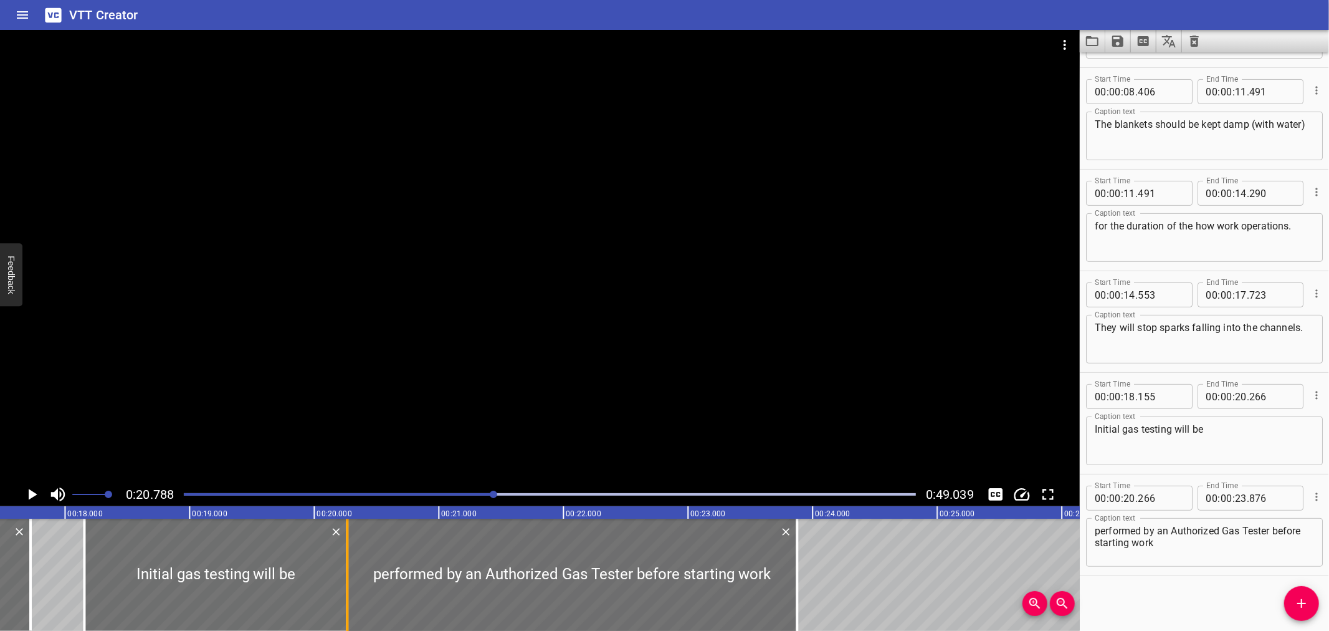
click at [344, 588] on div at bounding box center [347, 575] width 12 height 112
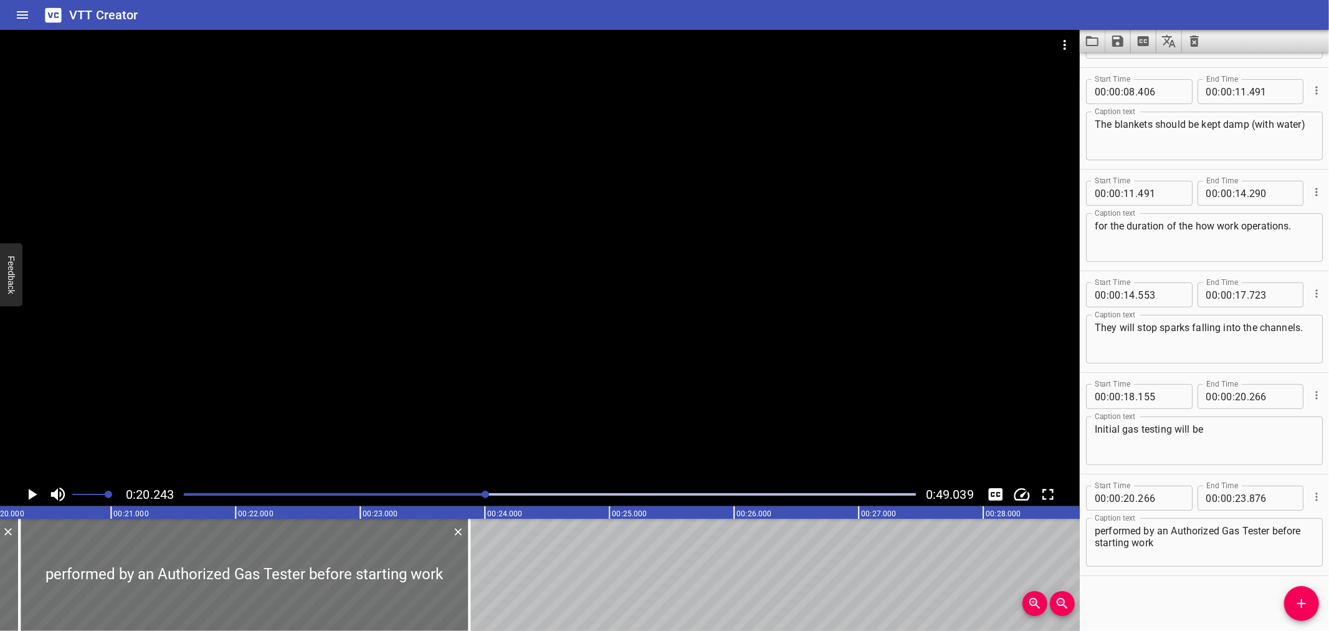
scroll to position [0, 2523]
click at [34, 487] on icon "Play/Pause" at bounding box center [31, 494] width 19 height 19
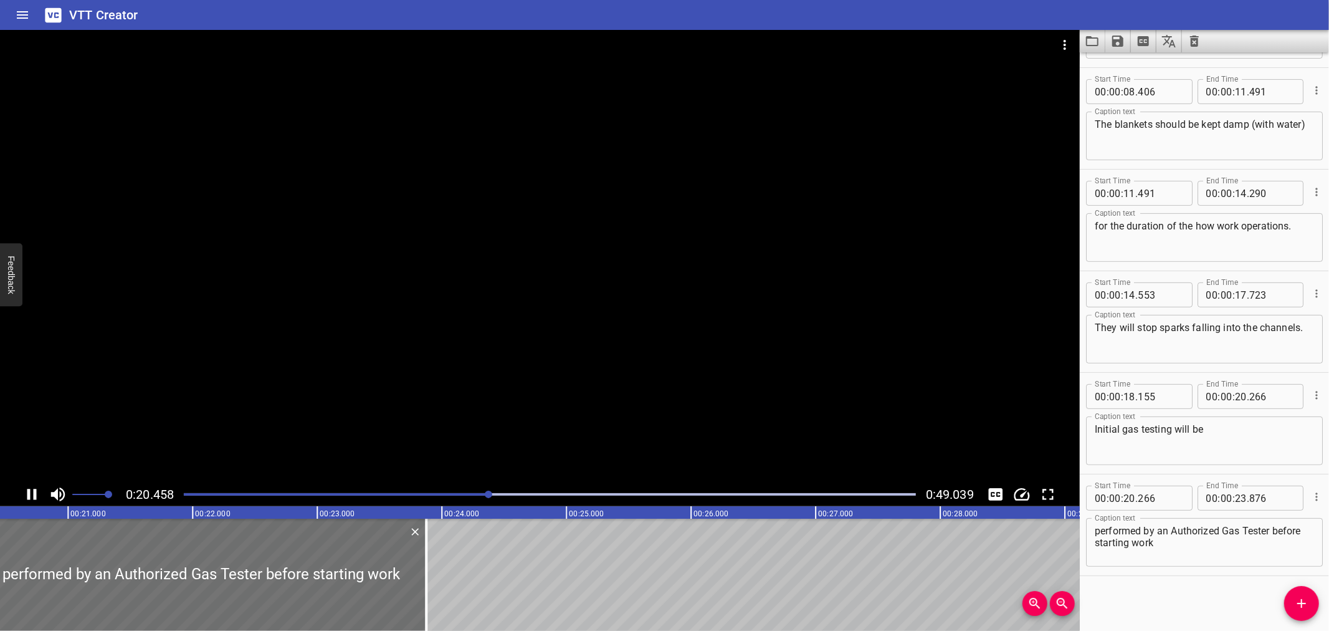
click at [34, 487] on icon "Play/Pause" at bounding box center [31, 494] width 19 height 19
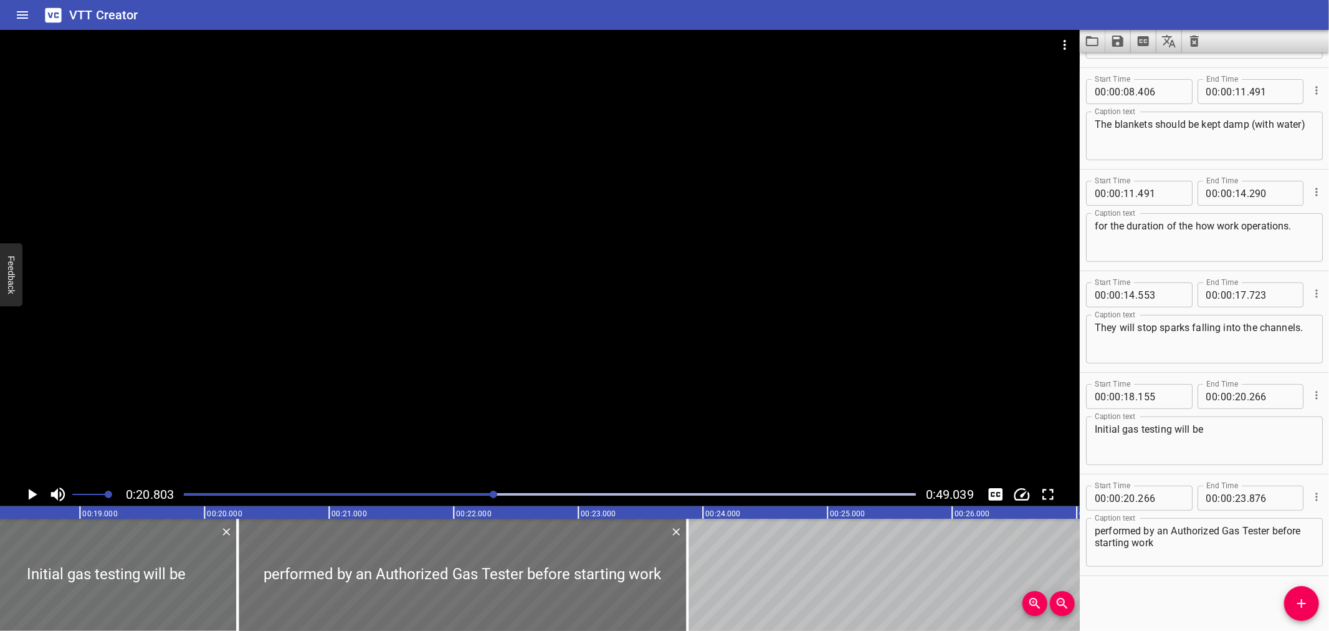
scroll to position [0, 2176]
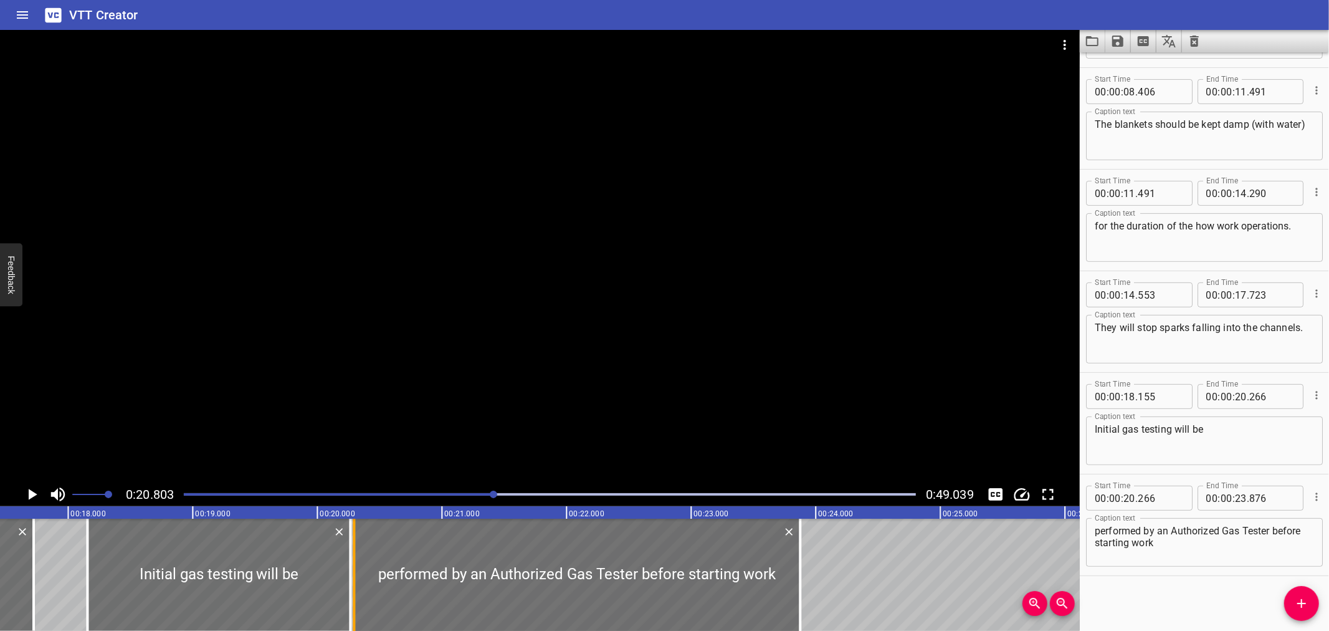
drag, startPoint x: 347, startPoint y: 597, endPoint x: 354, endPoint y: 597, distance: 7.5
click at [354, 597] on div at bounding box center [354, 575] width 12 height 112
type input "326"
drag, startPoint x: 343, startPoint y: 597, endPoint x: 318, endPoint y: 600, distance: 25.7
click at [318, 600] on div at bounding box center [324, 575] width 12 height 112
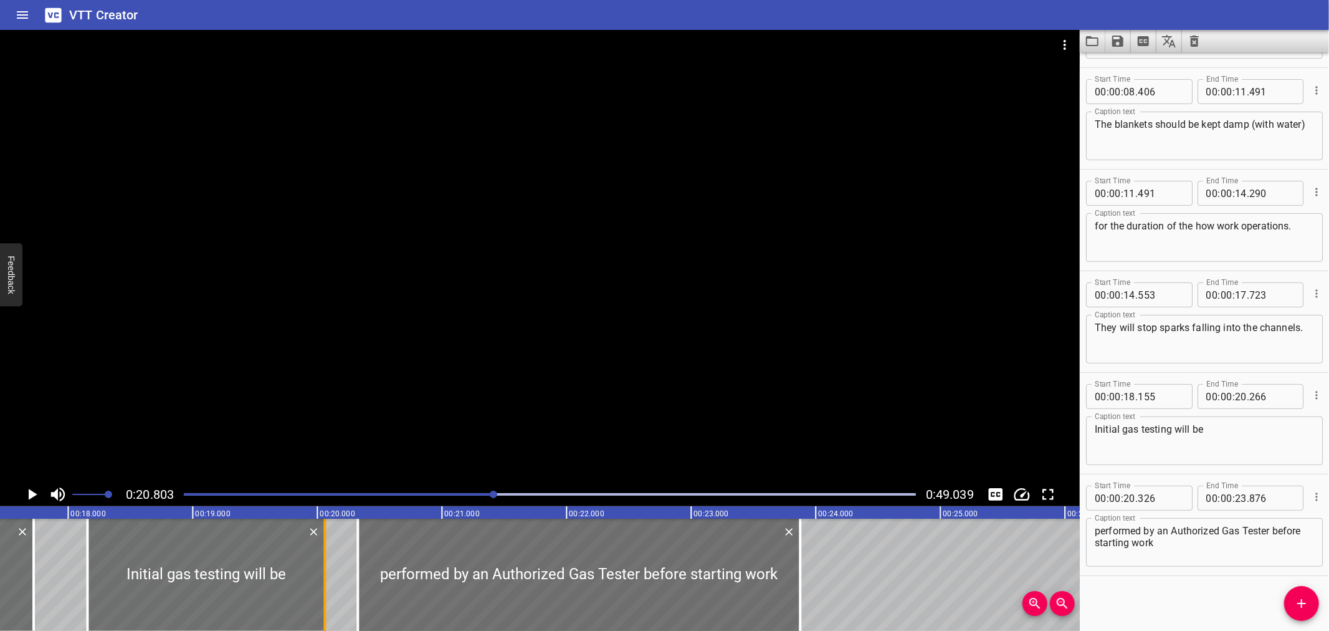
type input "061"
click at [1160, 499] on input "number" at bounding box center [1160, 498] width 45 height 25
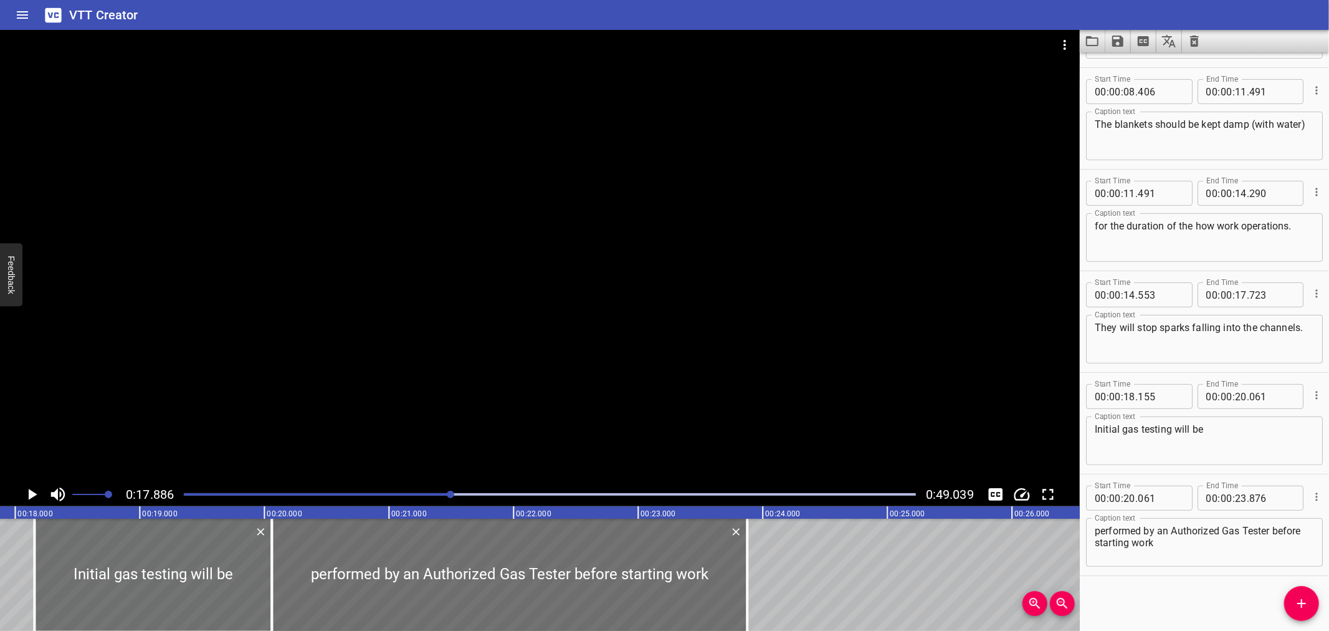
click at [121, 372] on div at bounding box center [540, 256] width 1080 height 452
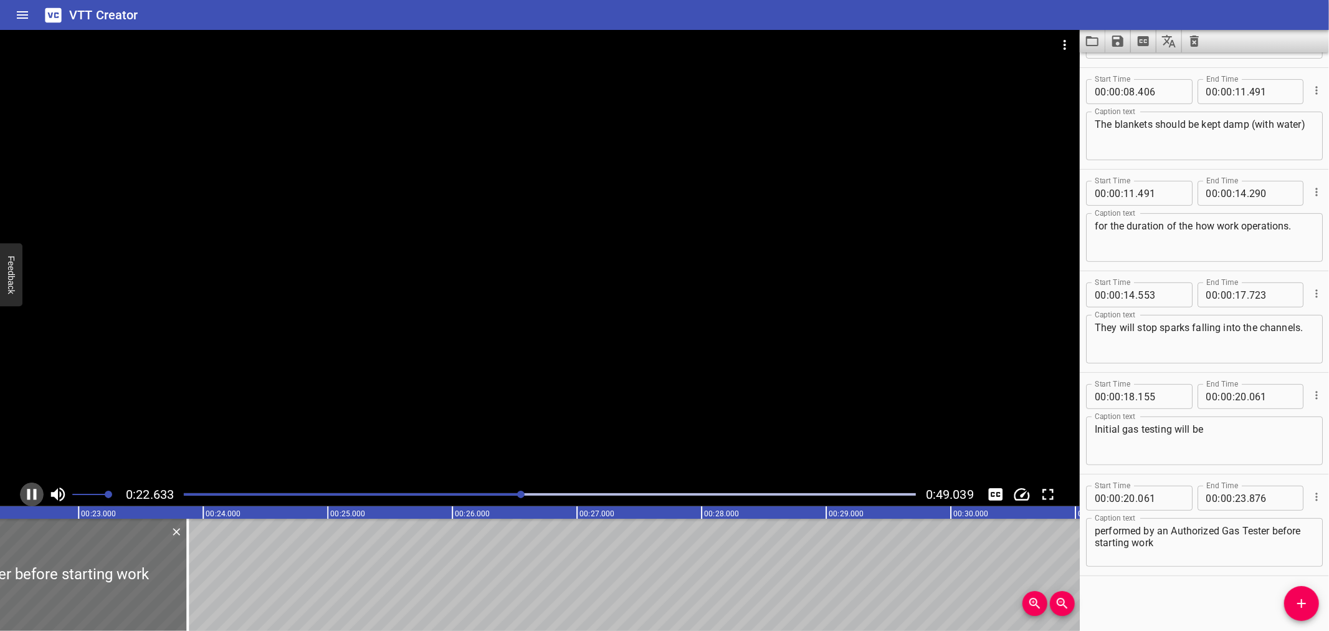
click at [37, 495] on icon "Play/Pause" at bounding box center [31, 494] width 19 height 19
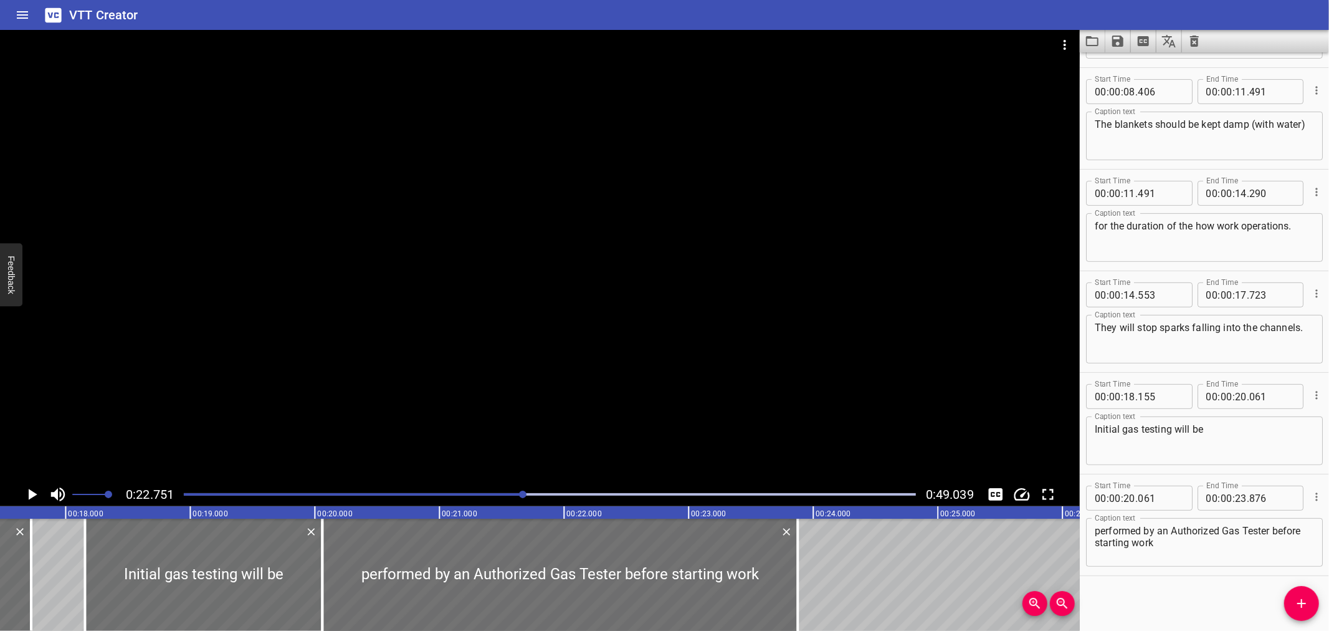
scroll to position [0, 2183]
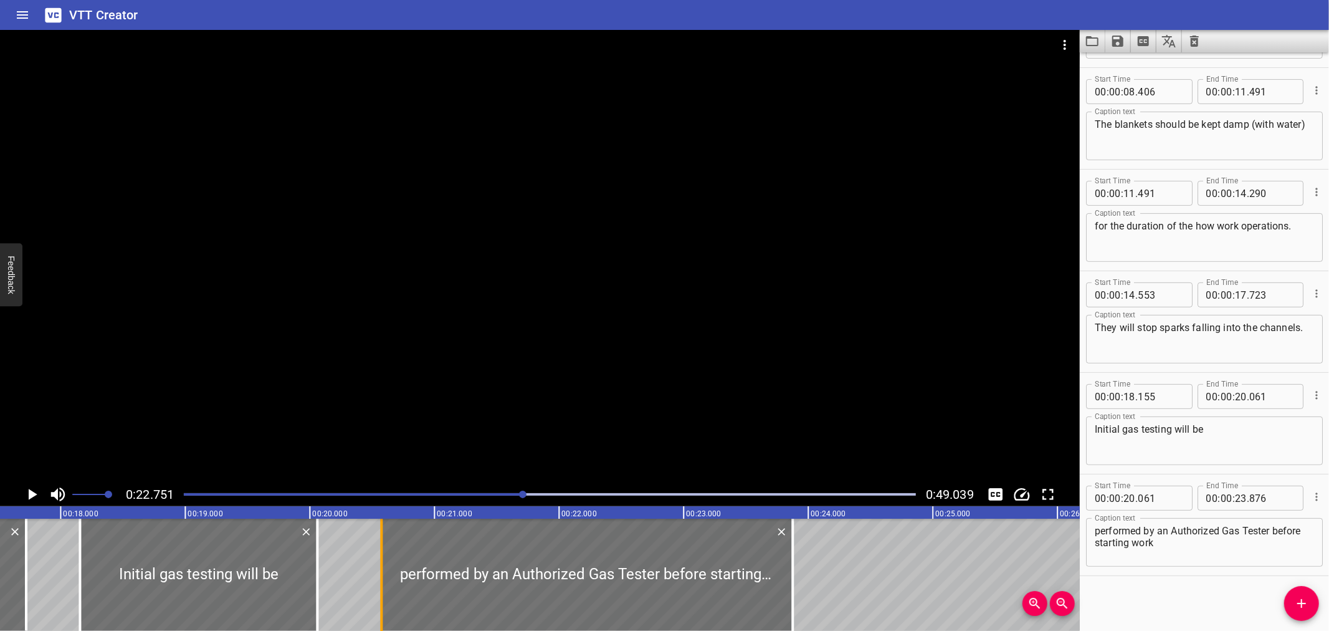
drag, startPoint x: 316, startPoint y: 598, endPoint x: 380, endPoint y: 600, distance: 64.2
click at [380, 600] on div at bounding box center [381, 575] width 2 height 112
type input "576"
click at [380, 600] on div at bounding box center [381, 575] width 2 height 112
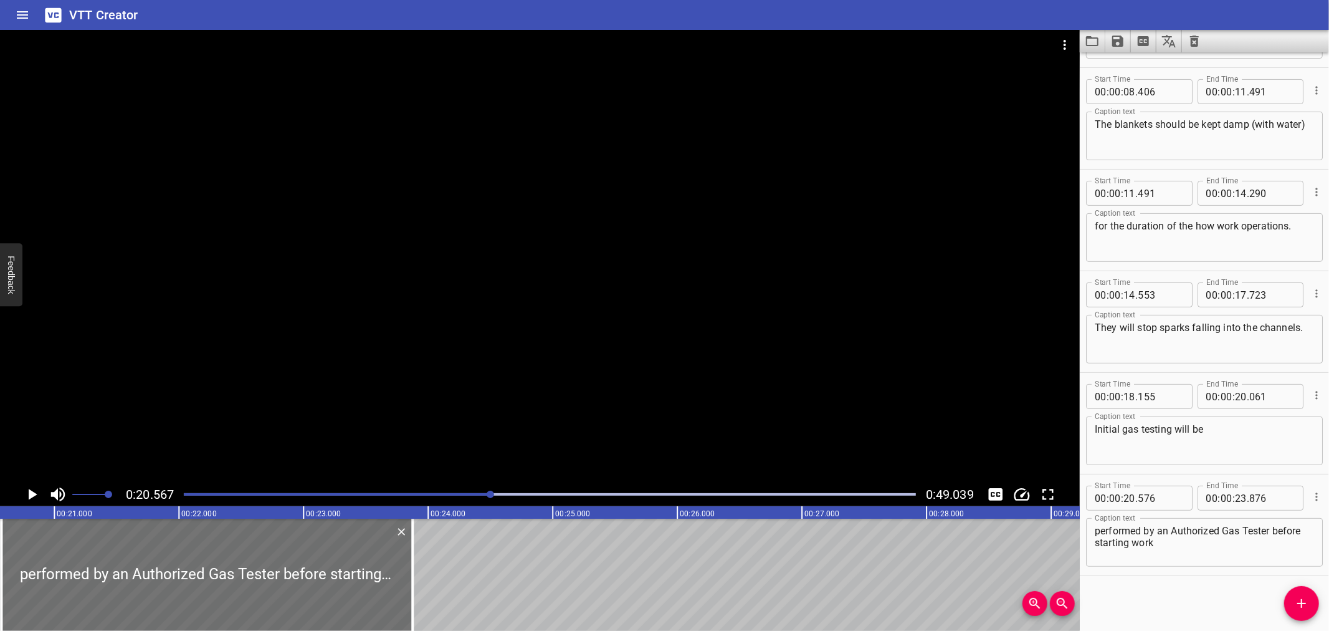
click at [204, 378] on div at bounding box center [540, 256] width 1080 height 452
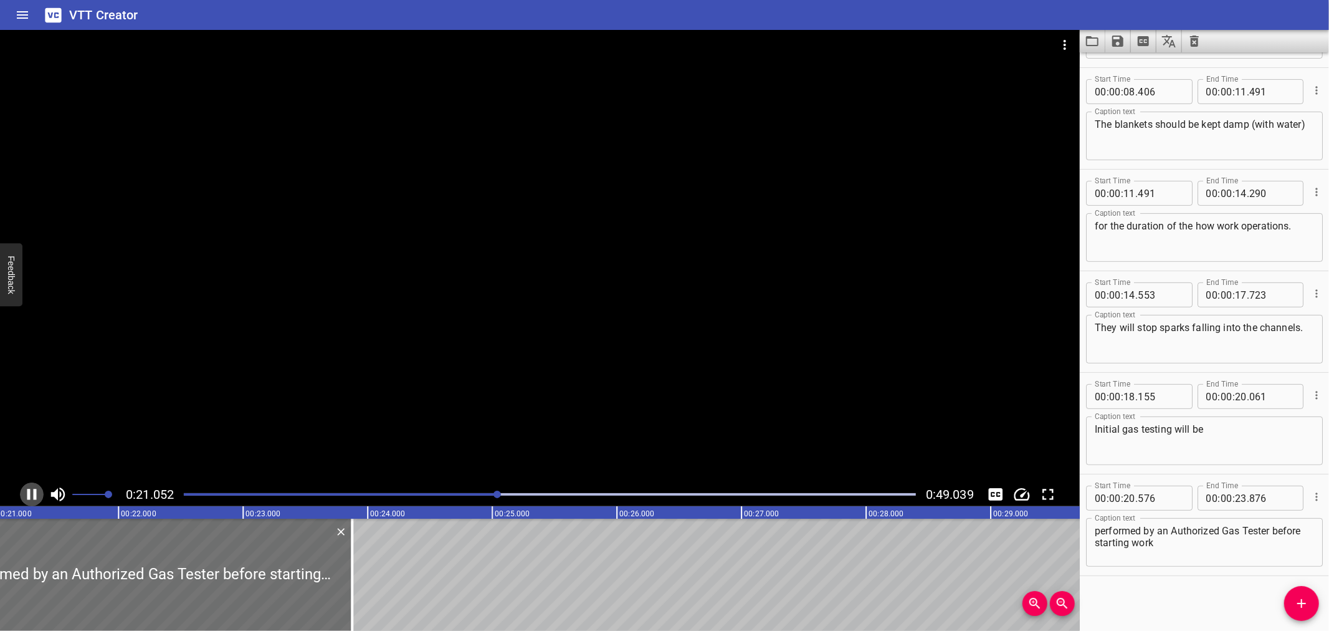
click at [33, 486] on icon "Play/Pause" at bounding box center [31, 494] width 19 height 19
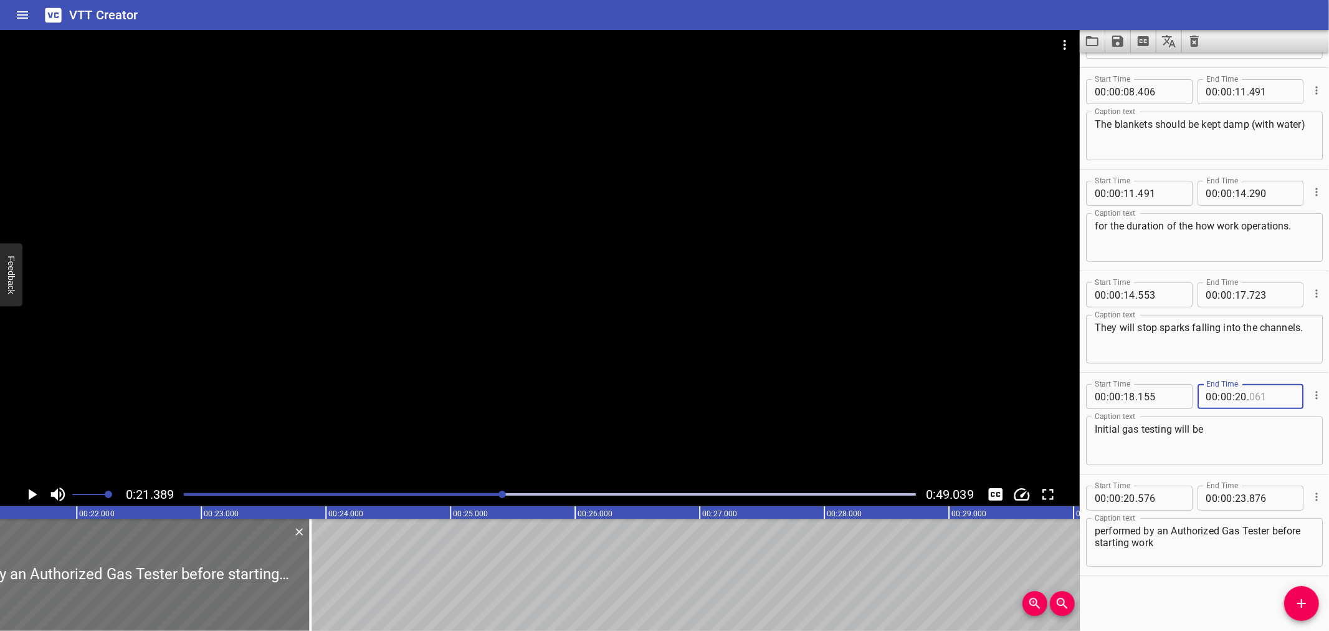
click at [1274, 391] on input "number" at bounding box center [1272, 396] width 45 height 25
type input "576"
drag, startPoint x: 1142, startPoint y: 530, endPoint x: 1091, endPoint y: 529, distance: 51.1
click at [1091, 529] on div "performed by an Authorized Gas Tester before starting work Caption text" at bounding box center [1204, 542] width 237 height 49
type textarea "by an Authorized Gas Tester before starting work"
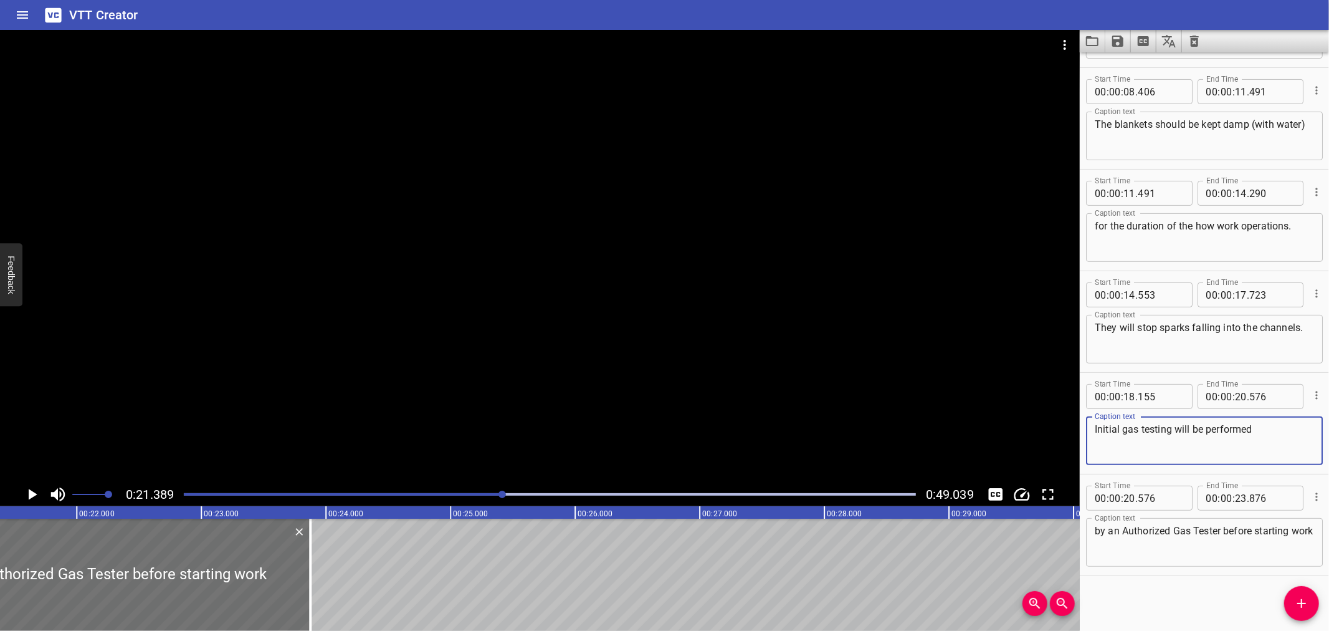
type textarea "Initial gas testing will be performed"
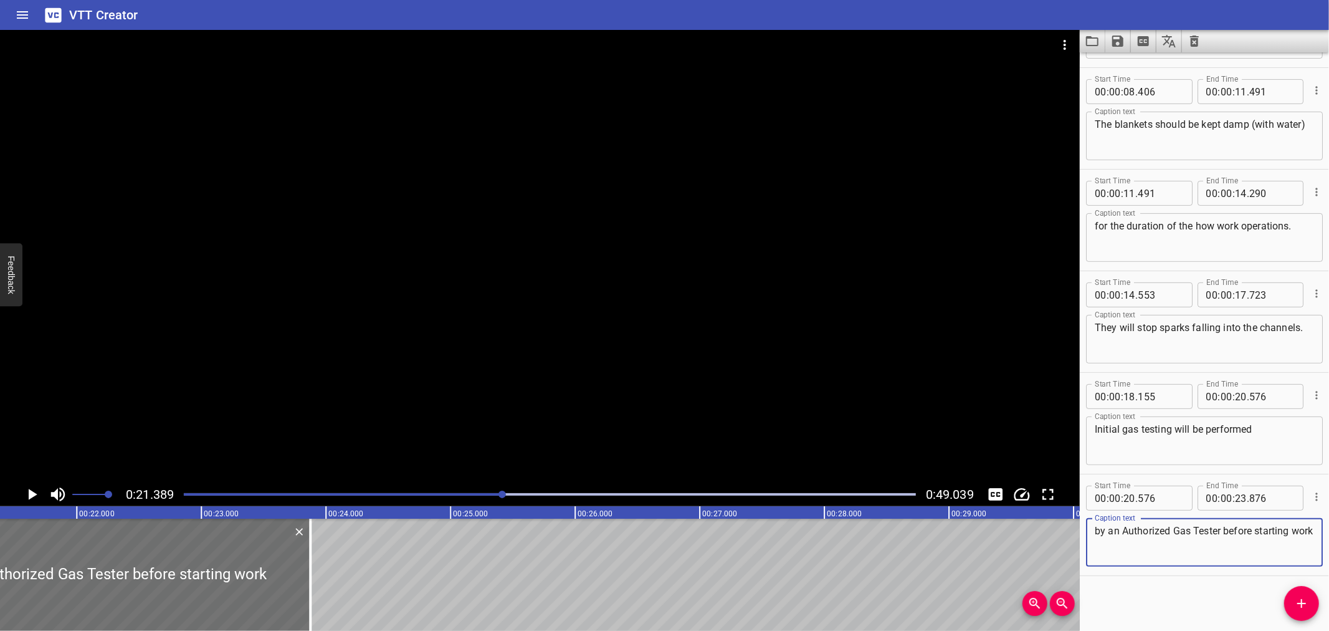
click at [1099, 530] on textarea "by an Authorized Gas Tester before starting work" at bounding box center [1204, 543] width 219 height 36
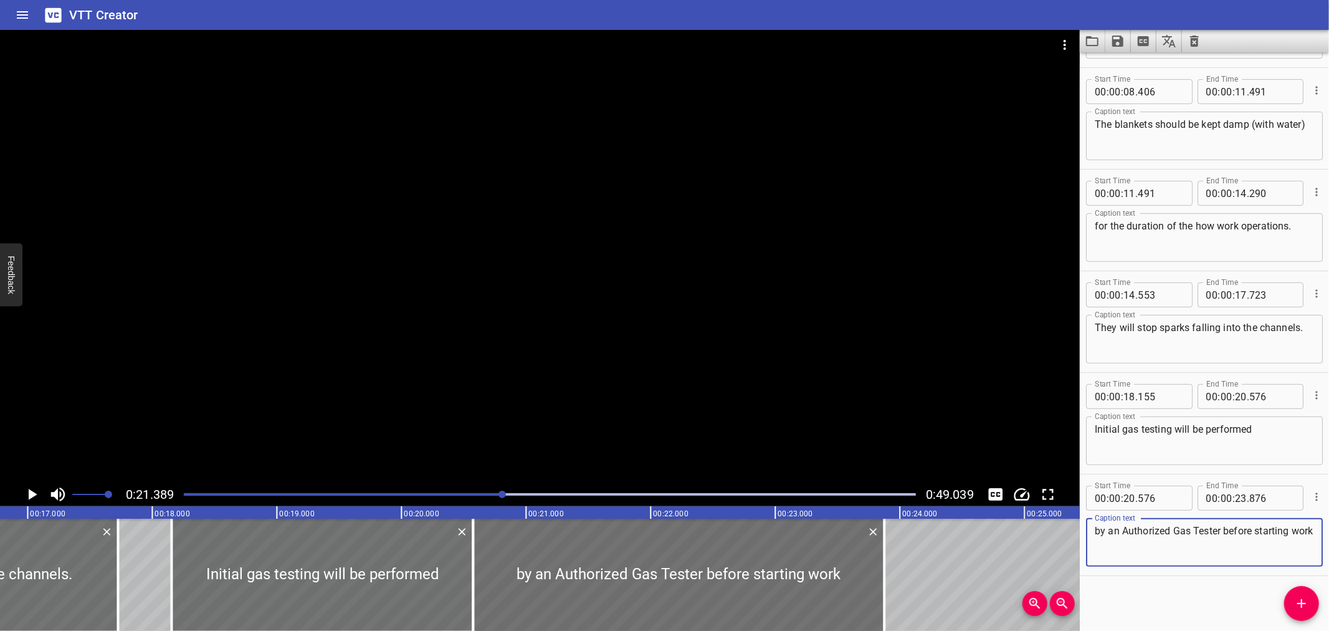
scroll to position [0, 2087]
type textarea "by an Authorized Gas Tester before starting work"
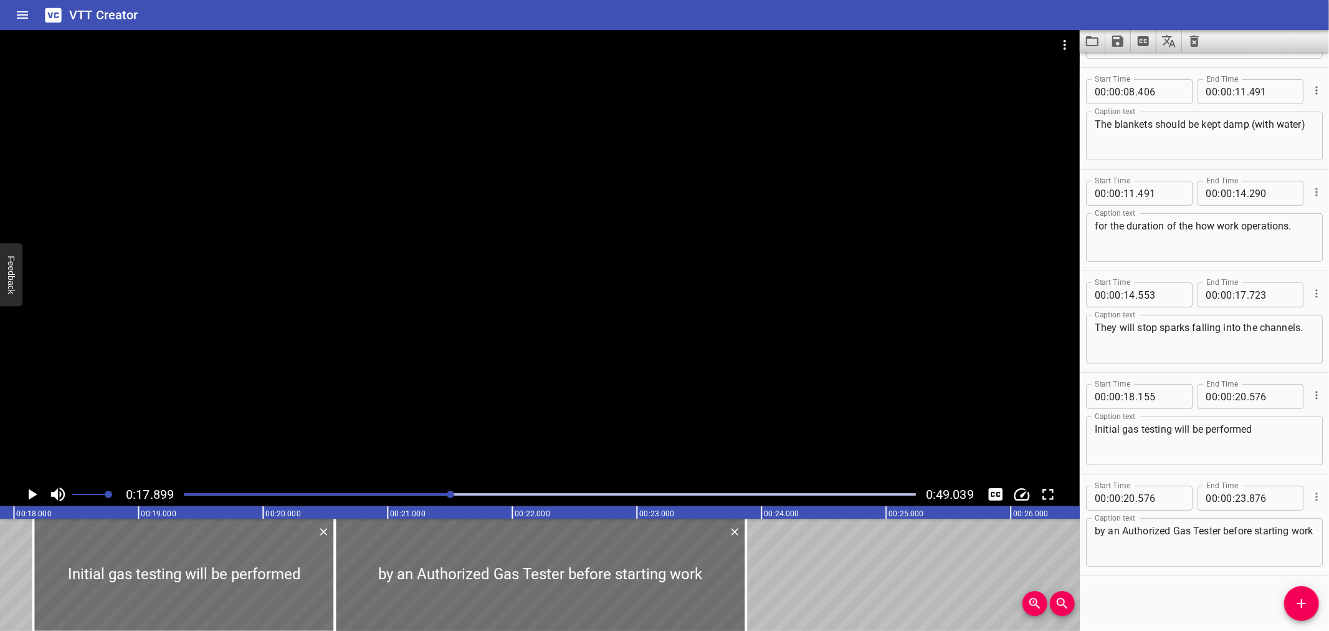
scroll to position [0, 2231]
click at [208, 358] on div at bounding box center [540, 256] width 1080 height 452
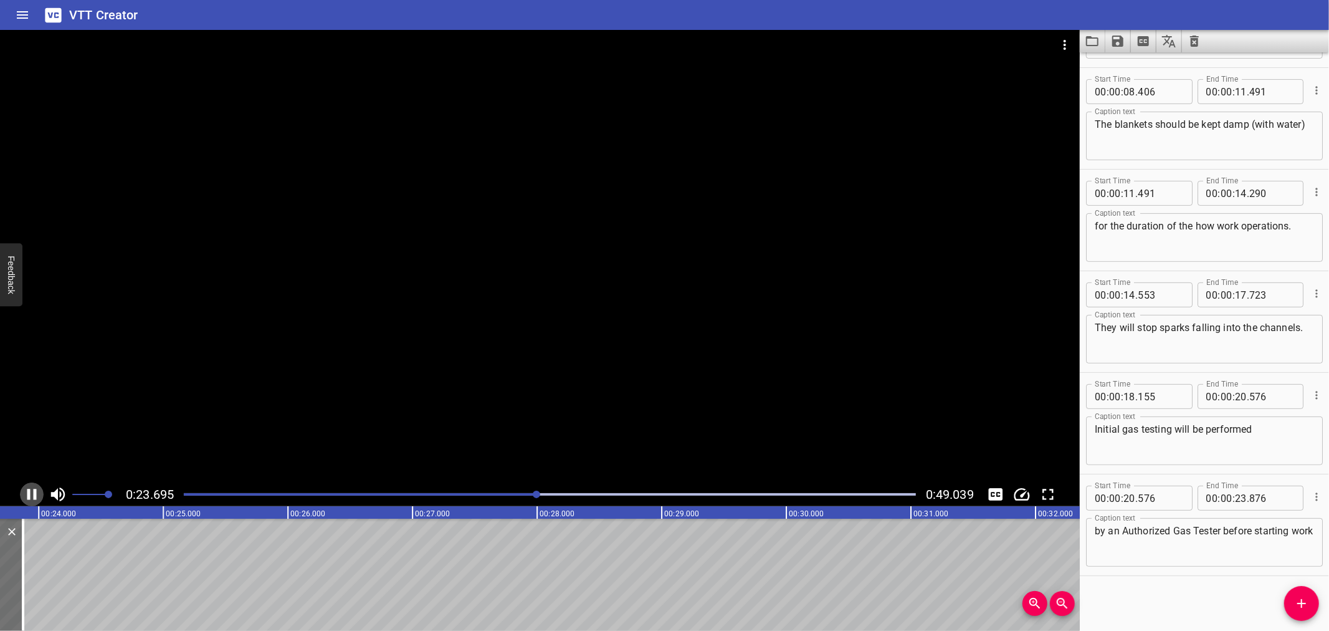
click at [26, 490] on icon "Play/Pause" at bounding box center [31, 494] width 19 height 19
drag, startPoint x: 1300, startPoint y: 593, endPoint x: 1224, endPoint y: 593, distance: 76.0
click at [1301, 593] on button "Add Cue" at bounding box center [1302, 603] width 35 height 35
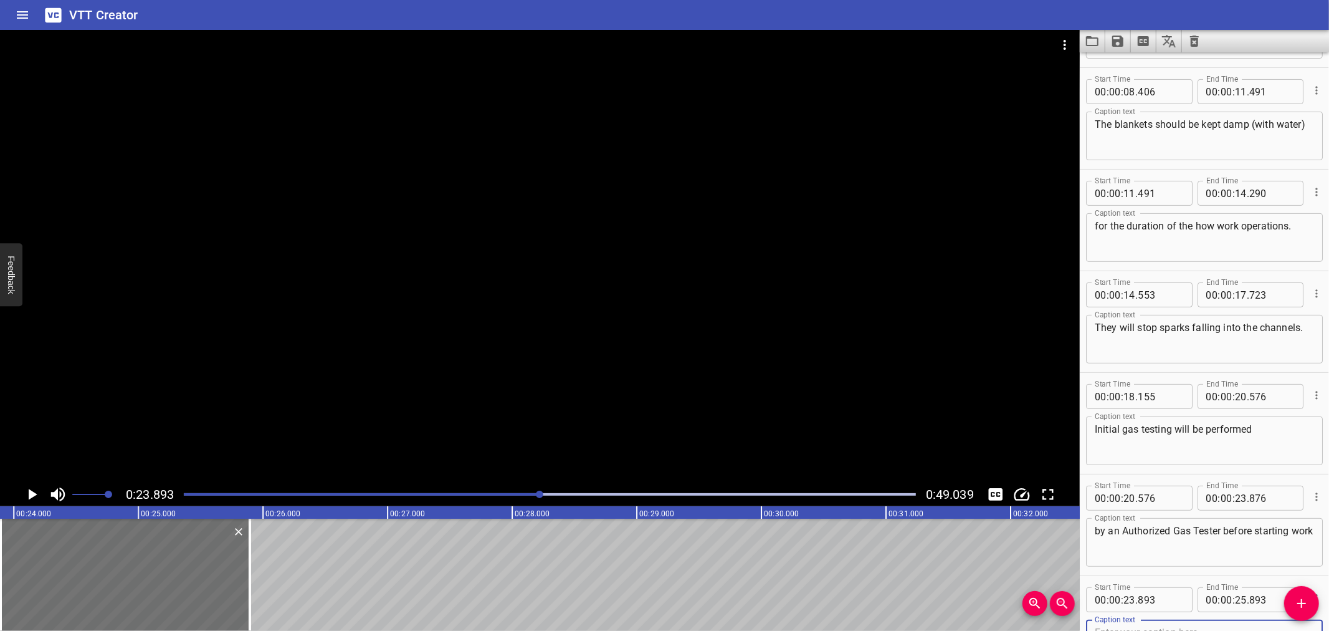
scroll to position [298, 0]
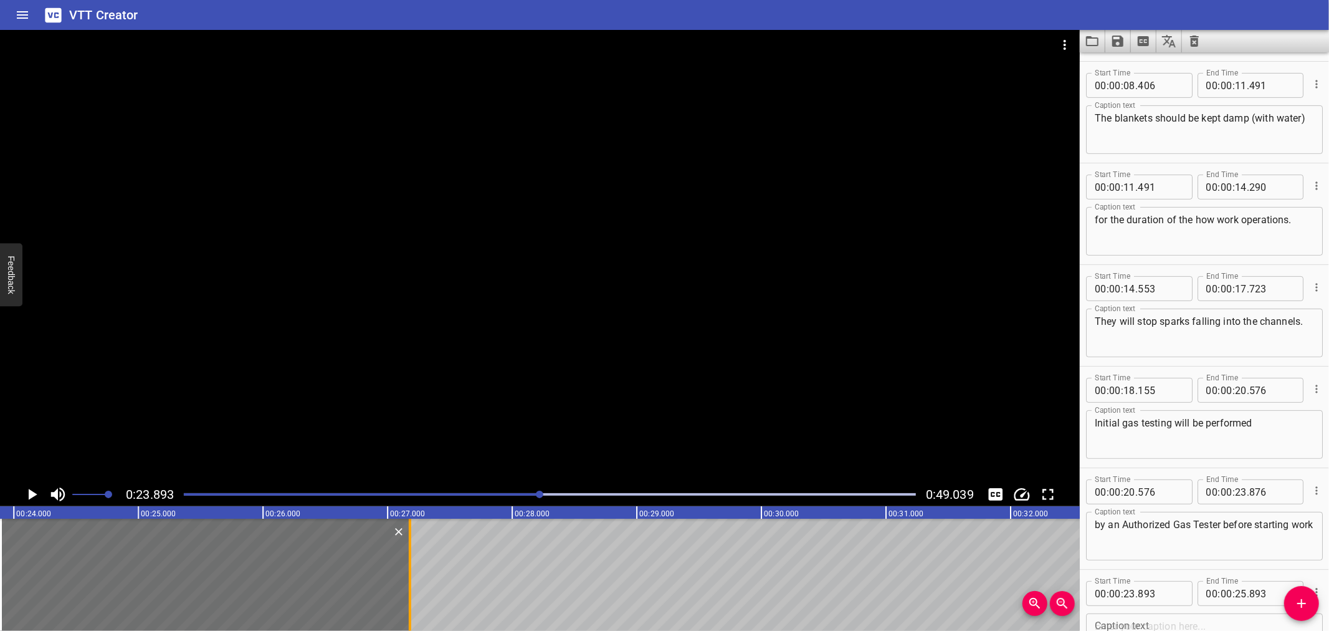
drag, startPoint x: 243, startPoint y: 582, endPoint x: 403, endPoint y: 575, distance: 160.3
click at [404, 575] on div at bounding box center [410, 575] width 12 height 112
type input "27"
type input "178"
click at [1169, 592] on input "number" at bounding box center [1160, 593] width 45 height 25
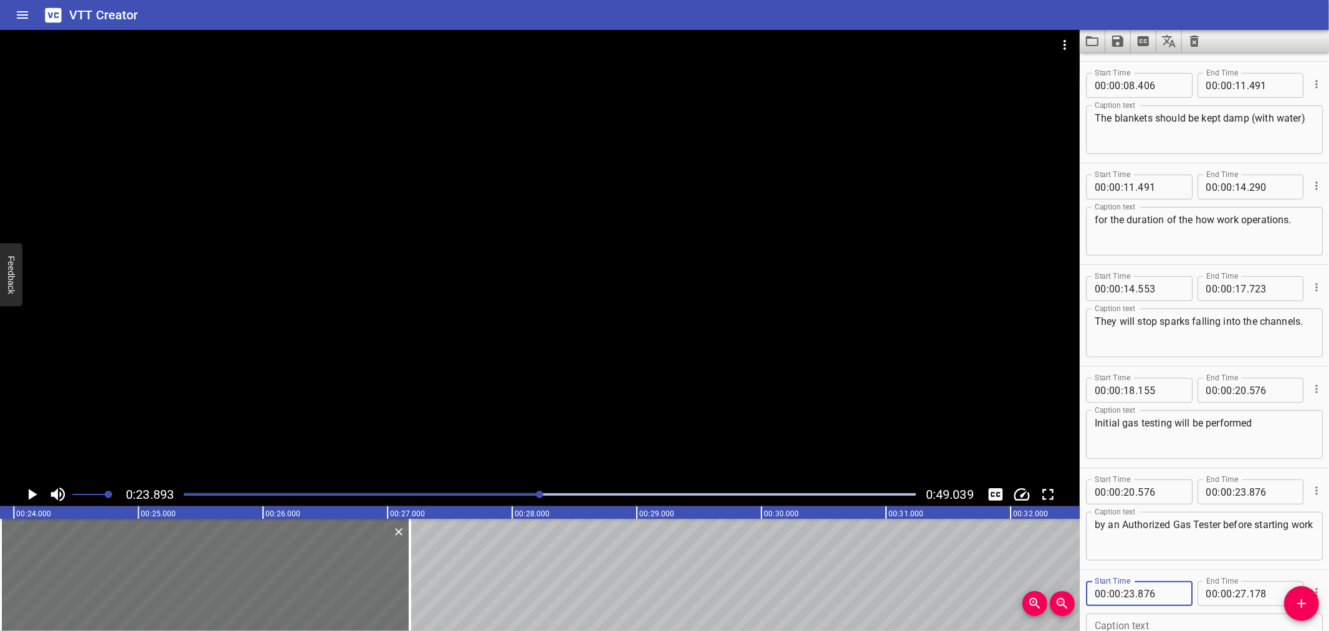
type input "876"
click at [27, 486] on icon "Play/Pause" at bounding box center [31, 494] width 19 height 19
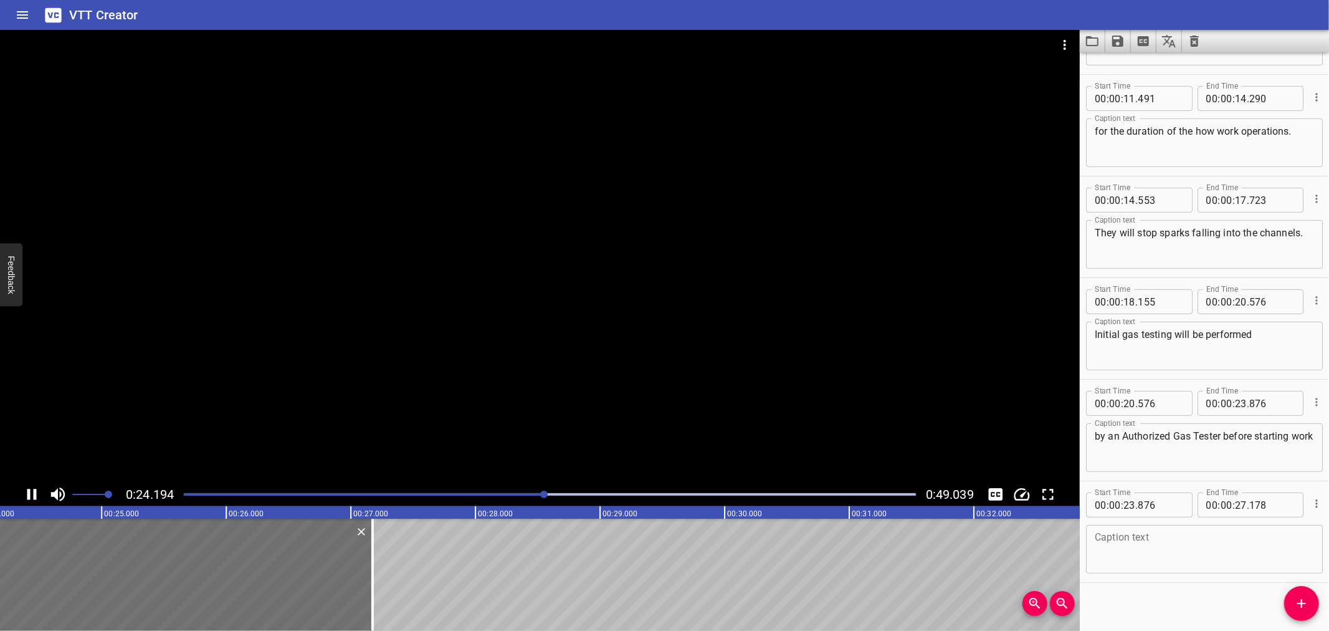
scroll to position [393, 0]
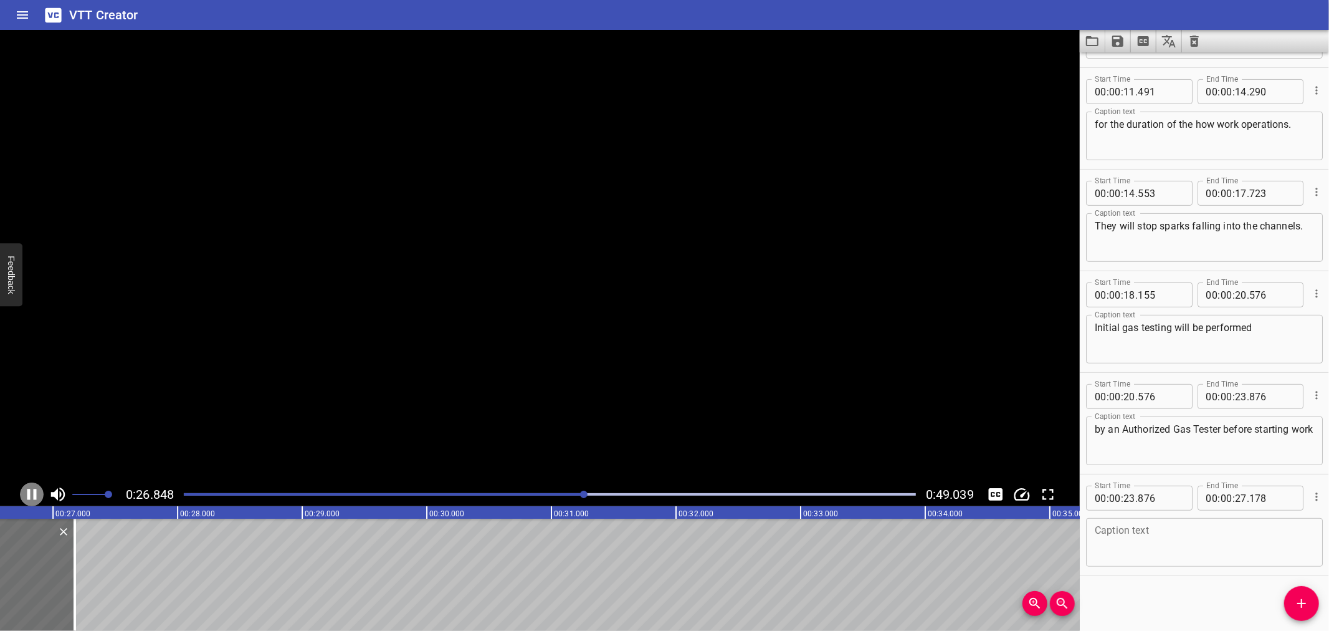
click at [27, 486] on icon "Play/Pause" at bounding box center [31, 494] width 19 height 19
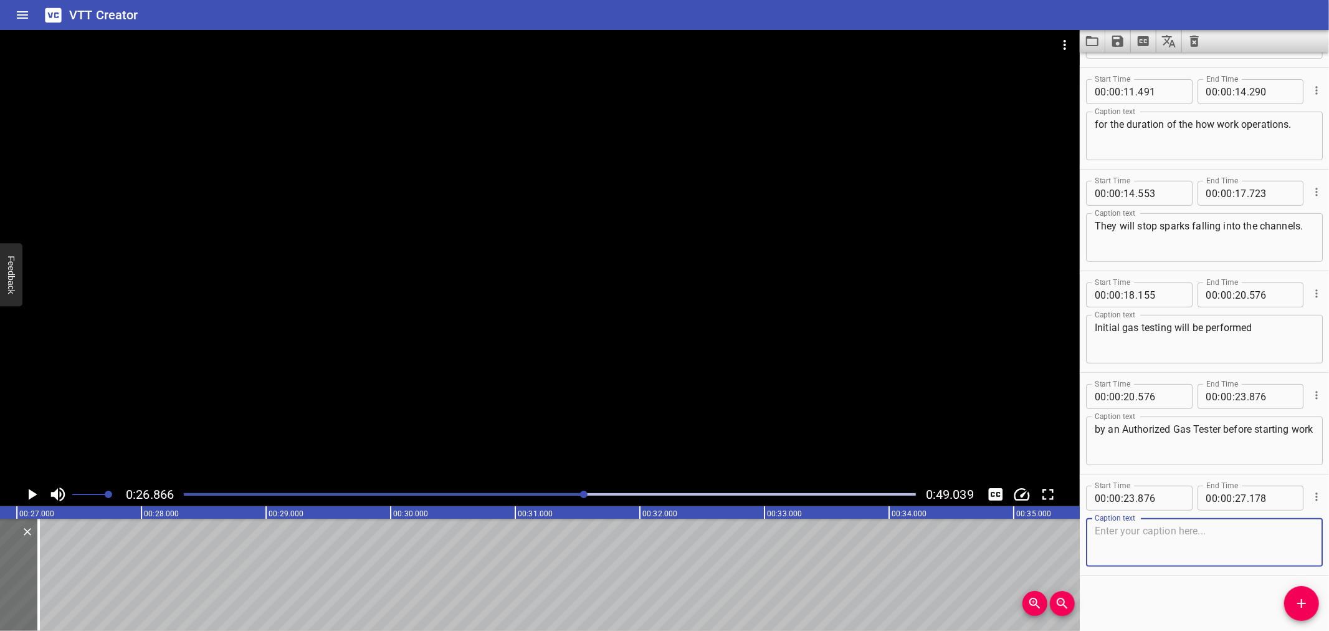
click at [1145, 540] on textarea at bounding box center [1204, 543] width 219 height 36
paste textarea "and (3)then at regular intervals for the duration of the work."
type textarea "and then at regular intervals for the duration of the work."
click at [454, 489] on div at bounding box center [549, 494] width 747 height 17
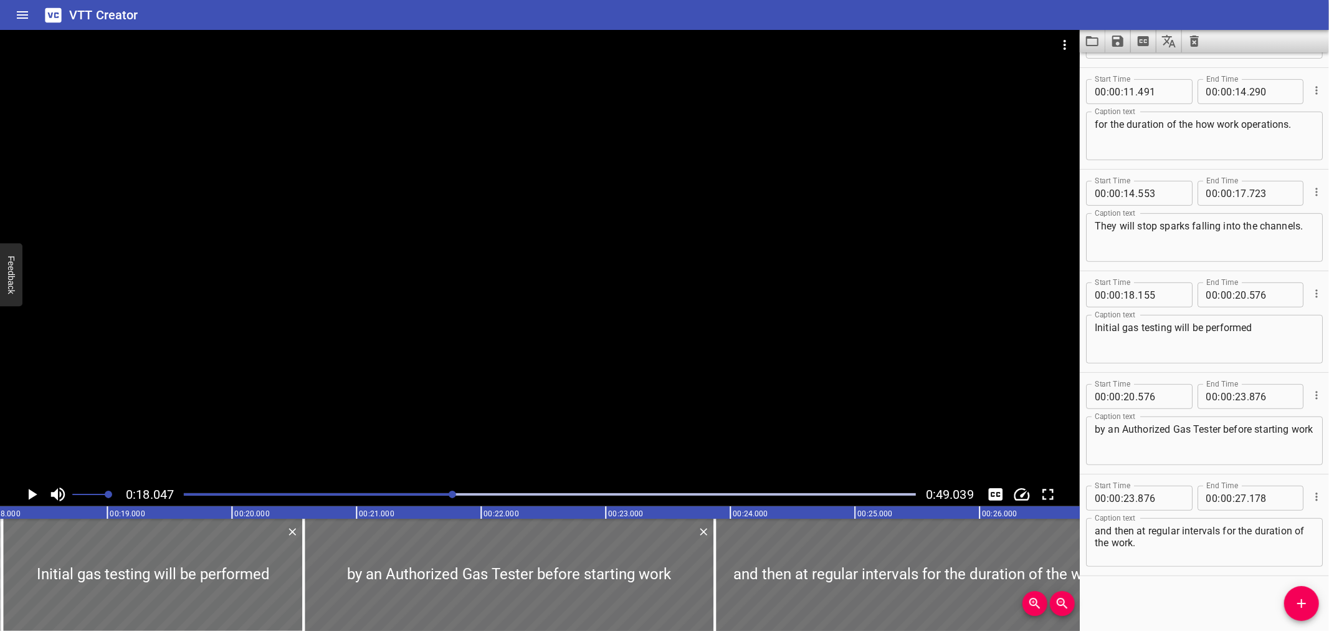
scroll to position [0, 2249]
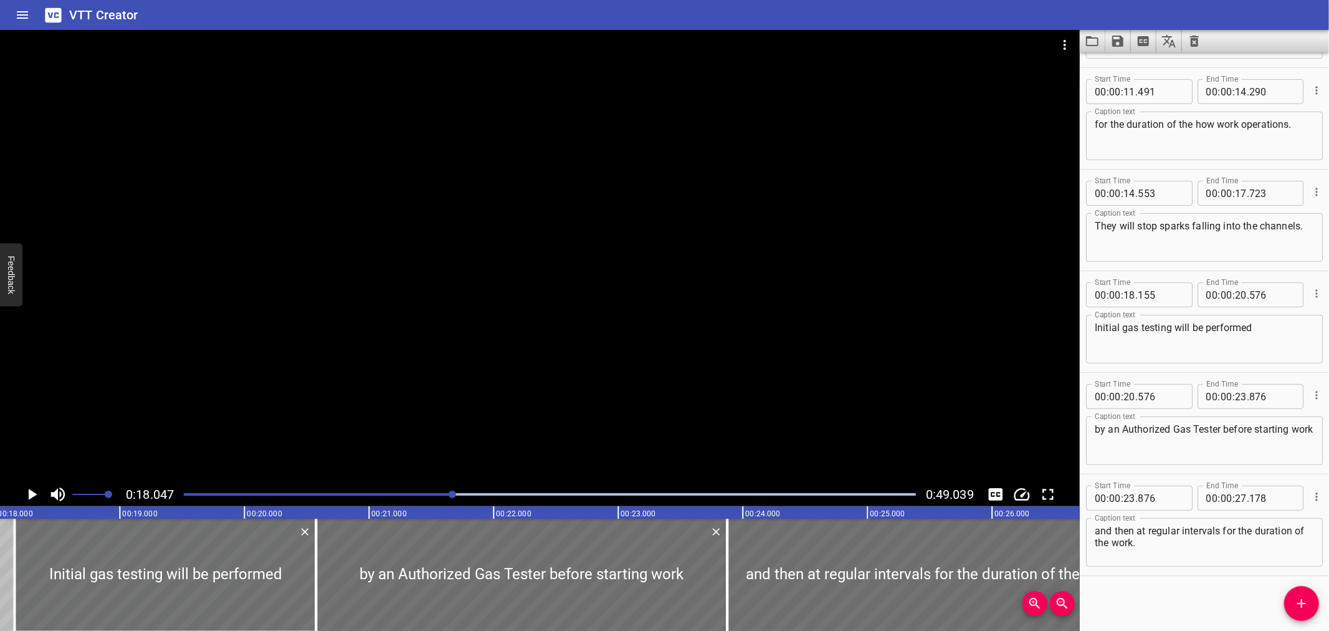
click at [300, 381] on div at bounding box center [540, 256] width 1080 height 452
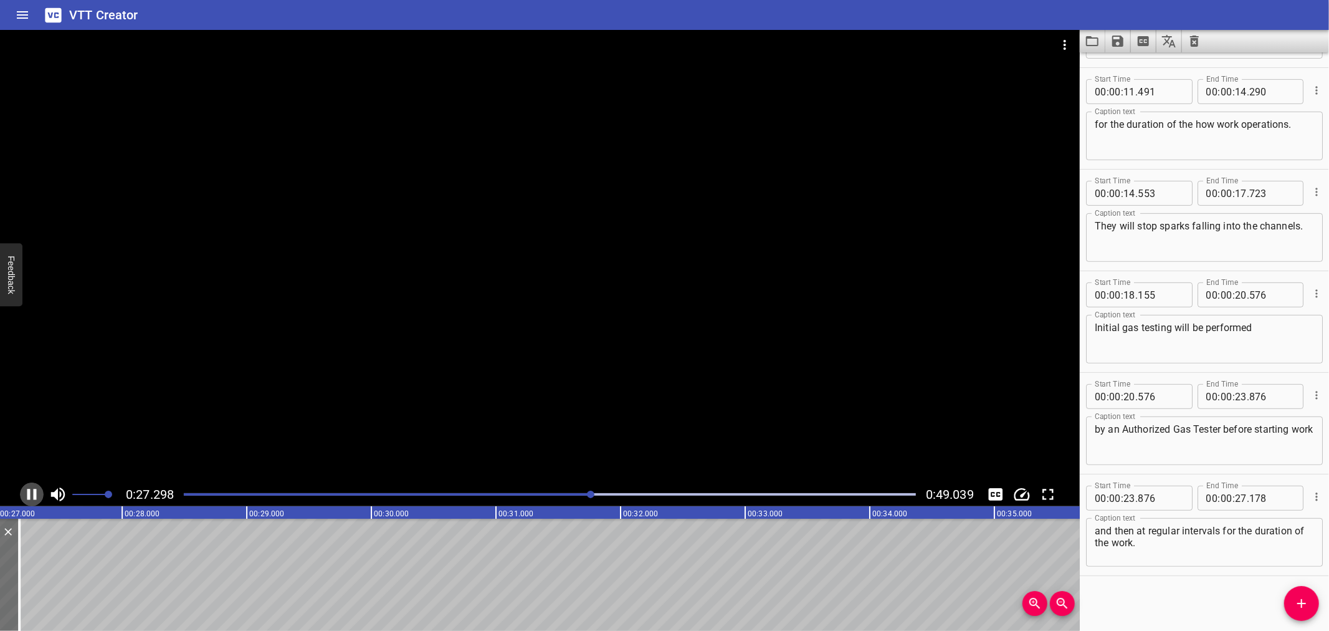
click at [36, 494] on icon "Play/Pause" at bounding box center [31, 494] width 9 height 11
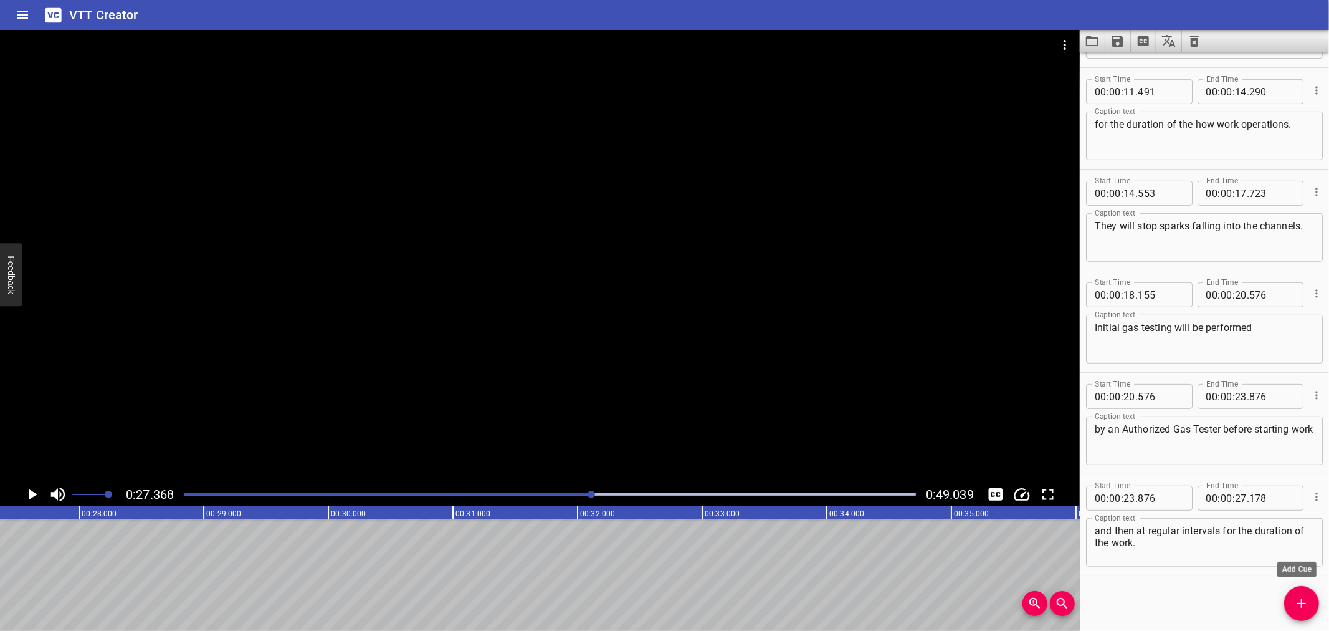
click at [1313, 596] on span "Add Cue" at bounding box center [1302, 603] width 35 height 15
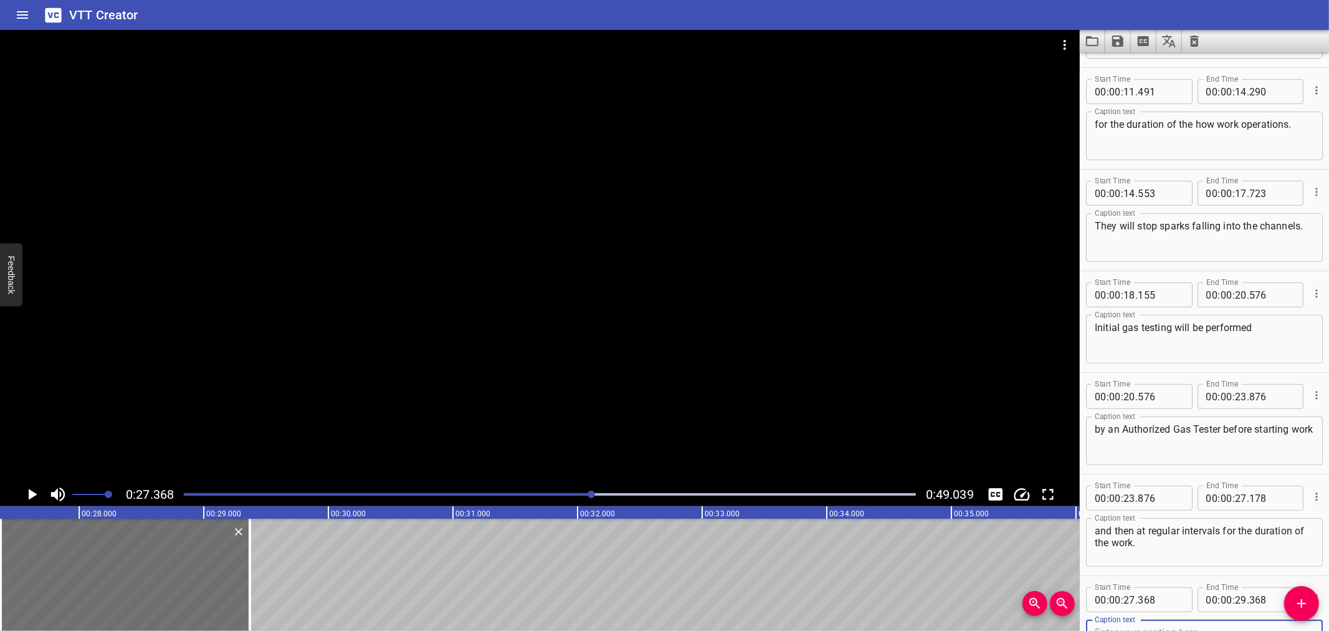
scroll to position [400, 0]
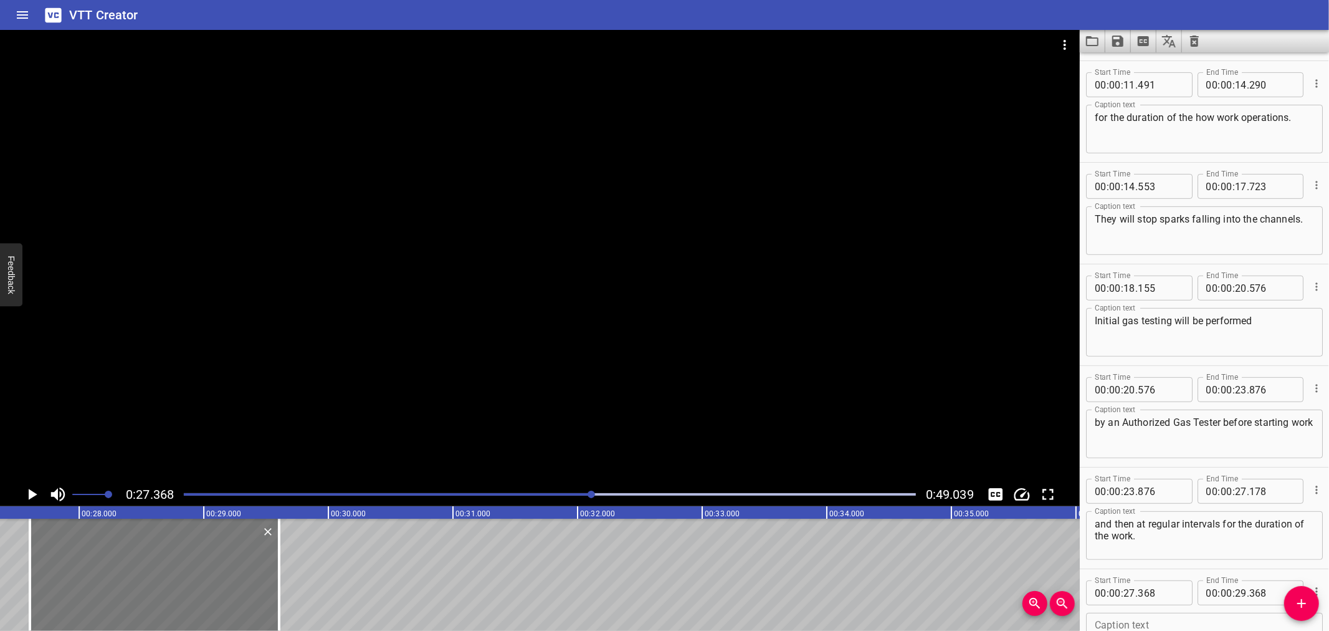
drag, startPoint x: 196, startPoint y: 591, endPoint x: 207, endPoint y: 590, distance: 10.7
click at [207, 590] on div at bounding box center [154, 575] width 249 height 112
type input "603"
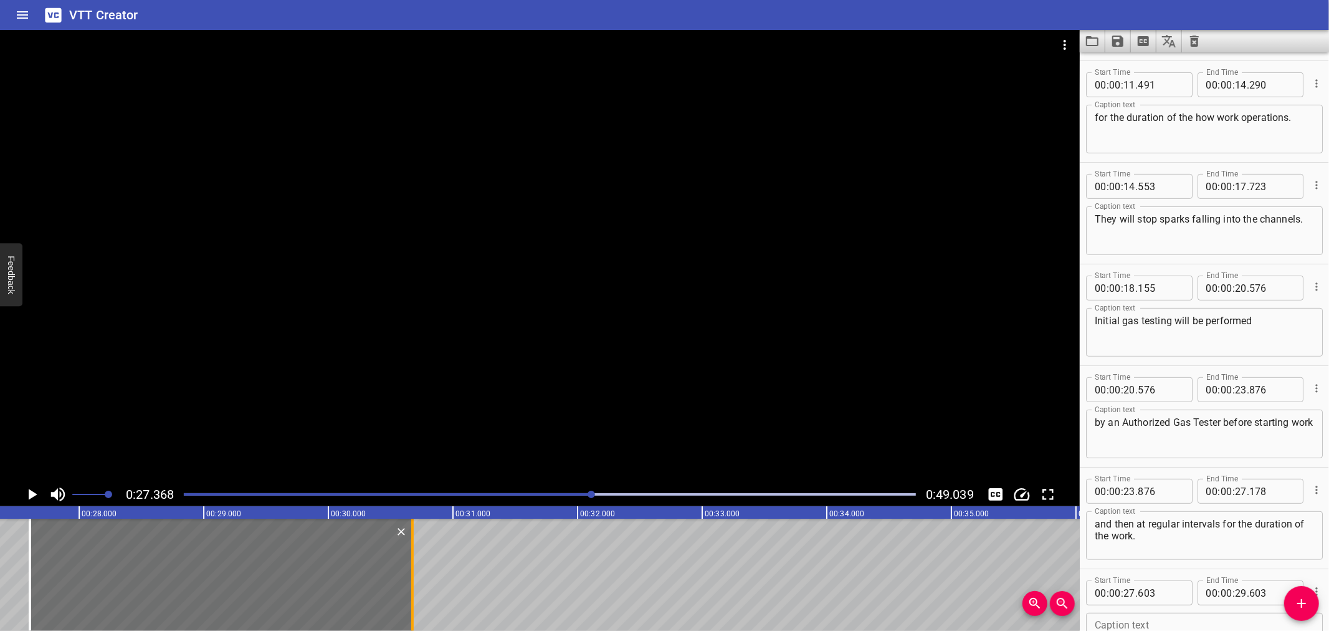
drag, startPoint x: 276, startPoint y: 578, endPoint x: 410, endPoint y: 578, distance: 134.0
click at [410, 578] on div at bounding box center [412, 575] width 12 height 112
type input "30"
type input "678"
click at [31, 488] on icon "Play/Pause" at bounding box center [31, 494] width 19 height 19
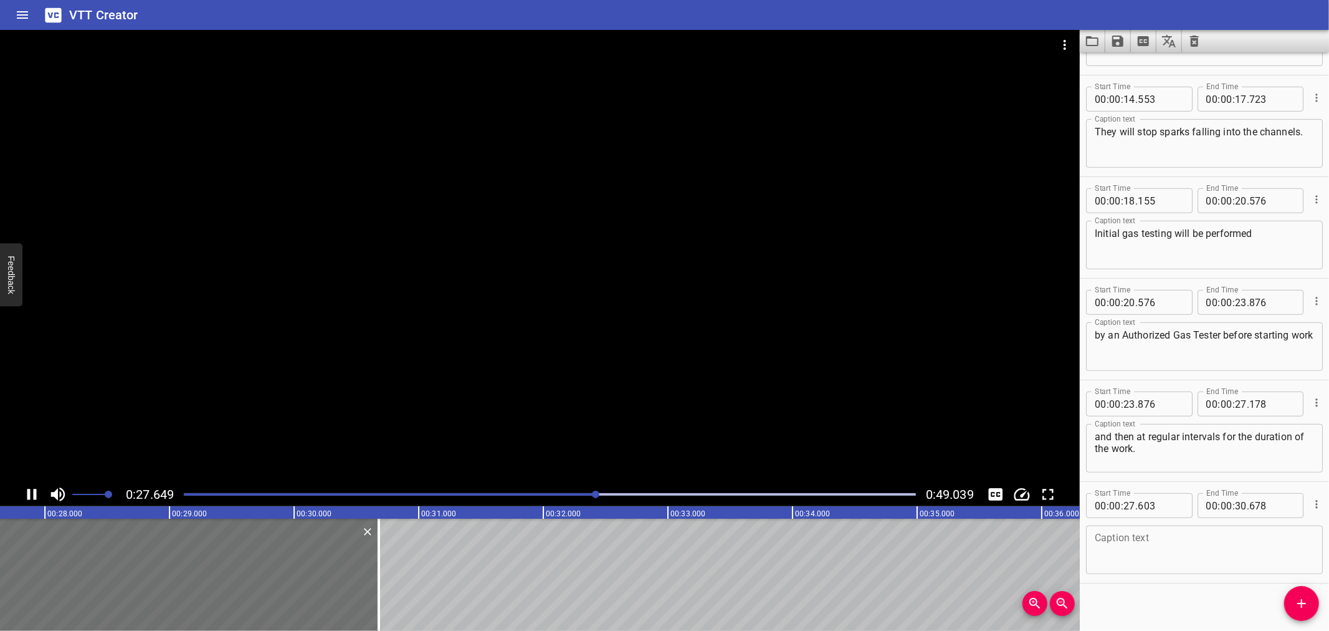
scroll to position [495, 0]
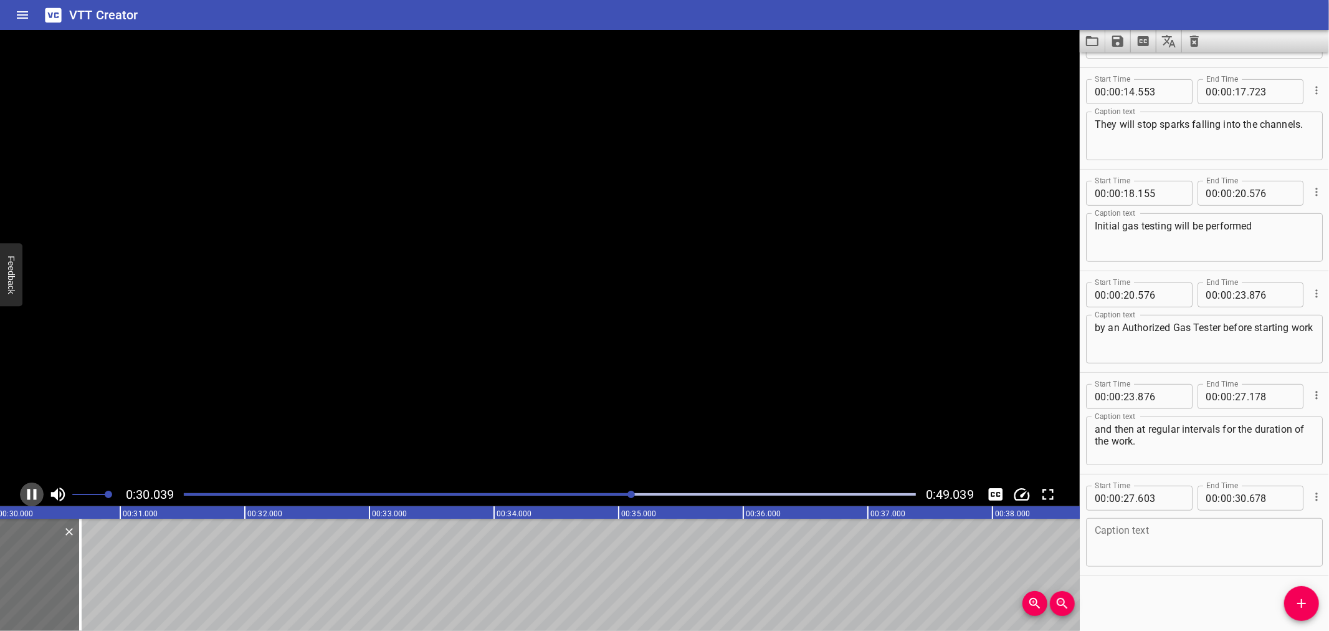
click at [31, 488] on icon "Play/Pause" at bounding box center [31, 494] width 19 height 19
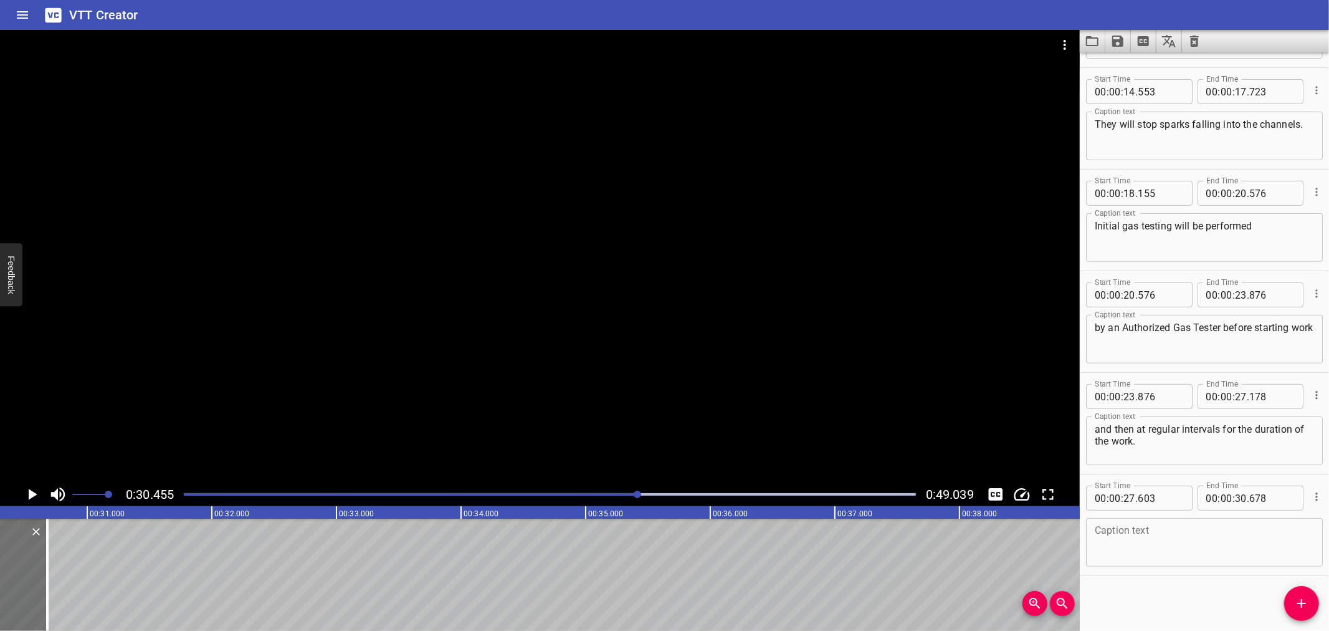
scroll to position [0, 3796]
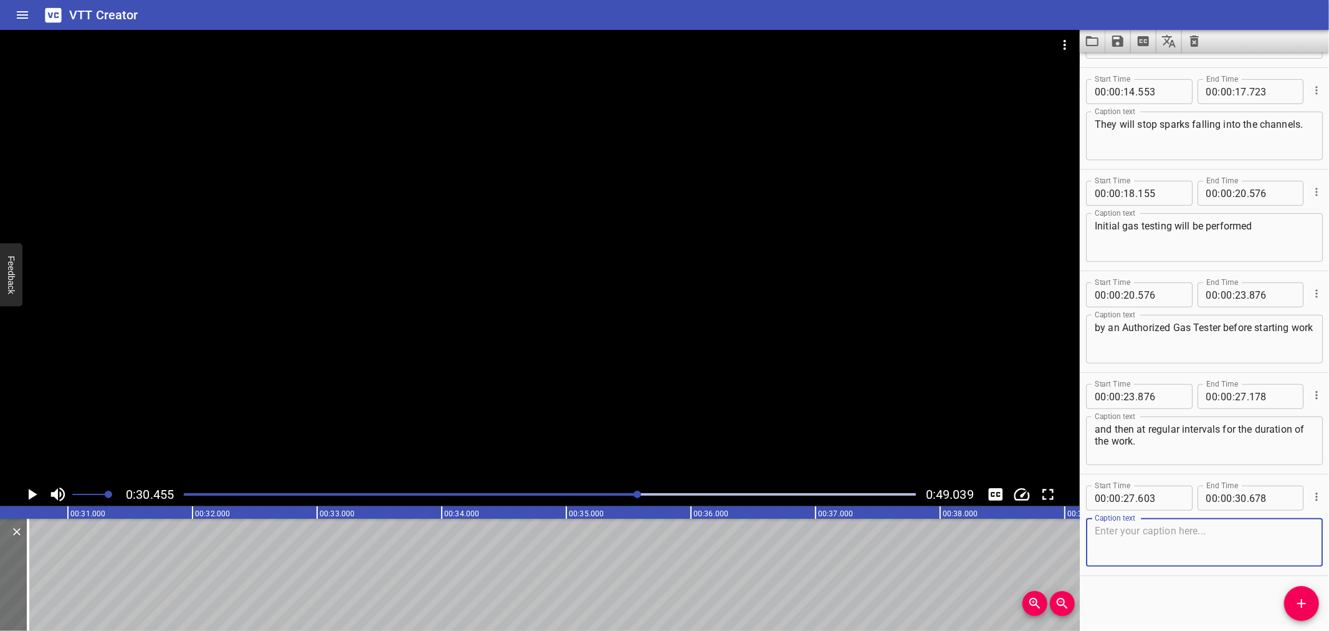
click at [1169, 525] on textarea at bounding box center [1204, 543] width 219 height 36
paste textarea "If continuous gas monitoring is required,"
type textarea "If continuous gas monitoring is required,"
click at [1296, 598] on icon "Add Cue" at bounding box center [1302, 603] width 15 height 15
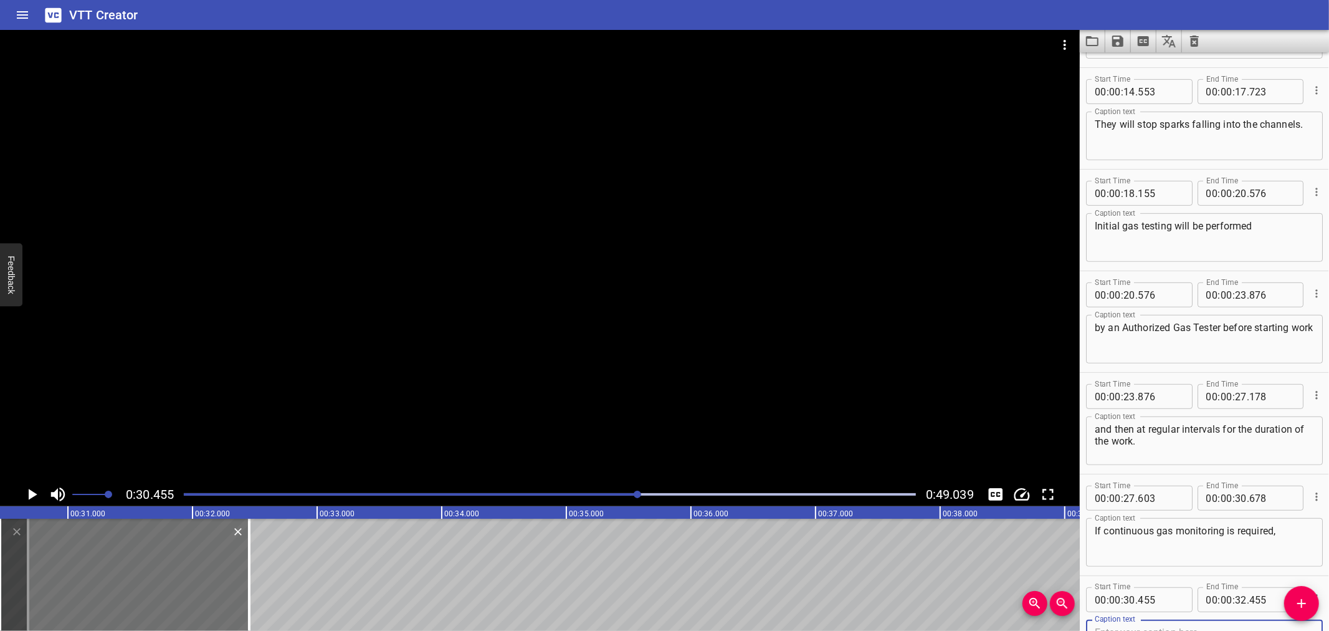
scroll to position [501, 0]
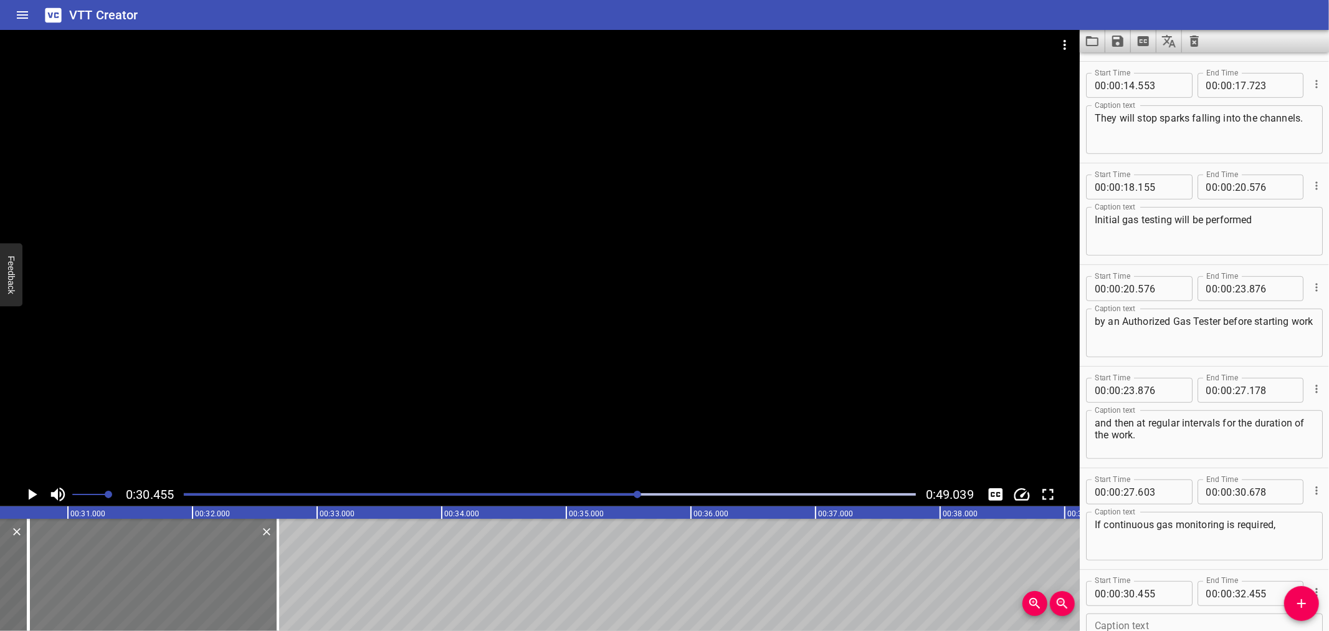
drag, startPoint x: 129, startPoint y: 567, endPoint x: 158, endPoint y: 564, distance: 28.8
click at [158, 564] on div at bounding box center [153, 575] width 249 height 112
type input "685"
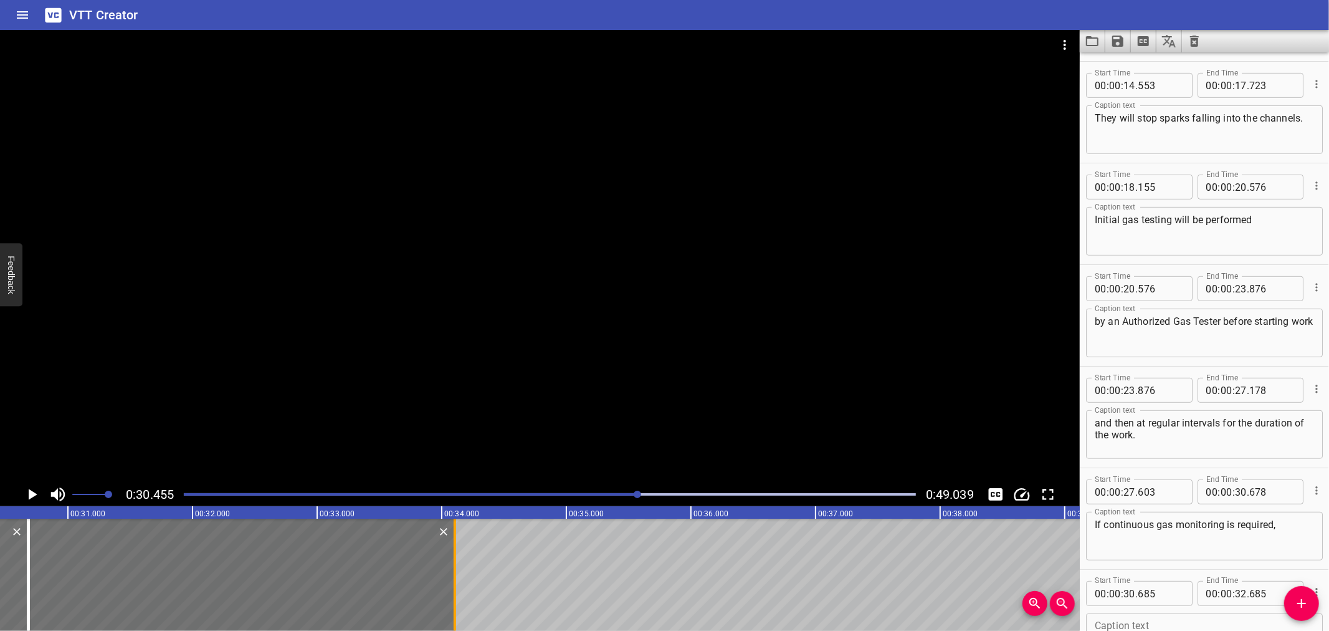
drag, startPoint x: 272, startPoint y: 557, endPoint x: 449, endPoint y: 565, distance: 177.2
click at [449, 565] on div at bounding box center [455, 575] width 12 height 112
type input "34"
type input "105"
click at [1169, 597] on input "number" at bounding box center [1160, 593] width 45 height 25
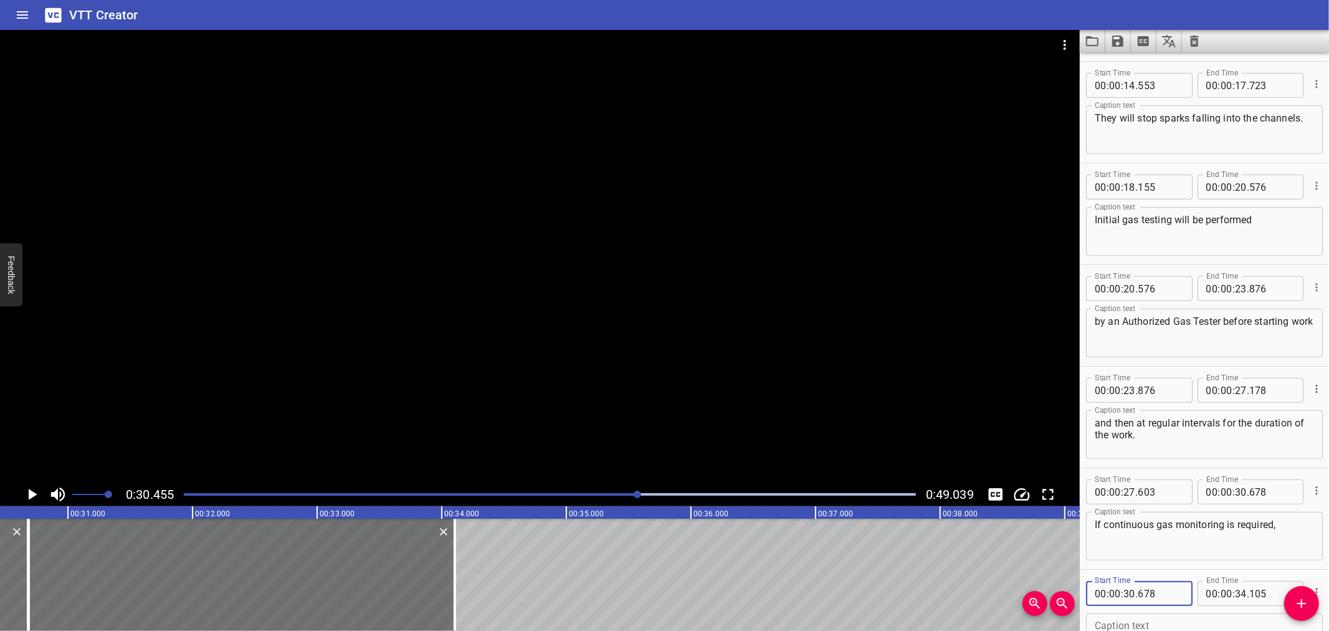
type input "678"
click at [25, 486] on icon "Play/Pause" at bounding box center [31, 494] width 19 height 19
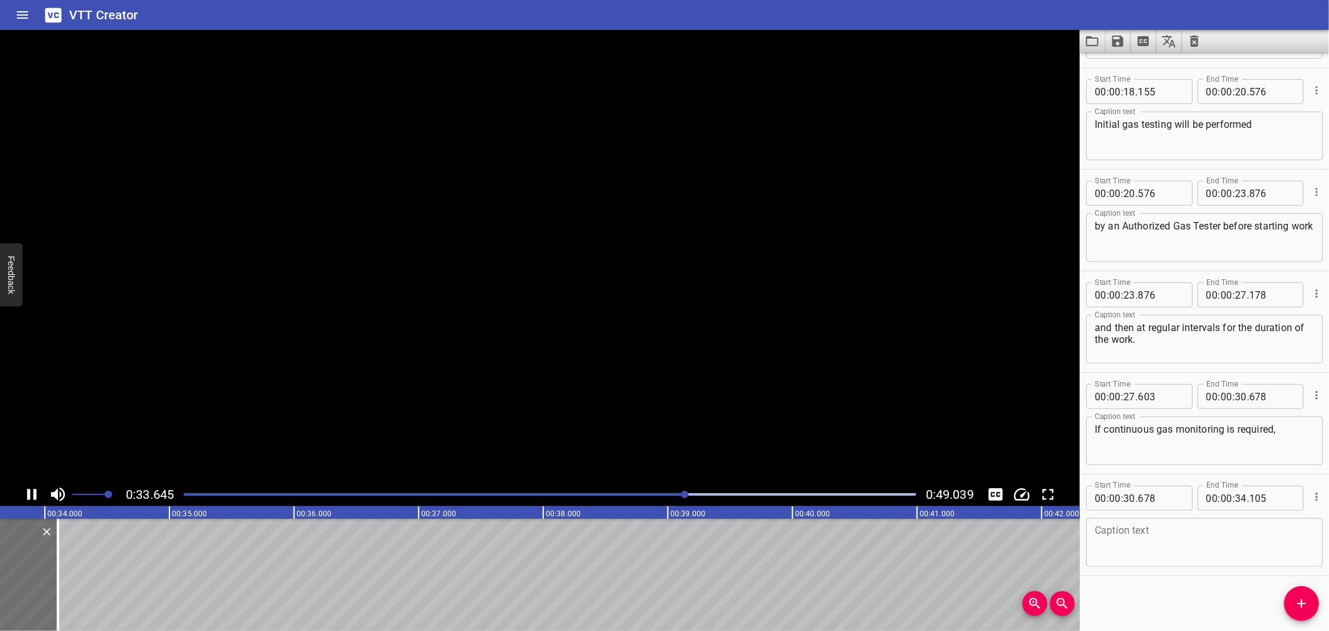
click at [25, 486] on icon "Play/Pause" at bounding box center [31, 494] width 19 height 19
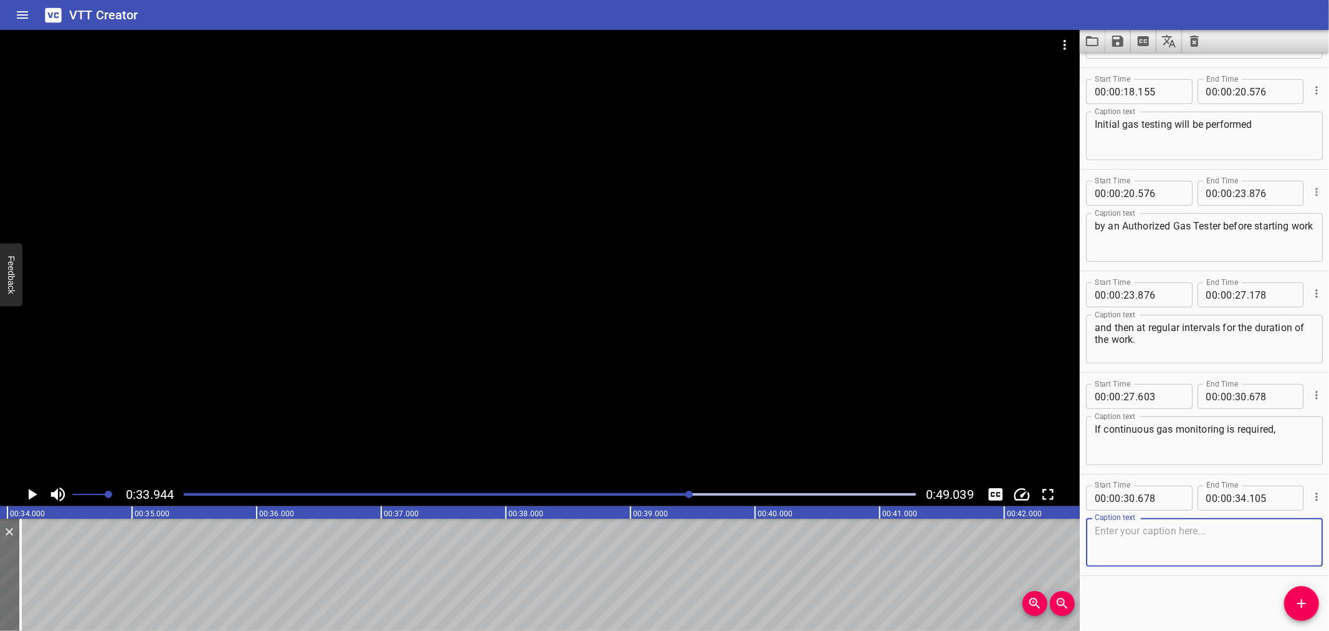
click at [1203, 538] on textarea at bounding box center [1204, 543] width 219 height 36
paste textarea "then position a (4)gas detector, with audible alarm,"
click at [1156, 542] on textarea "then position a (4)gas detector, with audible alarm," at bounding box center [1204, 543] width 219 height 36
type textarea "then position a gas detector, with audible alarm,"
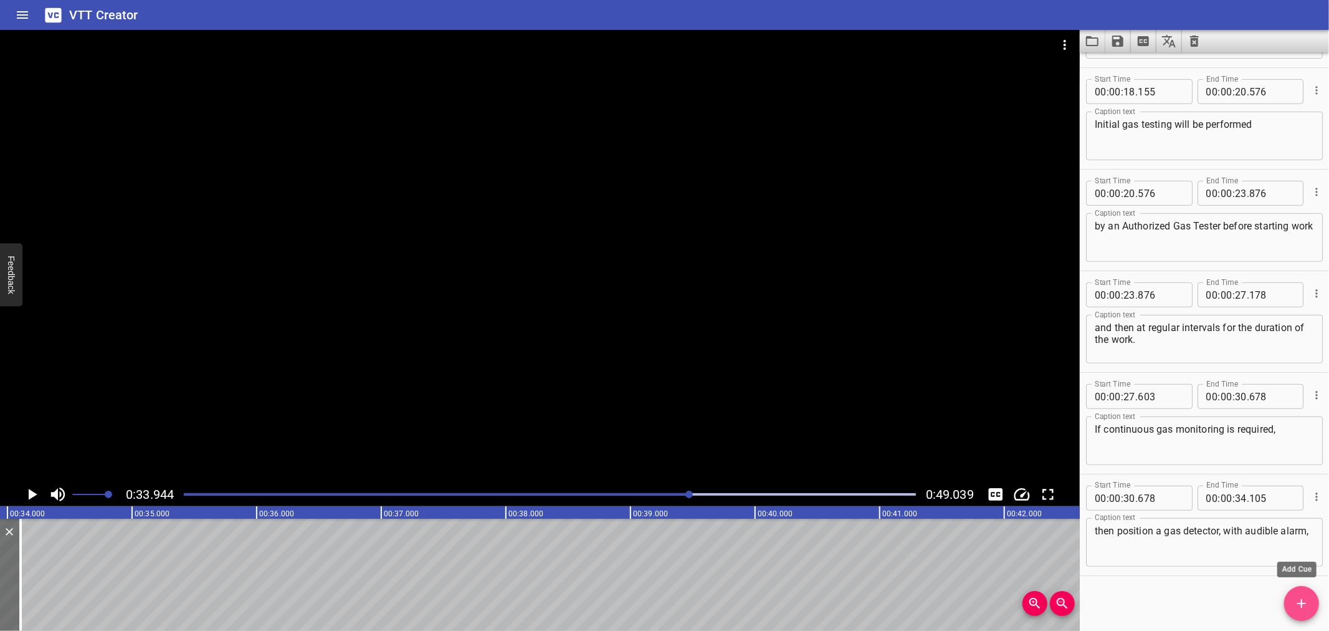
click at [1301, 596] on icon "Add Cue" at bounding box center [1302, 603] width 15 height 15
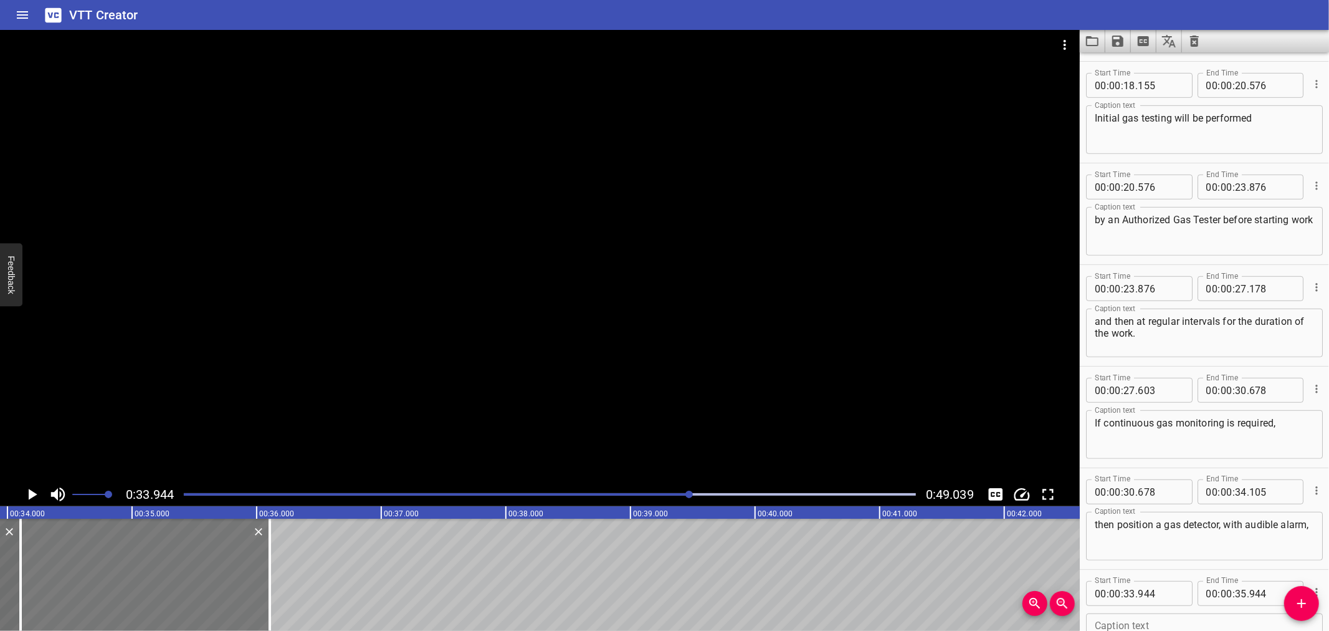
drag, startPoint x: 176, startPoint y: 582, endPoint x: 195, endPoint y: 580, distance: 18.7
click at [195, 580] on div at bounding box center [145, 575] width 249 height 112
type input "34"
type input "104"
type input "36"
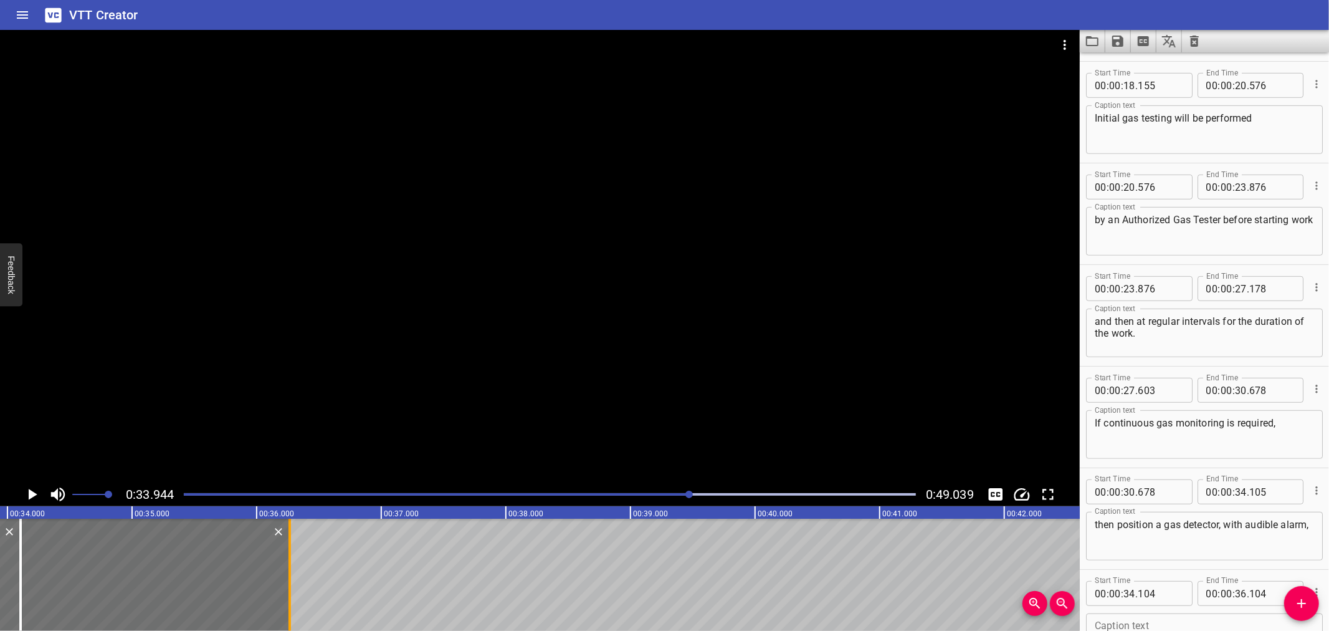
drag, startPoint x: 270, startPoint y: 580, endPoint x: 290, endPoint y: 580, distance: 19.9
click at [290, 580] on div at bounding box center [290, 575] width 12 height 112
type input "264"
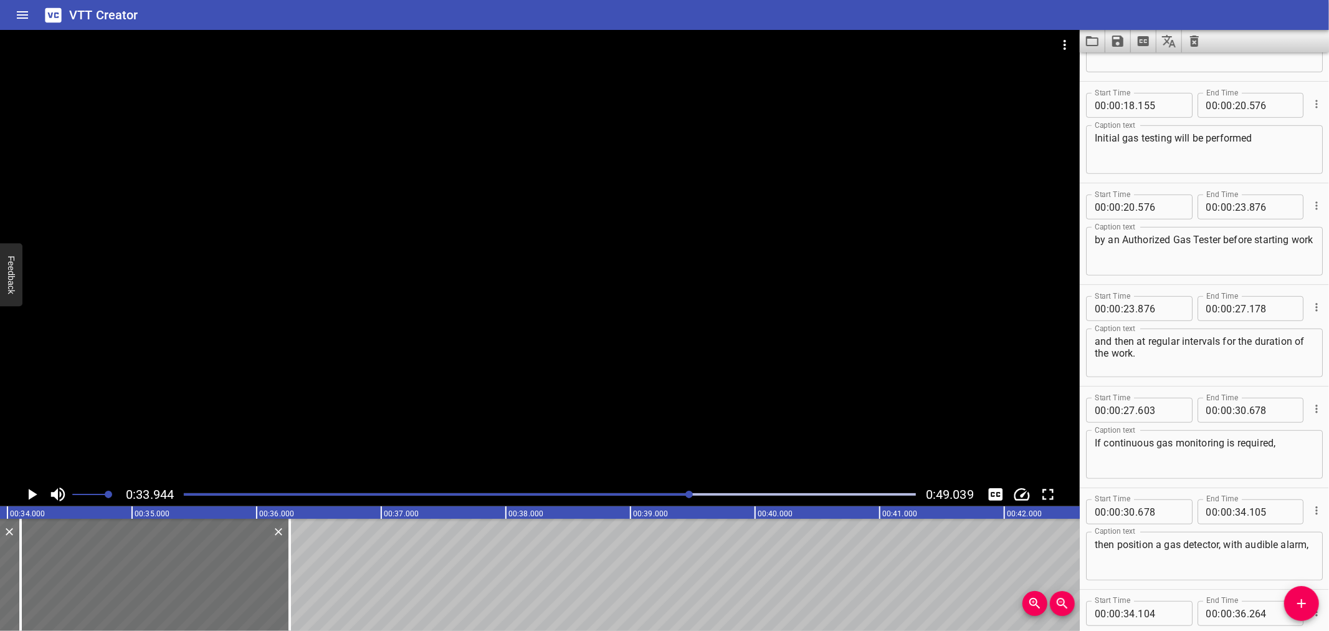
scroll to position [698, 0]
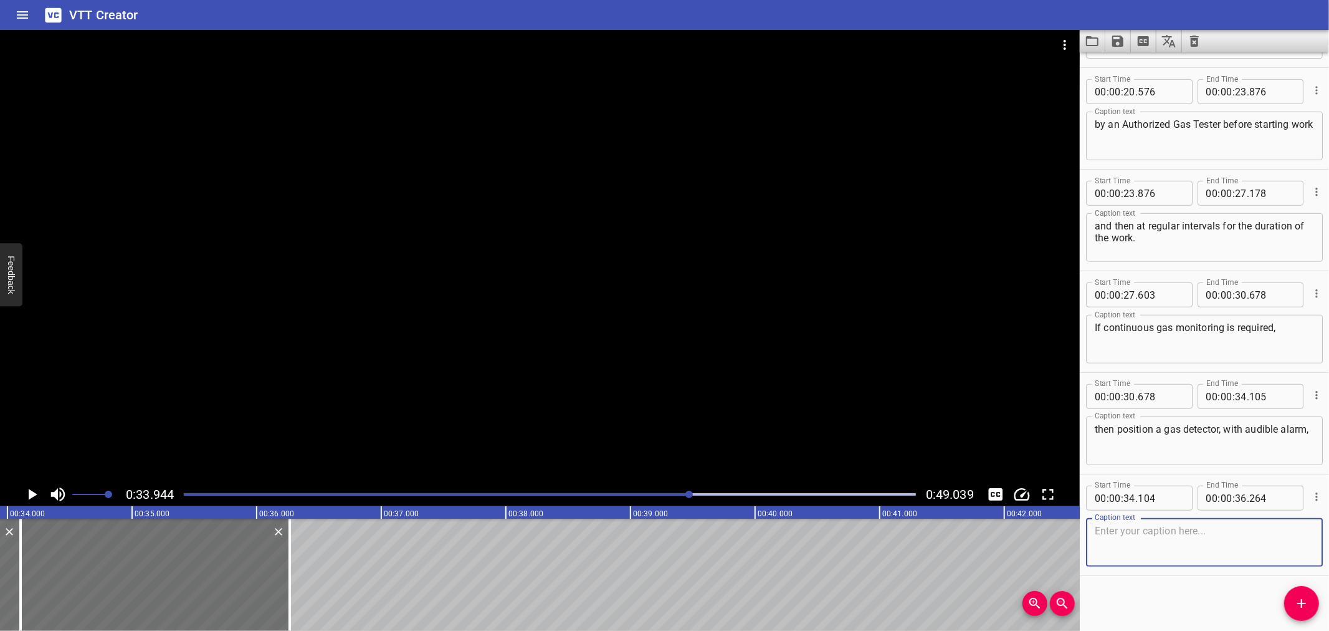
drag, startPoint x: 1207, startPoint y: 533, endPoint x: 1150, endPoint y: 530, distance: 57.4
drag, startPoint x: 1150, startPoint y: 530, endPoint x: 246, endPoint y: 397, distance: 913.5
click at [252, 391] on div at bounding box center [540, 256] width 1080 height 452
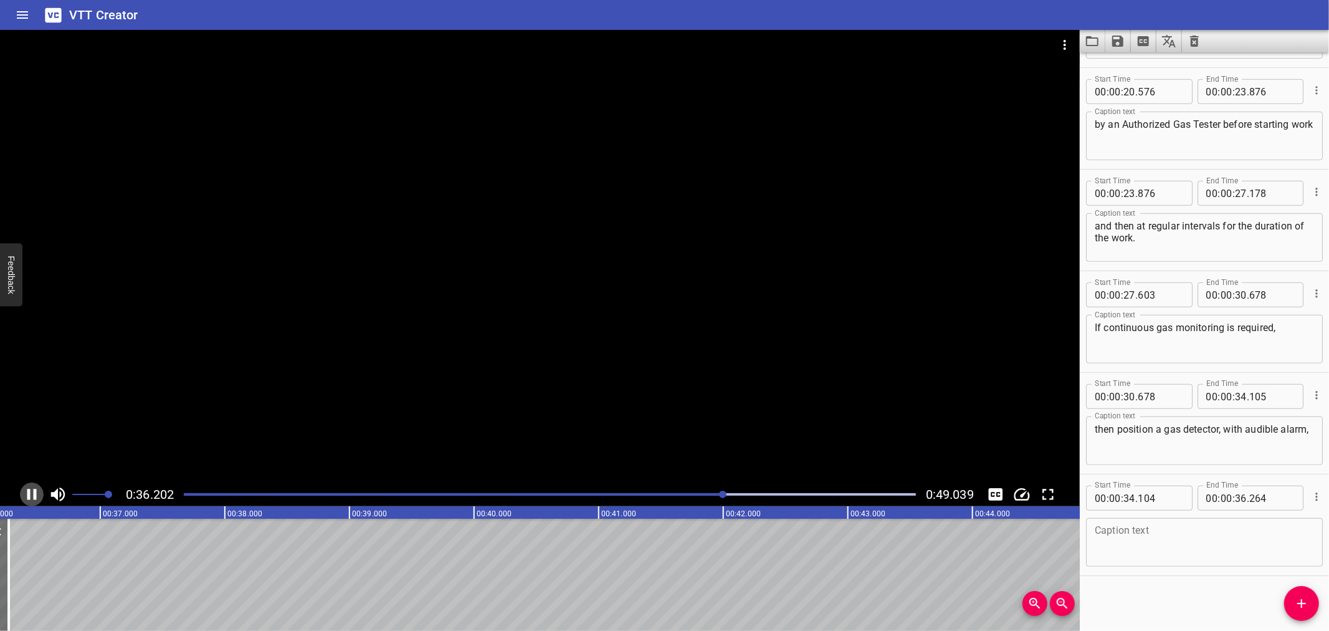
click at [36, 491] on icon "Play/Pause" at bounding box center [31, 494] width 19 height 19
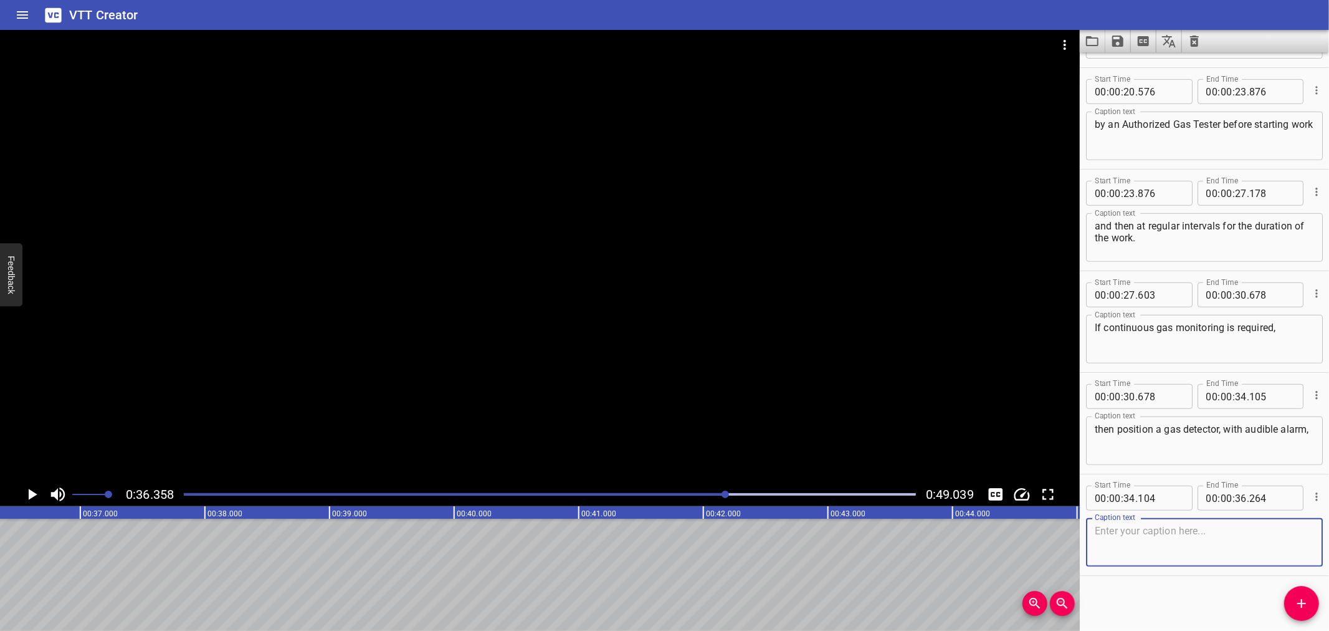
click at [1210, 537] on textarea at bounding box center [1204, 543] width 219 height 36
paste textarea "reasonably close to the work area,"
type textarea "reasonably close to the work area,"
drag, startPoint x: 1295, startPoint y: 600, endPoint x: 1275, endPoint y: 602, distance: 20.7
click at [1293, 600] on span "Add Cue" at bounding box center [1302, 603] width 35 height 15
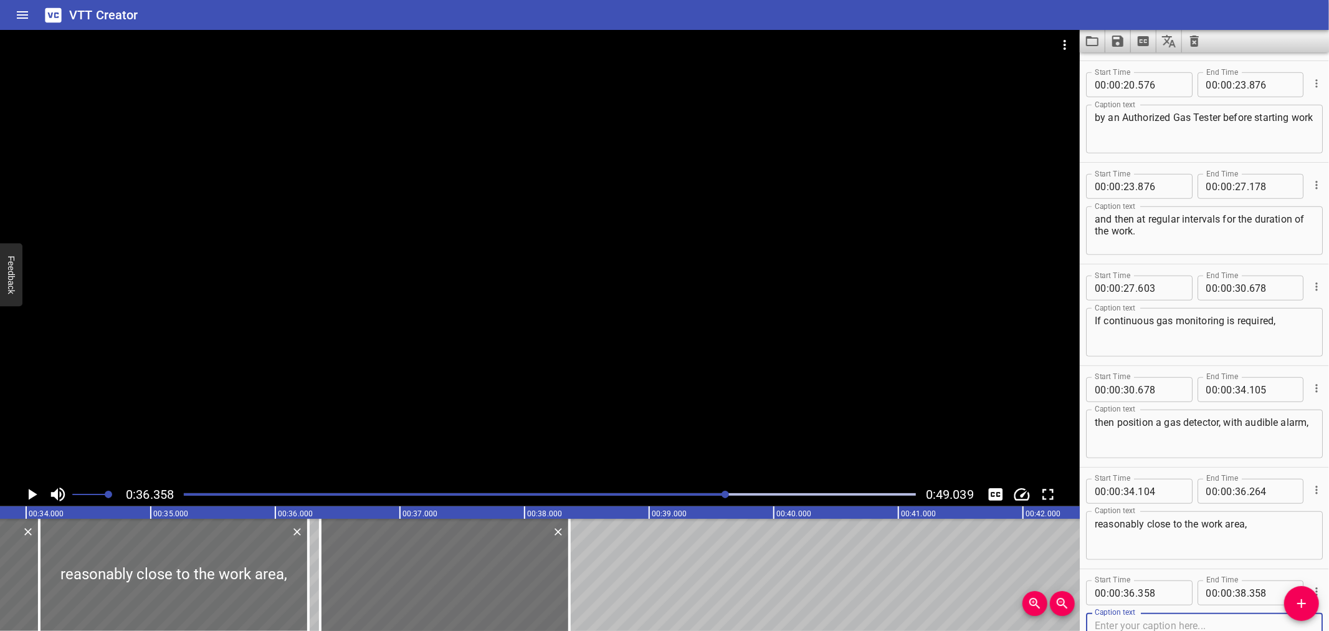
scroll to position [0, 4208]
click at [1164, 589] on input "number" at bounding box center [1160, 592] width 45 height 25
type input "264"
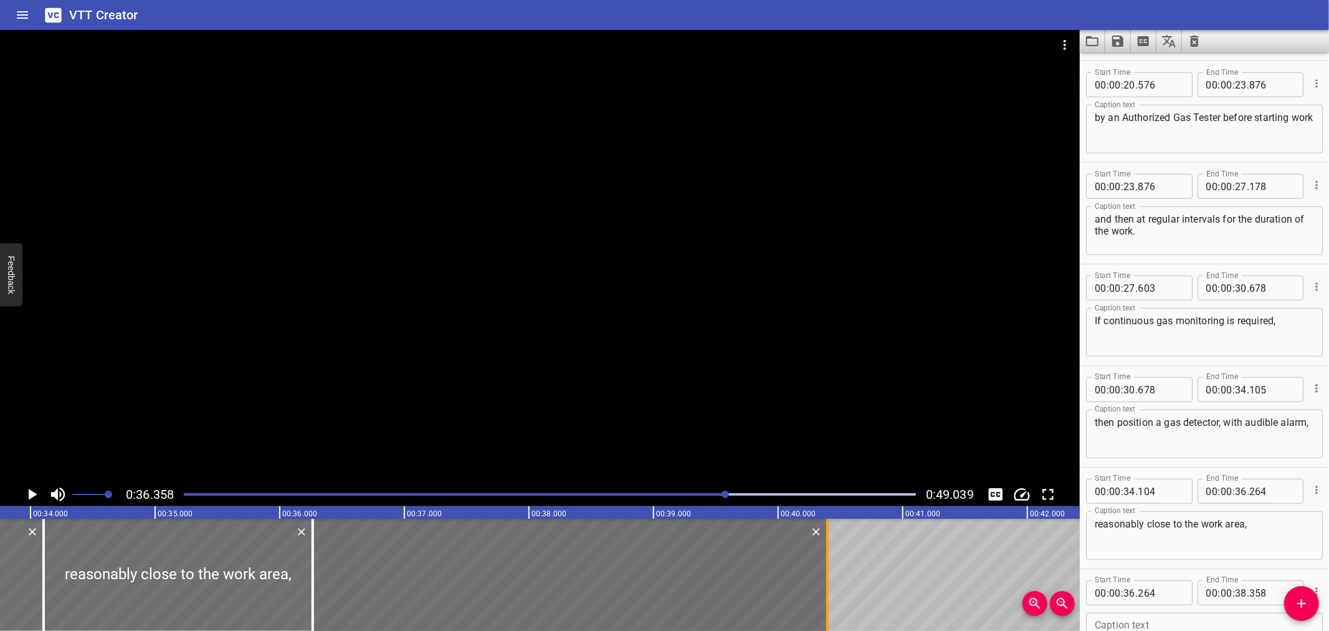
drag, startPoint x: 573, startPoint y: 600, endPoint x: 827, endPoint y: 600, distance: 253.7
click at [827, 600] on div at bounding box center [827, 575] width 2 height 112
type input "40"
type input "393"
click at [595, 334] on div at bounding box center [540, 256] width 1080 height 452
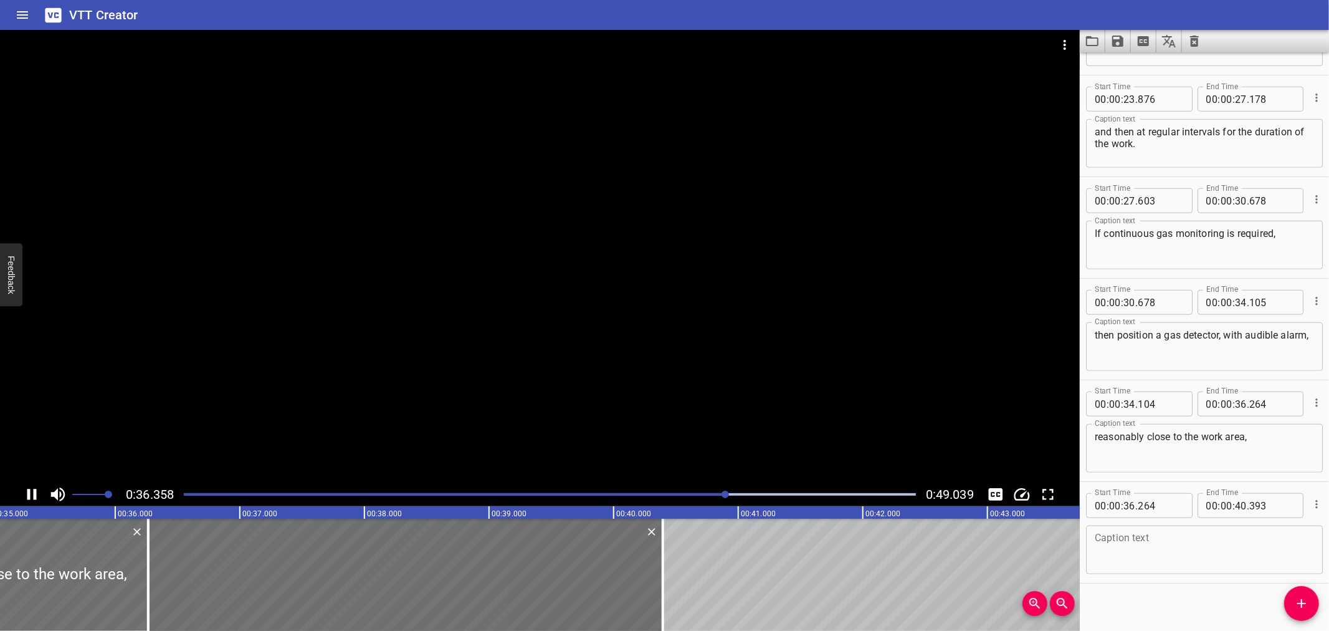
scroll to position [800, 0]
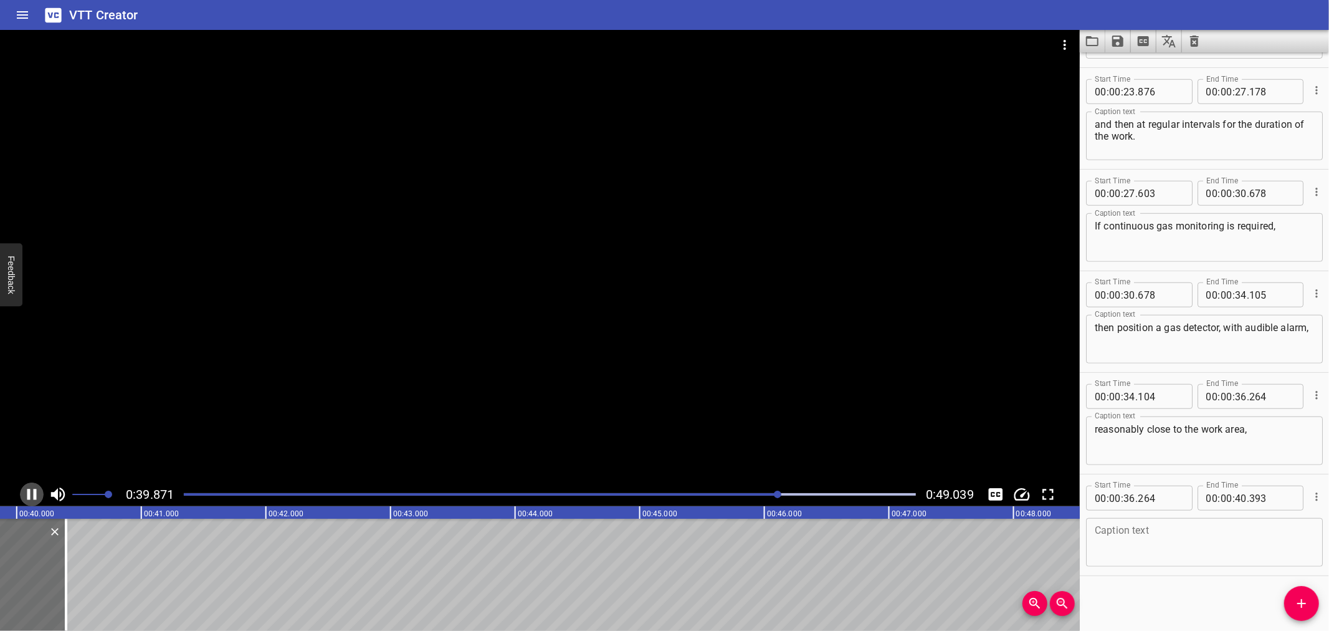
click at [26, 493] on icon "Play/Pause" at bounding box center [31, 494] width 19 height 19
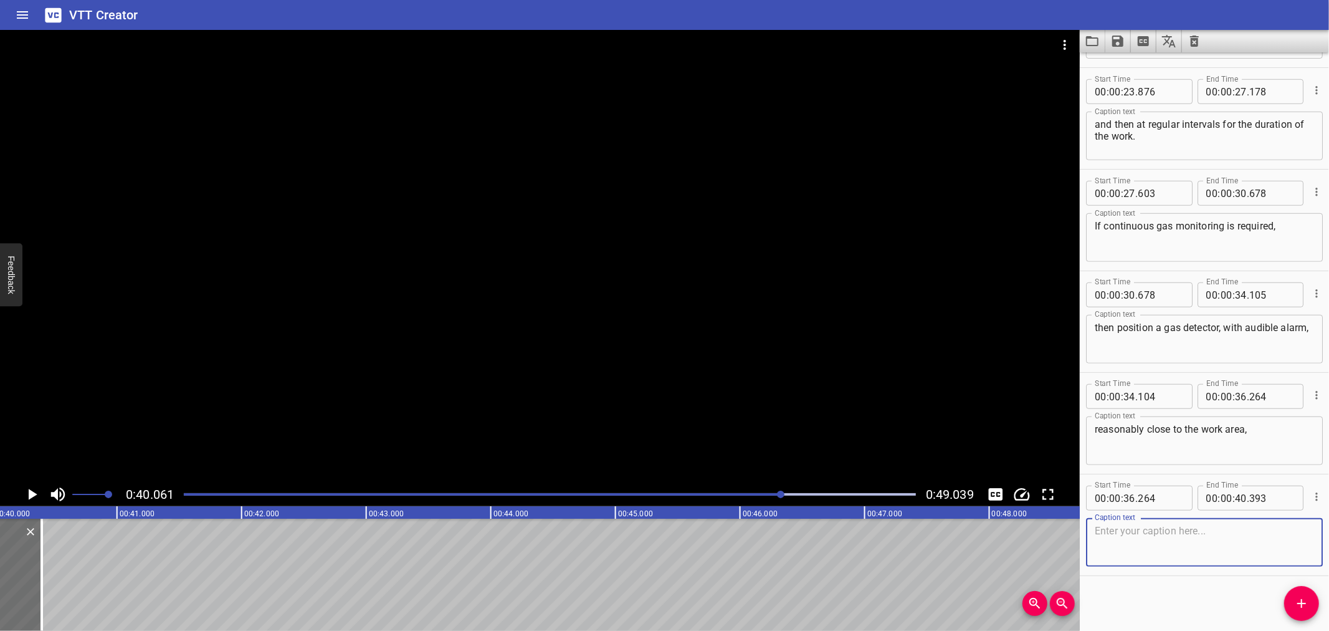
click at [1129, 531] on textarea at bounding box center [1204, 543] width 219 height 36
paste textarea "on the upwind or positive ventilation side of the hot work job"
click at [1137, 539] on textarea "on the upwind or positive ventilation side of the hot work job" at bounding box center [1204, 543] width 219 height 36
click at [1209, 540] on textarea "on the upwind or positive ventilation side of the hot work job" at bounding box center [1204, 543] width 219 height 36
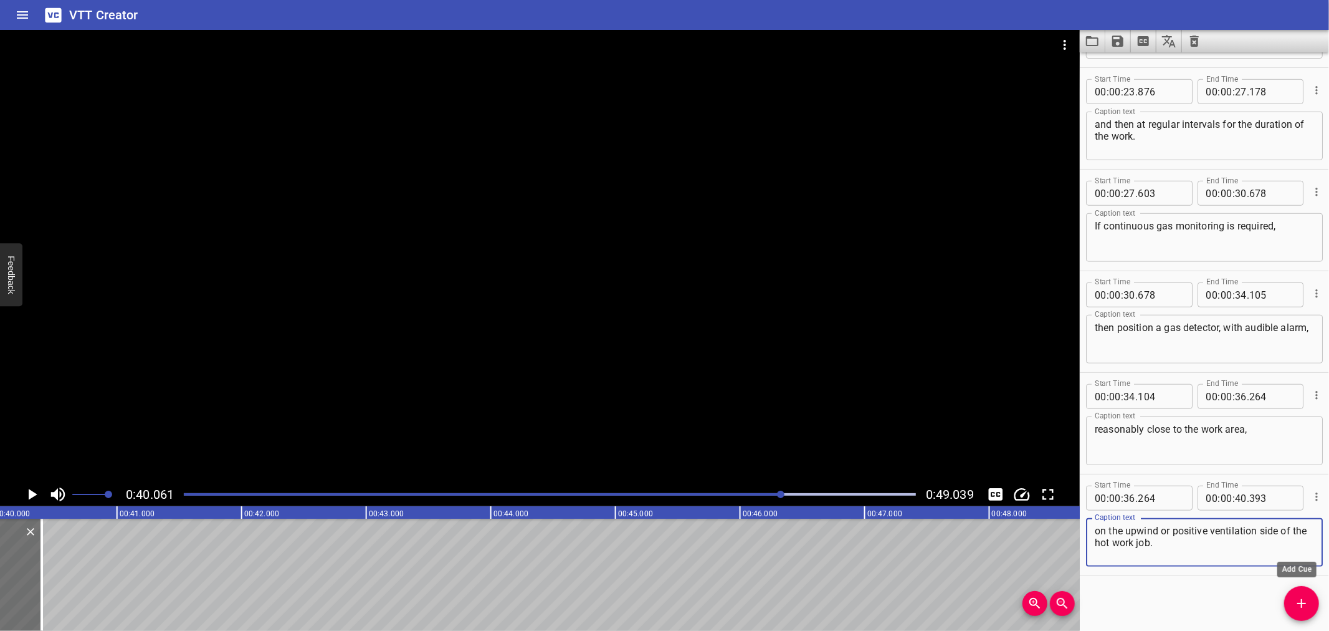
type textarea "on the upwind or positive ventilation side of the hot work job."
drag, startPoint x: 1296, startPoint y: 601, endPoint x: 1273, endPoint y: 605, distance: 23.5
click at [1295, 601] on icon "Add Cue" at bounding box center [1302, 603] width 15 height 15
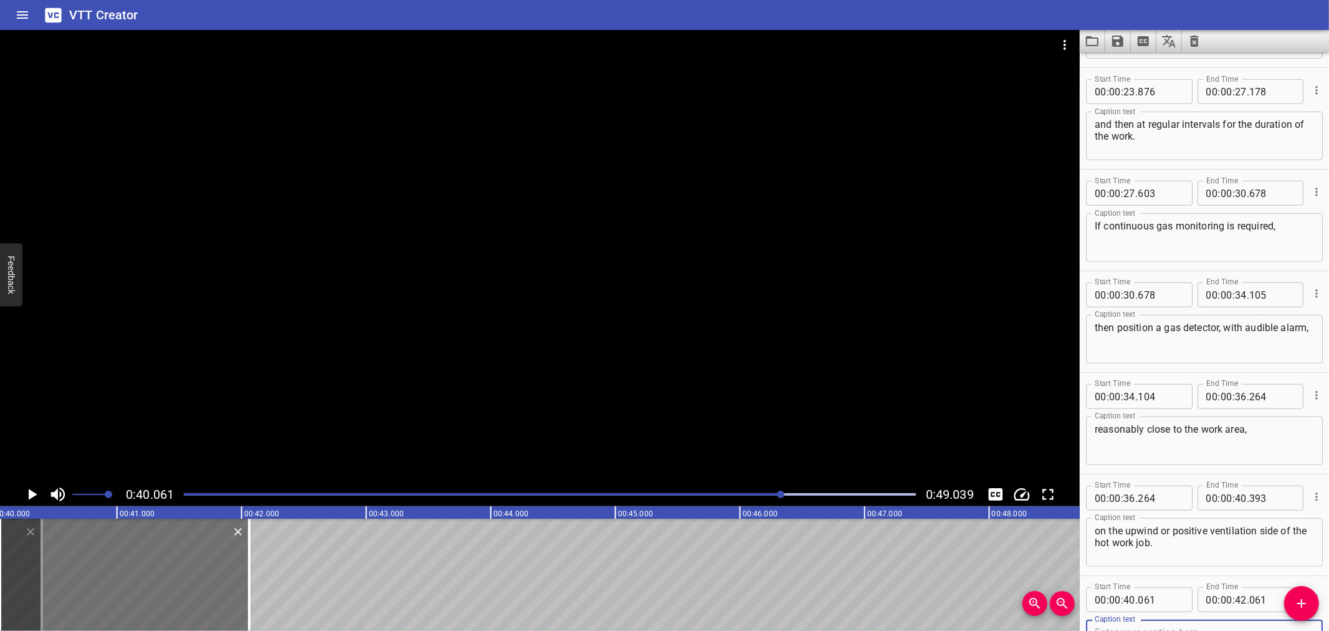
scroll to position [806, 0]
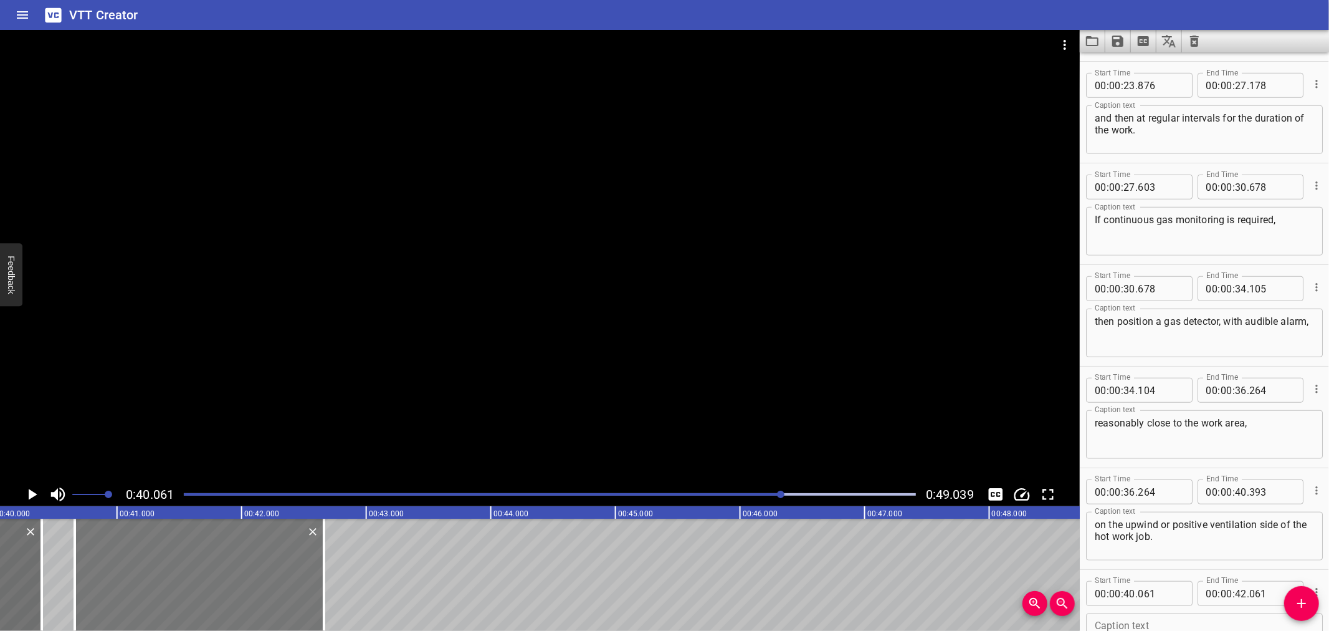
drag, startPoint x: 194, startPoint y: 574, endPoint x: 312, endPoint y: 589, distance: 118.1
click at [261, 580] on div at bounding box center [199, 575] width 249 height 112
type input "661"
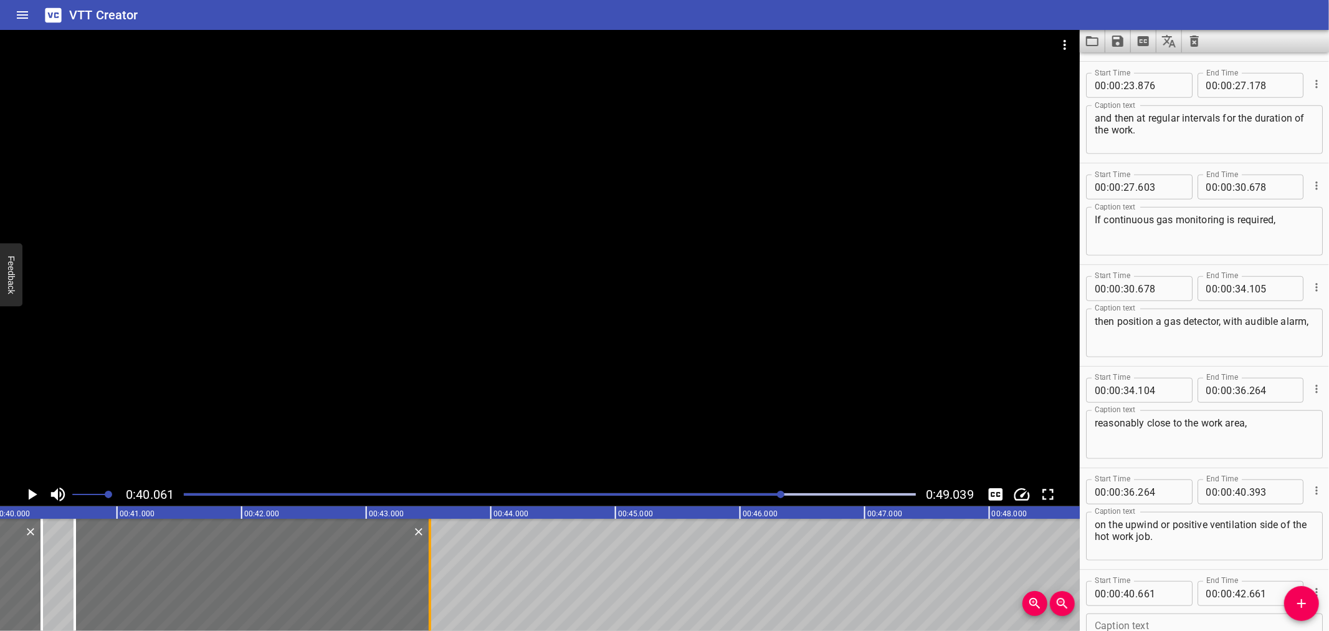
drag, startPoint x: 326, startPoint y: 588, endPoint x: 429, endPoint y: 578, distance: 103.3
click at [429, 578] on div at bounding box center [430, 575] width 2 height 112
type input "43"
type input "511"
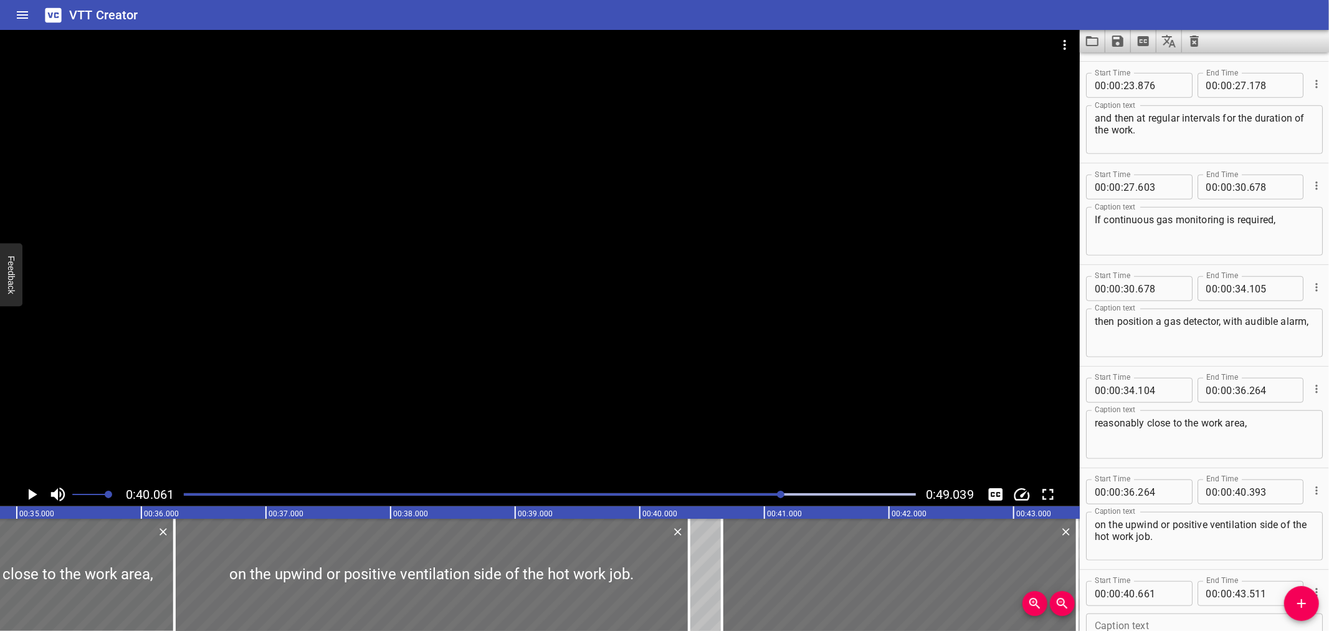
scroll to position [0, 4341]
click at [686, 594] on div at bounding box center [692, 575] width 12 height 112
type input "368"
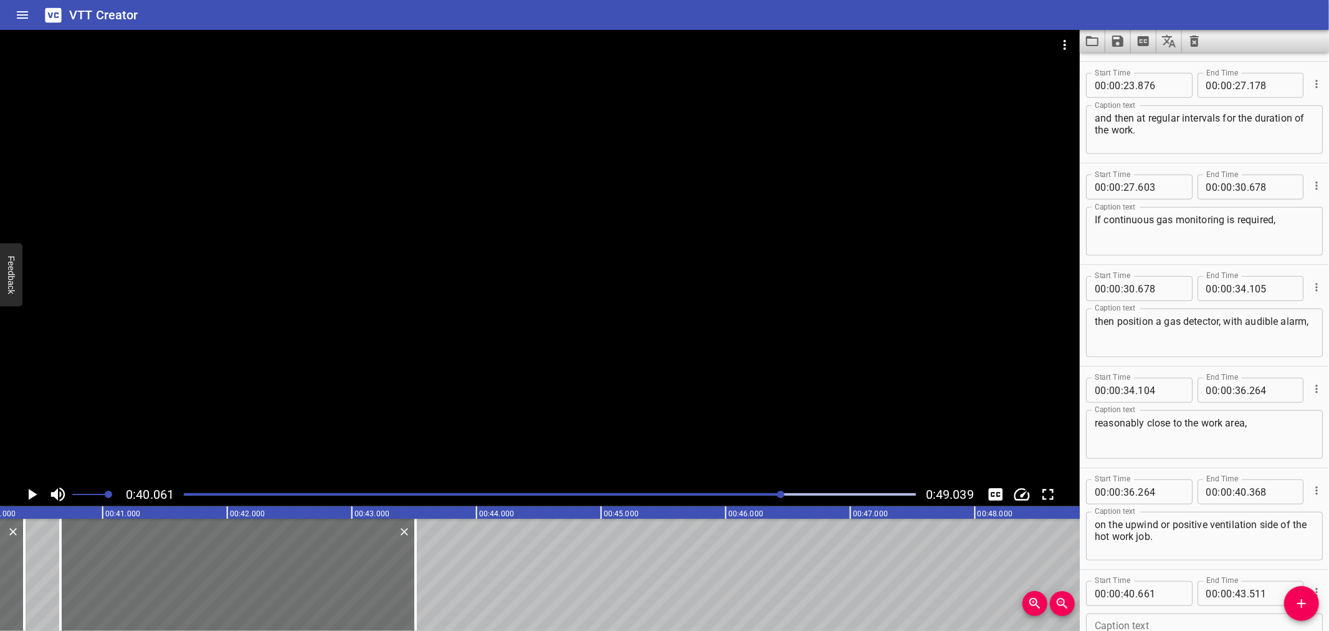
scroll to position [0, 5019]
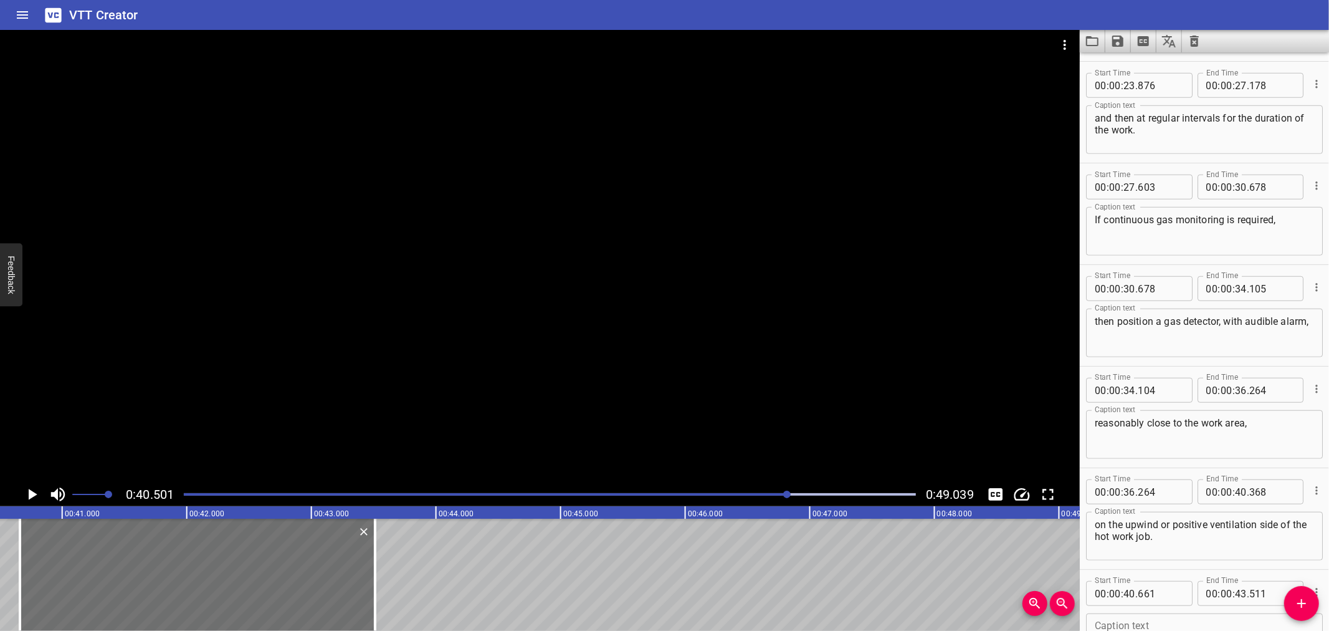
click at [32, 481] on div at bounding box center [540, 256] width 1080 height 452
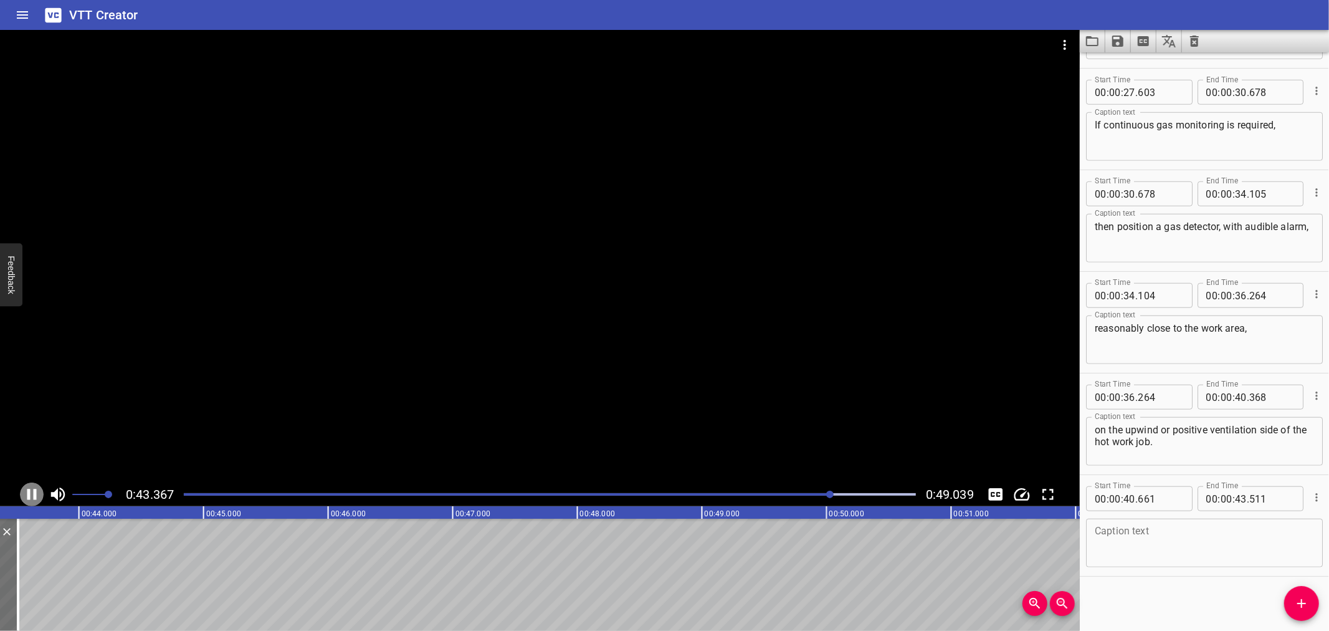
click at [27, 487] on icon "Play/Pause" at bounding box center [31, 494] width 19 height 19
click at [1238, 549] on textarea at bounding box center [1204, 543] width 219 height 36
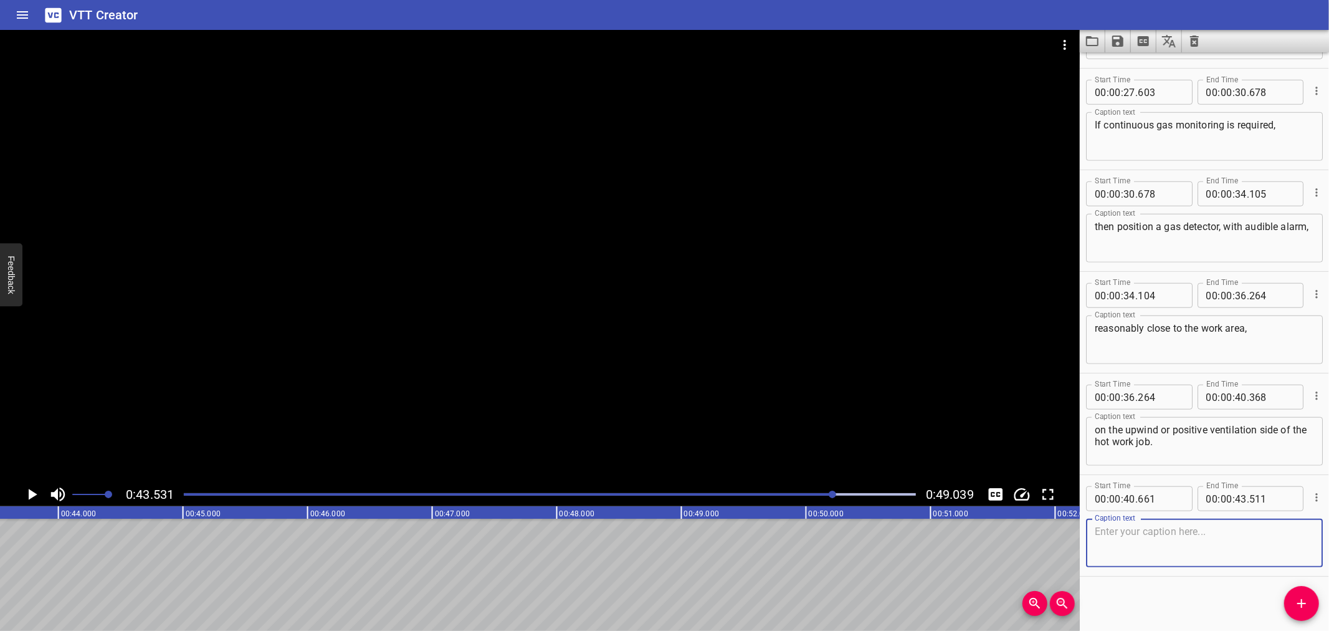
paste textarea "The Fire Watcher must pay attention to it."
click at [1285, 530] on textarea "The Fire Watcher must pay attention to it." at bounding box center [1204, 543] width 219 height 36
type textarea "The Fire Watcher must pay attention to it."
click at [657, 415] on div at bounding box center [540, 256] width 1080 height 452
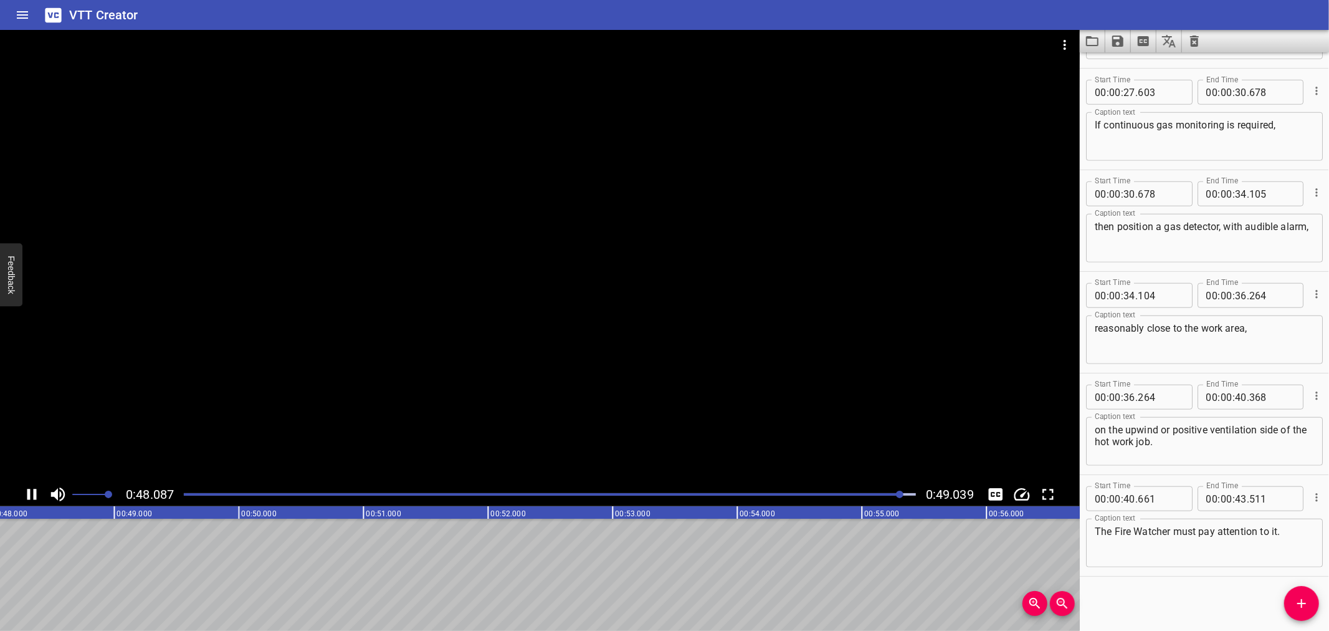
click at [191, 425] on div at bounding box center [540, 256] width 1080 height 452
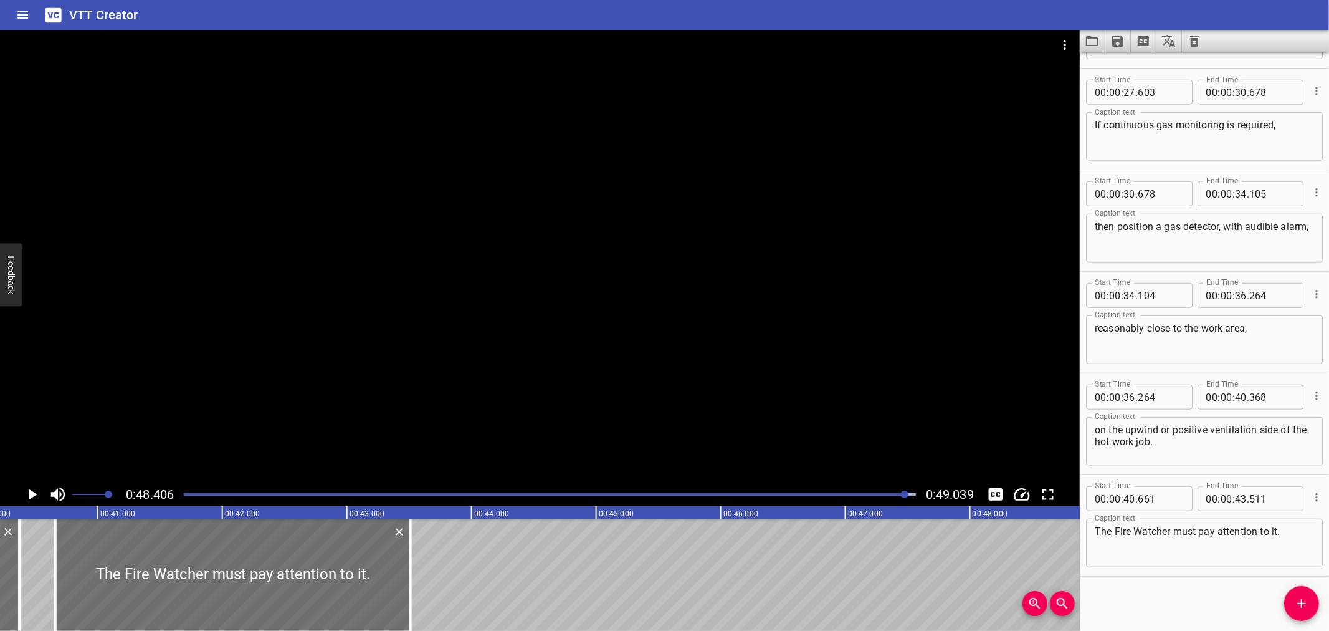
scroll to position [0, 5106]
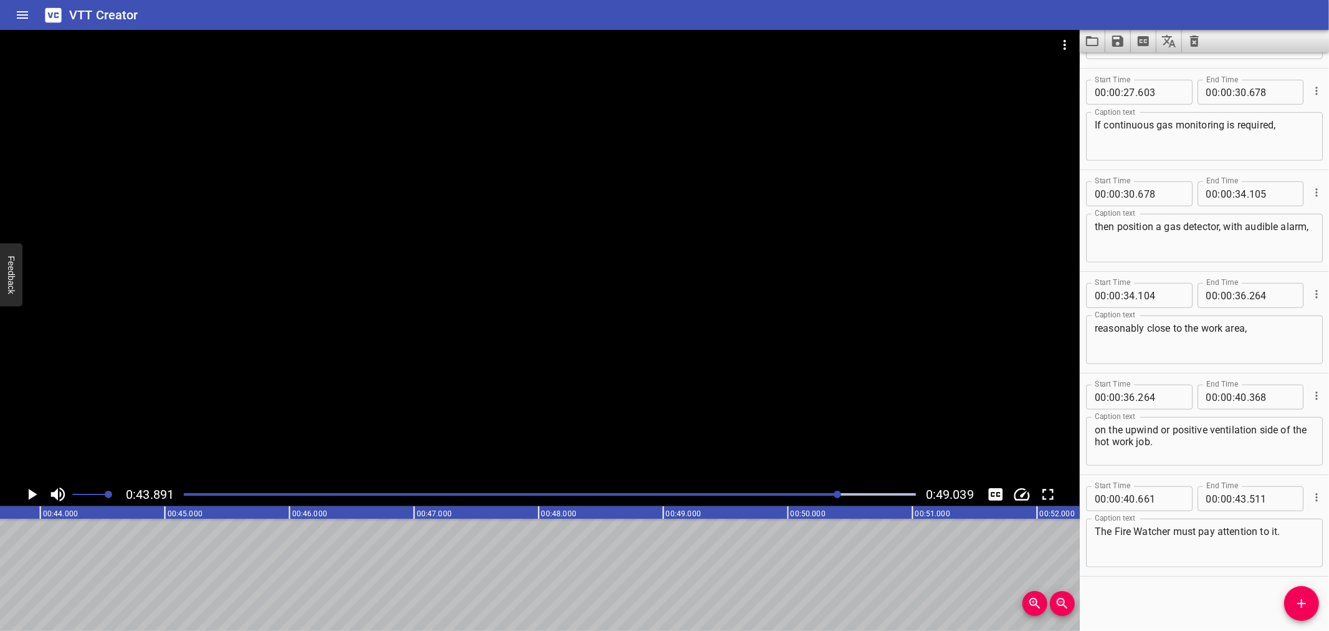
scroll to position [0, 5470]
click at [1293, 597] on span "Add Cue" at bounding box center [1302, 603] width 35 height 15
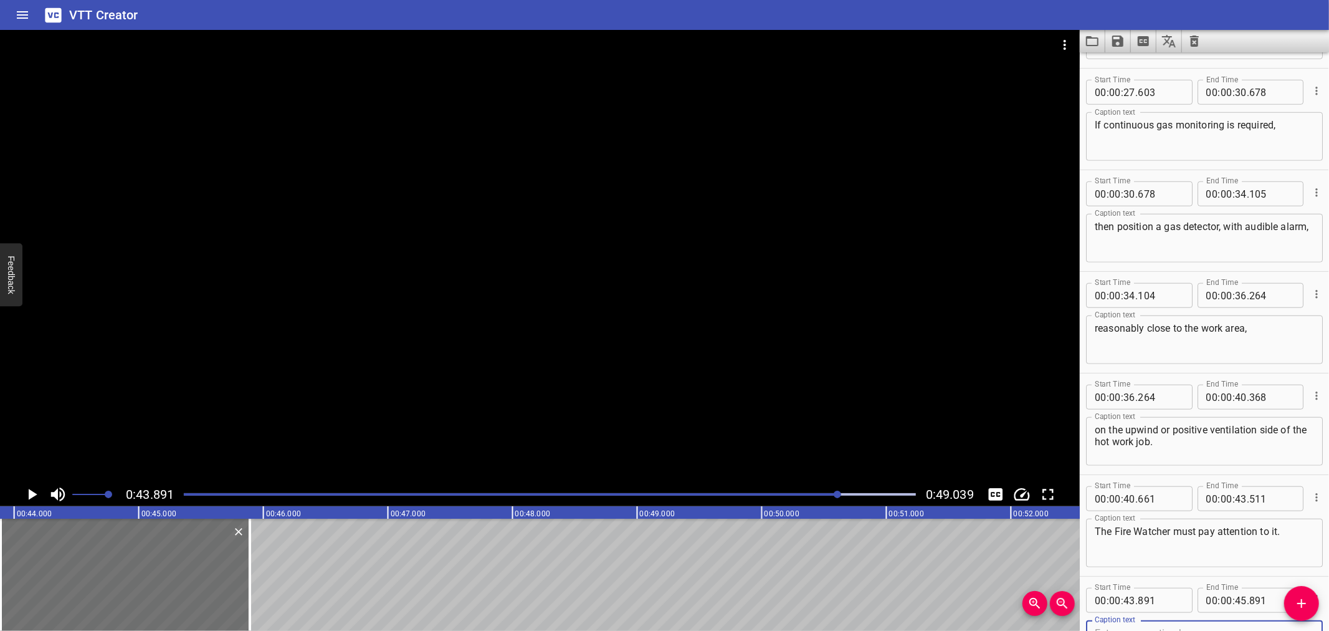
scroll to position [907, 0]
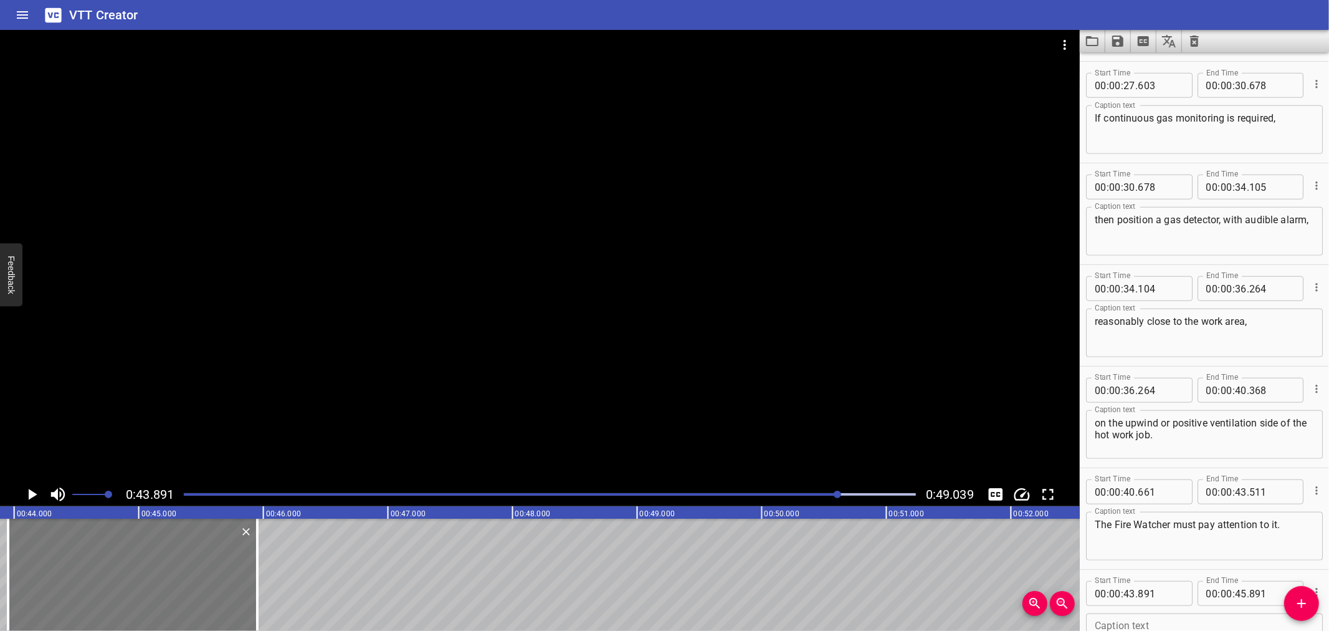
click at [64, 558] on div at bounding box center [132, 575] width 249 height 112
type input "951"
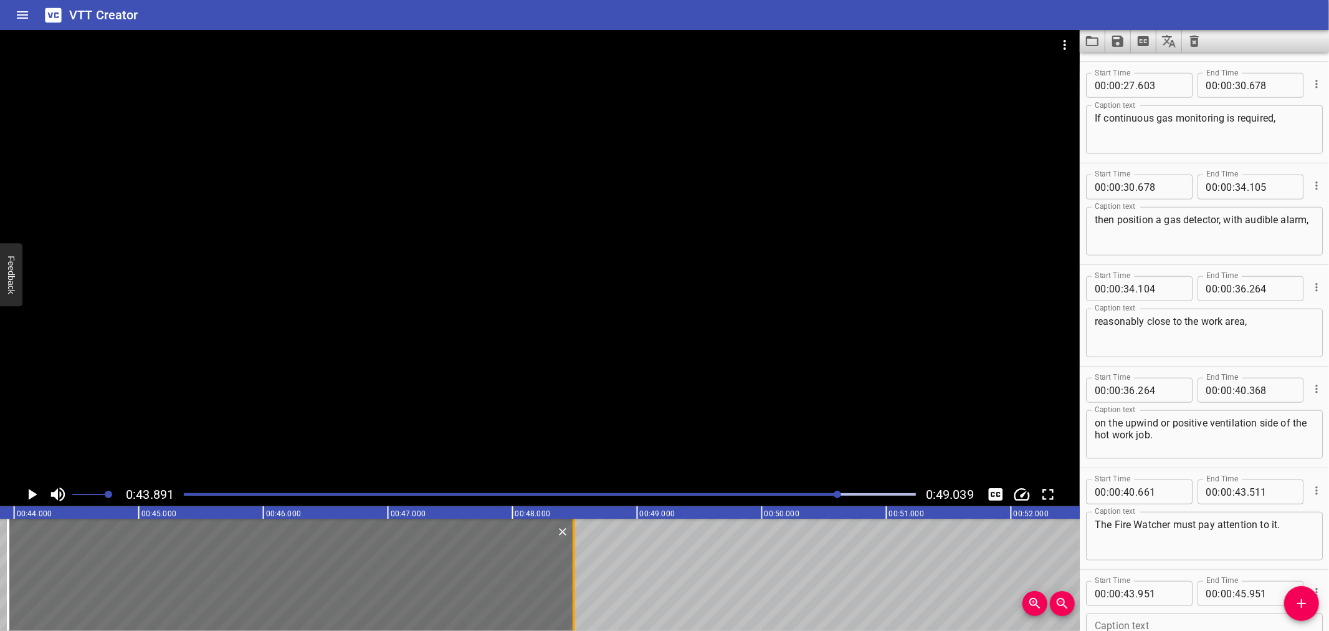
drag, startPoint x: 253, startPoint y: 589, endPoint x: 570, endPoint y: 591, distance: 316.6
click at [570, 591] on div at bounding box center [574, 575] width 12 height 112
type input "48"
type input "491"
click at [1128, 620] on textarea at bounding box center [1204, 638] width 219 height 36
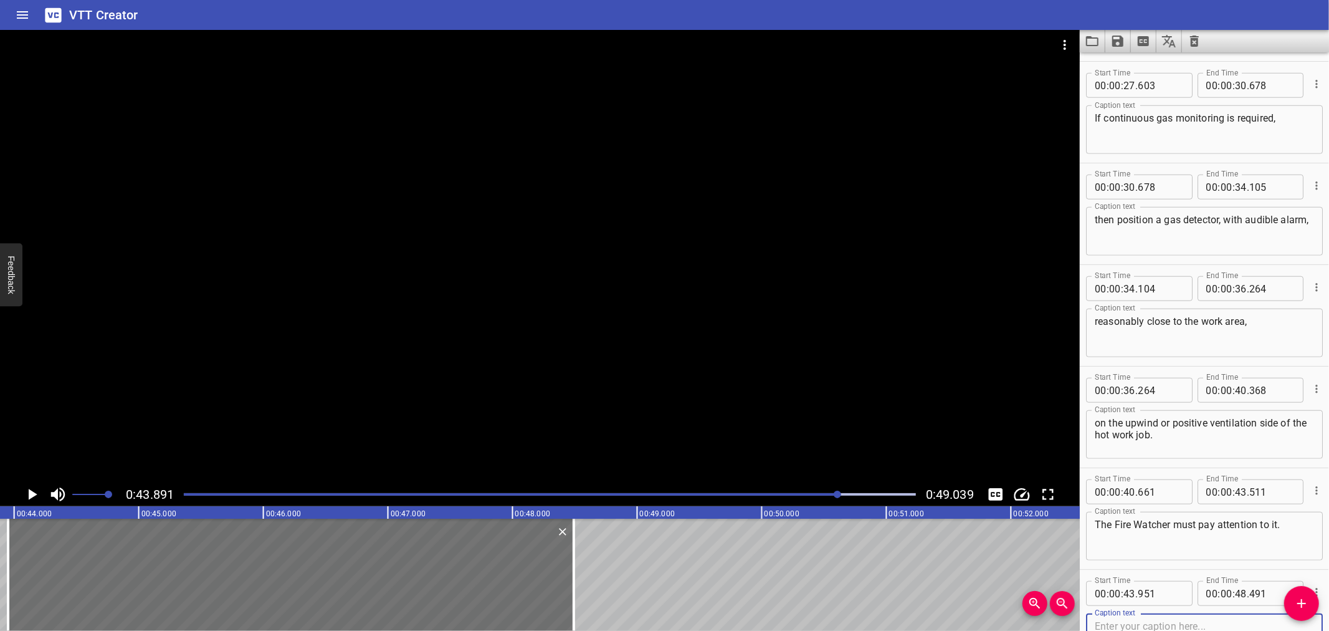
paste textarea "Make sure you know how the detector works and what to do if it gives an alarm."
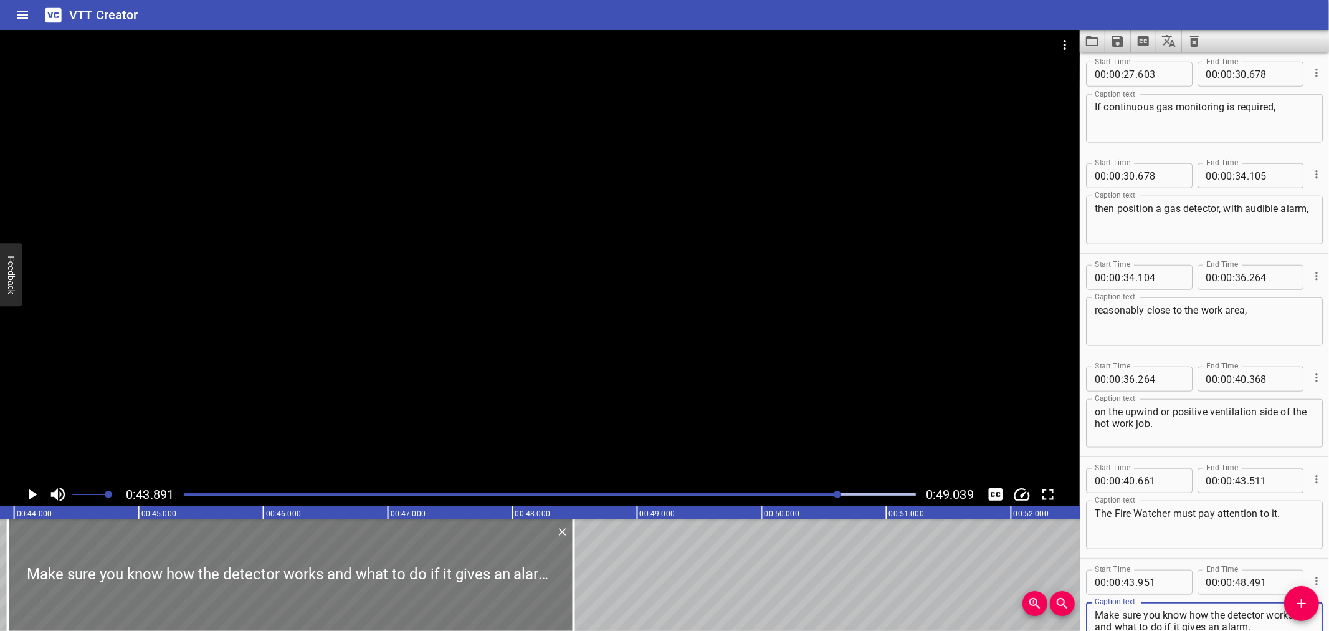
click at [237, 546] on div at bounding box center [291, 575] width 566 height 112
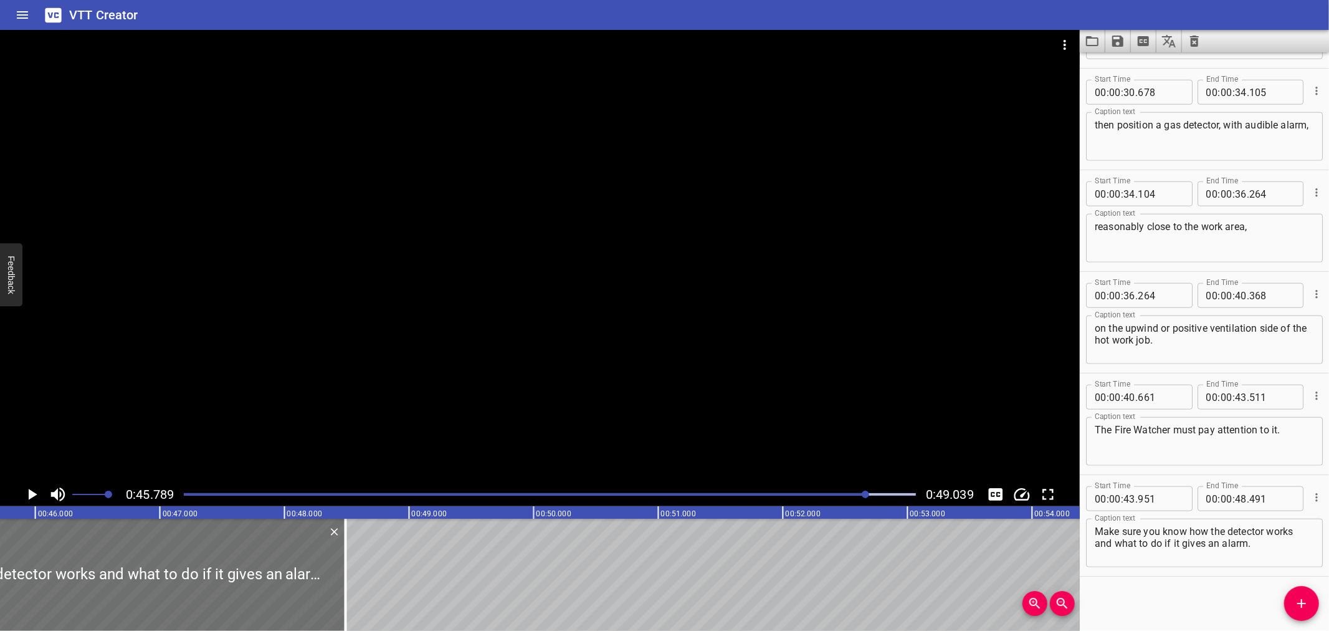
scroll to position [0, 5707]
click at [1296, 534] on textarea "Make sure you know how the detector works and what to do if it gives an alarm." at bounding box center [1204, 543] width 219 height 36
type textarea "Make sure you know how the detector works and what to do if it gives an alarm."
click at [244, 414] on div at bounding box center [540, 256] width 1080 height 452
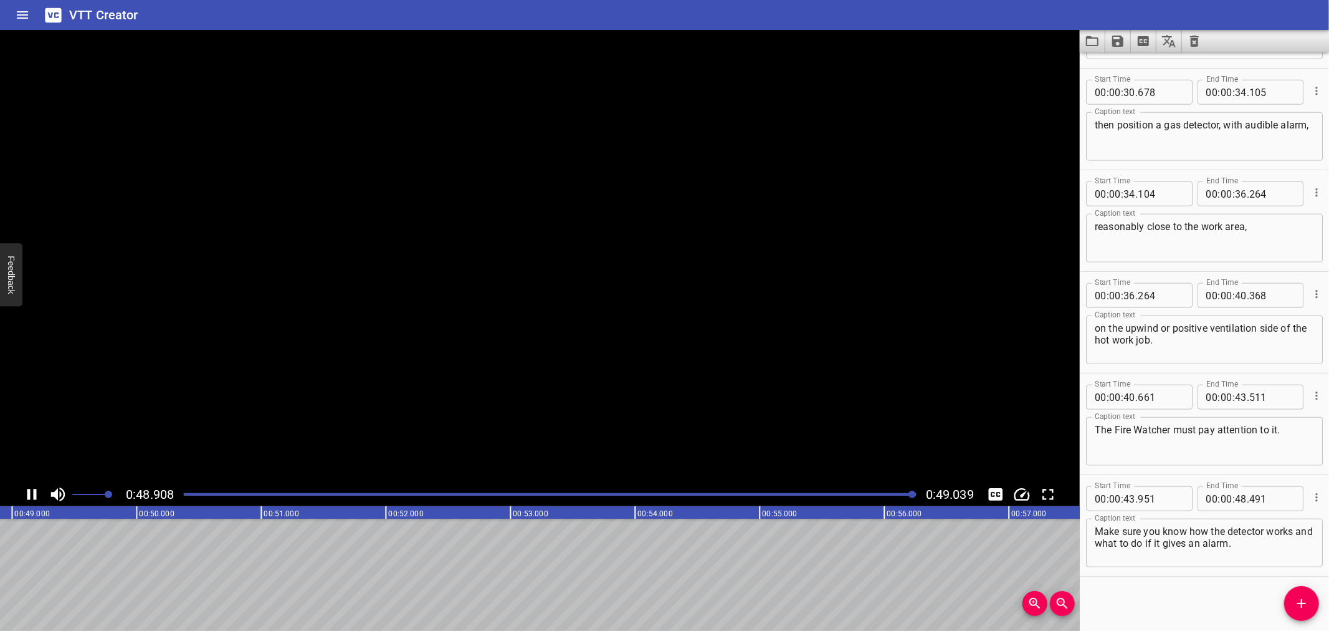
scroll to position [0, 6112]
click at [31, 490] on icon "Play/Pause" at bounding box center [31, 494] width 19 height 19
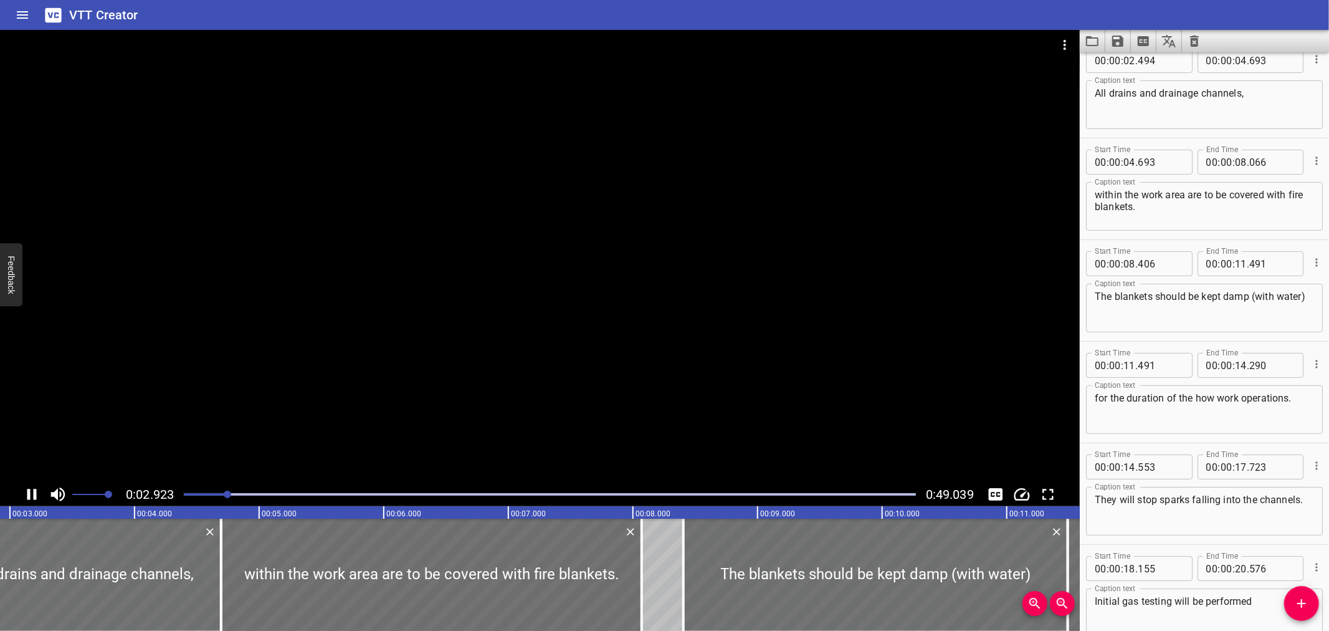
scroll to position [102, 0]
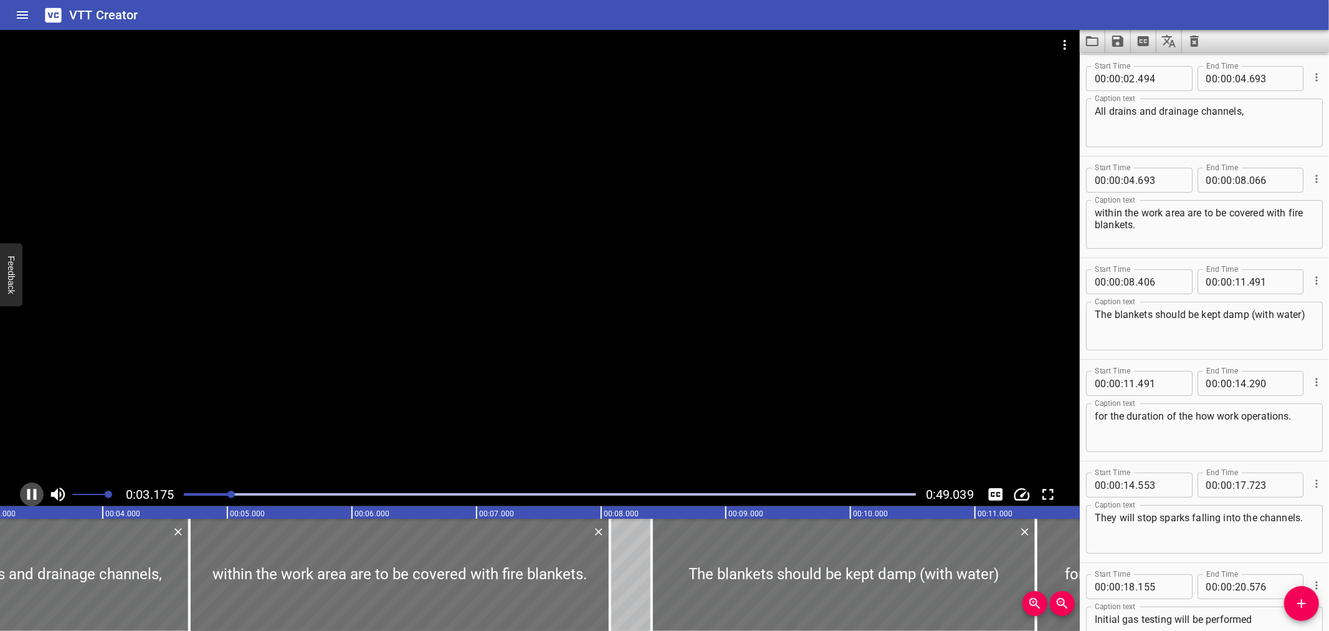
click at [39, 487] on icon "Play/Pause" at bounding box center [31, 494] width 19 height 19
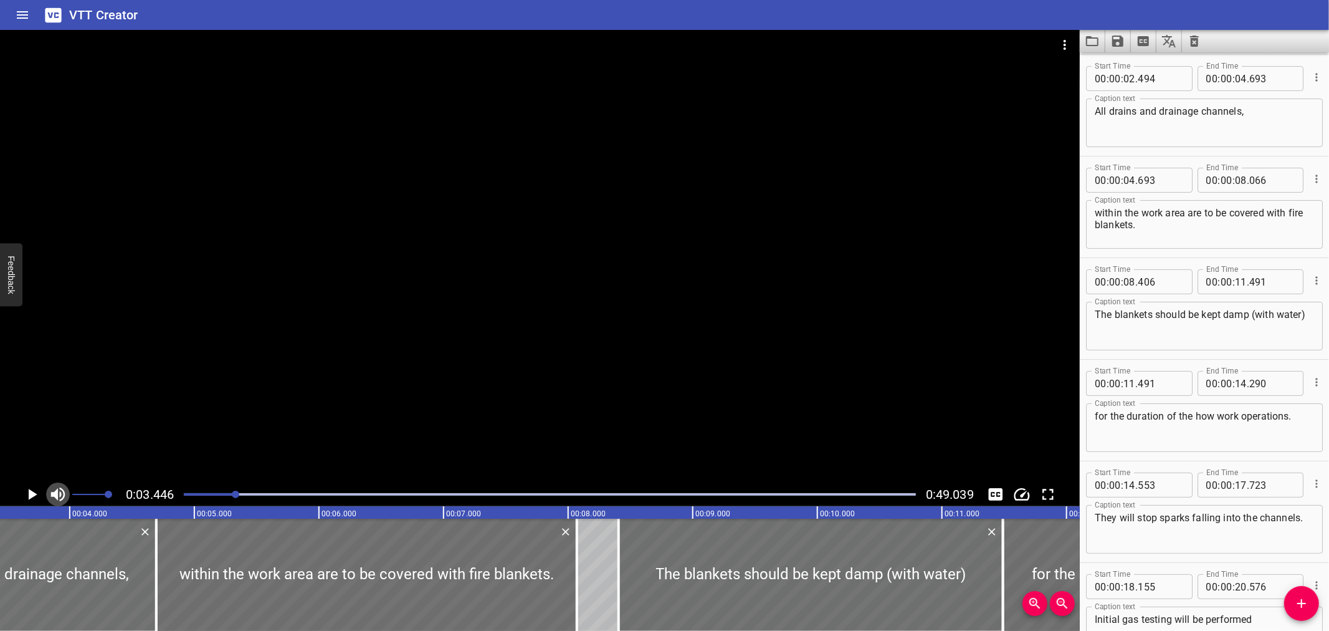
click at [65, 491] on icon "Toggle mute" at bounding box center [58, 494] width 19 height 19
drag, startPoint x: 1008, startPoint y: 489, endPoint x: 1015, endPoint y: 493, distance: 7.8
click at [1012, 491] on div "0:03.446 0:49.039" at bounding box center [540, 494] width 1080 height 24
click at [1020, 493] on icon "Change Playback Speed" at bounding box center [1022, 494] width 19 height 19
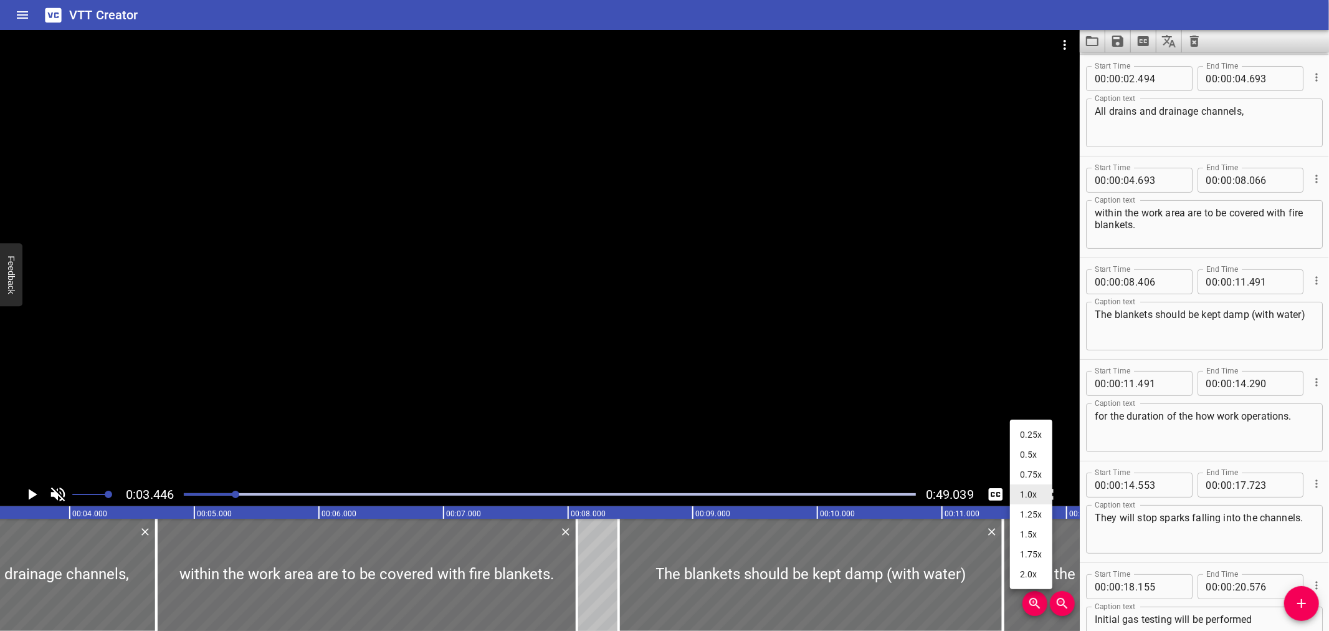
click at [1036, 429] on li "0.25x" at bounding box center [1031, 434] width 42 height 20
click at [192, 490] on div at bounding box center [549, 494] width 747 height 17
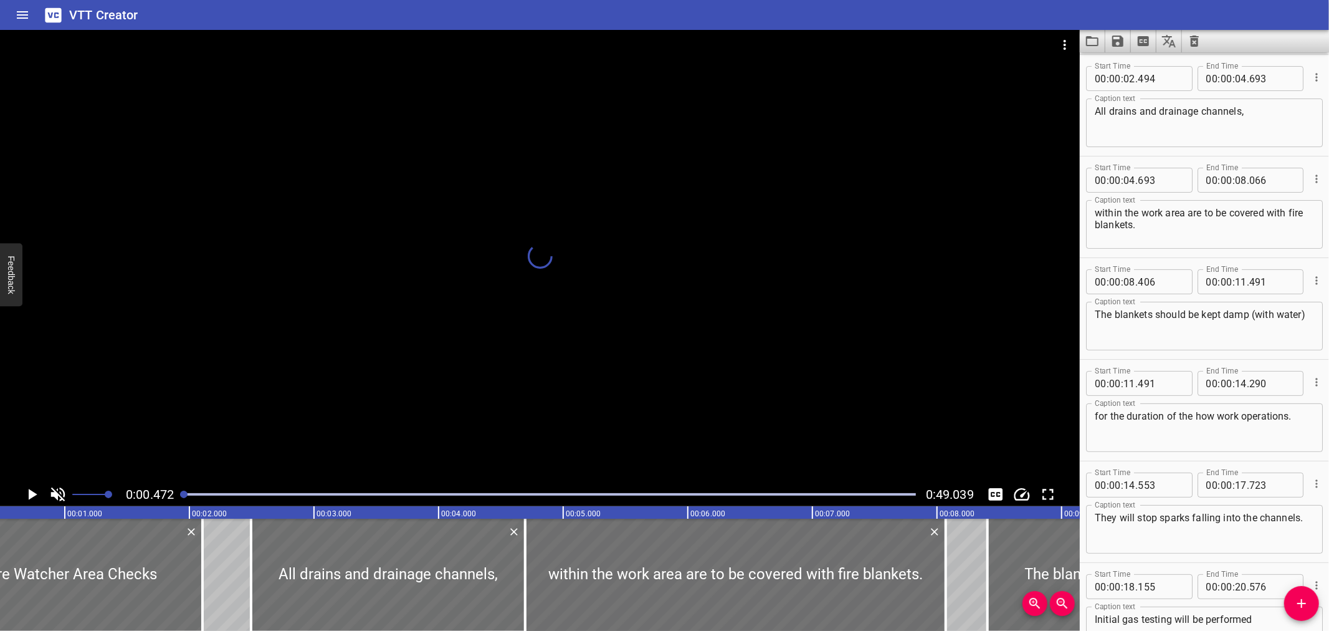
scroll to position [0, 1]
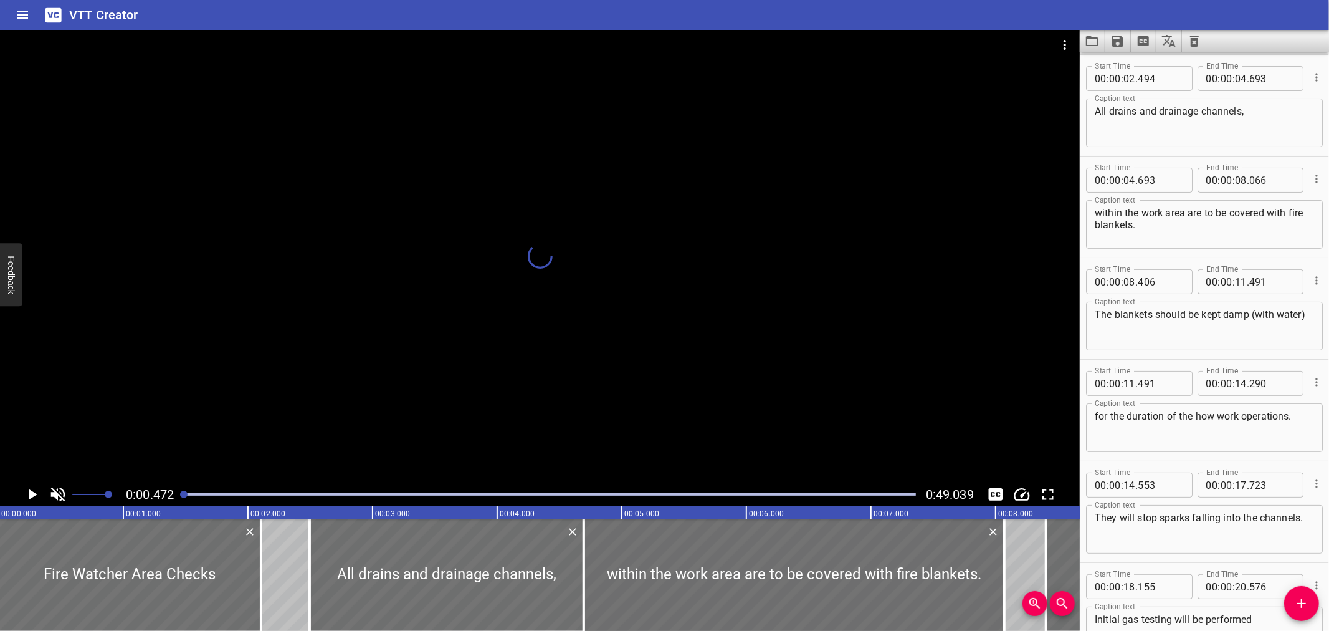
drag, startPoint x: 192, startPoint y: 490, endPoint x: 183, endPoint y: 491, distance: 8.8
click at [183, 491] on div at bounding box center [183, 494] width 7 height 7
click at [373, 364] on div at bounding box center [540, 256] width 1080 height 452
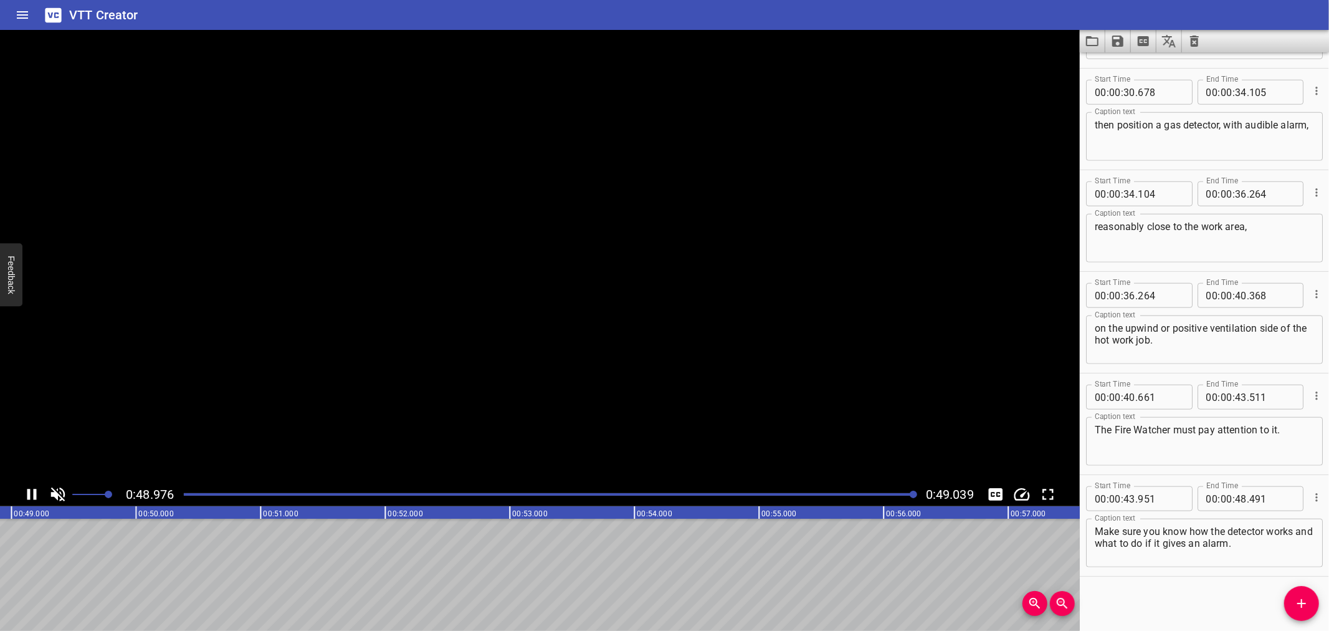
scroll to position [0, 6112]
drag, startPoint x: 802, startPoint y: 452, endPoint x: 533, endPoint y: 24, distance: 505.8
click at [533, 24] on div "VTT Creator" at bounding box center [664, 15] width 1329 height 30
click at [190, 489] on div at bounding box center [549, 494] width 747 height 17
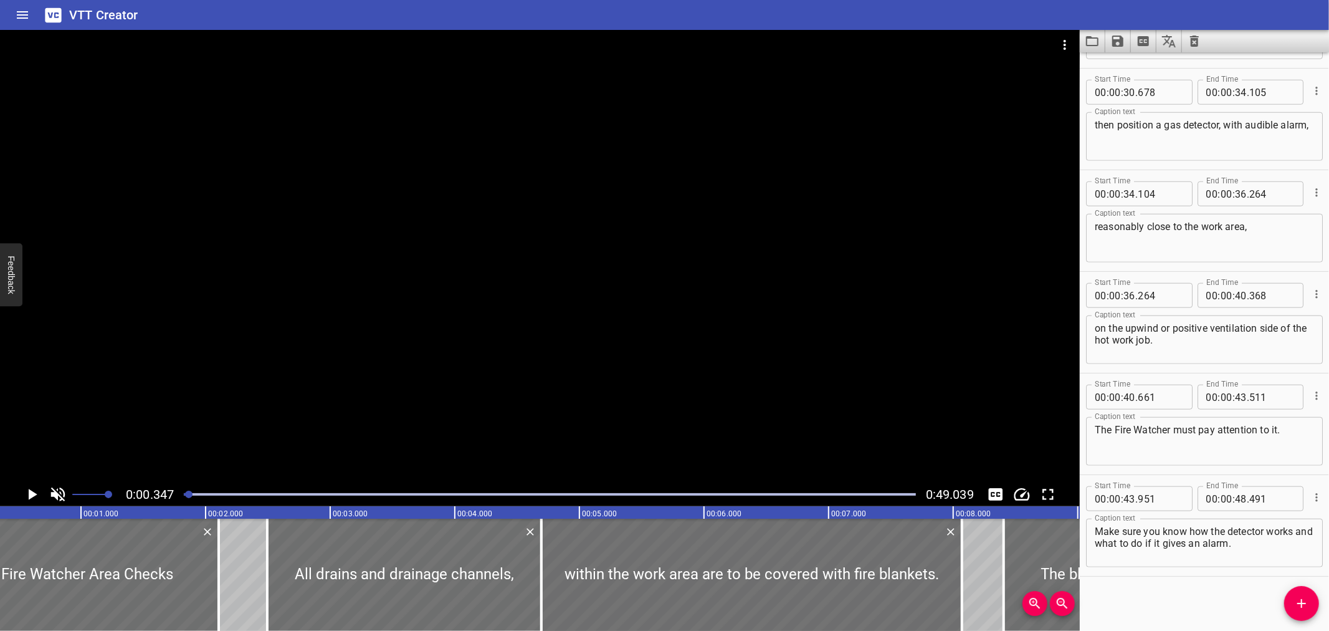
scroll to position [0, 42]
click at [1094, 47] on icon "Load captions from file" at bounding box center [1092, 41] width 15 height 15
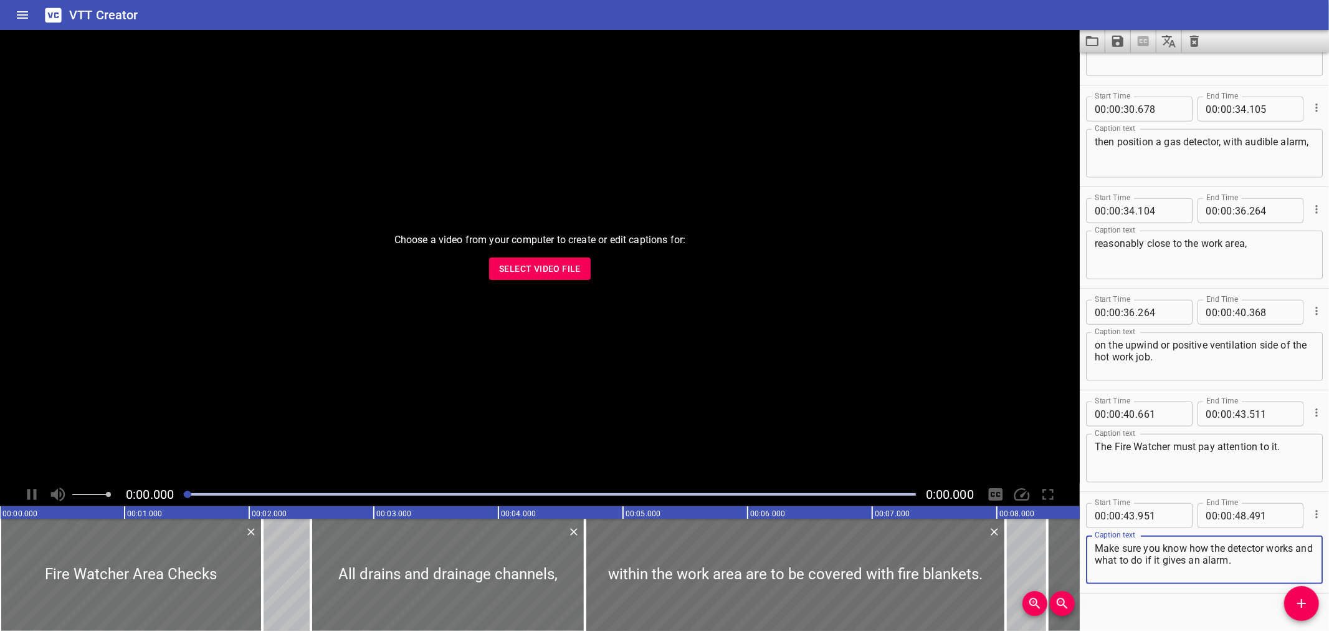
scroll to position [1002, 0]
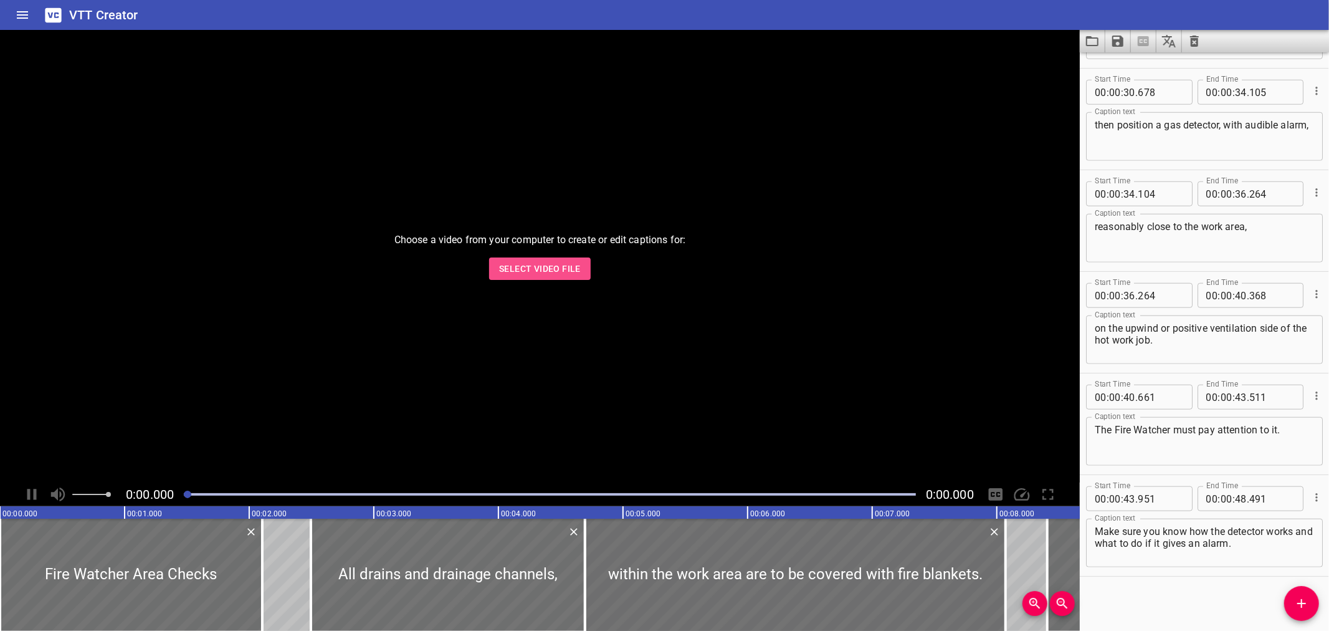
click at [497, 257] on button "Select Video File" at bounding box center [540, 268] width 102 height 23
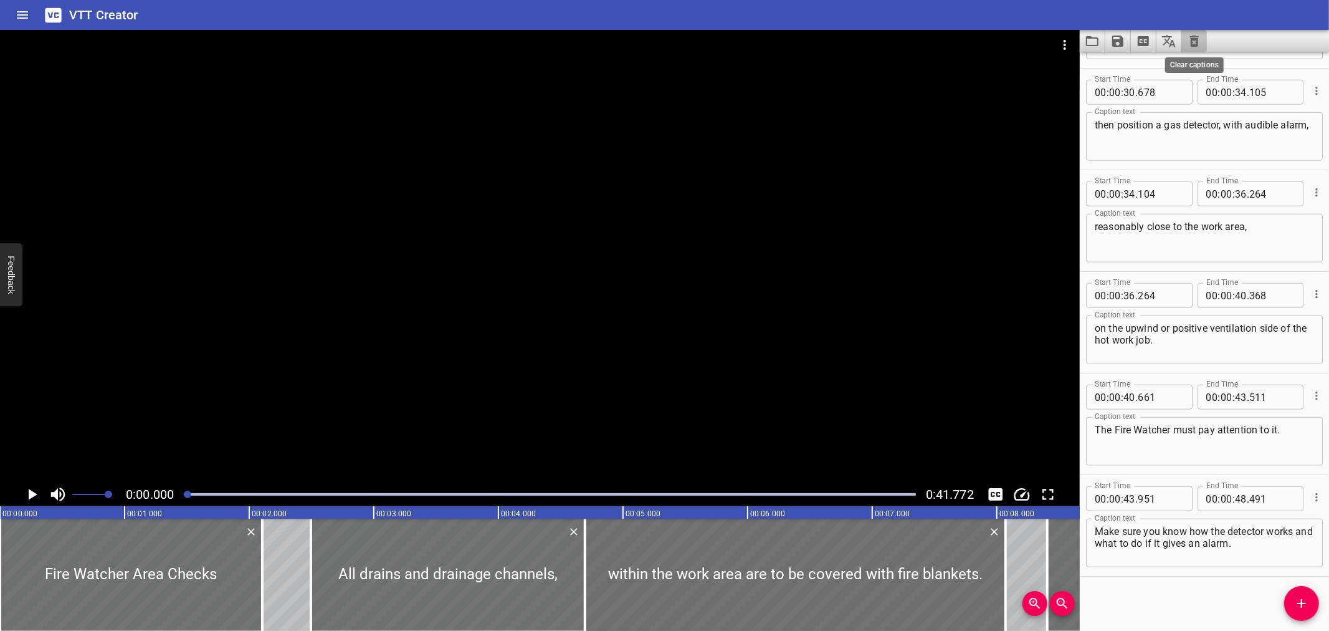
click at [1195, 47] on icon "Clear captions" at bounding box center [1194, 41] width 15 height 15
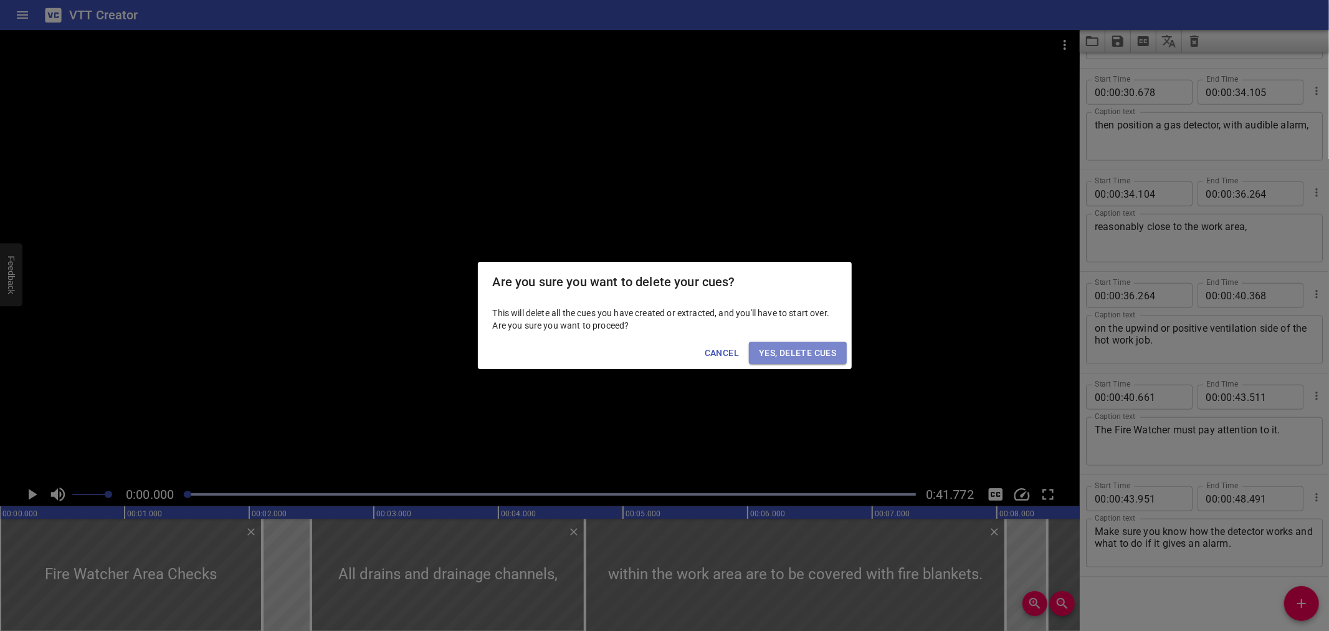
drag, startPoint x: 824, startPoint y: 357, endPoint x: 605, endPoint y: 264, distance: 238.0
click at [807, 348] on span "Yes, Delete Cues" at bounding box center [797, 353] width 77 height 16
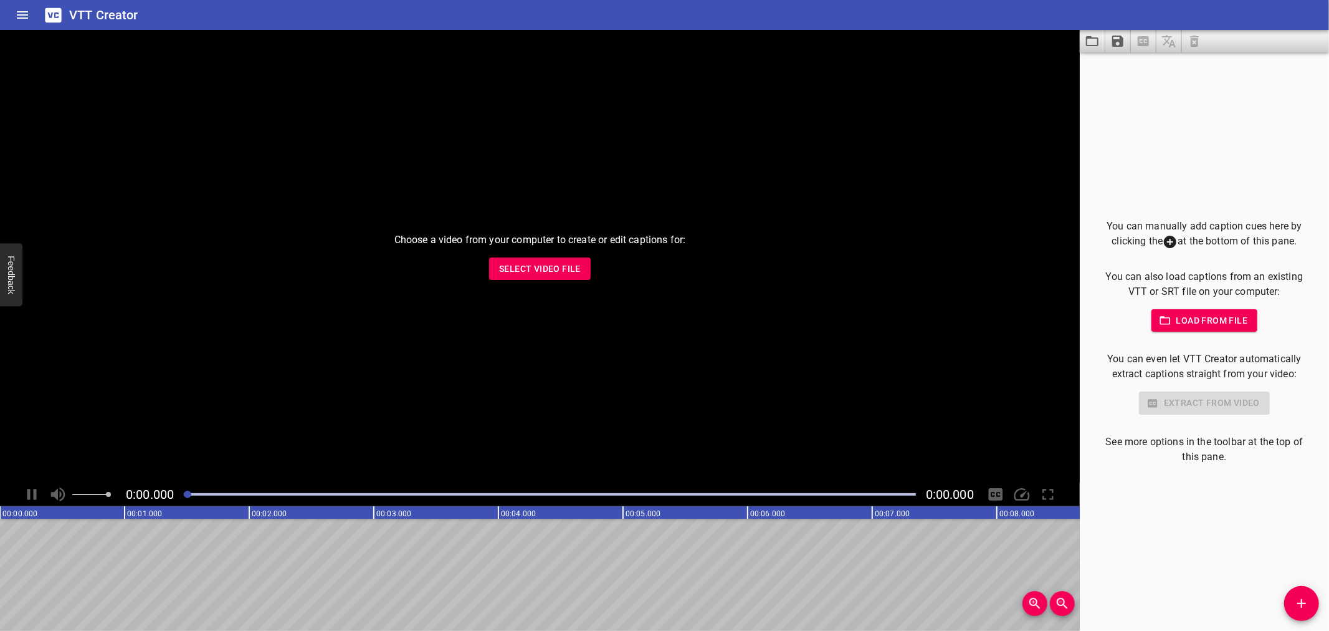
click at [525, 266] on span "Select Video File" at bounding box center [540, 269] width 82 height 16
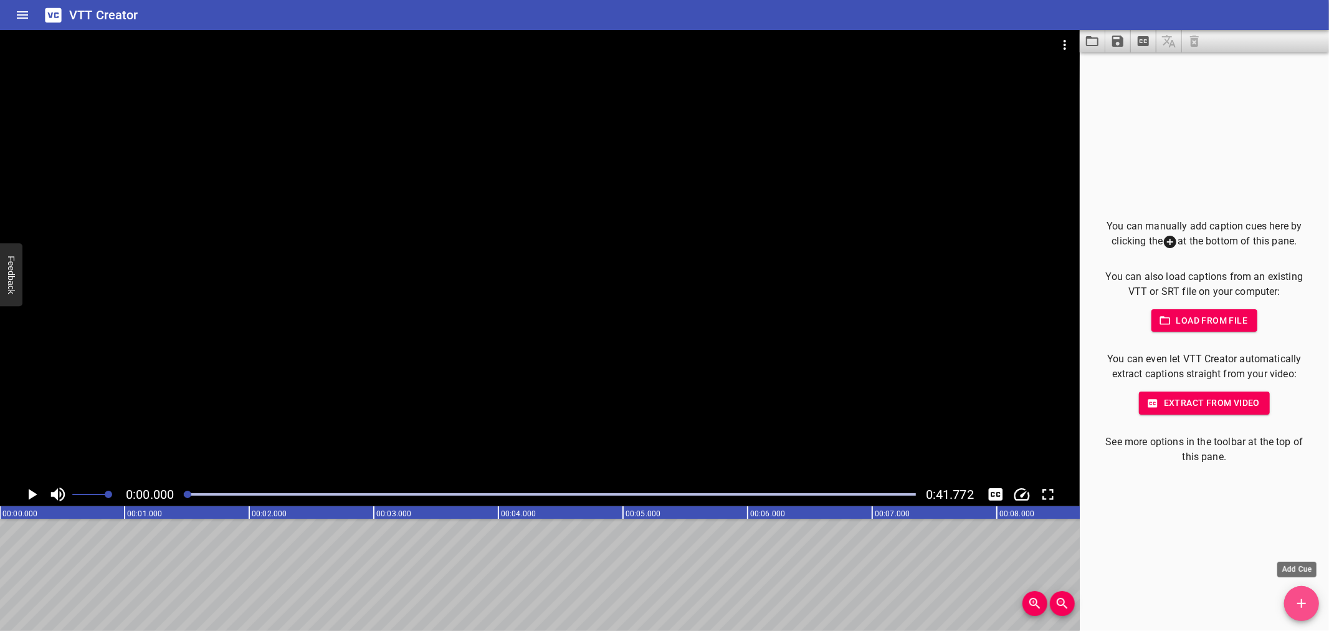
click at [1295, 596] on icon "Add Cue" at bounding box center [1302, 603] width 15 height 15
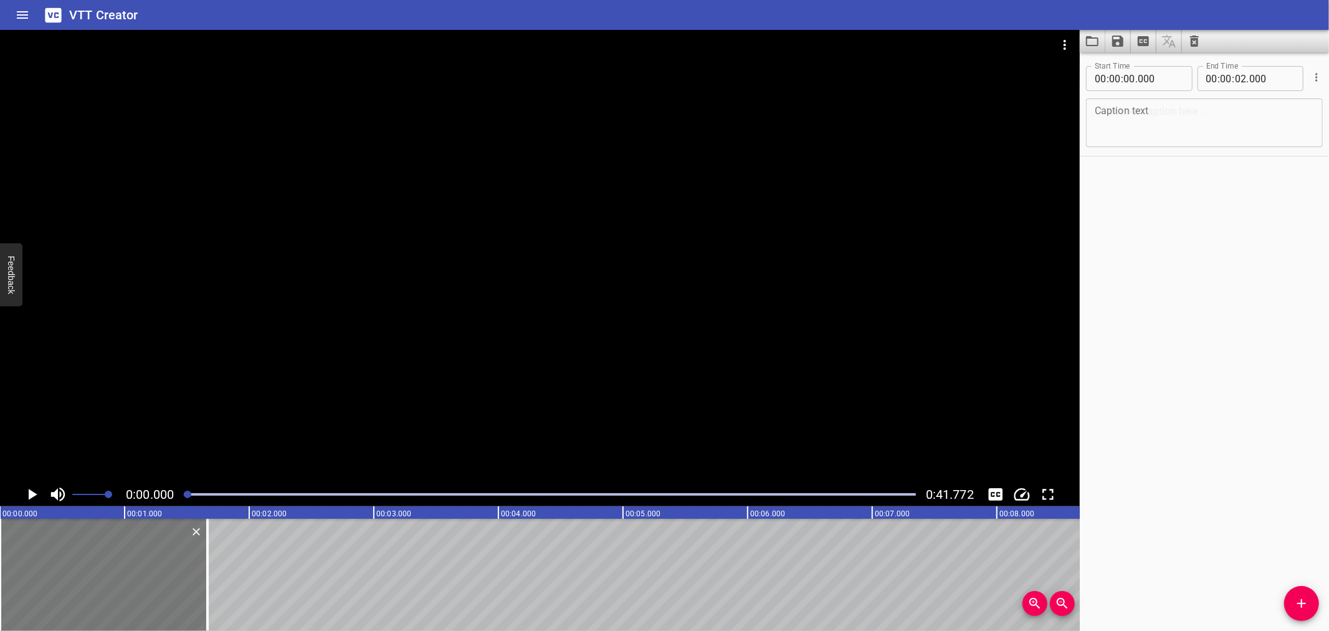
drag, startPoint x: 254, startPoint y: 568, endPoint x: 150, endPoint y: 540, distance: 108.0
click at [211, 582] on div at bounding box center [207, 575] width 12 height 112
type input "01"
type input "655"
click at [27, 490] on icon "Play/Pause" at bounding box center [31, 494] width 19 height 19
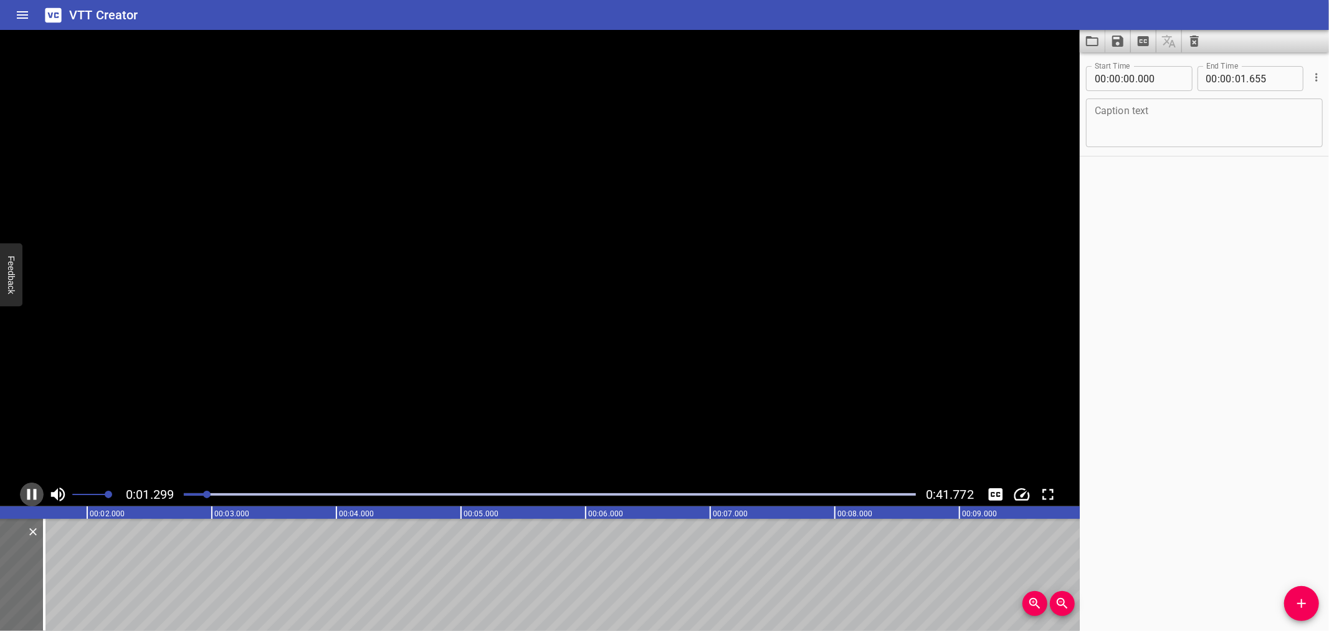
click at [27, 490] on icon "Play/Pause" at bounding box center [31, 494] width 19 height 19
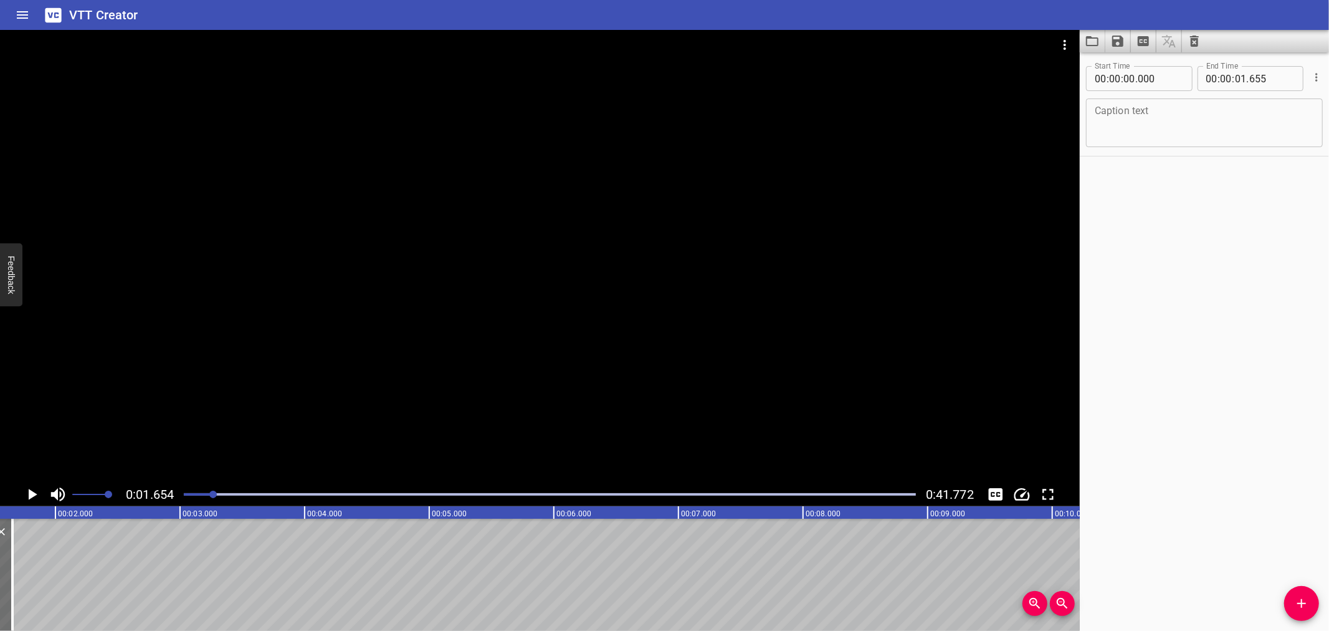
scroll to position [0, 206]
click at [1124, 116] on textarea at bounding box center [1204, 123] width 219 height 36
paste textarea "The most circumstance"
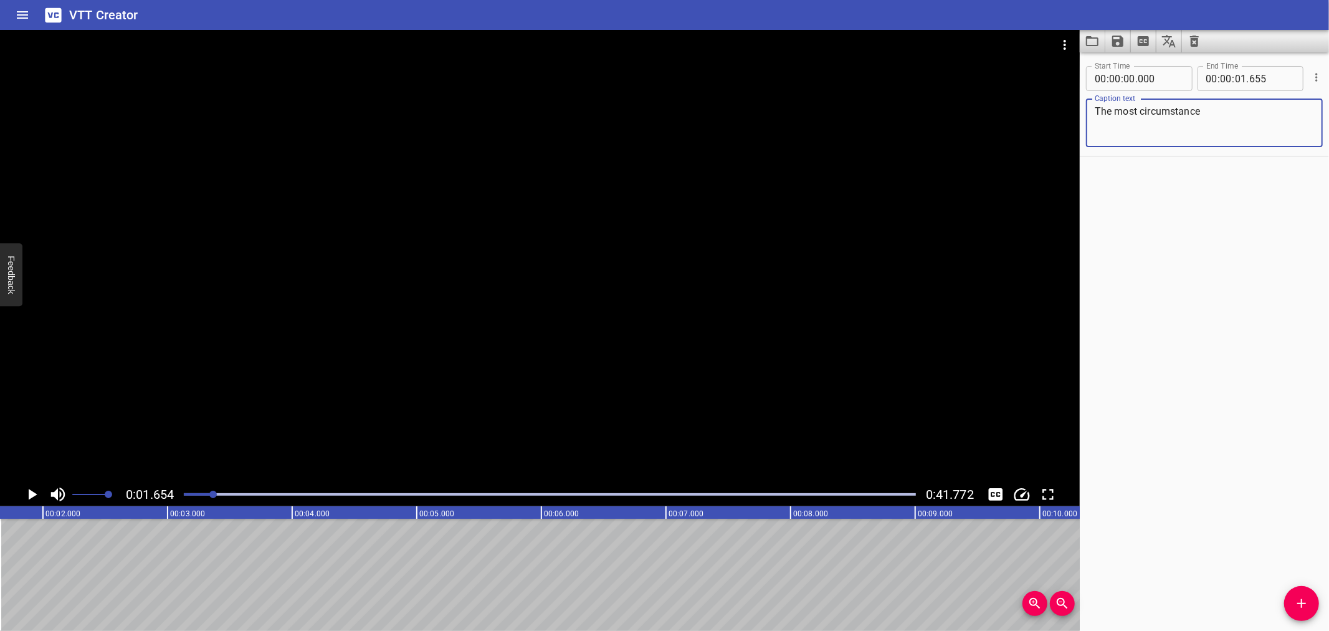
type textarea "The most circumstance"
drag, startPoint x: 1315, startPoint y: 595, endPoint x: 1228, endPoint y: 595, distance: 87.3
click at [1314, 595] on button "Add Cue" at bounding box center [1302, 603] width 35 height 35
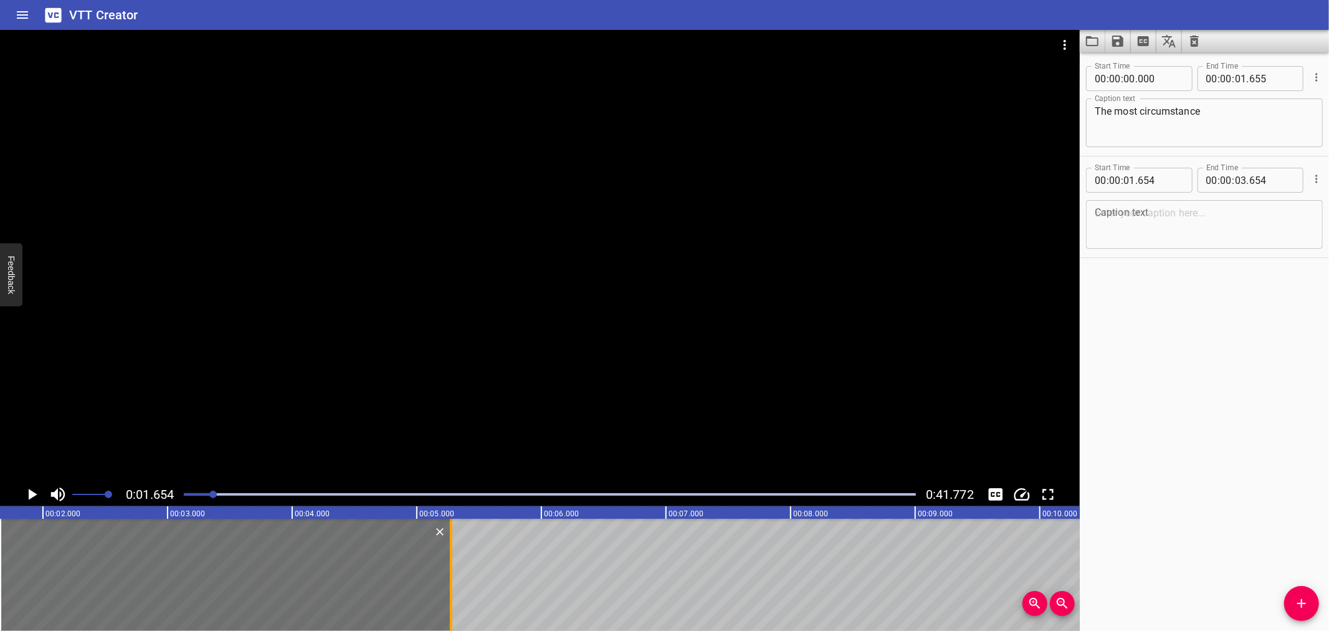
drag, startPoint x: 249, startPoint y: 590, endPoint x: 451, endPoint y: 591, distance: 201.9
click at [451, 591] on div at bounding box center [451, 575] width 2 height 112
type input "05"
type input "274"
click at [1176, 171] on input "number" at bounding box center [1160, 180] width 45 height 25
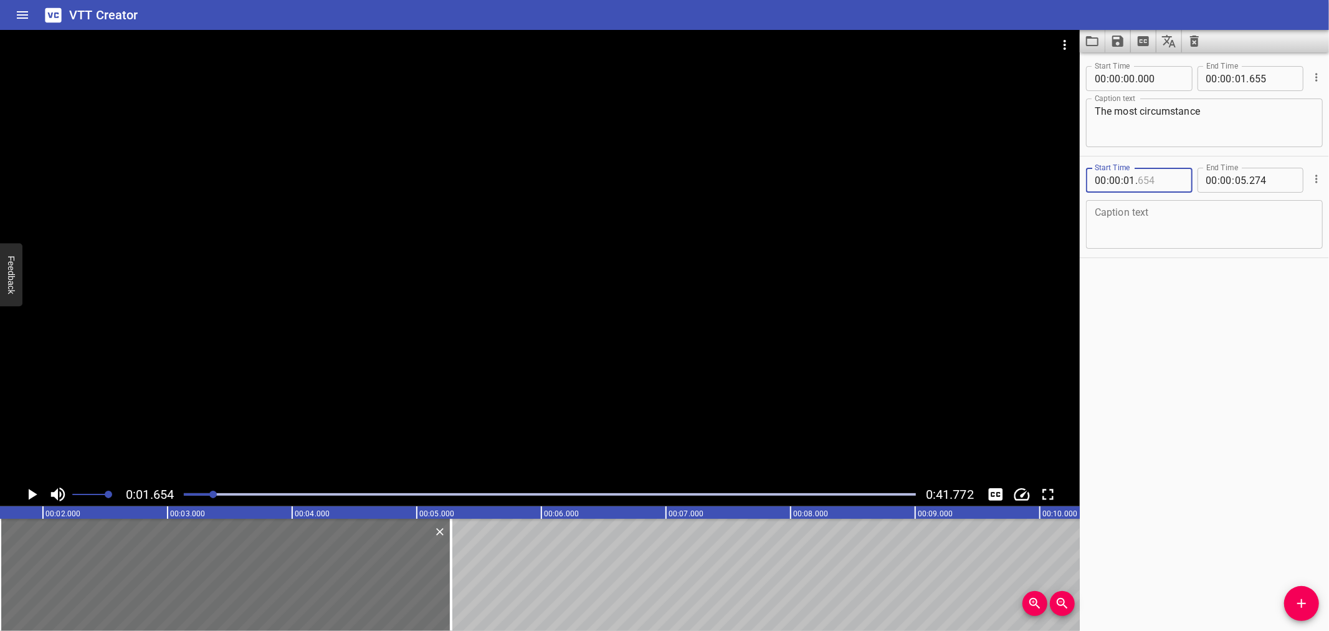
type input "3"
type input "654"
type input "65"
type input "5"
type input "01"
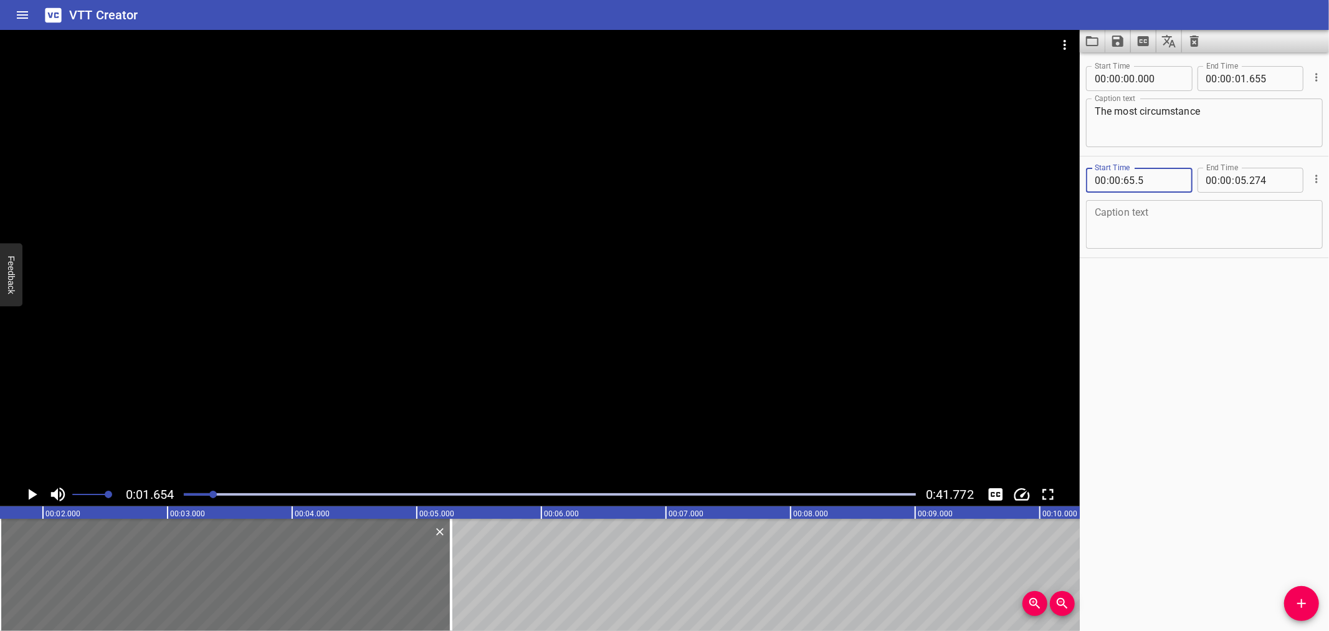
type input "05"
type input "005"
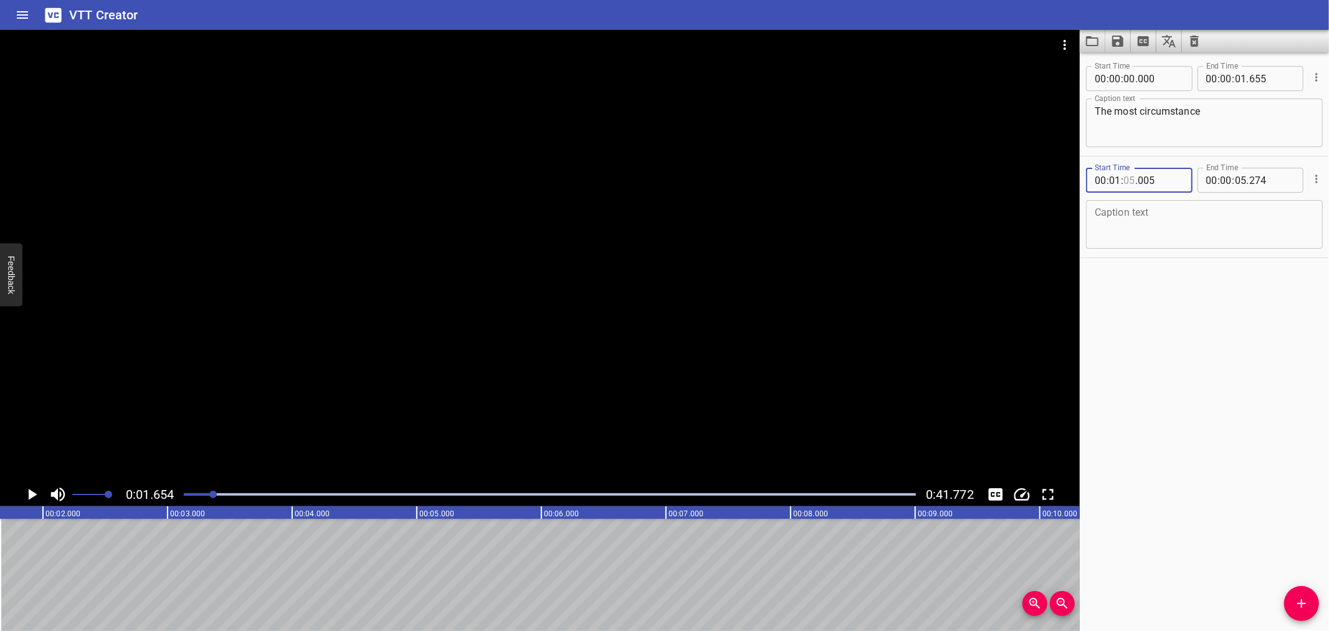
click at [1132, 177] on input "number" at bounding box center [1130, 180] width 12 height 25
type input "01"
type input "655"
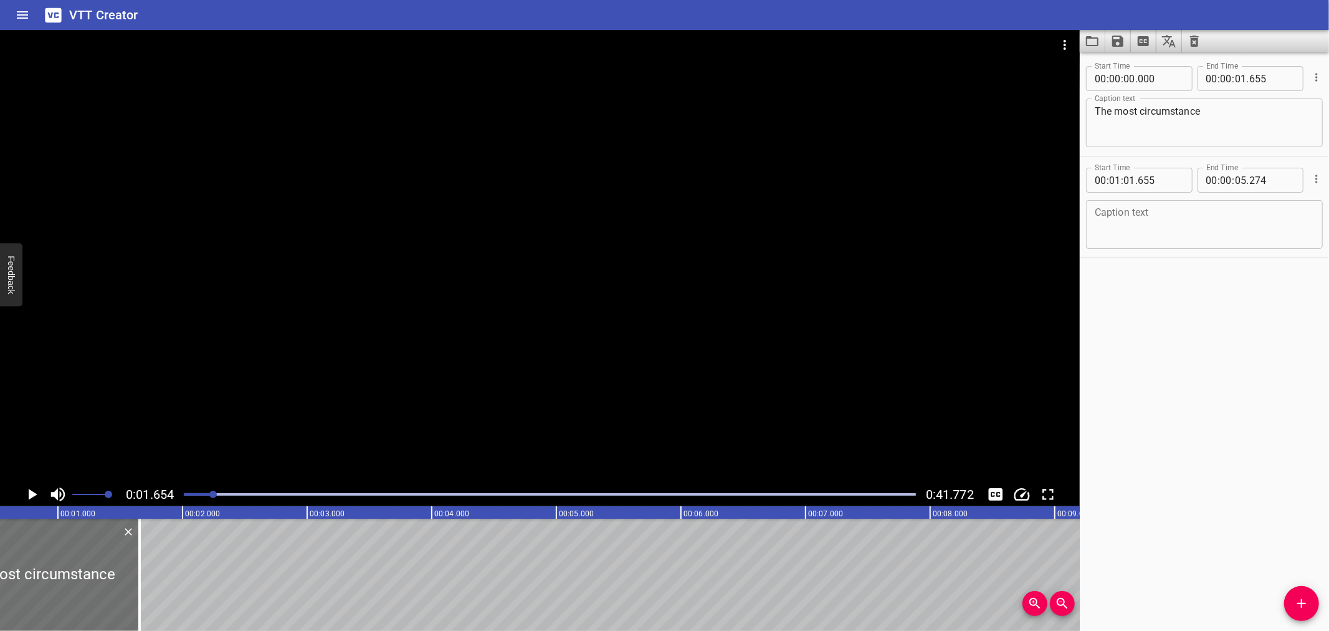
scroll to position [0, 0]
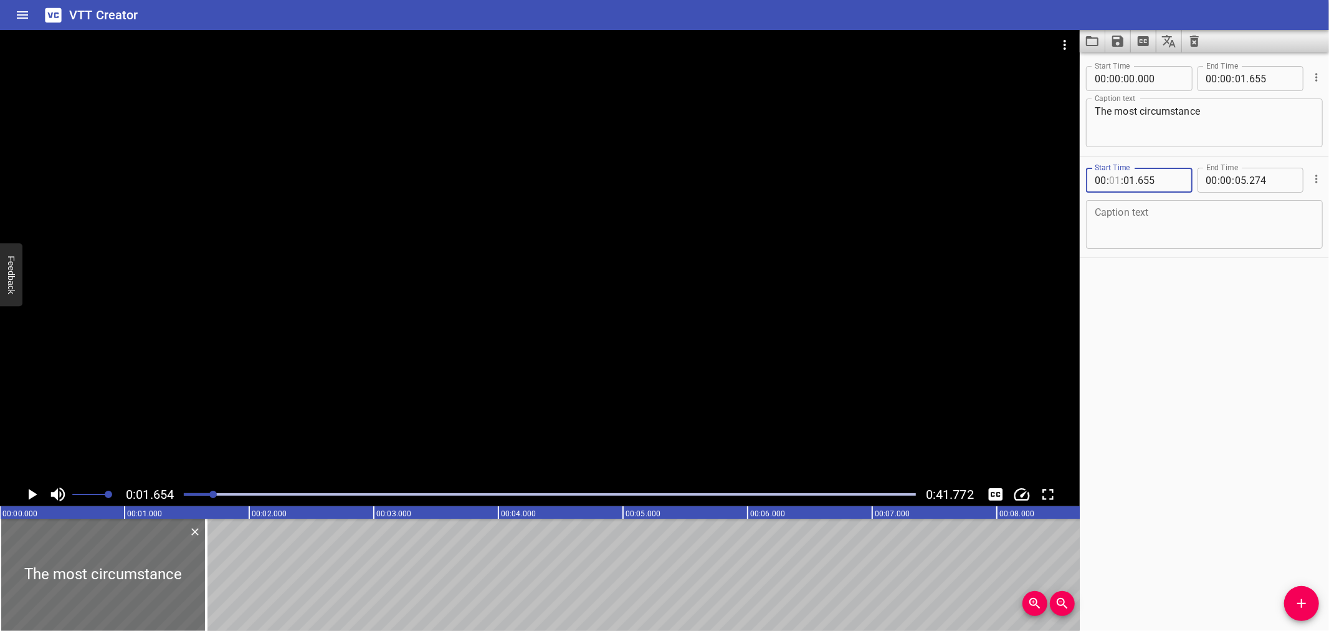
click at [1117, 184] on input "number" at bounding box center [1115, 180] width 12 height 25
type input "00"
type input "01"
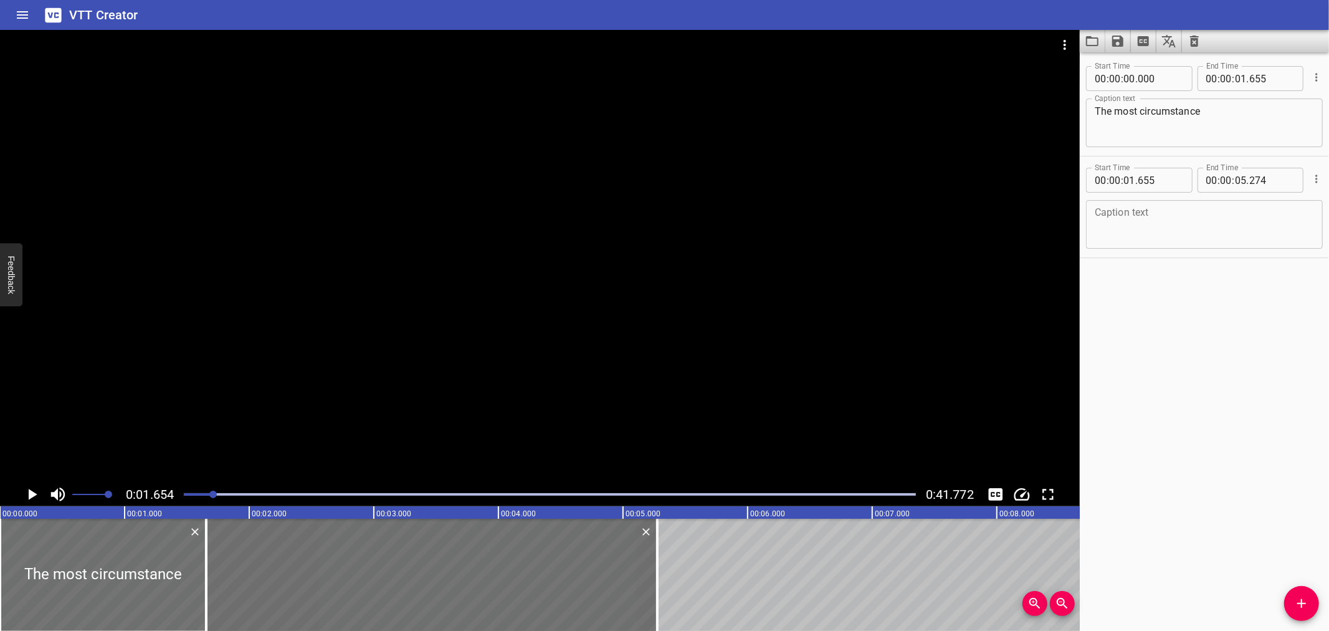
drag, startPoint x: 597, startPoint y: 325, endPoint x: 532, endPoint y: 333, distance: 65.2
click at [582, 327] on div at bounding box center [540, 256] width 1080 height 452
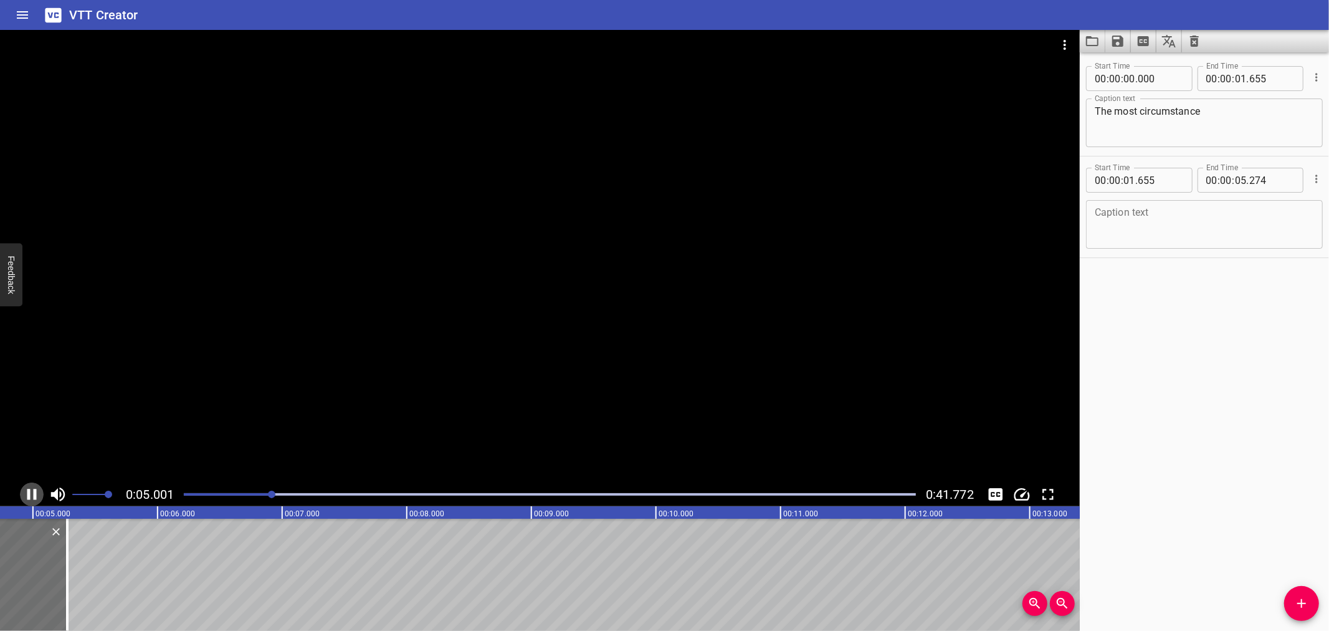
click at [27, 489] on icon "Play/Pause" at bounding box center [31, 494] width 19 height 19
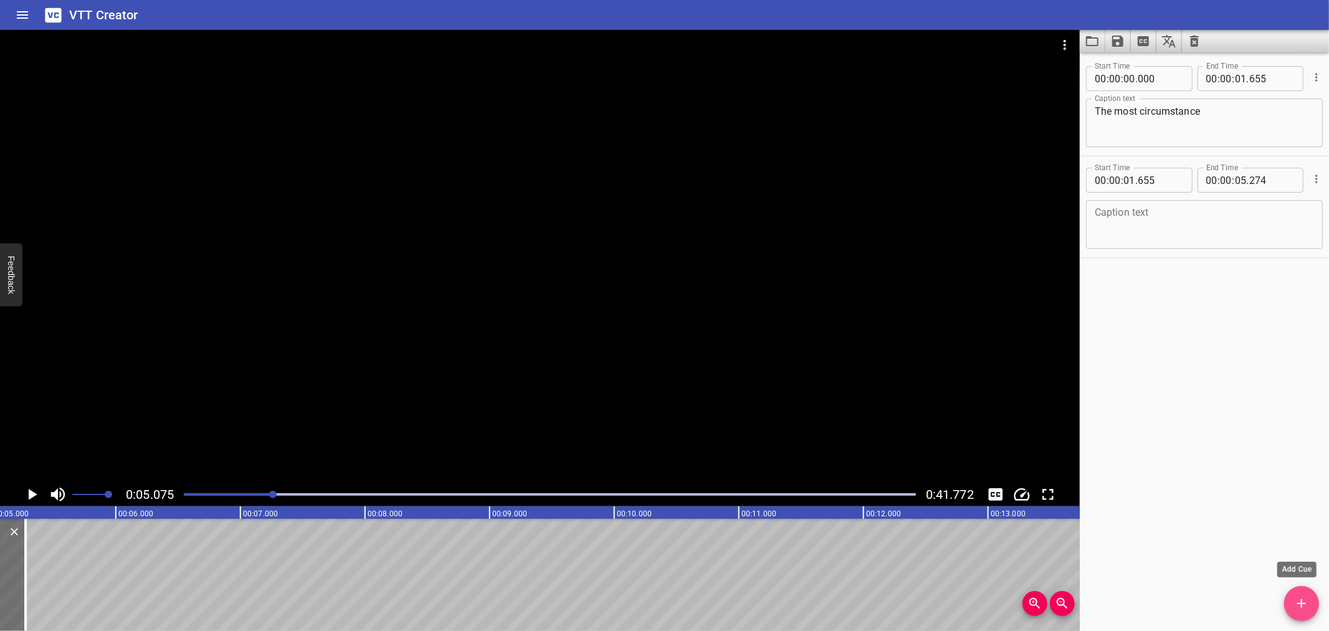
click at [1291, 600] on span "Add Cue" at bounding box center [1302, 603] width 35 height 15
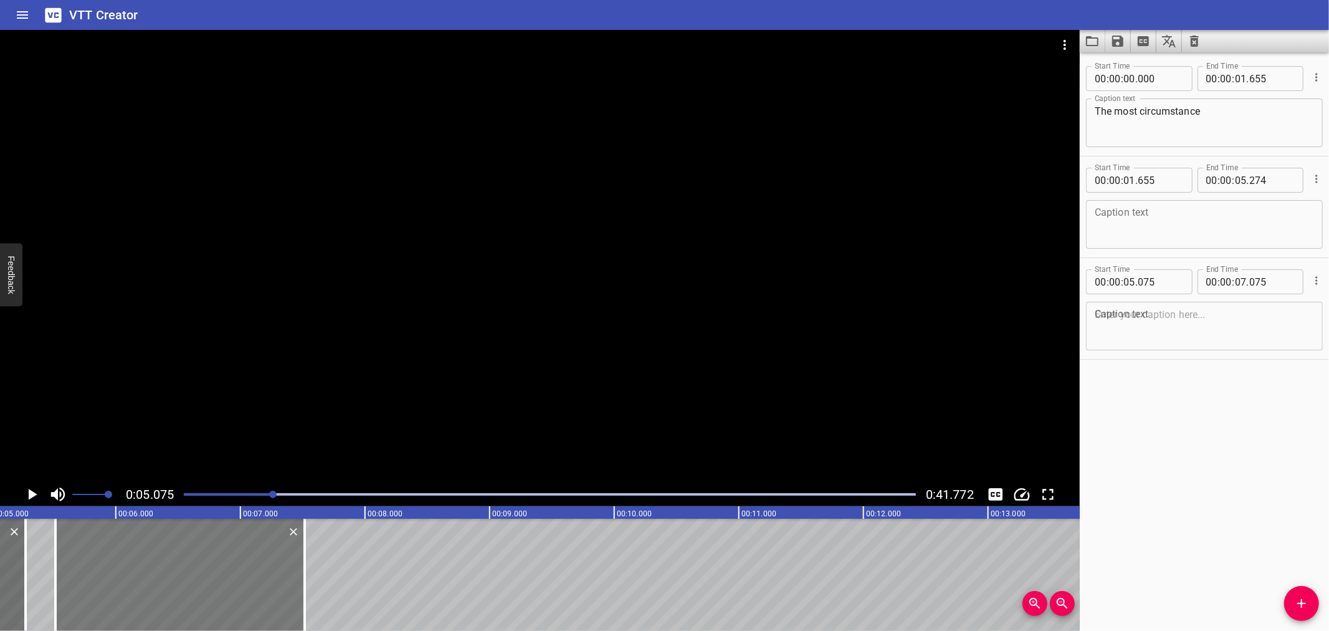
drag, startPoint x: 237, startPoint y: 572, endPoint x: 292, endPoint y: 572, distance: 54.9
click at [292, 572] on div at bounding box center [179, 575] width 249 height 112
type input "515"
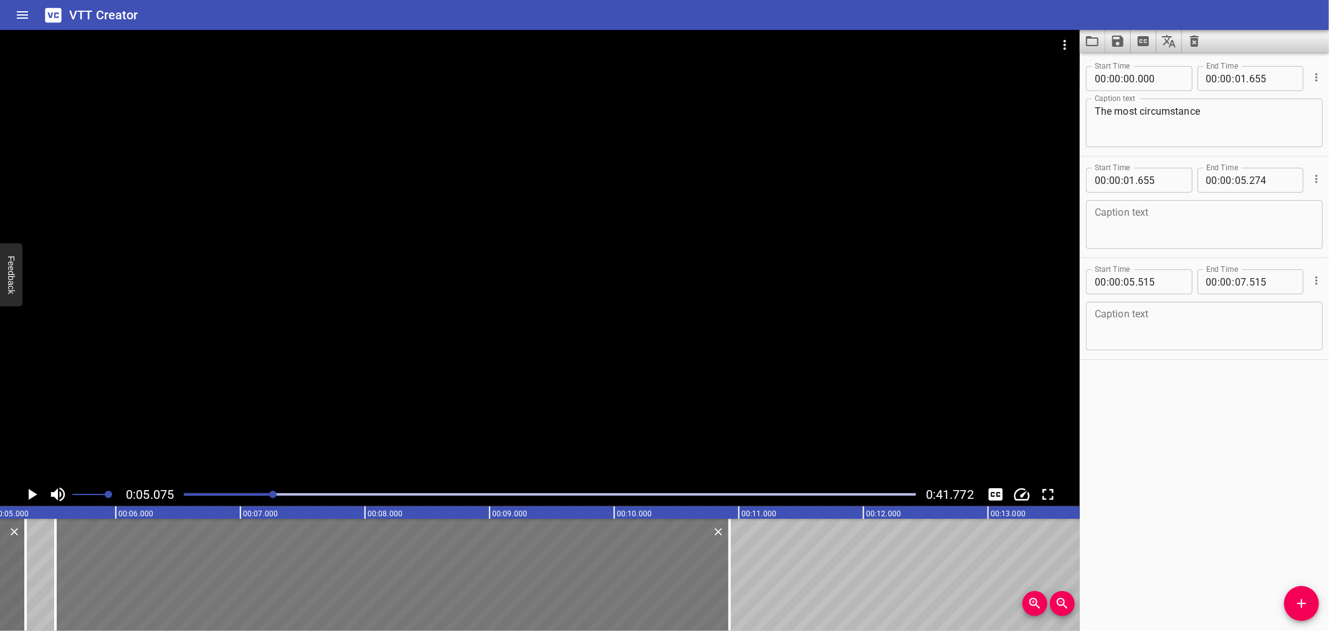
drag, startPoint x: 307, startPoint y: 574, endPoint x: 709, endPoint y: 583, distance: 401.5
click at [730, 596] on div at bounding box center [730, 575] width 12 height 112
type input "10"
type input "905"
click at [521, 338] on div at bounding box center [540, 256] width 1080 height 452
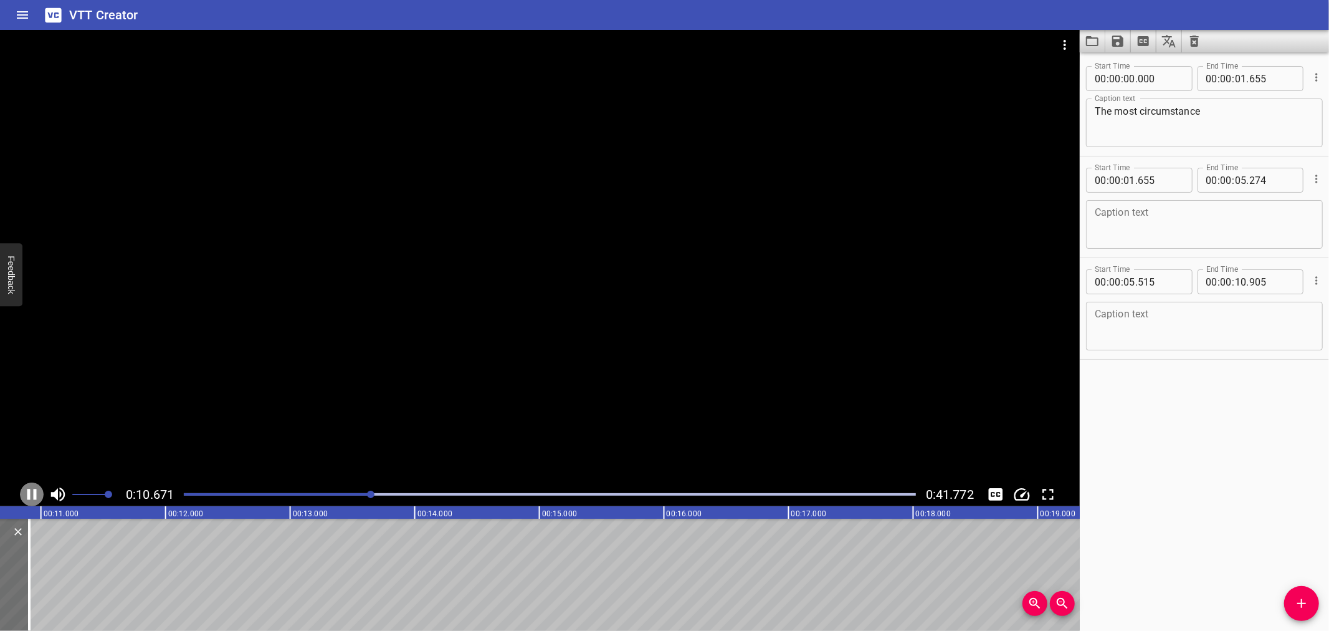
click at [35, 488] on icon "Play/Pause" at bounding box center [31, 494] width 19 height 19
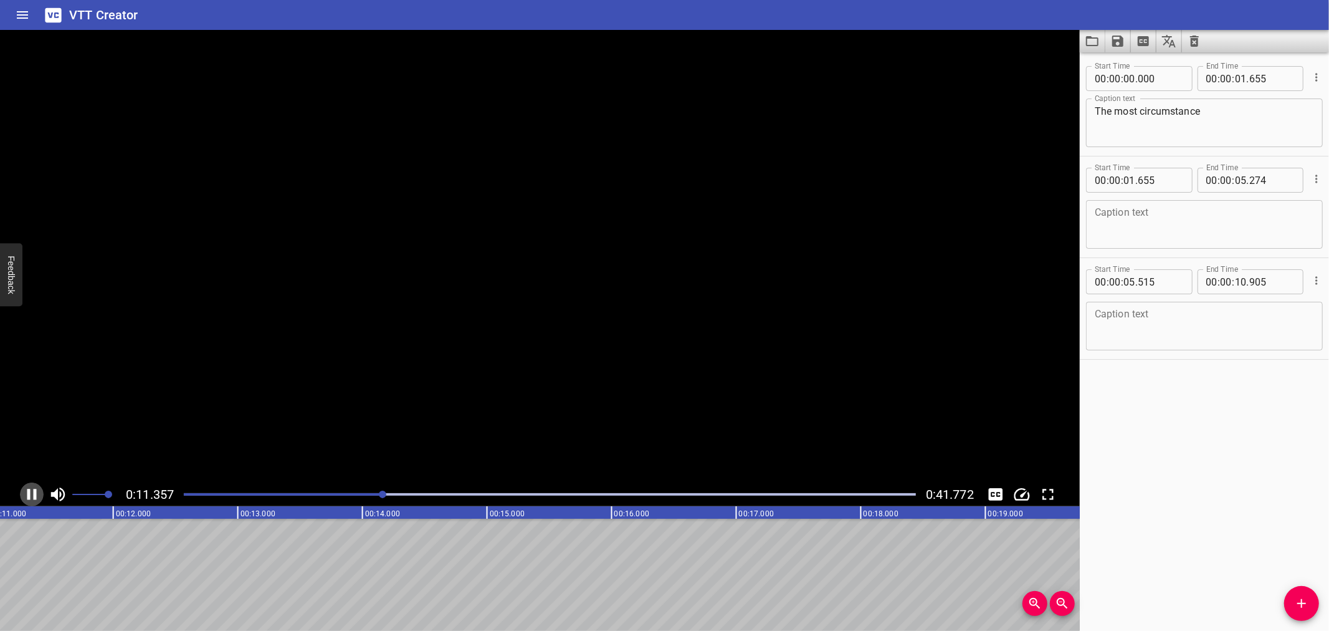
click at [35, 488] on icon "Play/Pause" at bounding box center [31, 494] width 19 height 19
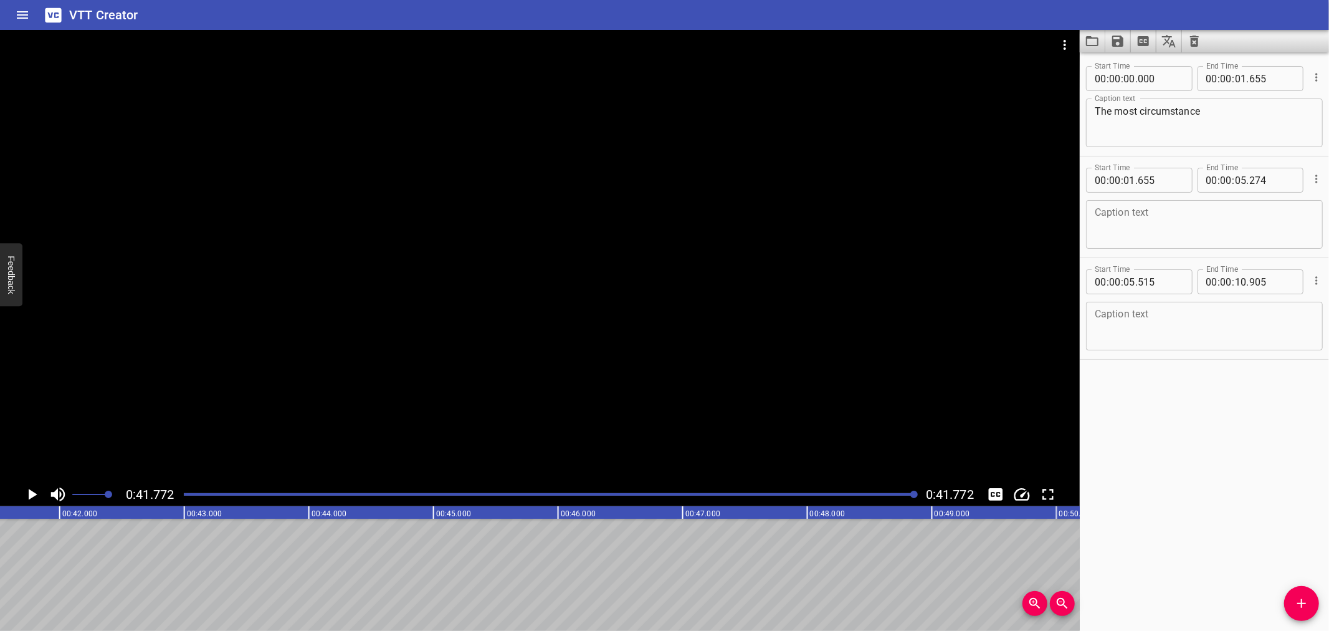
scroll to position [0, 5207]
drag, startPoint x: 435, startPoint y: 462, endPoint x: 196, endPoint y: 499, distance: 241.6
click at [195, 500] on div at bounding box center [549, 494] width 747 height 17
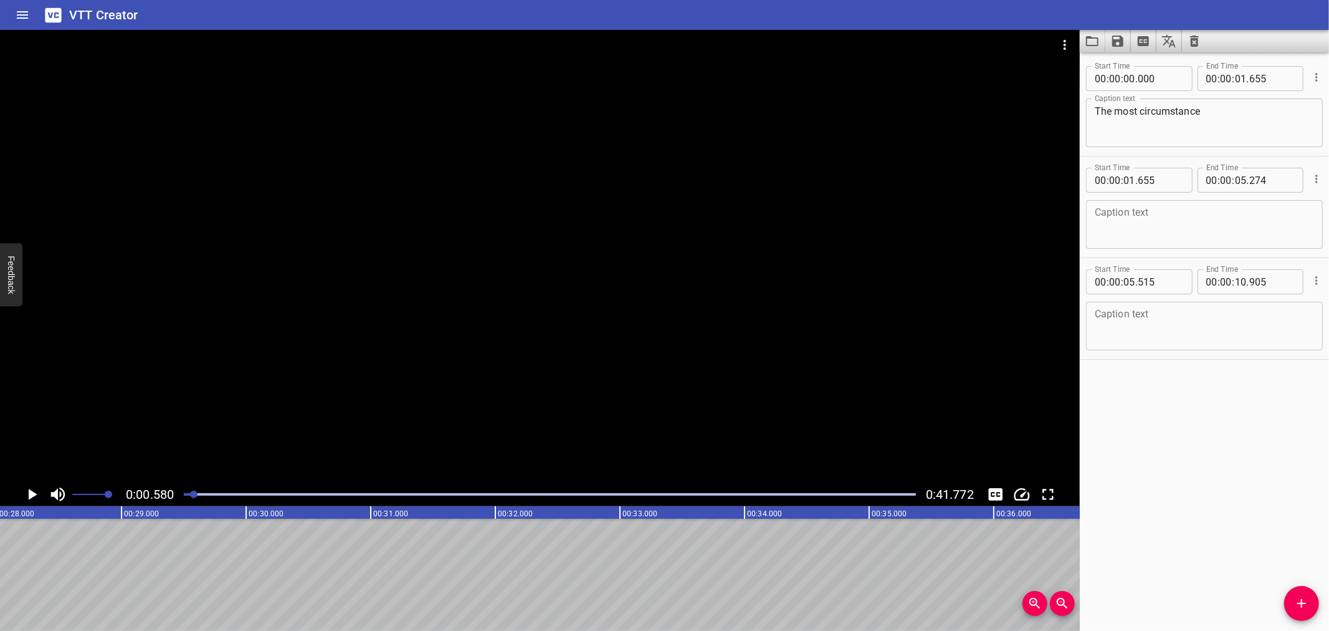
click at [198, 497] on div at bounding box center [549, 494] width 747 height 17
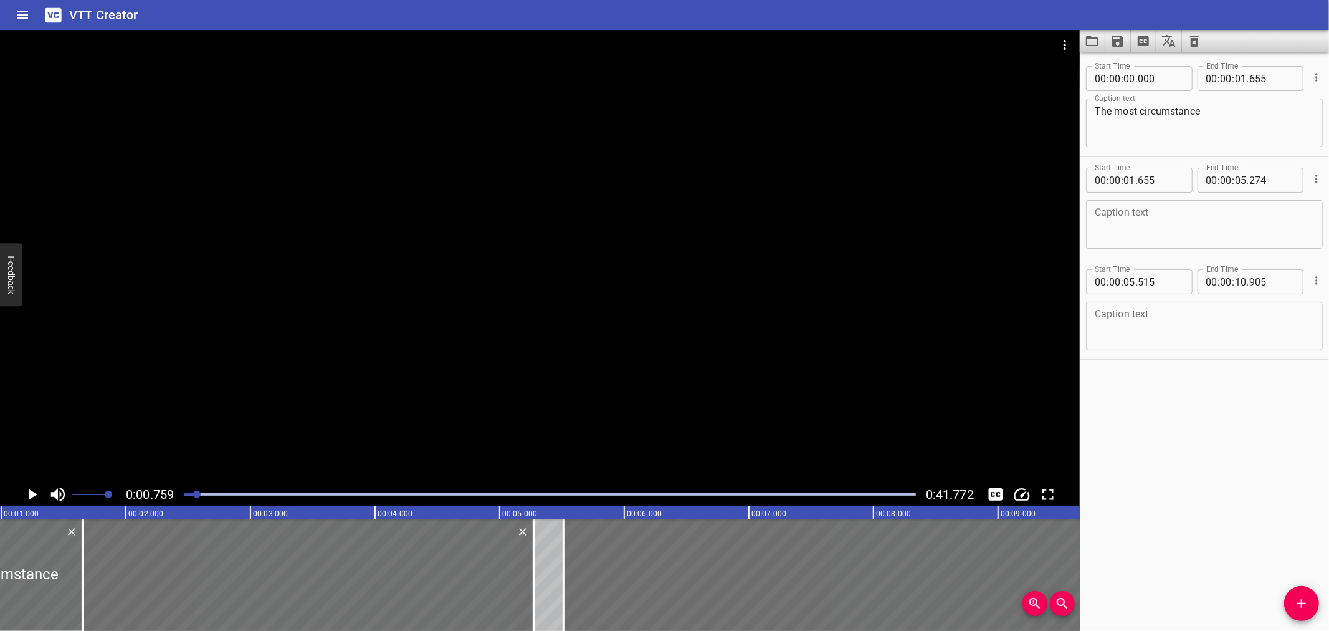
scroll to position [0, 95]
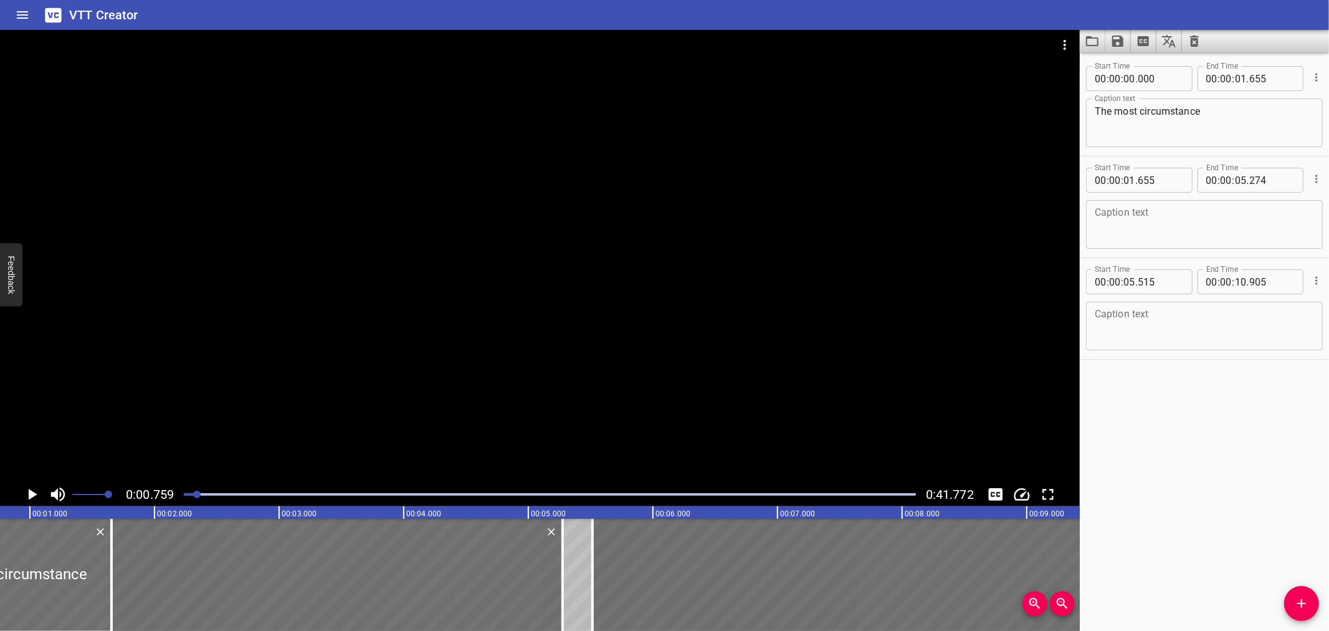
click at [229, 410] on div at bounding box center [540, 256] width 1080 height 452
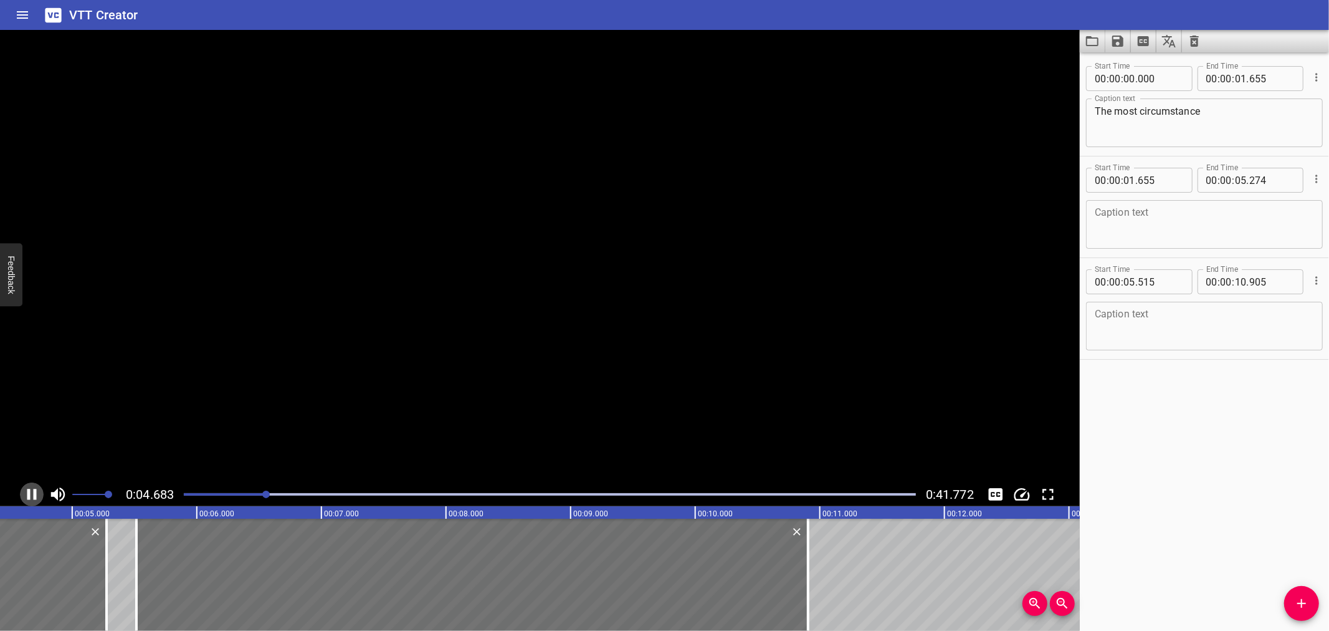
click at [31, 491] on icon "Play/Pause" at bounding box center [31, 494] width 19 height 19
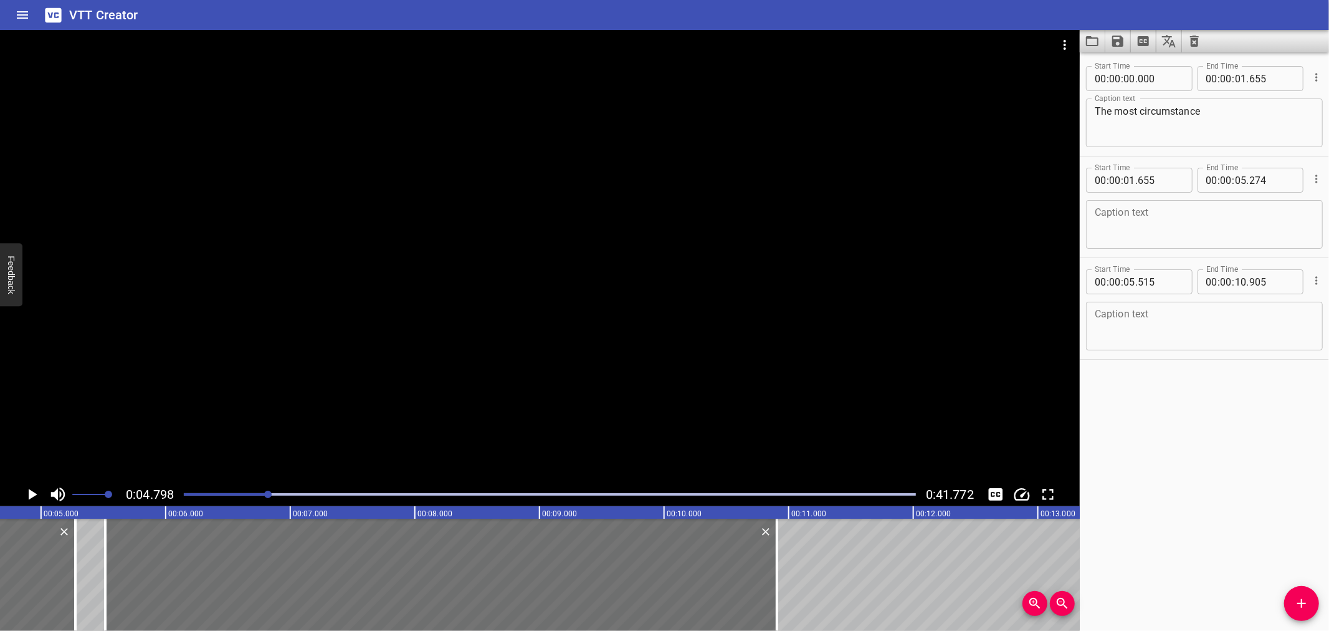
scroll to position [0, 598]
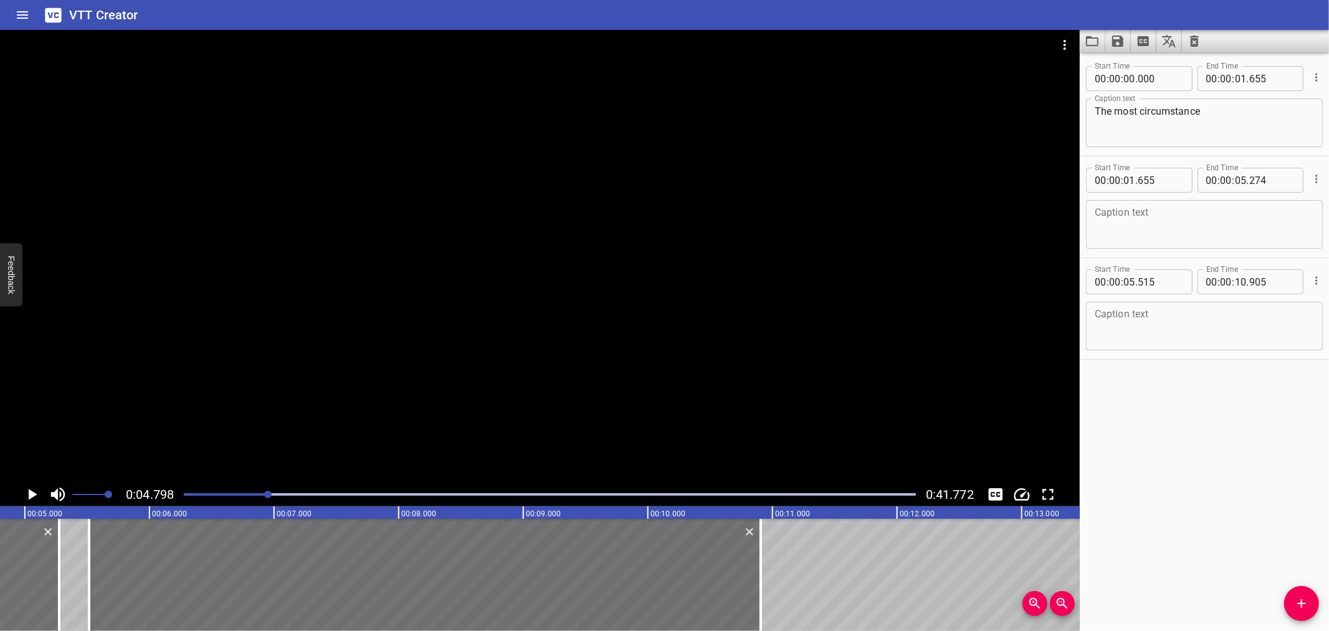
click at [1113, 231] on textarea at bounding box center [1204, 225] width 219 height 36
paste textarea "a Dry Chemical Powder Extinguisher would be sufficient."
click at [1179, 216] on textarea "a Dry Chemical Powder Extinguisher would be sufficient." at bounding box center [1204, 225] width 219 height 36
click at [1098, 213] on textarea "a Dry Chemical Powder Extinguisher would be sufficient." at bounding box center [1204, 225] width 219 height 36
type textarea "a Dry Chemical Powder Extinguisher would be sufficient."
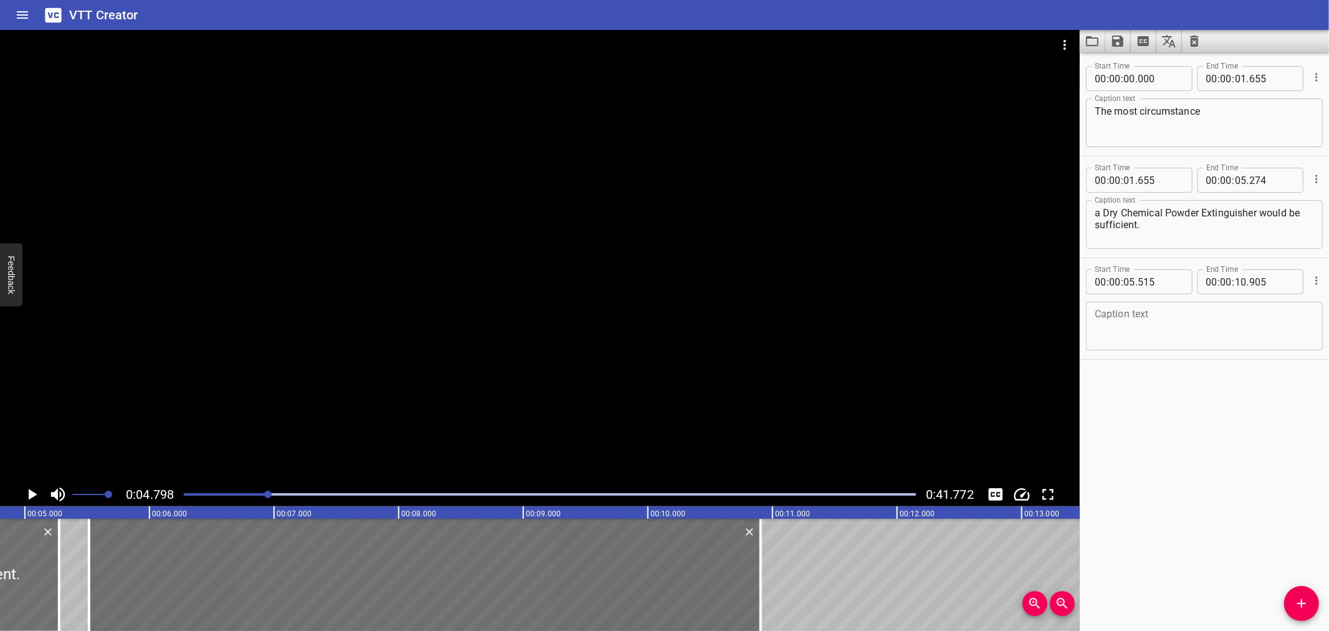
click at [305, 433] on div at bounding box center [540, 256] width 1080 height 452
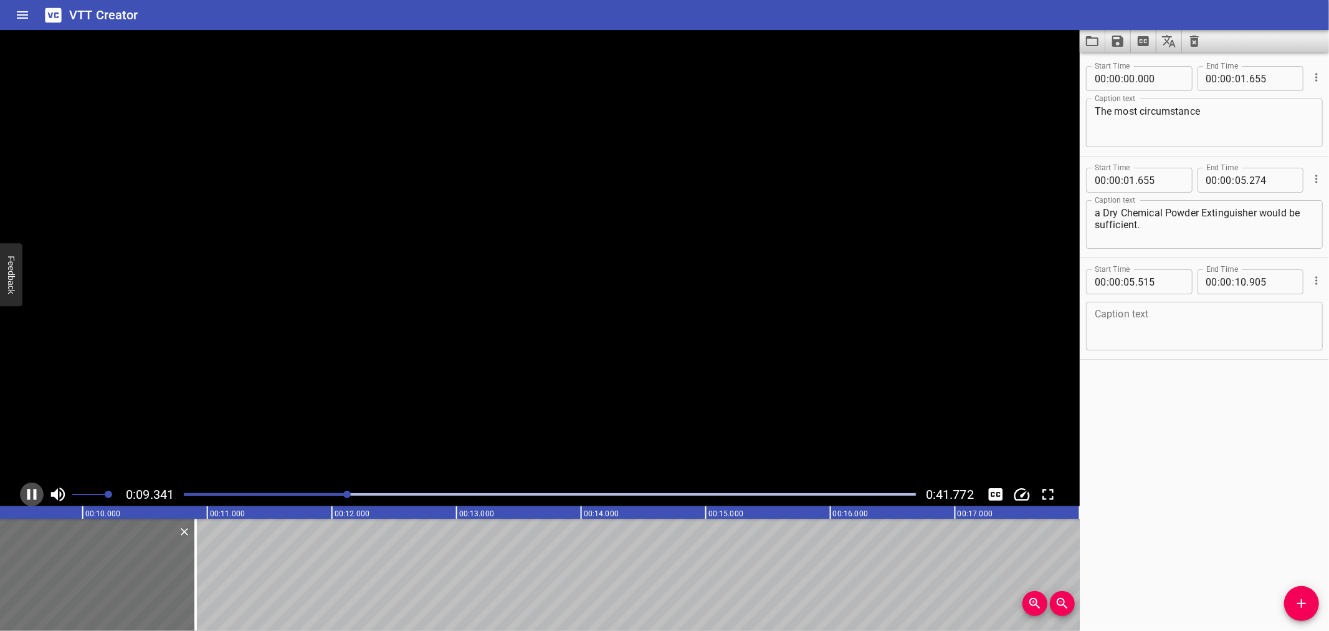
click at [22, 490] on icon "Play/Pause" at bounding box center [31, 494] width 19 height 19
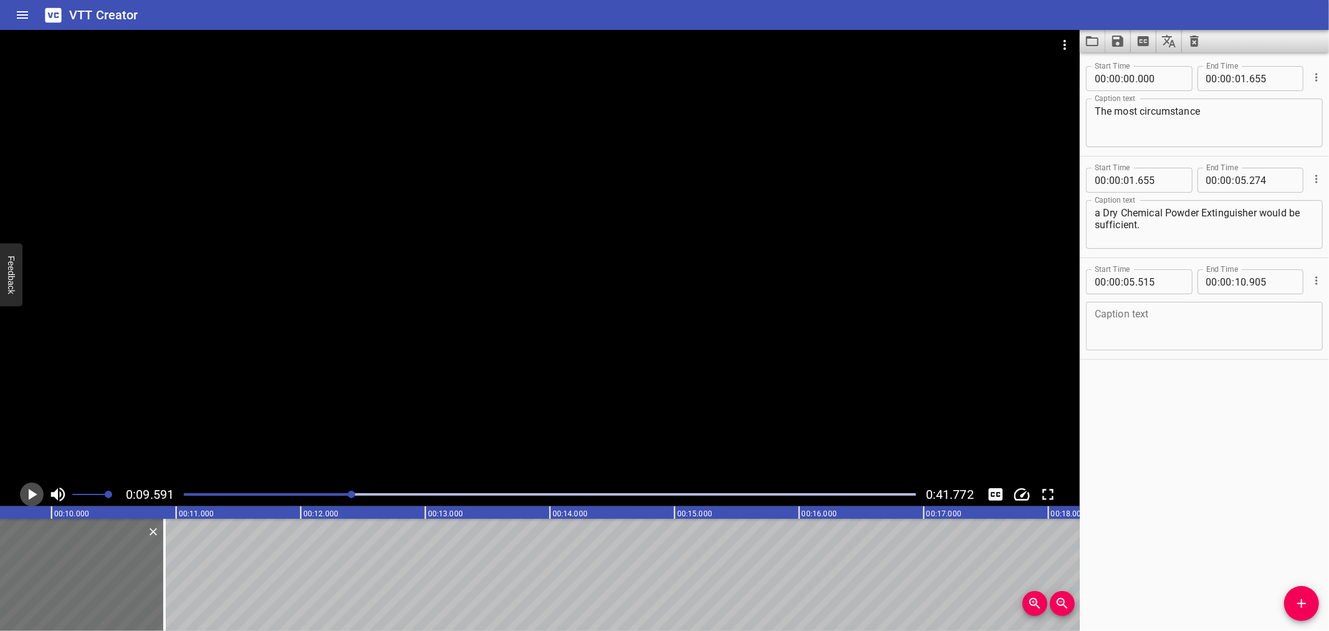
click at [22, 490] on icon "Play/Pause" at bounding box center [31, 494] width 19 height 19
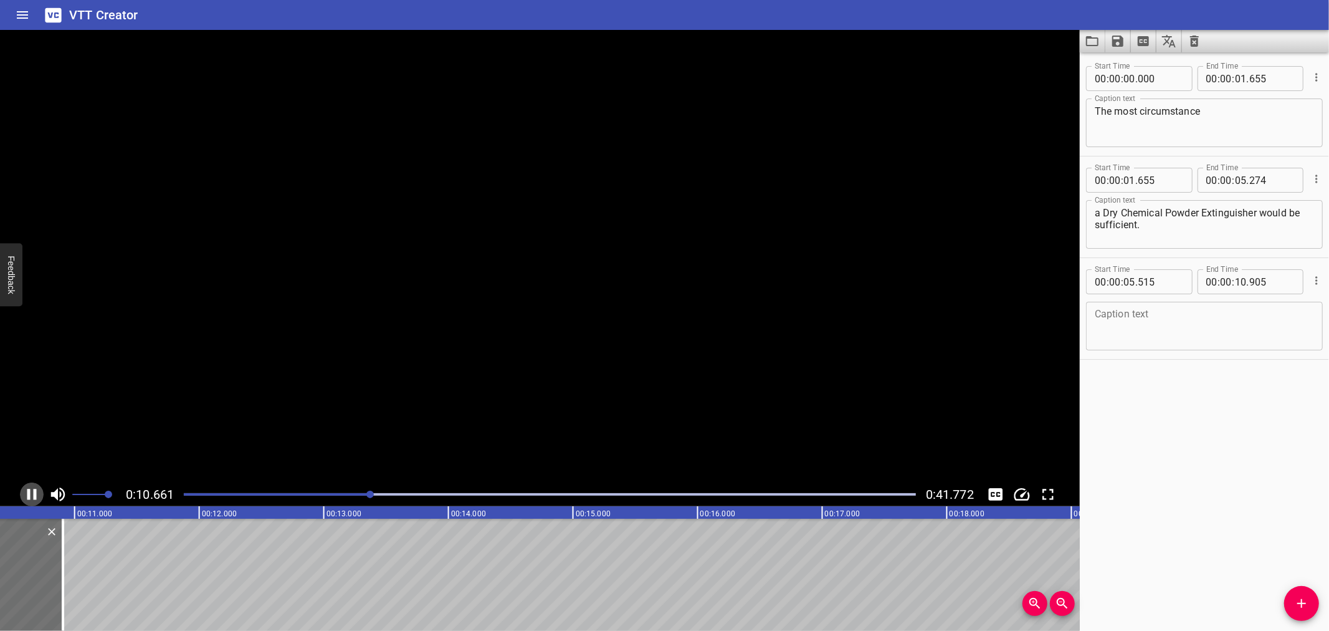
click at [22, 490] on icon "Play/Pause" at bounding box center [31, 494] width 19 height 19
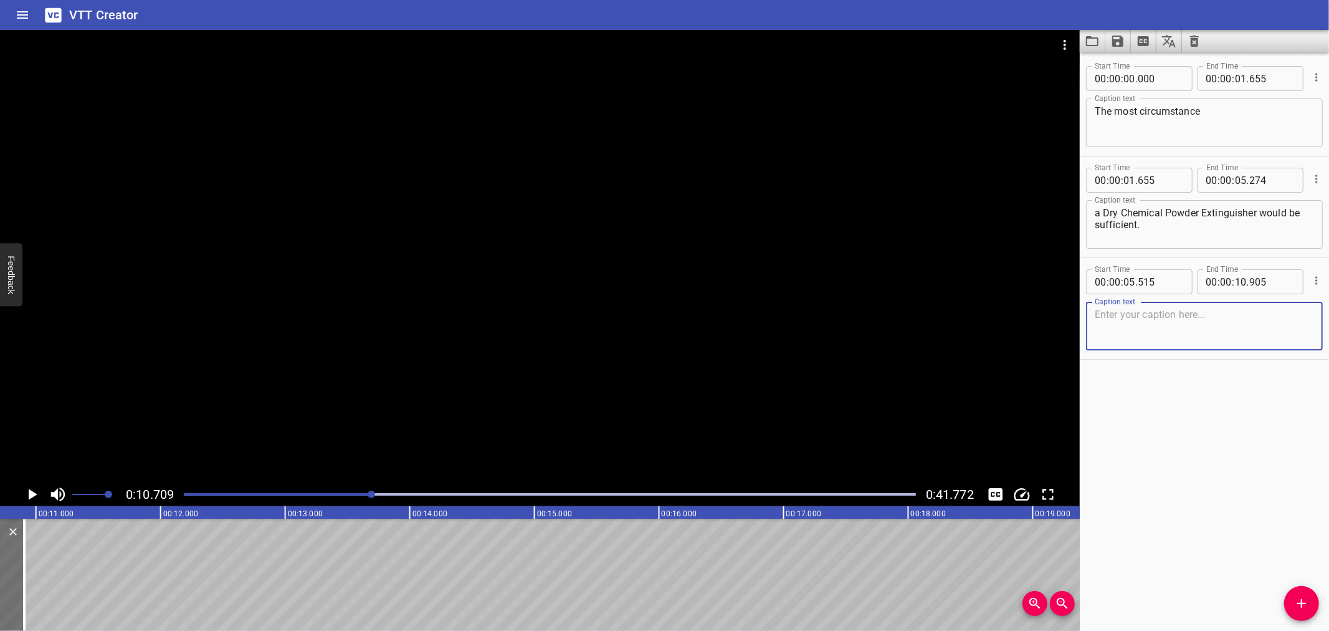
click at [1154, 315] on textarea at bounding box center [1204, 327] width 219 height 36
paste textarea "This must be easily accessible and prominently displayed and be fit for use."
click at [1278, 310] on textarea "This must be easily accessible and prominently displayed and be fit for use." at bounding box center [1204, 327] width 219 height 36
type textarea "This must be easily accessible and prominently displayed and be fit for use."
click at [514, 4] on div "VTT Creator" at bounding box center [664, 15] width 1329 height 30
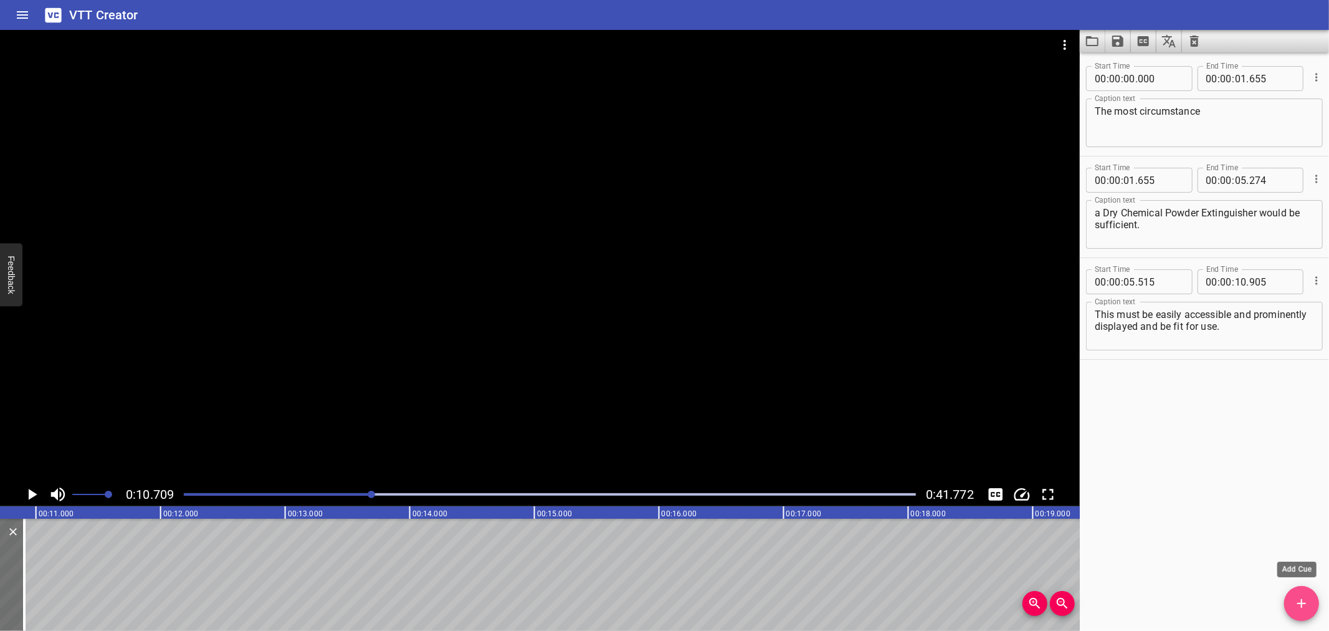
click at [1311, 600] on span "Add Cue" at bounding box center [1302, 603] width 35 height 15
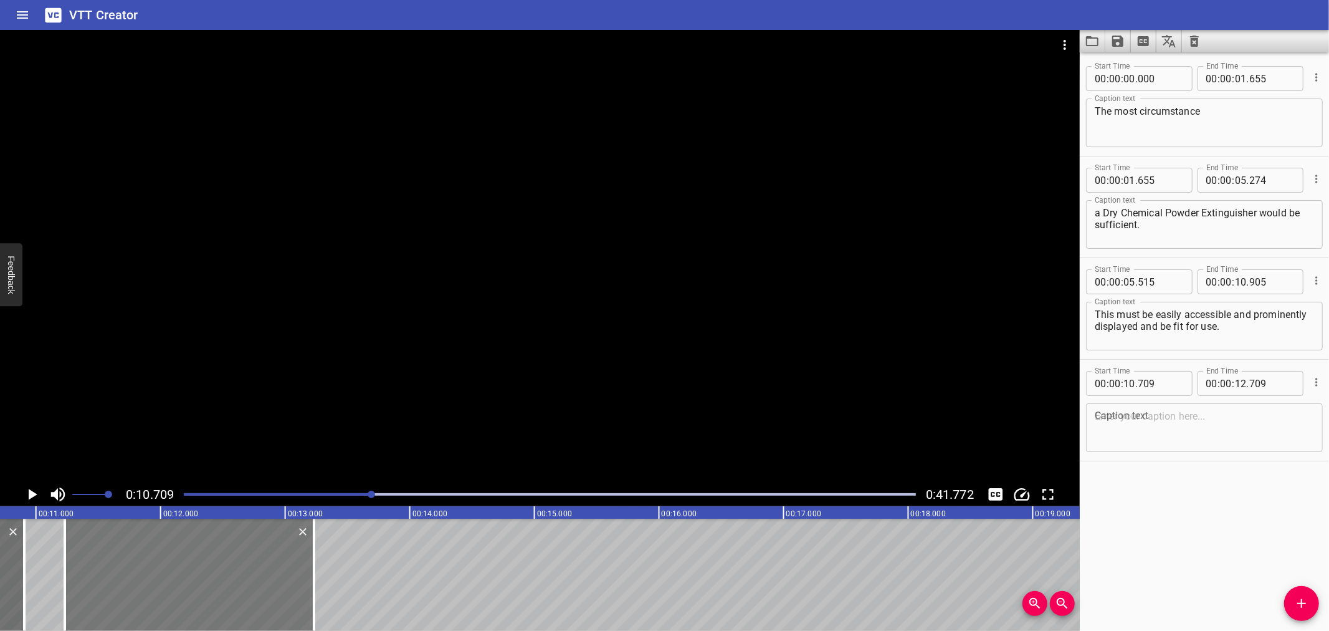
drag, startPoint x: 201, startPoint y: 580, endPoint x: 263, endPoint y: 583, distance: 62.4
click at [263, 583] on div at bounding box center [189, 575] width 249 height 112
type input "11"
type input "229"
type input "13"
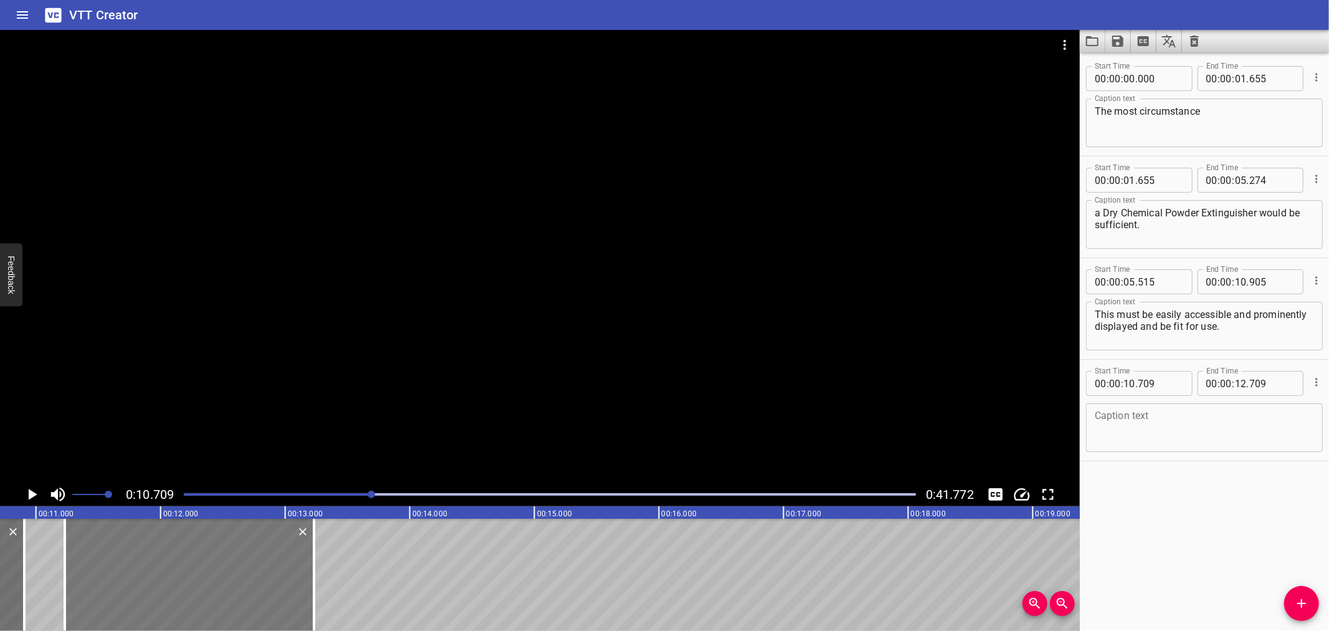
type input "229"
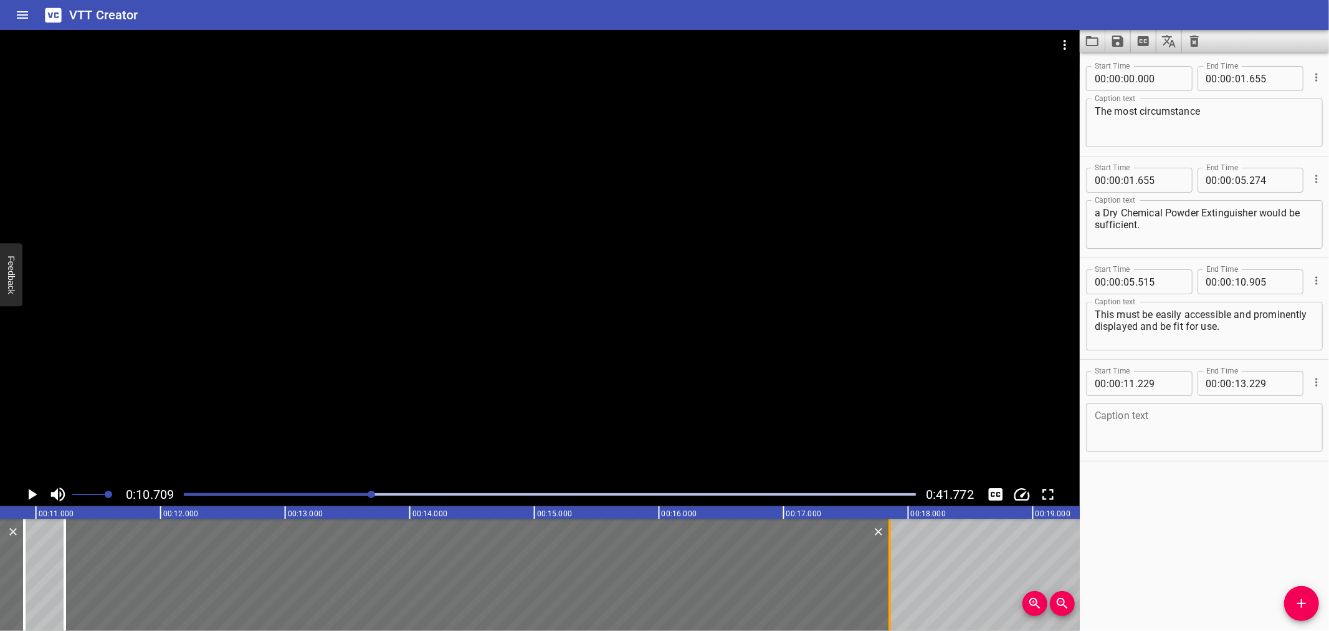
drag, startPoint x: 316, startPoint y: 583, endPoint x: 892, endPoint y: 574, distance: 576.0
click at [892, 574] on div at bounding box center [890, 575] width 12 height 112
type input "17"
type input "849"
click at [506, 234] on div at bounding box center [540, 256] width 1080 height 452
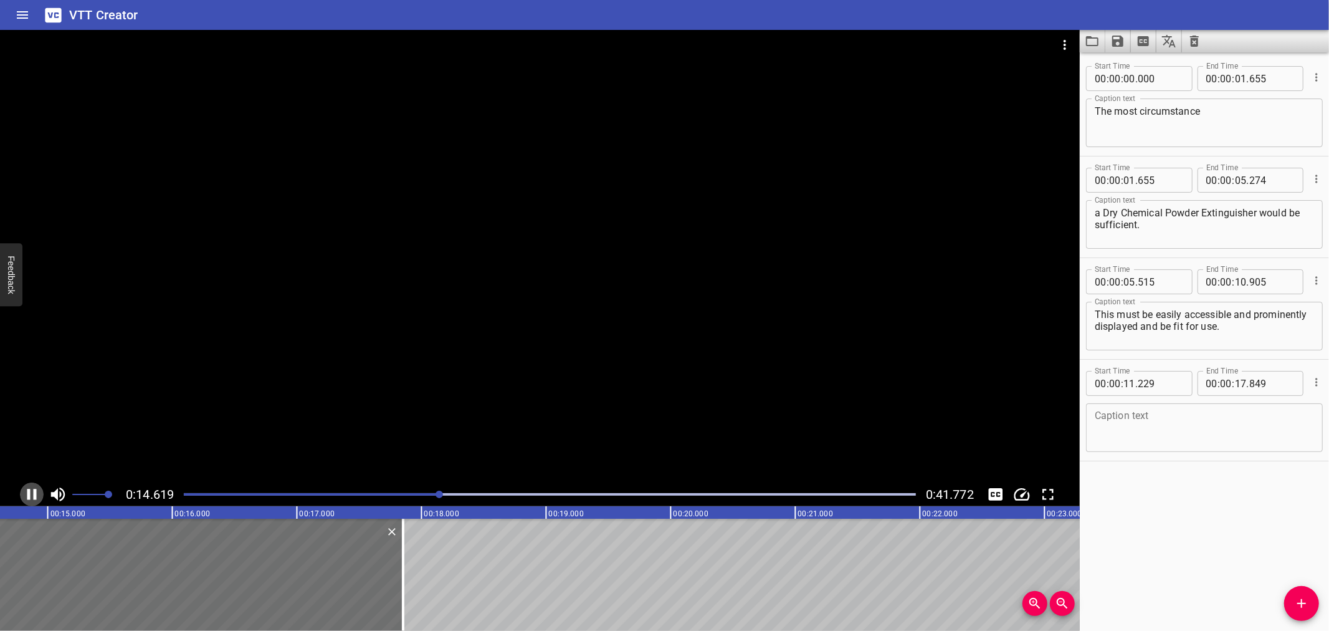
click at [23, 494] on icon "Play/Pause" at bounding box center [31, 494] width 19 height 19
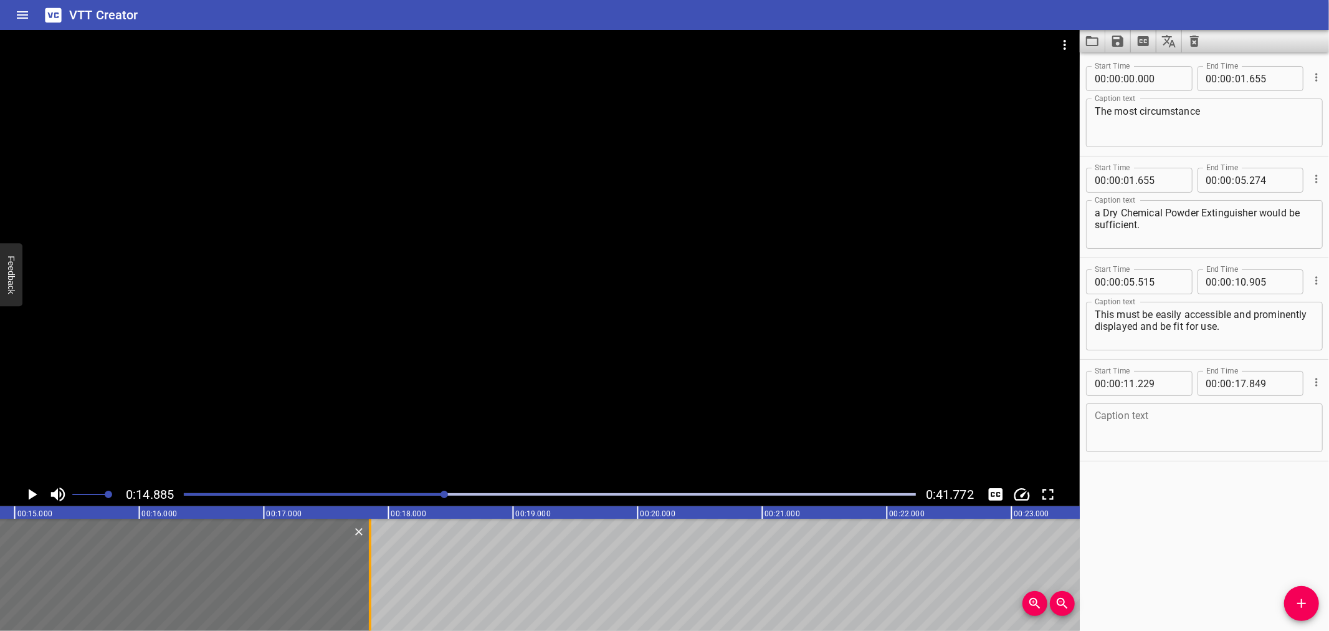
click at [371, 580] on div at bounding box center [370, 575] width 12 height 112
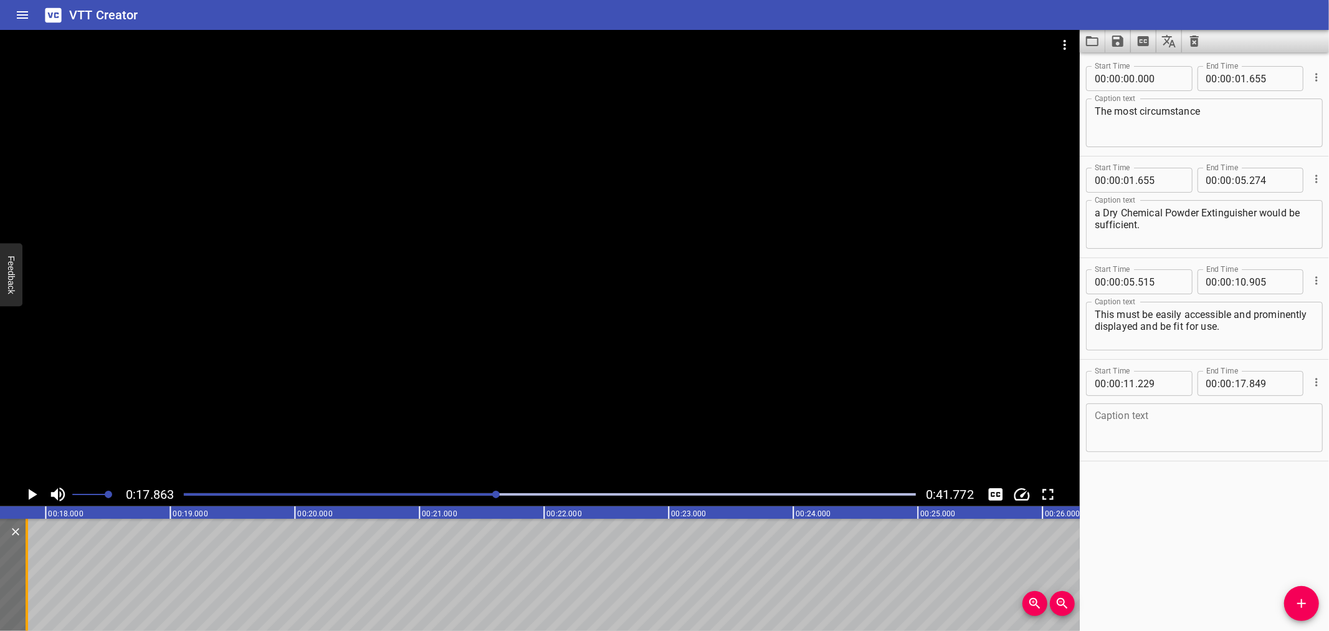
scroll to position [0, 2226]
click at [1192, 418] on textarea at bounding box center [1204, 428] width 219 height 36
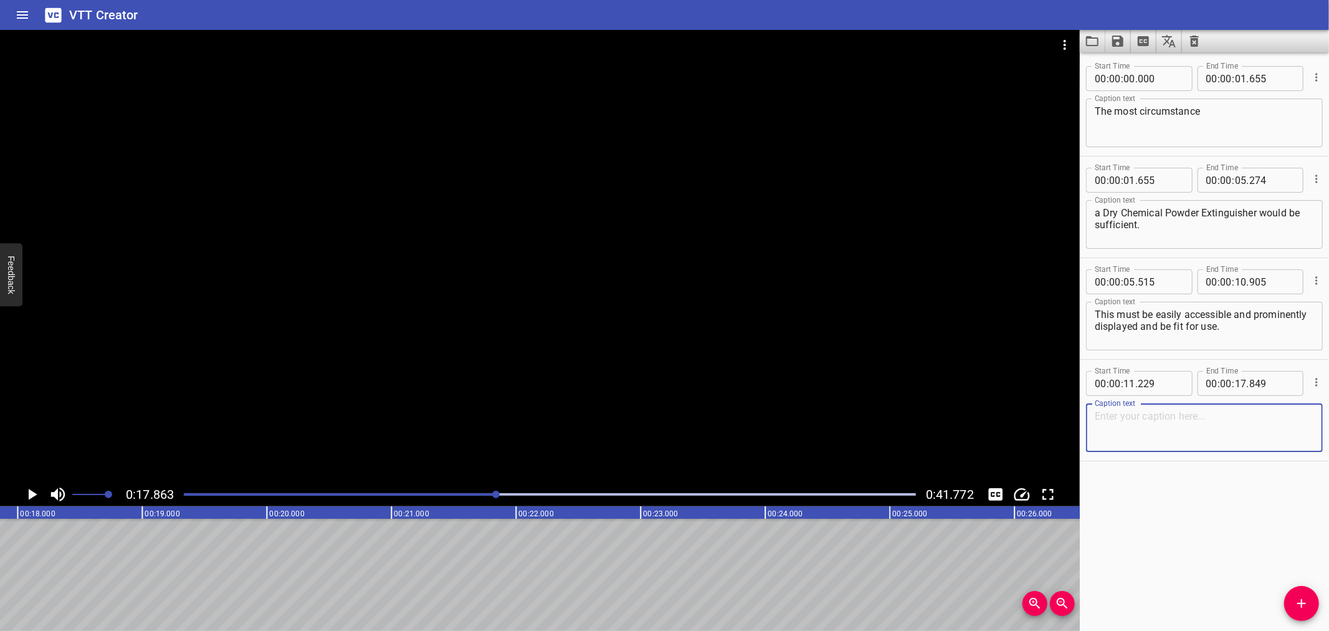
paste textarea "A charged (pressurized) fire hose with branch, may be required for certain circ…"
click at [1304, 414] on textarea "A charged (pressurized) fire hose with branch, may be required for certain circ…" at bounding box center [1204, 428] width 219 height 36
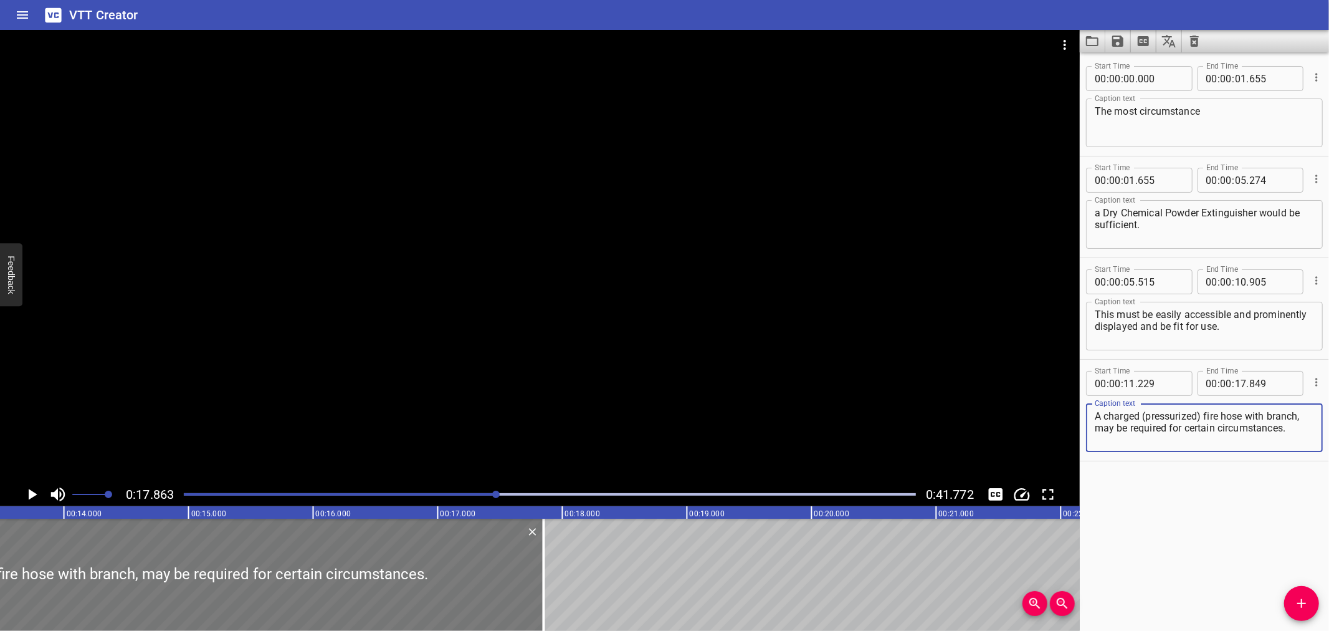
type textarea "A charged (pressurized) fire hose with branch, may be required for certain circ…"
click at [285, 547] on div at bounding box center [131, 575] width 825 height 112
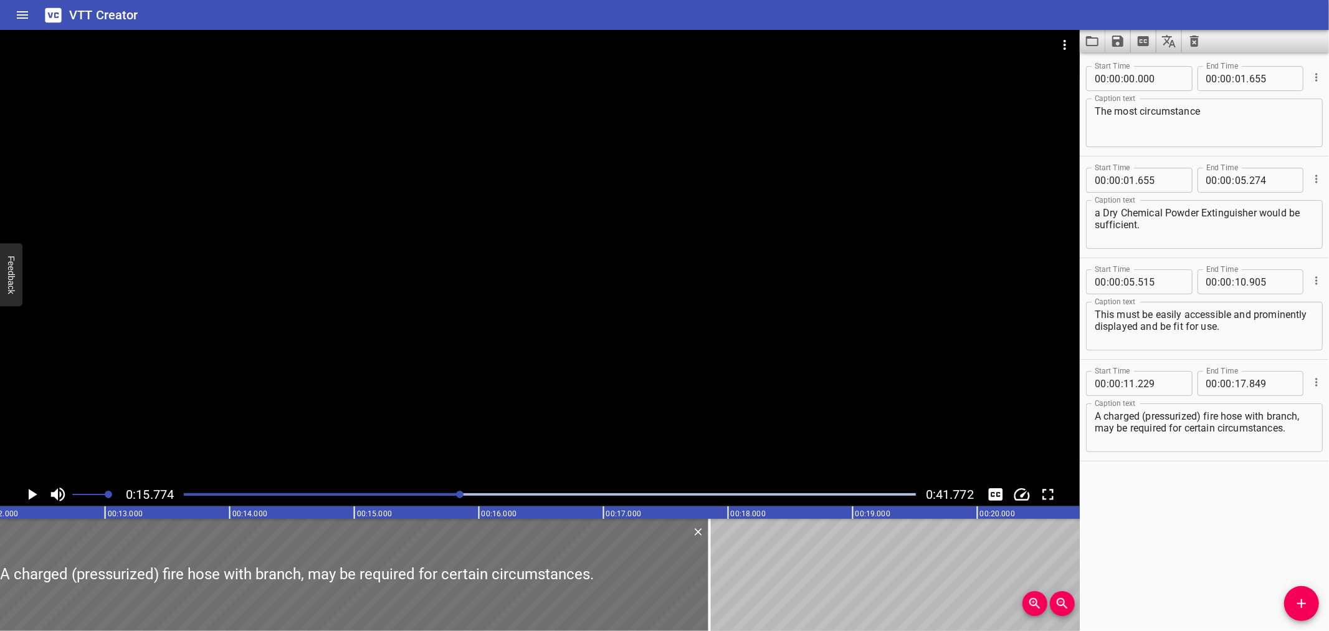
scroll to position [0, 1505]
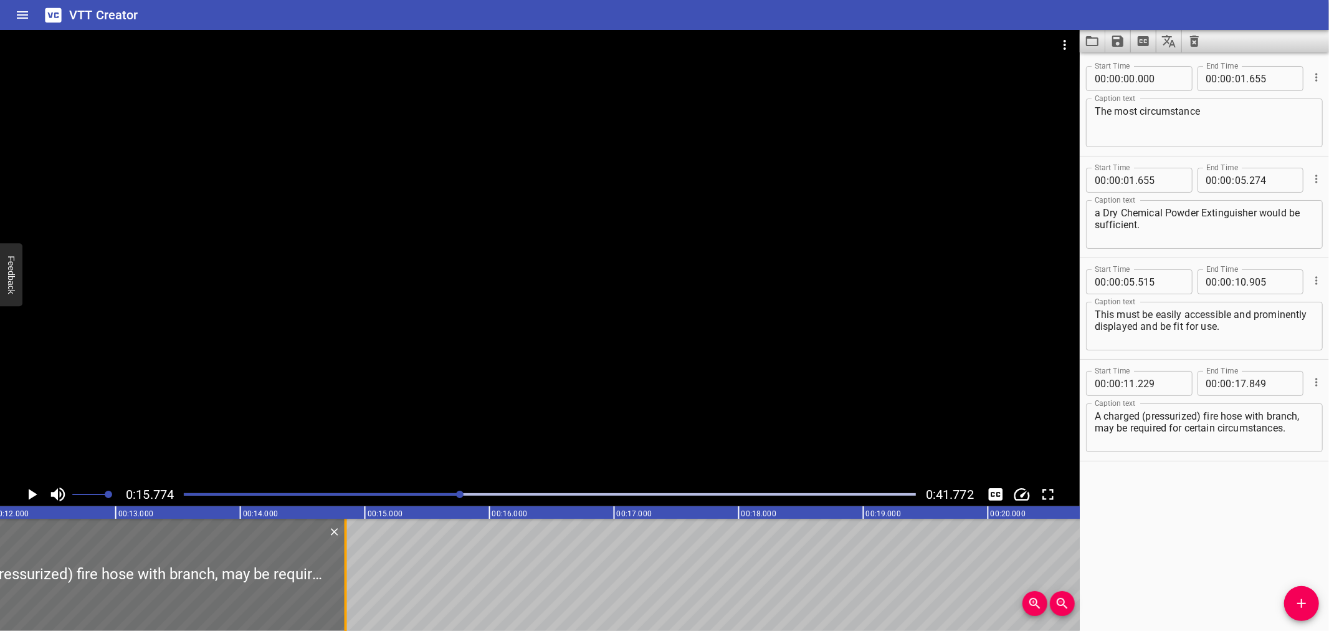
drag, startPoint x: 719, startPoint y: 555, endPoint x: 344, endPoint y: 590, distance: 376.2
click at [345, 590] on div at bounding box center [346, 575] width 2 height 112
type input "14"
type input "844"
click at [343, 590] on div at bounding box center [346, 575] width 12 height 112
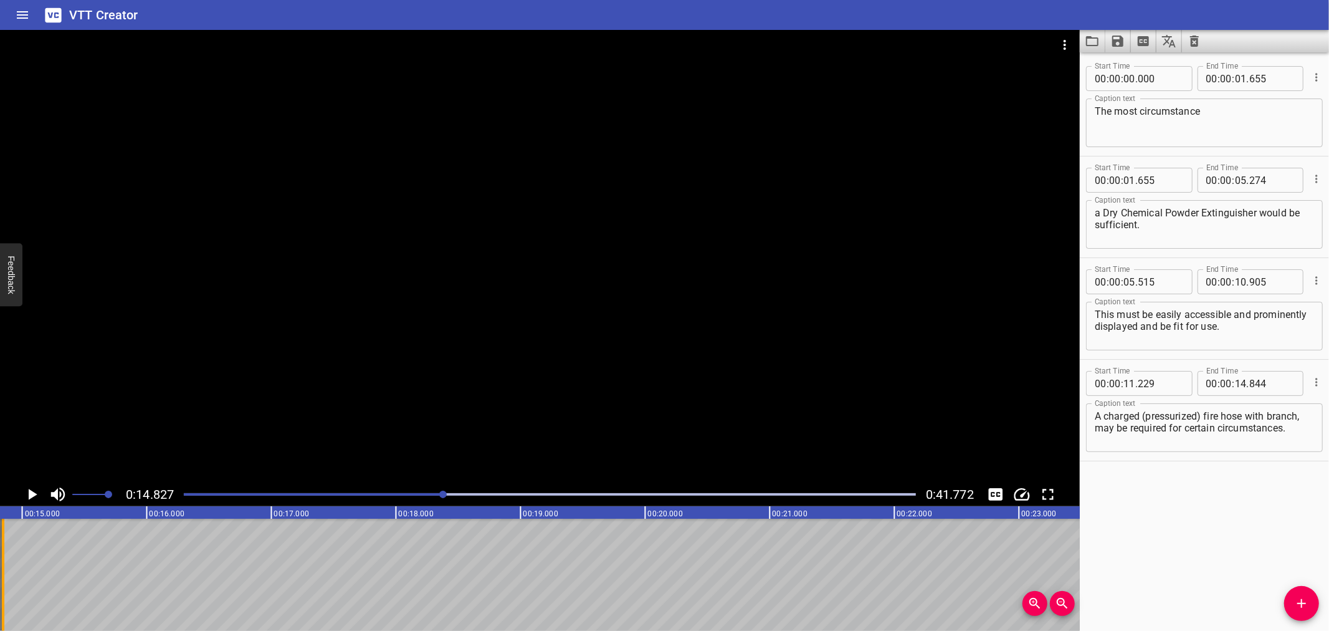
scroll to position [0, 1848]
drag, startPoint x: 1298, startPoint y: 603, endPoint x: 1086, endPoint y: 601, distance: 211.9
click at [1300, 603] on icon "Add Cue" at bounding box center [1302, 603] width 9 height 9
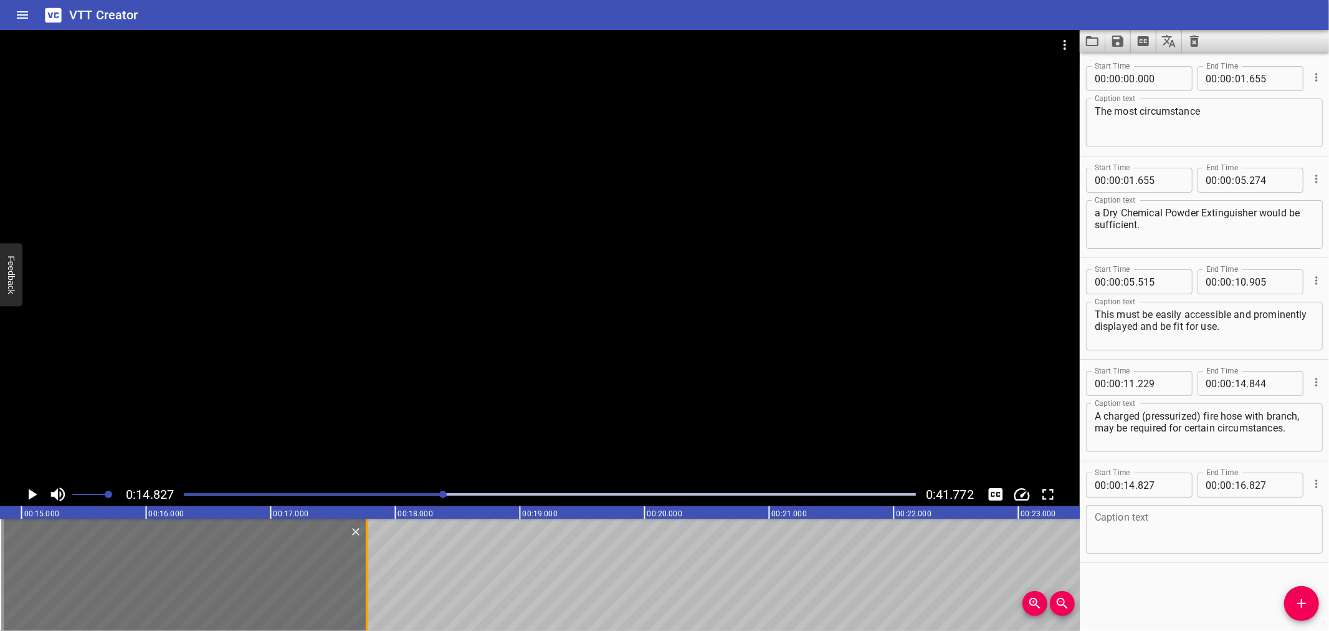
drag, startPoint x: 250, startPoint y: 575, endPoint x: 368, endPoint y: 575, distance: 117.8
click at [368, 575] on div at bounding box center [367, 575] width 2 height 112
type input "17"
type input "772"
click at [1168, 481] on input "number" at bounding box center [1160, 484] width 45 height 25
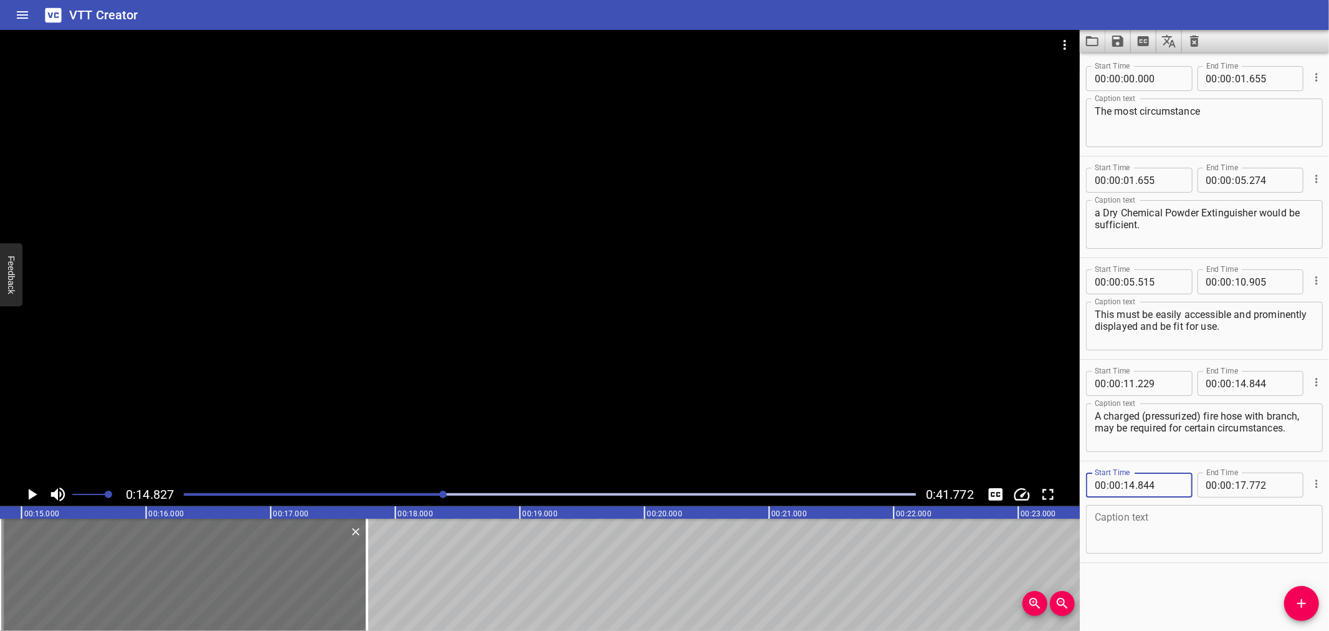
type input "844"
click at [31, 495] on icon "Play/Pause" at bounding box center [33, 494] width 9 height 11
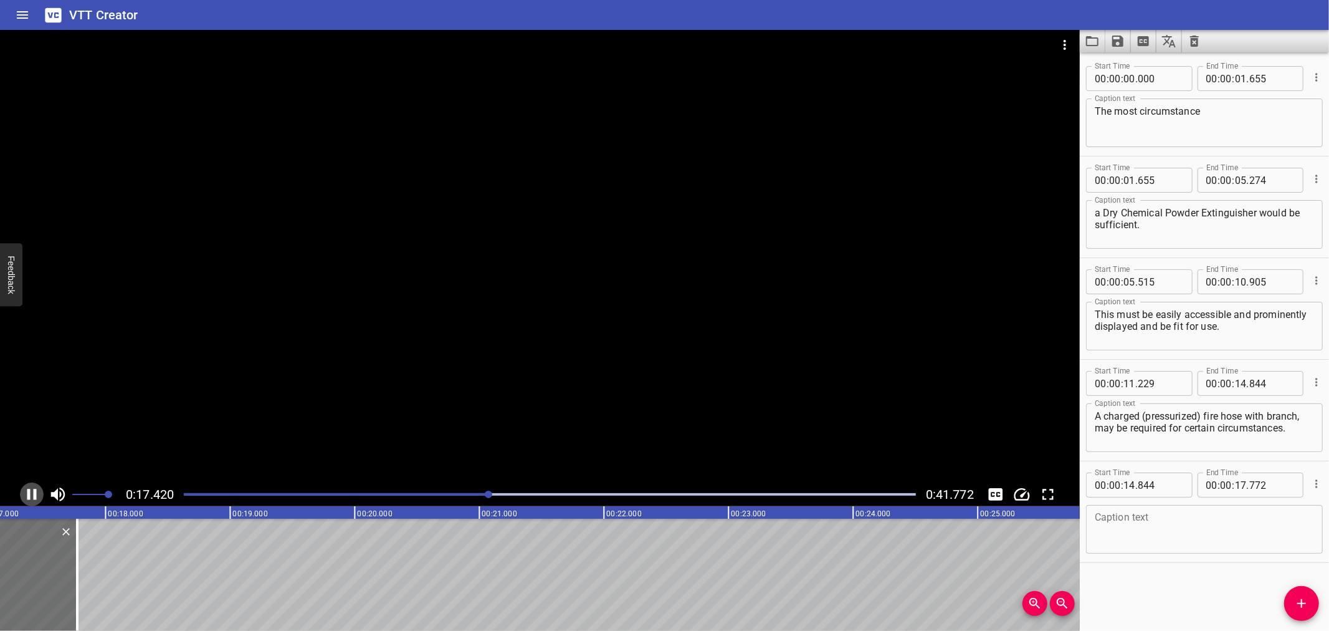
click at [31, 494] on icon "Play/Pause" at bounding box center [31, 494] width 19 height 19
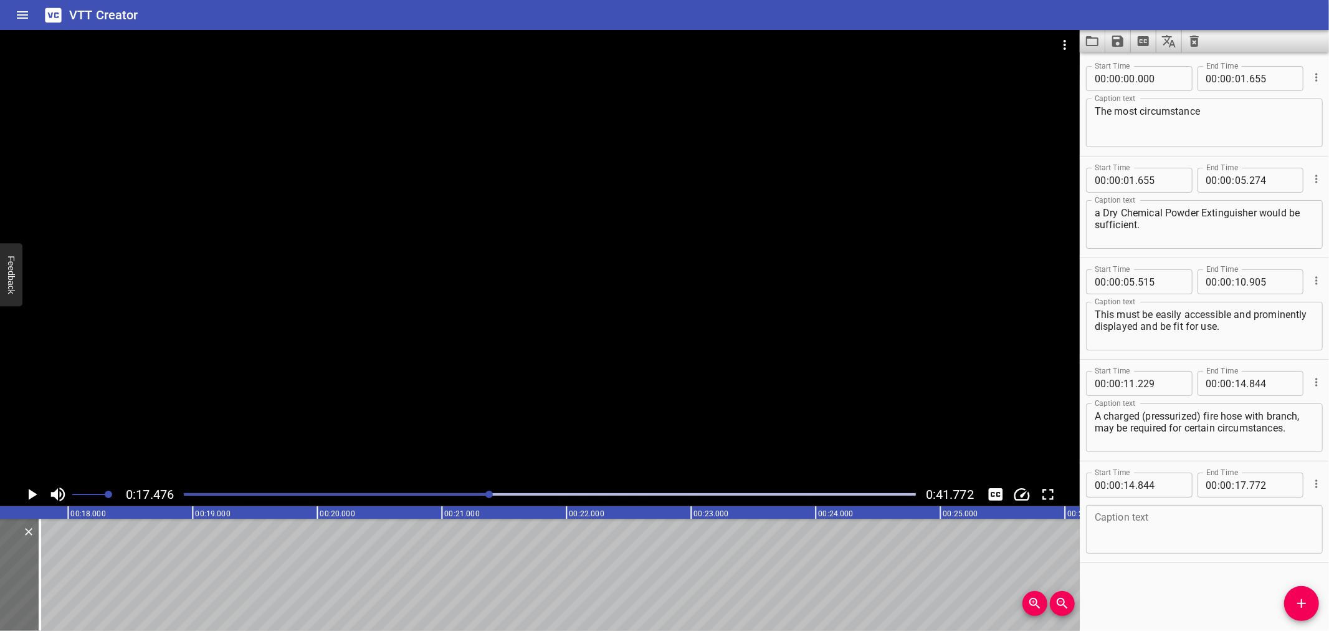
scroll to position [0, 2178]
drag, startPoint x: 1293, startPoint y: 428, endPoint x: 1118, endPoint y: 436, distance: 176.0
click at [1039, 434] on main "0:17.476 0:41.772 00:00.000 00:01.000 00:02.000 00:03.000 00:04.000 00:05.000 0…" at bounding box center [664, 330] width 1329 height 601
type textarea "A charged (pressurized) fire hose with branch,"
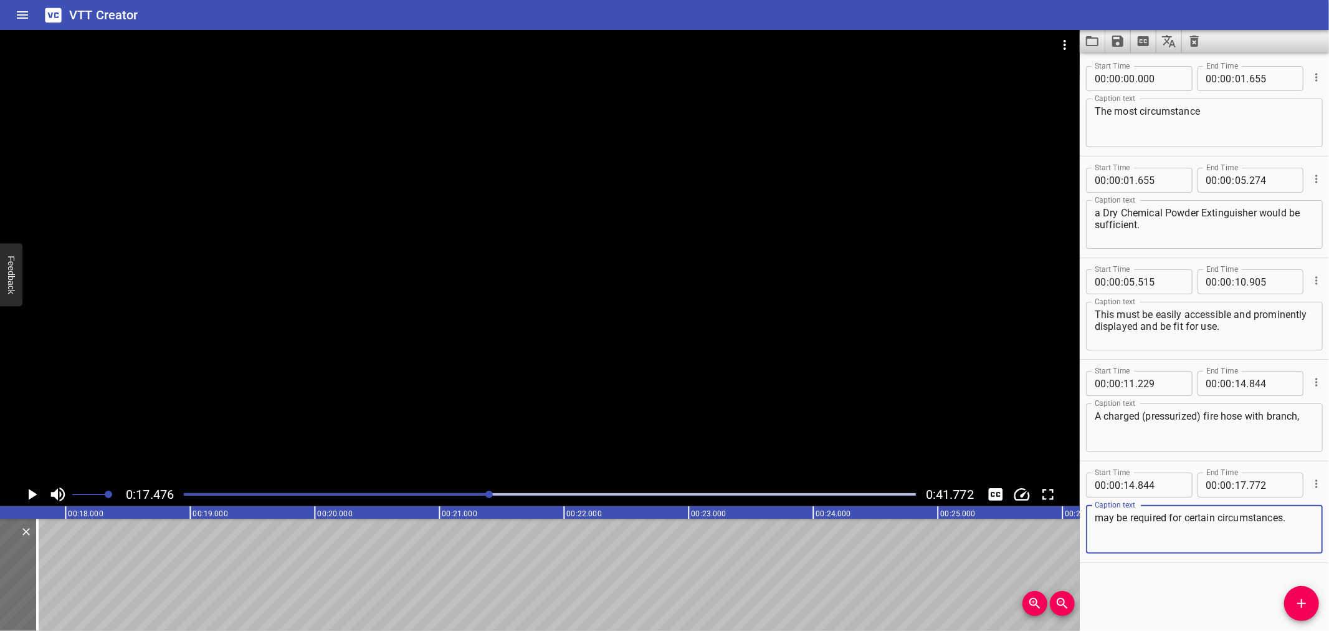
type textarea "may be required for certain circumstances."
click at [1306, 419] on div "A charged (pressurized) fire hose with branch, Caption text" at bounding box center [1204, 427] width 237 height 49
click at [1301, 602] on icon "Add Cue" at bounding box center [1302, 603] width 15 height 15
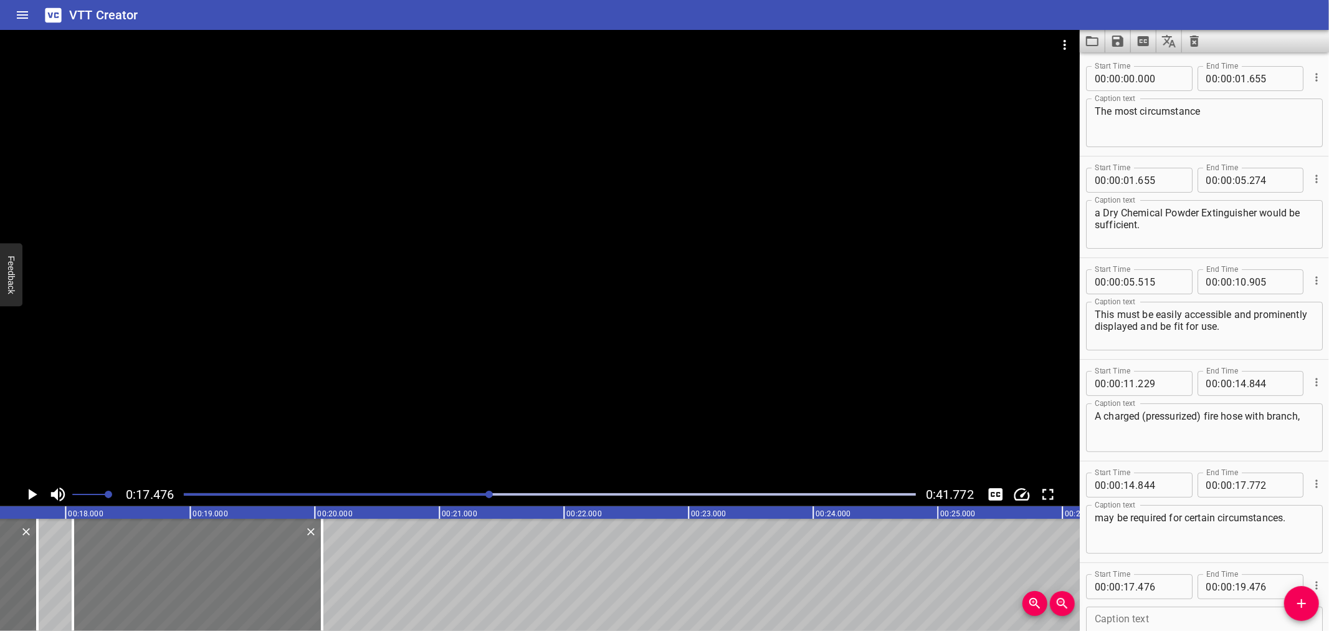
drag, startPoint x: 184, startPoint y: 589, endPoint x: 257, endPoint y: 590, distance: 72.9
click at [257, 590] on div at bounding box center [197, 575] width 249 height 112
type input "18"
type input "061"
type input "20"
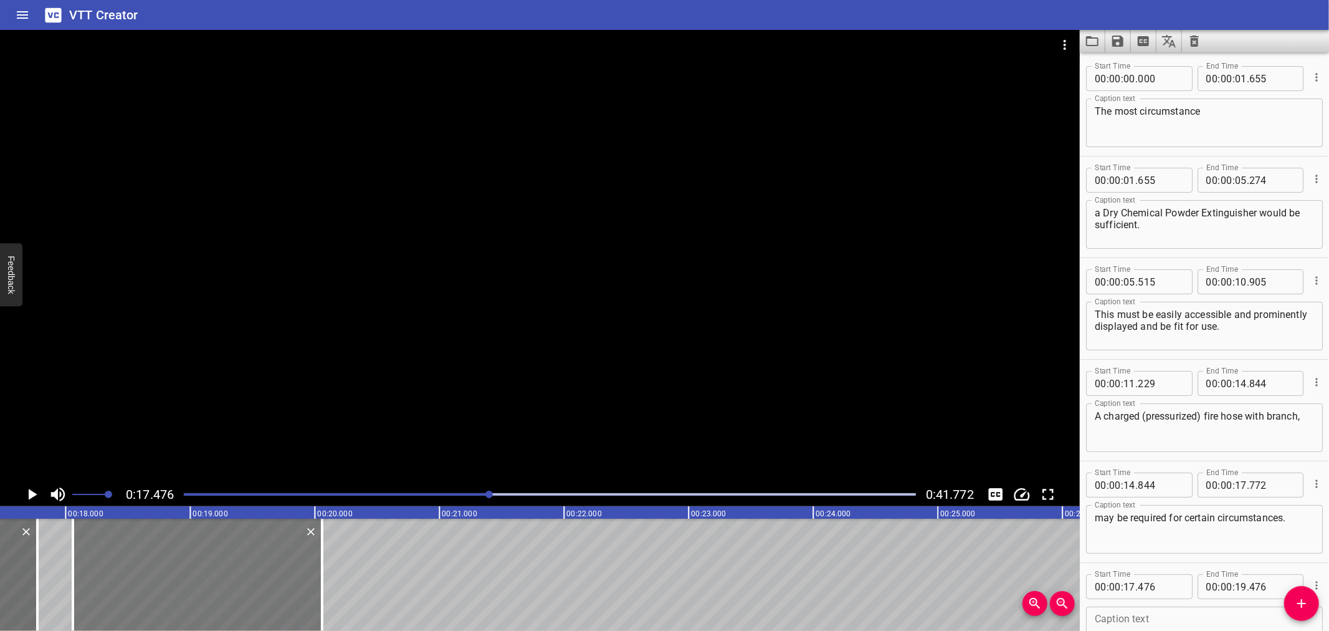
type input "061"
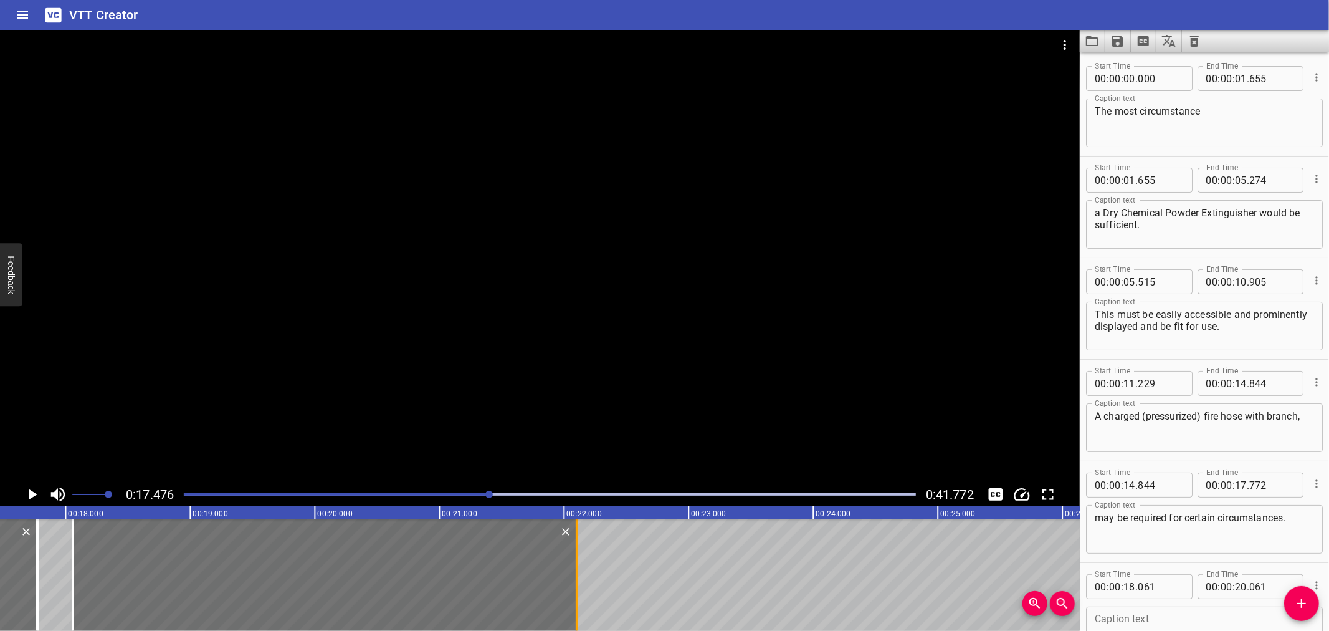
drag, startPoint x: 318, startPoint y: 578, endPoint x: 573, endPoint y: 585, distance: 255.0
click at [573, 585] on div at bounding box center [577, 575] width 12 height 112
type input "22"
type input "106"
click at [26, 489] on icon "Play/Pause" at bounding box center [31, 494] width 19 height 19
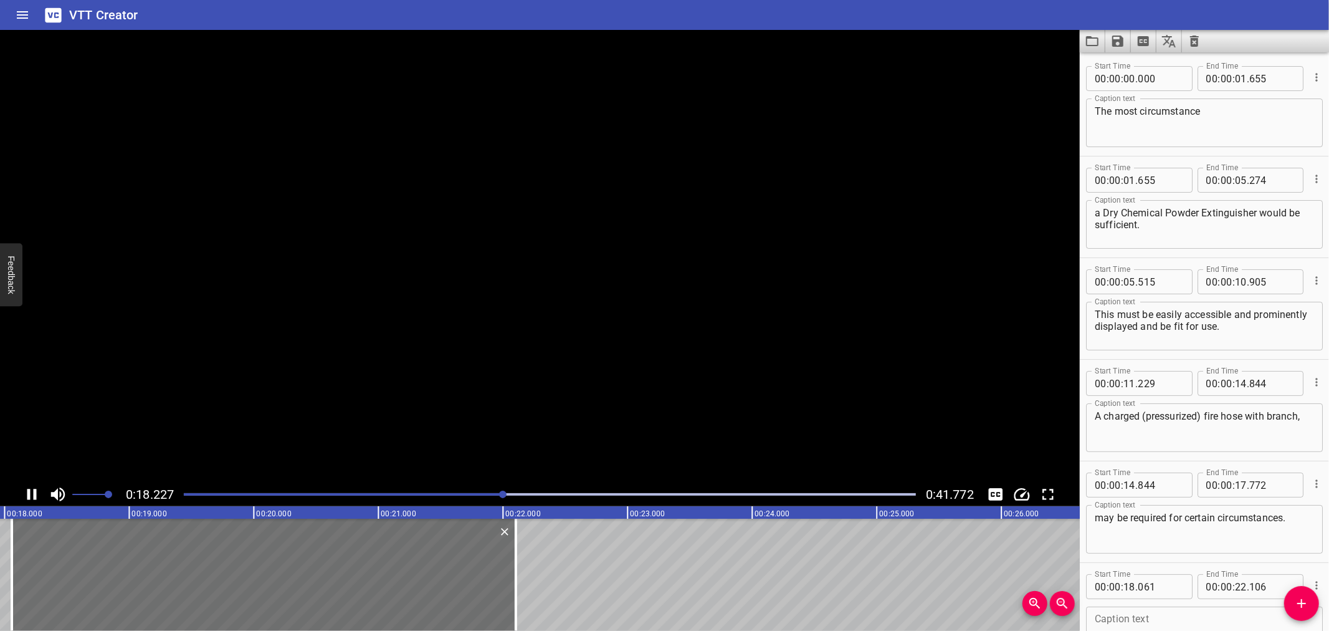
scroll to position [89, 0]
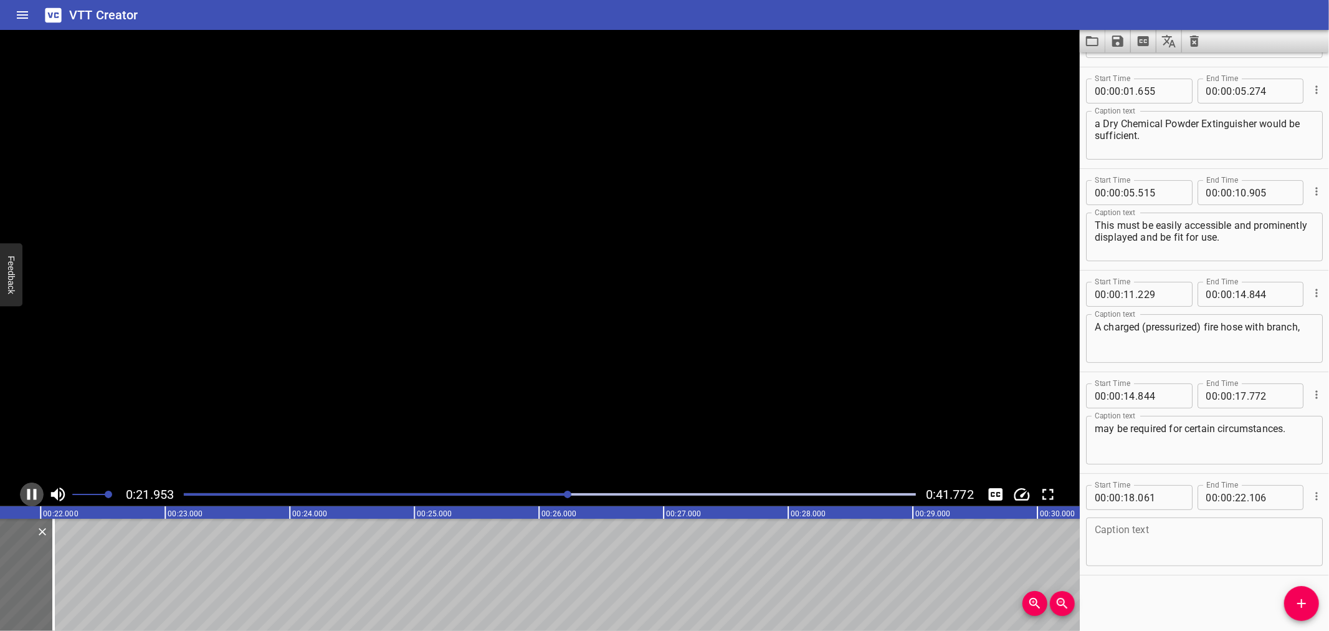
click at [26, 489] on icon "Play/Pause" at bounding box center [31, 494] width 19 height 19
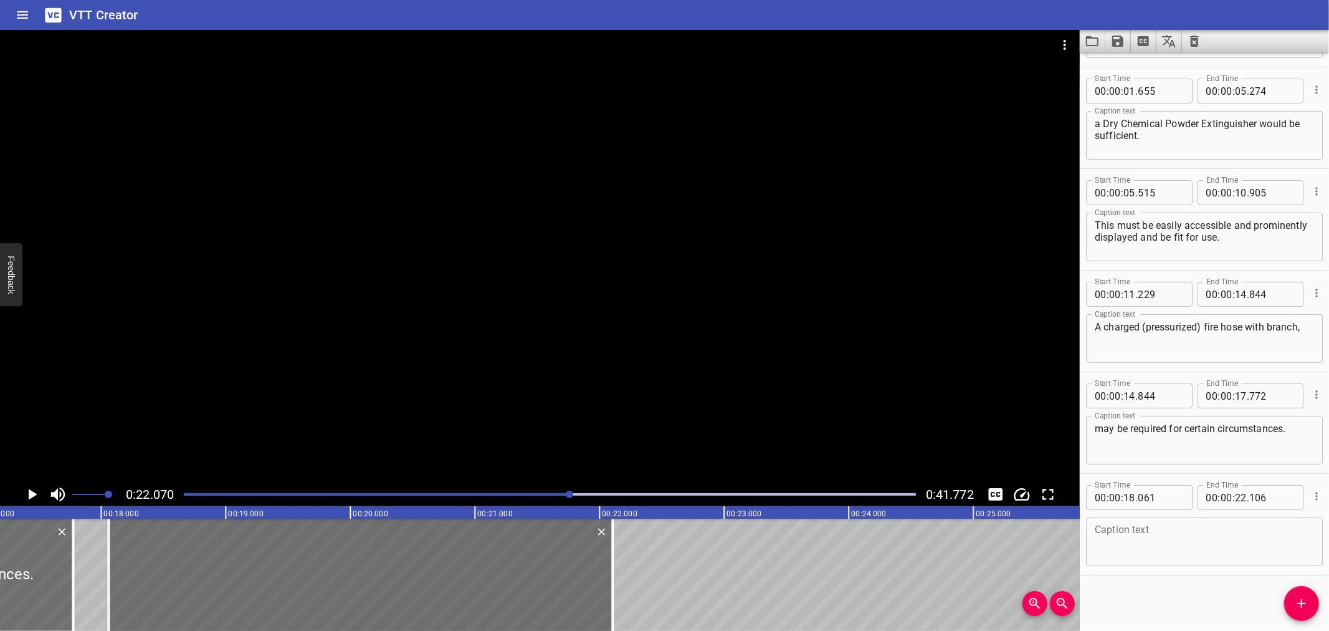
scroll to position [0, 2035]
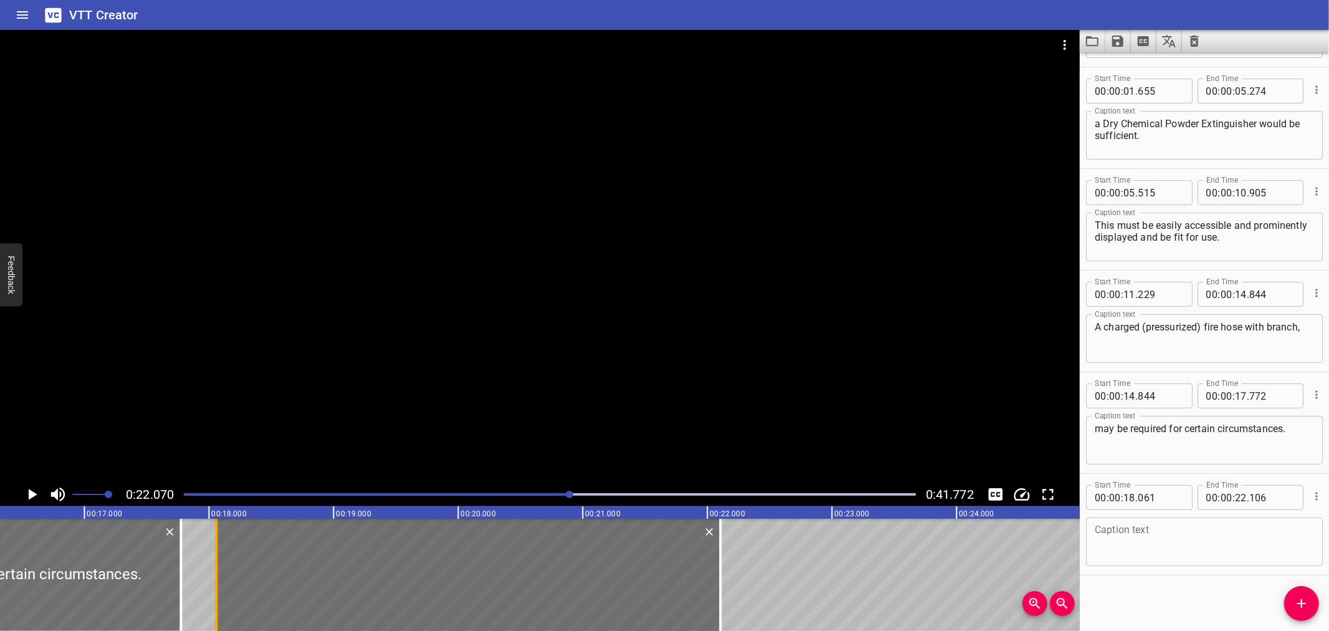
click at [213, 558] on div at bounding box center [216, 575] width 12 height 112
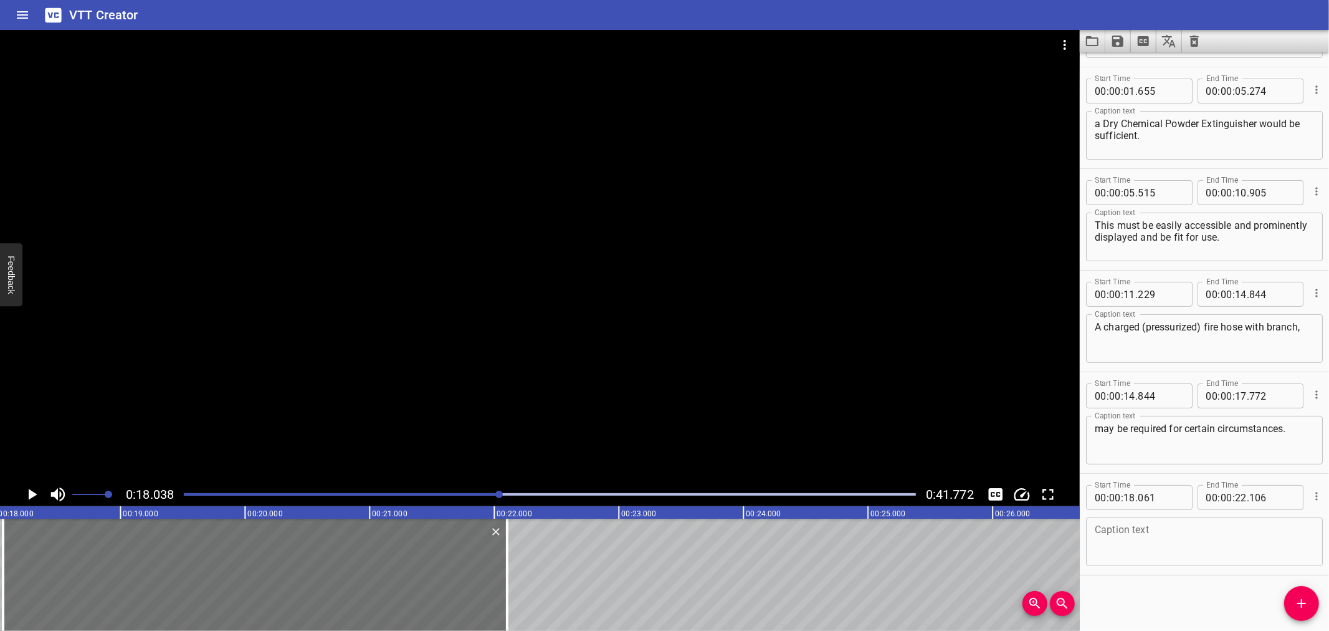
drag, startPoint x: 244, startPoint y: 353, endPoint x: 112, endPoint y: 427, distance: 151.2
click at [243, 353] on div at bounding box center [540, 256] width 1080 height 452
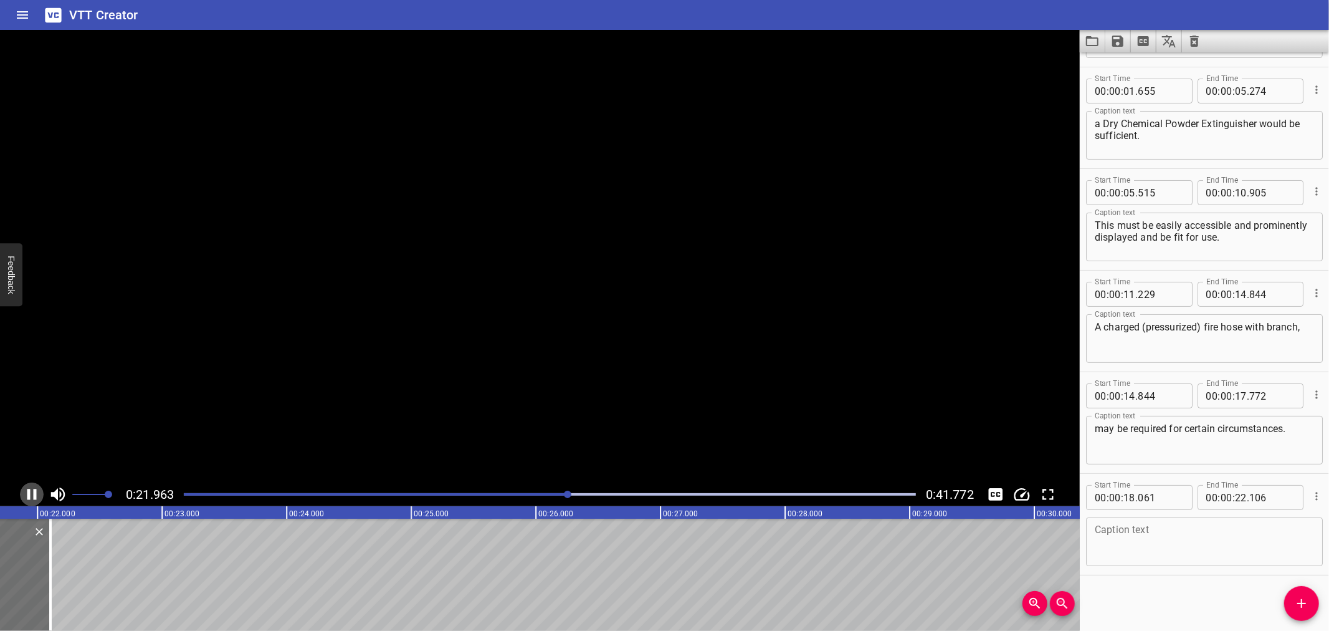
click at [35, 490] on icon "Play/Pause" at bounding box center [31, 494] width 9 height 11
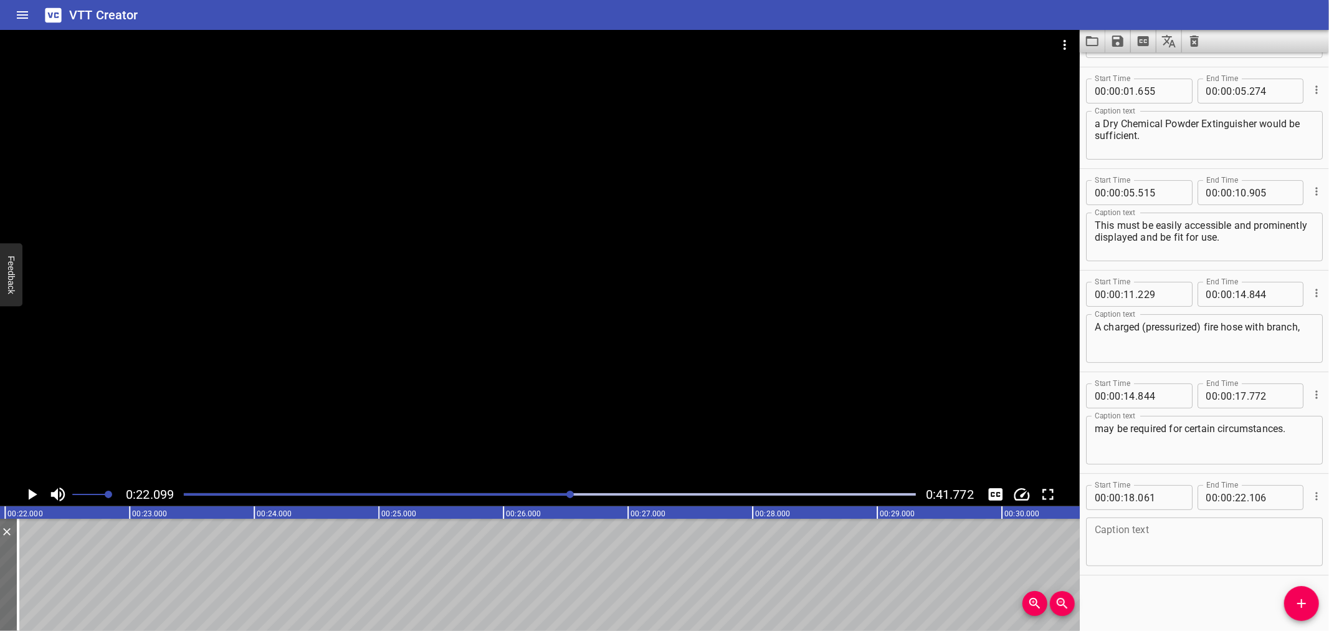
scroll to position [0, 2755]
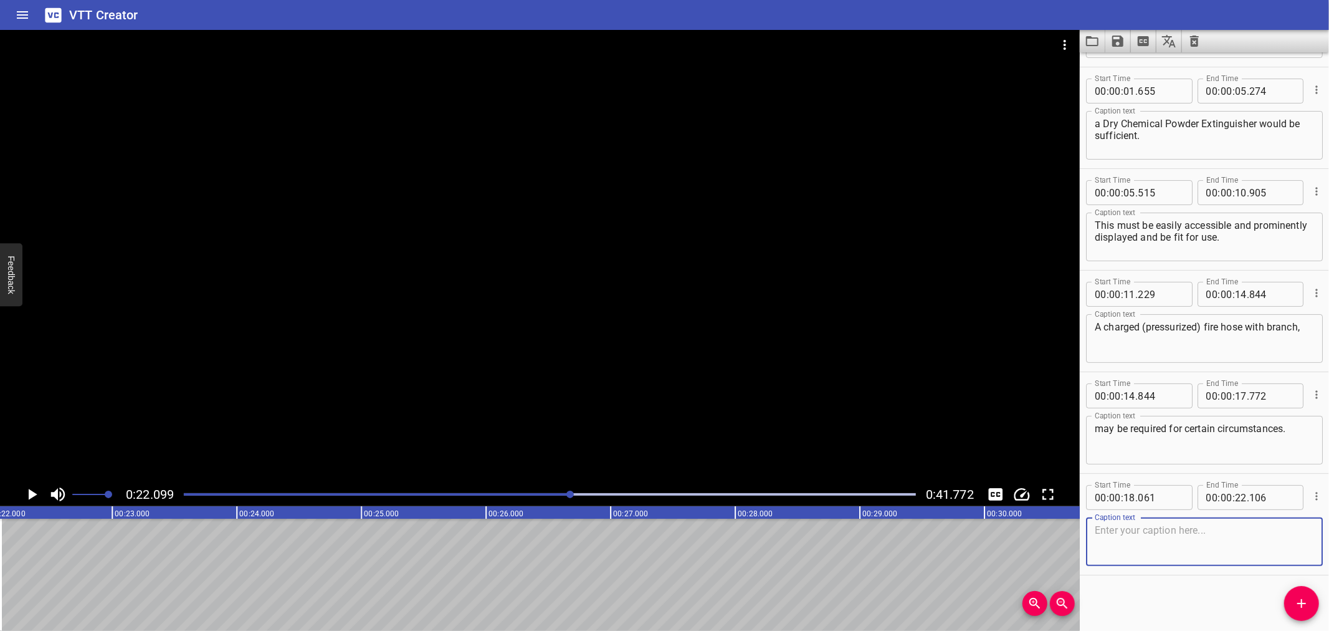
click at [1125, 532] on textarea at bounding box center [1204, 542] width 219 height 36
paste textarea "The firewatcher is to learn the location of the nearest telephone,"
click at [1311, 527] on div "The firewatcher is to learn the location of the nearest telephone, Caption text" at bounding box center [1204, 541] width 237 height 49
click at [1304, 528] on textarea "The firewatcher is to learn the location of the nearest telephone," at bounding box center [1204, 542] width 219 height 36
type textarea "The firewatcher is to learn the location of the nearest telephone,"
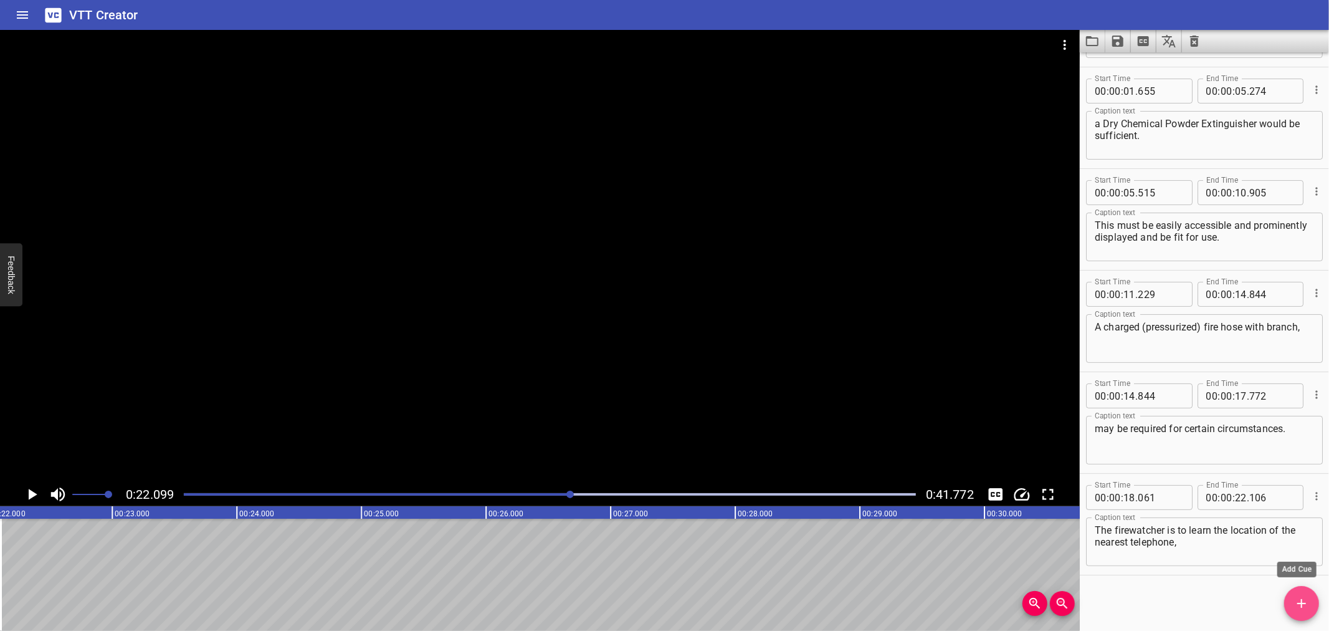
click at [1304, 597] on icon "Add Cue" at bounding box center [1302, 603] width 15 height 15
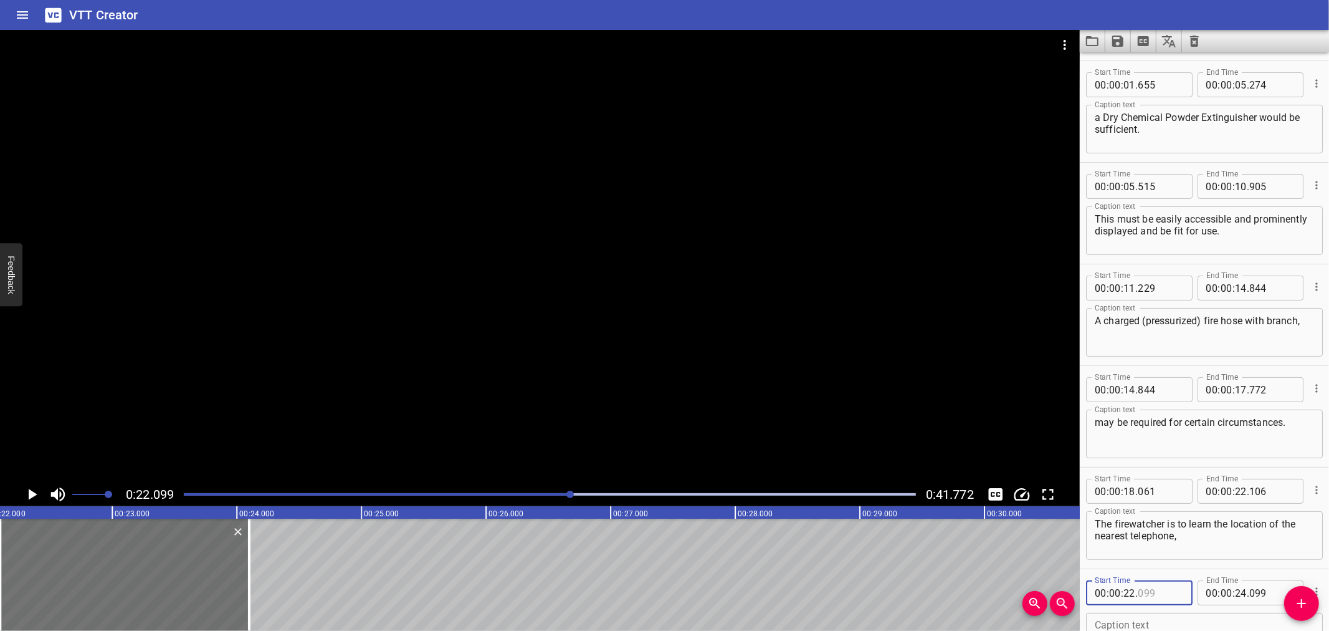
click at [1162, 590] on input "number" at bounding box center [1160, 592] width 45 height 25
type input "106"
click at [251, 594] on div at bounding box center [246, 575] width 12 height 112
type input "074"
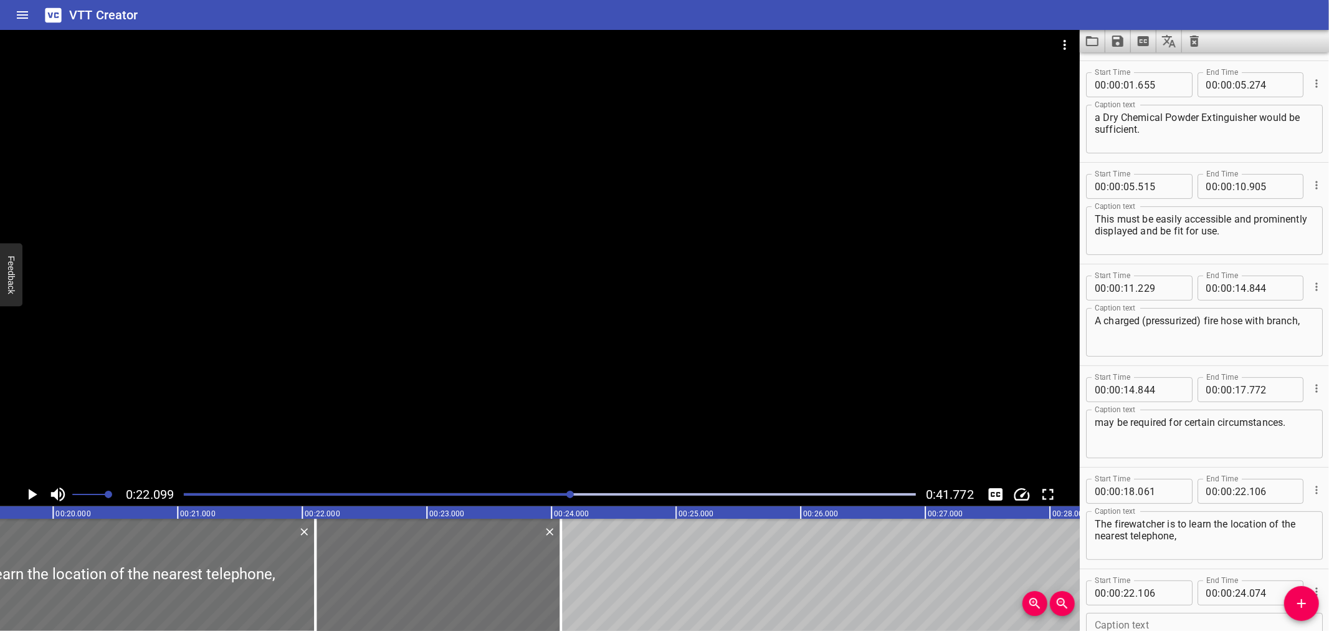
scroll to position [0, 2362]
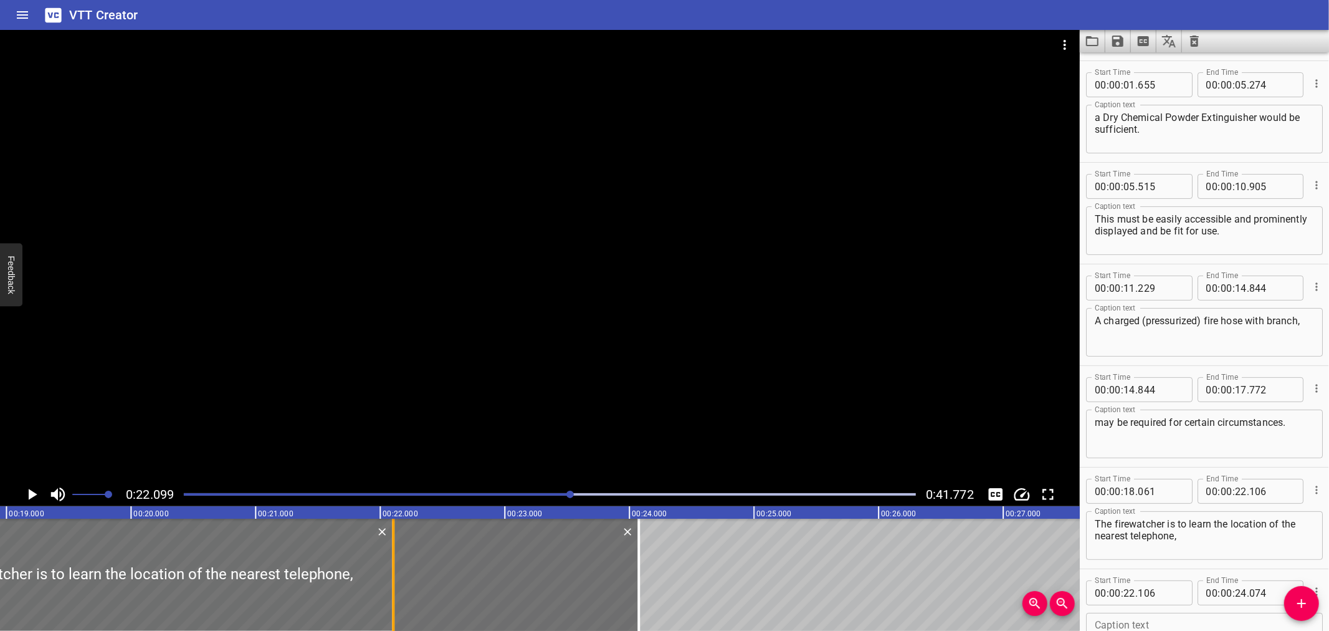
click at [397, 594] on div at bounding box center [393, 575] width 12 height 112
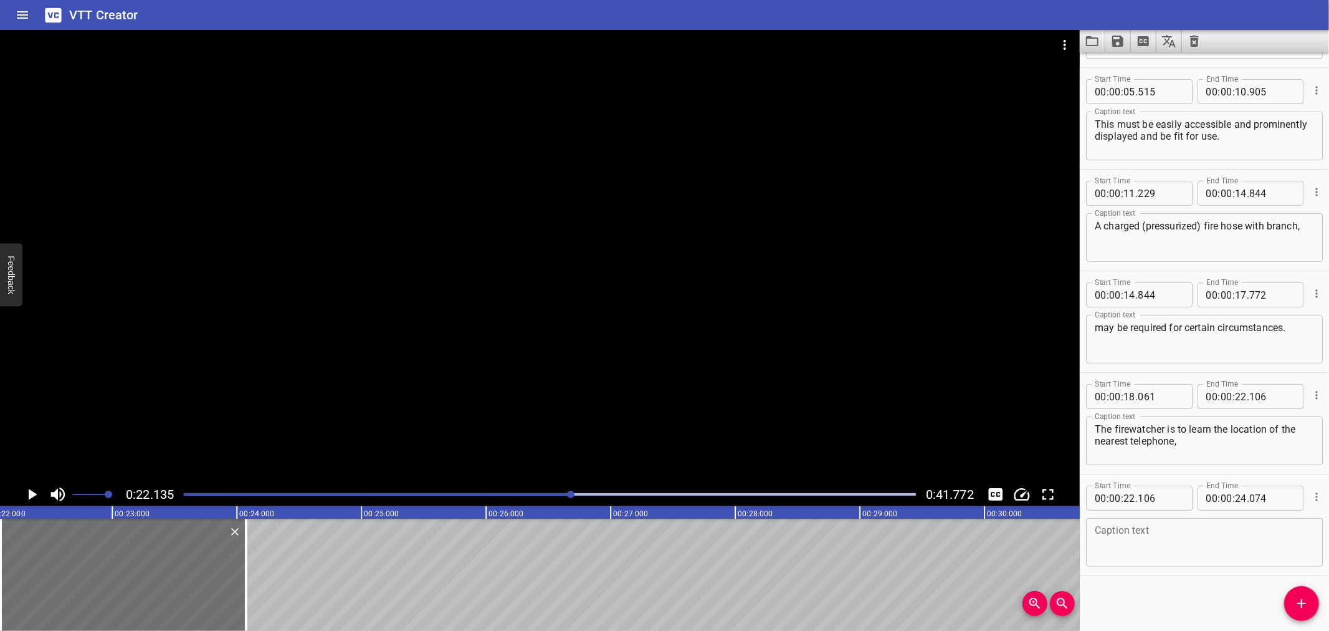
scroll to position [0, 2759]
click at [37, 487] on icon "Play/Pause" at bounding box center [31, 494] width 19 height 19
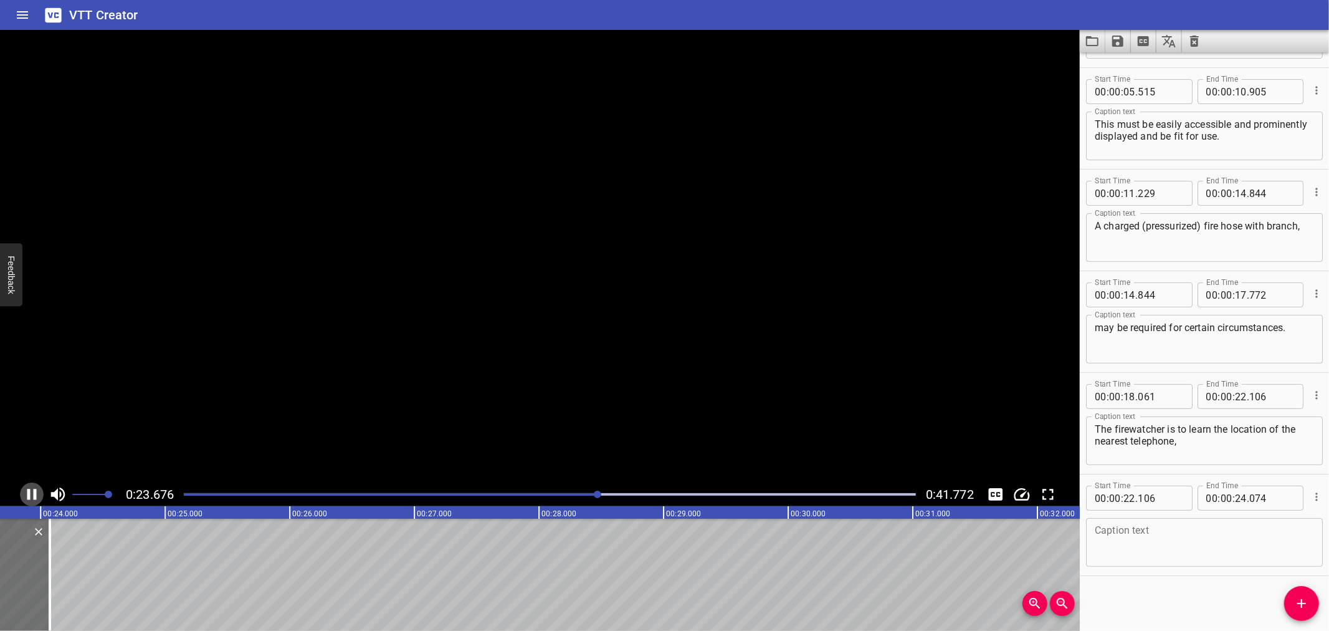
click at [37, 487] on icon "Play/Pause" at bounding box center [31, 494] width 19 height 19
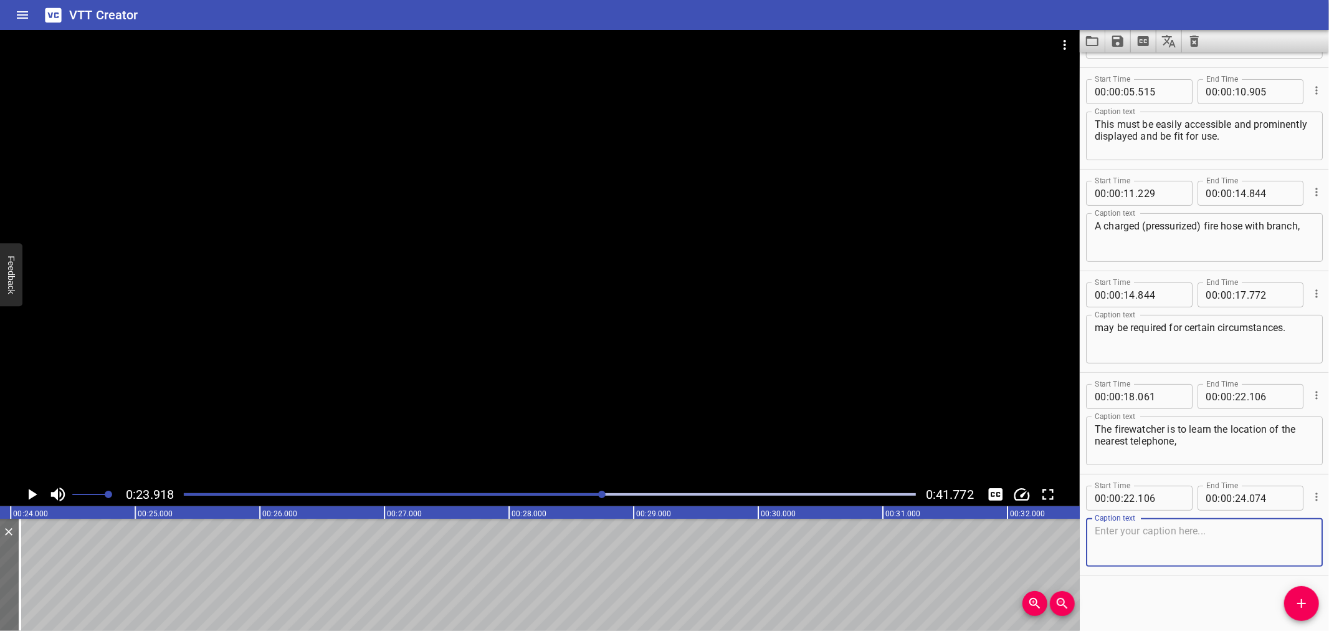
click at [1147, 539] on textarea at bounding box center [1204, 543] width 219 height 36
paste textarea "manual alarm call points,"
type textarea "manual alarm call points,"
click at [1293, 601] on span "Add Cue" at bounding box center [1302, 603] width 35 height 15
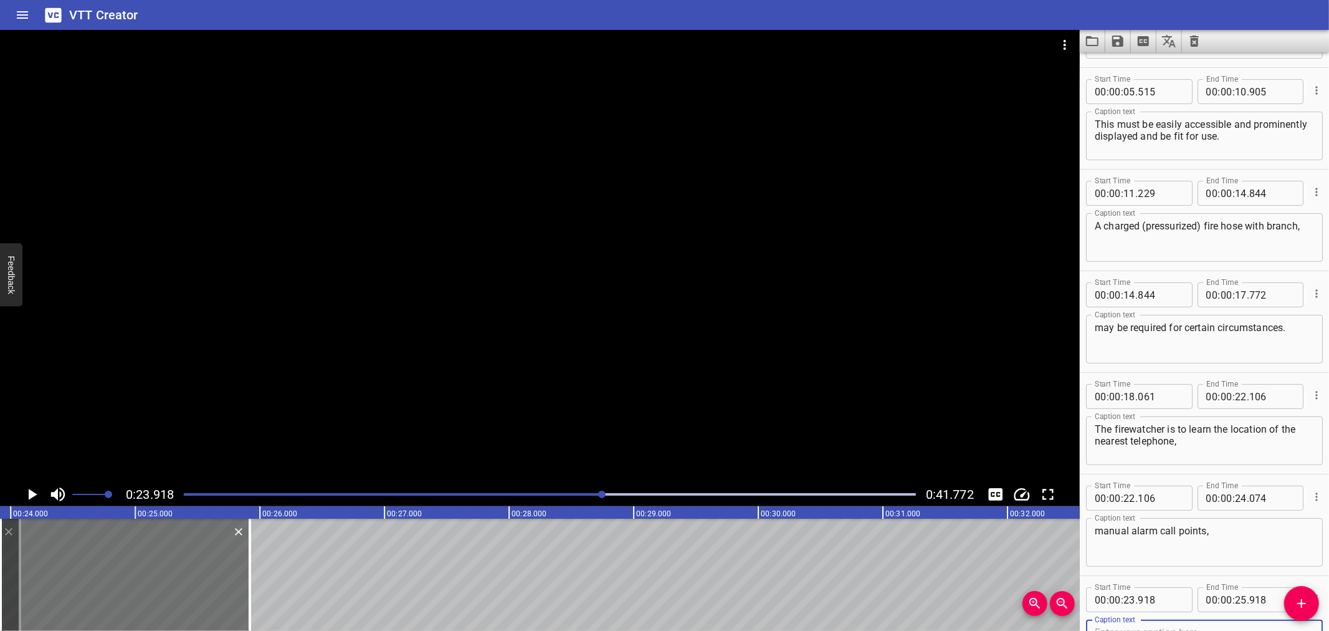
scroll to position [197, 0]
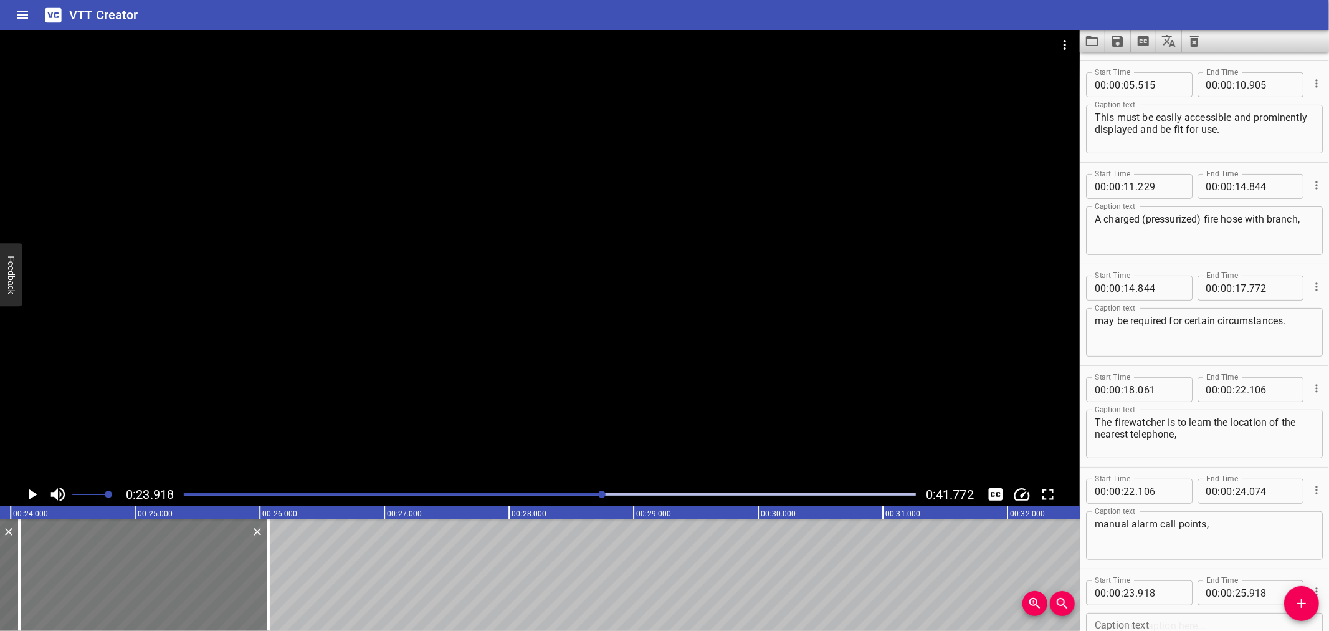
drag, startPoint x: 160, startPoint y: 566, endPoint x: 179, endPoint y: 565, distance: 18.7
click at [179, 565] on div at bounding box center [143, 575] width 249 height 112
type input "24"
type input "068"
type input "26"
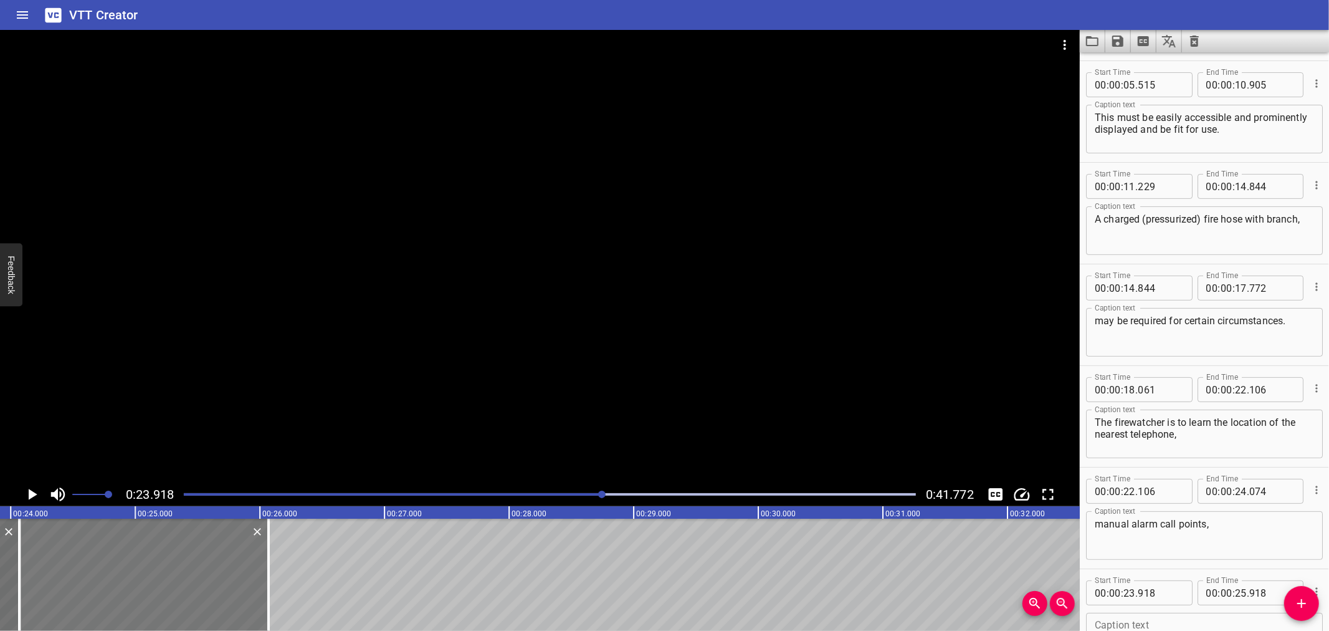
type input "068"
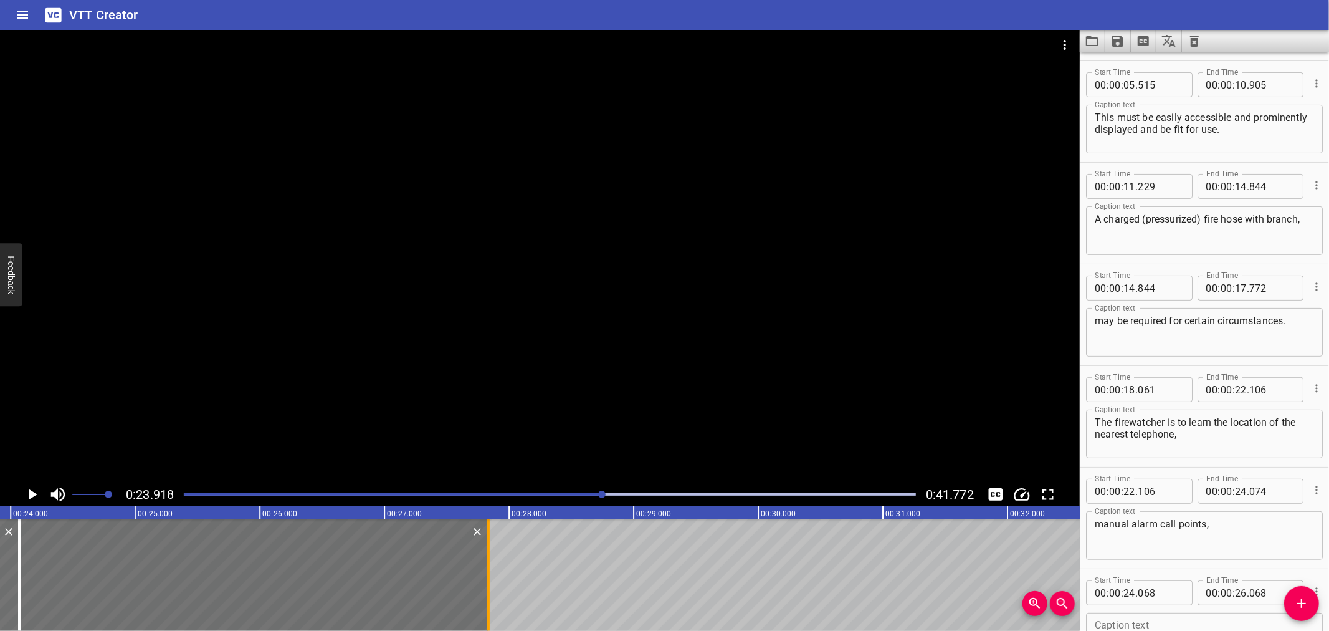
drag, startPoint x: 269, startPoint y: 568, endPoint x: 489, endPoint y: 575, distance: 220.1
click at [489, 575] on div at bounding box center [488, 575] width 2 height 112
type input "27"
type input "833"
click at [1169, 593] on input "number" at bounding box center [1160, 592] width 45 height 25
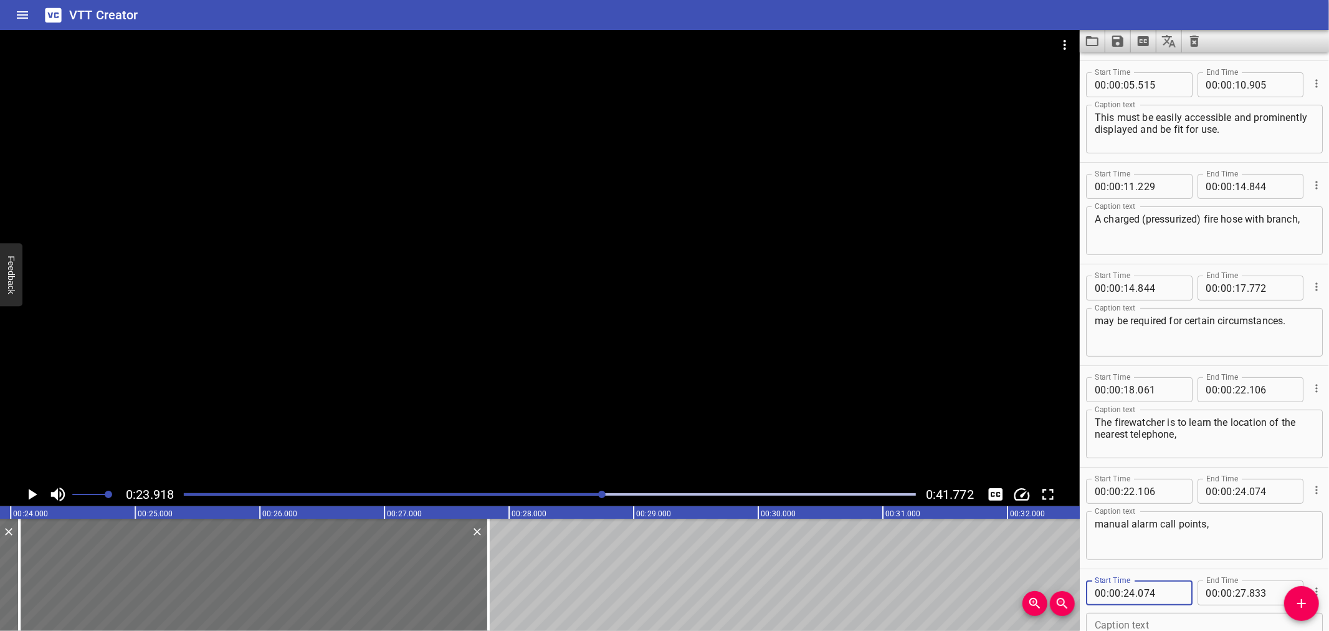
type input "074"
click at [29, 489] on icon "Play/Pause" at bounding box center [33, 494] width 9 height 11
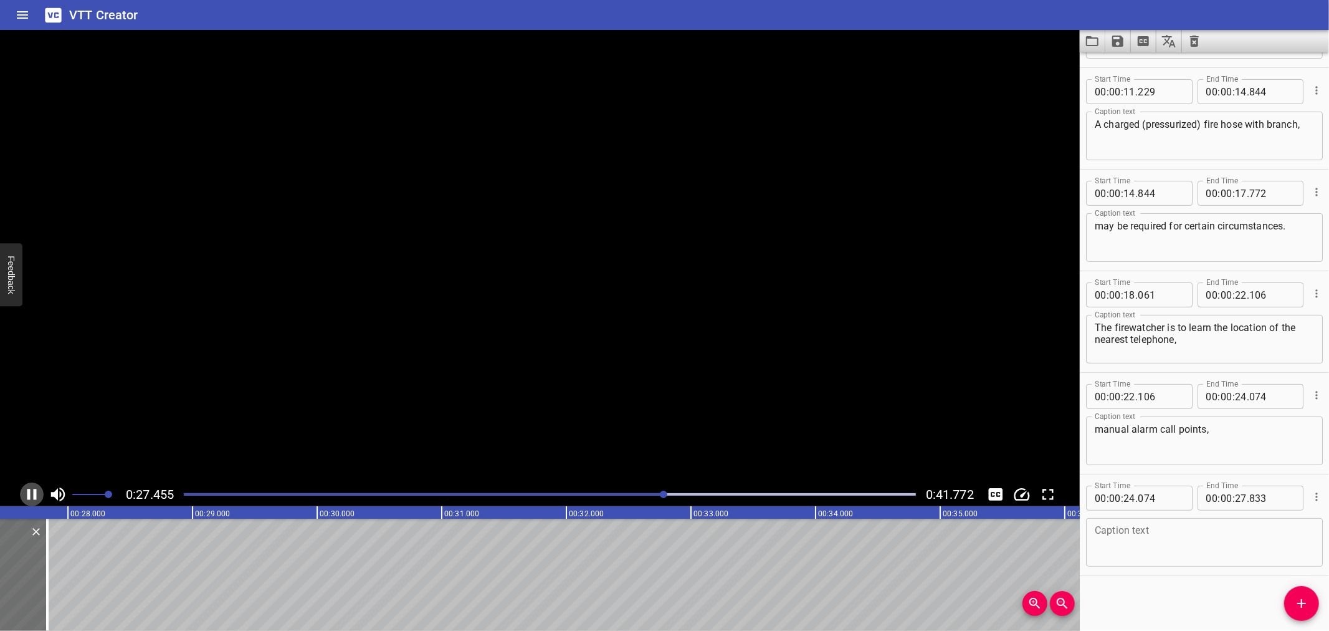
click at [29, 489] on icon "Play/Pause" at bounding box center [31, 494] width 9 height 11
click at [1180, 538] on textarea at bounding box center [1204, 543] width 219 height 36
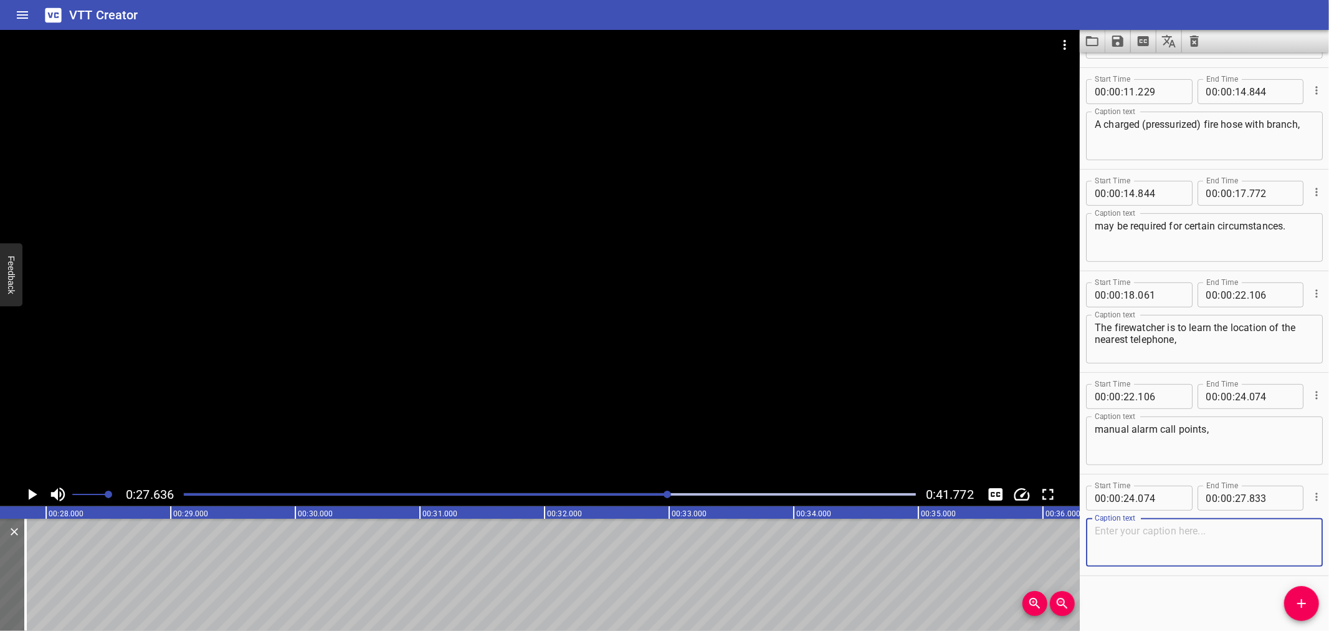
paste textarea "and actuation point of any fixed fire suppression system"
click at [1161, 530] on textarea "and actuation point of any fixed fire suppression system" at bounding box center [1204, 543] width 219 height 36
click at [1197, 543] on textarea "and actuation point of any fixed fire suppression system" at bounding box center [1204, 543] width 219 height 36
type textarea "and actuation point of any fixed fire suppression system"
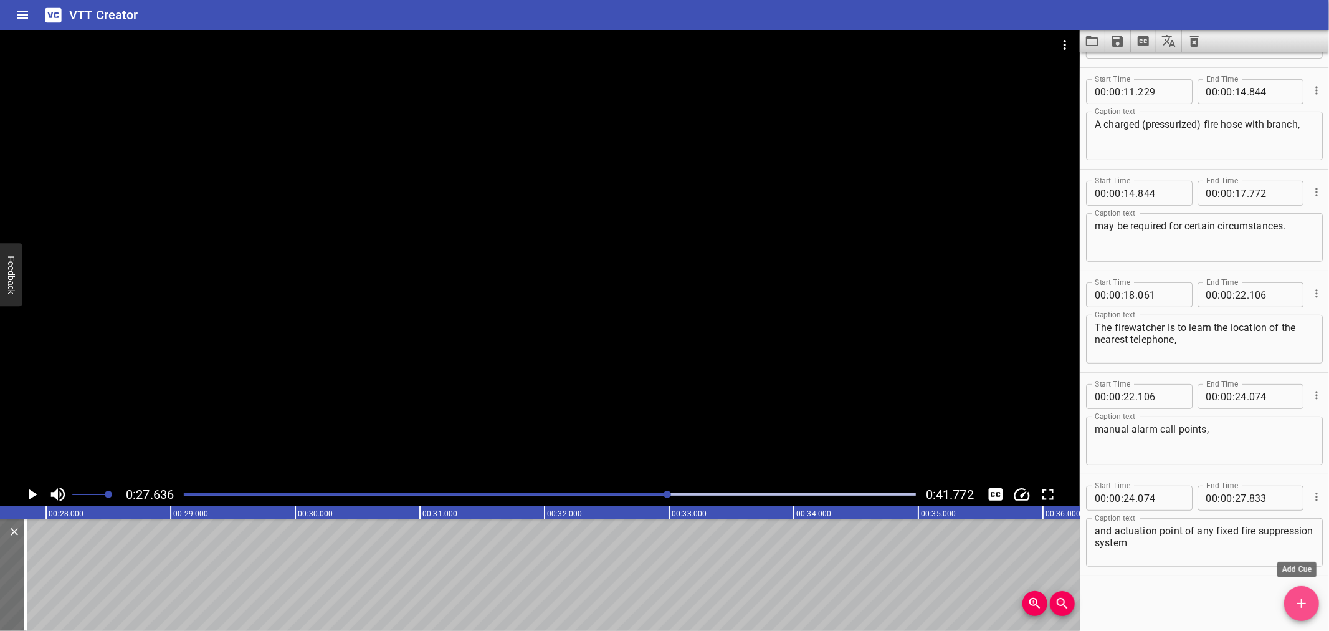
drag, startPoint x: 1290, startPoint y: 596, endPoint x: 1149, endPoint y: 590, distance: 141.0
click at [1290, 595] on button "Add Cue" at bounding box center [1302, 603] width 35 height 35
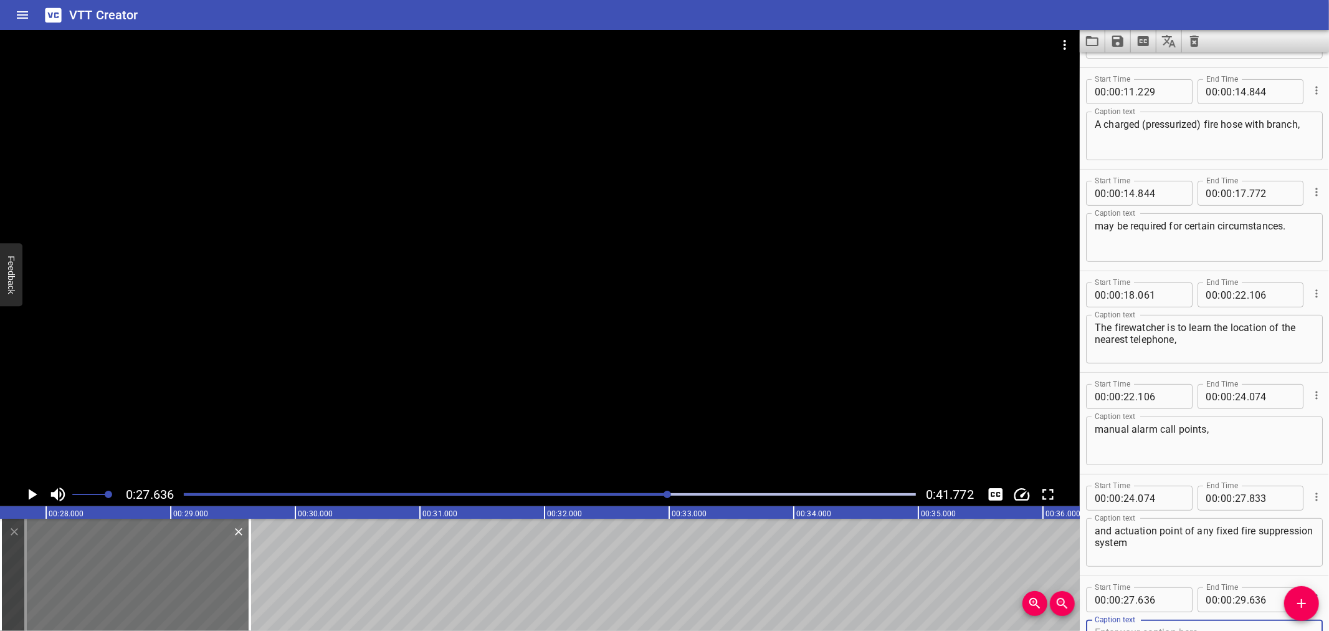
scroll to position [298, 0]
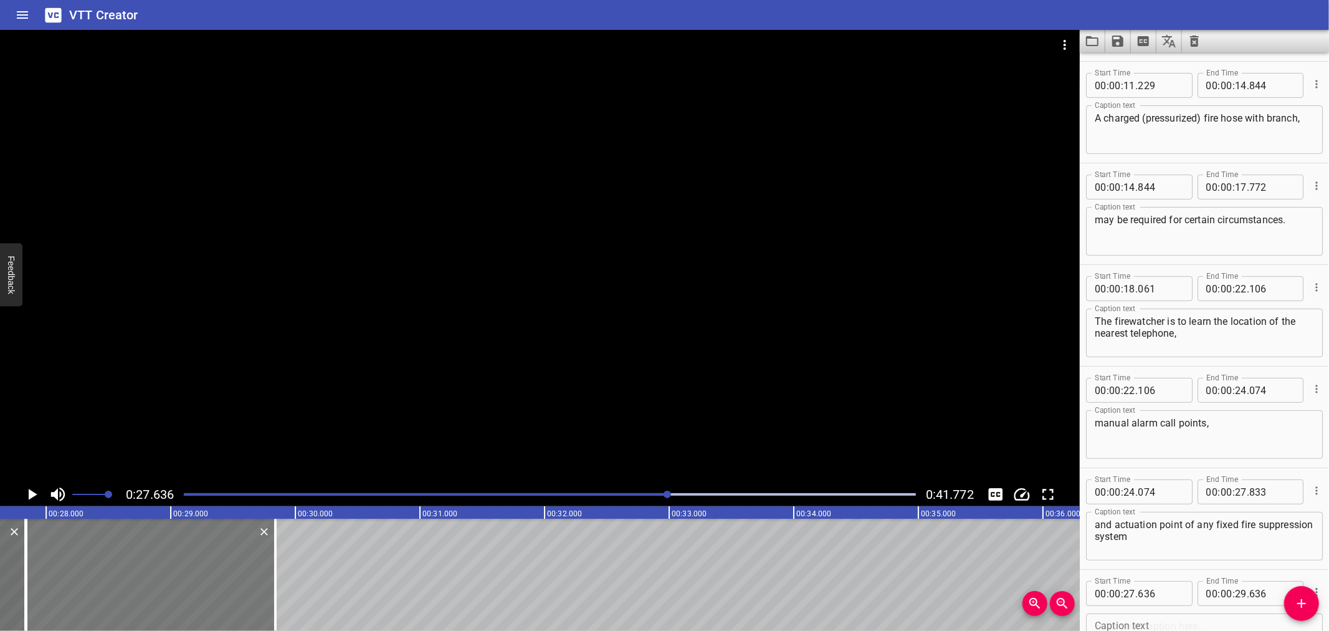
drag, startPoint x: 208, startPoint y: 572, endPoint x: 234, endPoint y: 572, distance: 25.6
click at [234, 572] on div at bounding box center [150, 575] width 249 height 112
type input "841"
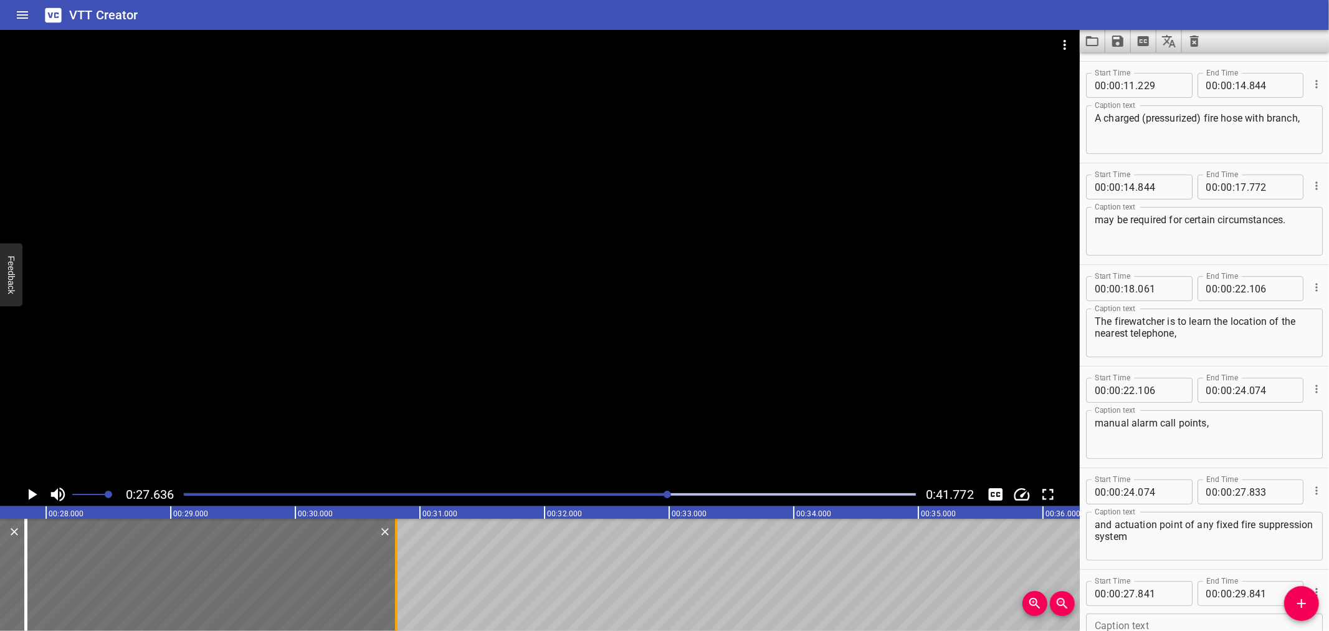
drag, startPoint x: 269, startPoint y: 568, endPoint x: 391, endPoint y: 569, distance: 122.2
click at [391, 569] on div at bounding box center [396, 575] width 12 height 112
type input "30"
type input "816"
click at [1172, 596] on input "number" at bounding box center [1160, 593] width 45 height 25
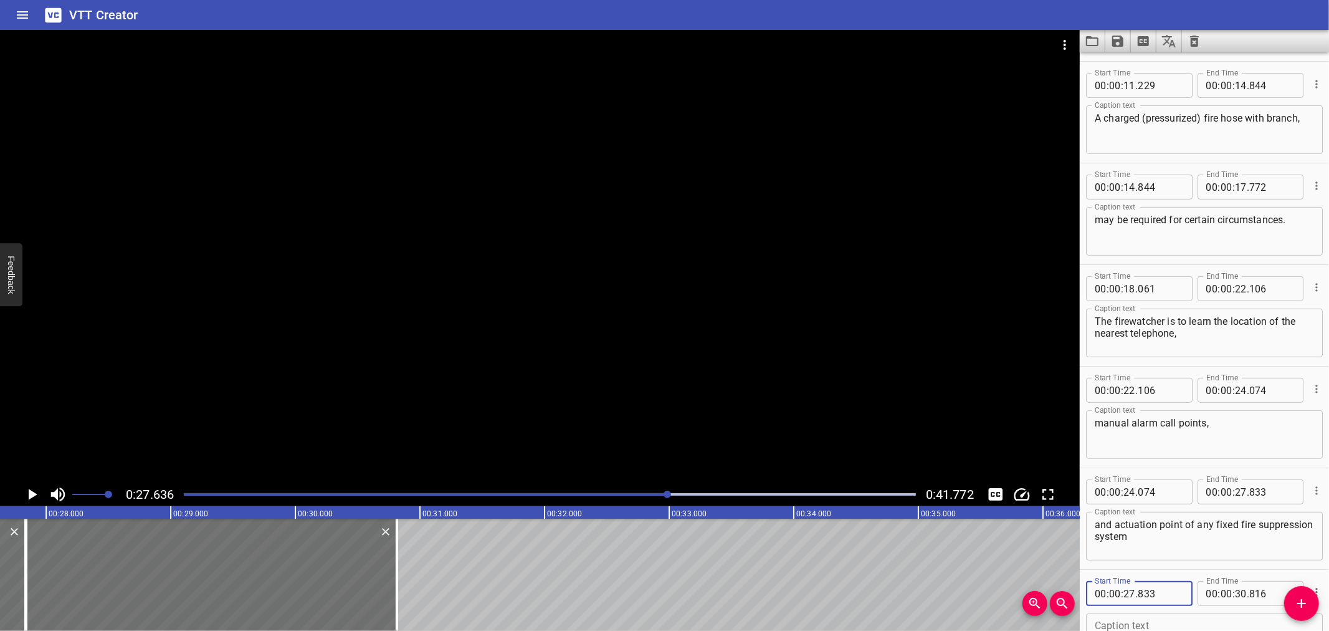
type input "833"
click at [31, 497] on icon "Play/Pause" at bounding box center [33, 494] width 9 height 11
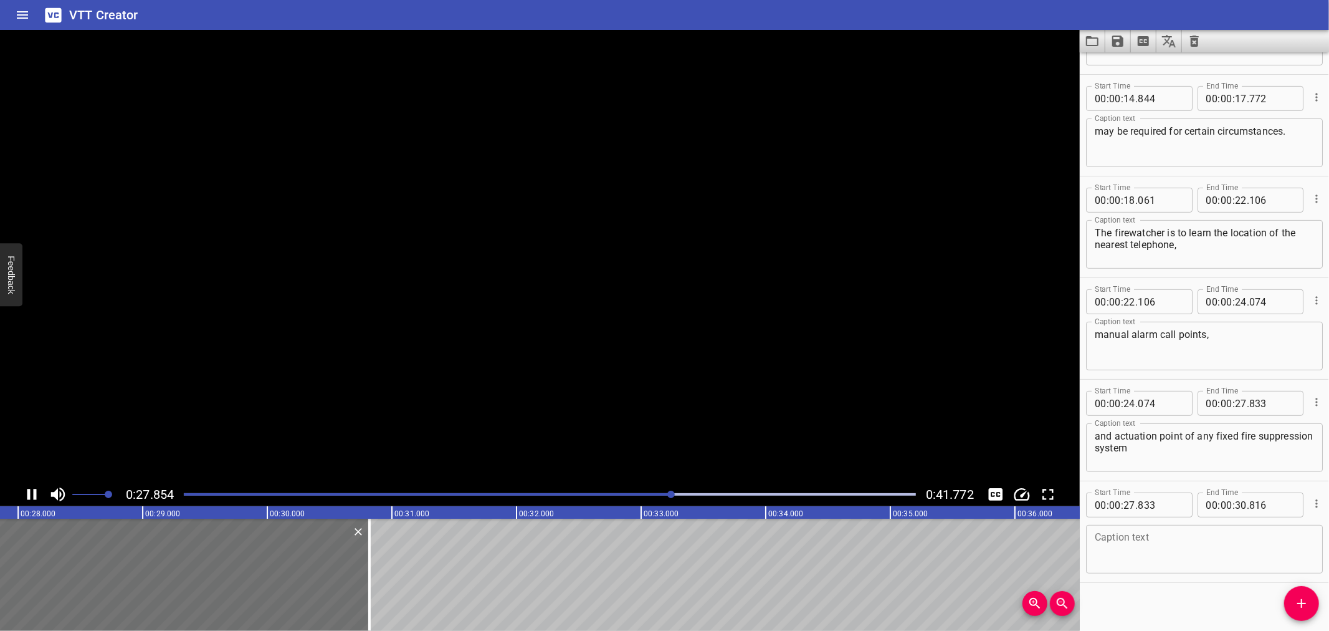
scroll to position [393, 0]
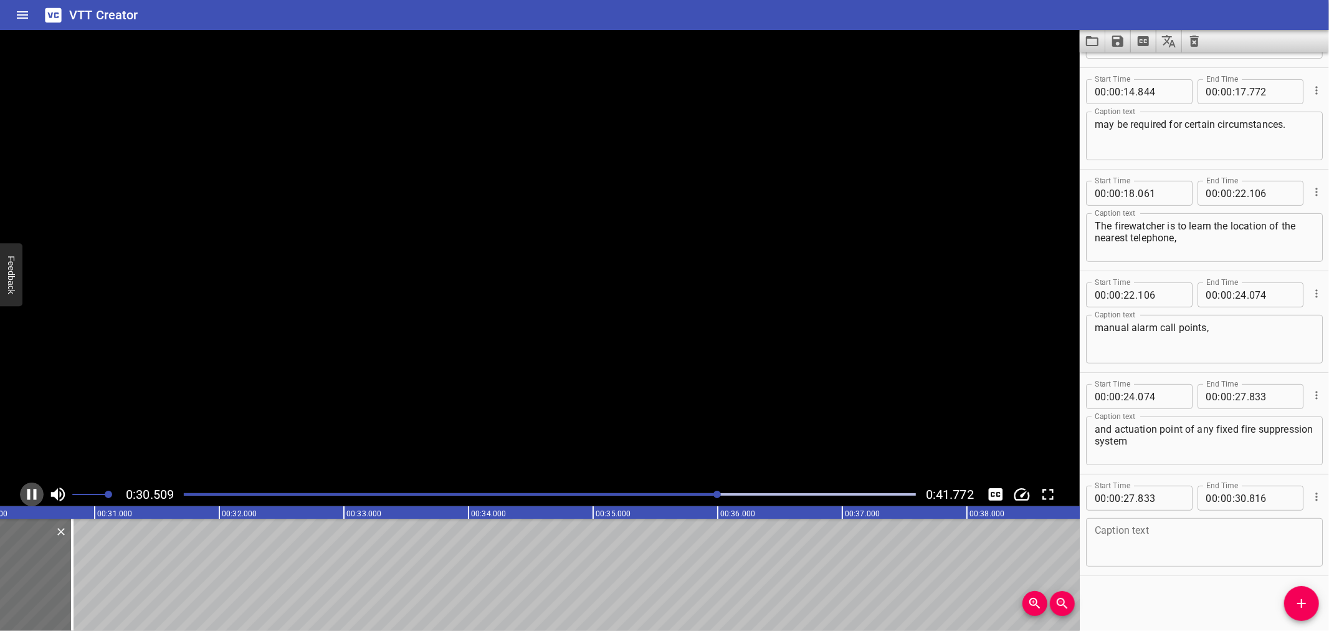
click at [31, 497] on icon "Play/Pause" at bounding box center [31, 494] width 19 height 19
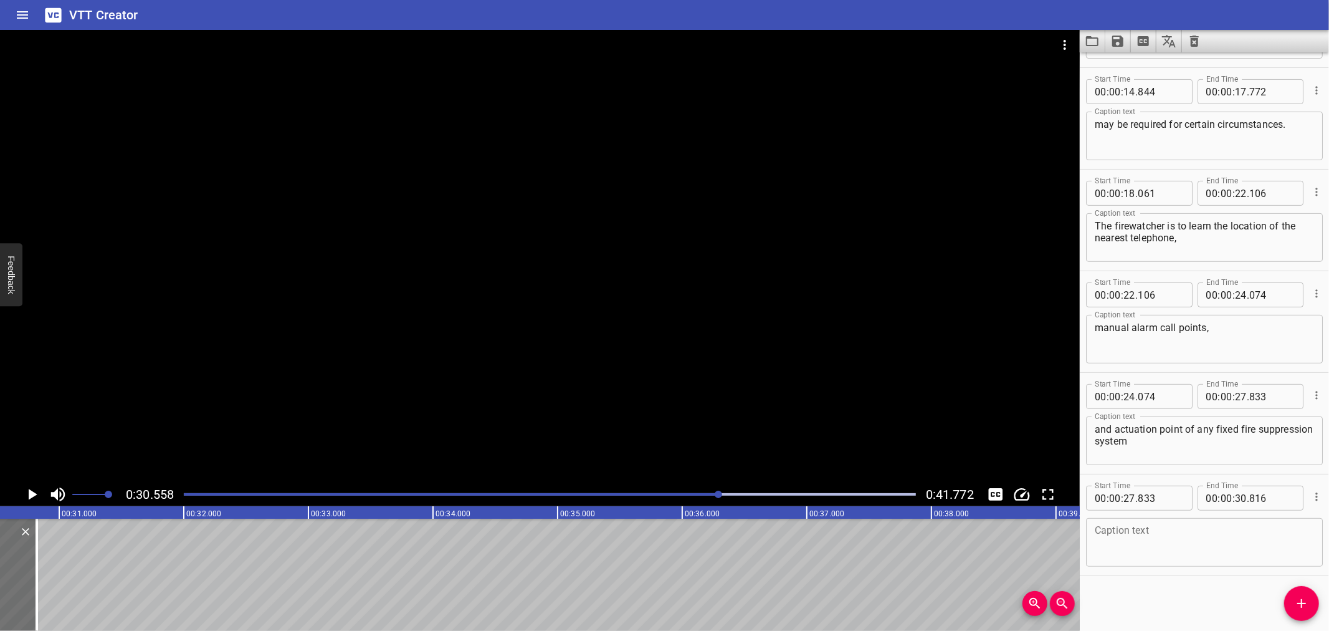
scroll to position [0, 3809]
click at [1138, 531] on textarea at bounding box center [1204, 543] width 219 height 36
paste textarea "which may be required in the event of emergency."
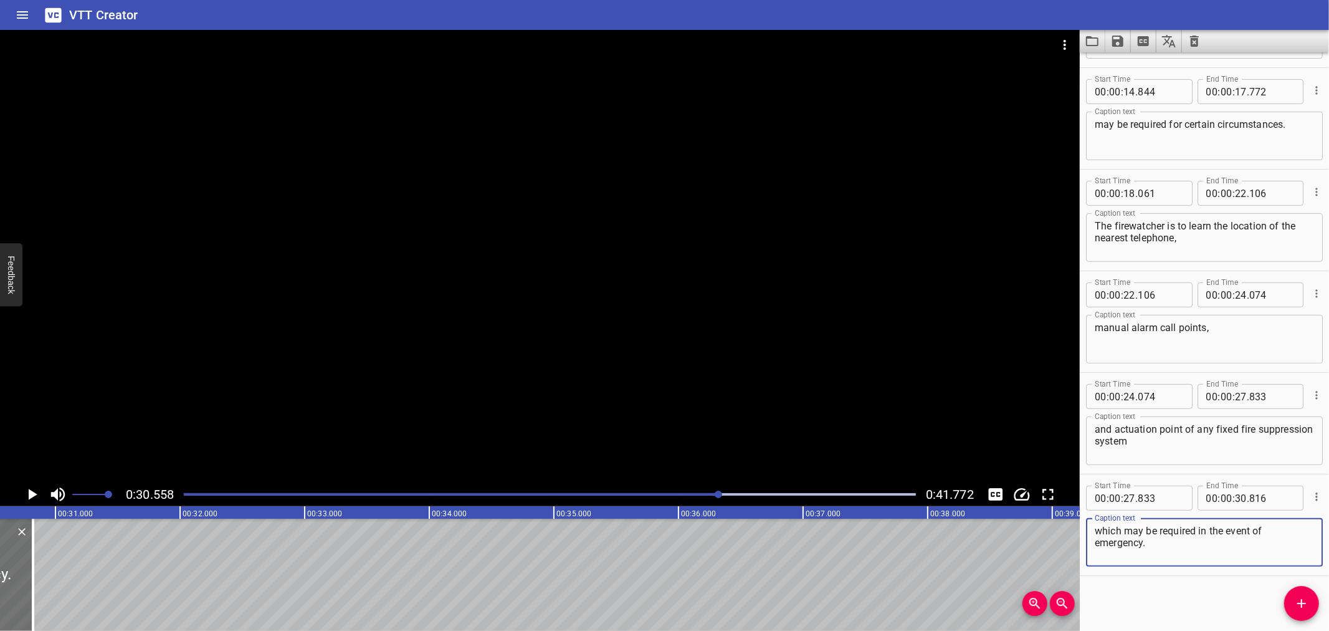
click at [1287, 534] on textarea "which may be required in the event of emergency." at bounding box center [1204, 543] width 219 height 36
type textarea "which may be required in the event of emergency."
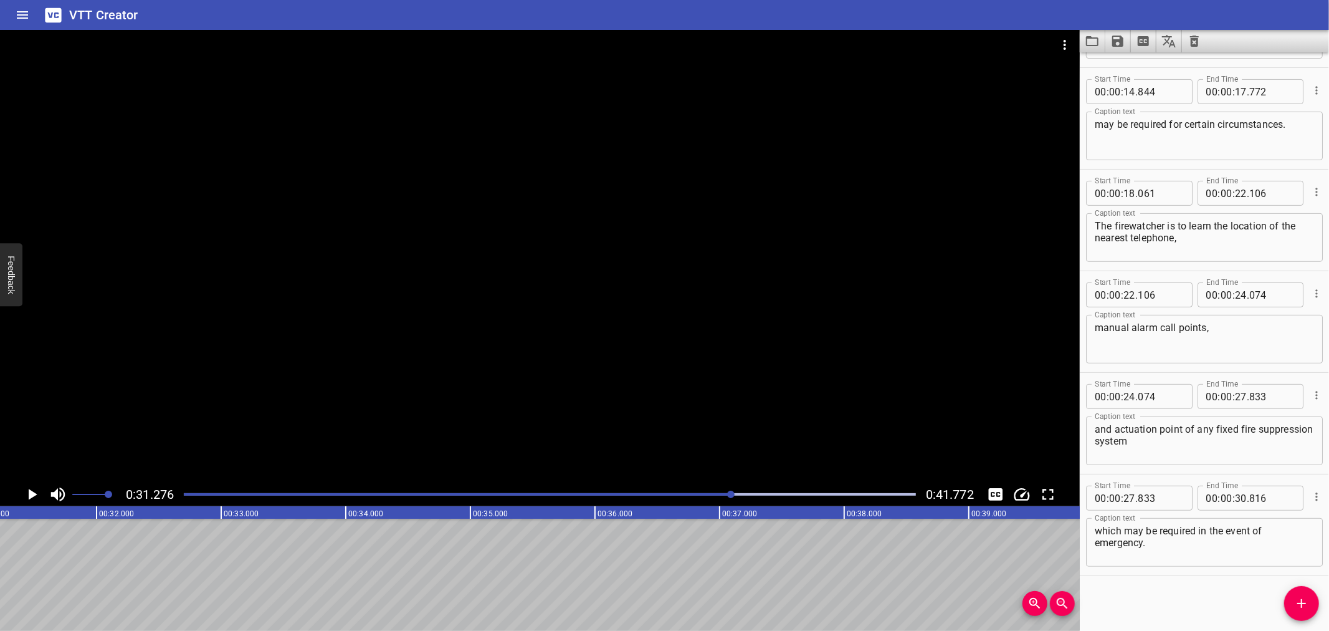
scroll to position [0, 3899]
drag, startPoint x: 1303, startPoint y: 606, endPoint x: 1298, endPoint y: 601, distance: 7.5
click at [1303, 605] on icon "Add Cue" at bounding box center [1302, 603] width 15 height 15
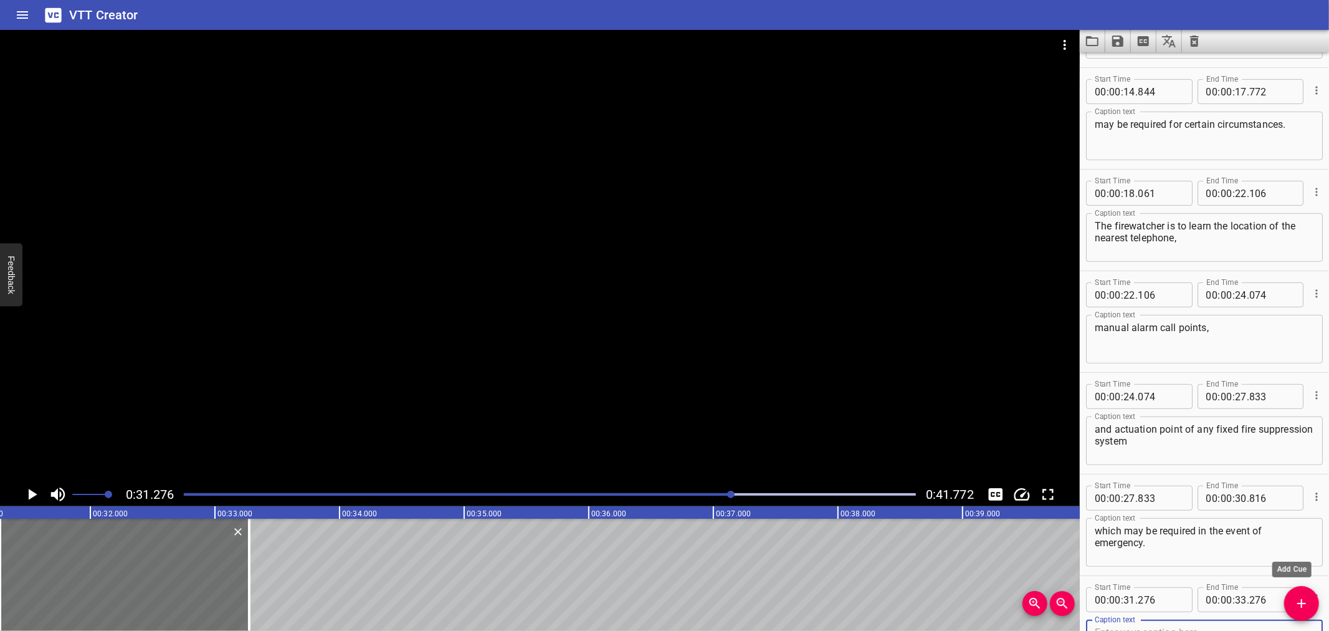
scroll to position [400, 0]
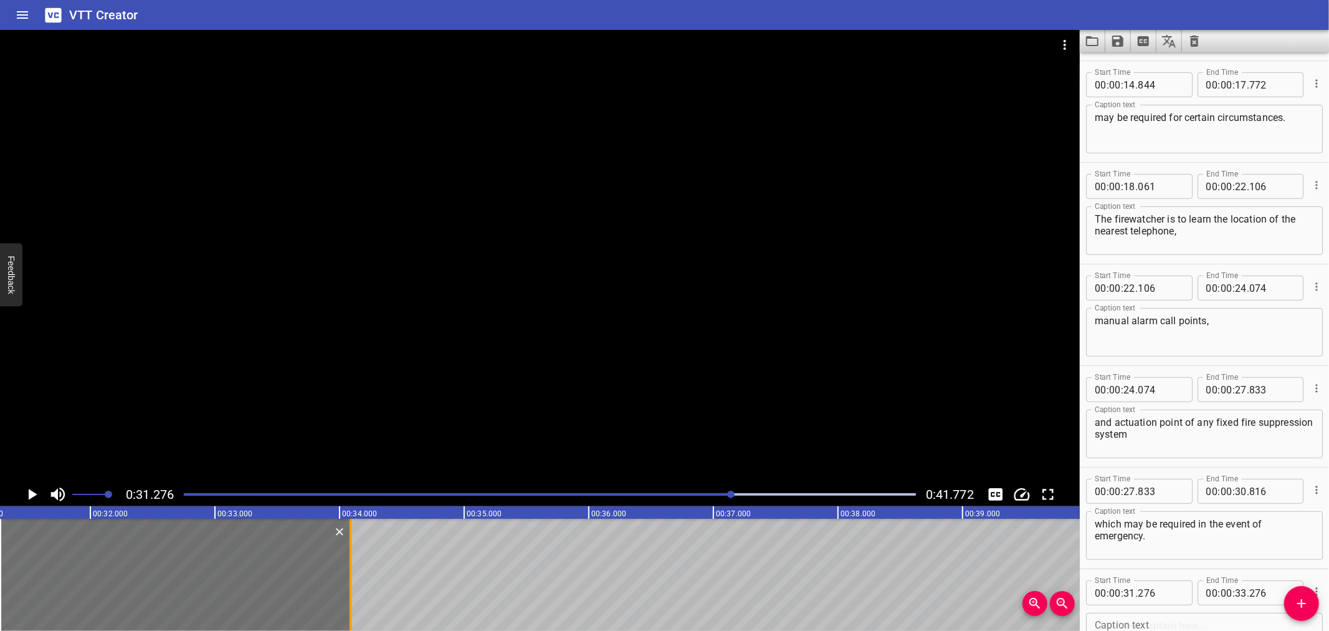
drag, startPoint x: 251, startPoint y: 572, endPoint x: 352, endPoint y: 586, distance: 102.5
click at [352, 586] on div at bounding box center [351, 575] width 12 height 112
type input "34"
type input "091"
click at [26, 489] on icon "Play/Pause" at bounding box center [31, 494] width 19 height 19
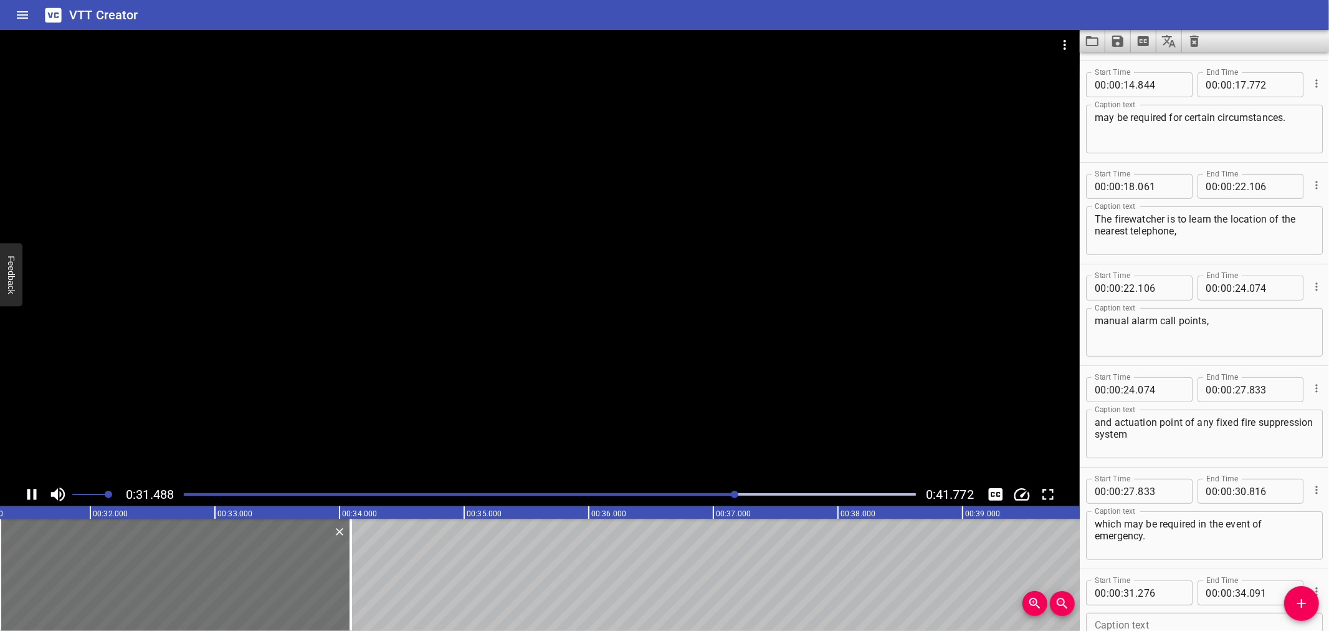
scroll to position [495, 0]
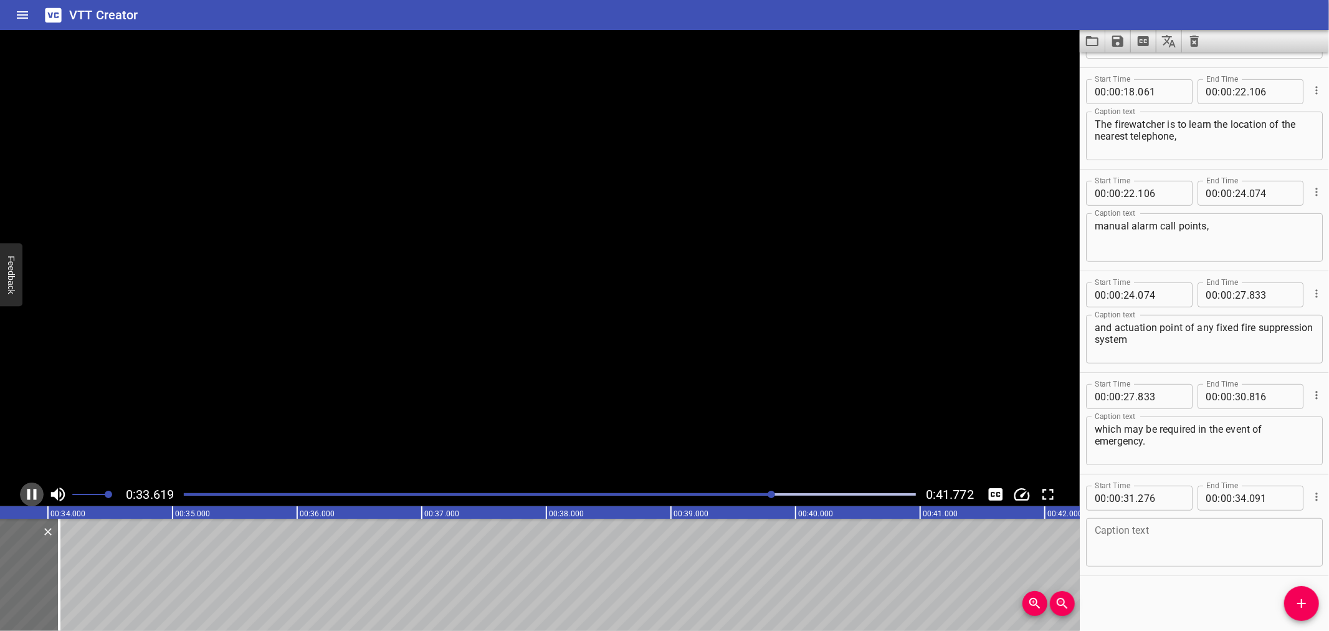
click at [26, 489] on icon "Play/Pause" at bounding box center [31, 494] width 19 height 19
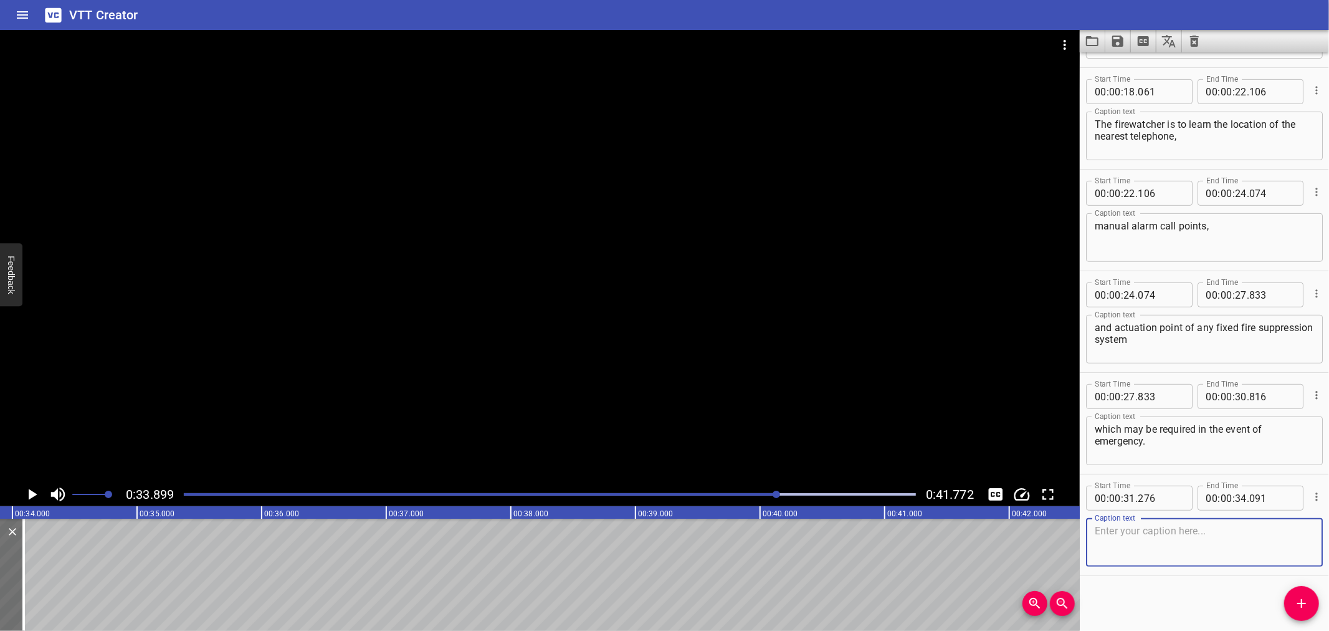
click at [1122, 551] on textarea at bounding box center [1204, 543] width 219 height 36
paste textarea "Firewatchers must not leave their station,"
type textarea "Firewatchers must not leave their station,"
drag, startPoint x: 1295, startPoint y: 597, endPoint x: 596, endPoint y: 598, distance: 698.7
click at [1291, 597] on span "Add Cue" at bounding box center [1302, 603] width 35 height 15
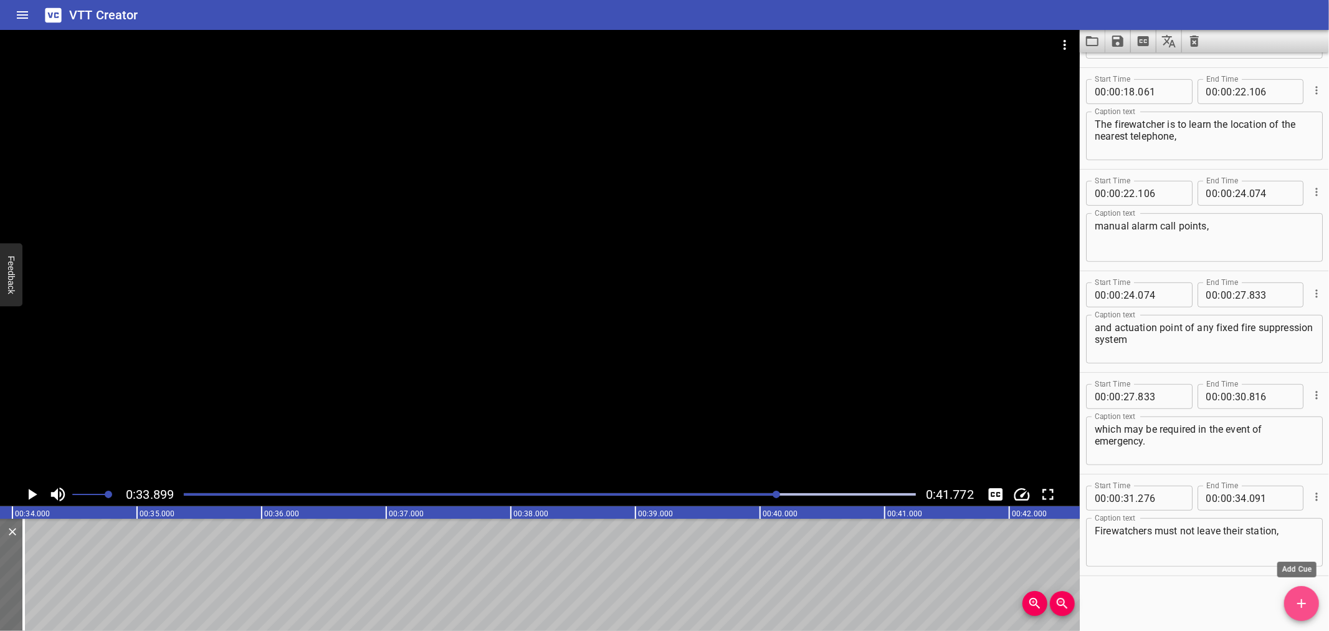
scroll to position [501, 0]
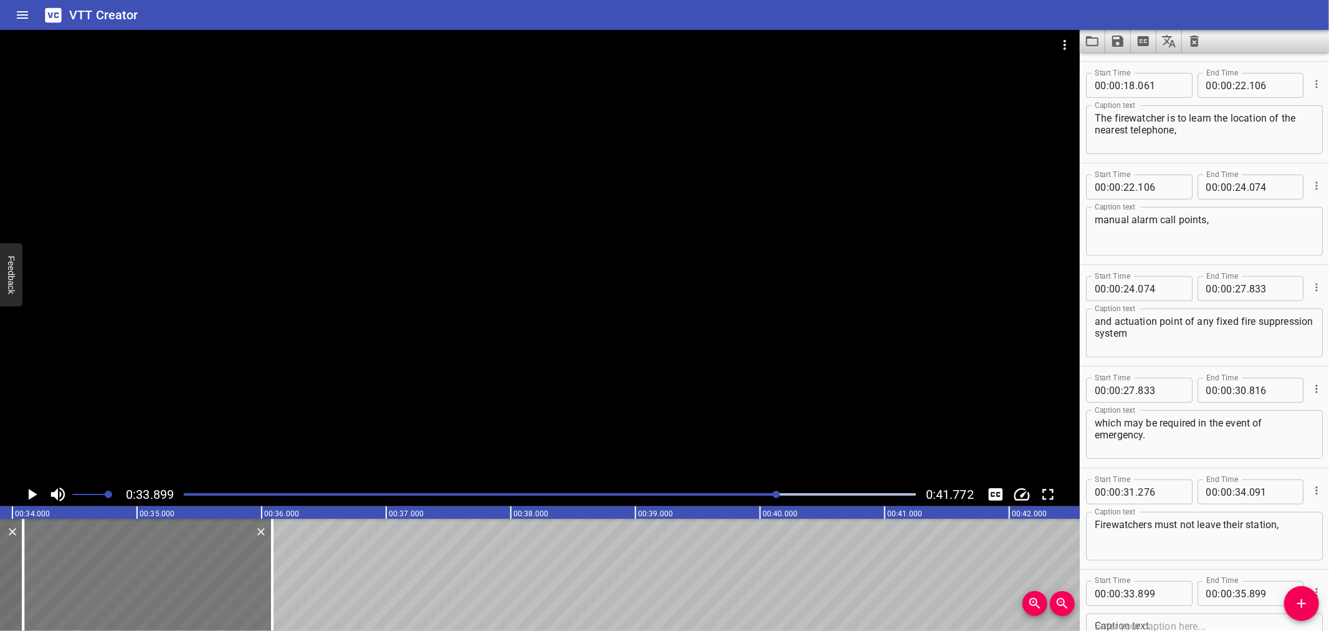
drag, startPoint x: 168, startPoint y: 578, endPoint x: 192, endPoint y: 577, distance: 23.8
click at [192, 577] on div at bounding box center [147, 575] width 249 height 112
type input "34"
type input "084"
type input "36"
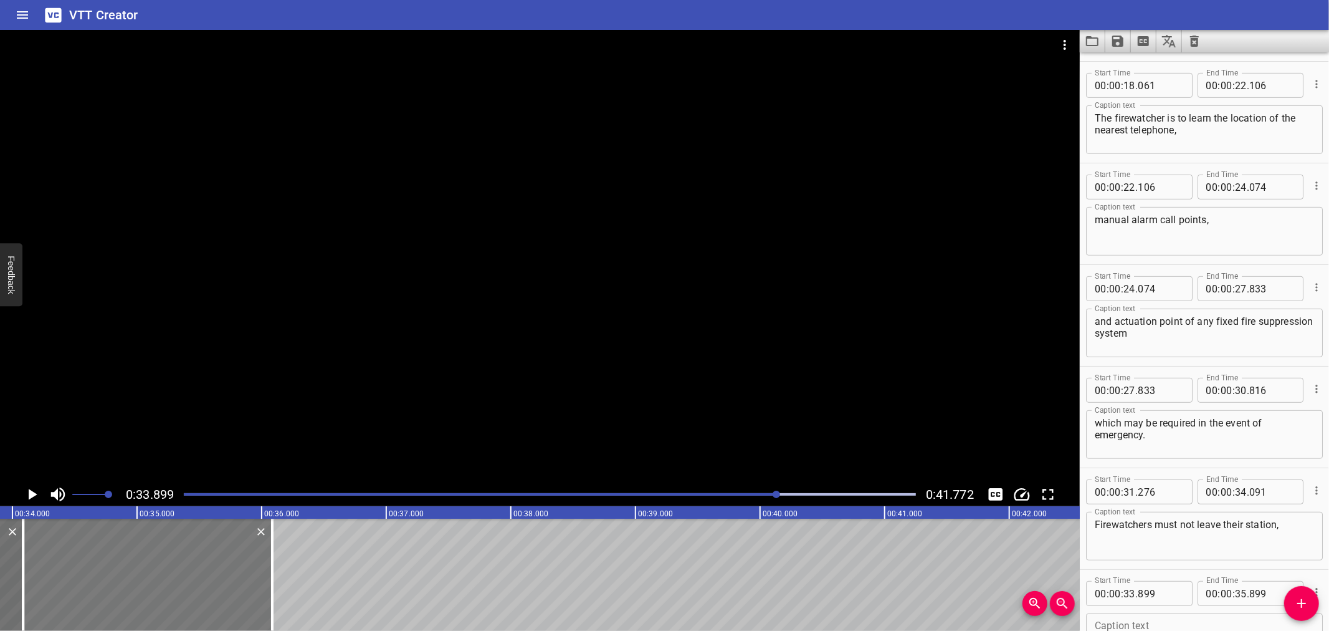
type input "084"
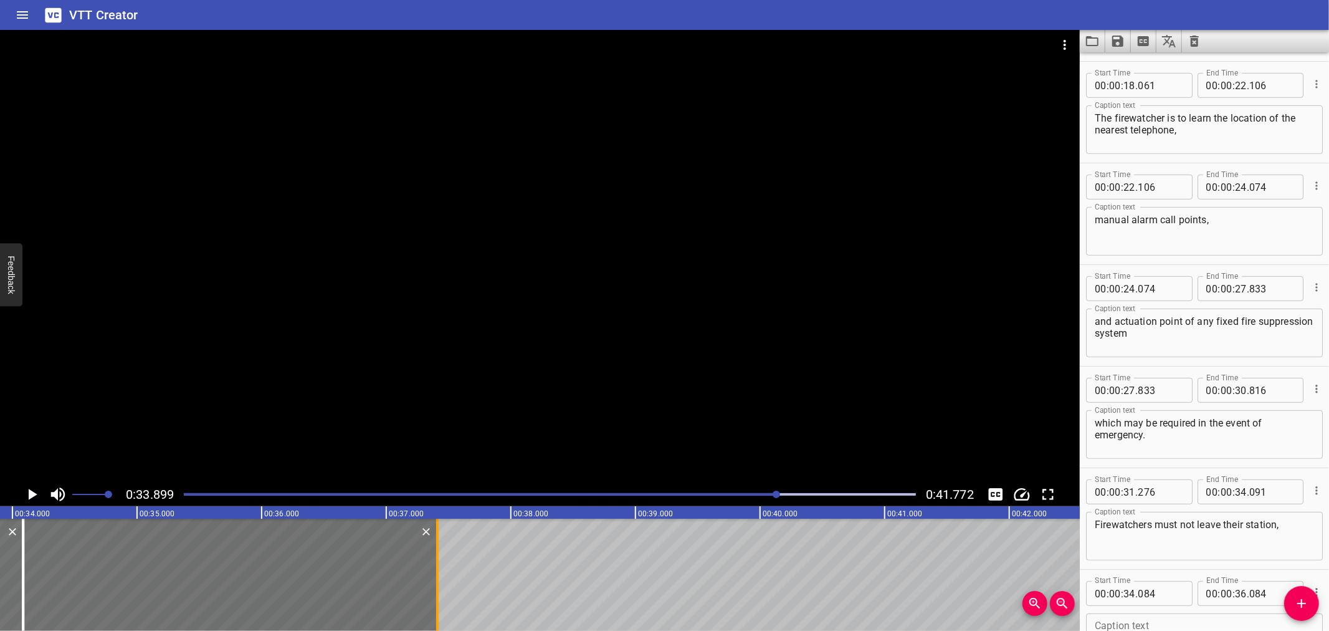
drag, startPoint x: 275, startPoint y: 577, endPoint x: 440, endPoint y: 593, distance: 166.0
click at [440, 593] on div at bounding box center [437, 575] width 12 height 112
type input "37"
type input "409"
click at [1175, 586] on input "number" at bounding box center [1160, 593] width 45 height 25
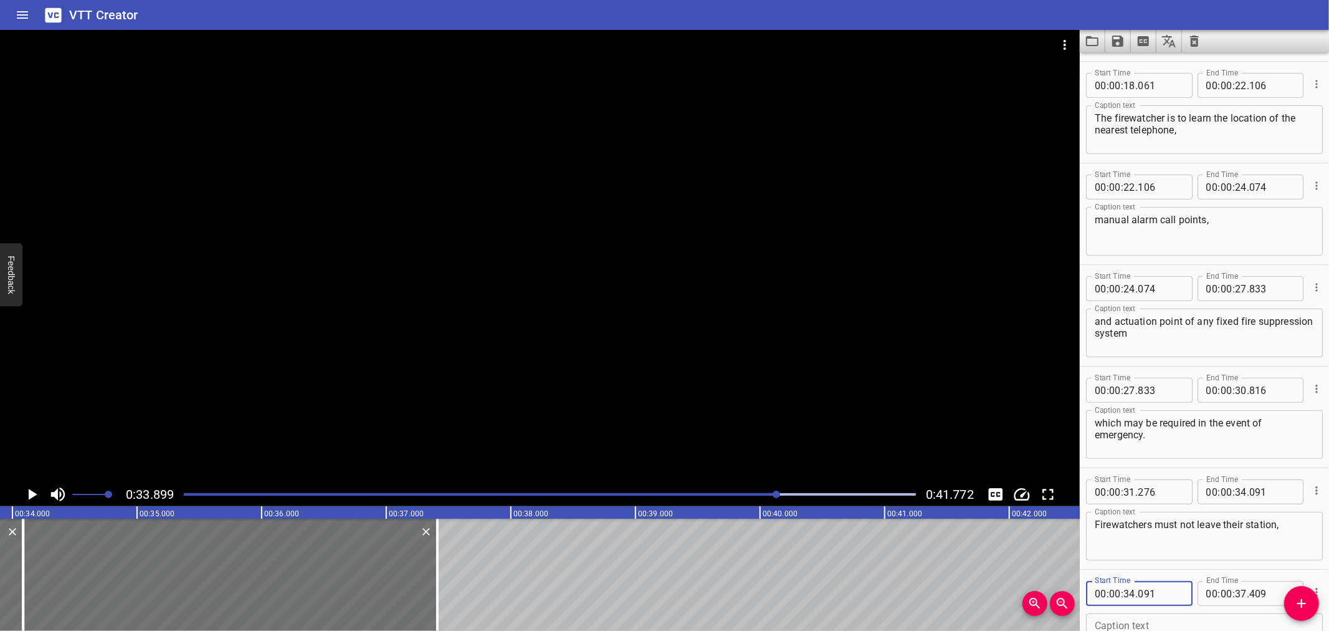
type input "091"
click at [31, 491] on icon "Play/Pause" at bounding box center [33, 494] width 9 height 11
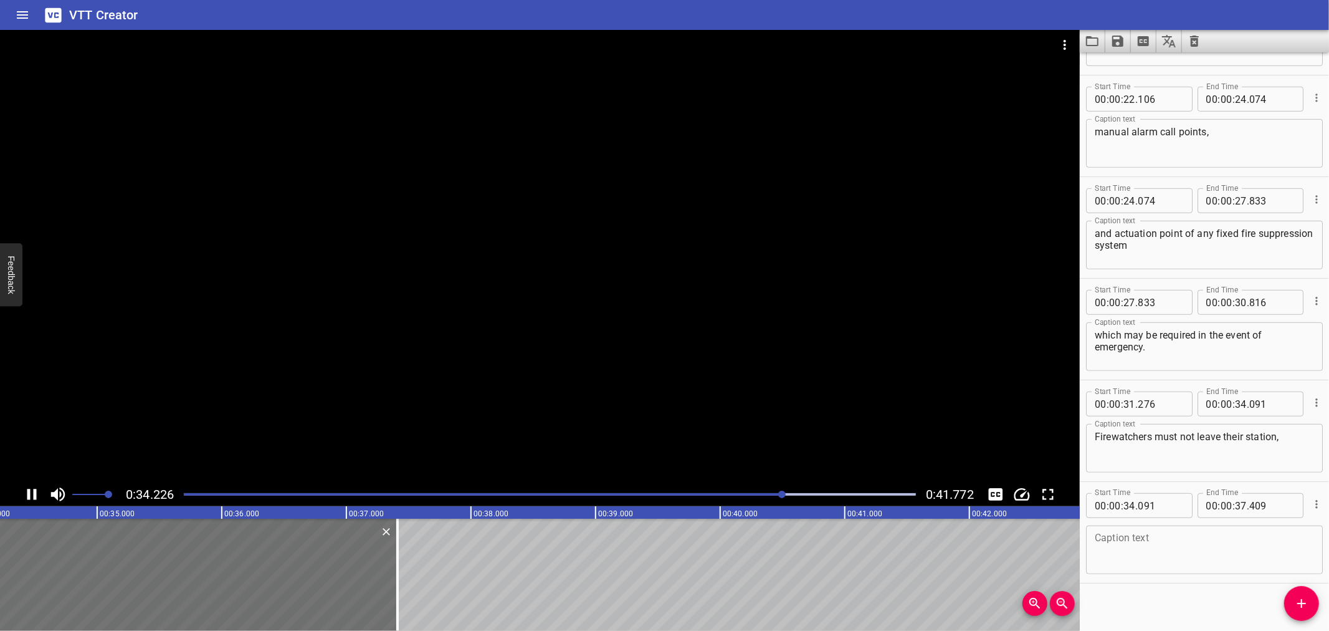
scroll to position [596, 0]
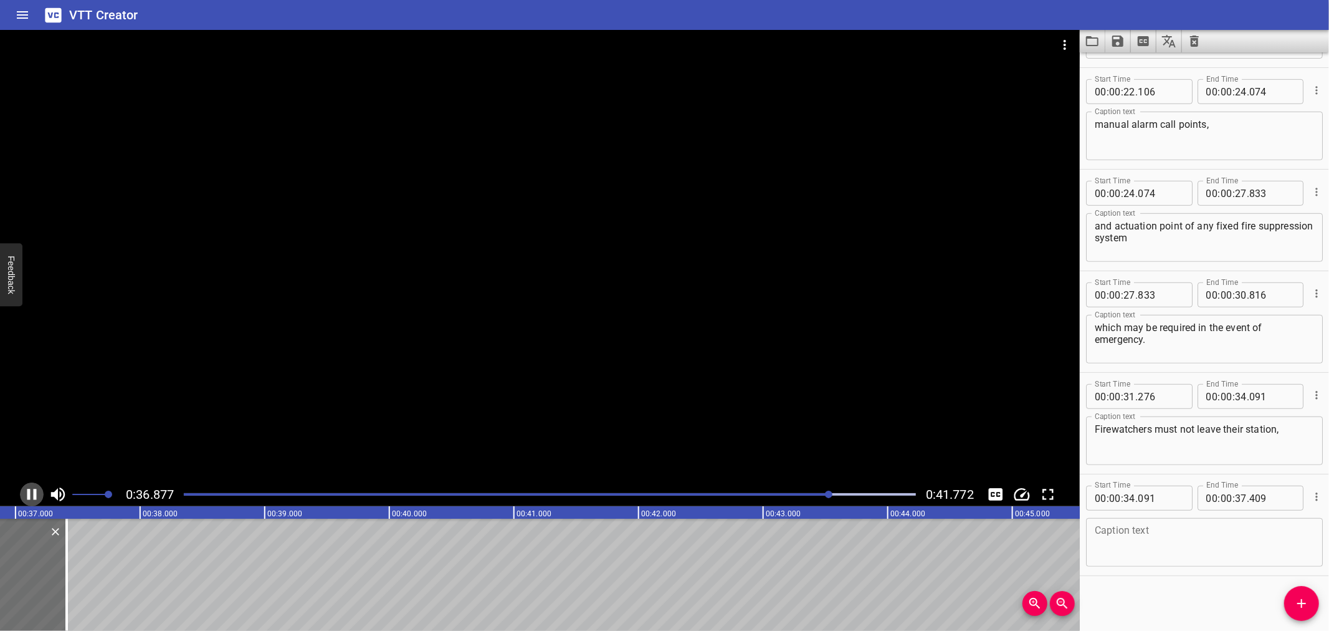
click at [29, 491] on icon "Play/Pause" at bounding box center [31, 494] width 9 height 11
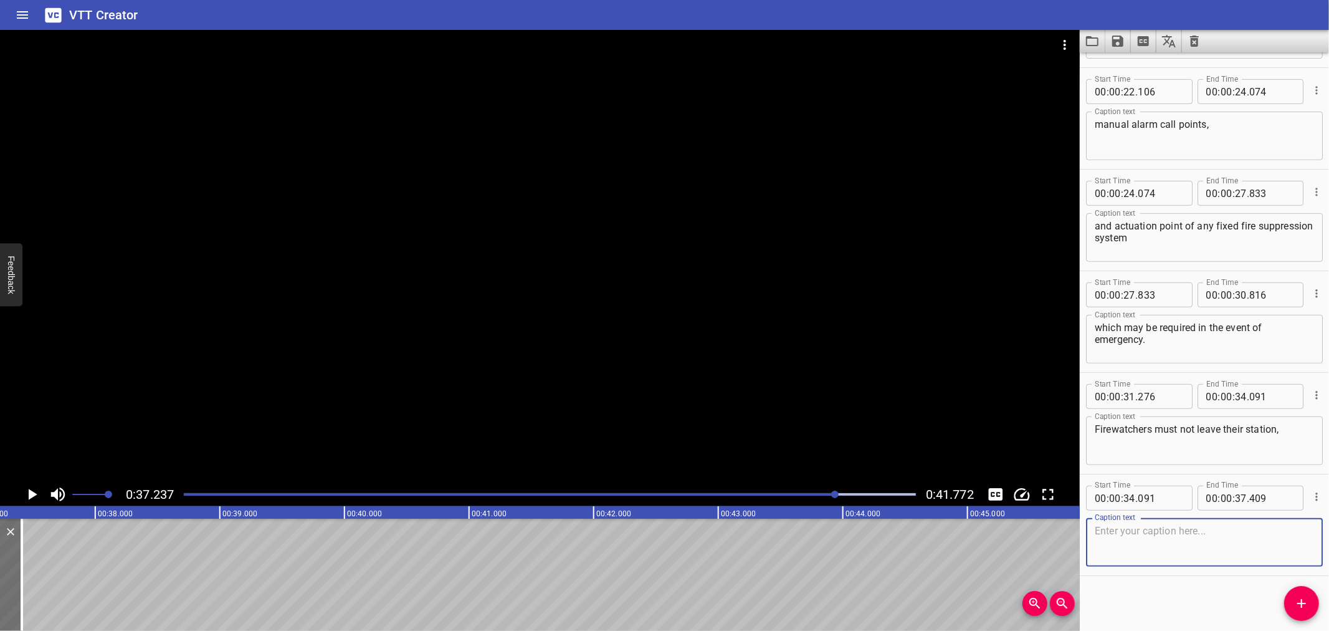
click at [1114, 525] on textarea at bounding box center [1204, 543] width 219 height 36
paste textarea "without the strict approval of the worksite supervisor,"
click at [1148, 530] on textarea "without the strict approval of the worksite supervisor," at bounding box center [1204, 543] width 219 height 36
click at [1304, 529] on div "without the strict approval of the worksite supervisor, Caption text" at bounding box center [1204, 542] width 237 height 49
click at [1284, 530] on textarea "without the strict approval of the worksite supervisor," at bounding box center [1204, 543] width 219 height 36
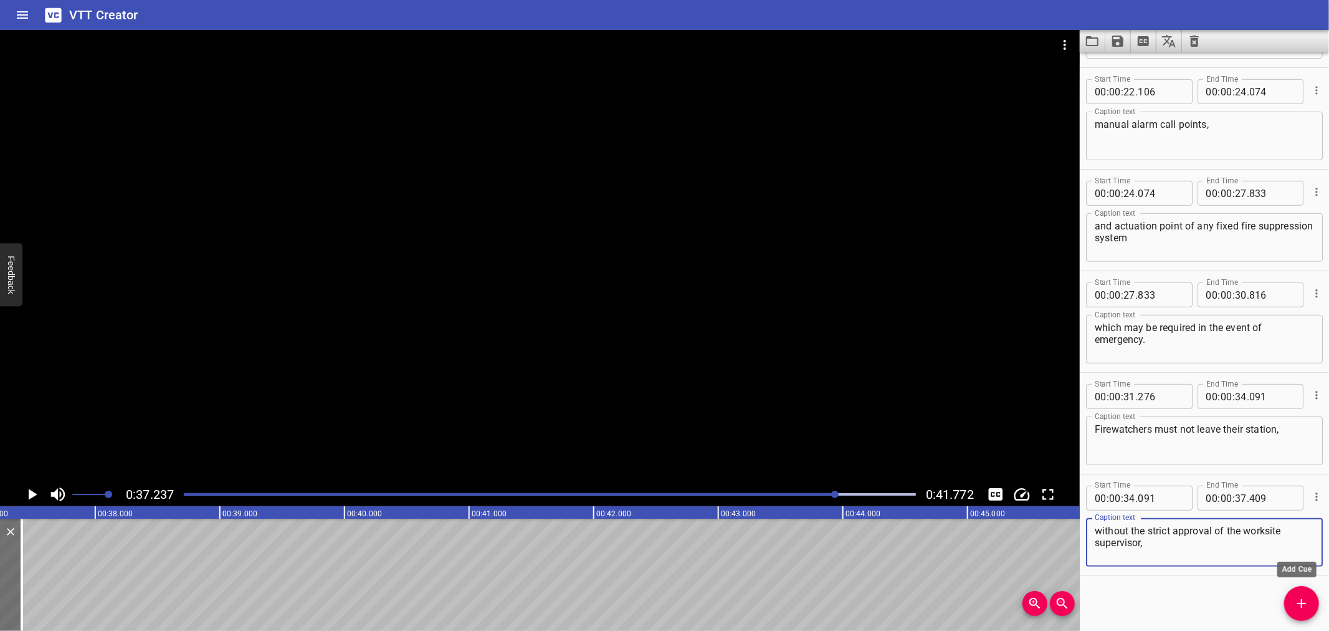
type textarea "without the strict approval of the worksite supervisor,"
click at [1305, 596] on icon "Add Cue" at bounding box center [1302, 603] width 15 height 15
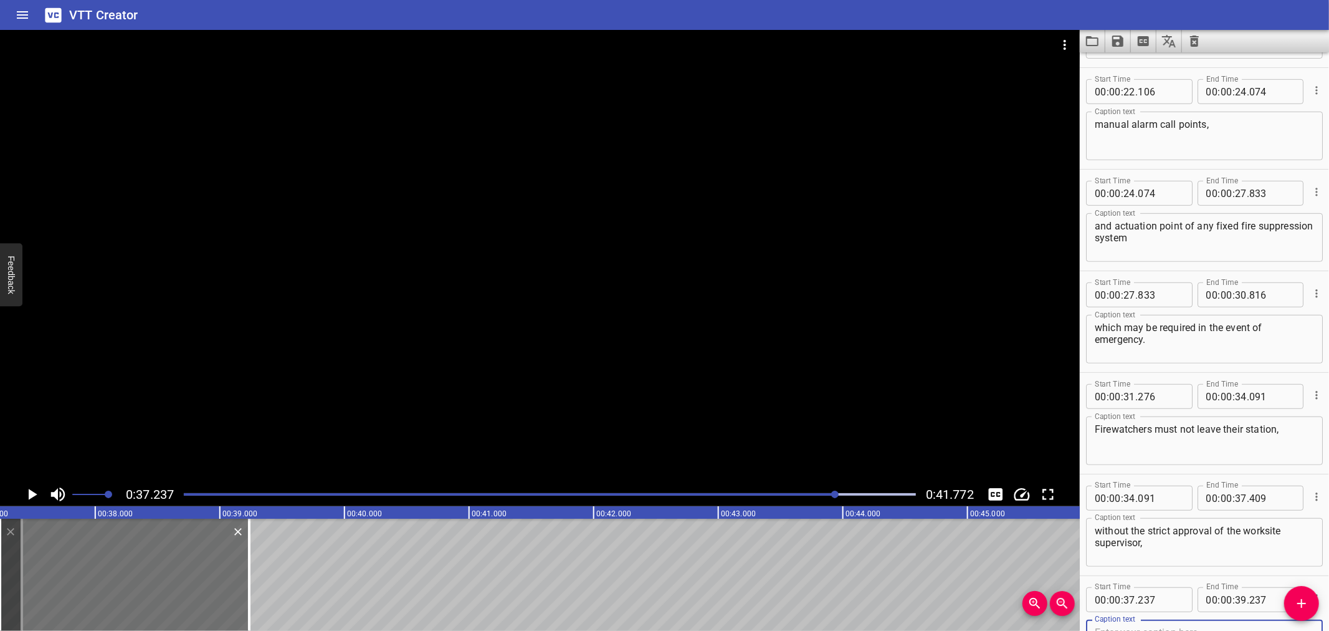
scroll to position [603, 0]
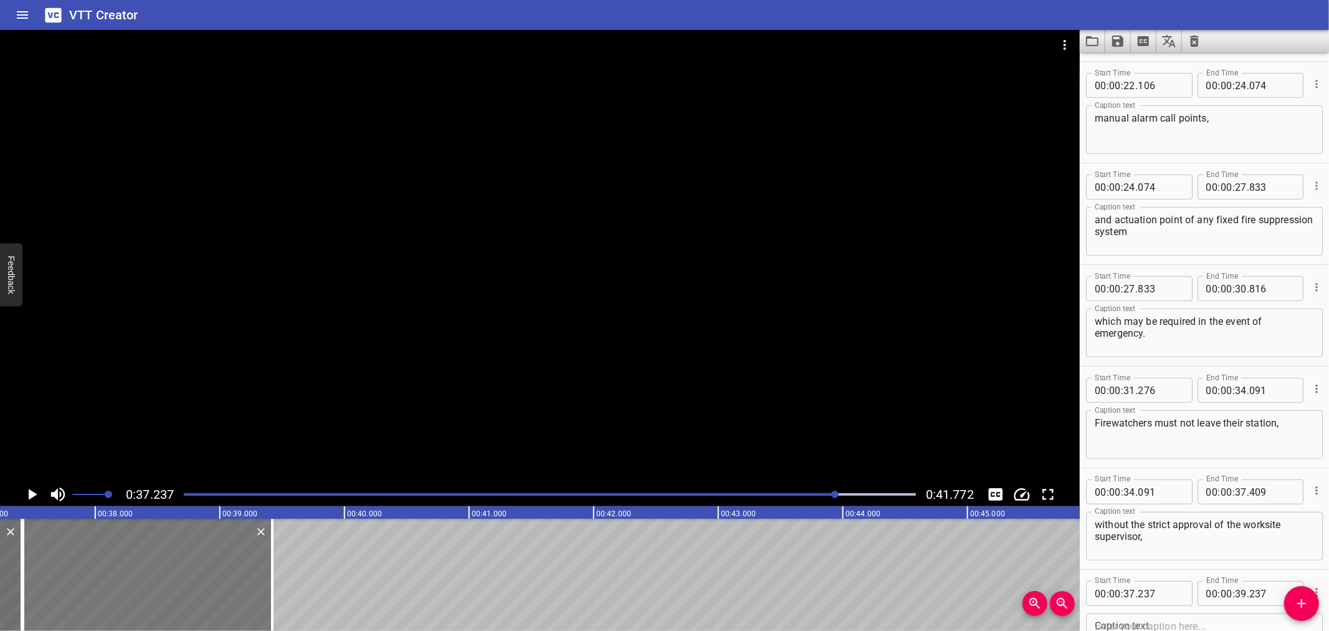
drag, startPoint x: 111, startPoint y: 589, endPoint x: 134, endPoint y: 586, distance: 23.3
click at [134, 586] on div at bounding box center [147, 575] width 249 height 112
type input "422"
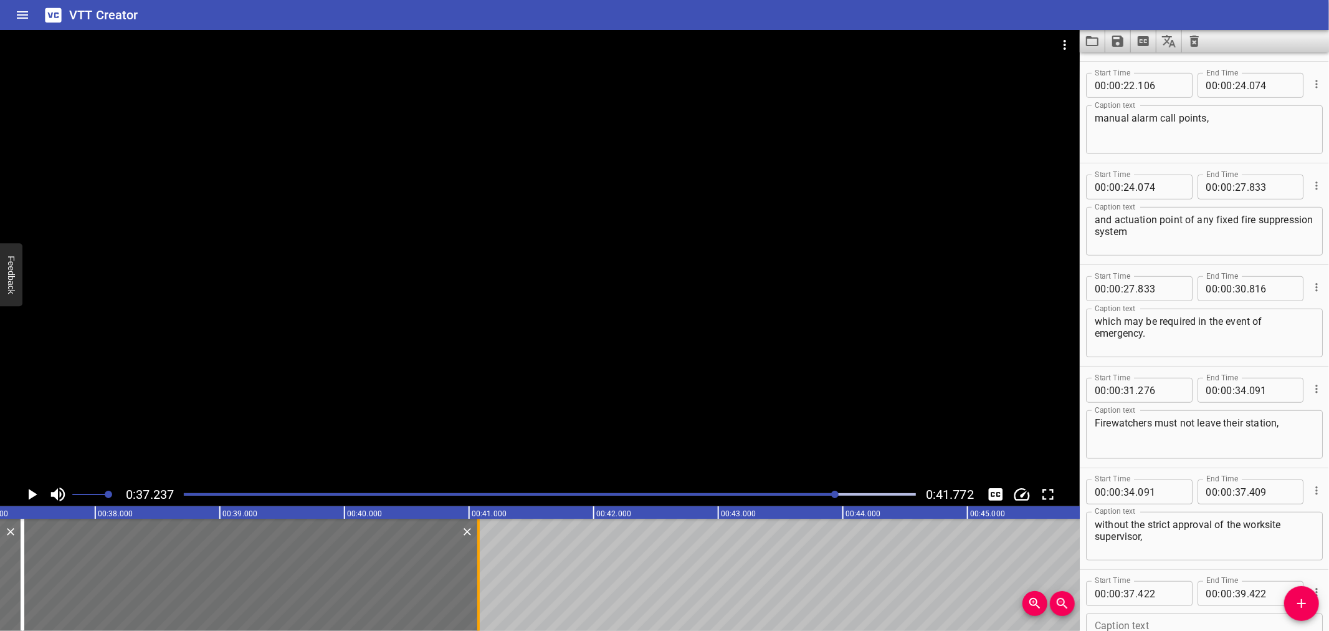
drag, startPoint x: 269, startPoint y: 578, endPoint x: 475, endPoint y: 590, distance: 206.6
click at [475, 590] on div at bounding box center [478, 575] width 12 height 112
type input "41"
type input "077"
click at [1175, 592] on input "number" at bounding box center [1160, 593] width 45 height 25
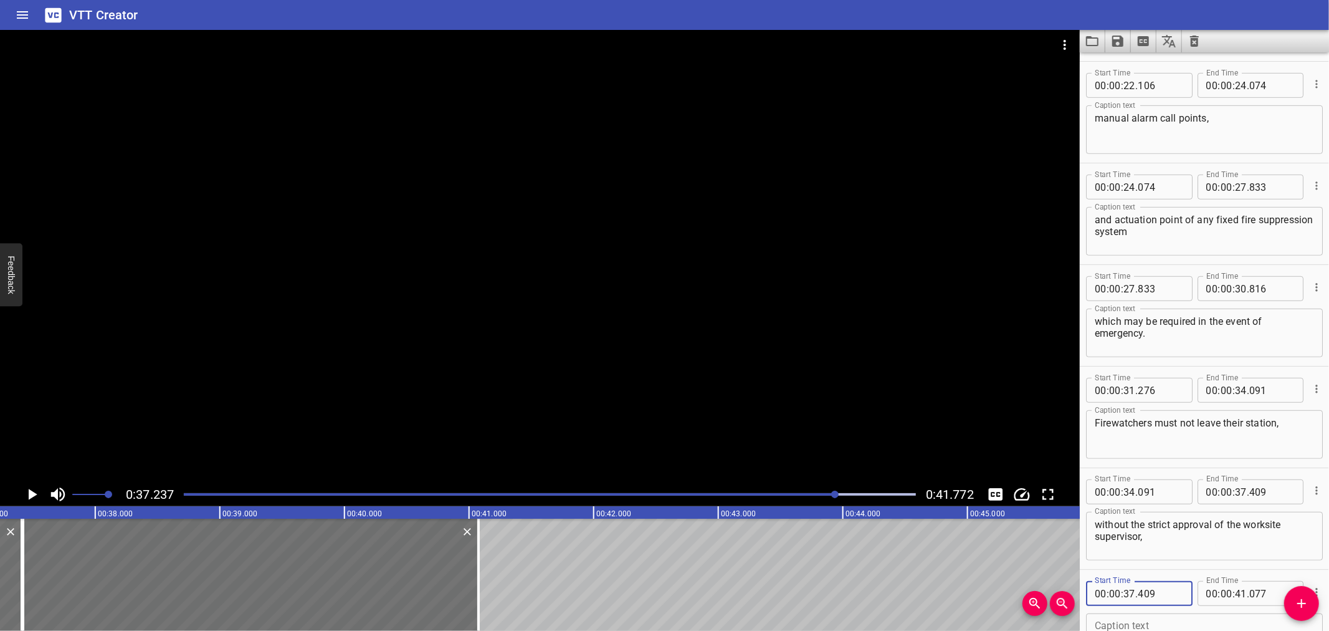
type input "409"
click at [1111, 615] on div "Caption text" at bounding box center [1204, 637] width 237 height 49
paste textarea "and only then when relieved by another trained Firewatcher."
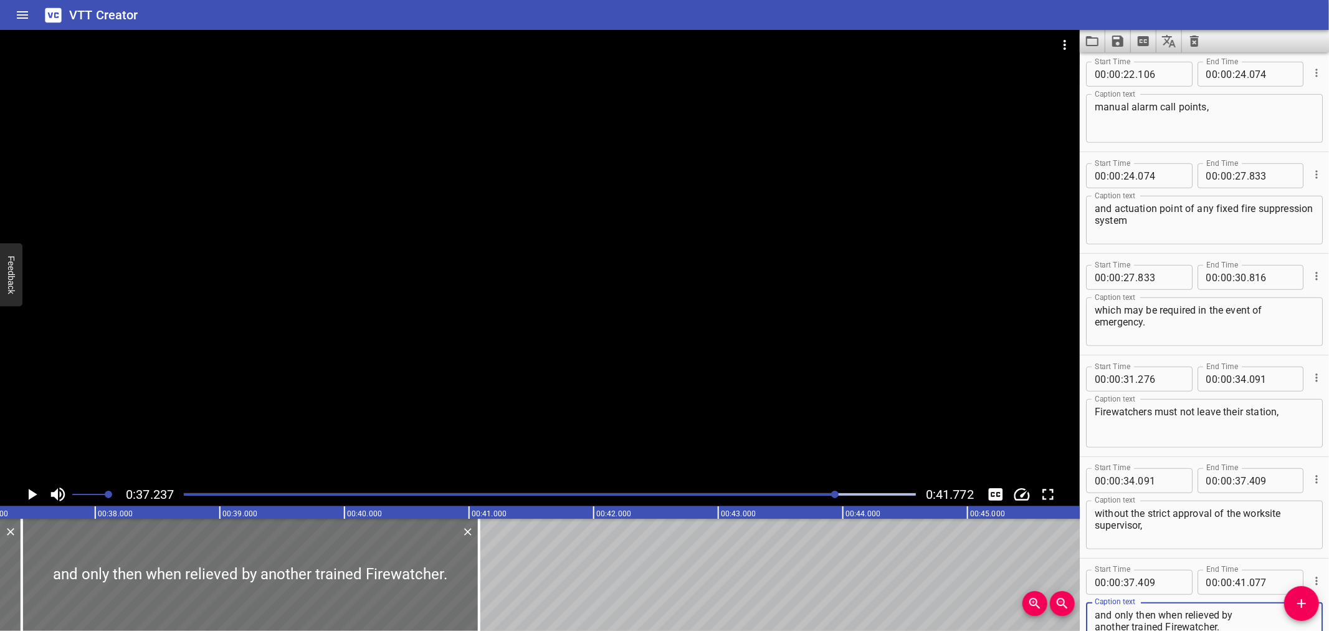
click at [1270, 609] on textarea "and only then when relieved by another trained Firewatcher." at bounding box center [1204, 627] width 219 height 36
type textarea "and only then when relieved by another trained Firewatcher."
click at [189, 494] on div "Play progress" at bounding box center [471, 494] width 732 height 2
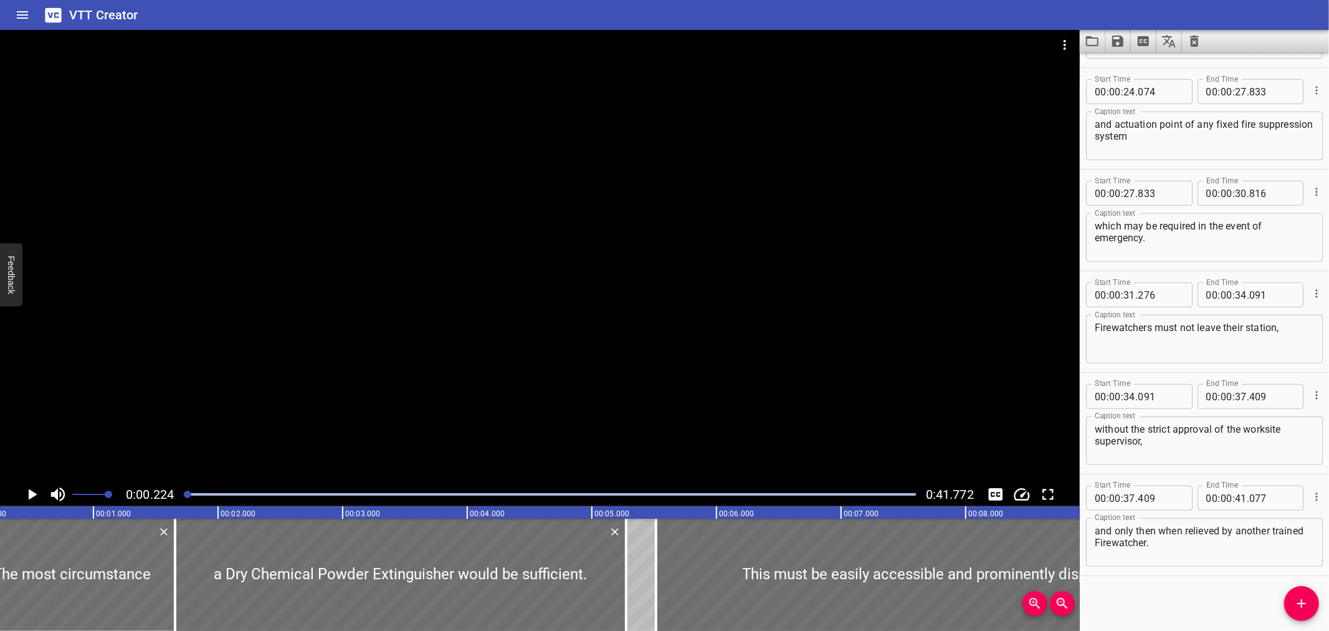
scroll to position [0, 27]
click at [31, 491] on icon "Play/Pause" at bounding box center [33, 494] width 9 height 11
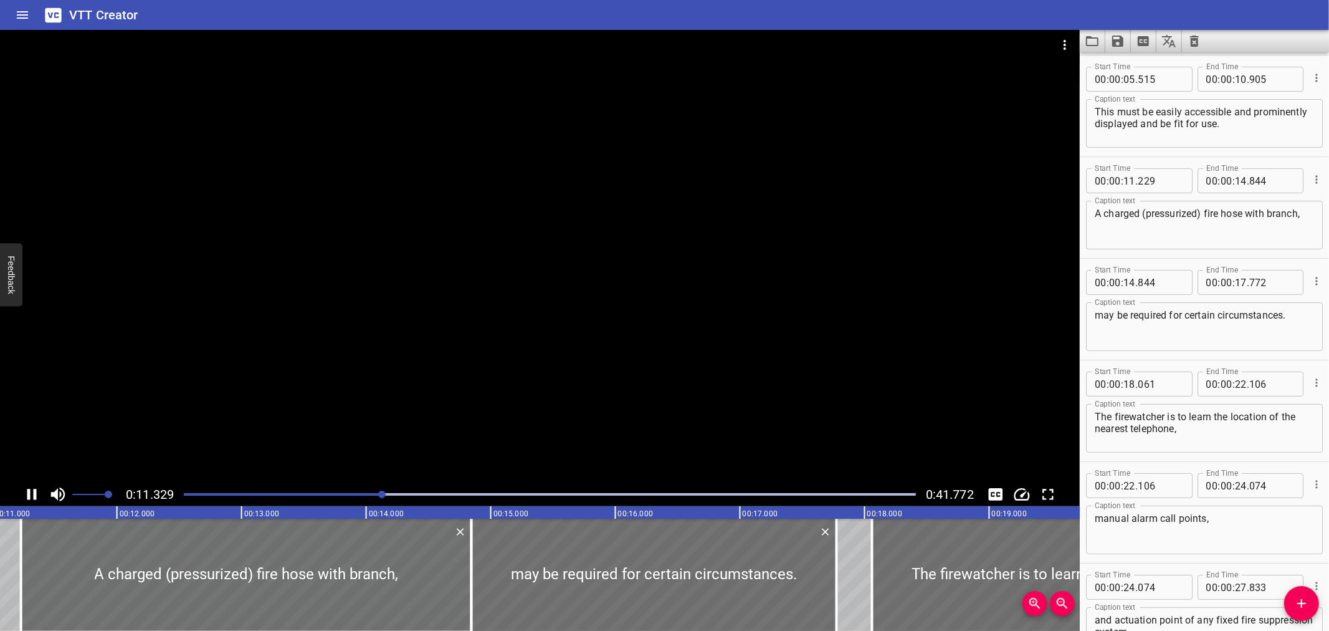
scroll to position [304, 0]
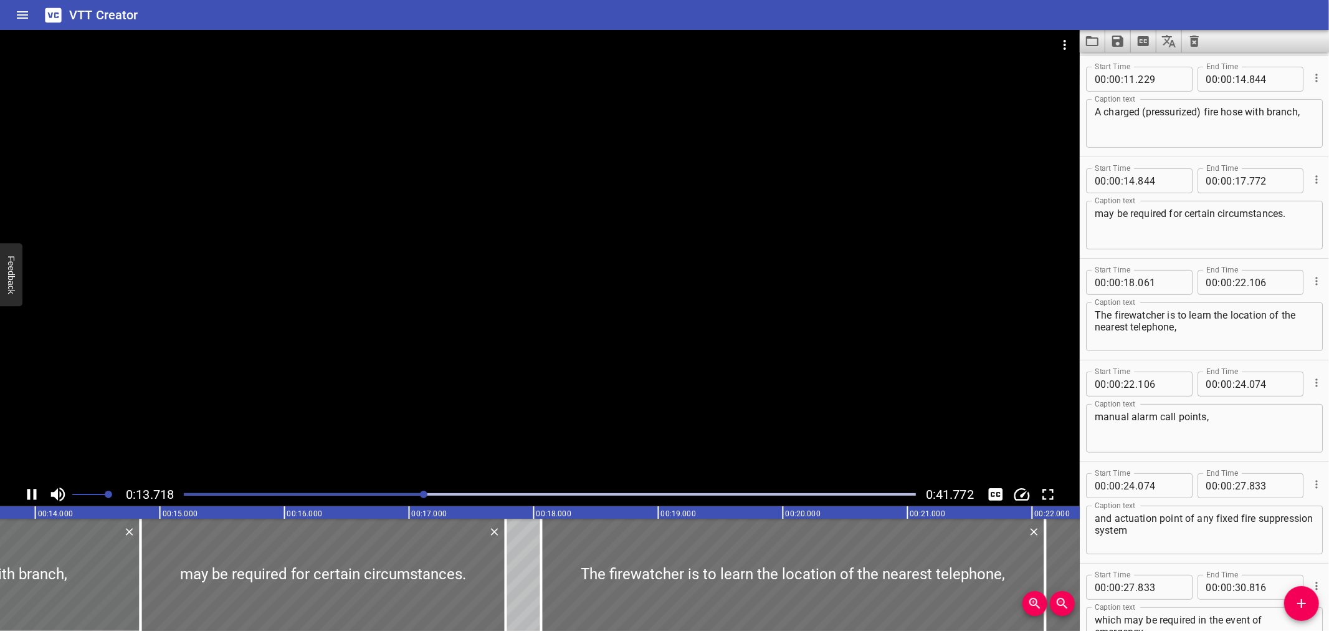
drag, startPoint x: 17, startPoint y: 460, endPoint x: 216, endPoint y: 662, distance: 283.4
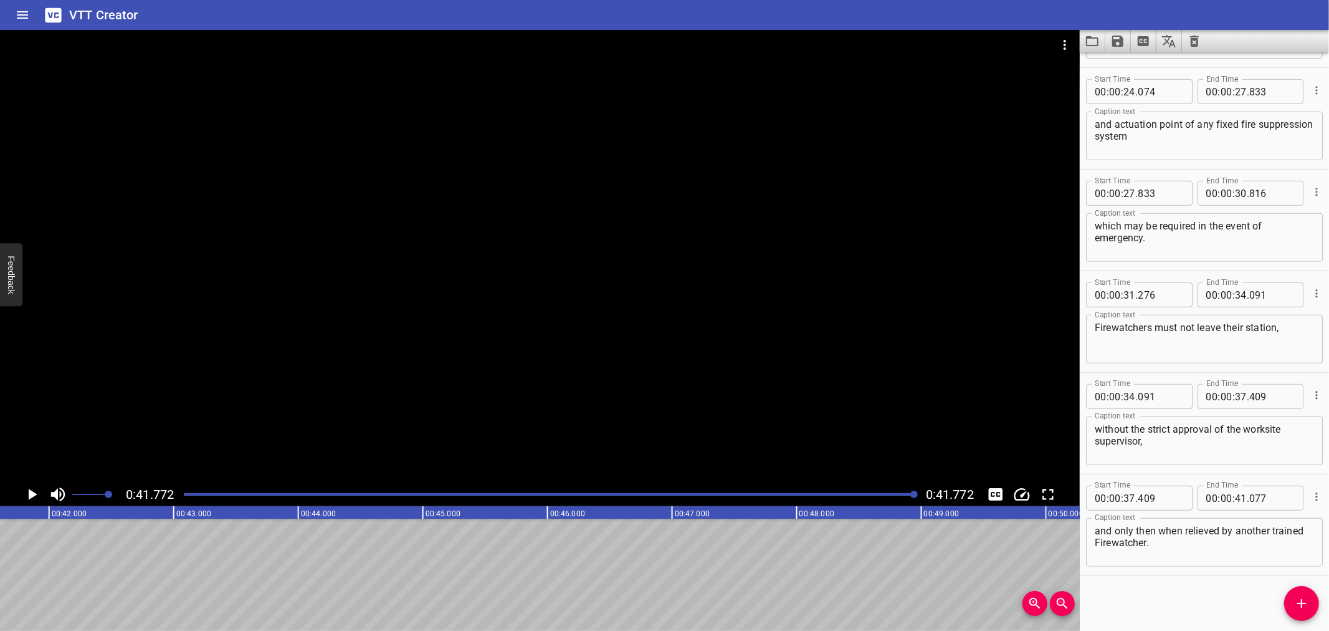
scroll to position [0, 5207]
click at [185, 495] on div at bounding box center [549, 494] width 747 height 17
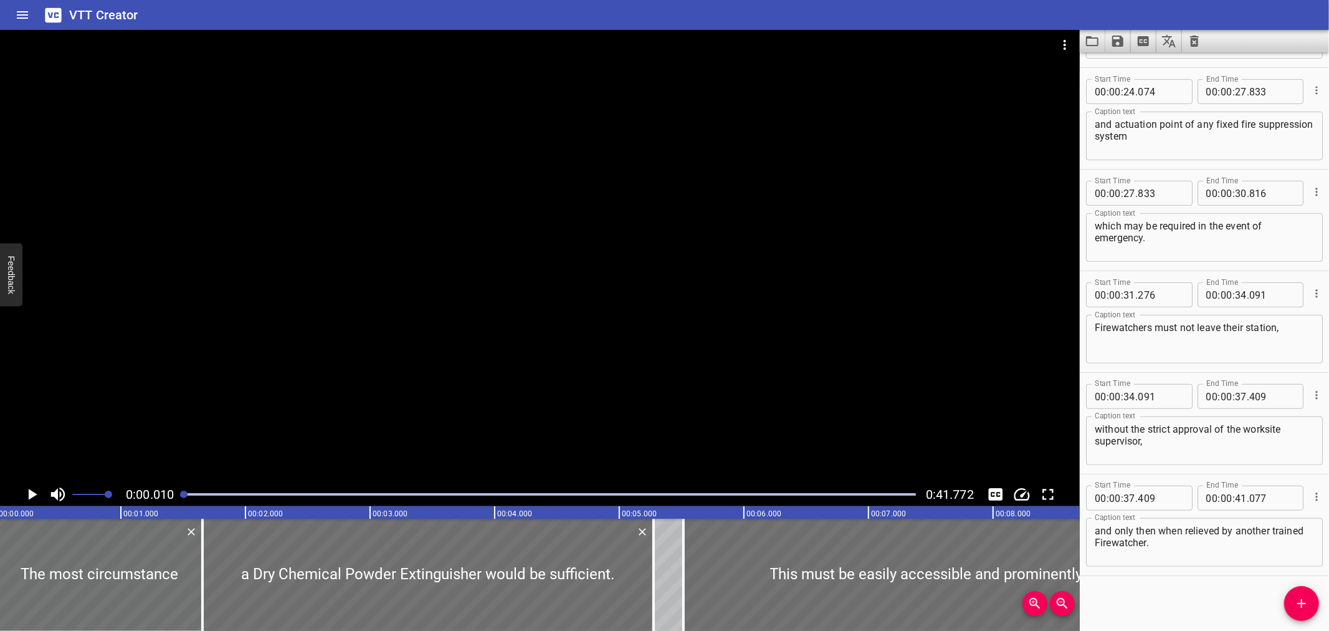
scroll to position [0, 1]
click at [1124, 34] on icon "Save captions to file" at bounding box center [1118, 41] width 15 height 15
click at [1124, 61] on li "Save to VTT file" at bounding box center [1152, 68] width 92 height 22
click at [1095, 42] on icon "Load captions from file" at bounding box center [1092, 41] width 15 height 15
click at [1195, 39] on icon "Clear captions" at bounding box center [1194, 41] width 9 height 11
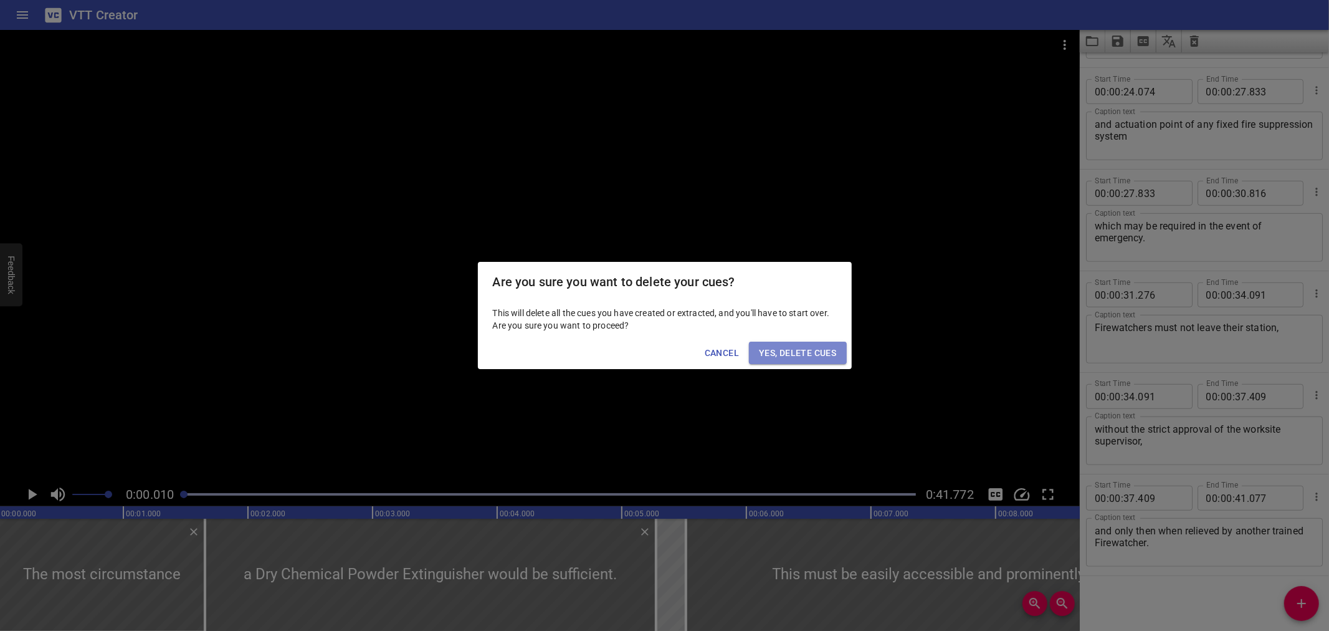
click at [786, 349] on span "Yes, Delete Cues" at bounding box center [797, 353] width 77 height 16
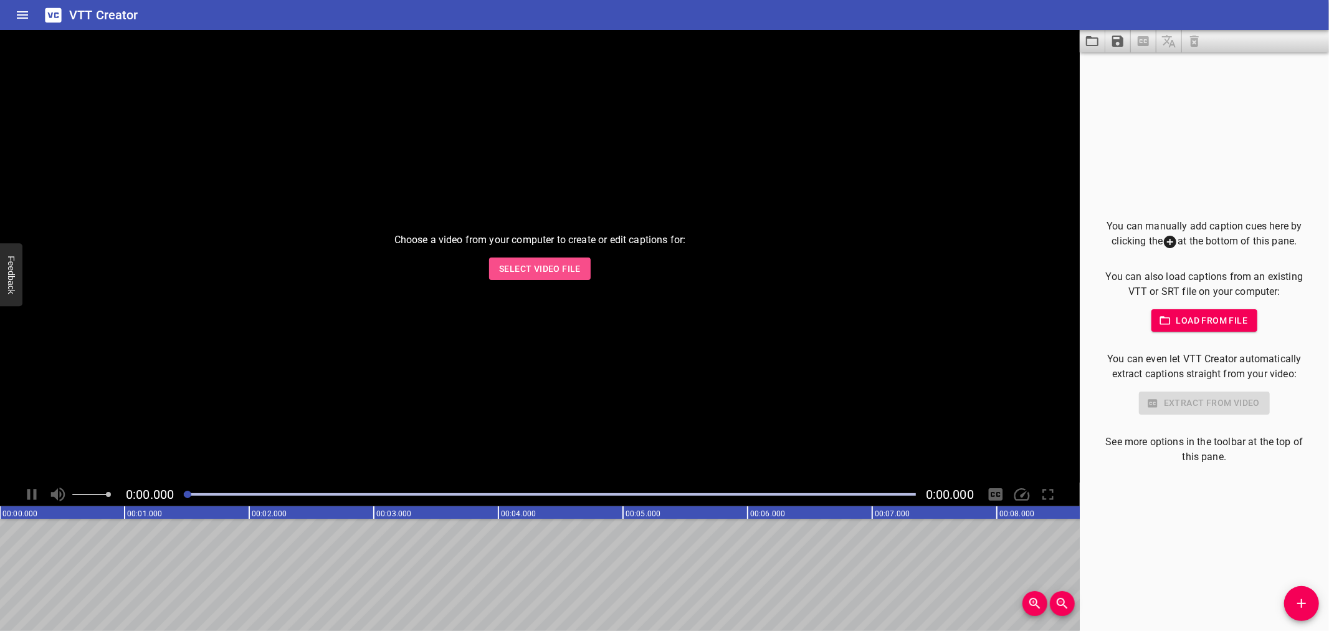
click at [518, 266] on span "Select Video File" at bounding box center [540, 269] width 82 height 16
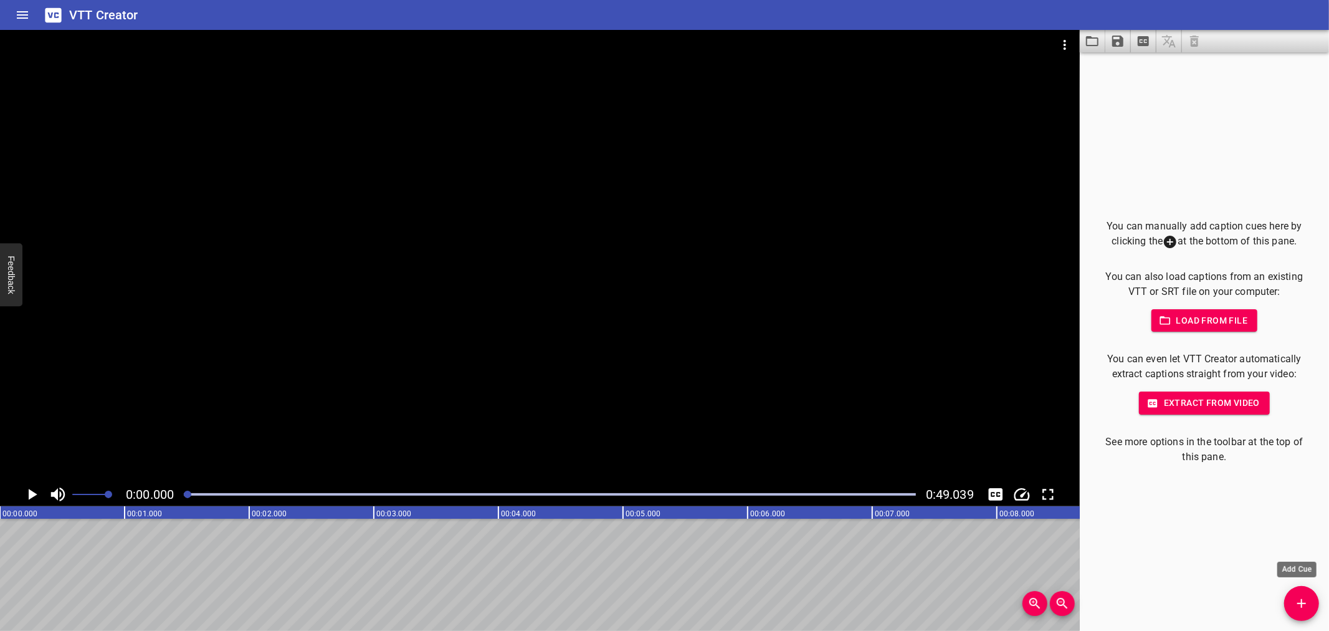
click at [1295, 596] on icon "Add Cue" at bounding box center [1302, 603] width 15 height 15
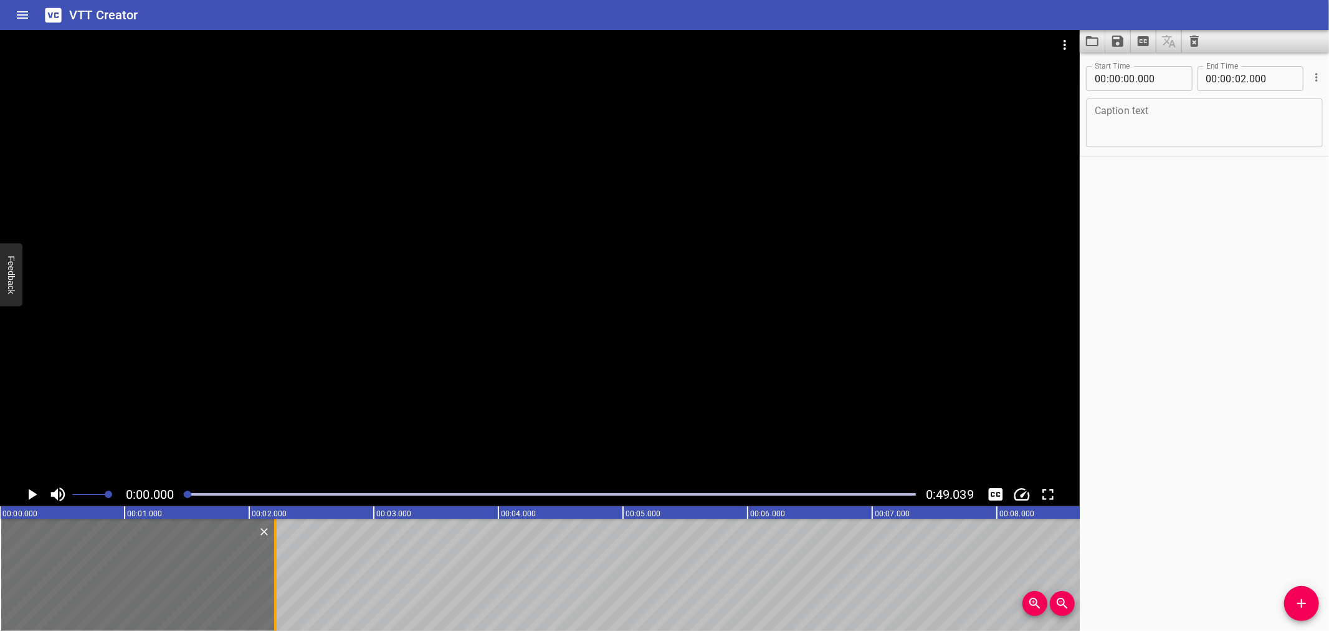
drag, startPoint x: 251, startPoint y: 555, endPoint x: 277, endPoint y: 553, distance: 26.3
click at [277, 553] on div at bounding box center [275, 575] width 12 height 112
type input "210"
click at [1127, 111] on textarea at bounding box center [1204, 123] width 219 height 36
paste textarea "Fire Watcher Area Checks"
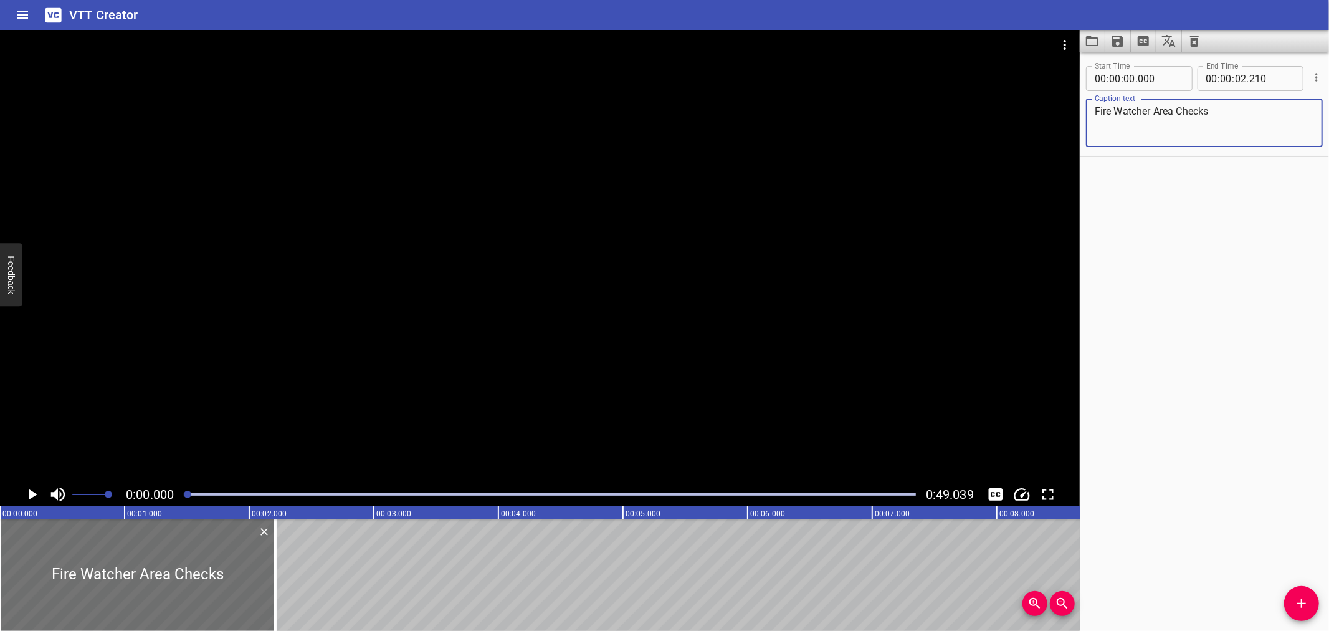
type textarea "Fire Watcher Area Checks"
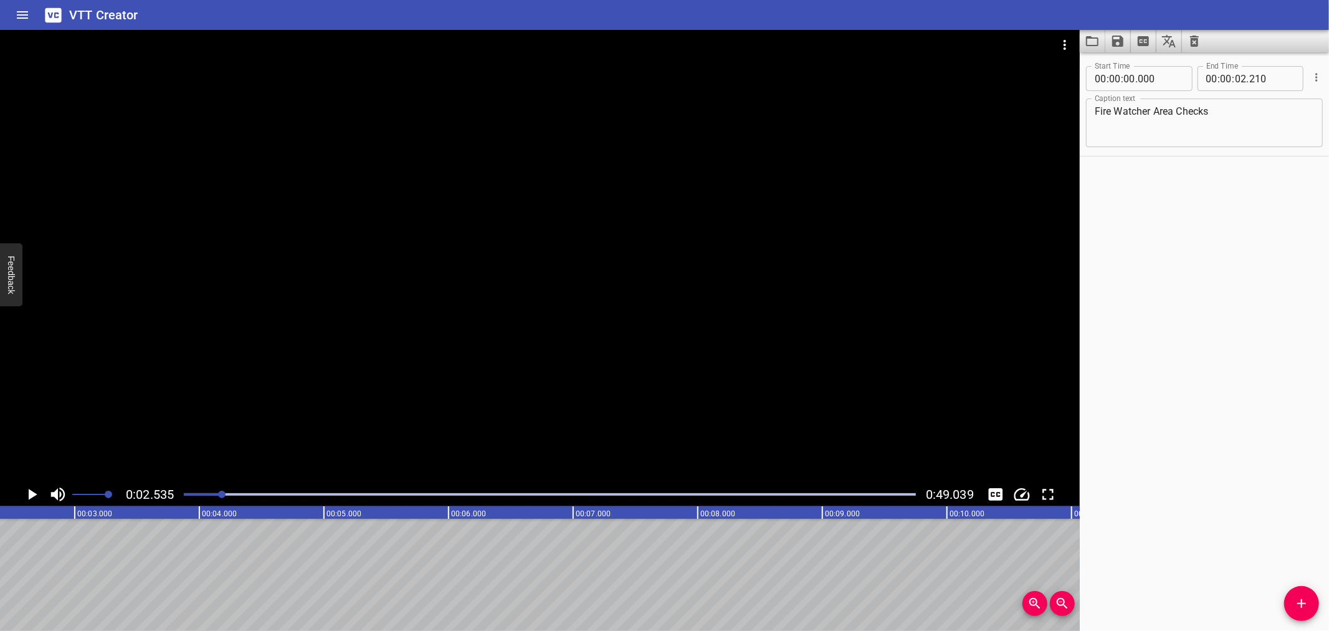
scroll to position [0, 315]
click at [1297, 601] on icon "Add Cue" at bounding box center [1302, 603] width 15 height 15
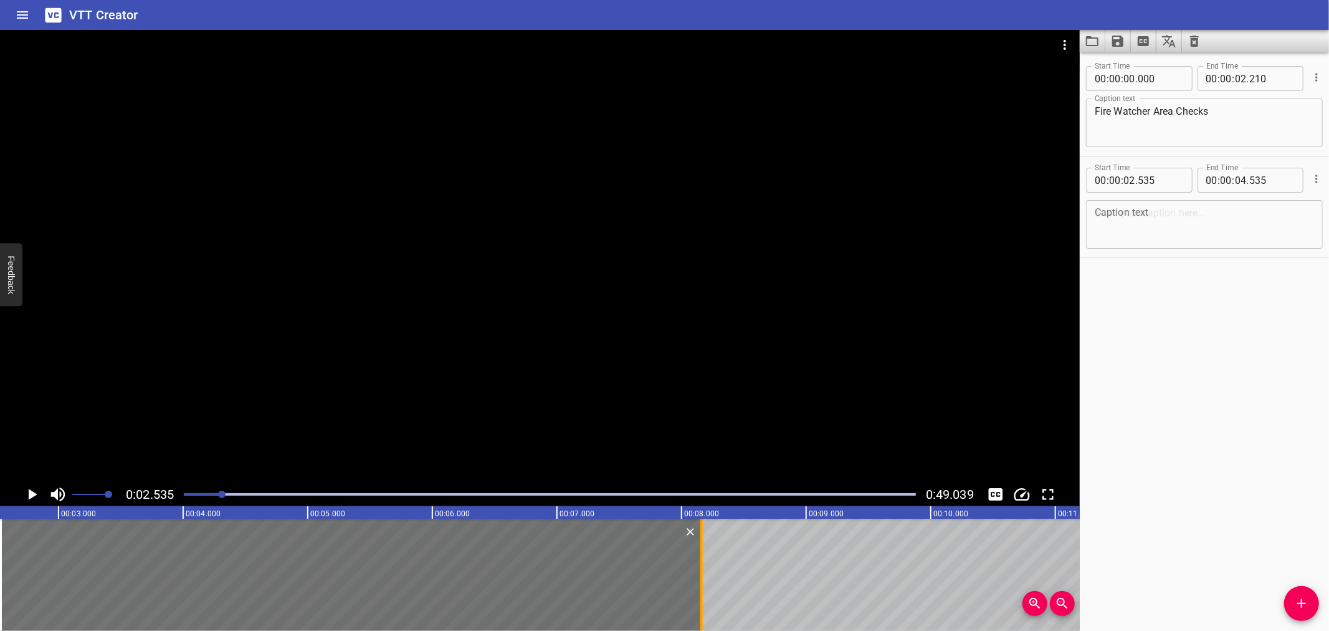
drag, startPoint x: 247, startPoint y: 585, endPoint x: 699, endPoint y: 575, distance: 452.0
click at [699, 575] on div at bounding box center [702, 575] width 12 height 112
type input "08"
type input "160"
click at [24, 488] on icon "Play/Pause" at bounding box center [31, 494] width 19 height 19
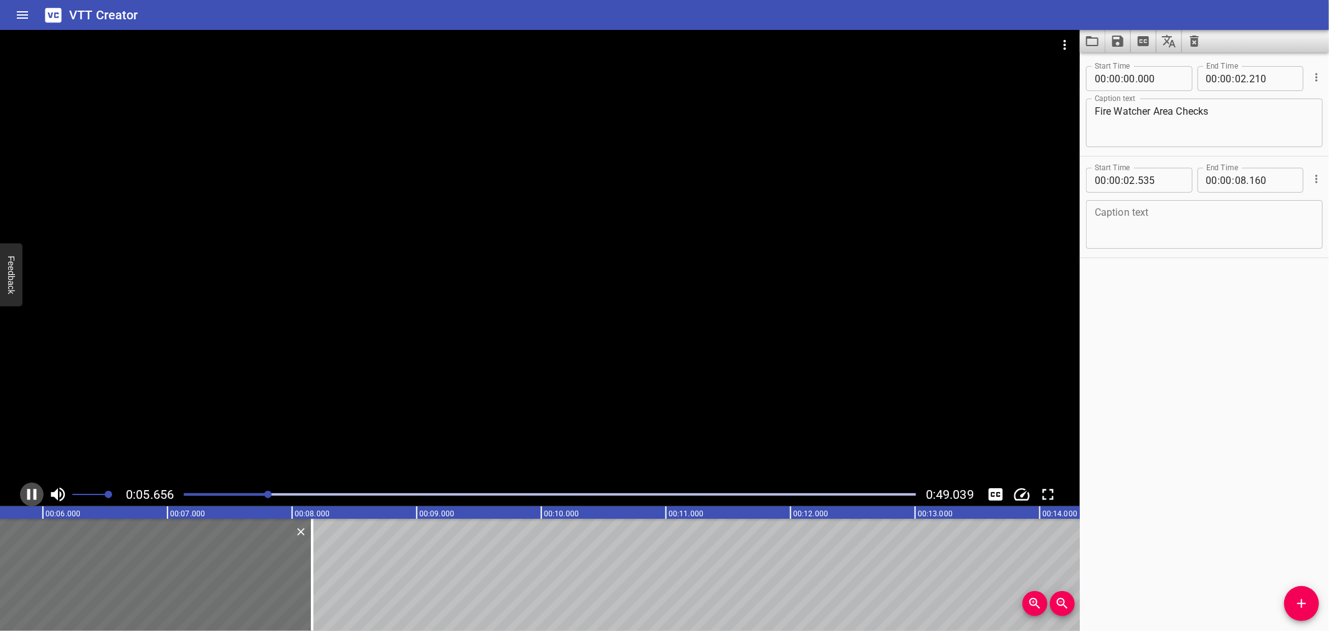
click at [26, 488] on icon "Play/Pause" at bounding box center [31, 494] width 19 height 19
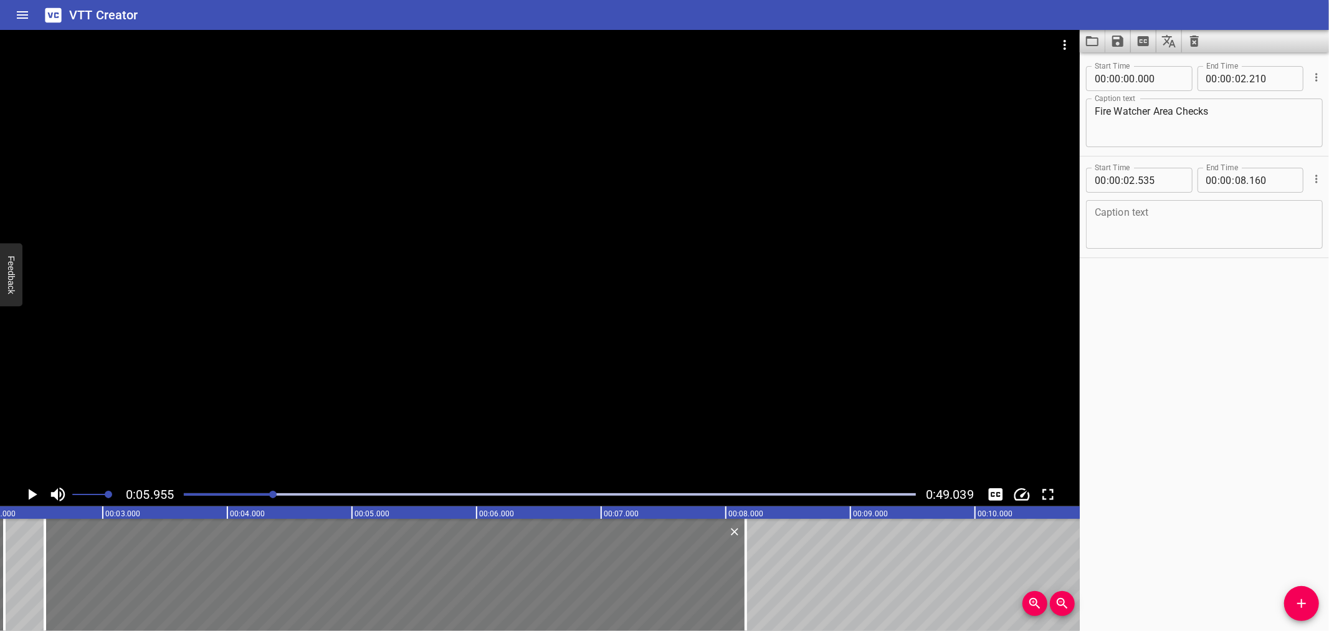
scroll to position [0, 266]
click at [64, 580] on div at bounding box center [400, 575] width 701 height 112
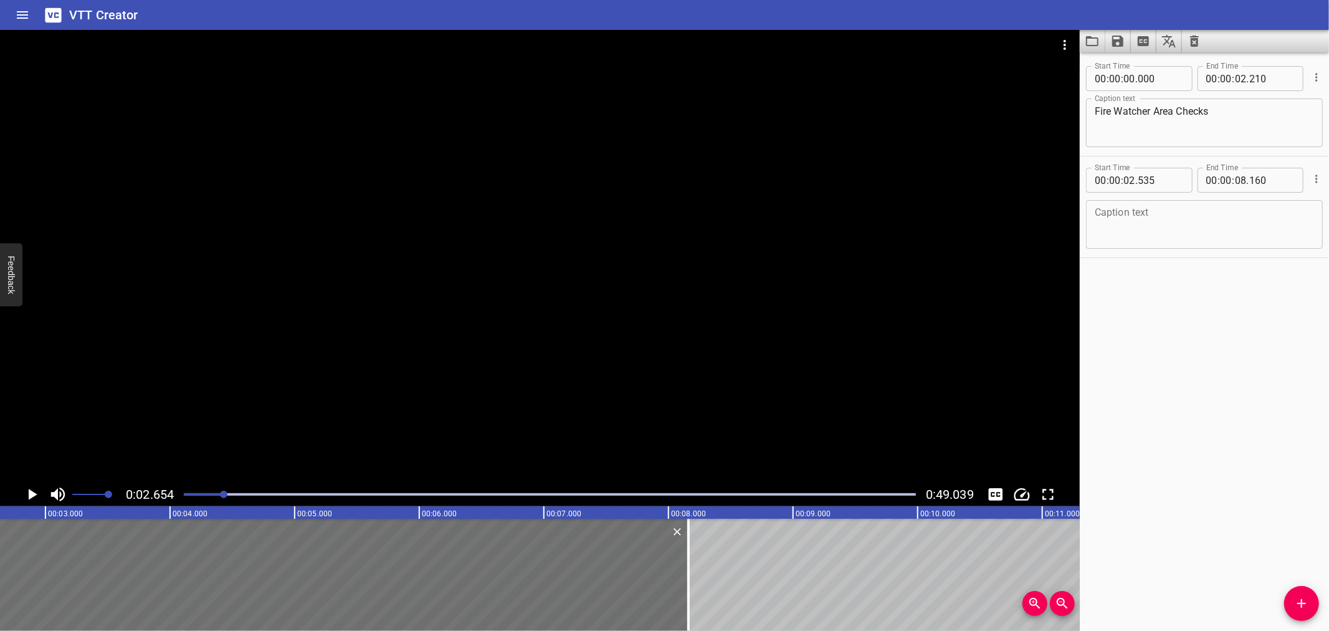
scroll to position [0, 331]
click at [22, 491] on button "Play/Pause" at bounding box center [32, 494] width 24 height 24
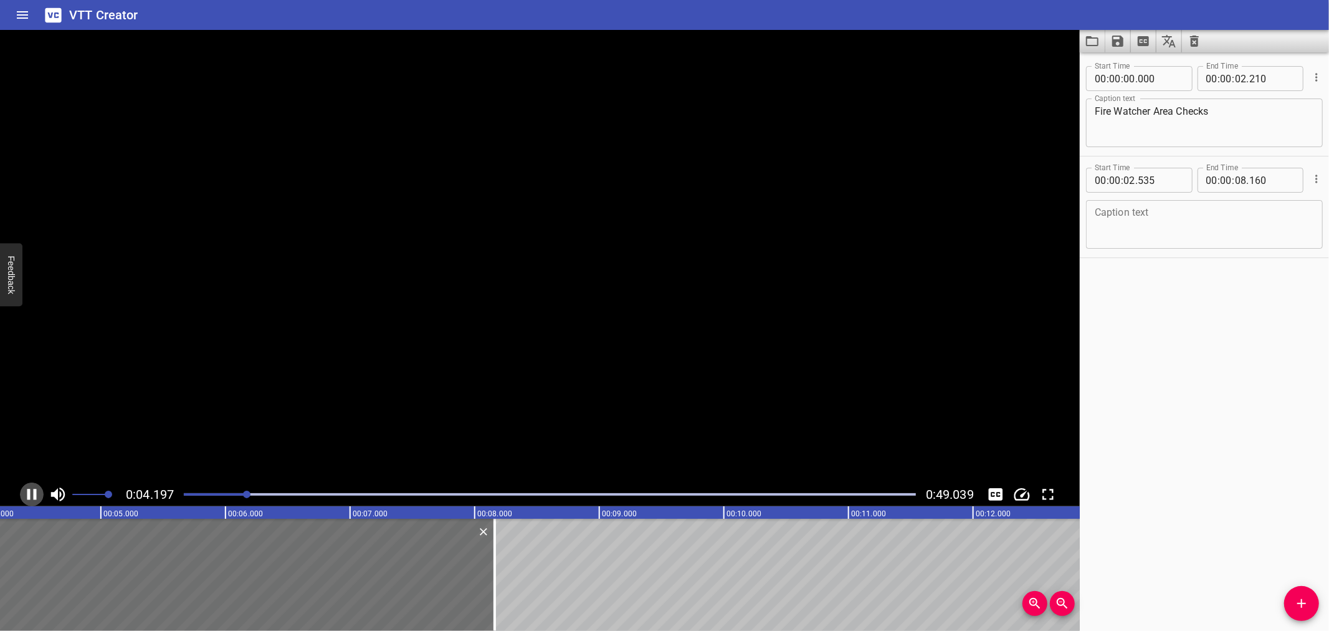
drag, startPoint x: 22, startPoint y: 491, endPoint x: 32, endPoint y: 489, distance: 10.8
click at [32, 489] on icon "Play/Pause" at bounding box center [31, 494] width 19 height 19
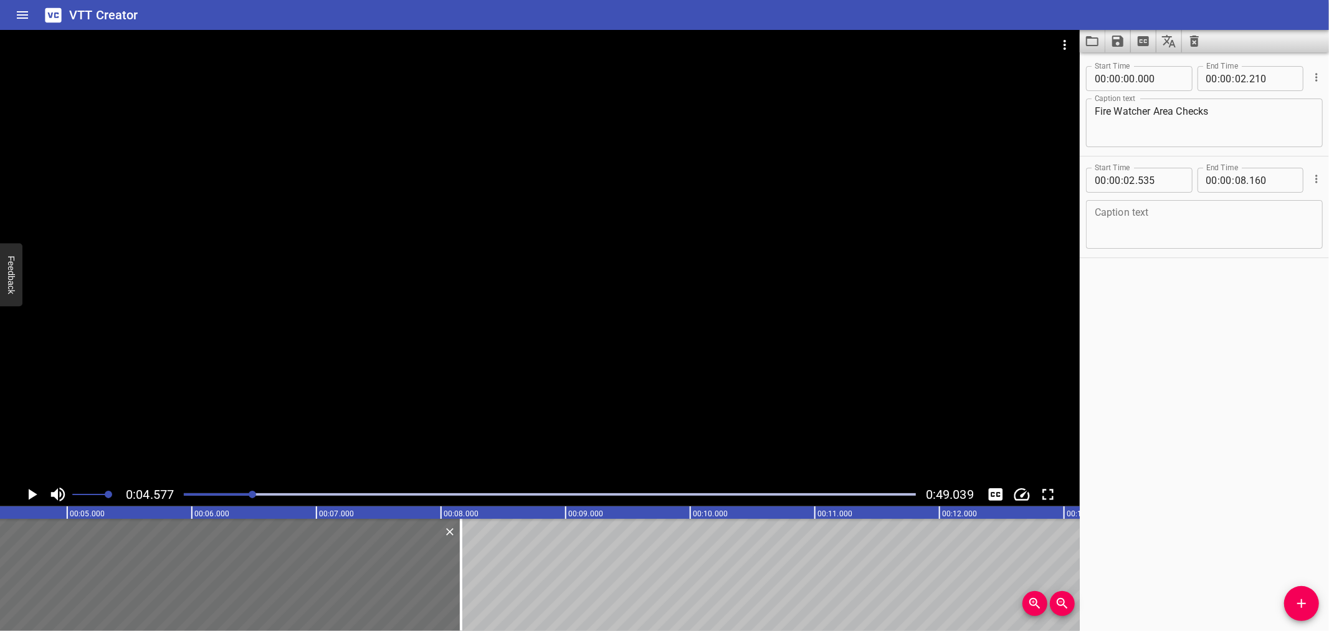
scroll to position [0, 570]
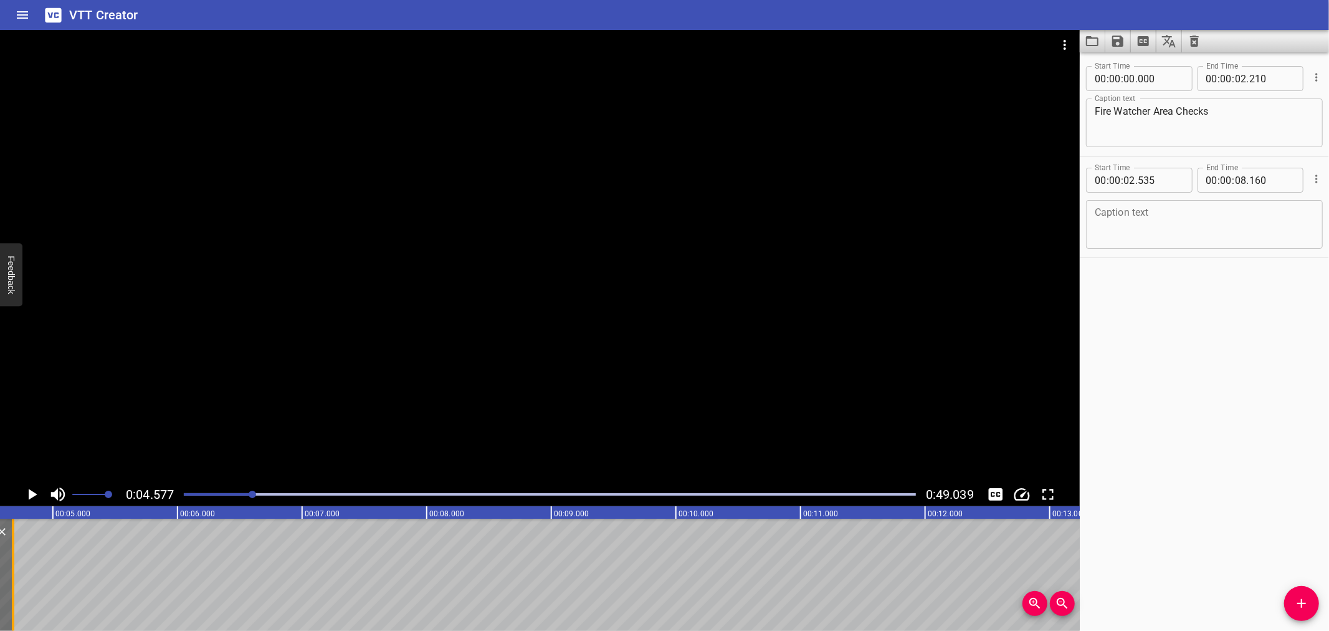
drag, startPoint x: 450, startPoint y: 553, endPoint x: 16, endPoint y: 583, distance: 434.8
click at [16, 583] on div at bounding box center [13, 575] width 12 height 112
type input "04"
type input "680"
click at [16, 583] on div at bounding box center [13, 575] width 12 height 112
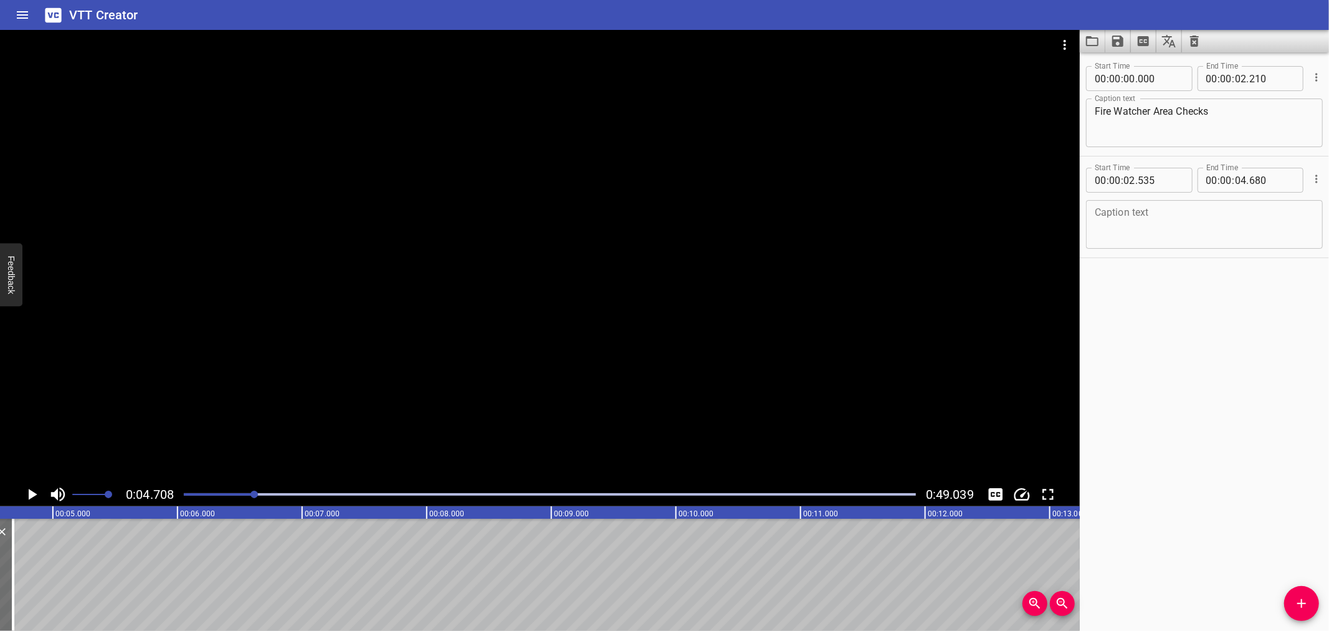
scroll to position [0, 586]
drag, startPoint x: 1300, startPoint y: 597, endPoint x: 1078, endPoint y: 600, distance: 221.9
click at [1301, 596] on icon "Add Cue" at bounding box center [1302, 603] width 15 height 15
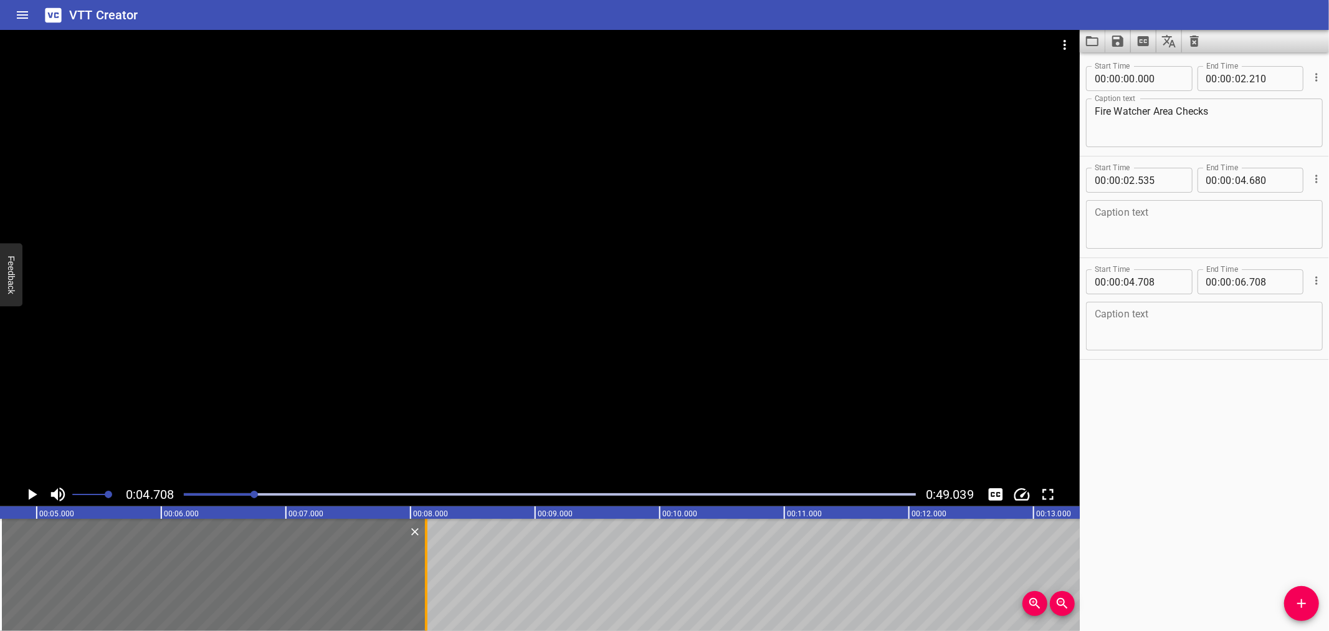
drag, startPoint x: 247, startPoint y: 582, endPoint x: 424, endPoint y: 585, distance: 176.4
click at [424, 585] on div at bounding box center [426, 575] width 12 height 112
type input "08"
type input "123"
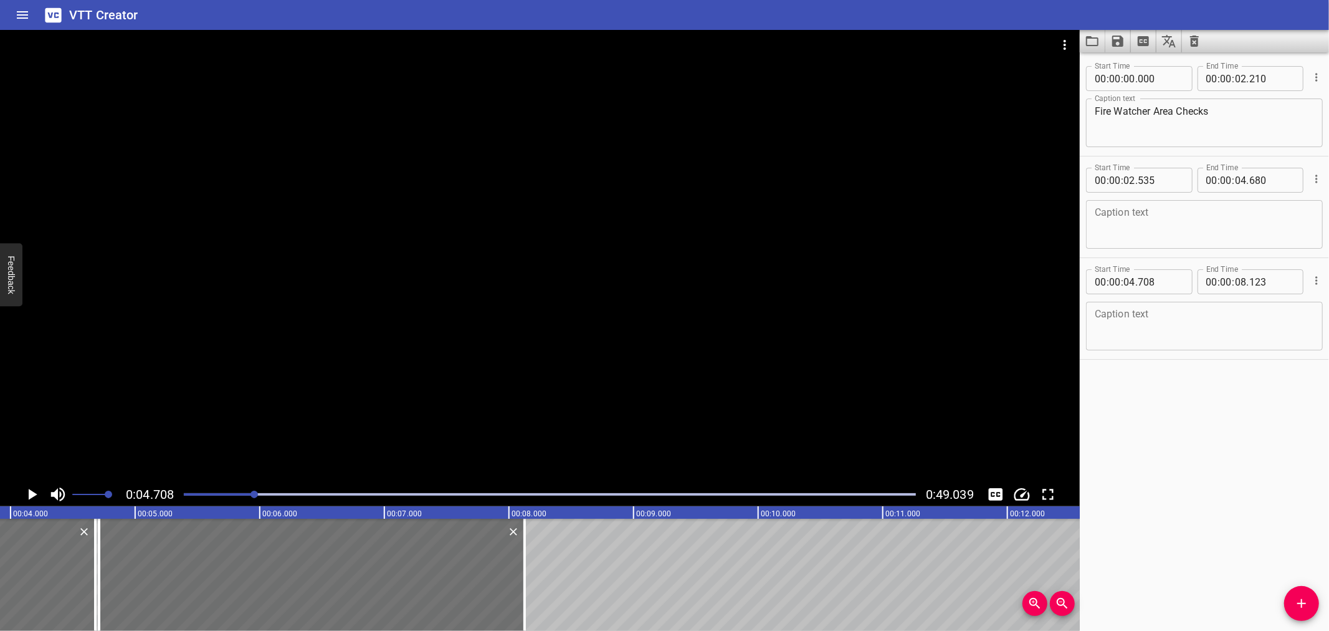
scroll to position [0, 469]
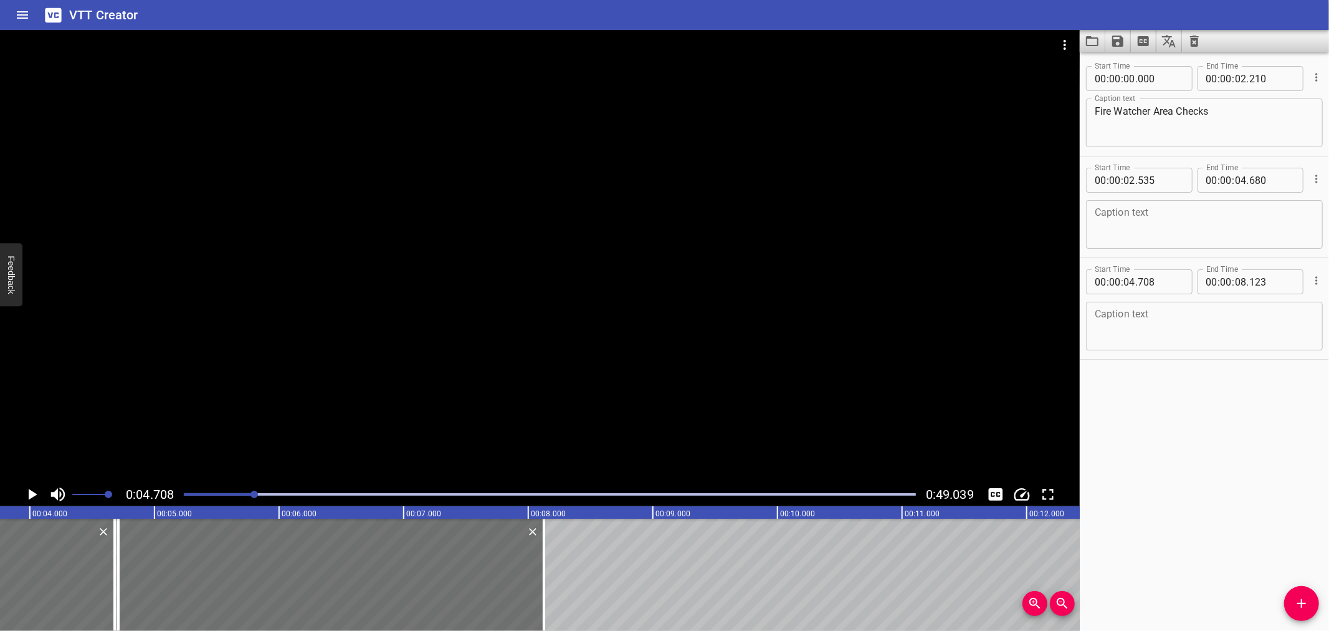
click at [1183, 269] on div "00 : 00 : 04 . 708" at bounding box center [1139, 281] width 107 height 25
click at [1175, 279] on input "number" at bounding box center [1160, 281] width 45 height 25
type input "680"
click at [1181, 232] on textarea at bounding box center [1204, 225] width 219 height 36
paste textarea "All drains and drainage channels,"
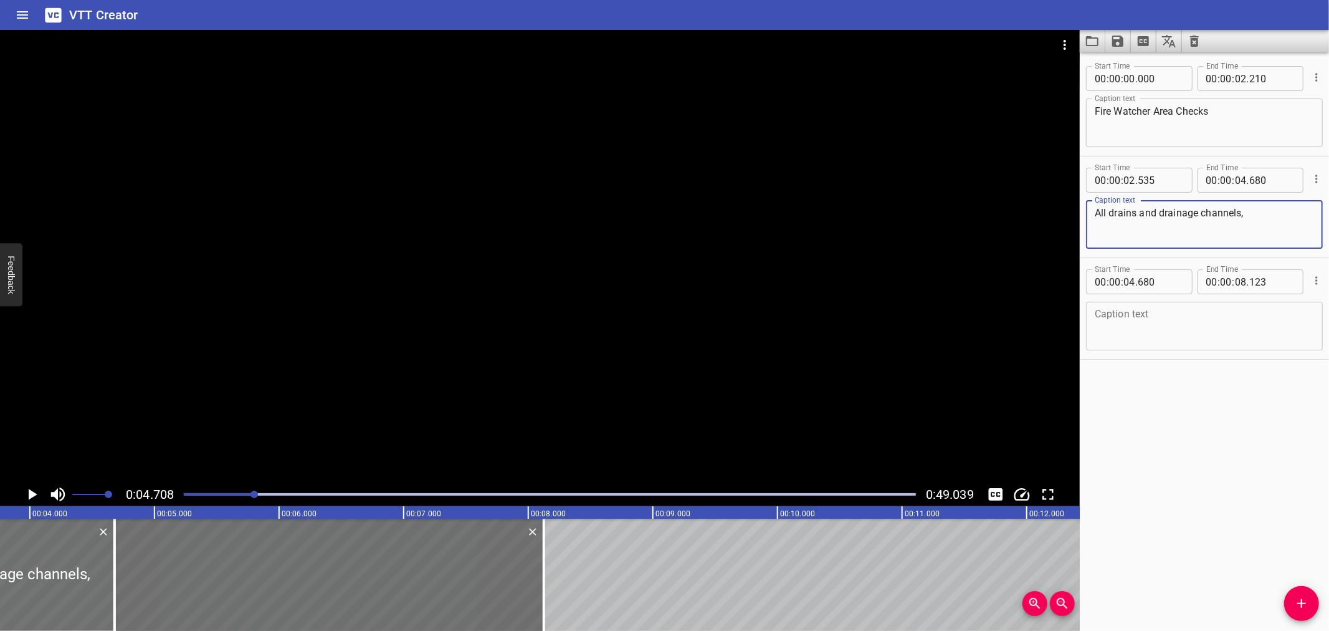
type textarea "All drains and drainage channels,"
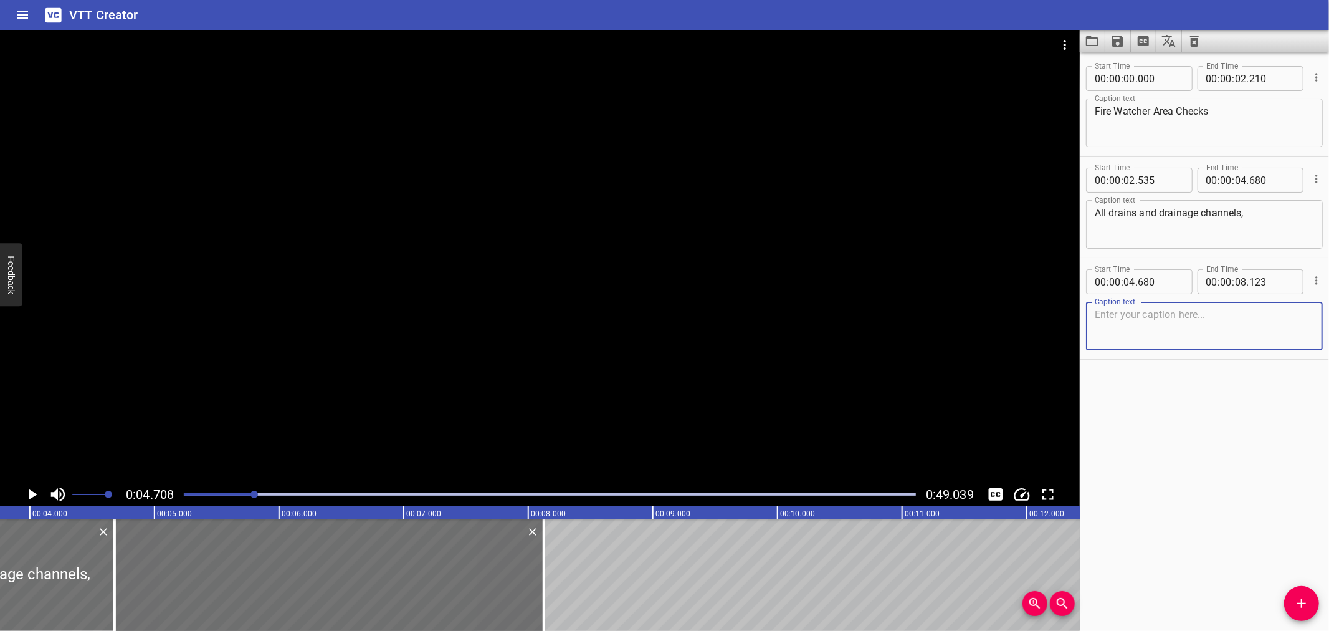
click at [1144, 329] on textarea at bounding box center [1204, 327] width 219 height 36
paste textarea "within the work area are to be covered with fire blankets."
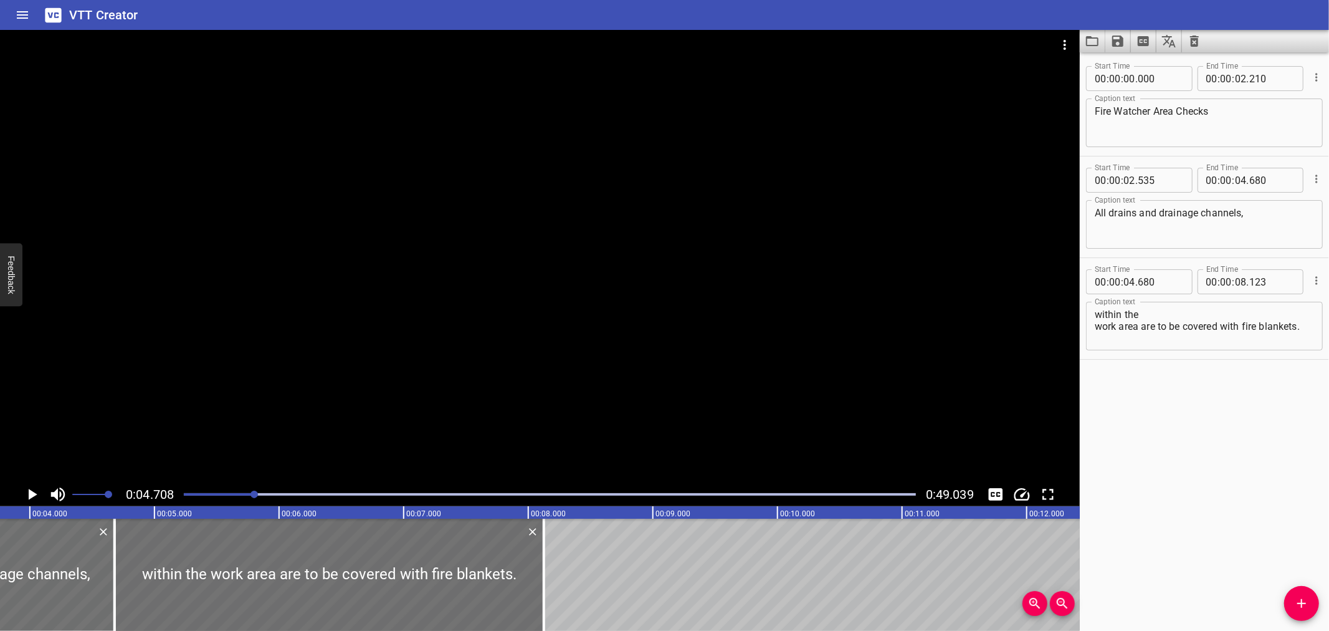
click at [1179, 304] on div "within the work area are to be covered with fire blankets. Caption text" at bounding box center [1204, 326] width 237 height 49
click at [1177, 310] on textarea "within the work area are to be covered with fire blankets." at bounding box center [1204, 327] width 219 height 36
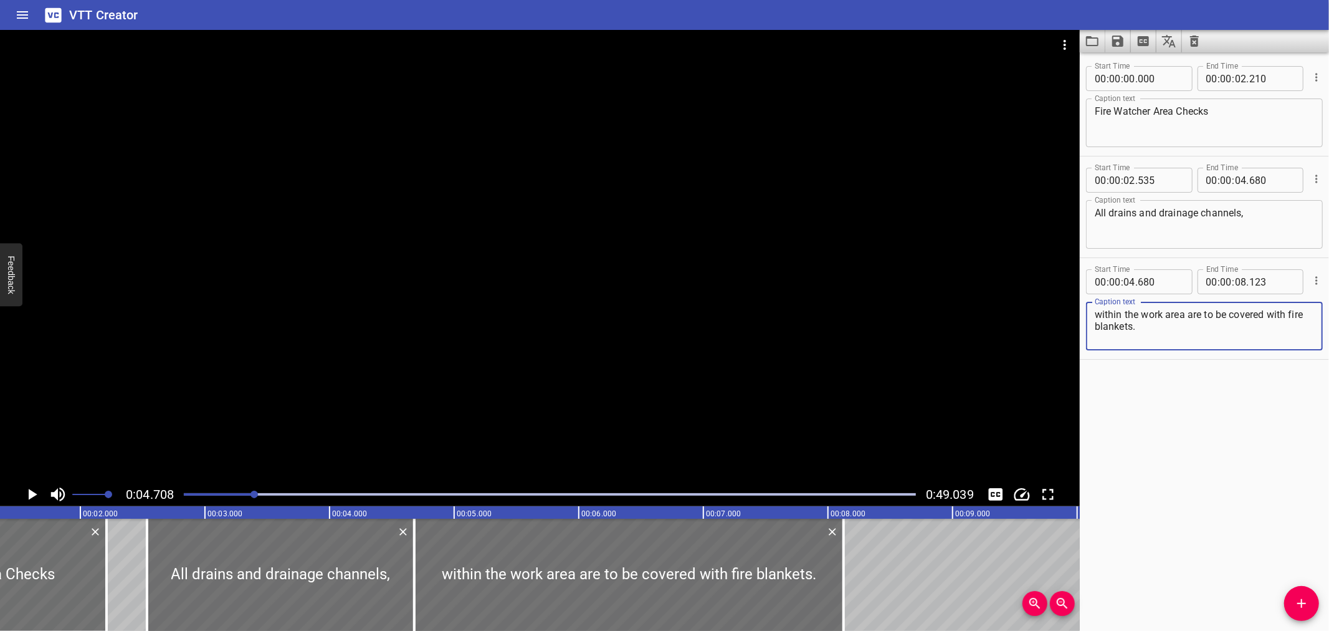
scroll to position [0, 0]
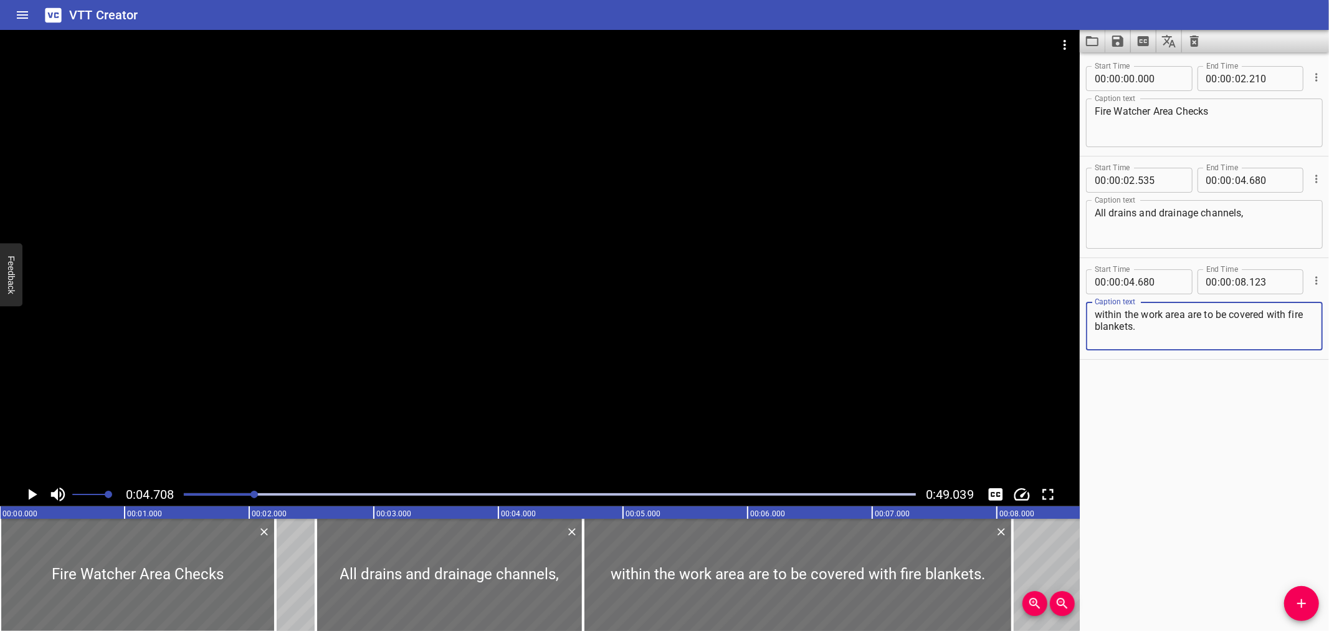
type textarea "within the work area are to be covered with fire blankets."
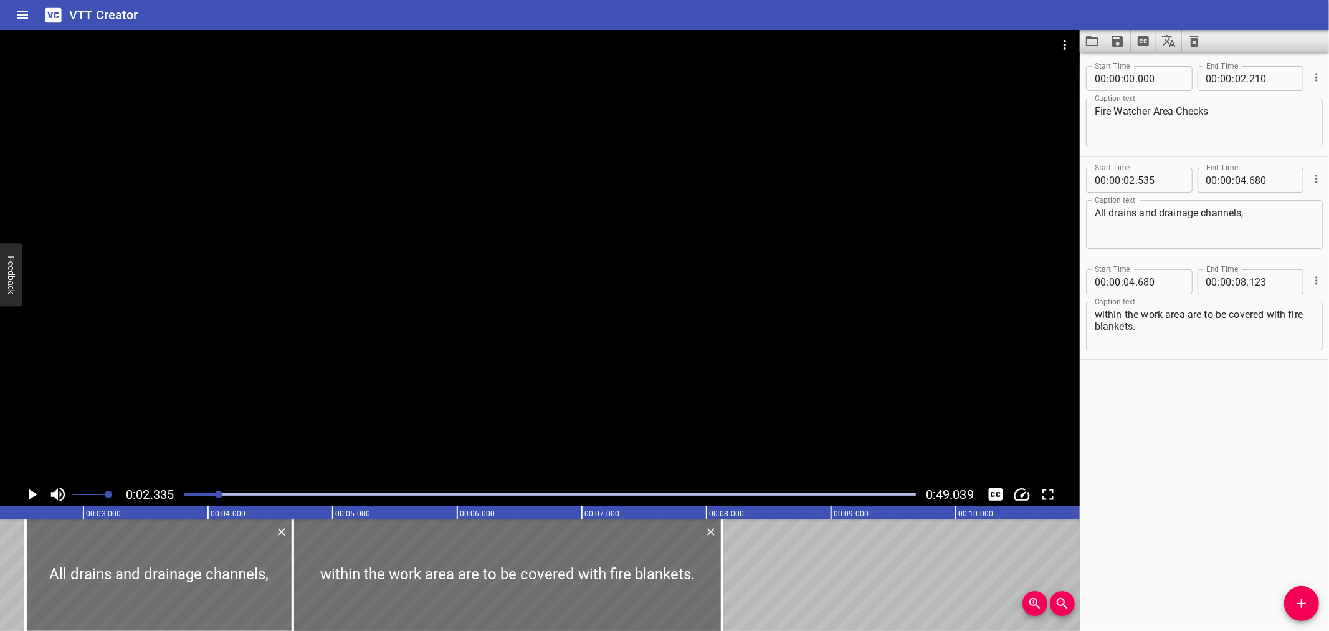
click at [332, 414] on div at bounding box center [540, 256] width 1080 height 452
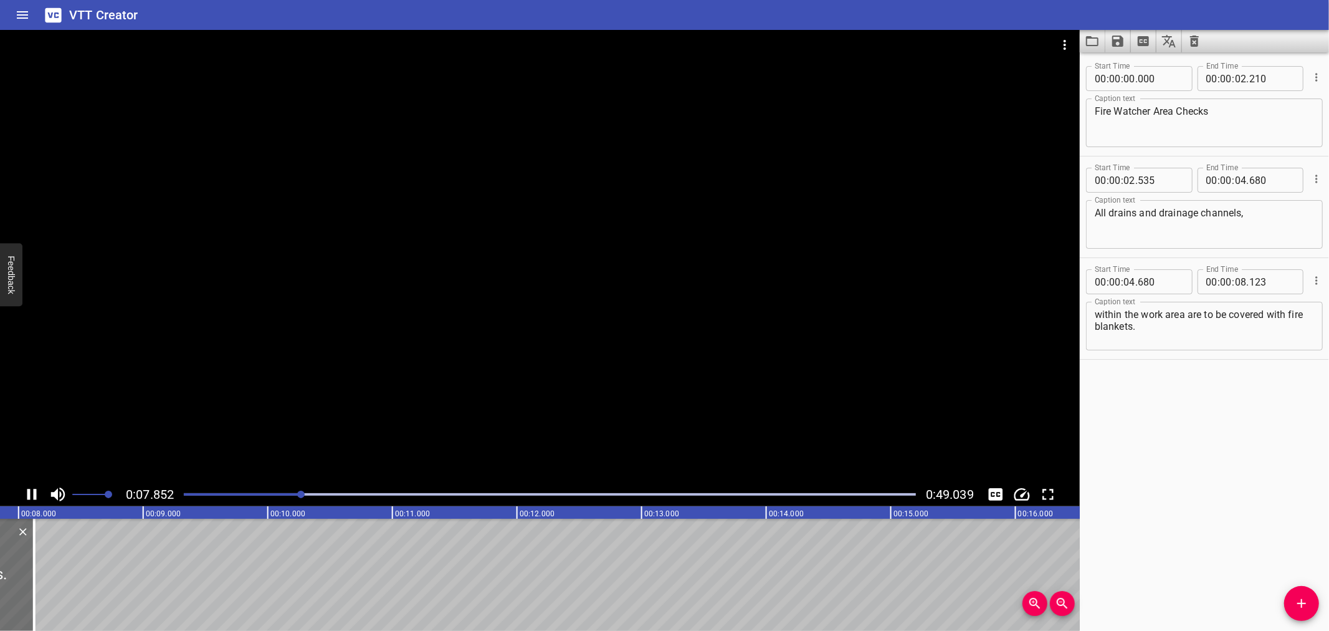
click at [388, 396] on div at bounding box center [540, 256] width 1080 height 452
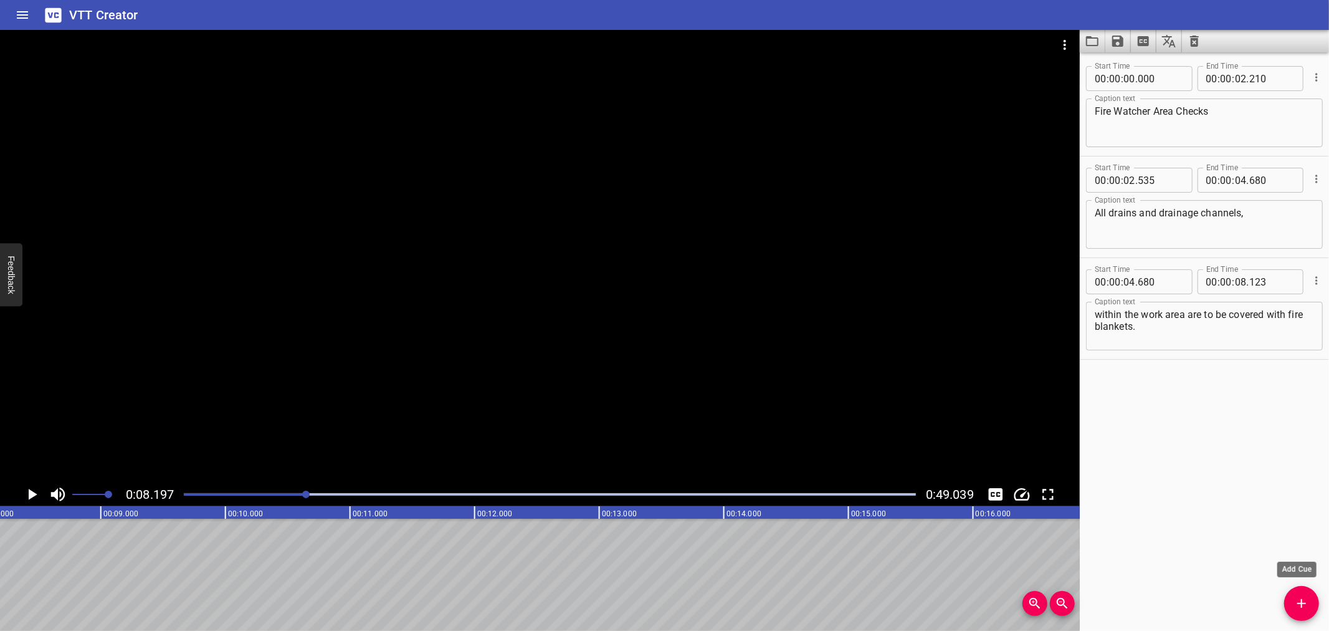
click at [1305, 600] on icon "Add Cue" at bounding box center [1302, 603] width 15 height 15
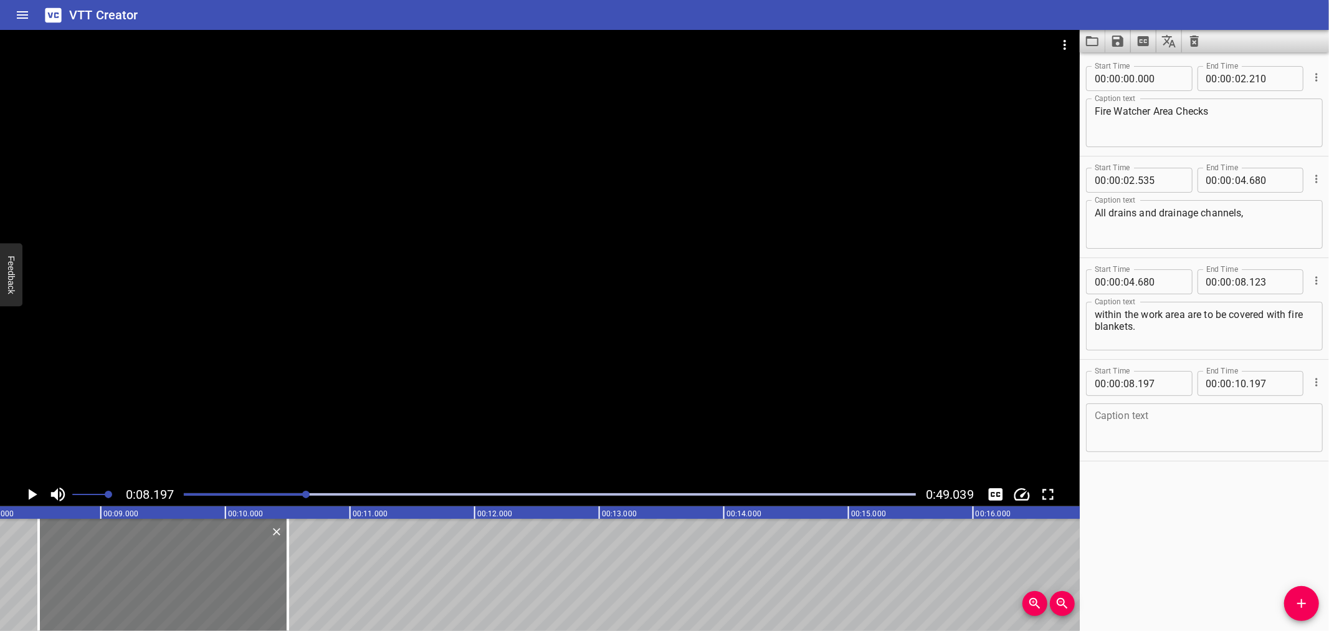
drag, startPoint x: 77, startPoint y: 558, endPoint x: 115, endPoint y: 573, distance: 40.5
click at [115, 573] on div at bounding box center [163, 575] width 249 height 112
type input "502"
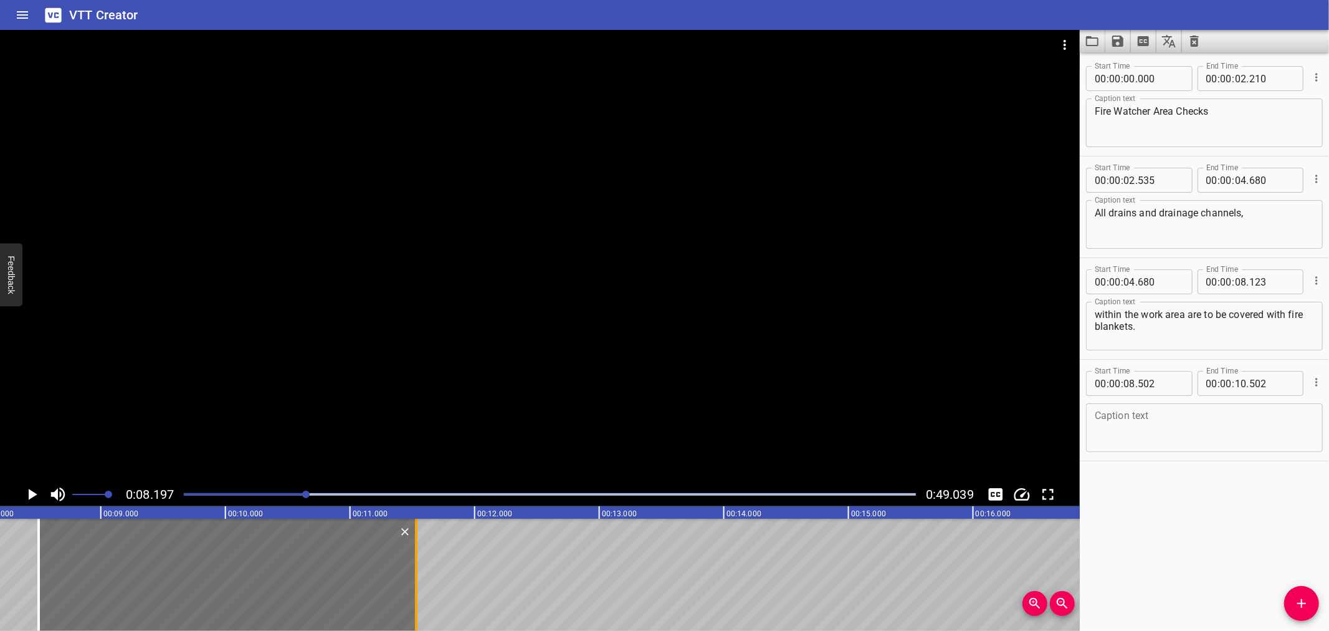
drag, startPoint x: 287, startPoint y: 572, endPoint x: 415, endPoint y: 585, distance: 129.1
click at [415, 585] on div at bounding box center [416, 575] width 2 height 112
type input "11"
type input "532"
click at [1180, 429] on textarea at bounding box center [1204, 428] width 219 height 36
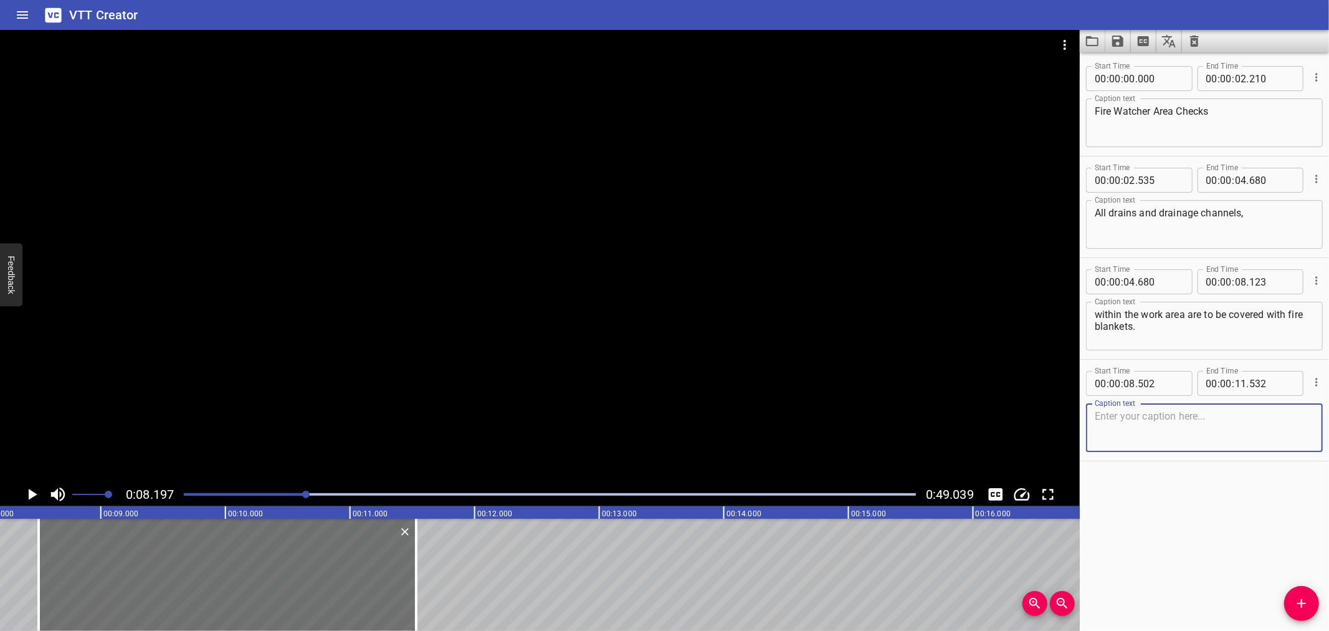
paste textarea "The blankets should be kept damp (with water)"
click at [1098, 410] on textarea "The blankets should be kept damp (with water)" at bounding box center [1204, 428] width 219 height 36
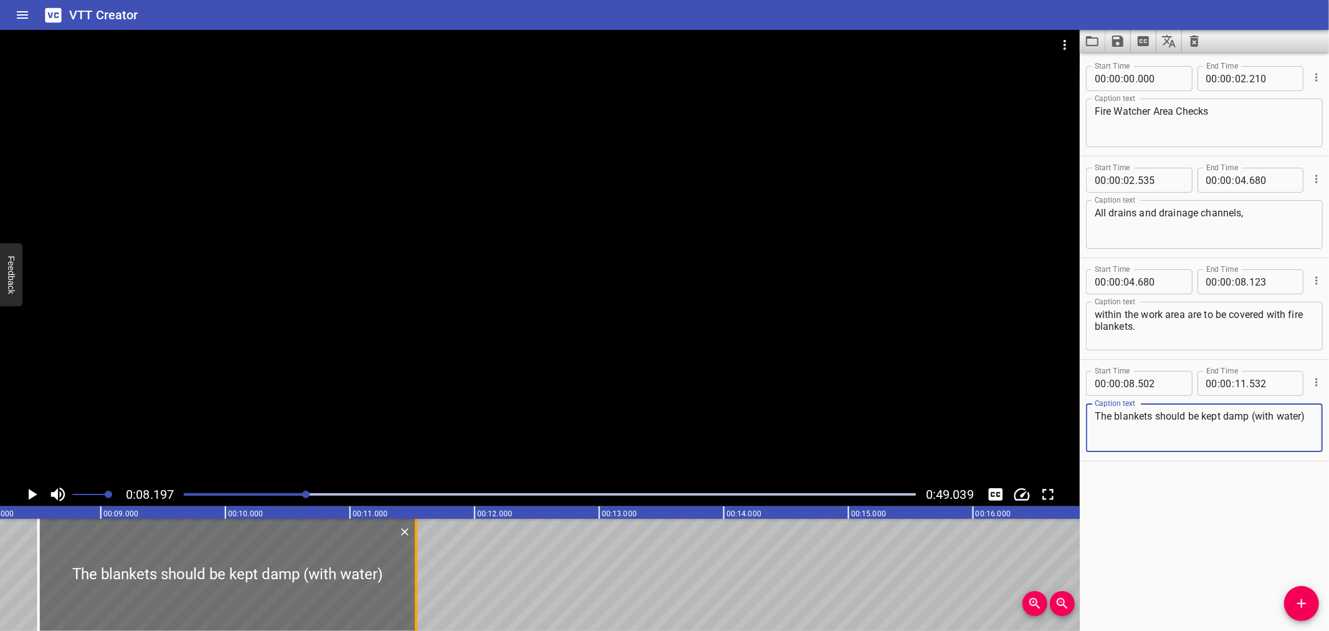
type textarea "The blankets should be kept damp (with water)"
click at [415, 572] on div at bounding box center [416, 575] width 2 height 112
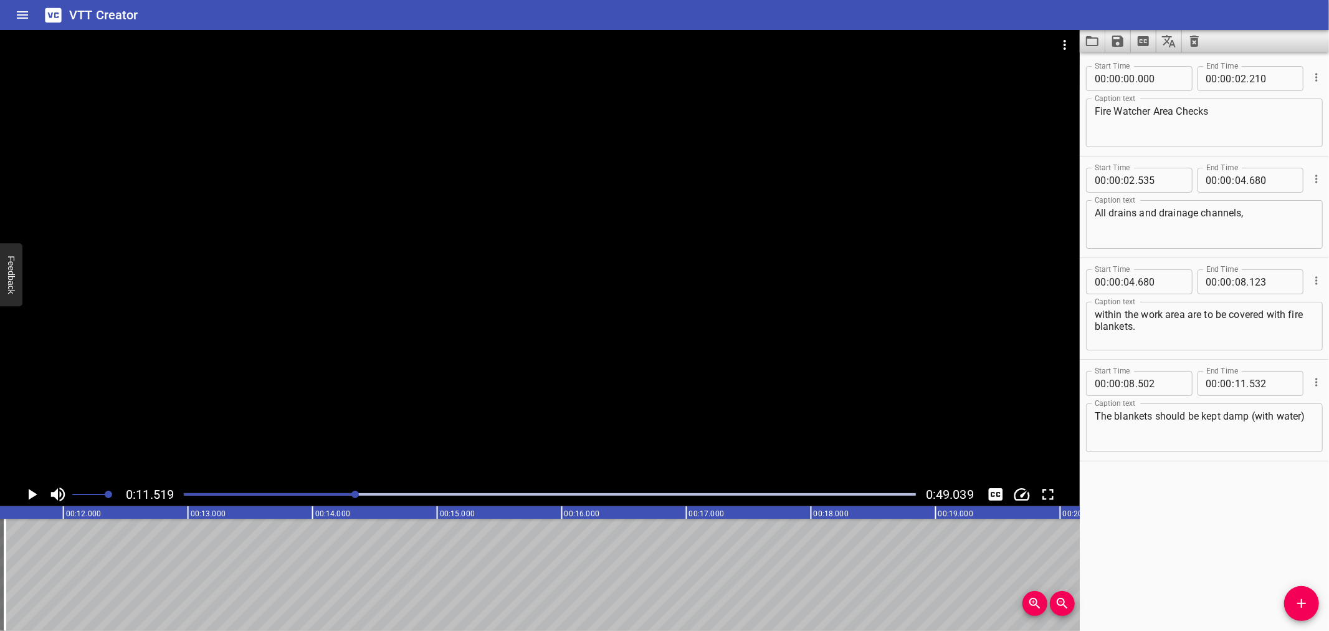
scroll to position [0, 1436]
drag, startPoint x: 1306, startPoint y: 600, endPoint x: 1271, endPoint y: 601, distance: 34.9
click at [1299, 600] on icon "Add Cue" at bounding box center [1302, 603] width 15 height 15
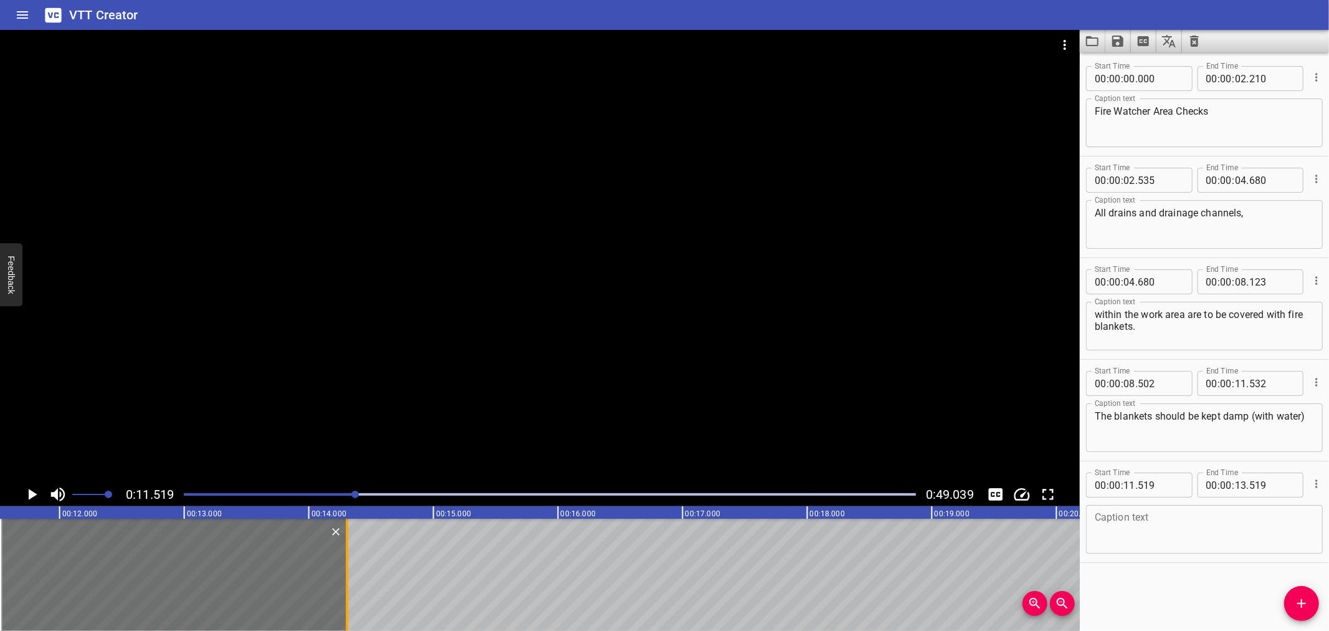
drag, startPoint x: 245, startPoint y: 577, endPoint x: 343, endPoint y: 571, distance: 98.1
click at [343, 571] on div at bounding box center [347, 575] width 12 height 112
type input "14"
type input "304"
click at [1174, 487] on input "number" at bounding box center [1160, 484] width 45 height 25
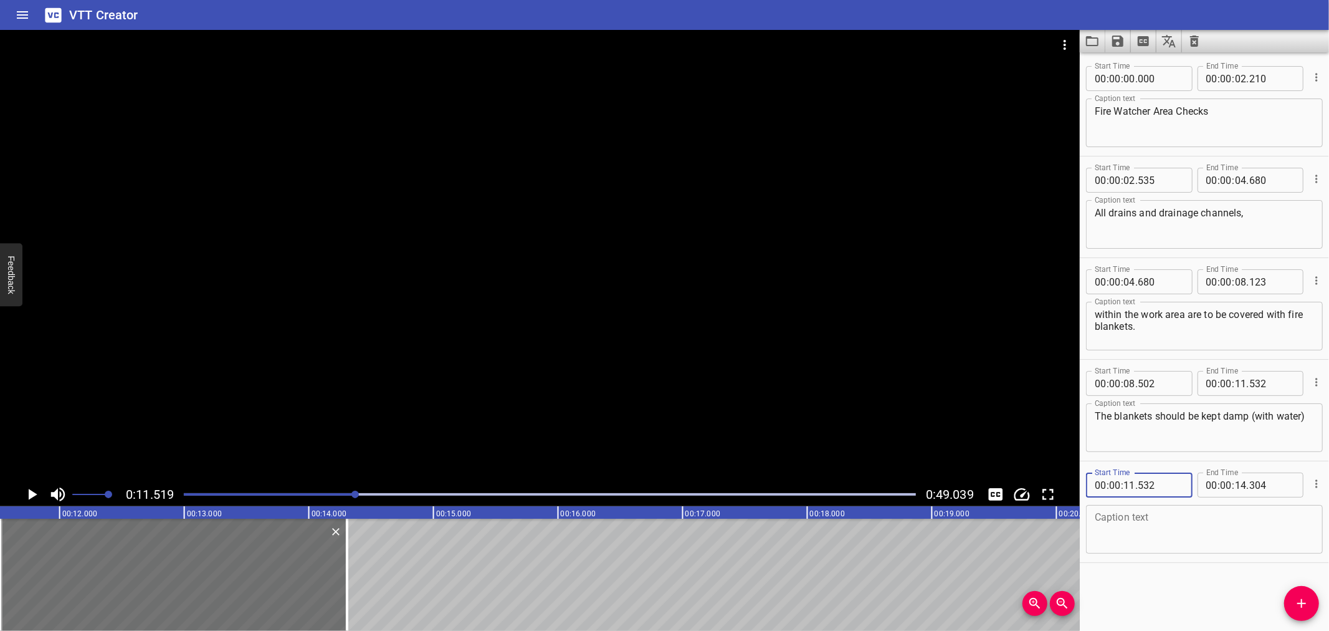
type input "532"
click at [23, 491] on icon "Play/Pause" at bounding box center [31, 494] width 19 height 19
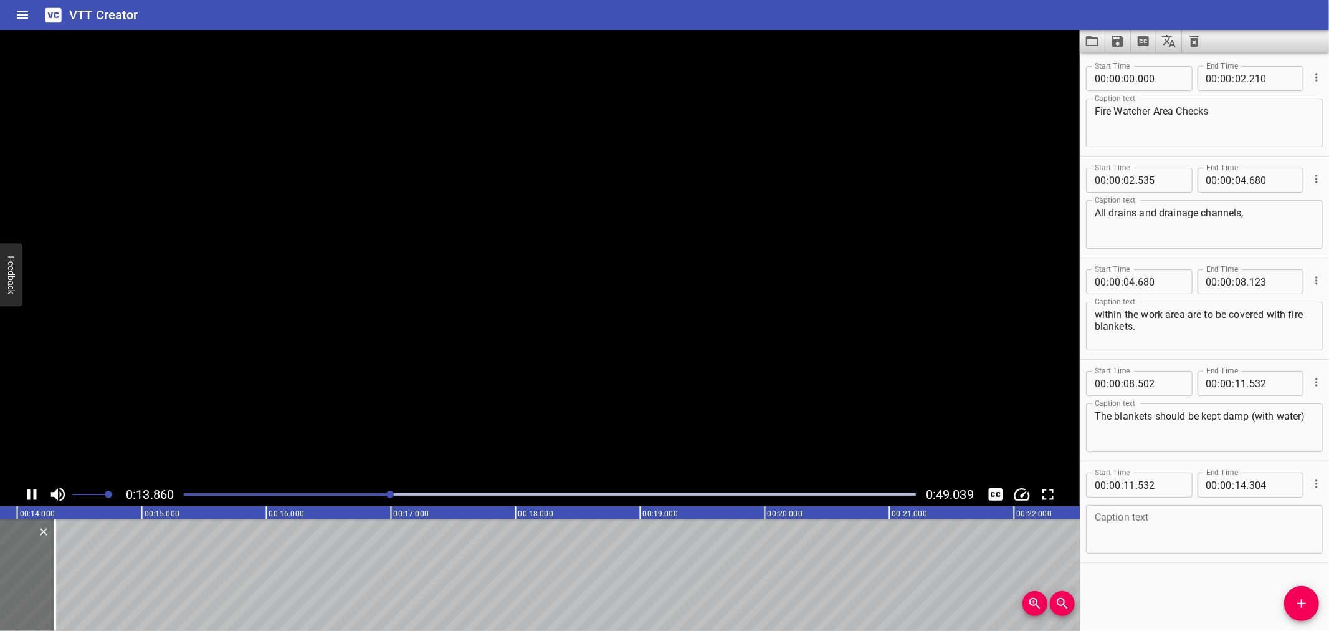
click at [23, 491] on icon "Play/Pause" at bounding box center [31, 494] width 19 height 19
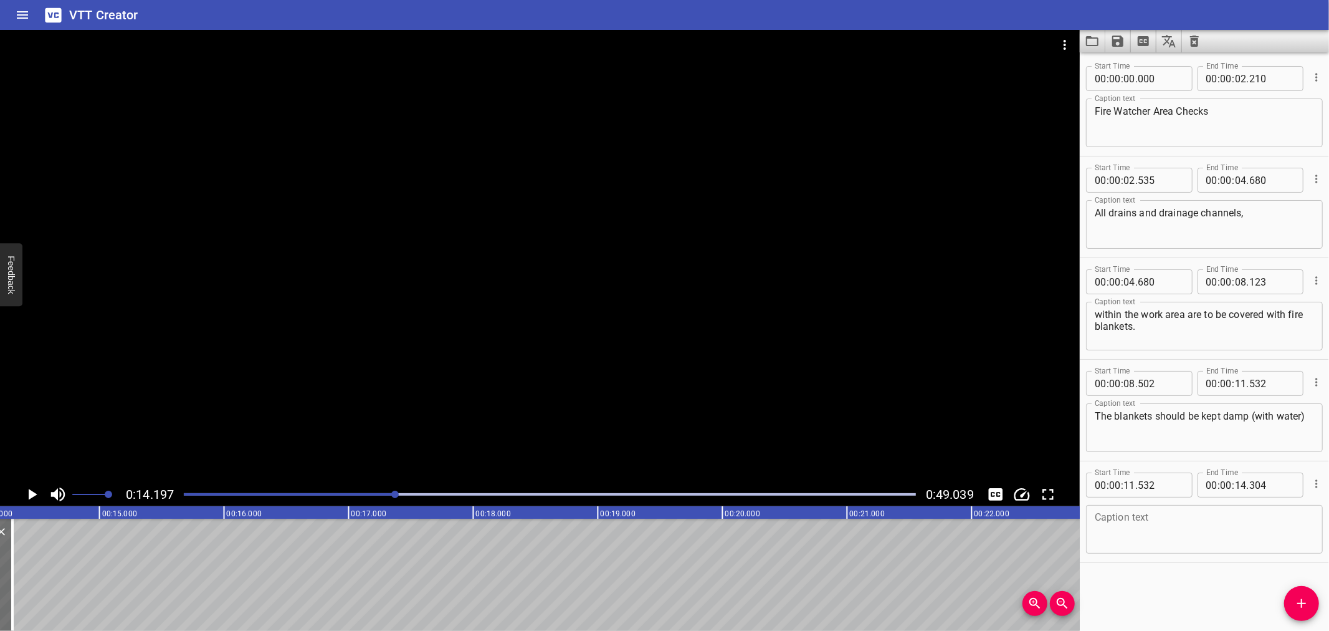
click at [1217, 507] on div "Caption text" at bounding box center [1204, 529] width 237 height 49
paste textarea "for the duration of the how work operations."
type textarea "for the duration of the how work operations."
drag, startPoint x: 1303, startPoint y: 606, endPoint x: 1244, endPoint y: 589, distance: 61.7
click at [1301, 605] on icon "Add Cue" at bounding box center [1302, 603] width 15 height 15
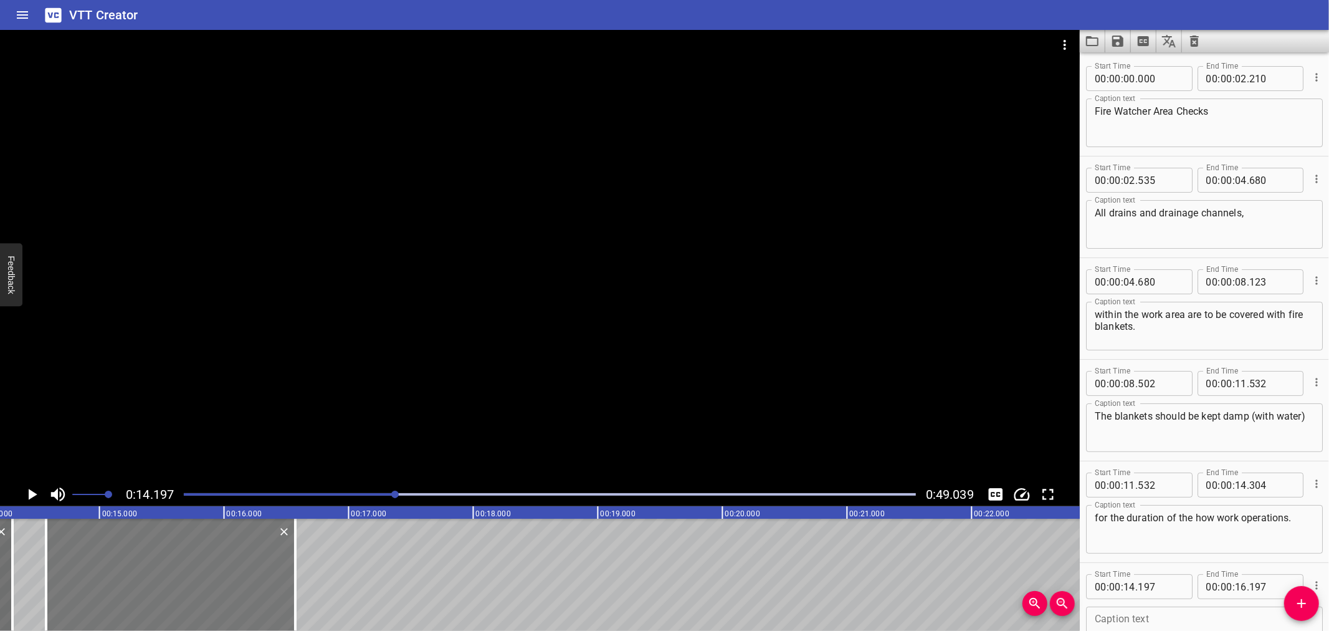
drag, startPoint x: 96, startPoint y: 553, endPoint x: 134, endPoint y: 562, distance: 39.0
click at [134, 562] on div at bounding box center [170, 575] width 249 height 112
type input "572"
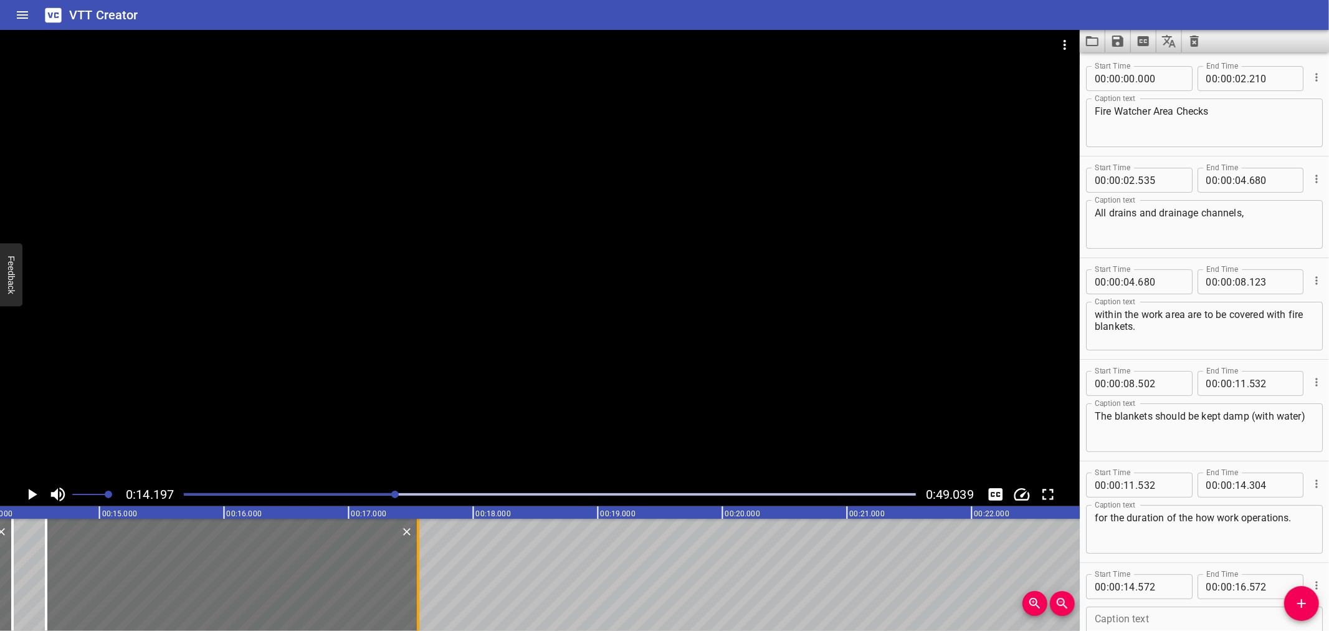
drag, startPoint x: 291, startPoint y: 568, endPoint x: 414, endPoint y: 562, distance: 123.0
click at [414, 562] on div at bounding box center [418, 575] width 12 height 112
type input "17"
type input "557"
click at [32, 486] on icon "Play/Pause" at bounding box center [31, 494] width 19 height 19
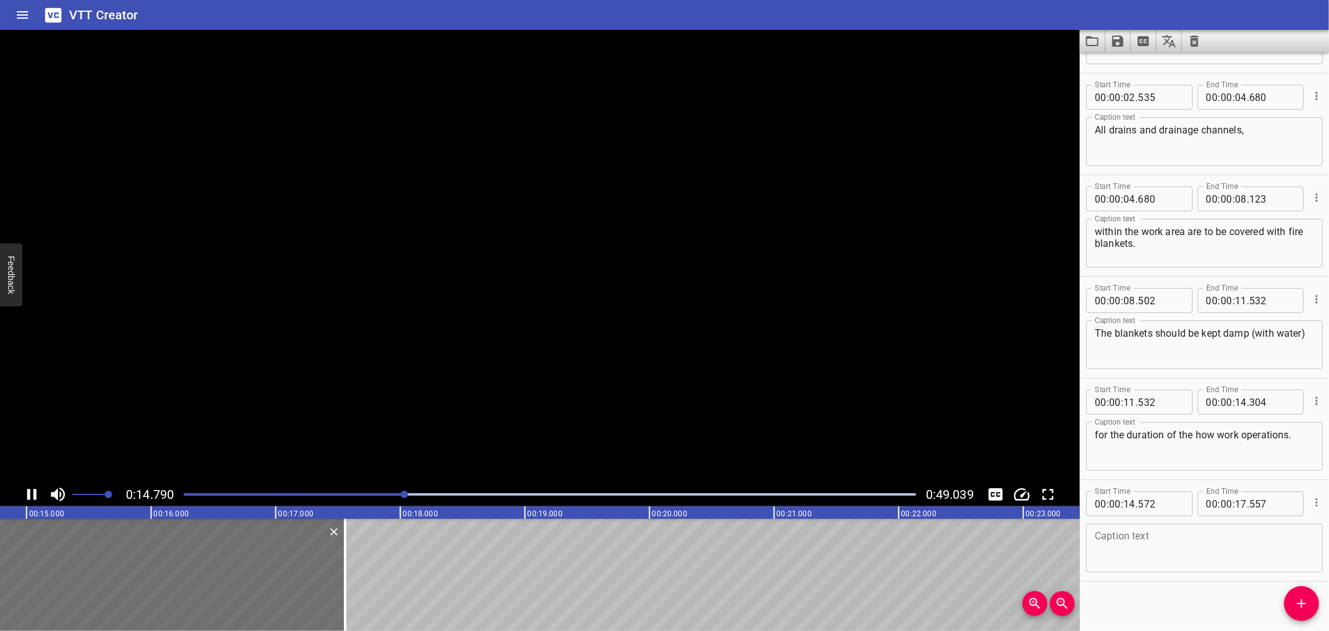
scroll to position [89, 0]
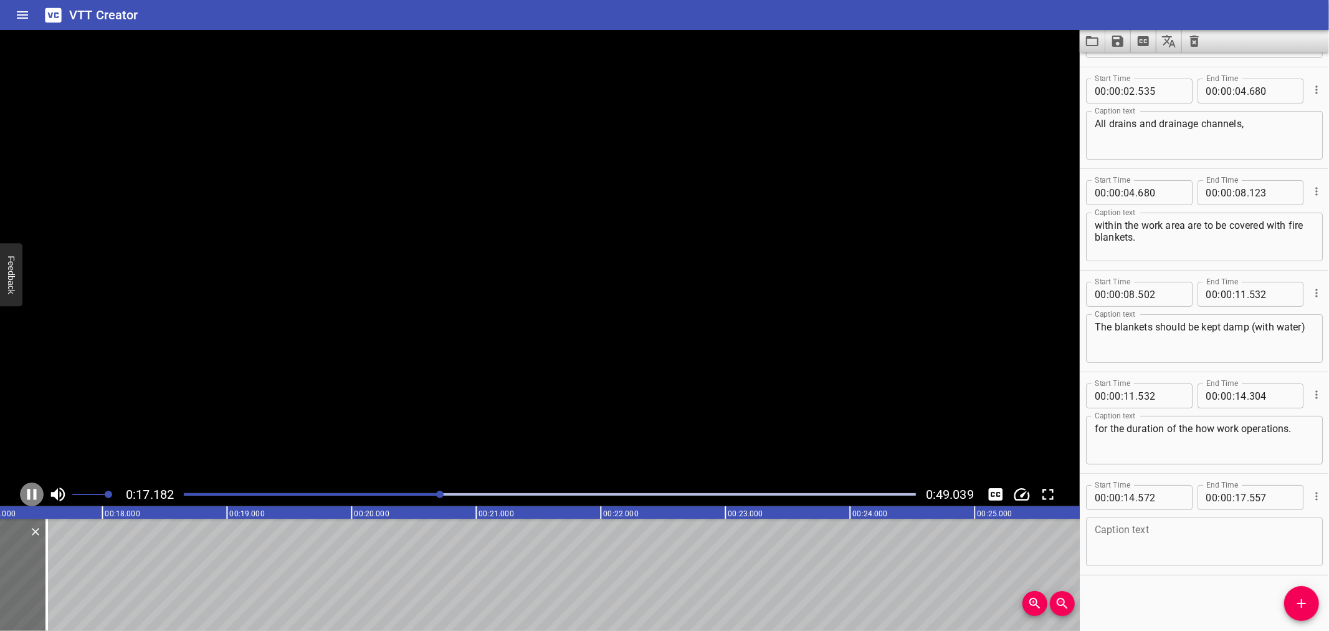
click at [32, 486] on icon "Play/Pause" at bounding box center [31, 494] width 19 height 19
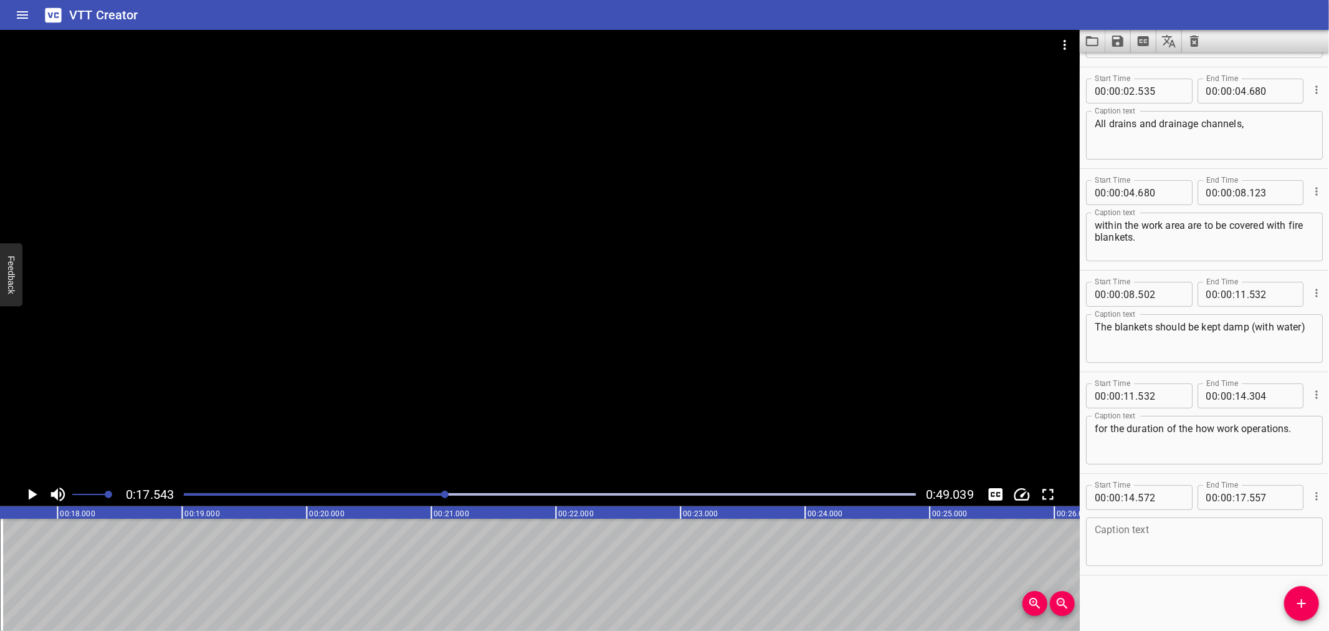
drag, startPoint x: 16, startPoint y: 593, endPoint x: 1139, endPoint y: 578, distance: 1123.2
click at [1139, 578] on div "Start Time 00 : 00 : 00 . 000 Start Time End Time 00 : 00 : 02 . 210 End Time C…" at bounding box center [1204, 341] width 249 height 578
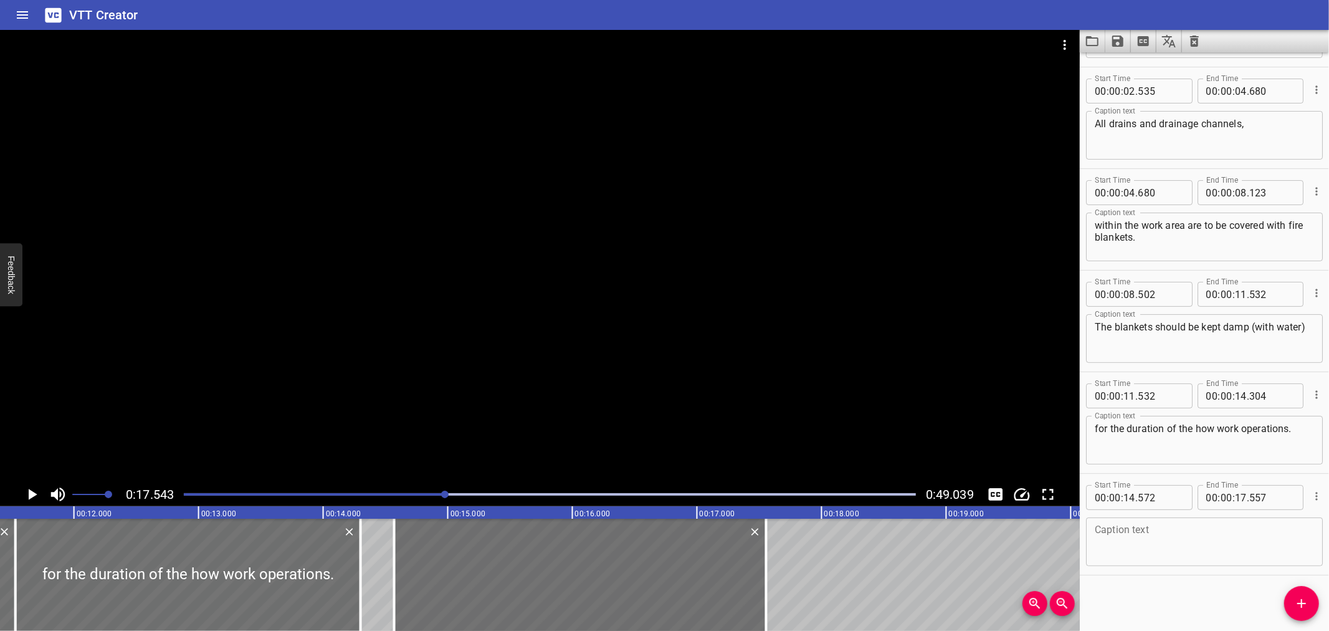
scroll to position [0, 1887]
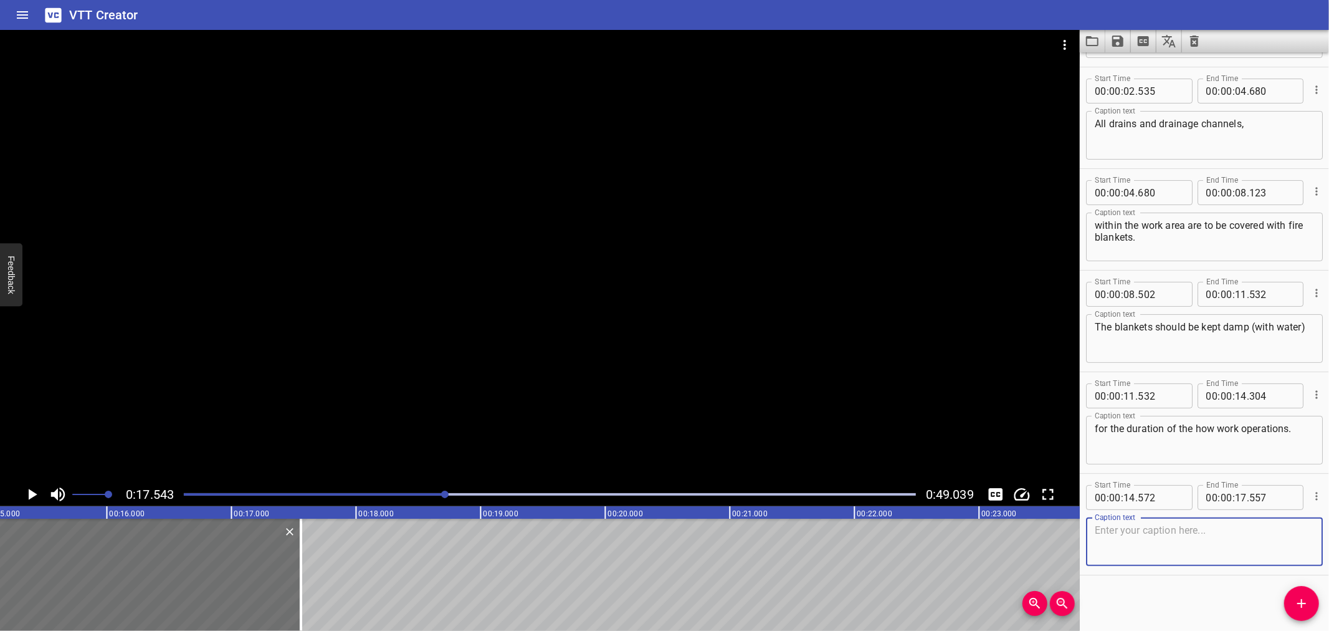
click at [1121, 530] on textarea at bounding box center [1204, 542] width 219 height 36
paste textarea "They will stop sparks falling into the channels."
click at [1096, 530] on textarea "They will stop sparks falling into the channels." at bounding box center [1204, 542] width 219 height 36
type textarea "They will stop sparks falling into the channels."
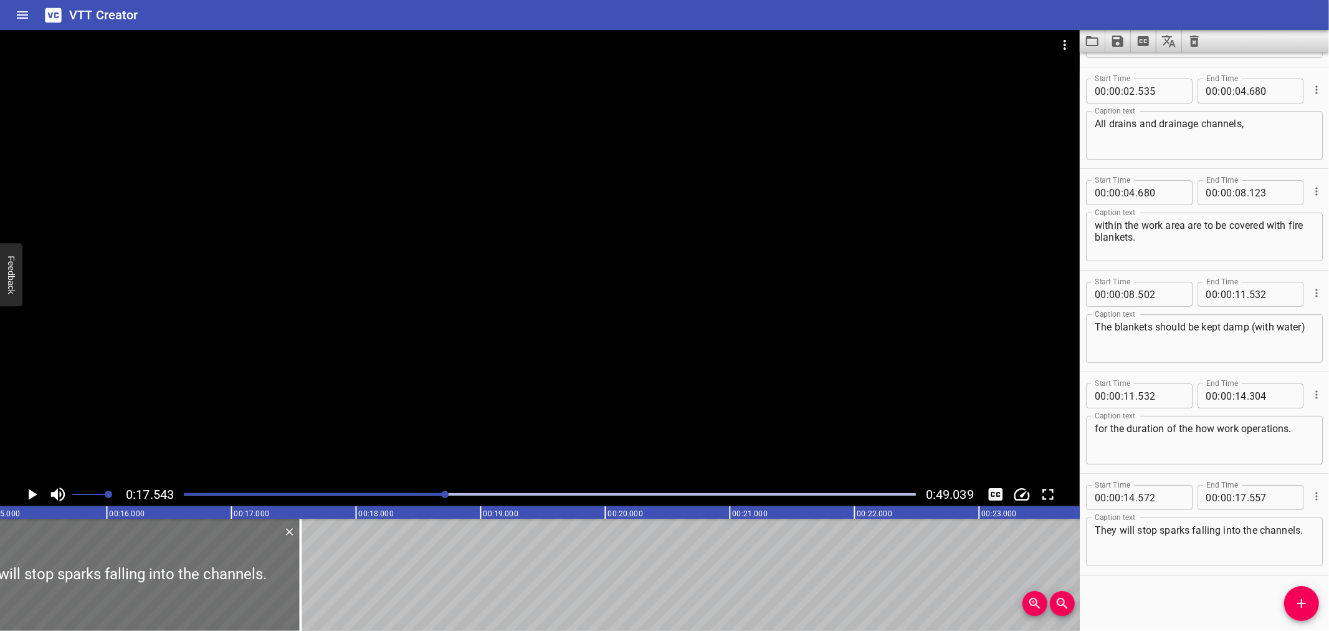
click at [279, 269] on div at bounding box center [540, 256] width 1080 height 452
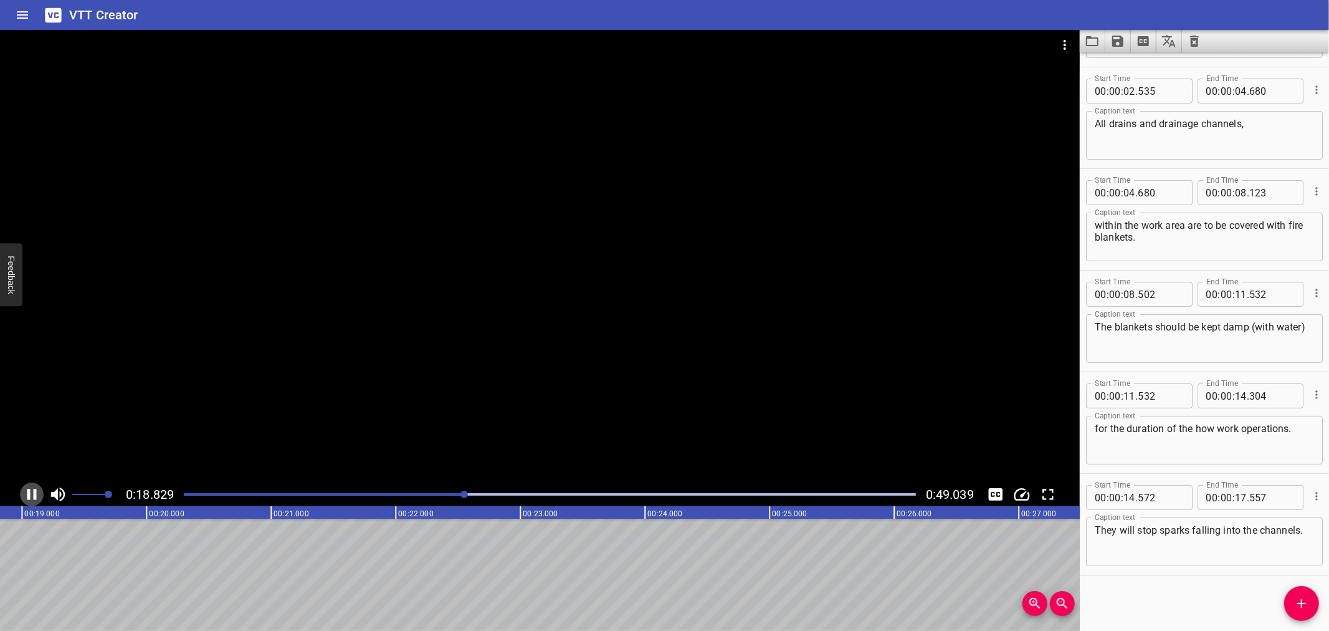
click at [35, 497] on icon "Play/Pause" at bounding box center [31, 494] width 9 height 11
drag, startPoint x: 1290, startPoint y: 606, endPoint x: 1263, endPoint y: 605, distance: 26.8
click at [1286, 605] on span "Add Cue" at bounding box center [1302, 603] width 35 height 15
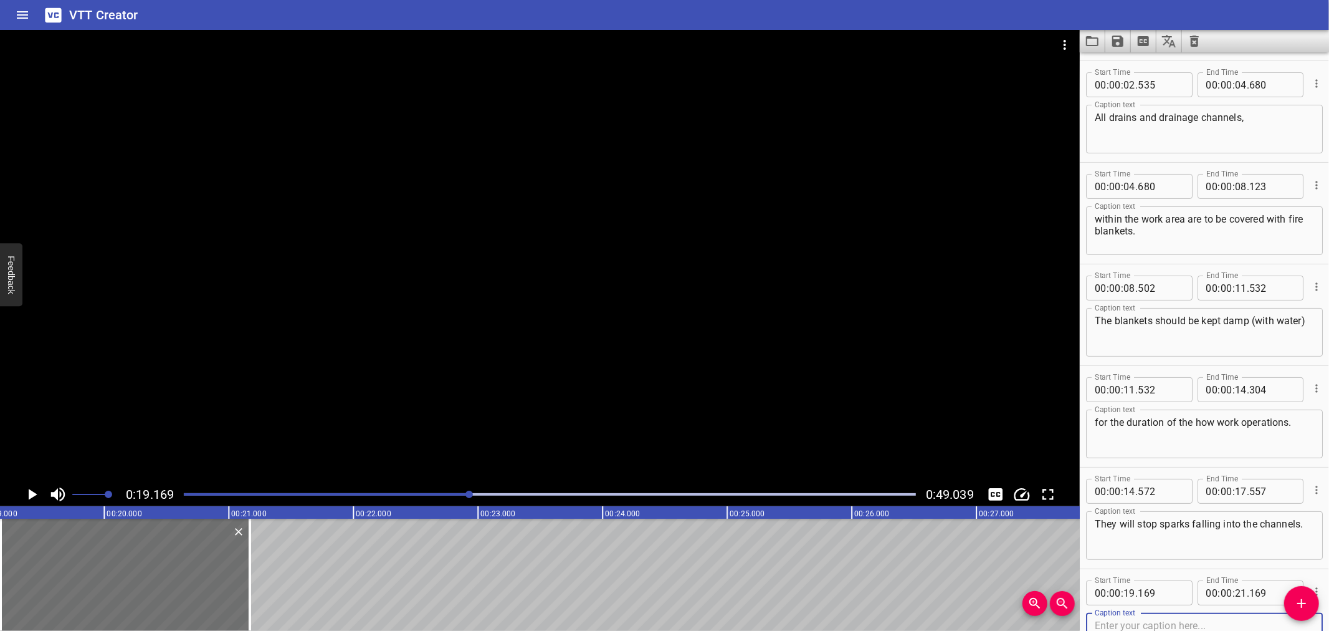
scroll to position [0, 1986]
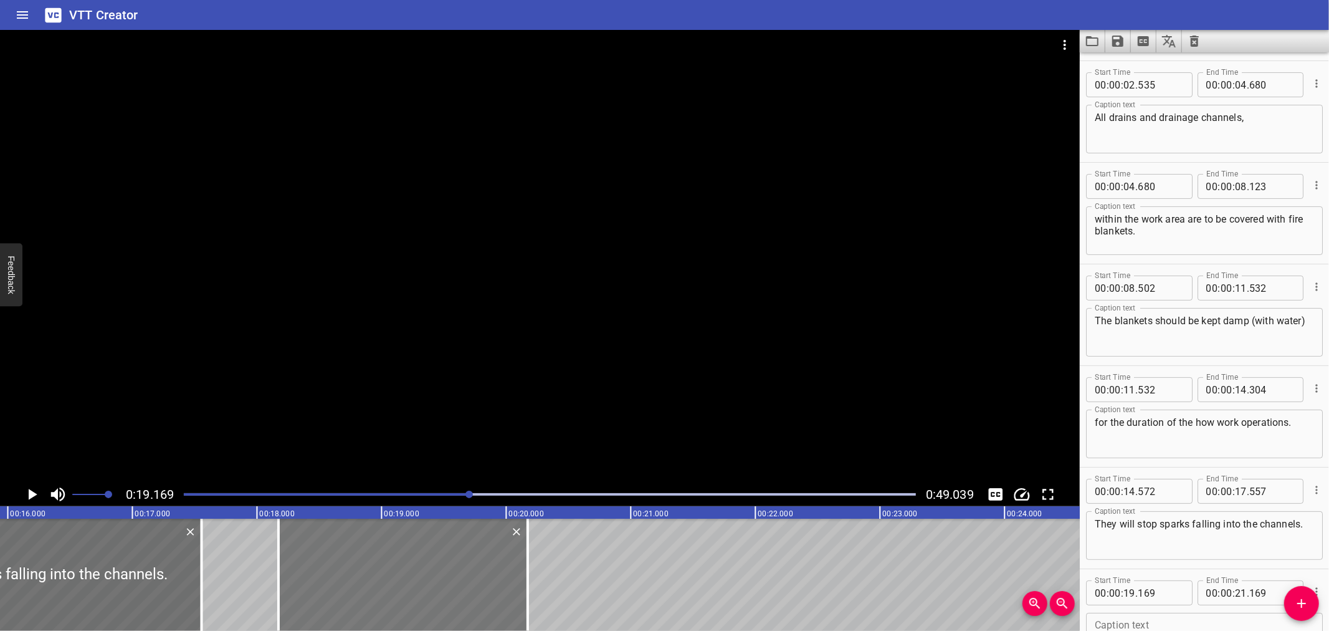
drag, startPoint x: 494, startPoint y: 582, endPoint x: 369, endPoint y: 584, distance: 124.7
click at [369, 584] on div at bounding box center [403, 575] width 249 height 112
type input "18"
type input "20"
click at [278, 580] on div at bounding box center [278, 575] width 2 height 112
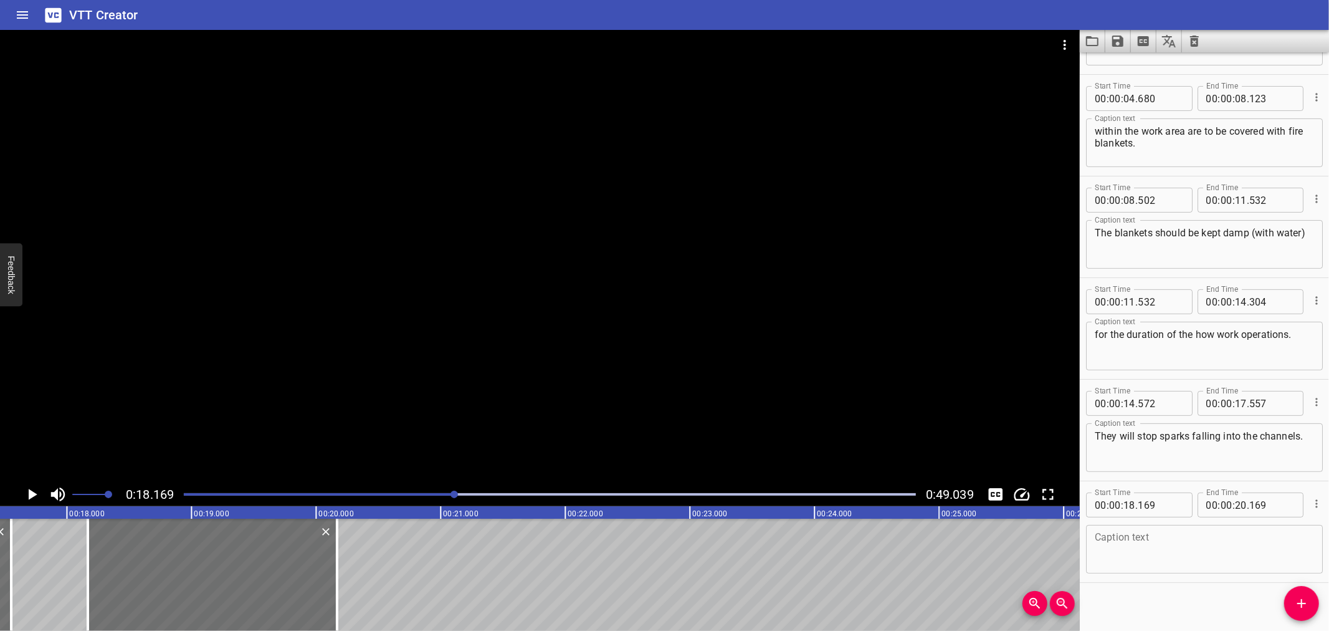
scroll to position [190, 0]
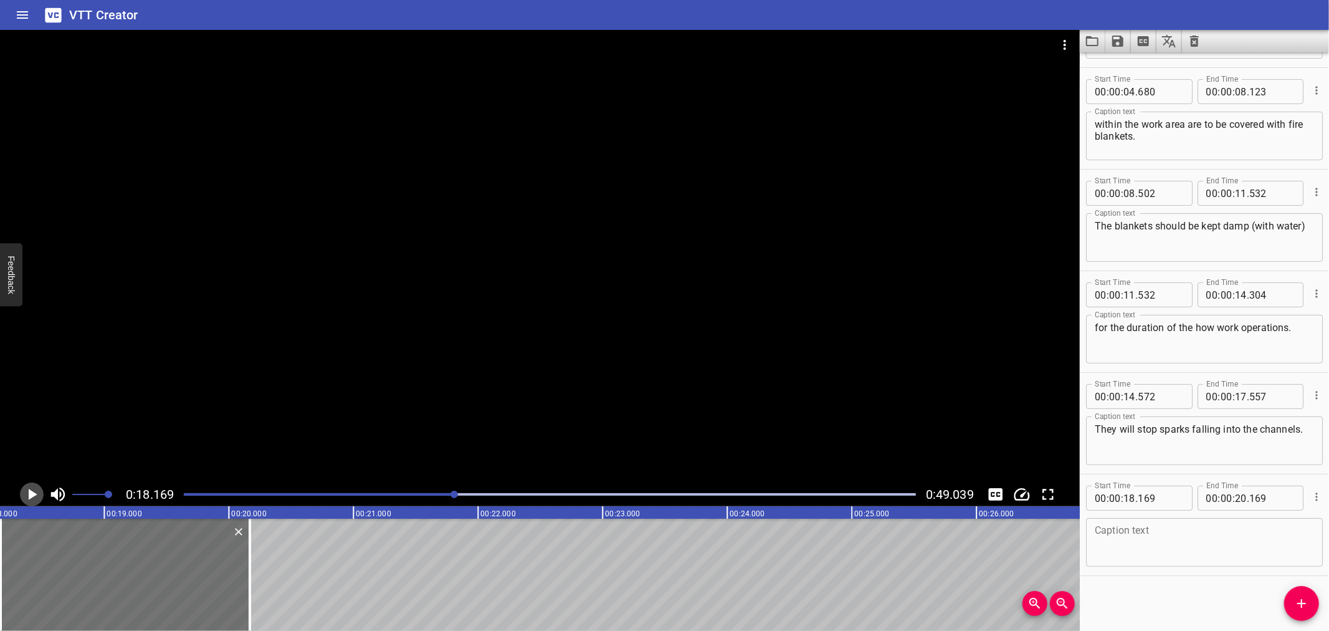
click at [27, 493] on icon "Play/Pause" at bounding box center [31, 494] width 19 height 19
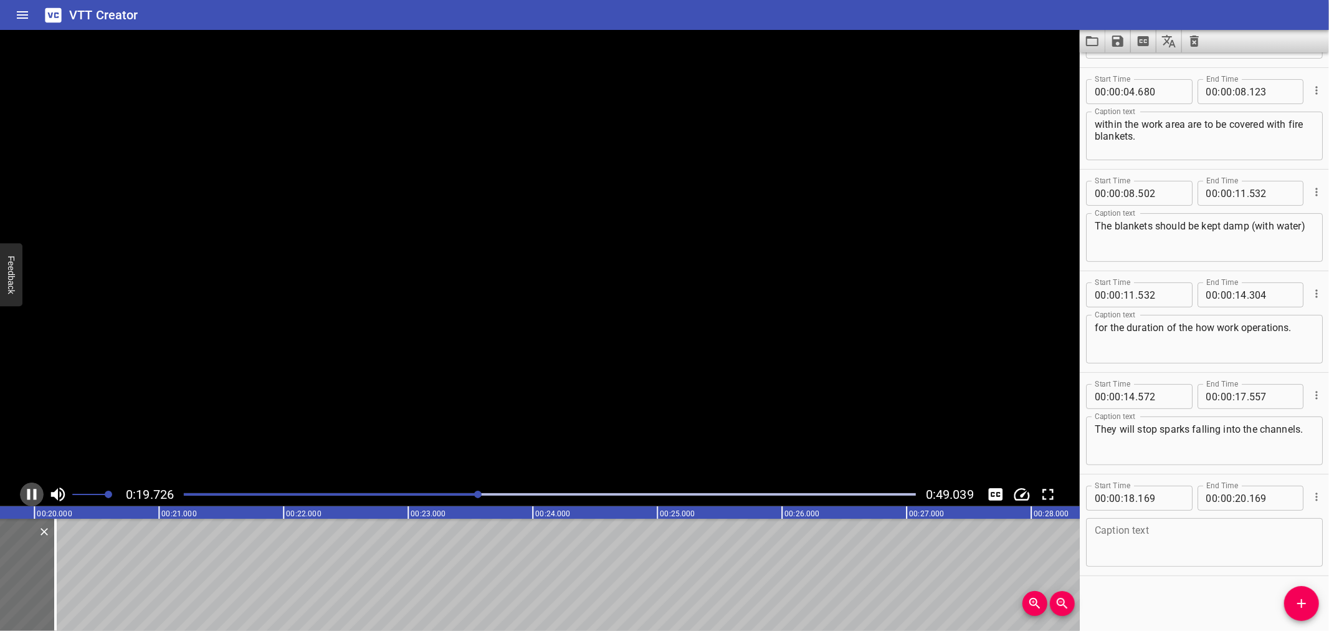
click at [27, 493] on icon "Play/Pause" at bounding box center [31, 494] width 9 height 11
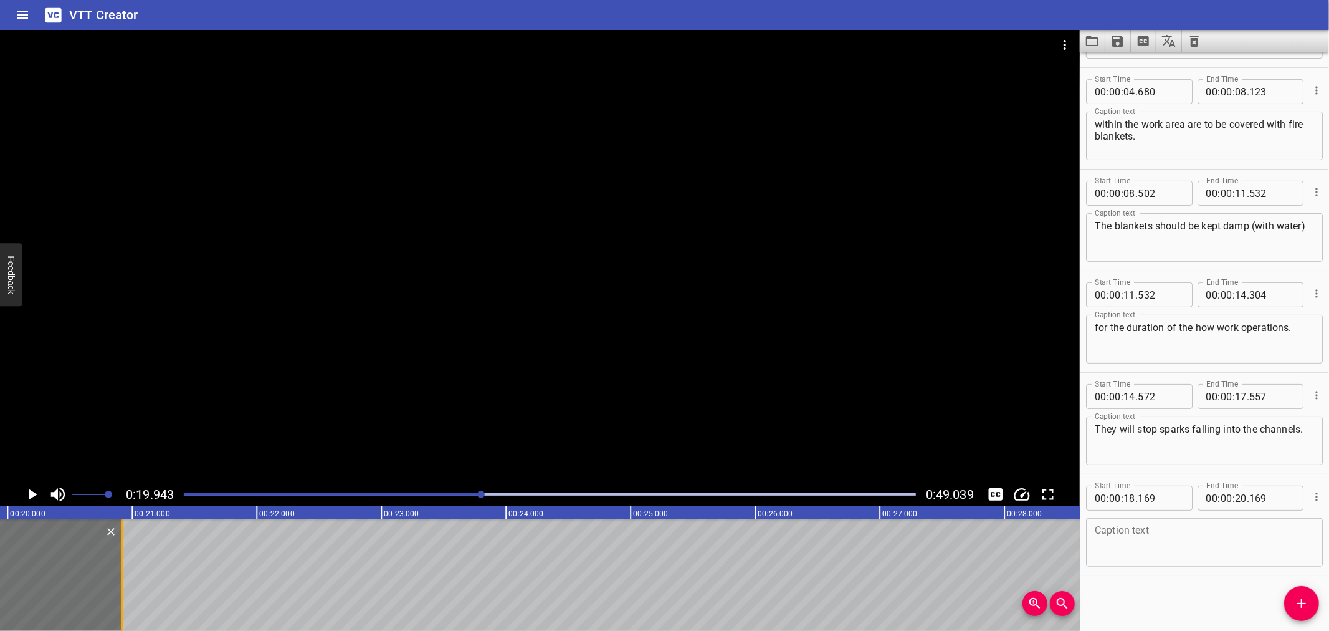
drag, startPoint x: 30, startPoint y: 568, endPoint x: 123, endPoint y: 572, distance: 93.6
click at [123, 572] on div at bounding box center [122, 575] width 12 height 112
type input "919"
click at [33, 491] on icon "Play/Pause" at bounding box center [31, 494] width 19 height 19
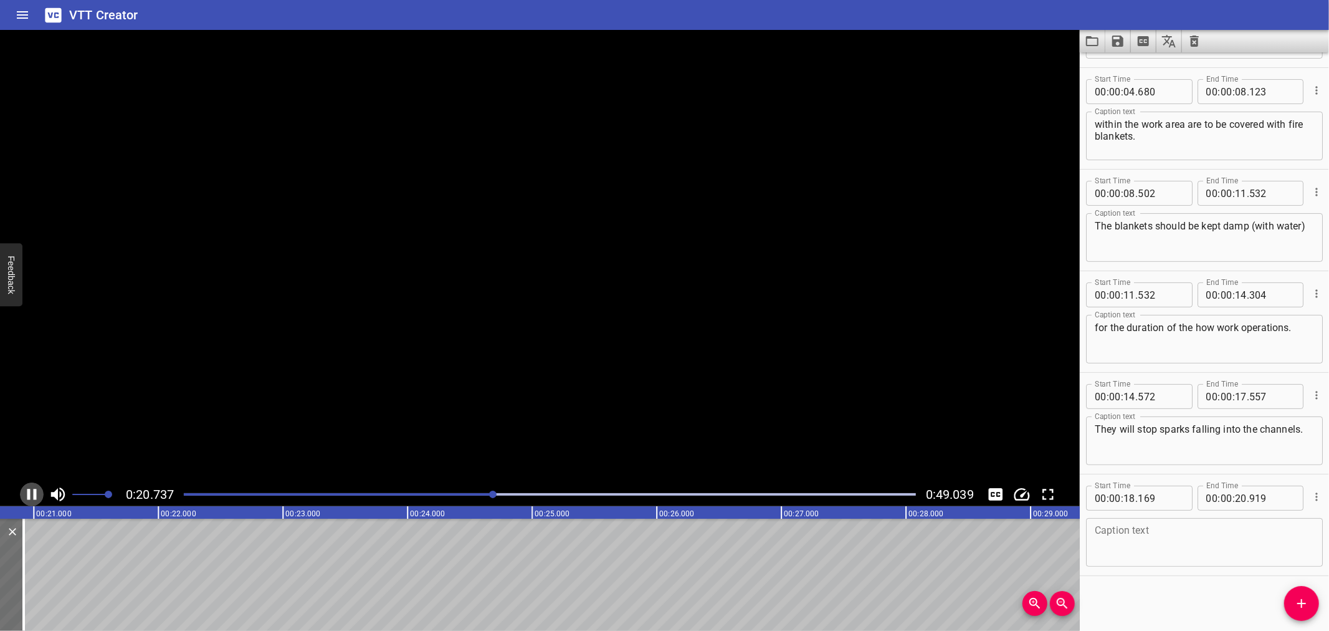
click at [33, 491] on icon "Play/Pause" at bounding box center [31, 494] width 19 height 19
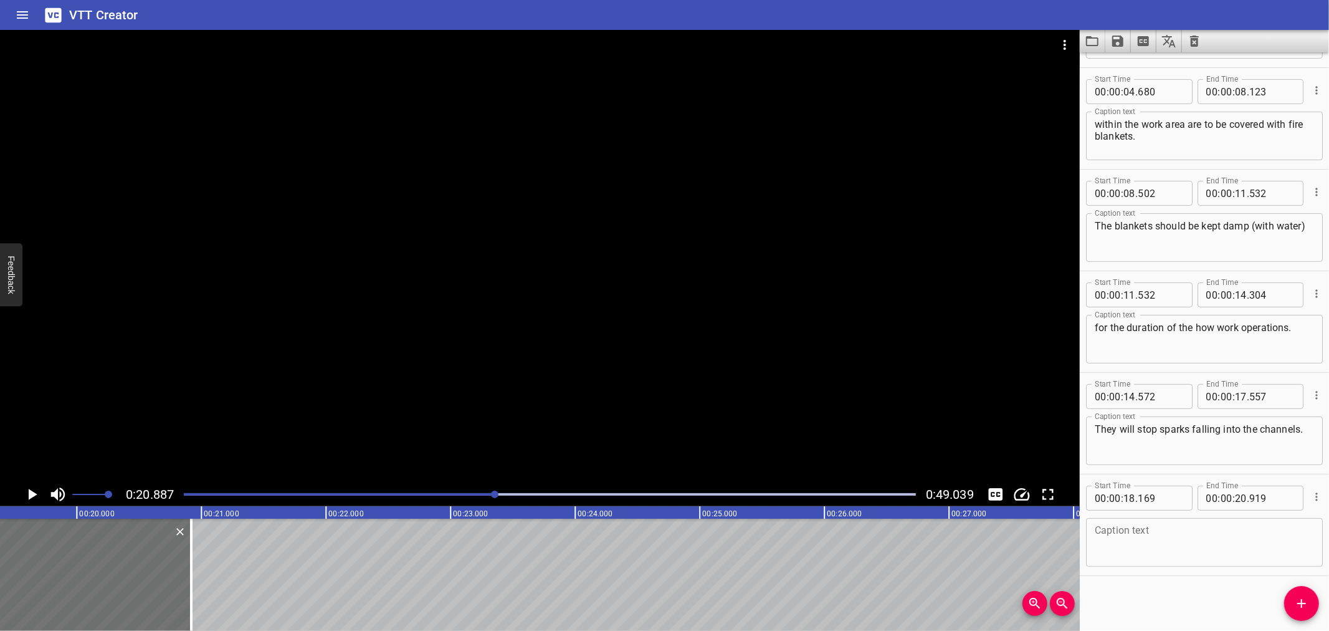
scroll to position [0, 2407]
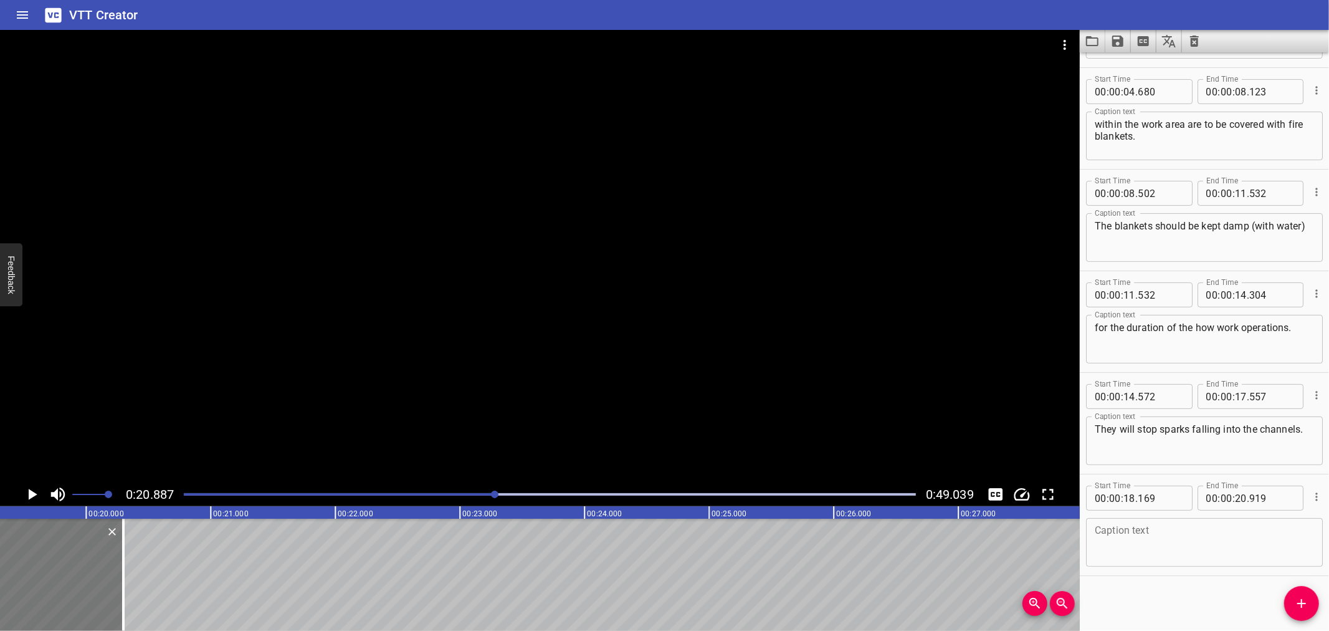
drag, startPoint x: 193, startPoint y: 591, endPoint x: 116, endPoint y: 601, distance: 77.9
type input "17"
type input "549"
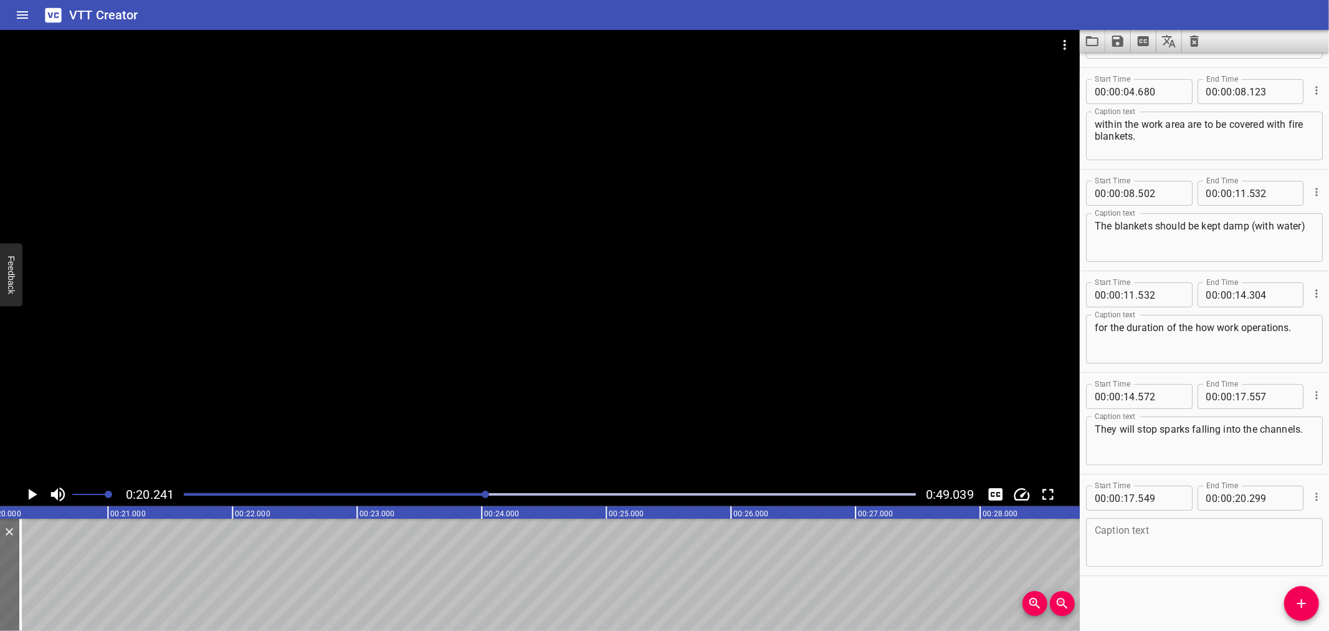
scroll to position [0, 2522]
click at [24, 486] on icon "Play/Pause" at bounding box center [31, 494] width 19 height 19
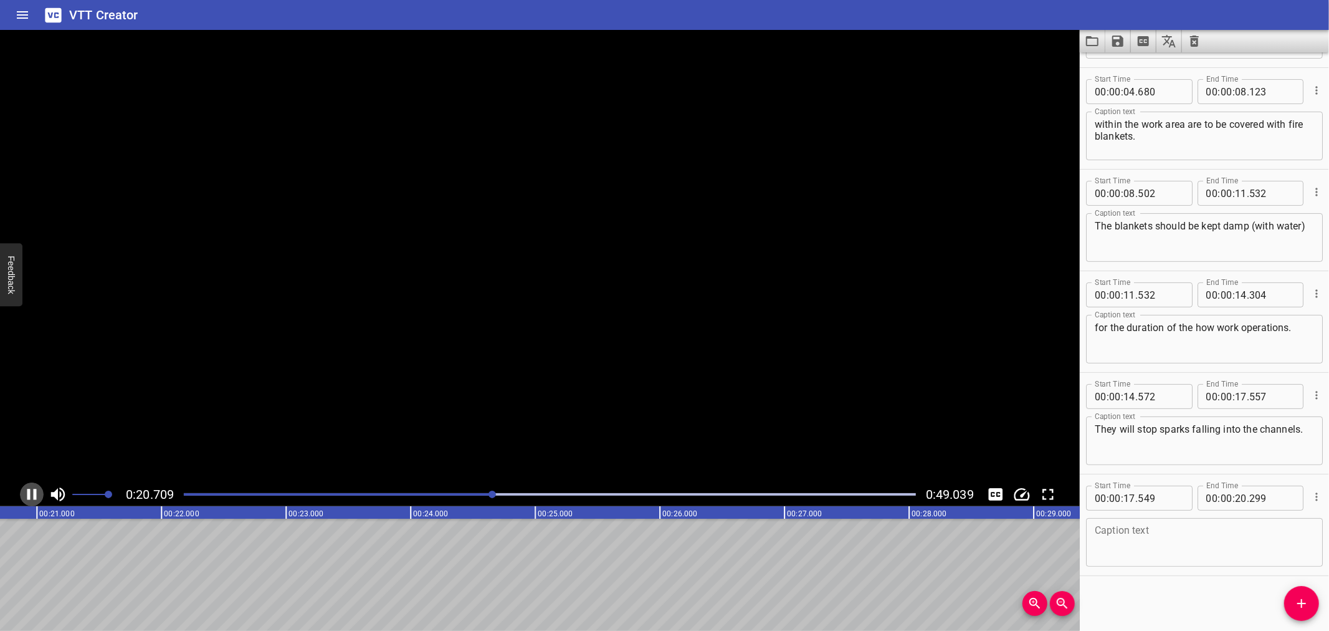
click at [24, 486] on icon "Play/Pause" at bounding box center [31, 494] width 19 height 19
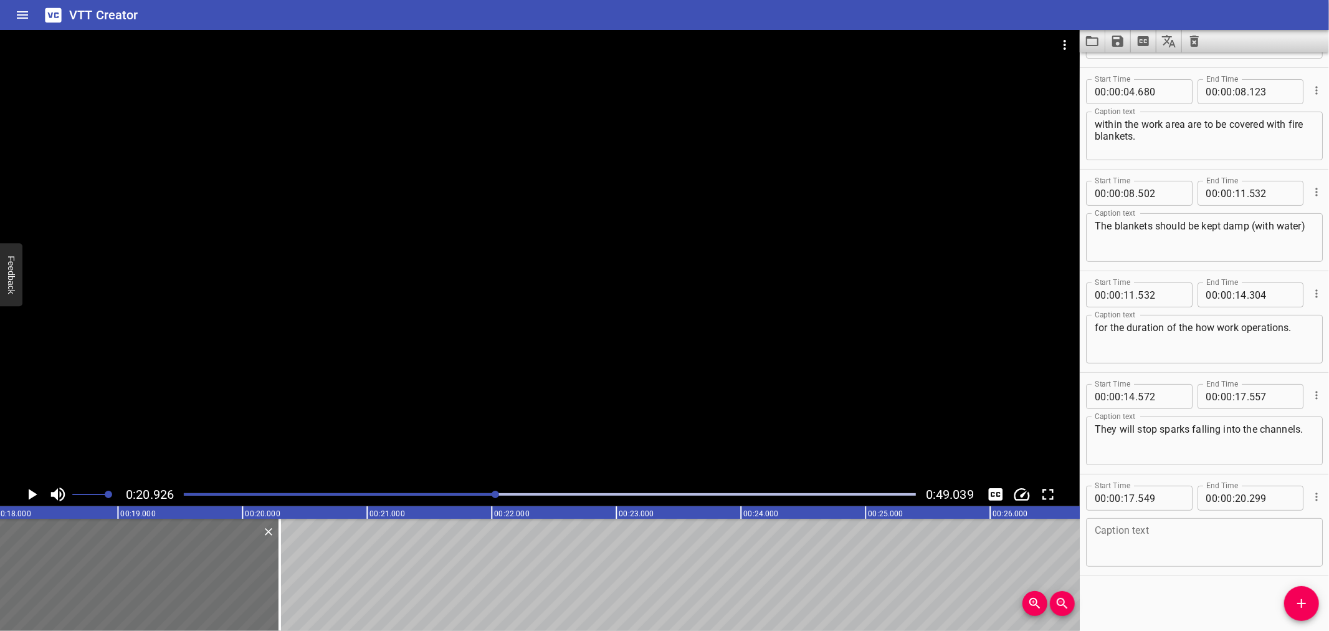
scroll to position [0, 2211]
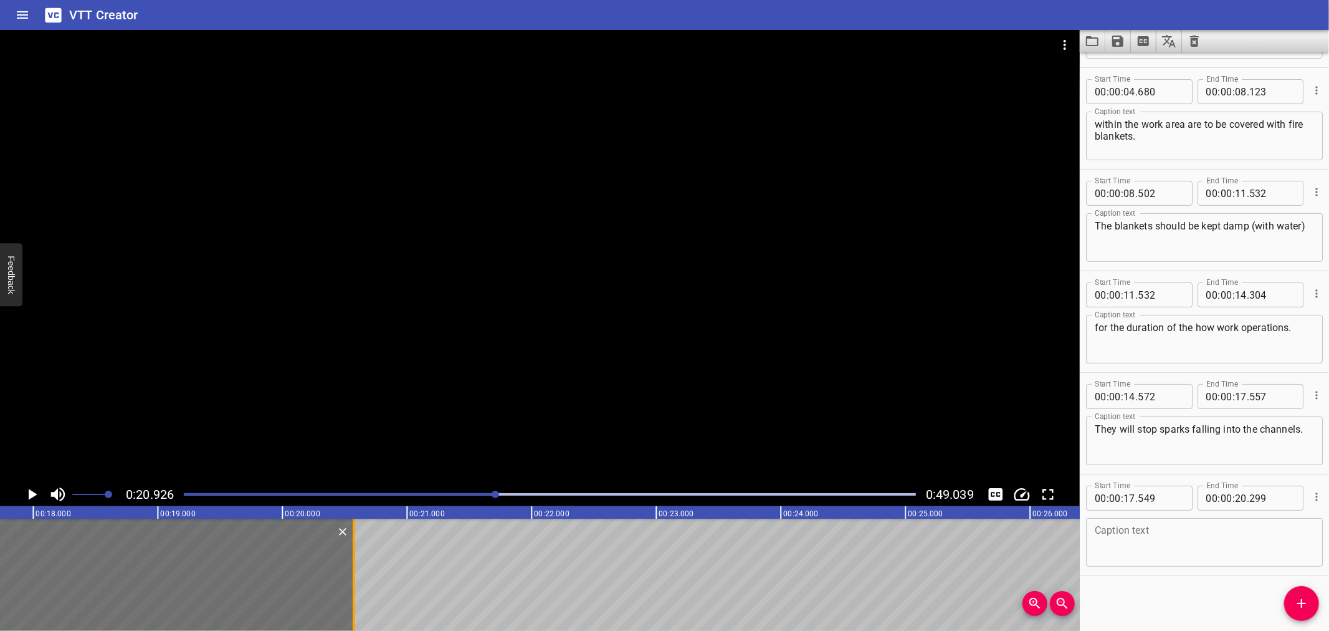
drag, startPoint x: 322, startPoint y: 594, endPoint x: 356, endPoint y: 594, distance: 34.3
click at [356, 594] on div at bounding box center [354, 575] width 12 height 112
type input "574"
click at [356, 594] on div at bounding box center [354, 575] width 12 height 112
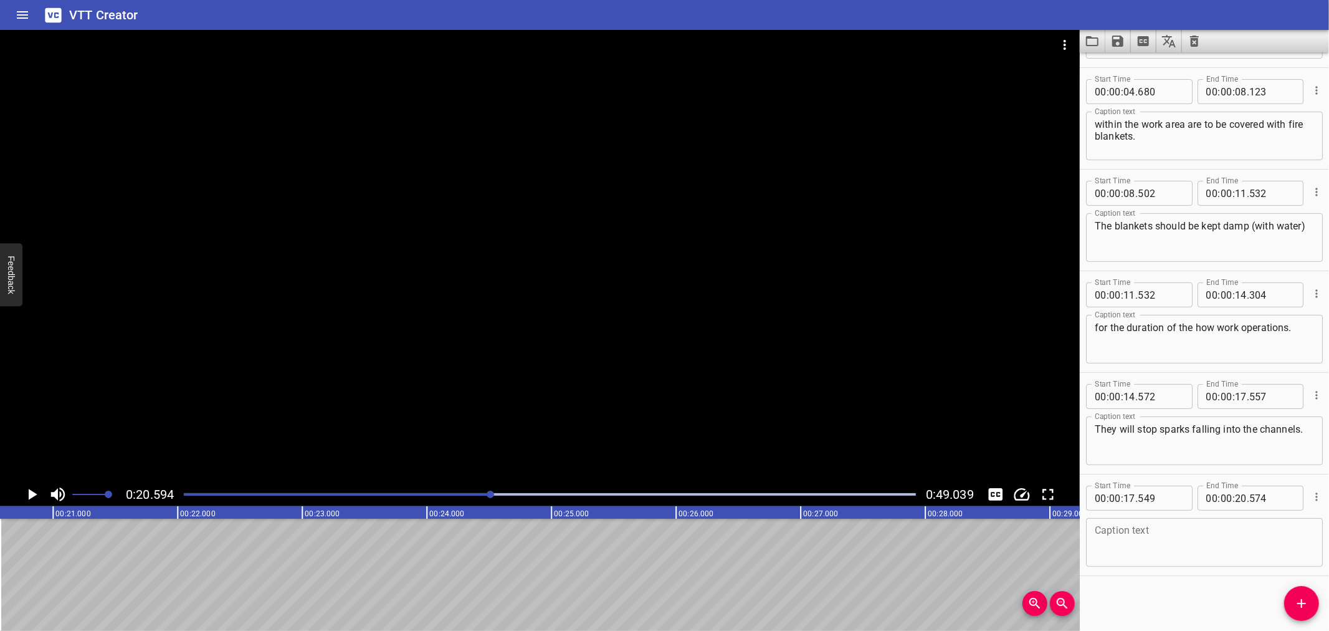
scroll to position [0, 2567]
click at [22, 485] on icon "Play/Pause" at bounding box center [31, 494] width 19 height 19
click at [1297, 601] on icon "Add Cue" at bounding box center [1302, 603] width 15 height 15
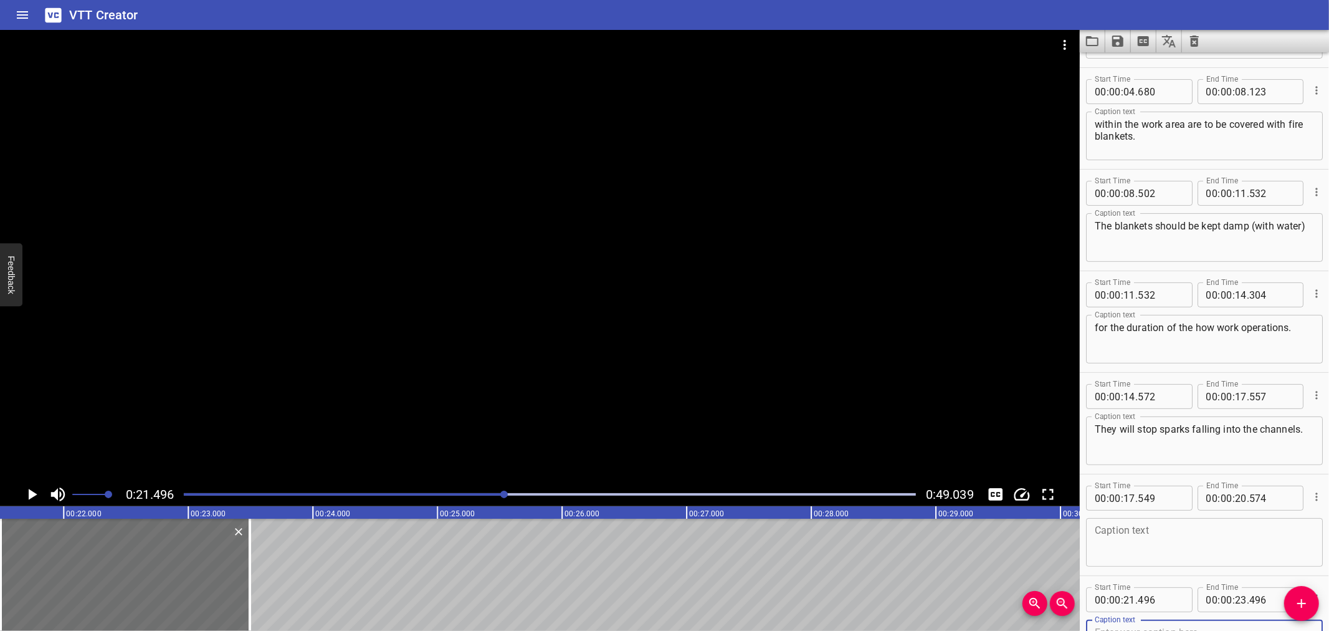
scroll to position [197, 0]
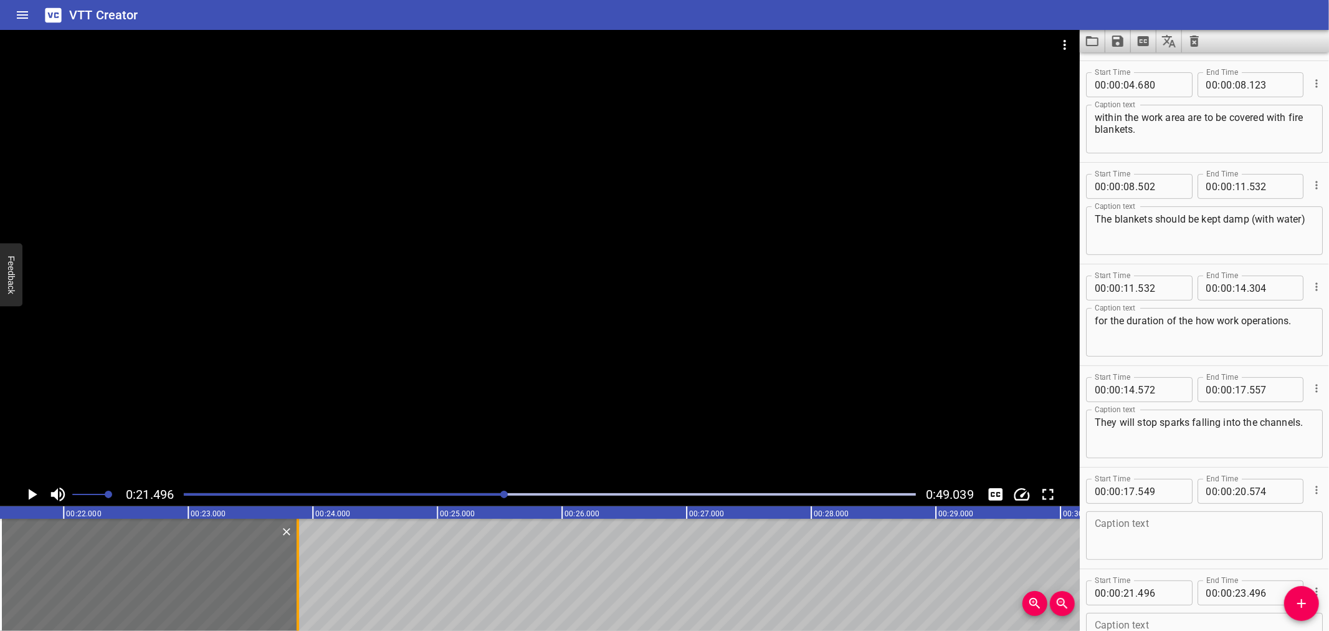
drag, startPoint x: 252, startPoint y: 568, endPoint x: 301, endPoint y: 573, distance: 48.9
click at [300, 575] on div at bounding box center [298, 575] width 12 height 112
type input "881"
click at [1170, 586] on input "number" at bounding box center [1160, 592] width 45 height 25
type input "496"
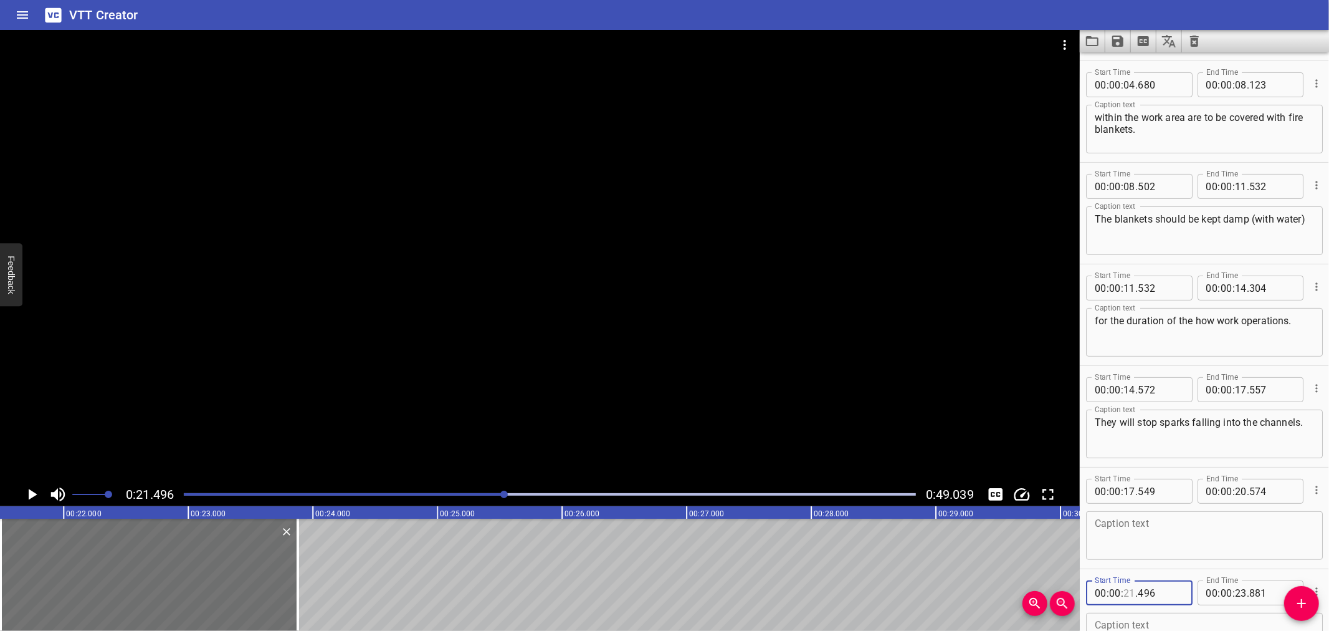
click at [1131, 587] on input "number" at bounding box center [1130, 592] width 12 height 25
type input "20"
type input "574"
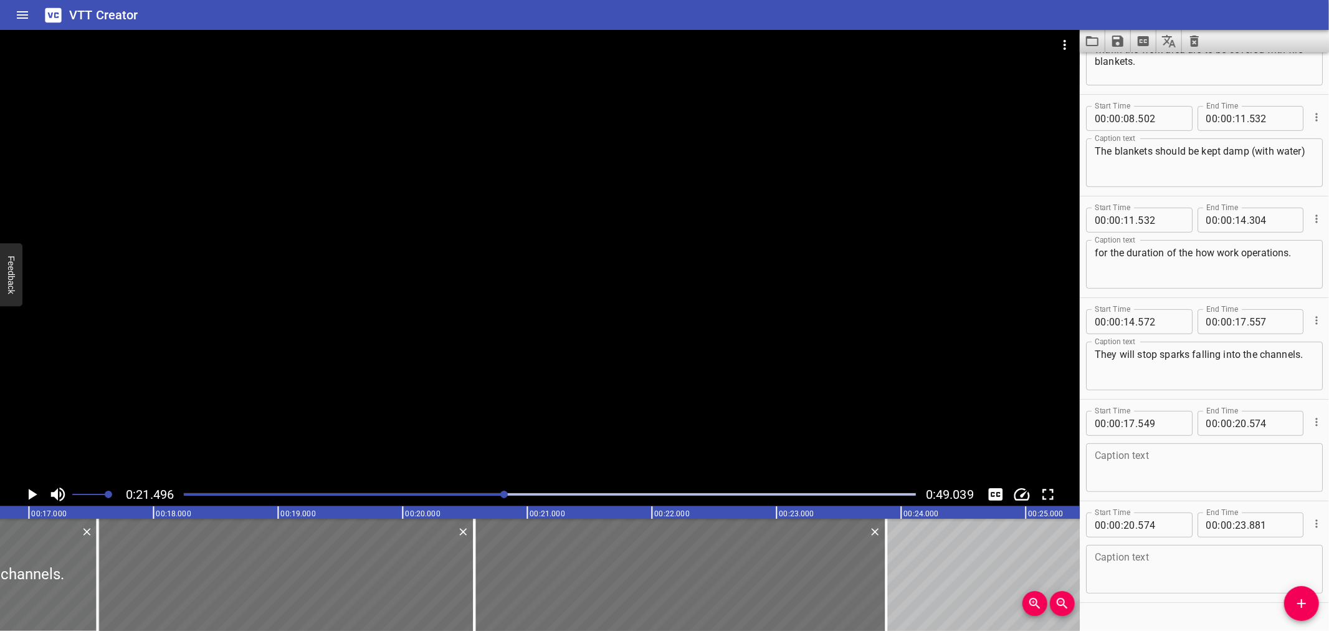
scroll to position [292, 0]
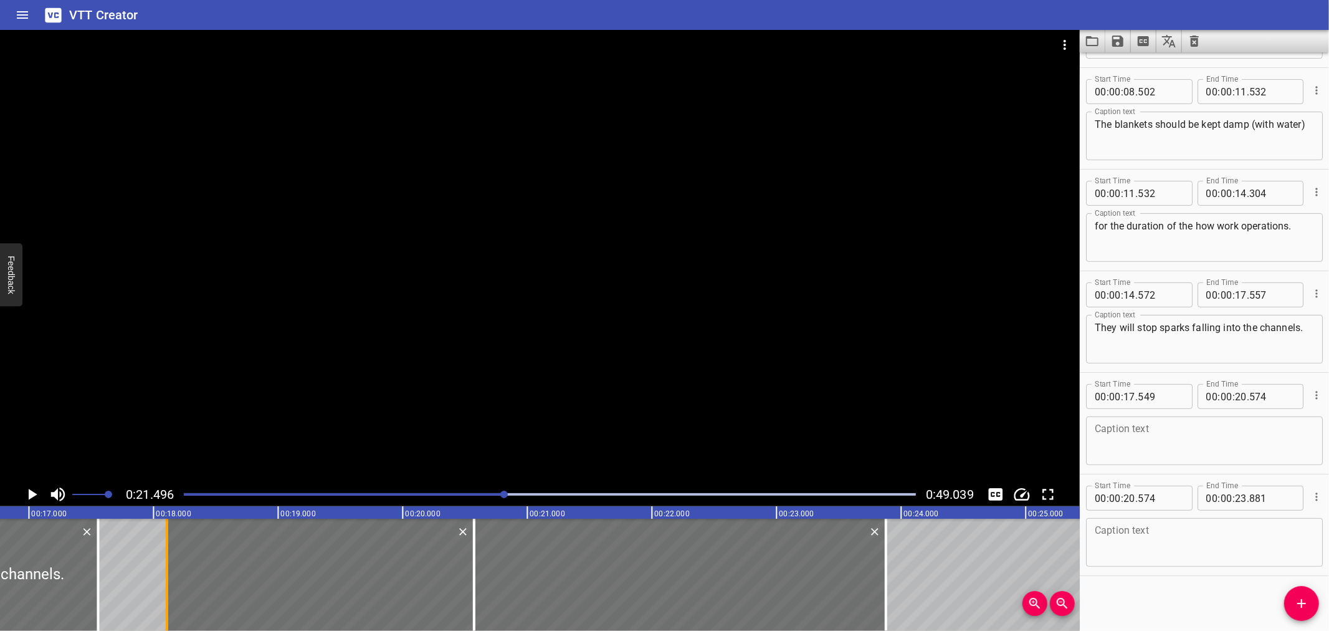
drag, startPoint x: 97, startPoint y: 553, endPoint x: 167, endPoint y: 563, distance: 70.4
click at [167, 563] on div at bounding box center [167, 575] width 2 height 112
type input "18"
type input "109"
click at [1124, 439] on textarea at bounding box center [1204, 441] width 219 height 36
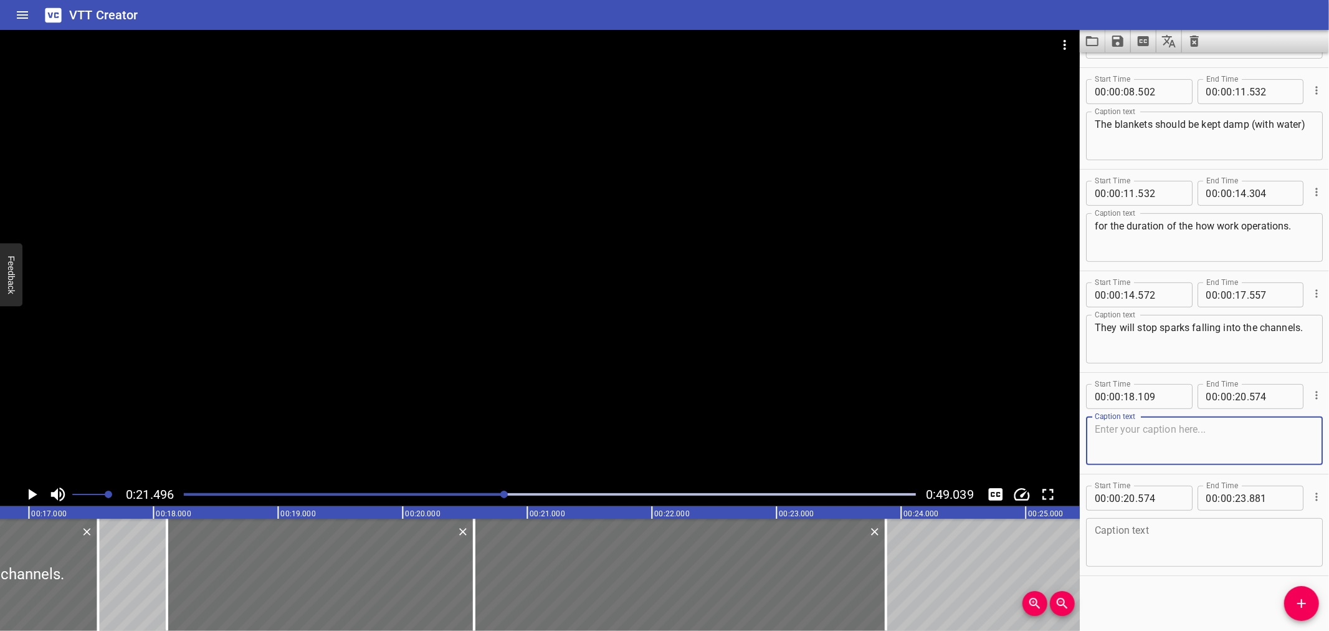
paste textarea "Initial gas testing will be performed"
type textarea "Initial gas testing will be performed"
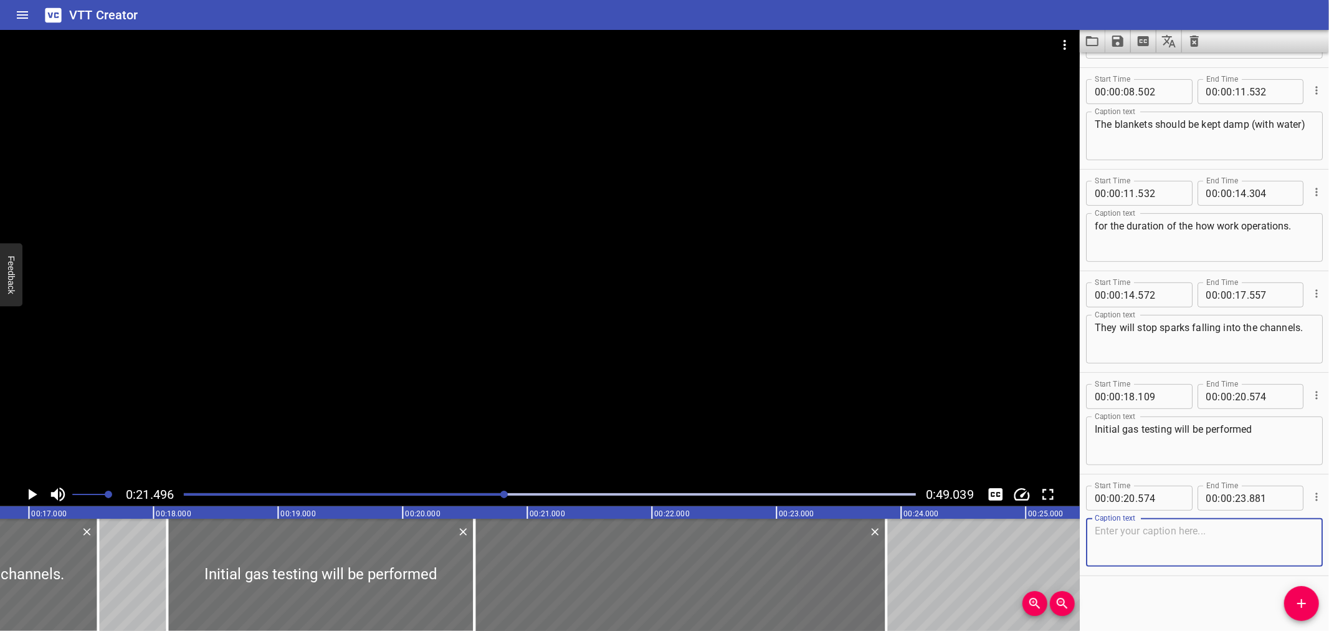
click at [1121, 528] on textarea at bounding box center [1204, 543] width 219 height 36
paste textarea "by an Authorized Gas Tester before starting work"
click at [1212, 525] on textarea "by an Authorized Gas Tester before starting work" at bounding box center [1204, 543] width 219 height 36
type textarea "by an Authorized Gas Tester before starting work"
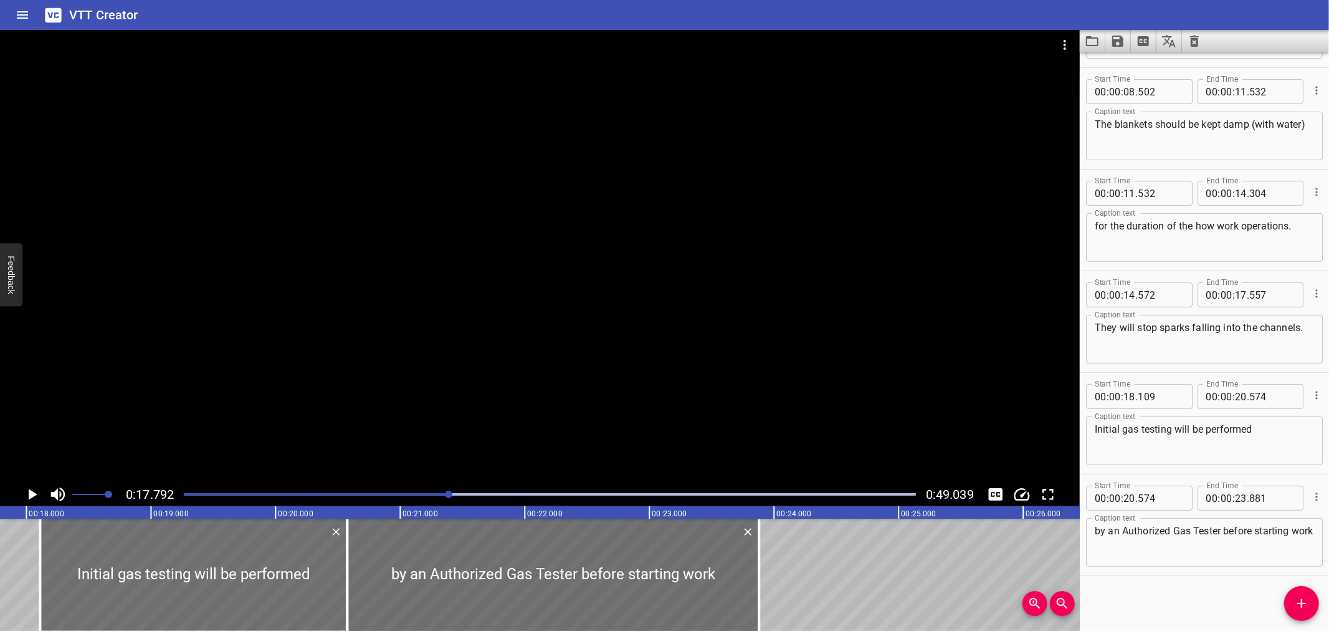
click at [186, 294] on div at bounding box center [540, 256] width 1080 height 452
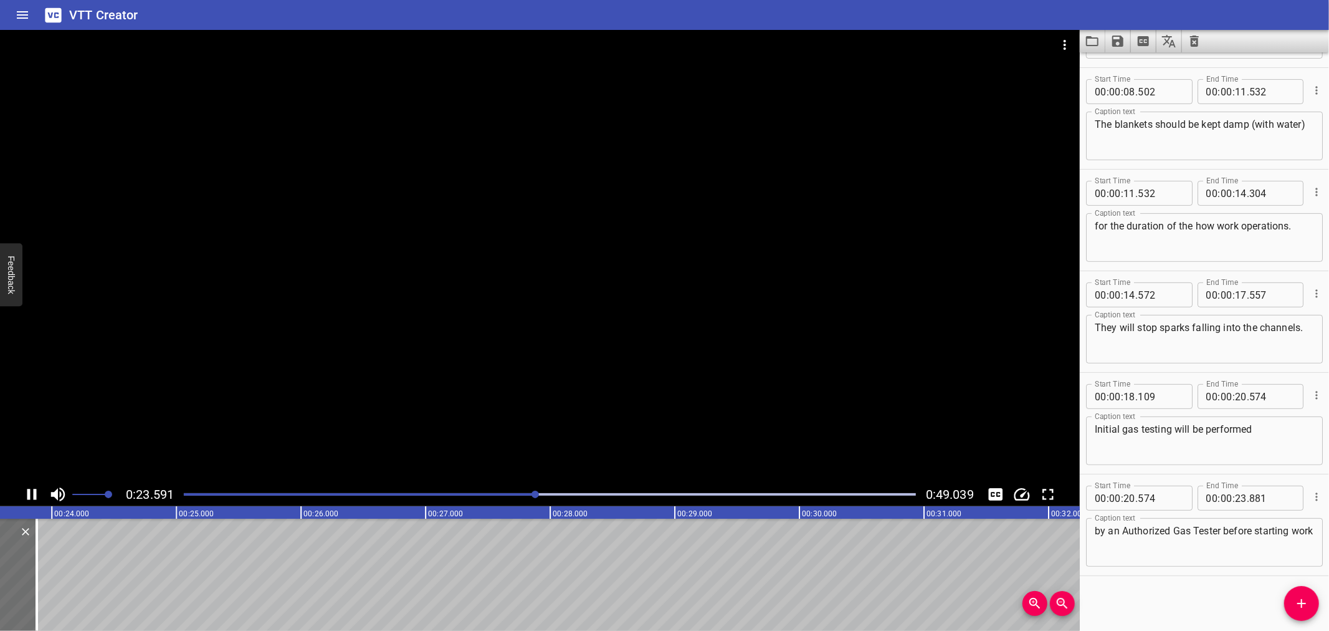
click at [23, 489] on icon "Play/Pause" at bounding box center [31, 494] width 19 height 19
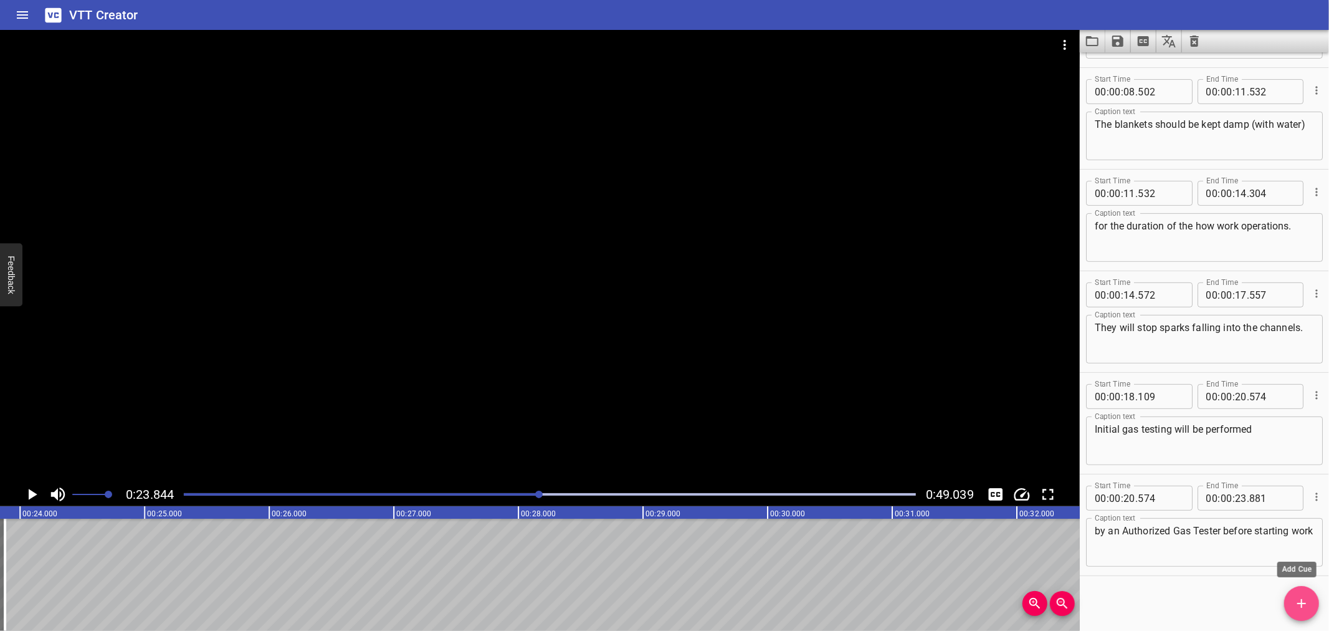
click at [1292, 611] on button "Add Cue" at bounding box center [1302, 603] width 35 height 35
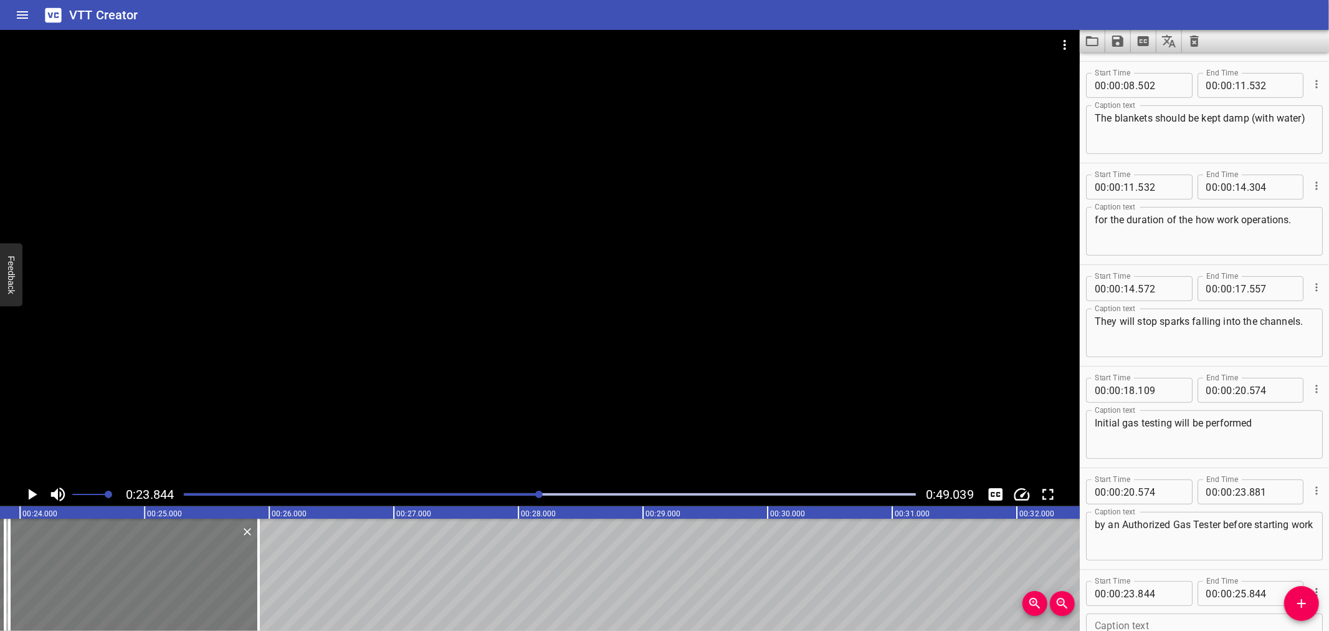
drag, startPoint x: 185, startPoint y: 552, endPoint x: 194, endPoint y: 556, distance: 9.8
click at [194, 556] on div at bounding box center [133, 575] width 249 height 112
type input "914"
click at [197, 580] on div at bounding box center [130, 575] width 249 height 112
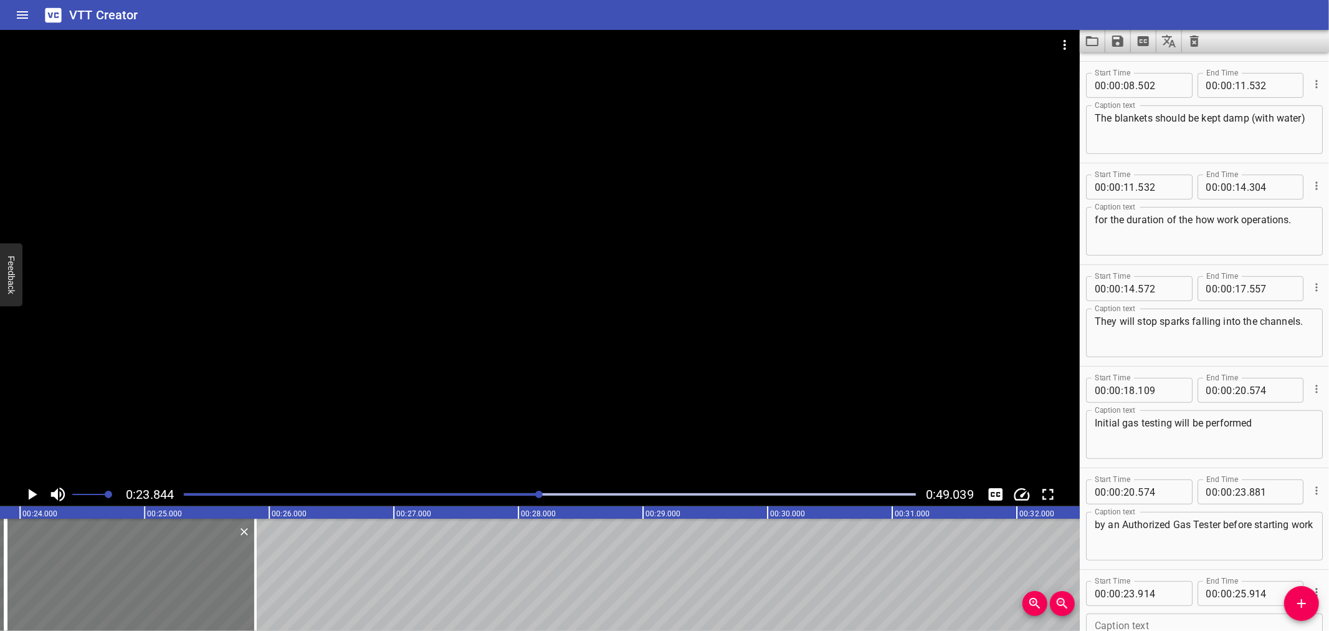
type input "889"
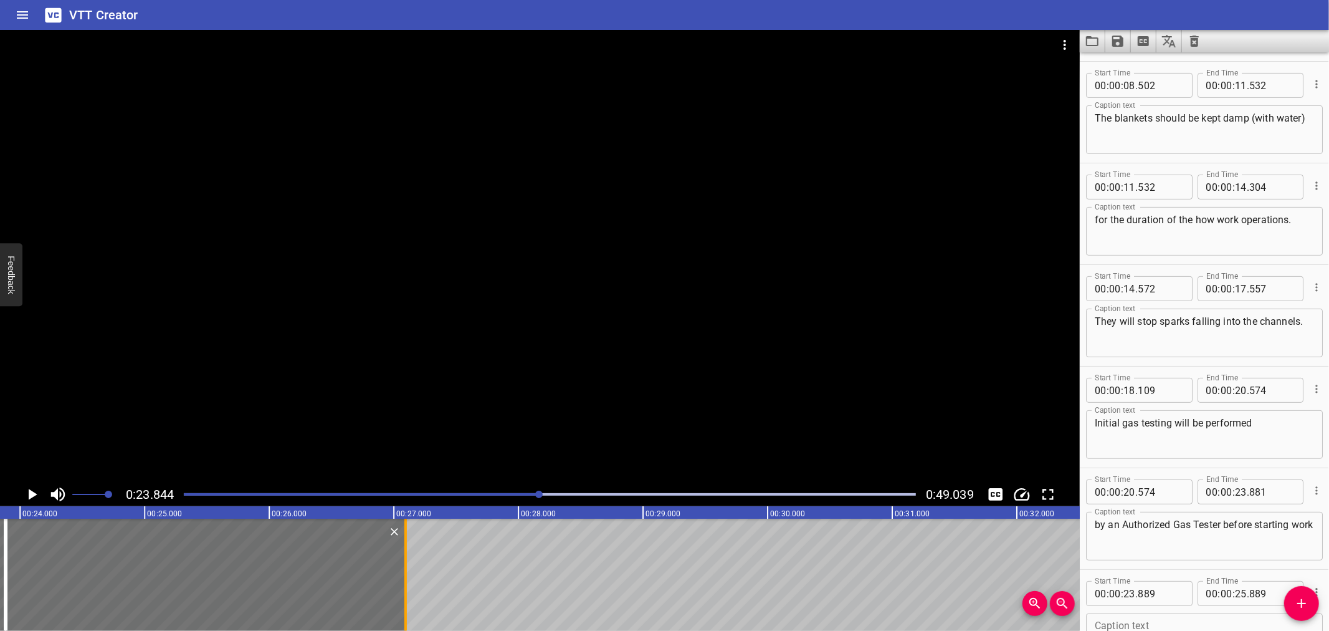
drag, startPoint x: 253, startPoint y: 577, endPoint x: 403, endPoint y: 584, distance: 150.4
click at [404, 584] on div at bounding box center [405, 575] width 2 height 112
type input "27"
type input "094"
click at [1111, 621] on textarea at bounding box center [1204, 638] width 219 height 36
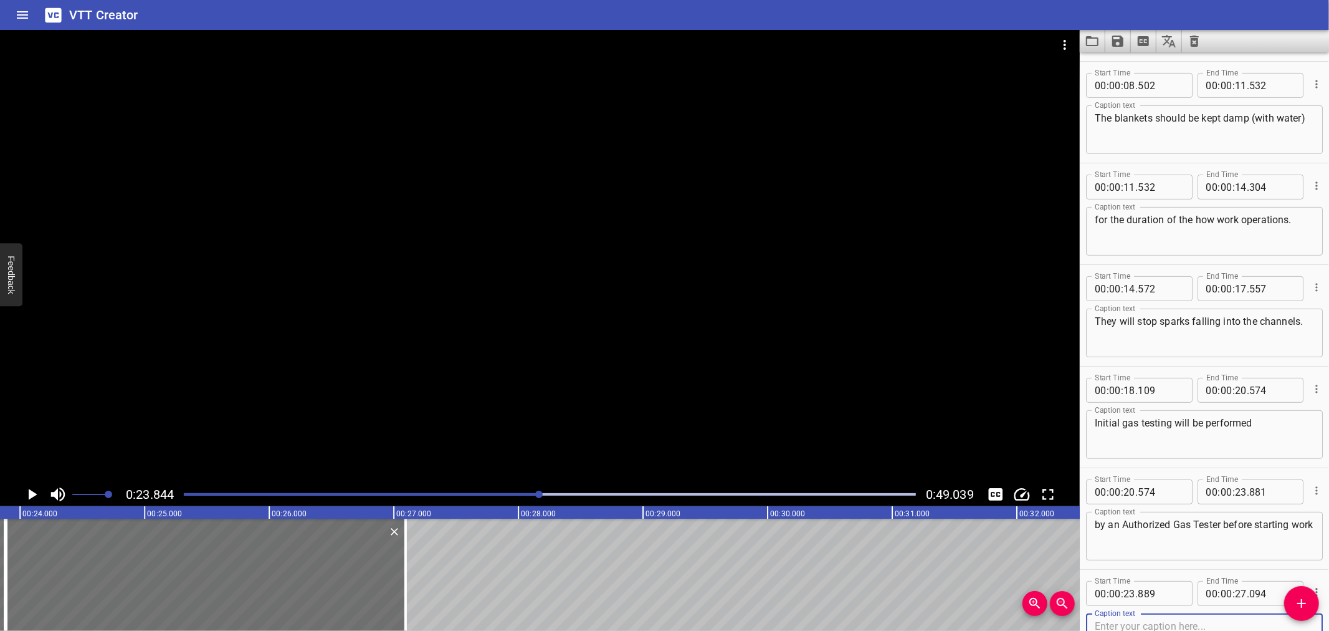
paste textarea "and (3)then at regular intervals for the duration of the work."
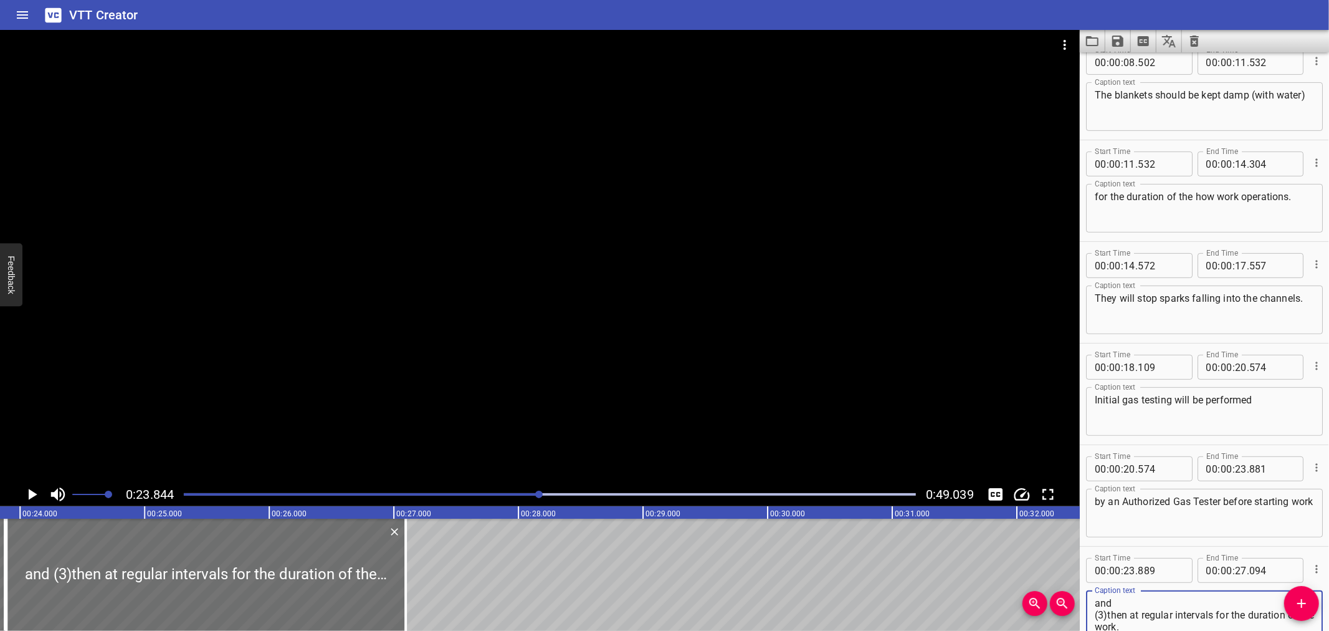
click at [1145, 612] on textarea "and (3)then at regular intervals for the duration of the work." at bounding box center [1204, 615] width 219 height 36
click at [1121, 605] on textarea "and (3)then at regular intervals for the duration of the work." at bounding box center [1204, 615] width 219 height 36
type textarea "and then at regular intervals for the duration of the work."
click at [1161, 568] on input "number" at bounding box center [1160, 570] width 45 height 25
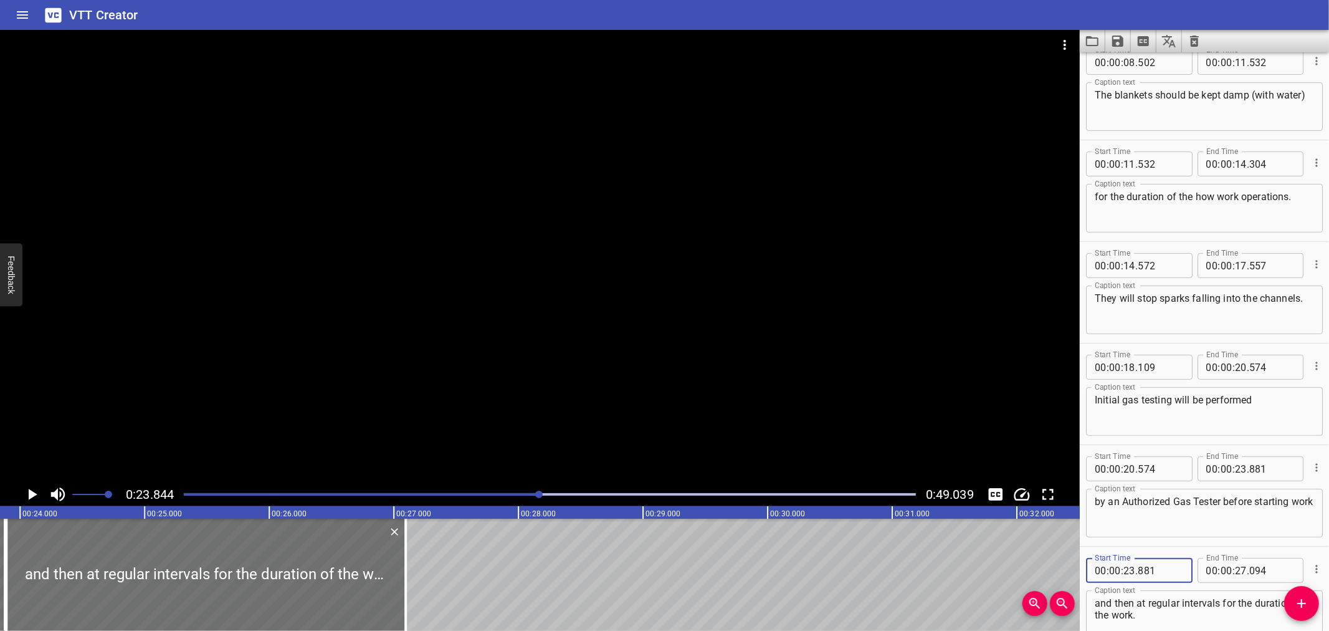
type input "881"
click at [31, 492] on icon "Play/Pause" at bounding box center [33, 494] width 9 height 11
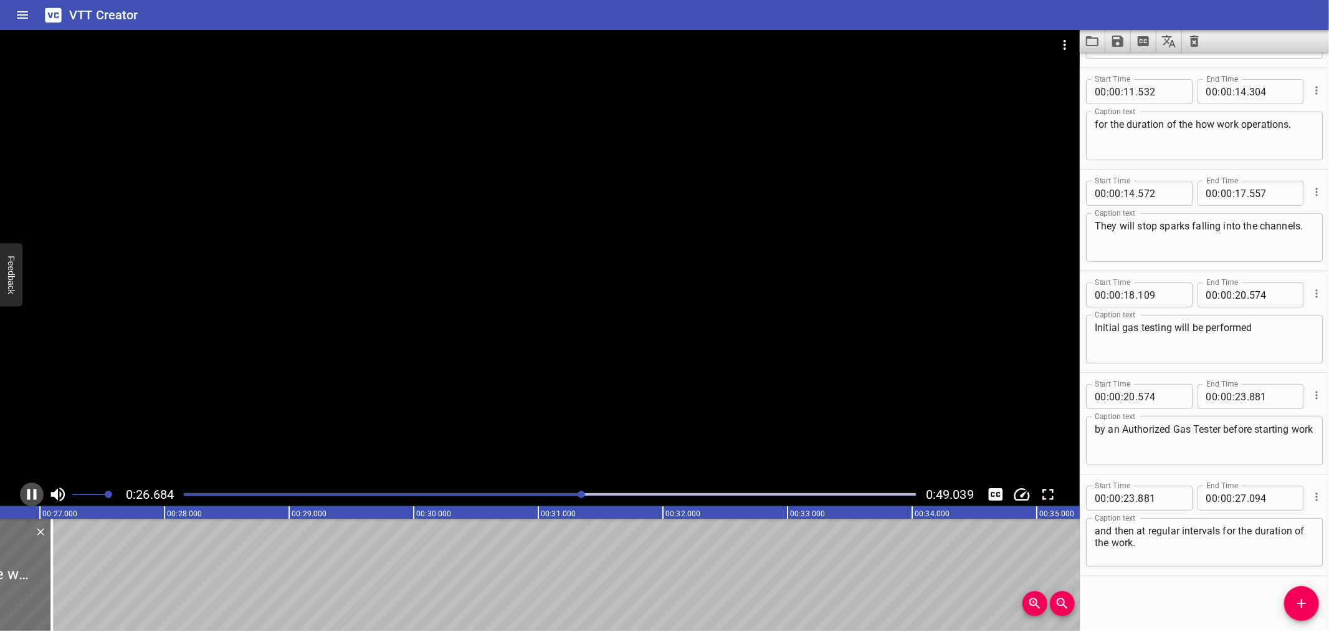
click at [29, 492] on icon "Play/Pause" at bounding box center [31, 494] width 9 height 11
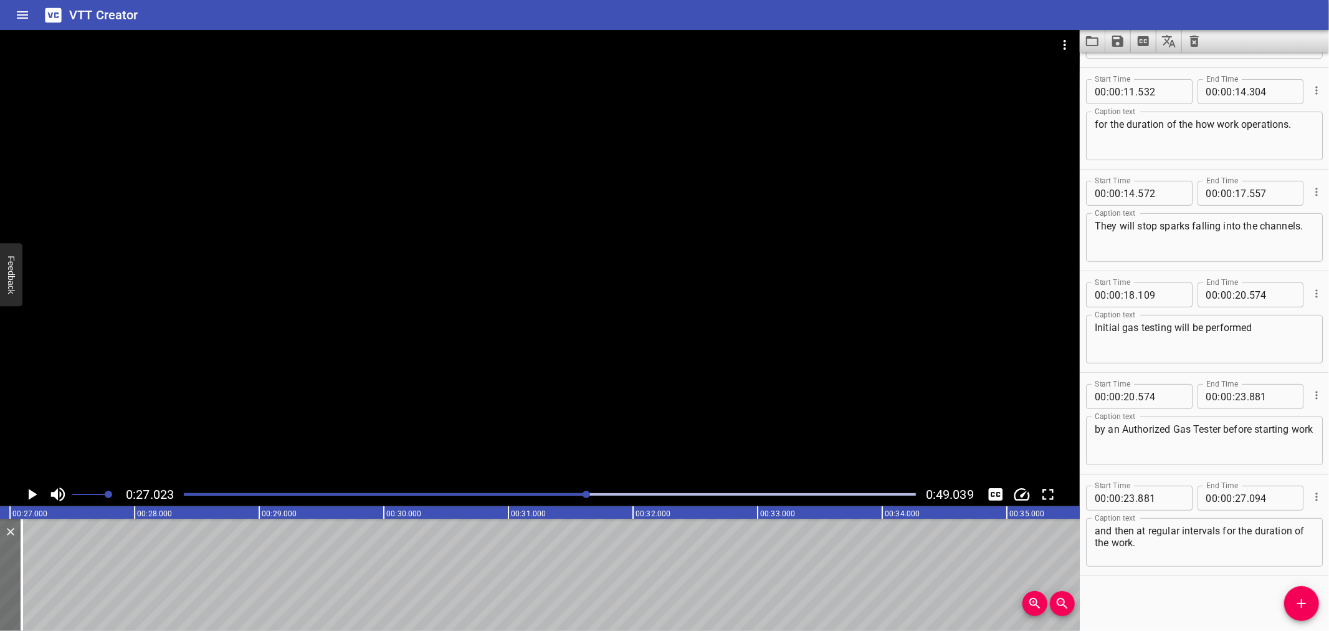
scroll to position [0, 3368]
click at [1300, 595] on button "Add Cue" at bounding box center [1302, 603] width 35 height 35
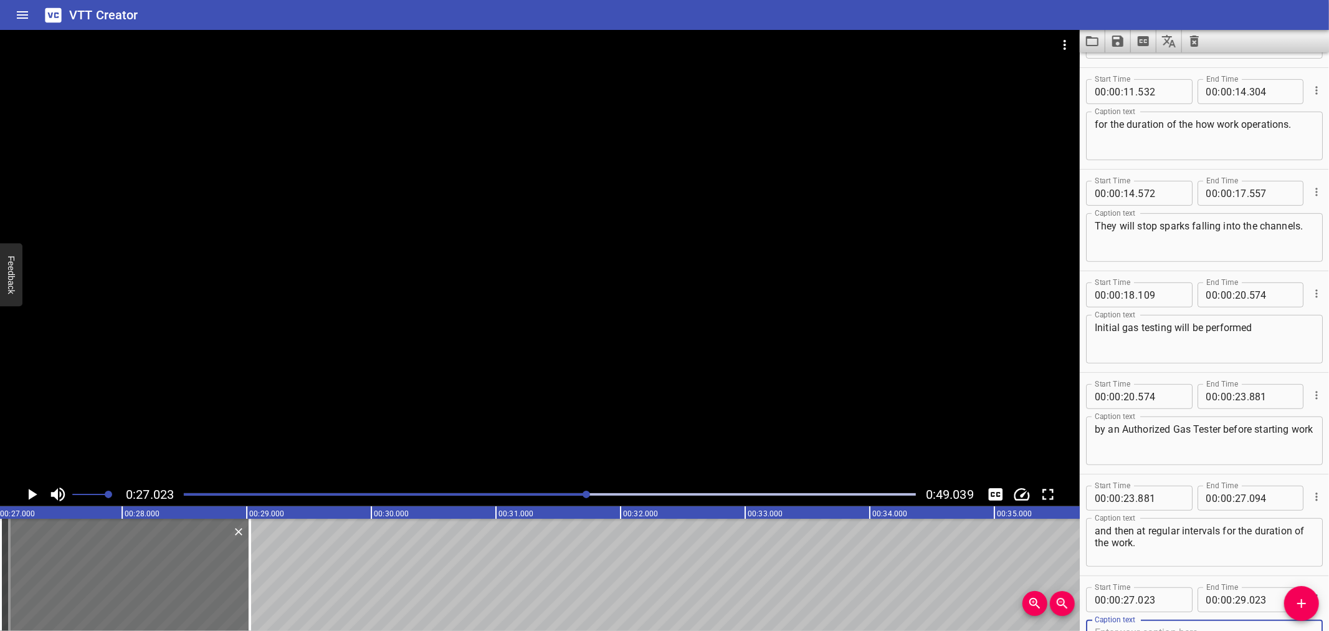
scroll to position [400, 0]
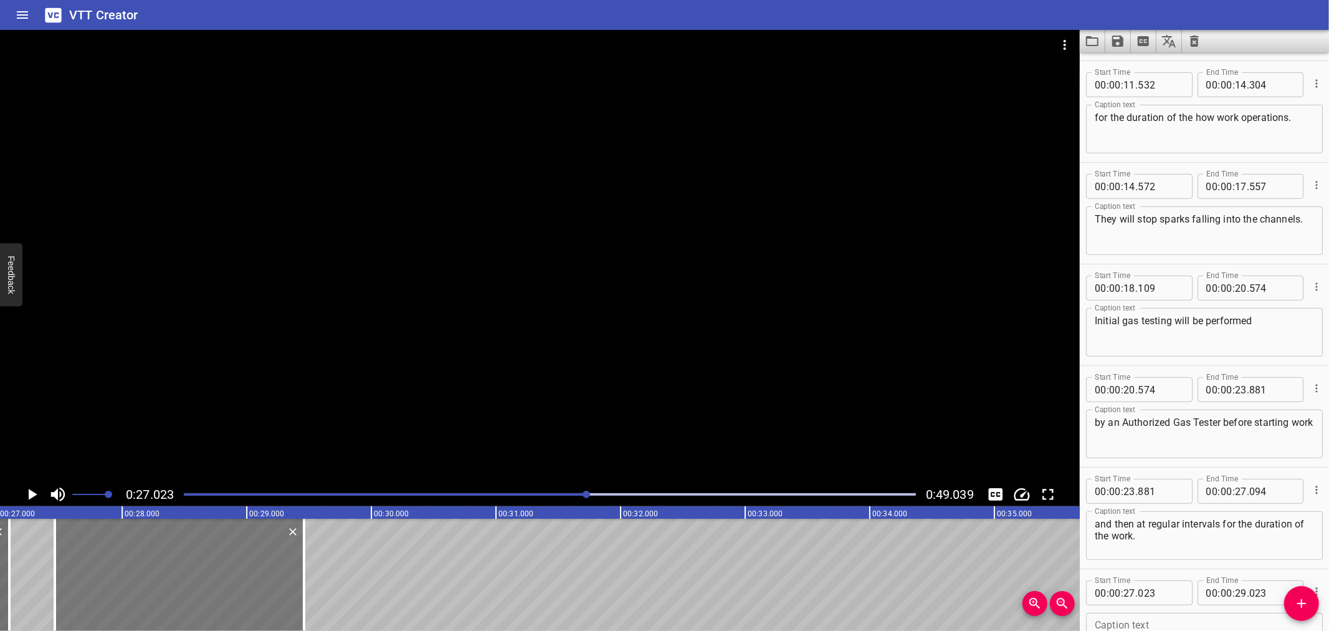
drag, startPoint x: 144, startPoint y: 586, endPoint x: 198, endPoint y: 584, distance: 53.6
click at [197, 584] on div at bounding box center [179, 575] width 249 height 112
type input "448"
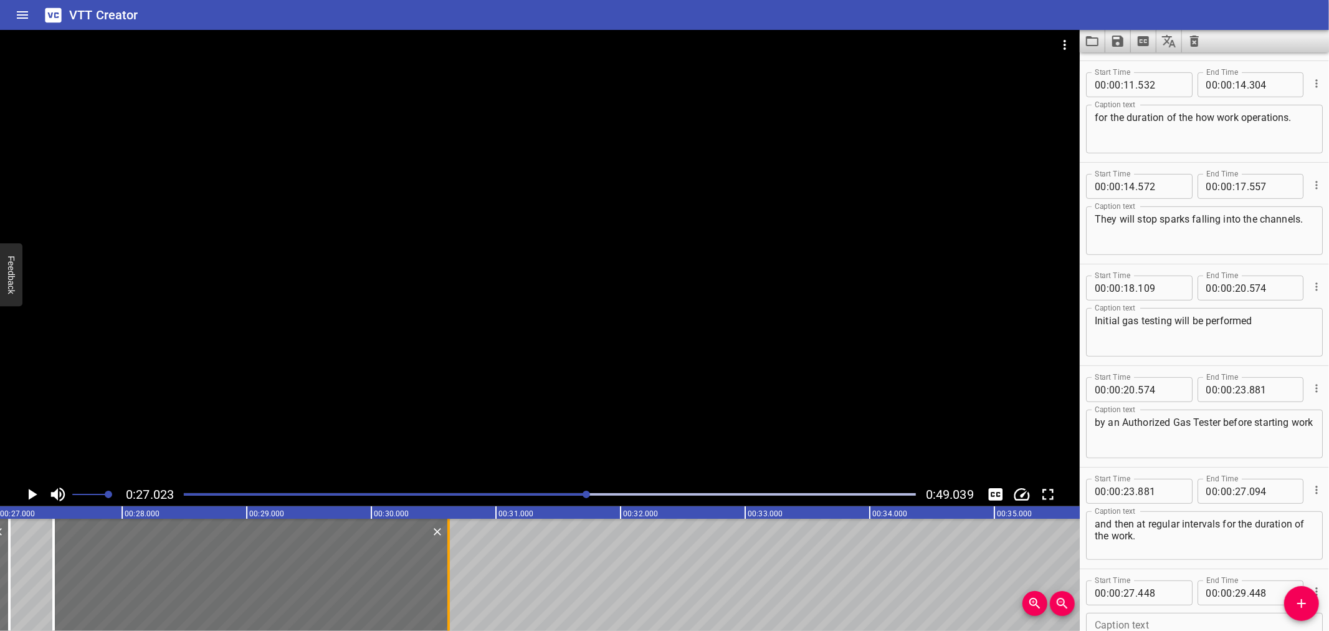
drag, startPoint x: 337, startPoint y: 586, endPoint x: 448, endPoint y: 585, distance: 110.3
click at [448, 585] on div at bounding box center [449, 575] width 2 height 112
type input "30"
type input "617"
click at [29, 488] on icon "Play/Pause" at bounding box center [31, 494] width 19 height 19
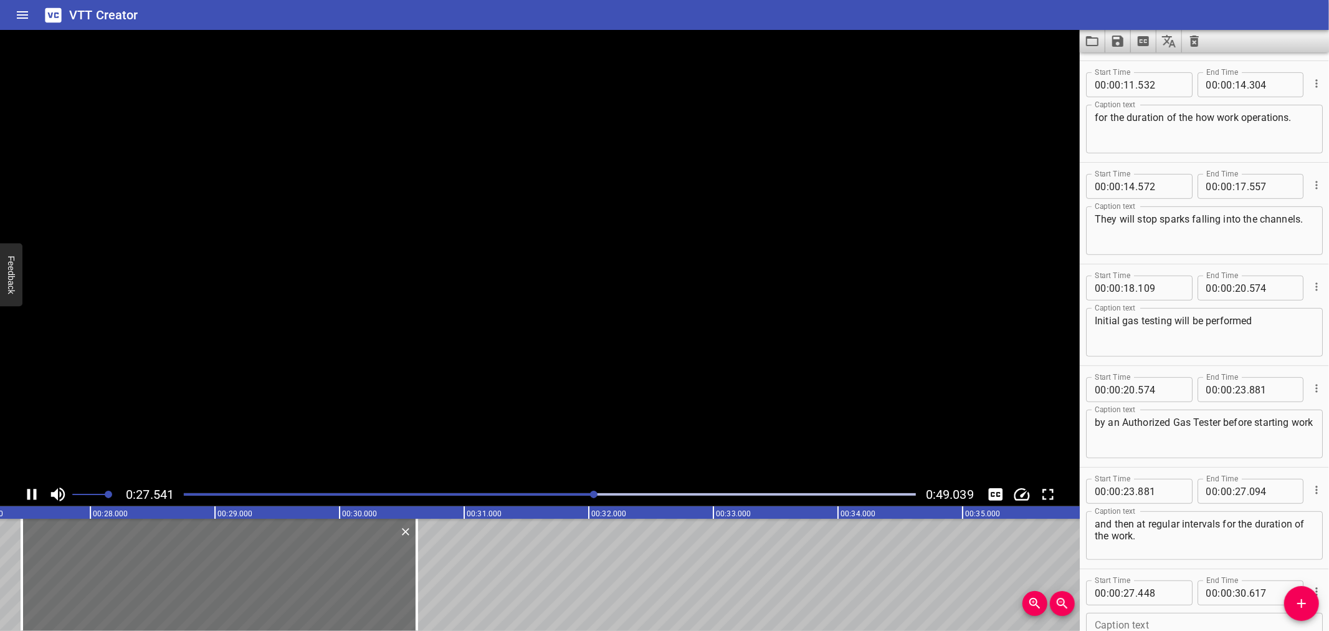
scroll to position [495, 0]
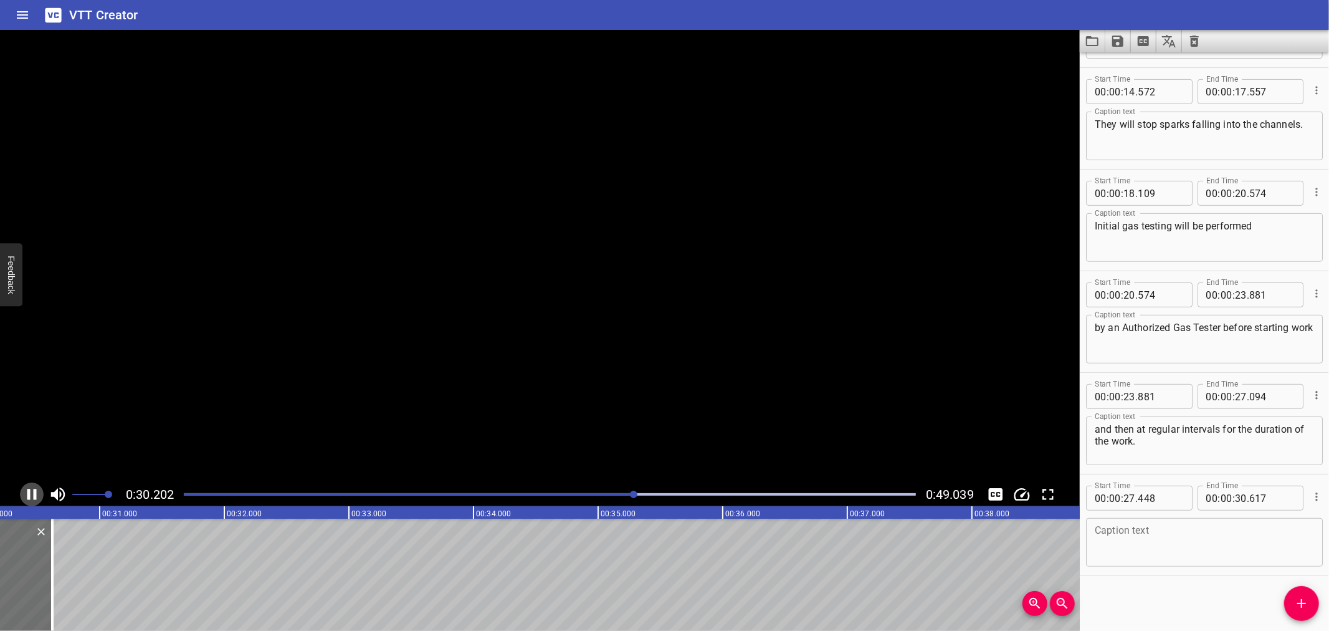
click at [29, 488] on icon "Play/Pause" at bounding box center [31, 494] width 19 height 19
click at [1108, 538] on textarea at bounding box center [1204, 543] width 219 height 36
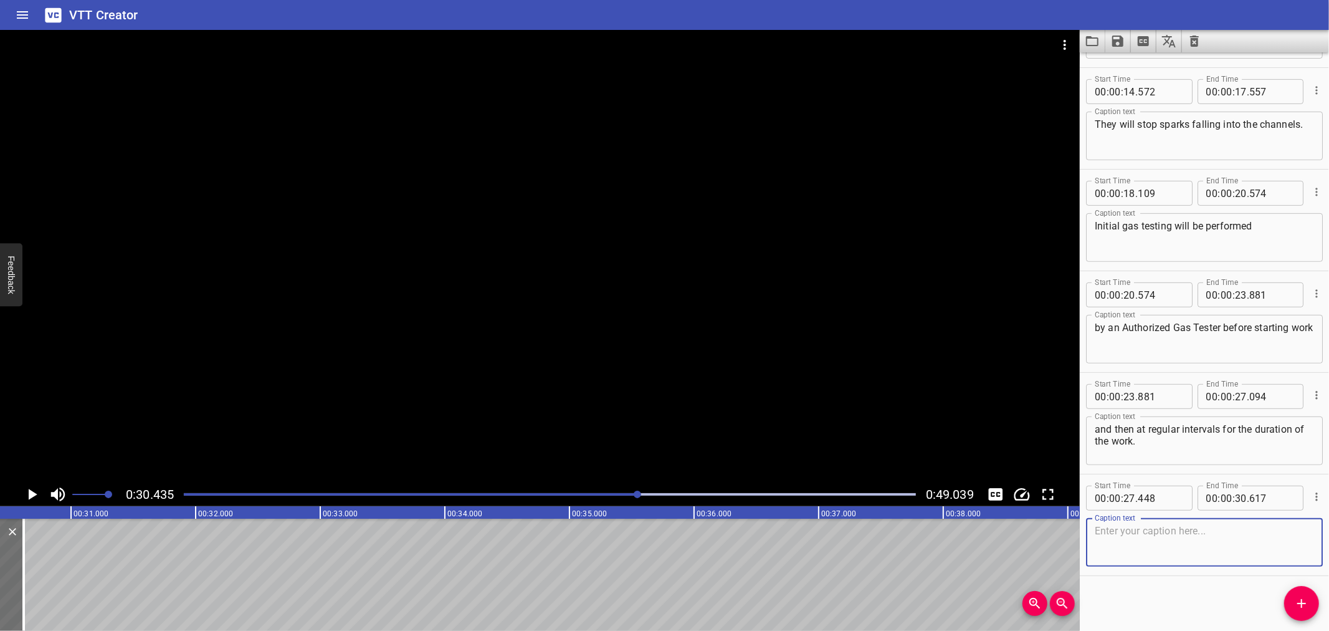
paste textarea "If continuous gas monitoring is required,"
click at [1099, 530] on textarea "If continuous gas monitoring is required," at bounding box center [1204, 543] width 219 height 36
type textarea "If continuous gas monitoring is required,"
click at [1307, 596] on icon "Add Cue" at bounding box center [1302, 603] width 15 height 15
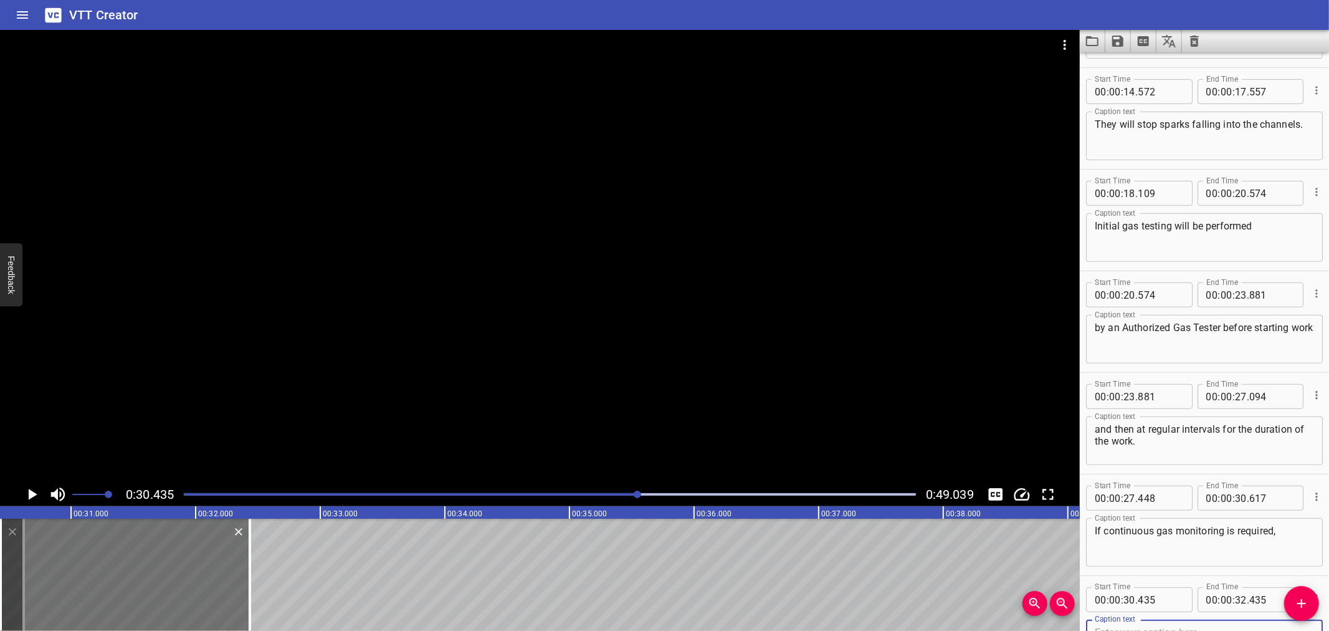
scroll to position [501, 0]
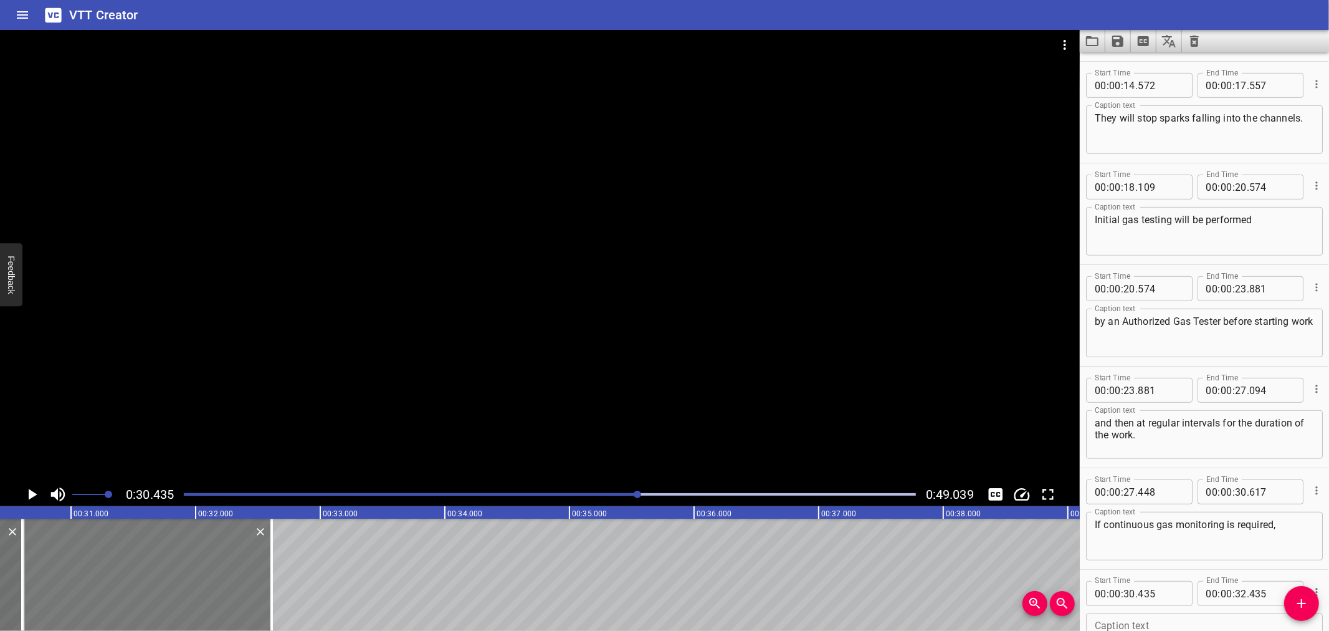
drag, startPoint x: 134, startPoint y: 582, endPoint x: 156, endPoint y: 582, distance: 21.8
click at [156, 582] on div at bounding box center [146, 575] width 249 height 112
type input "610"
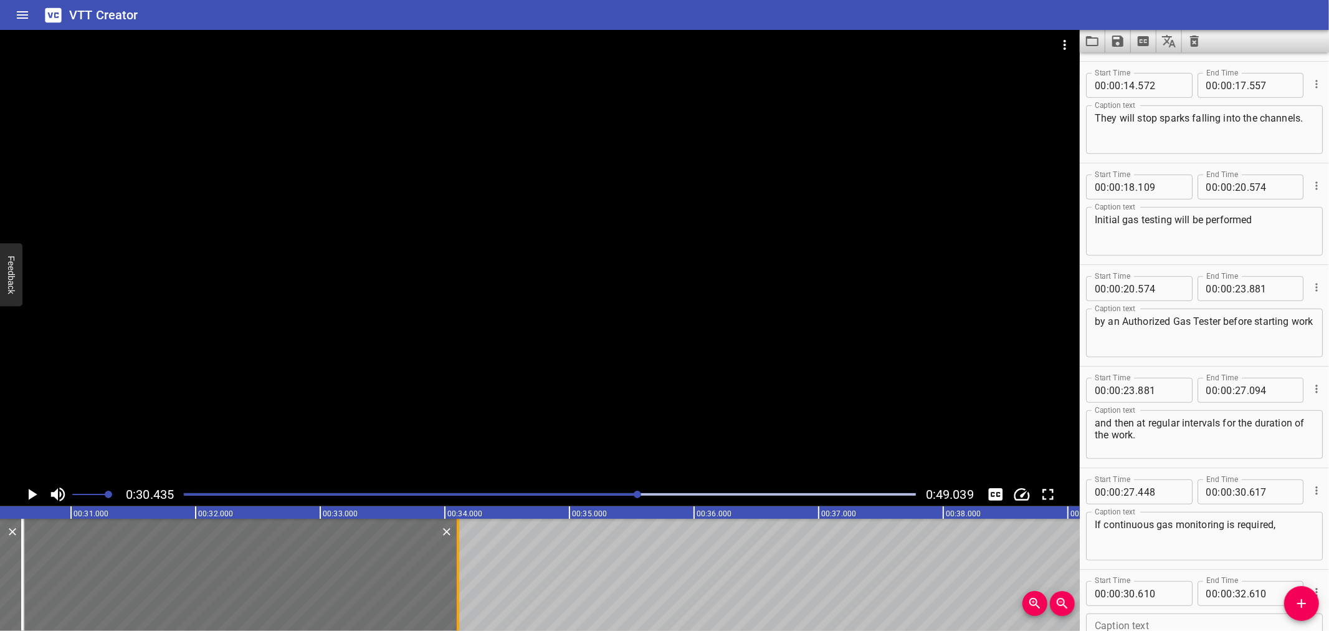
drag, startPoint x: 275, startPoint y: 588, endPoint x: 461, endPoint y: 590, distance: 186.4
click at [461, 590] on div at bounding box center [458, 575] width 12 height 112
type input "34"
type input "105"
click at [1177, 591] on input "number" at bounding box center [1160, 593] width 45 height 25
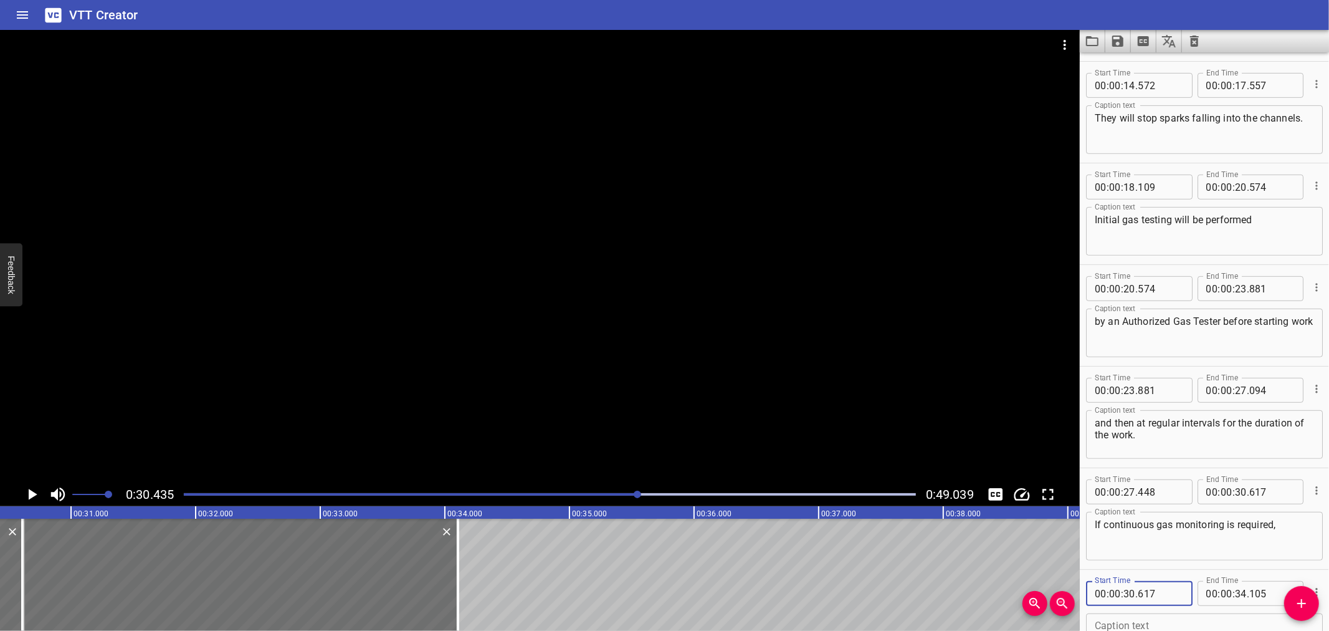
type input "617"
click at [35, 484] on button "Play/Pause" at bounding box center [32, 494] width 24 height 24
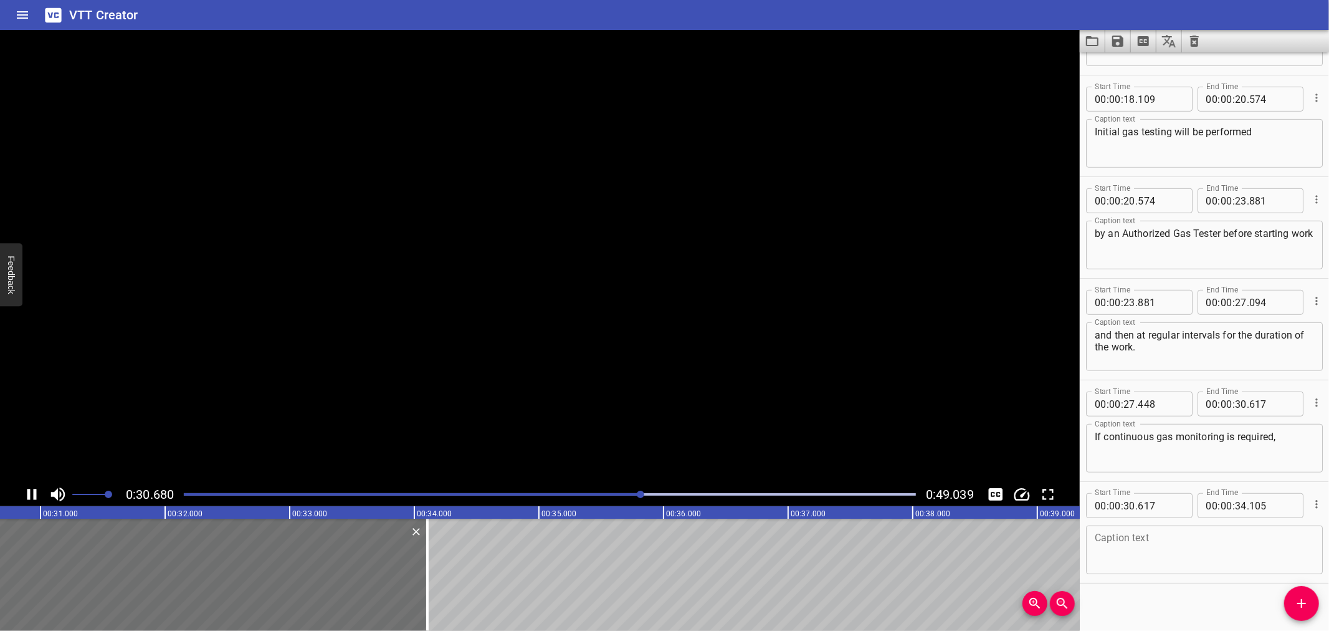
scroll to position [596, 0]
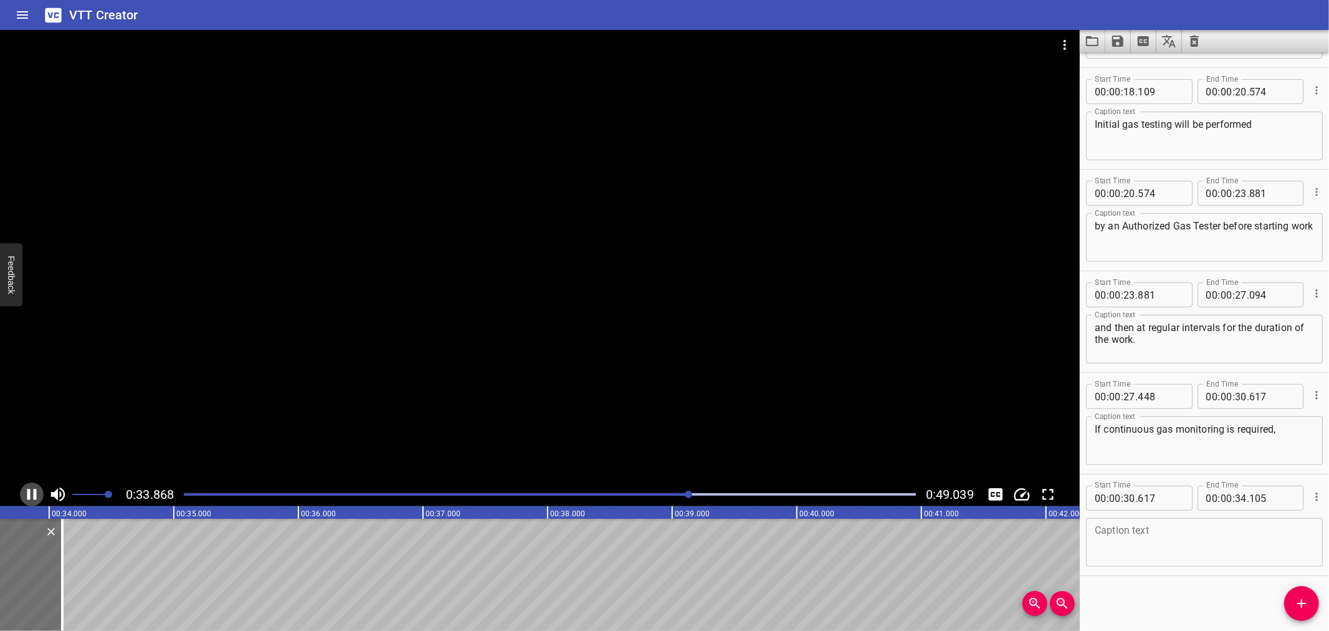
click at [35, 486] on icon "Play/Pause" at bounding box center [31, 494] width 19 height 19
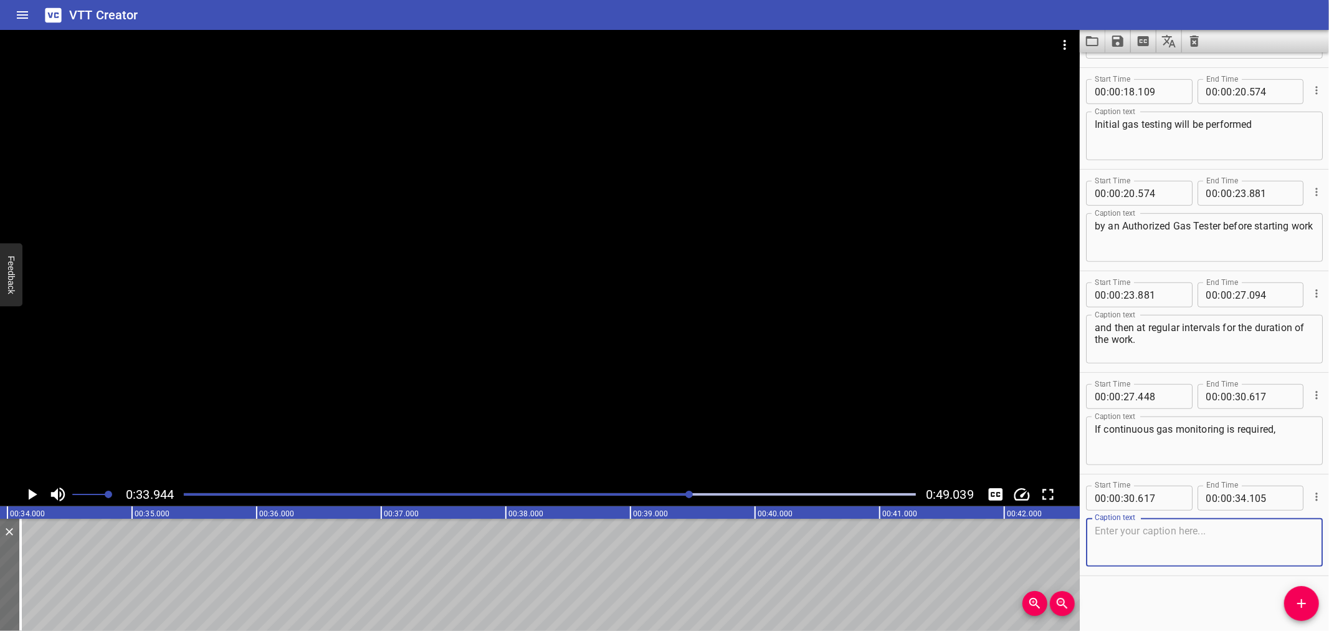
click at [1137, 544] on textarea at bounding box center [1204, 543] width 219 height 36
paste textarea "then position a (4)gas detector, with audible alarm,"
click at [1185, 525] on textarea "then position a (4)gas detector, with audible alarm," at bounding box center [1204, 543] width 219 height 36
type textarea "then position a (4)gas detector, with audible alarm,"
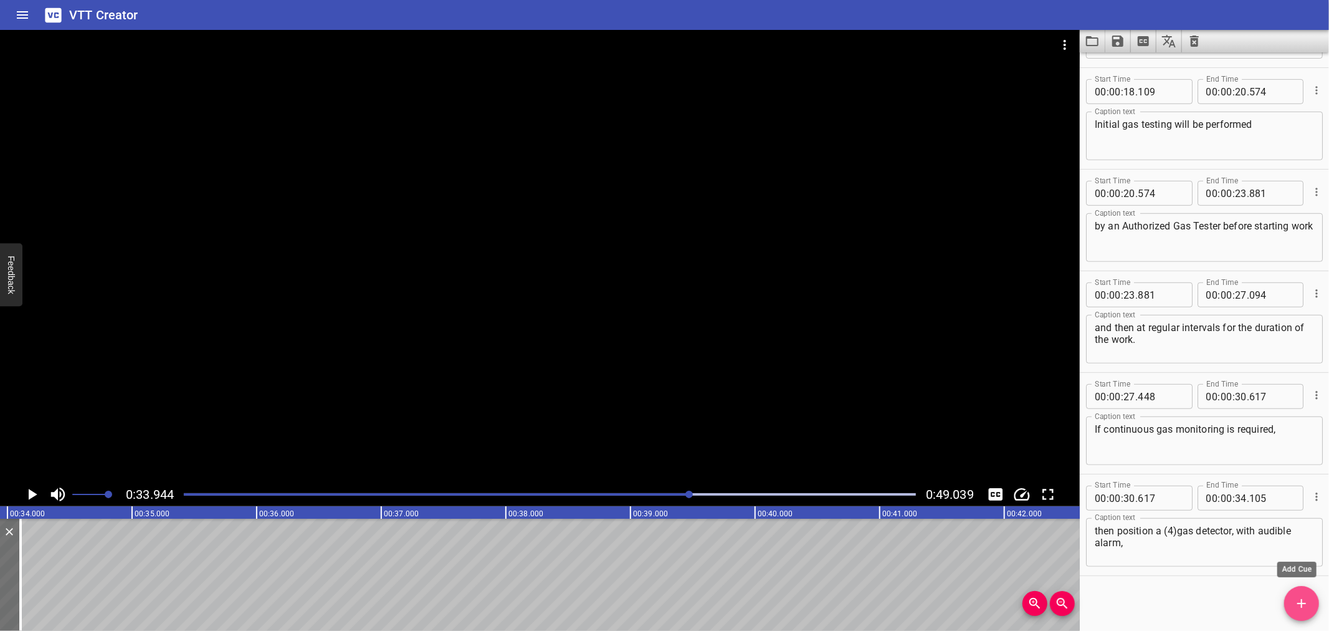
drag, startPoint x: 1309, startPoint y: 597, endPoint x: 1124, endPoint y: 598, distance: 185.7
click at [1307, 597] on icon "Add Cue" at bounding box center [1302, 603] width 15 height 15
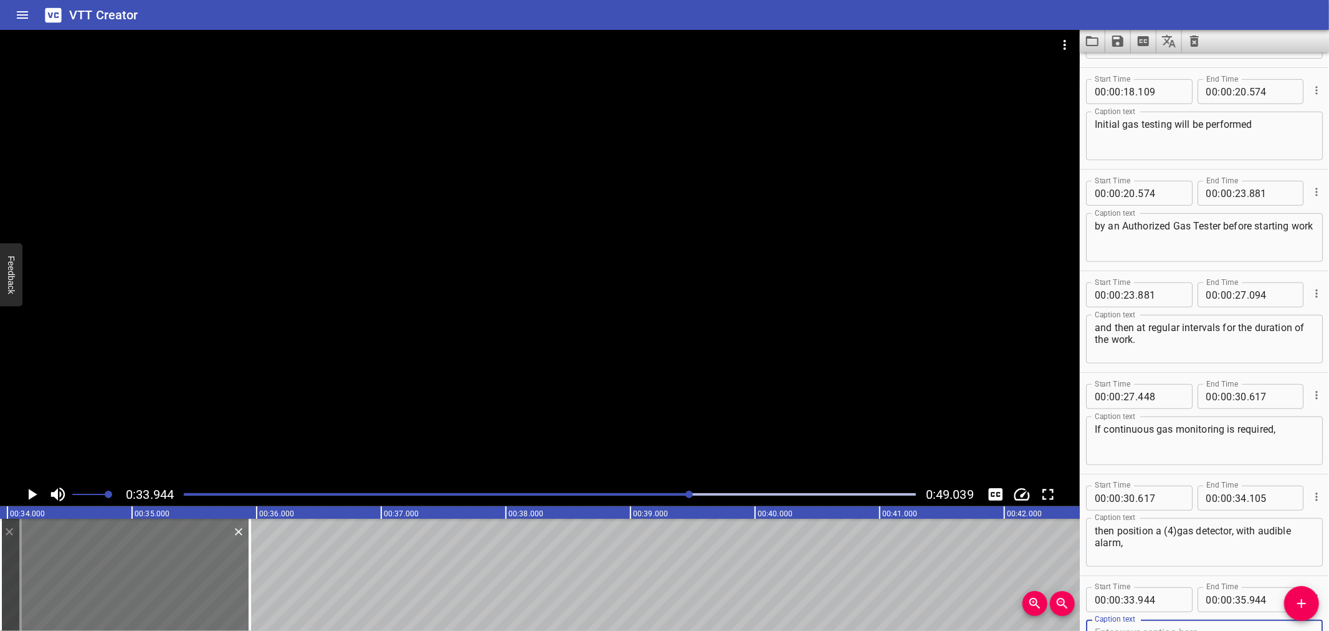
scroll to position [603, 0]
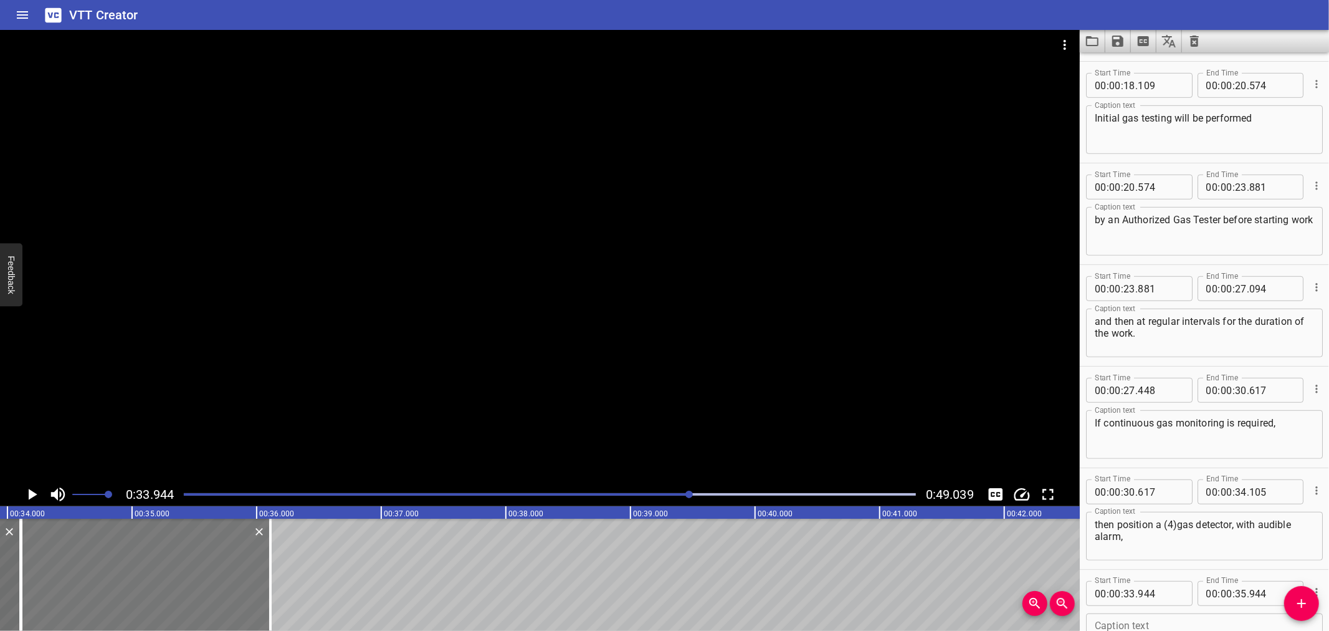
drag, startPoint x: 198, startPoint y: 603, endPoint x: 219, endPoint y: 600, distance: 20.9
click at [219, 600] on div at bounding box center [145, 575] width 249 height 112
type input "34"
type input "109"
type input "36"
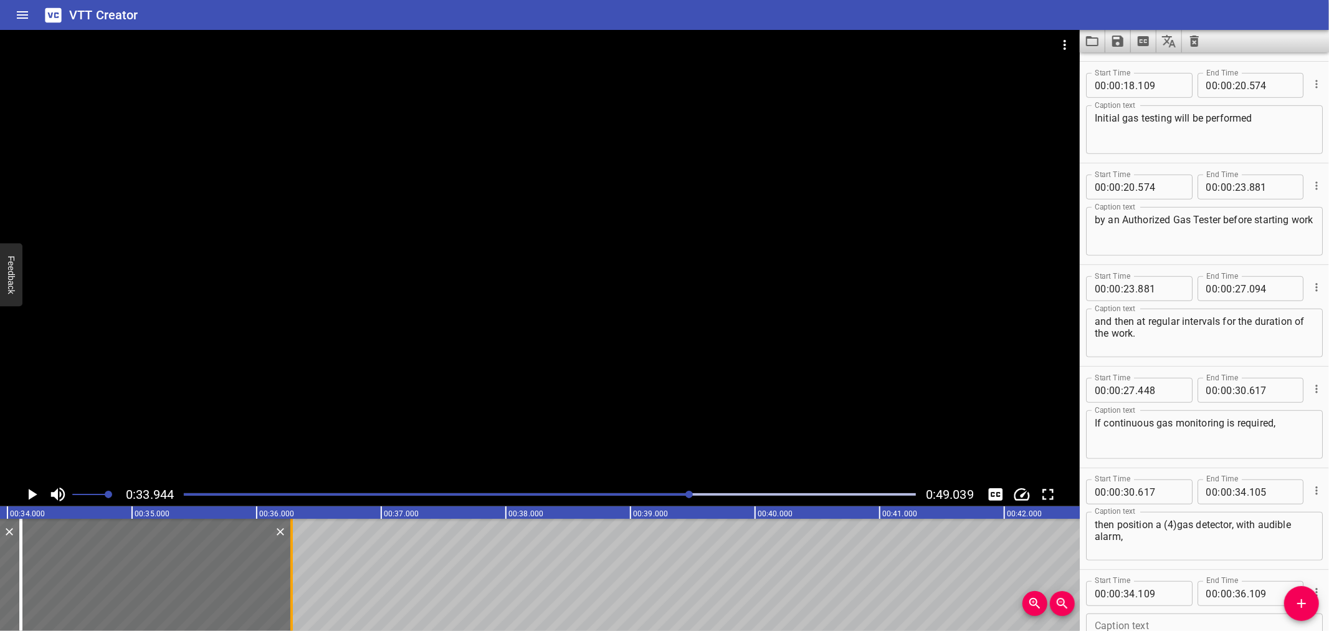
drag, startPoint x: 272, startPoint y: 593, endPoint x: 293, endPoint y: 592, distance: 21.2
click at [293, 592] on div at bounding box center [291, 575] width 12 height 112
type input "279"
click at [1181, 586] on div "00 : 00 : 34 . 109" at bounding box center [1139, 593] width 107 height 25
click at [1174, 593] on input "number" at bounding box center [1160, 593] width 45 height 25
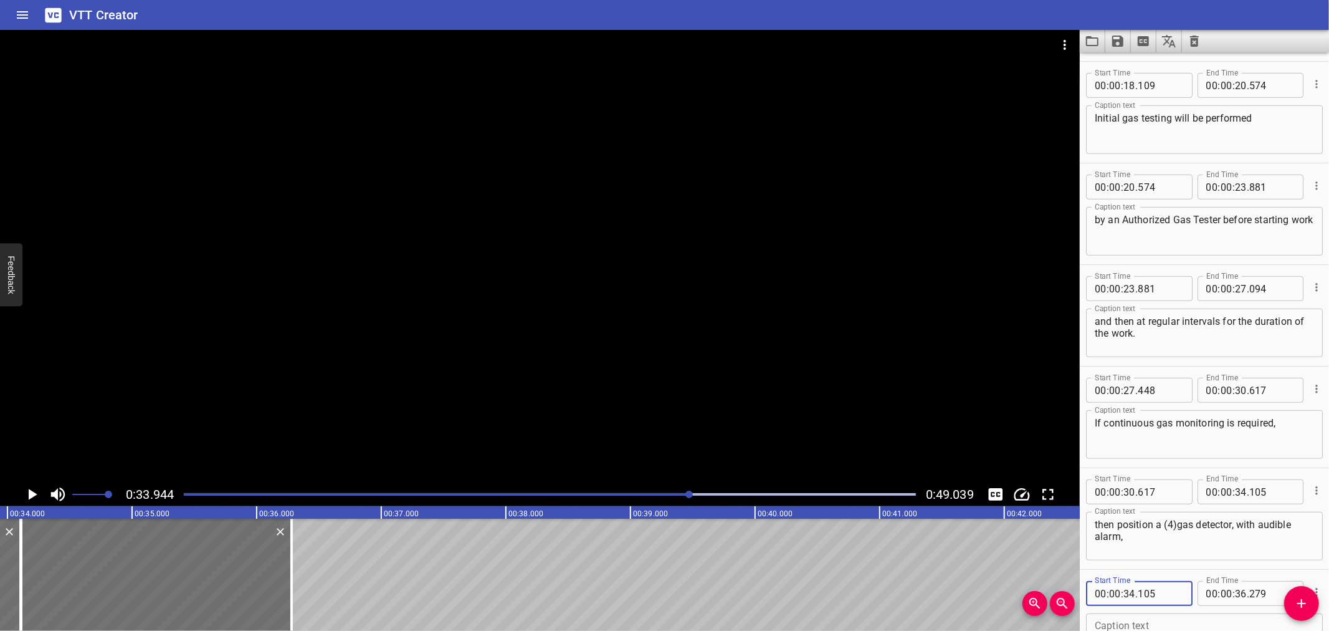
type input "105"
click at [36, 499] on icon "Play/Pause" at bounding box center [31, 494] width 19 height 19
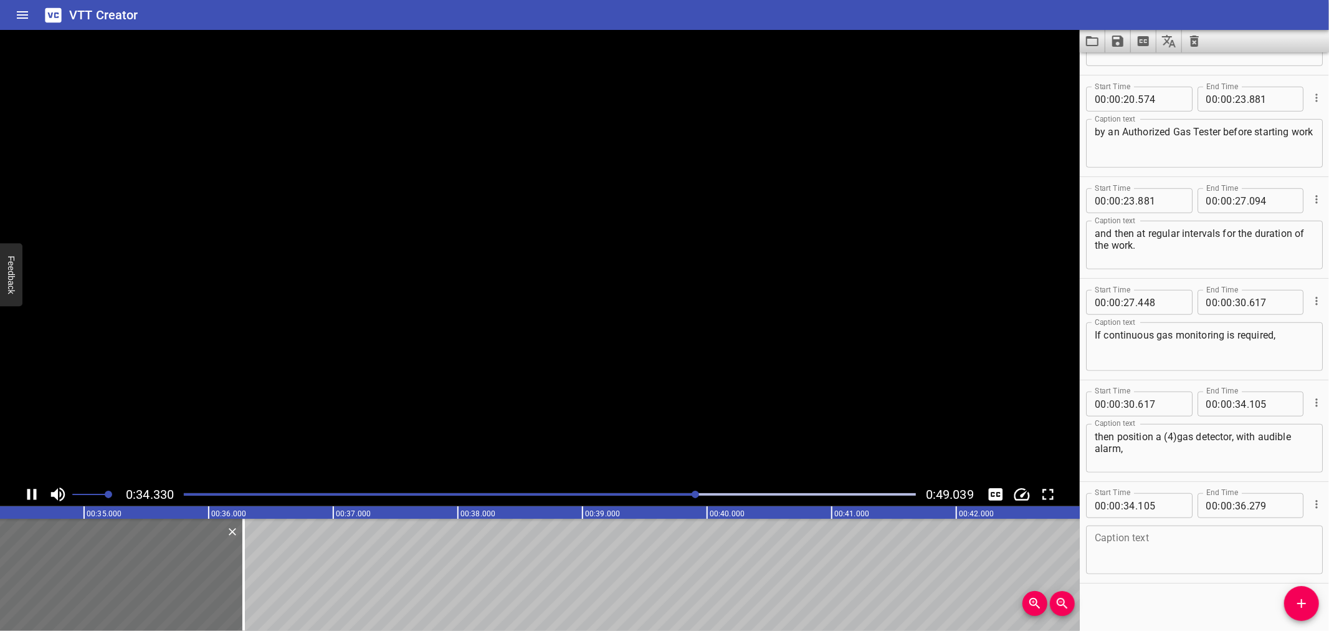
scroll to position [698, 0]
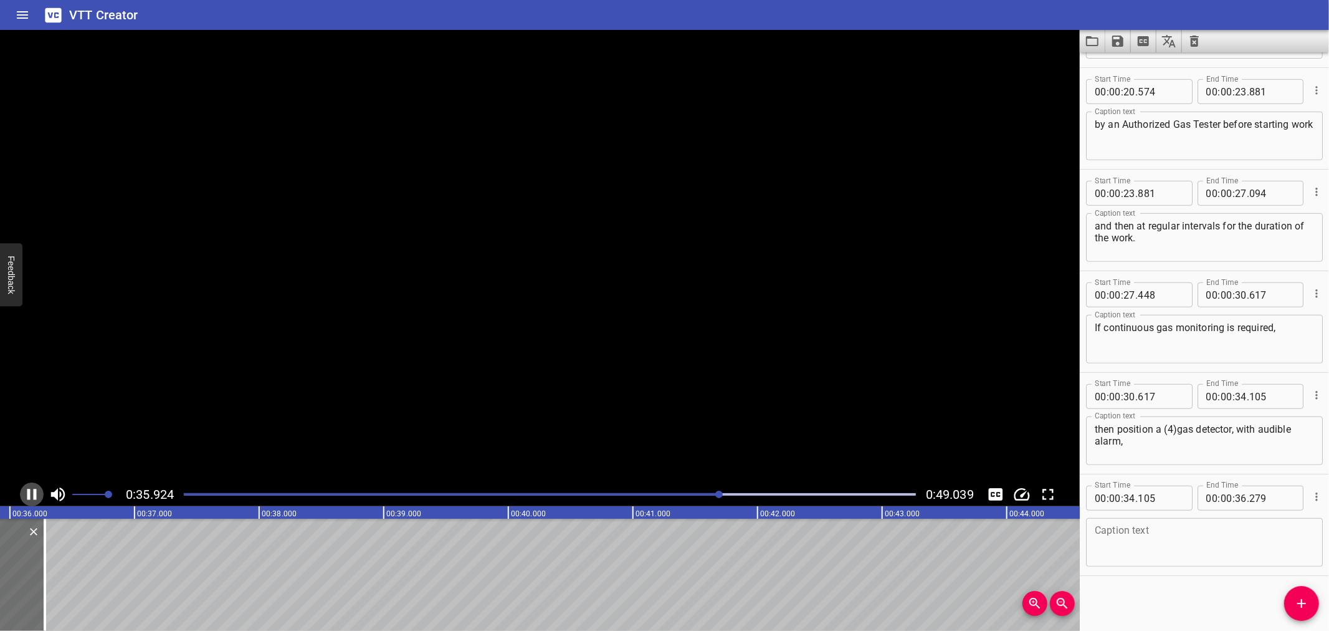
click at [36, 499] on icon "Play/Pause" at bounding box center [31, 494] width 19 height 19
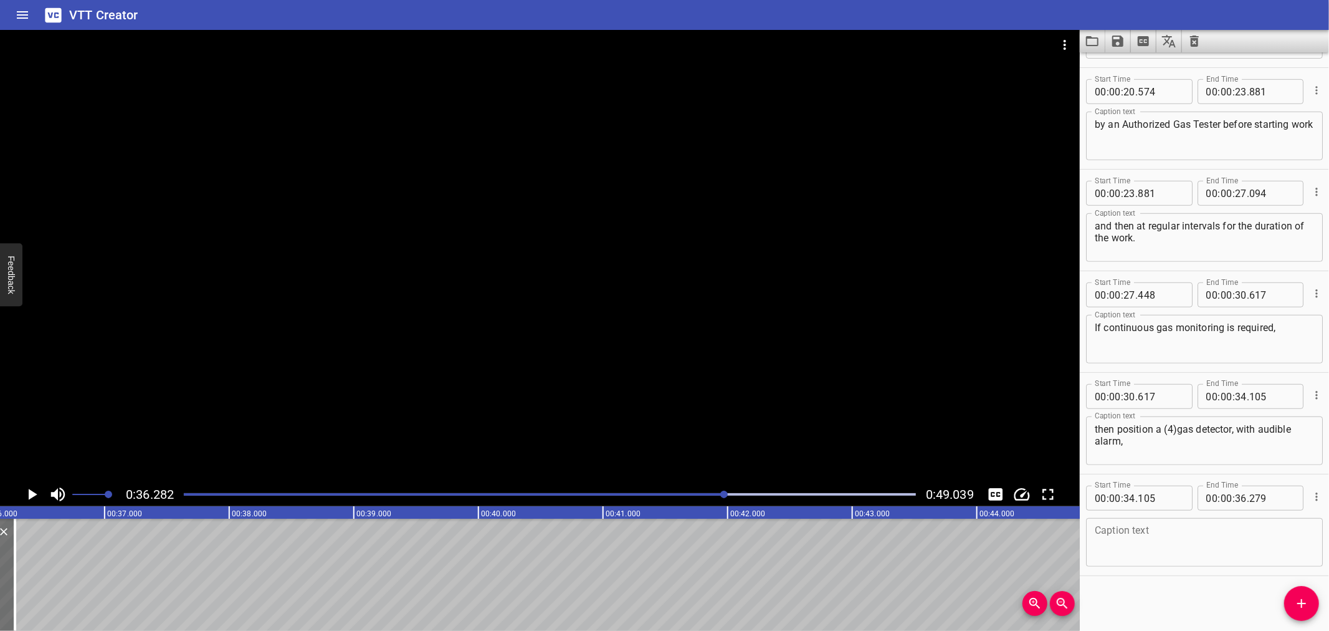
scroll to position [0, 4522]
click at [1143, 557] on textarea at bounding box center [1204, 543] width 219 height 36
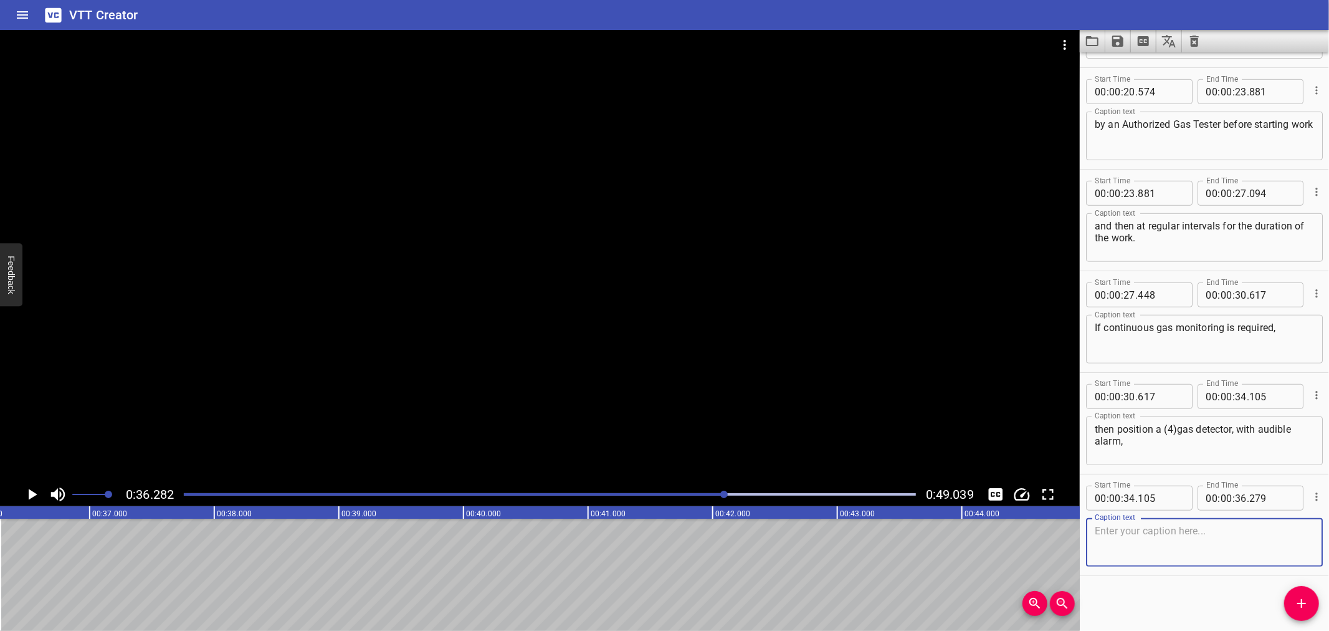
paste textarea "then position a (4)gas detector, with audible alarm,"
click at [1179, 537] on textarea "then position a (4)gas detector, with audible alarm," at bounding box center [1204, 543] width 219 height 36
click at [1148, 525] on textarea "then position a (4)gas detector, with audible alarm," at bounding box center [1204, 543] width 219 height 36
type textarea "then position a (4)gas detector, with audible alarm,"
drag, startPoint x: 1309, startPoint y: 602, endPoint x: 1091, endPoint y: 567, distance: 220.9
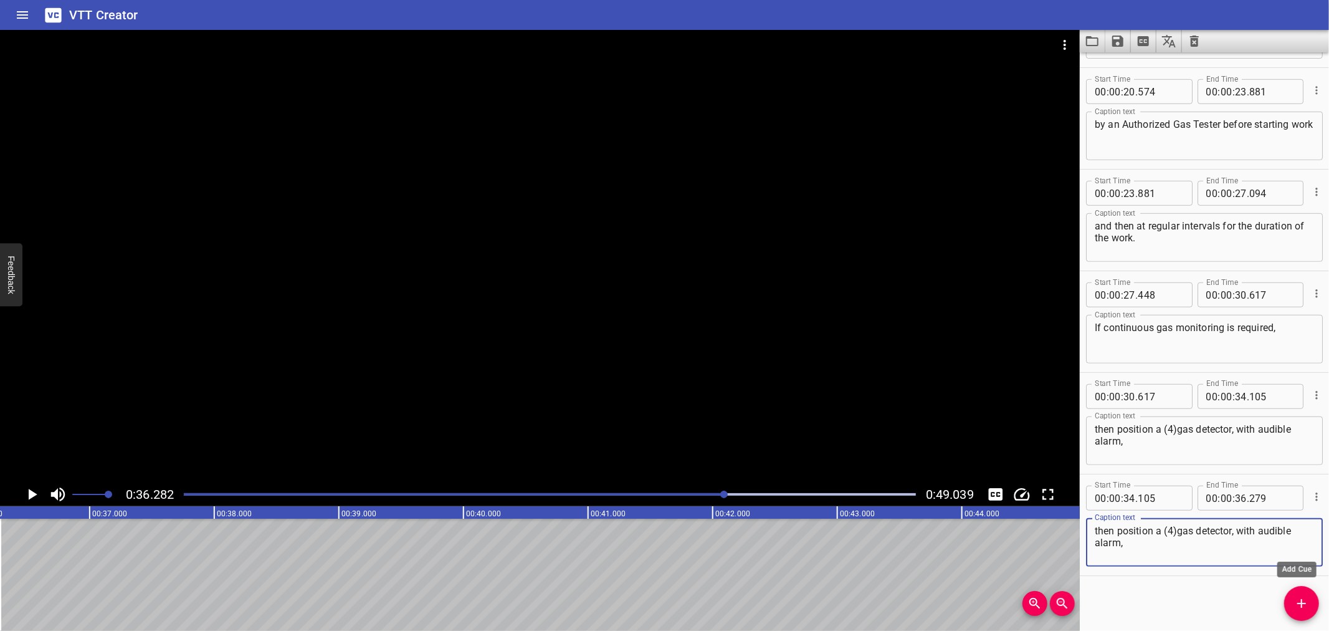
click at [1308, 602] on icon "Add Cue" at bounding box center [1302, 603] width 15 height 15
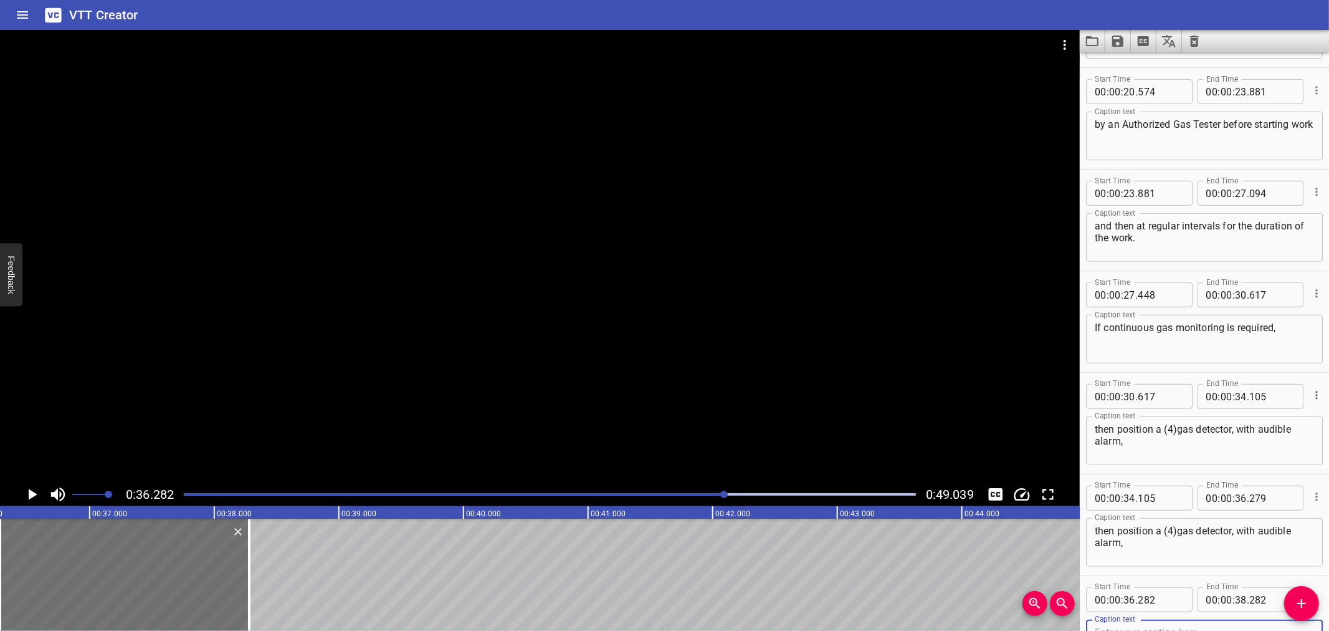
scroll to position [705, 0]
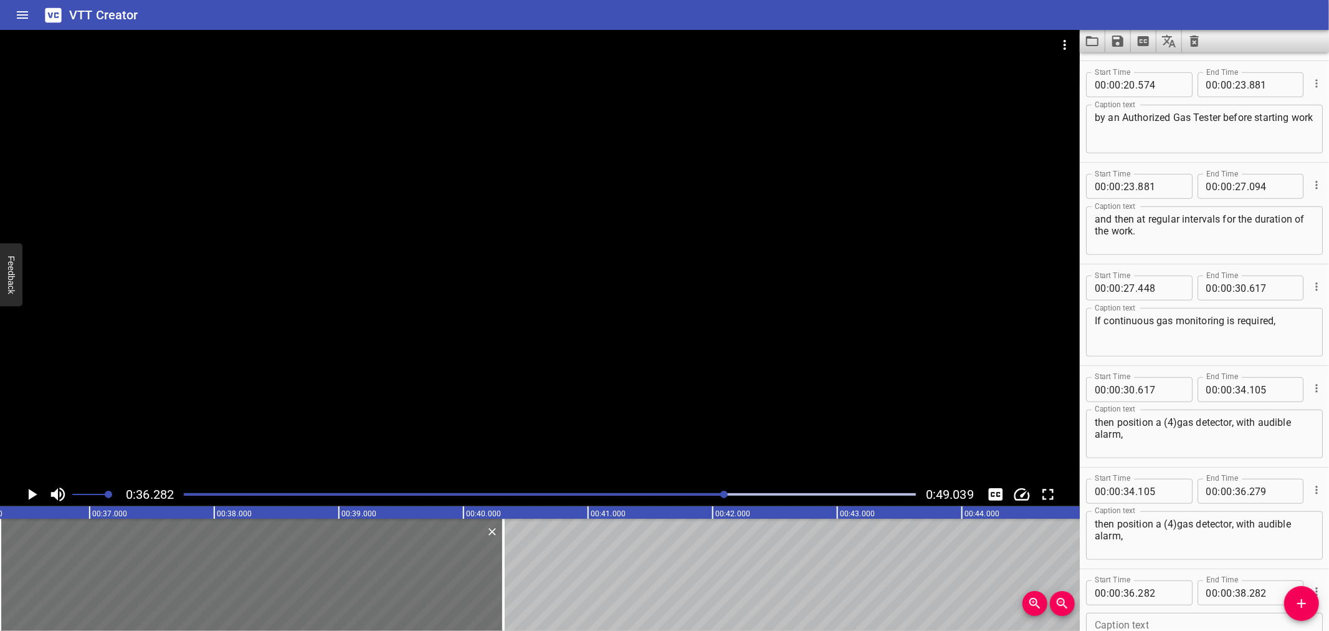
drag, startPoint x: 252, startPoint y: 565, endPoint x: 540, endPoint y: 568, distance: 287.3
click at [510, 567] on div at bounding box center [503, 575] width 12 height 112
type input "40"
type input "347"
click at [1161, 594] on input "number" at bounding box center [1160, 592] width 45 height 25
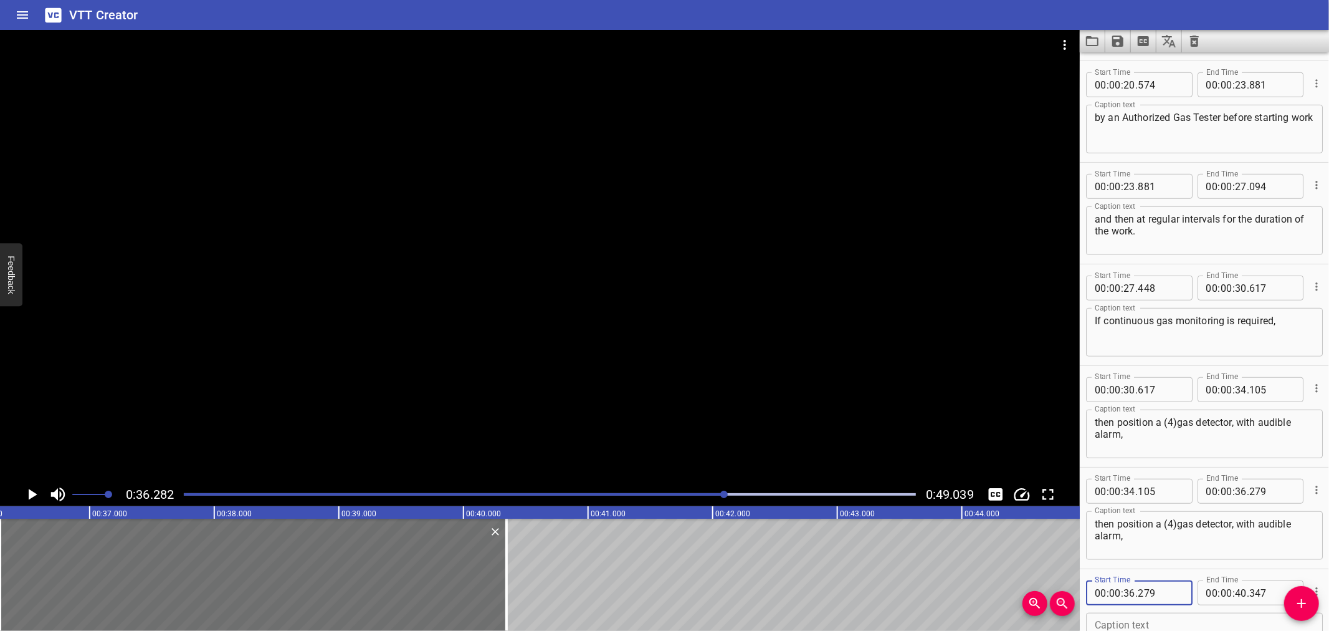
type input "279"
click at [30, 492] on icon "Play/Pause" at bounding box center [33, 494] width 9 height 11
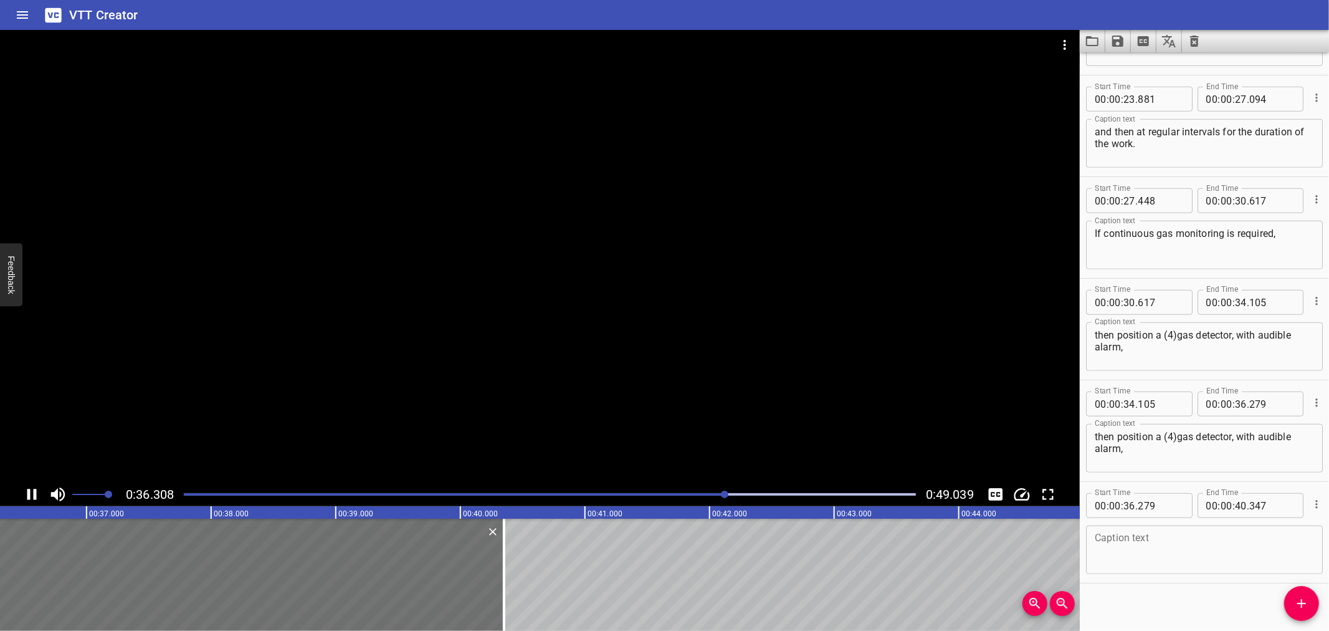
scroll to position [800, 0]
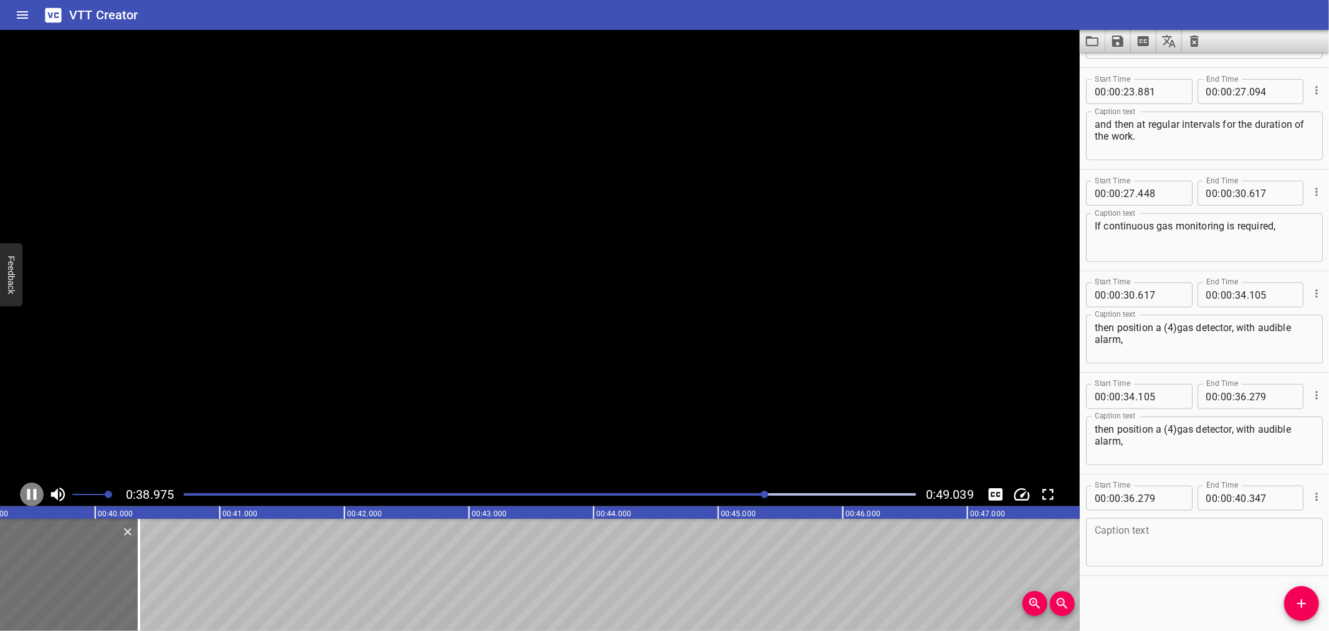
click at [30, 492] on icon "Play/Pause" at bounding box center [31, 494] width 19 height 19
drag, startPoint x: 734, startPoint y: 618, endPoint x: 565, endPoint y: 624, distance: 169.0
click at [565, 624] on div "00:00.000 00:01.000 00:02.000 00:03.000 00:04.000 00:05.000 00:06.000 00:07.000…" at bounding box center [540, 568] width 1080 height 125
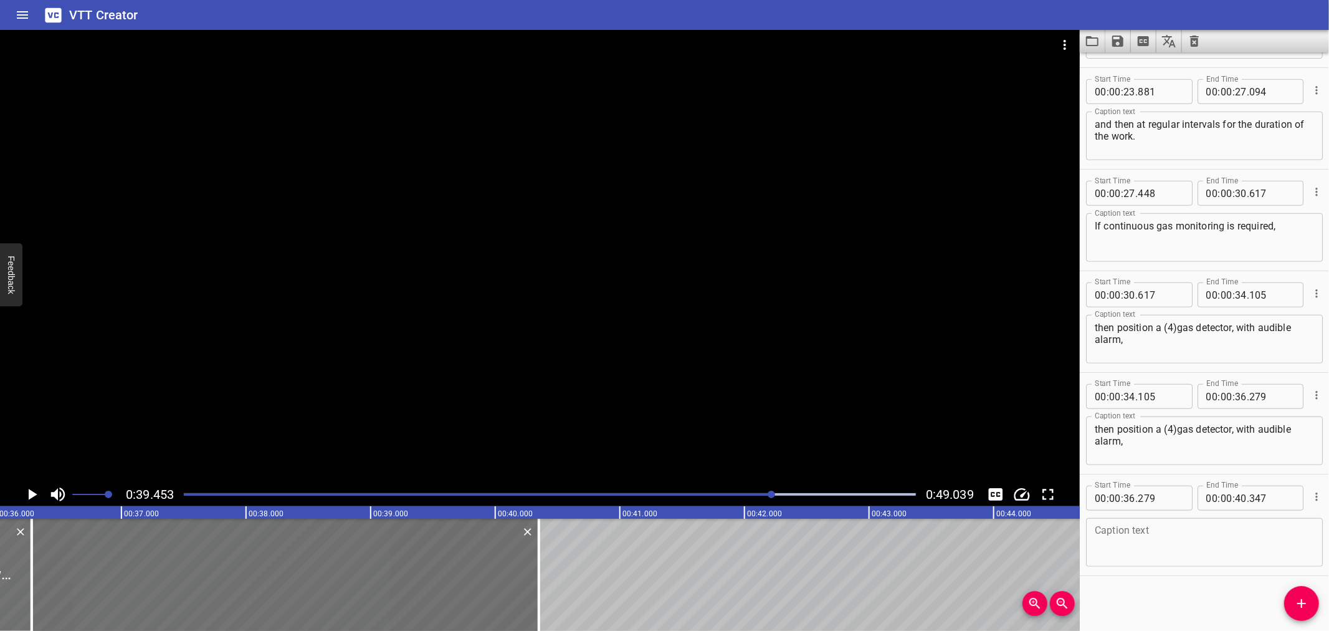
scroll to position [0, 4059]
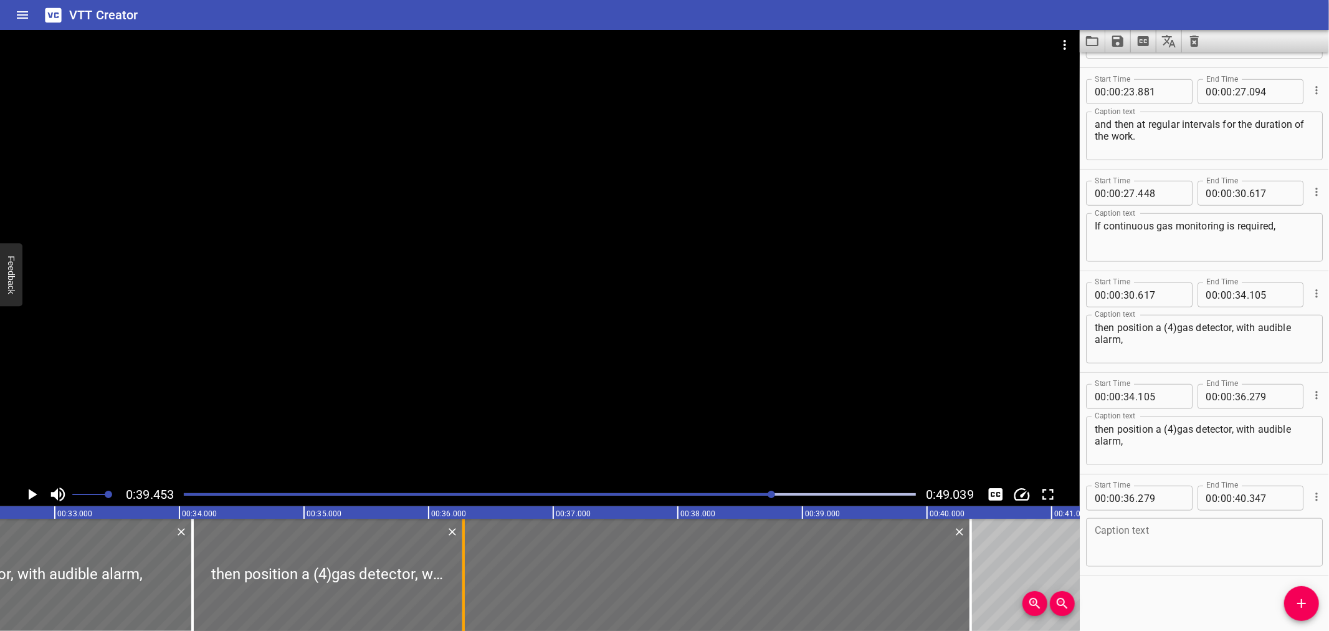
click at [459, 552] on div at bounding box center [463, 575] width 12 height 112
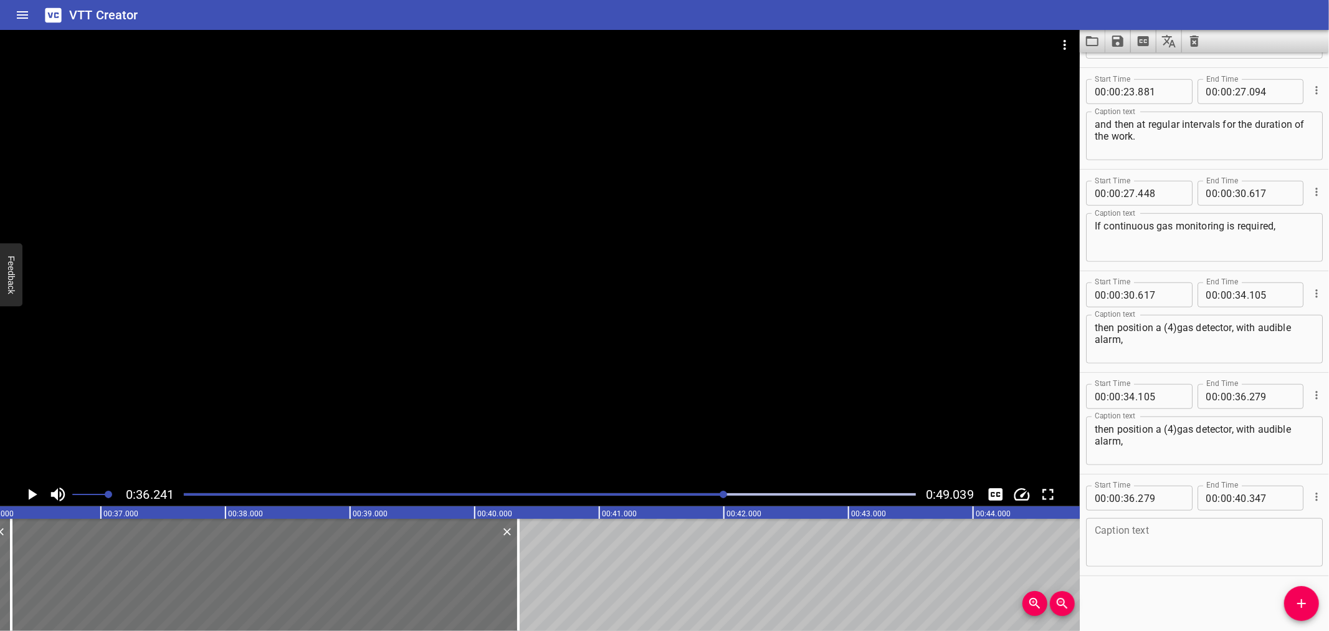
scroll to position [0, 4517]
click at [372, 403] on div at bounding box center [540, 256] width 1080 height 452
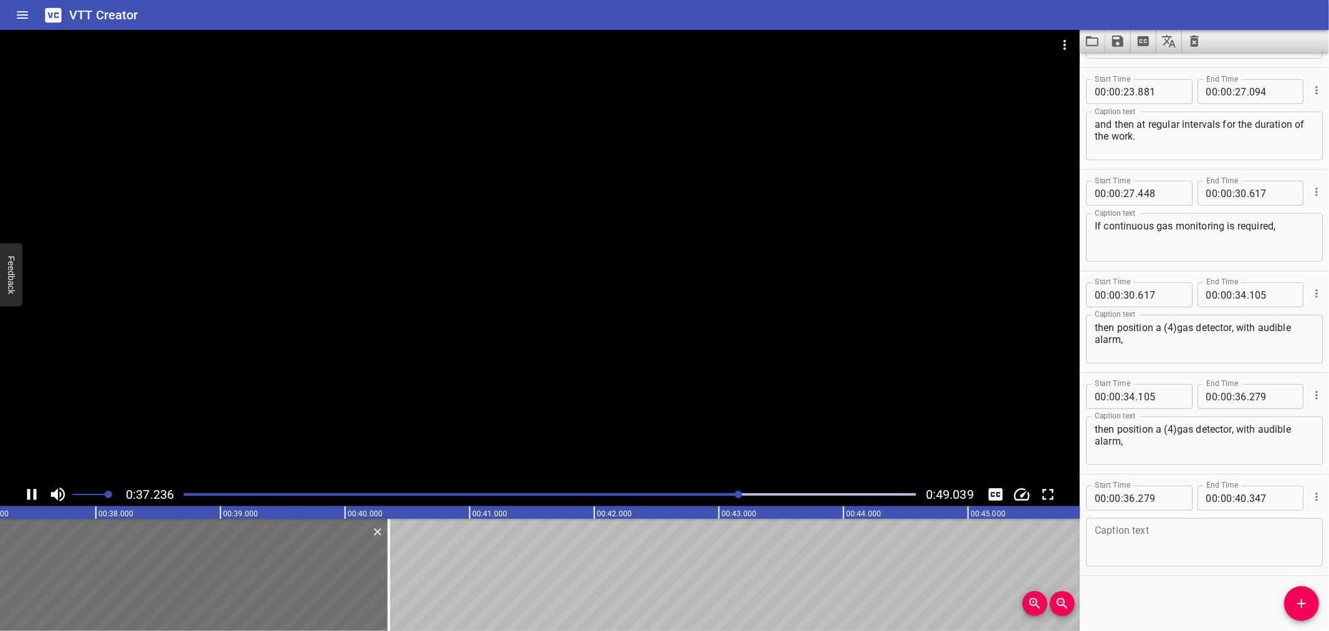
click at [226, 414] on div at bounding box center [540, 256] width 1080 height 452
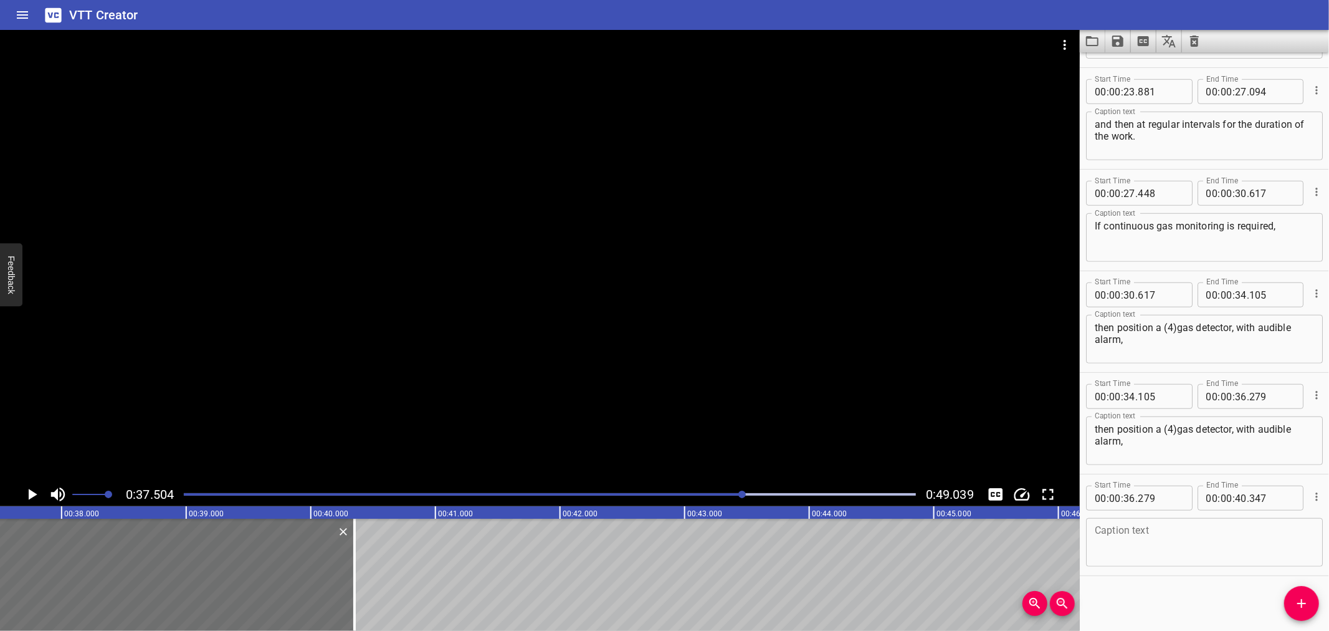
click at [389, 419] on div at bounding box center [540, 256] width 1080 height 452
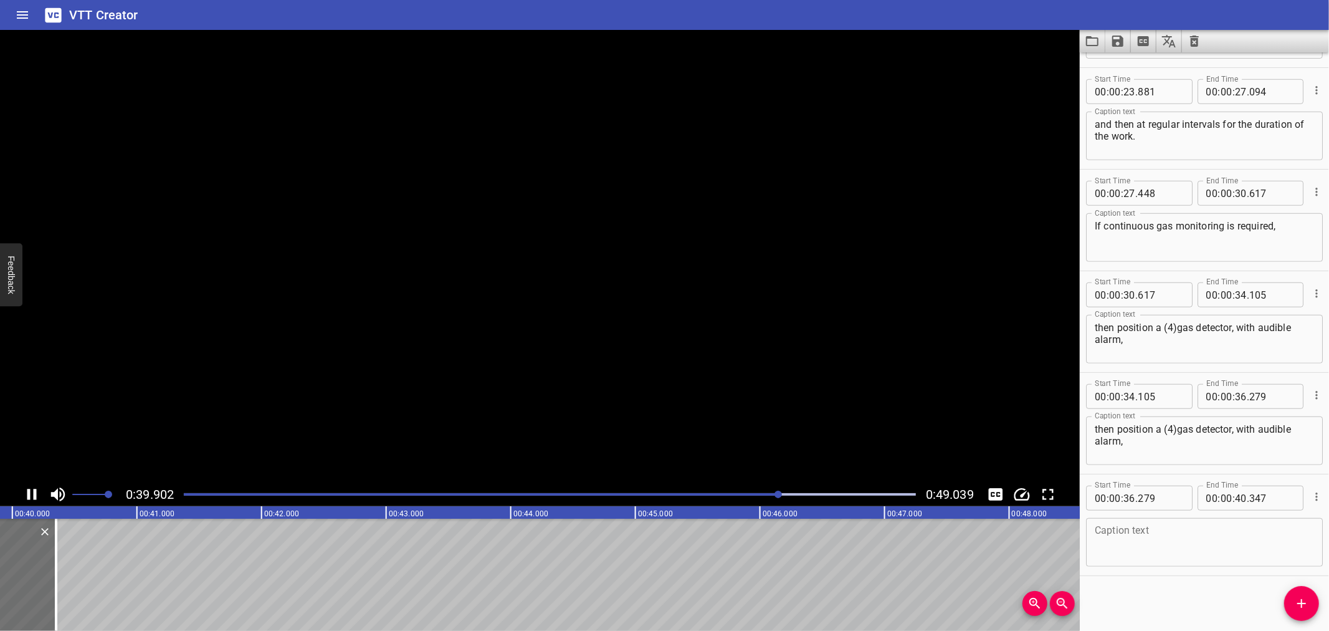
click at [389, 419] on video at bounding box center [540, 256] width 1080 height 452
click at [812, 378] on div at bounding box center [540, 256] width 1080 height 452
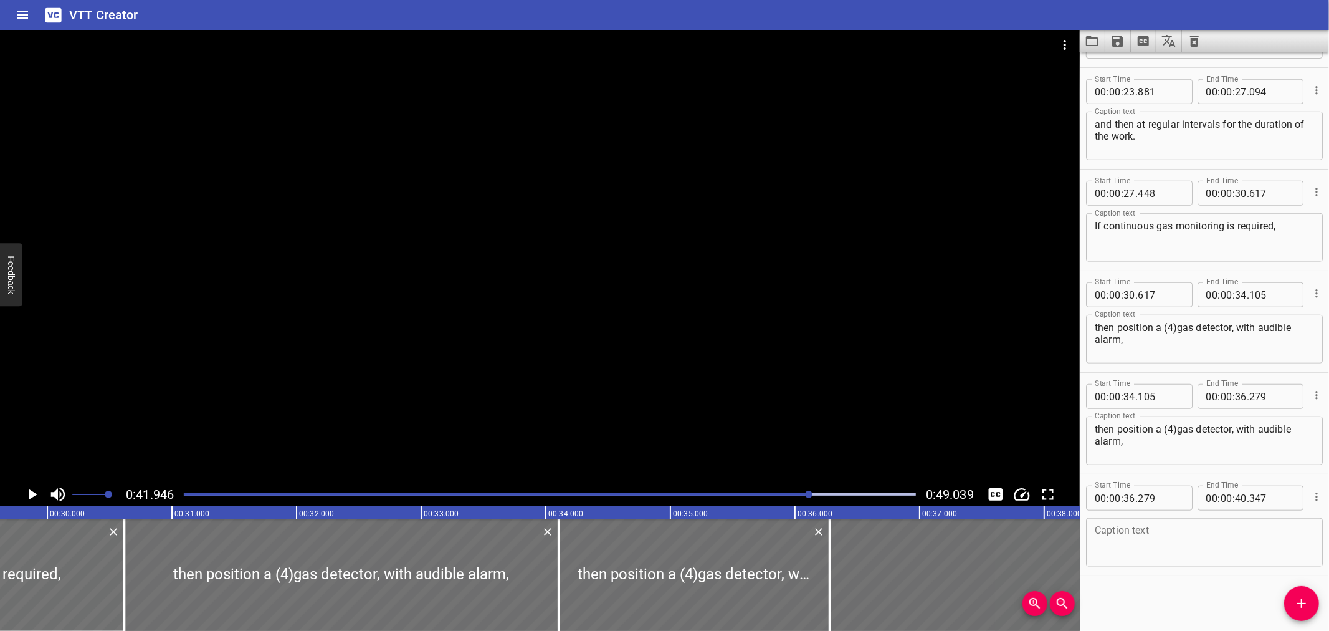
scroll to position [0, 3678]
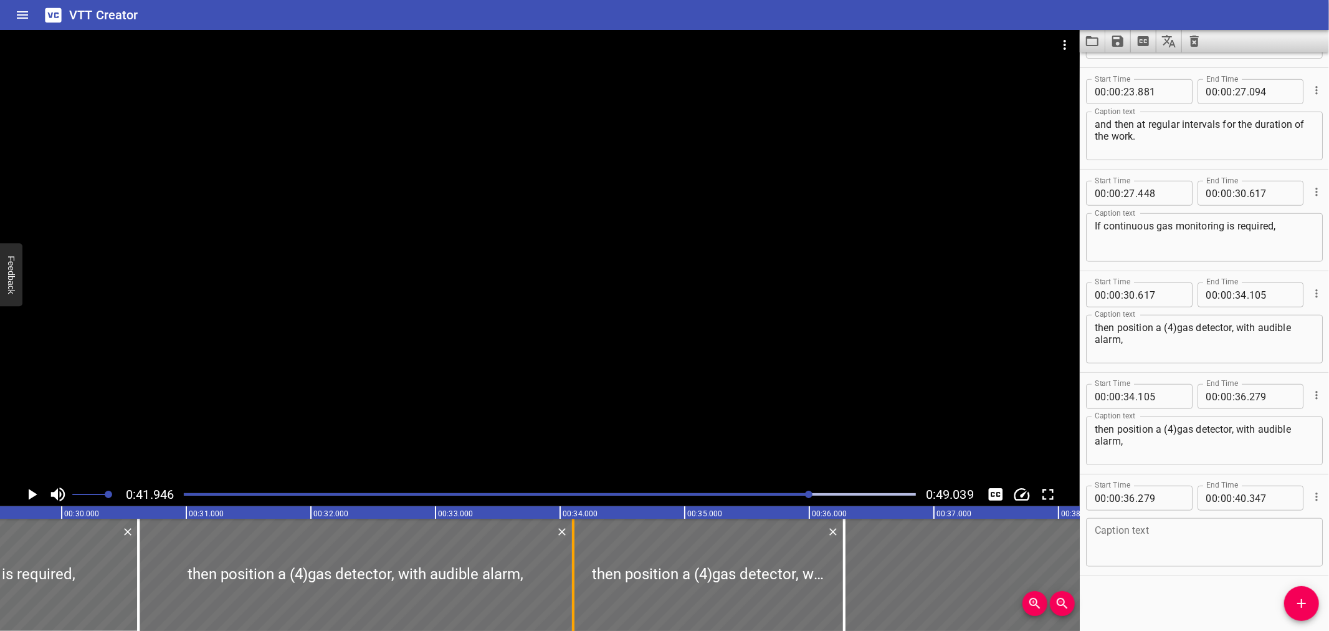
click at [573, 570] on div at bounding box center [573, 575] width 2 height 112
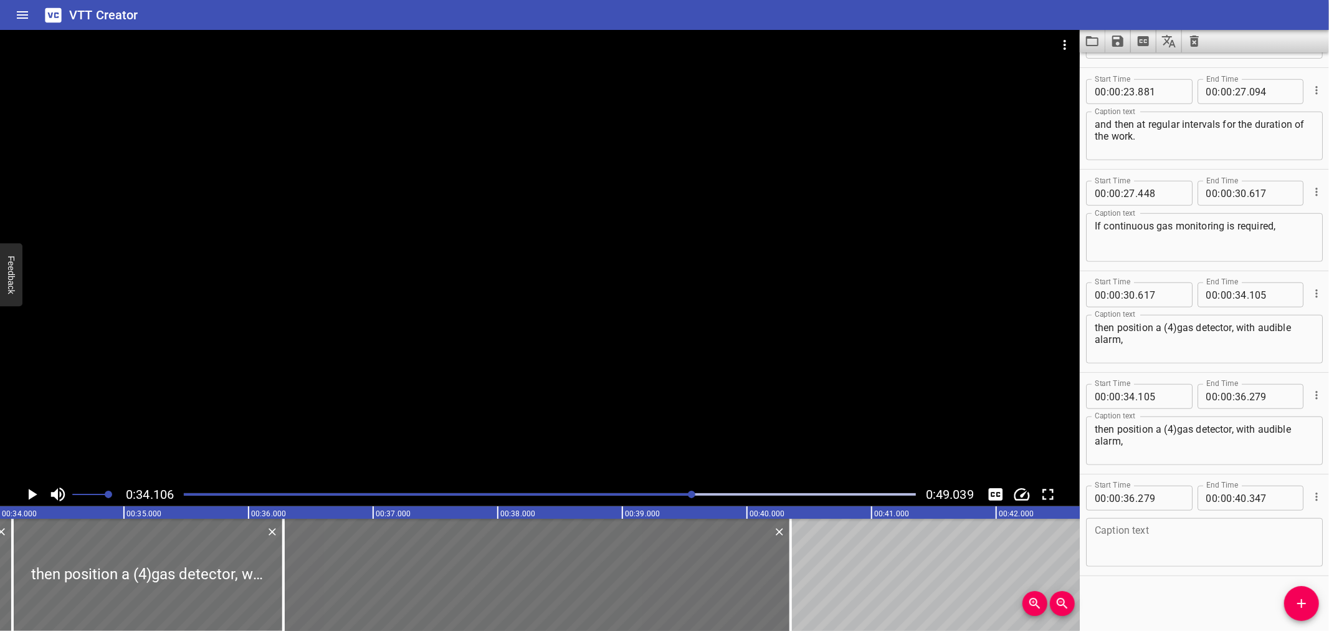
scroll to position [0, 4251]
click at [575, 404] on div at bounding box center [540, 256] width 1080 height 452
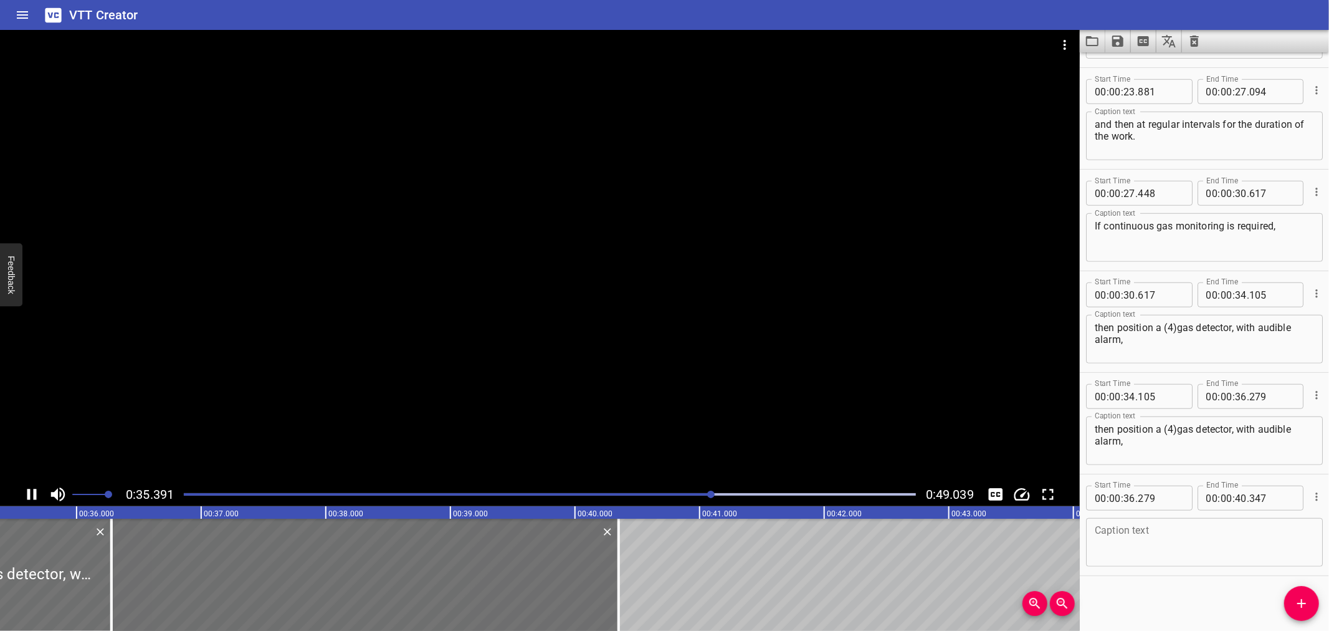
drag, startPoint x: 575, startPoint y: 404, endPoint x: 537, endPoint y: 423, distance: 42.4
click at [557, 416] on div at bounding box center [540, 256] width 1080 height 452
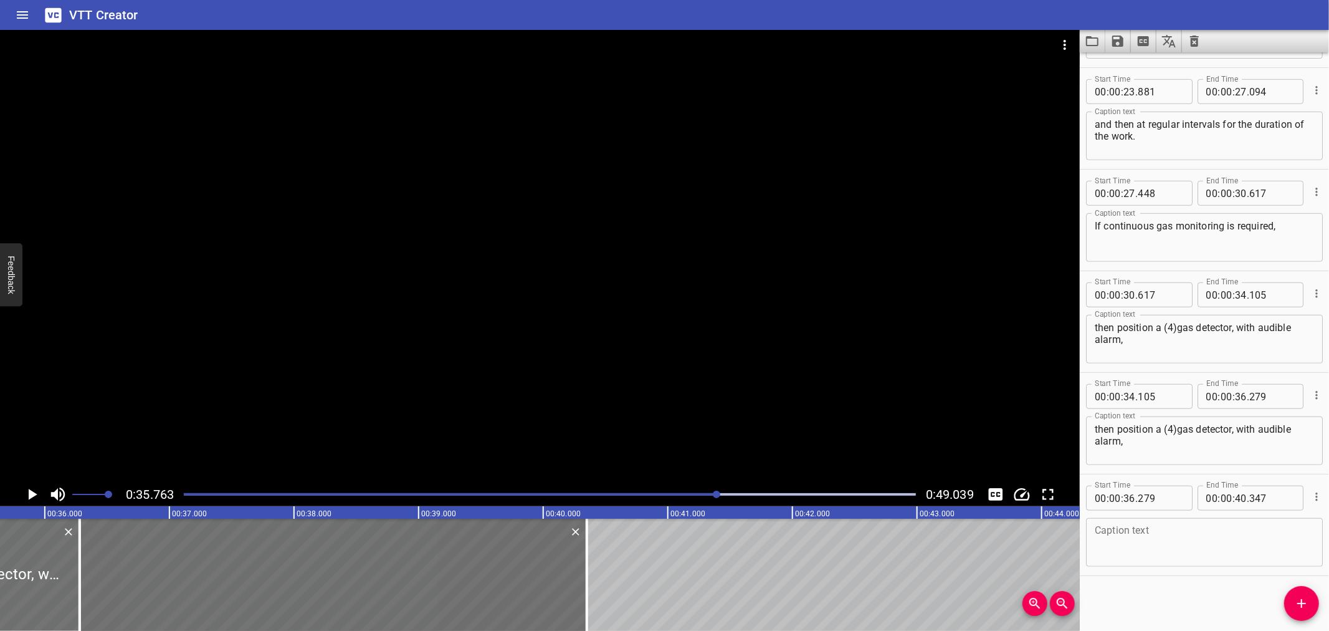
scroll to position [0, 4458]
click at [1175, 428] on textarea "then position a (4)gas detector, with audible alarm," at bounding box center [1204, 441] width 219 height 36
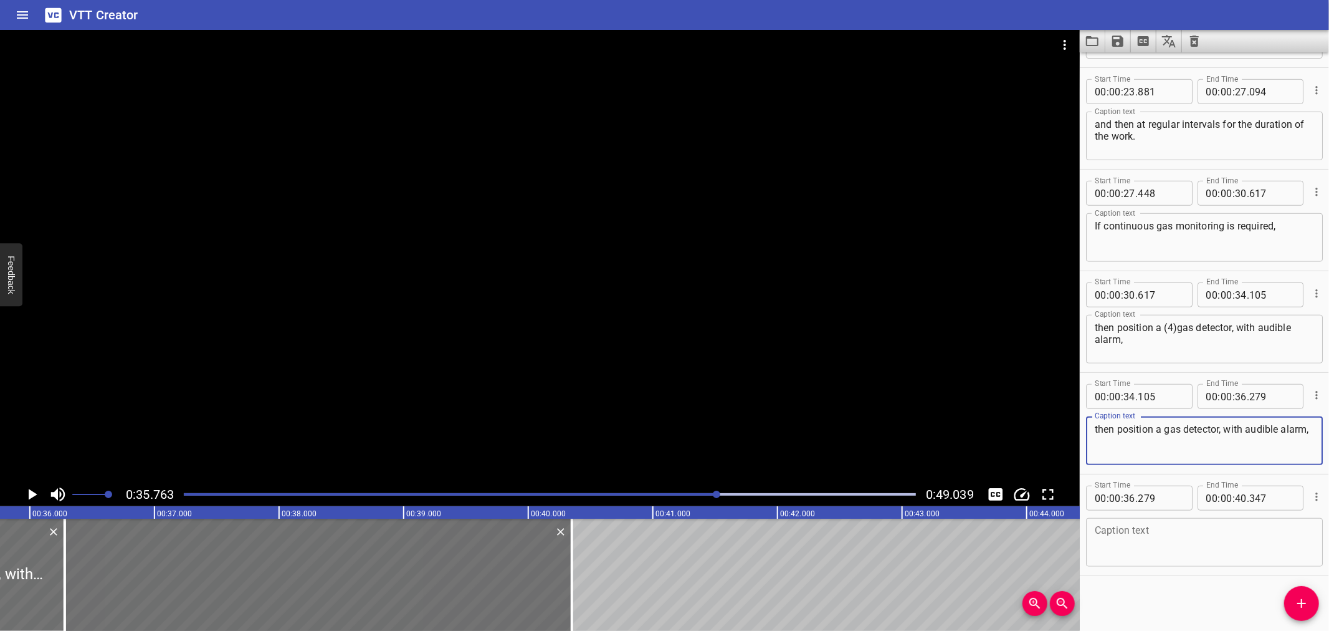
type textarea "then position a gas detector, with audible alarm,"
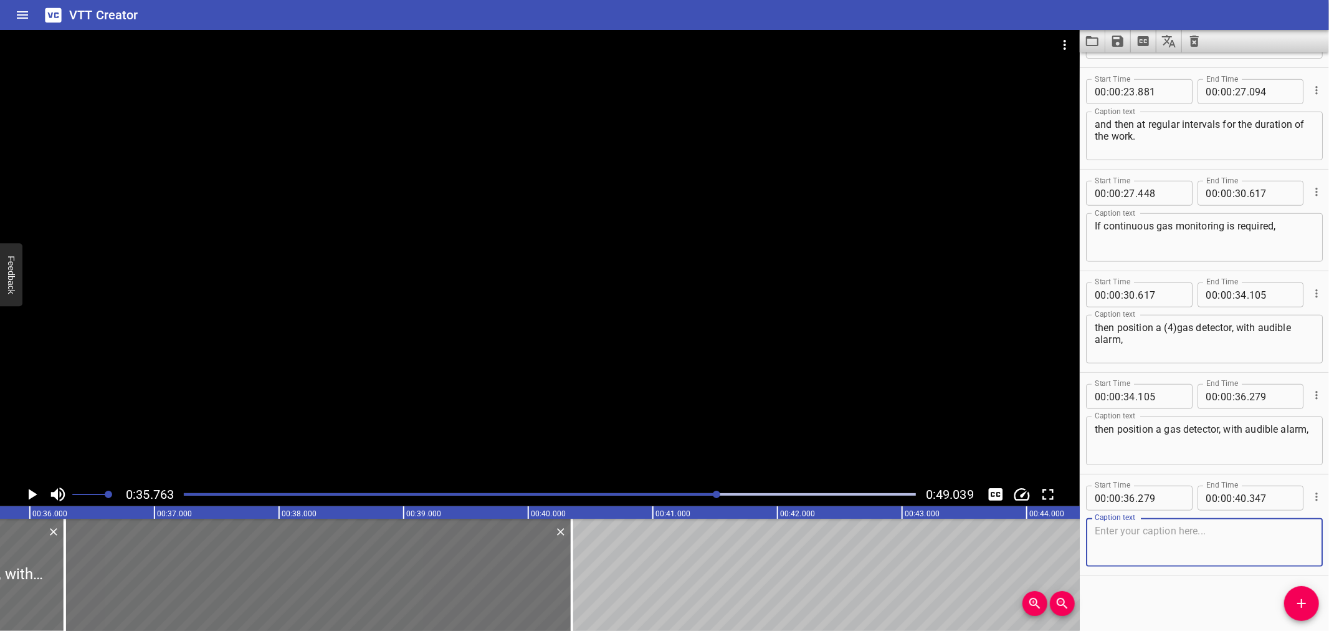
click at [1189, 545] on textarea at bounding box center [1204, 543] width 219 height 36
click at [36, 486] on icon "Play/Pause" at bounding box center [31, 494] width 19 height 19
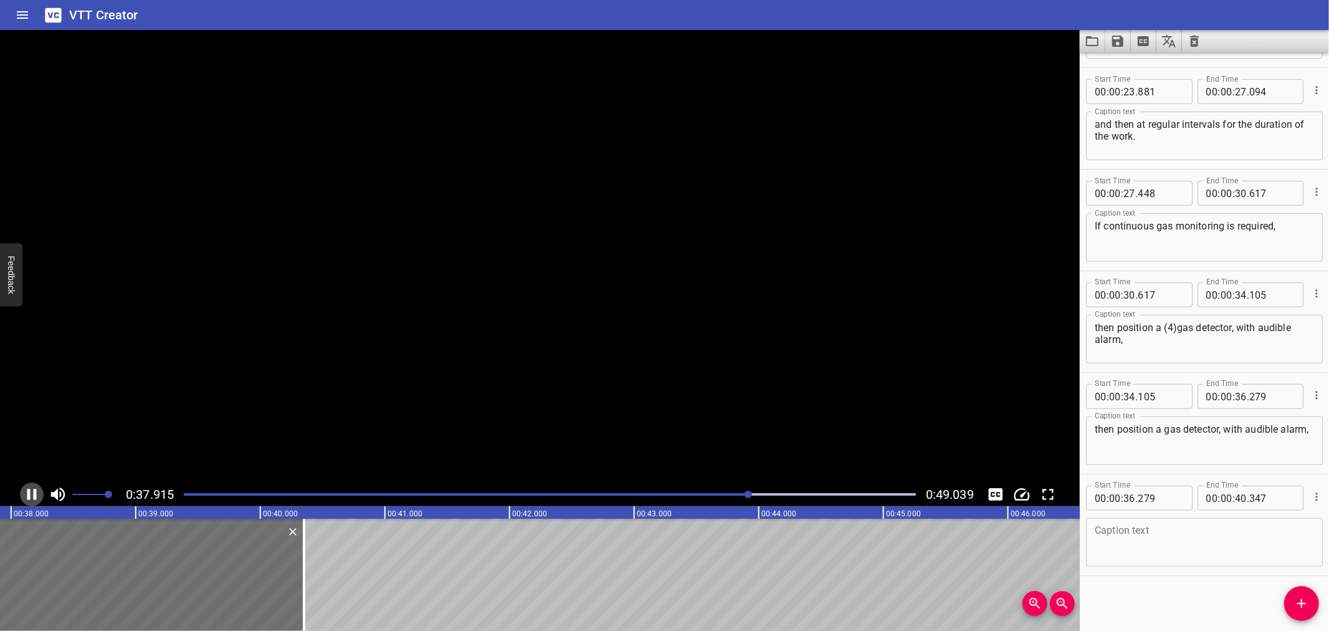
click at [36, 486] on icon "Play/Pause" at bounding box center [31, 494] width 19 height 19
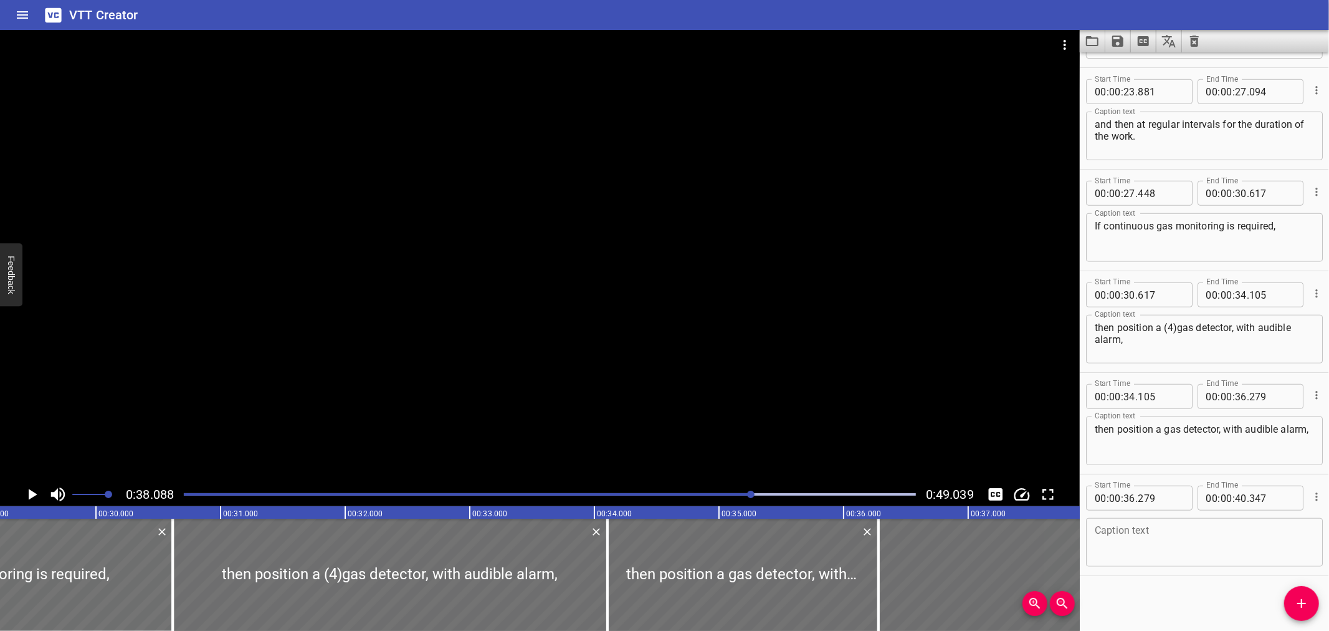
scroll to position [0, 3064]
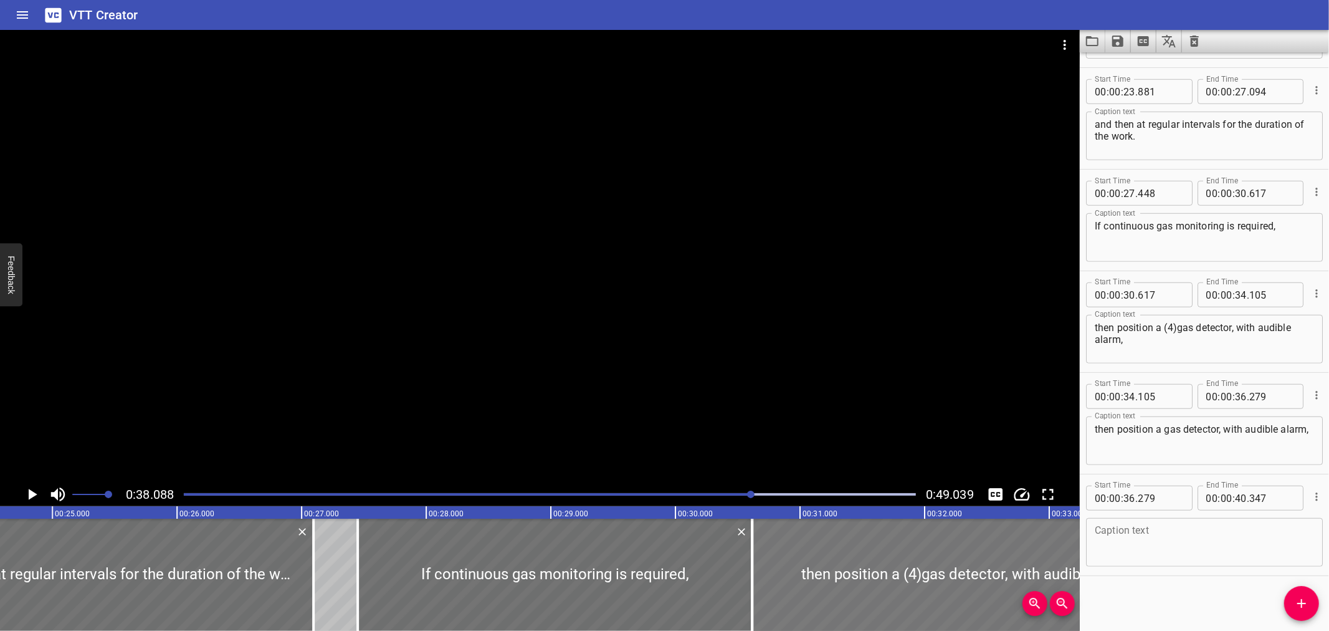
click at [807, 578] on div at bounding box center [969, 575] width 435 height 112
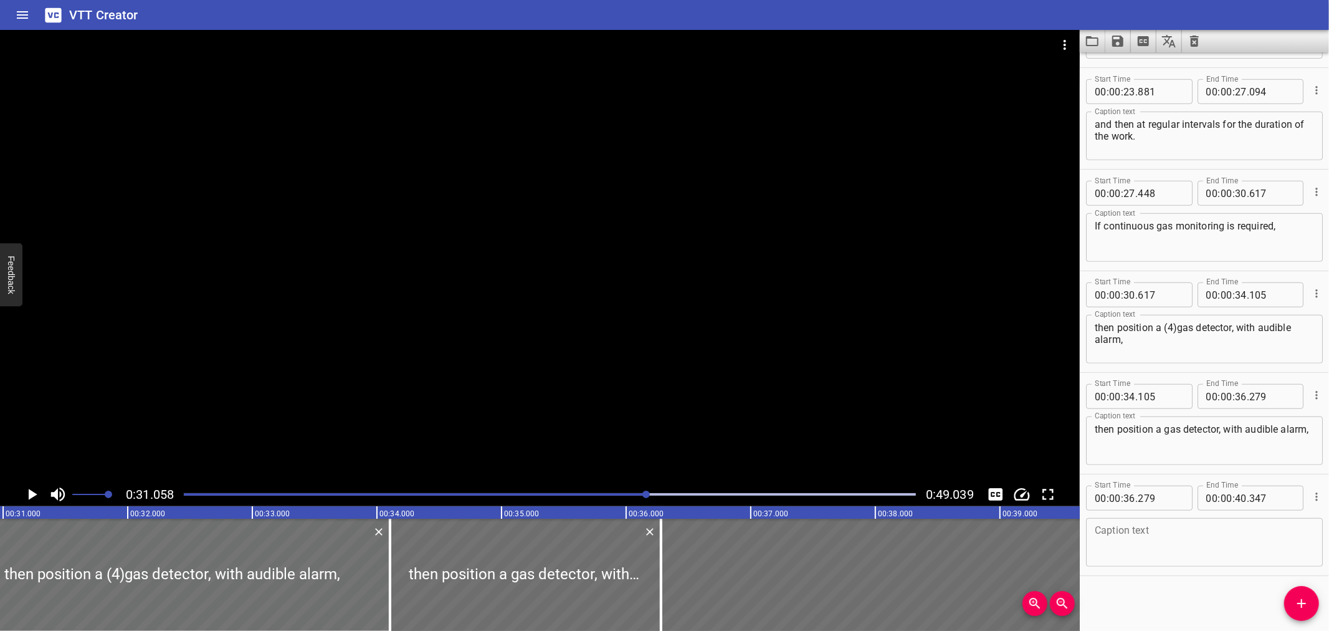
scroll to position [0, 3872]
click at [1175, 317] on div "then position a (4)gas detector, with audible alarm, Caption text" at bounding box center [1204, 339] width 237 height 49
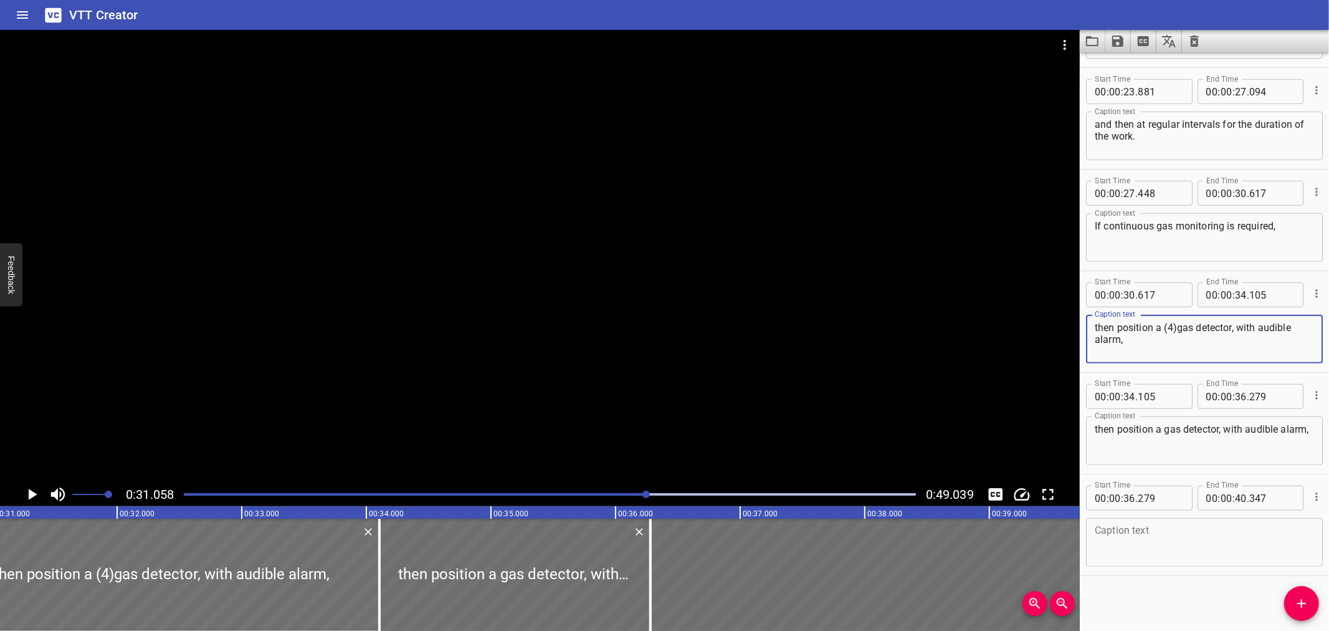
click at [1179, 326] on textarea "then position a (4)gas detector, with audible alarm," at bounding box center [1204, 340] width 219 height 36
type textarea "then position a gas detector, with audible alarm,"
click at [383, 583] on div at bounding box center [379, 575] width 12 height 112
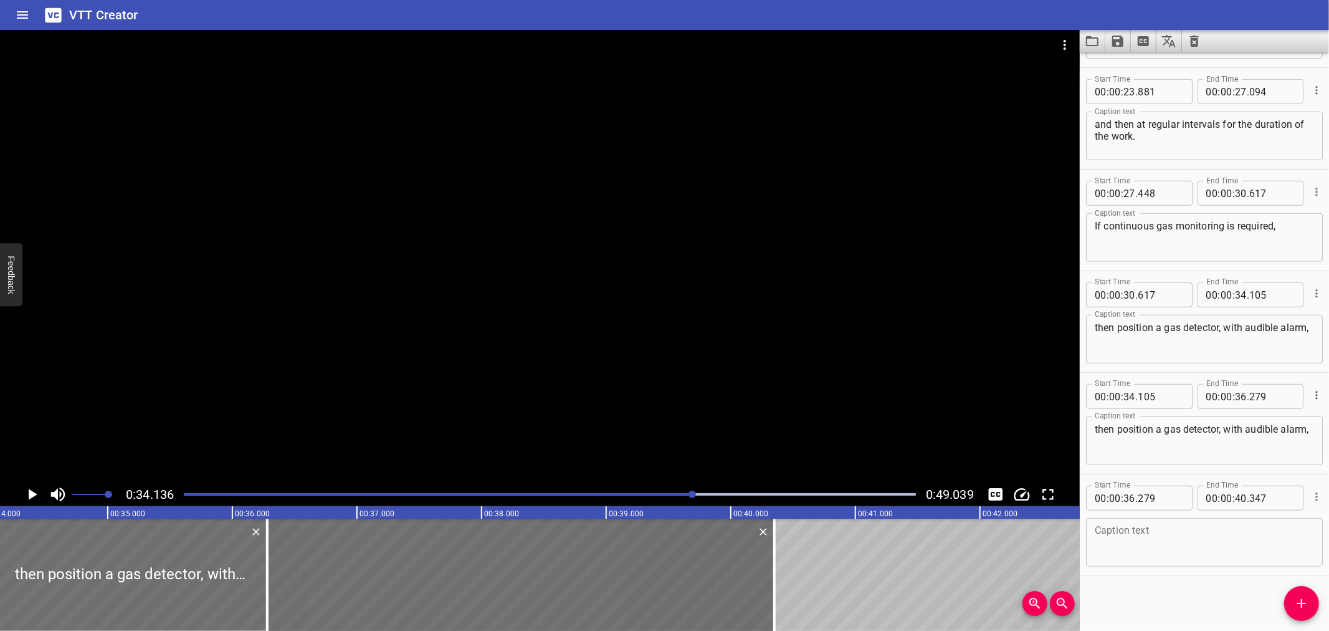
click at [328, 371] on div at bounding box center [540, 256] width 1080 height 452
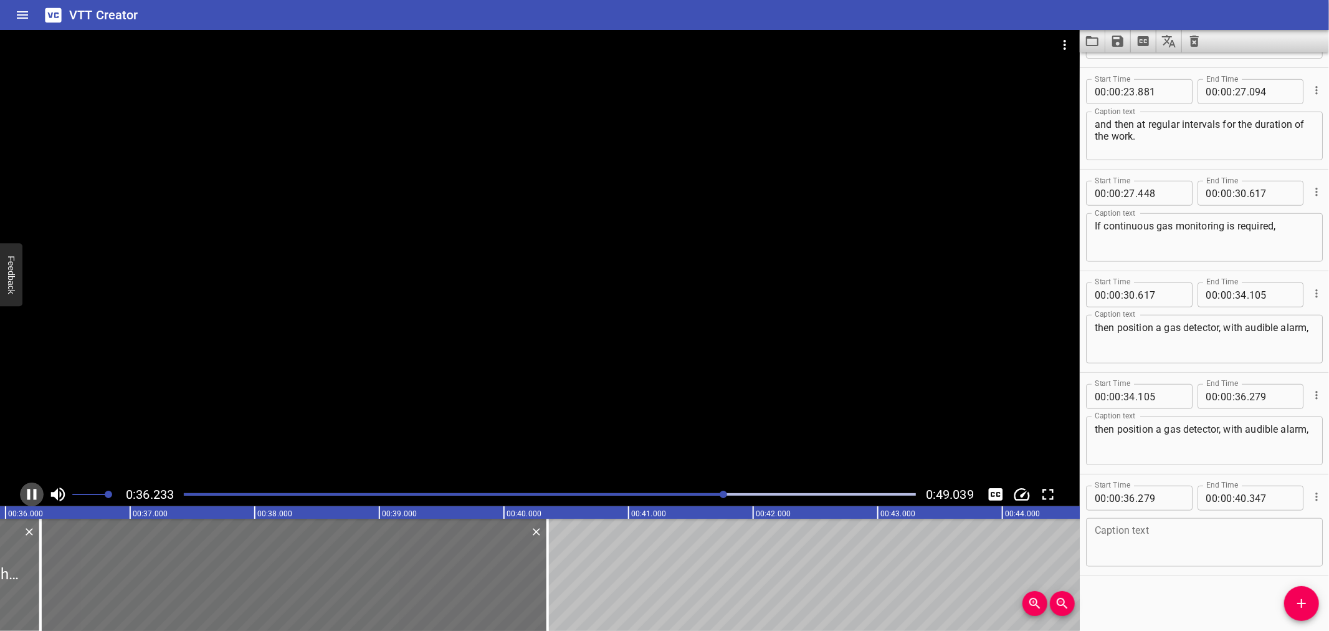
click at [33, 487] on icon "Play/Pause" at bounding box center [31, 494] width 19 height 19
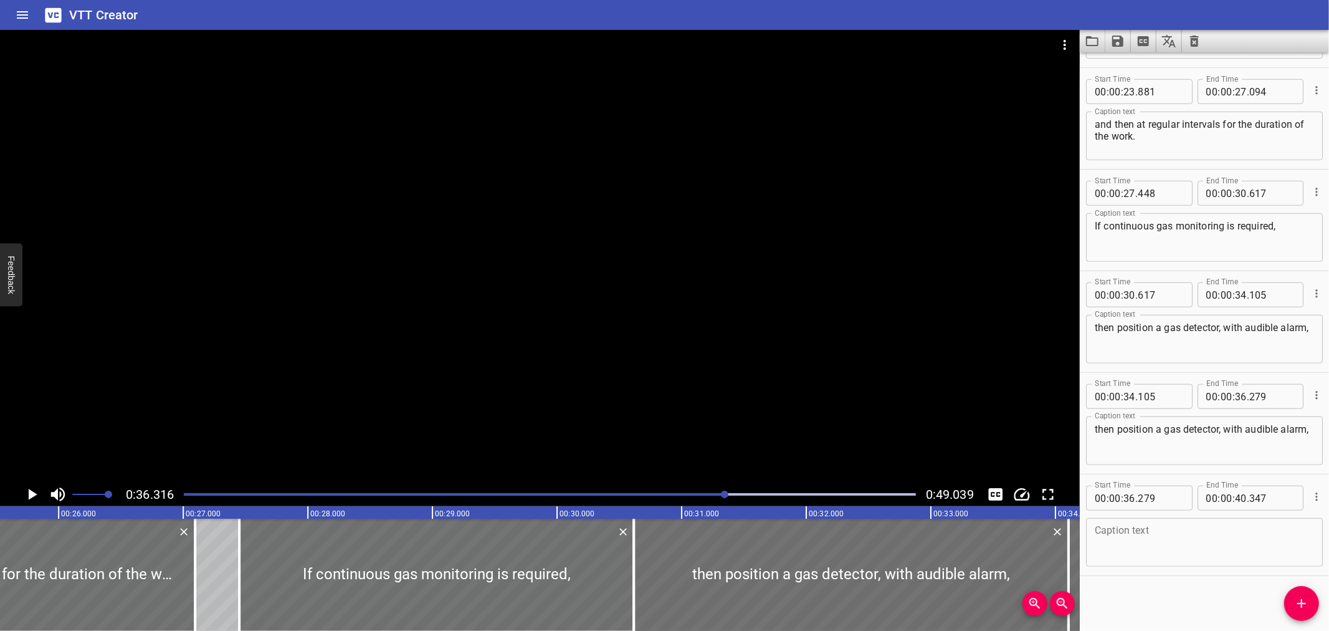
scroll to position [0, 3173]
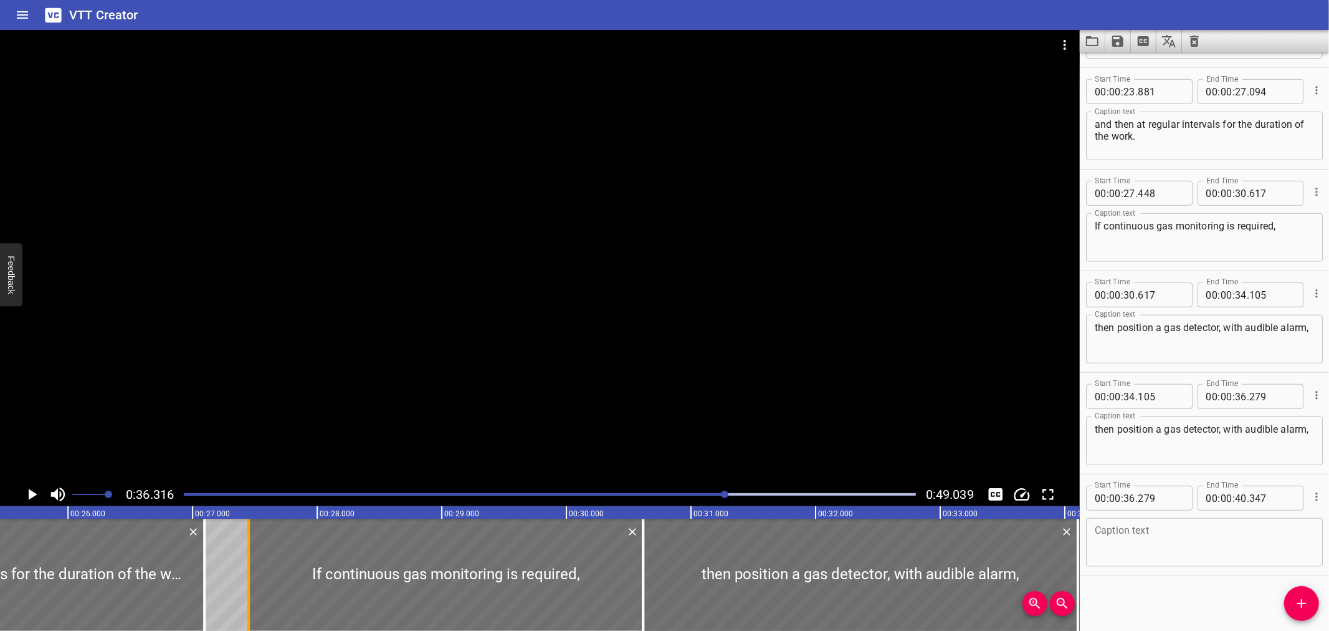
click at [244, 562] on div at bounding box center [248, 575] width 12 height 112
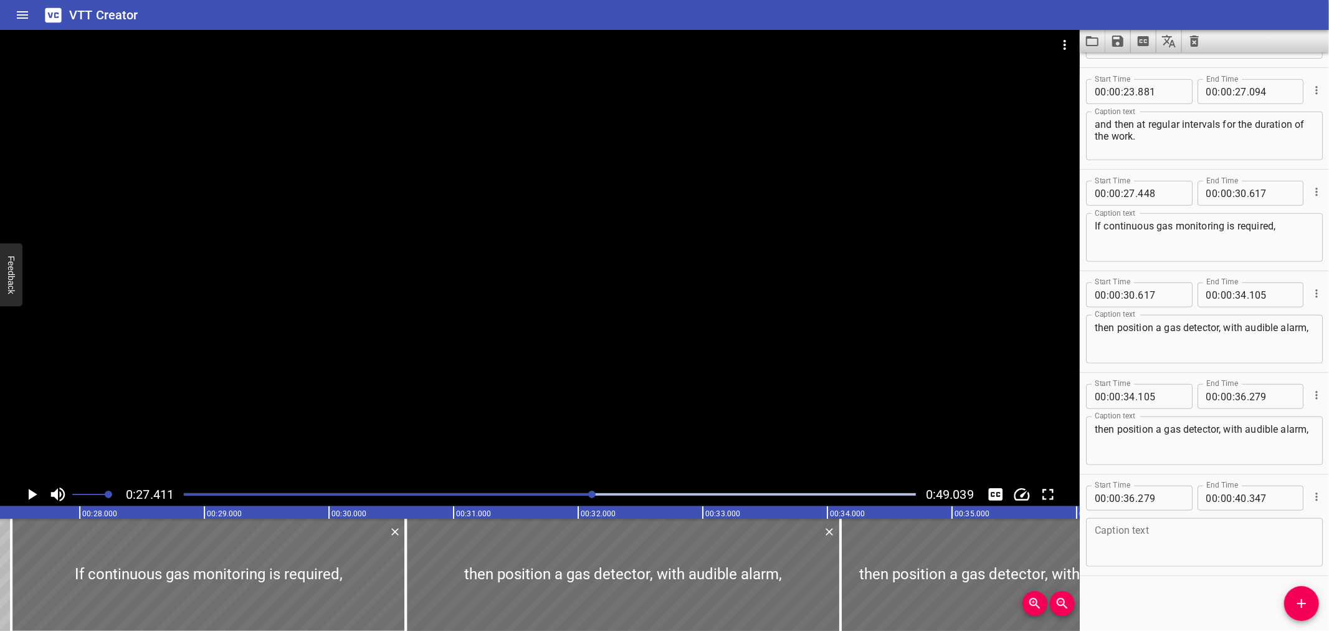
scroll to position [0, 3417]
click at [26, 489] on icon "Play/Pause" at bounding box center [31, 494] width 19 height 19
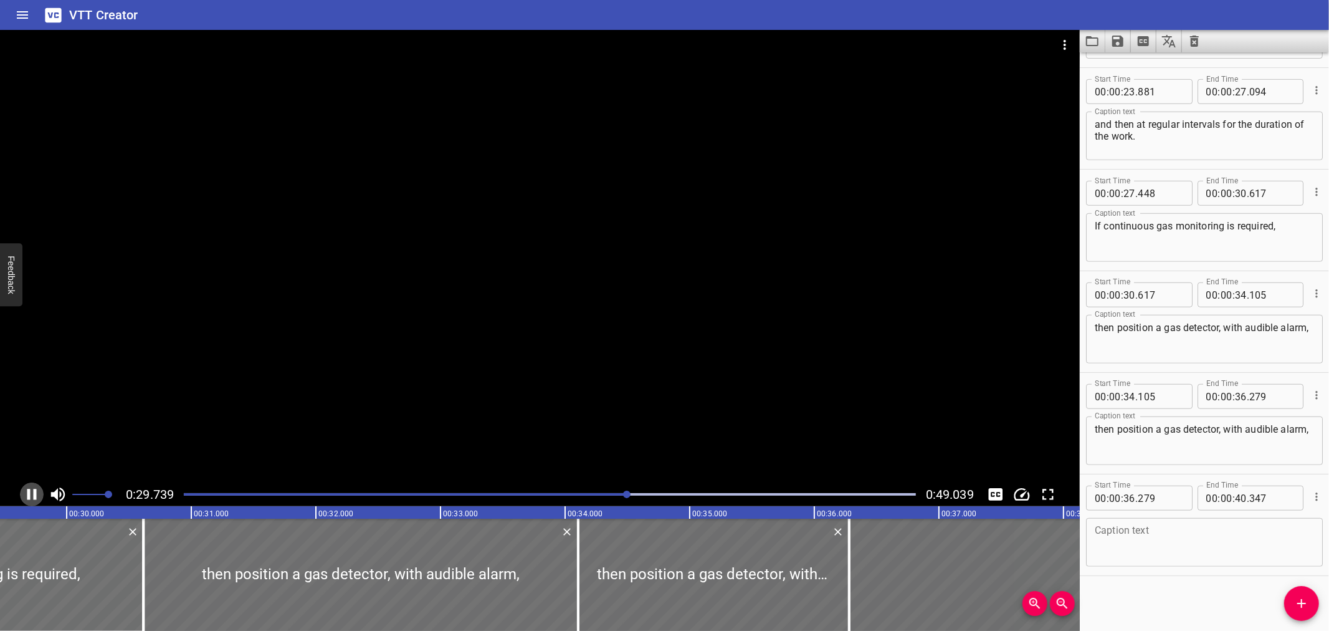
click at [27, 489] on icon "Play/Pause" at bounding box center [31, 494] width 19 height 19
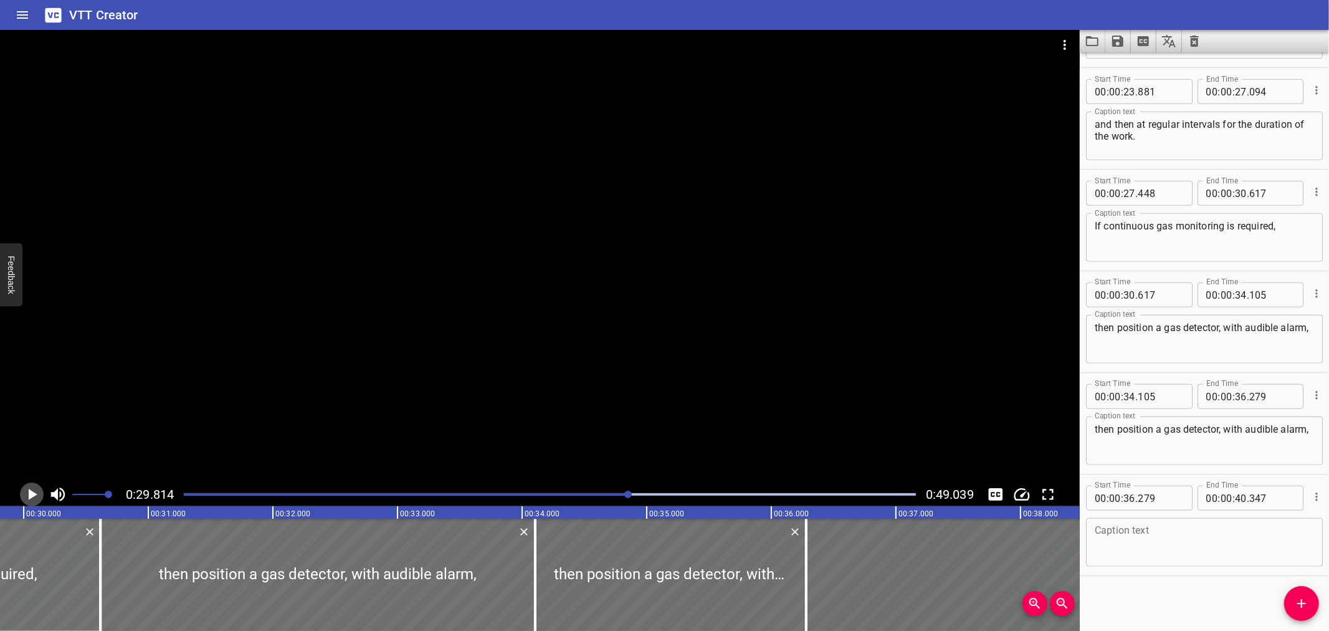
click at [27, 489] on icon "Play/Pause" at bounding box center [31, 494] width 19 height 19
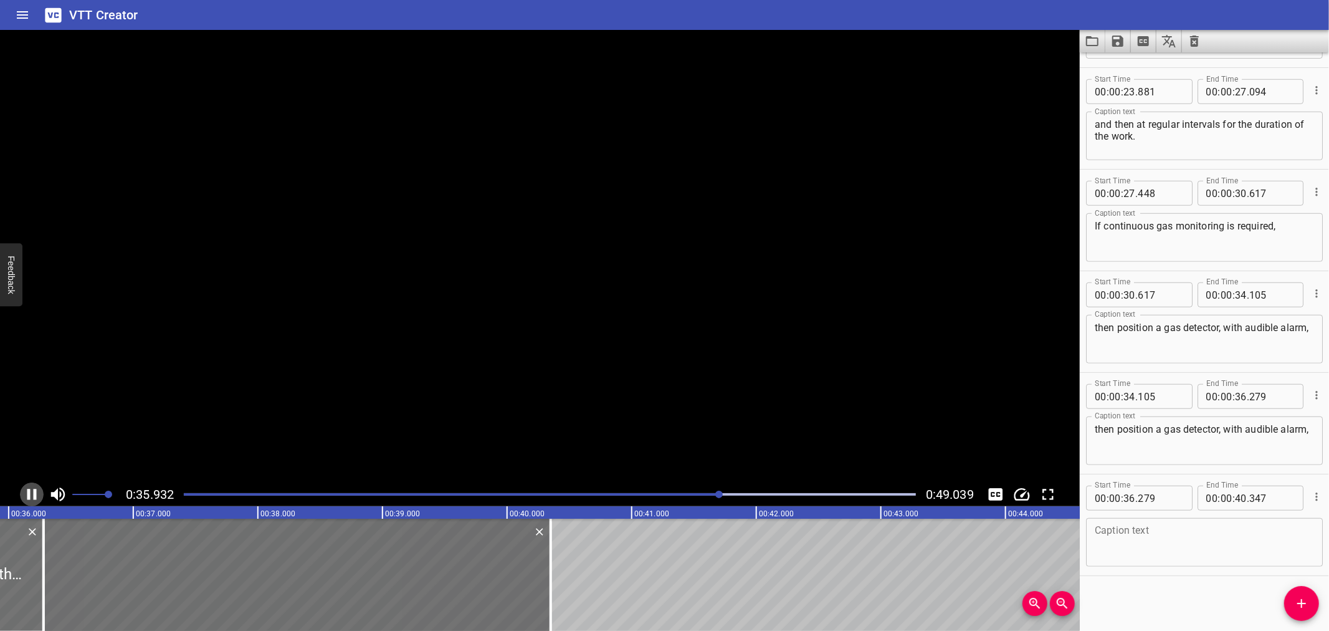
click at [27, 489] on icon "Play/Pause" at bounding box center [31, 494] width 19 height 19
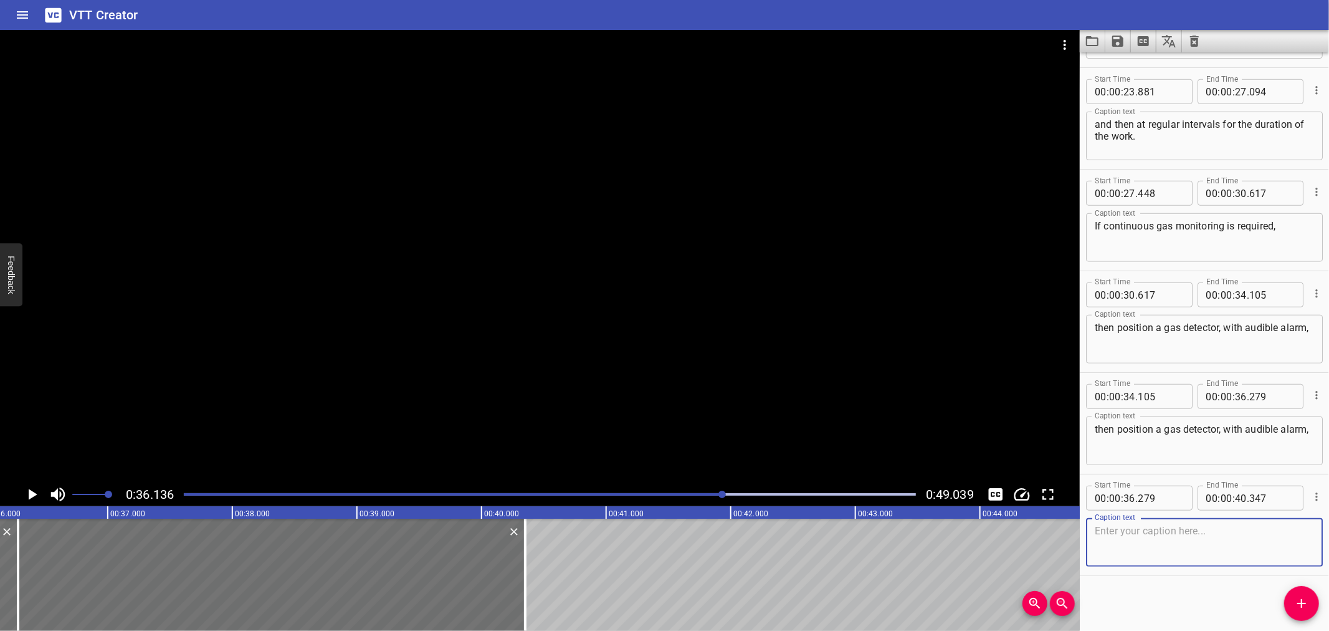
click at [1135, 543] on textarea at bounding box center [1204, 543] width 219 height 36
paste textarea "easonably close to the work area,"
click at [1089, 530] on div "easonably close to the work area, Caption text" at bounding box center [1204, 542] width 237 height 49
click at [1095, 530] on textarea "easonably close to the work area," at bounding box center [1204, 543] width 219 height 36
type textarea "reasonably close to the work area,"
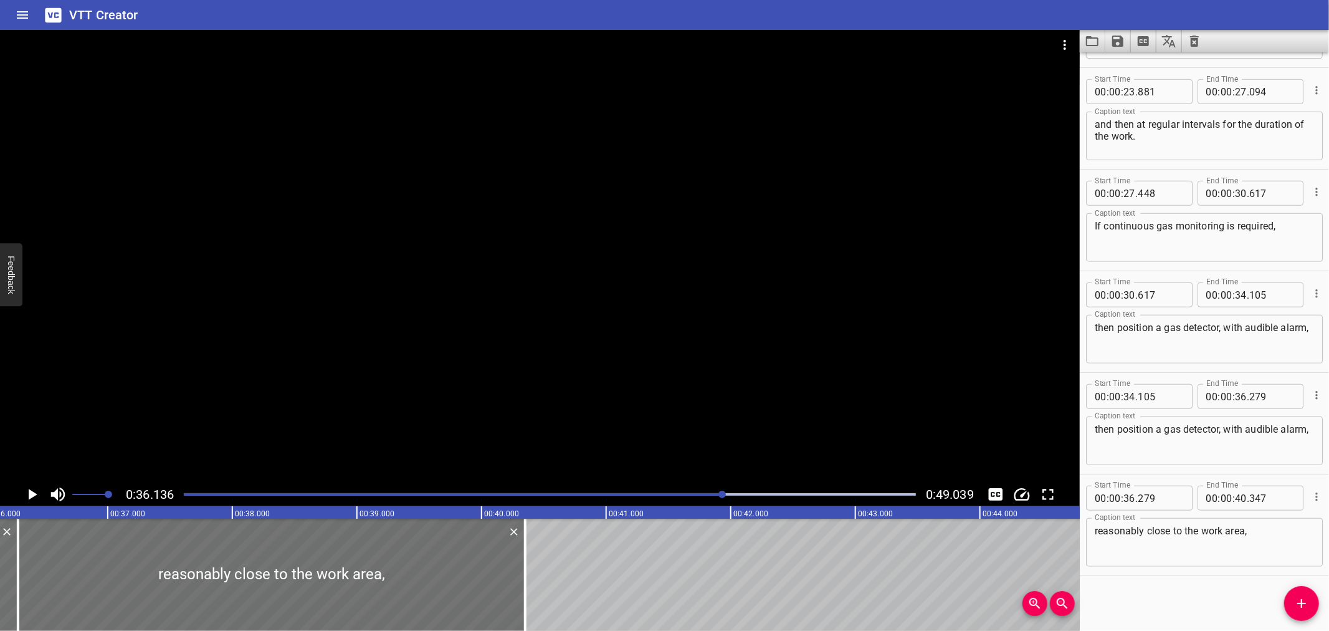
drag, startPoint x: 254, startPoint y: 434, endPoint x: 135, endPoint y: 461, distance: 122.2
click at [253, 434] on div at bounding box center [540, 256] width 1080 height 452
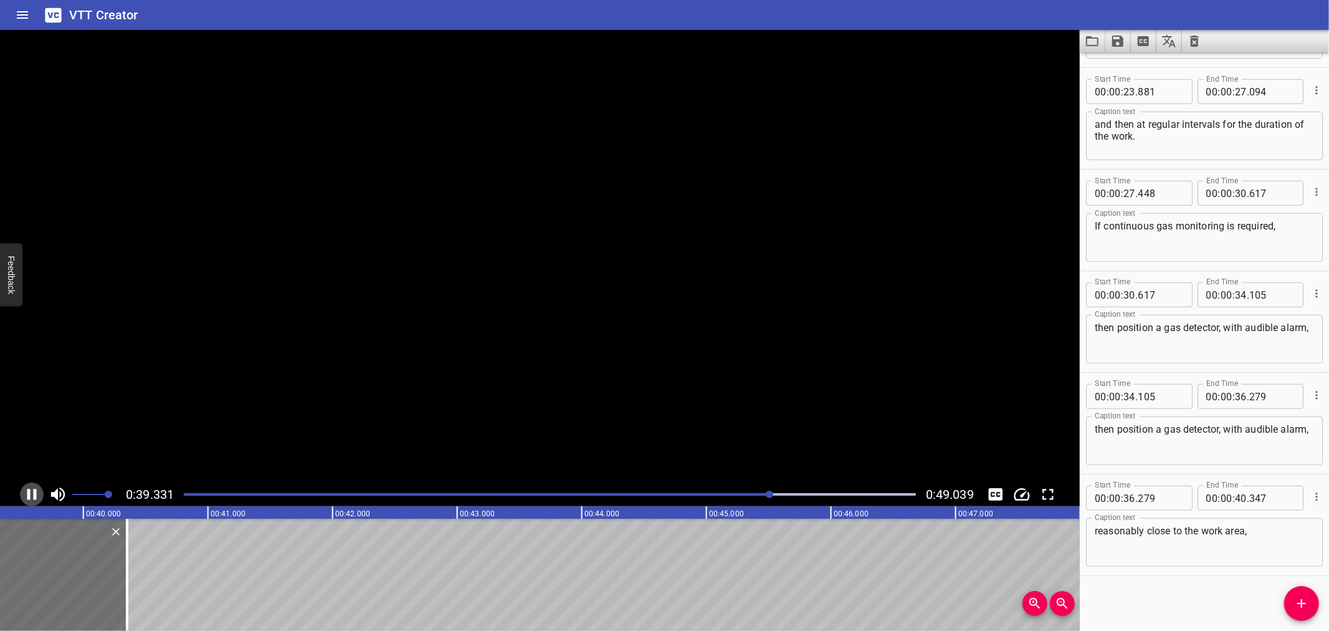
click at [30, 489] on icon "Play/Pause" at bounding box center [31, 494] width 19 height 19
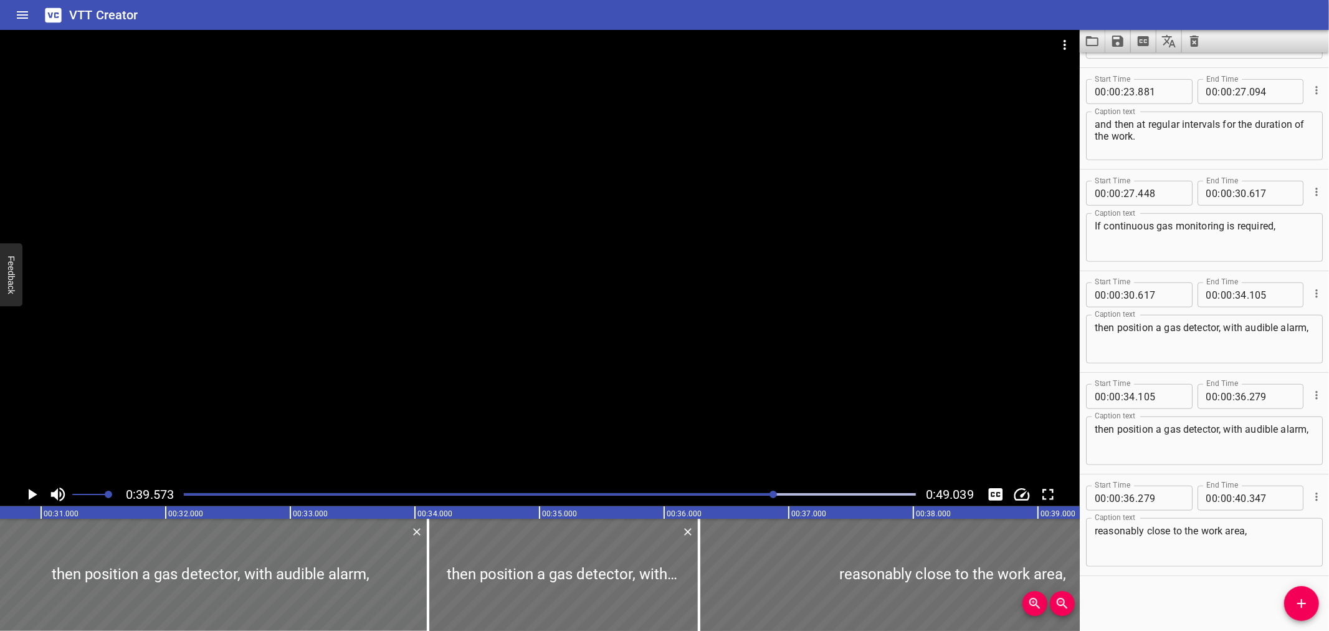
scroll to position [0, 3720]
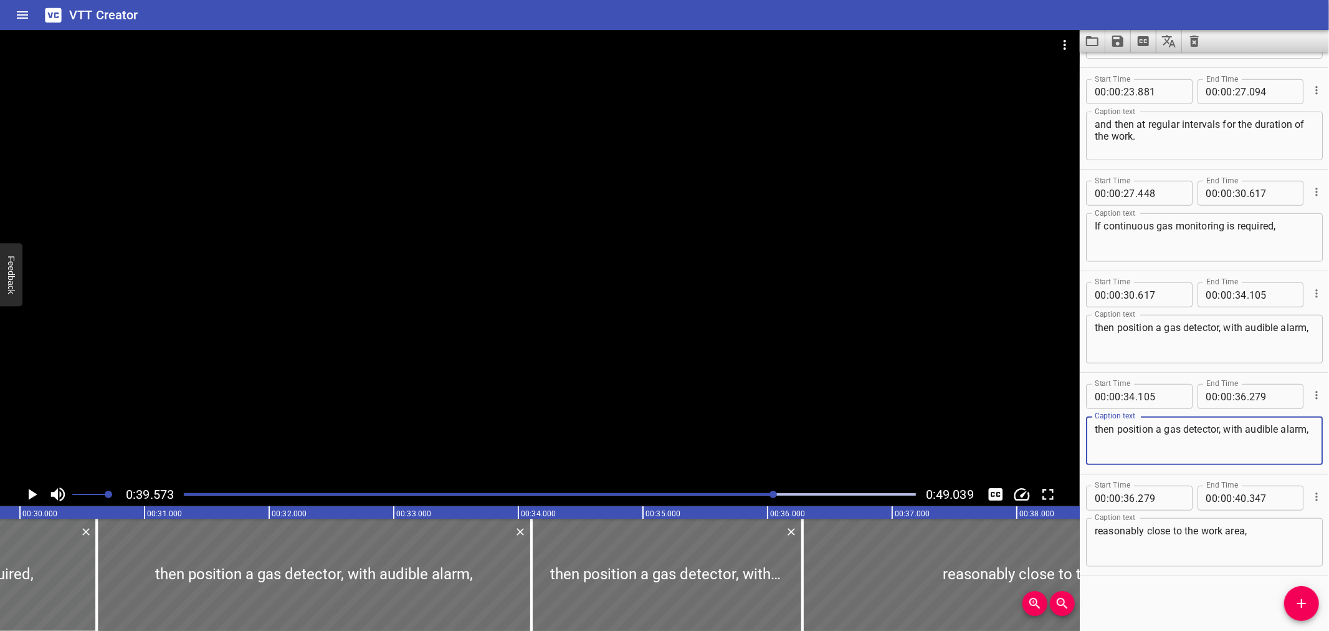
drag, startPoint x: 1147, startPoint y: 446, endPoint x: 969, endPoint y: 411, distance: 181.6
click at [969, 411] on main "0:39.573 0:49.039 00:00.000 00:01.000 00:02.000 00:03.000 00:04.000 00:05.000 0…" at bounding box center [664, 330] width 1329 height 601
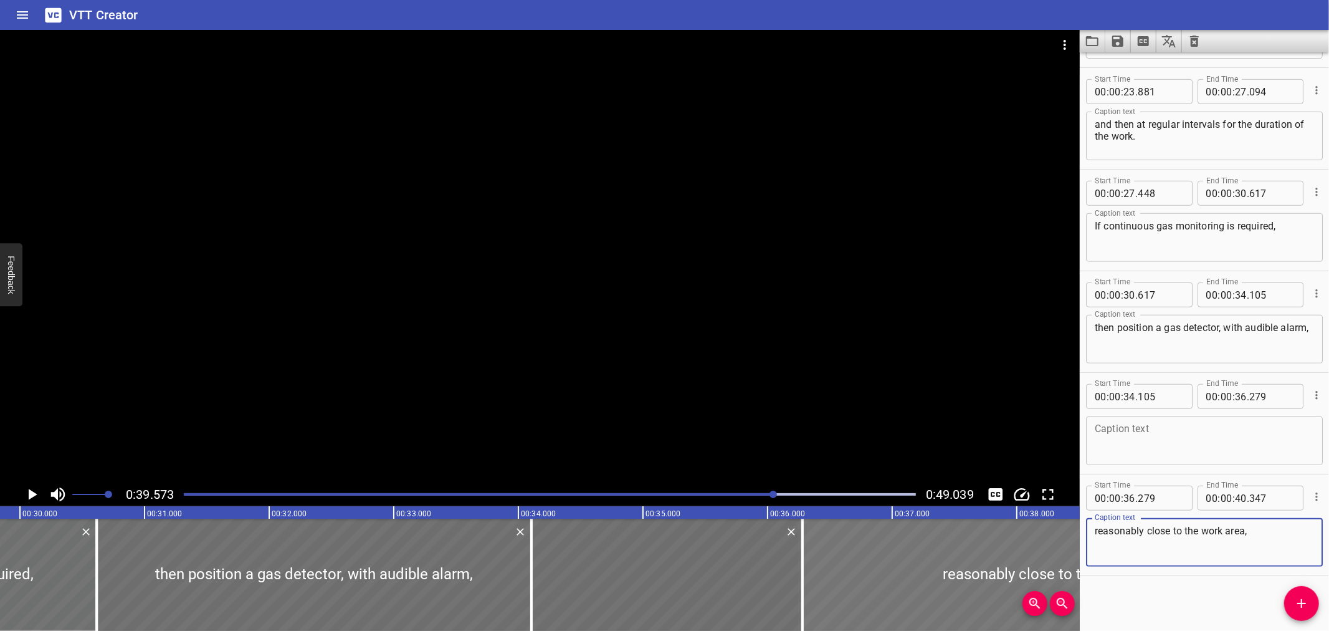
drag, startPoint x: 1245, startPoint y: 530, endPoint x: 1010, endPoint y: 529, distance: 234.4
click at [1010, 529] on main "0:39.573 0:49.039 00:00.000 00:01.000 00:02.000 00:03.000 00:04.000 00:05.000 0…" at bounding box center [664, 330] width 1329 height 601
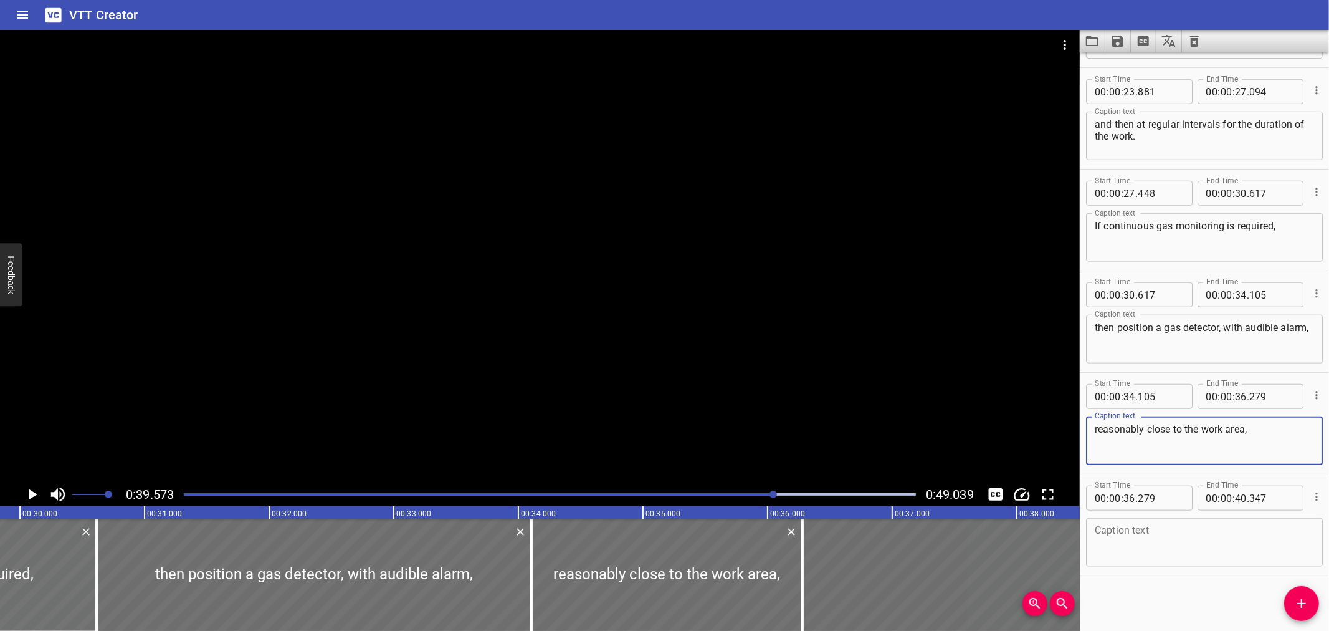
type textarea "reasonably close to the work area,"
click at [1133, 525] on textarea at bounding box center [1204, 543] width 219 height 36
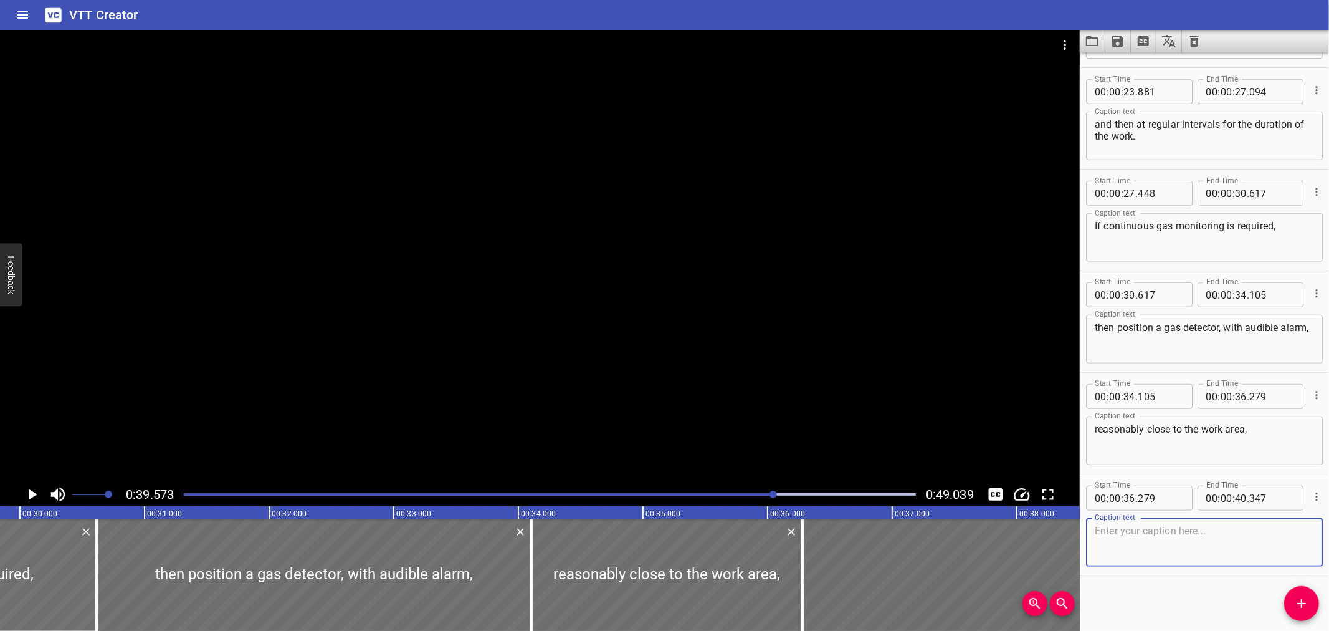
paste textarea "on the upwind or positive ventilation side of the hot work job."
click at [1151, 530] on textarea "on the upwind or positive ventilation side of the hot work job." at bounding box center [1204, 543] width 219 height 36
click at [1098, 530] on textarea "on the upwind or positive ventilation side of the hot work job." at bounding box center [1204, 543] width 219 height 36
click at [1141, 540] on textarea "on the upwind or positive ventilation side of the hot work job." at bounding box center [1204, 543] width 219 height 36
type textarea "on the upwind or positive ventilation side of the hot work job."
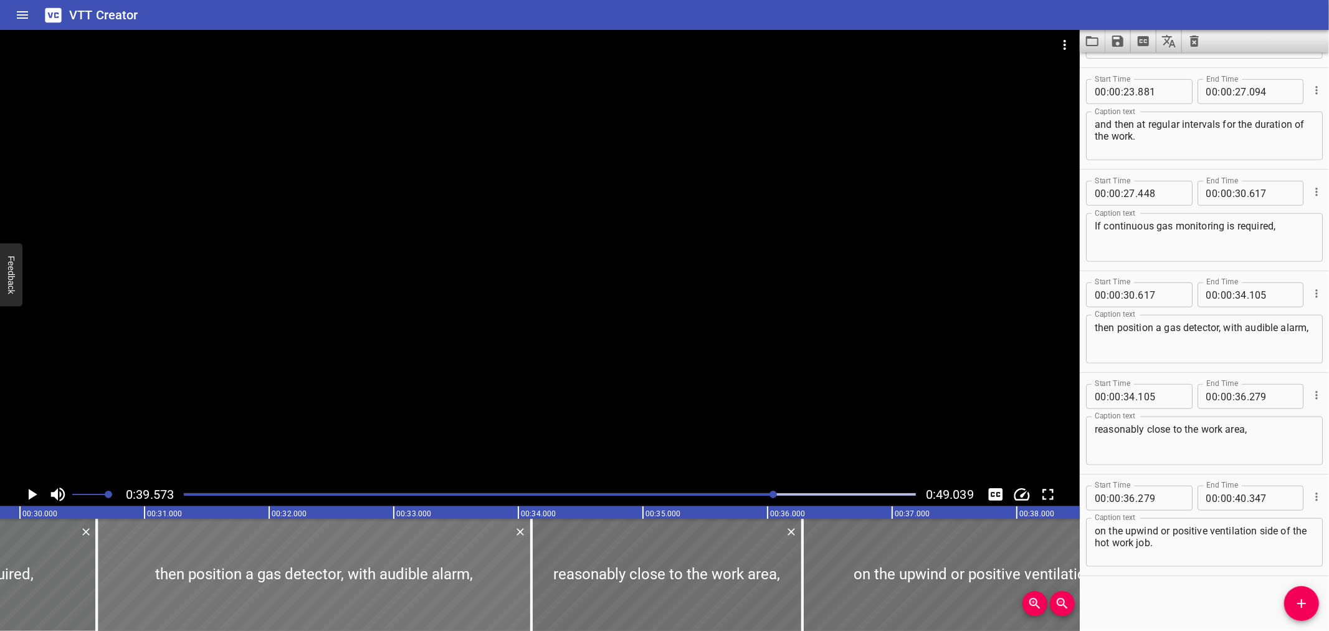
click at [185, 572] on div at bounding box center [314, 575] width 435 height 112
type input "612"
type input "100"
click at [152, 556] on div at bounding box center [313, 575] width 435 height 112
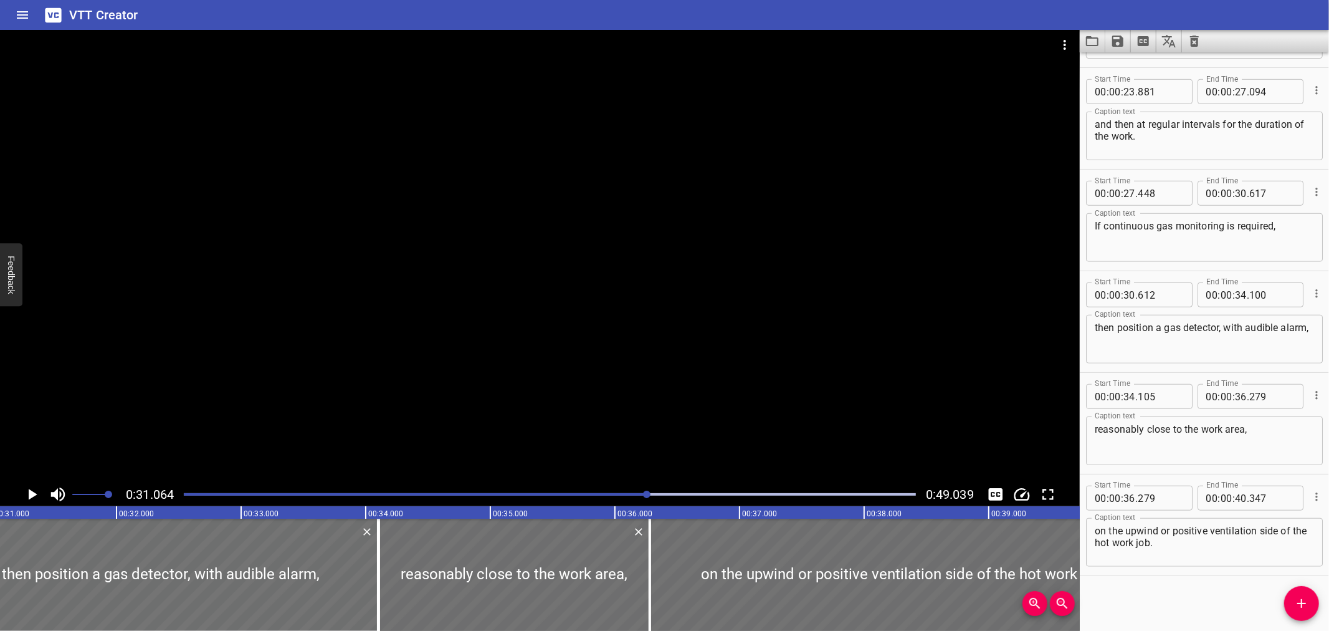
click at [155, 370] on div at bounding box center [540, 256] width 1080 height 452
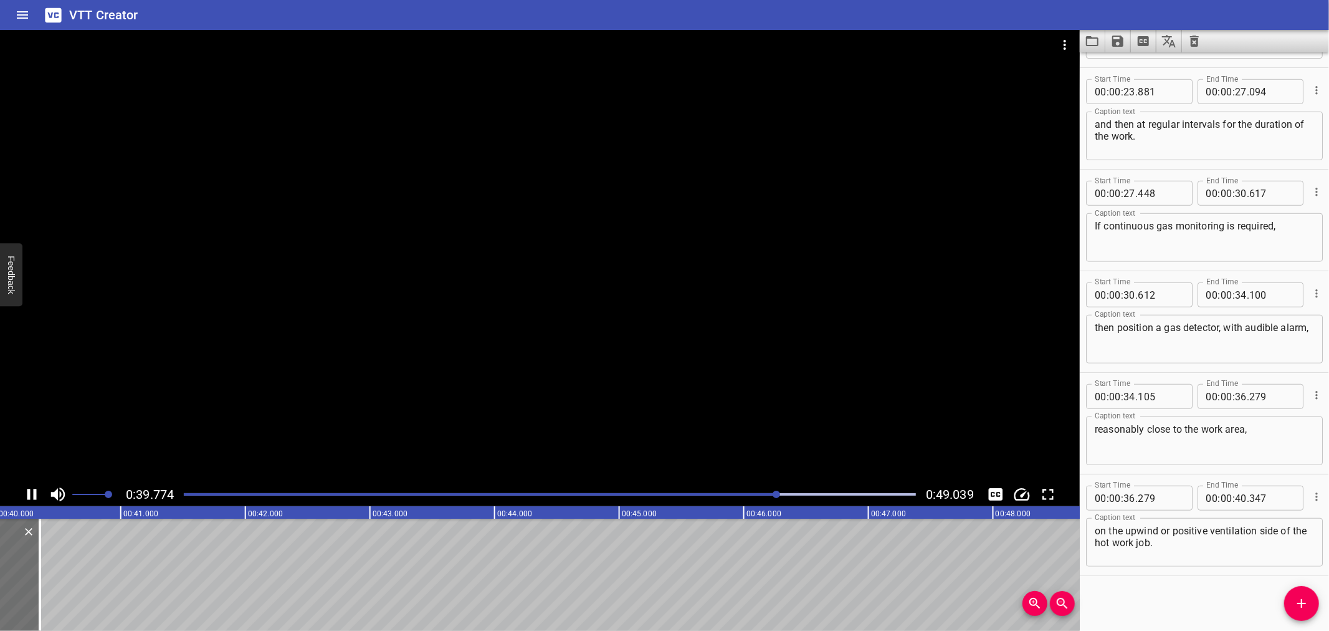
click at [34, 497] on icon "Play/Pause" at bounding box center [31, 494] width 9 height 11
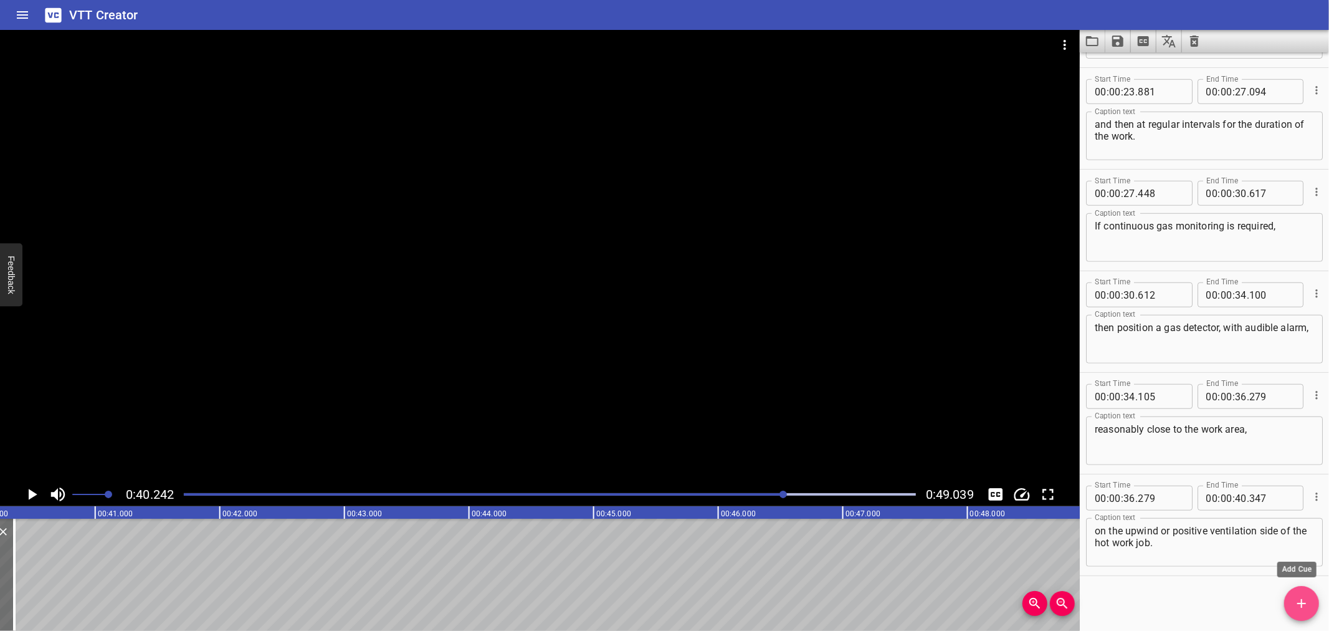
drag, startPoint x: 1300, startPoint y: 605, endPoint x: 881, endPoint y: 606, distance: 418.2
click at [1300, 606] on icon "Add Cue" at bounding box center [1302, 603] width 15 height 15
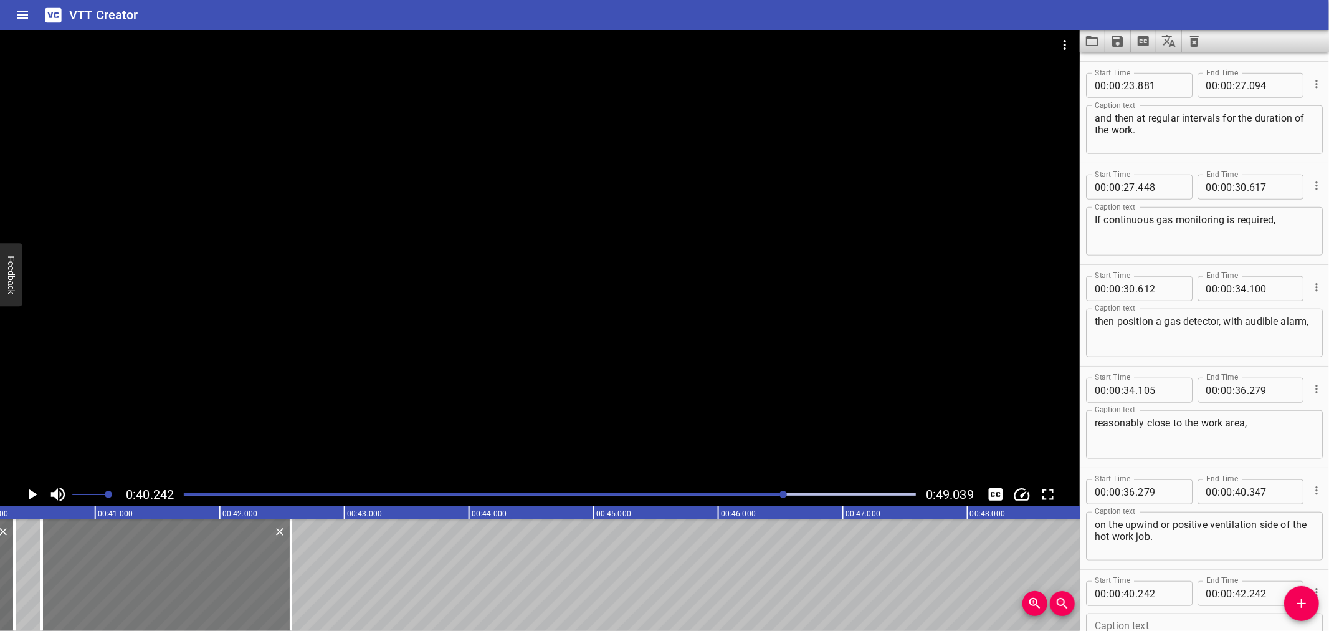
drag, startPoint x: 116, startPoint y: 564, endPoint x: 158, endPoint y: 562, distance: 42.4
click at [158, 562] on div at bounding box center [166, 575] width 249 height 112
type input "582"
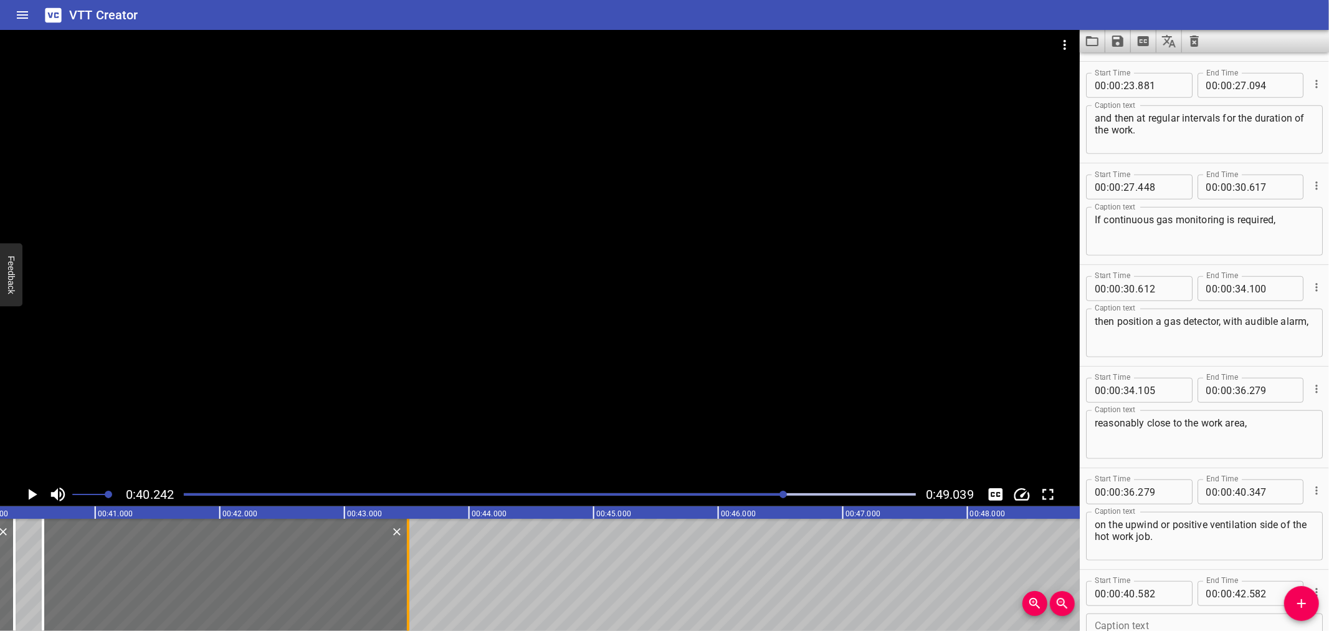
drag, startPoint x: 297, startPoint y: 562, endPoint x: 413, endPoint y: 563, distance: 115.9
click at [413, 563] on div at bounding box center [408, 575] width 12 height 112
type input "43"
type input "512"
click at [24, 494] on icon "Play/Pause" at bounding box center [31, 494] width 19 height 19
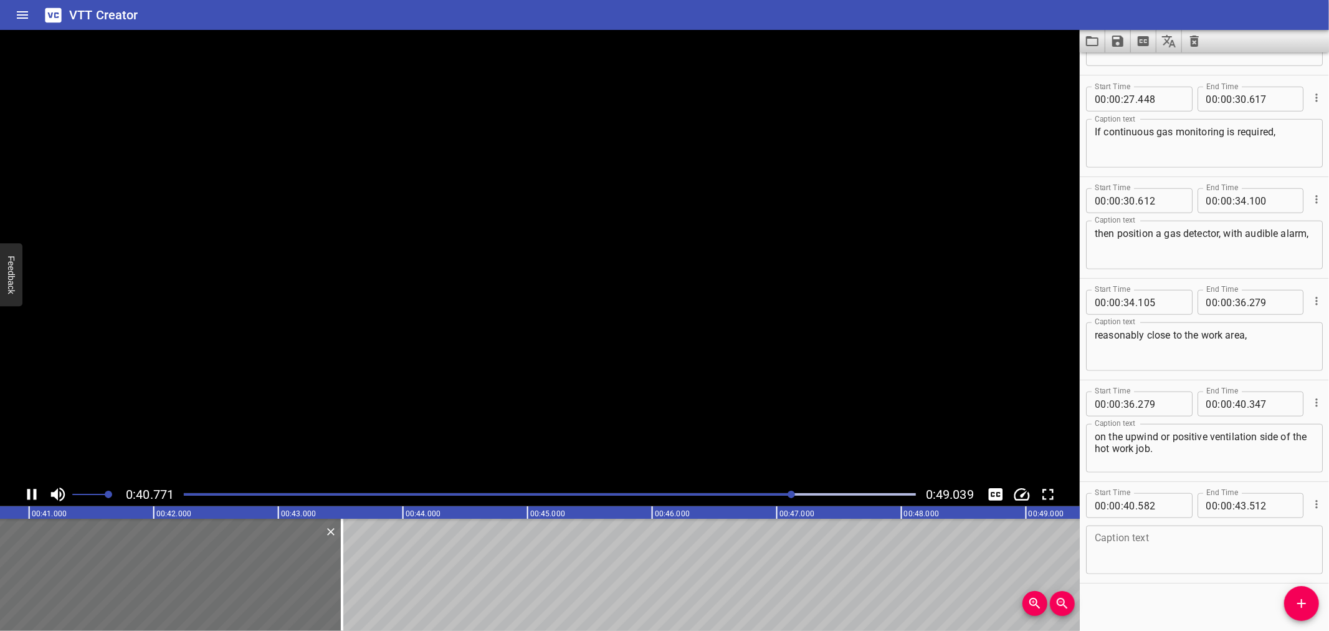
scroll to position [901, 0]
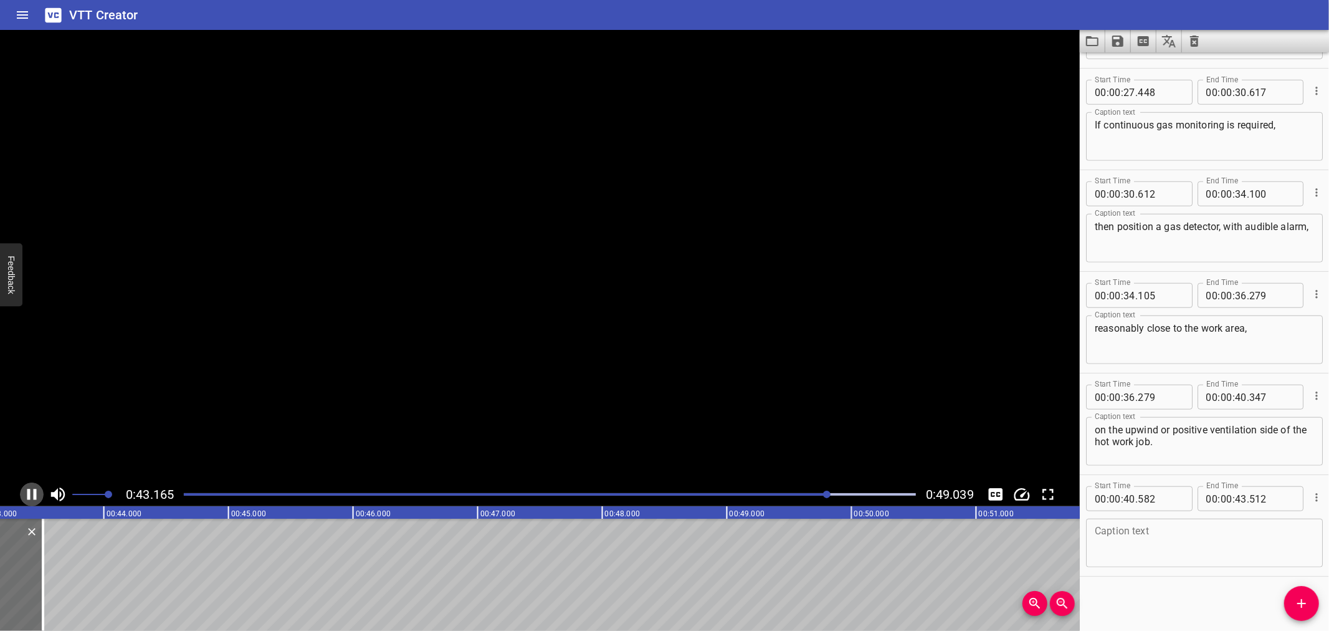
click at [24, 494] on icon "Play/Pause" at bounding box center [31, 494] width 19 height 19
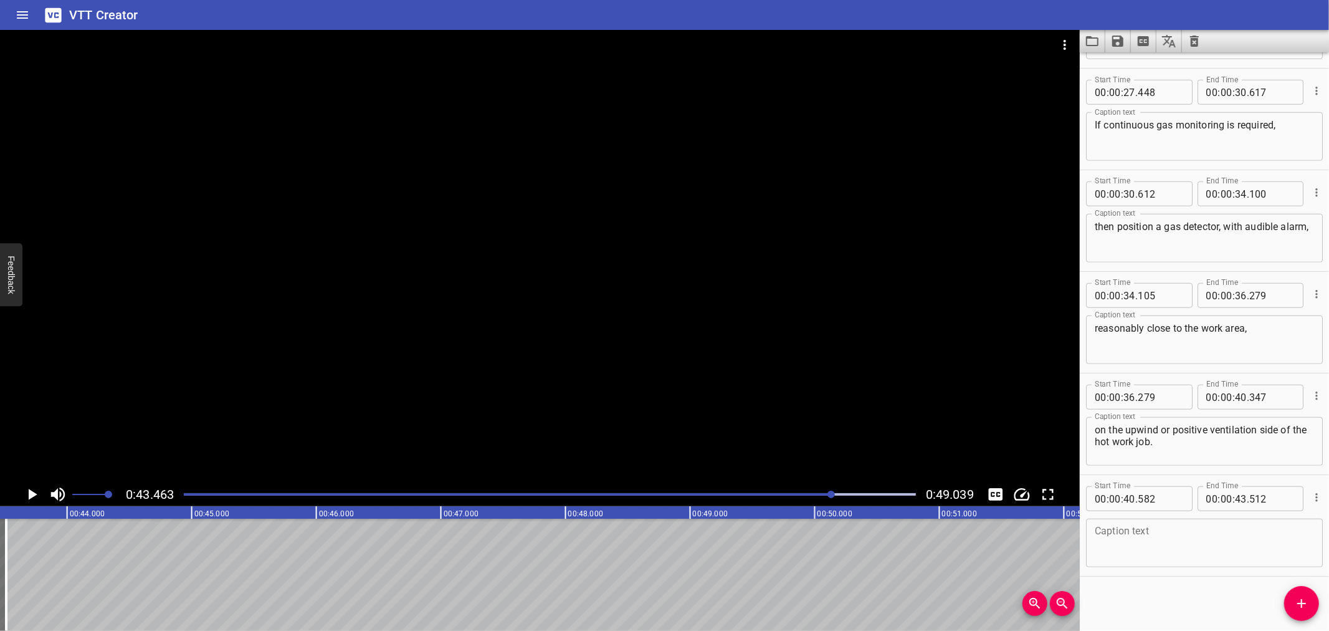
click at [1154, 530] on textarea at bounding box center [1204, 543] width 219 height 36
paste textarea "The Fire Watcher must pay attention to it."
click at [1285, 522] on div "The Fire Watcher must pay attention to it. Caption text" at bounding box center [1204, 543] width 237 height 49
click at [1275, 539] on textarea "The Fire Watcher must pay attention to it." at bounding box center [1204, 543] width 219 height 36
click at [1286, 531] on textarea "The Fire Watcher must pay attention to it." at bounding box center [1204, 543] width 219 height 36
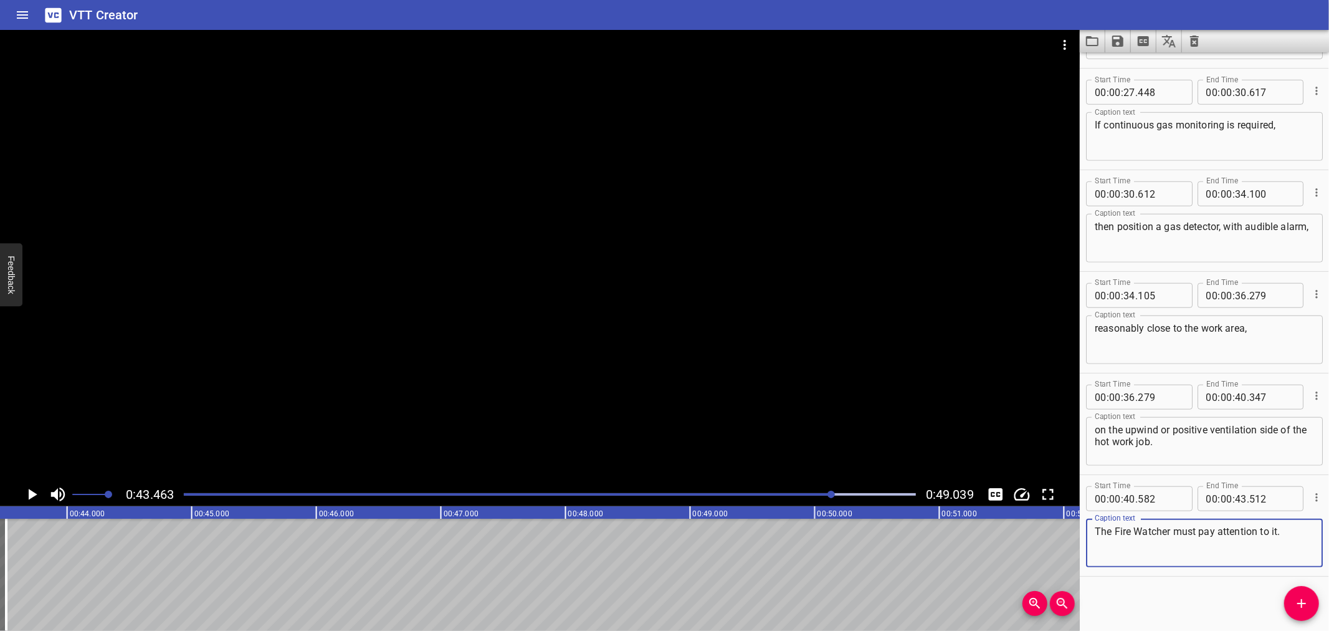
type textarea "The Fire Watcher must pay attention to it."
drag, startPoint x: 1290, startPoint y: 605, endPoint x: 736, endPoint y: 620, distance: 554.3
click at [1288, 605] on span "Add Cue" at bounding box center [1302, 603] width 35 height 15
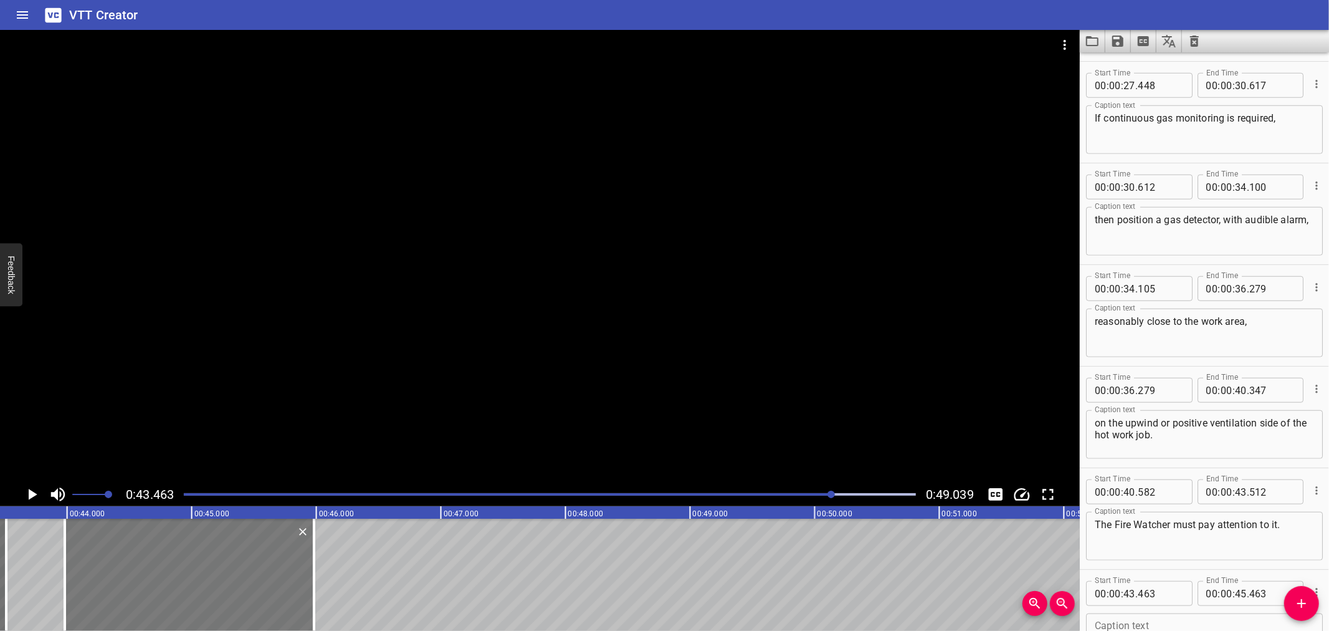
drag, startPoint x: 165, startPoint y: 590, endPoint x: 246, endPoint y: 576, distance: 82.3
click at [227, 582] on div at bounding box center [189, 575] width 249 height 112
type input "988"
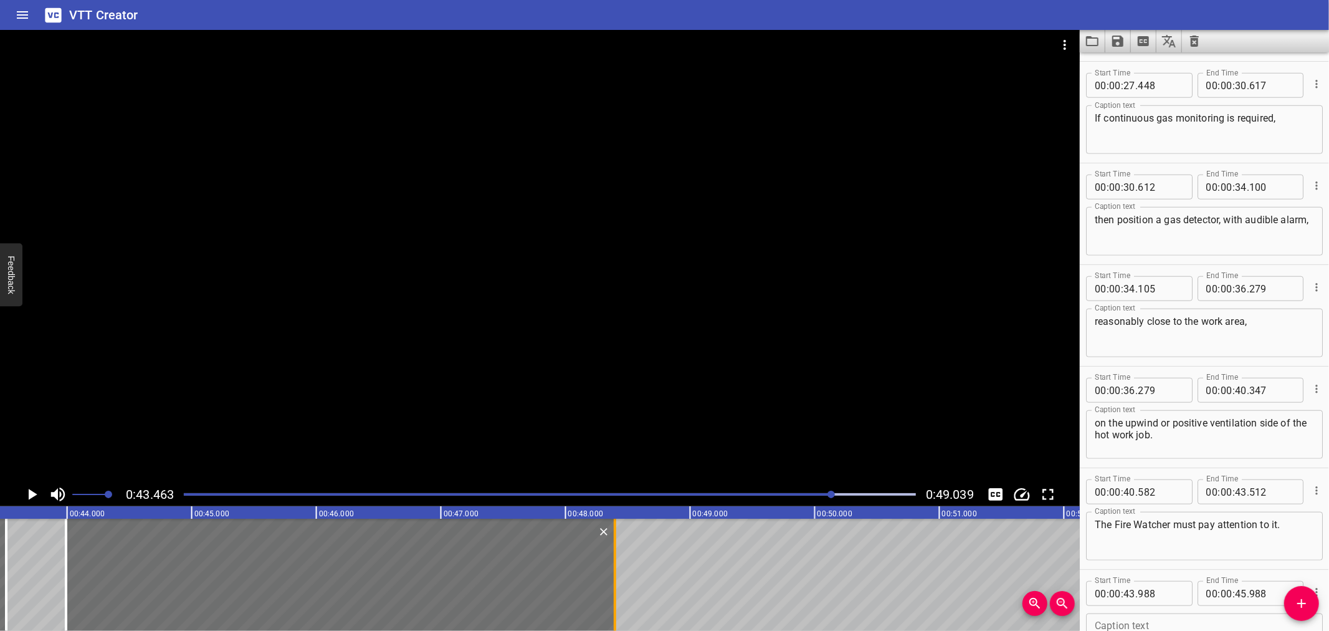
drag, startPoint x: 314, startPoint y: 583, endPoint x: 613, endPoint y: 583, distance: 298.5
click at [614, 583] on div at bounding box center [615, 575] width 2 height 112
type input "48"
type input "383"
click at [1125, 627] on textarea at bounding box center [1204, 638] width 219 height 36
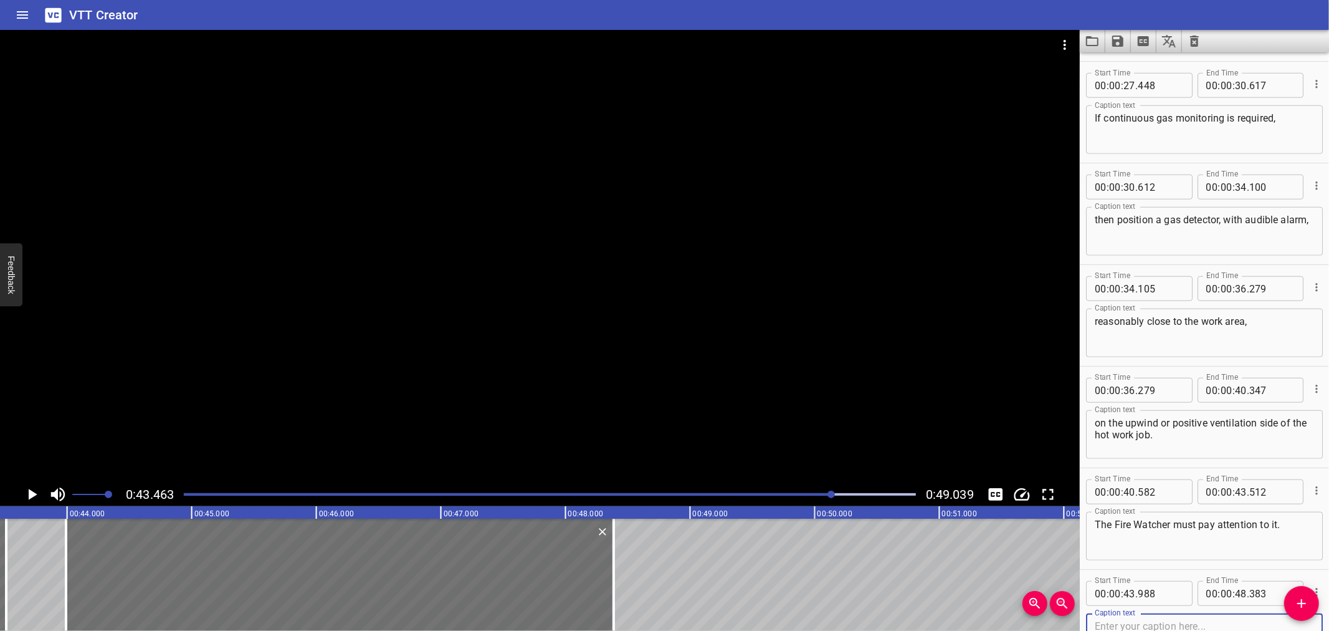
paste textarea "Make sure you know how the detector works and what to do if it gives an alarm."
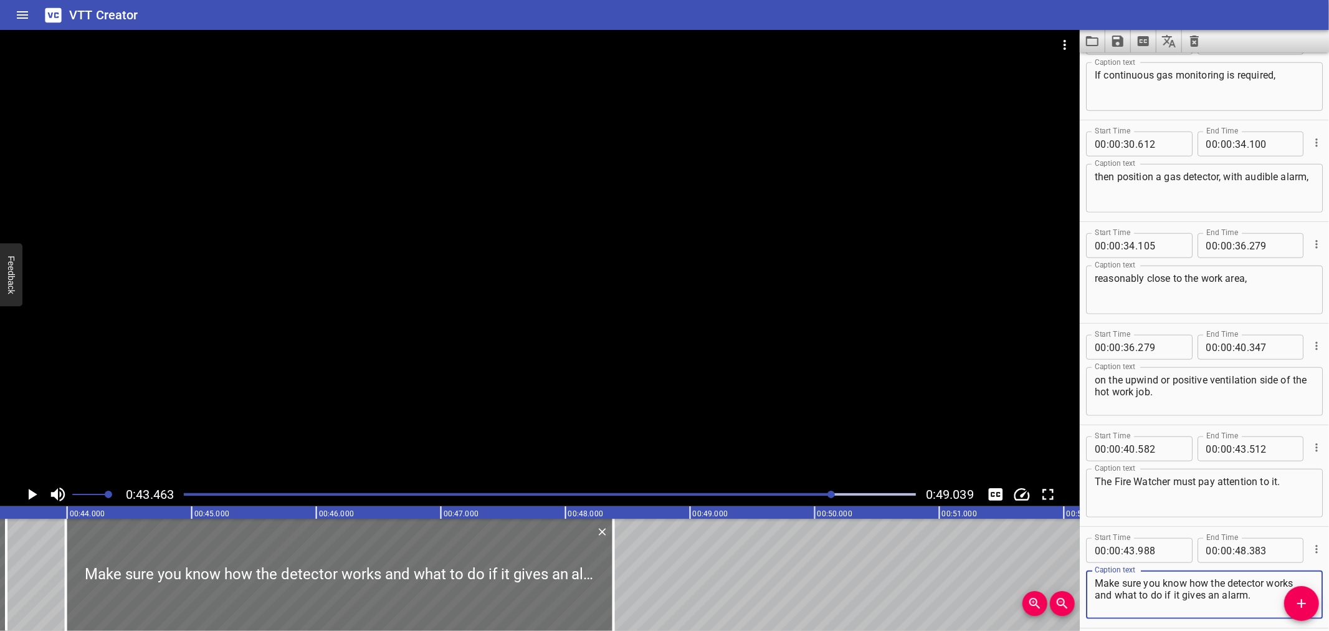
scroll to position [1002, 0]
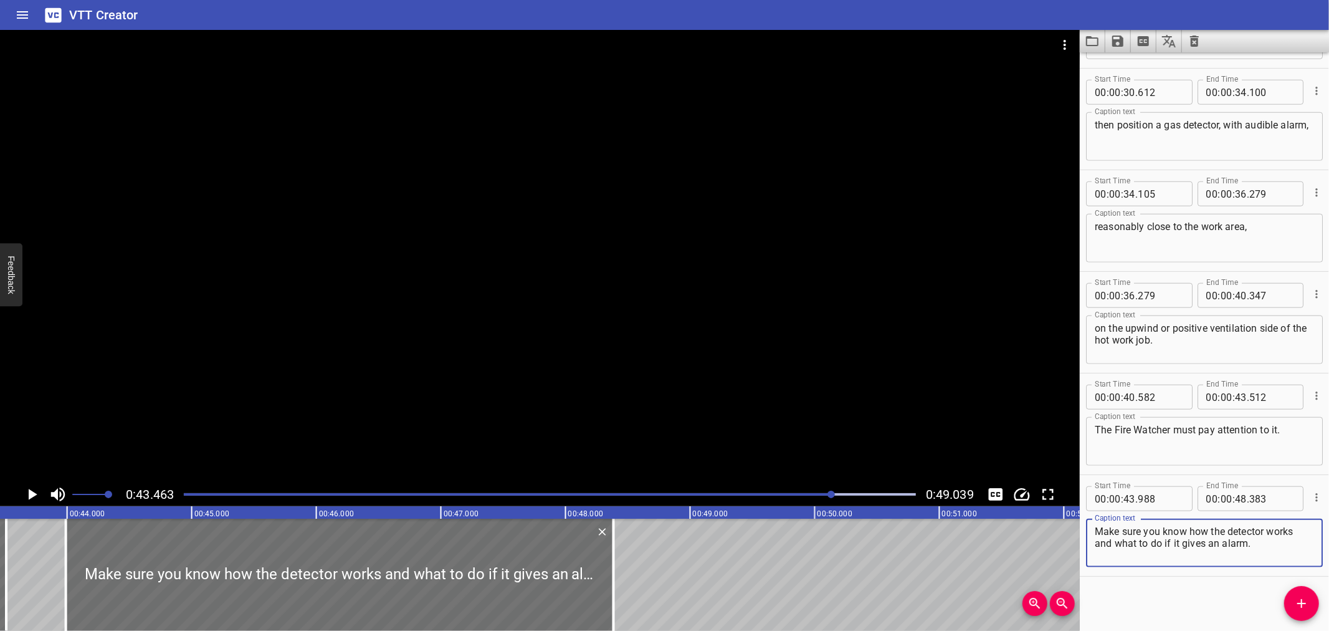
click at [1301, 530] on textarea "Make sure you know how the detector works and what to do if it gives an alarm." at bounding box center [1204, 543] width 219 height 36
click at [592, 357] on div at bounding box center [540, 256] width 1080 height 452
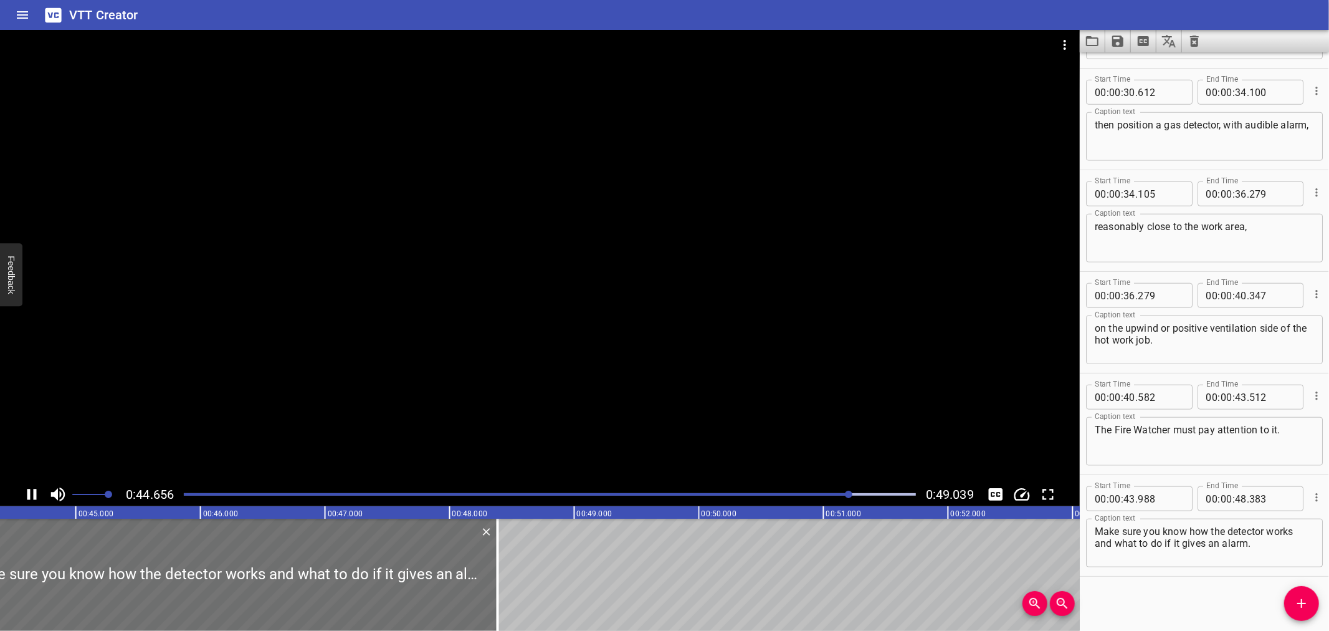
click at [414, 381] on div at bounding box center [540, 256] width 1080 height 452
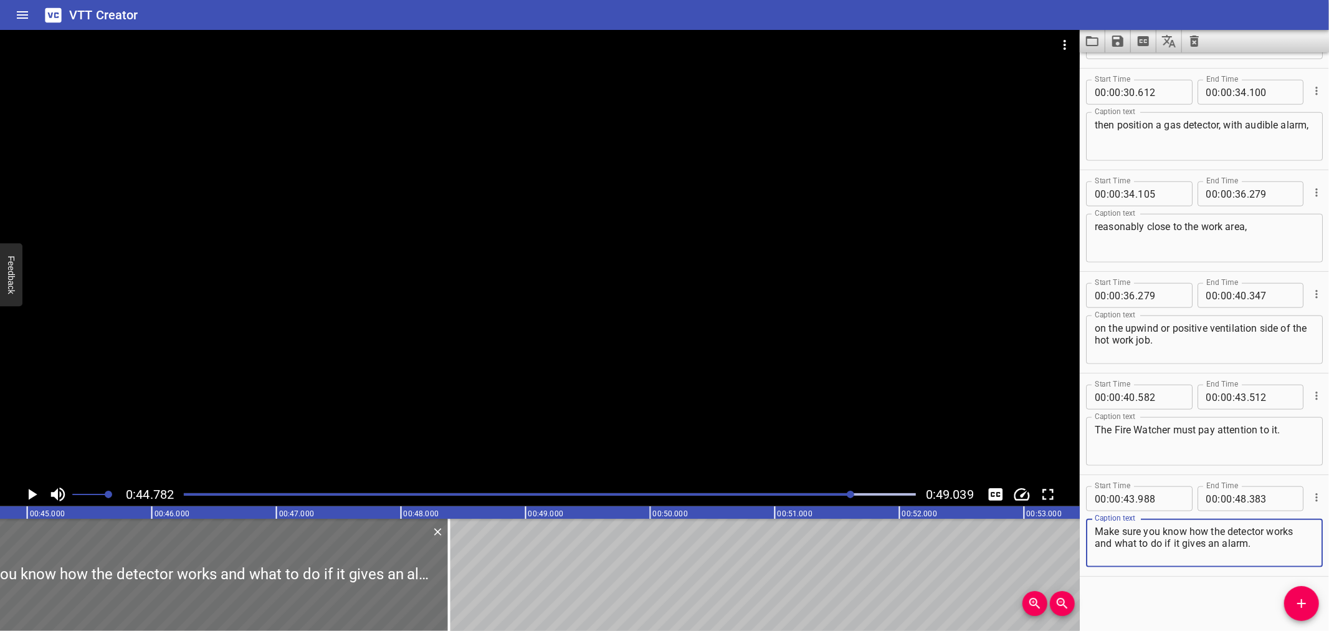
click at [1303, 525] on textarea "Make sure you know how the detector works and what to do if it gives an alarm." at bounding box center [1204, 543] width 219 height 36
type textarea "Make sure you know how the detector works and what to do if it gives an alarm."
click at [186, 496] on div at bounding box center [549, 494] width 747 height 17
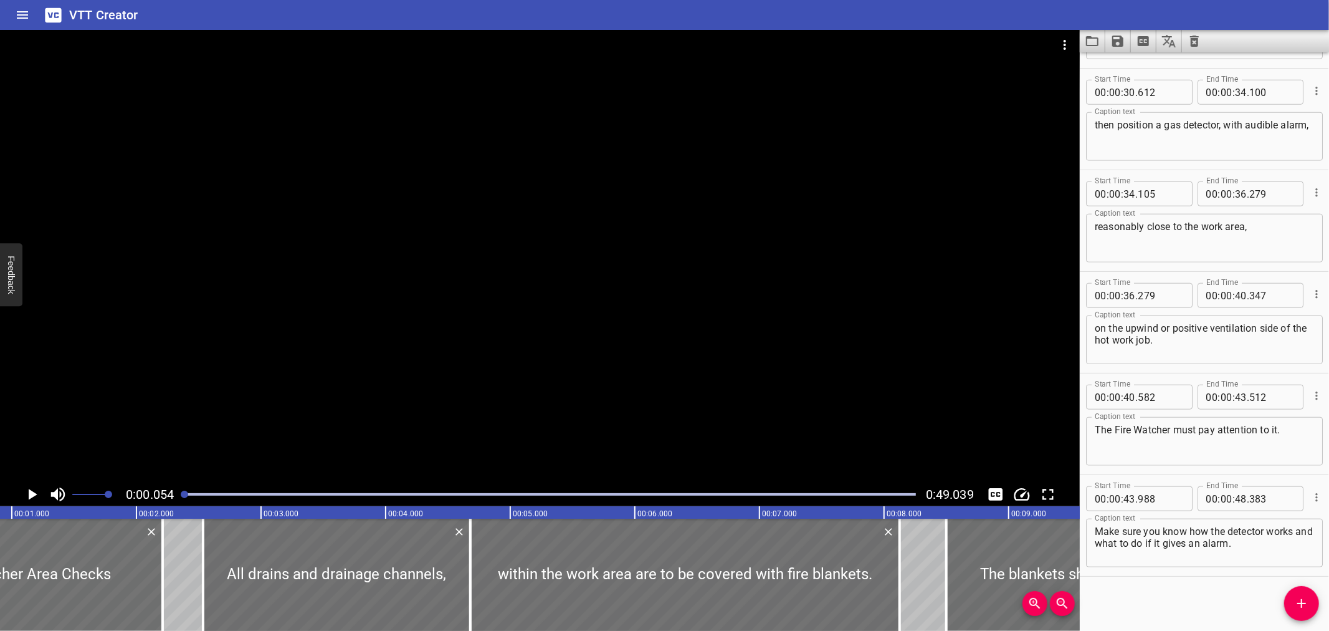
click at [200, 359] on div at bounding box center [540, 256] width 1080 height 452
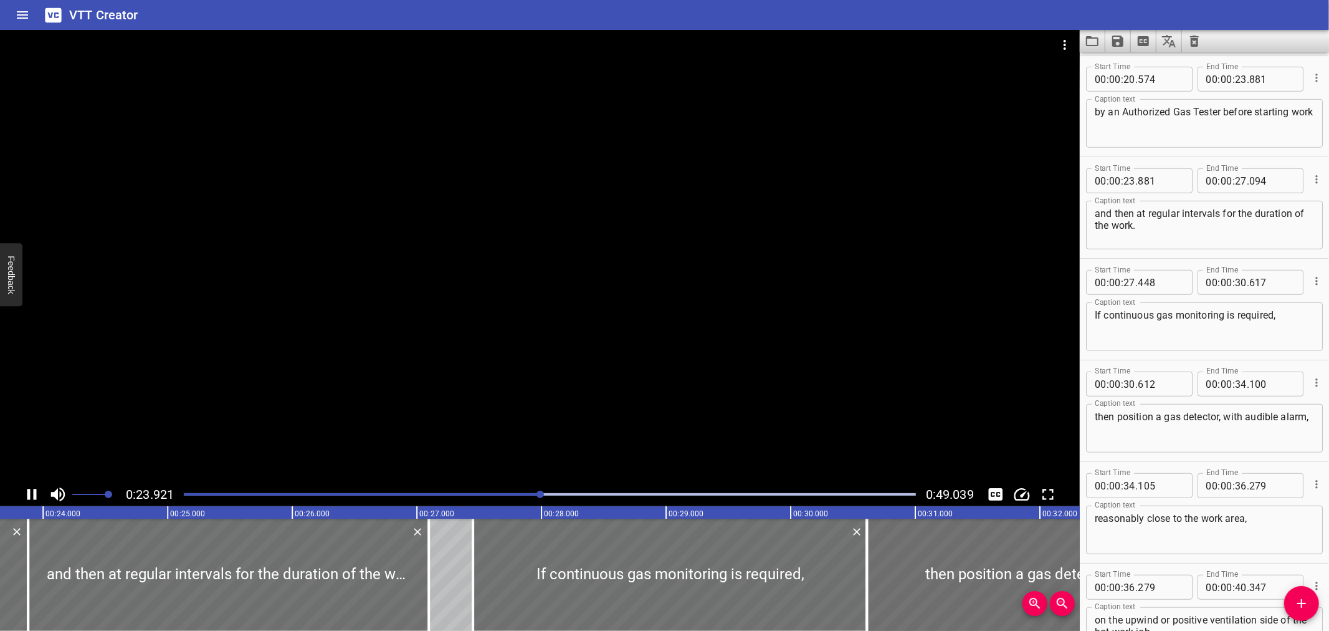
scroll to position [812, 0]
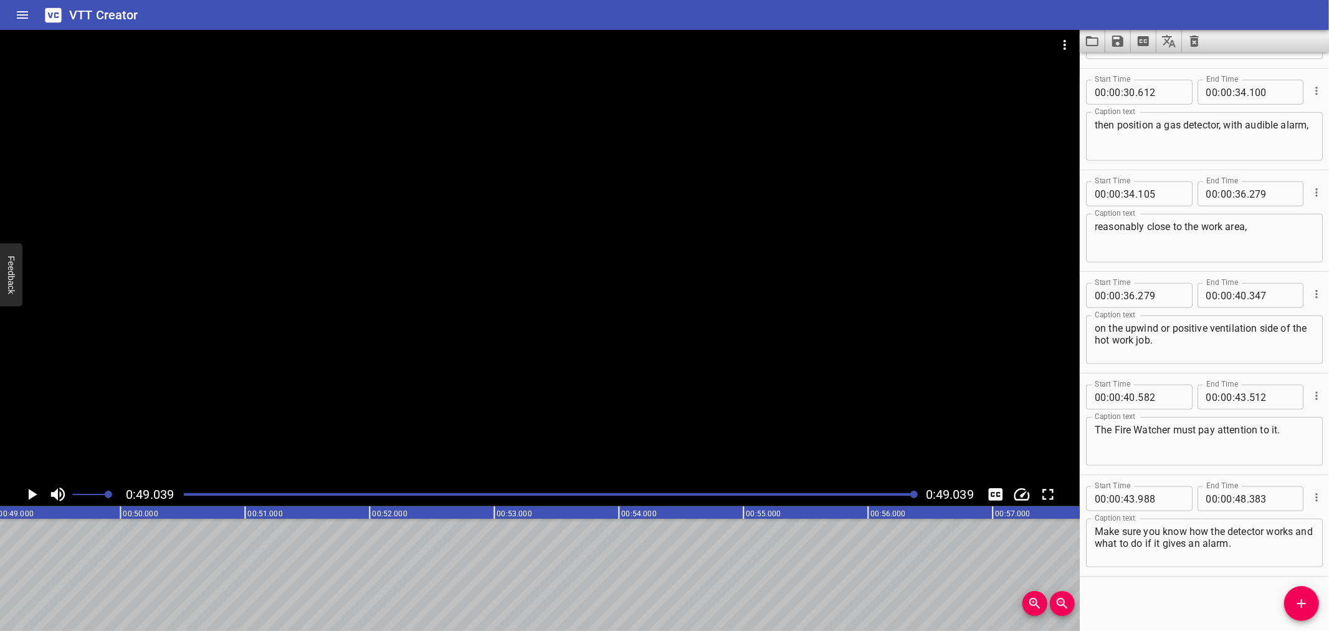
drag, startPoint x: 247, startPoint y: 365, endPoint x: 239, endPoint y: 370, distance: 9.3
drag, startPoint x: 239, startPoint y: 370, endPoint x: 1110, endPoint y: 39, distance: 931.5
click at [1110, 39] on button "Save captions to file" at bounding box center [1119, 41] width 26 height 22
click at [1129, 59] on li "Save to VTT file" at bounding box center [1152, 68] width 92 height 22
click at [1205, 42] on button "Clear captions" at bounding box center [1194, 41] width 25 height 22
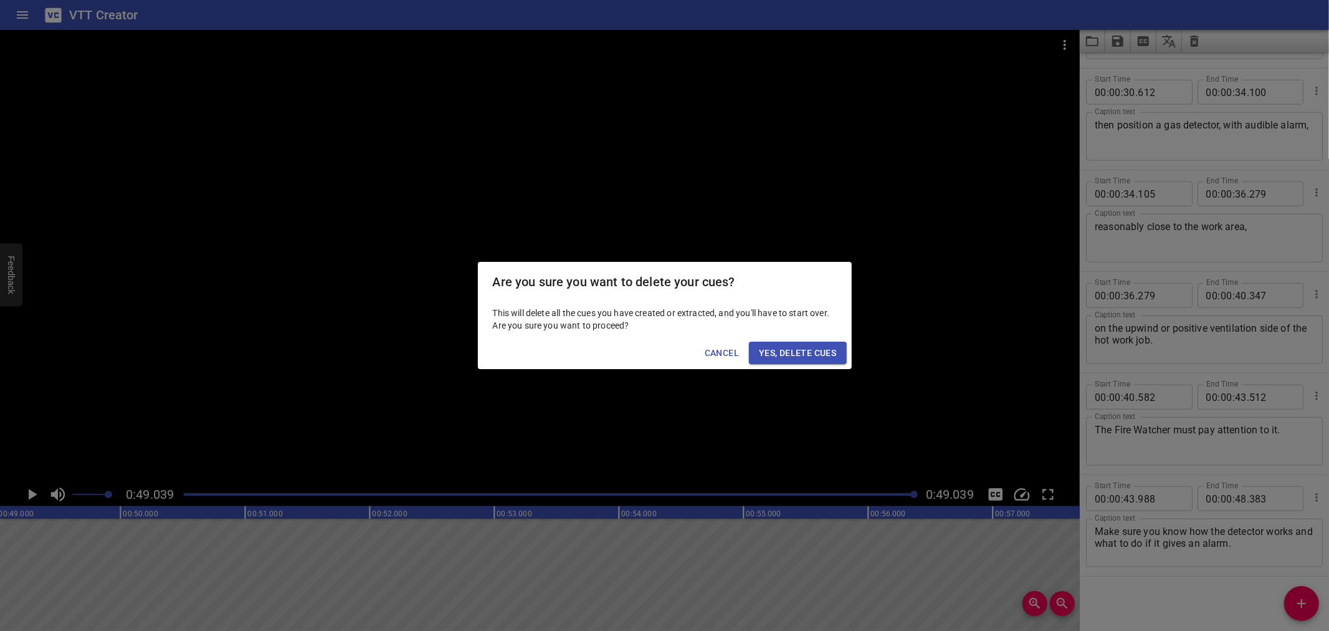
click at [774, 340] on div "Cancel Yes, Delete Cues" at bounding box center [665, 353] width 374 height 33
click at [774, 342] on button "Yes, Delete Cues" at bounding box center [797, 353] width 97 height 23
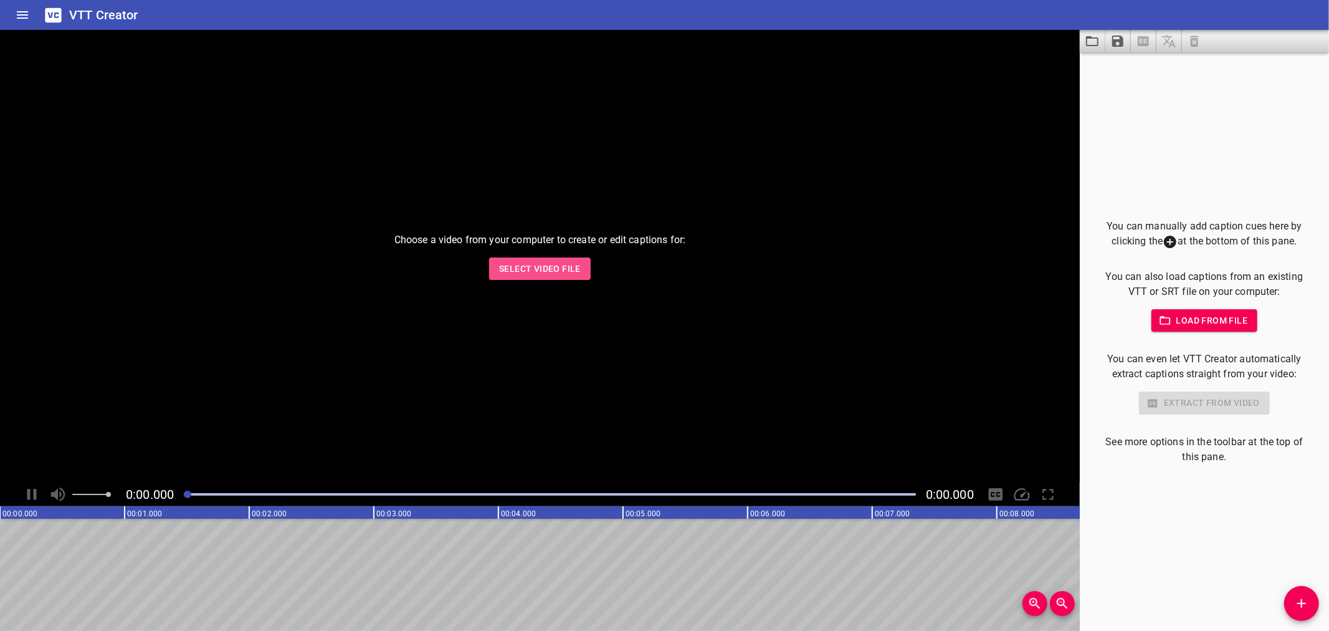
click at [536, 259] on button "Select Video File" at bounding box center [540, 268] width 102 height 23
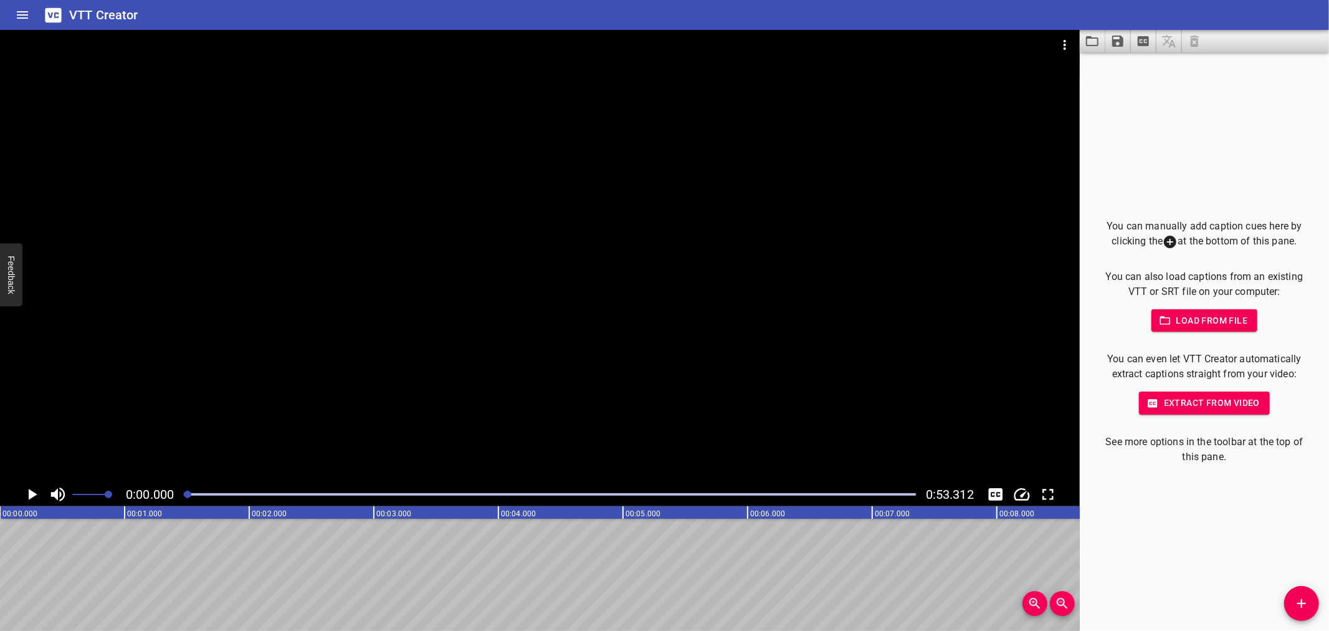
click at [1288, 593] on button "Add Cue" at bounding box center [1302, 603] width 35 height 35
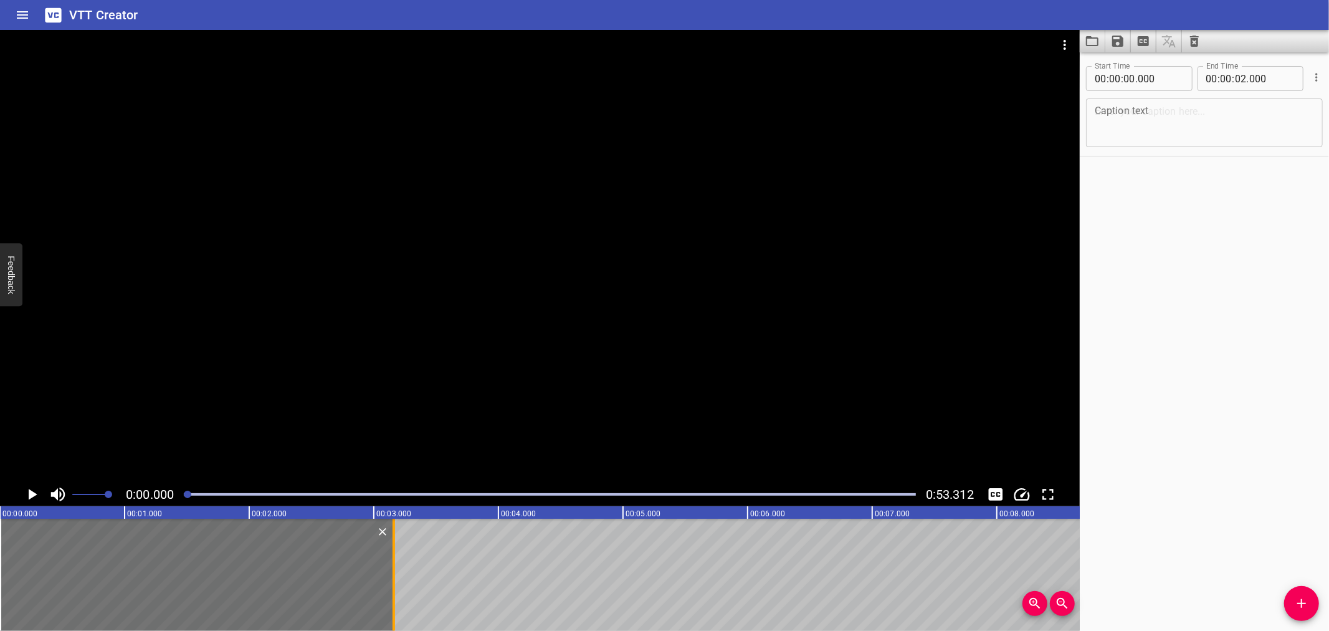
drag, startPoint x: 248, startPoint y: 568, endPoint x: 393, endPoint y: 576, distance: 144.8
click at [393, 576] on div at bounding box center [394, 575] width 2 height 112
type input "03"
type input "160"
drag, startPoint x: 214, startPoint y: 369, endPoint x: 159, endPoint y: 400, distance: 63.3
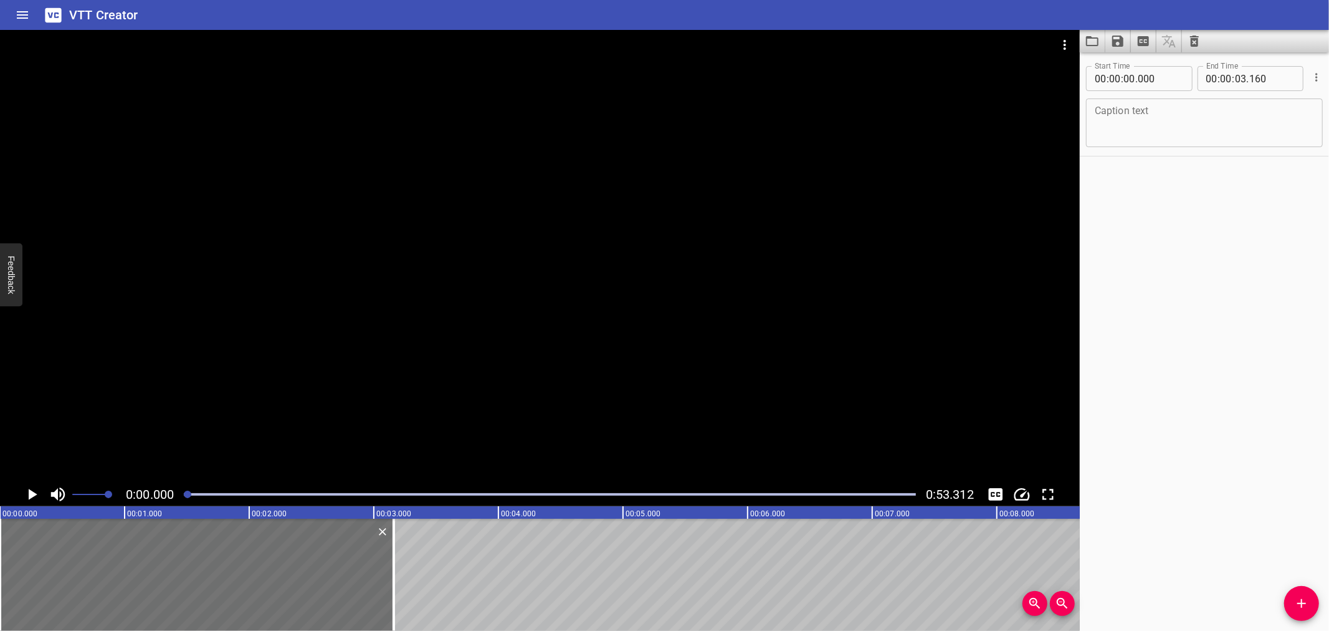
click at [213, 369] on div at bounding box center [540, 256] width 1080 height 452
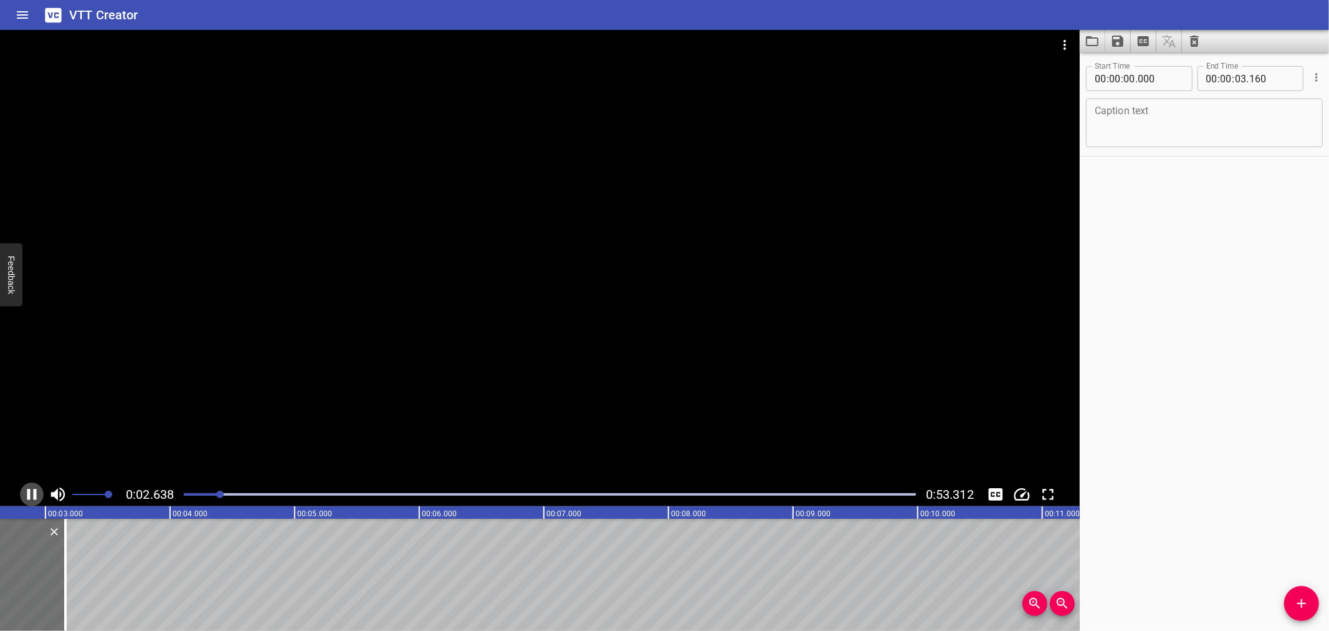
click at [26, 491] on icon "Play/Pause" at bounding box center [31, 494] width 19 height 19
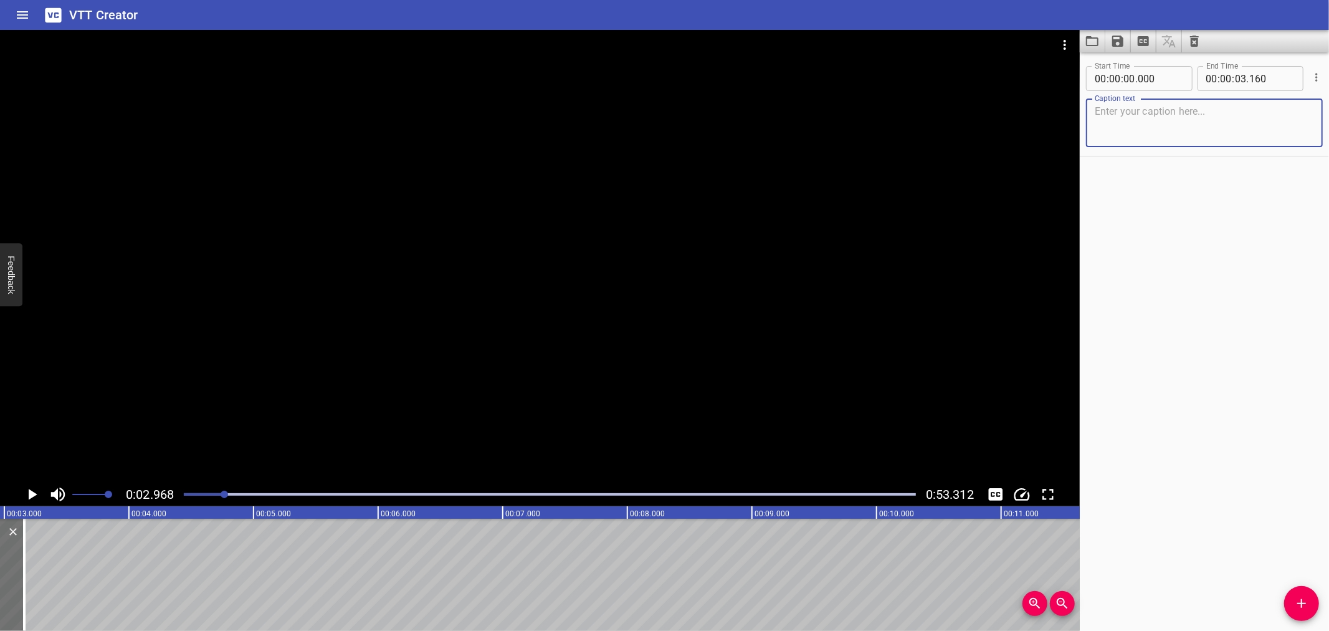
click at [1188, 140] on textarea at bounding box center [1204, 123] width 219 height 36
paste textarea "Fire Watcher Area Checks Post Hot Work"
type textarea "Fire Watcher Area Checks Post Hot Work"
drag, startPoint x: 1293, startPoint y: 600, endPoint x: 945, endPoint y: 614, distance: 348.7
click at [1293, 600] on span "Add Cue" at bounding box center [1302, 603] width 35 height 15
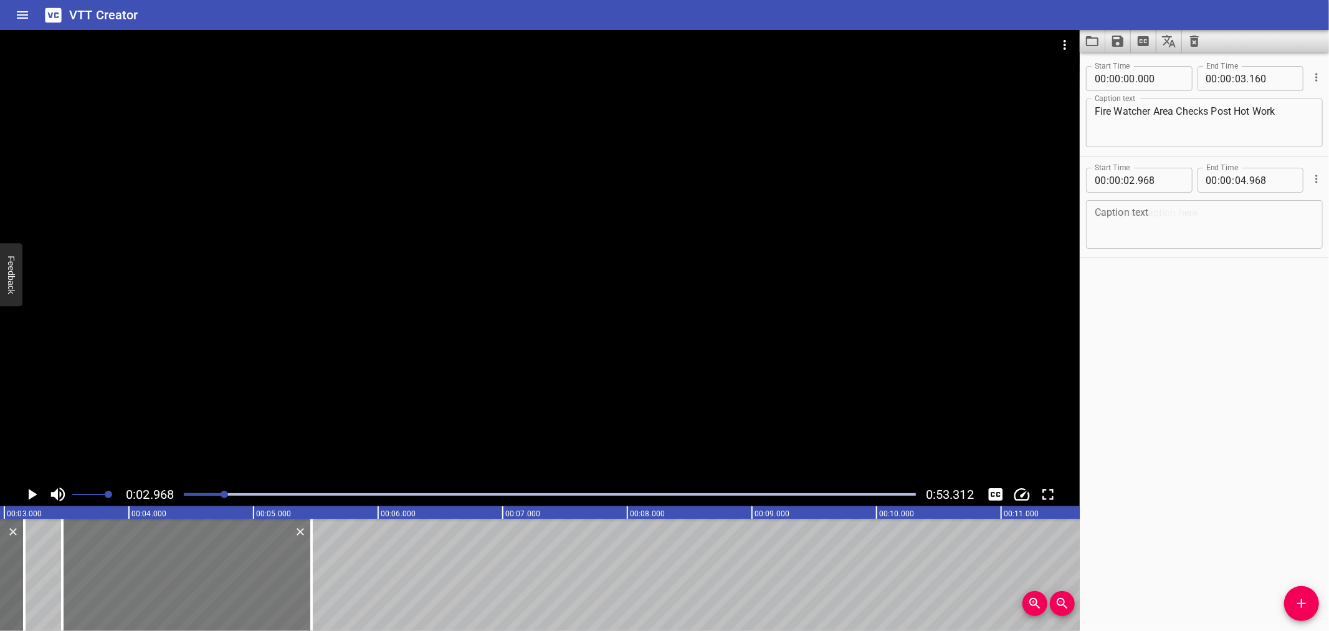
drag, startPoint x: 108, startPoint y: 578, endPoint x: 170, endPoint y: 590, distance: 62.8
click at [170, 590] on div at bounding box center [186, 575] width 249 height 112
type input "03"
type input "463"
type input "05"
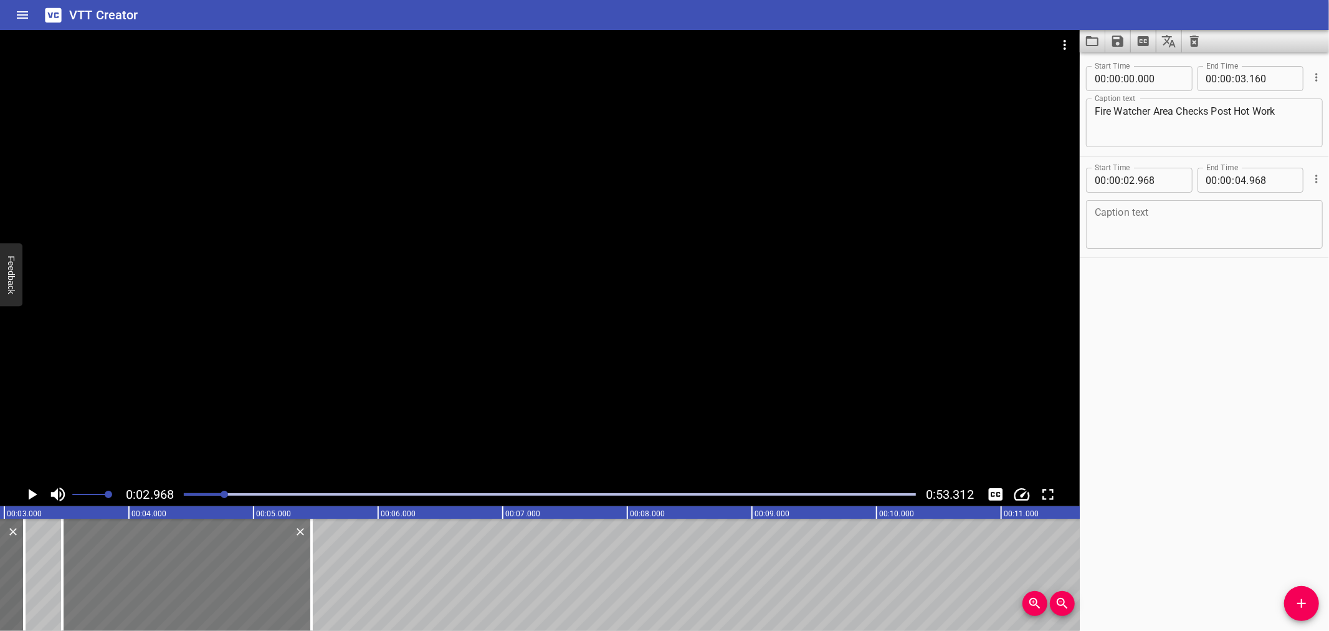
type input "463"
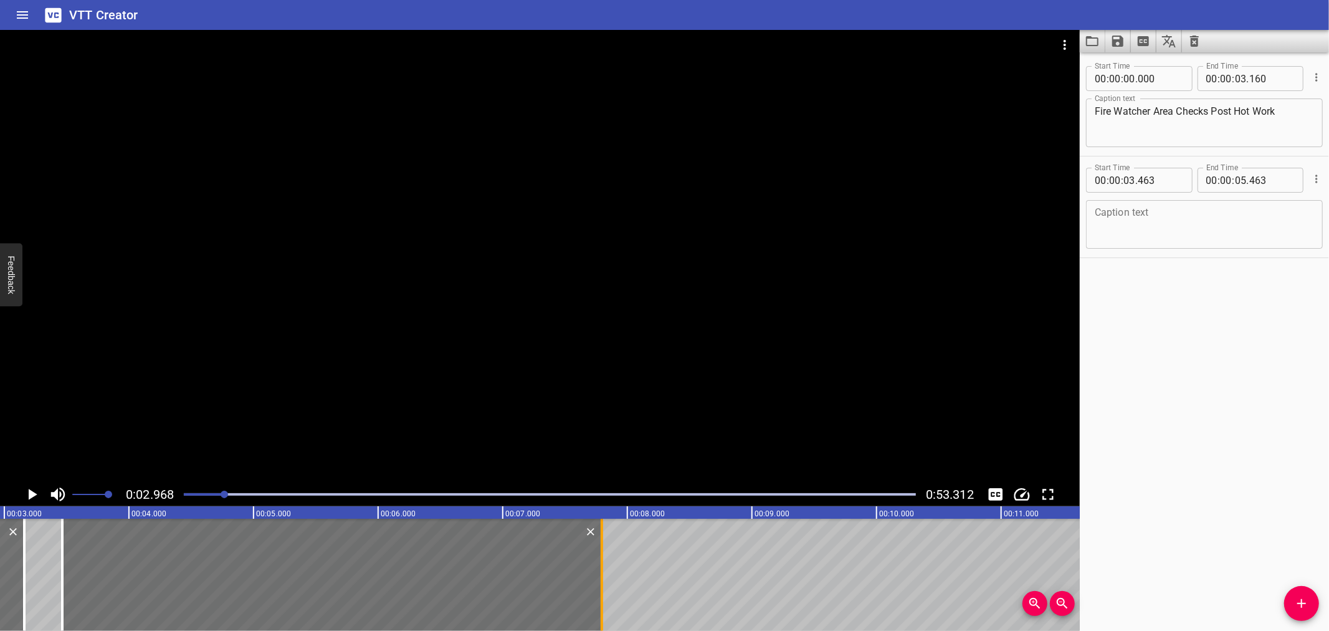
drag, startPoint x: 308, startPoint y: 576, endPoint x: 598, endPoint y: 580, distance: 290.5
click at [598, 580] on div at bounding box center [602, 575] width 12 height 112
type input "07"
type input "793"
click at [0, 421] on div at bounding box center [540, 256] width 1080 height 452
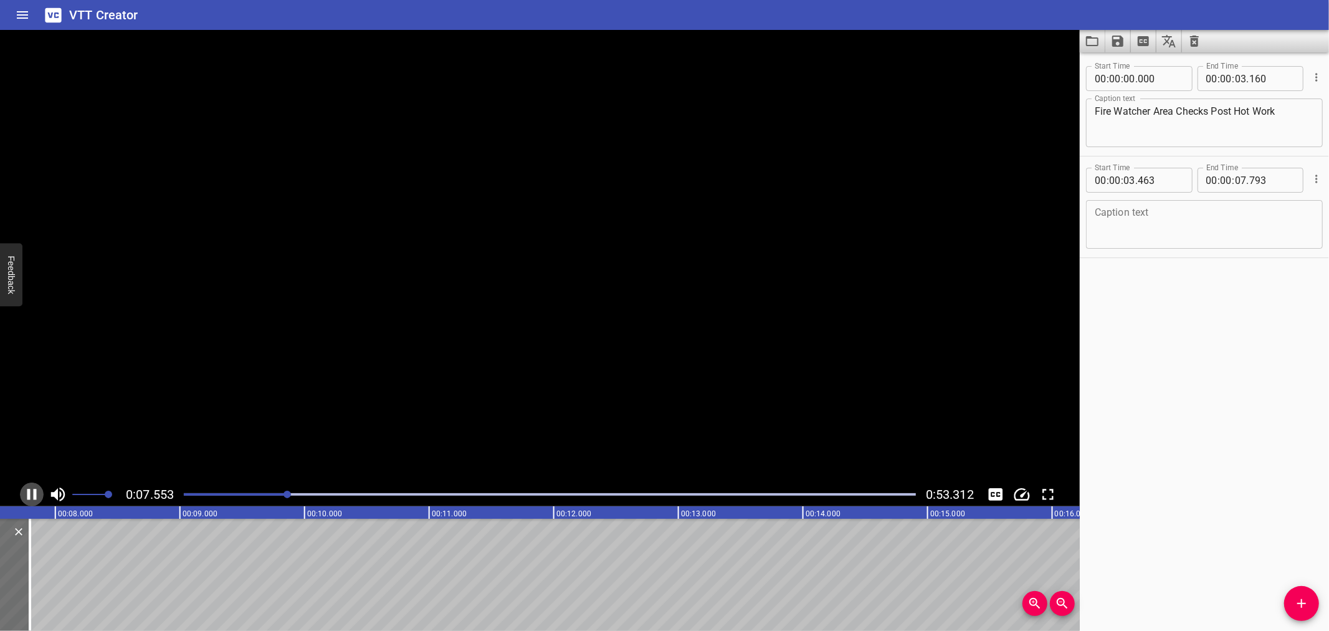
click at [32, 495] on icon "Play/Pause" at bounding box center [31, 494] width 19 height 19
click at [1149, 238] on textarea at bounding box center [1204, 225] width 219 height 36
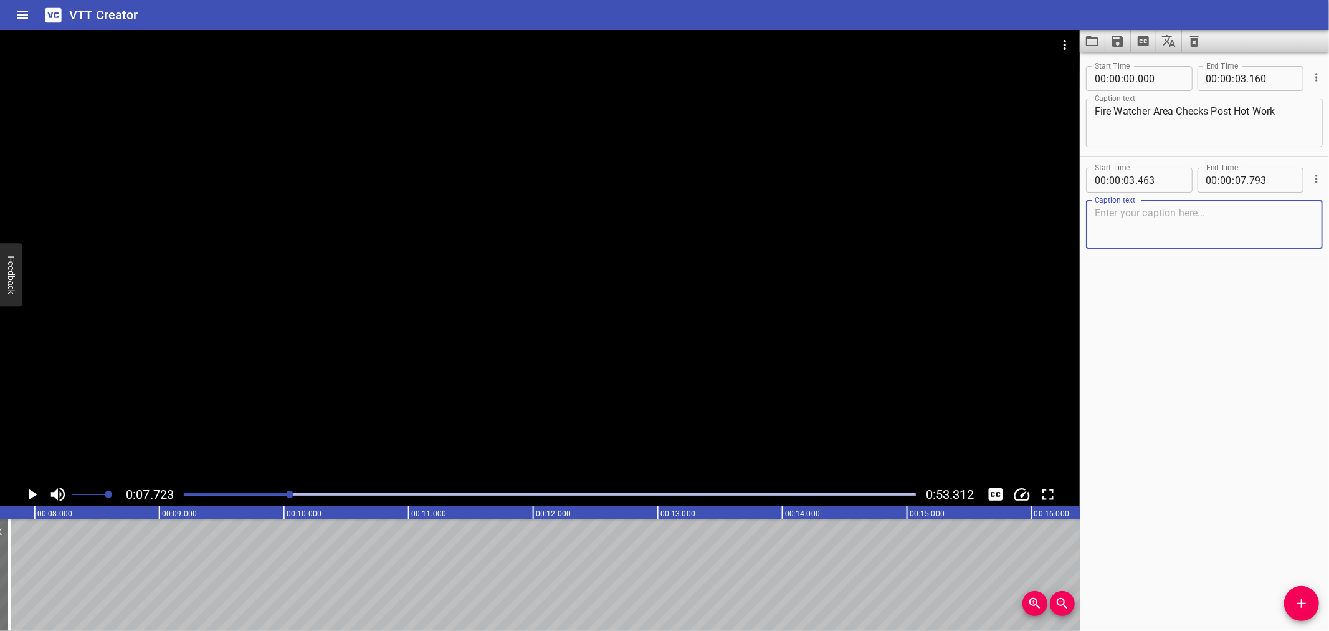
paste textarea ") Fire Watchers are to remain totally independent of the ongoing work,"
click at [1102, 213] on textarea ") Fire Watchers are to remain totally independent of the ongoing work," at bounding box center [1204, 225] width 219 height 36
click at [1261, 213] on textarea "Fire Watchers are to remain totally independent of the ongoing work," at bounding box center [1204, 225] width 219 height 36
type textarea "Fire Watchers are to remain totally independent of the ongoing work,"
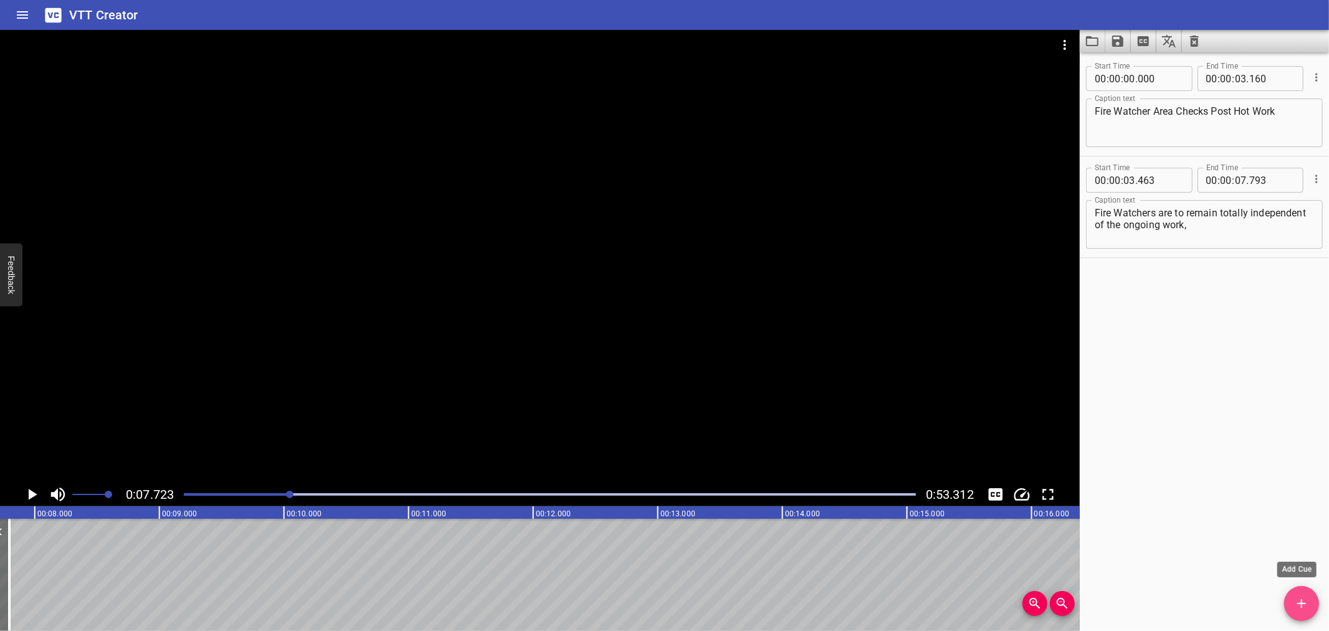
click at [1289, 600] on span "Add Cue" at bounding box center [1302, 603] width 35 height 15
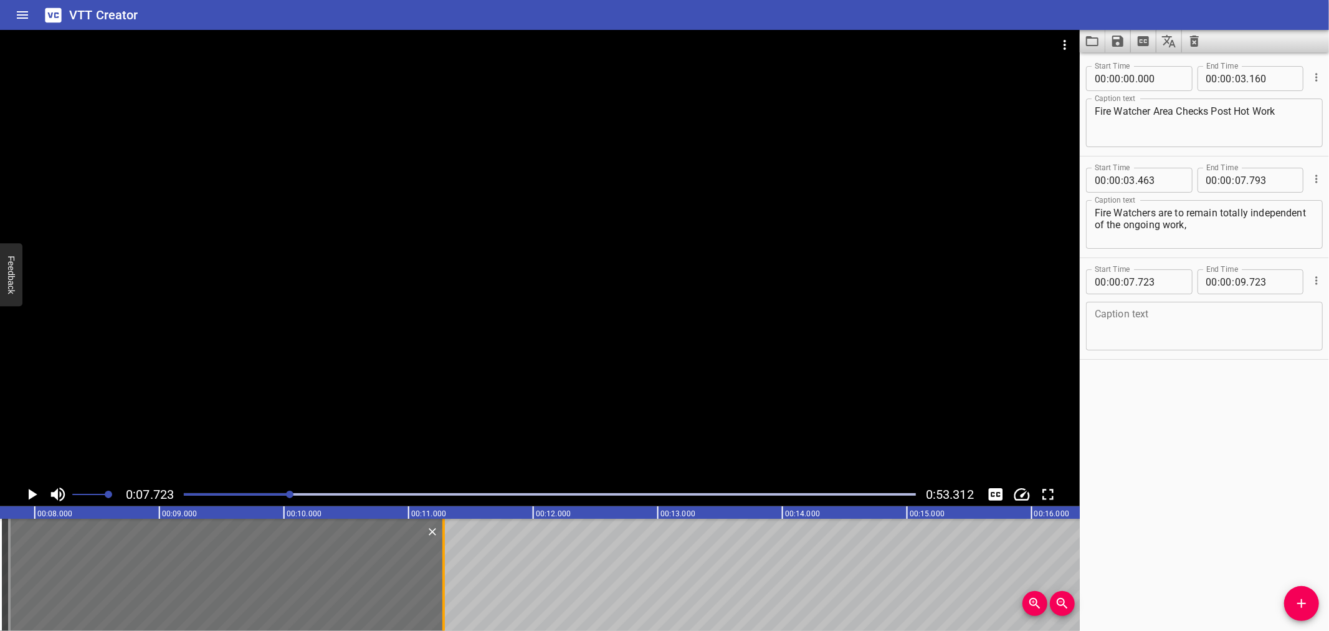
drag, startPoint x: 244, startPoint y: 569, endPoint x: 439, endPoint y: 569, distance: 195.1
click at [439, 569] on div at bounding box center [444, 575] width 12 height 112
type input "11"
type input "288"
drag, startPoint x: 332, startPoint y: 560, endPoint x: 340, endPoint y: 565, distance: 10.0
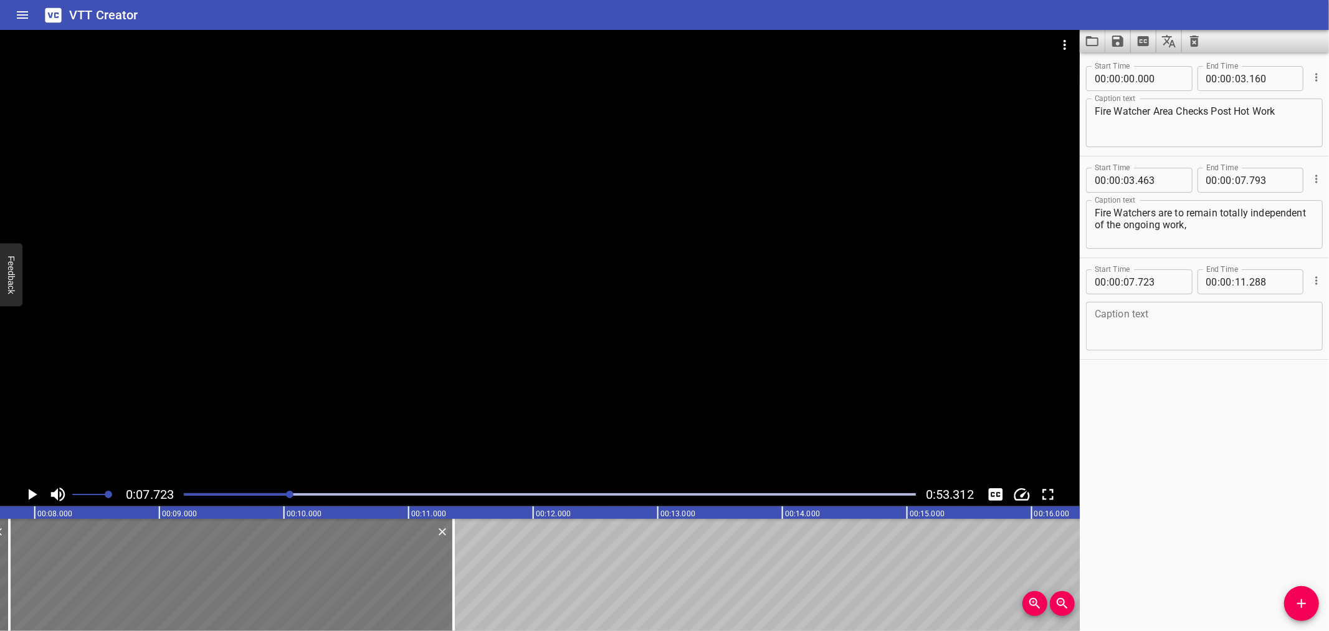
click at [340, 565] on div at bounding box center [231, 575] width 444 height 112
type input "793"
drag, startPoint x: 458, startPoint y: 565, endPoint x: 452, endPoint y: 568, distance: 7.3
click at [452, 568] on div at bounding box center [447, 575] width 12 height 112
type input "308"
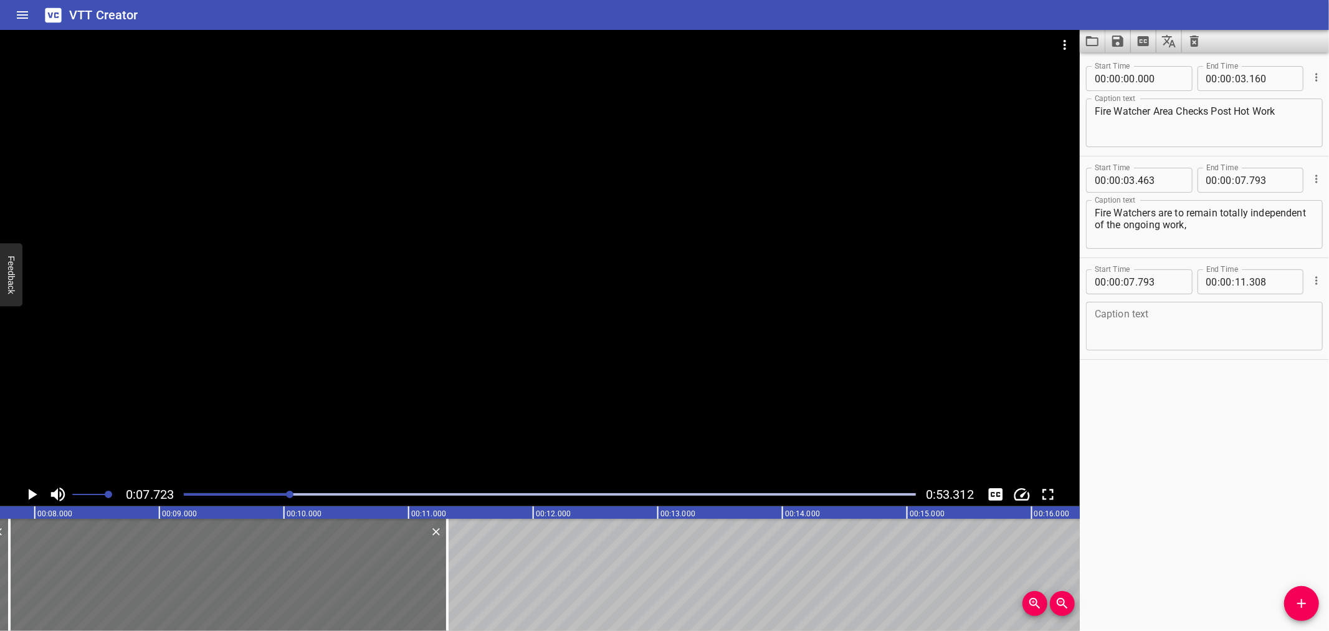
drag, startPoint x: 307, startPoint y: 326, endPoint x: 275, endPoint y: 337, distance: 32.9
click at [306, 326] on div at bounding box center [540, 256] width 1080 height 452
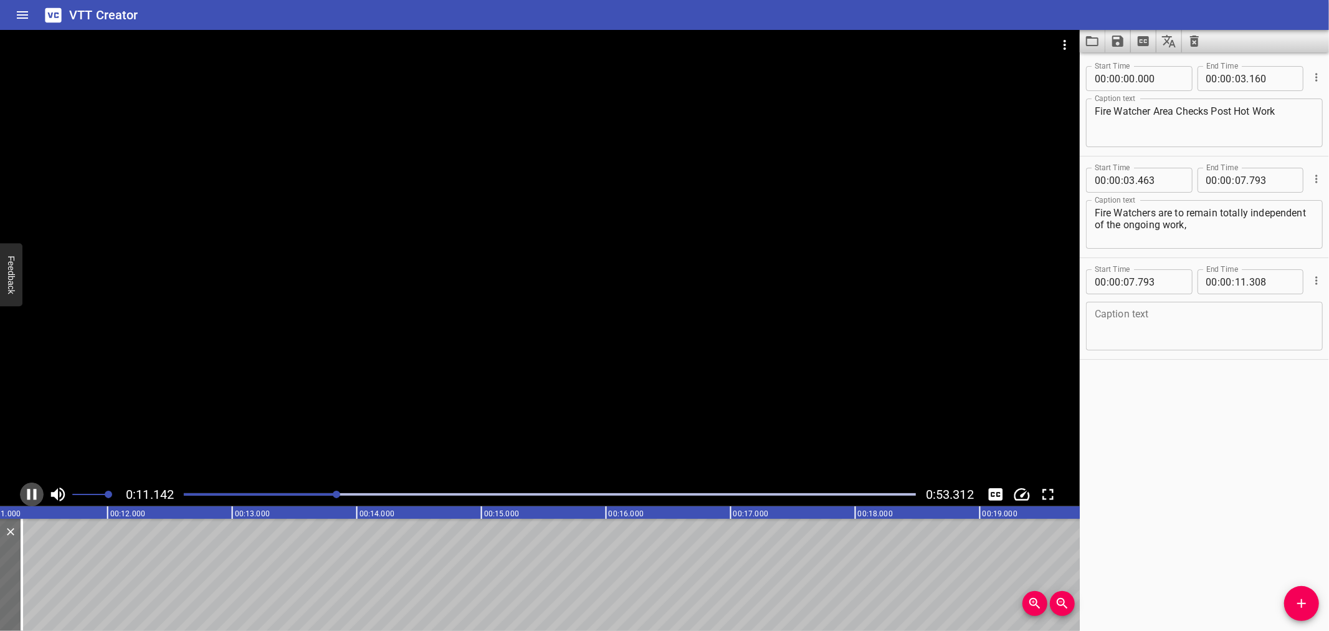
click at [32, 486] on icon "Play/Pause" at bounding box center [31, 494] width 19 height 19
click at [1097, 317] on textarea at bounding box center [1204, 327] width 219 height 36
paste textarea "i.e. they are to observe and monitor the area only"
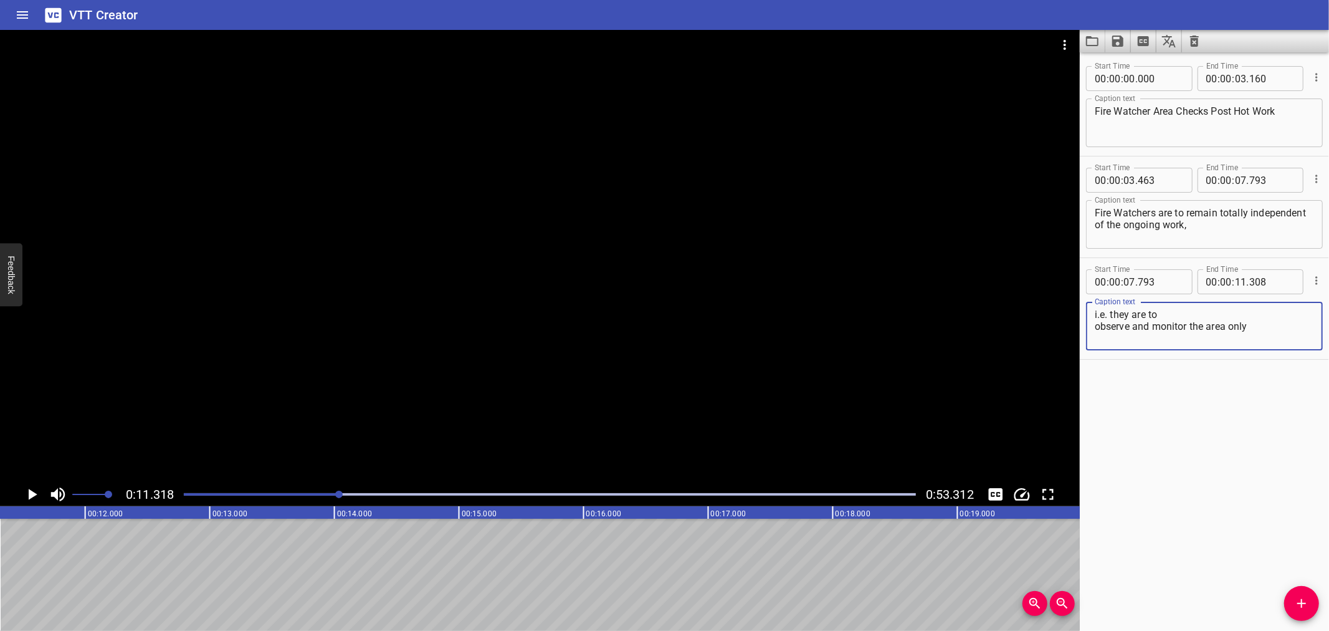
click at [1108, 314] on textarea "i.e. they are to observe and monitor the area only" at bounding box center [1204, 327] width 219 height 36
click at [1218, 315] on textarea "i.e., they are to observe and monitor the area only" at bounding box center [1204, 327] width 219 height 36
type textarea "i.e., they are to observe and monitor the area only"
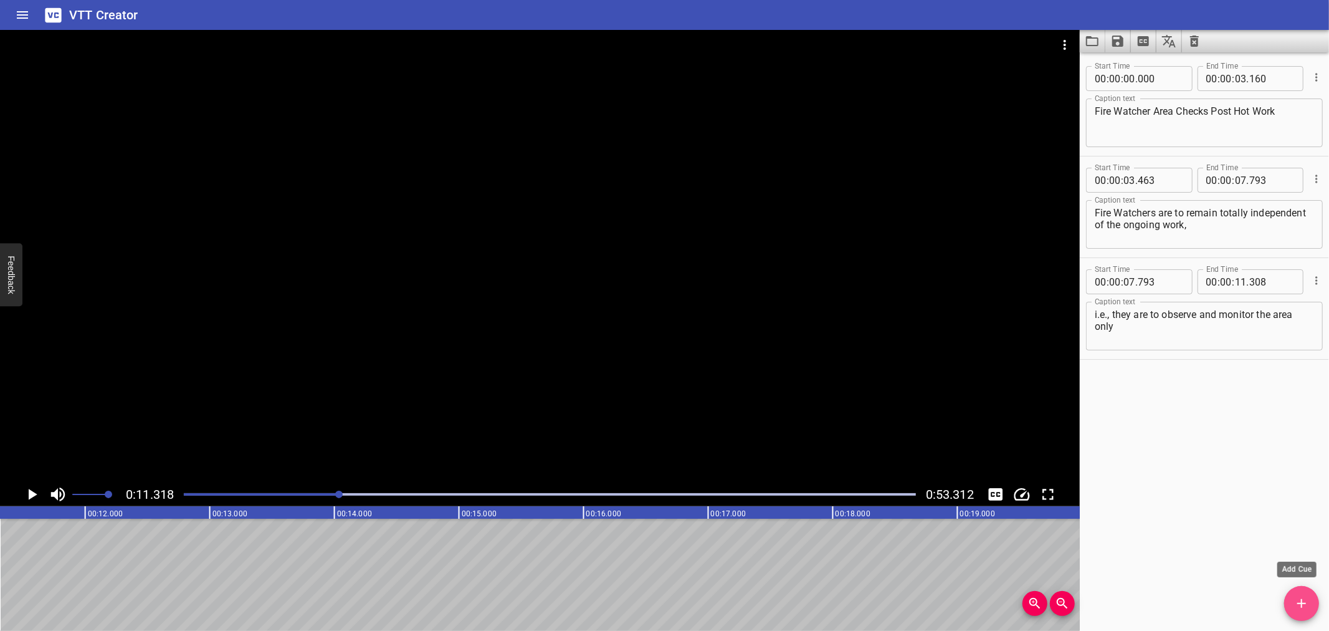
click at [1290, 593] on button "Add Cue" at bounding box center [1302, 603] width 35 height 35
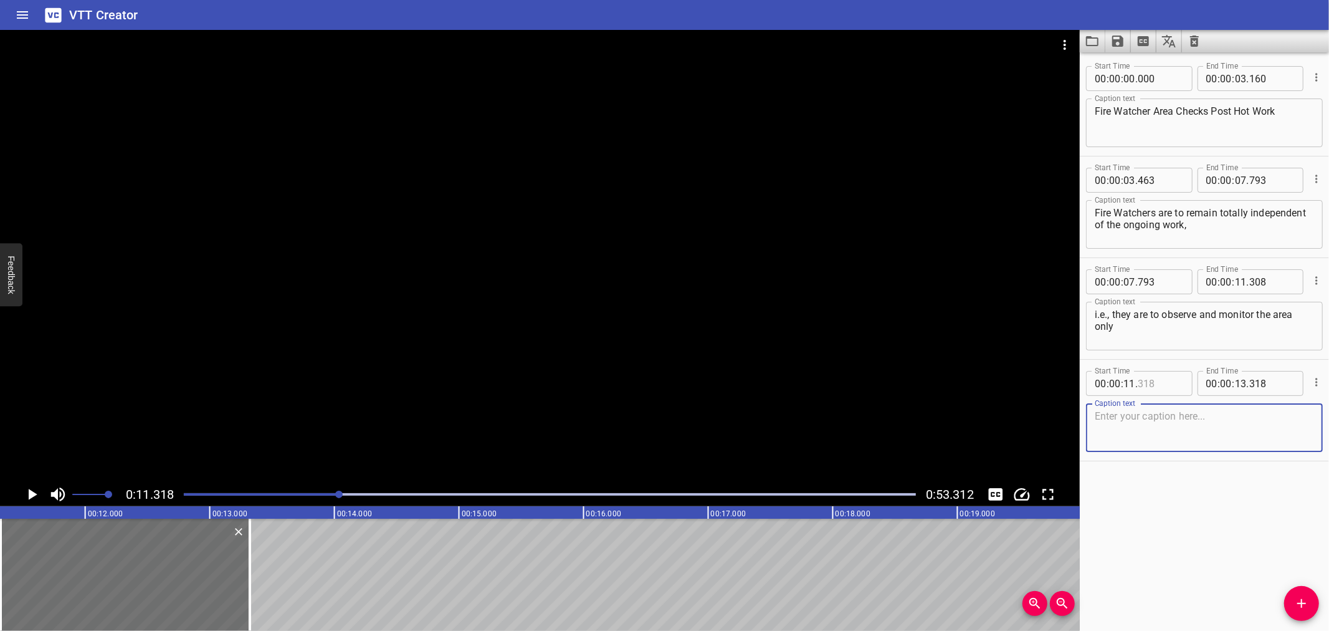
click at [1170, 383] on input "number" at bounding box center [1160, 383] width 45 height 25
type input "308"
click at [329, 348] on div at bounding box center [540, 256] width 1080 height 452
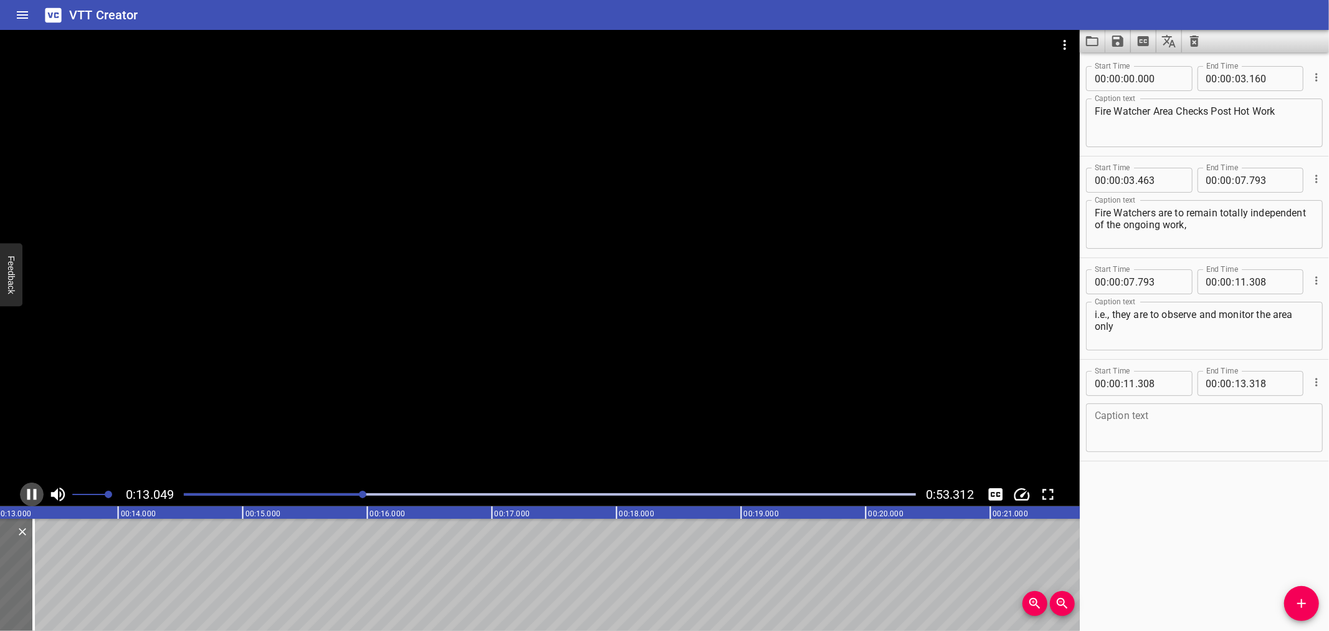
click at [36, 494] on icon "Play/Pause" at bounding box center [31, 494] width 9 height 11
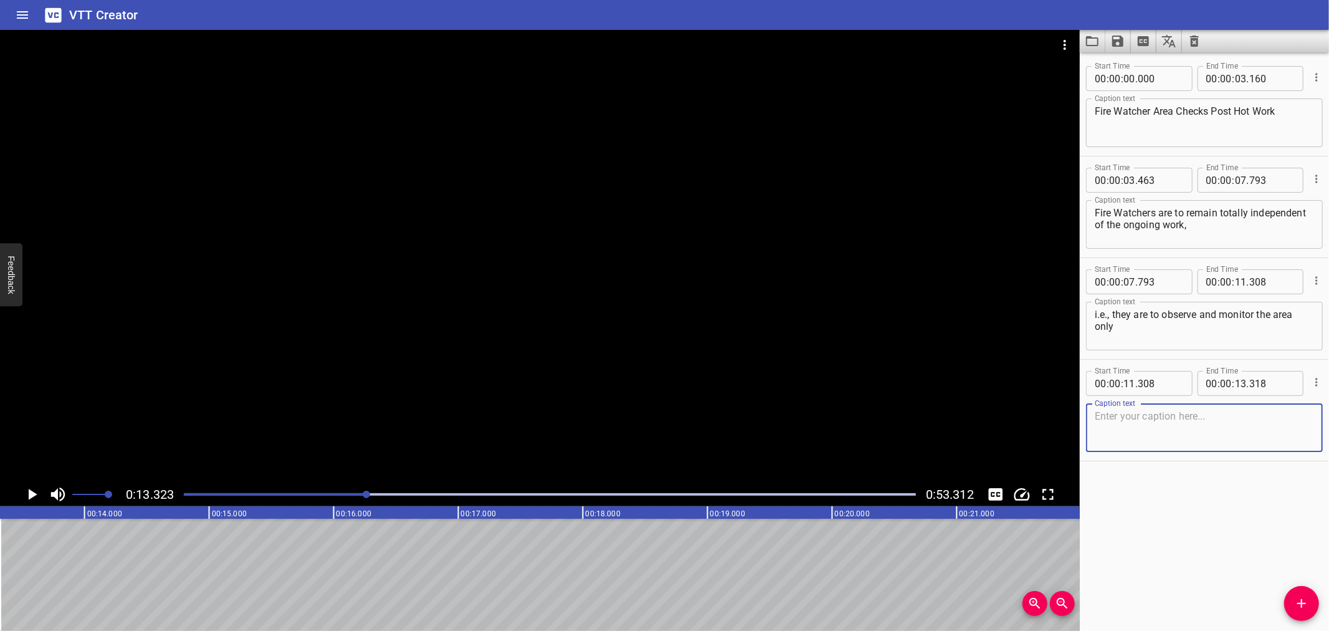
click at [1114, 431] on textarea at bounding box center [1204, 428] width 219 height 36
paste textarea "and not get involved in the work."
click at [1172, 420] on textarea "and not get involved in the work." at bounding box center [1204, 428] width 219 height 36
click at [1167, 415] on textarea "and not get involved in the work." at bounding box center [1204, 428] width 219 height 36
type textarea "and not get involved in the work."
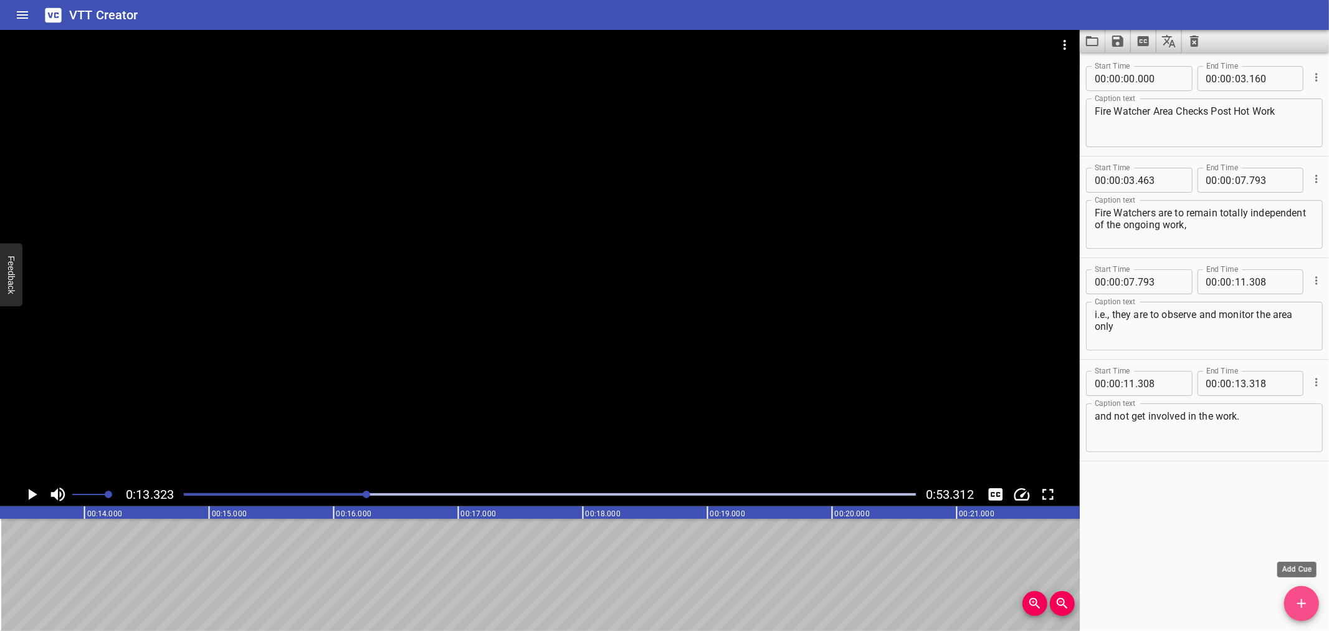
drag, startPoint x: 1311, startPoint y: 599, endPoint x: 1311, endPoint y: 592, distance: 6.9
click at [1311, 596] on span "Add Cue" at bounding box center [1302, 603] width 35 height 15
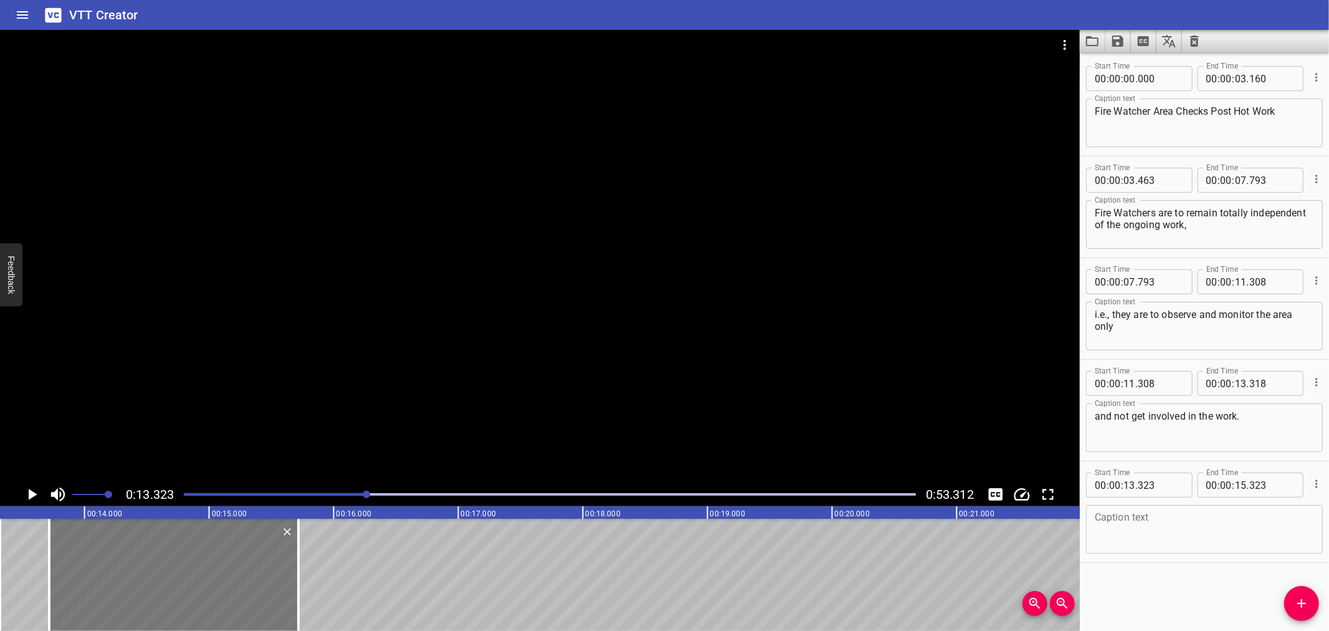
drag, startPoint x: 158, startPoint y: 539, endPoint x: 178, endPoint y: 547, distance: 20.7
click at [178, 547] on div at bounding box center [173, 575] width 249 height 112
type input "708"
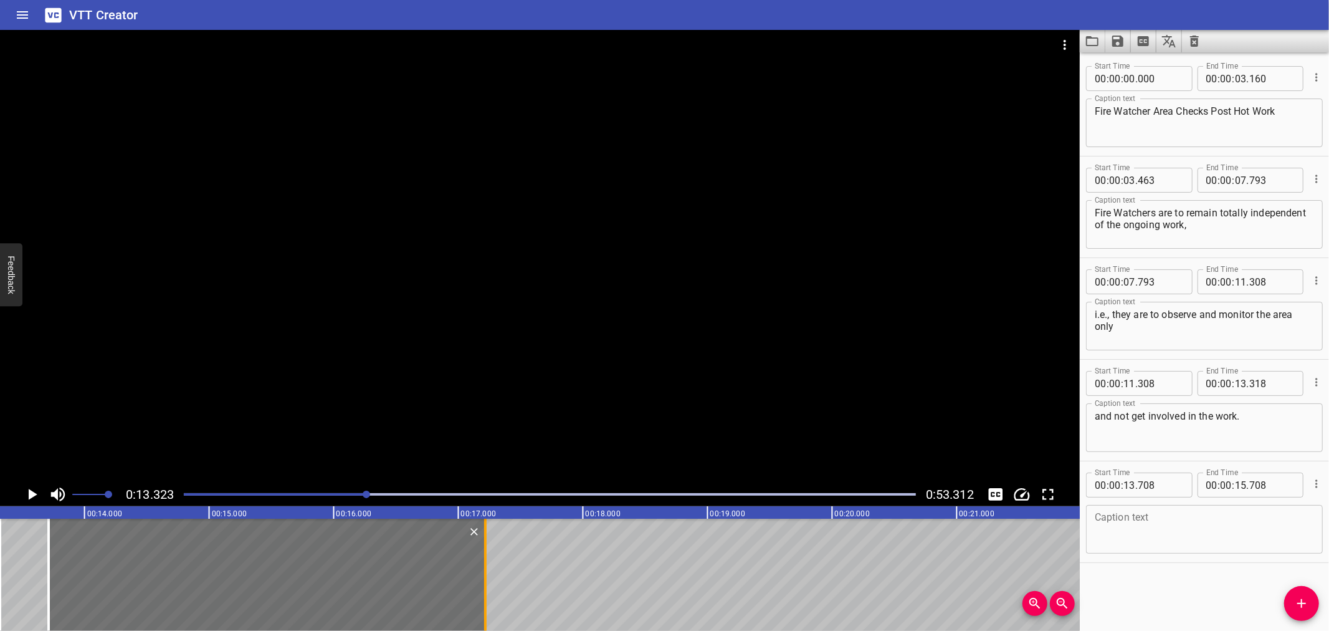
drag, startPoint x: 294, startPoint y: 555, endPoint x: 482, endPoint y: 544, distance: 187.9
click at [482, 544] on div at bounding box center [485, 575] width 12 height 112
type input "17"
type input "213"
click at [30, 500] on icon "Play/Pause" at bounding box center [31, 494] width 19 height 19
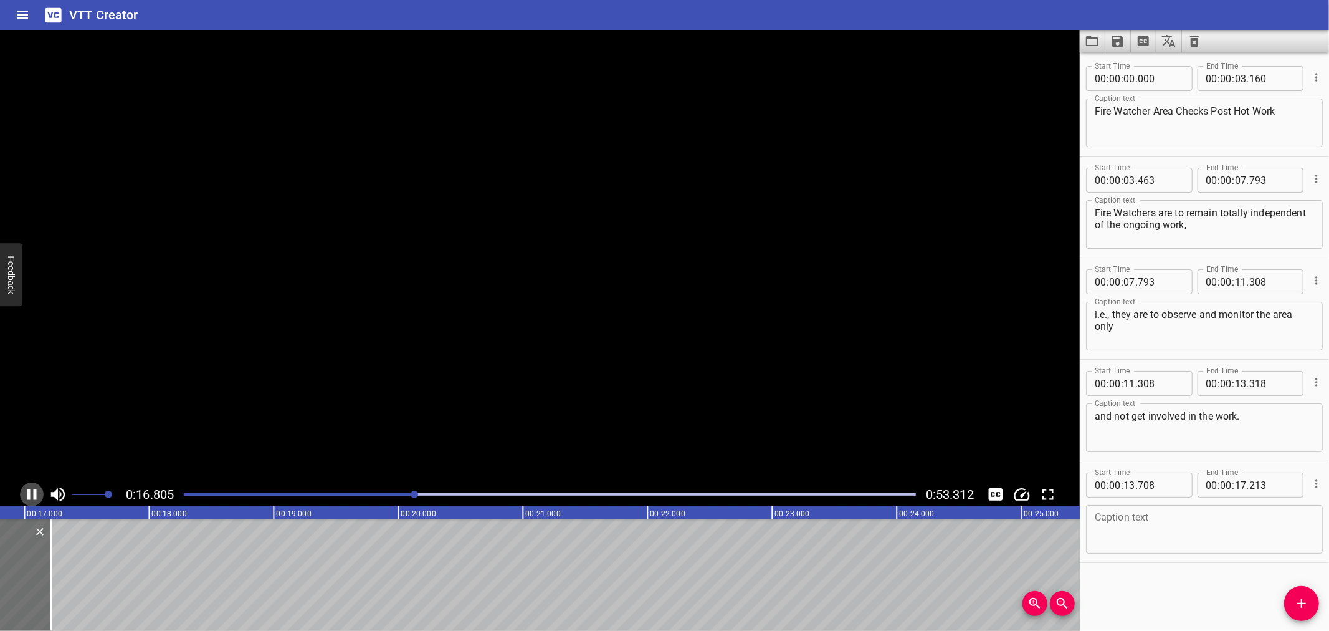
click at [32, 499] on icon "Play/Pause" at bounding box center [31, 494] width 19 height 19
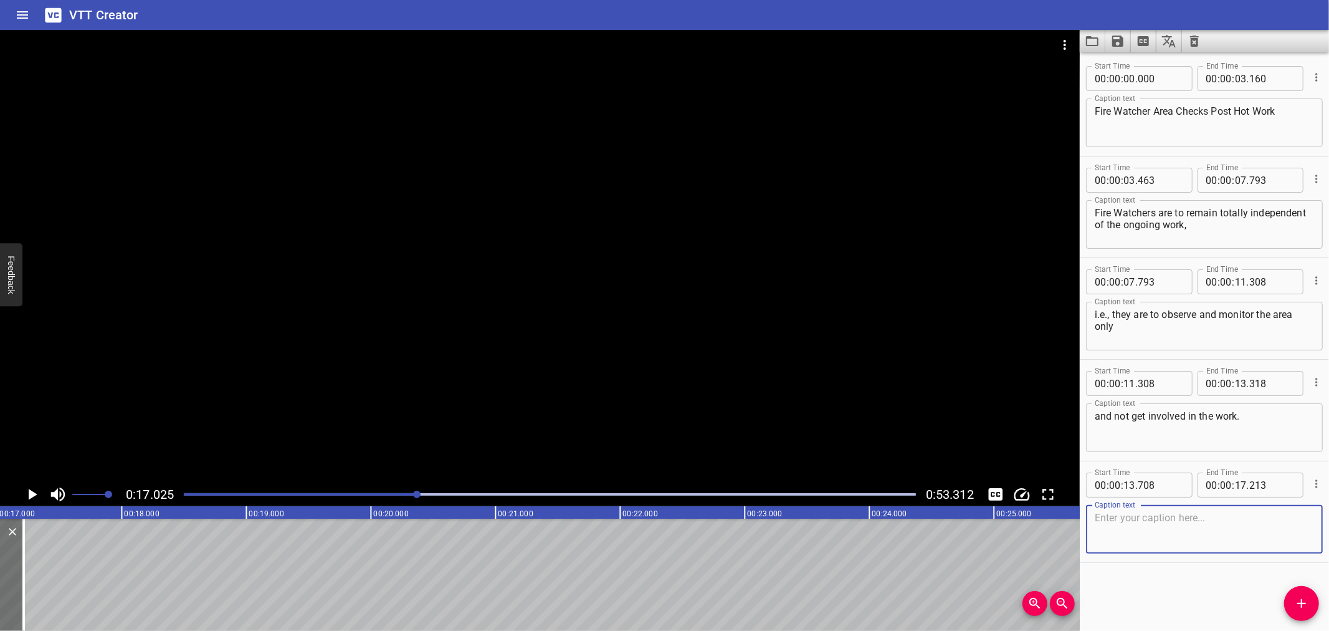
click at [1116, 513] on textarea at bounding box center [1204, 530] width 219 height 36
paste textarea "When a fire or other hazardous situation develop,"
click at [1292, 518] on textarea "When a fire or other hazardous situation develop," at bounding box center [1204, 530] width 219 height 36
type textarea "When a fire or other hazardous situation develop,"
drag, startPoint x: 1290, startPoint y: 588, endPoint x: 581, endPoint y: 576, distance: 709.4
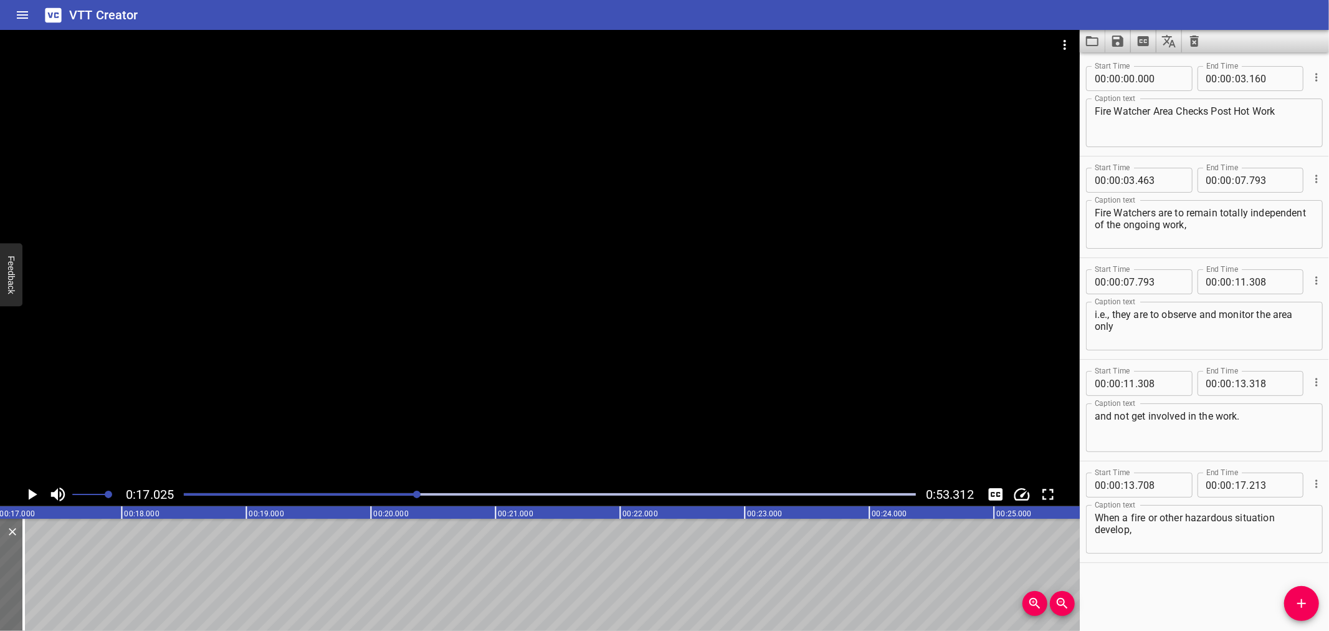
click at [1287, 587] on div "Start Time 00 : 00 : 00 . 000 Start Time End Time 00 : 00 : 03 . 160 End Time C…" at bounding box center [1204, 341] width 249 height 578
drag, startPoint x: 1304, startPoint y: 596, endPoint x: 975, endPoint y: 582, distance: 330.0
click at [1304, 596] on icon "Add Cue" at bounding box center [1302, 603] width 15 height 15
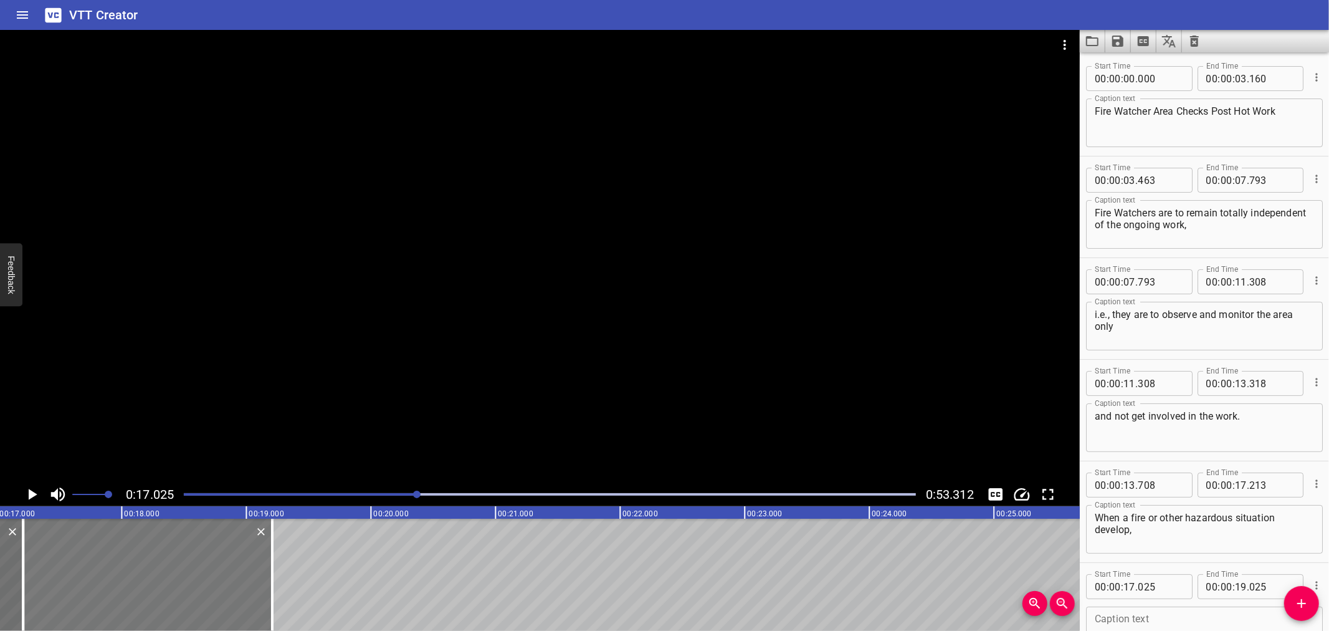
drag, startPoint x: 216, startPoint y: 576, endPoint x: 239, endPoint y: 571, distance: 23.6
click at [239, 571] on div at bounding box center [147, 575] width 249 height 112
type input "210"
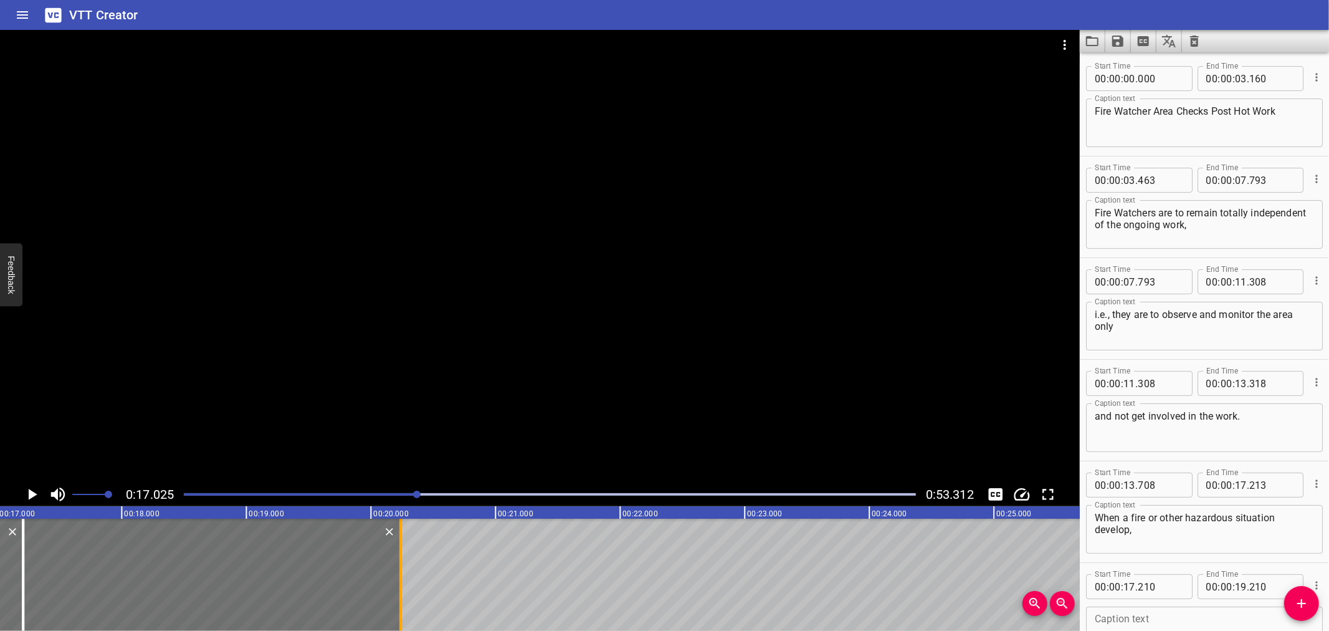
drag, startPoint x: 273, startPoint y: 567, endPoint x: 401, endPoint y: 568, distance: 128.4
click at [401, 568] on div at bounding box center [401, 575] width 12 height 112
type input "20"
type input "240"
click at [1177, 584] on input "number" at bounding box center [1160, 586] width 45 height 25
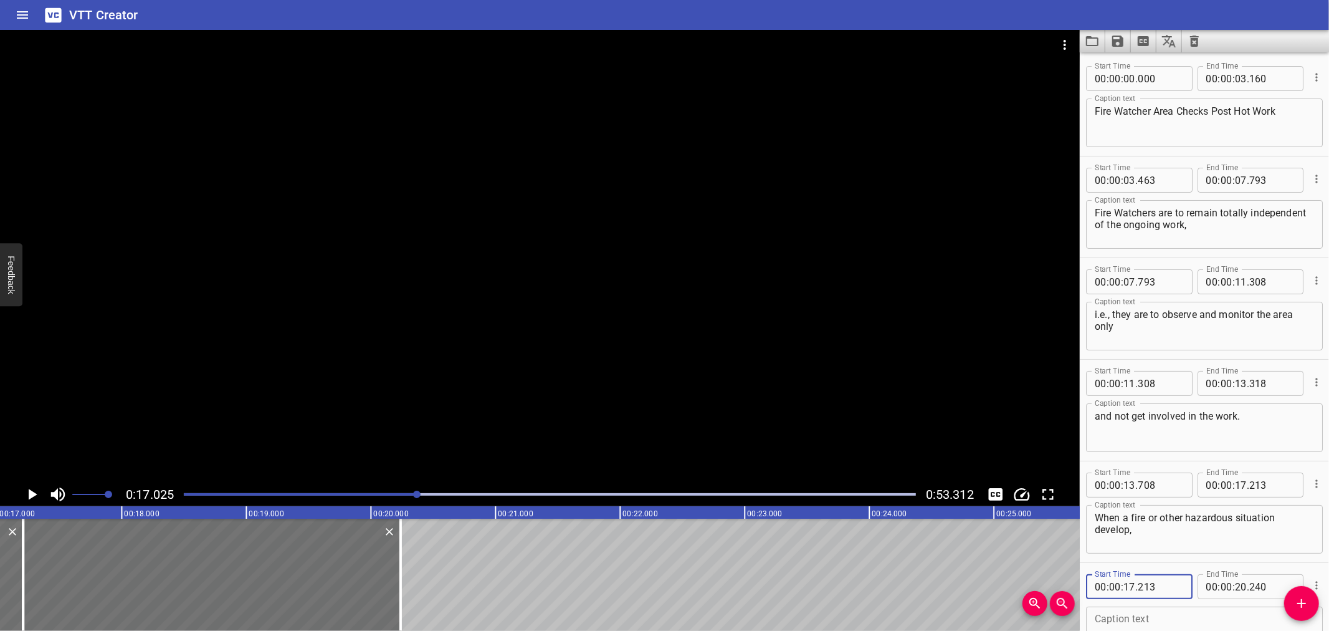
type input "213"
click at [35, 483] on button "Play/Pause" at bounding box center [32, 494] width 24 height 24
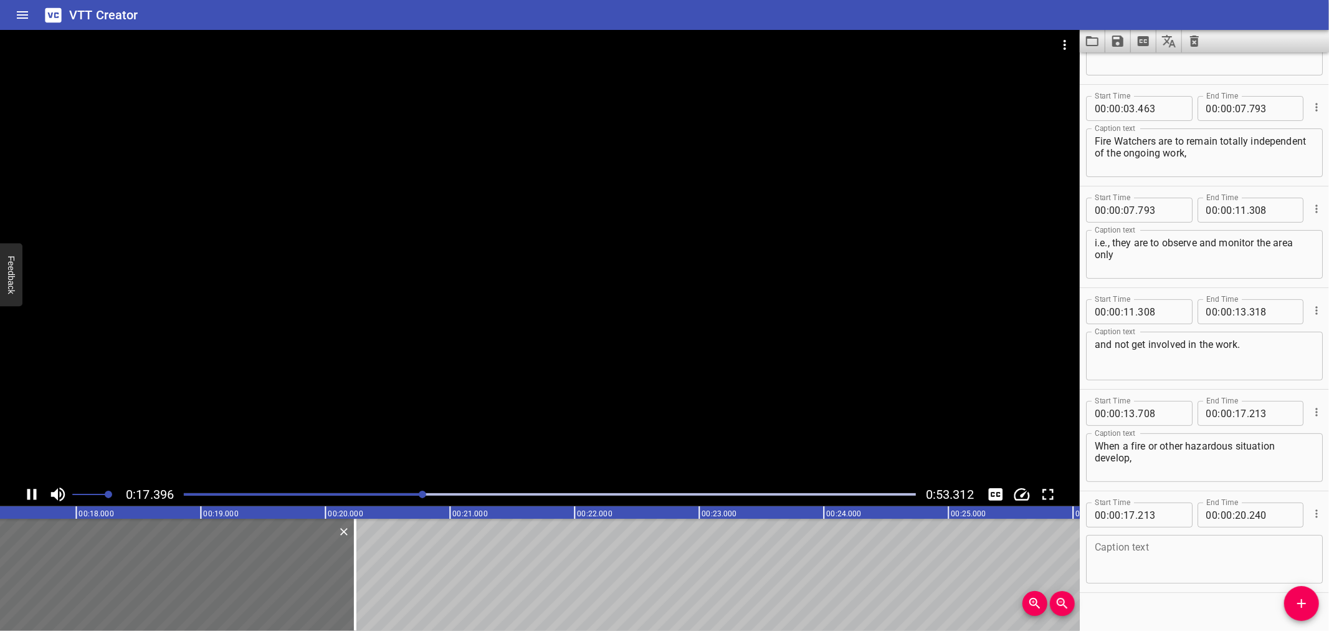
scroll to position [89, 0]
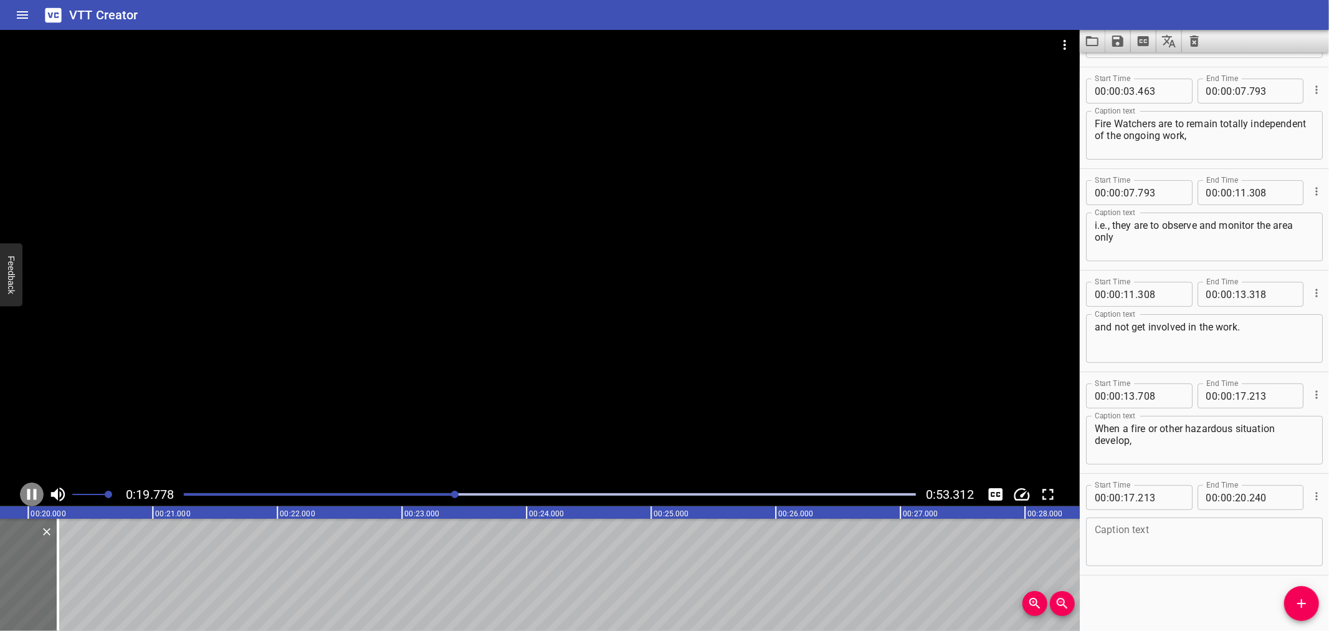
click at [26, 487] on icon "Play/Pause" at bounding box center [31, 494] width 19 height 19
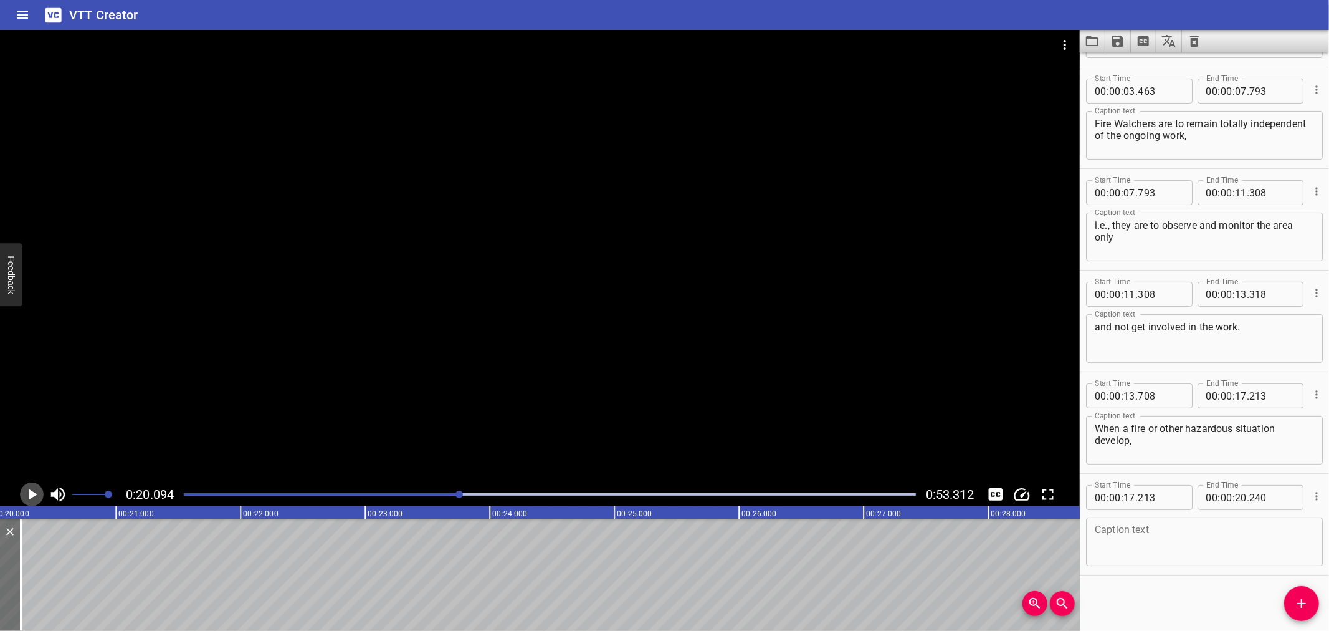
scroll to position [0, 2504]
click at [1142, 539] on textarea at bounding box center [1204, 542] width 219 height 36
paste textarea "they are to notify the work Supervisor immediately and"
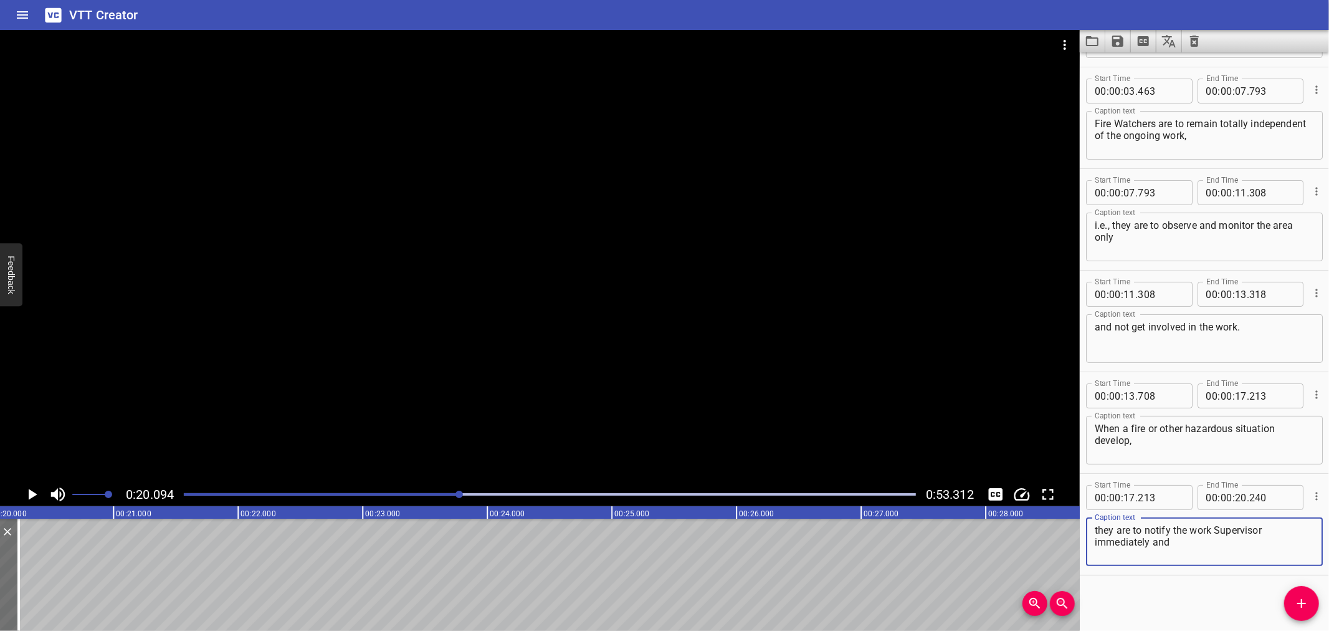
click at [1299, 530] on textarea "they are to notify the work Supervisor immediately and" at bounding box center [1204, 542] width 219 height 36
type textarea "they are to notify the work Supervisor immediately and"
click at [1303, 603] on icon "Add Cue" at bounding box center [1302, 603] width 9 height 9
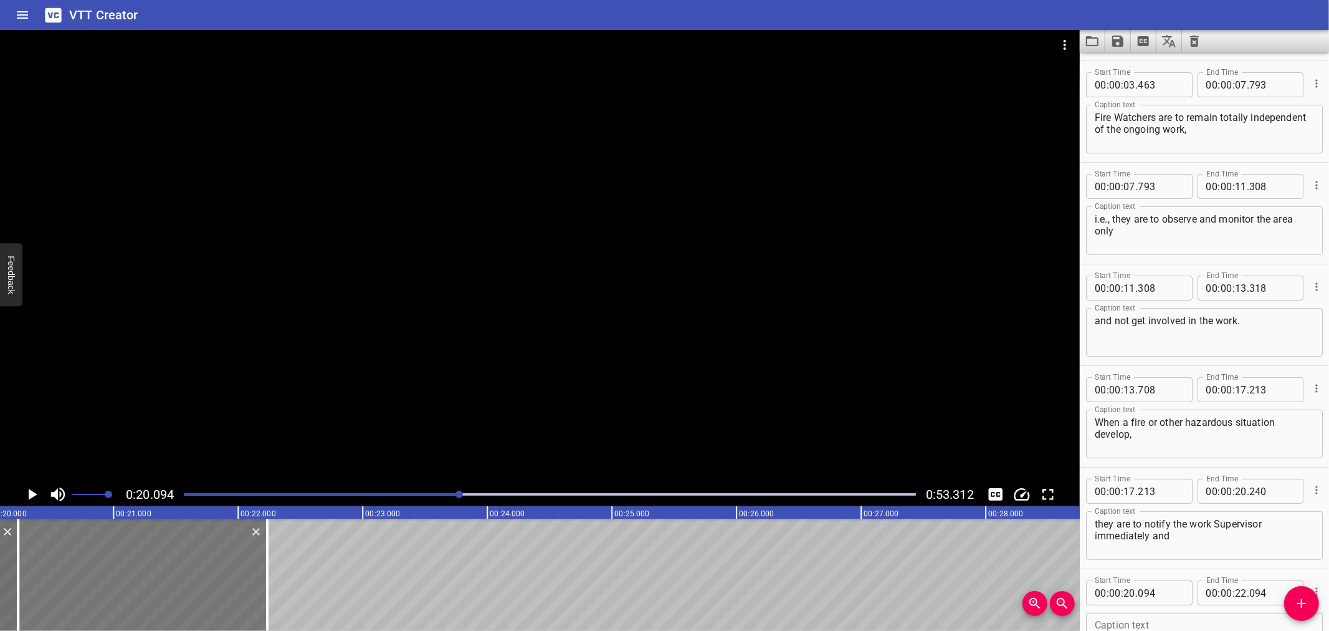
drag, startPoint x: 171, startPoint y: 558, endPoint x: 189, endPoint y: 557, distance: 18.1
click at [189, 557] on div at bounding box center [142, 575] width 249 height 112
type input "239"
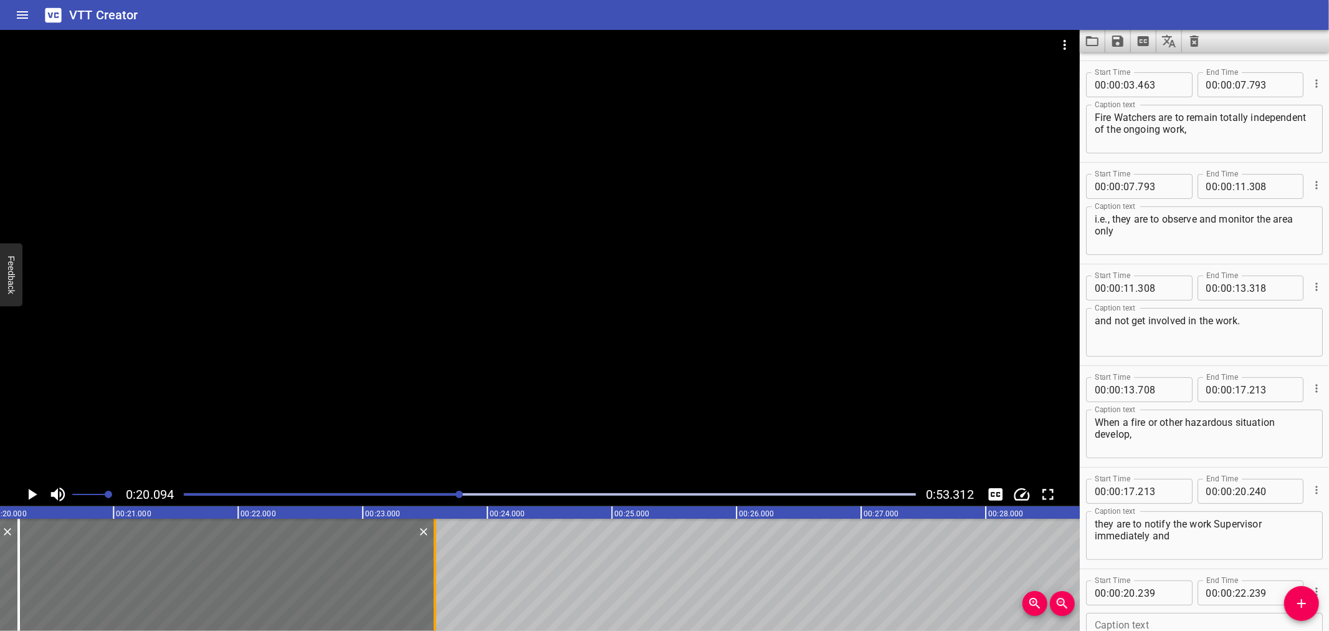
drag, startPoint x: 270, startPoint y: 549, endPoint x: 437, endPoint y: 555, distance: 167.1
click at [437, 555] on div at bounding box center [435, 575] width 12 height 112
type input "23"
type input "579"
click at [1172, 597] on input "number" at bounding box center [1160, 592] width 45 height 25
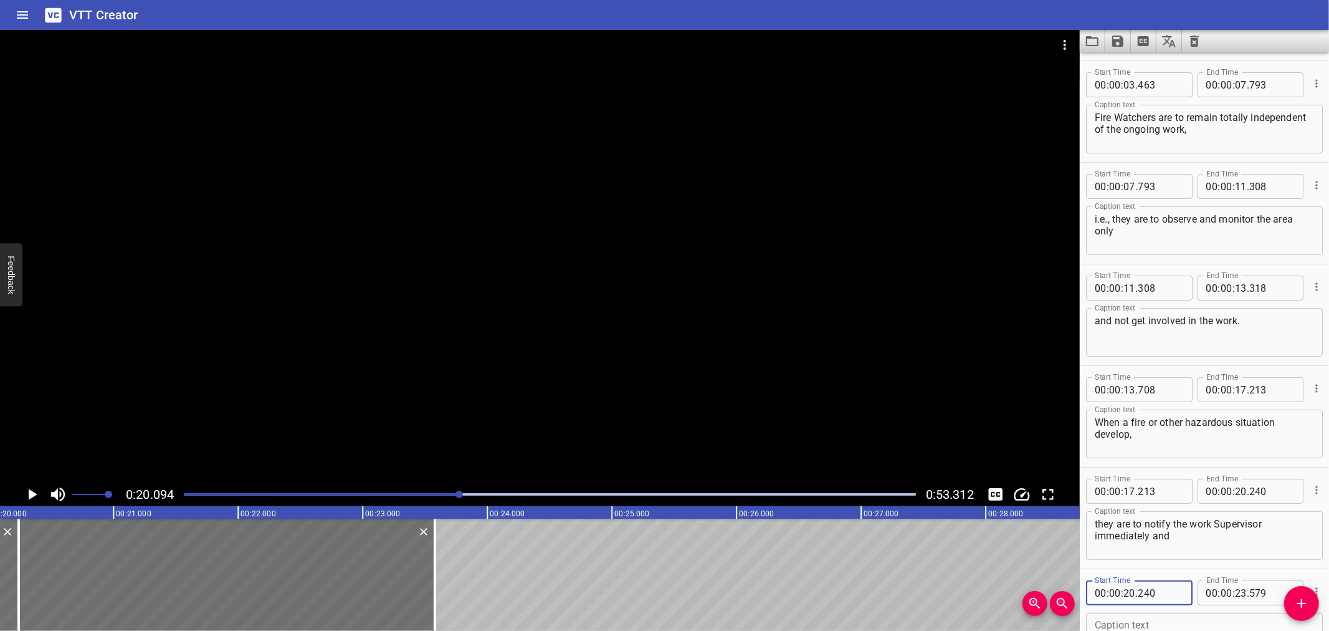
type input "240"
click at [39, 499] on icon "Play/Pause" at bounding box center [31, 494] width 19 height 19
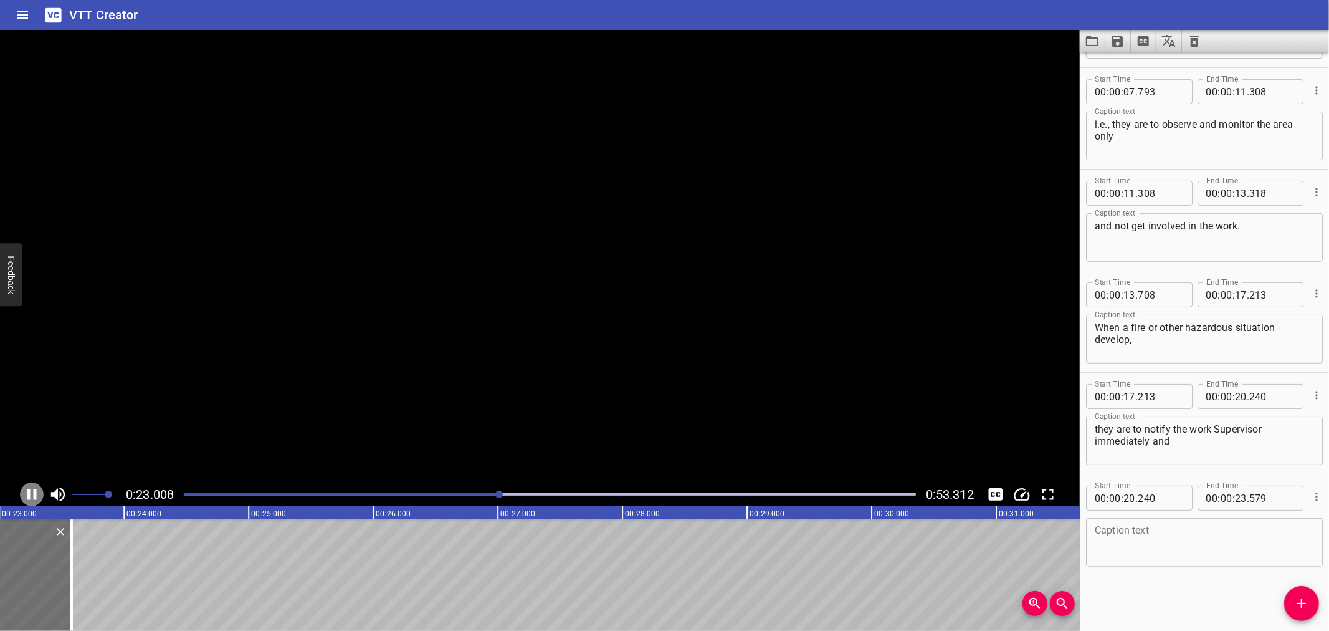
click at [39, 499] on icon "Play/Pause" at bounding box center [31, 494] width 19 height 19
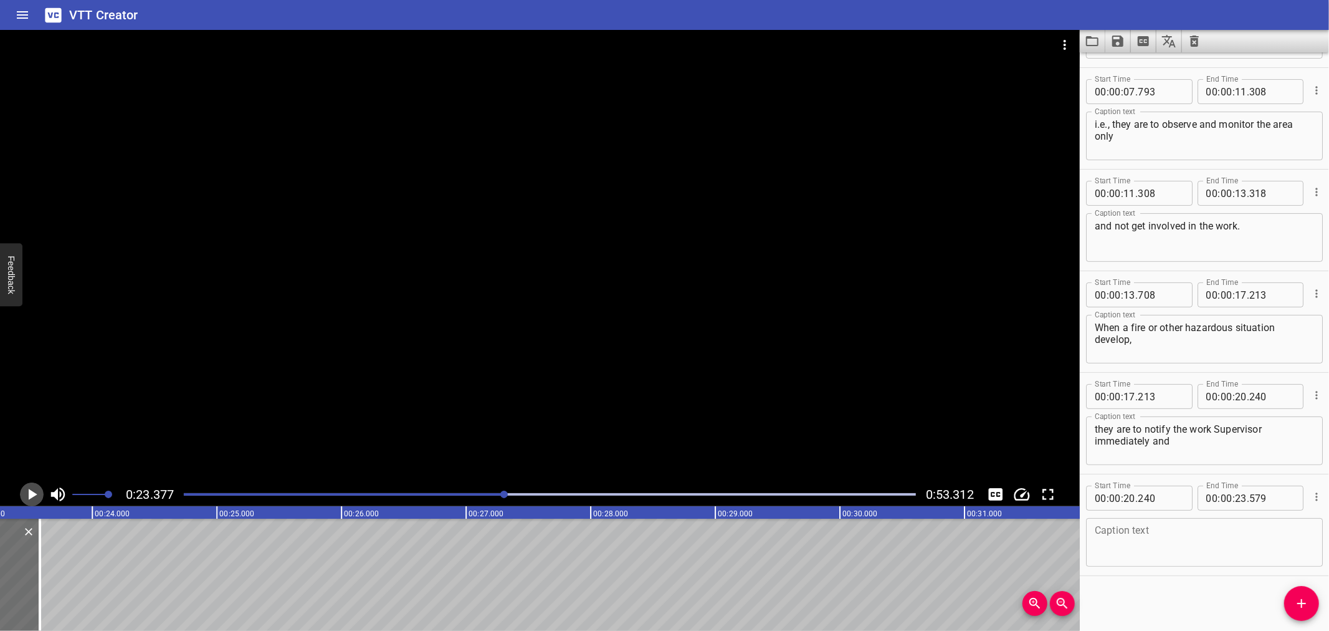
scroll to position [0, 2914]
click at [1163, 530] on textarea at bounding box center [1204, 543] width 219 height 36
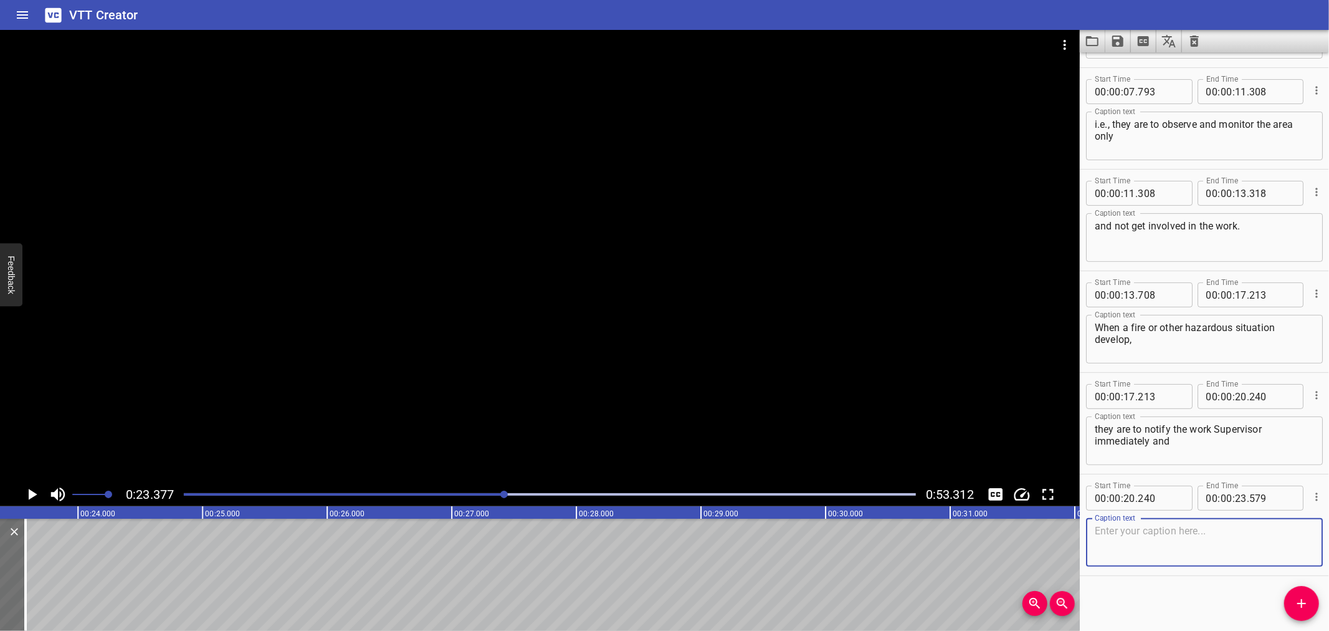
paste textarea "if safe to do so, attempt to fight the fire."
click at [1253, 530] on textarea "if safe to do so, attempt to fight the fire." at bounding box center [1204, 543] width 219 height 36
click at [1091, 532] on div "if safe to do so, attempt to fight the fire. Caption text" at bounding box center [1204, 542] width 237 height 49
click at [1098, 534] on textarea "if safe to do so, attempt to fight the fire." at bounding box center [1204, 543] width 219 height 36
type textarea "if safe to do so, attempt to fight the fire."
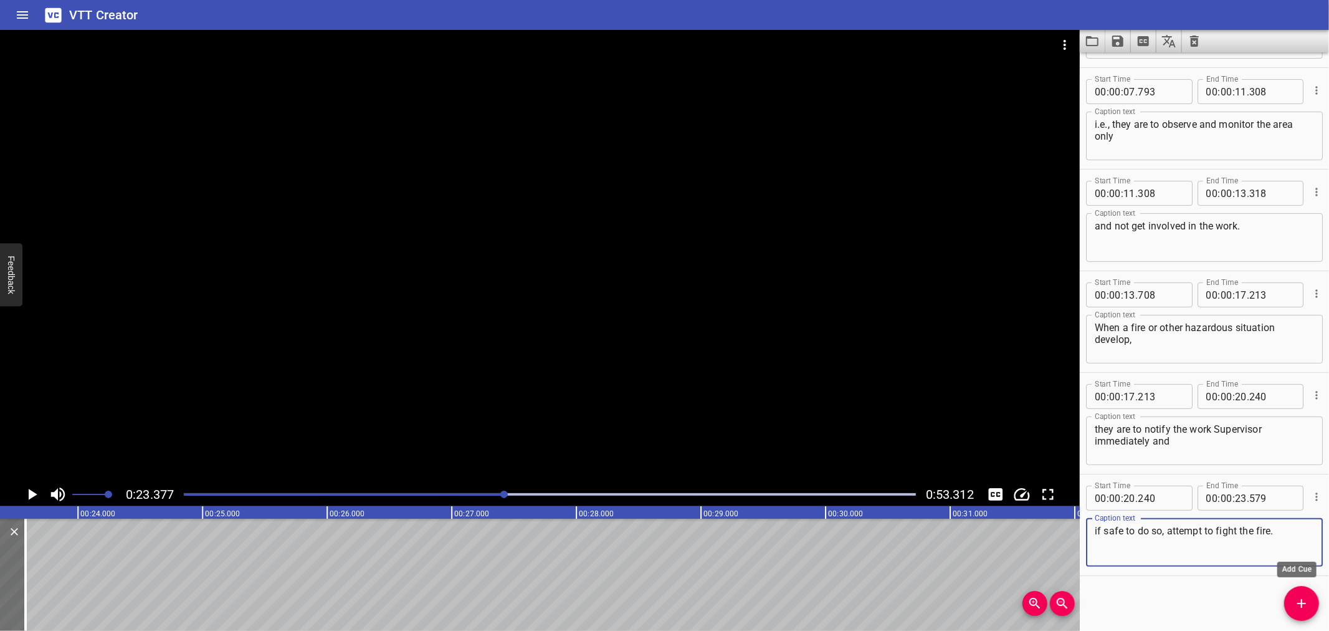
click at [1295, 612] on button "Add Cue" at bounding box center [1302, 603] width 35 height 35
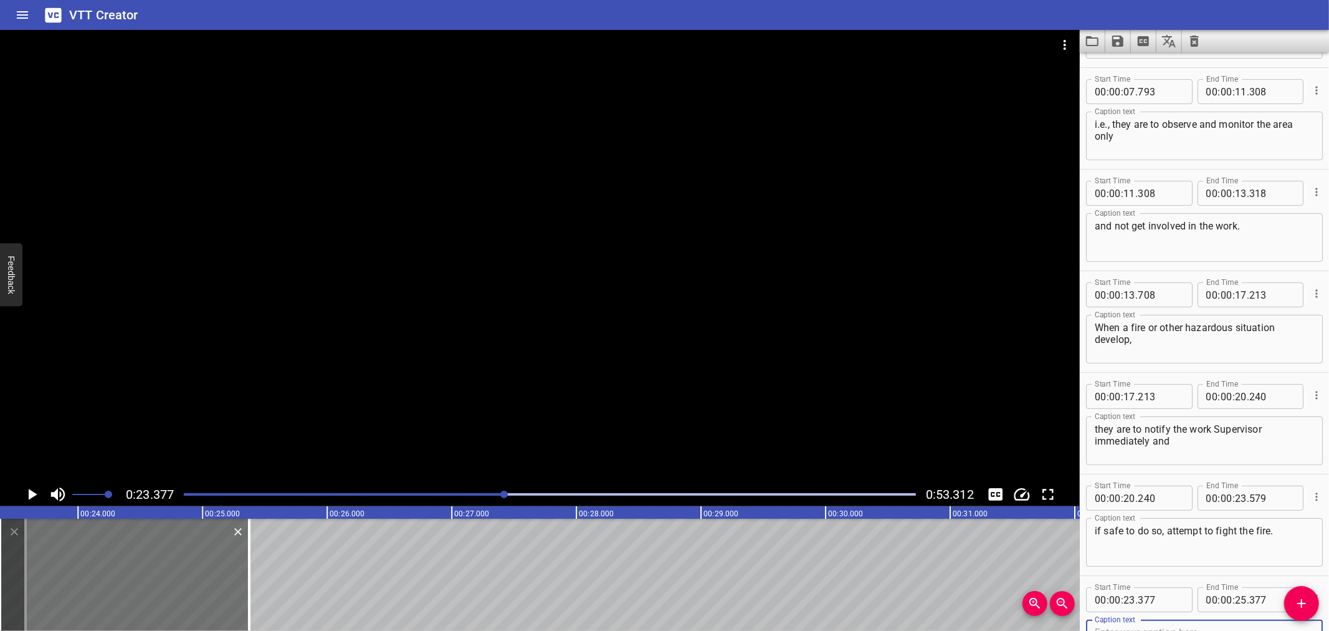
scroll to position [197, 0]
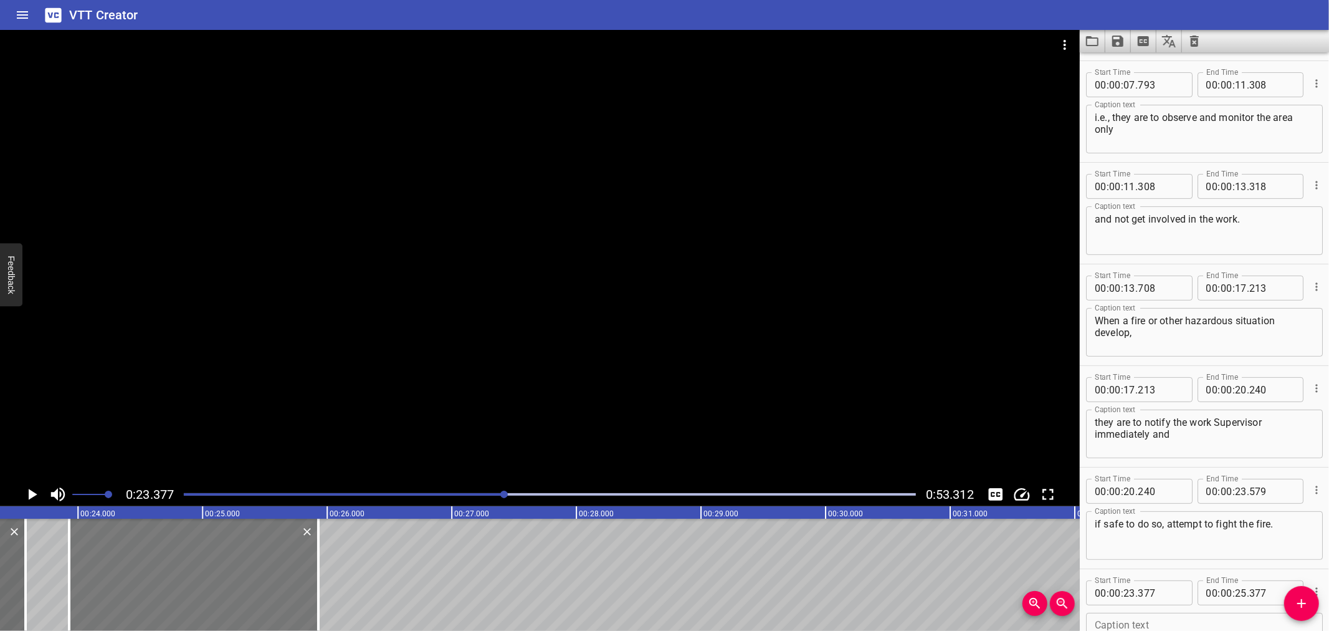
drag, startPoint x: 67, startPoint y: 575, endPoint x: 136, endPoint y: 577, distance: 69.2
click at [136, 577] on div at bounding box center [193, 575] width 249 height 112
type input "932"
drag, startPoint x: 318, startPoint y: 565, endPoint x: 246, endPoint y: 584, distance: 74.8
click at [246, 584] on div at bounding box center [246, 575] width 2 height 112
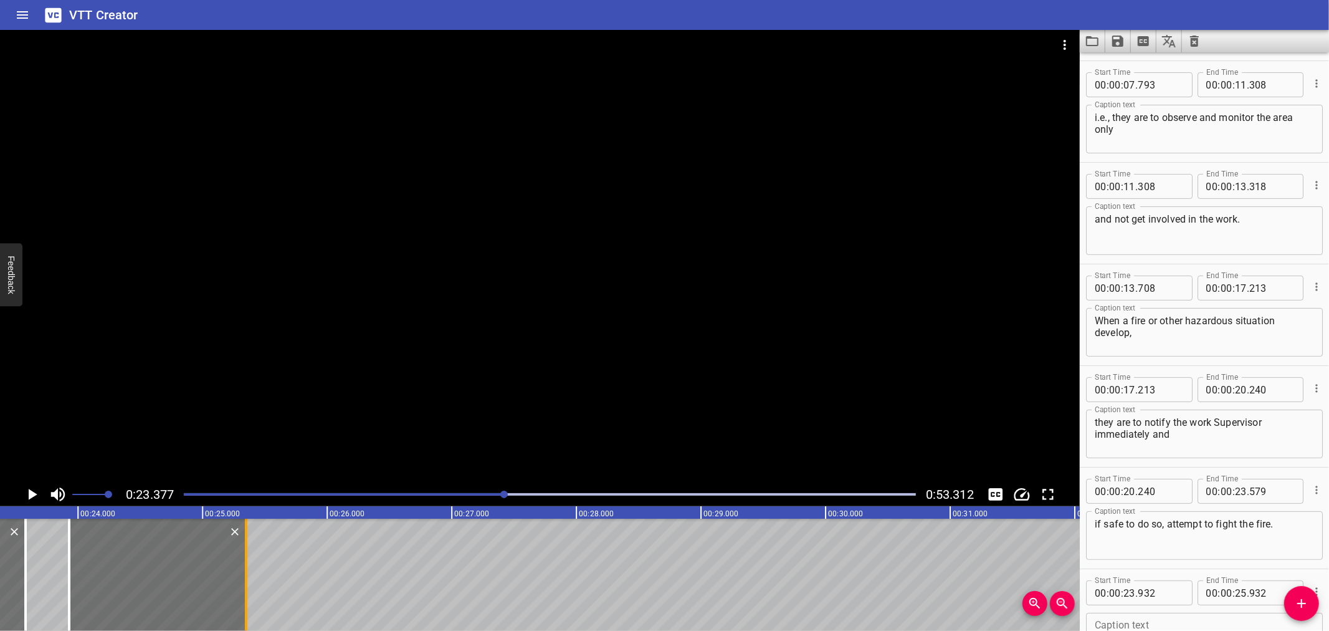
type input "352"
click at [1159, 620] on textarea at bounding box center [1204, 638] width 219 height 36
paste textarea "Remember that:"
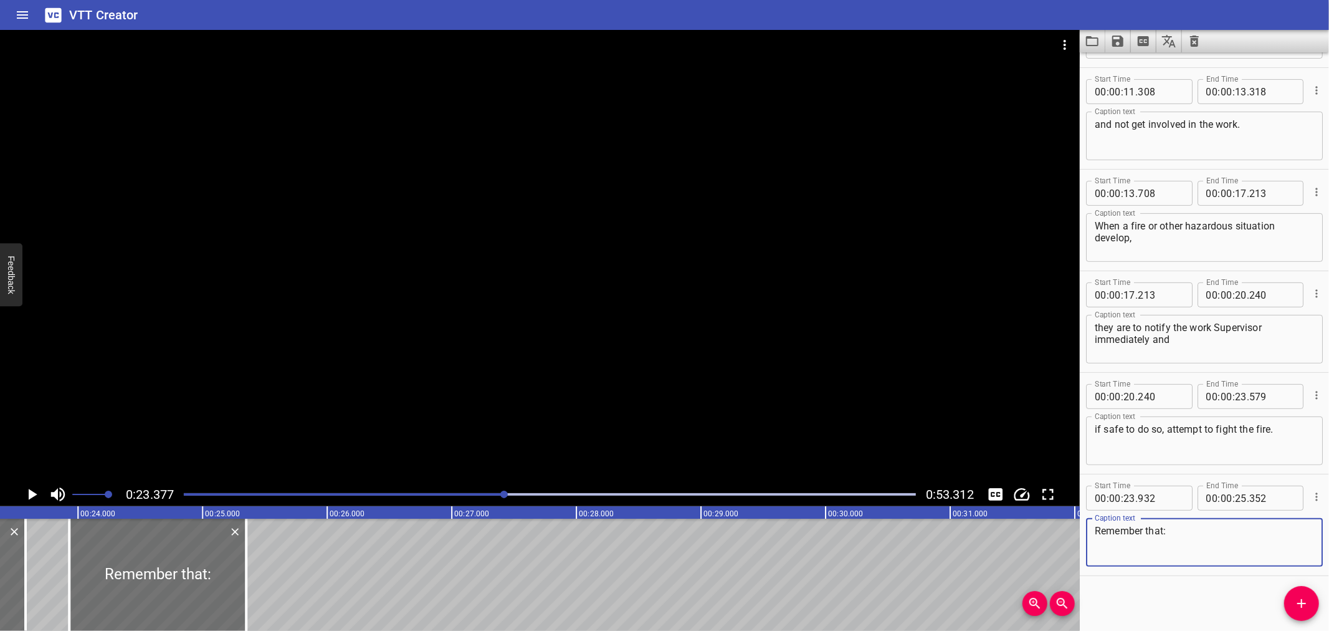
type textarea "Remember that:"
drag, startPoint x: 1295, startPoint y: 601, endPoint x: 1091, endPoint y: 582, distance: 204.8
click at [1290, 599] on span "Add Cue" at bounding box center [1302, 603] width 35 height 15
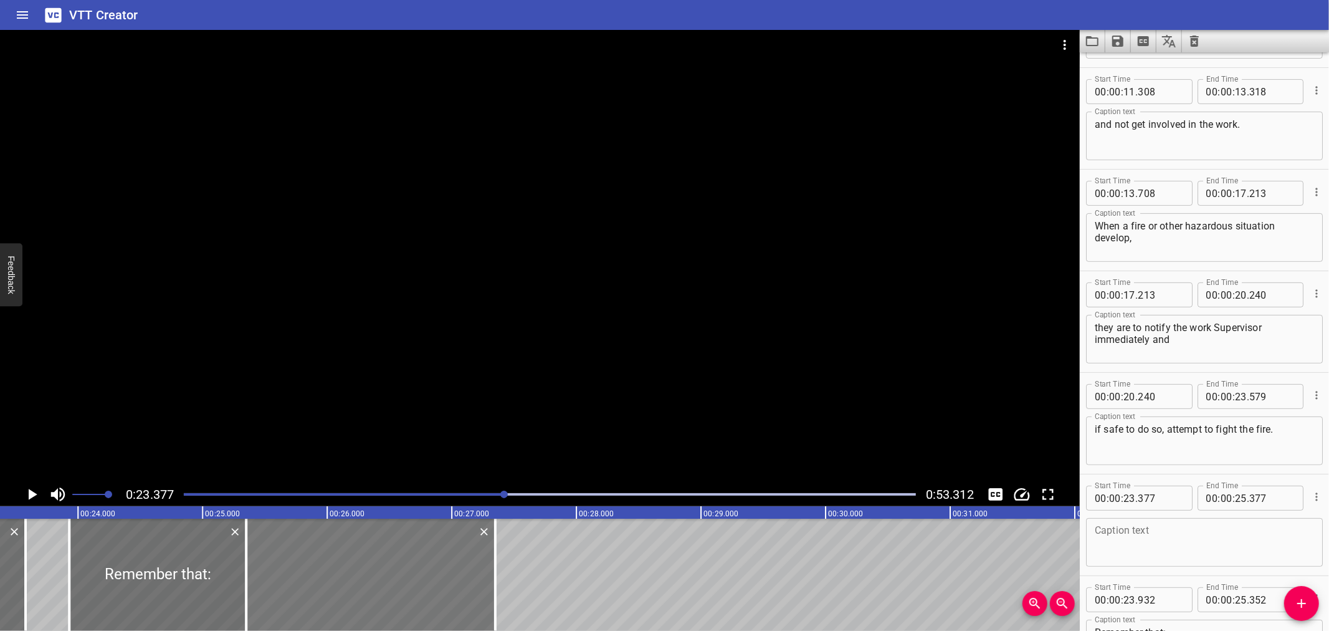
drag, startPoint x: 55, startPoint y: 562, endPoint x: 301, endPoint y: 587, distance: 247.5
type input "25"
type input "352"
type input "27"
type input "352"
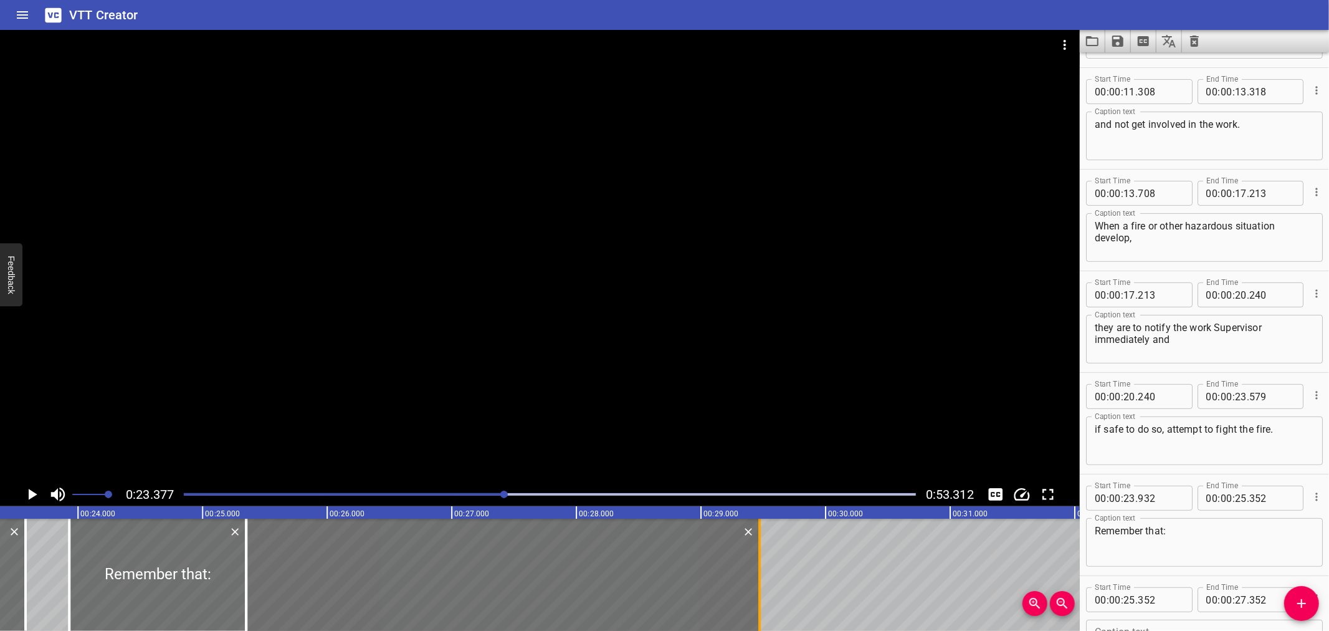
drag, startPoint x: 499, startPoint y: 575, endPoint x: 763, endPoint y: 577, distance: 264.3
click at [763, 577] on div at bounding box center [760, 575] width 12 height 112
type input "29"
type input "472"
click at [181, 260] on div at bounding box center [540, 256] width 1080 height 452
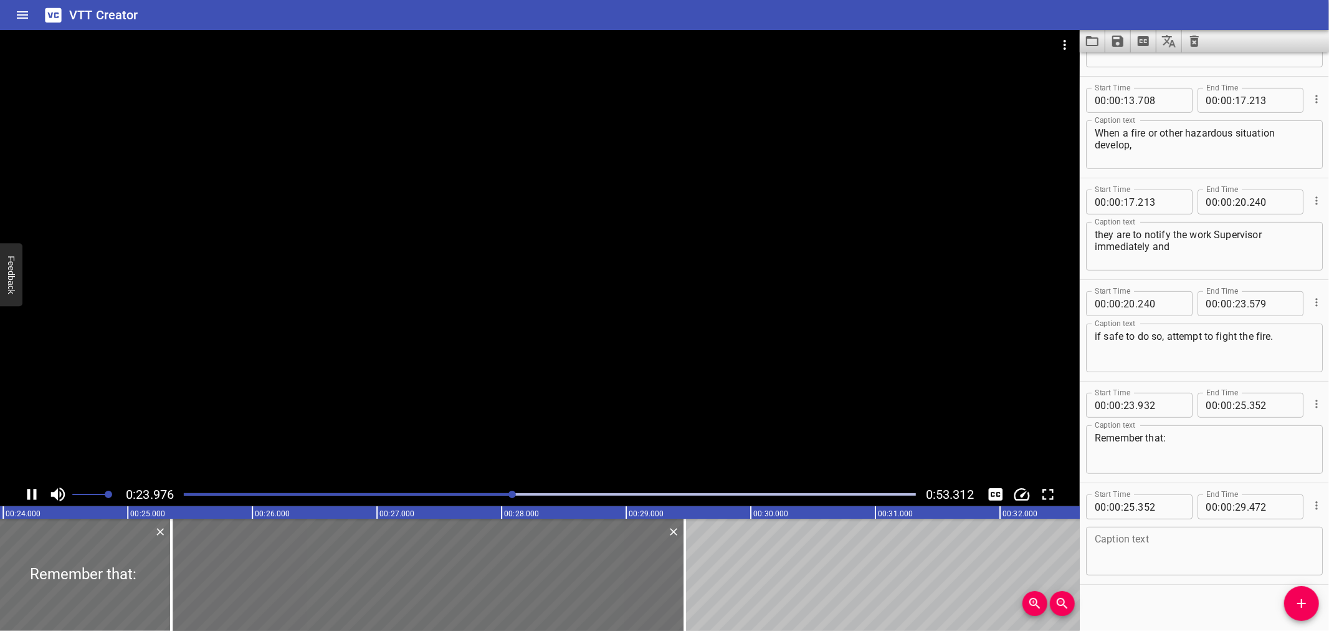
scroll to position [393, 0]
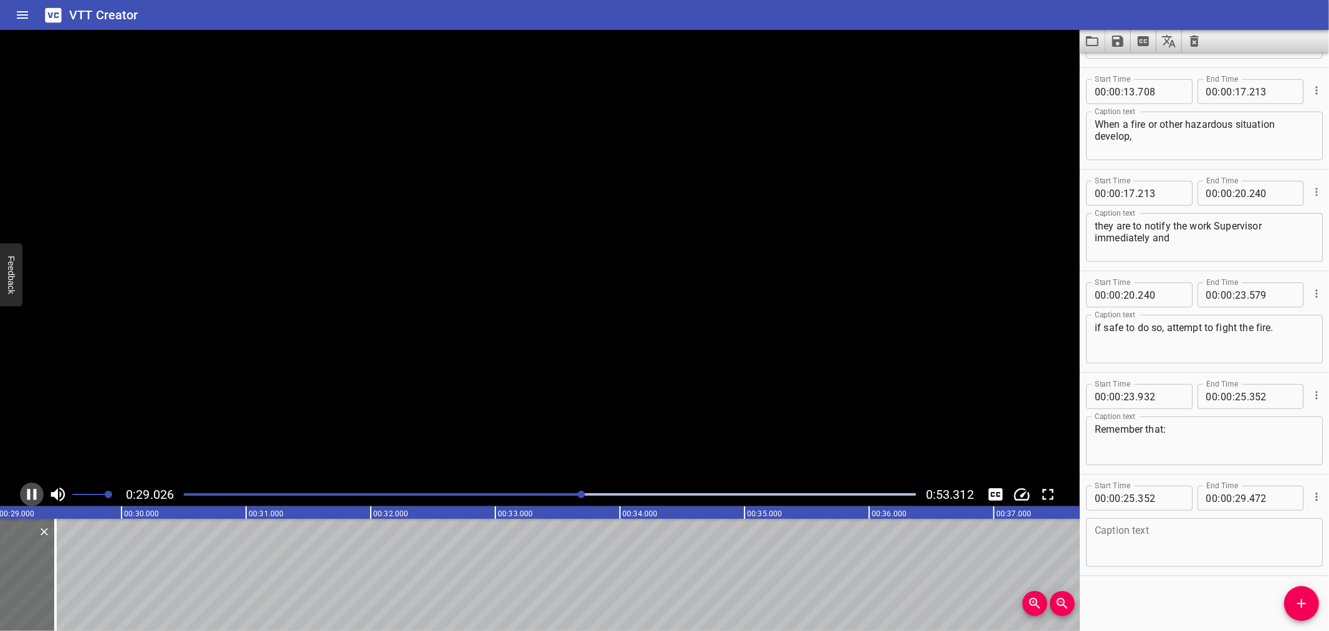
click at [28, 491] on icon "Play/Pause" at bounding box center [31, 494] width 9 height 11
click at [1230, 524] on div "Caption text" at bounding box center [1204, 542] width 237 height 49
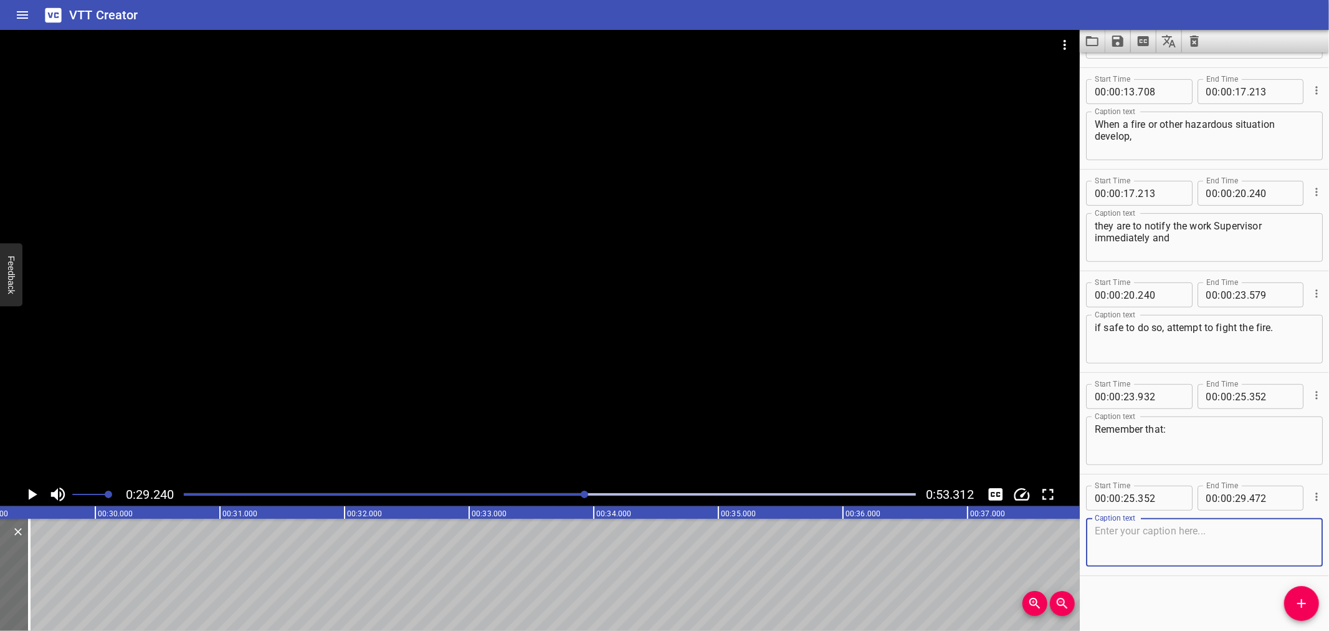
paste textarea "Fires can also start AFTER the actual work has finished.​"
click at [1242, 525] on textarea "Fires can also start AFTER the actual work has finished.​" at bounding box center [1204, 543] width 219 height 36
type textarea "Fires can also start AFTER the actual work has finished.​"
click at [1298, 603] on icon "Add Cue" at bounding box center [1302, 603] width 15 height 15
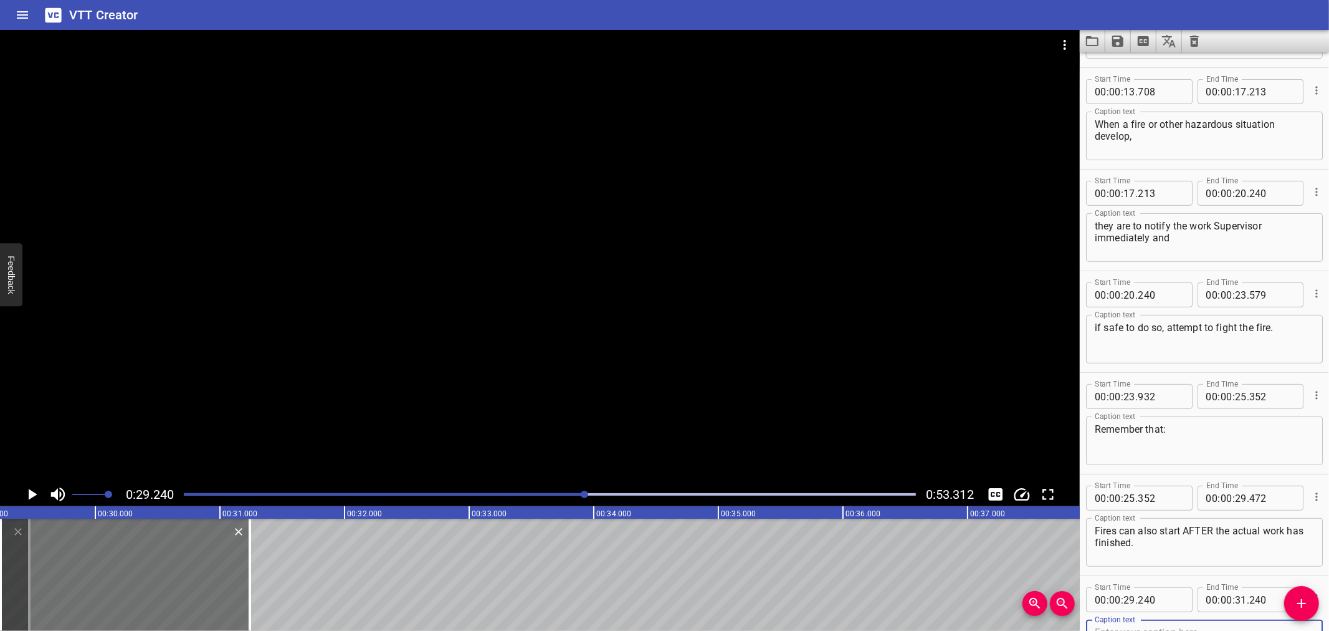
scroll to position [400, 0]
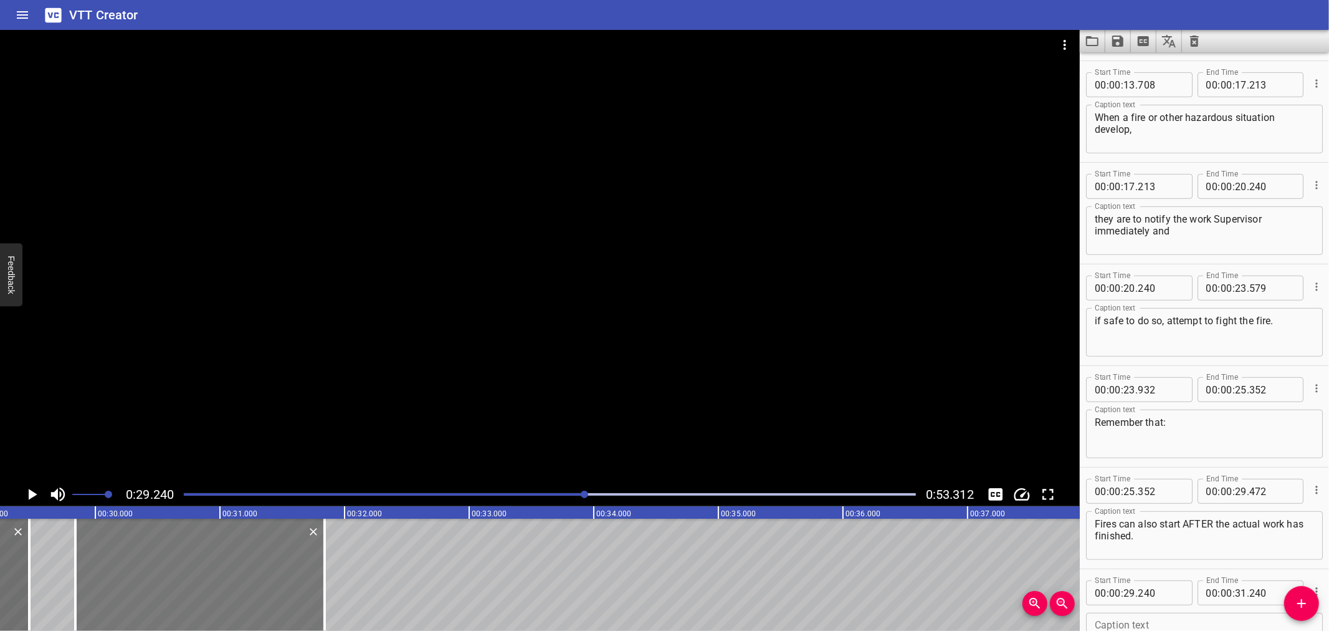
drag, startPoint x: 162, startPoint y: 568, endPoint x: 237, endPoint y: 577, distance: 75.3
click at [237, 577] on div at bounding box center [199, 575] width 249 height 112
type input "840"
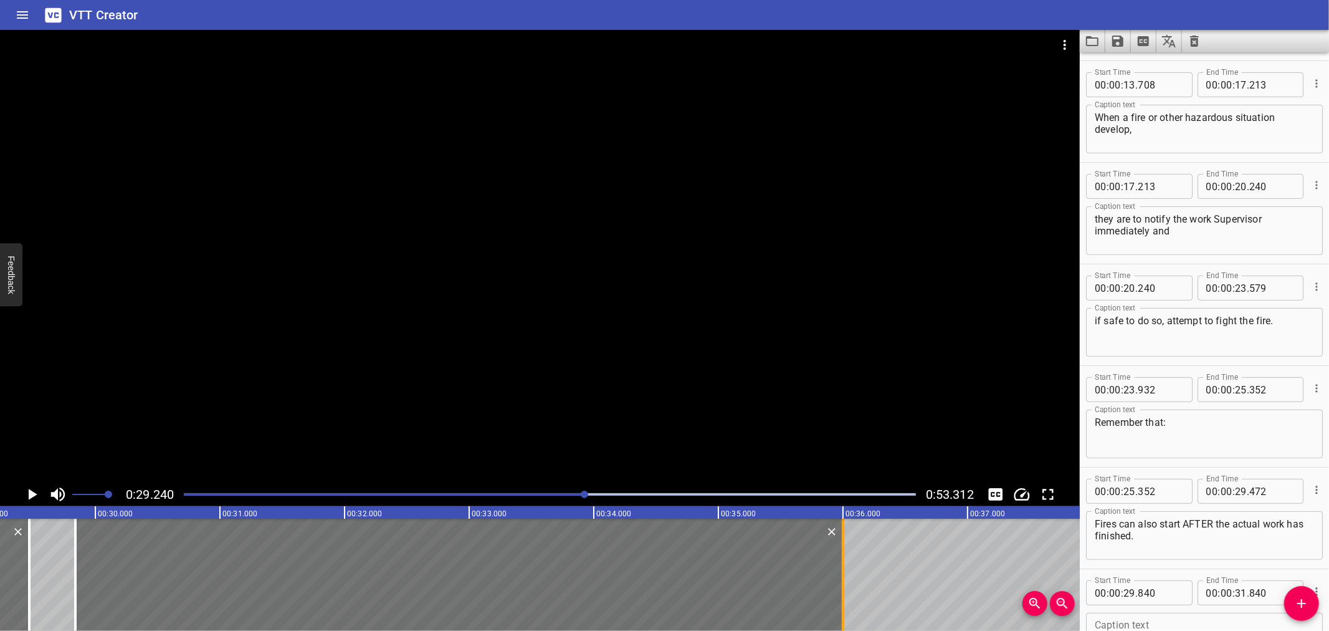
drag, startPoint x: 322, startPoint y: 562, endPoint x: 840, endPoint y: 582, distance: 518.9
click at [840, 582] on div at bounding box center [843, 575] width 12 height 112
type input "35"
type input "1000"
click at [426, 318] on div at bounding box center [540, 256] width 1080 height 452
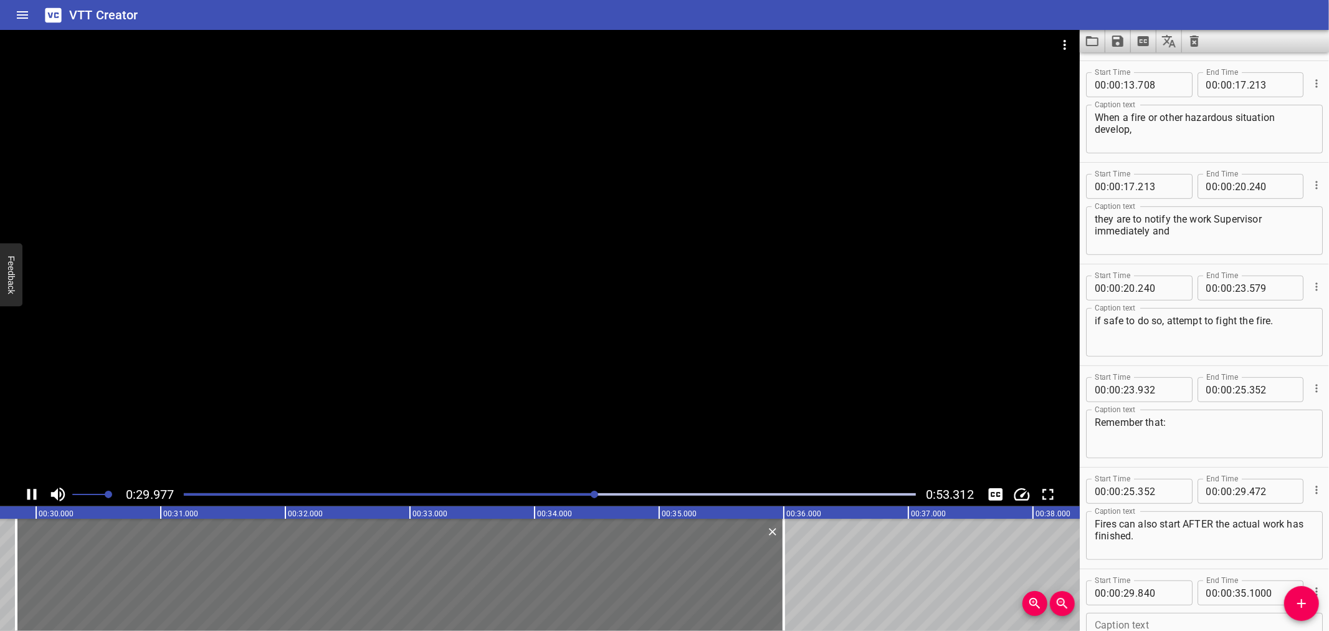
scroll to position [495, 0]
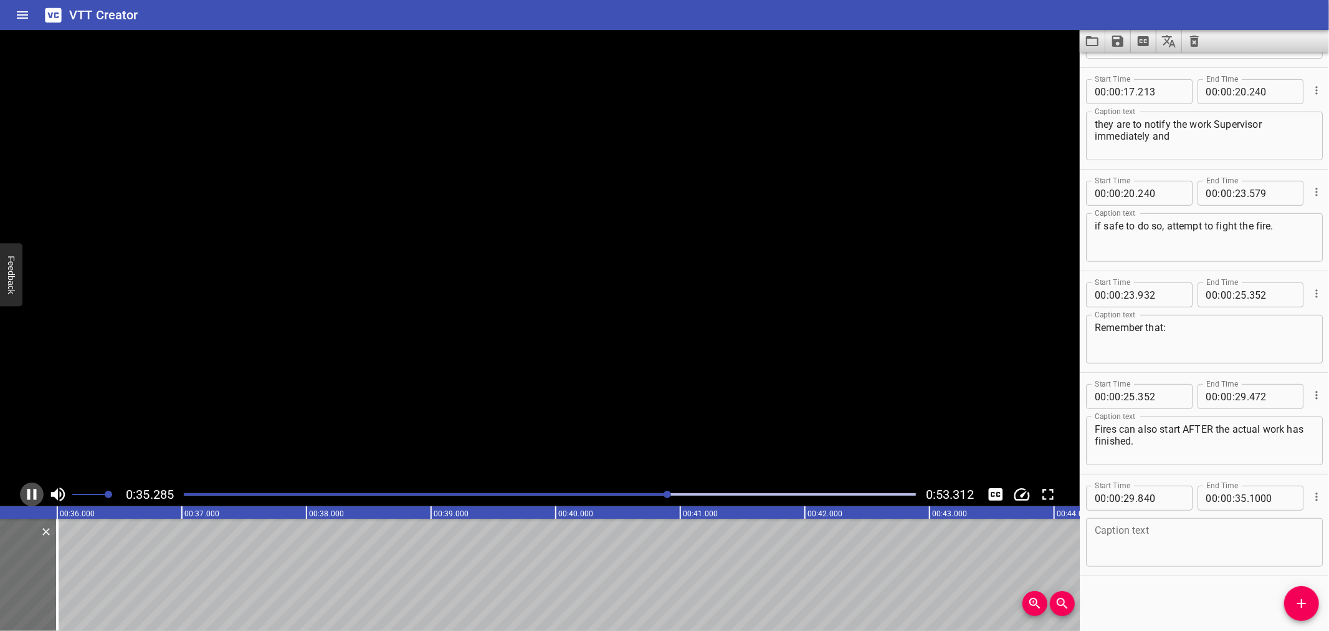
click at [33, 496] on icon "Play/Pause" at bounding box center [31, 494] width 19 height 19
click at [1161, 534] on textarea at bounding box center [1204, 543] width 219 height 36
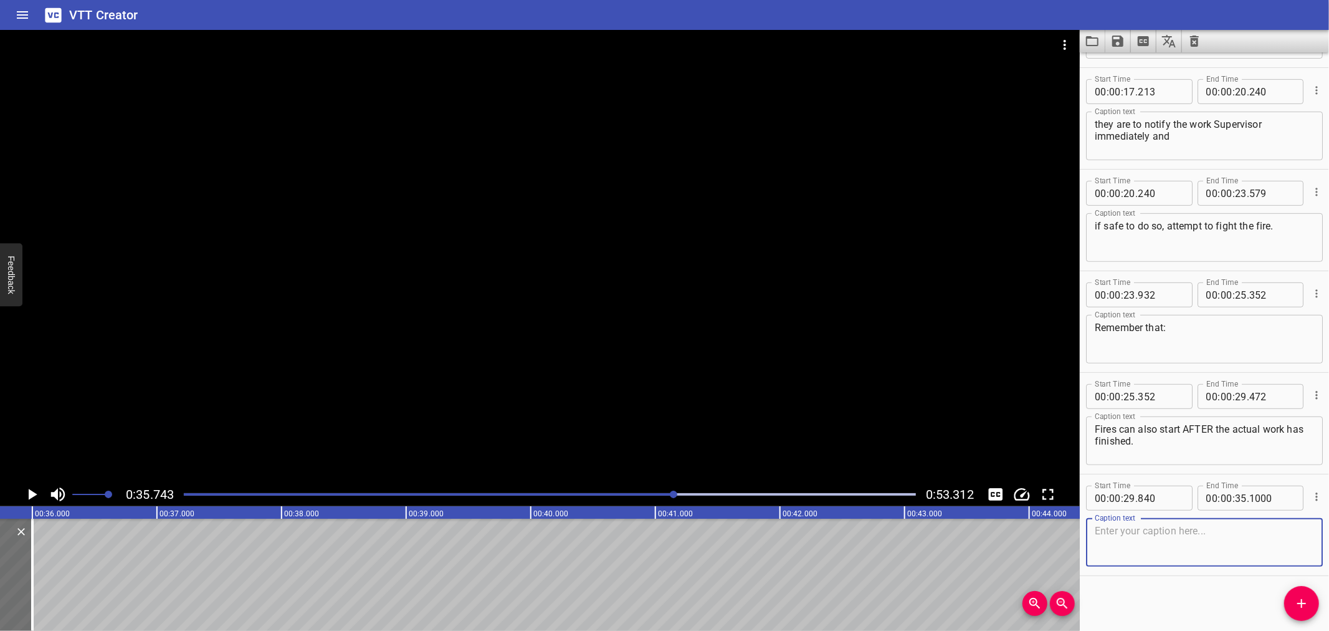
paste textarea "Disposal of hot materials, i.e. welding rods shall be carried out in a safe man…"
click at [1228, 530] on textarea "Disposal of hot materials, i.e. welding rods shall be carried out in a safe man…" at bounding box center [1204, 543] width 219 height 36
click at [1291, 527] on textarea "Disposal of hot materials, i.e., welding rods shall be carried out in a safe ma…" at bounding box center [1204, 543] width 219 height 36
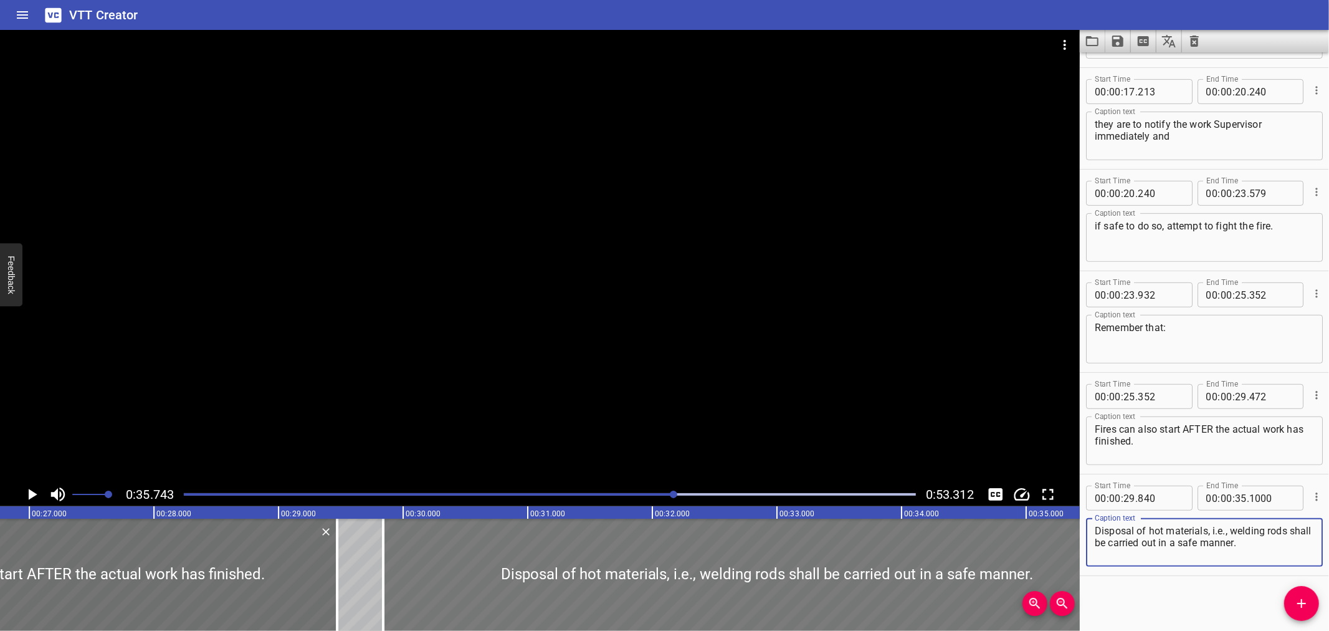
type textarea "Disposal of hot materials, i.e., welding rods shall be carried out in a safe ma…"
click at [445, 582] on div at bounding box center [767, 575] width 768 height 112
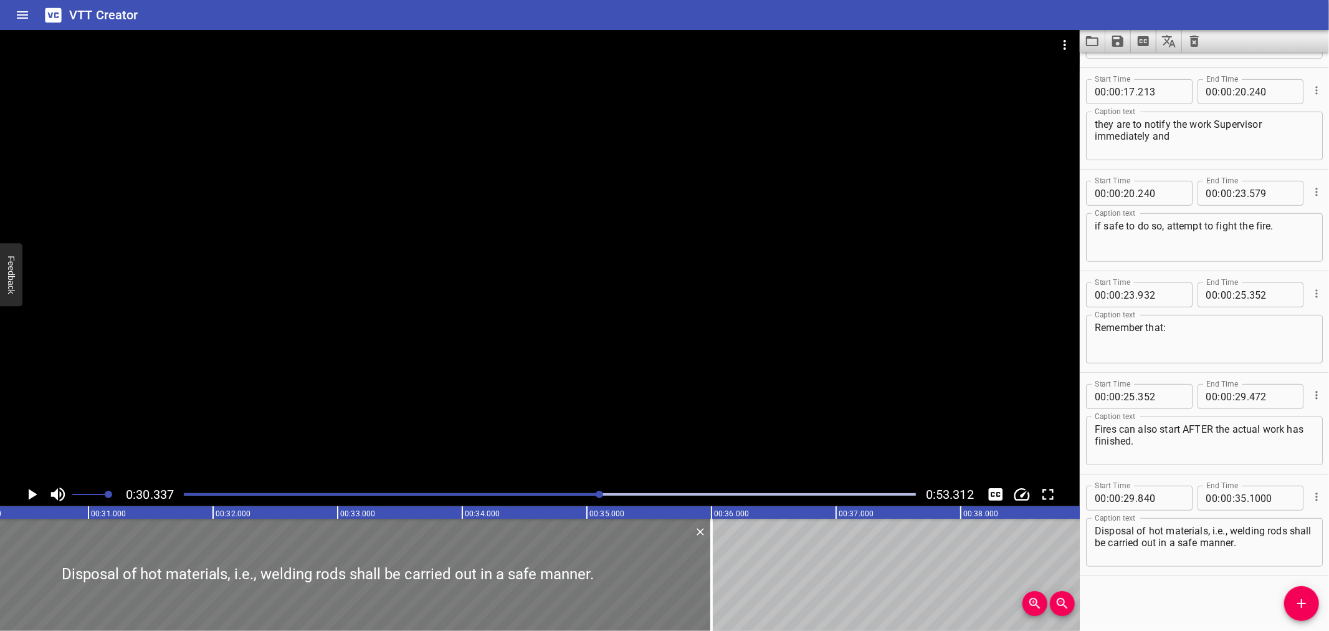
scroll to position [0, 3781]
click at [360, 343] on div at bounding box center [540, 256] width 1080 height 452
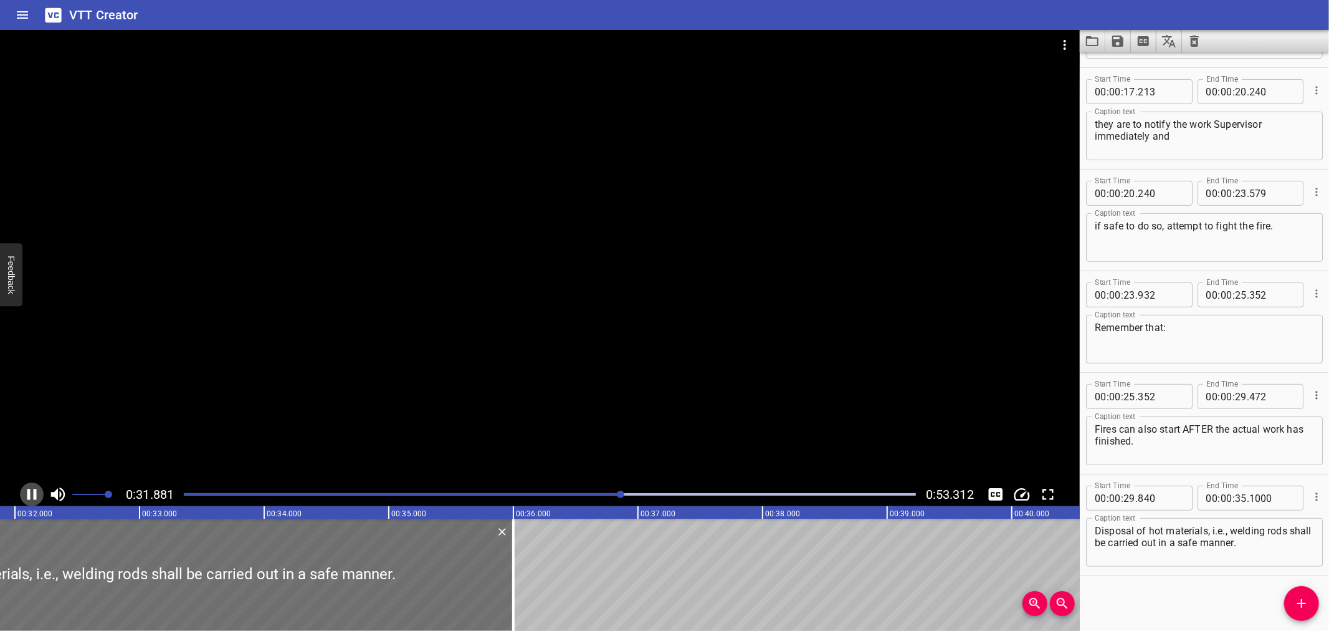
click at [41, 495] on button "Play/Pause" at bounding box center [32, 494] width 24 height 24
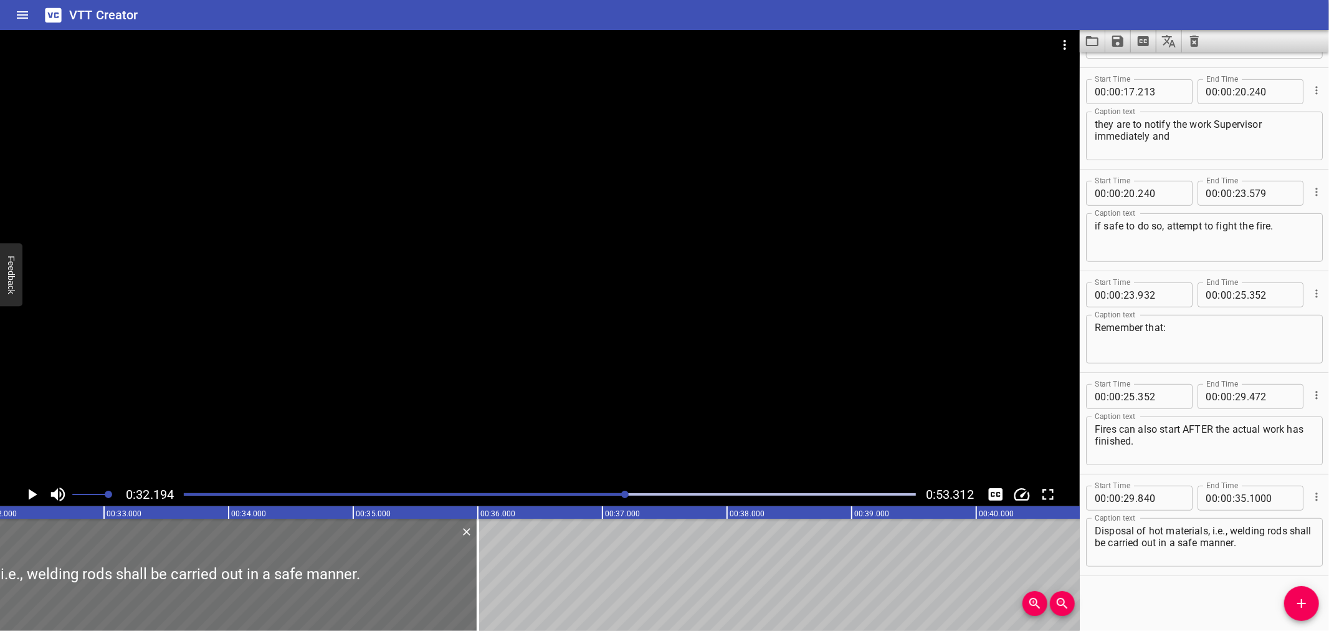
scroll to position [0, 4013]
drag, startPoint x: 1275, startPoint y: 544, endPoint x: 992, endPoint y: 533, distance: 282.6
click at [992, 533] on main "0:32.194 0:53.312 00:00.000 00:01.000 00:02.000 00:03.000 00:04.000 00:05.000 0…" at bounding box center [664, 330] width 1329 height 601
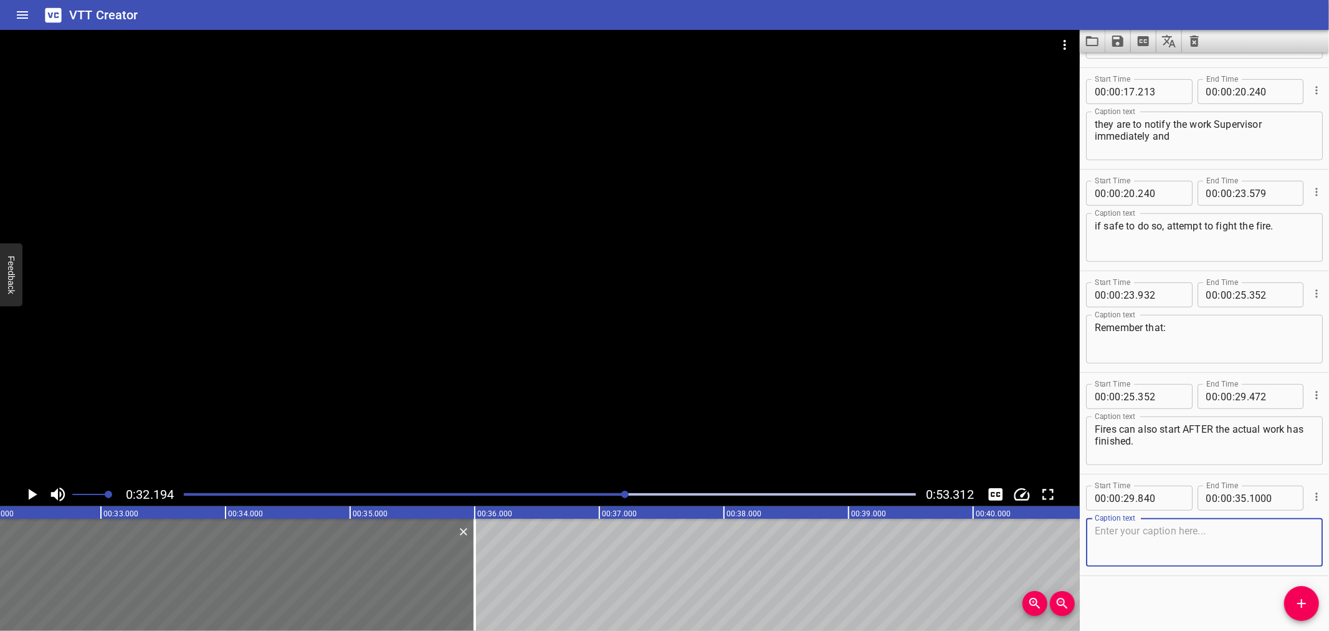
click at [1207, 542] on textarea at bounding box center [1204, 543] width 219 height 36
type textarea "sadad"
click at [468, 534] on icon "Delete" at bounding box center [463, 531] width 12 height 12
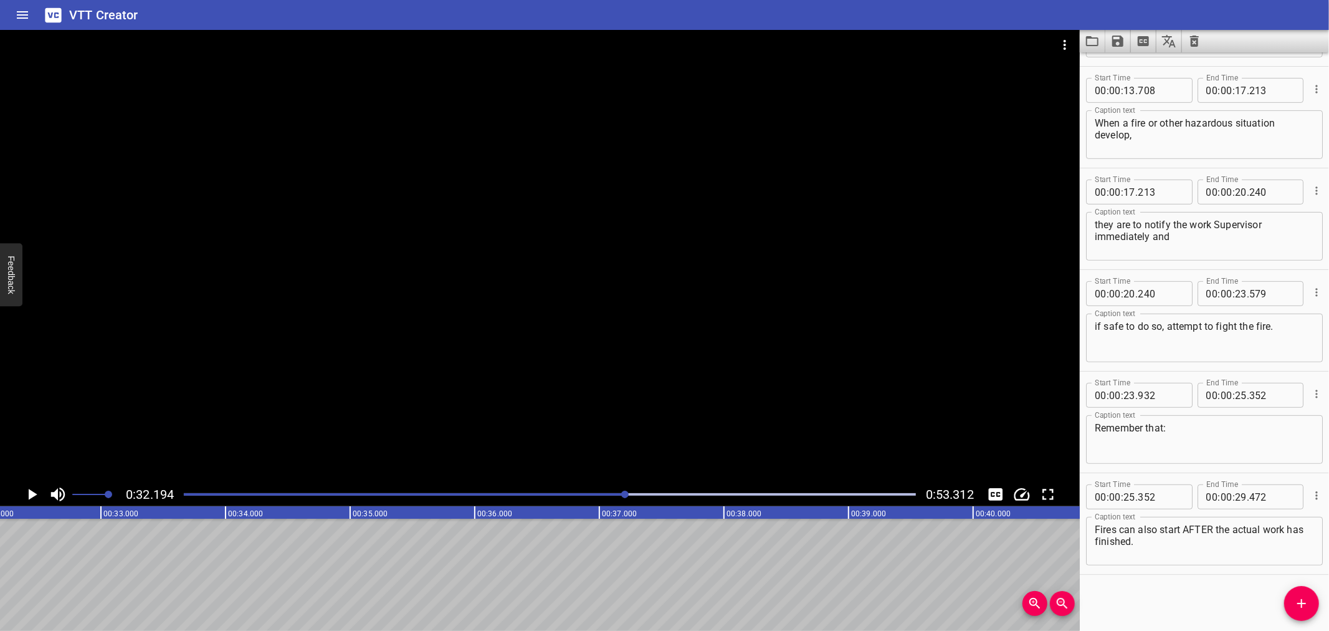
scroll to position [394, 0]
drag, startPoint x: 1297, startPoint y: 588, endPoint x: 1285, endPoint y: 588, distance: 11.8
click at [1295, 588] on button "Add Cue" at bounding box center [1302, 603] width 35 height 35
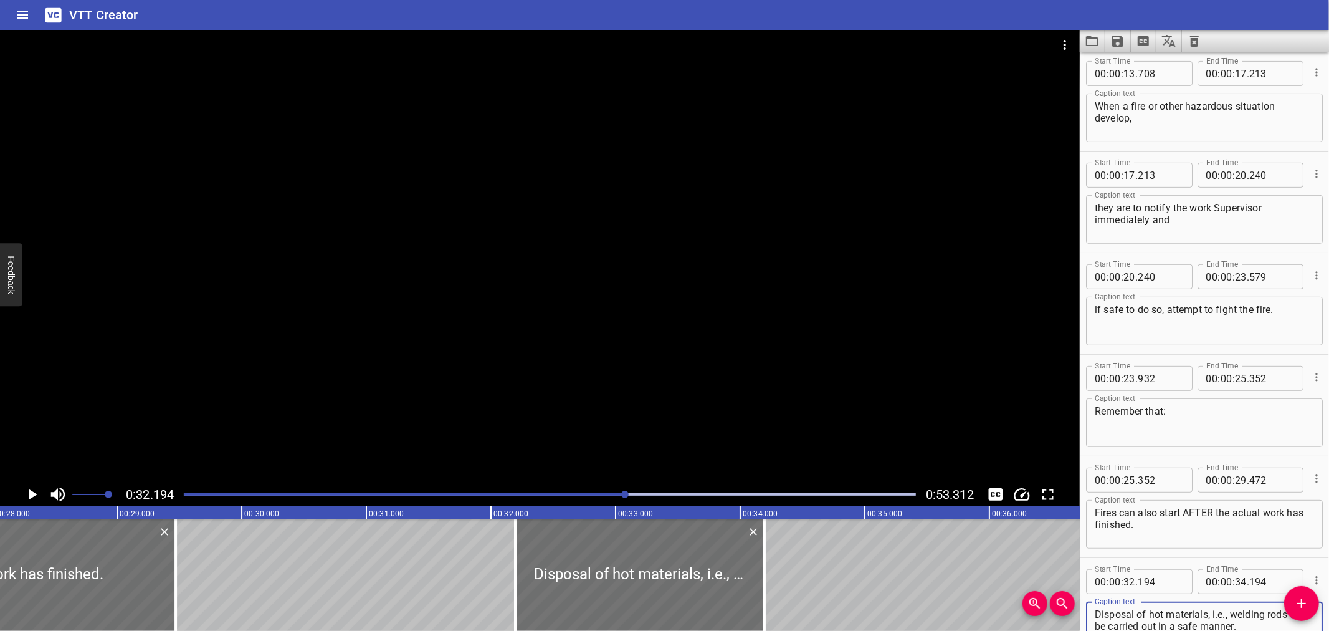
scroll to position [0, 3321]
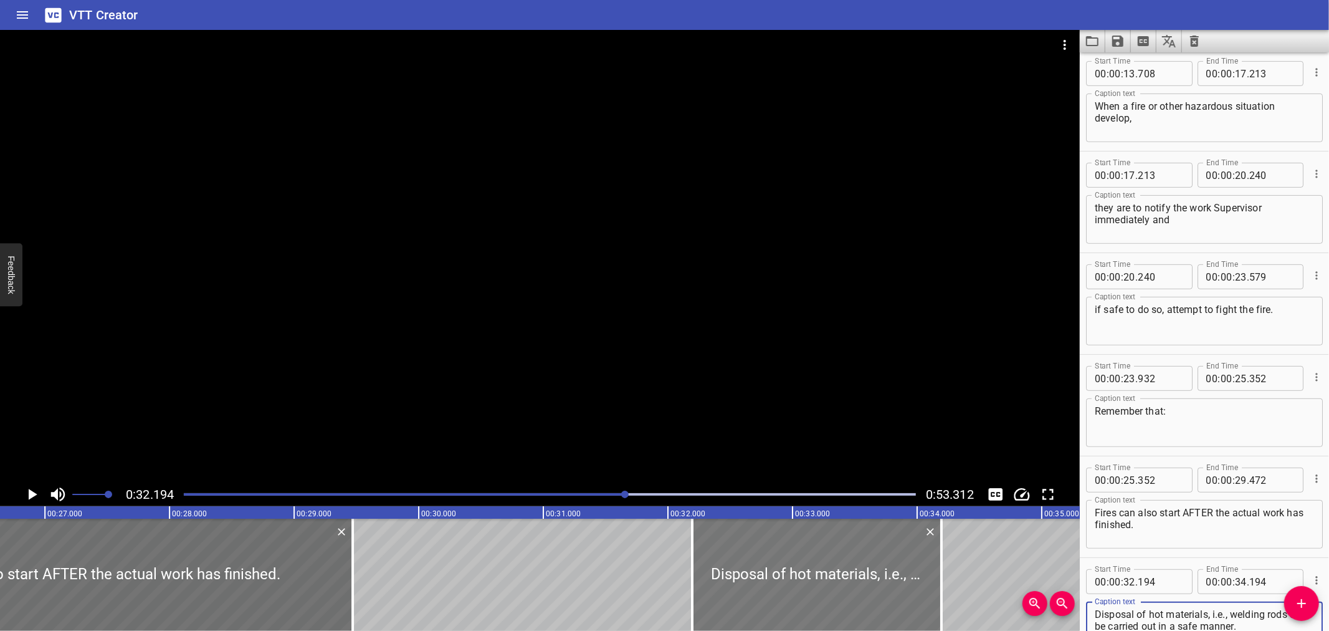
type textarea "Disposal of hot materials, i.e., welding rods shall be carried out in a safe ma…"
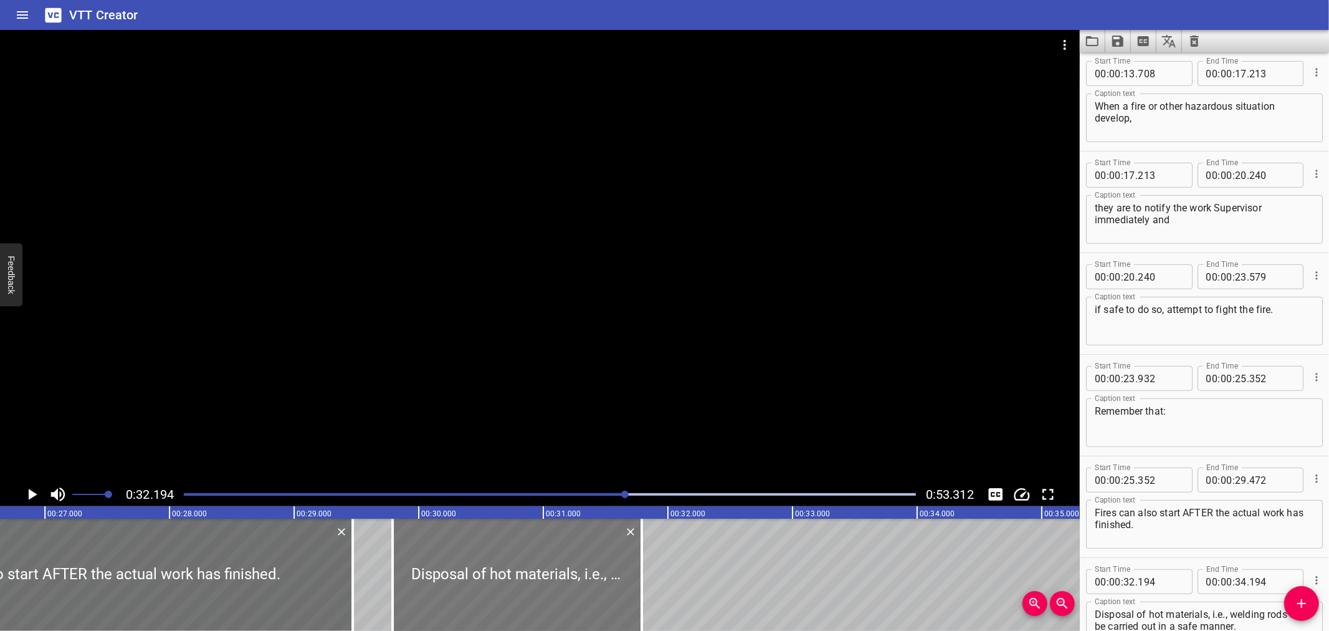
drag, startPoint x: 788, startPoint y: 565, endPoint x: 543, endPoint y: 571, distance: 244.4
click at [543, 571] on div at bounding box center [517, 575] width 249 height 112
type input "29"
type input "789"
type input "31"
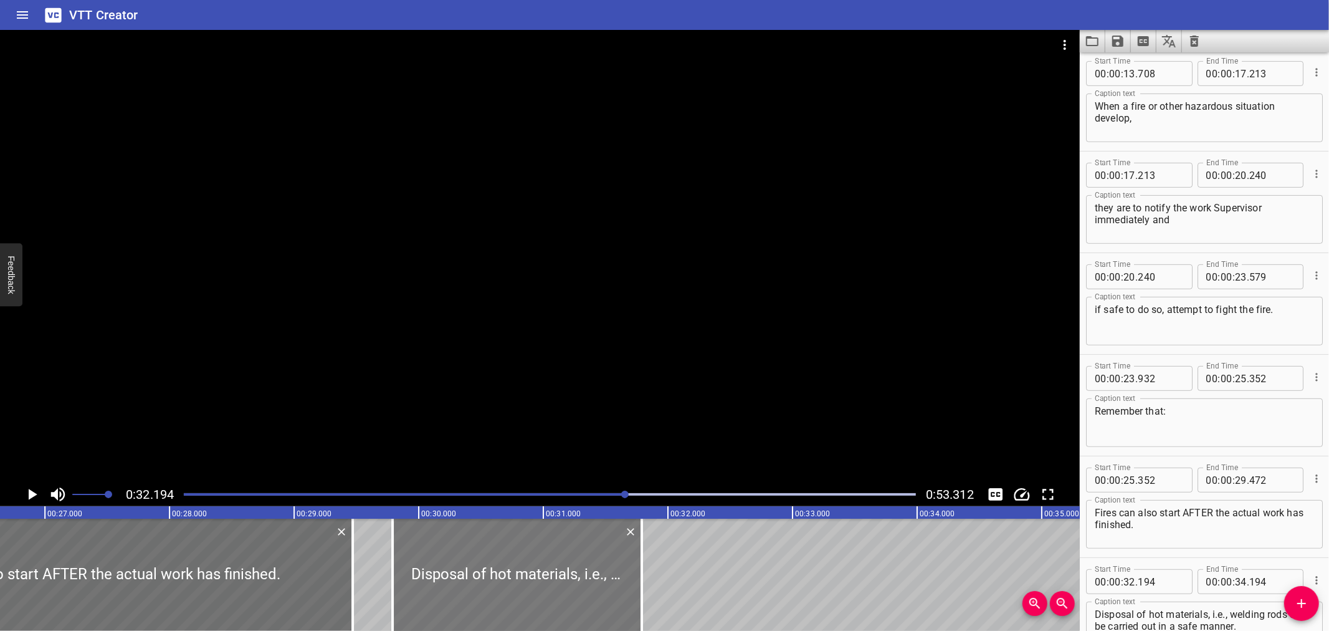
type input "789"
click at [433, 572] on div at bounding box center [517, 575] width 249 height 112
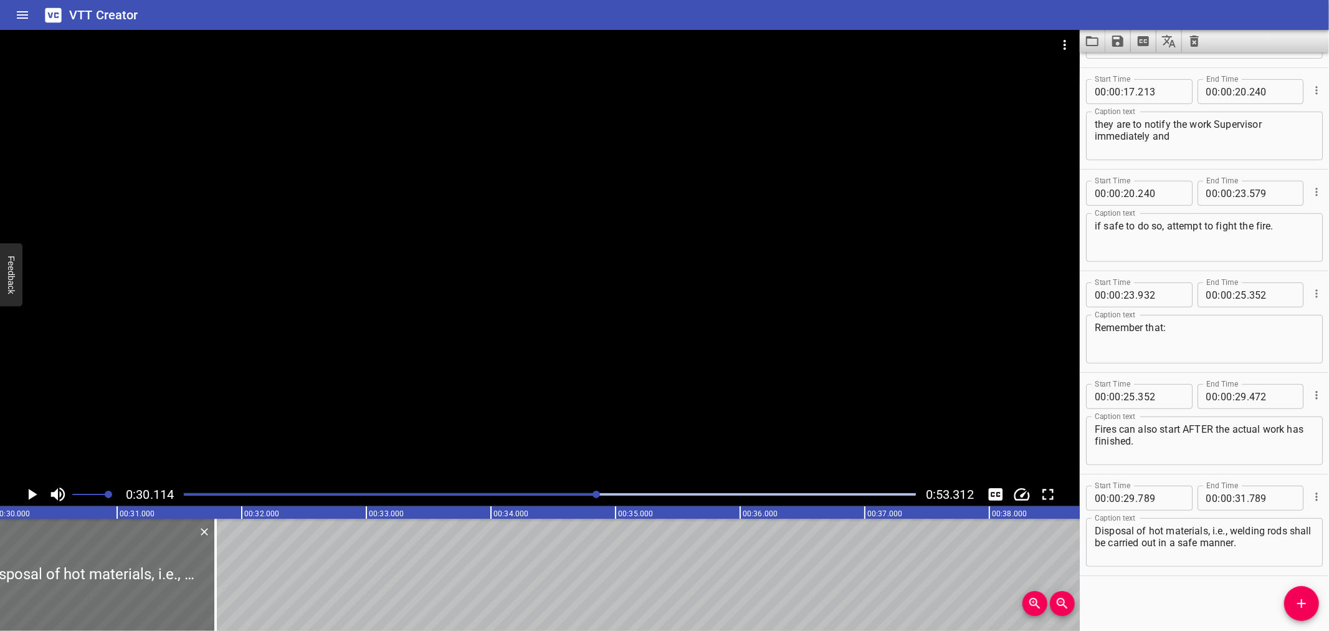
scroll to position [0, 3754]
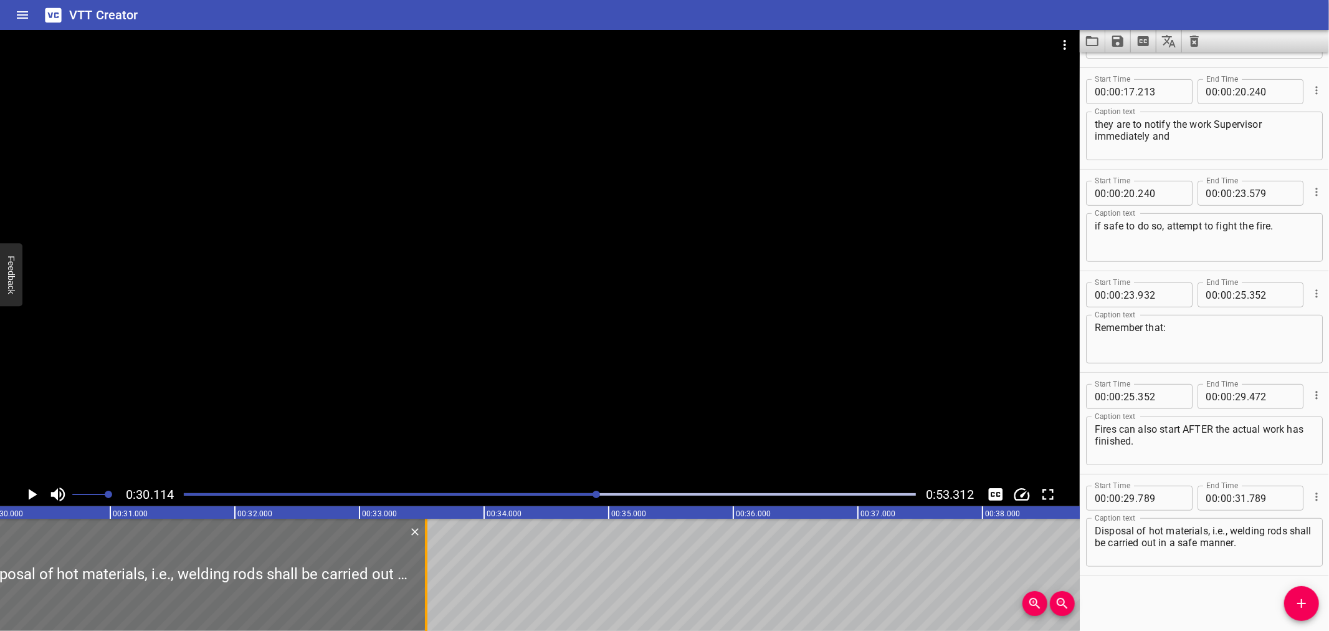
drag, startPoint x: 204, startPoint y: 570, endPoint x: 421, endPoint y: 581, distance: 217.8
click at [421, 581] on div at bounding box center [426, 575] width 12 height 112
type input "33"
type input "534"
click at [241, 365] on div at bounding box center [540, 256] width 1080 height 452
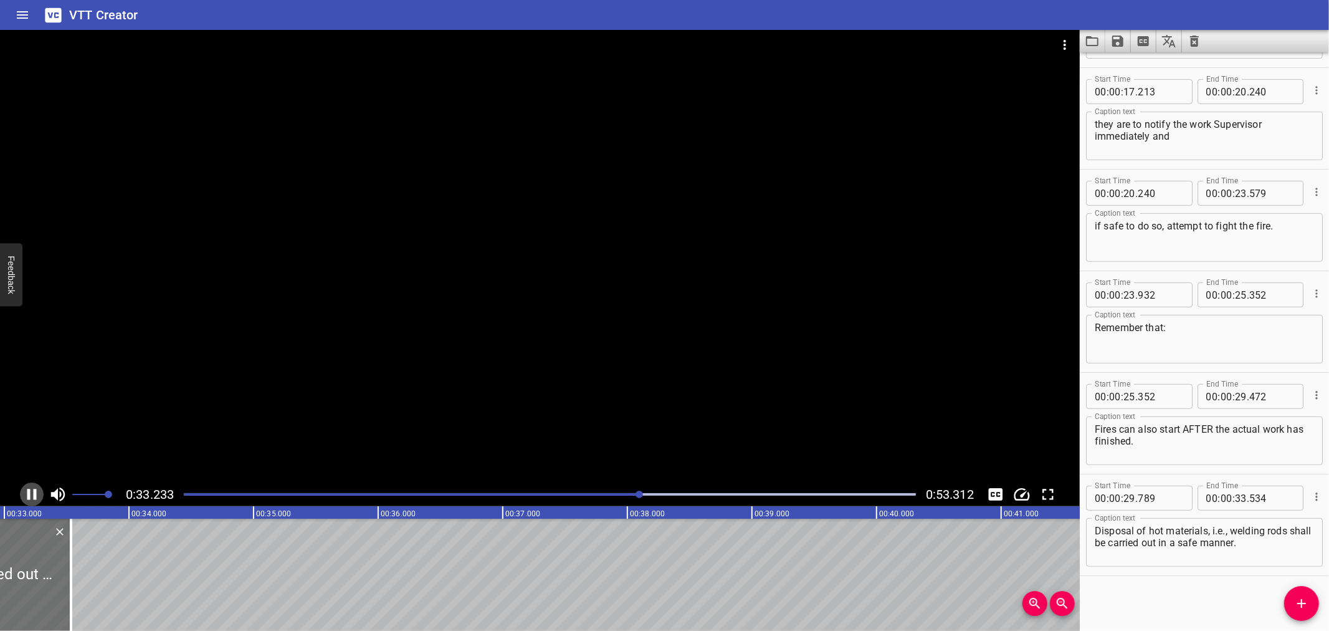
scroll to position [0, 4159]
click at [23, 491] on icon "Play/Pause" at bounding box center [31, 494] width 19 height 19
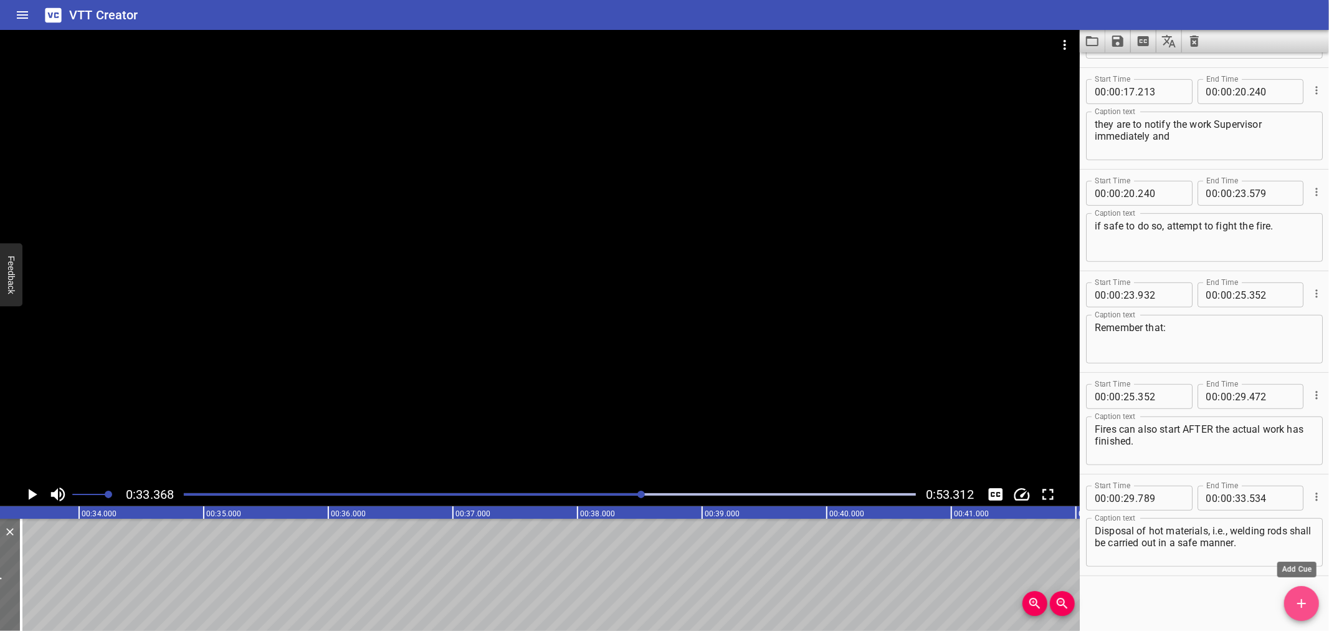
click at [1287, 596] on span "Add Cue" at bounding box center [1302, 603] width 35 height 15
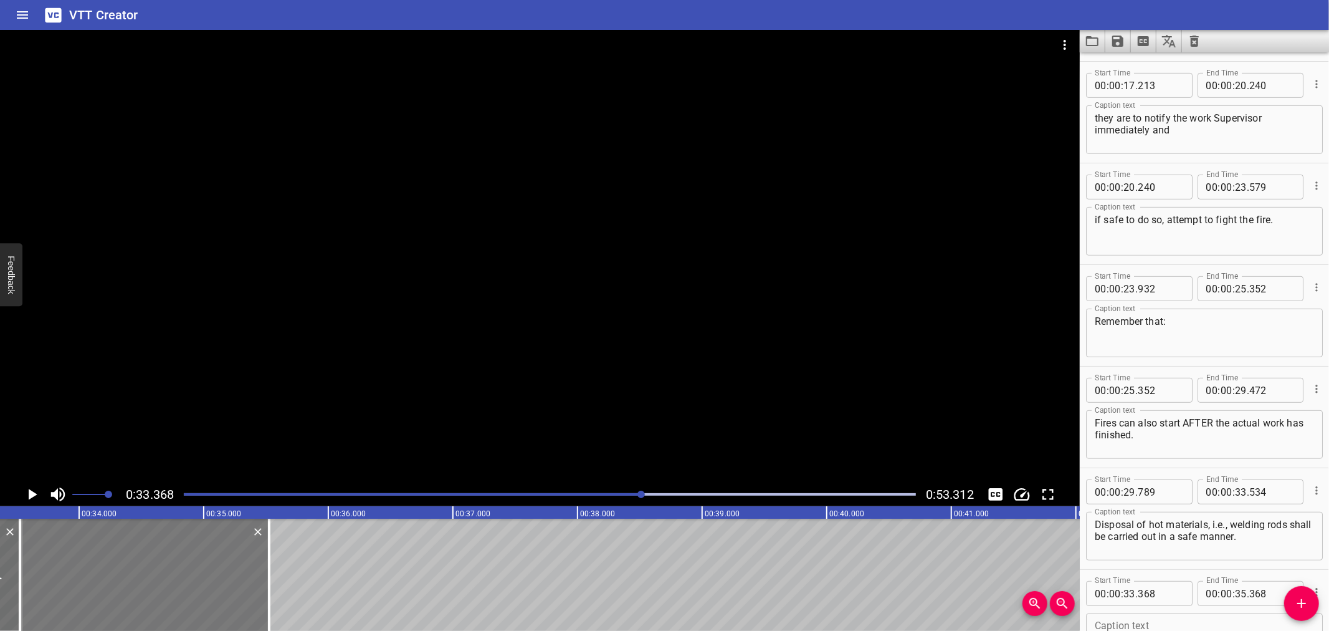
drag, startPoint x: 148, startPoint y: 547, endPoint x: 169, endPoint y: 548, distance: 21.2
click at [168, 549] on div at bounding box center [144, 575] width 249 height 112
type input "533"
drag, startPoint x: 294, startPoint y: 560, endPoint x: 315, endPoint y: 558, distance: 20.7
click at [312, 559] on div at bounding box center [311, 575] width 2 height 112
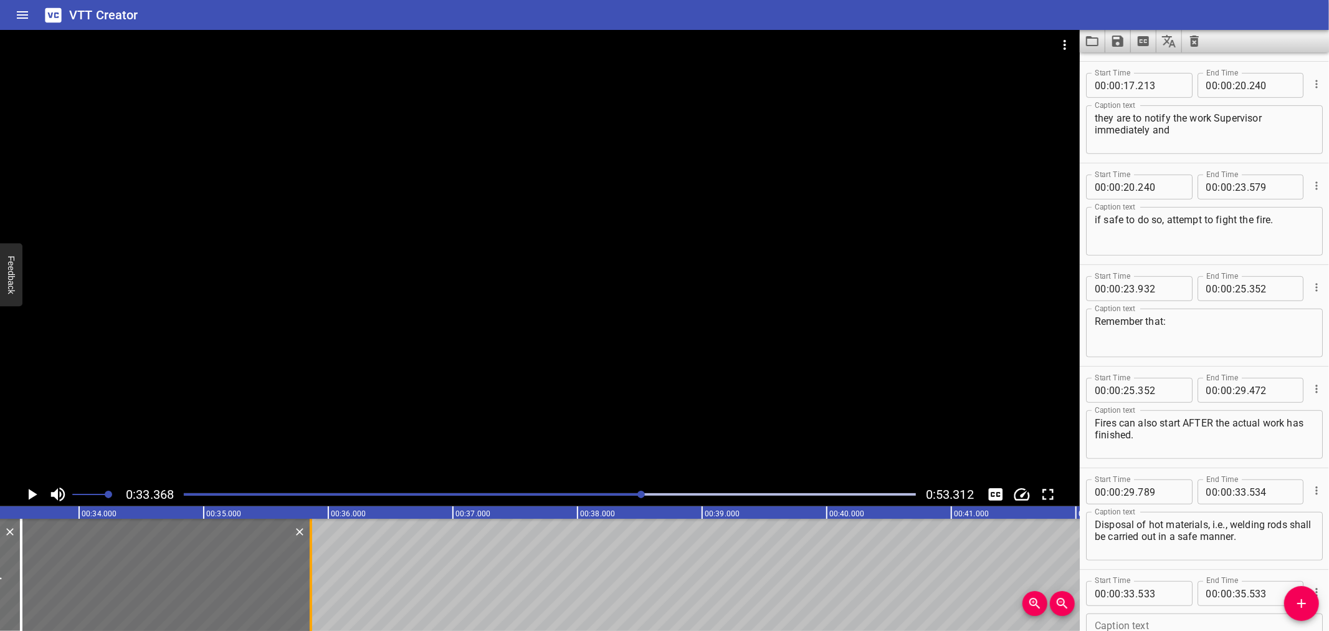
type input "873"
drag, startPoint x: 260, startPoint y: 409, endPoint x: 198, endPoint y: 433, distance: 66.3
click at [220, 425] on div at bounding box center [540, 256] width 1080 height 452
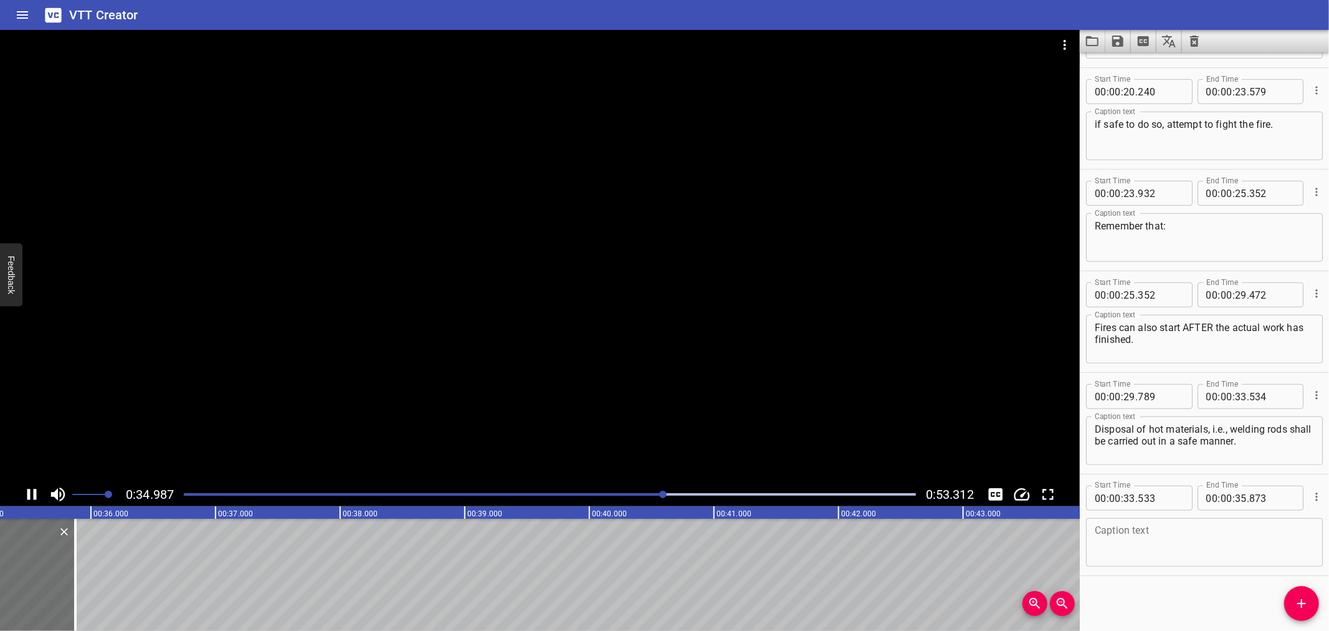
click at [29, 486] on icon "Play/Pause" at bounding box center [31, 494] width 19 height 19
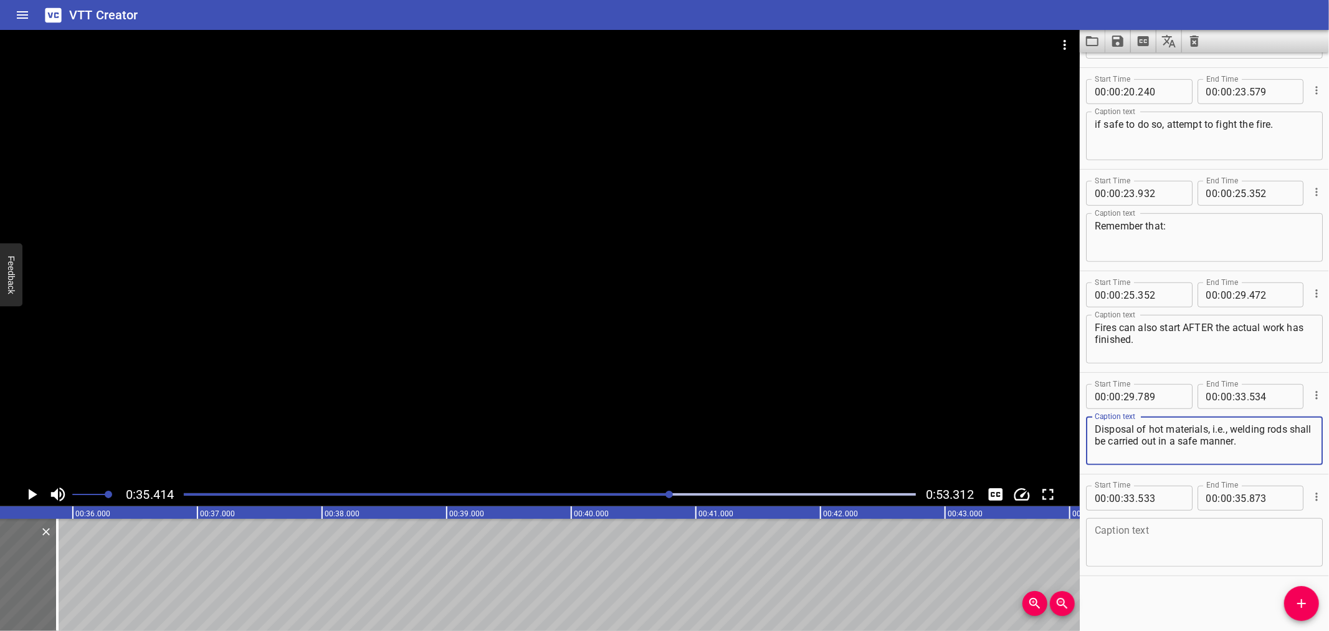
drag, startPoint x: 1263, startPoint y: 439, endPoint x: 1107, endPoint y: 439, distance: 156.4
click at [1074, 439] on main "0:35.414 0:53.312 00:00.000 00:01.000 00:02.000 00:03.000 00:04.000 00:05.000 0…" at bounding box center [664, 330] width 1329 height 601
type textarea "Disposal of hot materials, i.e., welding rods"
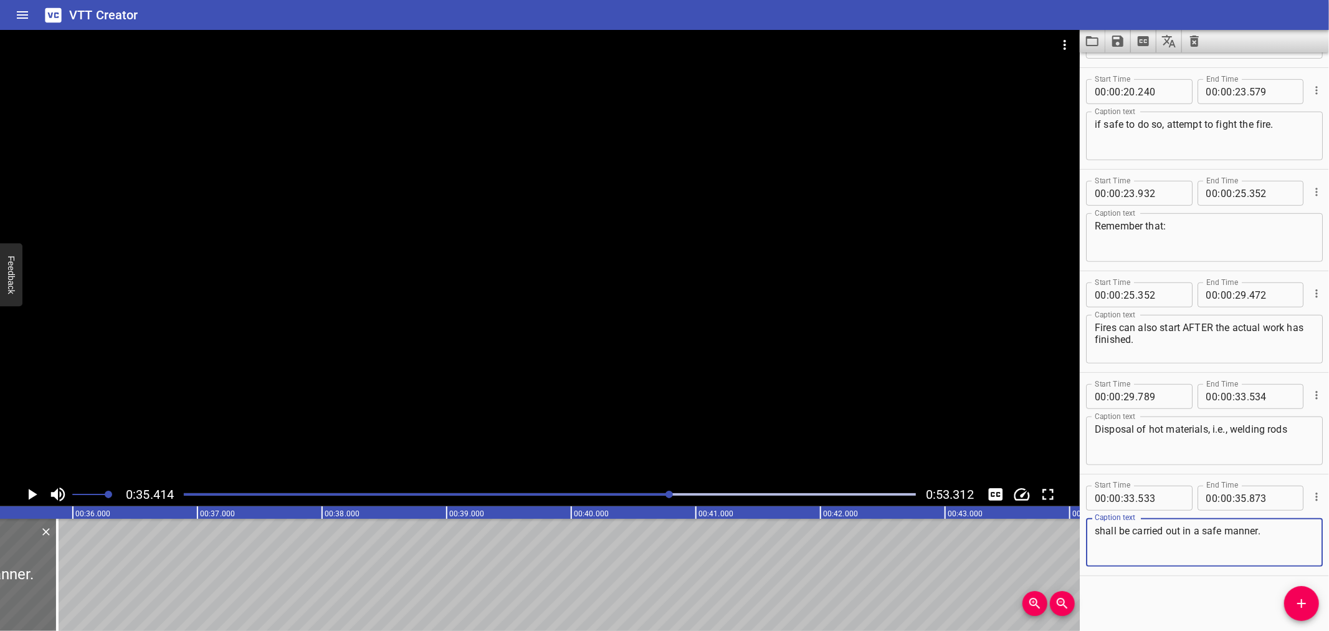
click at [1281, 533] on textarea "shall be carried out in a safe manner." at bounding box center [1204, 543] width 219 height 36
type textarea "shall be carried out in a safe manner."
click at [1300, 427] on textarea "Disposal of hot materials, i.e., welding rods" at bounding box center [1204, 441] width 219 height 36
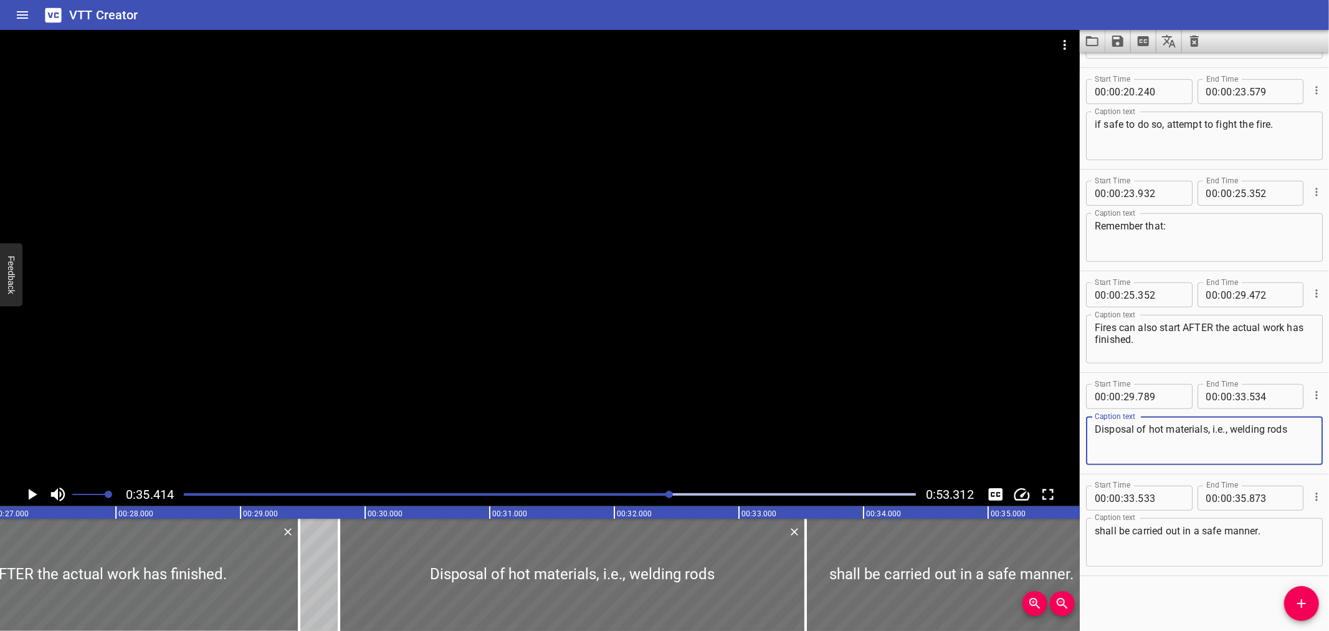
scroll to position [0, 3335]
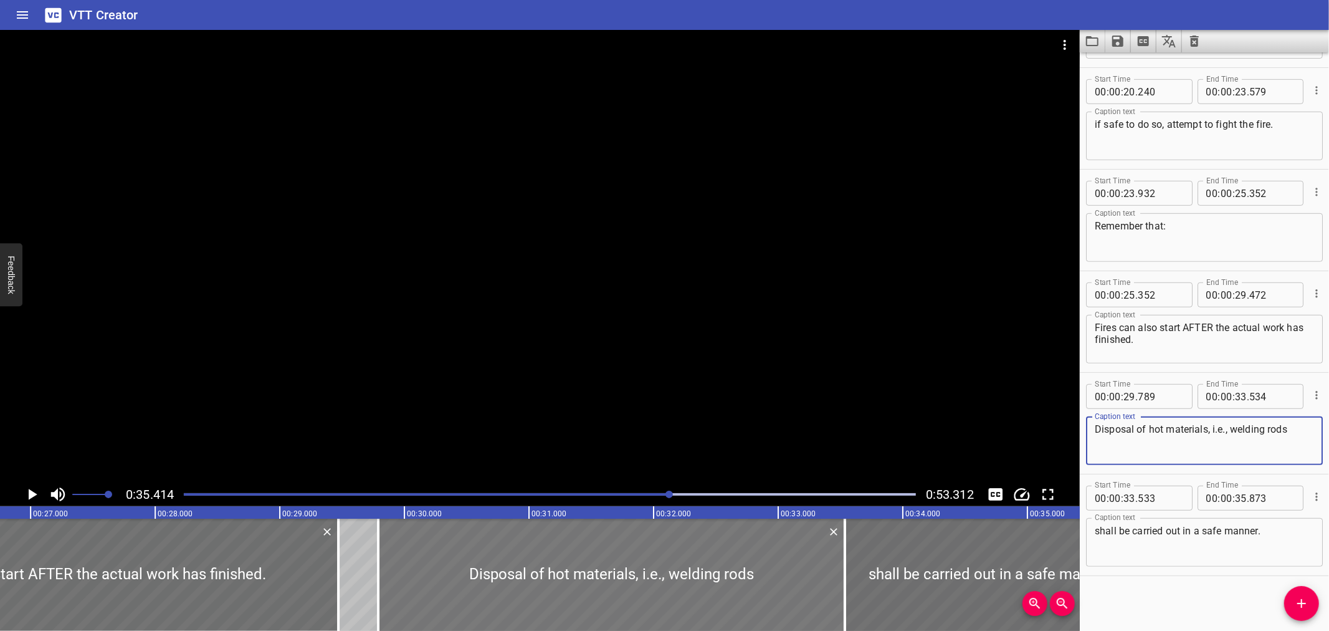
type textarea "Disposal of hot materials, i.e., welding rods"
click at [393, 583] on div at bounding box center [611, 575] width 467 height 112
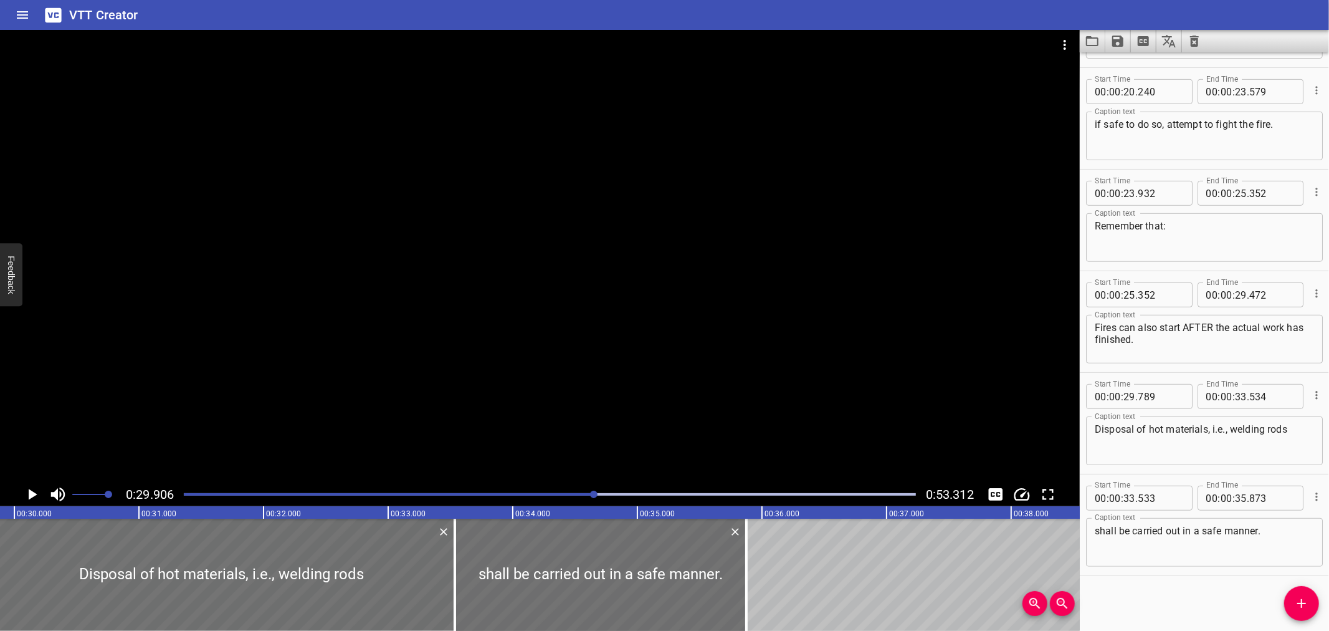
click at [397, 422] on div at bounding box center [540, 256] width 1080 height 452
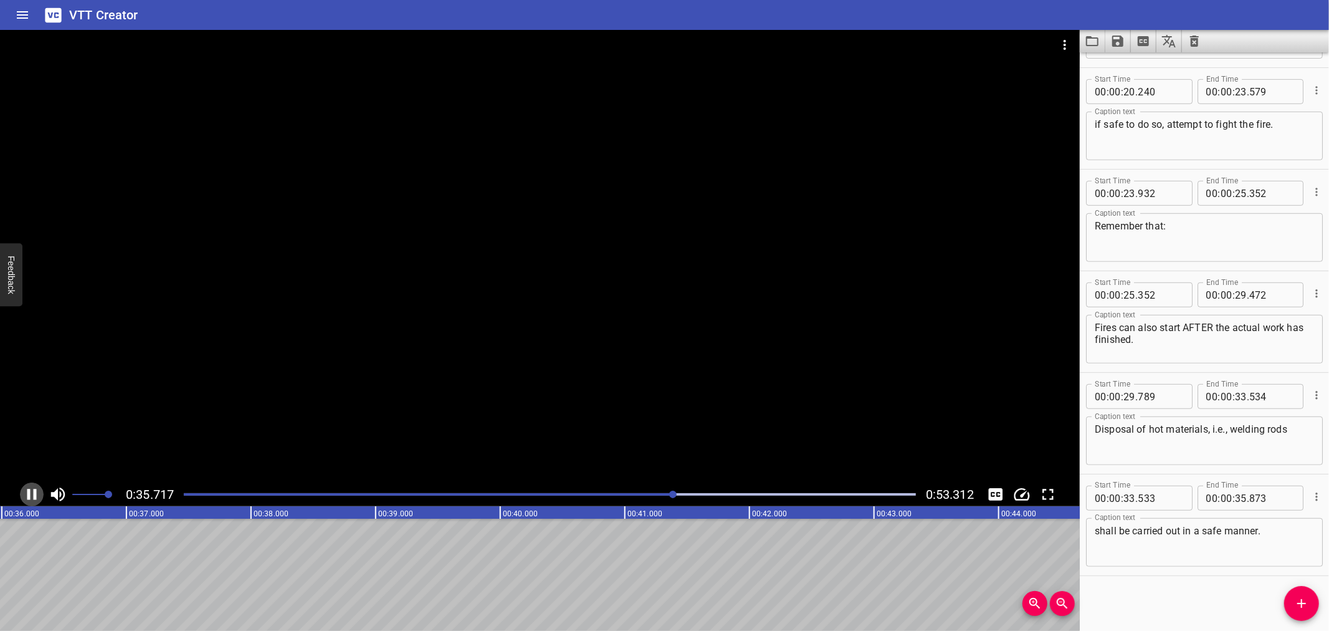
click at [34, 496] on icon "Play/Pause" at bounding box center [31, 494] width 9 height 11
drag, startPoint x: 1315, startPoint y: 601, endPoint x: 1075, endPoint y: 572, distance: 241.7
click at [1311, 601] on span "Add Cue" at bounding box center [1302, 603] width 35 height 15
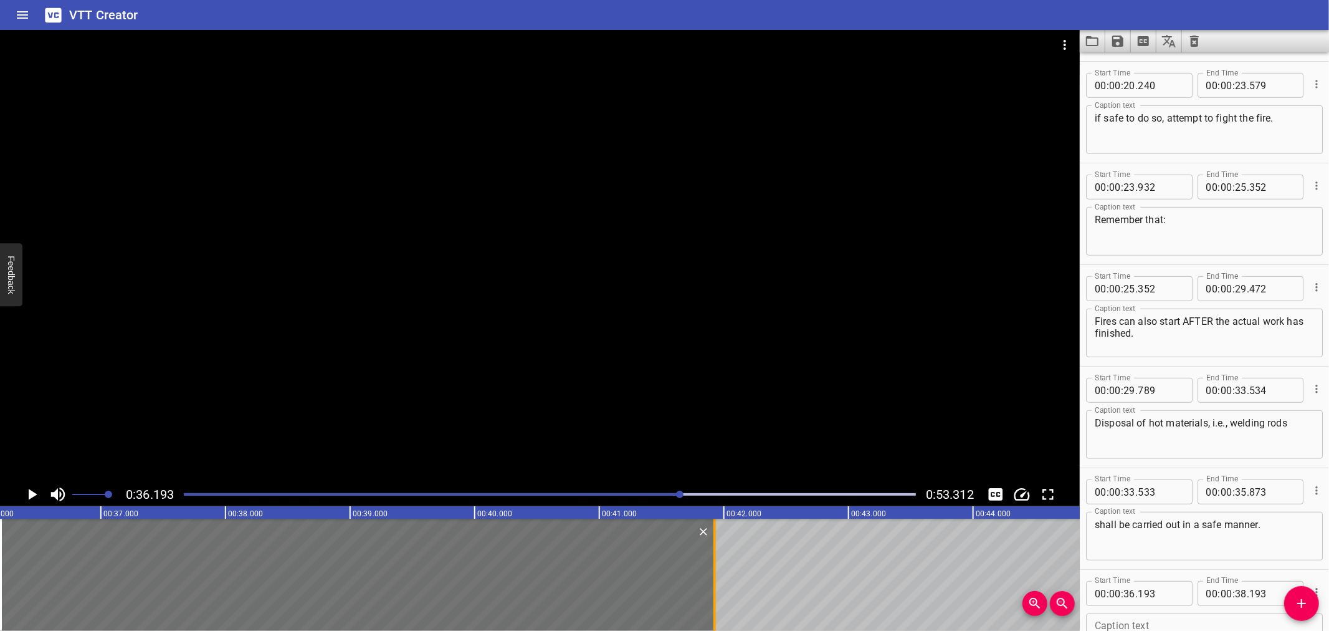
drag, startPoint x: 252, startPoint y: 558, endPoint x: 717, endPoint y: 571, distance: 465.1
click at [717, 571] on div at bounding box center [715, 575] width 12 height 112
type input "41"
type input "923"
click at [632, 386] on div at bounding box center [540, 256] width 1080 height 452
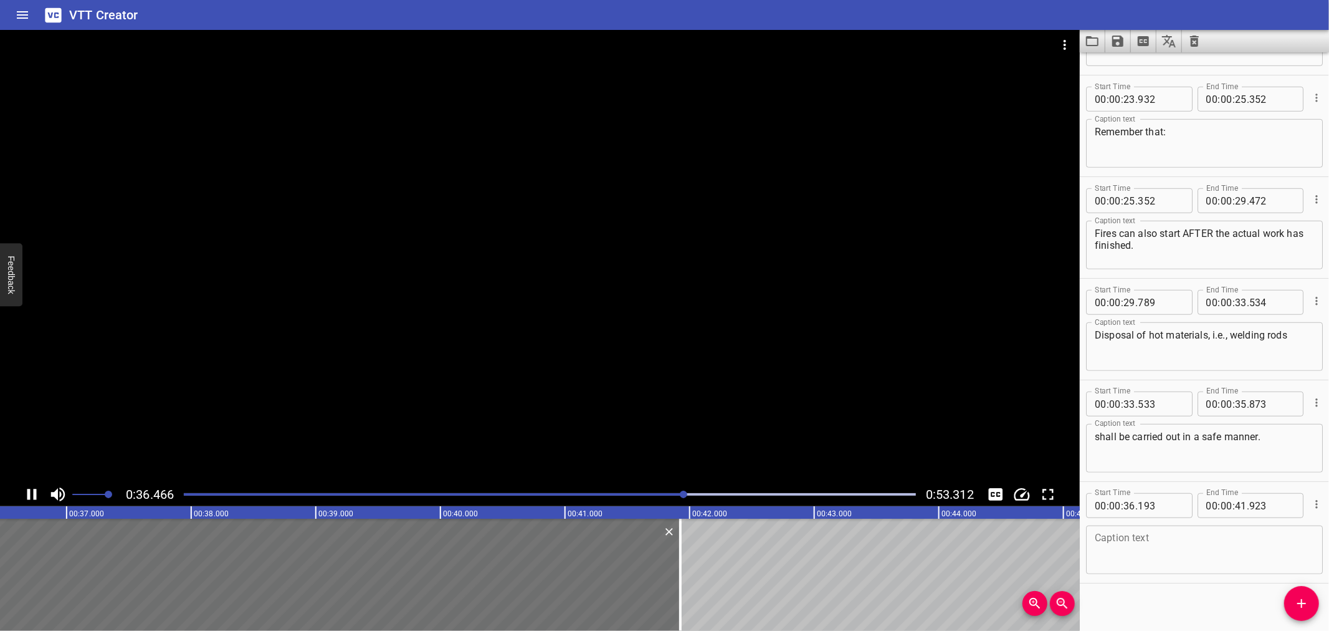
scroll to position [698, 0]
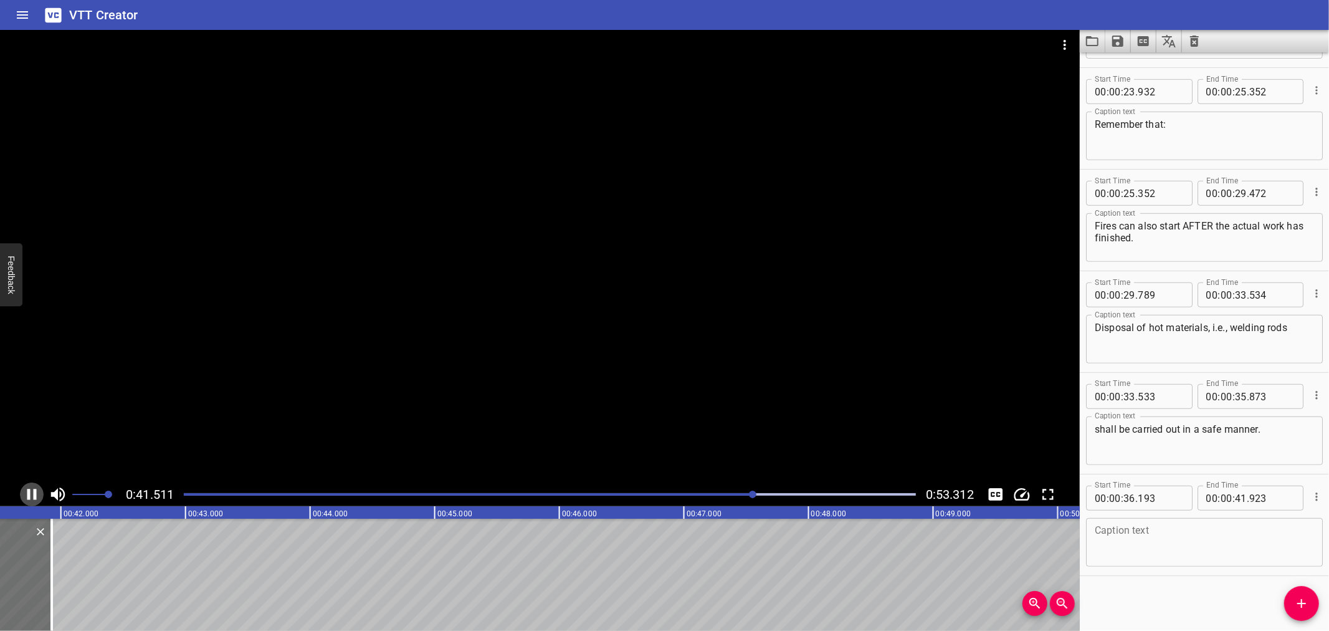
click at [37, 486] on icon "Play/Pause" at bounding box center [31, 494] width 19 height 19
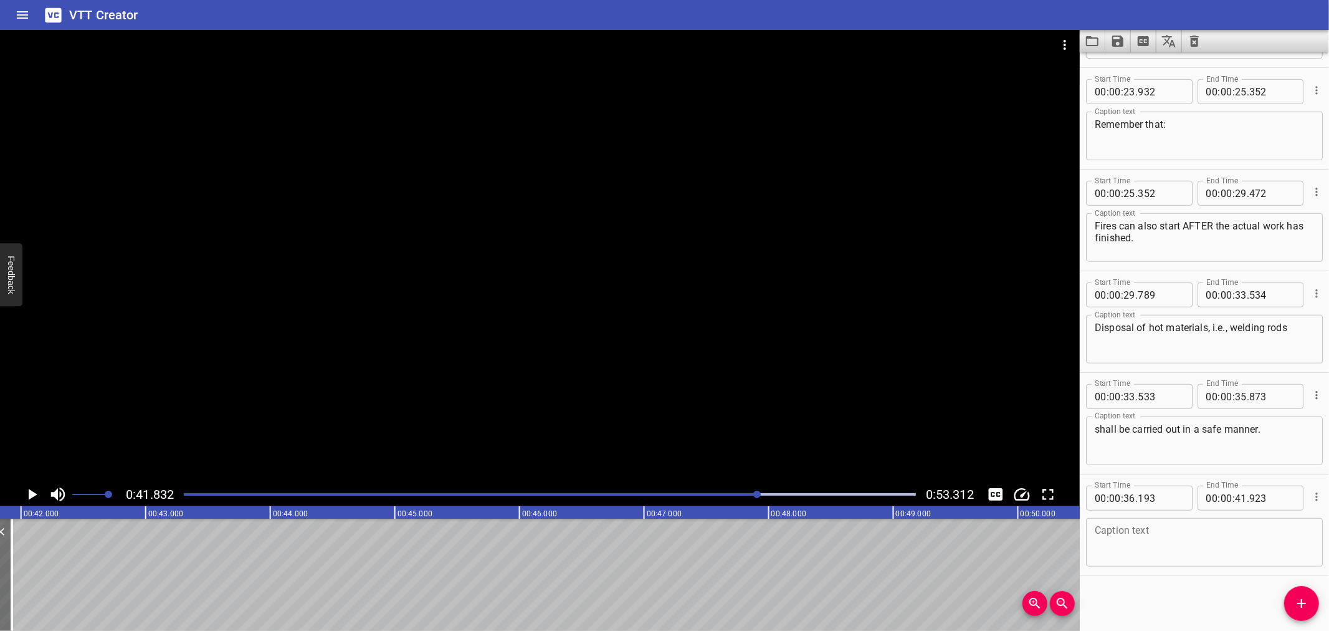
click at [1175, 555] on textarea at bounding box center [1204, 543] width 219 height 36
paste textarea "A temporary inflammable receptacle must be provided for this purpose at the wor…"
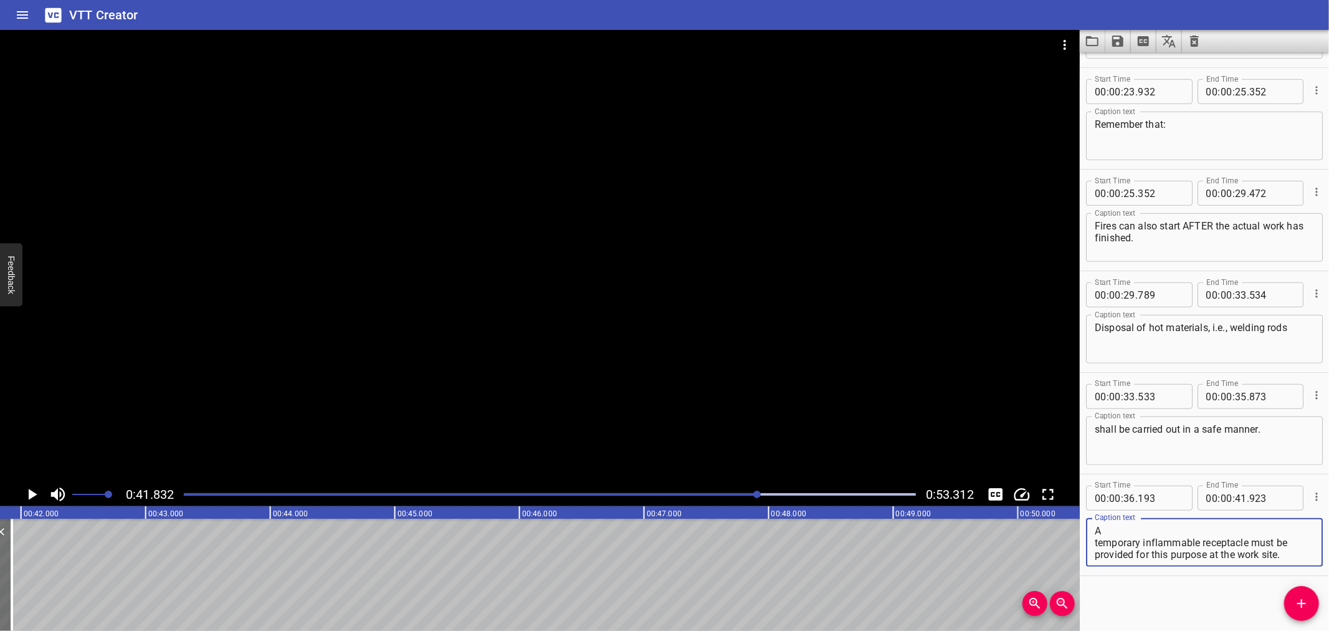
click at [1185, 530] on textarea "A temporary inflammable receptacle must be provided for this purpose at the wor…" at bounding box center [1204, 543] width 219 height 36
click at [1303, 527] on textarea "A temporary inflammable receptacle must be provided for this purpose at the wor…" at bounding box center [1204, 543] width 219 height 36
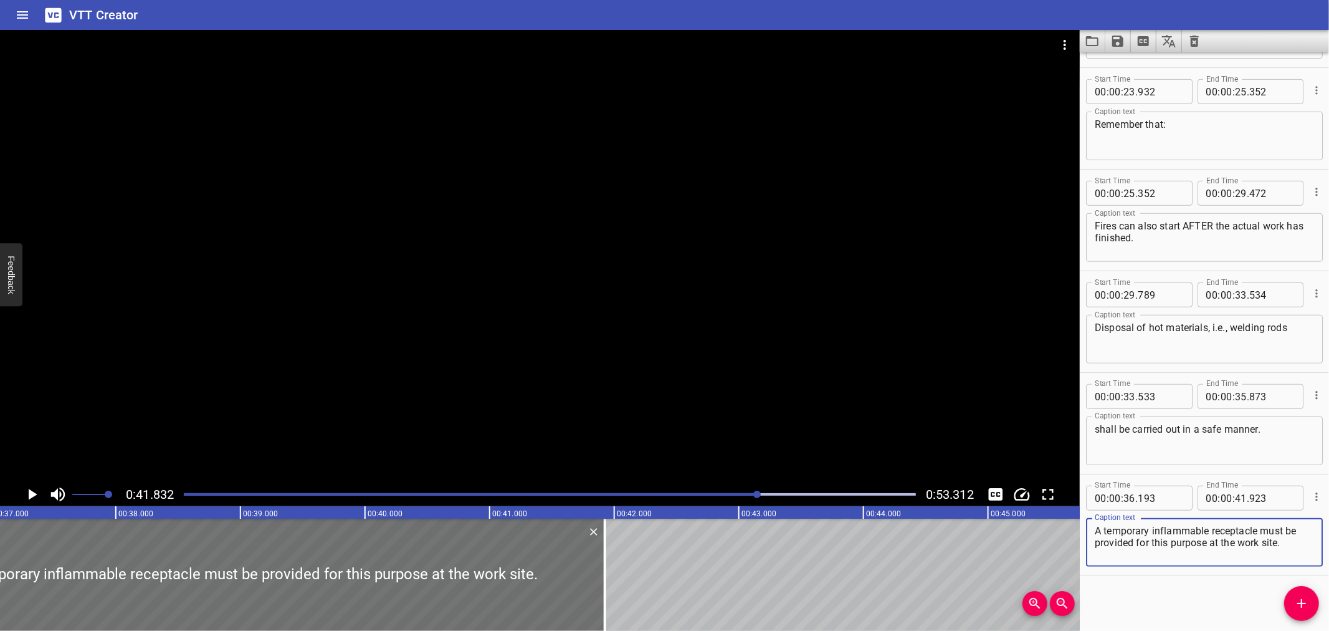
scroll to position [0, 4366]
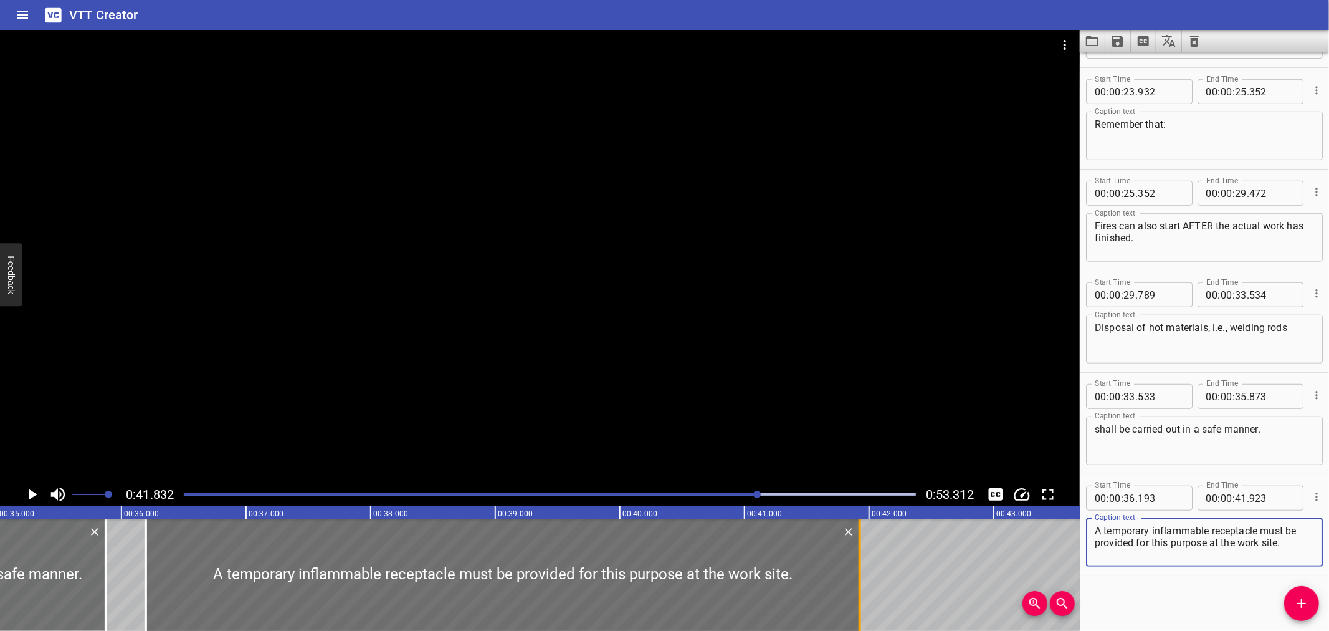
type textarea "A temporary inflammable receptacle must be provided for this purpose at the wor…"
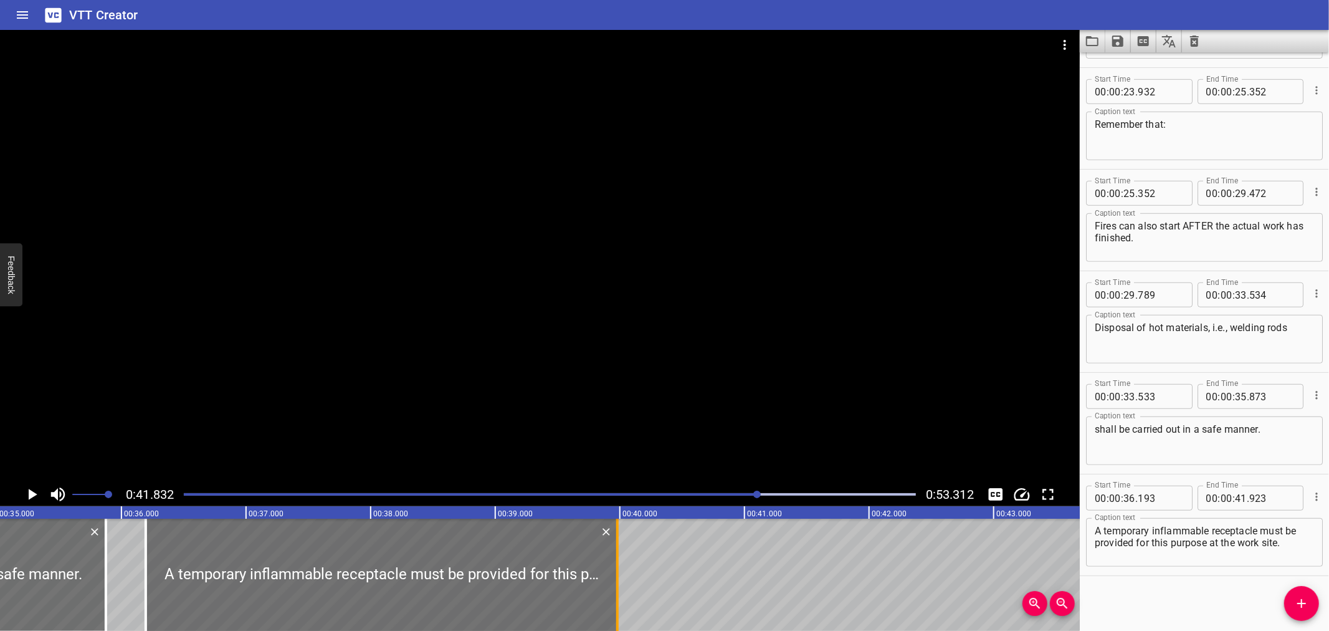
drag, startPoint x: 854, startPoint y: 591, endPoint x: 611, endPoint y: 608, distance: 243.0
click at [611, 608] on div at bounding box center [617, 575] width 12 height 112
type input "39"
type input "978"
click at [611, 608] on div at bounding box center [617, 575] width 12 height 112
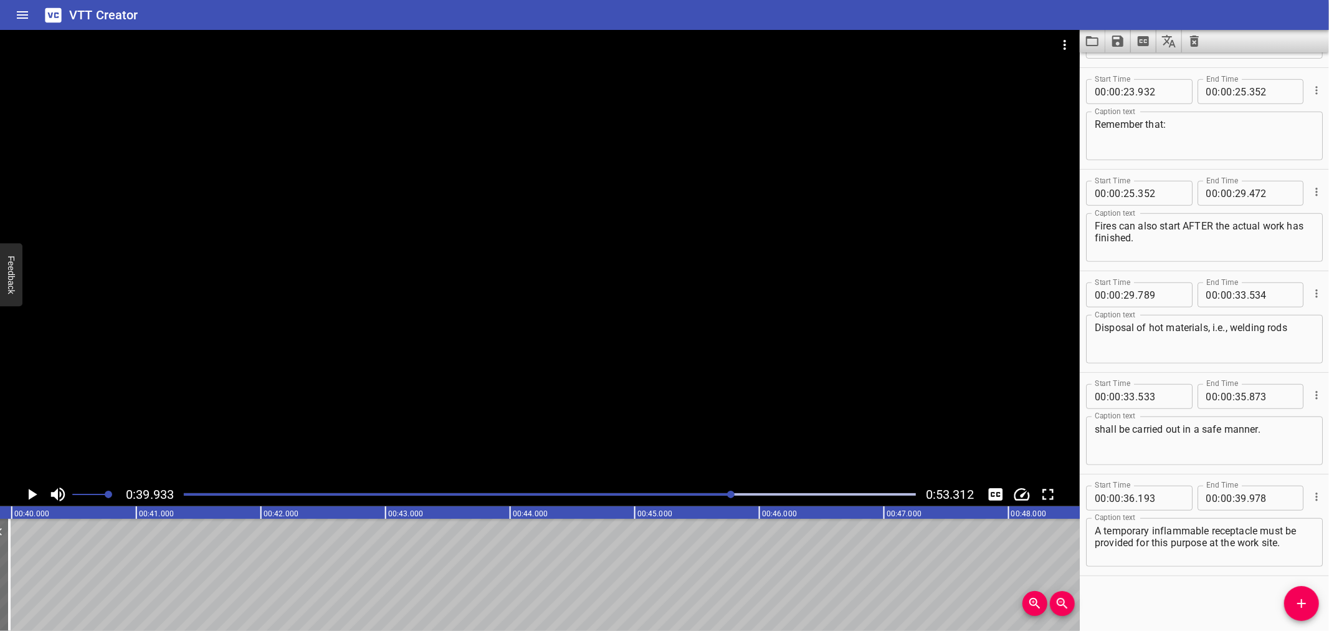
scroll to position [0, 4977]
click at [31, 497] on icon "Play/Pause" at bounding box center [33, 494] width 9 height 11
click at [31, 497] on icon "Play/Pause" at bounding box center [31, 494] width 19 height 19
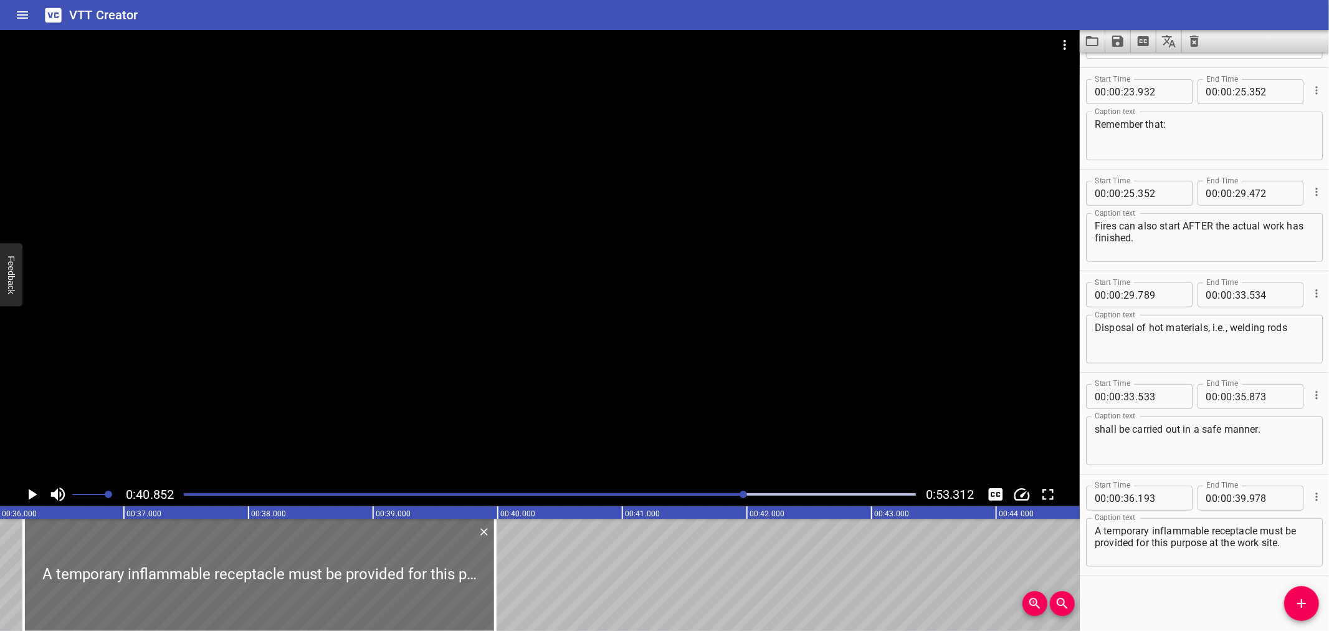
scroll to position [0, 4483]
drag, startPoint x: 505, startPoint y: 585, endPoint x: 524, endPoint y: 585, distance: 18.7
click at [524, 585] on div at bounding box center [519, 575] width 12 height 112
type input "40"
type input "128"
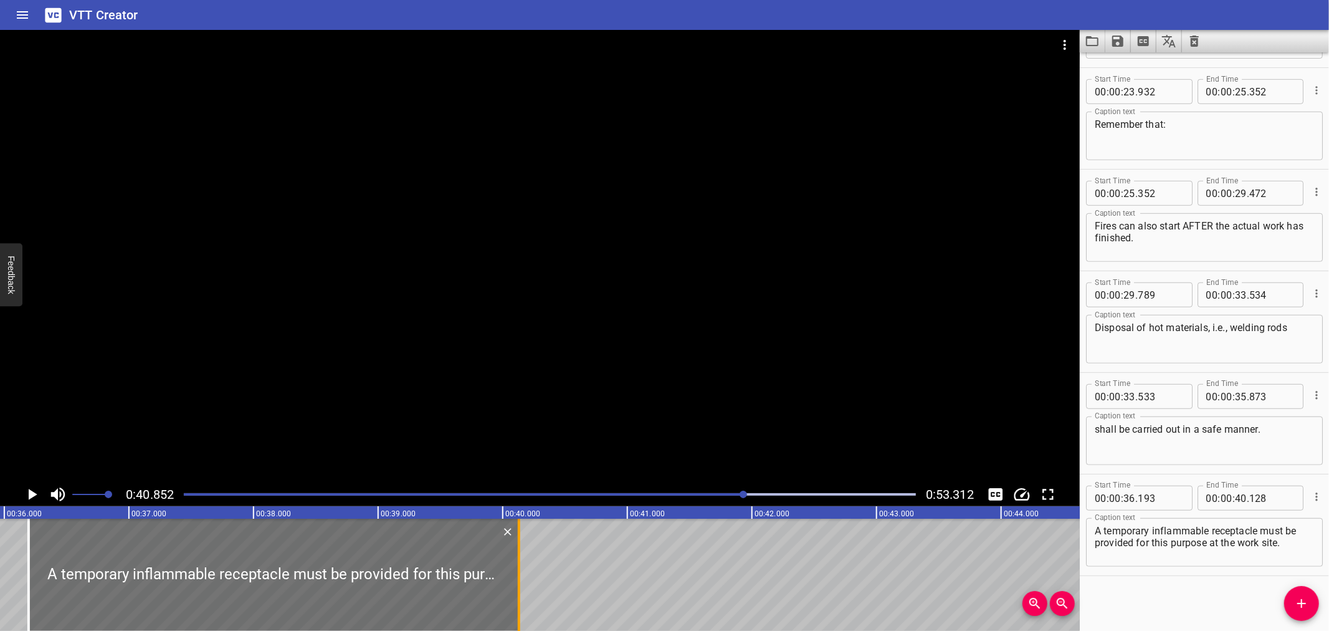
click at [524, 585] on div at bounding box center [519, 575] width 12 height 112
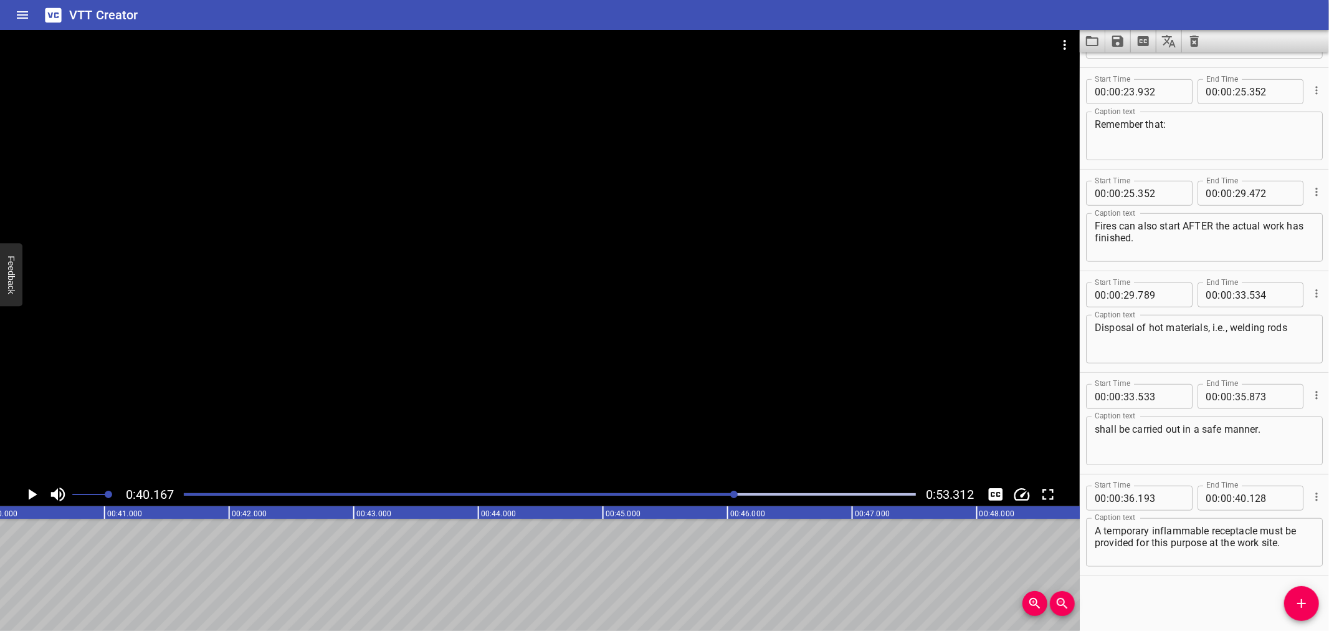
scroll to position [0, 5007]
click at [33, 487] on icon "Play/Pause" at bounding box center [31, 494] width 19 height 19
click at [32, 487] on icon "Play/Pause" at bounding box center [31, 494] width 19 height 19
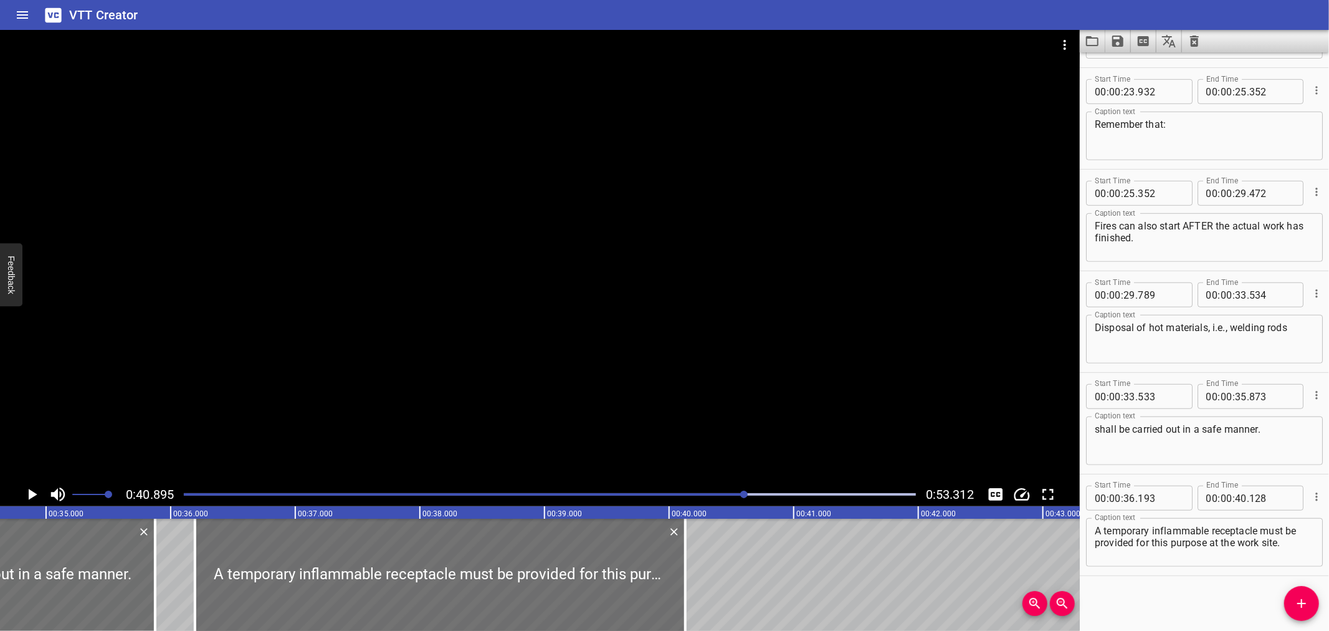
scroll to position [0, 4302]
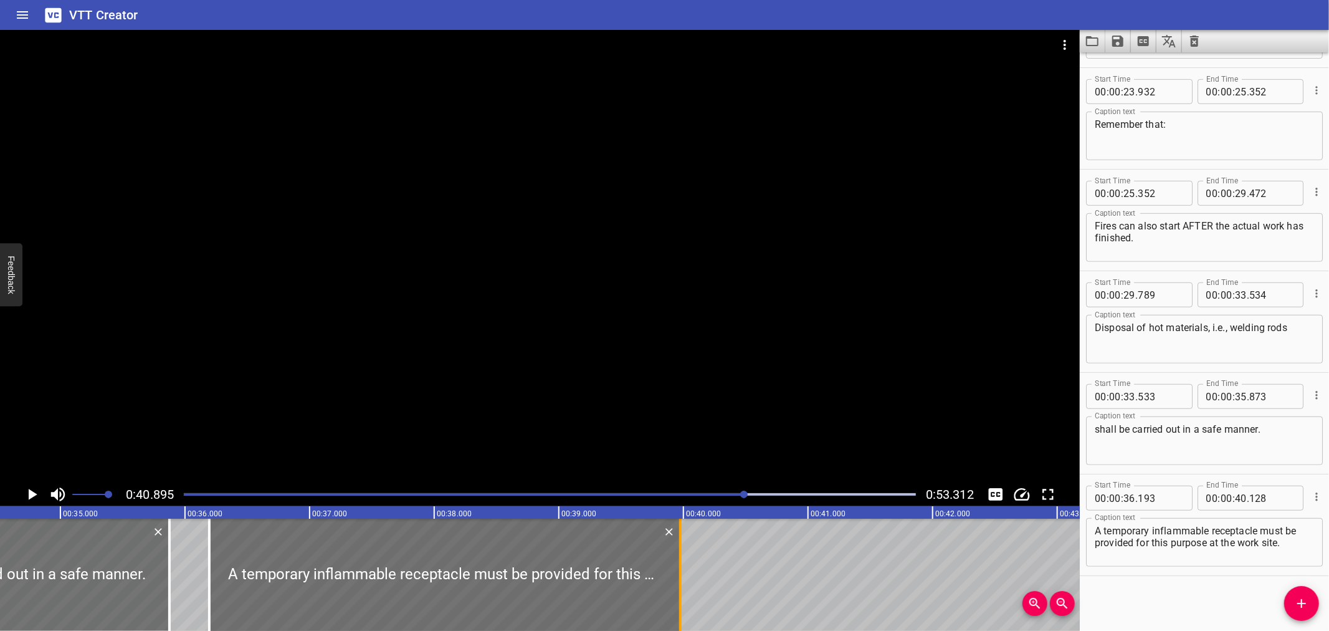
drag, startPoint x: 699, startPoint y: 605, endPoint x: 680, endPoint y: 610, distance: 19.8
click at [680, 610] on div at bounding box center [680, 575] width 2 height 112
type input "39"
type input "973"
click at [680, 610] on div at bounding box center [680, 575] width 2 height 112
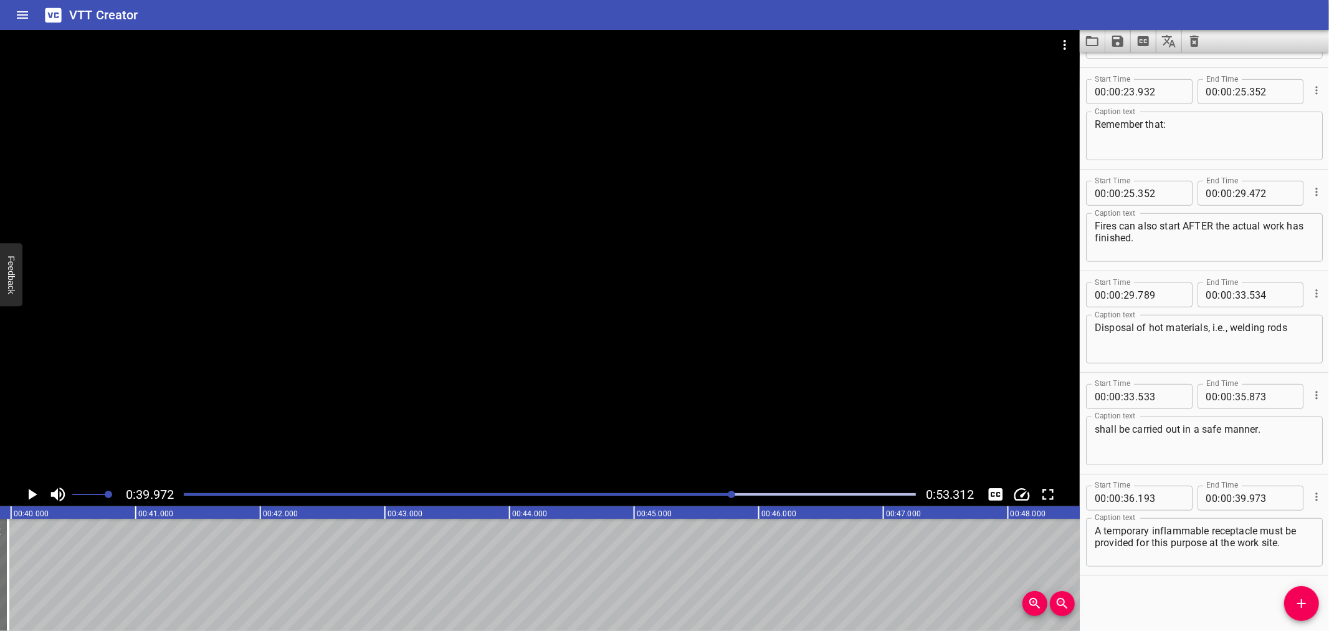
scroll to position [0, 4982]
click at [1291, 594] on button "Add Cue" at bounding box center [1302, 603] width 35 height 35
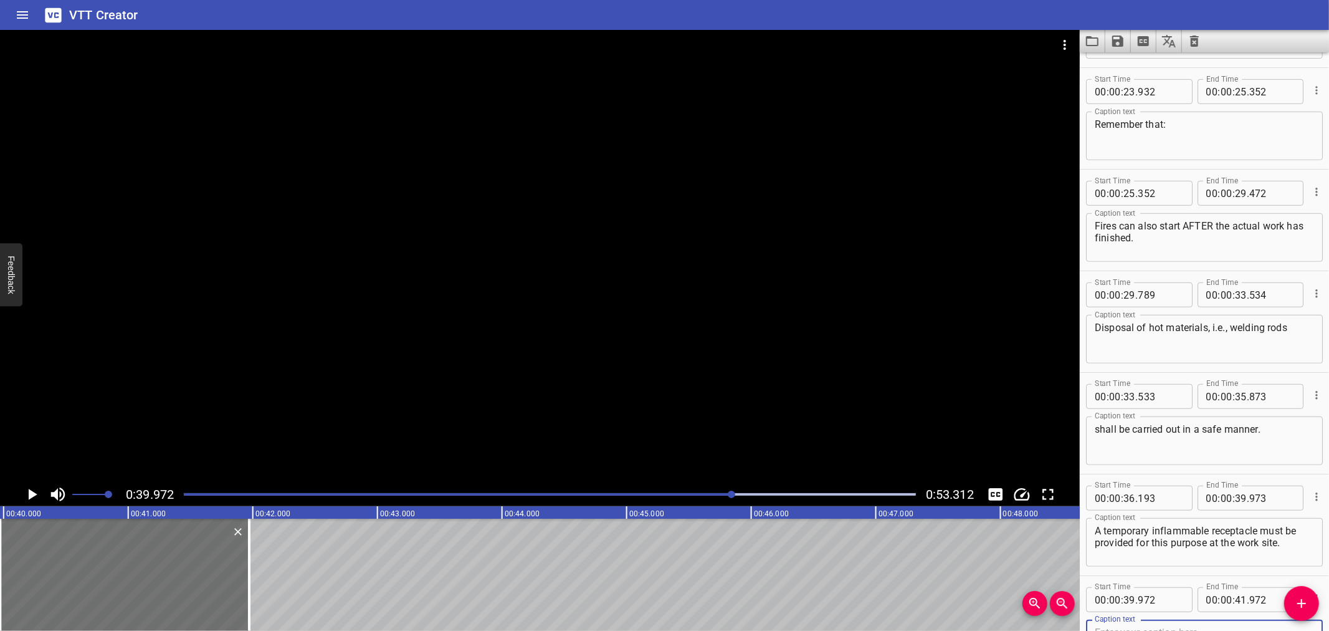
scroll to position [705, 0]
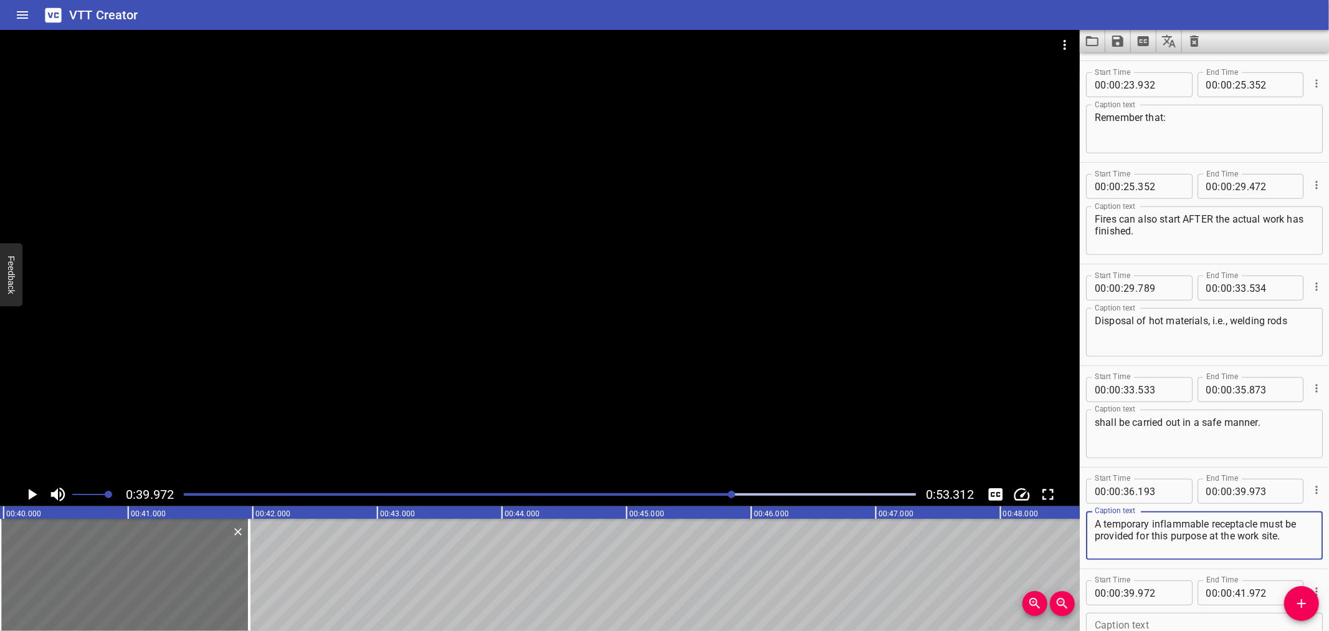
drag, startPoint x: 1284, startPoint y: 532, endPoint x: 1136, endPoint y: 536, distance: 148.4
click at [1136, 536] on textarea "A temporary inflammable receptacle must be provided for this purpose at the wor…" at bounding box center [1204, 536] width 219 height 36
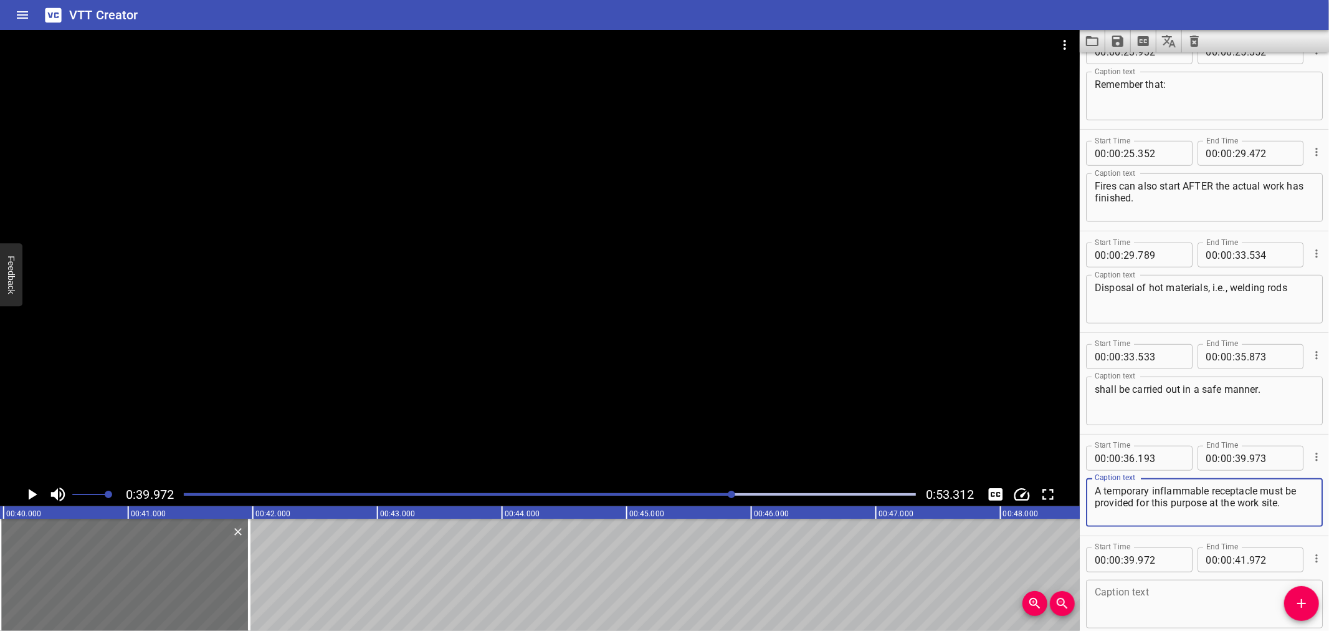
type textarea "A temporary inflammable receptacle must be provided"
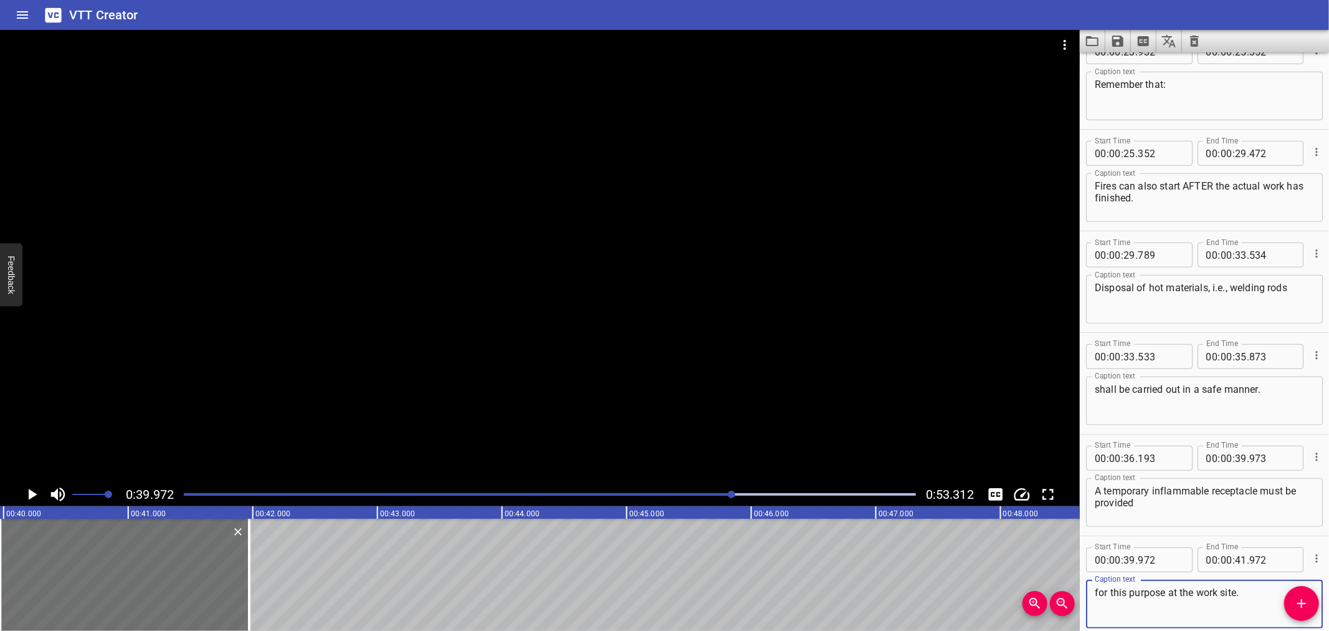
type textarea "for this purpose at the work site."
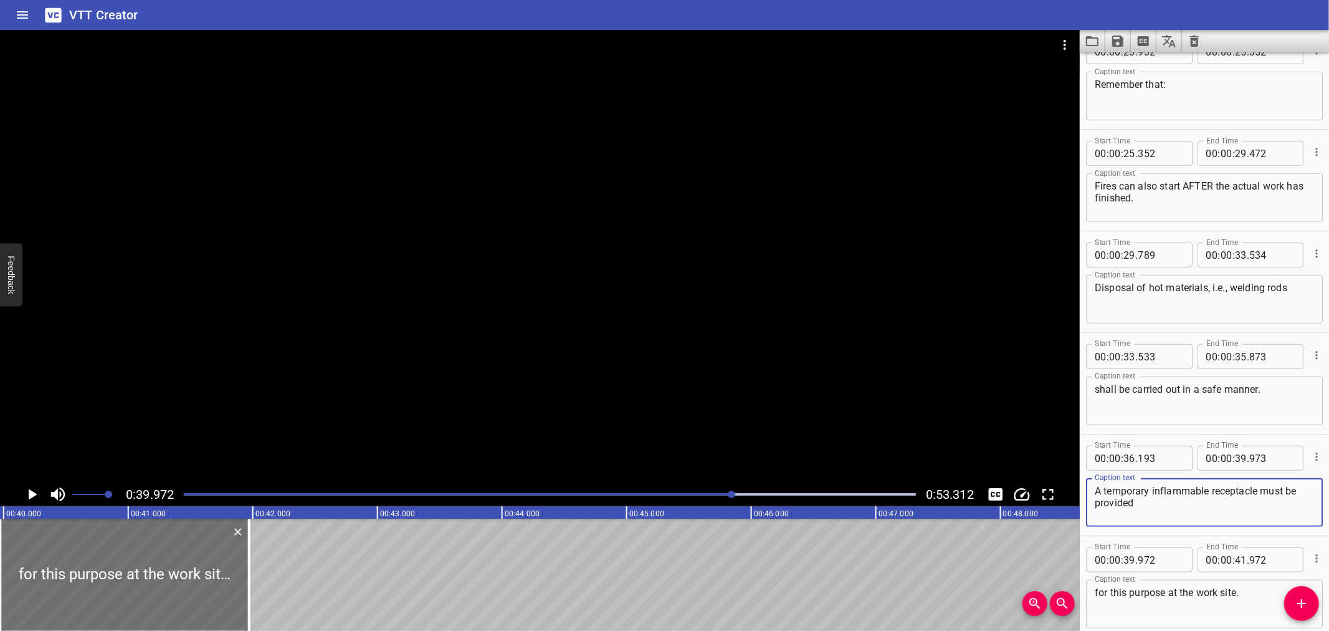
click at [1160, 510] on textarea "A temporary inflammable receptacle must be provided" at bounding box center [1204, 503] width 219 height 36
type textarea "A temporary inflammable receptacle must be provided"
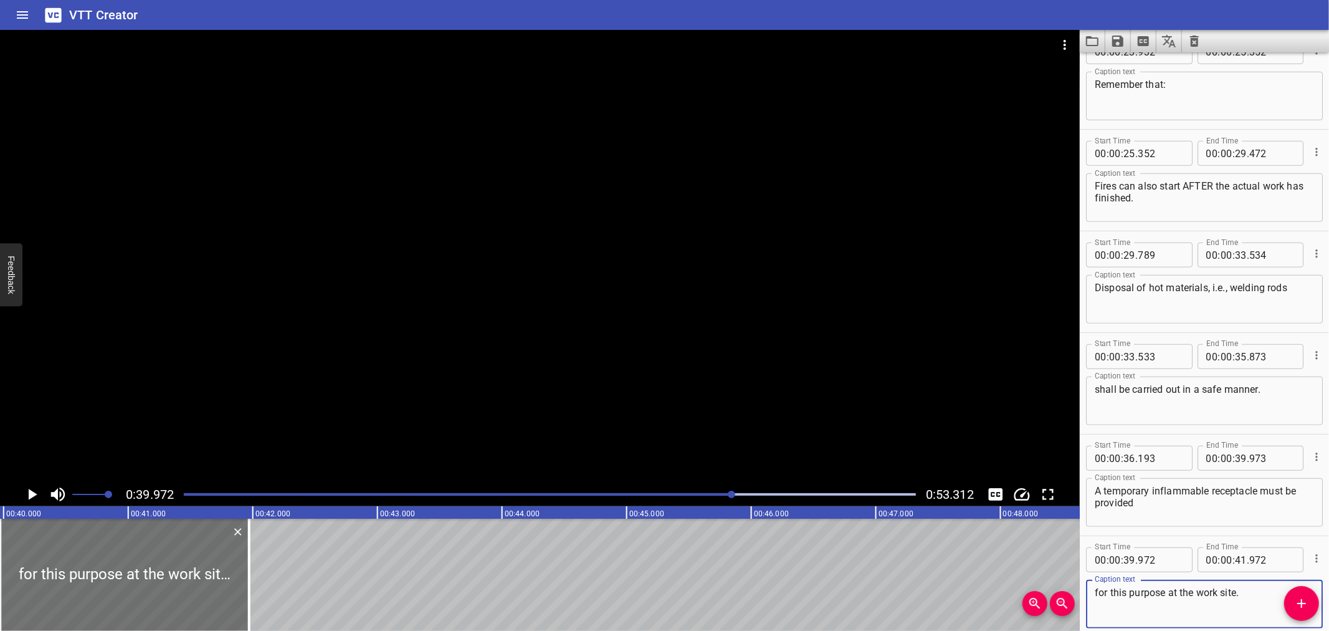
click at [1253, 592] on textarea "for this purpose at the work site." at bounding box center [1204, 604] width 219 height 36
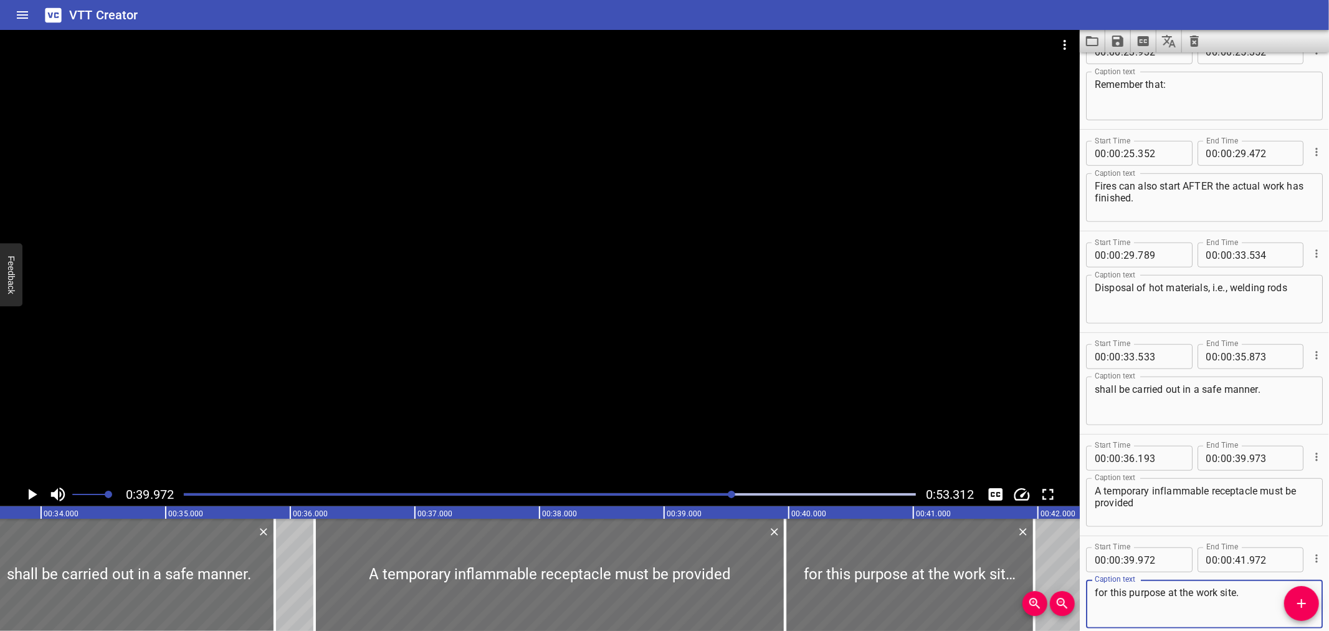
scroll to position [0, 4124]
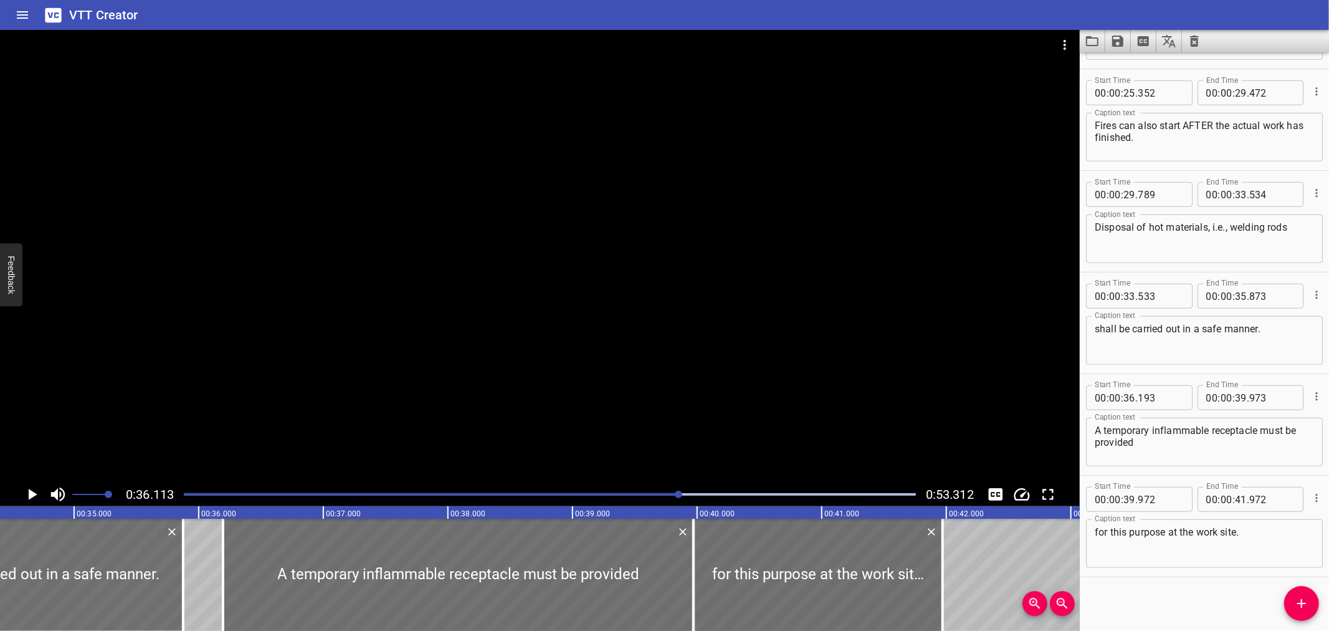
scroll to position [800, 0]
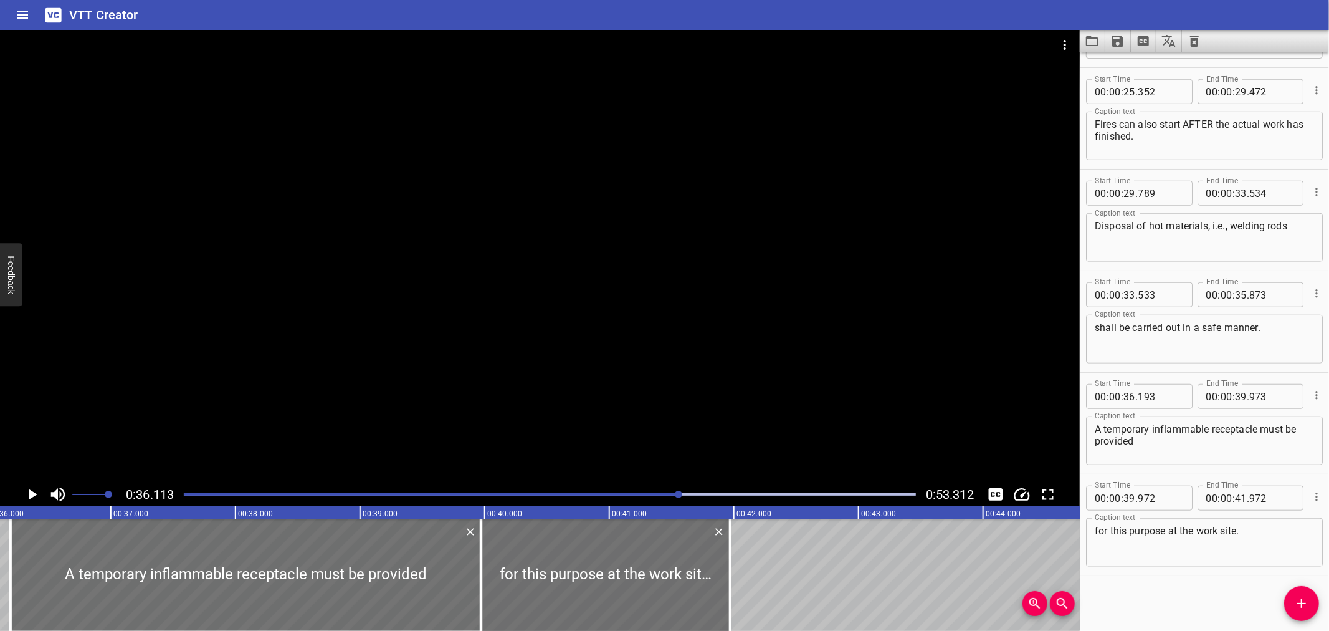
click at [379, 433] on div at bounding box center [540, 256] width 1080 height 452
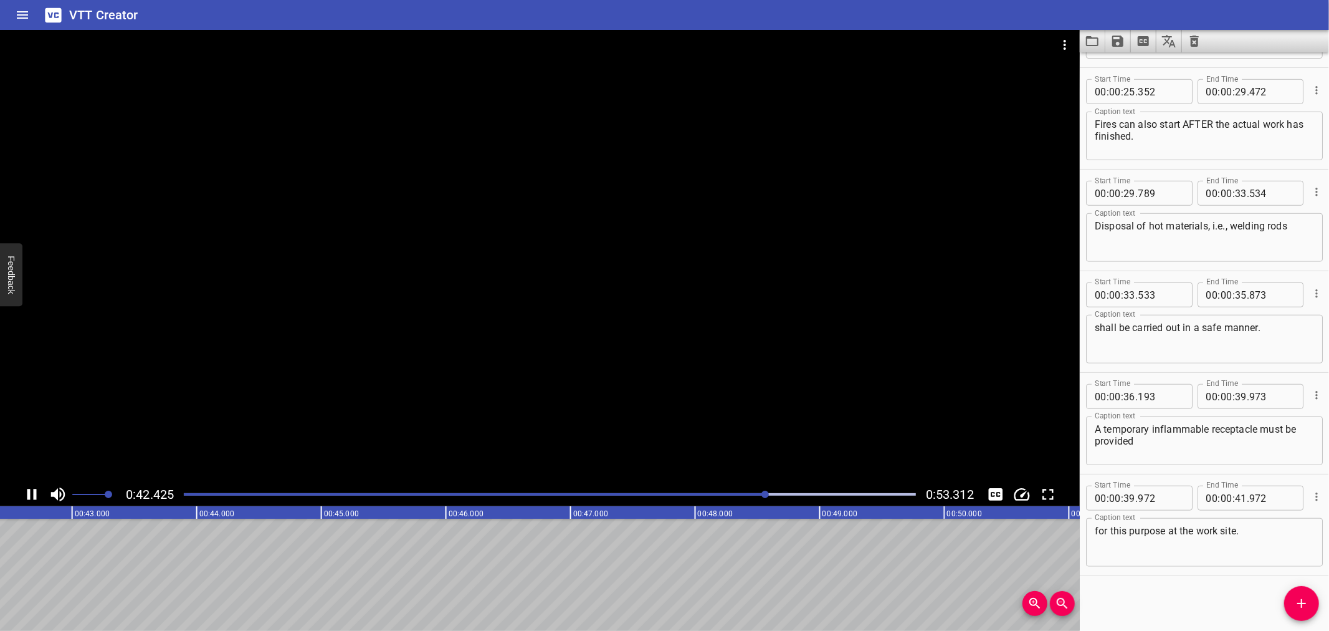
click at [395, 376] on div at bounding box center [540, 256] width 1080 height 452
click at [1305, 615] on button "Add Cue" at bounding box center [1302, 603] width 35 height 35
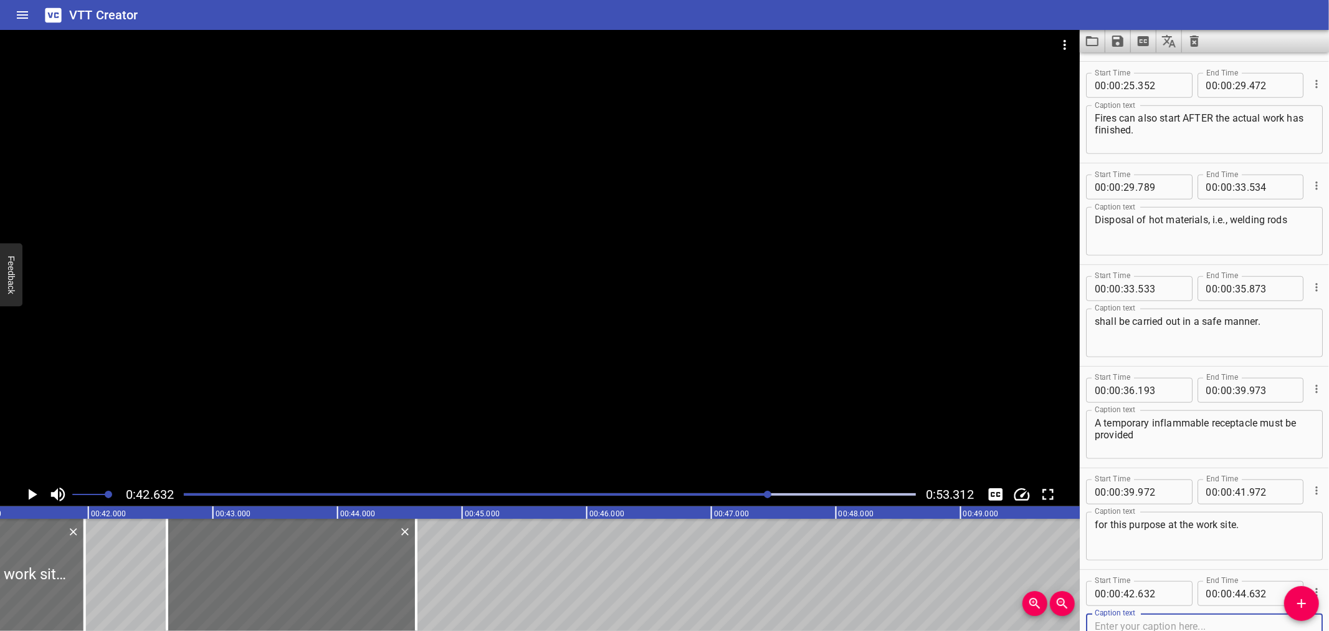
scroll to position [0, 5103]
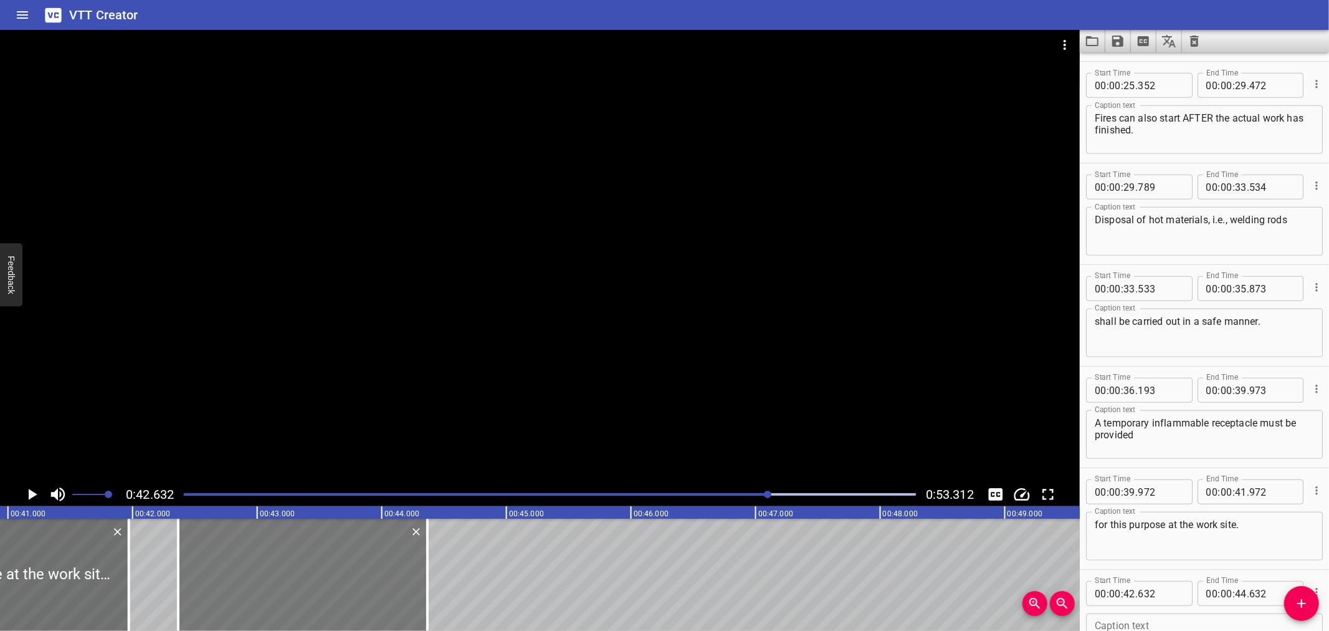
drag, startPoint x: 376, startPoint y: 578, endPoint x: 343, endPoint y: 580, distance: 33.1
click at [343, 580] on div at bounding box center [302, 575] width 249 height 112
type input "367"
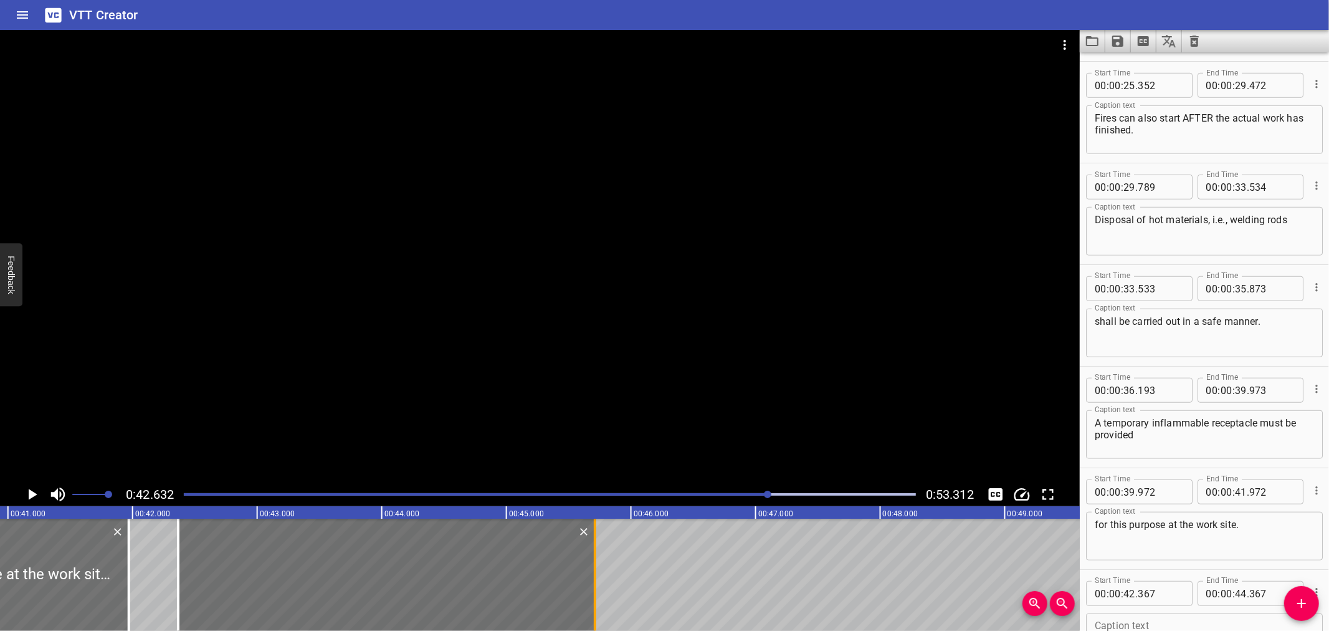
drag, startPoint x: 426, startPoint y: 574, endPoint x: 594, endPoint y: 577, distance: 167.7
click at [594, 577] on div at bounding box center [595, 575] width 2 height 112
type input "45"
type input "712"
click at [520, 300] on div at bounding box center [540, 256] width 1080 height 452
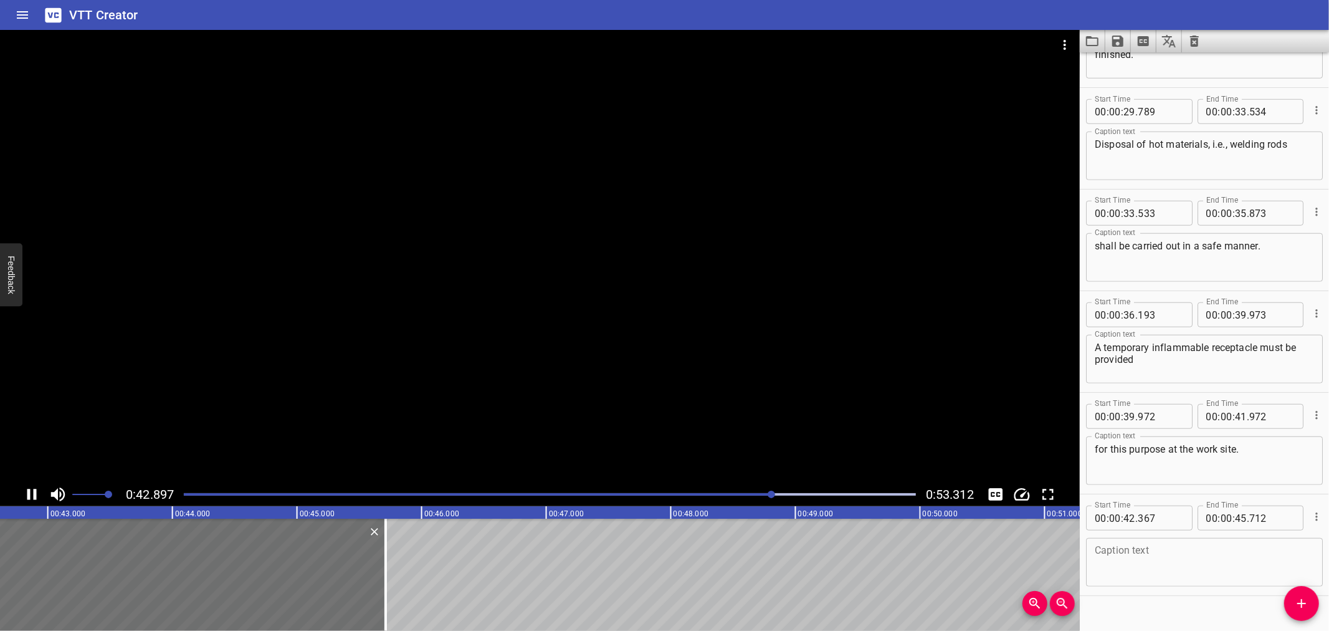
scroll to position [901, 0]
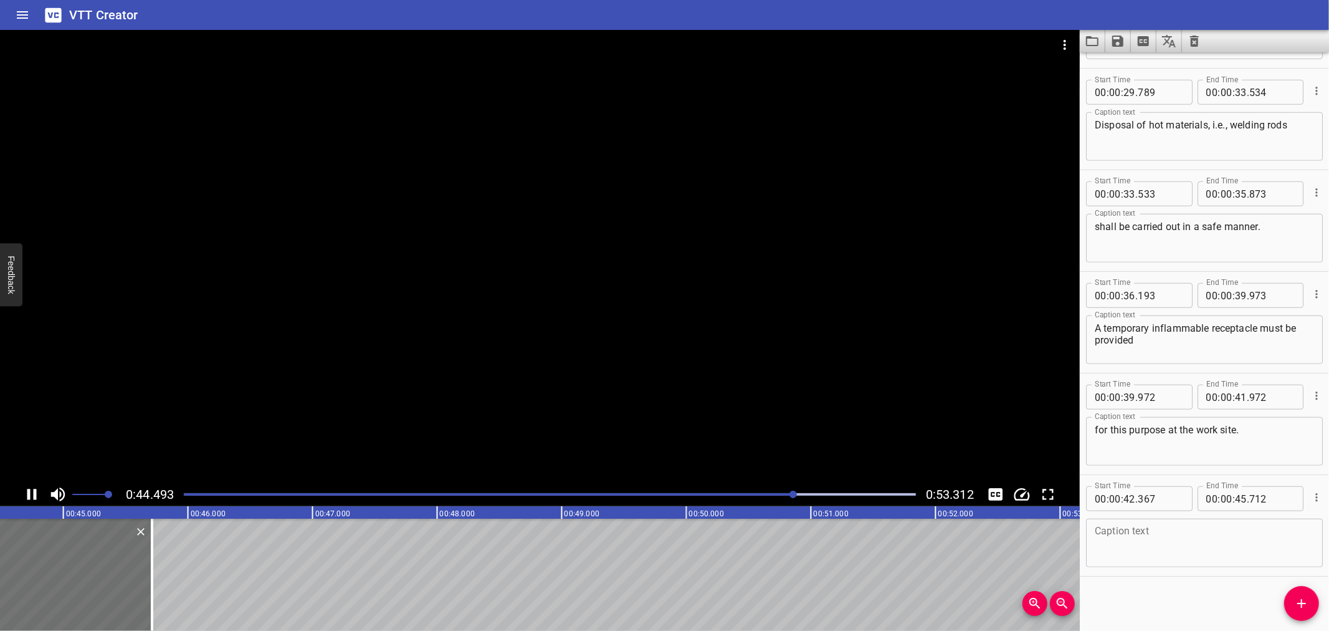
click at [306, 405] on div at bounding box center [540, 256] width 1080 height 452
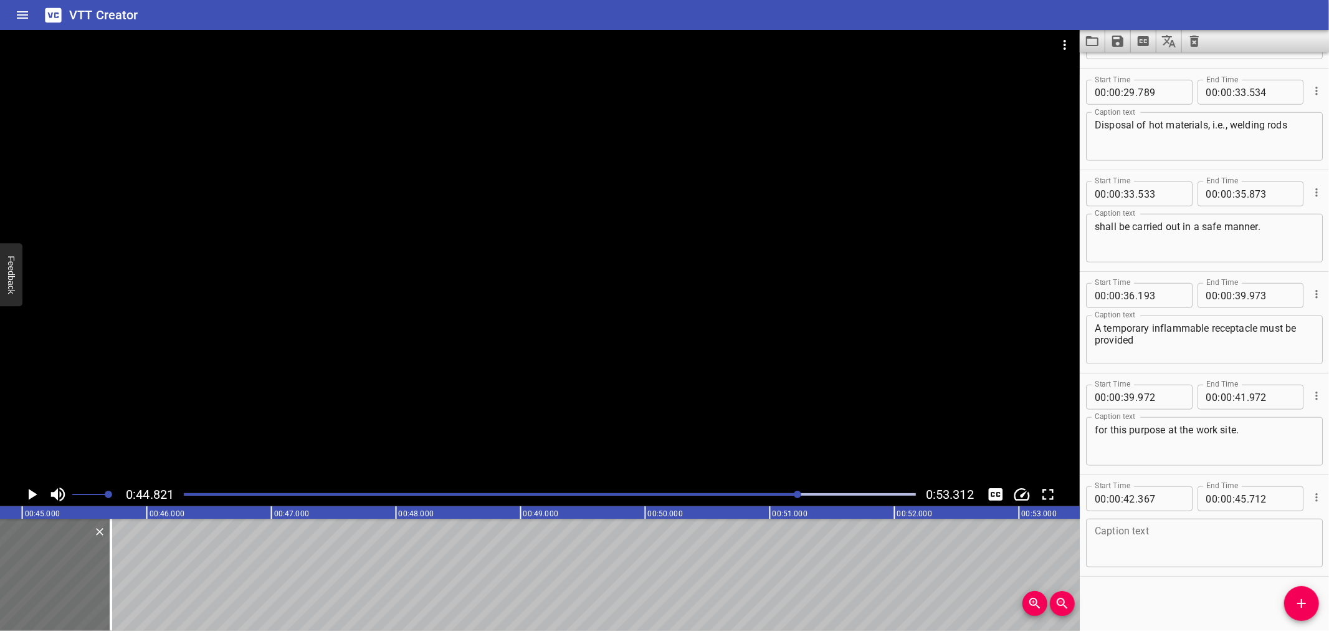
click at [497, 296] on div at bounding box center [540, 256] width 1080 height 452
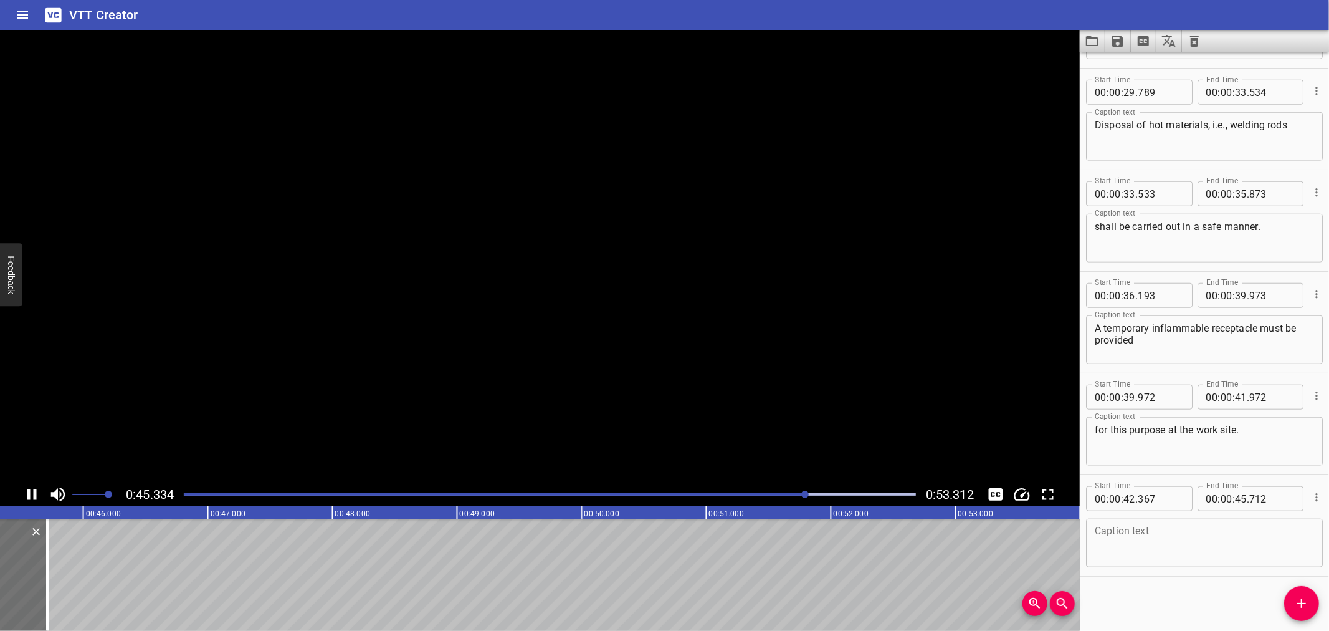
click at [399, 353] on video at bounding box center [540, 256] width 1080 height 452
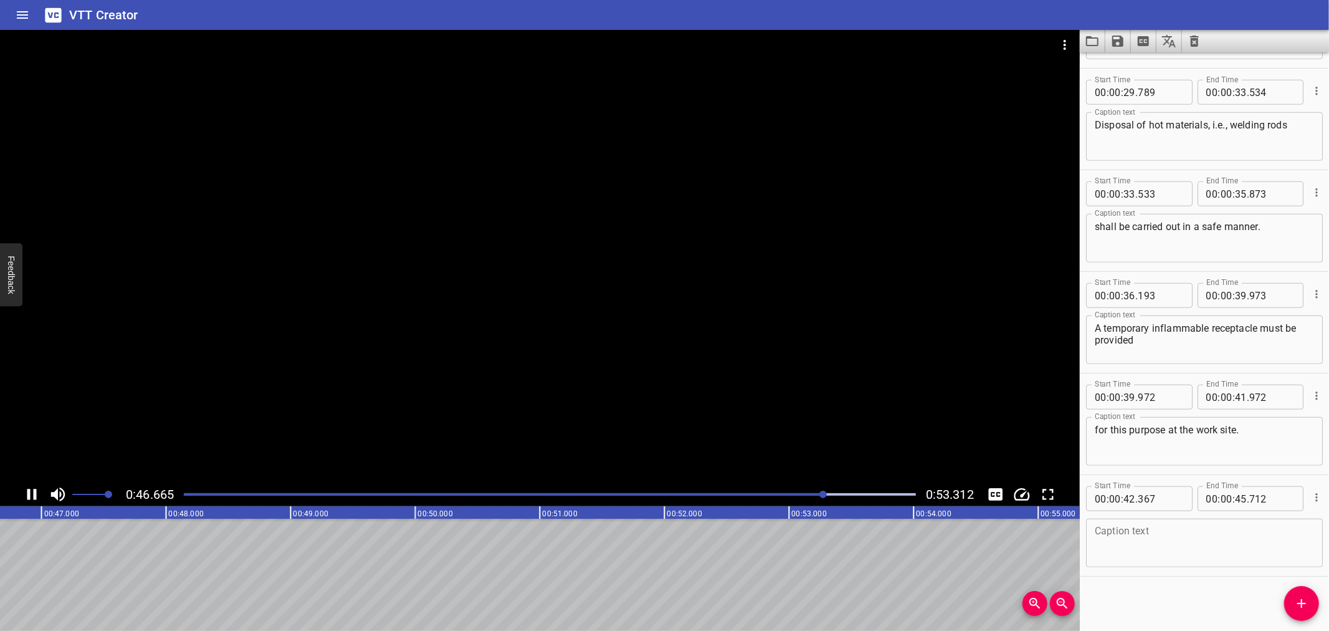
click at [1063, 332] on div at bounding box center [540, 256] width 1080 height 452
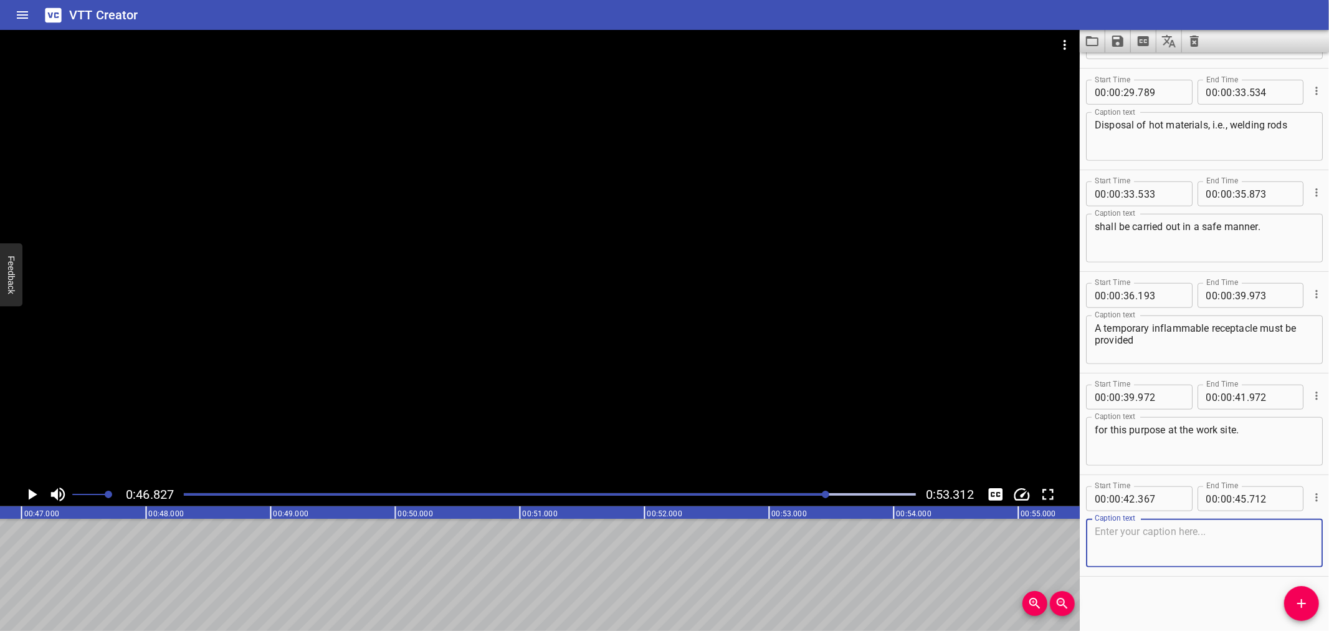
click at [1173, 555] on textarea at bounding box center [1204, 543] width 219 height 36
paste textarea "When all hot work is suspended, smoke clear,"
type textarea "When all hot work is suspended, smoke clear,"
click at [1304, 594] on button "Add Cue" at bounding box center [1302, 603] width 35 height 35
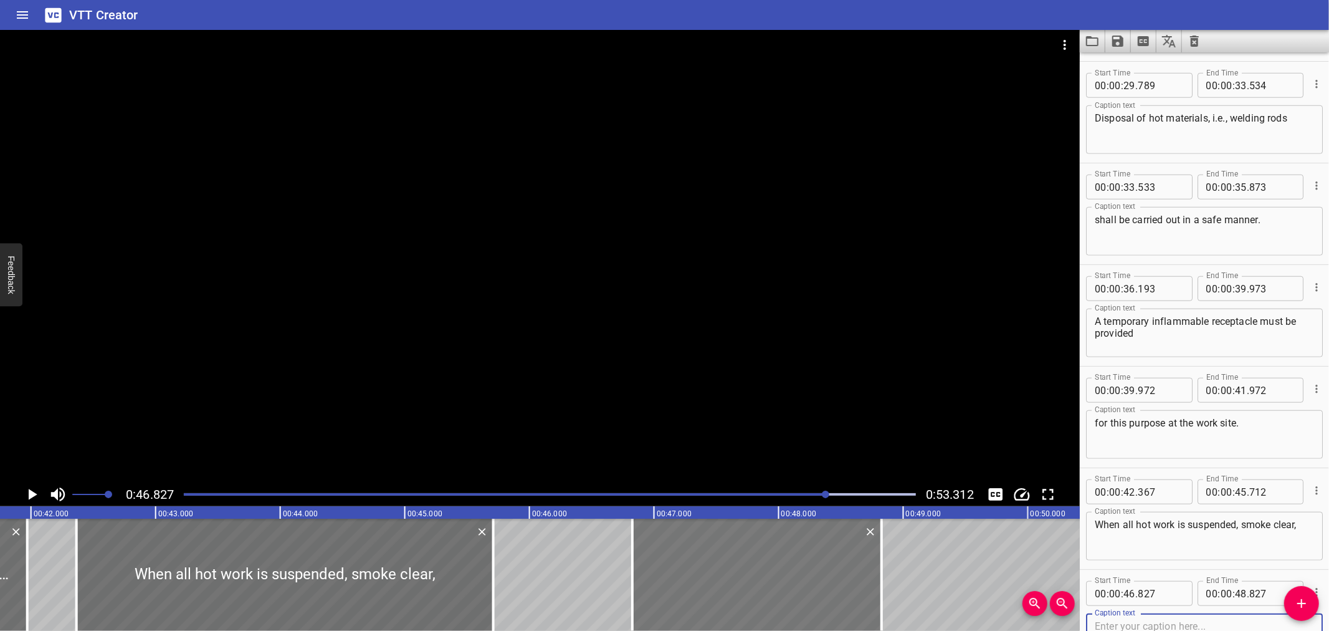
scroll to position [0, 5194]
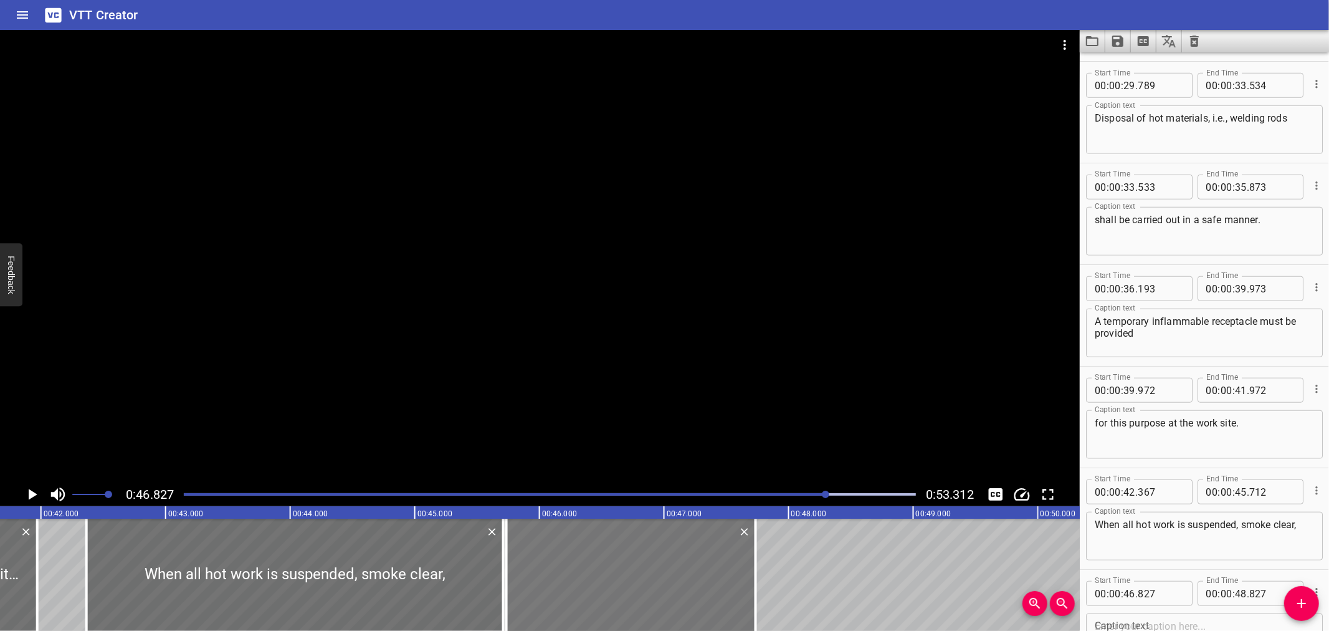
drag, startPoint x: 705, startPoint y: 596, endPoint x: 634, endPoint y: 611, distance: 72.0
click at [634, 611] on div at bounding box center [631, 575] width 249 height 112
type input "45"
type input "737"
type input "47"
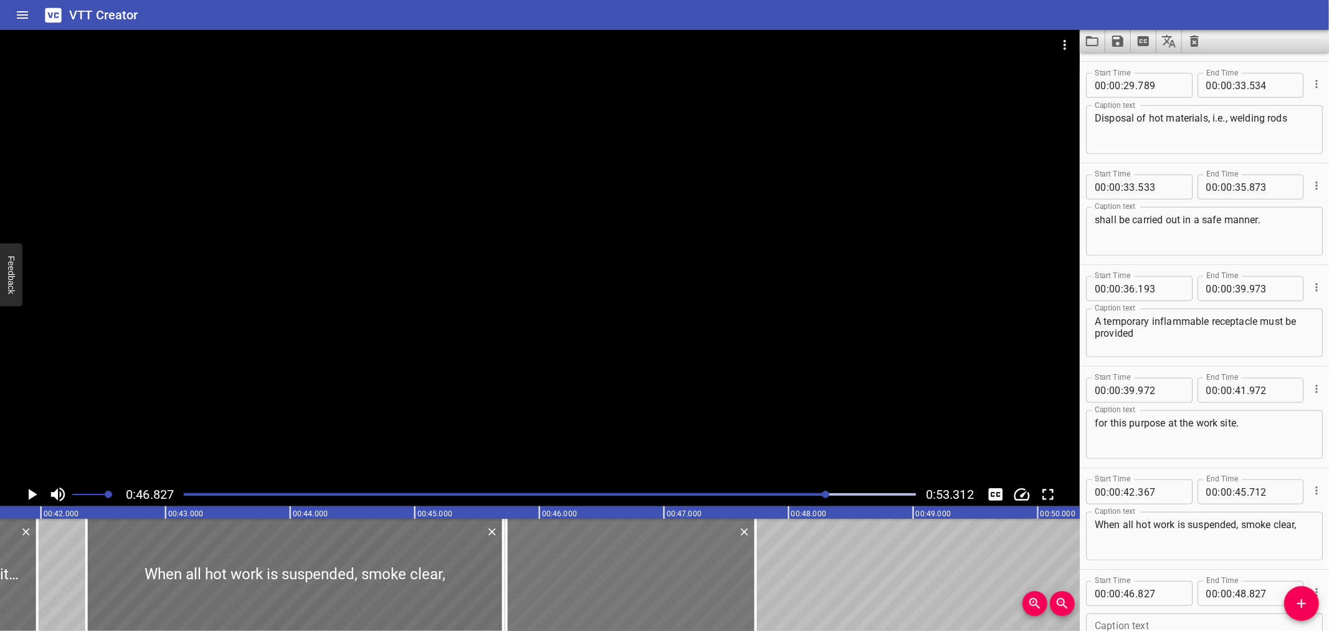
type input "737"
drag, startPoint x: 758, startPoint y: 586, endPoint x: 886, endPoint y: 582, distance: 128.4
click at [845, 586] on div at bounding box center [842, 575] width 12 height 112
type input "48"
type input "432"
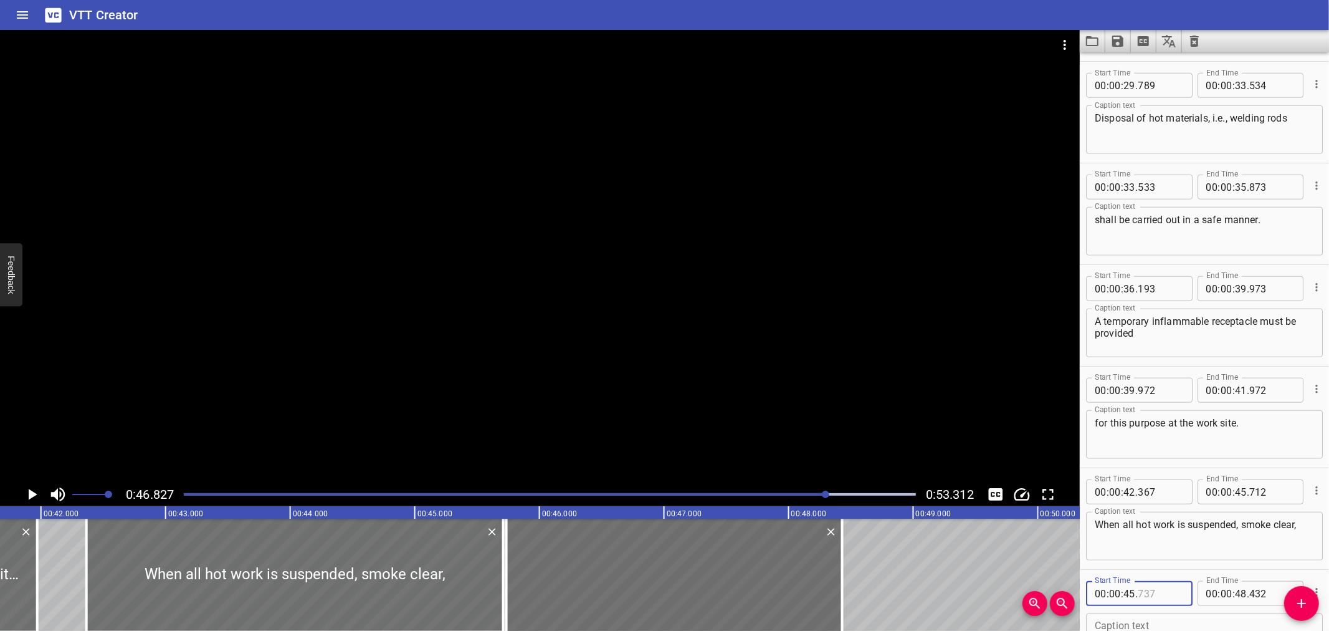
click at [1169, 592] on input "number" at bounding box center [1160, 593] width 45 height 25
type input "712"
click at [133, 414] on div at bounding box center [540, 256] width 1080 height 452
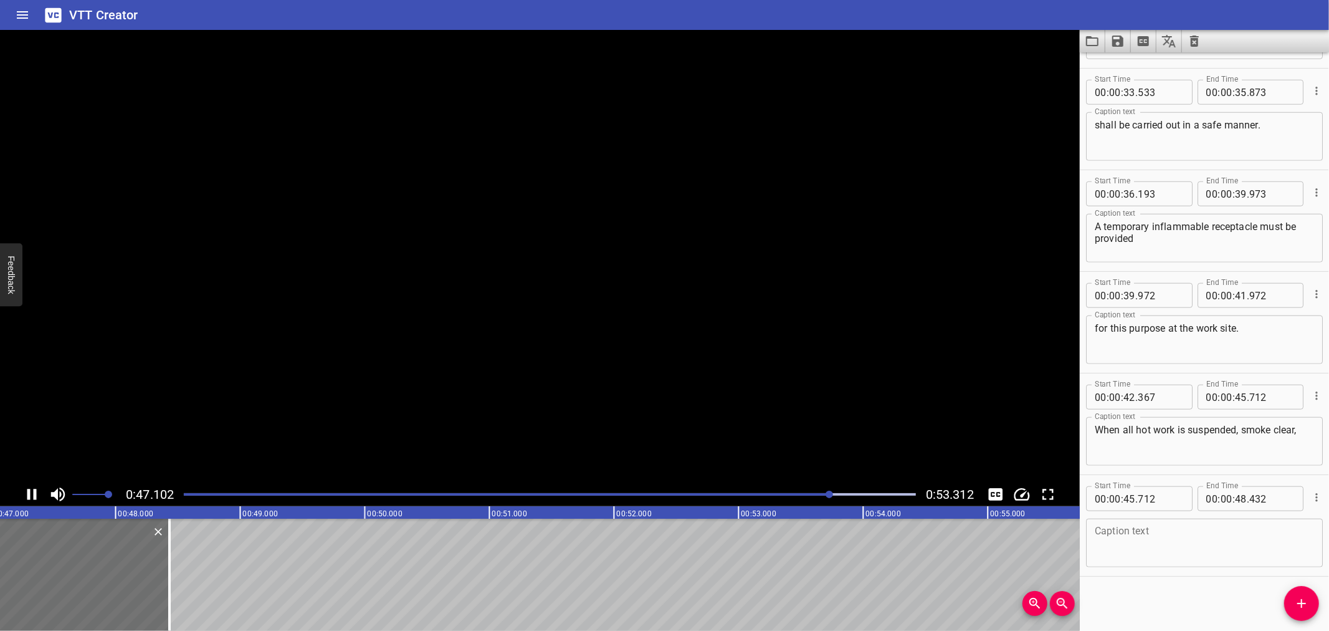
click at [166, 399] on div at bounding box center [540, 256] width 1080 height 452
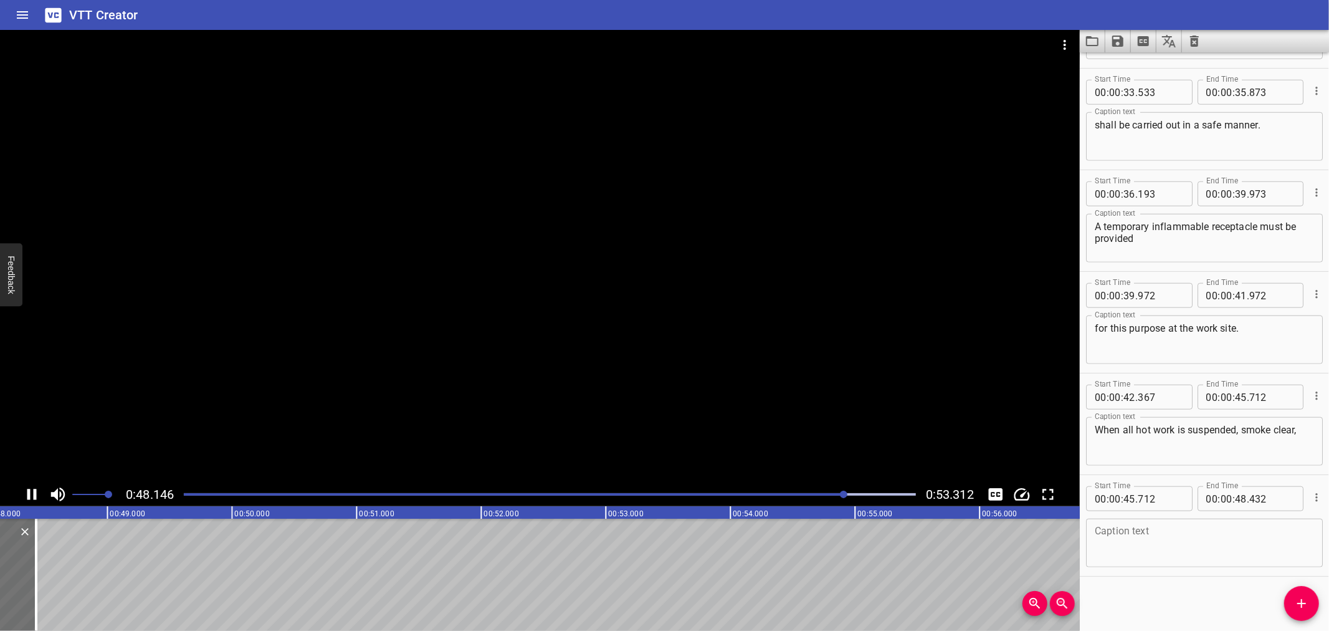
click at [649, 467] on div at bounding box center [540, 256] width 1080 height 452
click at [1180, 553] on textarea at bounding box center [1204, 543] width 219 height 36
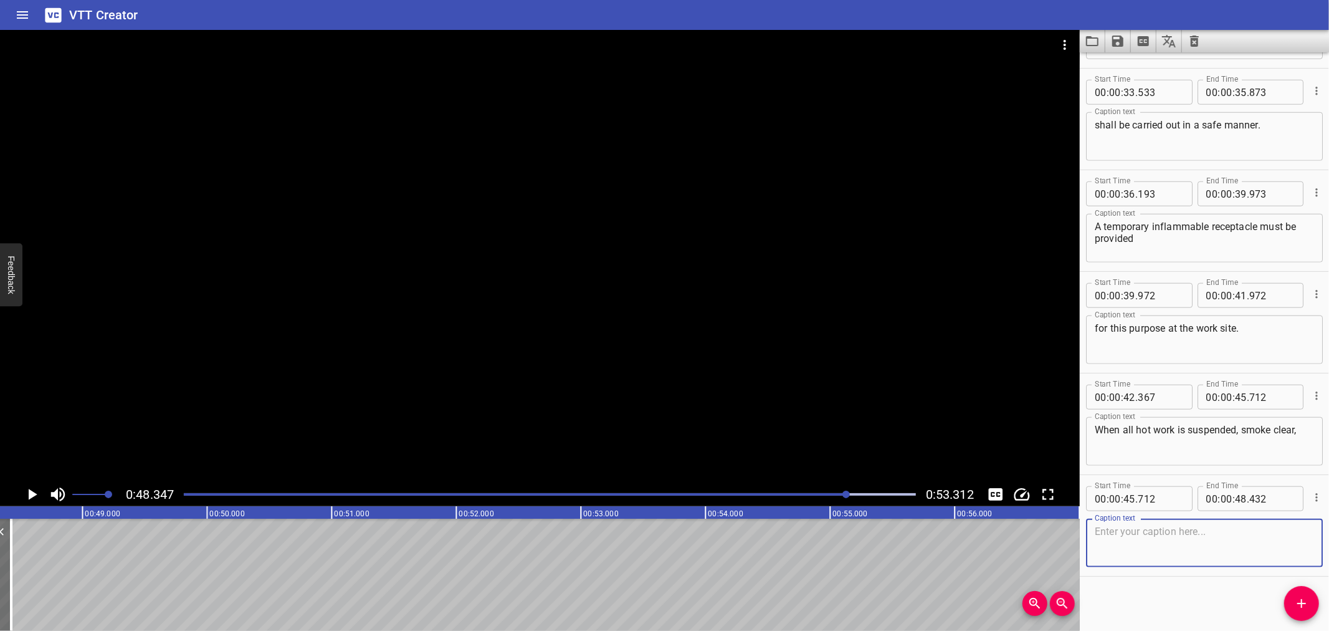
paste textarea "the firewatchers must remain in attendance"
type textarea "the firewatchers must remain in attendance"
drag, startPoint x: 1307, startPoint y: 593, endPoint x: 1238, endPoint y: 593, distance: 69.2
click at [1304, 594] on button "Add Cue" at bounding box center [1302, 603] width 35 height 35
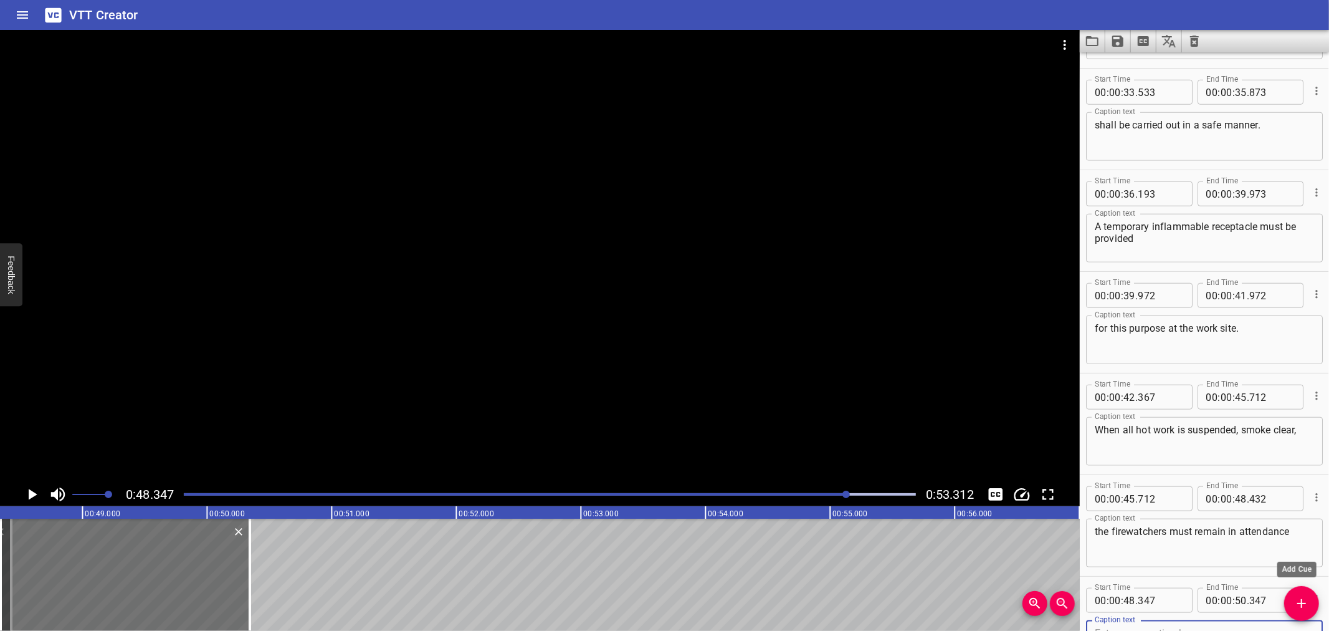
scroll to position [1008, 0]
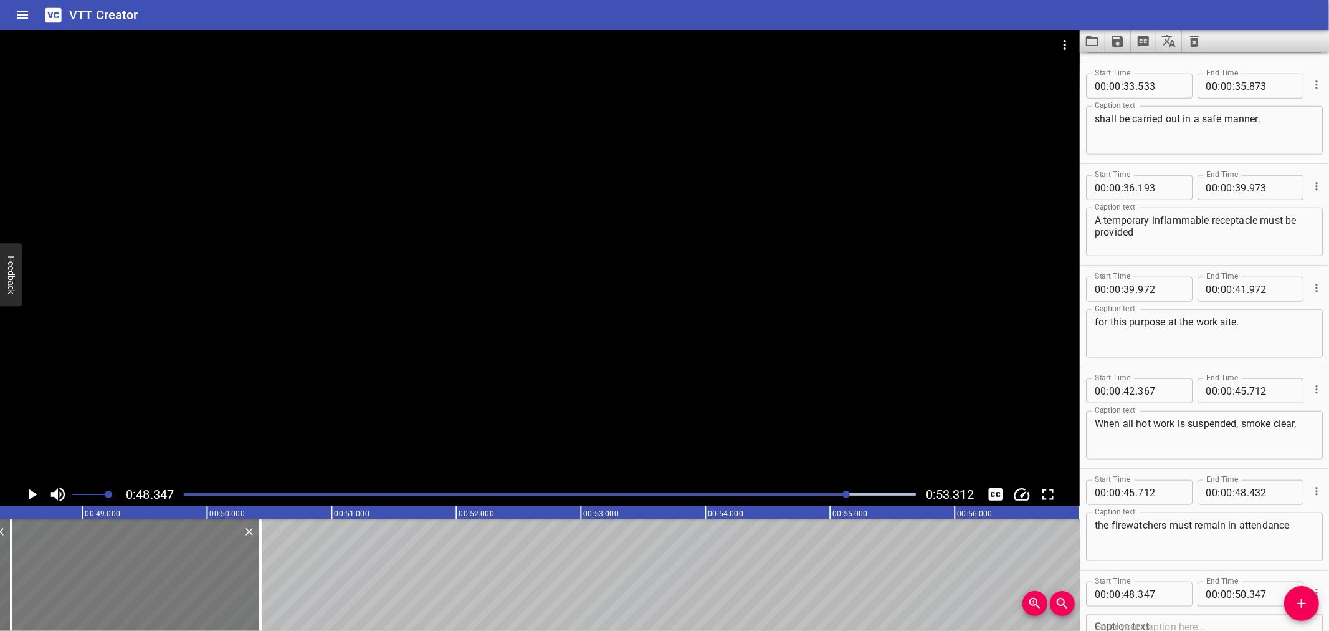
click at [120, 581] on div at bounding box center [135, 575] width 249 height 112
type input "432"
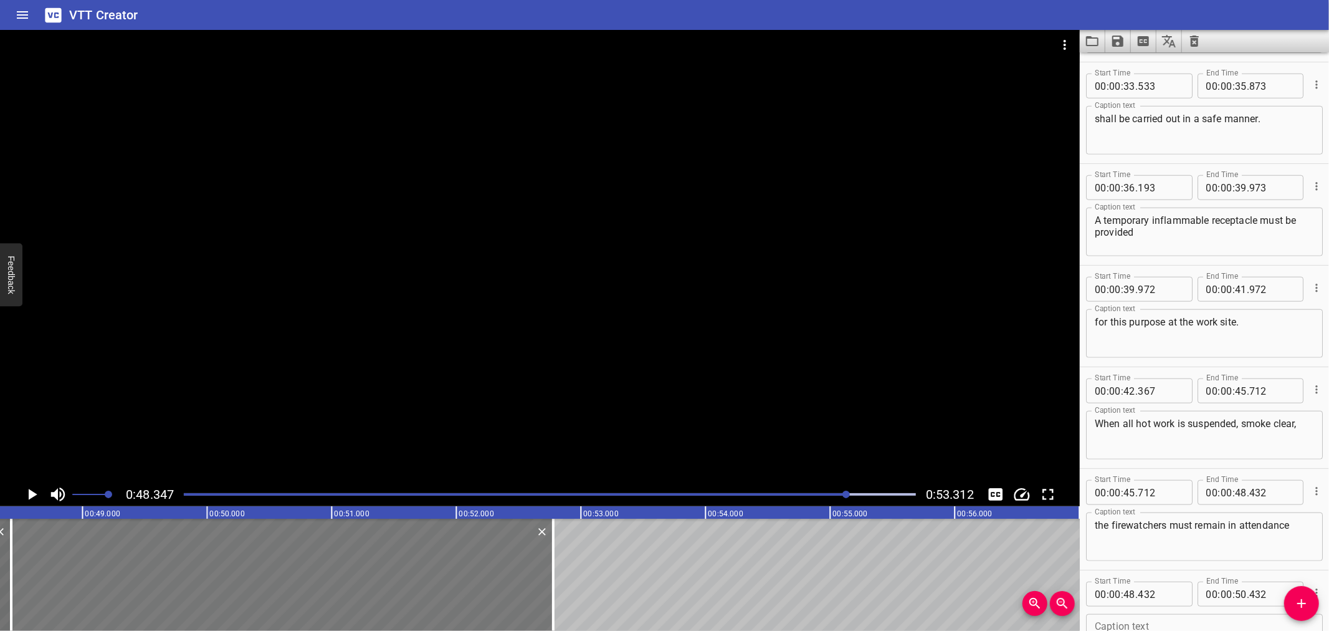
drag, startPoint x: 253, startPoint y: 568, endPoint x: 546, endPoint y: 580, distance: 293.2
click at [547, 580] on div at bounding box center [553, 575] width 12 height 112
type input "52"
type input "782"
click at [1127, 625] on textarea at bounding box center [1204, 639] width 219 height 36
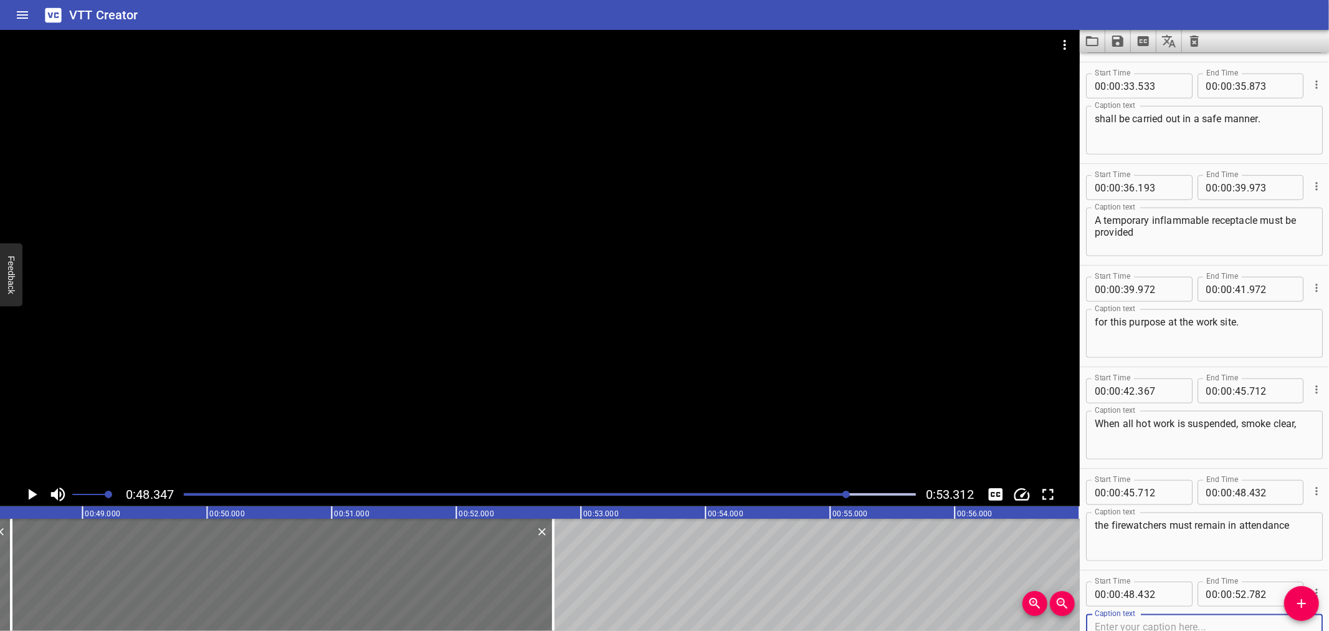
paste textarea "to observed a closely monitor the worksite for at least 30 minutes."
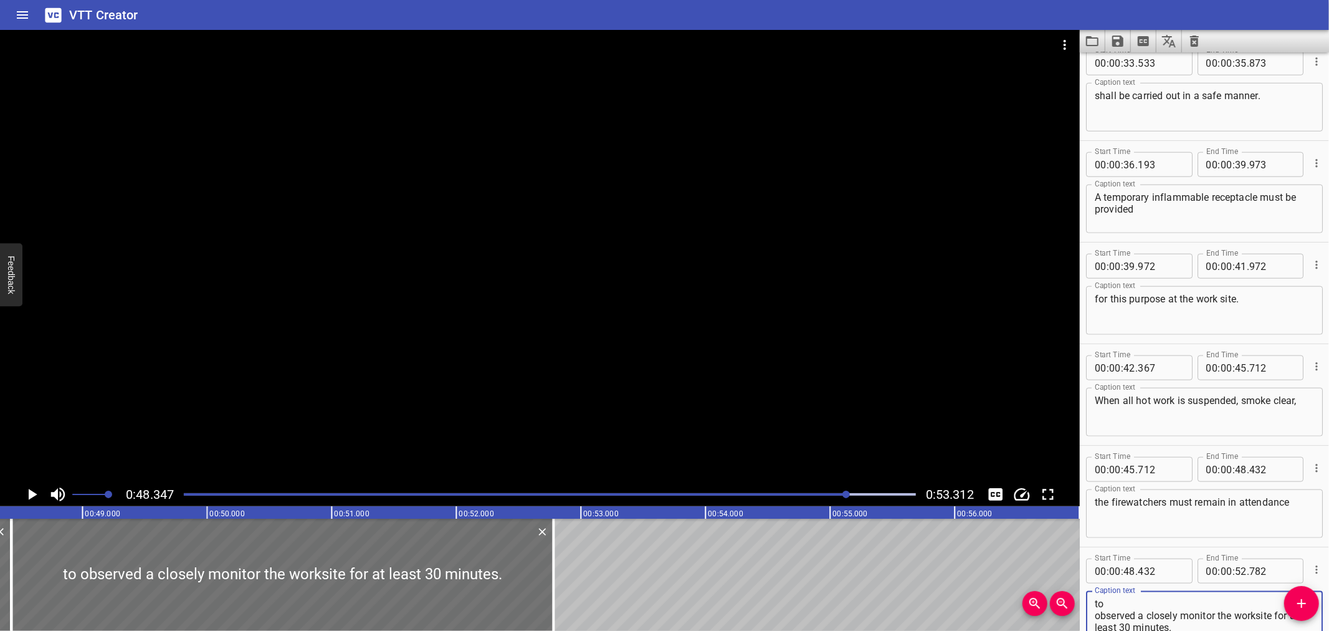
click at [1161, 601] on textarea "to observed a closely monitor the worksite for at least 30 minutes." at bounding box center [1204, 616] width 219 height 36
click at [1144, 611] on textarea "to observed a closely monitor the worksite for at least 30 minutes." at bounding box center [1204, 616] width 219 height 36
type textarea "to observed a closely monitor the worksite for at least 30 minutes."
click at [426, 403] on div at bounding box center [540, 256] width 1080 height 452
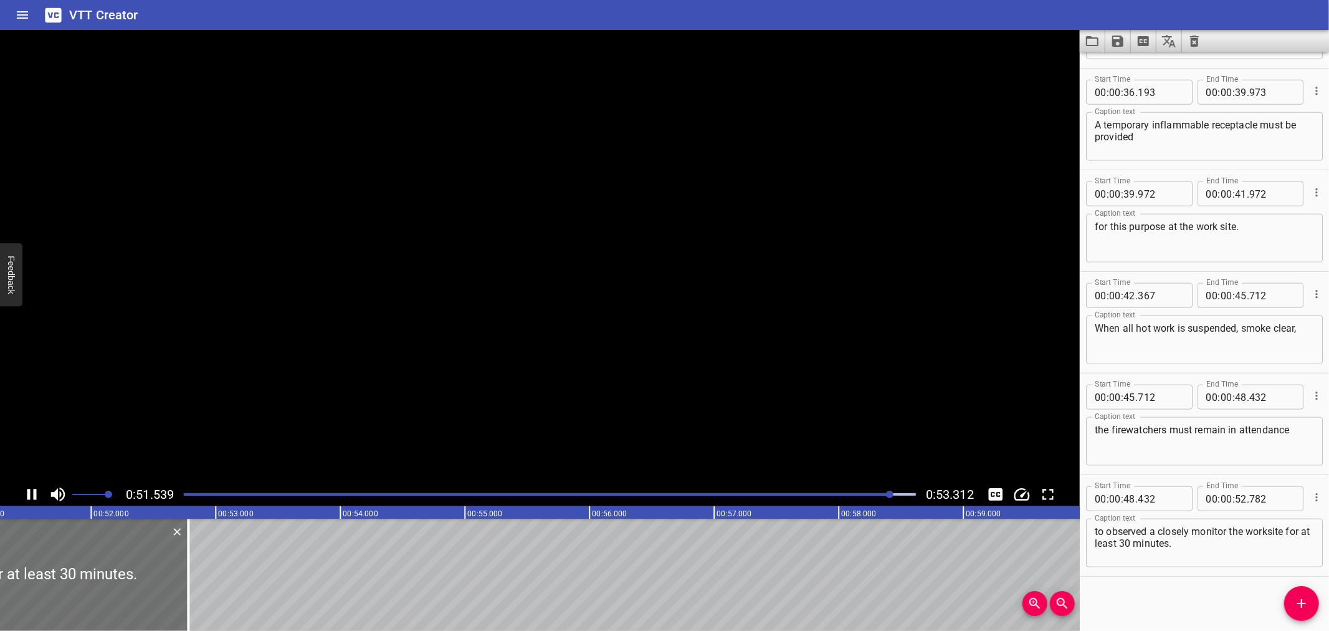
scroll to position [0, 6398]
click at [36, 491] on icon "Play/Pause" at bounding box center [31, 494] width 19 height 19
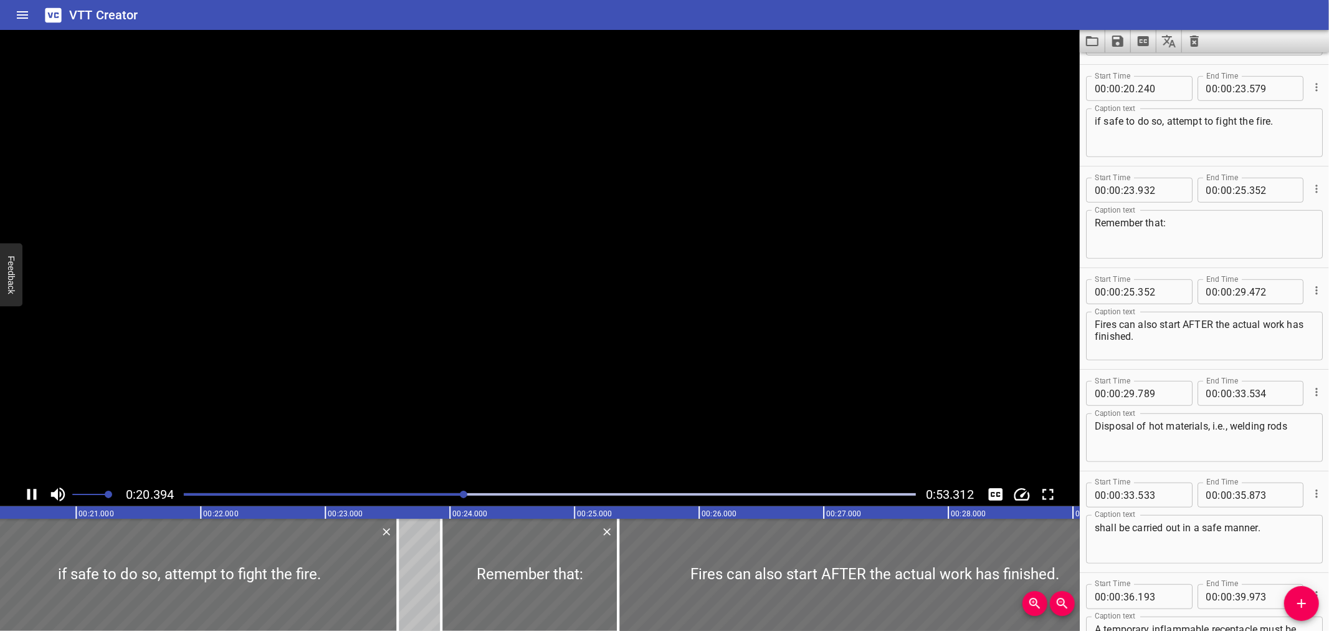
scroll to position [0, 0]
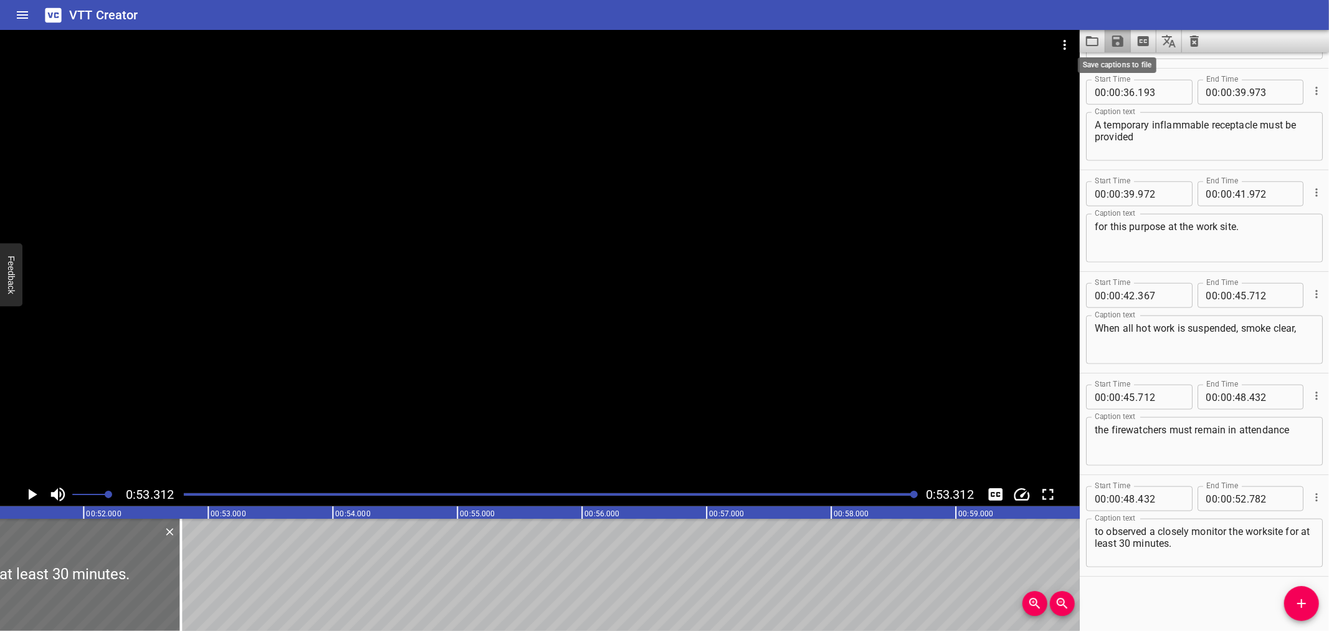
click at [1122, 39] on icon "Save captions to file" at bounding box center [1118, 41] width 11 height 11
click at [1125, 69] on li "Save to VTT file" at bounding box center [1152, 68] width 92 height 22
drag, startPoint x: 962, startPoint y: 9, endPoint x: 966, endPoint y: 17, distance: 8.9
click at [962, 9] on div "VTT Creator" at bounding box center [664, 15] width 1329 height 30
click at [1018, 500] on icon "Change Playback Speed" at bounding box center [1022, 494] width 19 height 19
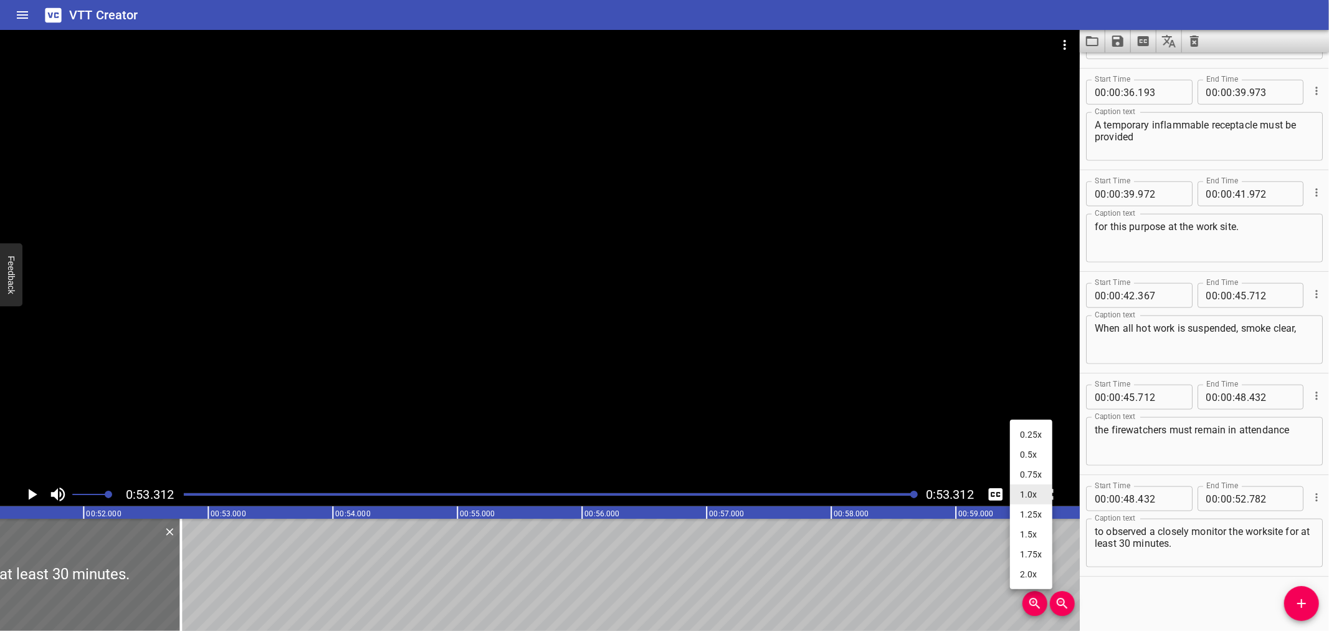
click at [1024, 433] on li "0.25x" at bounding box center [1031, 434] width 42 height 20
click at [59, 494] on icon "Toggle mute" at bounding box center [58, 494] width 19 height 19
click at [29, 499] on icon "Play/Pause" at bounding box center [33, 494] width 9 height 11
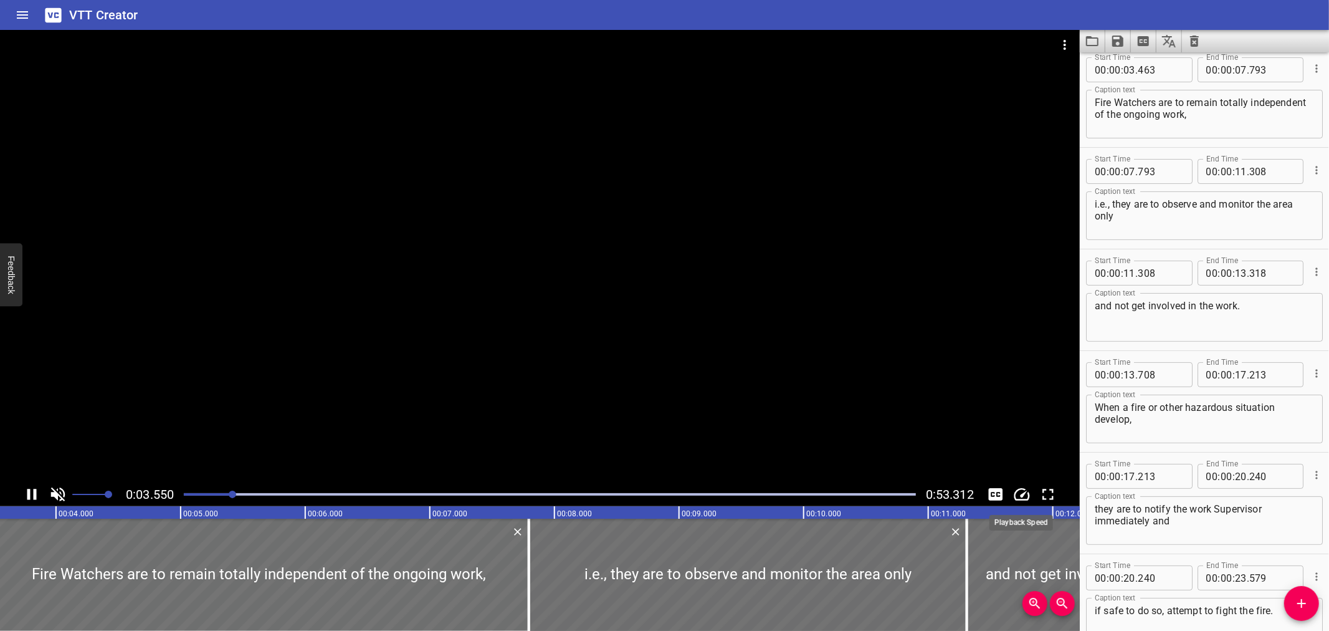
scroll to position [102, 0]
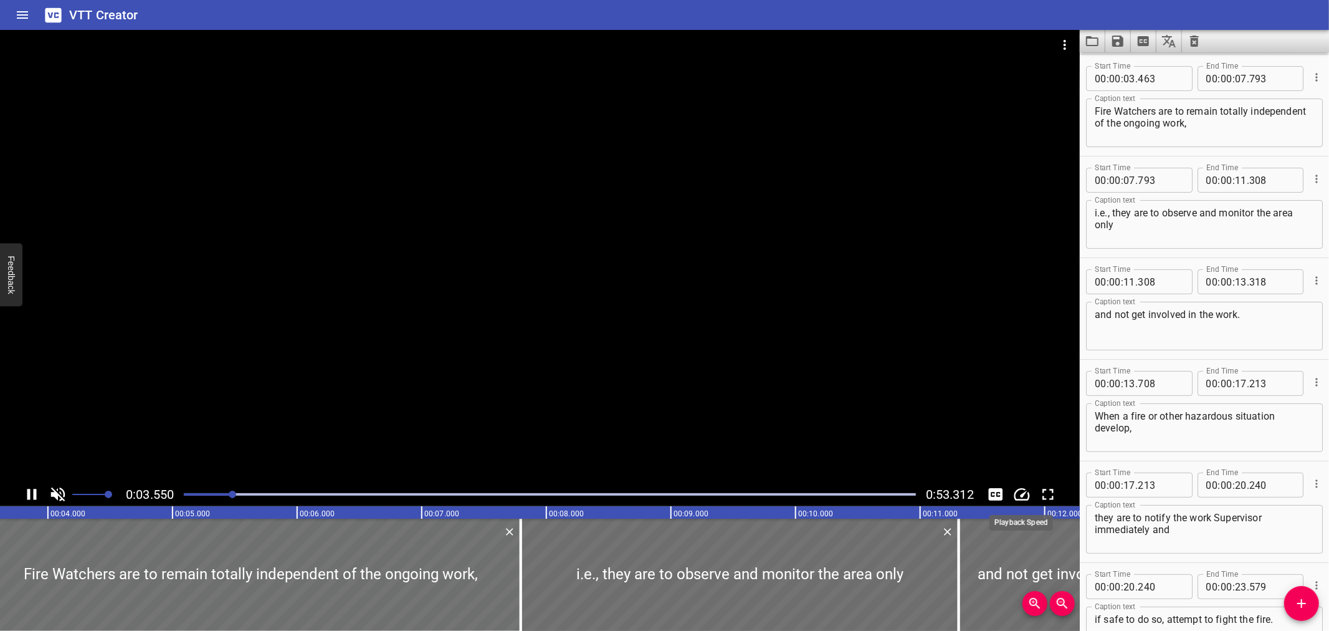
click at [1028, 495] on icon "Change Playback Speed" at bounding box center [1022, 494] width 19 height 19
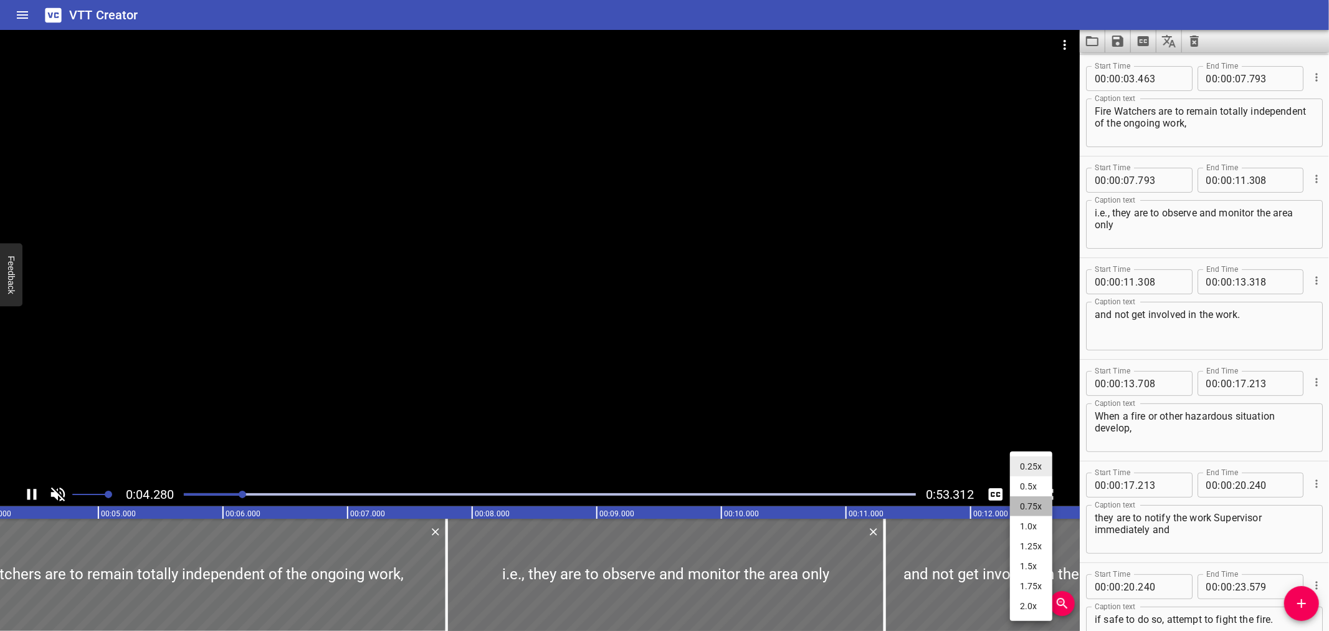
click at [1026, 499] on li "0.75x" at bounding box center [1031, 506] width 42 height 20
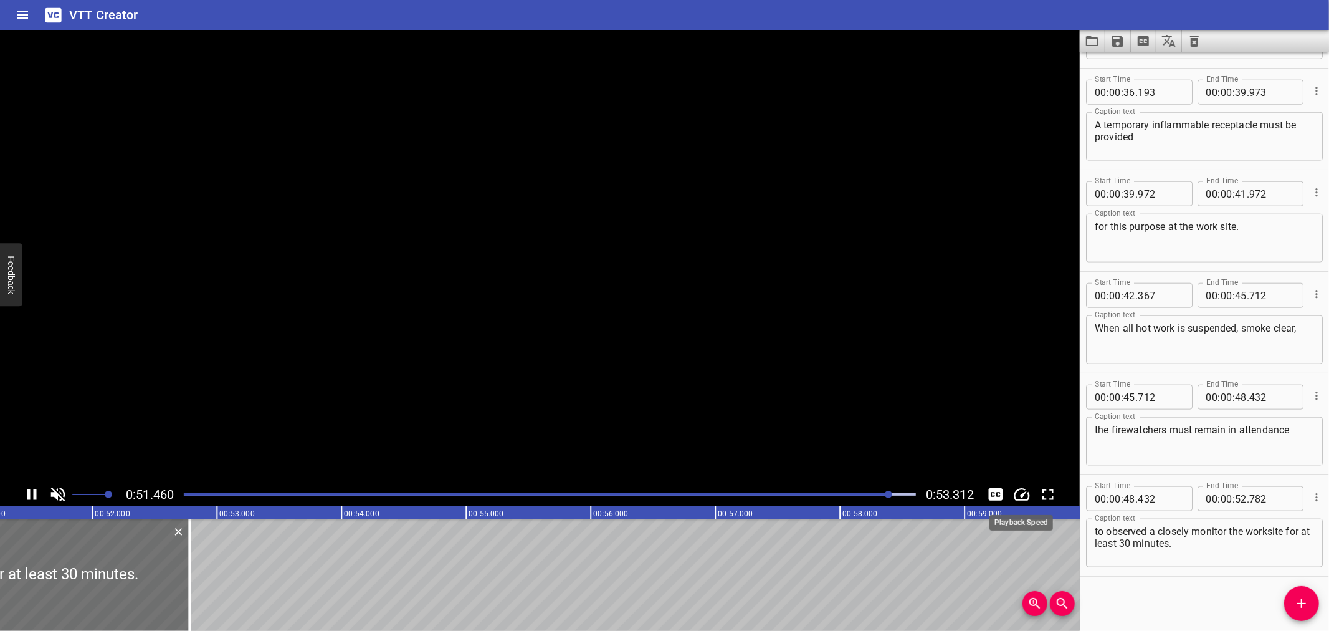
scroll to position [0, 6398]
click at [792, 16] on div "VTT Creator" at bounding box center [664, 15] width 1329 height 30
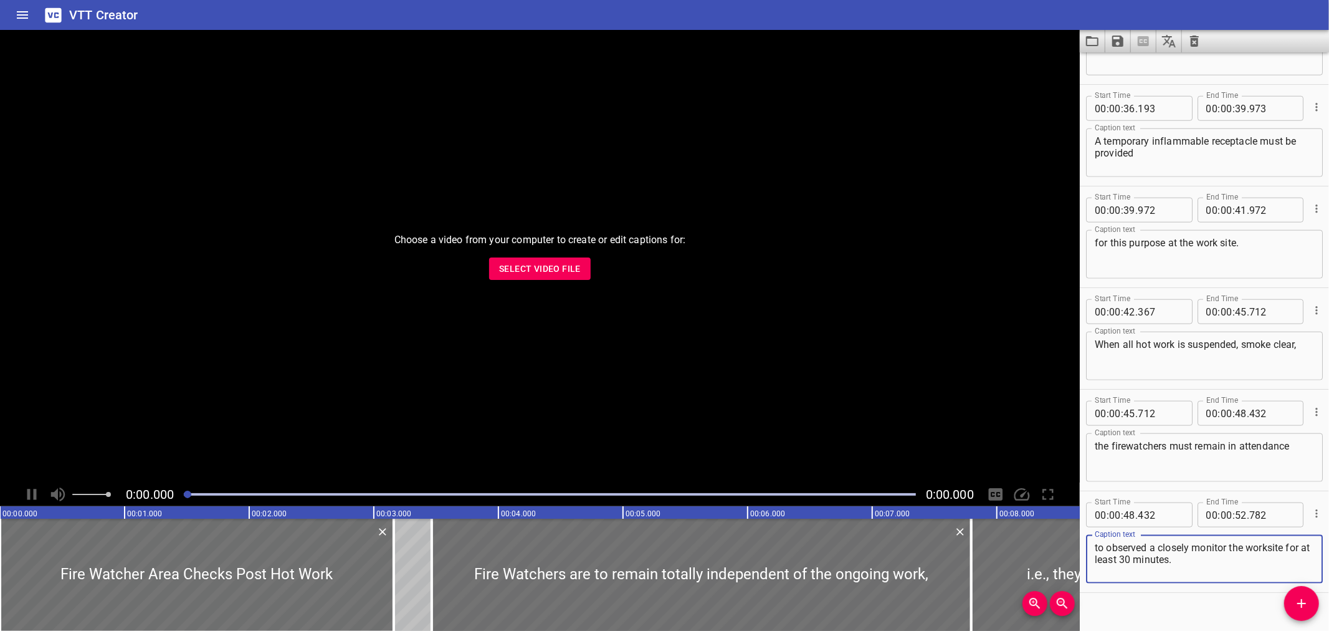
scroll to position [1104, 0]
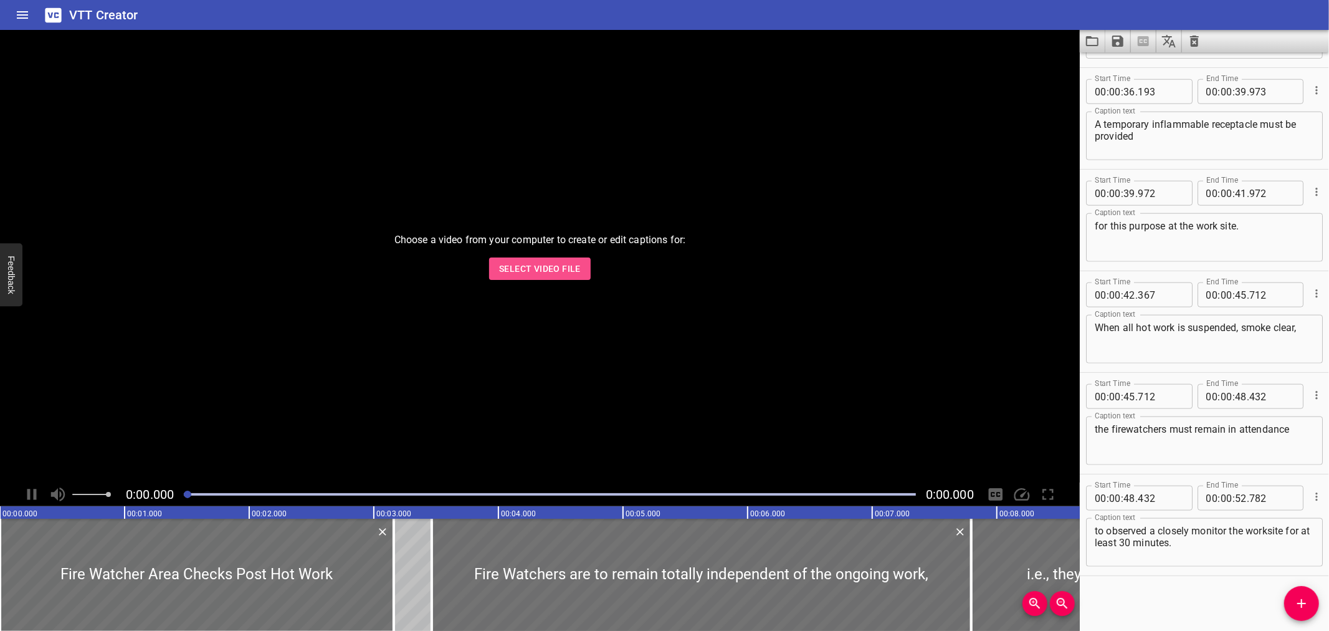
click at [526, 264] on span "Select Video File" at bounding box center [540, 269] width 82 height 16
